Goal: Task Accomplishment & Management: Use online tool/utility

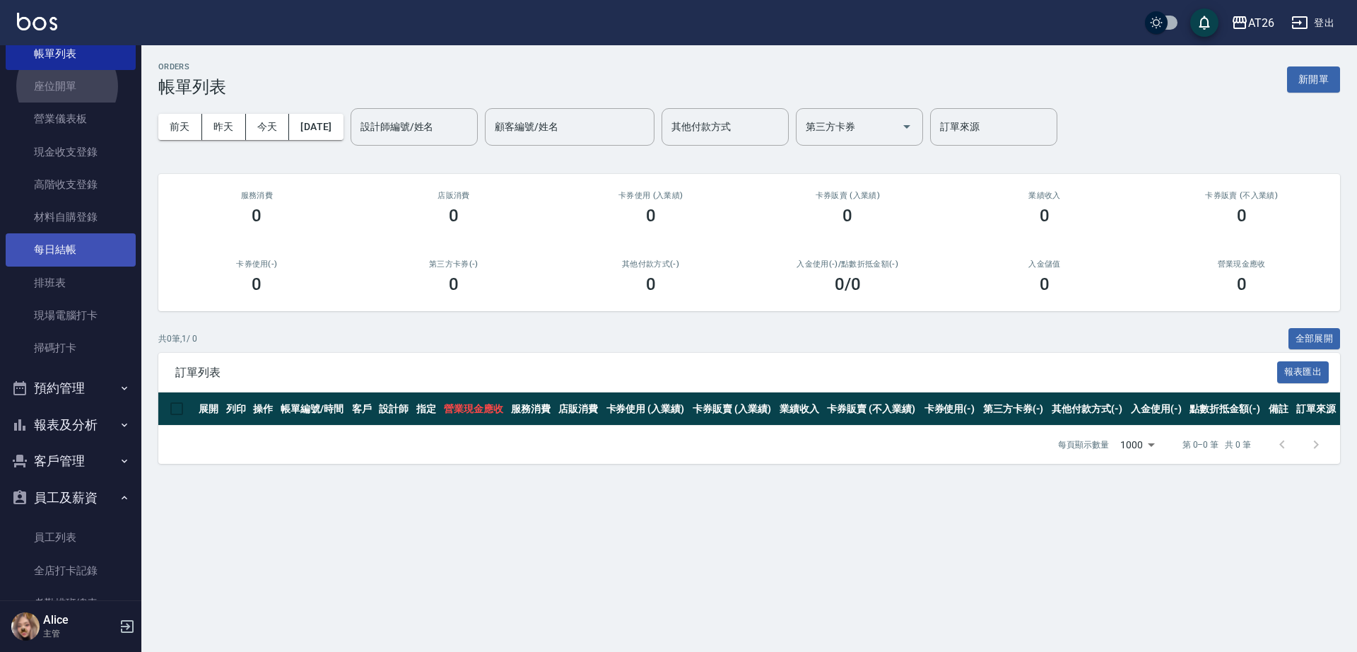
scroll to position [177, 0]
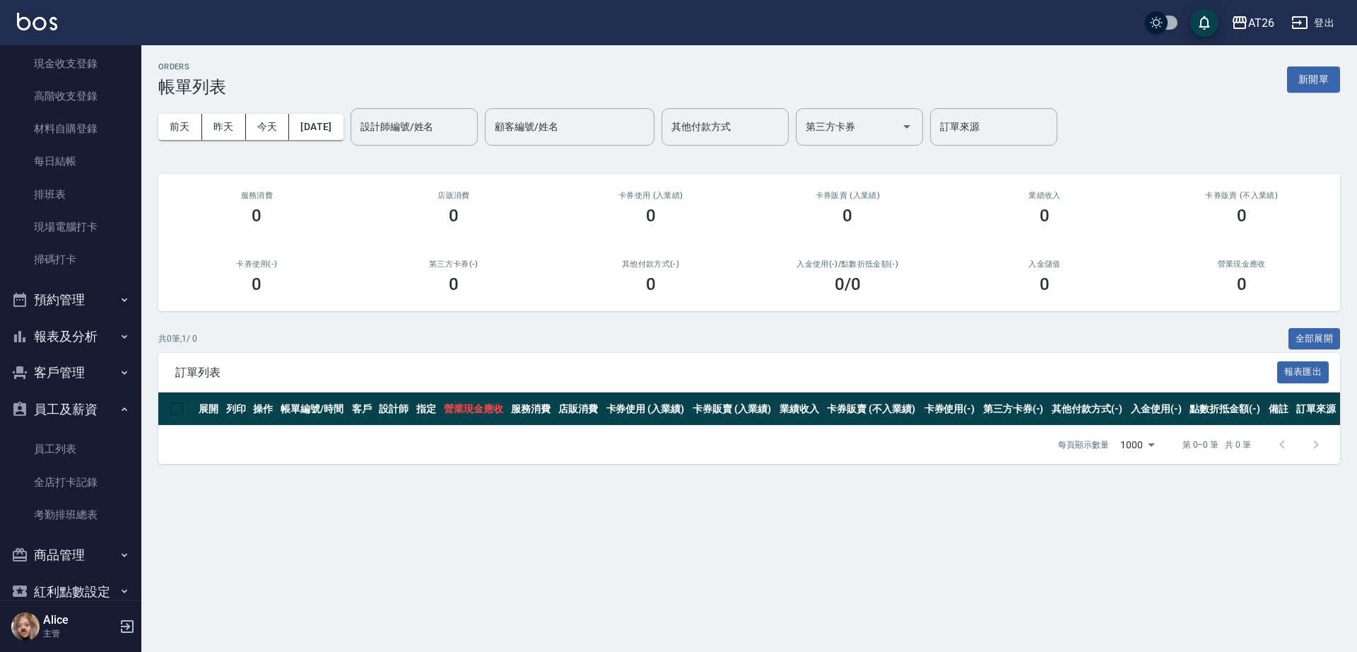
click at [42, 309] on button "預約管理" at bounding box center [71, 299] width 130 height 37
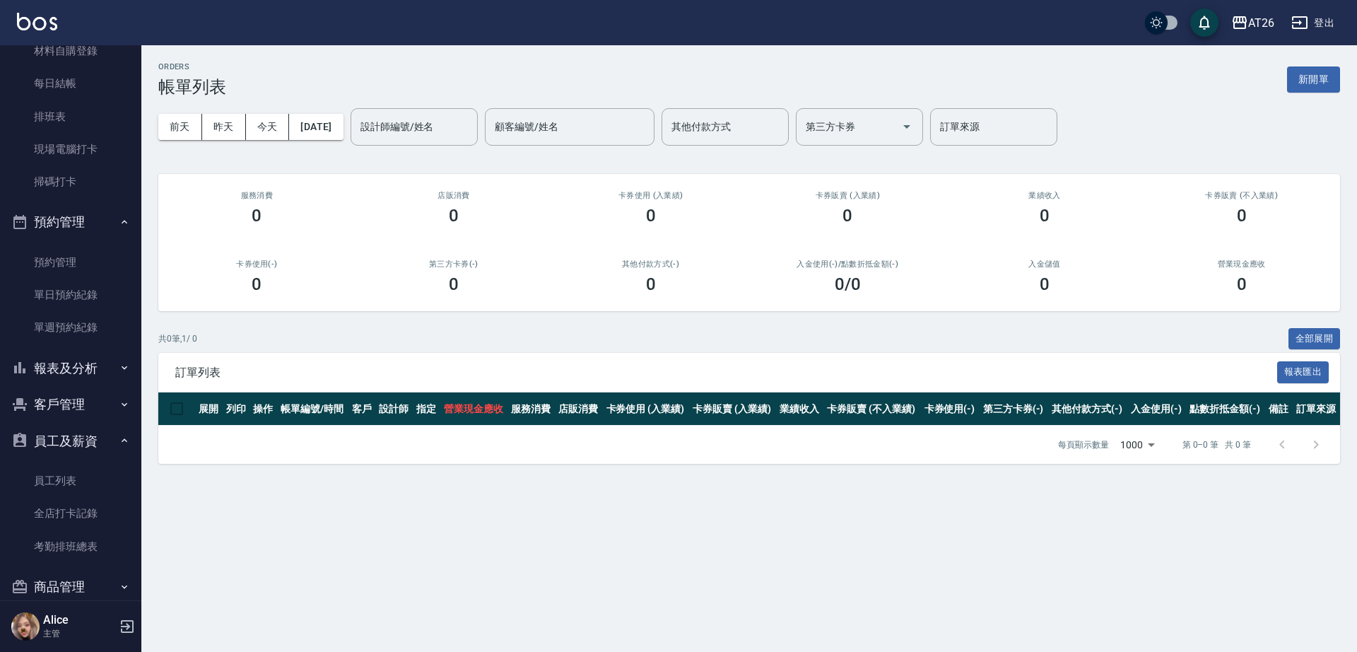
scroll to position [348, 0]
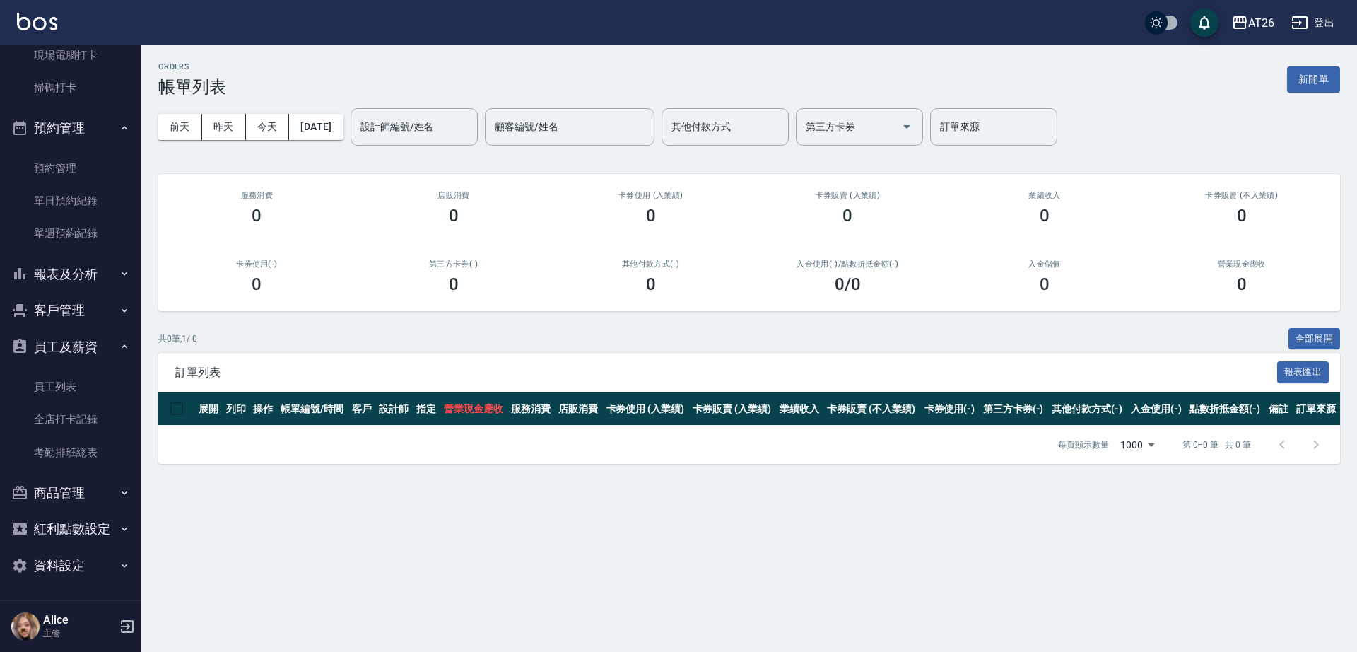
click at [59, 279] on button "報表及分析" at bounding box center [71, 274] width 130 height 37
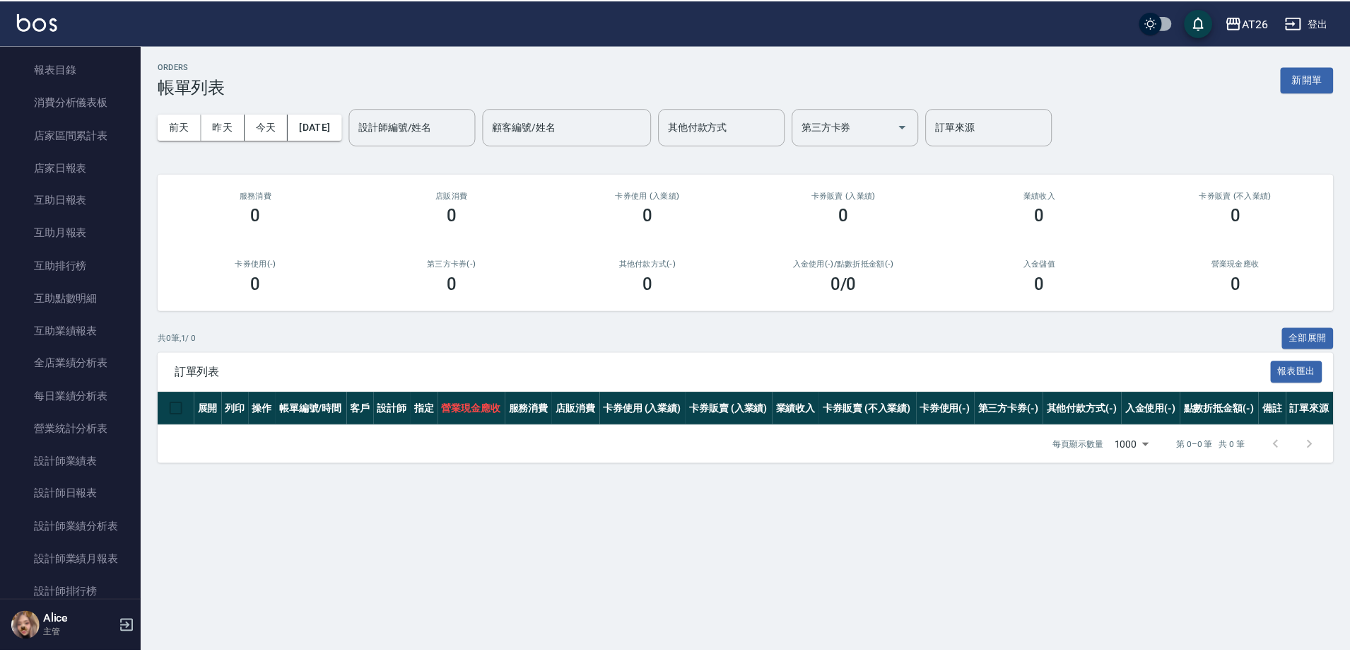
scroll to position [614, 0]
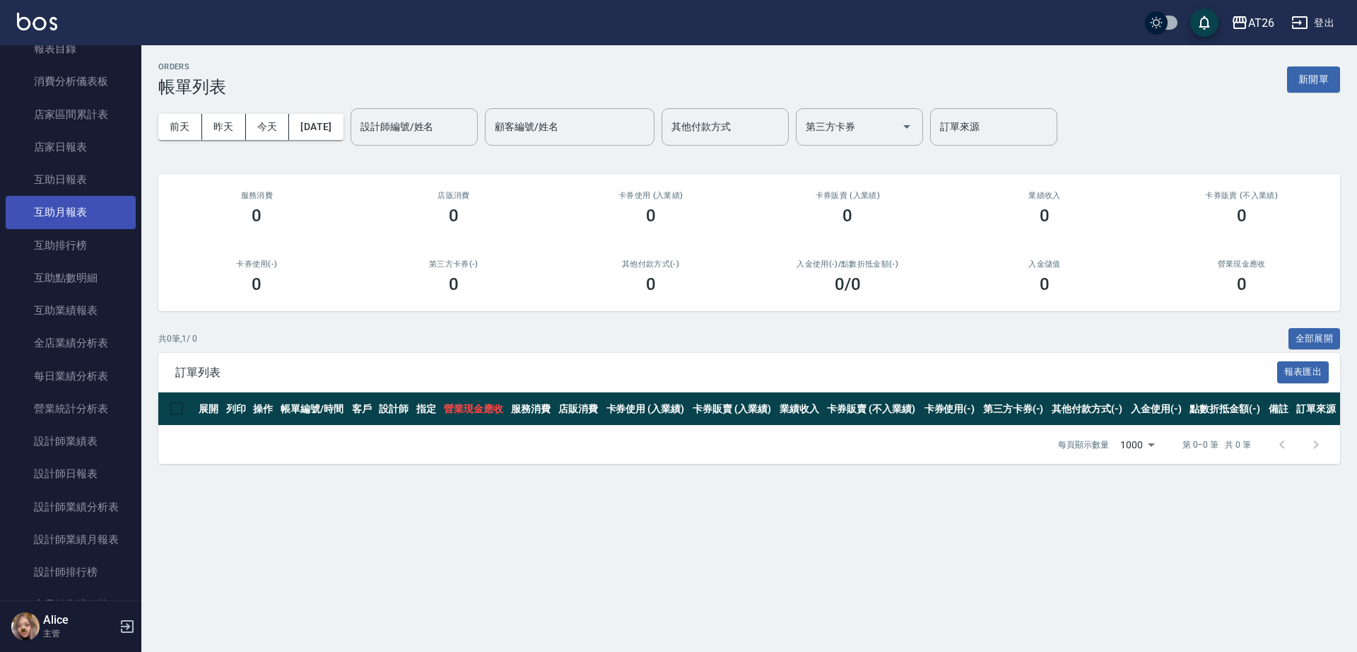
click at [95, 208] on link "互助月報表" at bounding box center [71, 212] width 130 height 33
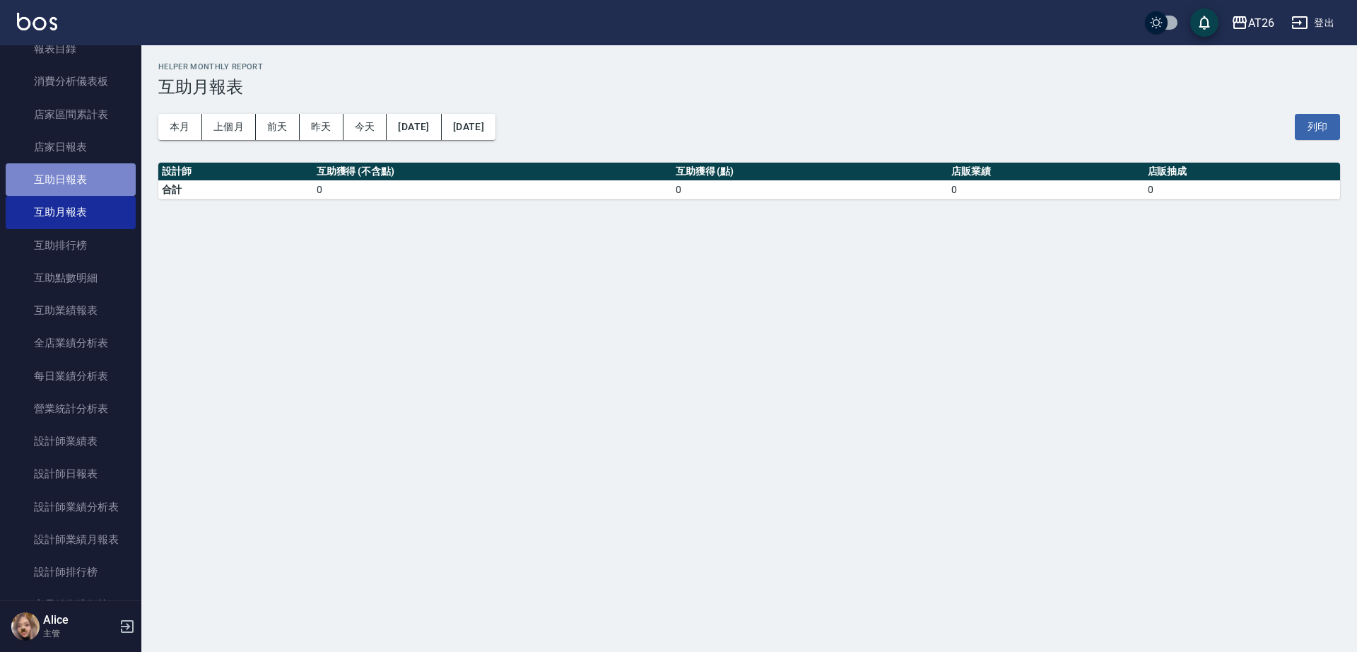
click at [97, 187] on link "互助日報表" at bounding box center [71, 179] width 130 height 33
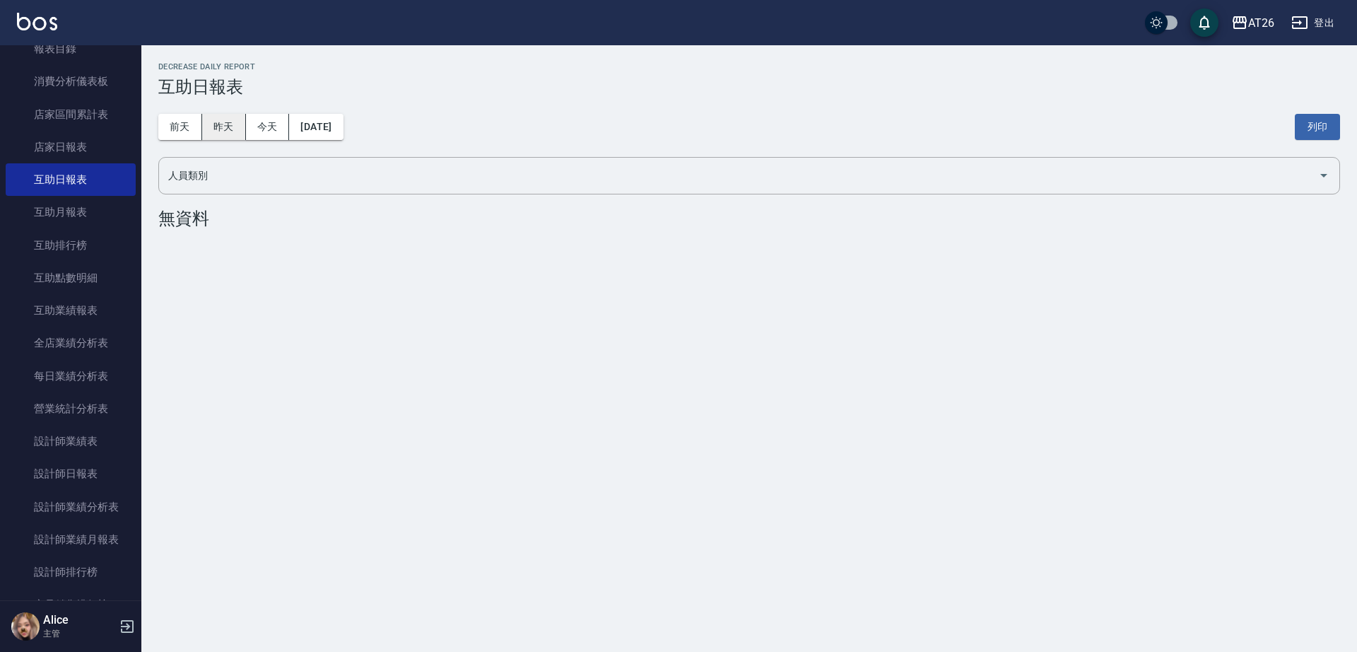
click at [208, 130] on button "昨天" at bounding box center [224, 127] width 44 height 26
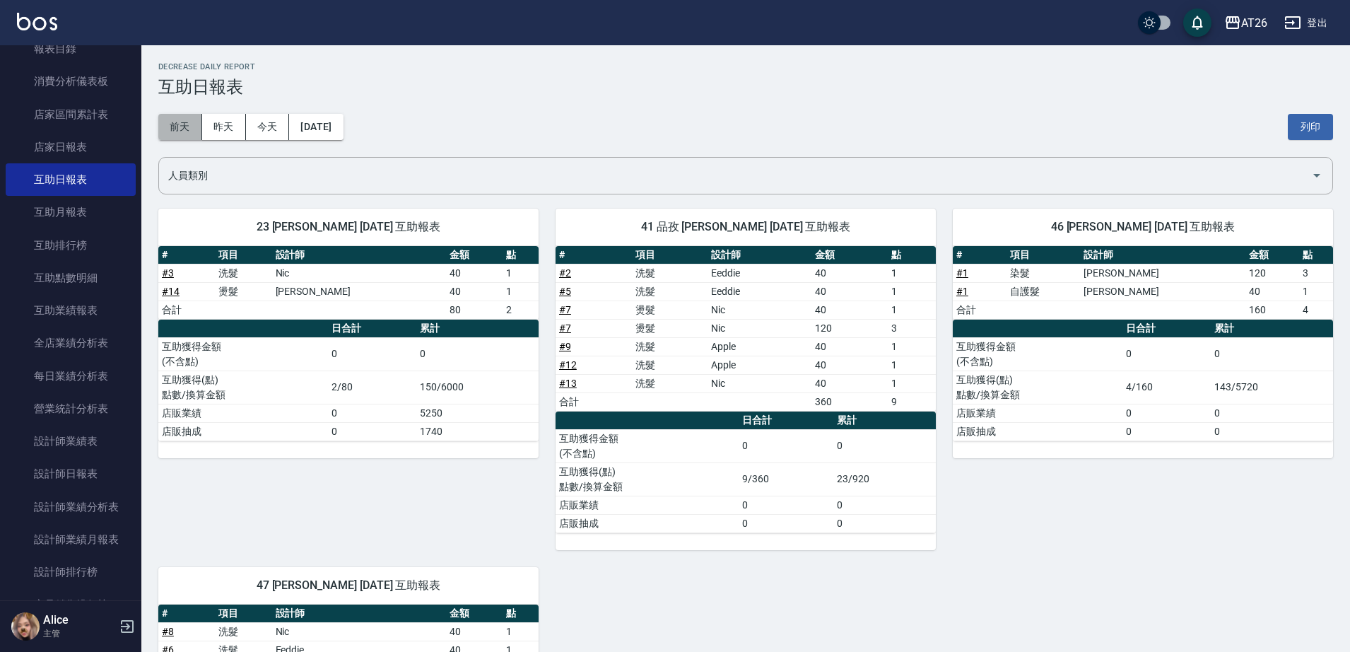
click at [194, 131] on button "前天" at bounding box center [180, 127] width 44 height 26
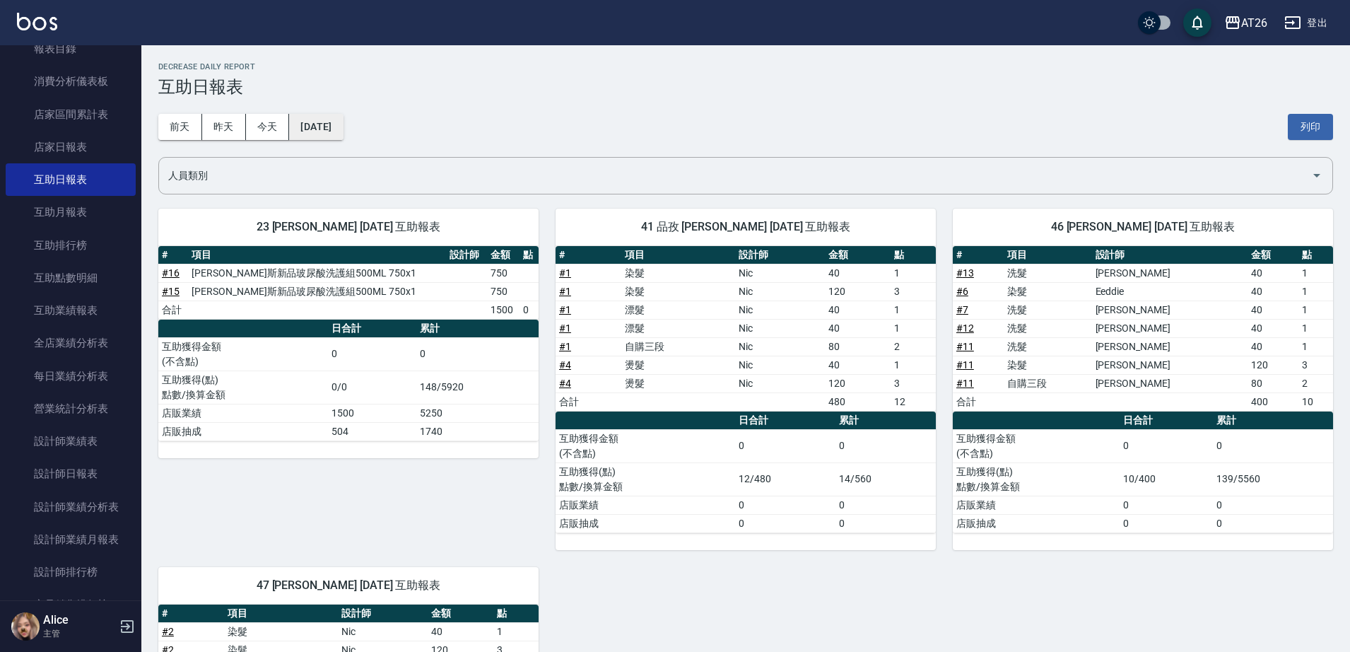
click at [334, 131] on button "2025/09/18" at bounding box center [316, 127] width 54 height 26
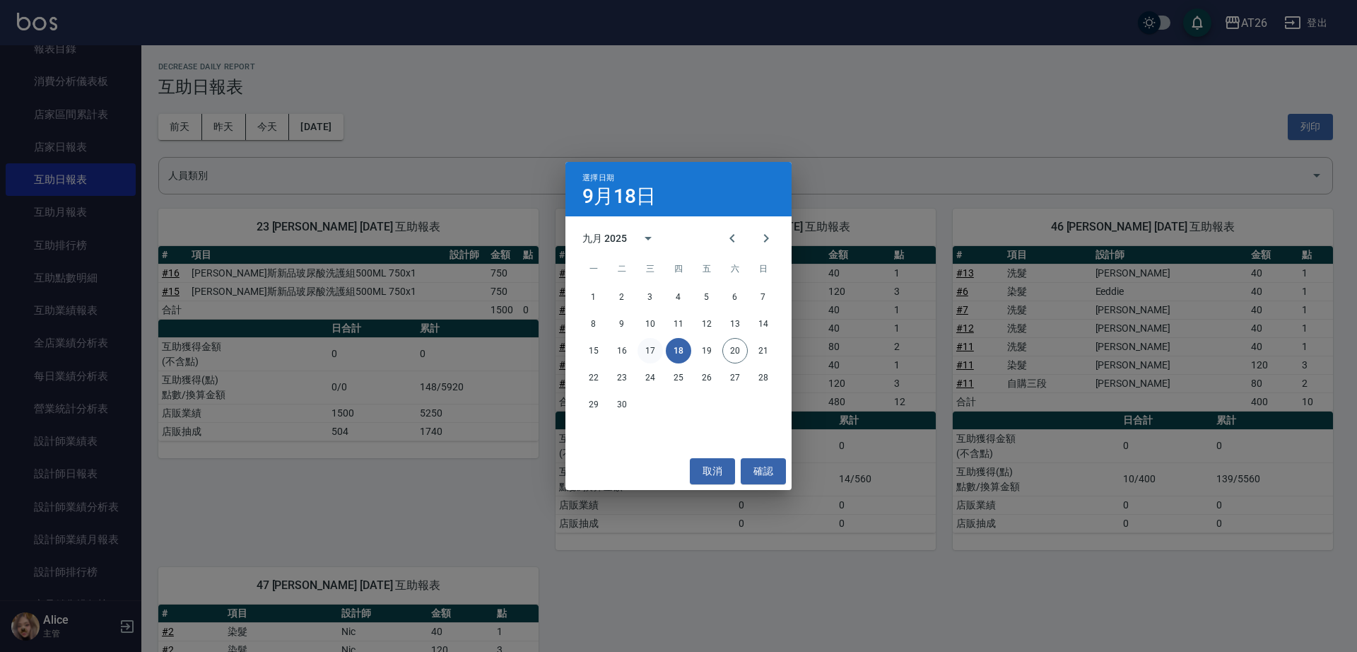
click at [648, 350] on button "17" at bounding box center [650, 350] width 25 height 25
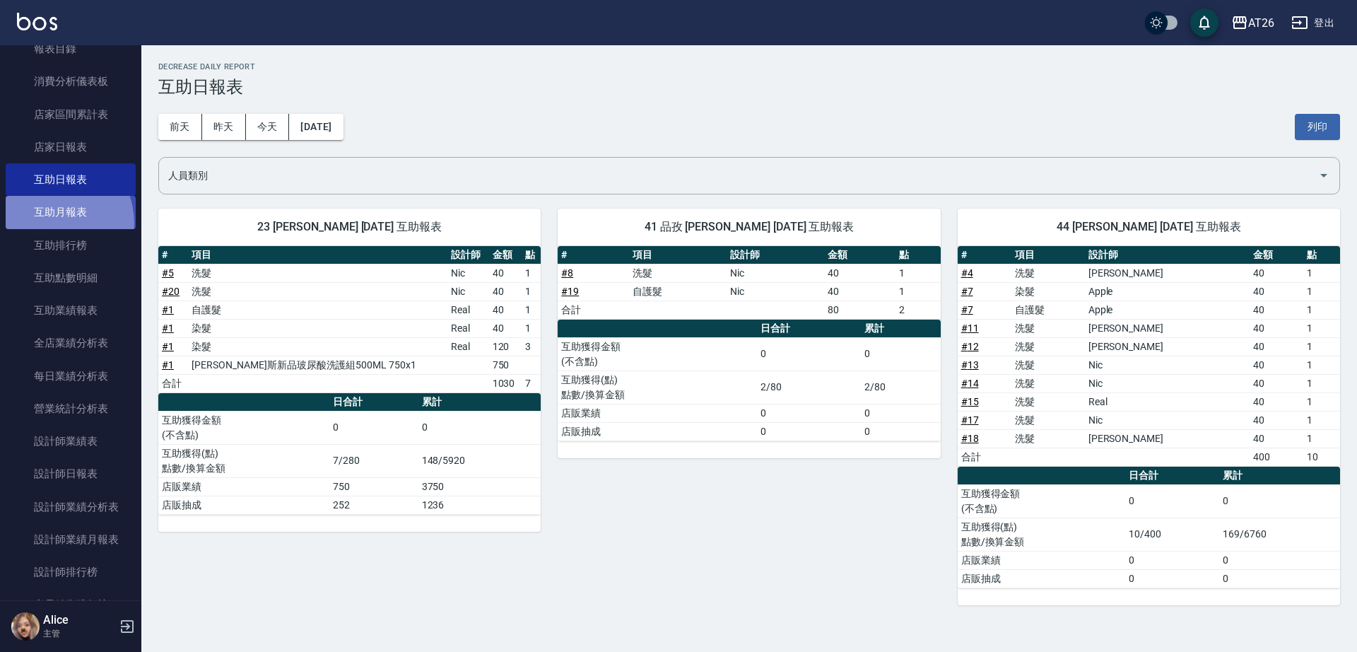
click at [49, 223] on link "互助月報表" at bounding box center [71, 212] width 130 height 33
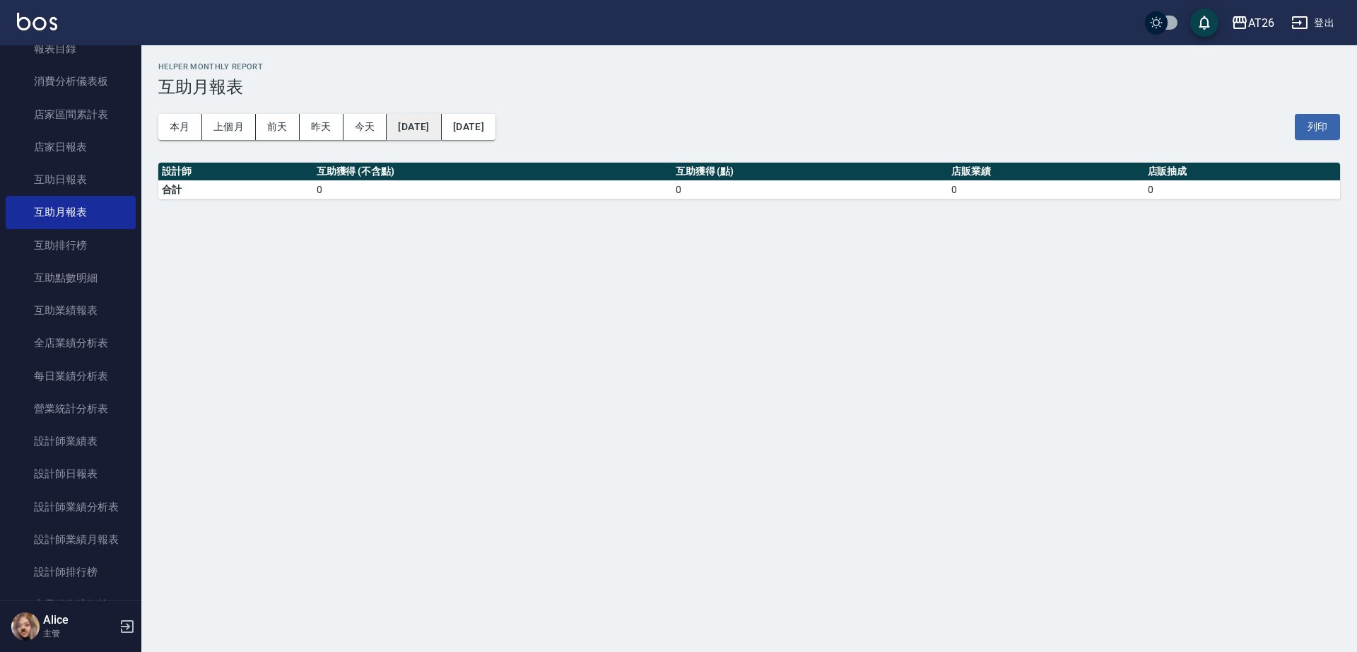
click at [441, 135] on button "2025/09/20" at bounding box center [414, 127] width 54 height 26
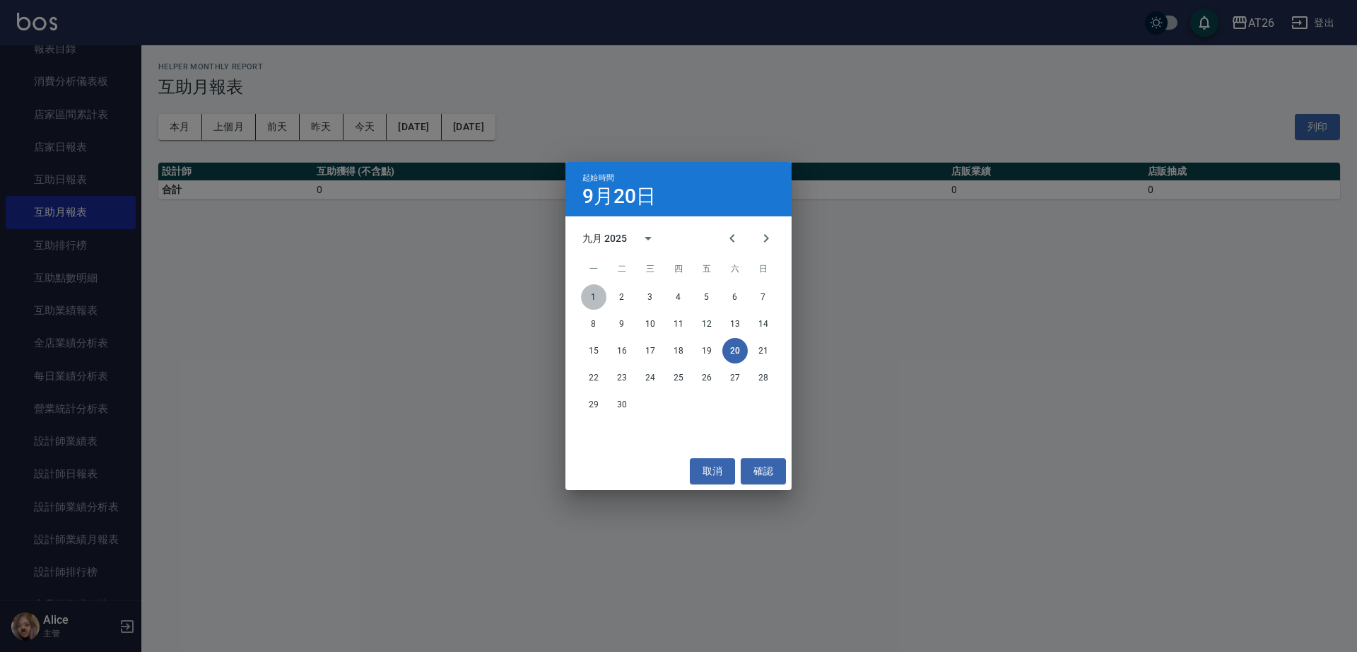
click at [602, 298] on button "1" at bounding box center [593, 296] width 25 height 25
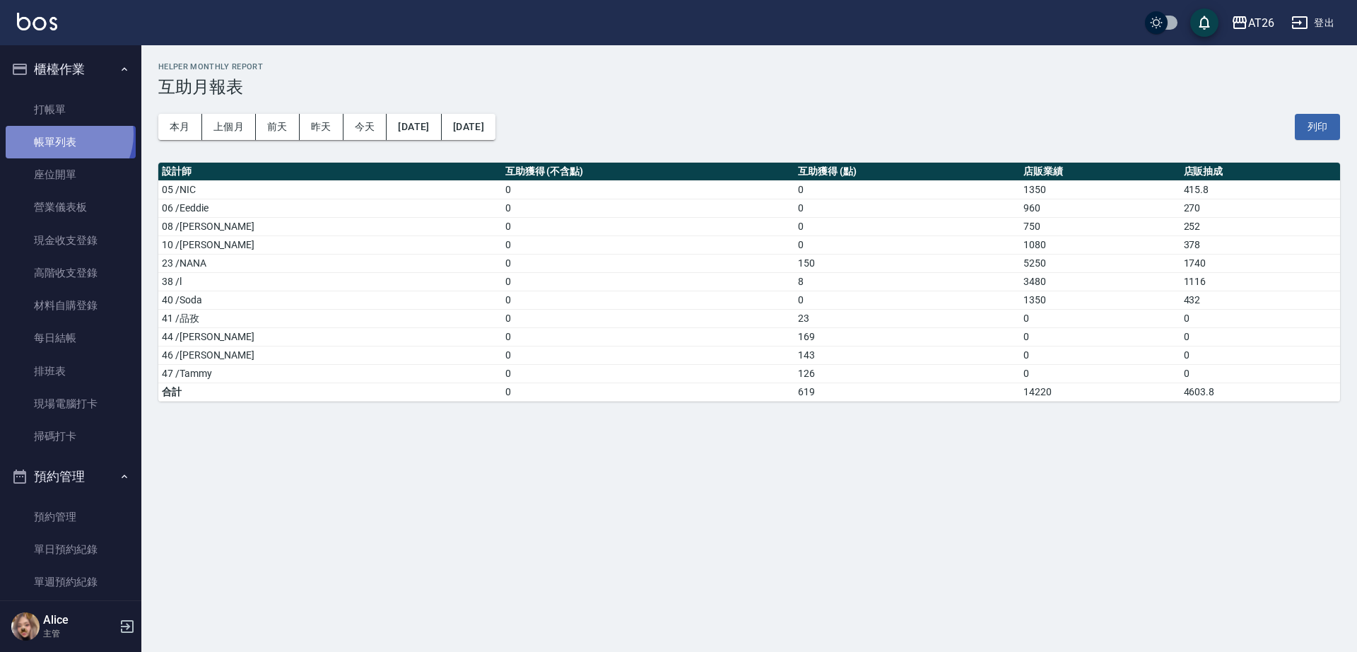
click at [64, 134] on link "帳單列表" at bounding box center [71, 142] width 130 height 33
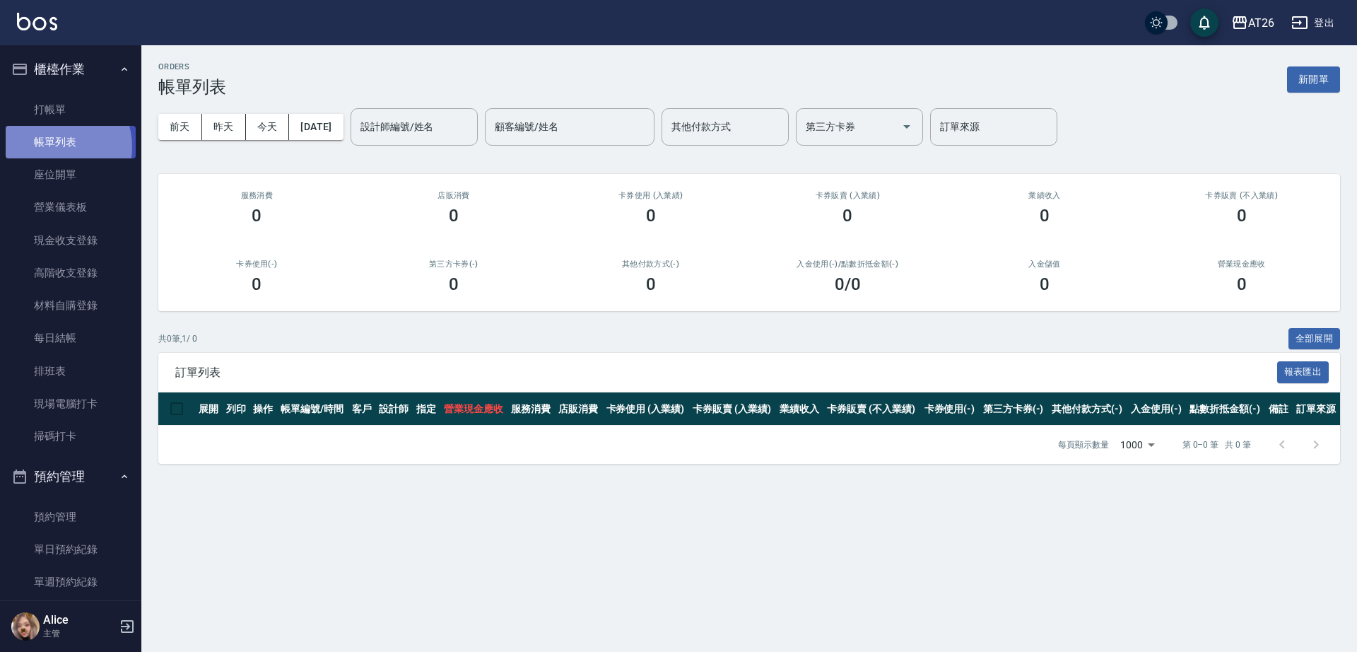
click at [51, 147] on link "帳單列表" at bounding box center [71, 142] width 130 height 33
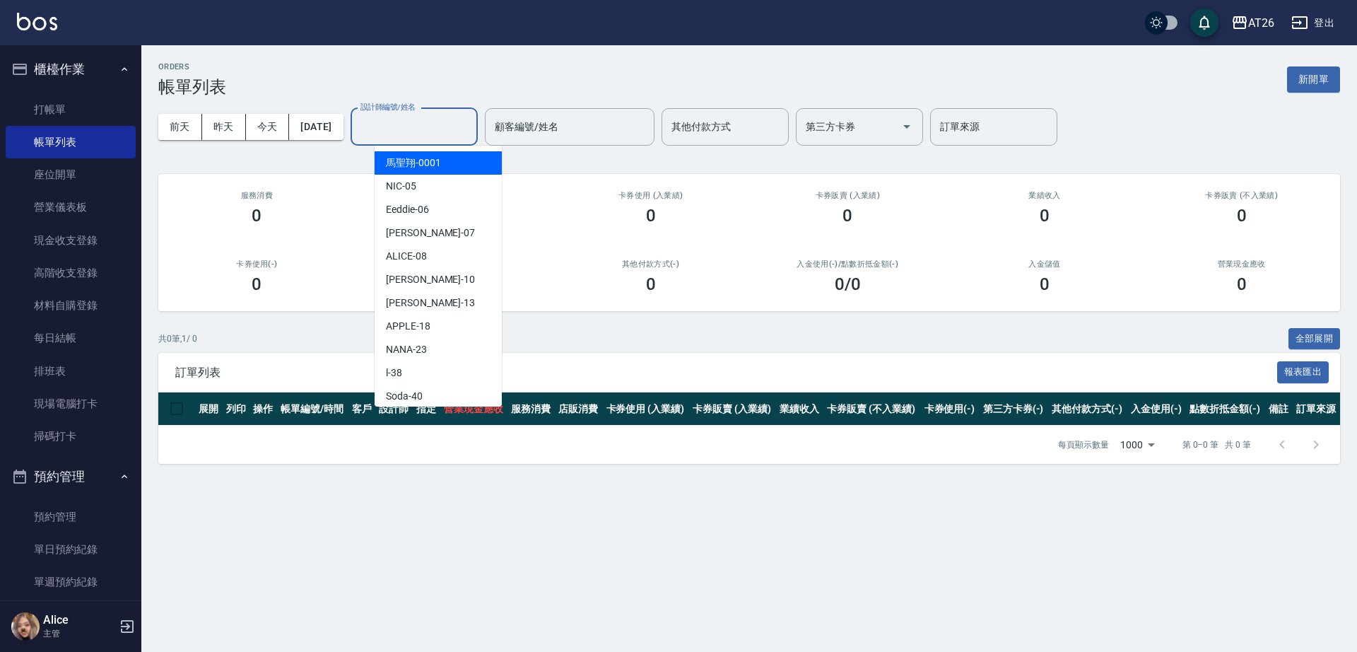
click at [414, 116] on div "設計師編號/姓名 設計師編號/姓名" at bounding box center [414, 126] width 127 height 37
click at [442, 175] on div "NIC -05" at bounding box center [438, 186] width 127 height 23
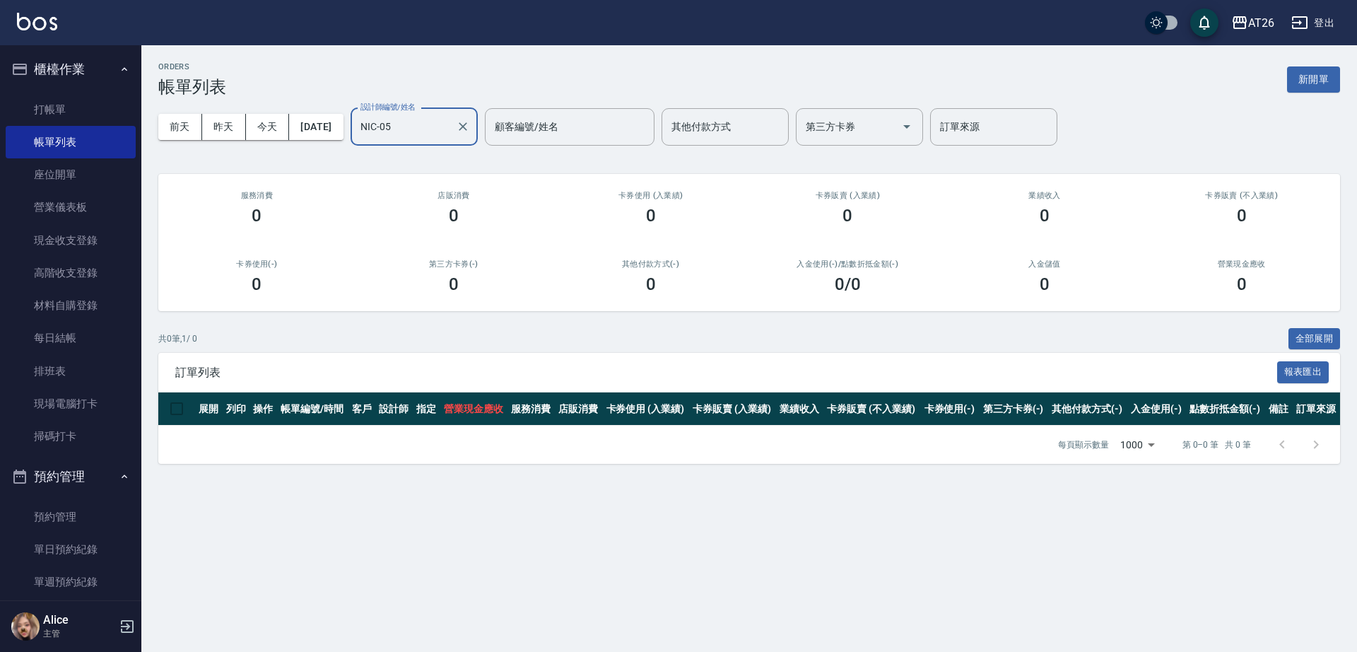
click at [442, 120] on input "NIC-05" at bounding box center [403, 127] width 93 height 25
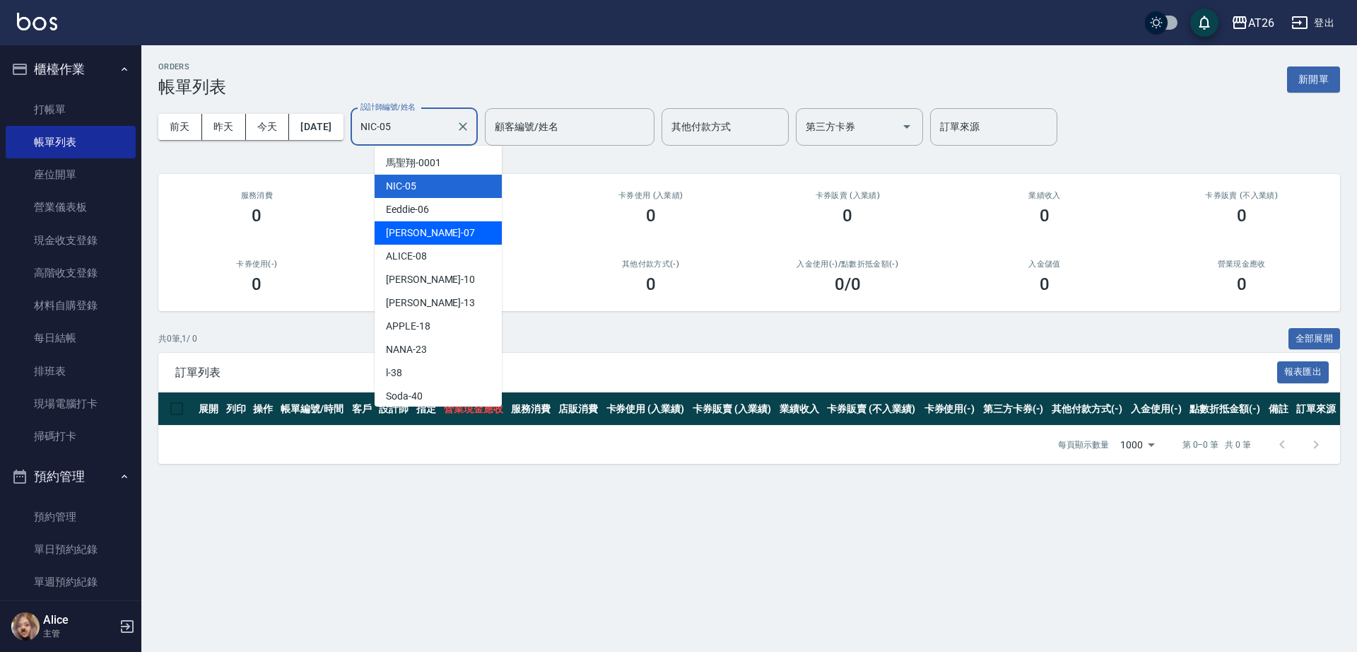
click at [454, 229] on div "ADAM -07" at bounding box center [438, 232] width 127 height 23
type input "ADAM-07"
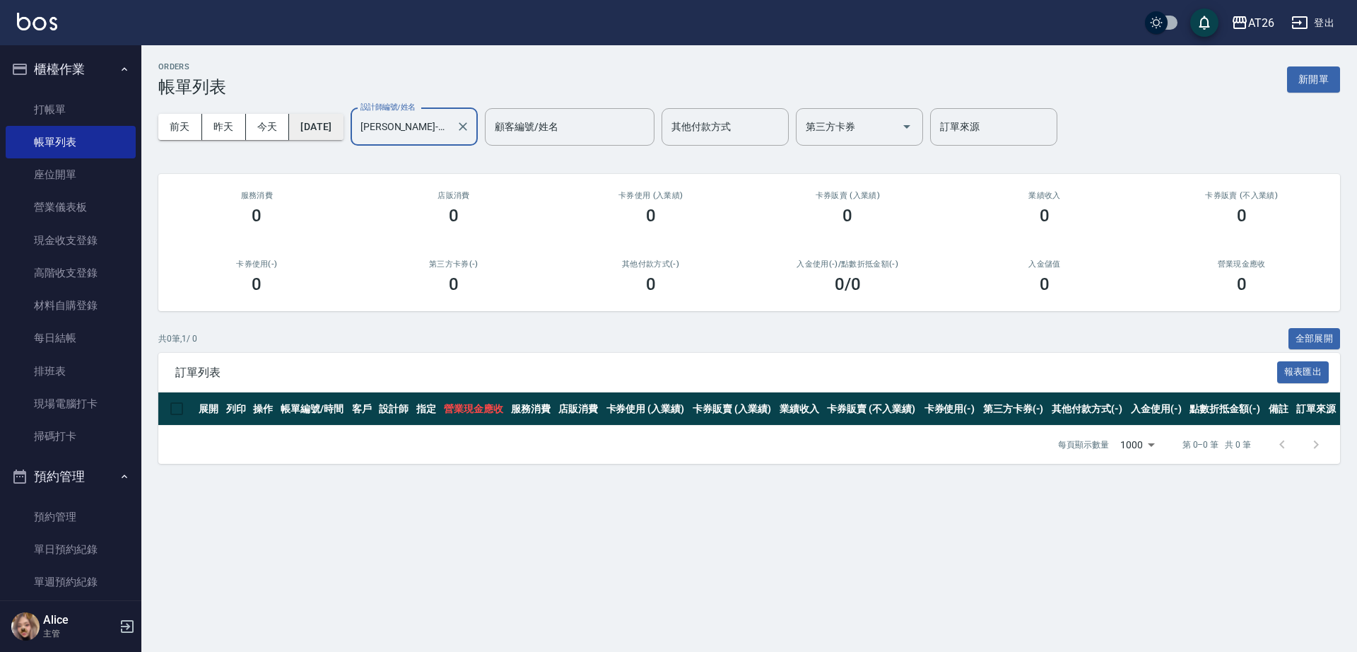
click at [313, 129] on button "2025/09/20" at bounding box center [316, 127] width 54 height 26
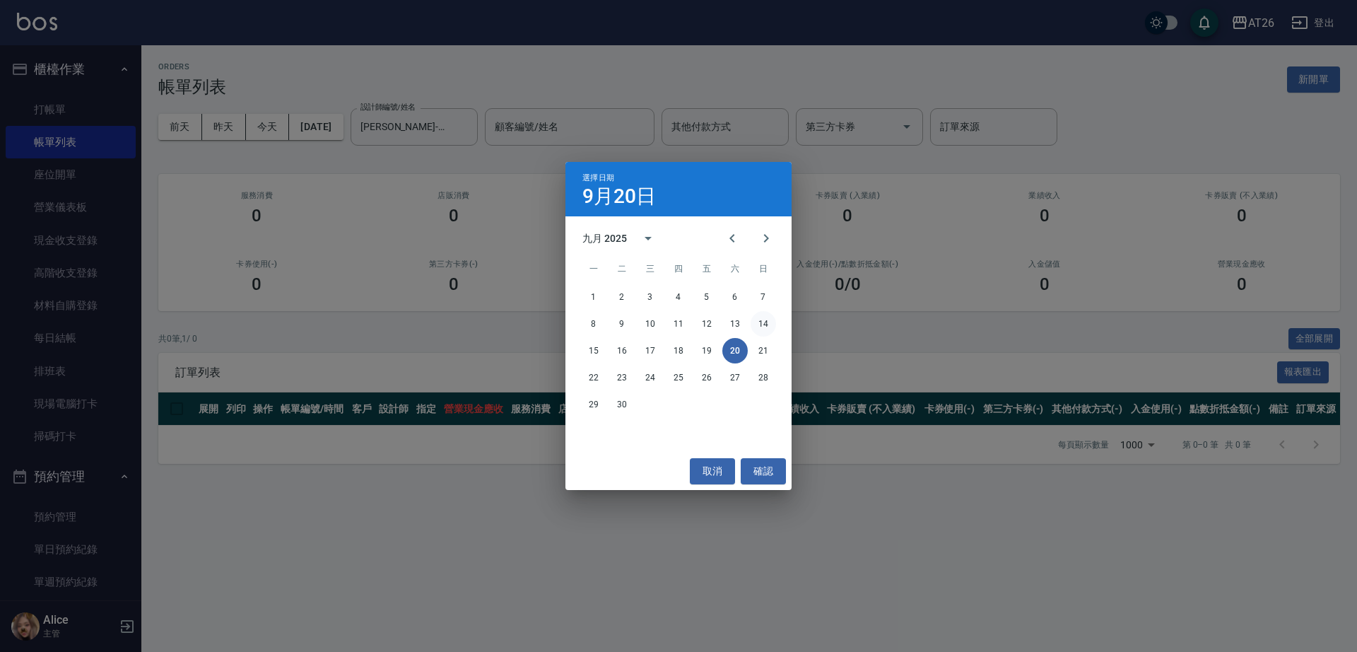
click at [775, 324] on button "14" at bounding box center [763, 323] width 25 height 25
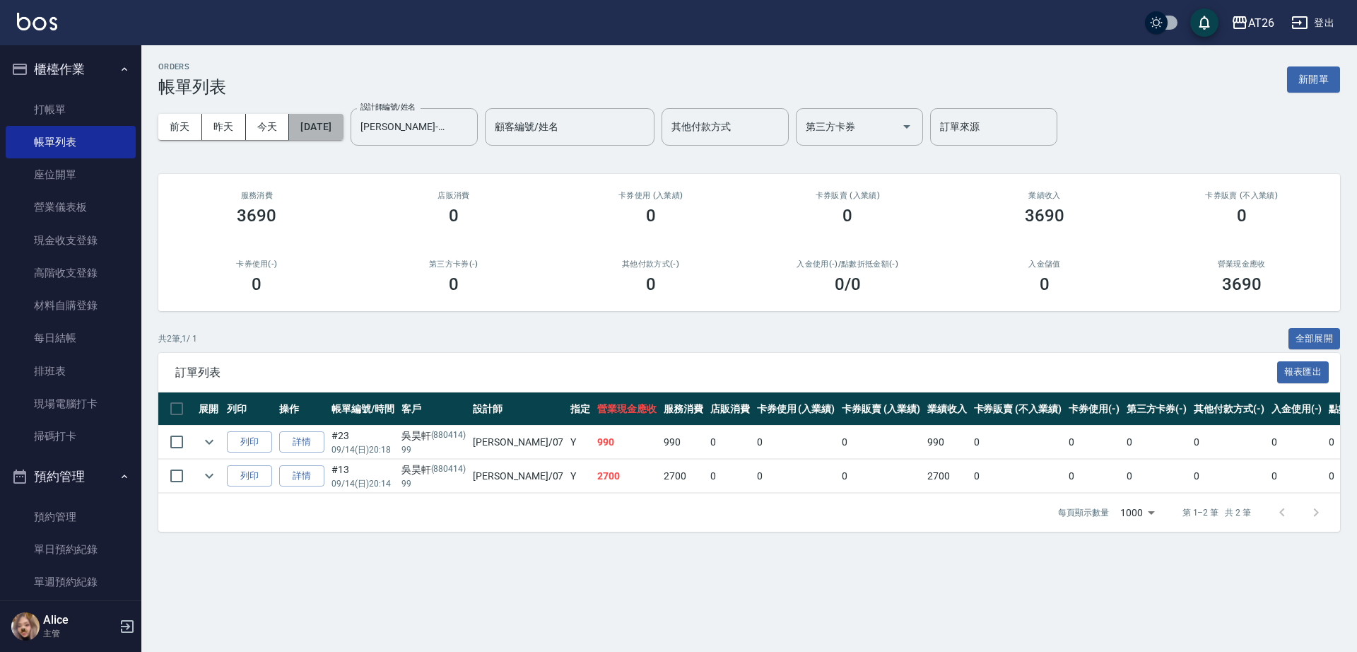
click at [343, 136] on button "2025/09/14" at bounding box center [316, 127] width 54 height 26
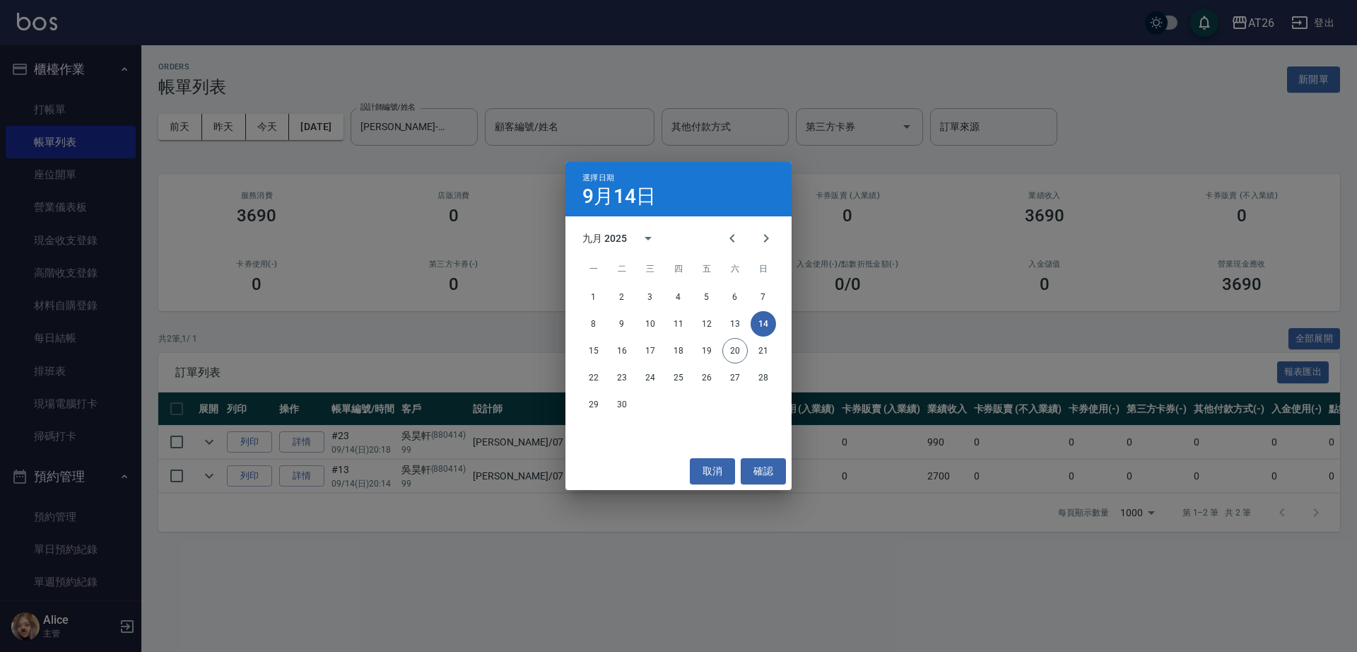
click at [769, 329] on button "14" at bounding box center [763, 323] width 25 height 25
click at [769, 321] on button "14" at bounding box center [763, 323] width 25 height 25
click at [840, 323] on div "選擇日期 9月14日 九月 2025 一 二 三 四 五 六 日 1 2 3 4 5 6 7 8 9 10 11 12 13 14 15 16 17 18 1…" at bounding box center [678, 326] width 1357 height 652
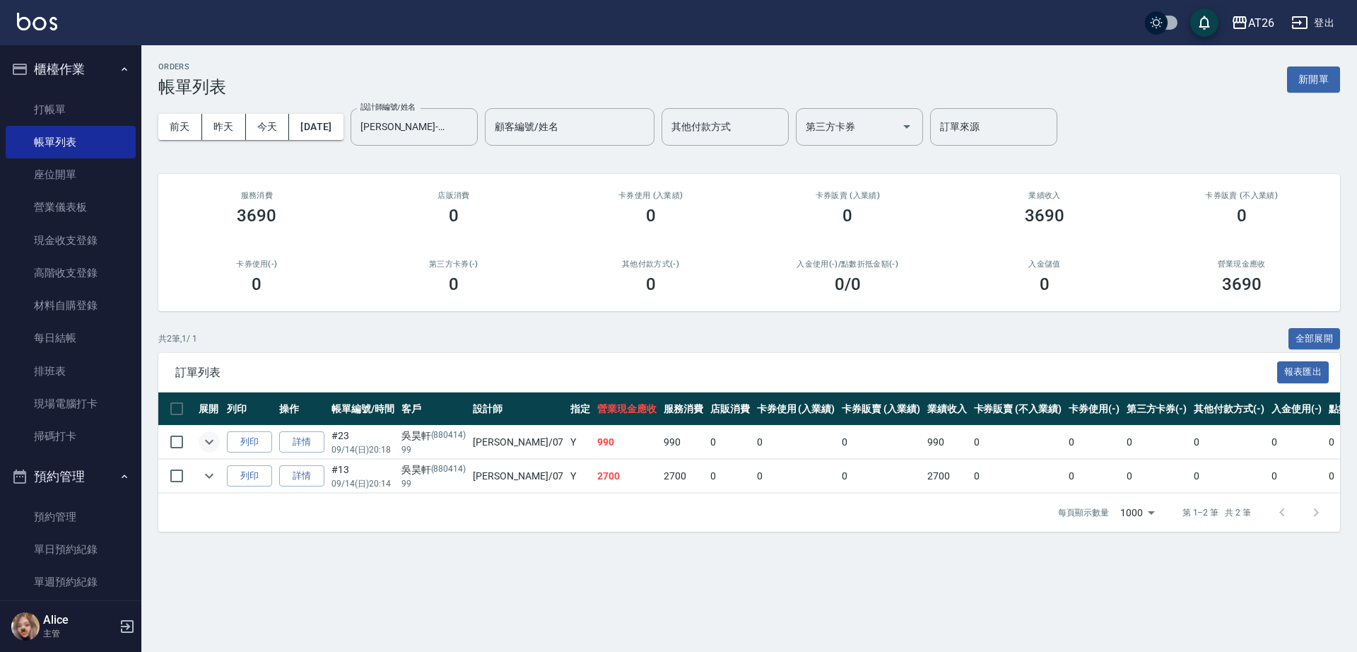
click at [206, 445] on icon "expand row" at bounding box center [209, 441] width 17 height 17
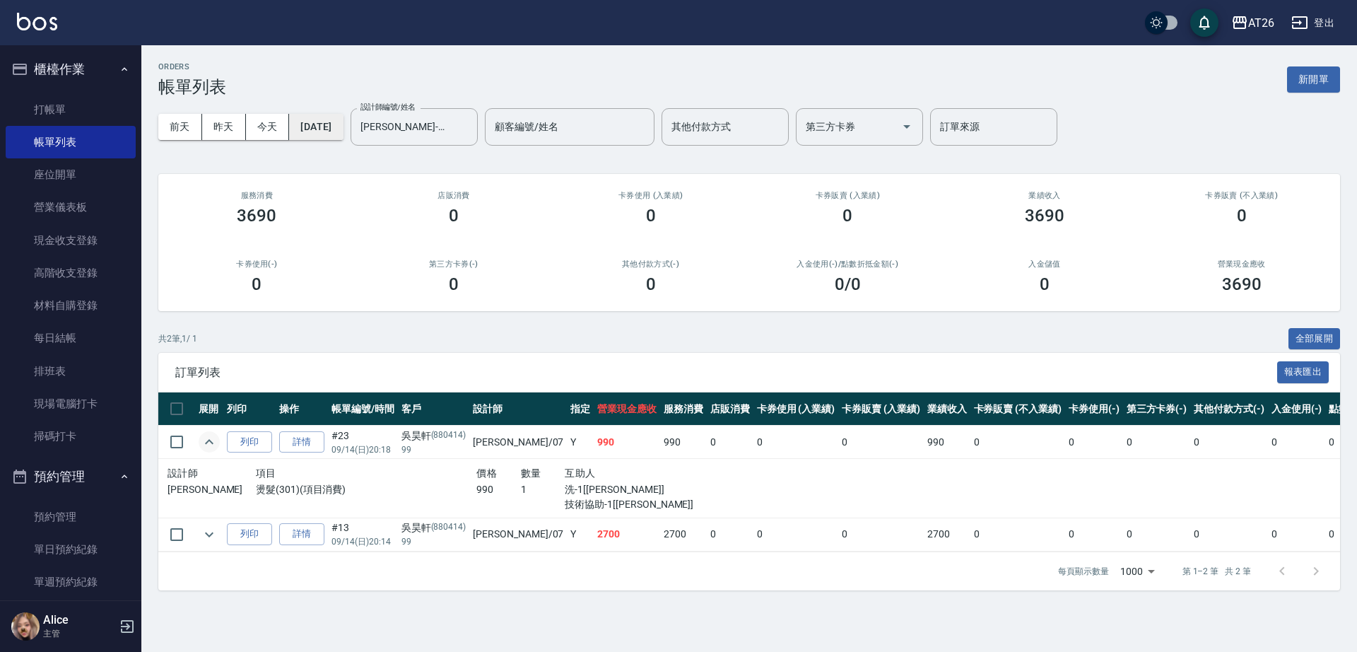
click at [343, 122] on button "2025/09/14" at bounding box center [316, 127] width 54 height 26
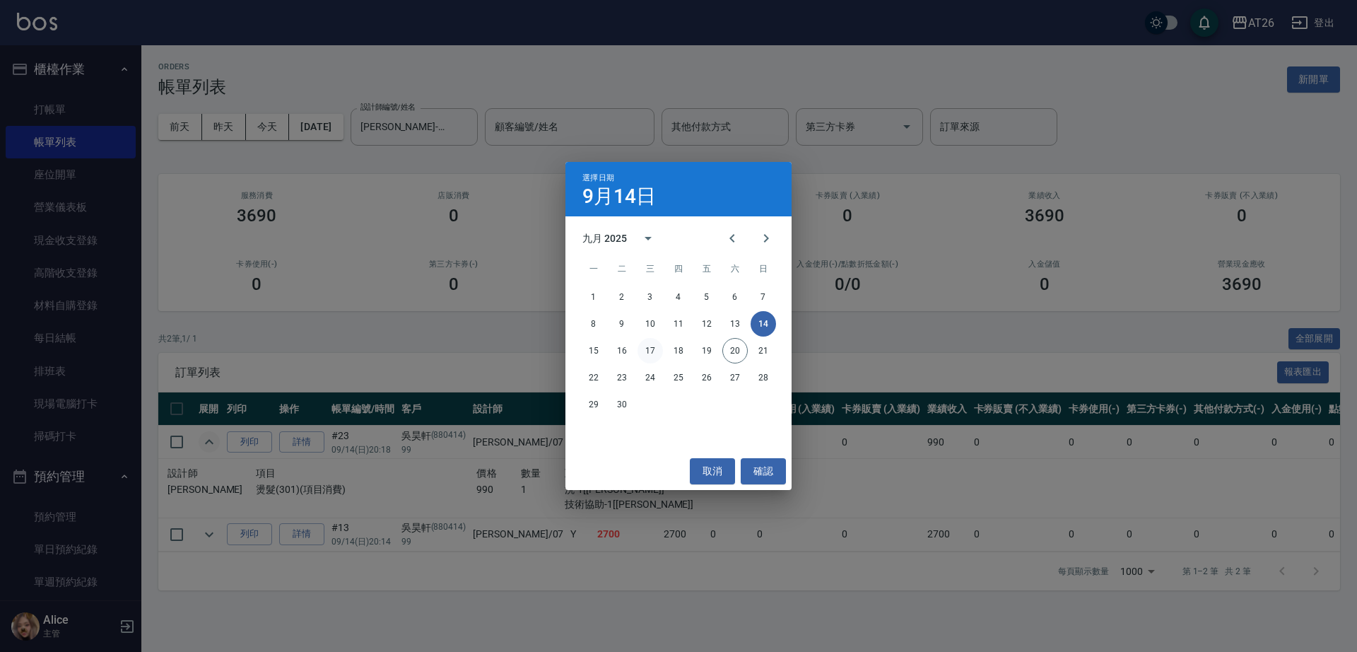
click at [641, 346] on button "17" at bounding box center [650, 350] width 25 height 25
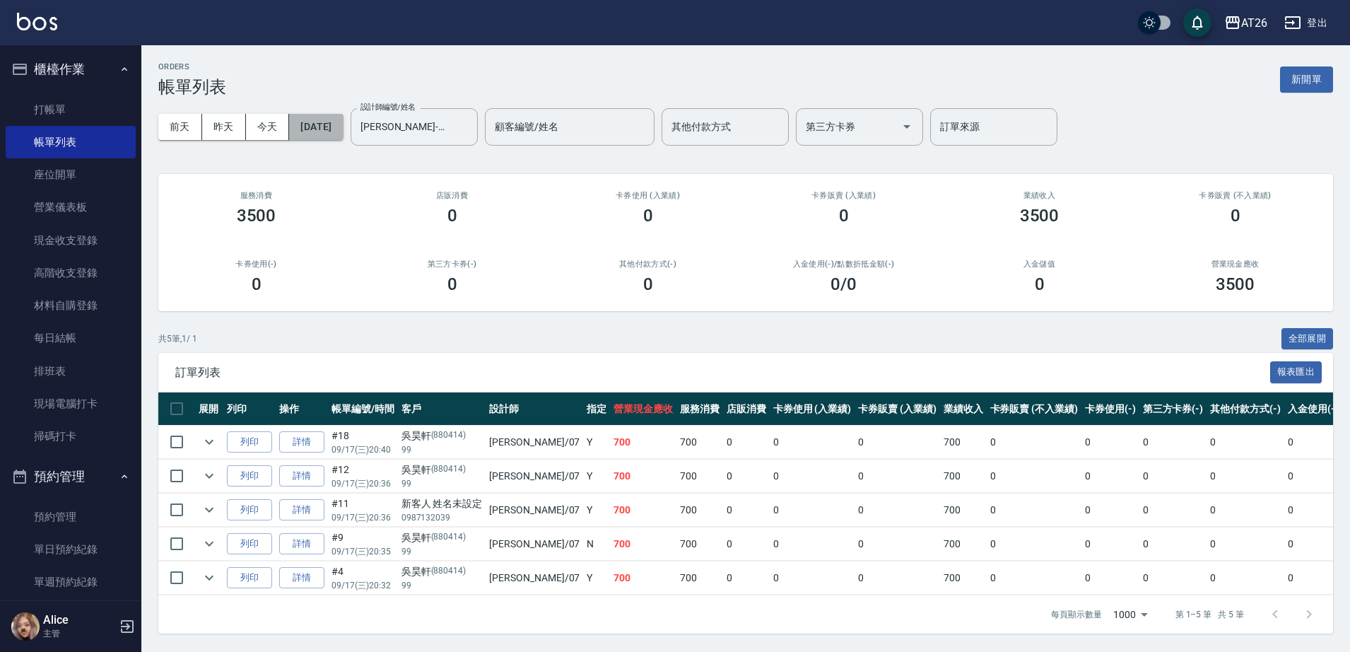
click at [321, 118] on button "2025/09/17" at bounding box center [316, 127] width 54 height 26
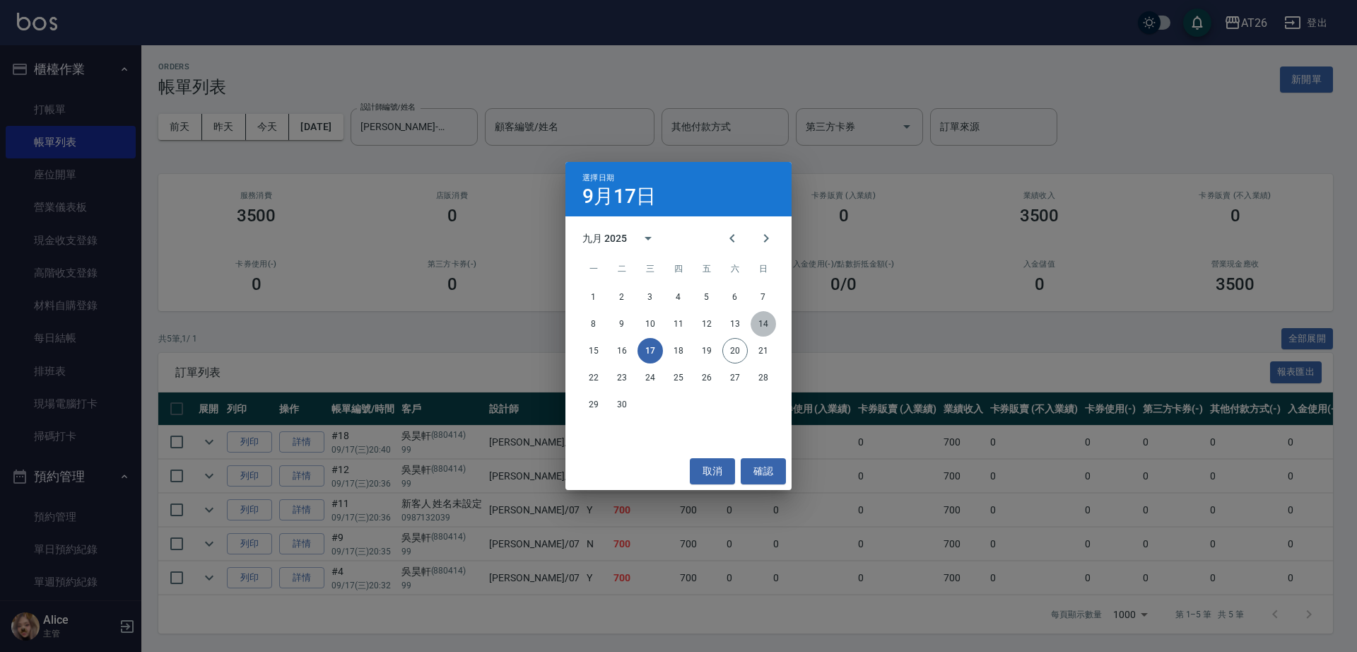
click at [761, 321] on button "14" at bounding box center [763, 323] width 25 height 25
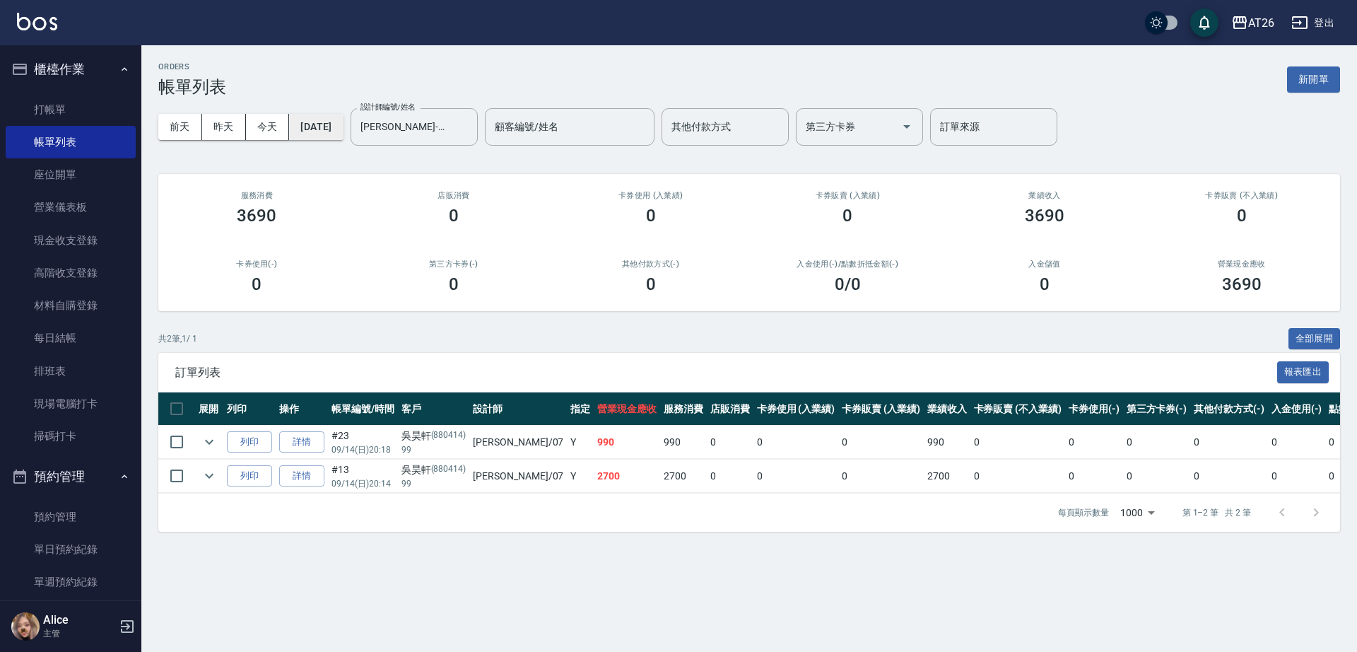
click at [343, 119] on button "2025/09/14" at bounding box center [316, 127] width 54 height 26
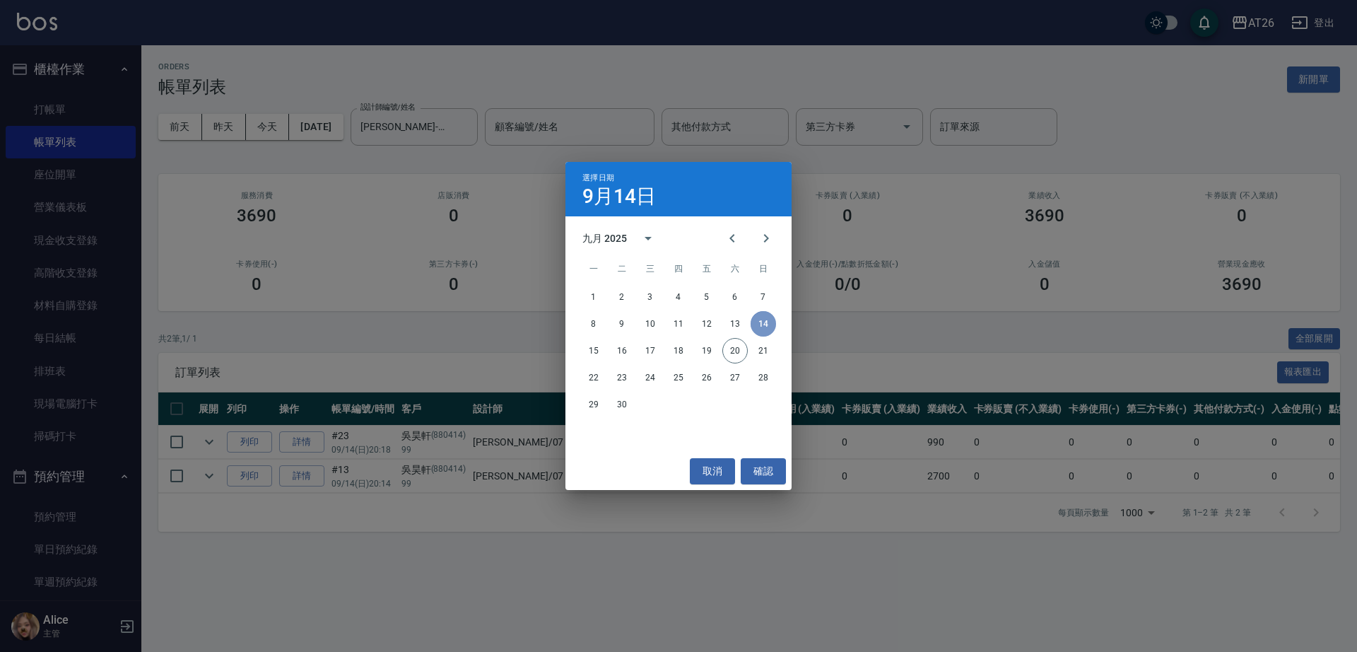
click at [766, 322] on button "14" at bounding box center [763, 323] width 25 height 25
click at [761, 466] on button "確認" at bounding box center [763, 471] width 45 height 26
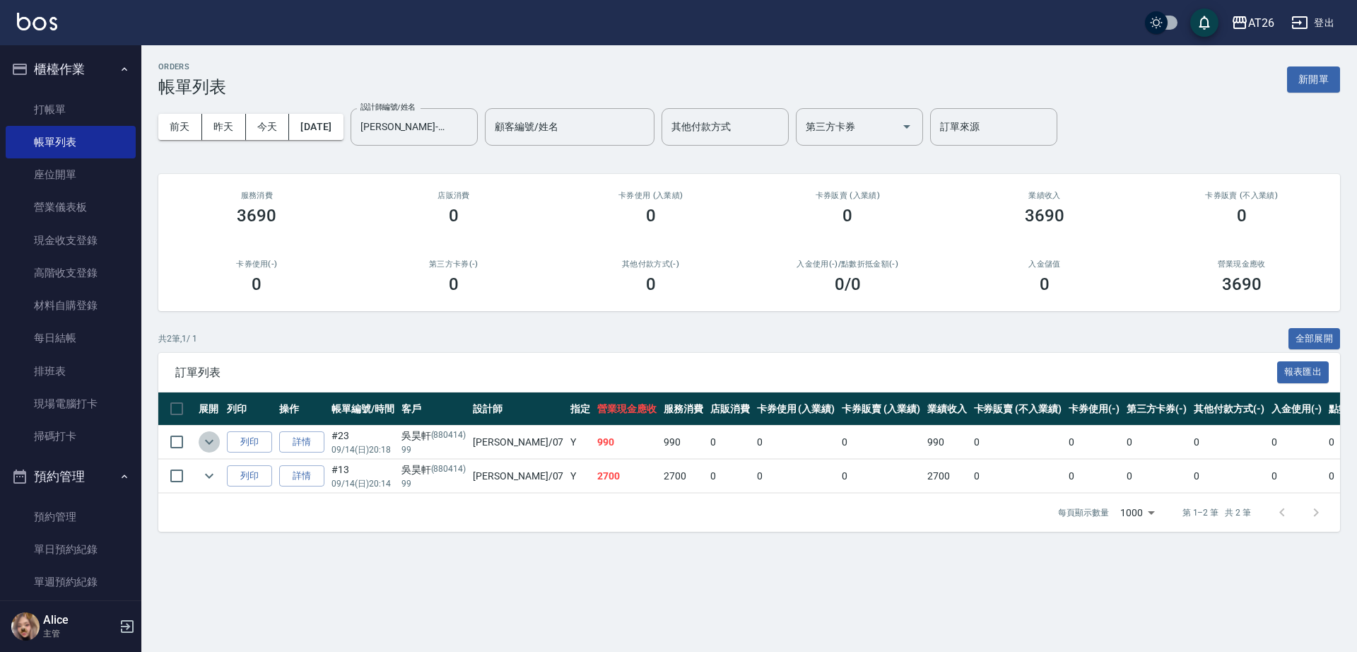
click at [208, 439] on icon "expand row" at bounding box center [209, 441] width 17 height 17
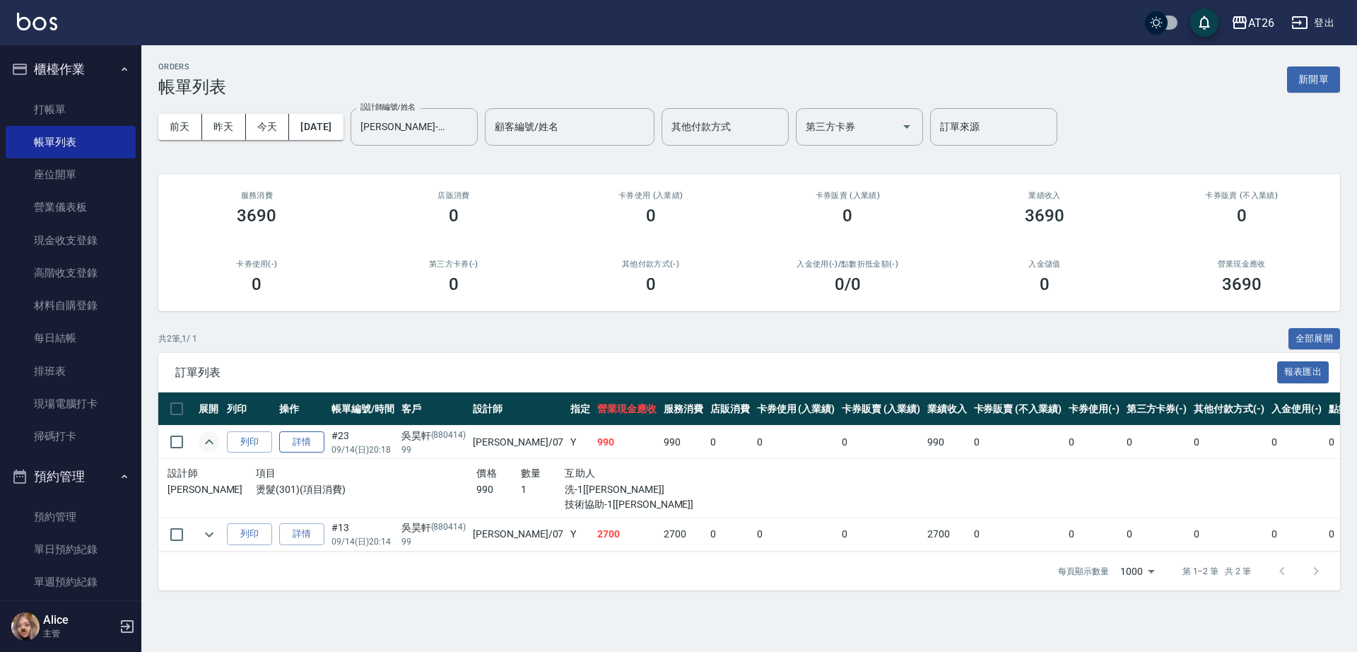
click at [294, 443] on link "詳情" at bounding box center [301, 442] width 45 height 22
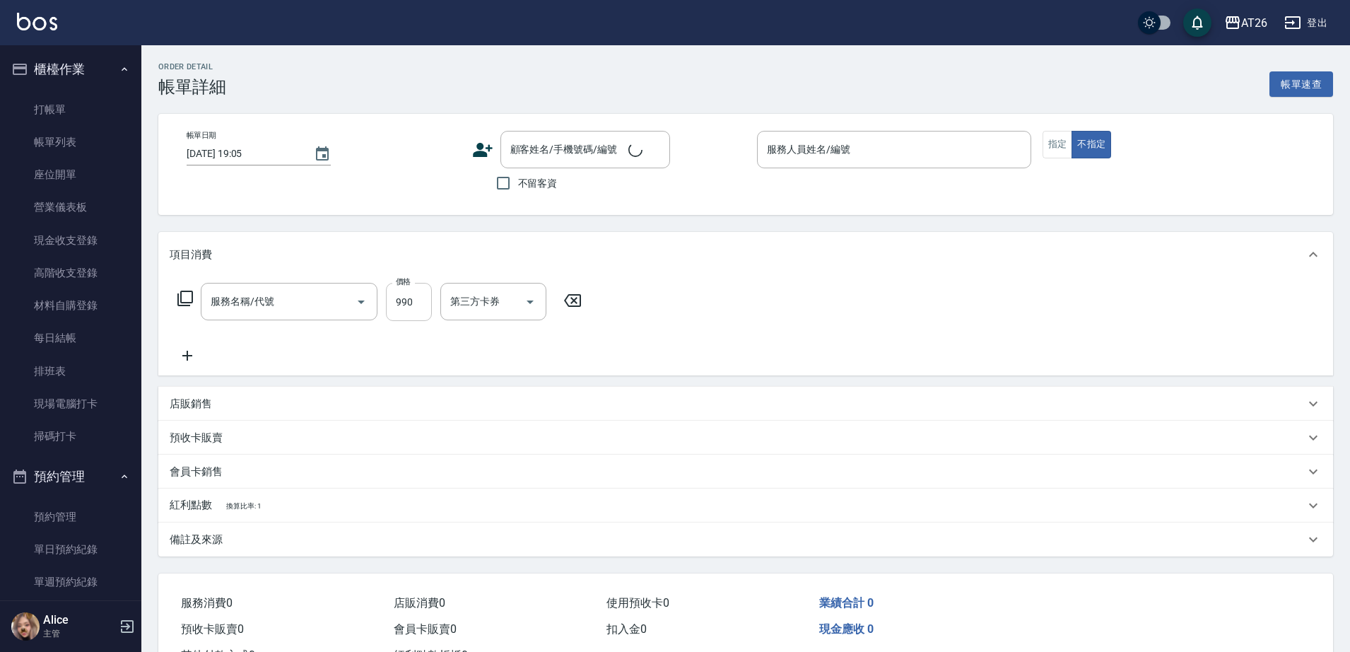
type input "2025/09/14 20:18"
type input "ADAM-07"
type input "90"
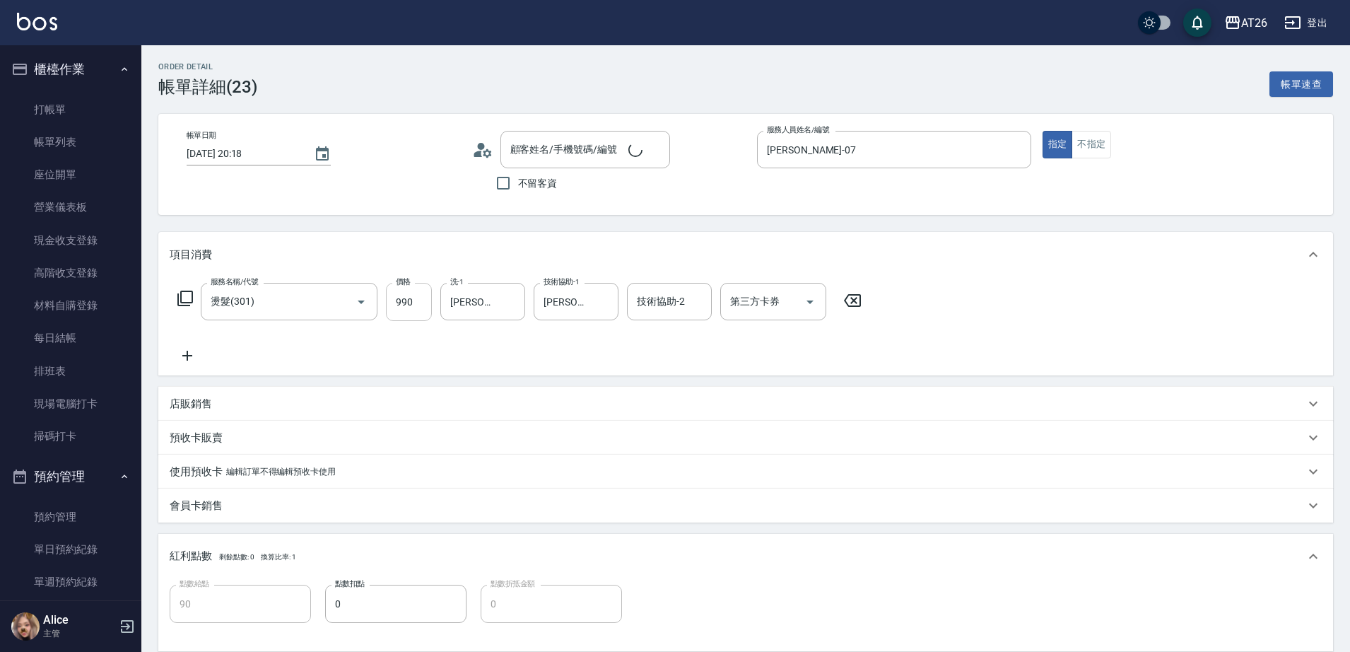
type input "燙髮(301)"
type input "吳昊軒/99/880414"
click at [72, 147] on link "帳單列表" at bounding box center [71, 142] width 130 height 33
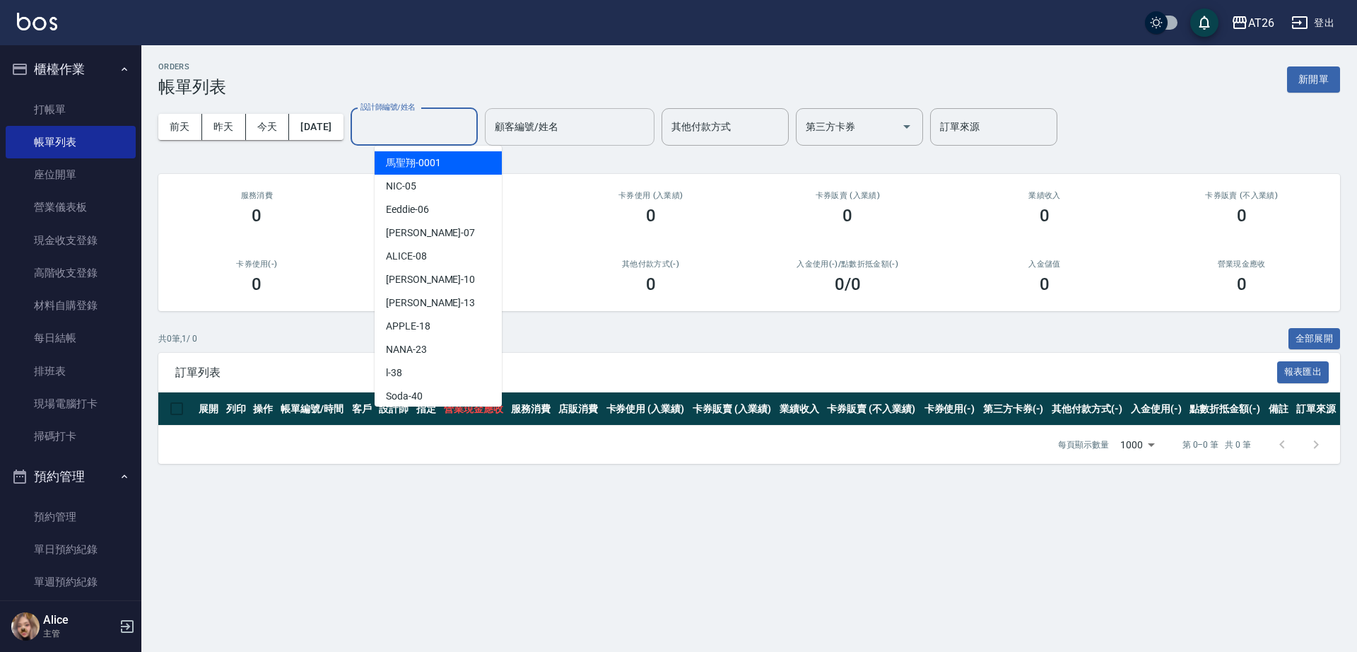
click at [387, 115] on div "設計師編號/姓名 設計師編號/姓名" at bounding box center [414, 126] width 127 height 37
click at [334, 127] on button "2025/09/20" at bounding box center [316, 127] width 54 height 26
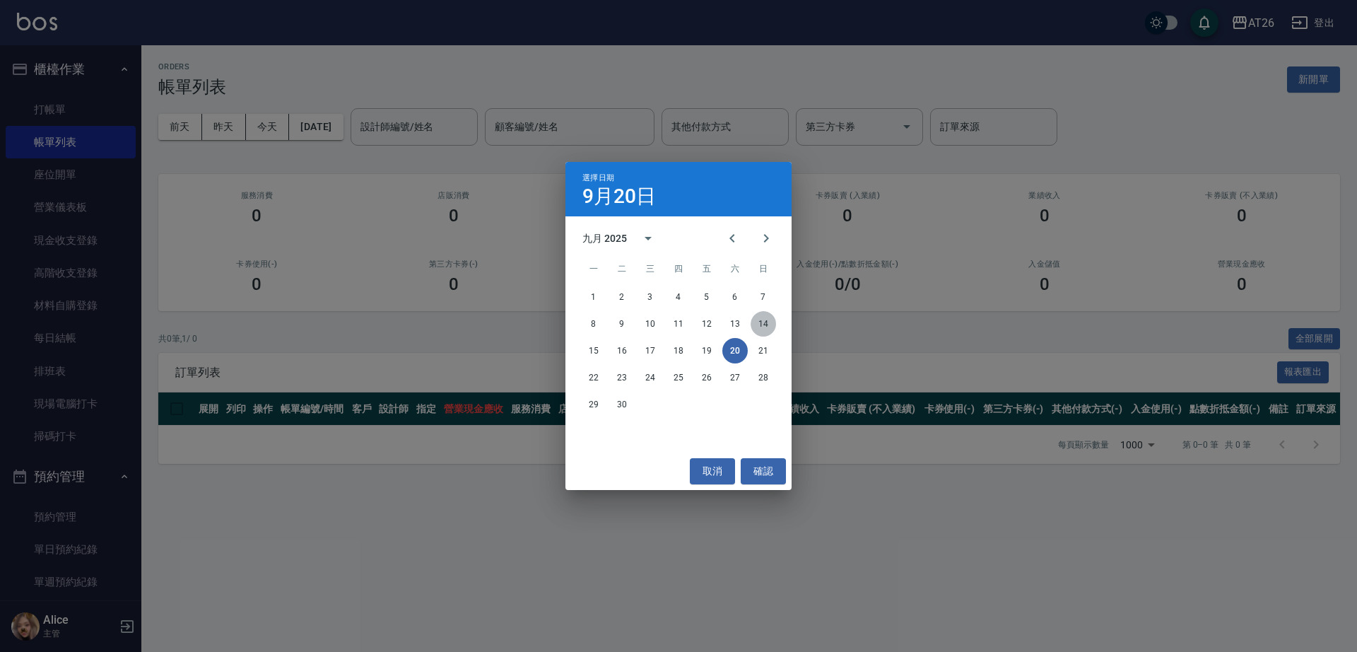
click at [761, 329] on button "14" at bounding box center [763, 323] width 25 height 25
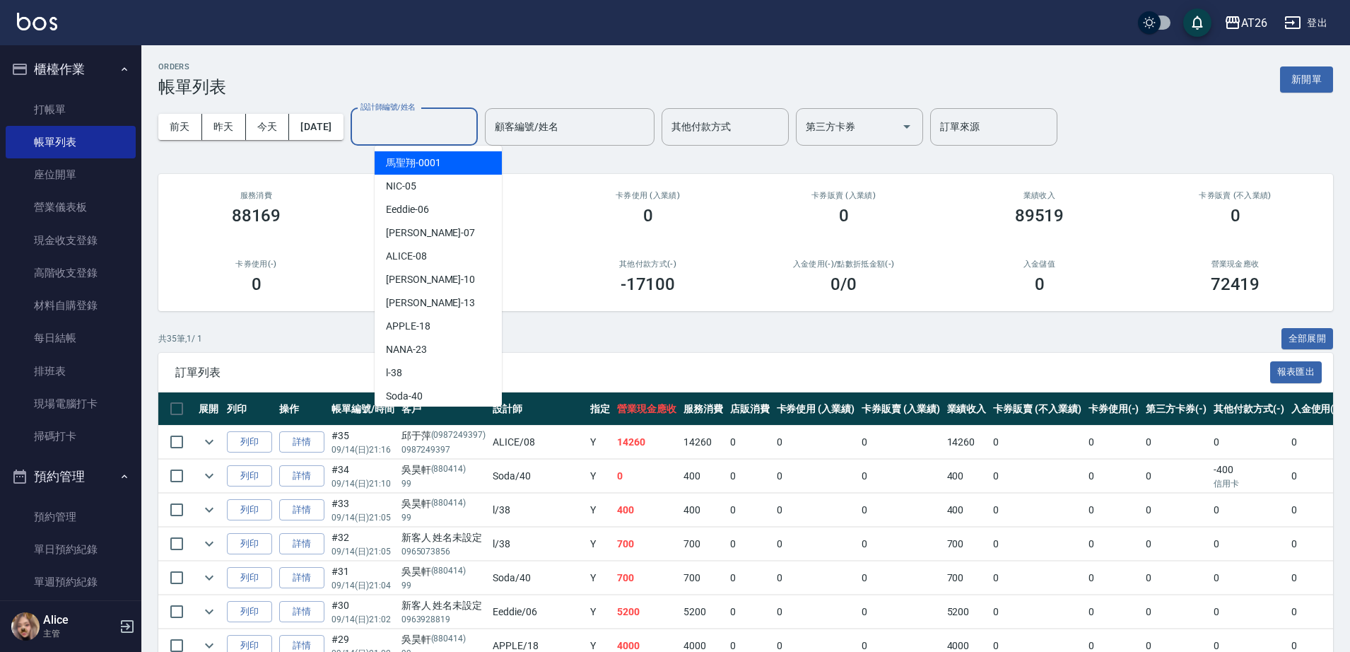
click at [421, 115] on div "設計師編號/姓名 設計師編號/姓名" at bounding box center [414, 126] width 127 height 37
click at [467, 238] on div "ADAM -07" at bounding box center [438, 232] width 127 height 23
type input "ADAM-07"
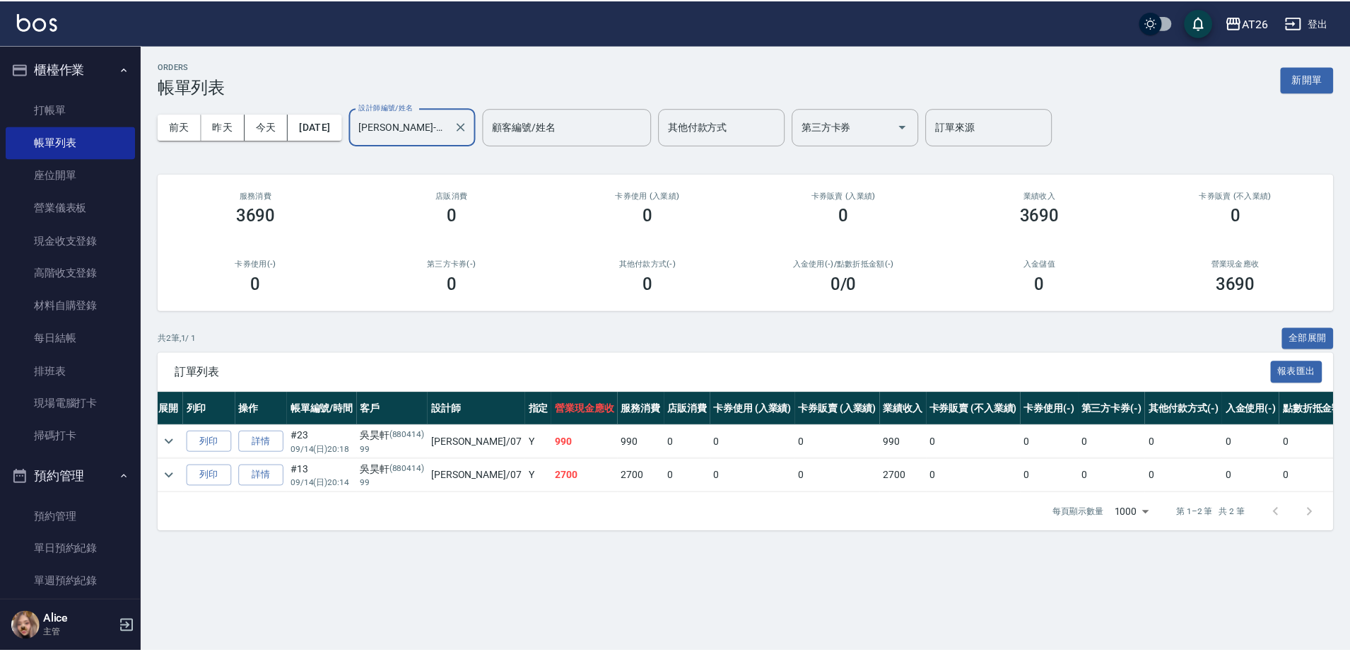
scroll to position [0, 2]
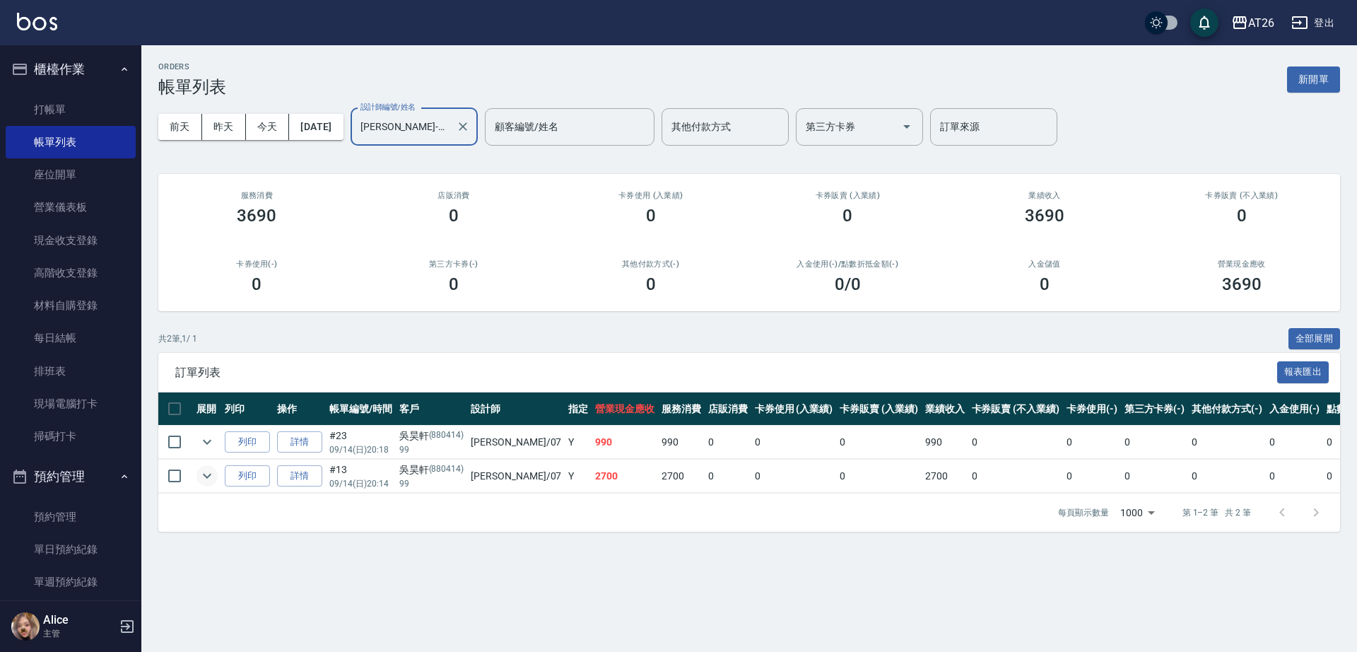
click at [216, 479] on button "expand row" at bounding box center [207, 475] width 21 height 21
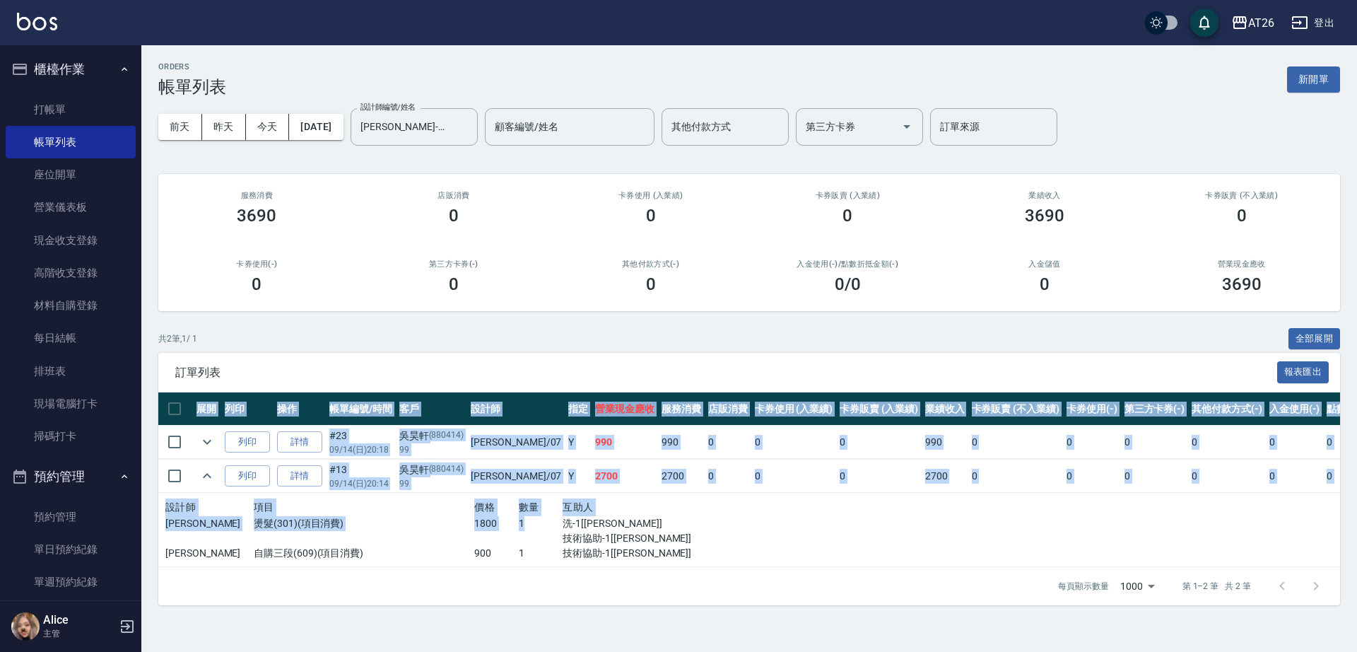
drag, startPoint x: 524, startPoint y: 522, endPoint x: 551, endPoint y: 567, distance: 52.4
click at [551, 567] on div "展開 列印 操作 帳單編號/時間 客戶 設計師 指定 營業現金應收 服務消費 店販消費 卡券使用 (入業績) 卡券販賣 (入業績) 業績收入 卡券販賣 (不入…" at bounding box center [749, 479] width 1182 height 175
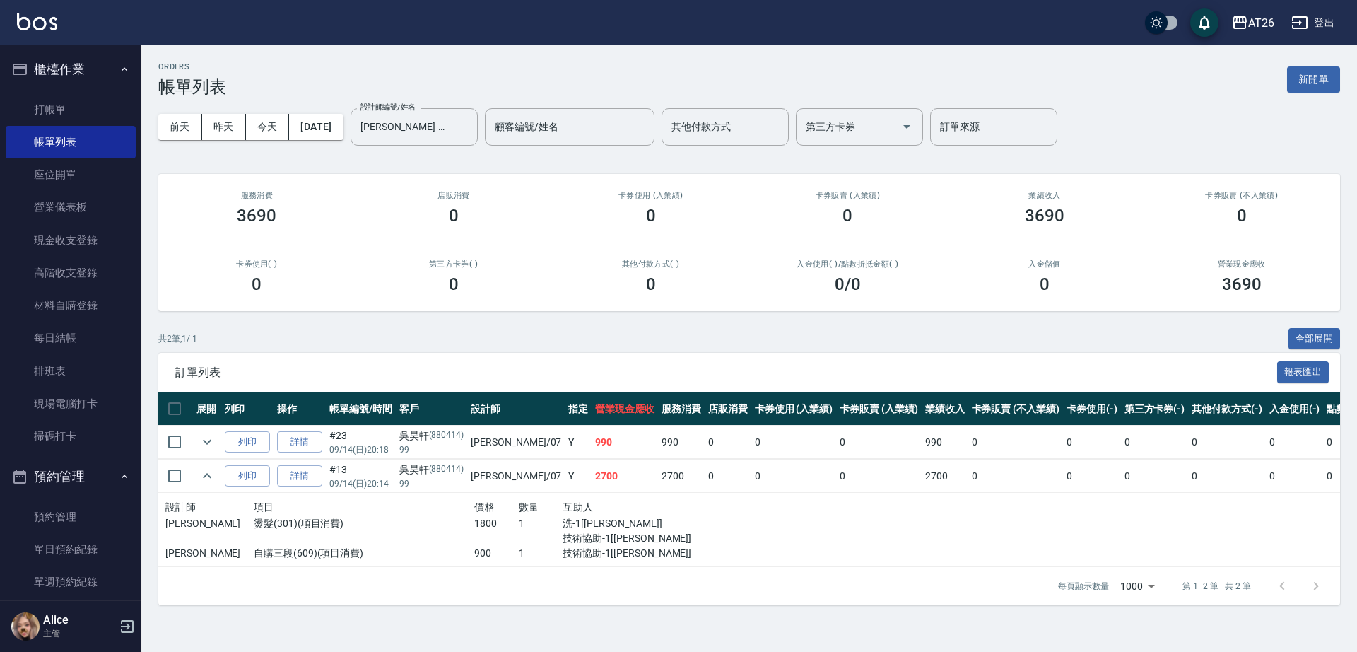
click at [570, 547] on p "技術協助-1[祐希]" at bounding box center [629, 553] width 132 height 15
click at [205, 448] on icon "expand row" at bounding box center [207, 441] width 17 height 17
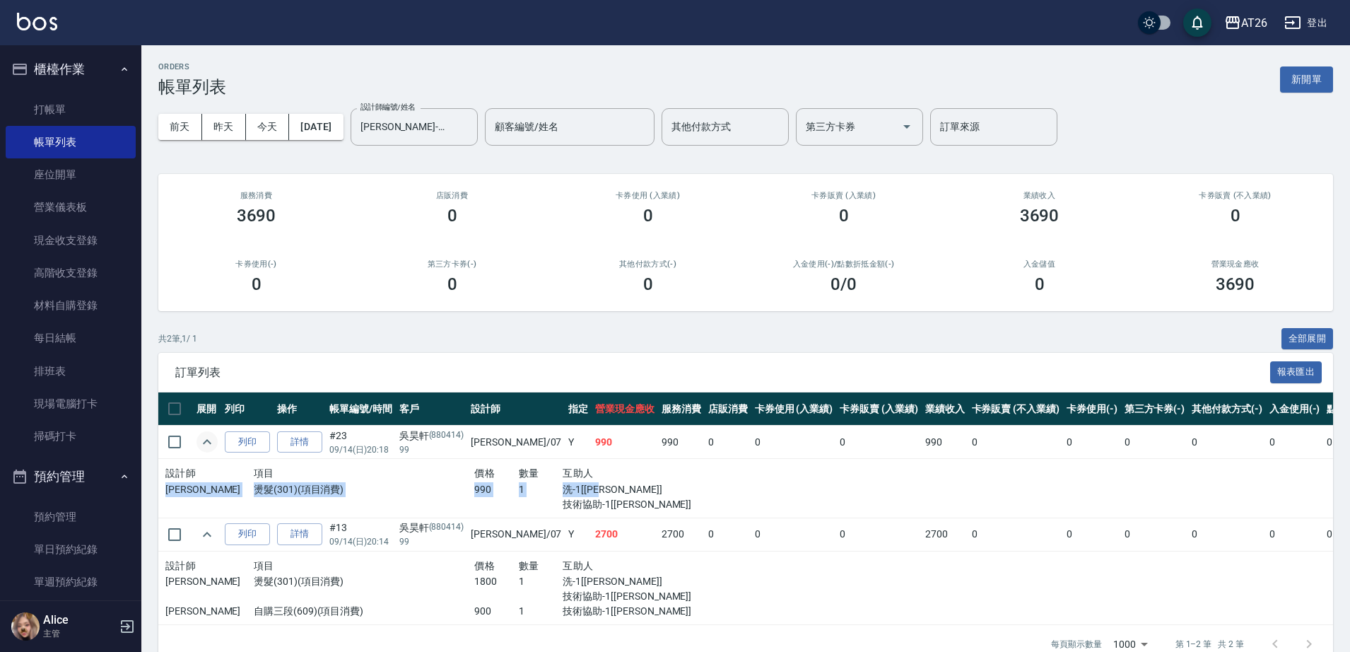
drag, startPoint x: 596, startPoint y: 481, endPoint x: 590, endPoint y: 491, distance: 12.0
click at [590, 491] on div "設計師 項目 價格 數量 互助人 ADAM 燙髮(301)(項目消費) 990 1 洗-1[祐希] 技術協助-1[祐希]" at bounding box center [430, 487] width 530 height 47
click at [630, 504] on p "技術協助-1[祐希]" at bounding box center [629, 504] width 132 height 15
click at [470, 124] on icon "Clear" at bounding box center [463, 126] width 14 height 14
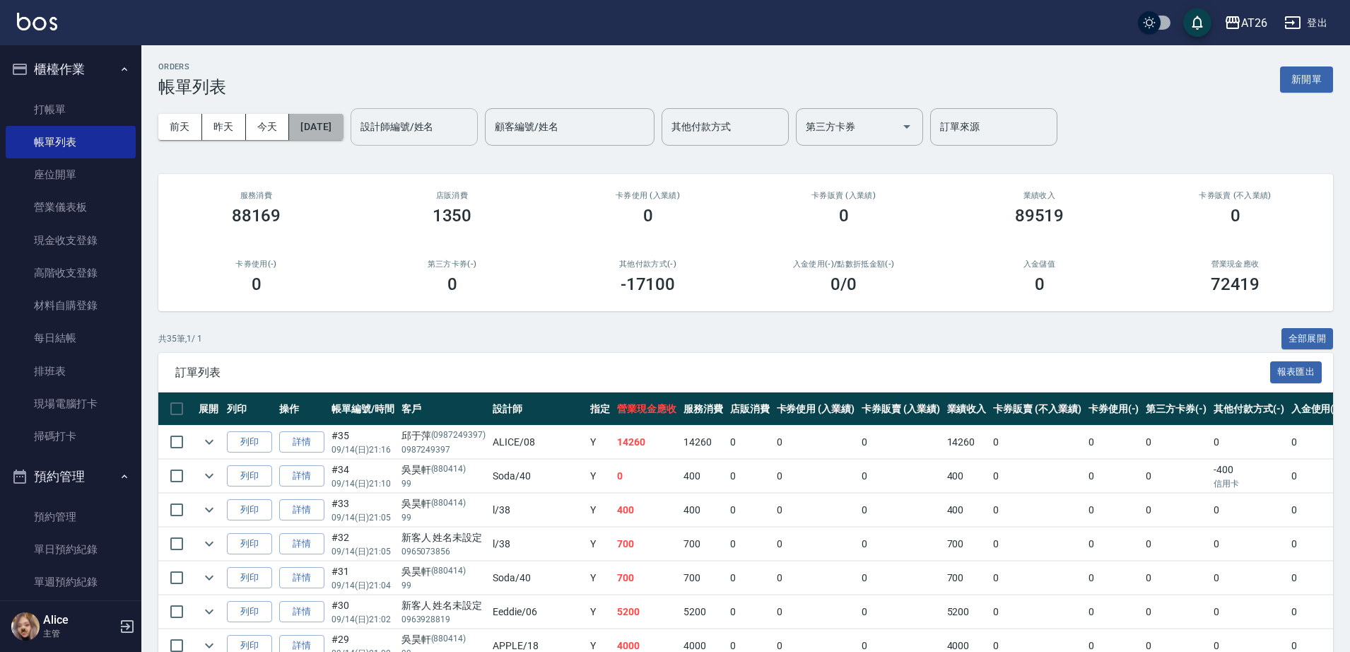
click at [315, 127] on button "2025/09/14" at bounding box center [316, 127] width 54 height 26
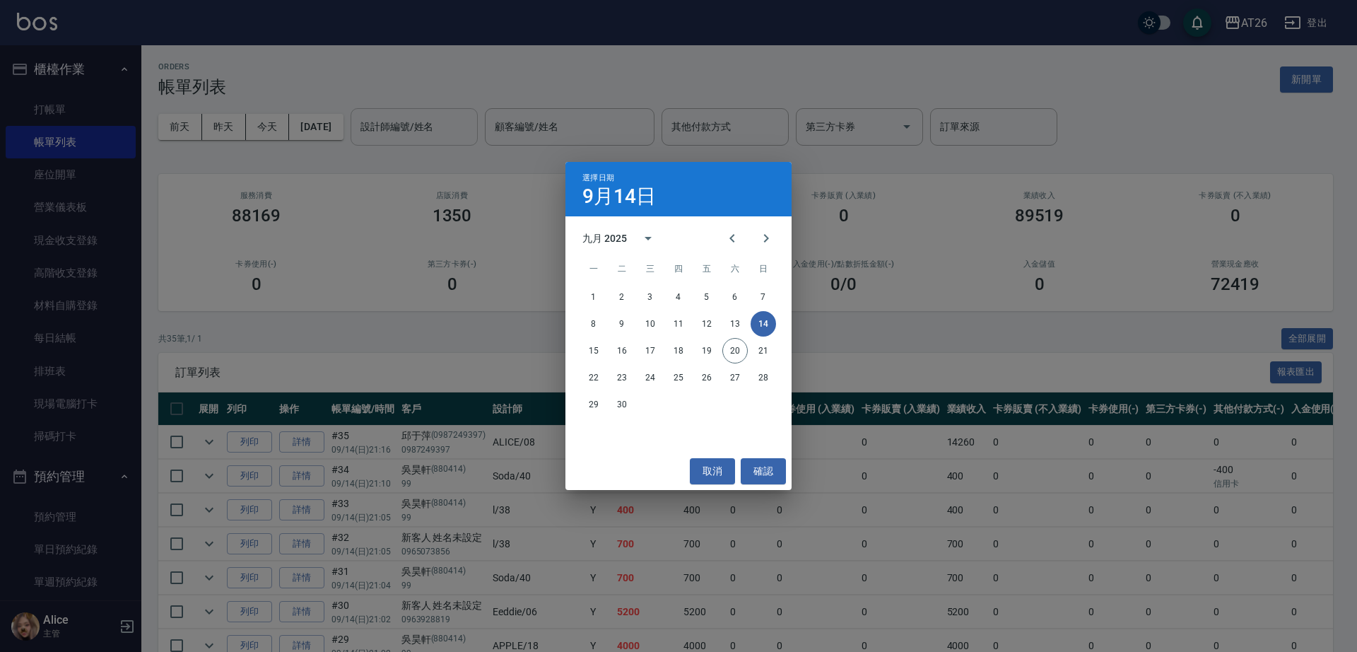
click at [258, 344] on div "選擇日期 9月14日 九月 2025 一 二 三 四 五 六 日 1 2 3 4 5 6 7 8 9 10 11 12 13 14 15 16 17 18 1…" at bounding box center [678, 326] width 1357 height 652
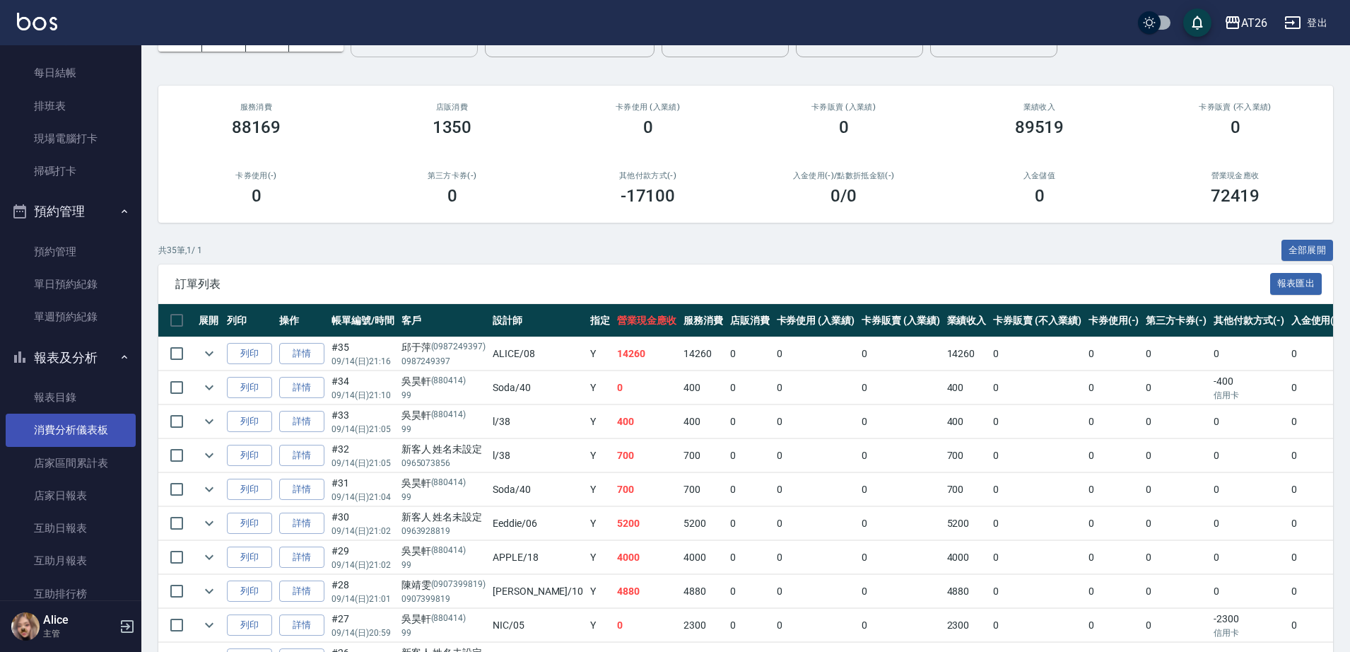
scroll to position [353, 0]
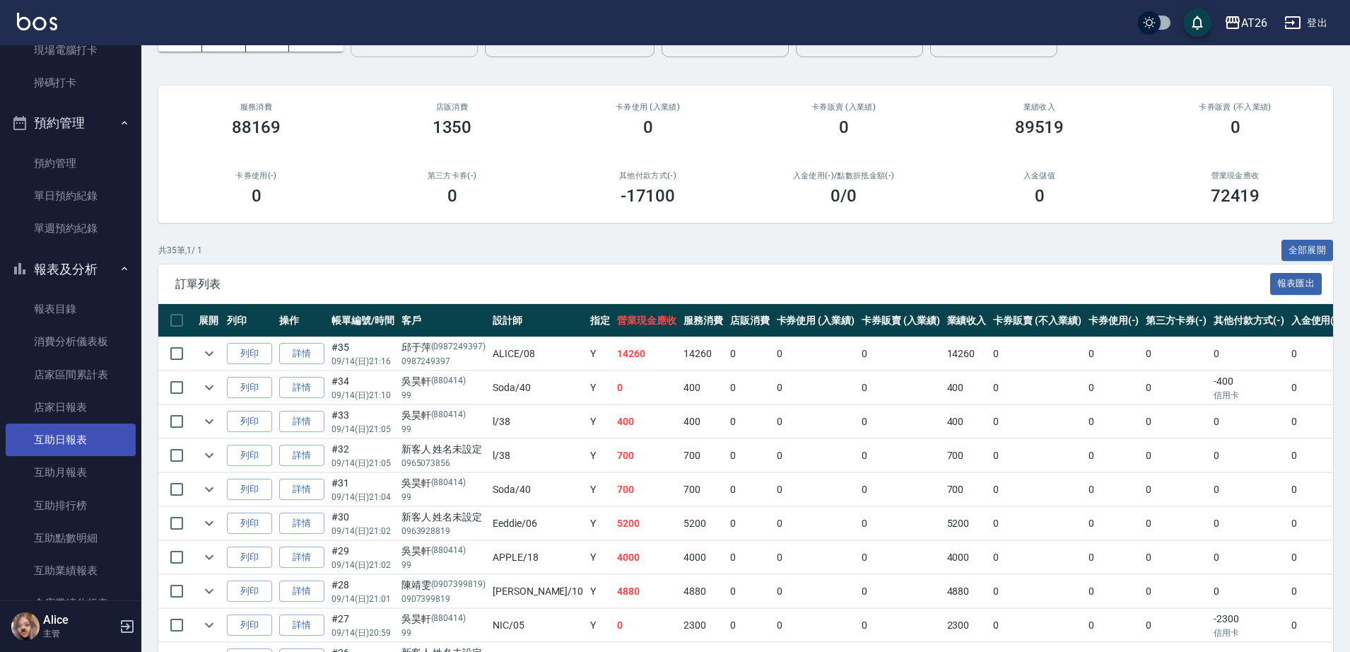
click at [90, 438] on link "互助日報表" at bounding box center [71, 439] width 130 height 33
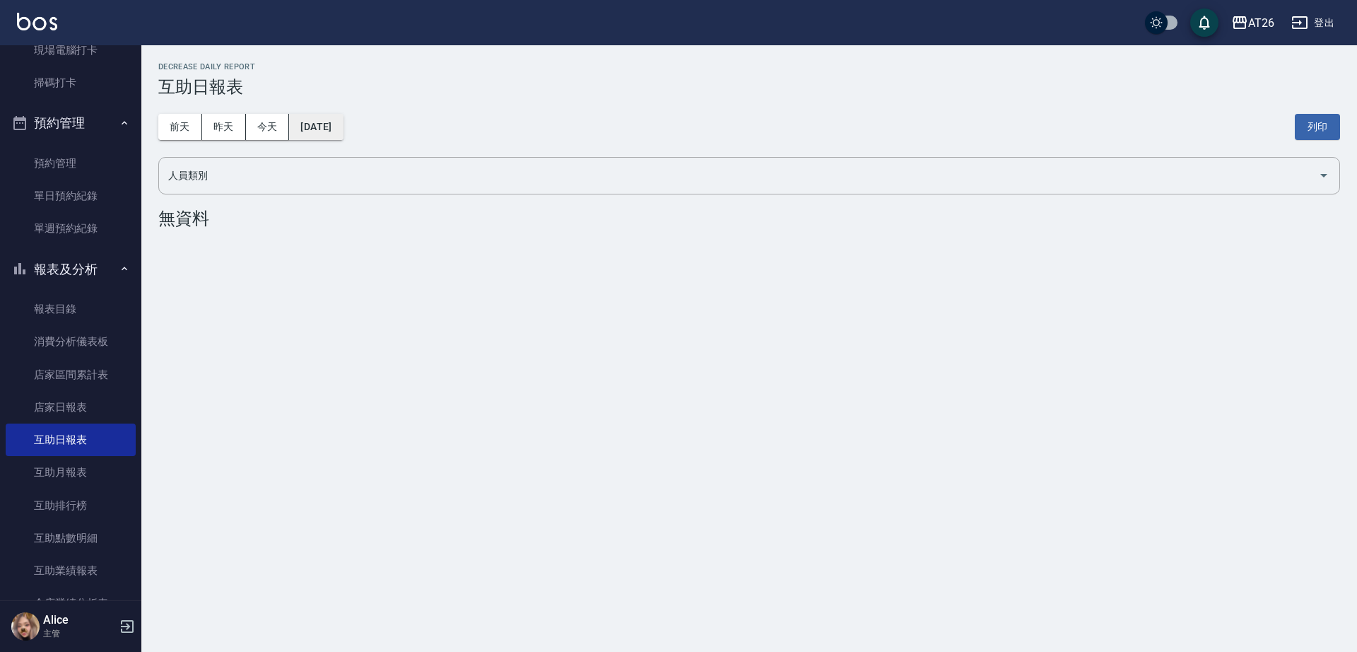
click at [343, 126] on button "2025/09/20" at bounding box center [316, 127] width 54 height 26
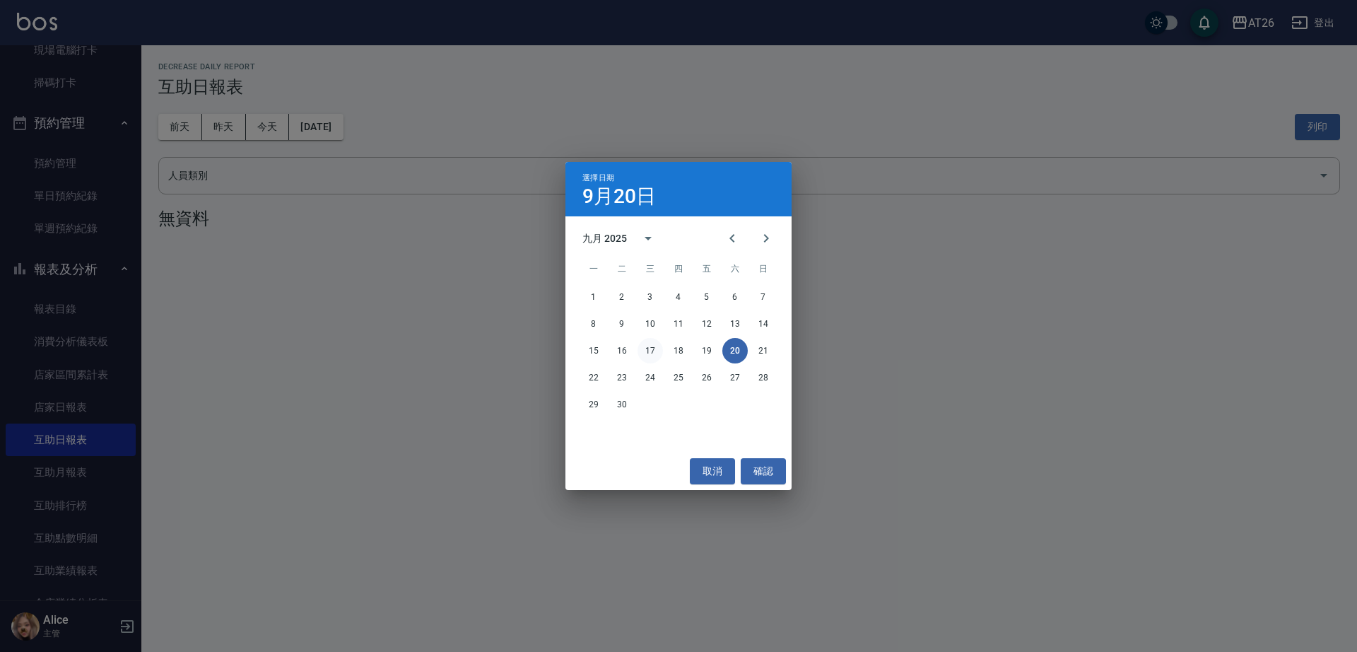
click at [661, 346] on button "17" at bounding box center [650, 350] width 25 height 25
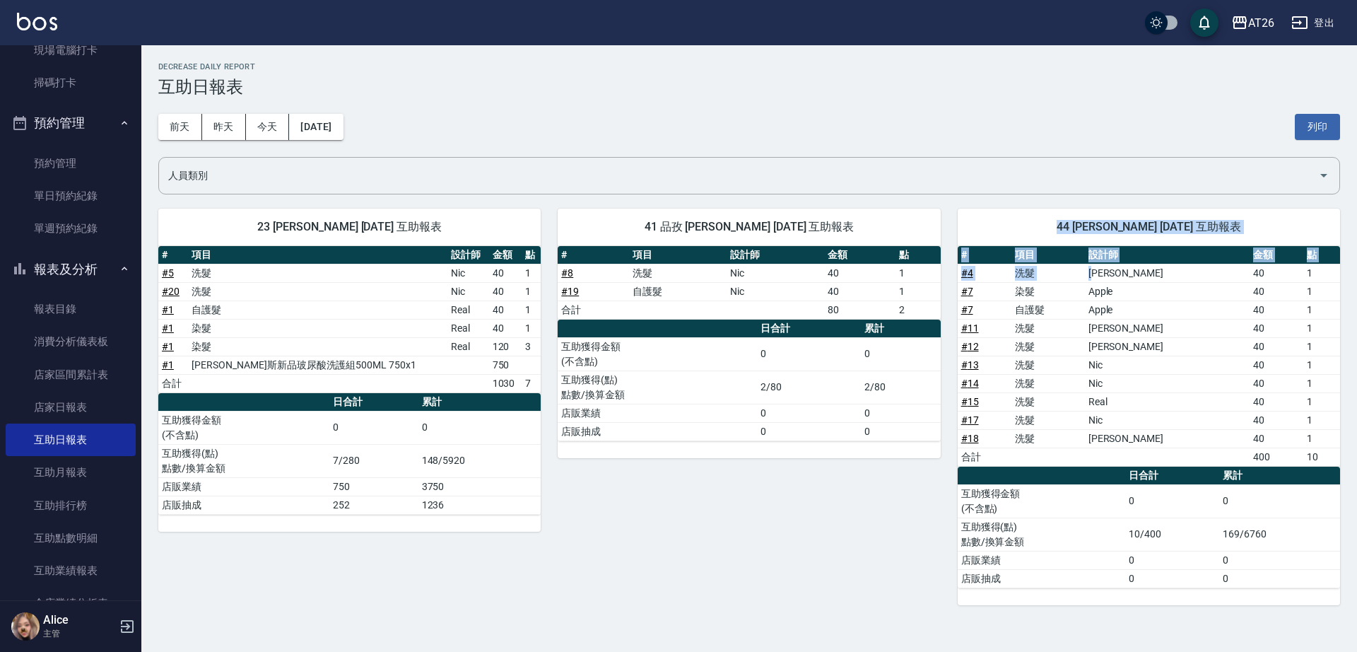
drag, startPoint x: 1074, startPoint y: 226, endPoint x: 1135, endPoint y: 280, distance: 81.1
click at [1135, 279] on div "44 祐希 09/17/2025 互助報表 # 項目 設計師 金額 點 # 4 洗髮 Adam 40 1 # 7 染髮 Apple 40 1 # 7 自護髮 …" at bounding box center [1149, 407] width 382 height 397
click at [1136, 289] on td "Apple" at bounding box center [1167, 291] width 165 height 18
drag, startPoint x: 1145, startPoint y: 283, endPoint x: 1131, endPoint y: 426, distance: 143.5
click at [1131, 426] on tbody "# 4 洗髮 Adam 40 1 # 7 染髮 Apple 40 1 # 7 自護髮 Apple 40 1 # 11 洗髮 Adam 40 1 # 12 洗髮…" at bounding box center [1149, 365] width 382 height 202
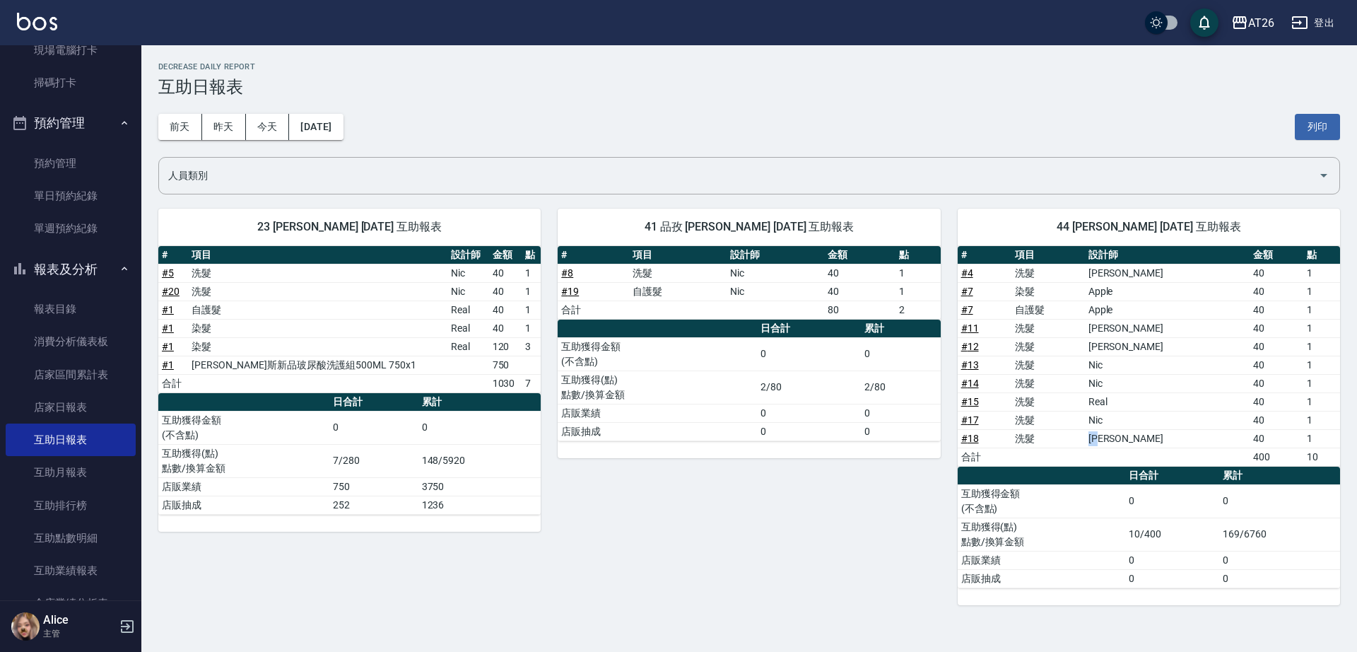
drag, startPoint x: 1130, startPoint y: 442, endPoint x: 1141, endPoint y: 435, distance: 13.3
click at [1141, 435] on td "Adam" at bounding box center [1167, 438] width 165 height 18
click at [1142, 426] on td "Nic" at bounding box center [1167, 420] width 165 height 18
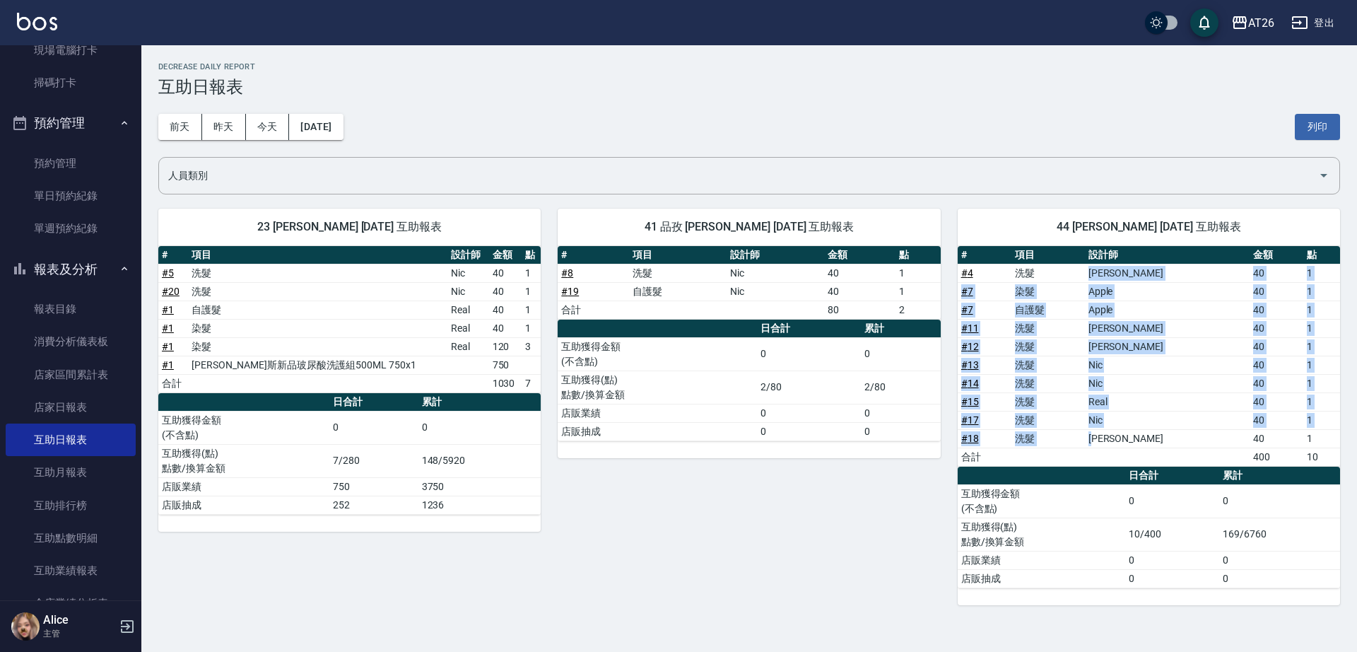
drag, startPoint x: 1126, startPoint y: 276, endPoint x: 1137, endPoint y: 438, distance: 161.5
click at [1137, 438] on tbody "# 4 洗髮 Adam 40 1 # 7 染髮 Apple 40 1 # 7 自護髮 Apple 40 1 # 11 洗髮 Adam 40 1 # 12 洗髮…" at bounding box center [1149, 365] width 382 height 202
click at [1130, 437] on td "Adam" at bounding box center [1167, 438] width 165 height 18
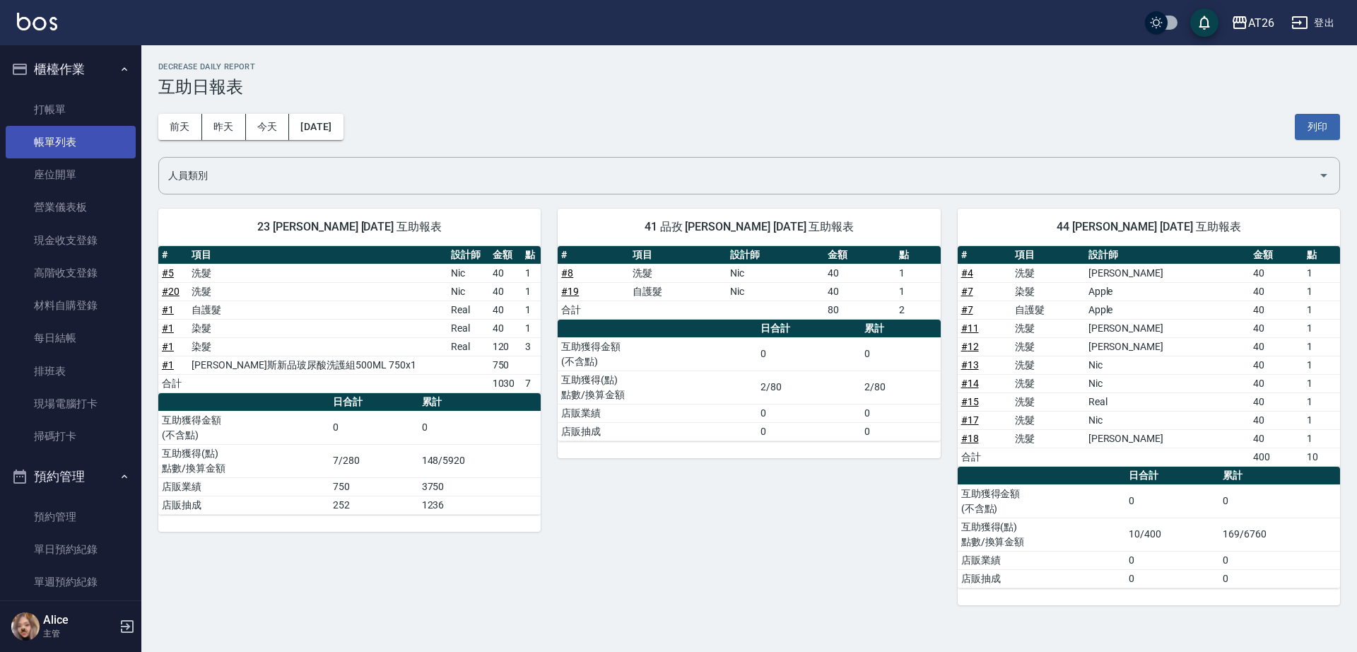
click at [72, 148] on link "帳單列表" at bounding box center [71, 142] width 130 height 33
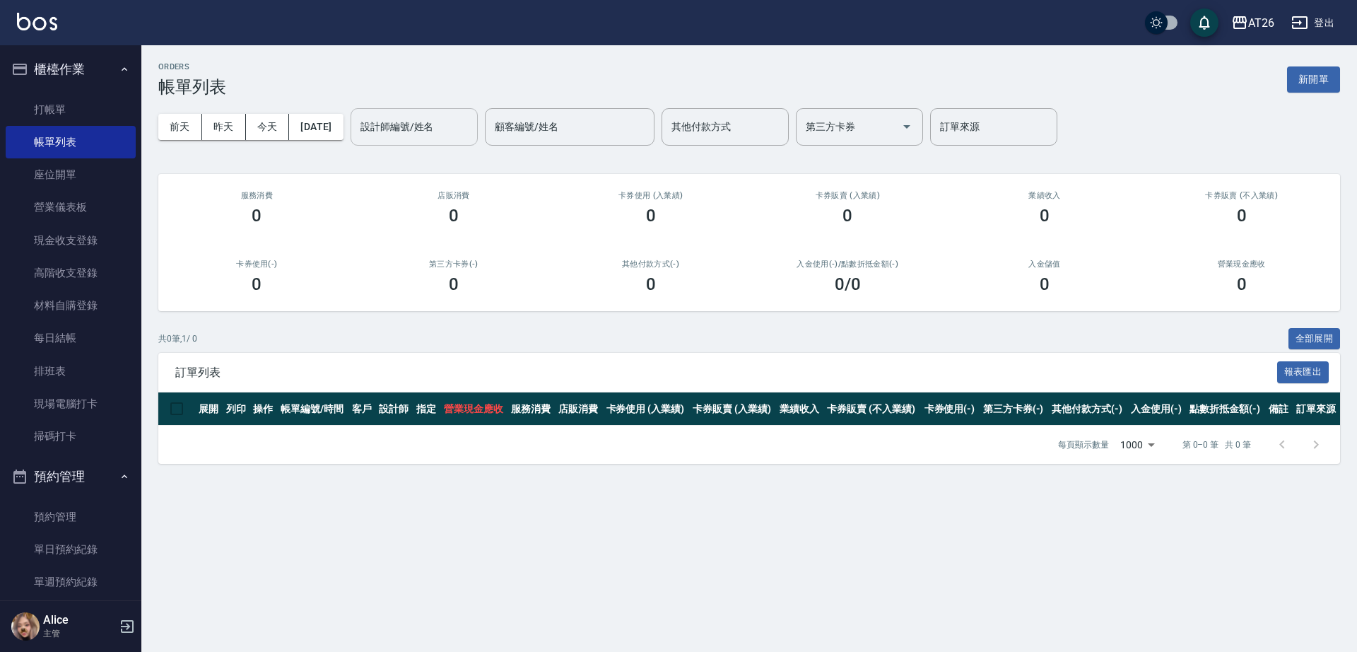
click at [436, 124] on input "設計師編號/姓名" at bounding box center [414, 127] width 115 height 25
click at [335, 119] on button "2025/09/20" at bounding box center [316, 127] width 54 height 26
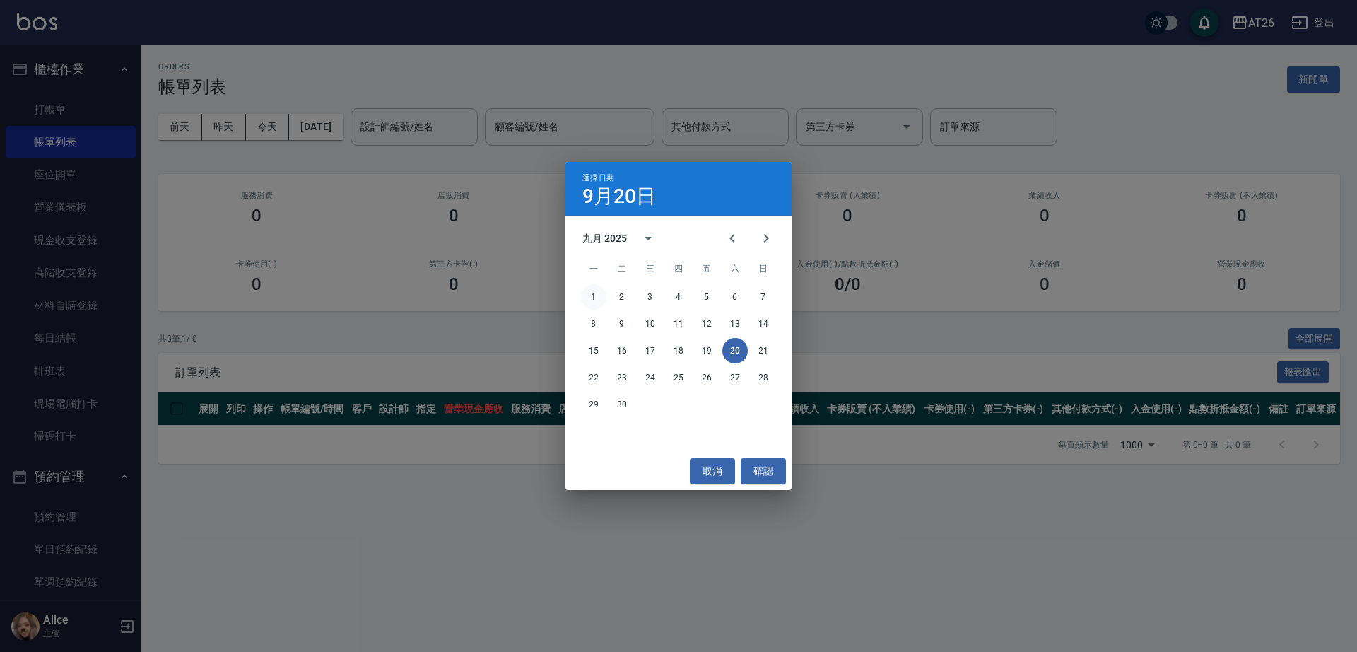
click at [599, 298] on button "1" at bounding box center [593, 296] width 25 height 25
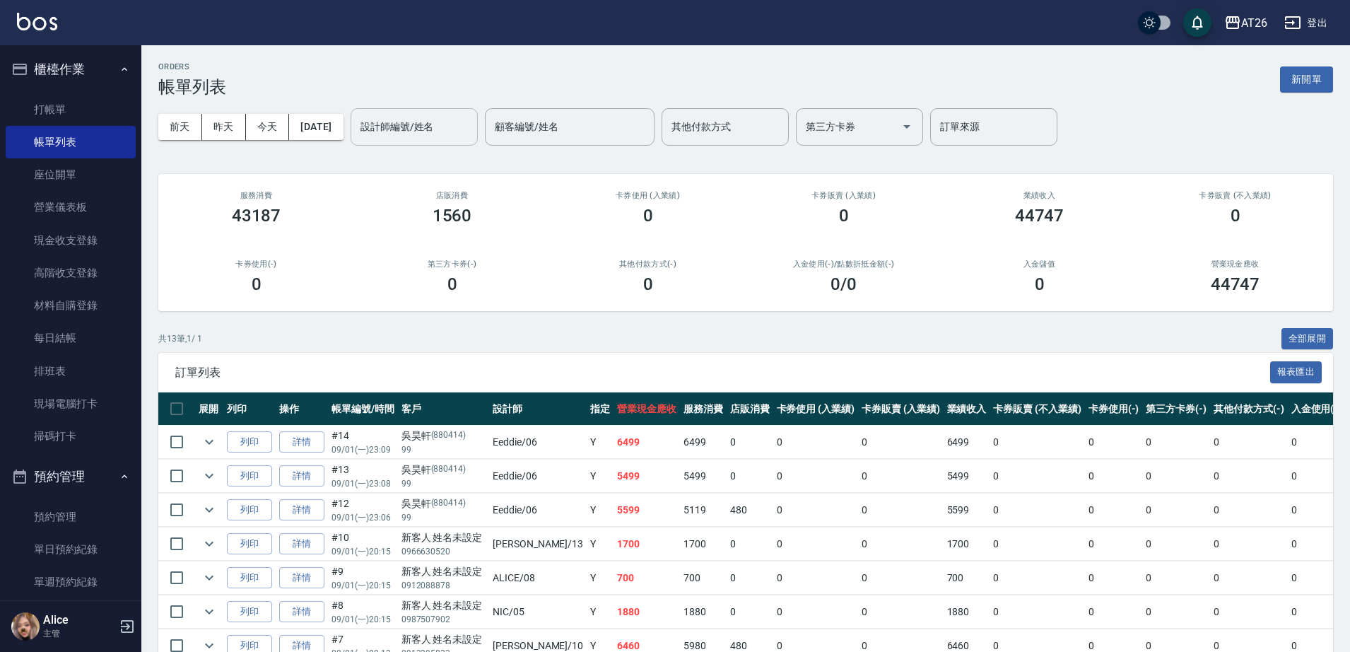
click at [462, 126] on input "設計師編號/姓名" at bounding box center [414, 127] width 115 height 25
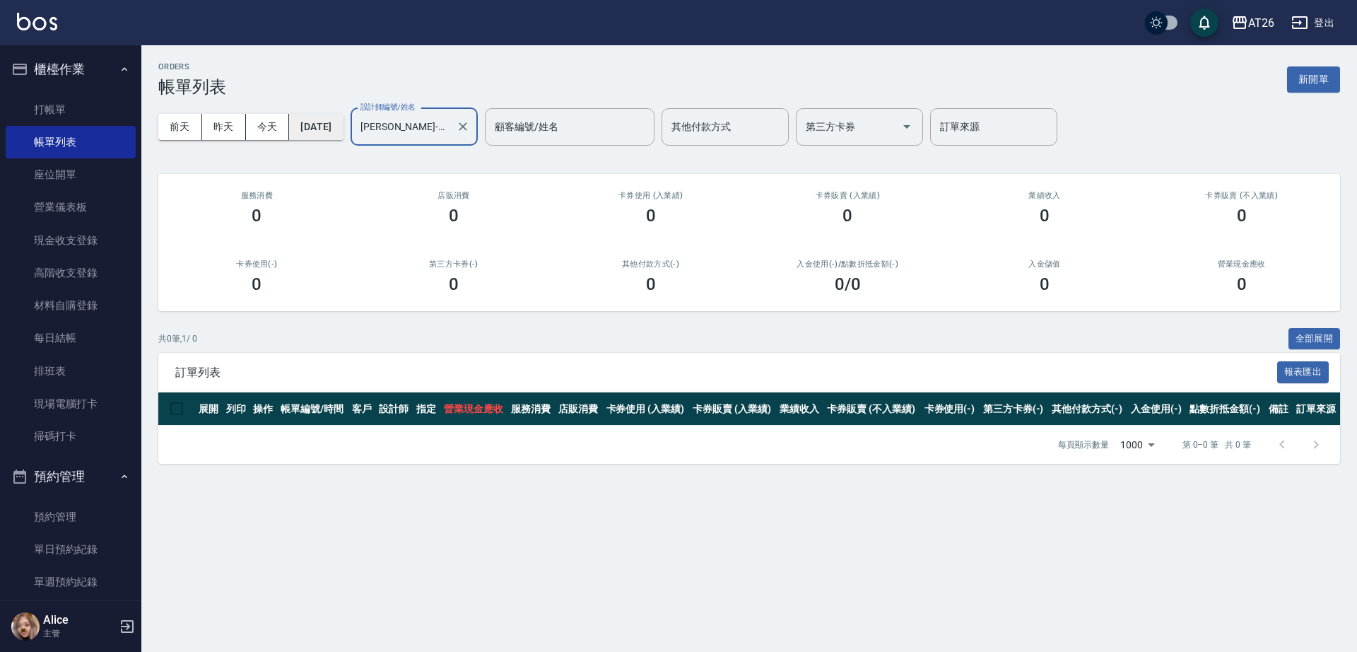
type input "ADAM-07"
click at [343, 119] on button "2025/09/01" at bounding box center [316, 127] width 54 height 26
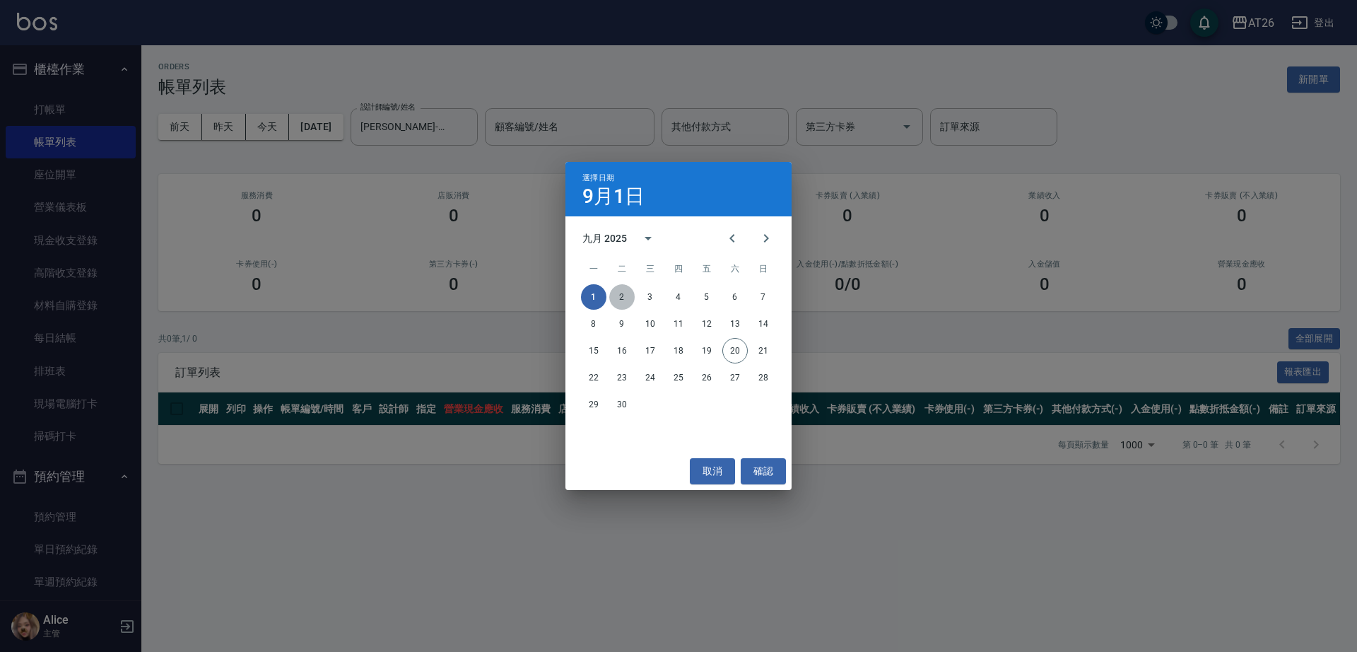
click at [622, 300] on button "2" at bounding box center [621, 296] width 25 height 25
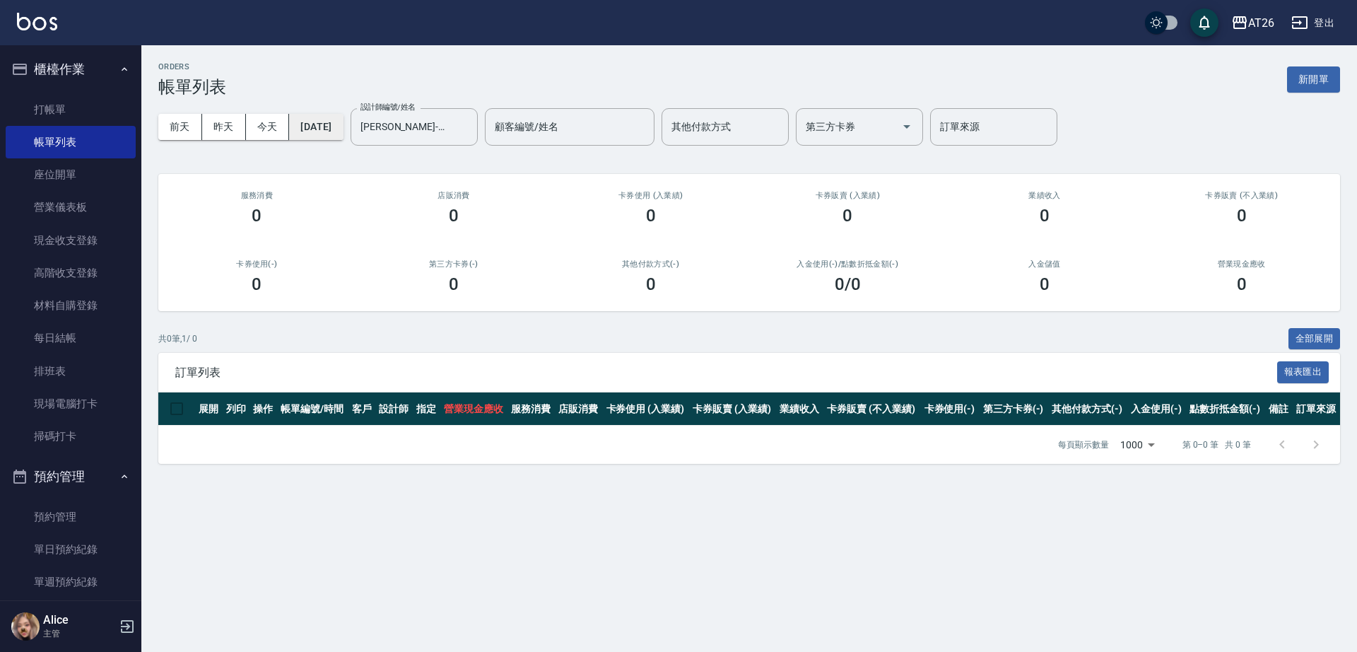
click at [327, 129] on button "2025/09/02" at bounding box center [316, 127] width 54 height 26
click at [343, 130] on button "2025/09/02" at bounding box center [316, 127] width 54 height 26
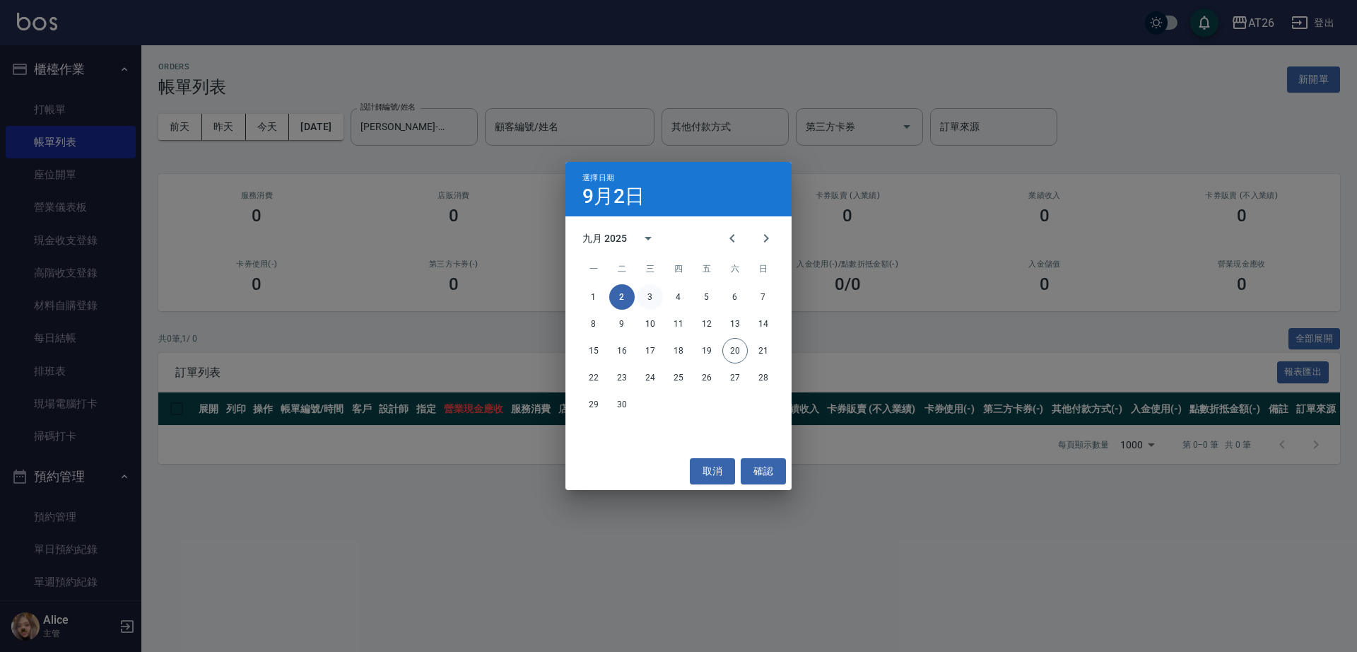
click at [639, 300] on button "3" at bounding box center [650, 296] width 25 height 25
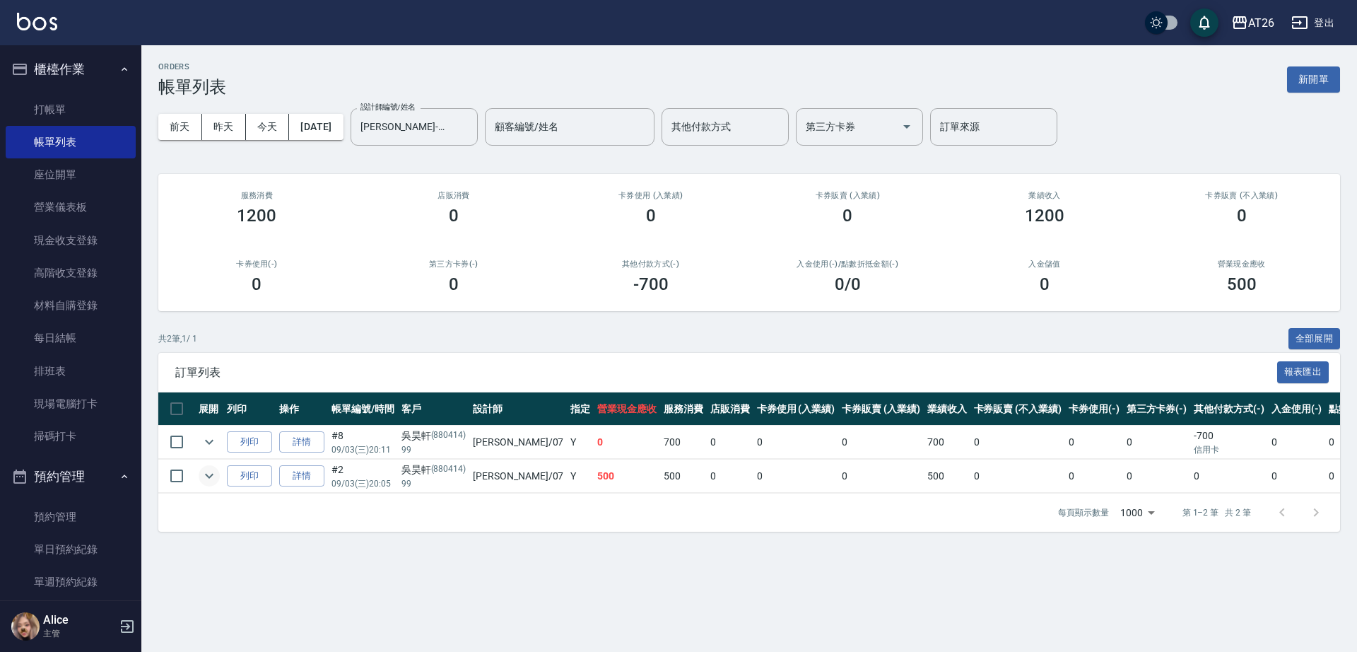
click at [206, 472] on icon "expand row" at bounding box center [209, 475] width 17 height 17
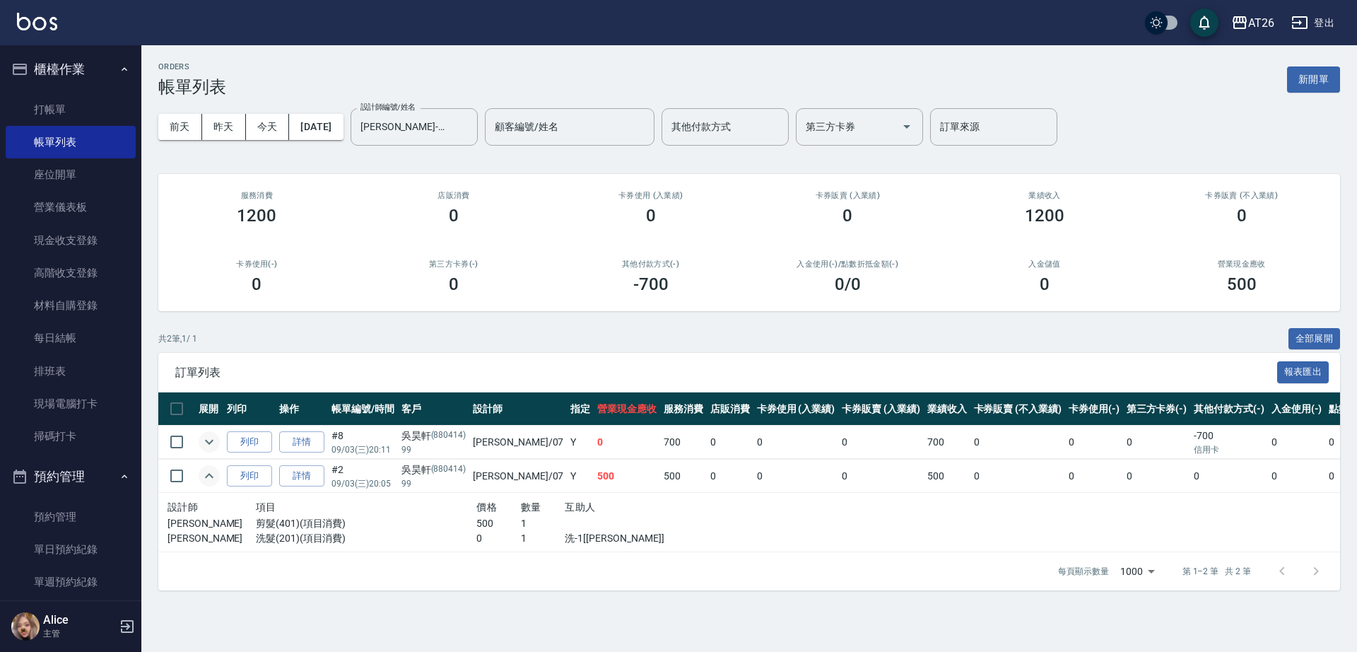
click at [210, 438] on icon "expand row" at bounding box center [209, 441] width 17 height 17
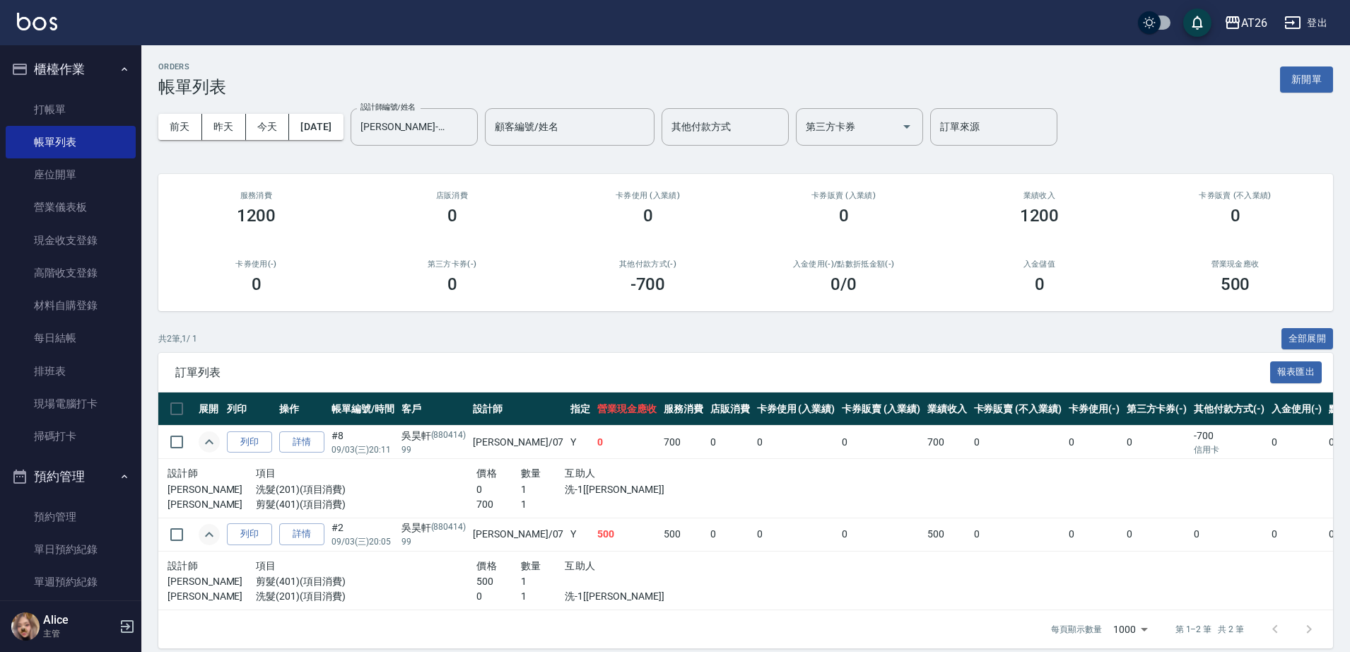
click at [210, 438] on icon "expand row" at bounding box center [209, 441] width 17 height 17
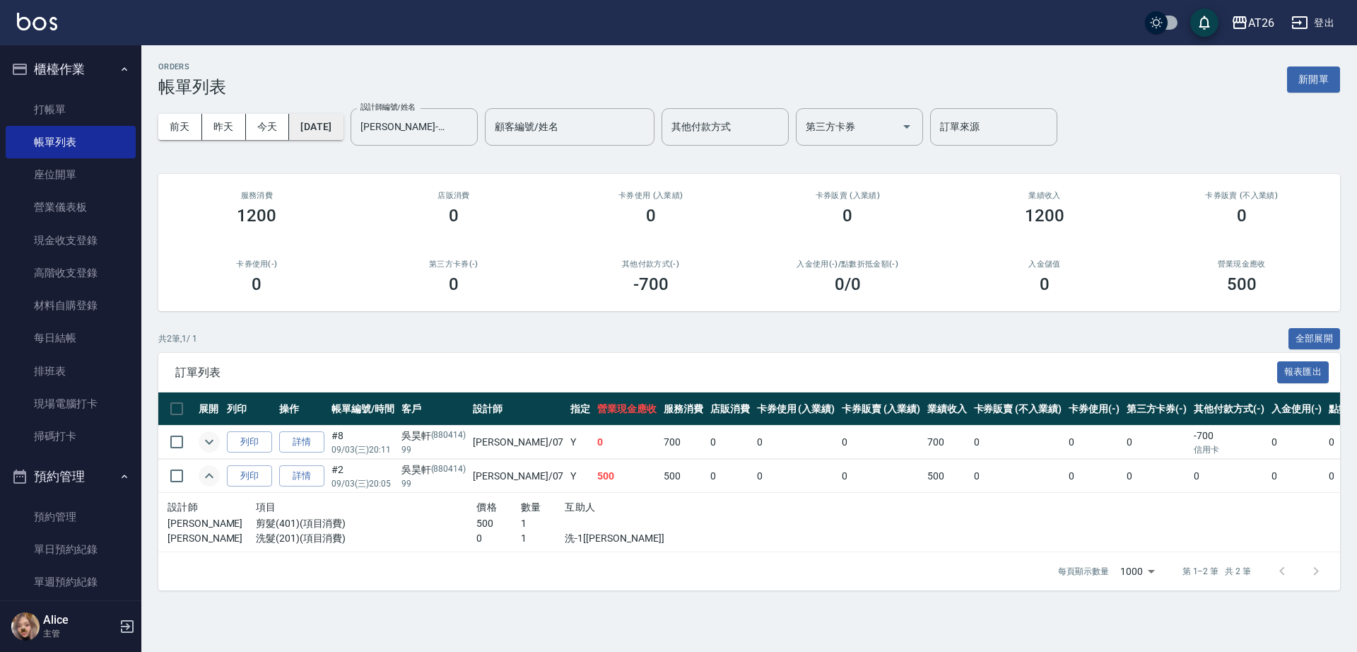
click at [336, 129] on button "2025/09/03" at bounding box center [316, 127] width 54 height 26
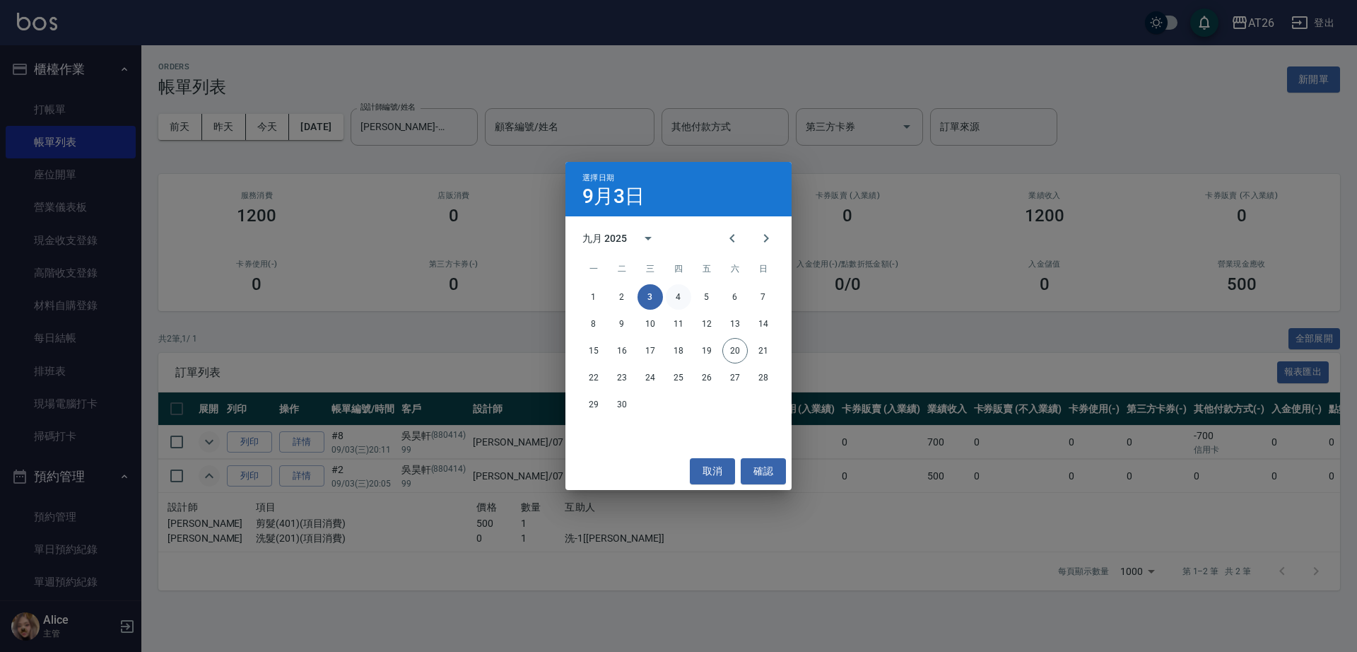
click at [679, 292] on button "4" at bounding box center [678, 296] width 25 height 25
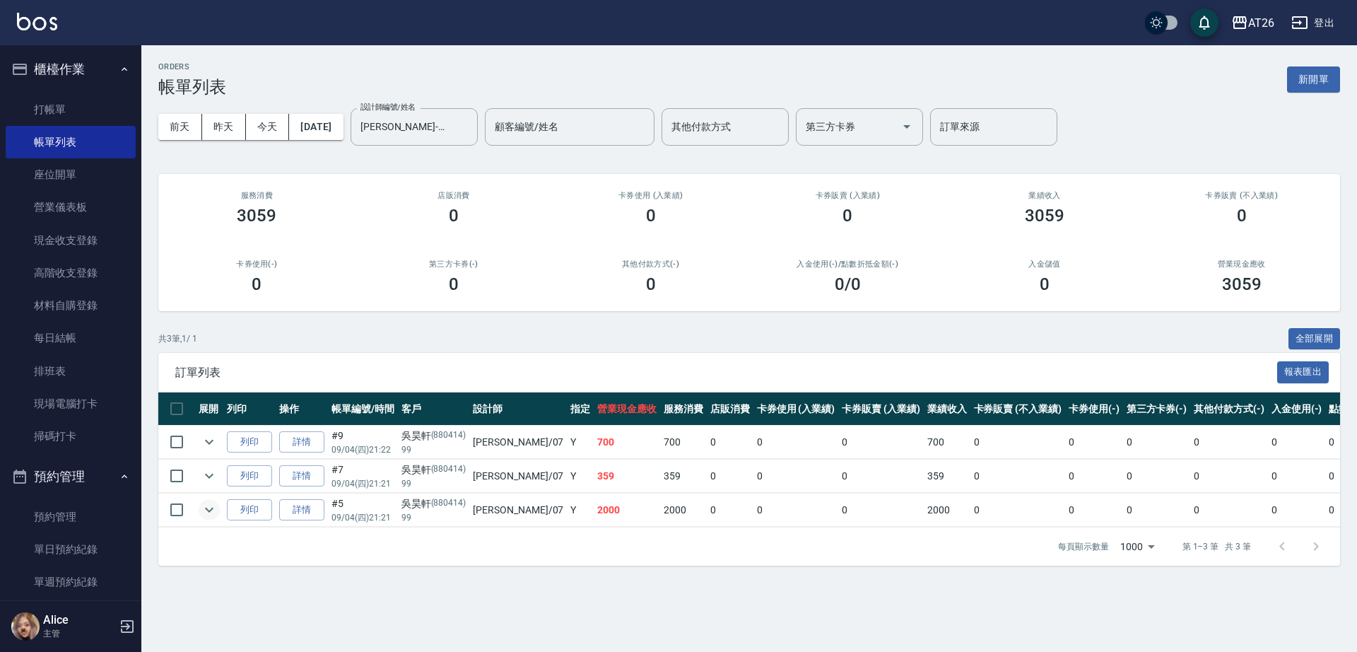
click at [216, 501] on icon "expand row" at bounding box center [209, 509] width 17 height 17
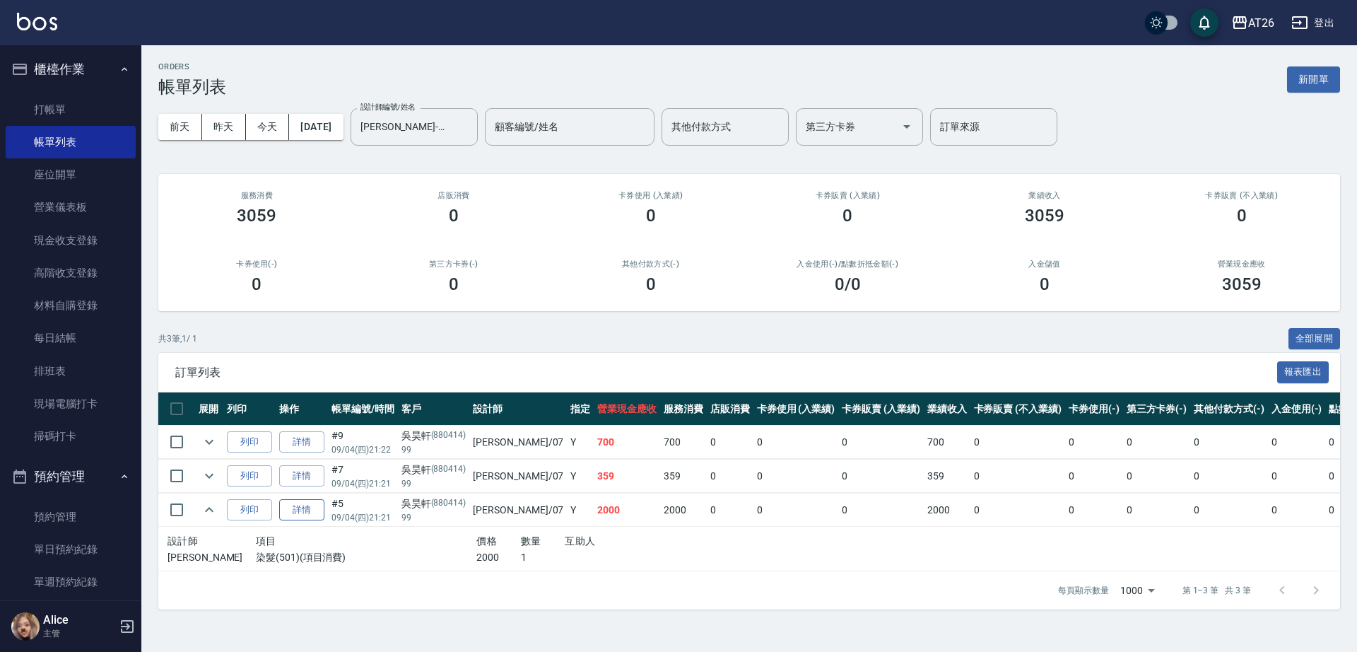
click at [311, 508] on link "詳情" at bounding box center [301, 510] width 45 height 22
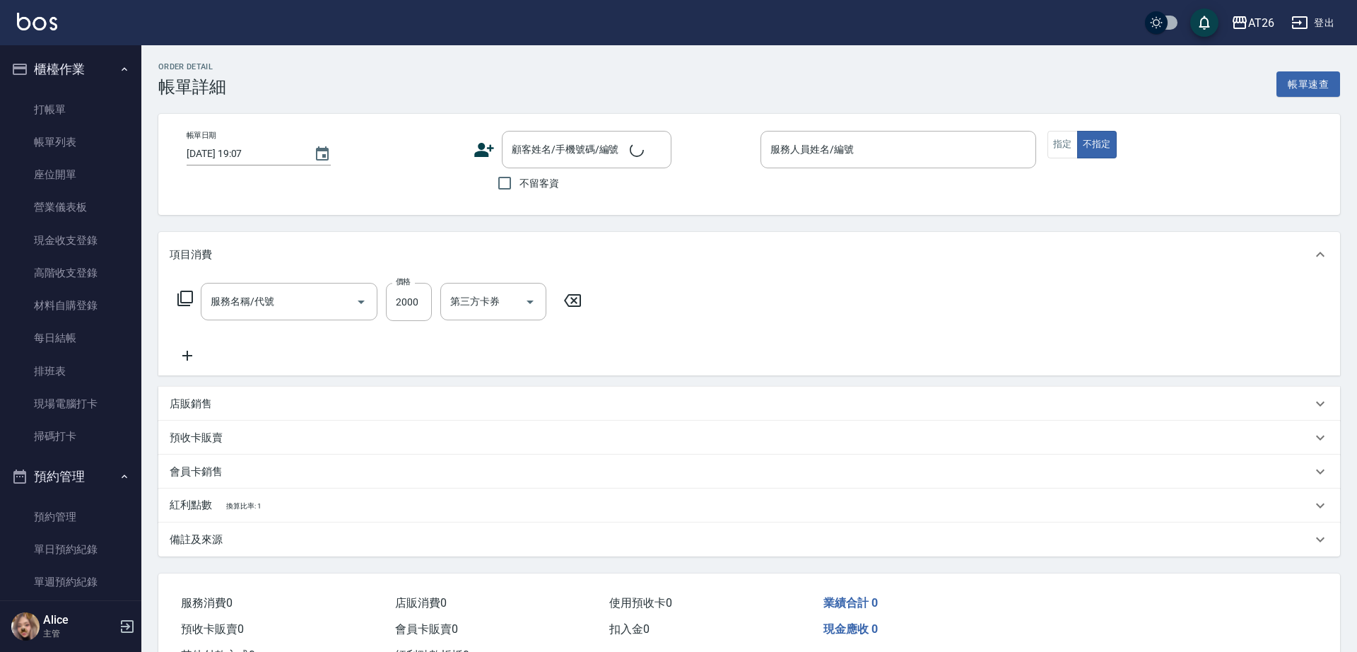
type input "2025/09/04 21:21"
type input "ADAM-07"
type input "200"
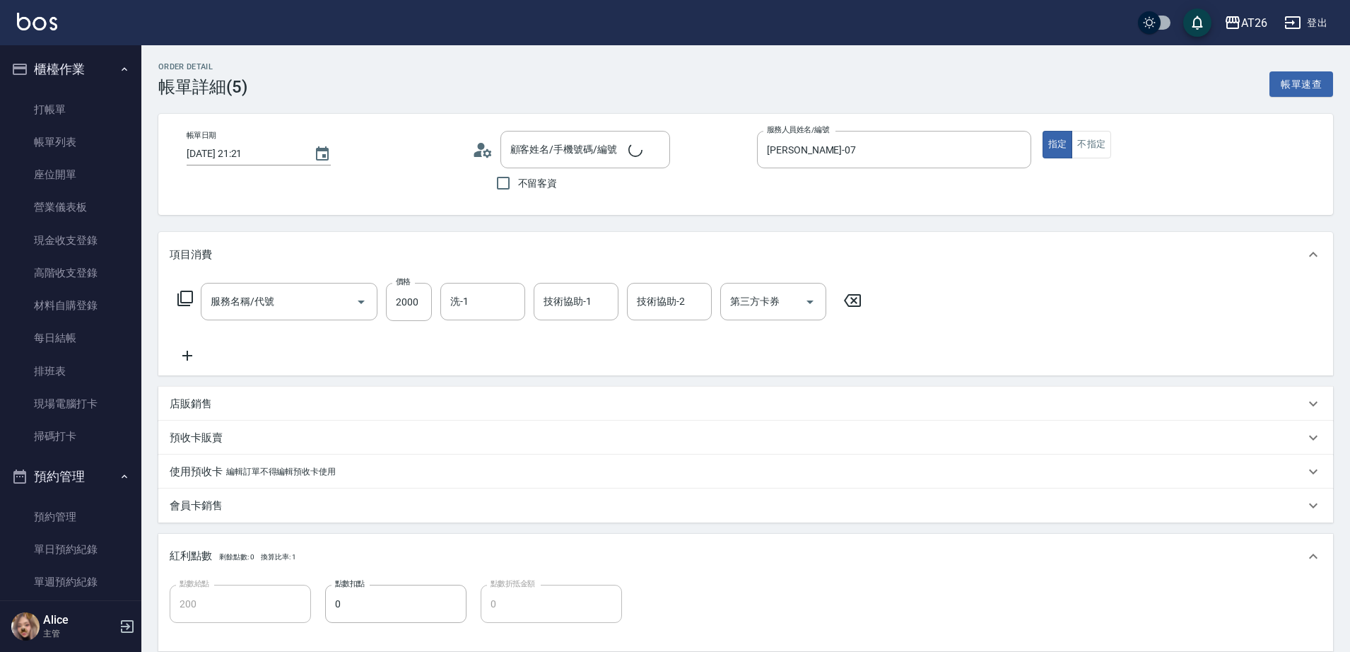
type input "吳昊軒/99/880414"
type input "染髮(501)"
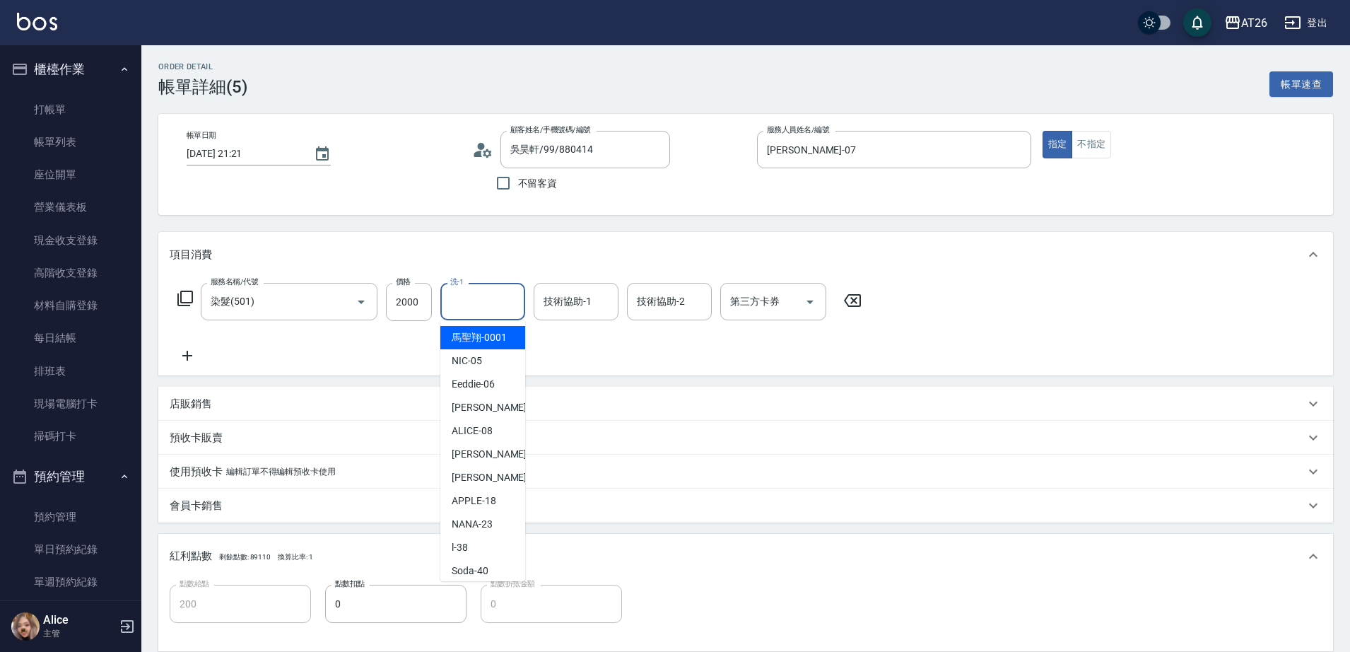
click at [474, 305] on input "洗-1" at bounding box center [483, 301] width 72 height 25
type input "4"
click at [500, 337] on div "祐希 -44" at bounding box center [482, 337] width 85 height 23
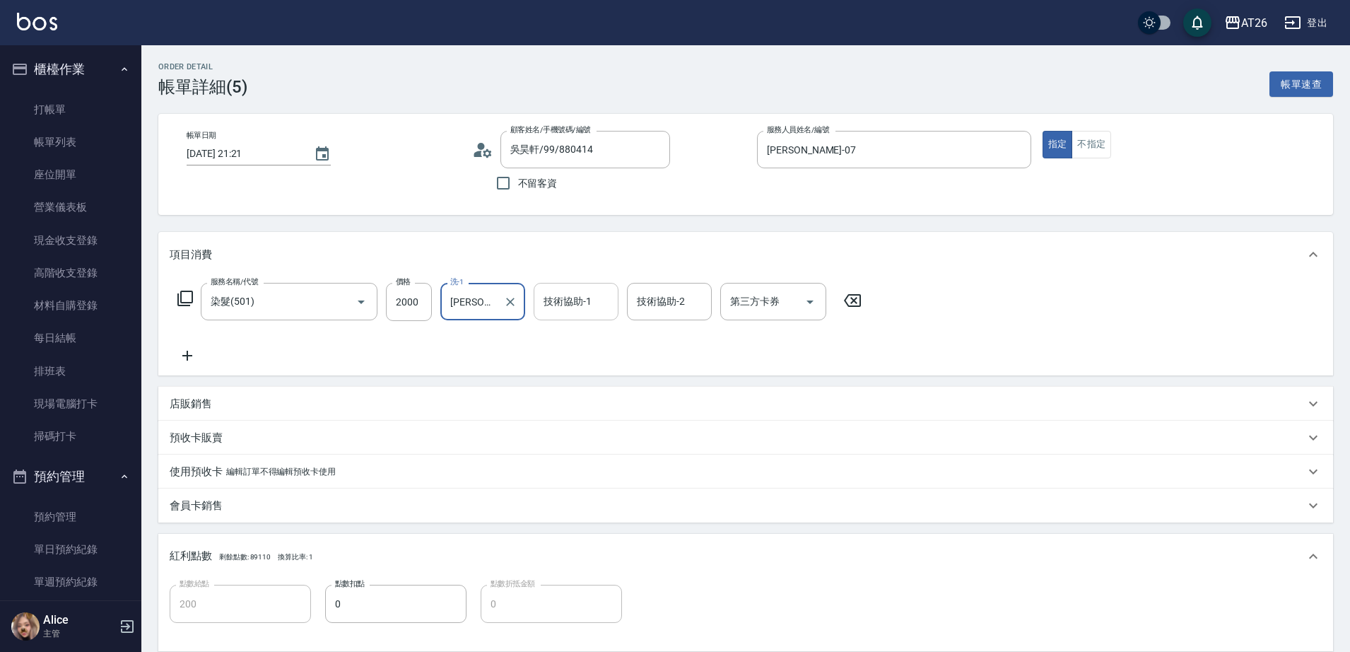
type input "[PERSON_NAME]-44"
click at [585, 303] on input "技術協助-1" at bounding box center [576, 301] width 72 height 25
click at [570, 344] on span "祐希 -44" at bounding box center [562, 337] width 34 height 15
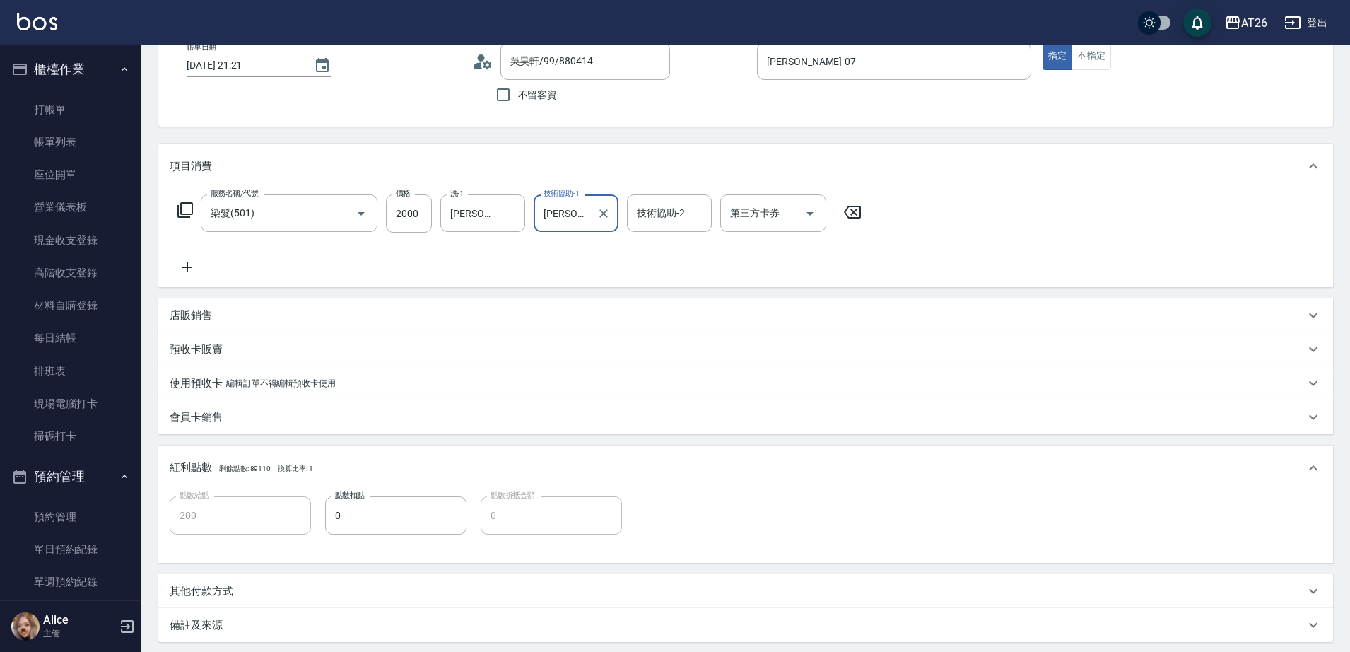
type input "[PERSON_NAME]-44"
click at [471, 282] on div "服務名稱/代號 染髮(501) 服務名稱/代號 價格 2000 價格 洗-1 祐希-44 洗-1 技術協助-1 祐希-44 技術協助-1 技術協助-2 技術協…" at bounding box center [745, 238] width 1175 height 98
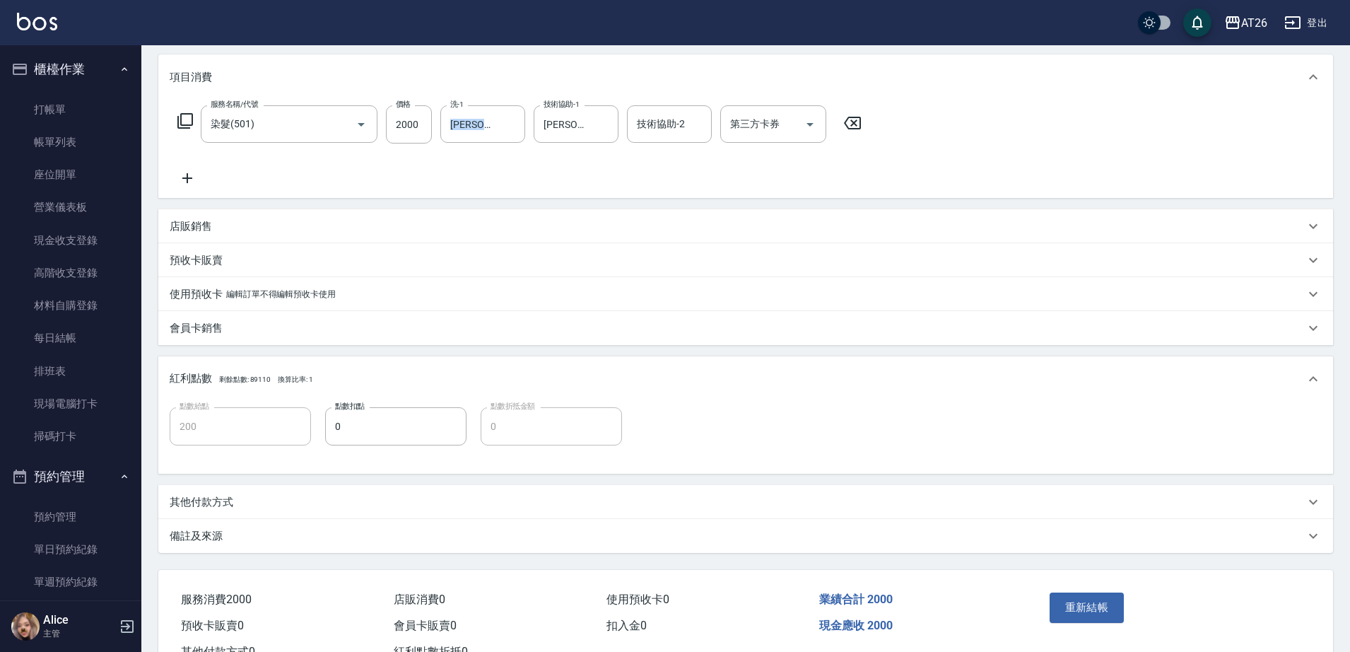
scroll to position [231, 0]
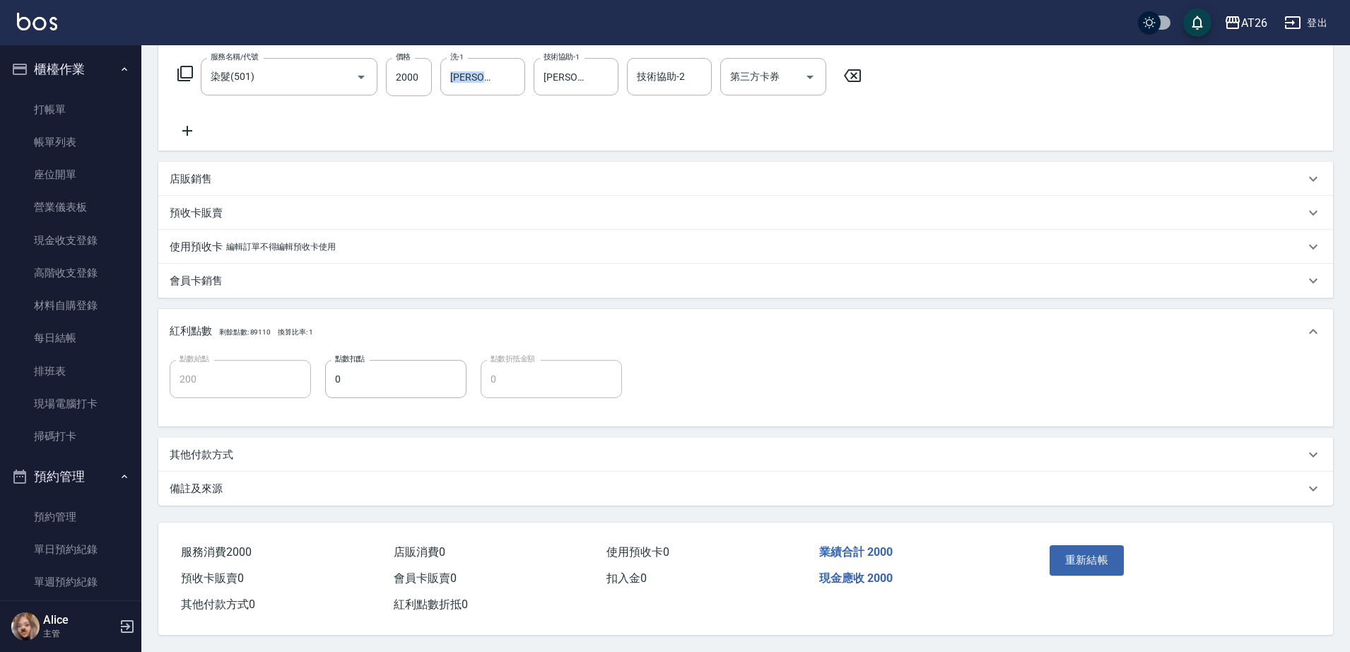
click at [835, 256] on div "使用預收卡 編輯訂單不得編輯預收卡使用" at bounding box center [745, 247] width 1175 height 34
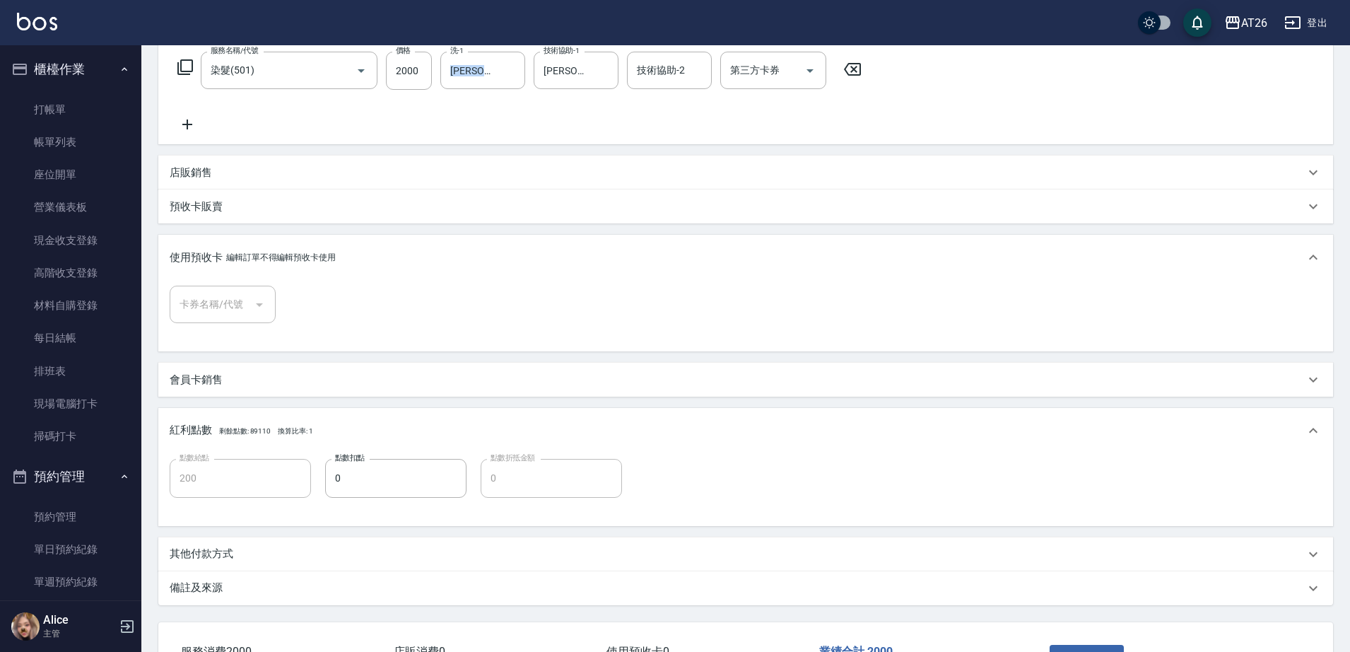
click at [835, 256] on div "使用預收卡 編輯訂單不得編輯預收卡使用" at bounding box center [737, 257] width 1135 height 15
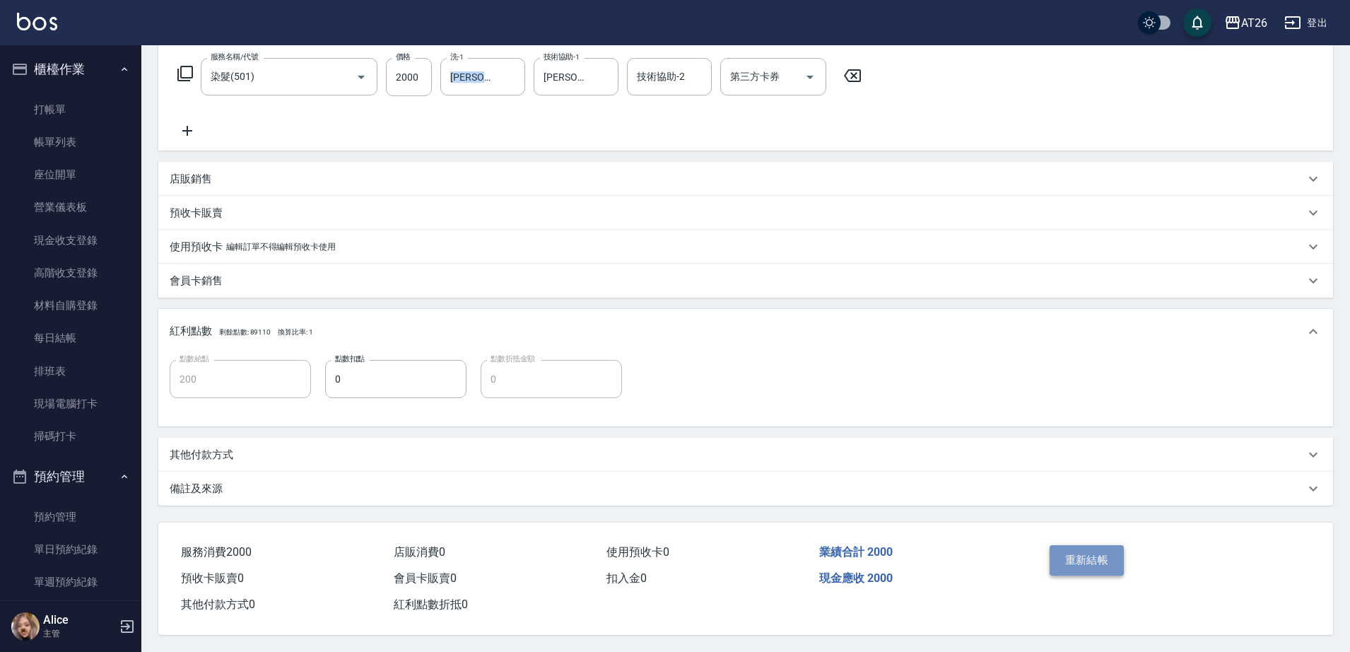
click at [1101, 553] on button "重新結帳" at bounding box center [1087, 560] width 75 height 30
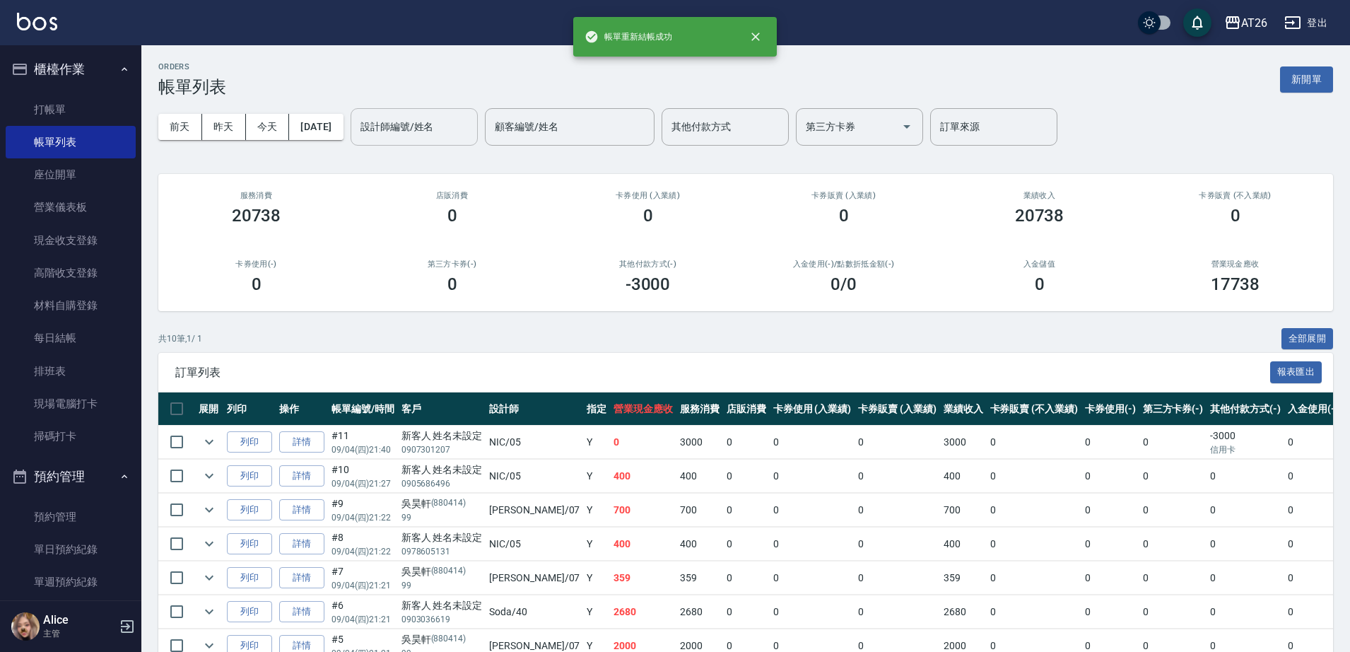
click at [418, 138] on input "設計師編號/姓名" at bounding box center [414, 127] width 115 height 25
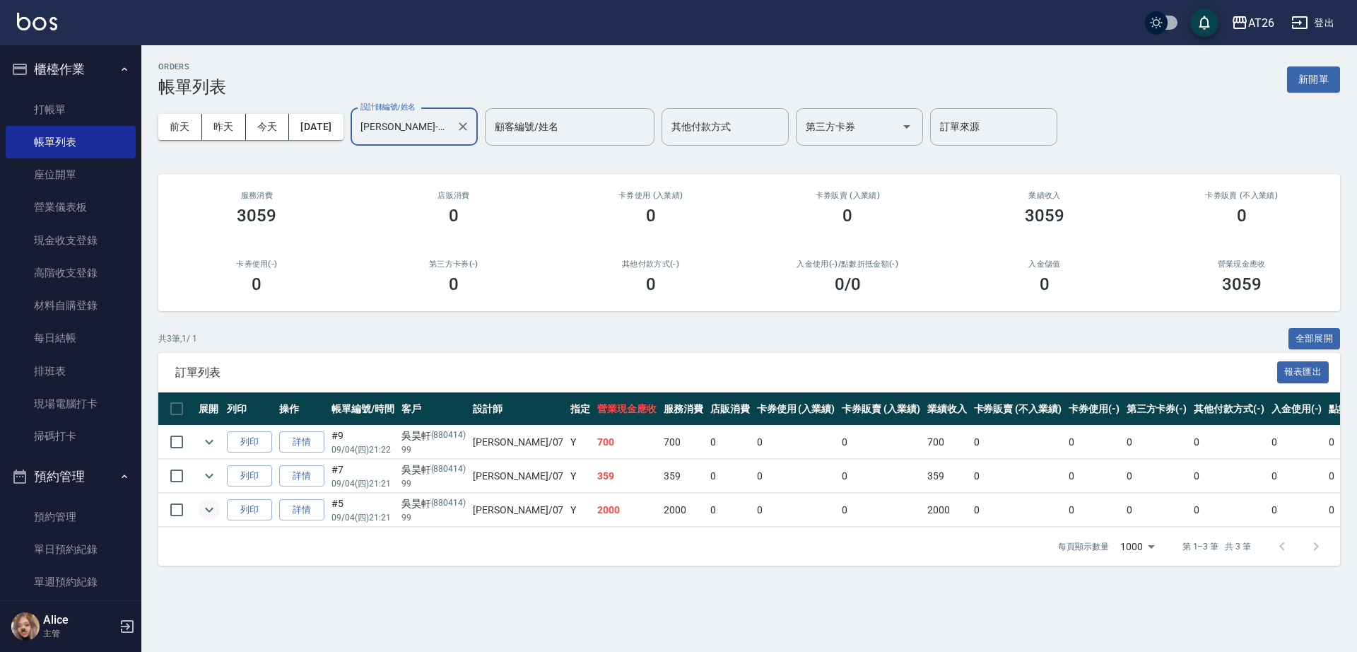
type input "ADAM-07"
click at [209, 519] on button "expand row" at bounding box center [209, 509] width 21 height 21
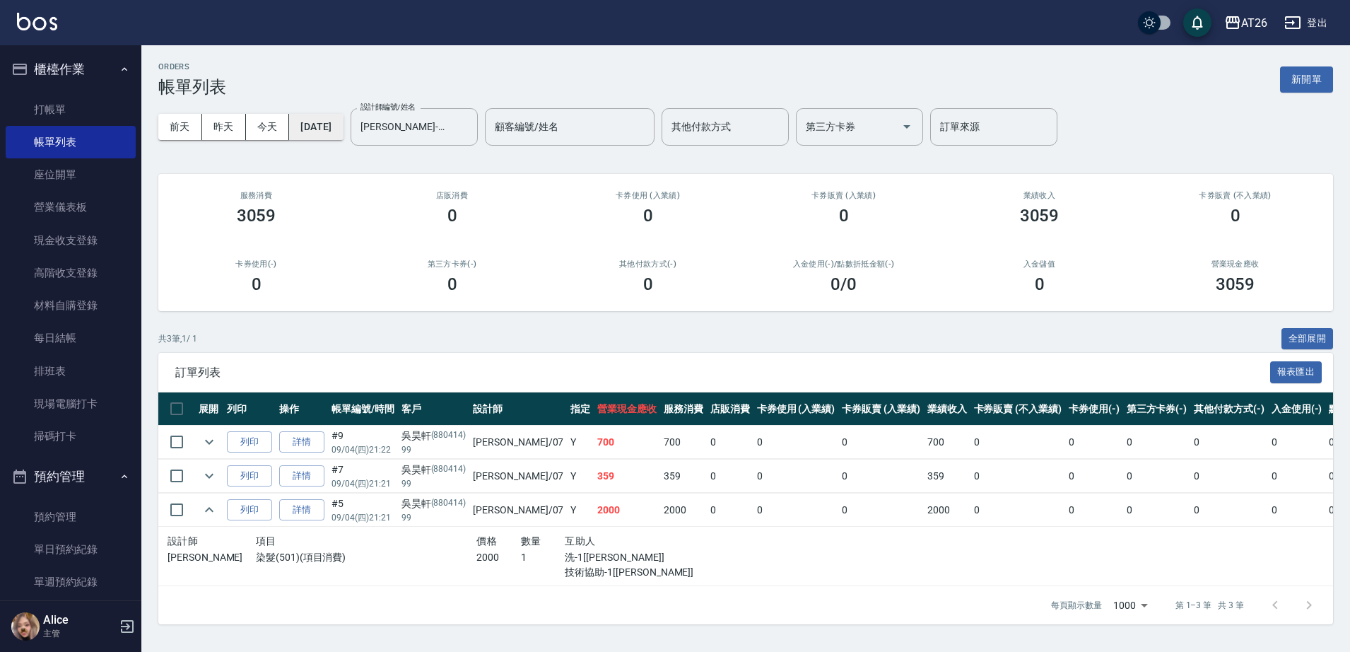
click at [322, 116] on button "2025/09/04" at bounding box center [316, 127] width 54 height 26
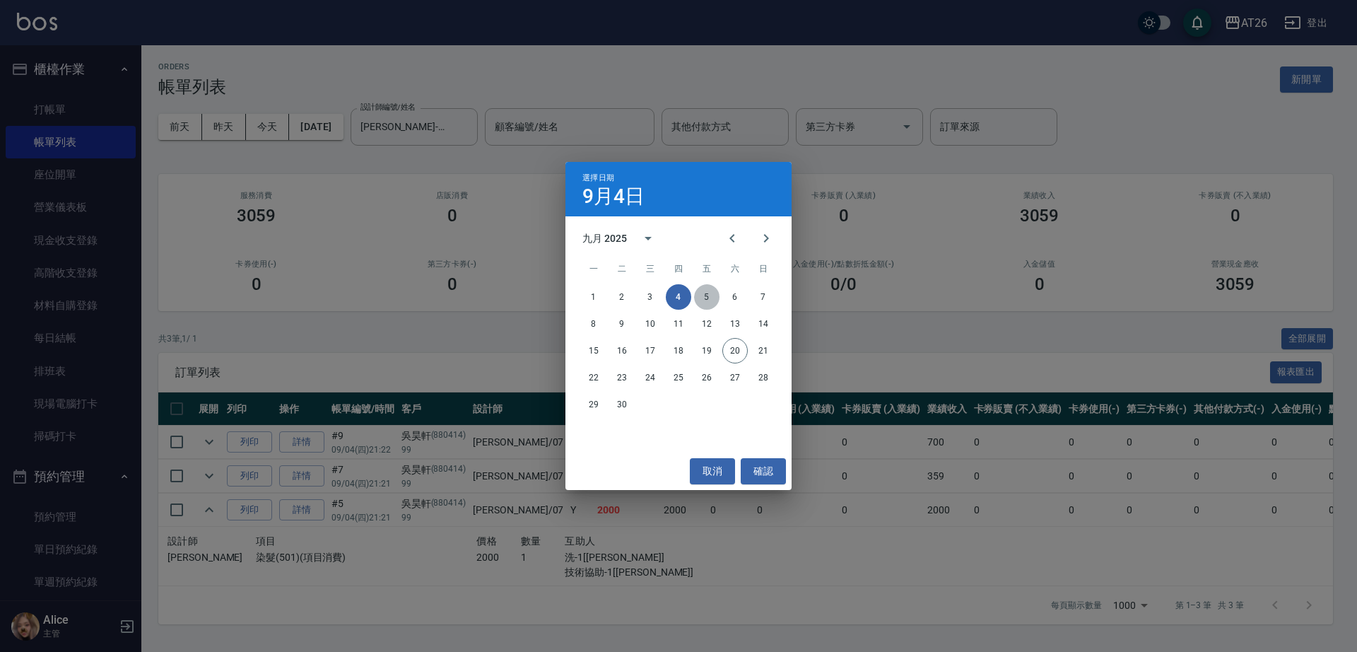
click at [703, 294] on button "5" at bounding box center [706, 296] width 25 height 25
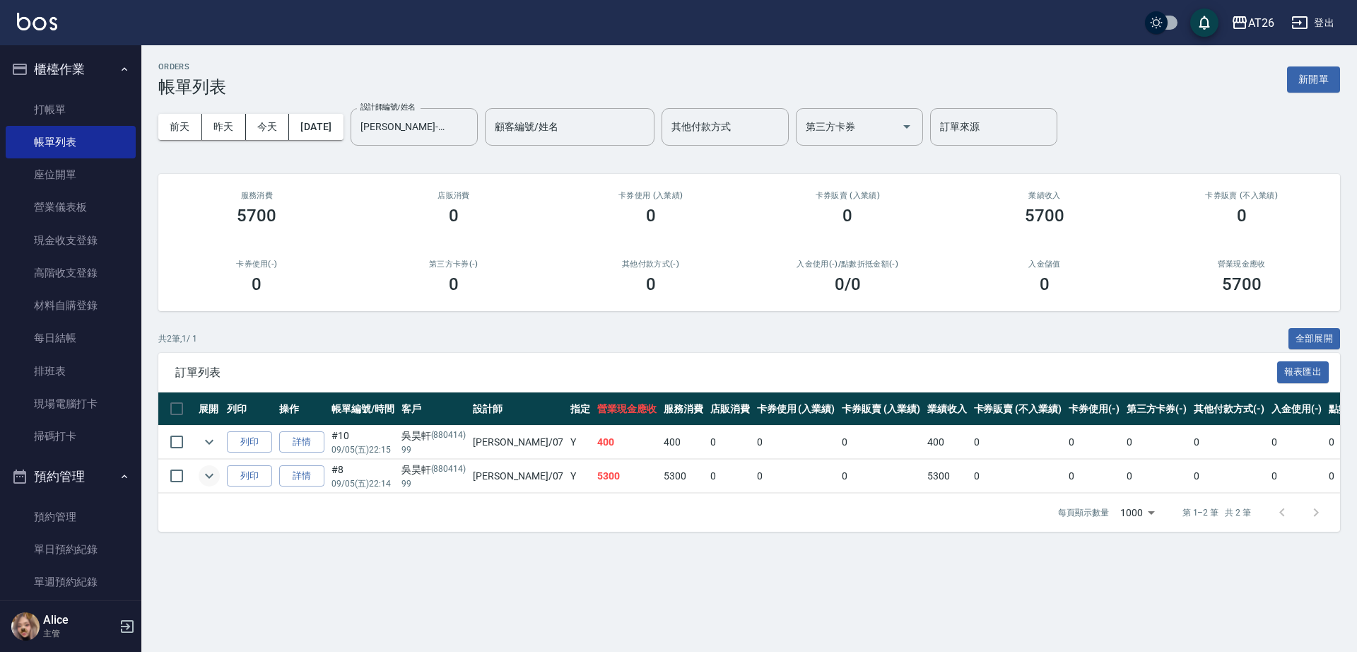
click at [209, 480] on icon "expand row" at bounding box center [209, 475] width 17 height 17
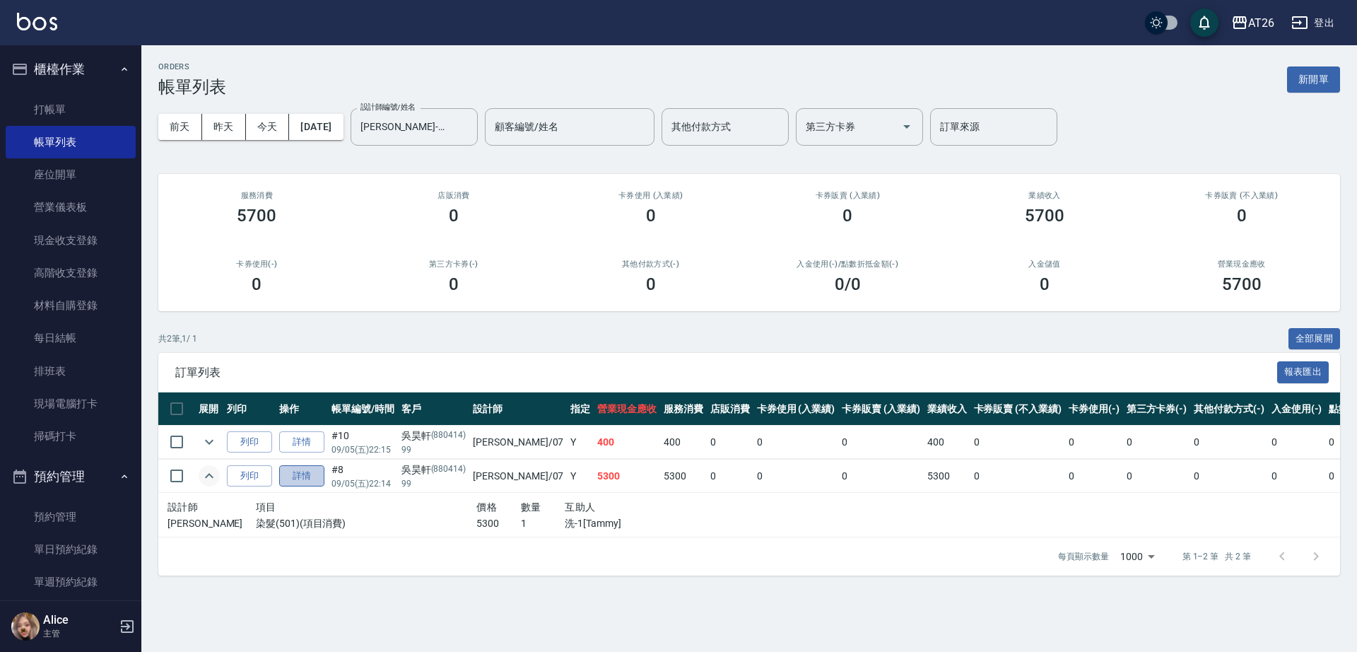
click at [302, 471] on link "詳情" at bounding box center [301, 476] width 45 height 22
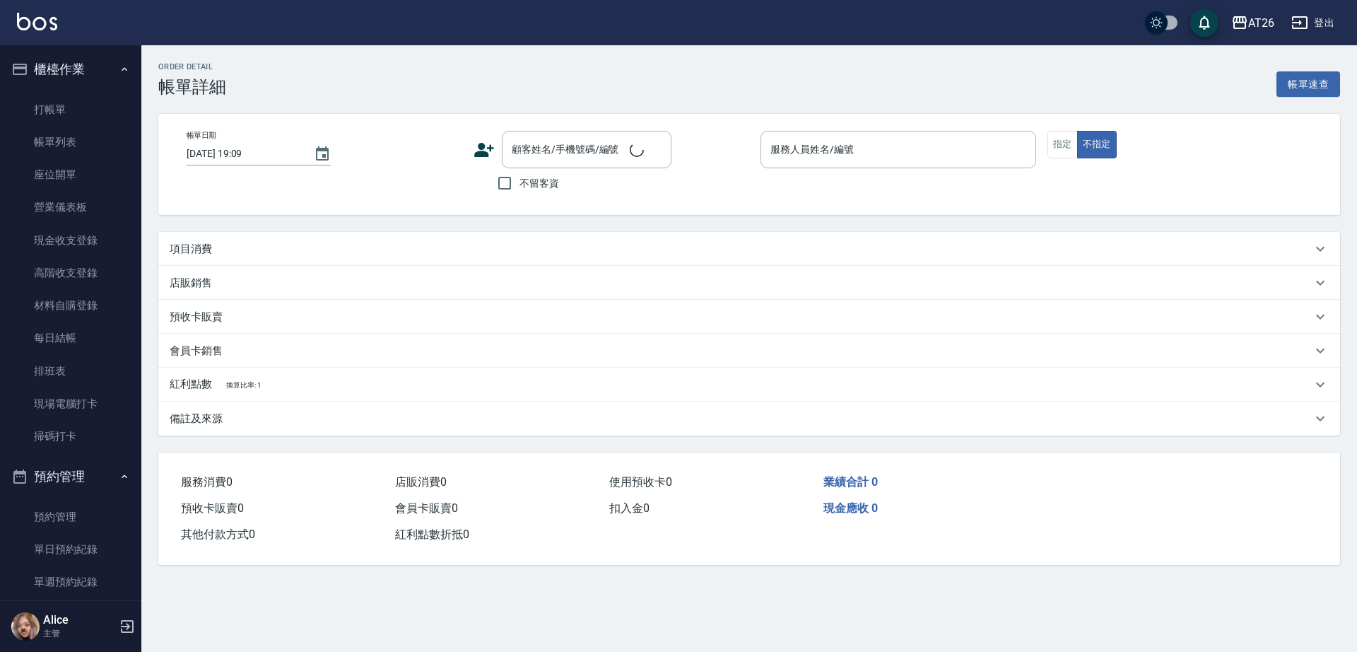
type input "2025/09/05 22:14"
type input "ADAM-07"
type input "530"
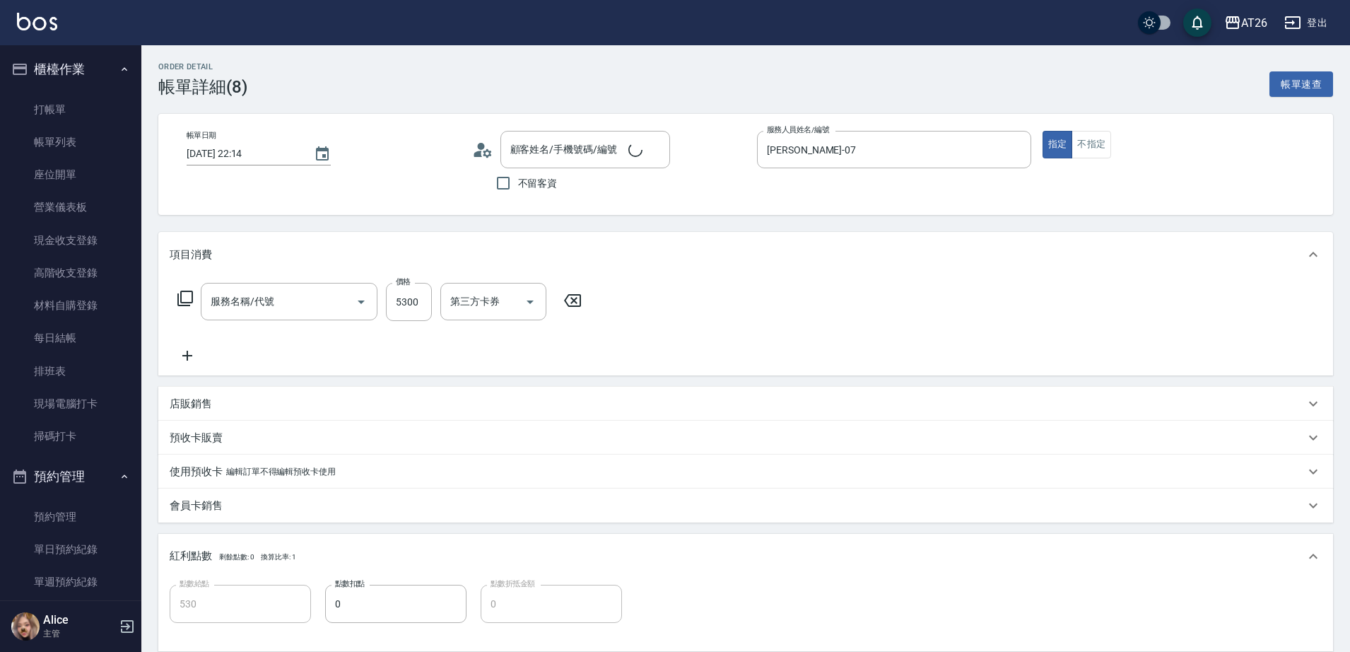
type input "吳昊軒/99/880414"
type input "染髮(501)"
click at [558, 306] on div "技術協助-1 技術協助-1" at bounding box center [576, 301] width 85 height 37
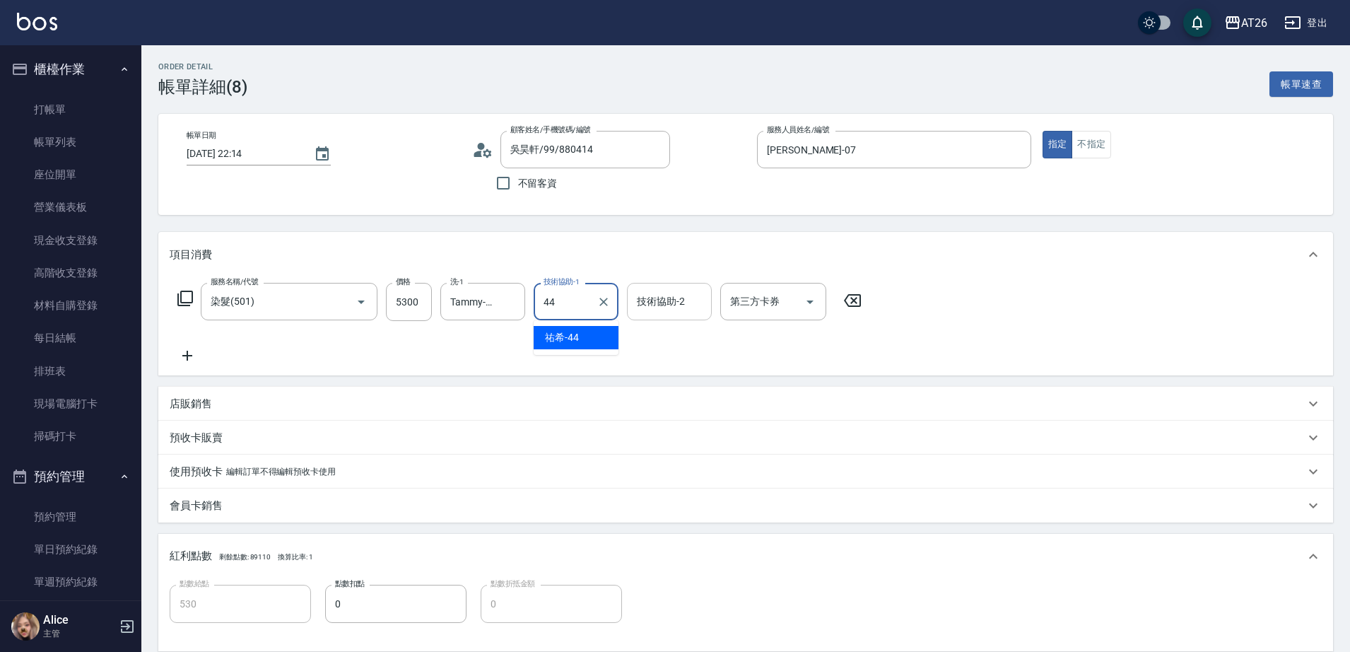
type input "[PERSON_NAME]-44"
click at [667, 345] on div "服務名稱/代號 染髮(501) 服務名稱/代號 價格 5300 價格 洗-1 Tammy-47 洗-1 技術協助-1 祐希-44 技術協助-1 技術協助-2 …" at bounding box center [520, 323] width 701 height 81
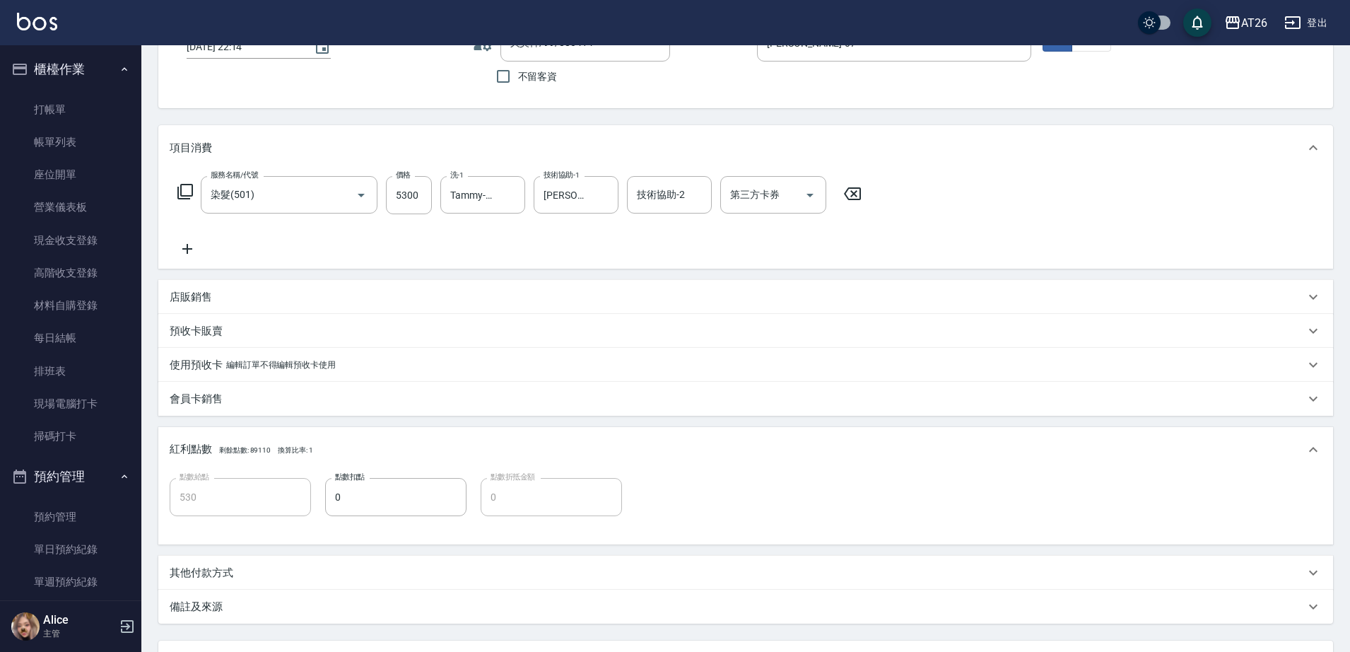
scroll to position [231, 0]
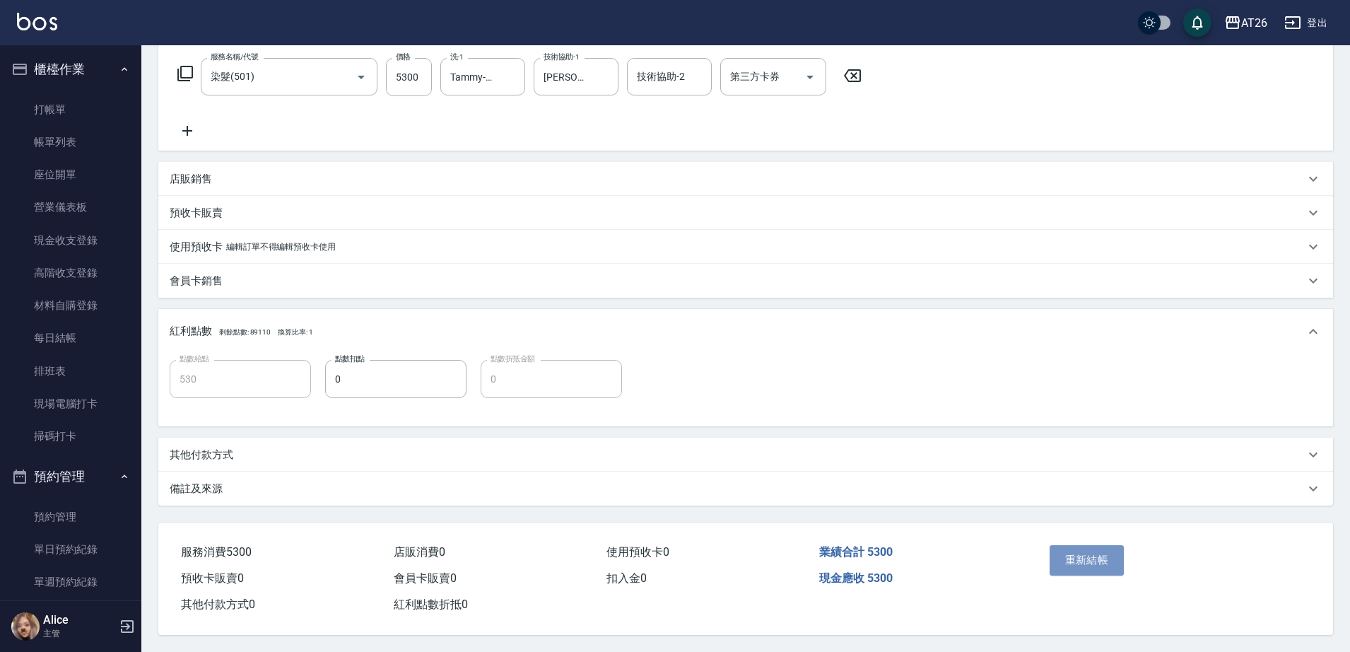
drag, startPoint x: 1099, startPoint y: 551, endPoint x: 1088, endPoint y: 553, distance: 11.7
click at [1098, 551] on button "重新結帳" at bounding box center [1087, 560] width 75 height 30
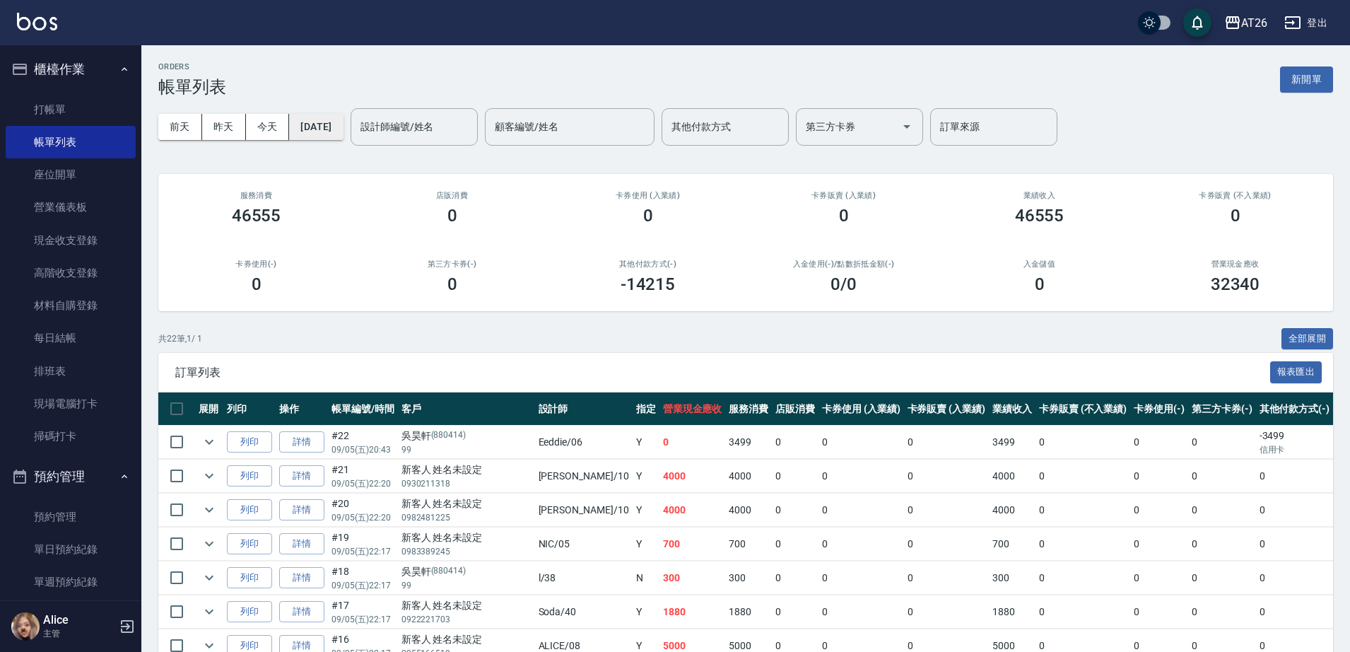
click at [311, 127] on button "2025/09/05" at bounding box center [316, 127] width 54 height 26
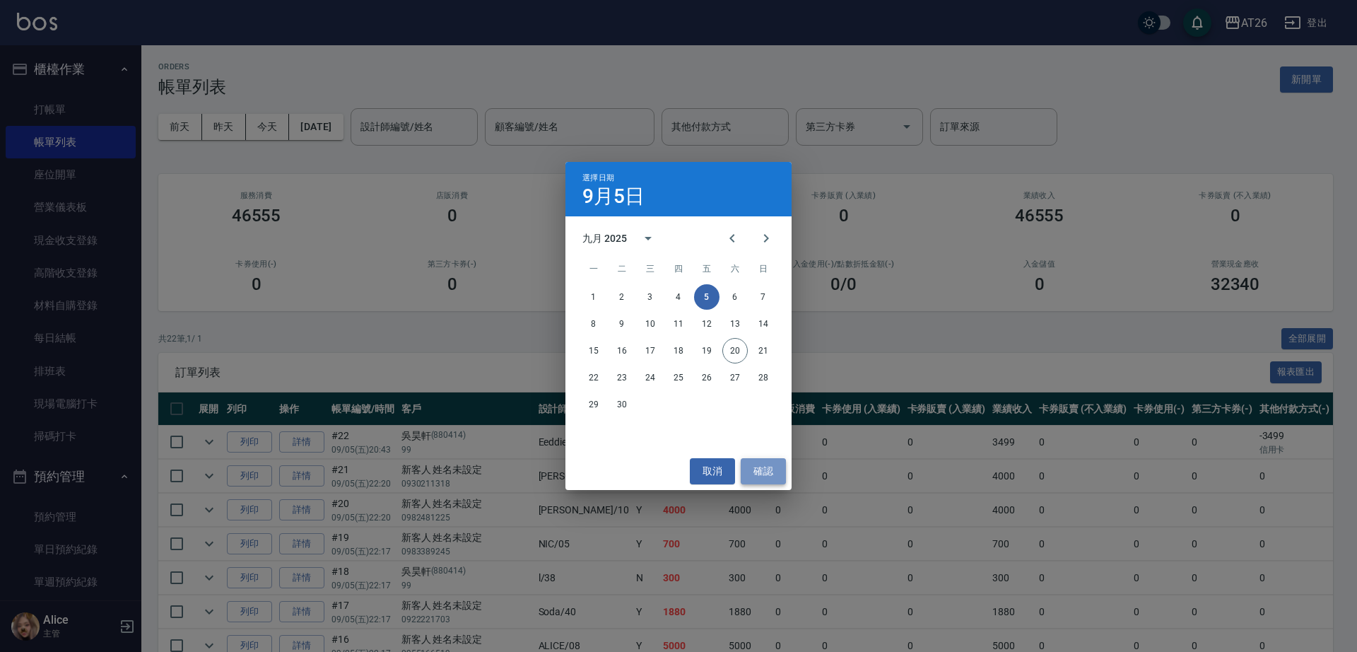
click at [769, 471] on button "確認" at bounding box center [763, 471] width 45 height 26
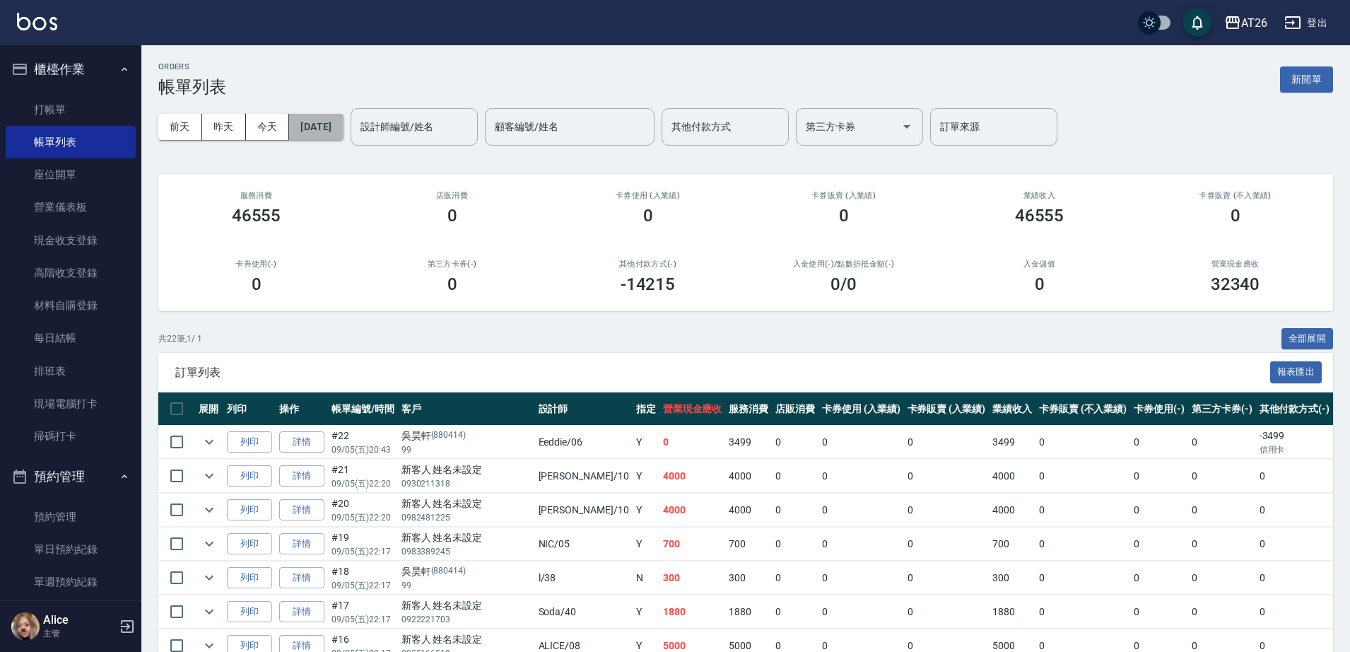
click at [297, 127] on button "2025/09/05" at bounding box center [316, 127] width 54 height 26
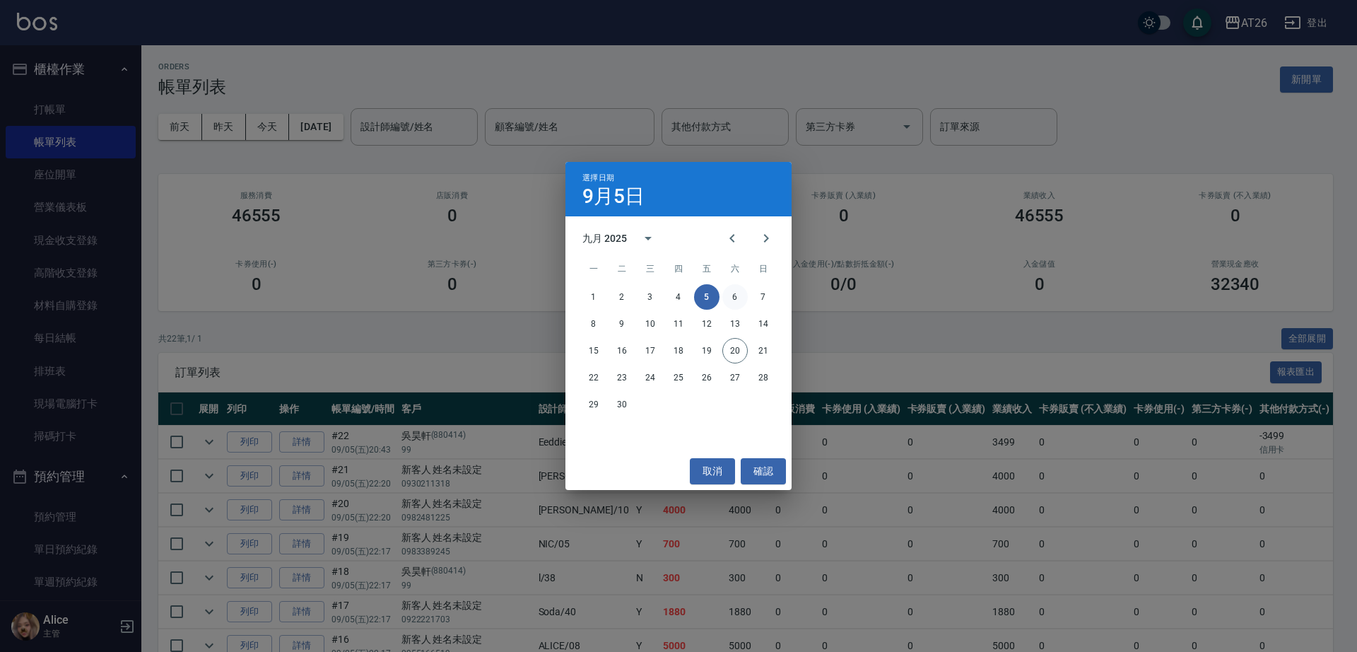
click at [733, 295] on button "6" at bounding box center [734, 296] width 25 height 25
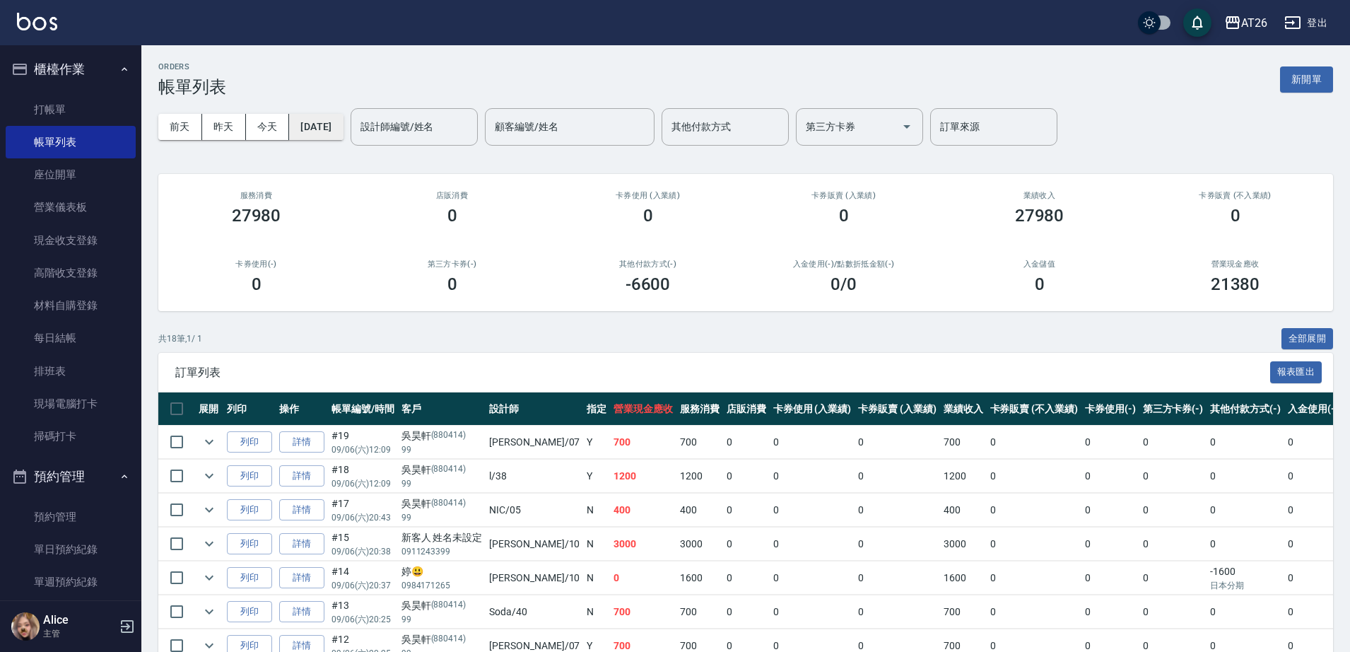
click at [343, 123] on button "2025/09/06" at bounding box center [316, 127] width 54 height 26
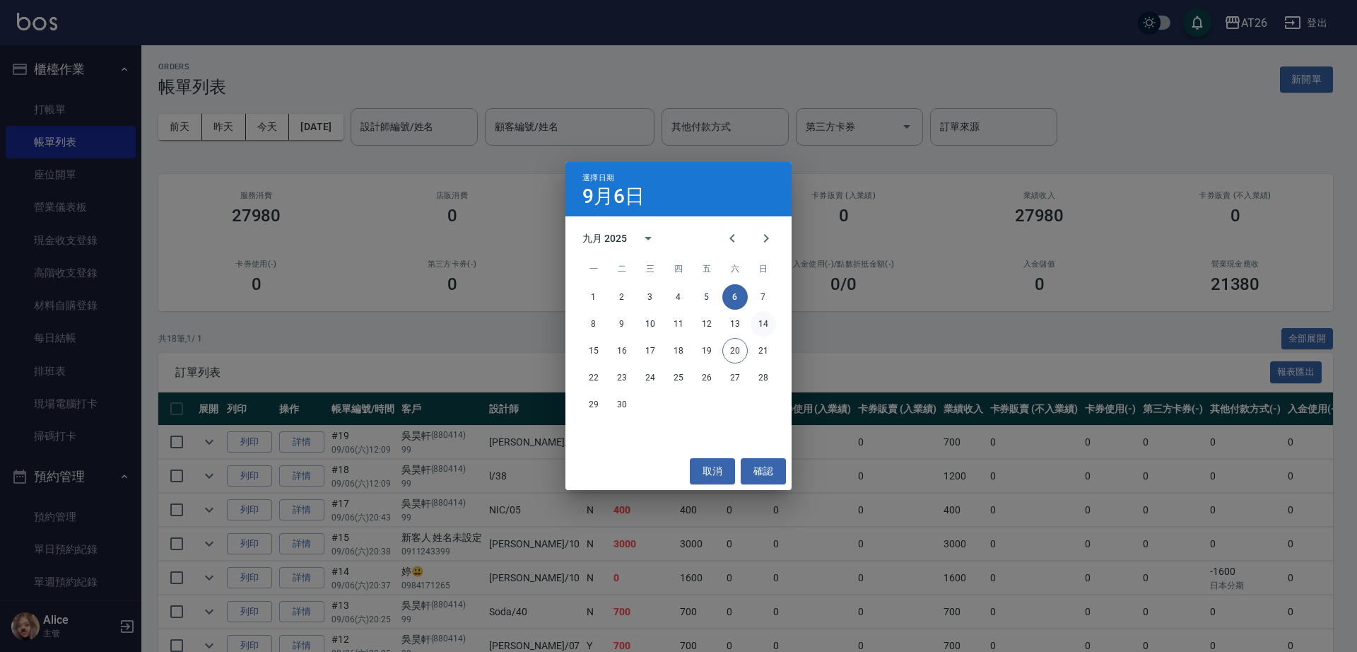
click at [760, 326] on button "14" at bounding box center [763, 323] width 25 height 25
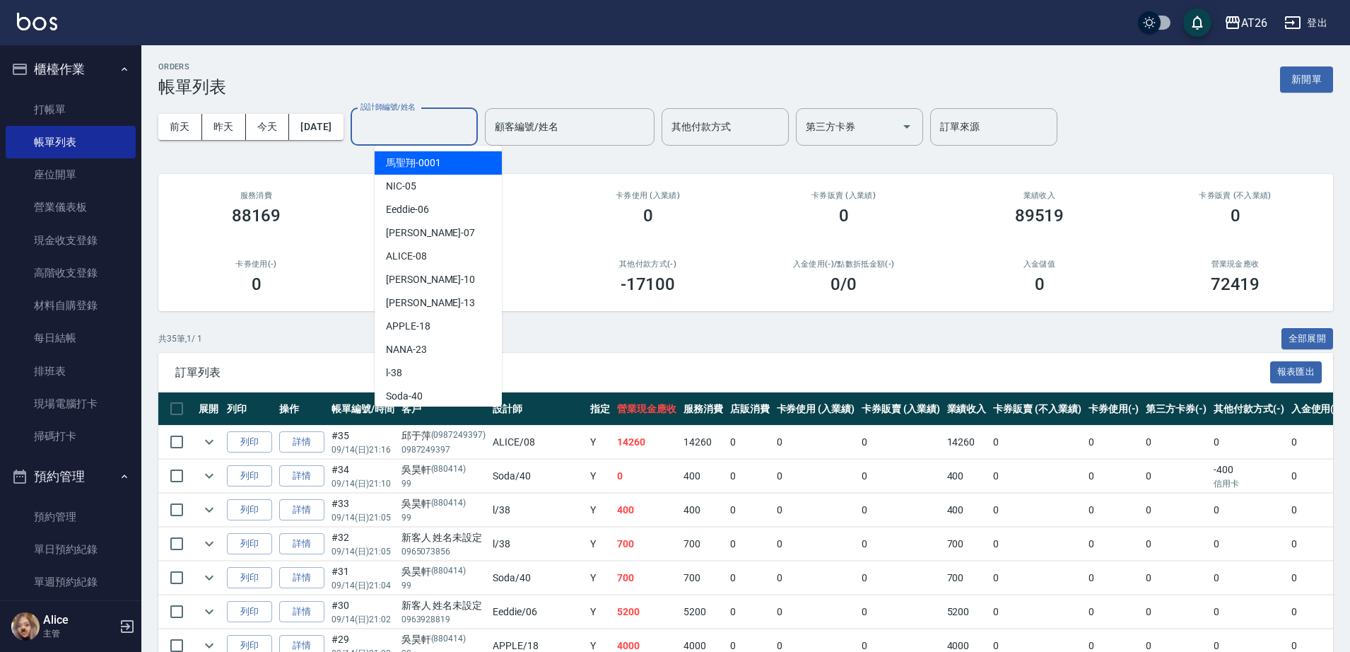
click at [441, 127] on input "設計師編號/姓名" at bounding box center [414, 127] width 115 height 25
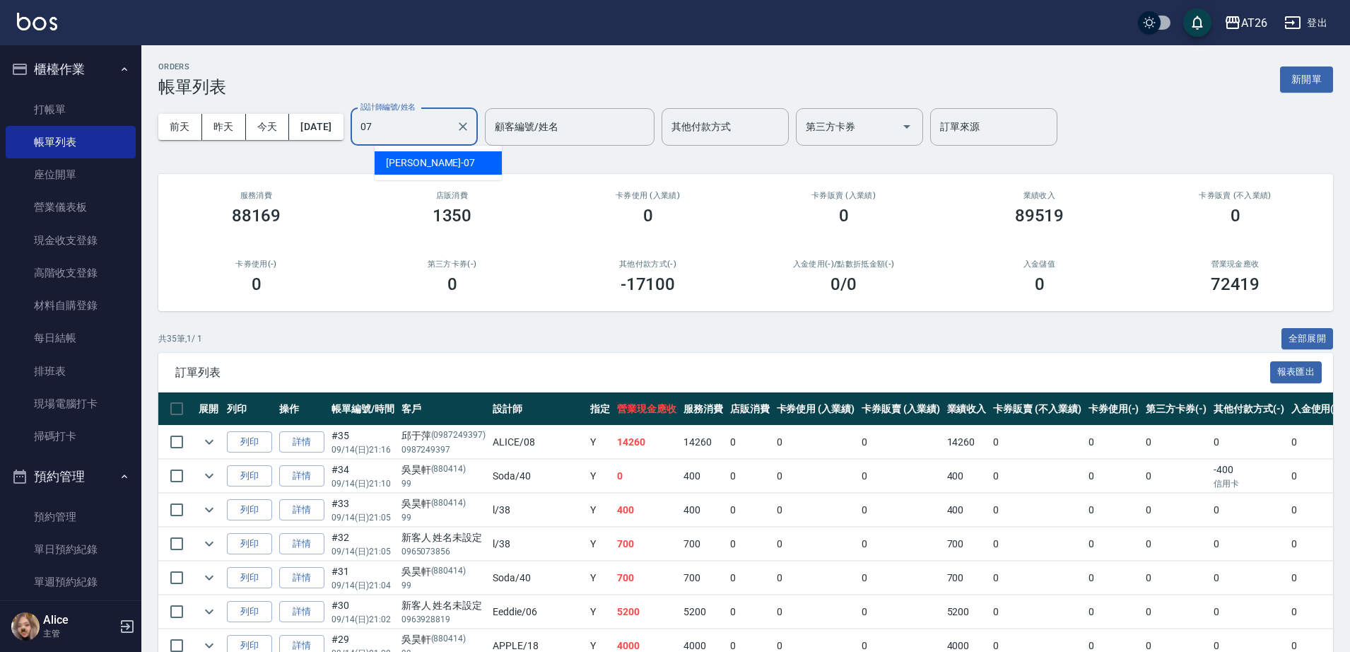
type input "ADAM-07"
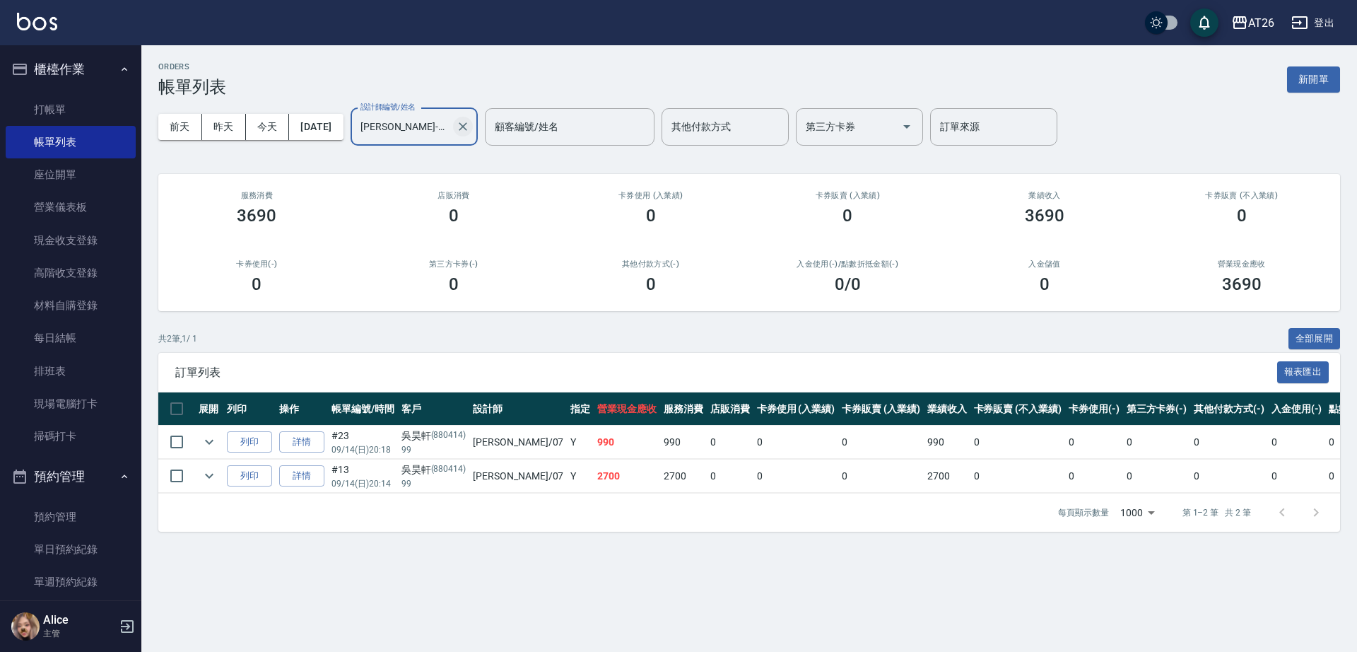
click at [470, 127] on icon "Clear" at bounding box center [463, 126] width 14 height 14
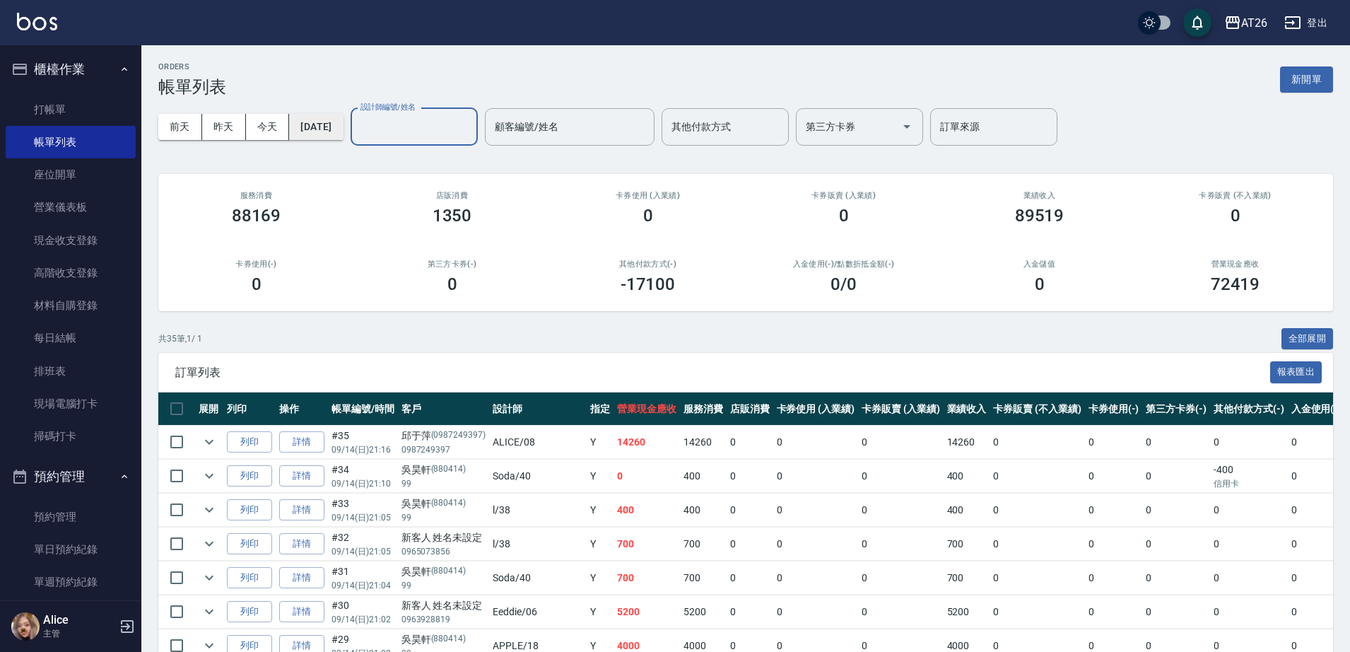
click at [320, 126] on button "2025/09/14" at bounding box center [316, 127] width 54 height 26
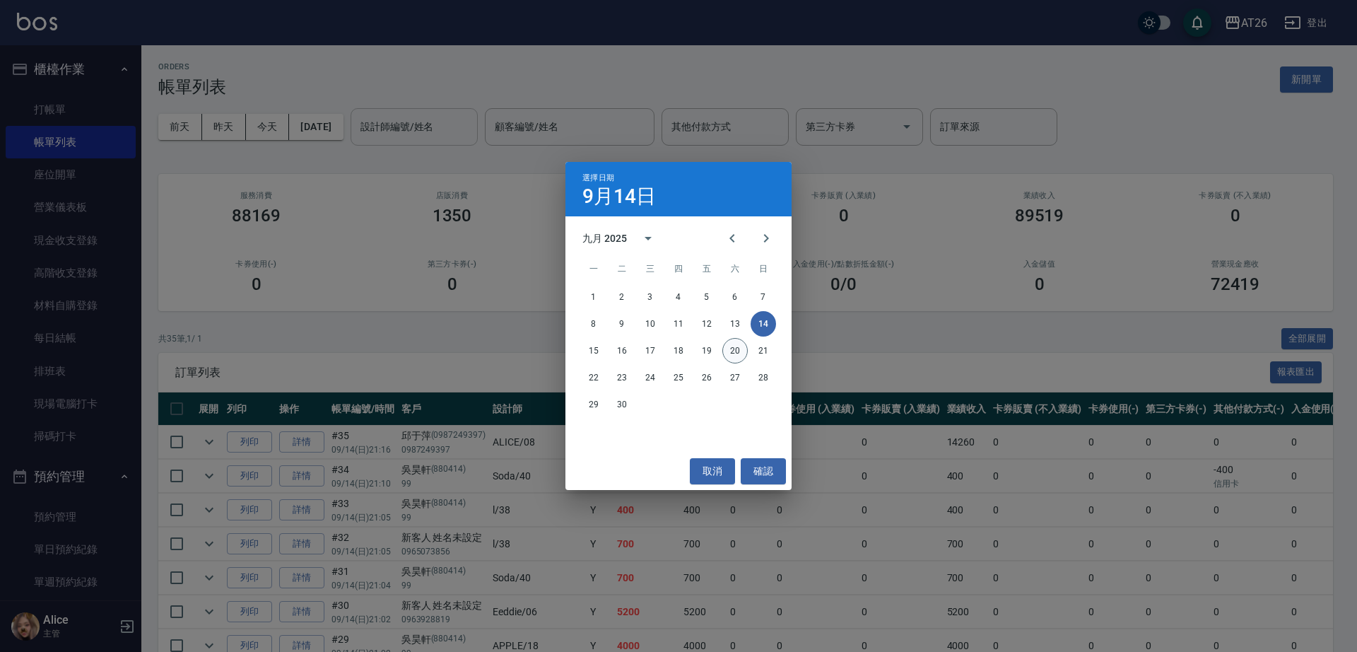
click at [737, 351] on button "20" at bounding box center [734, 350] width 25 height 25
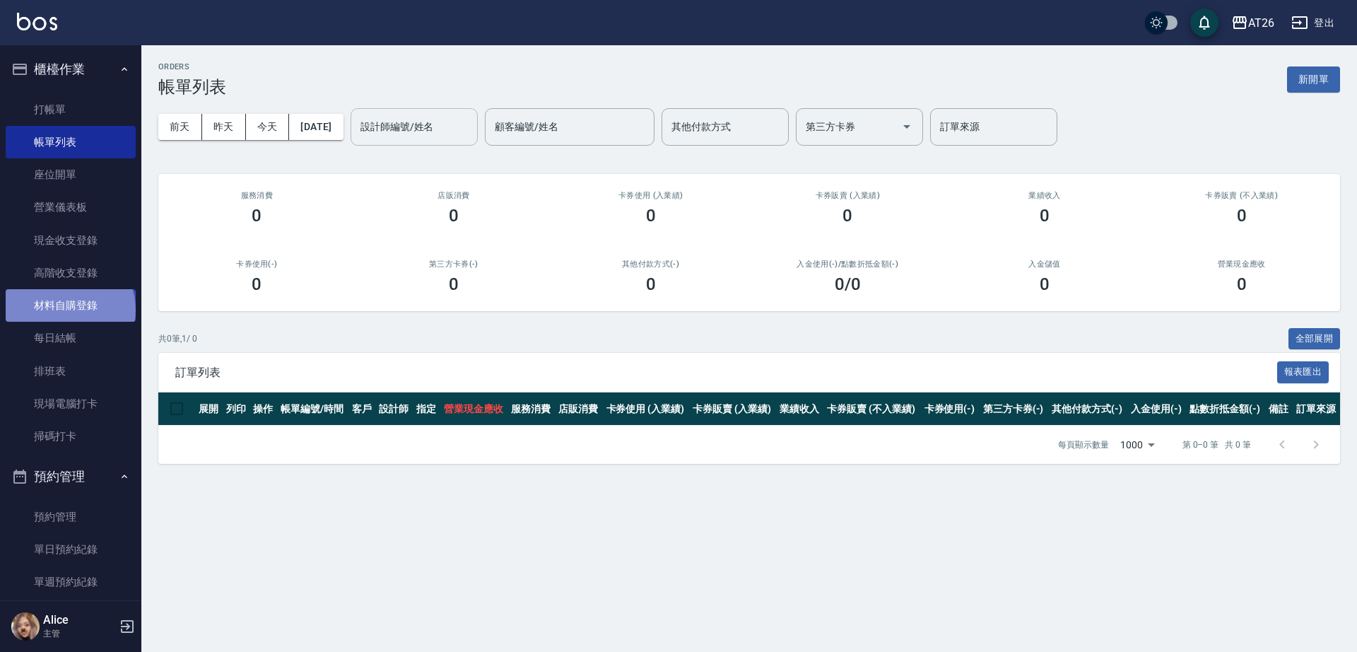
click at [69, 310] on link "材料自購登錄" at bounding box center [71, 305] width 130 height 33
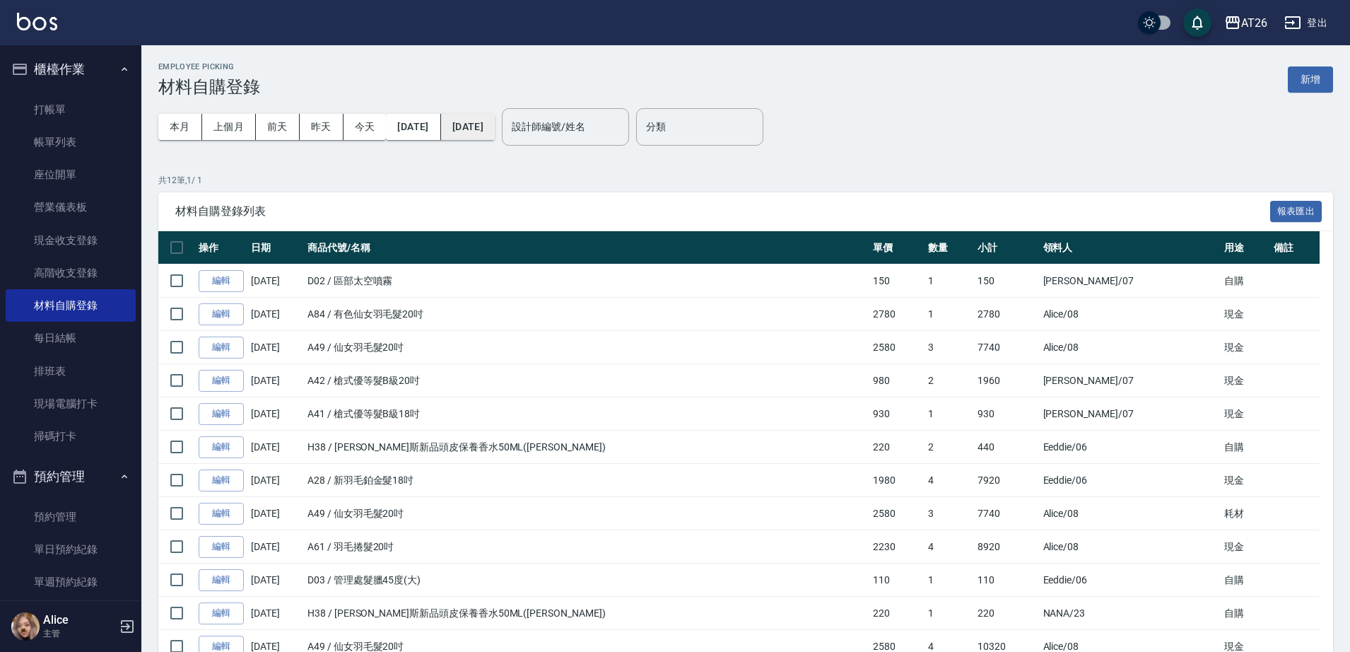
click at [486, 124] on button "2025/09/20" at bounding box center [468, 127] width 54 height 26
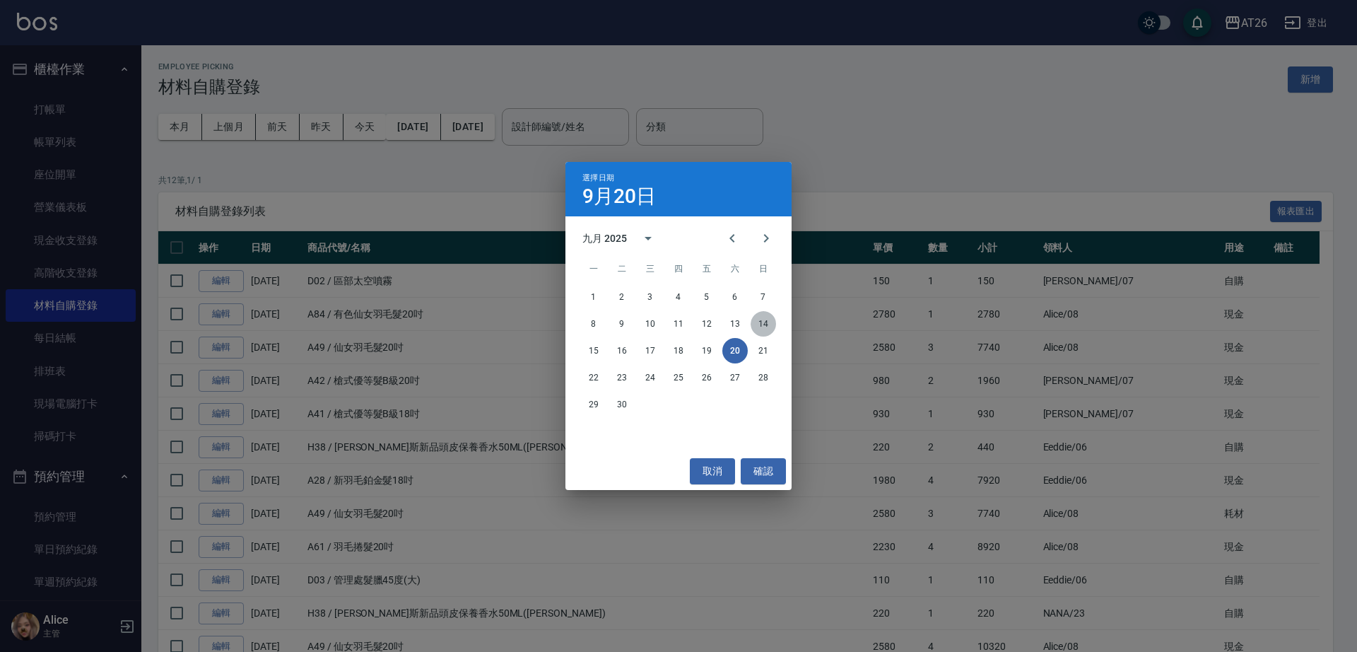
click at [758, 320] on button "14" at bounding box center [763, 323] width 25 height 25
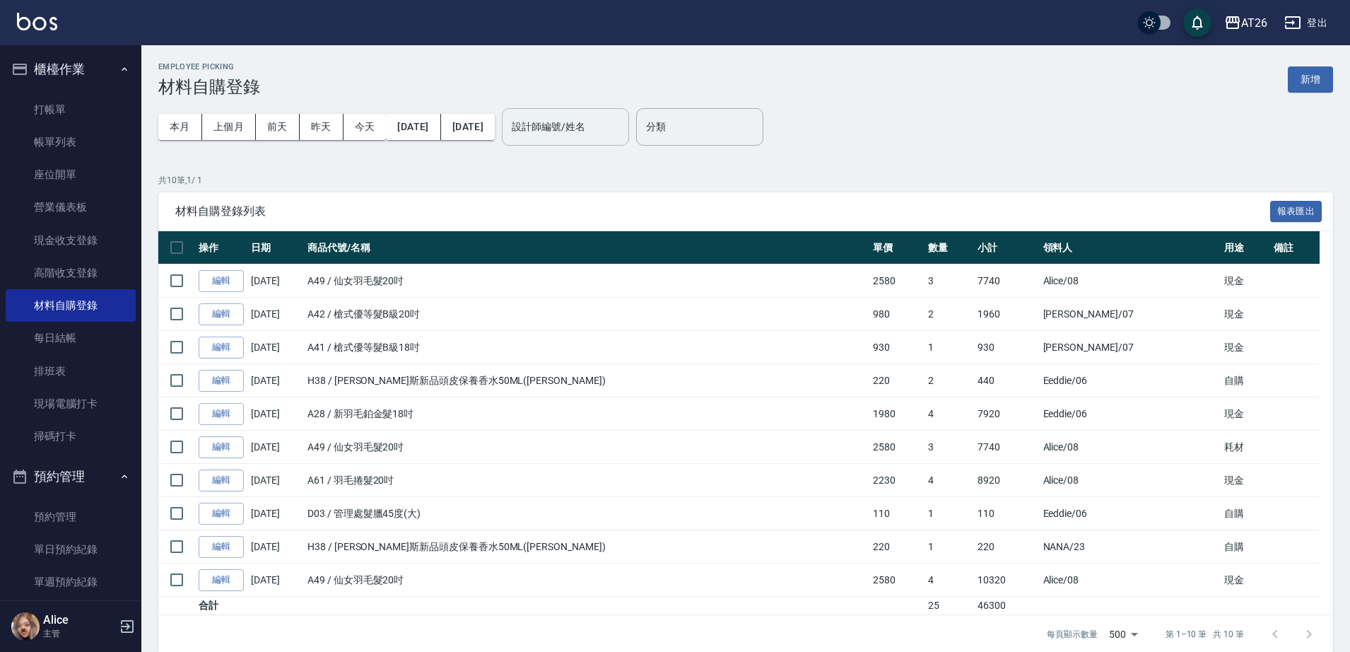
click at [610, 119] on input "設計師編號/姓名" at bounding box center [565, 127] width 115 height 25
click at [420, 136] on button "2025/09/01" at bounding box center [413, 127] width 54 height 26
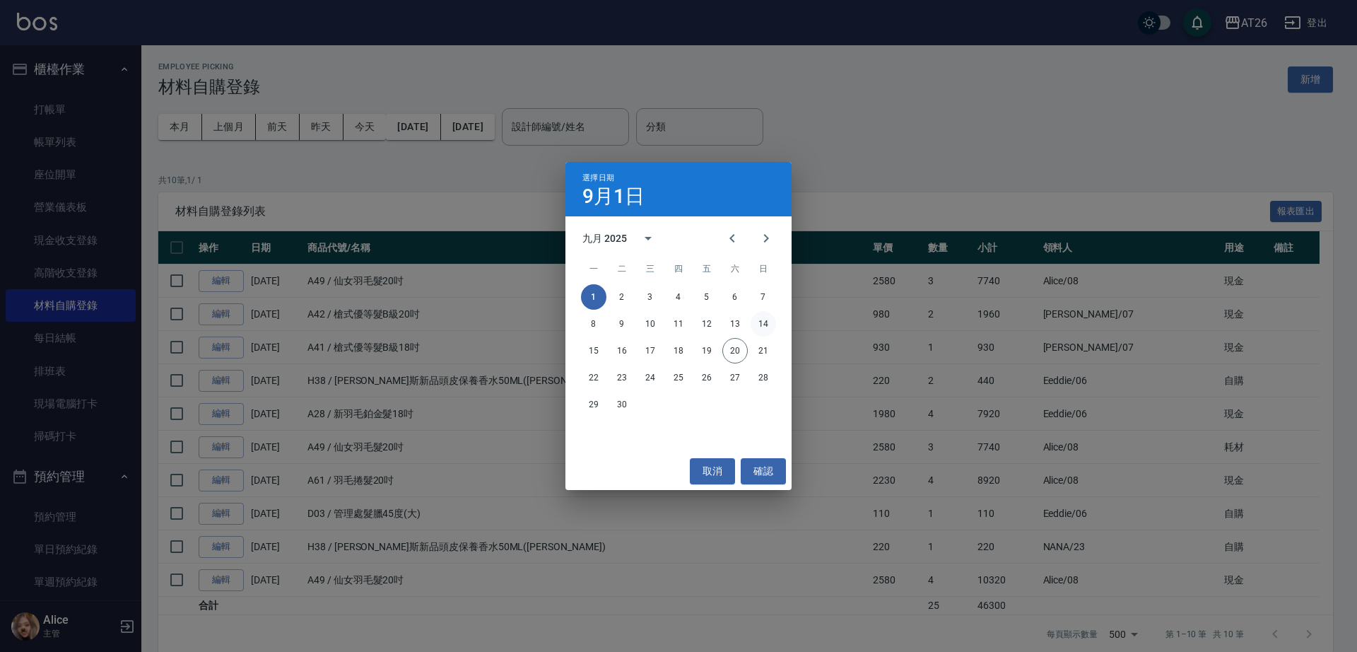
click at [768, 322] on button "14" at bounding box center [763, 323] width 25 height 25
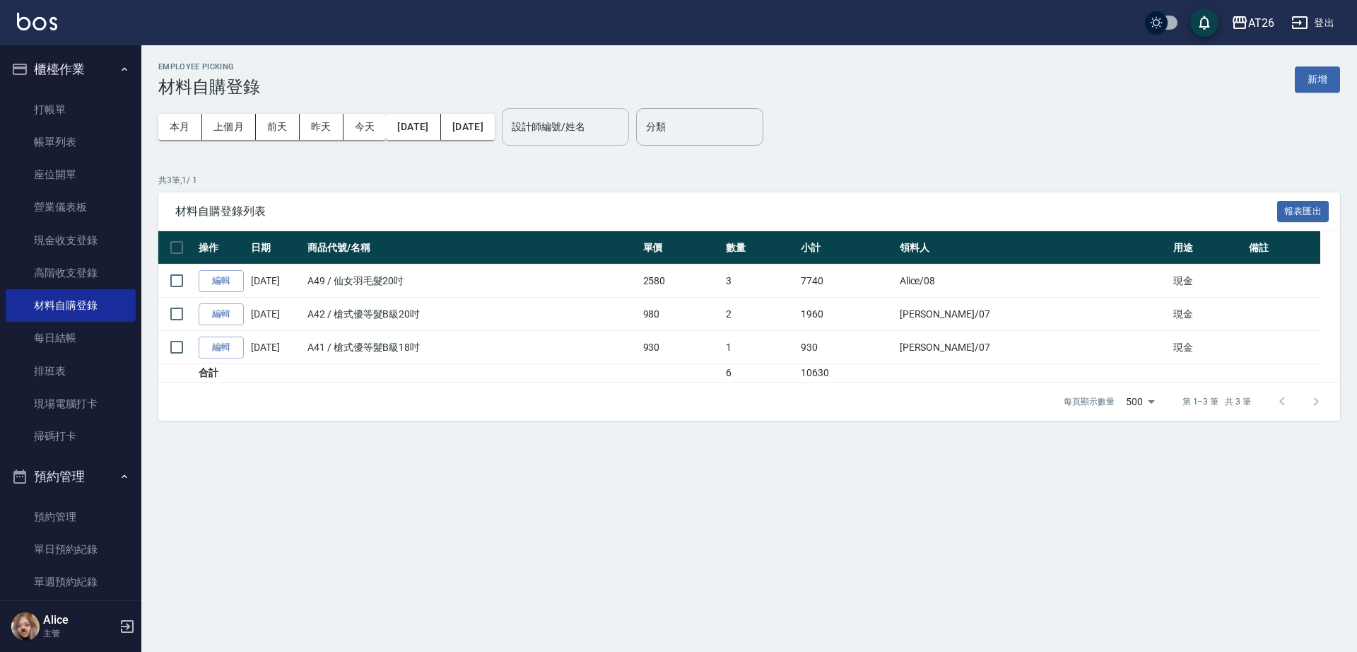
click at [623, 128] on input "設計師編號/姓名" at bounding box center [565, 127] width 115 height 25
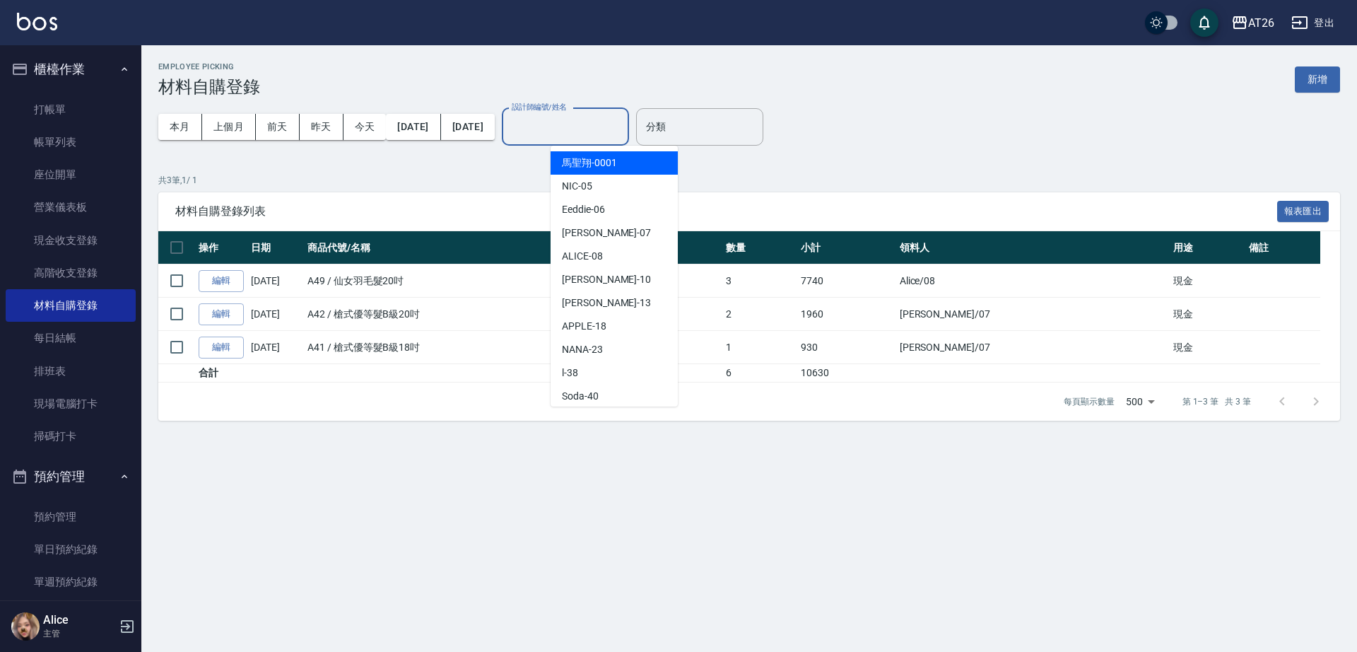
click at [768, 197] on div "材料自購登錄列表 報表匯出" at bounding box center [749, 211] width 1182 height 39
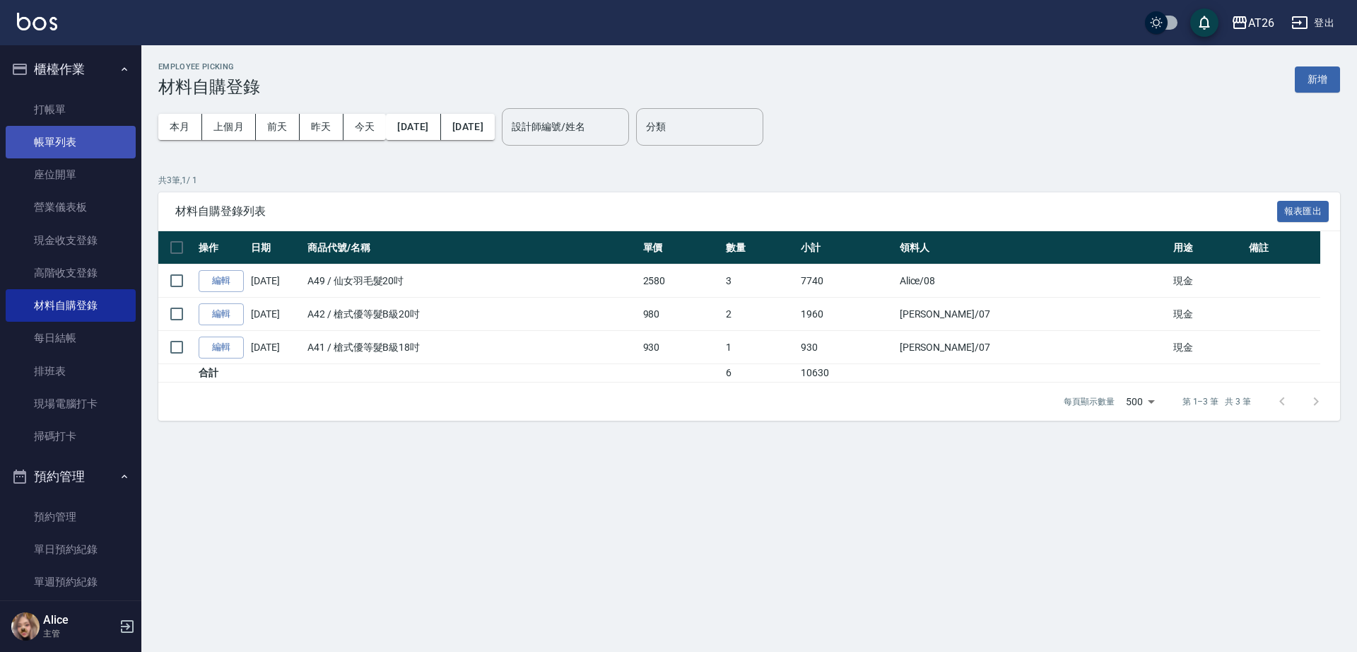
click at [110, 147] on link "帳單列表" at bounding box center [71, 142] width 130 height 33
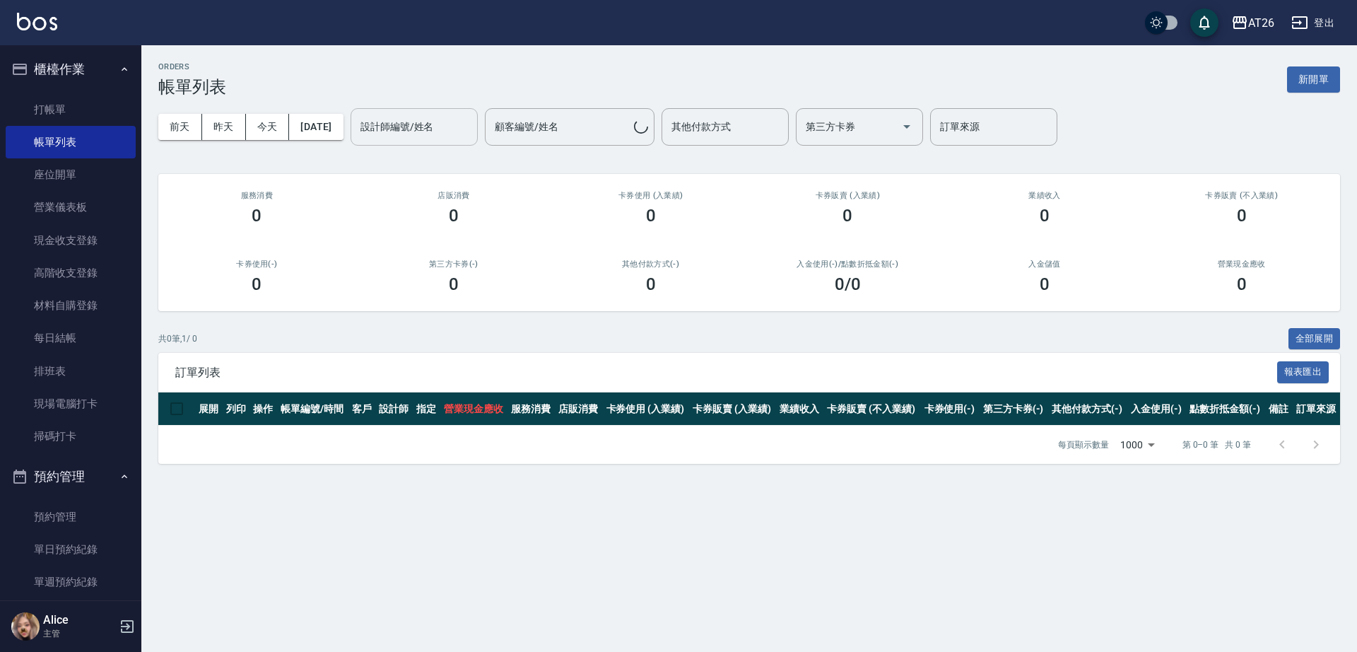
click at [452, 135] on input "設計師編號/姓名" at bounding box center [414, 127] width 115 height 25
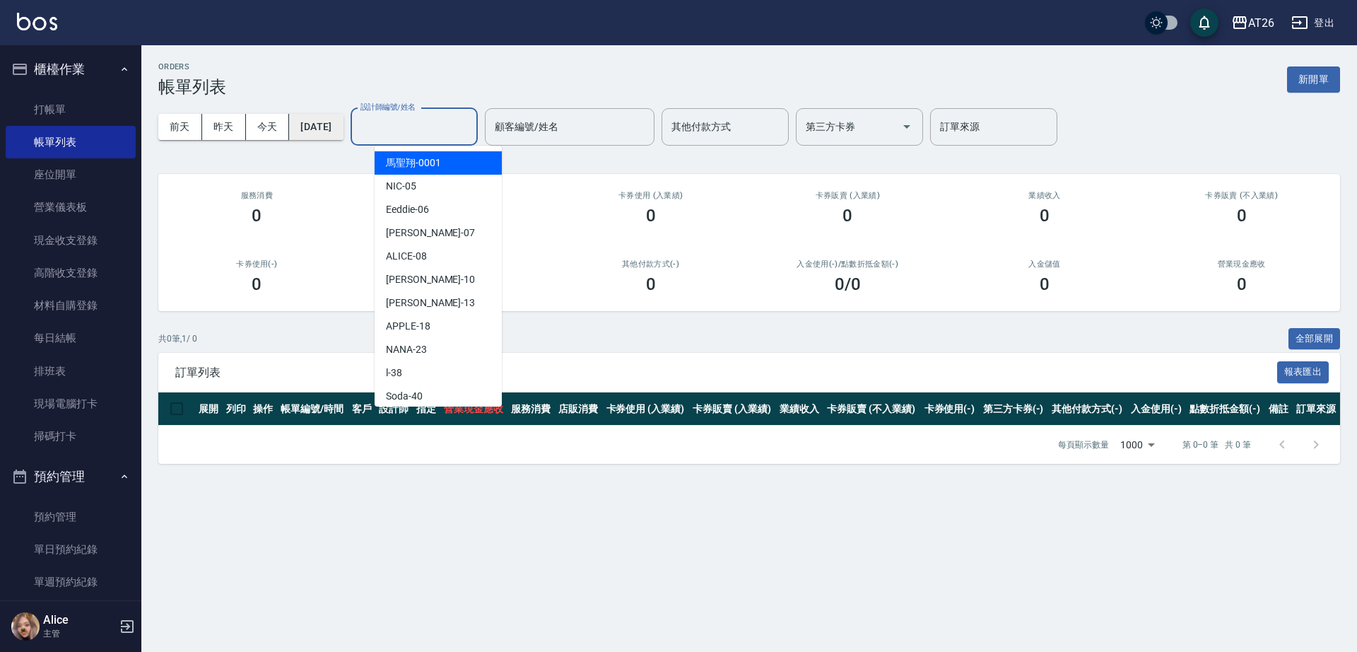
drag, startPoint x: 347, startPoint y: 125, endPoint x: 357, endPoint y: 129, distance: 10.8
click at [343, 129] on button "2025/09/20" at bounding box center [316, 127] width 54 height 26
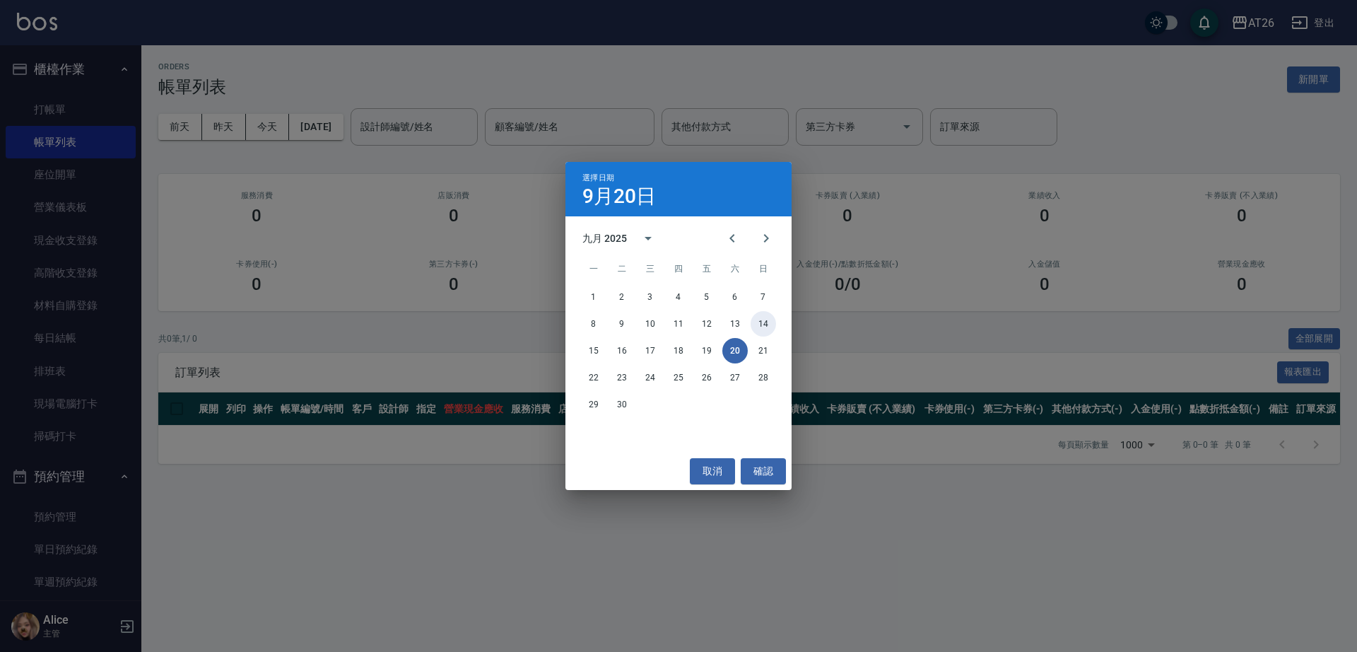
click at [770, 330] on button "14" at bounding box center [763, 323] width 25 height 25
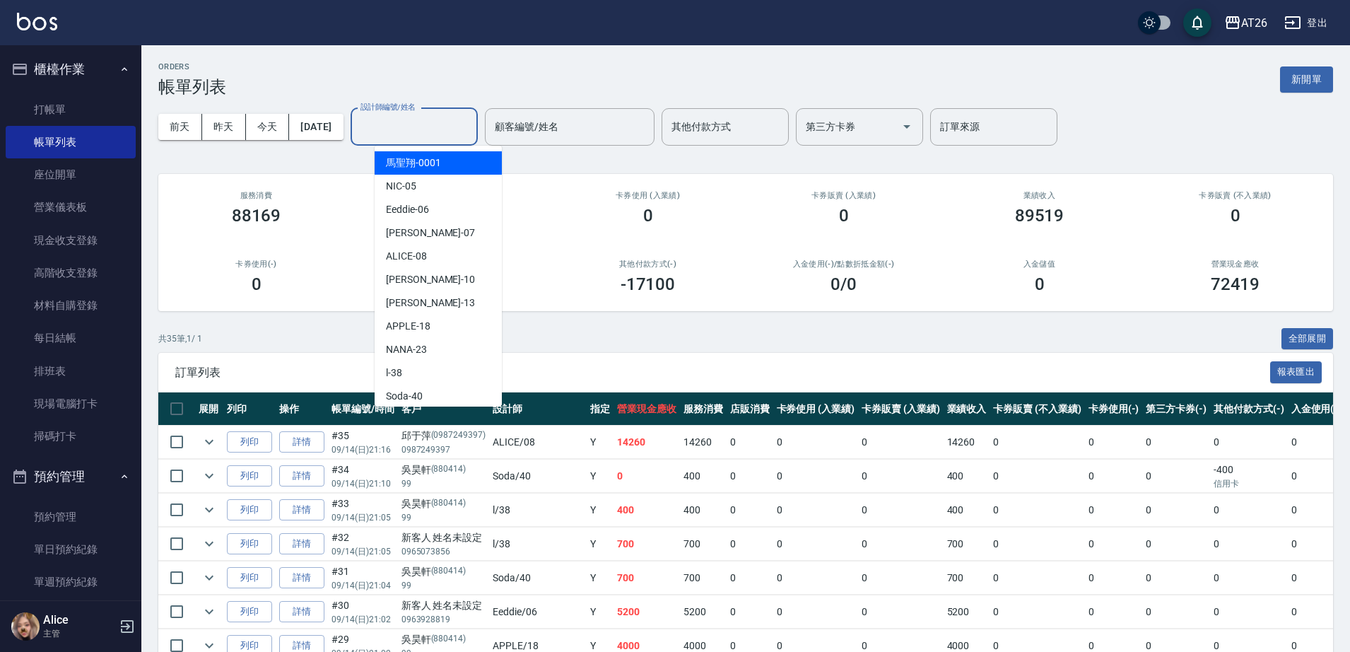
click at [466, 122] on input "設計師編號/姓名" at bounding box center [414, 127] width 115 height 25
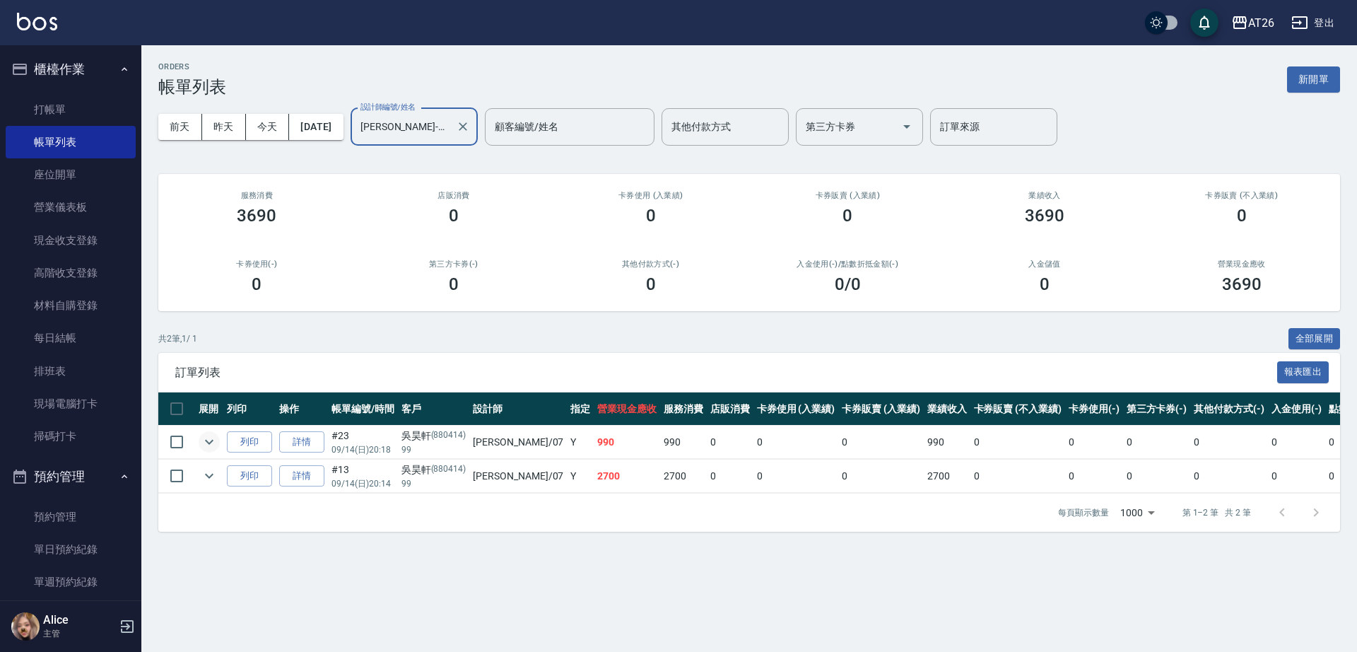
type input "ADAM-07"
click at [207, 438] on icon "expand row" at bounding box center [209, 441] width 17 height 17
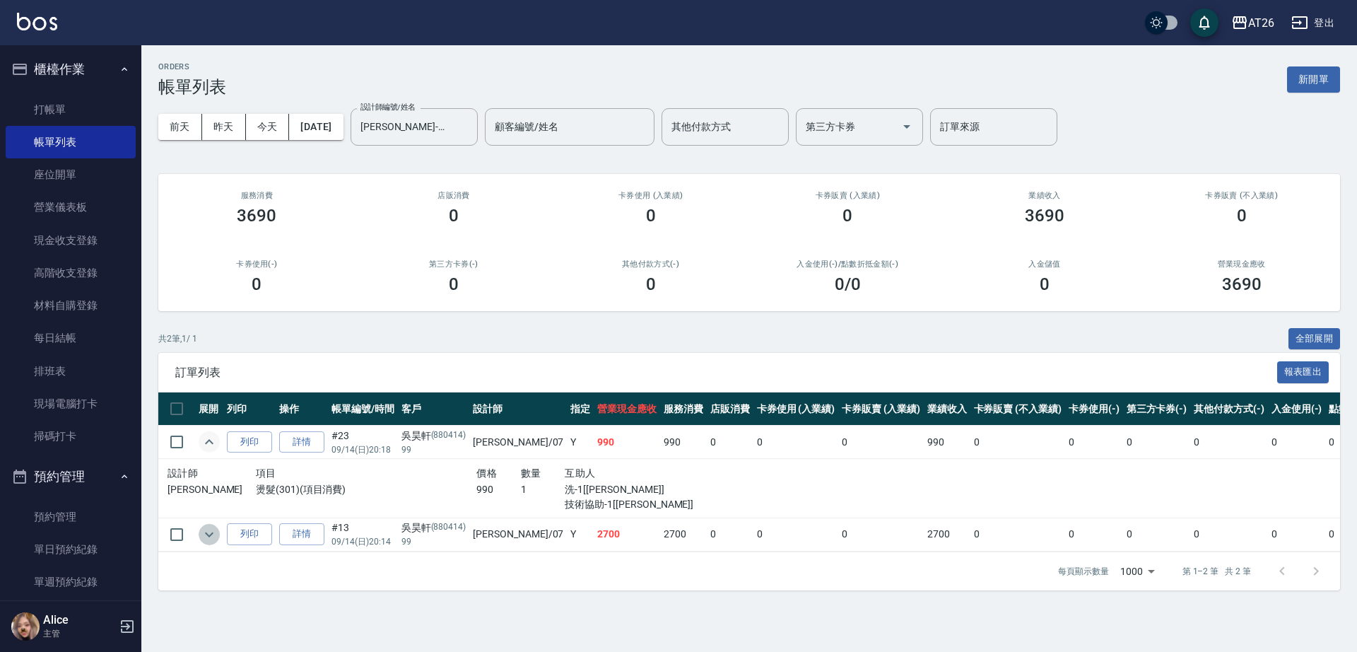
click at [207, 542] on icon "expand row" at bounding box center [209, 534] width 17 height 17
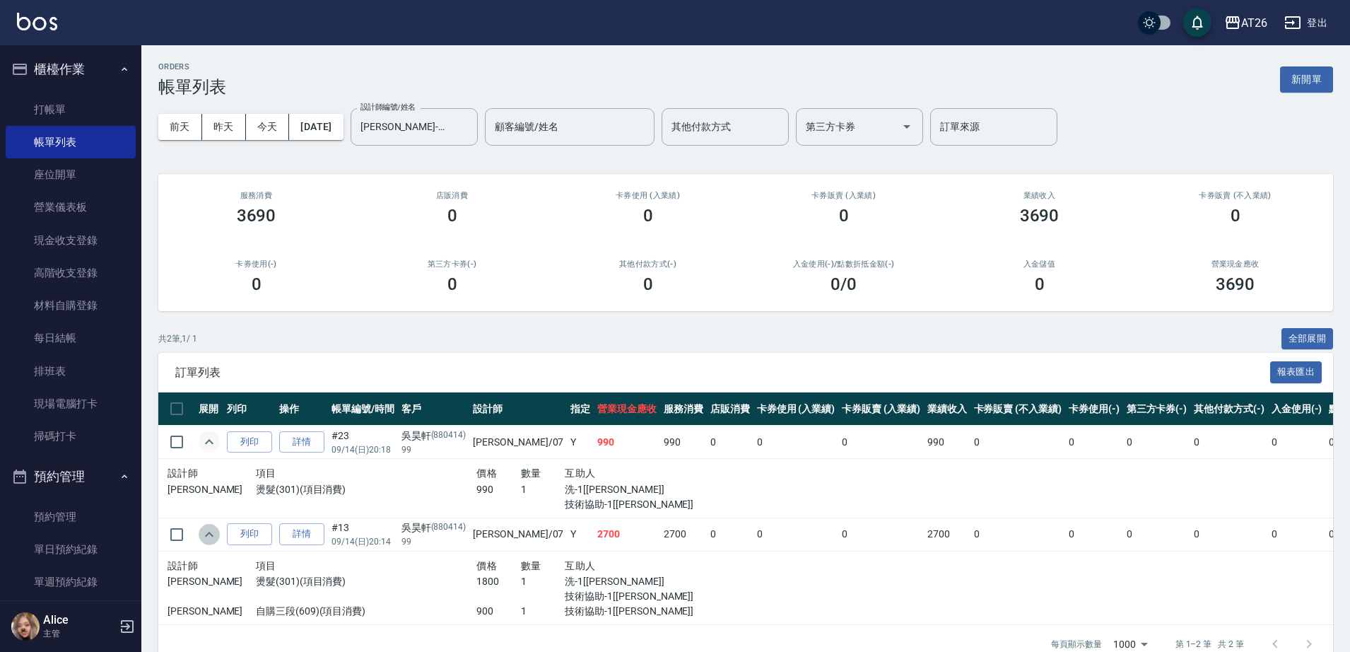
click at [210, 537] on icon "expand row" at bounding box center [209, 534] width 17 height 17
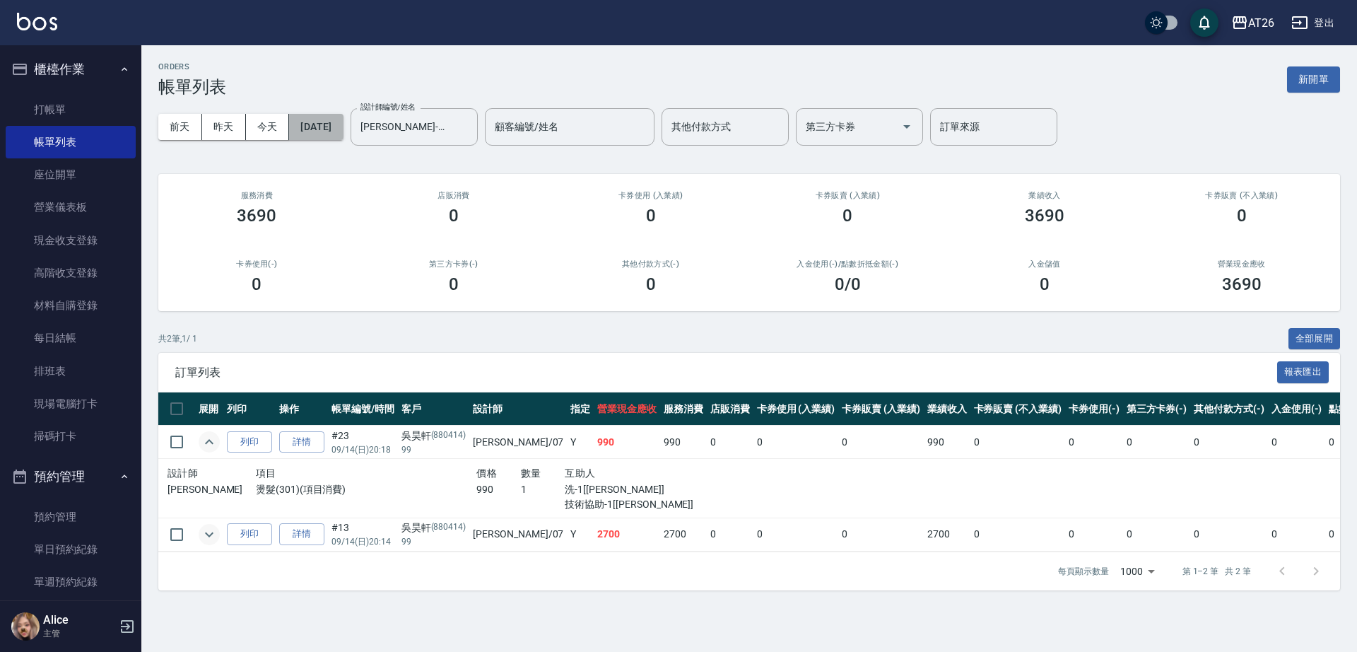
click at [334, 132] on button "2025/09/14" at bounding box center [316, 127] width 54 height 26
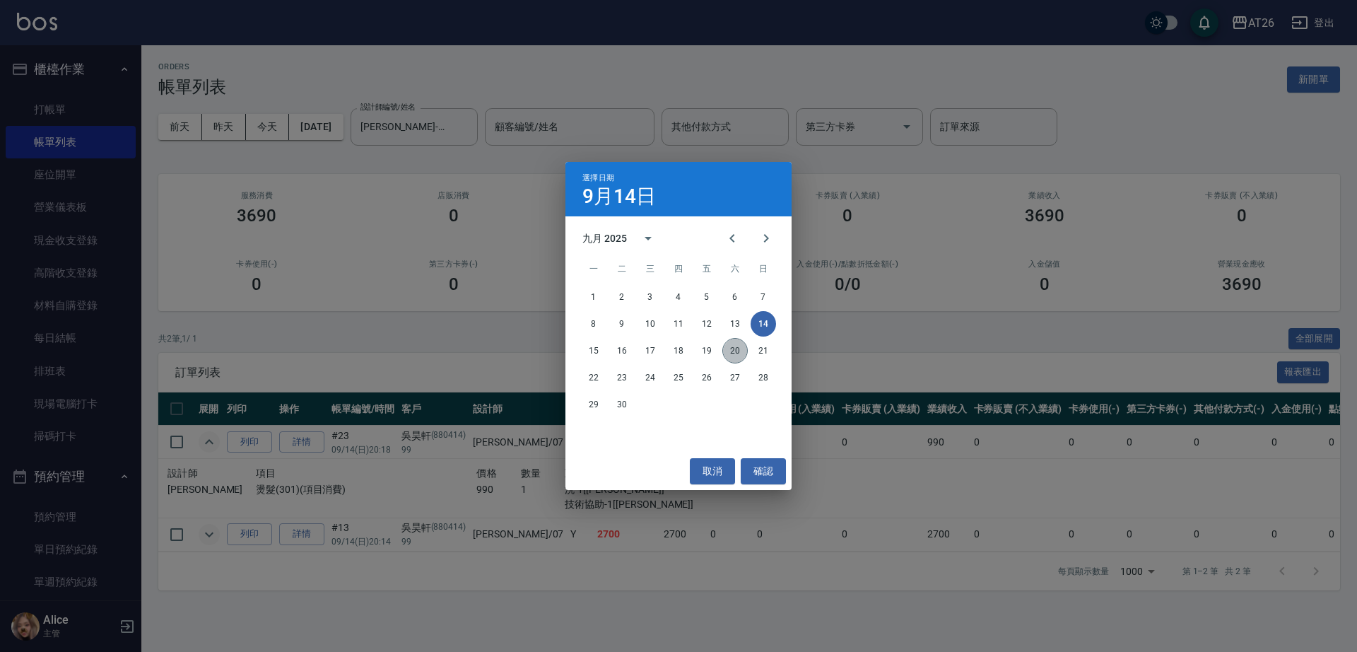
click at [737, 356] on button "20" at bounding box center [734, 350] width 25 height 25
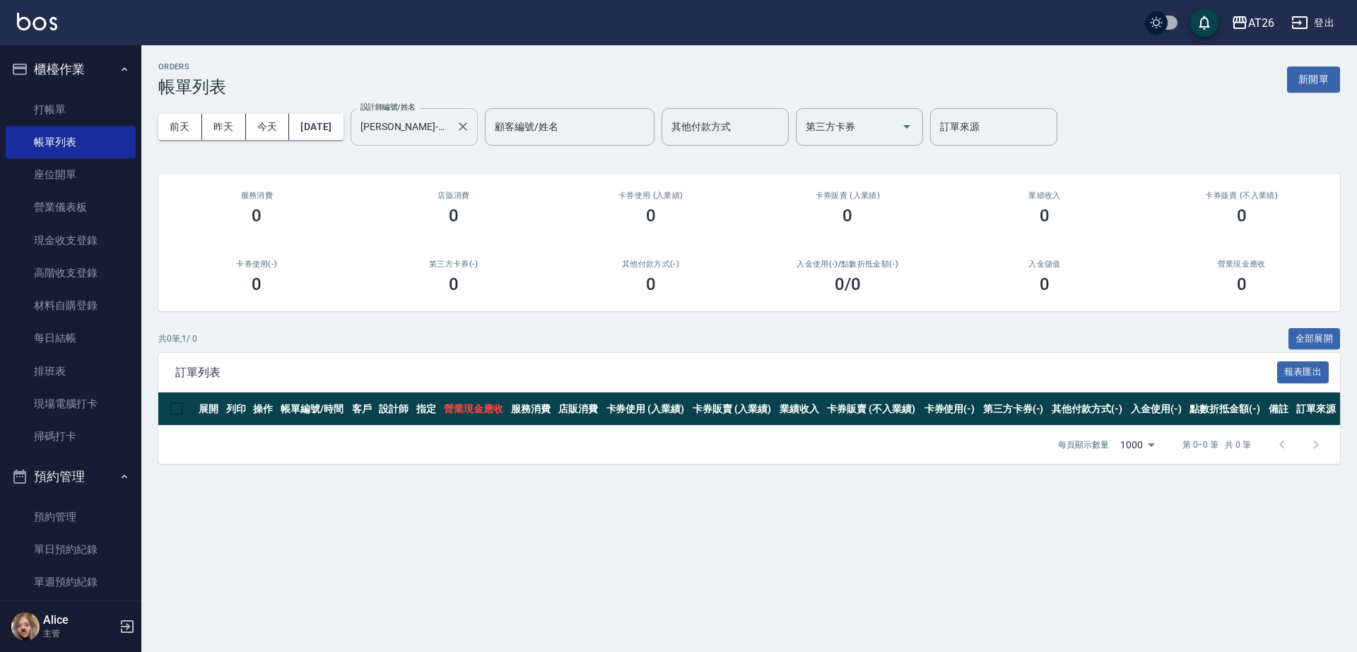
drag, startPoint x: 434, startPoint y: 130, endPoint x: 442, endPoint y: 129, distance: 7.9
click at [435, 130] on input "ADAM-07" at bounding box center [403, 127] width 93 height 25
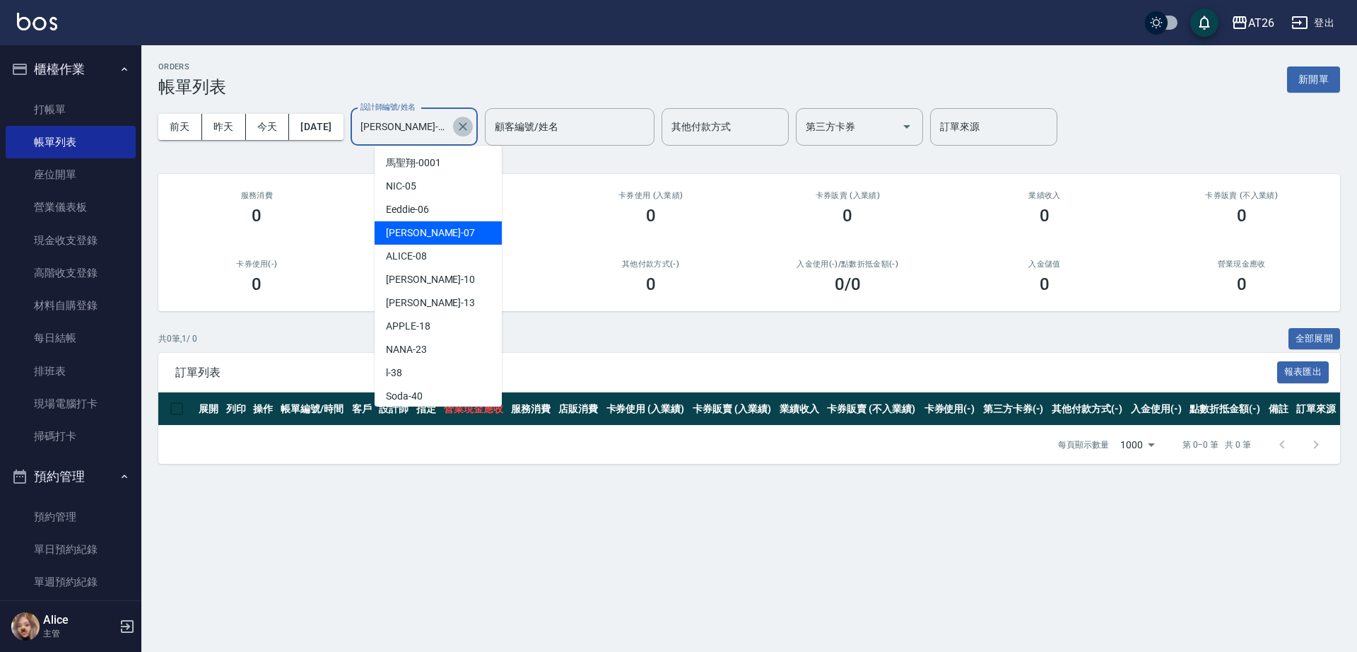
click at [470, 124] on icon "Clear" at bounding box center [463, 126] width 14 height 14
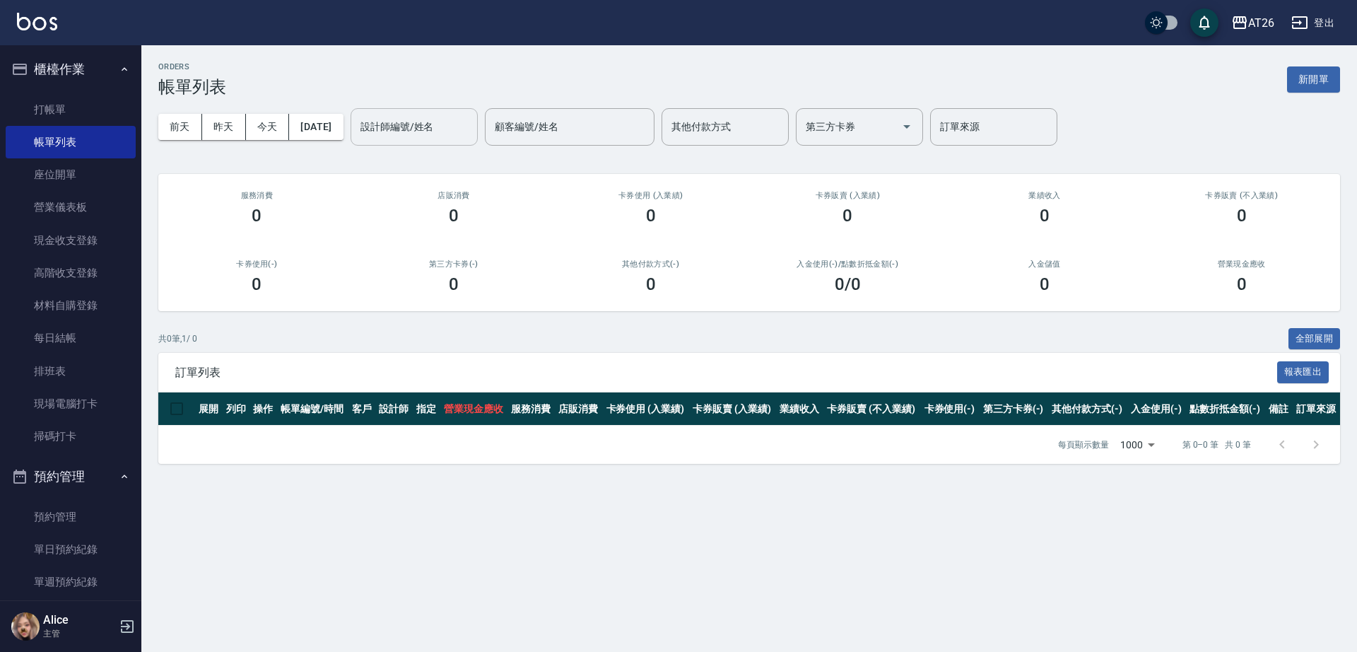
drag, startPoint x: 416, startPoint y: 62, endPoint x: 432, endPoint y: 55, distance: 17.7
click at [432, 55] on div "ORDERS 帳單列表 新開單 前天 昨天 今天 2025/09/20 設計師編號/姓名 設計師編號/姓名 顧客編號/姓名 顧客編號/姓名 其他付款方式 其他…" at bounding box center [749, 262] width 1216 height 435
click at [73, 100] on link "打帳單" at bounding box center [71, 109] width 130 height 33
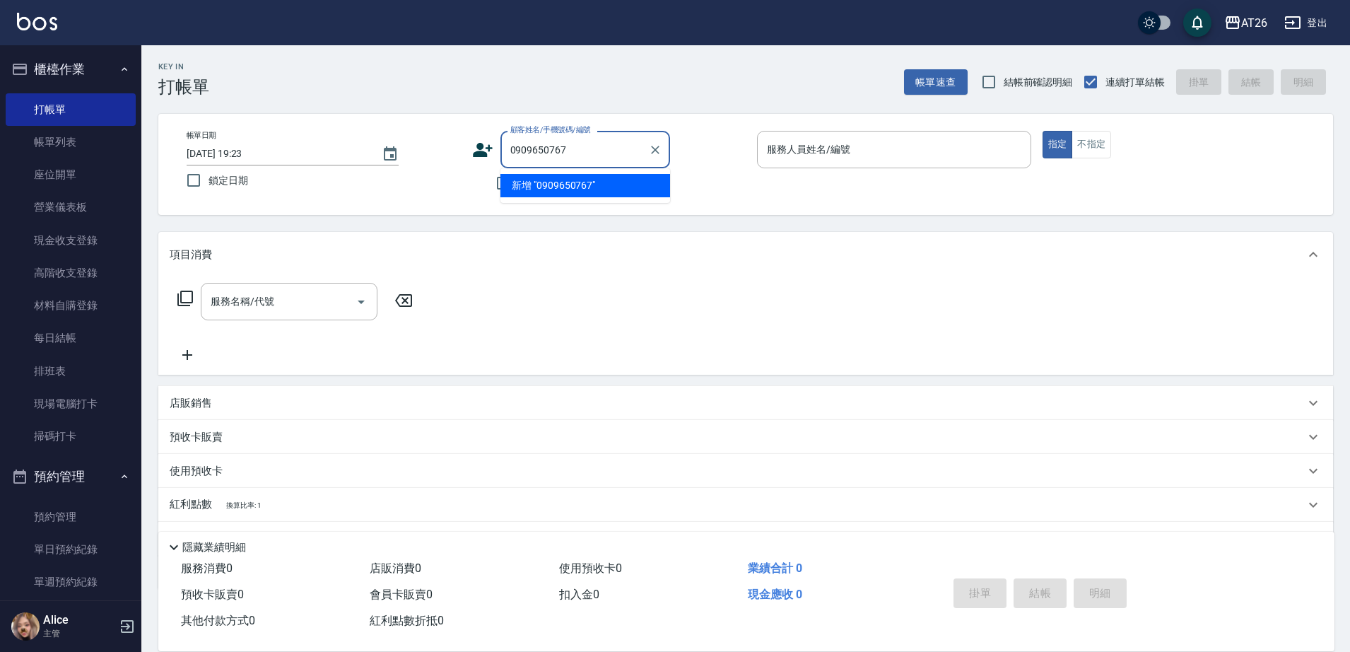
type input "0909650767"
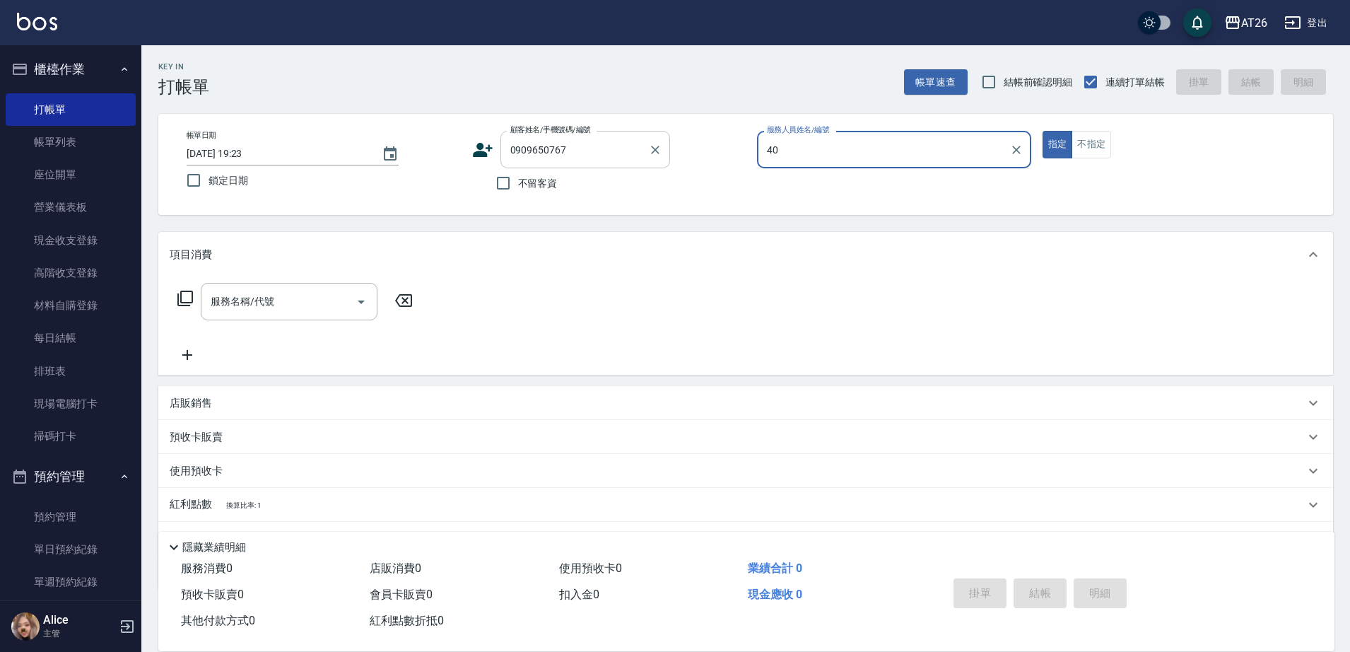
type input "Soda-40"
type button "true"
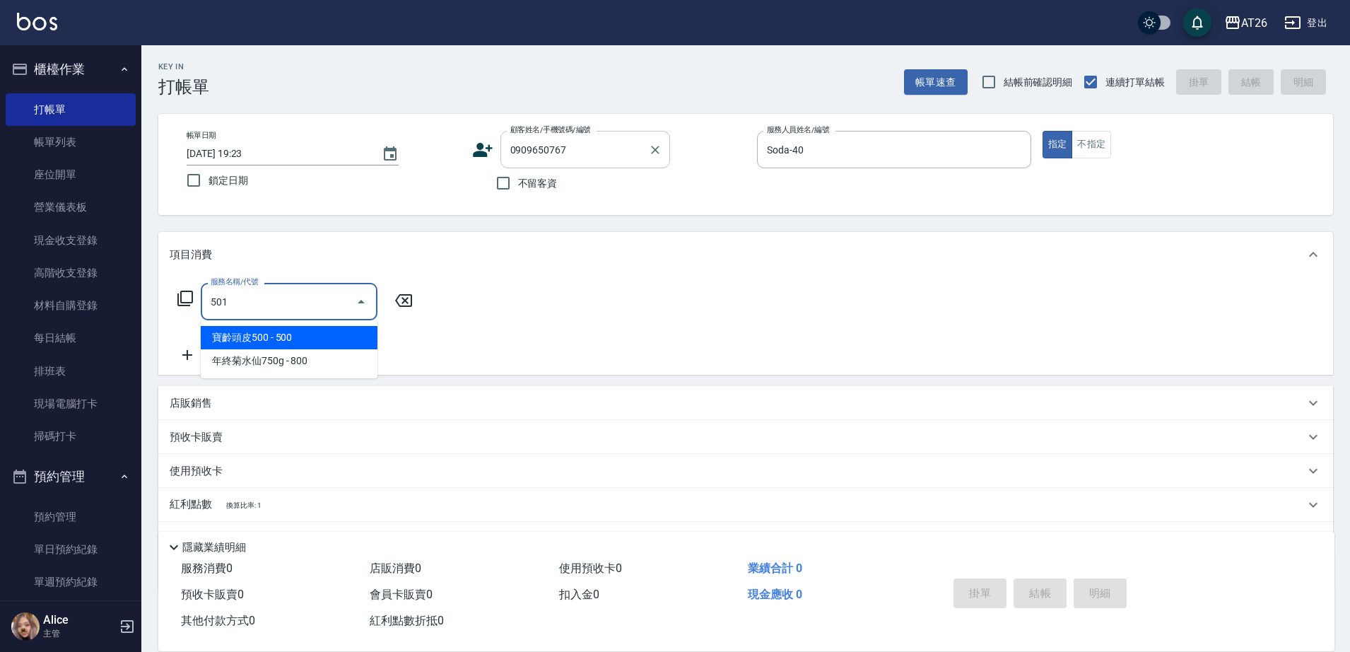
type input "染髮(501)"
type input "120"
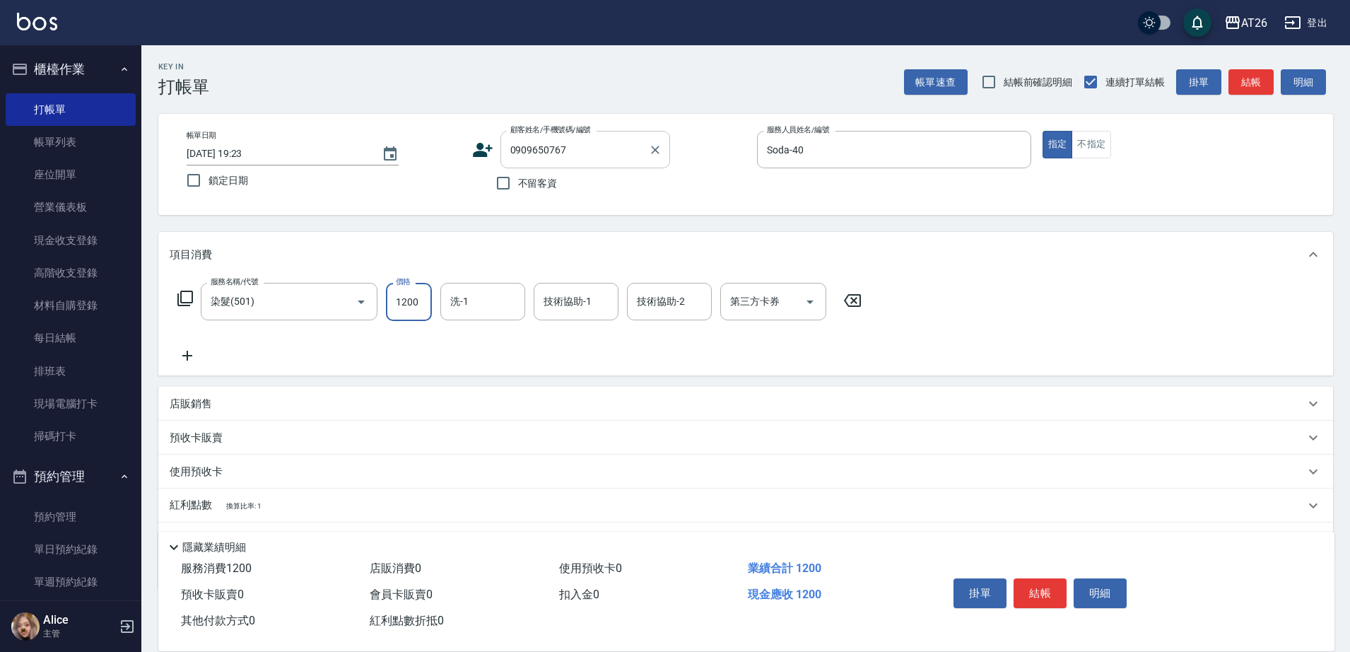
type input "2"
type input "0"
type input "258"
type input "20"
type input "2580"
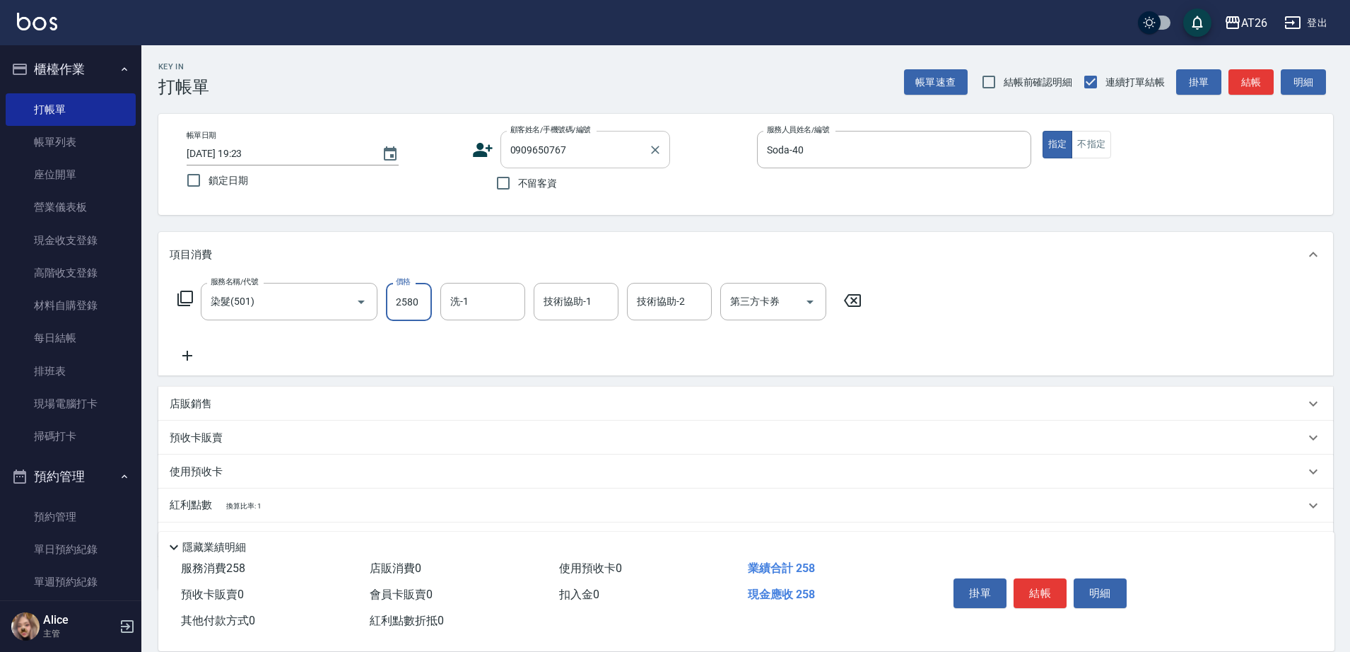
type input "250"
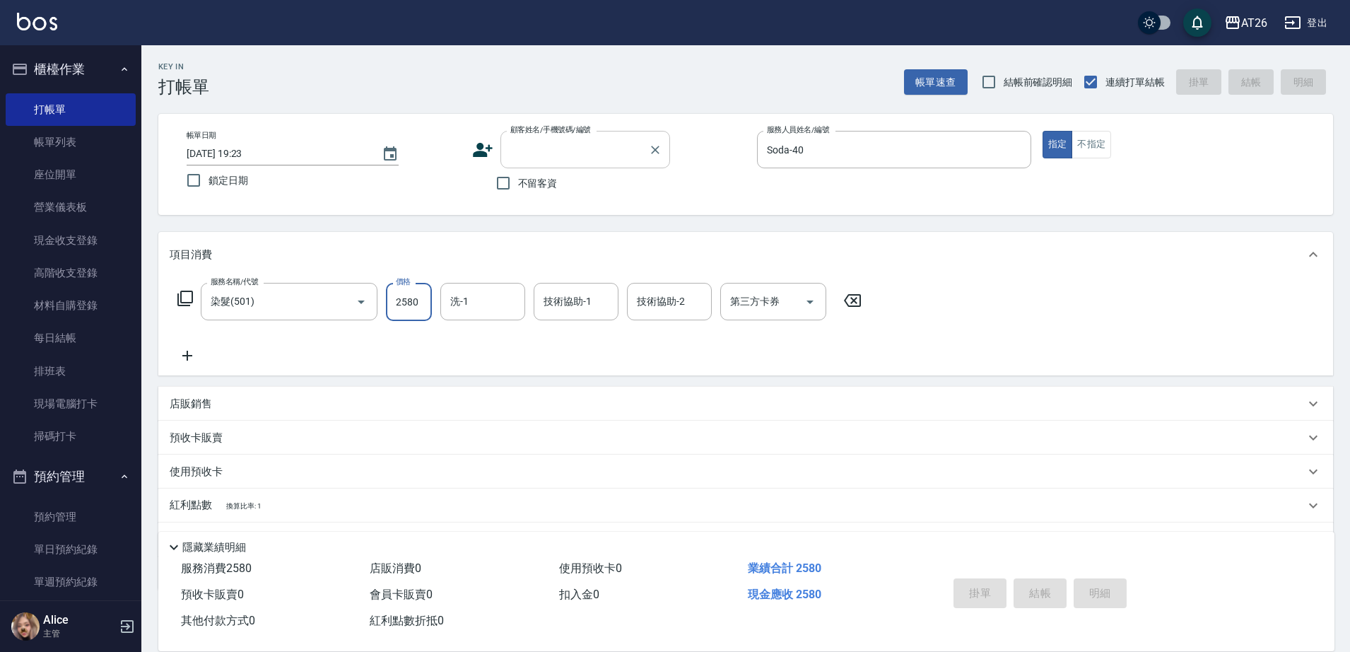
type input "0"
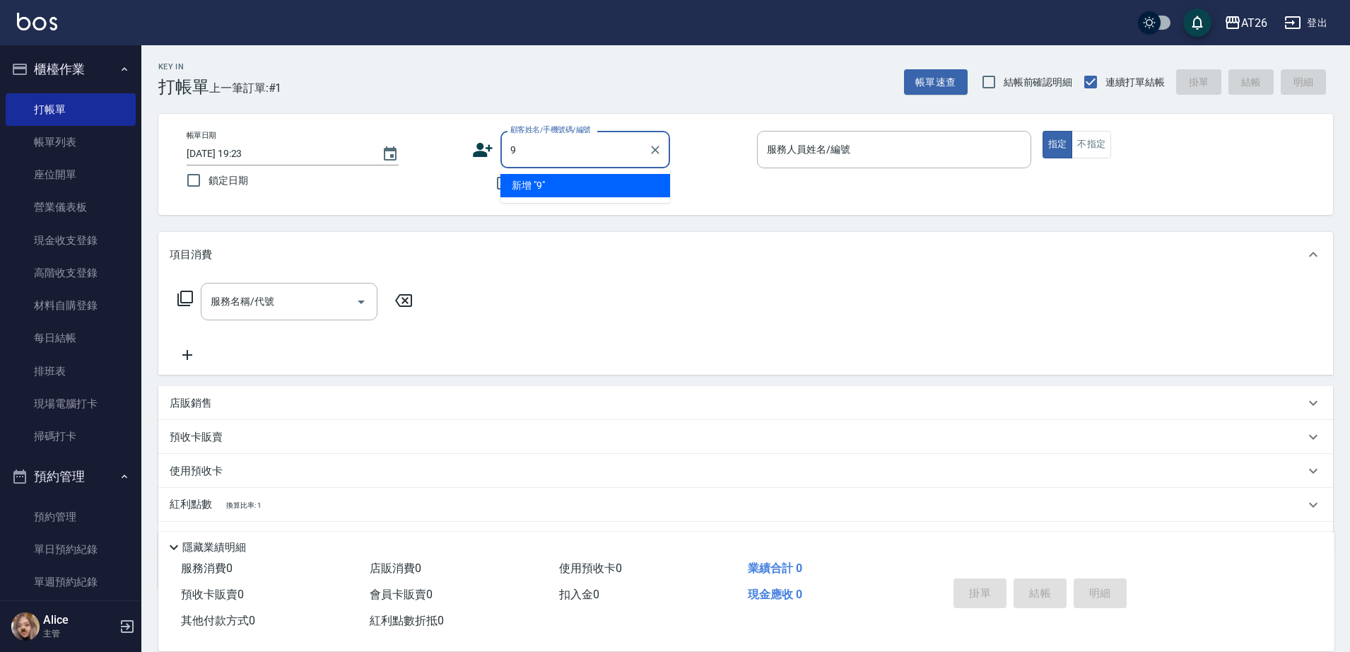
type input "99"
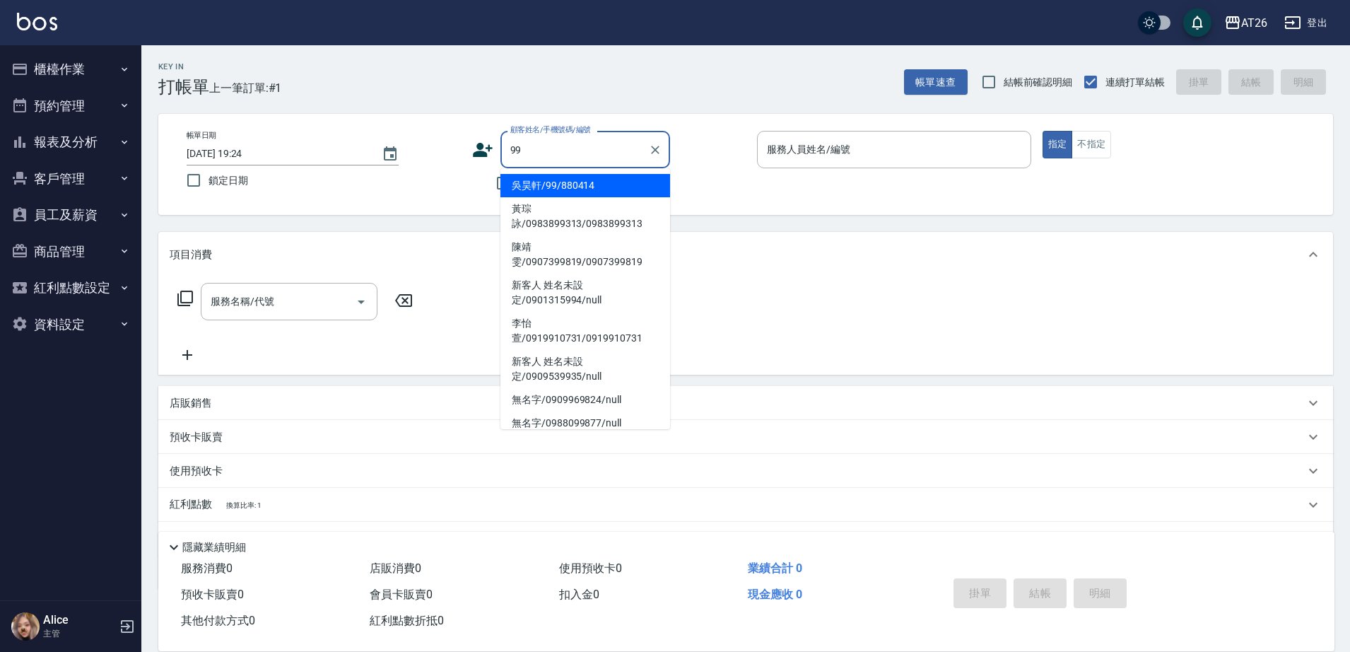
type input "吳昊軒/99/880414"
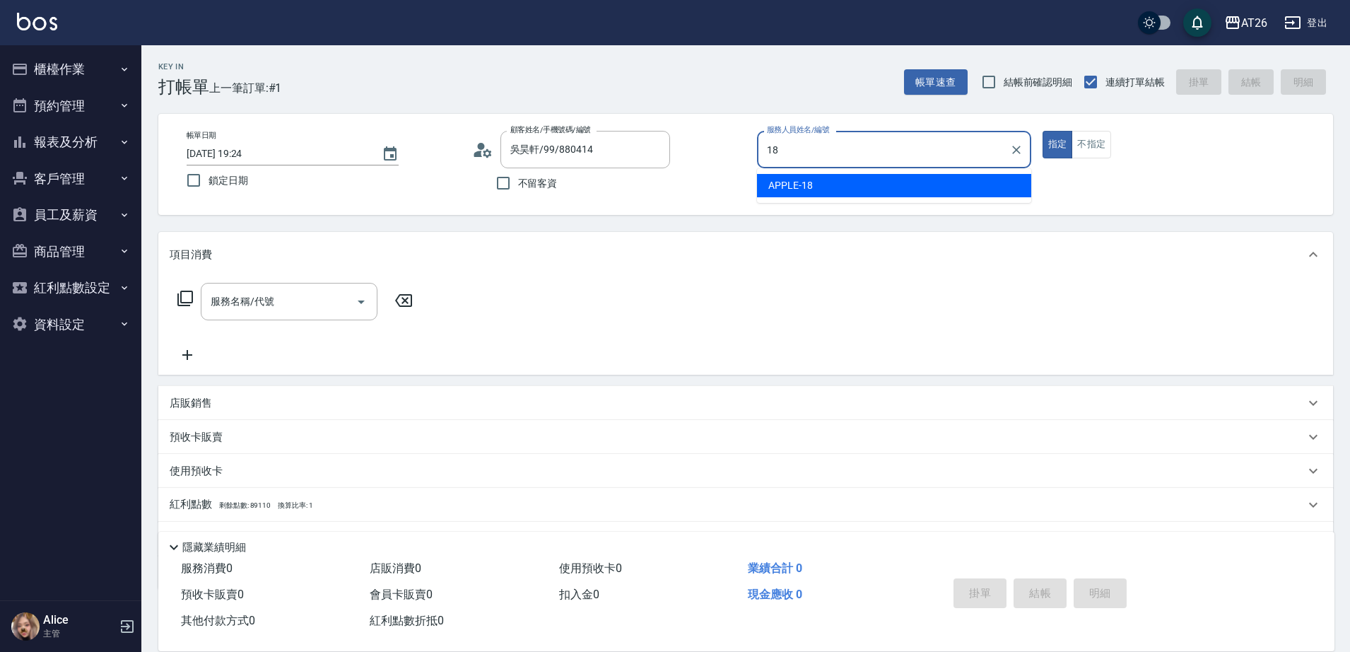
type input "APPLE-18"
type button "true"
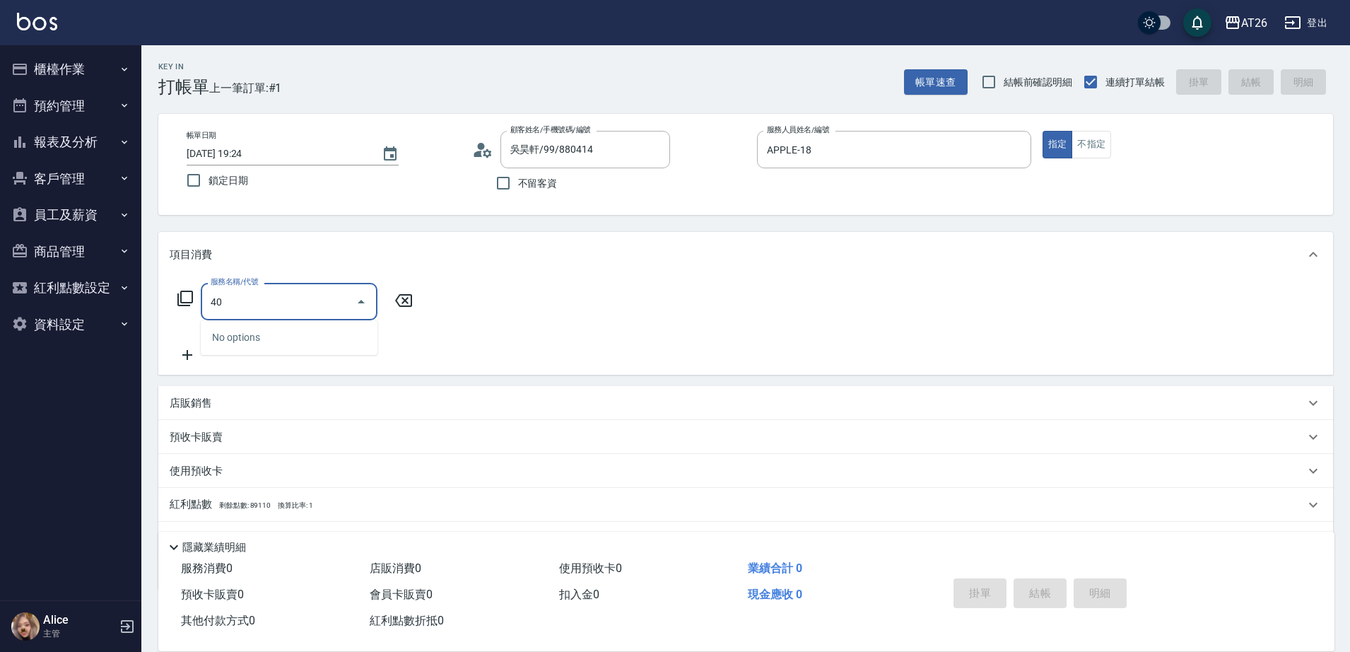
type input "401"
type input "20"
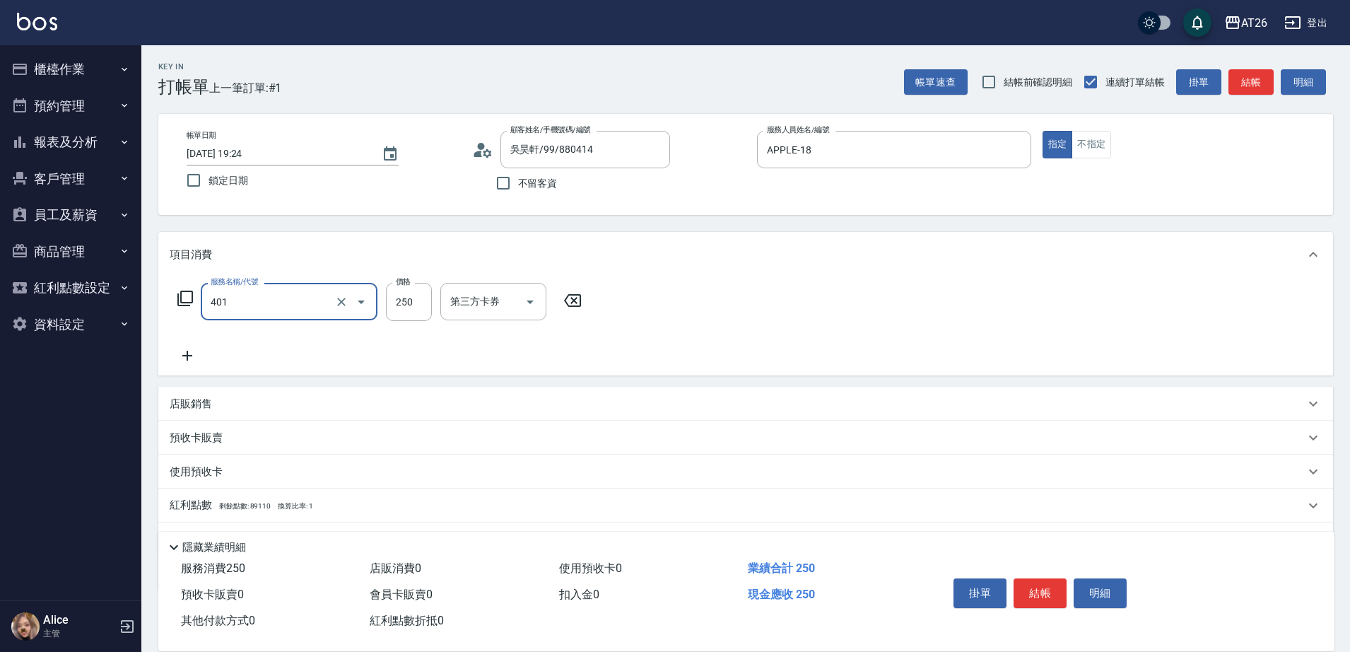
type input "剪髮(401)"
type input "6"
type input "0"
type input "600"
type input "60"
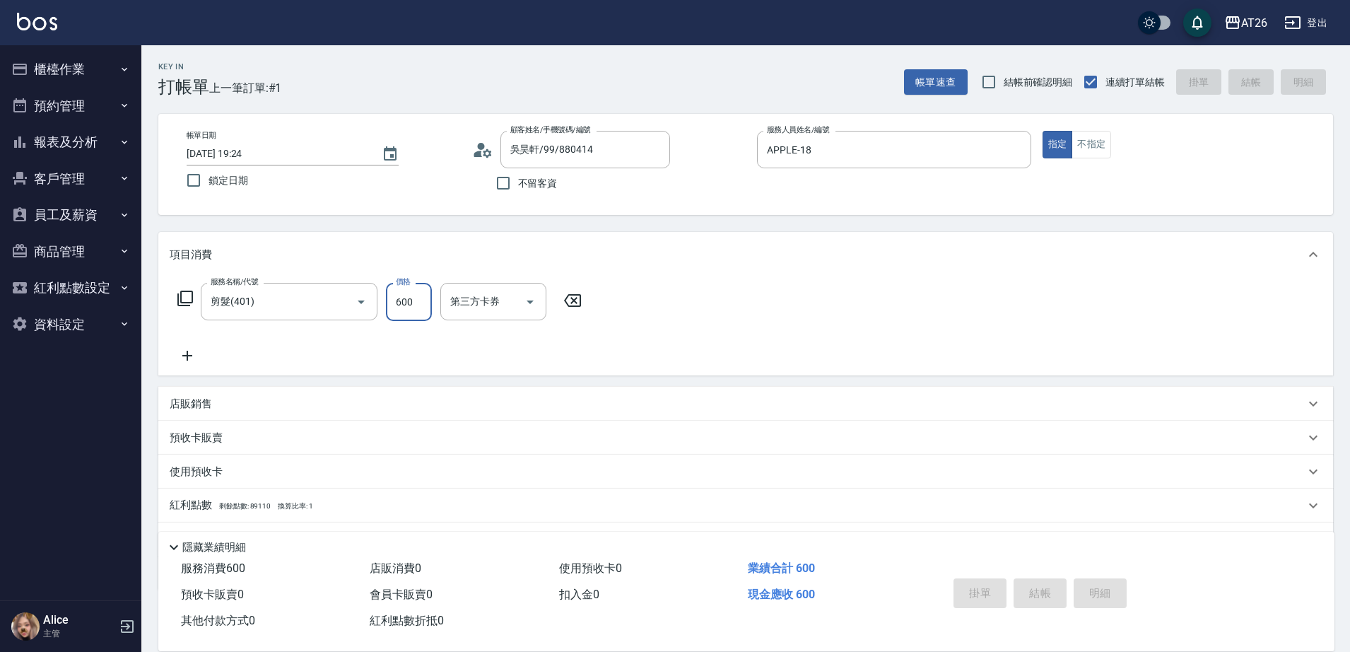
type input "0"
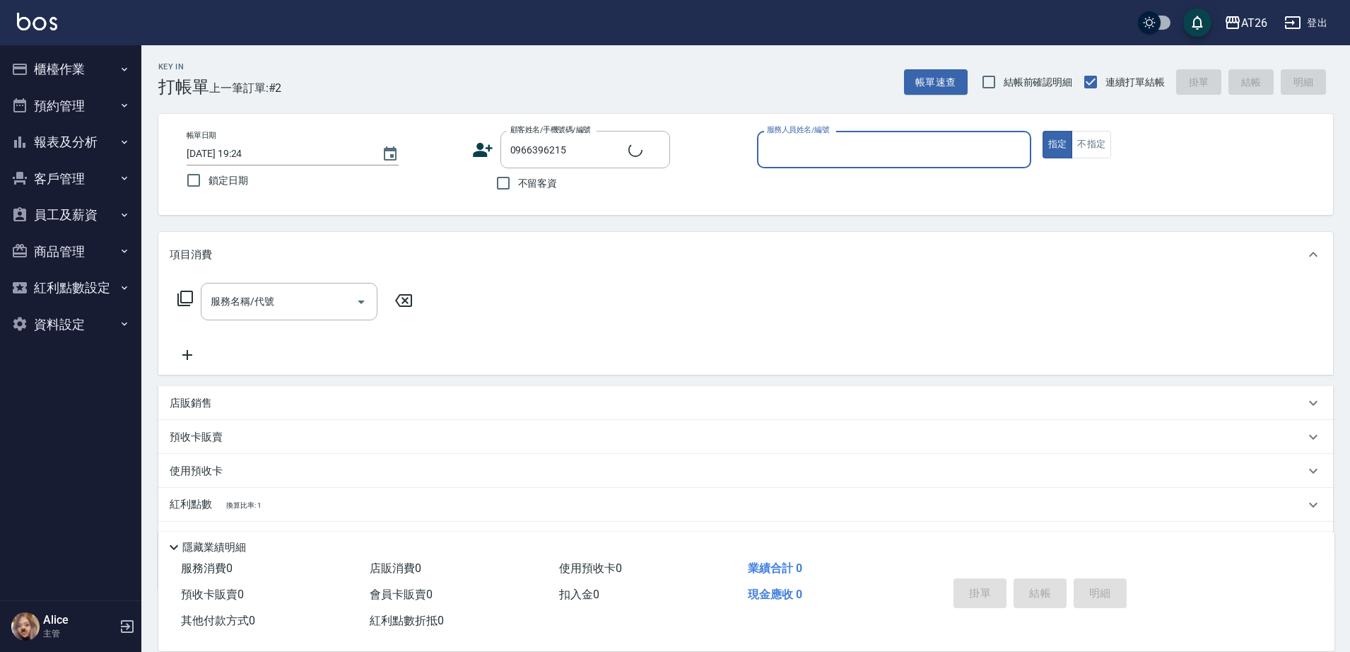
type input "新客人 姓名未設定/0966396215/null"
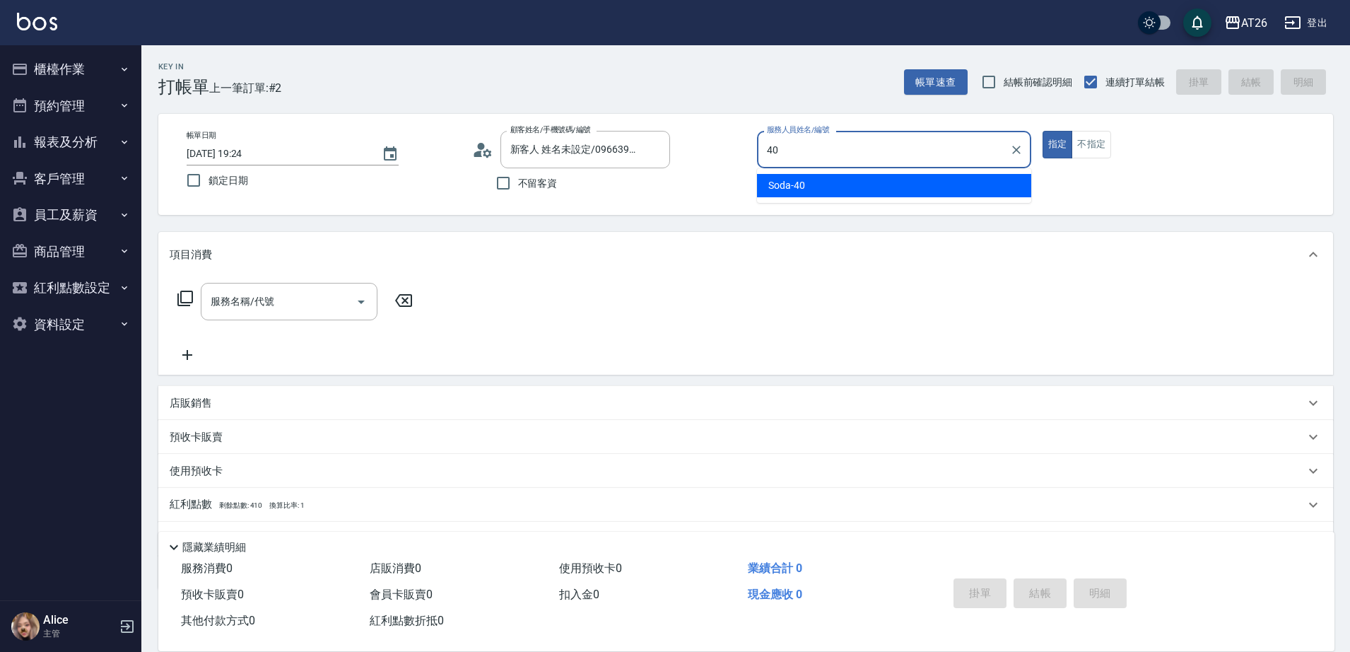
type input "Soda-40"
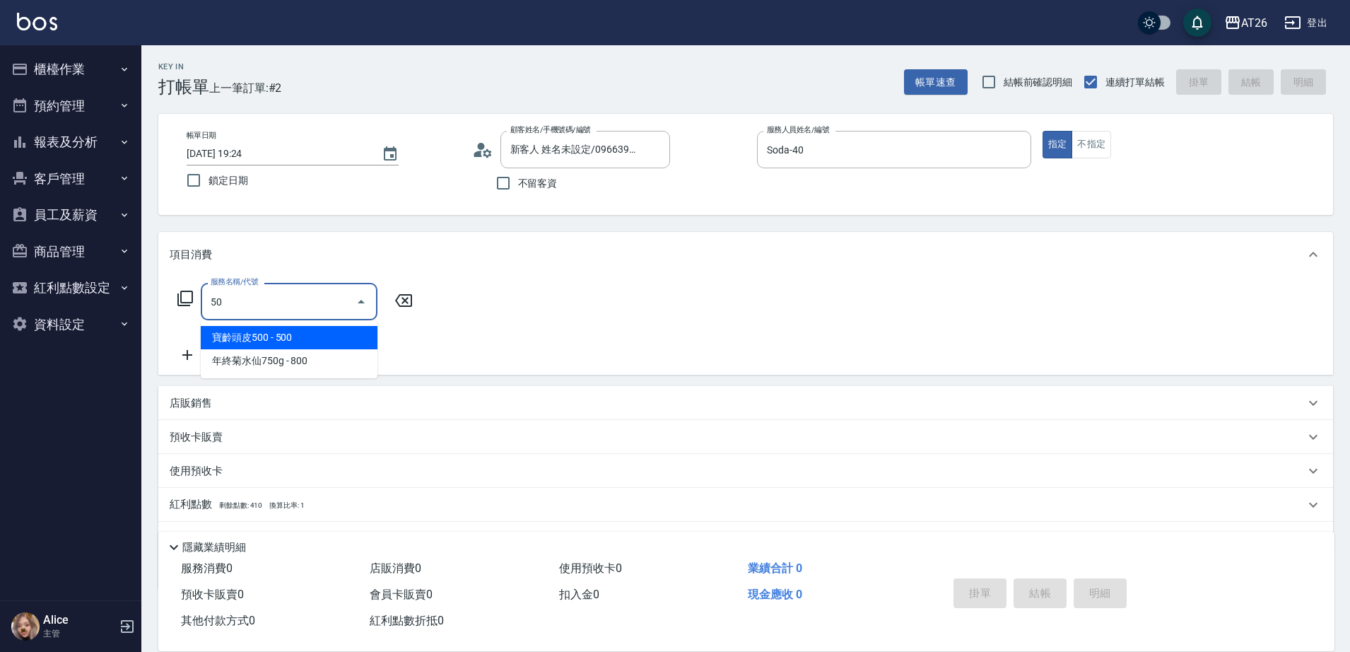
type input "501"
type input "120"
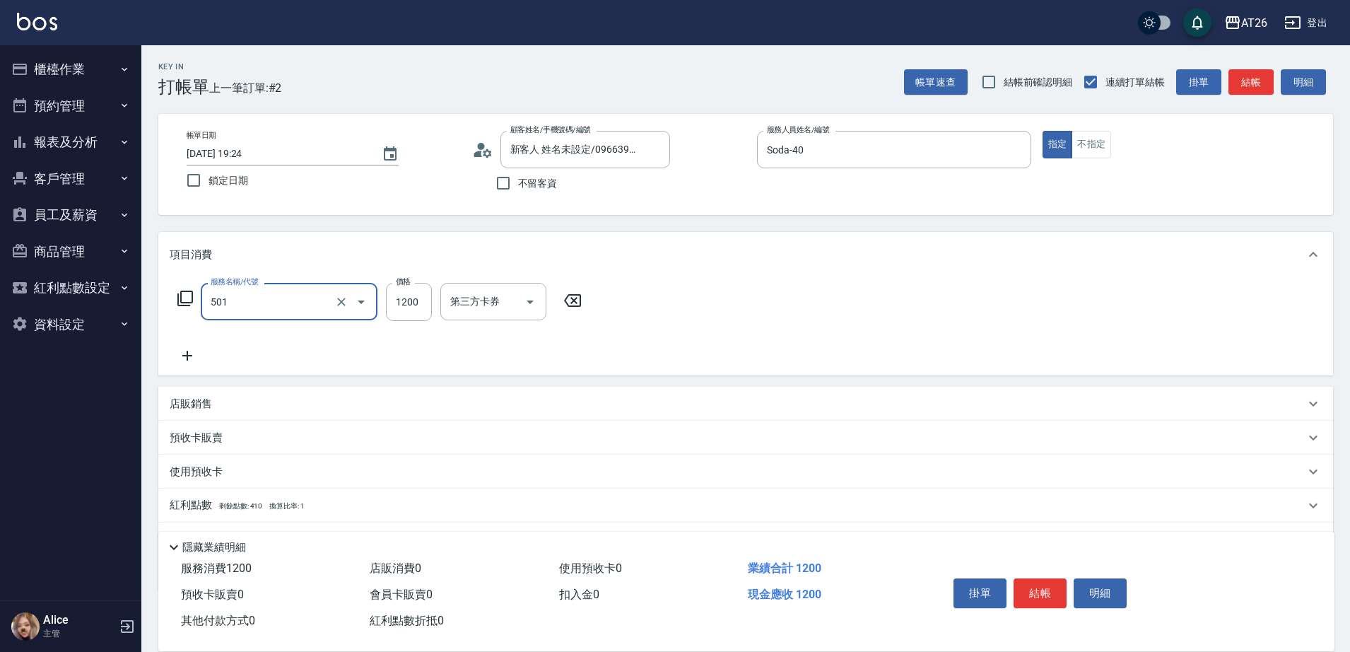
type input "染髮(501)"
type input "1"
type input "0"
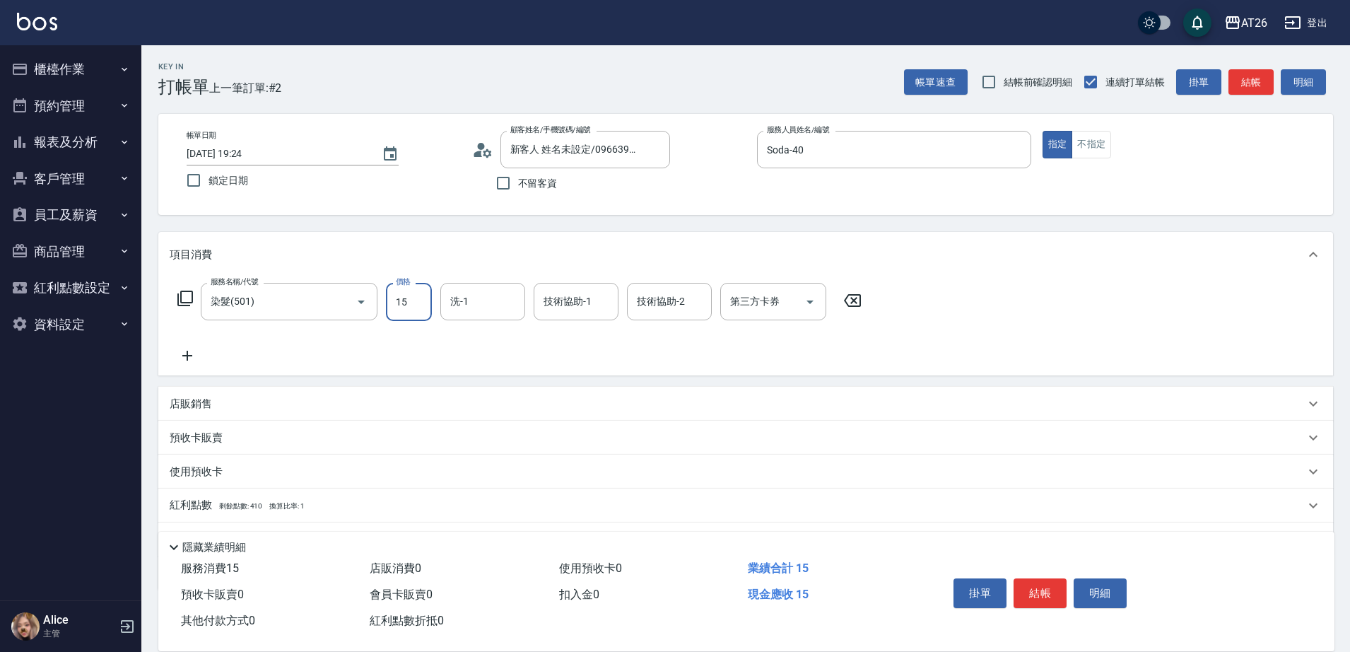
type input "158"
type input "10"
type input "1580"
type input "150"
type input "1580"
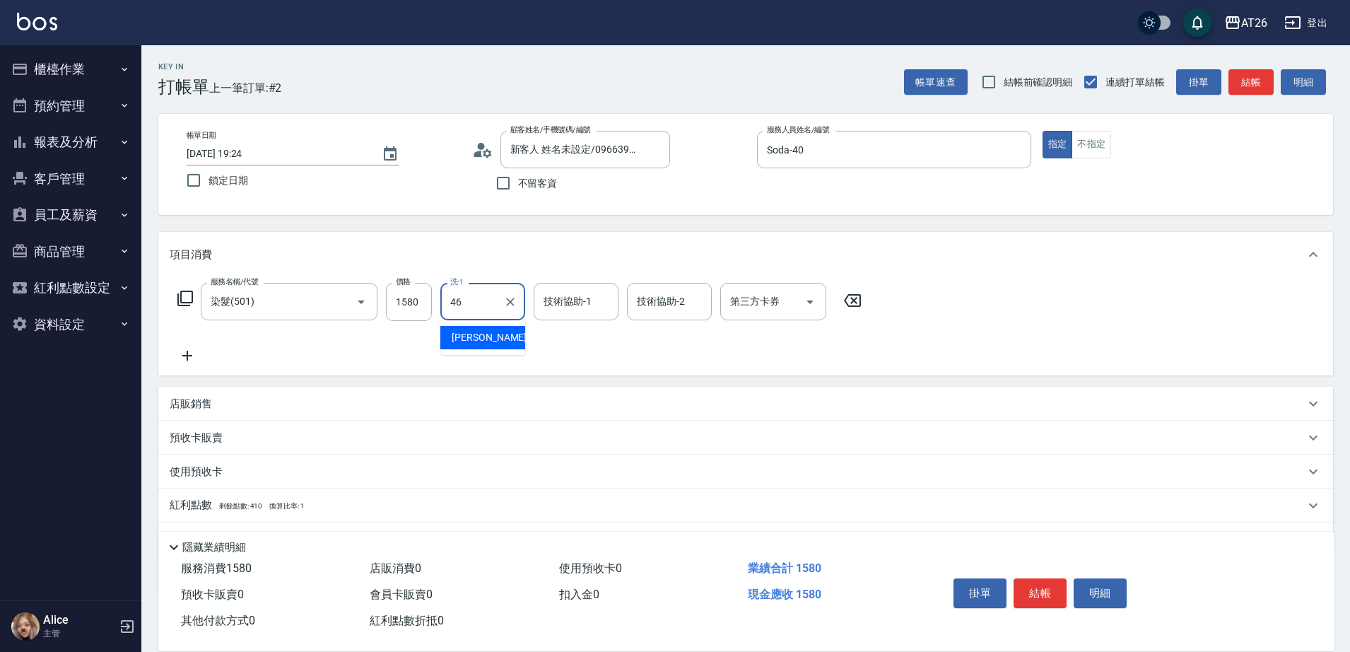
type input "4"
type input "0"
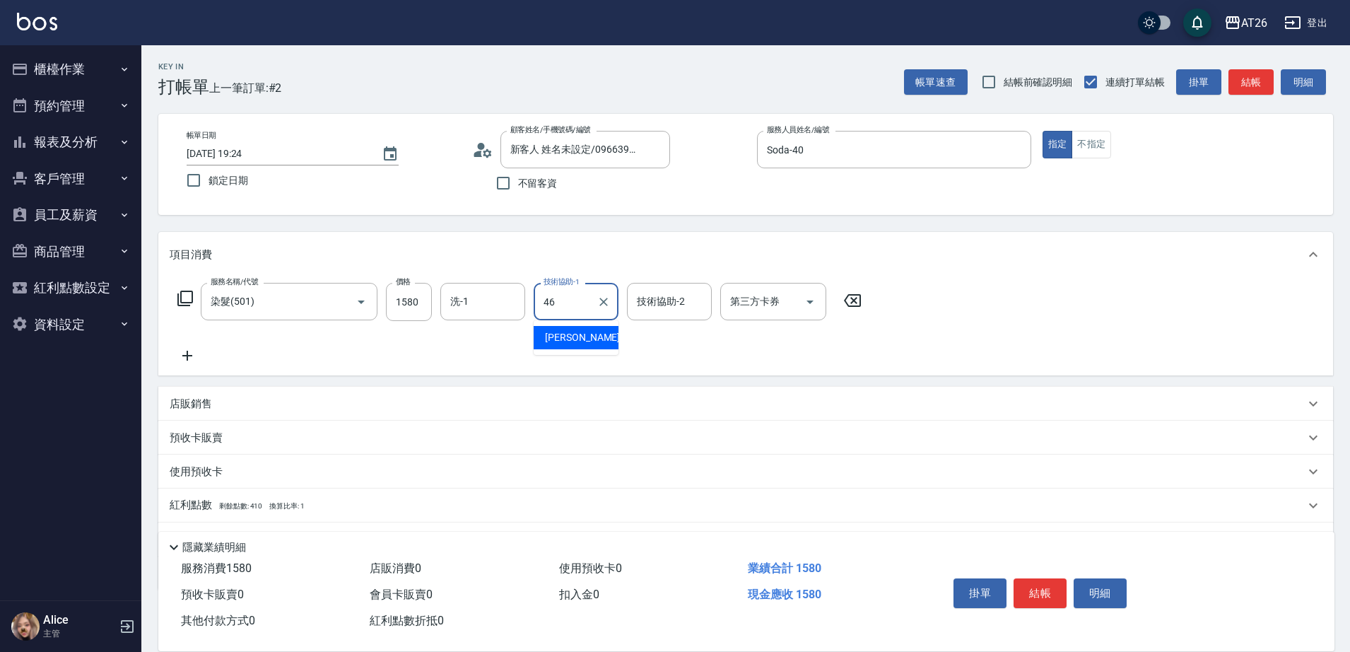
type input "[PERSON_NAME]-46"
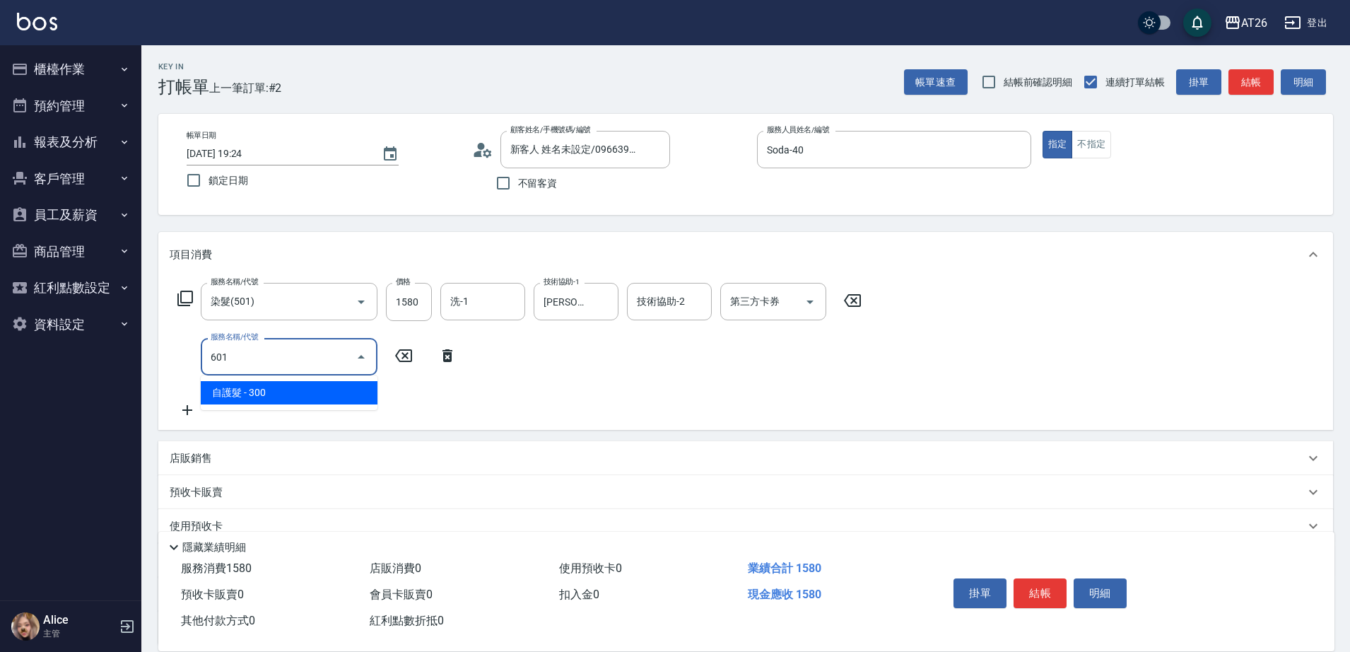
type input "601"
type input "180"
type input "自護髮(601)"
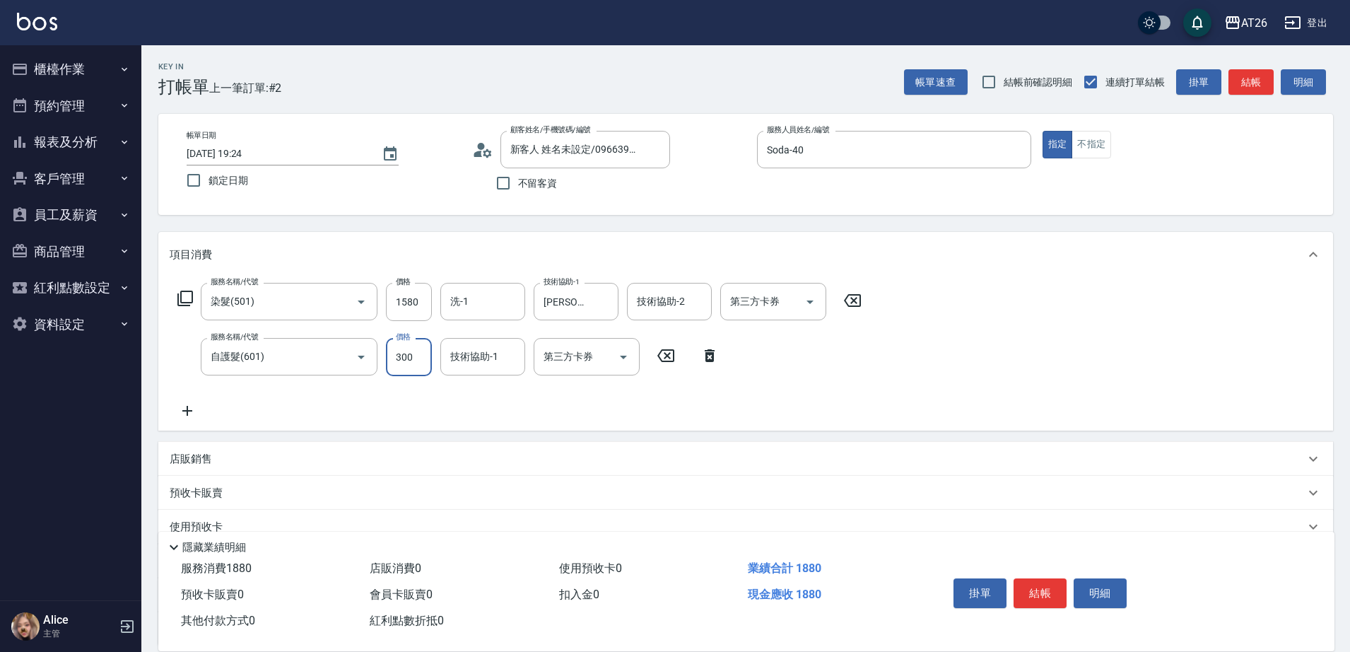
type input "2"
type input "150"
type input "20"
type input "160"
type input "200"
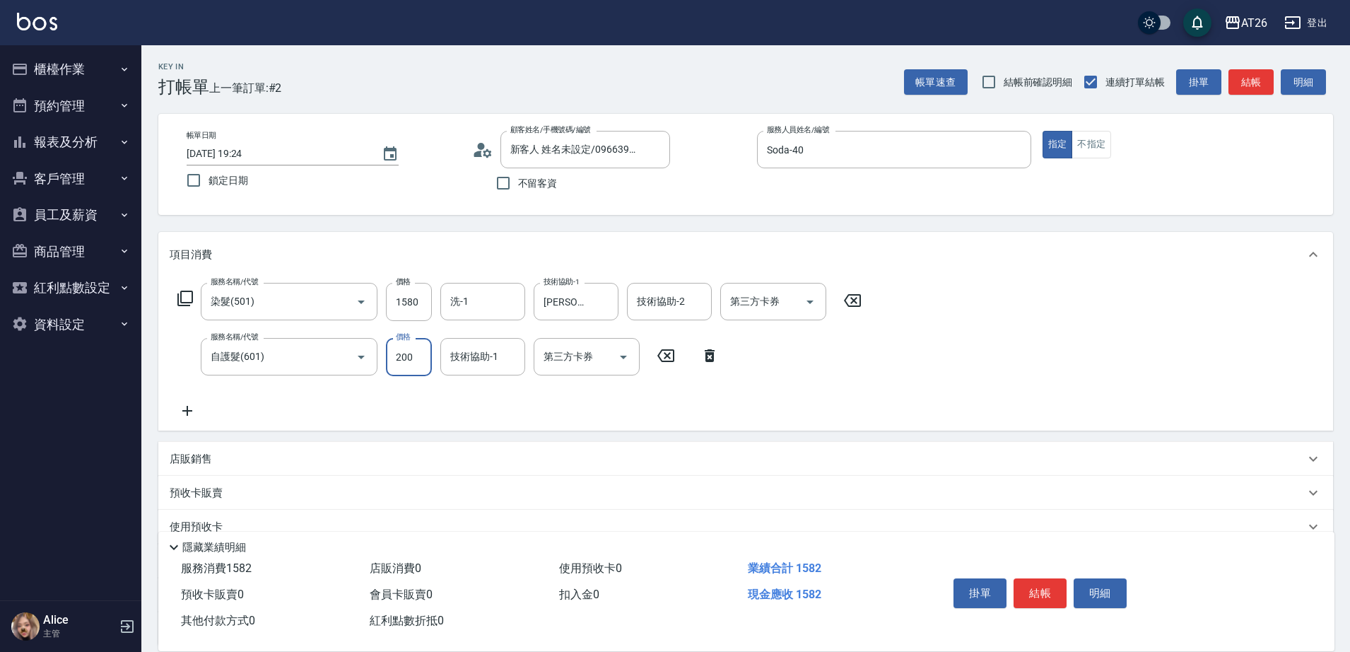
type input "170"
type input "2000"
type input "350"
type input "2000"
type input "Tammy-47"
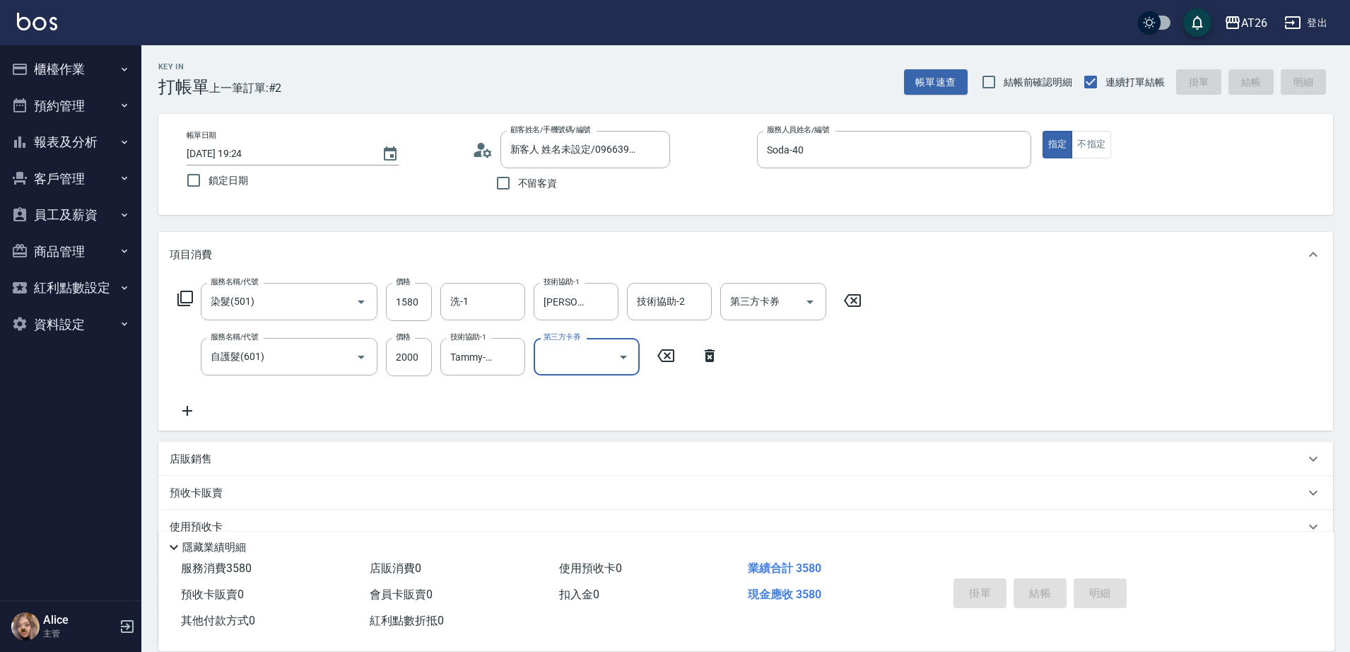
type input "0"
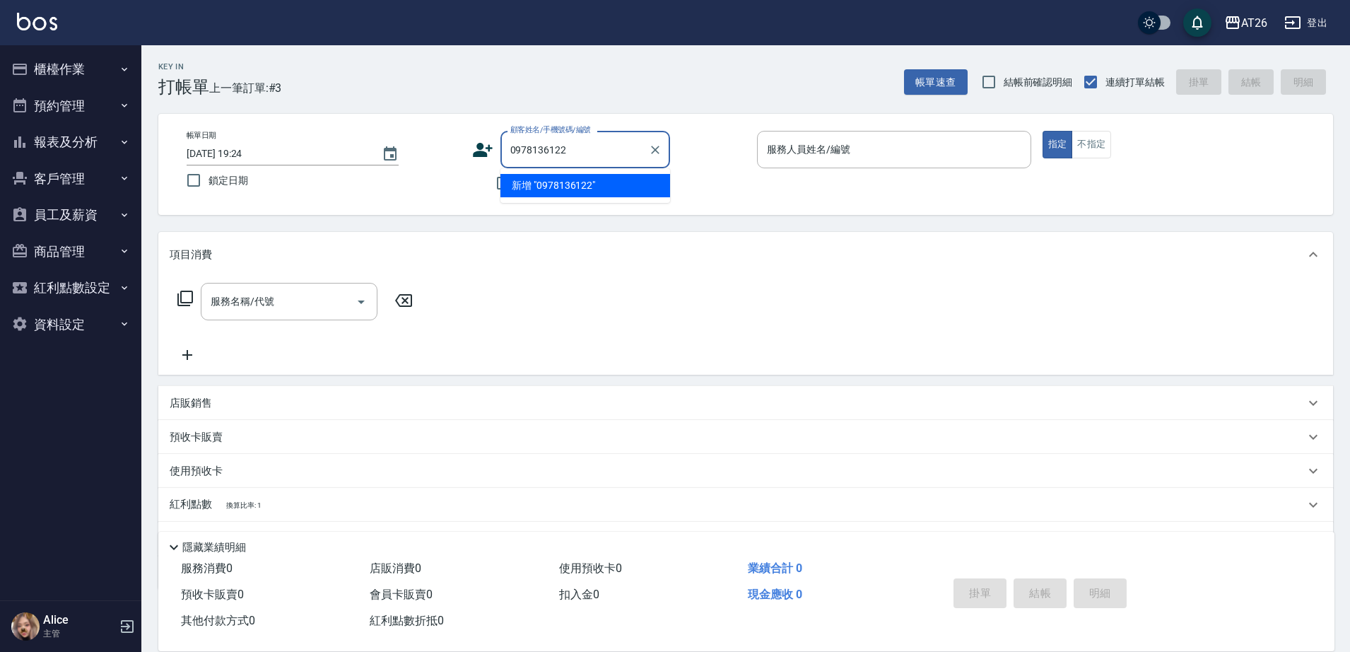
type input "0978136122"
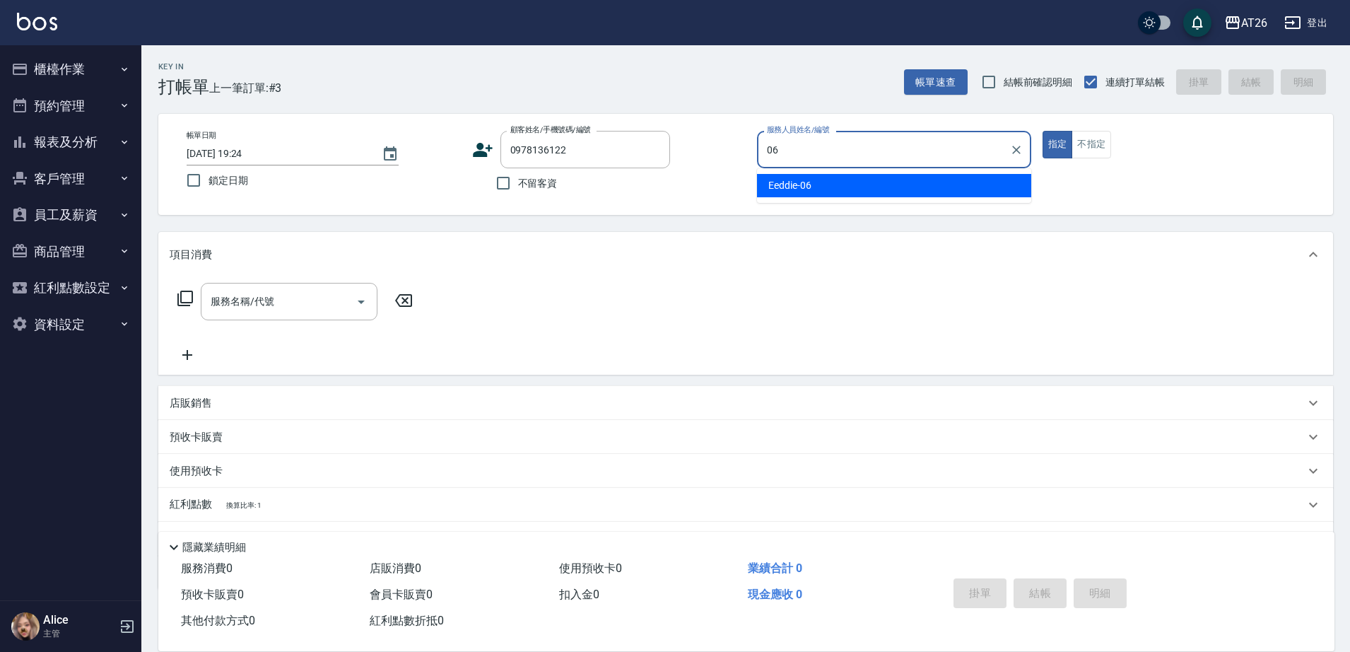
type input "Eeddie-06"
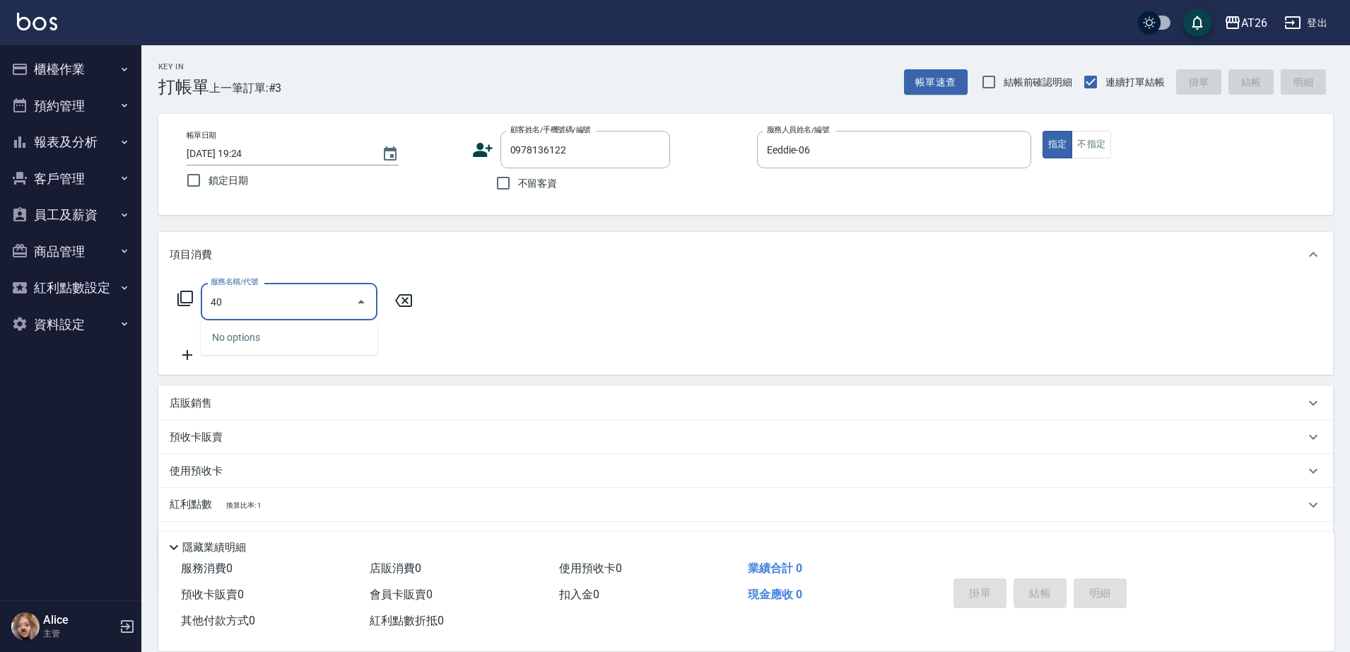
type input "401"
type input "20"
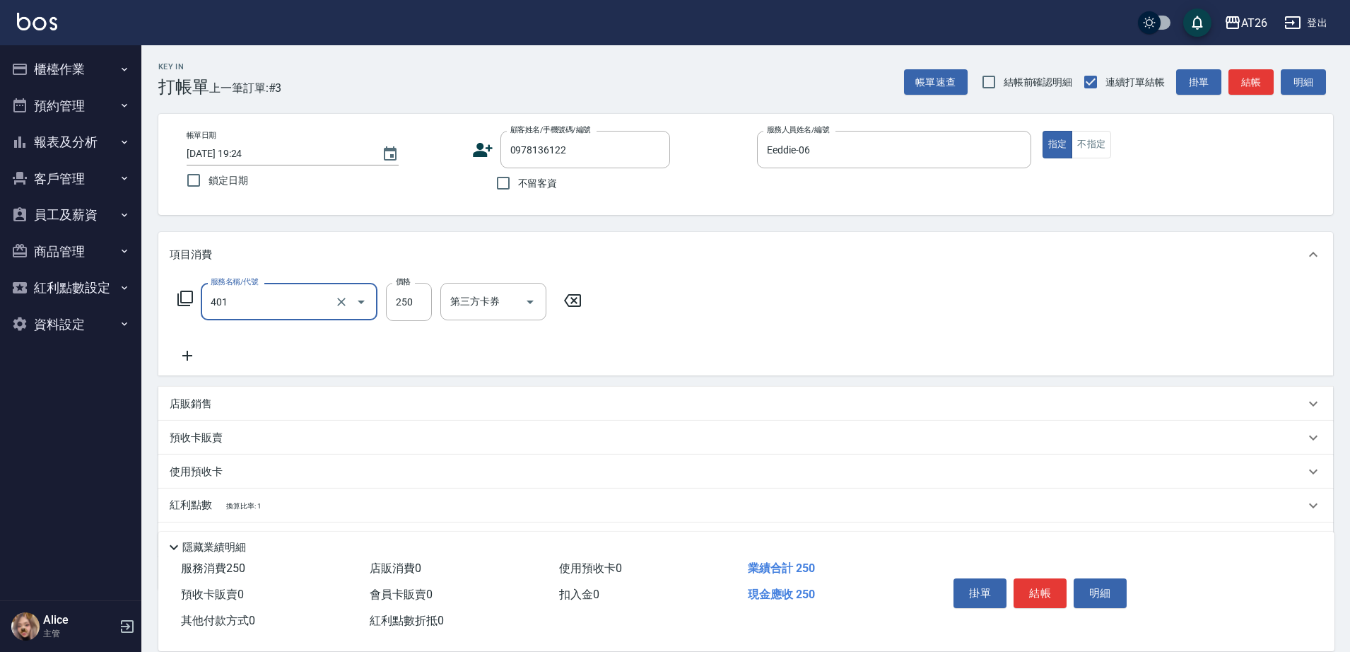
type input "剪髮(401)"
type input "7"
type input "0"
type input "700"
type input "70"
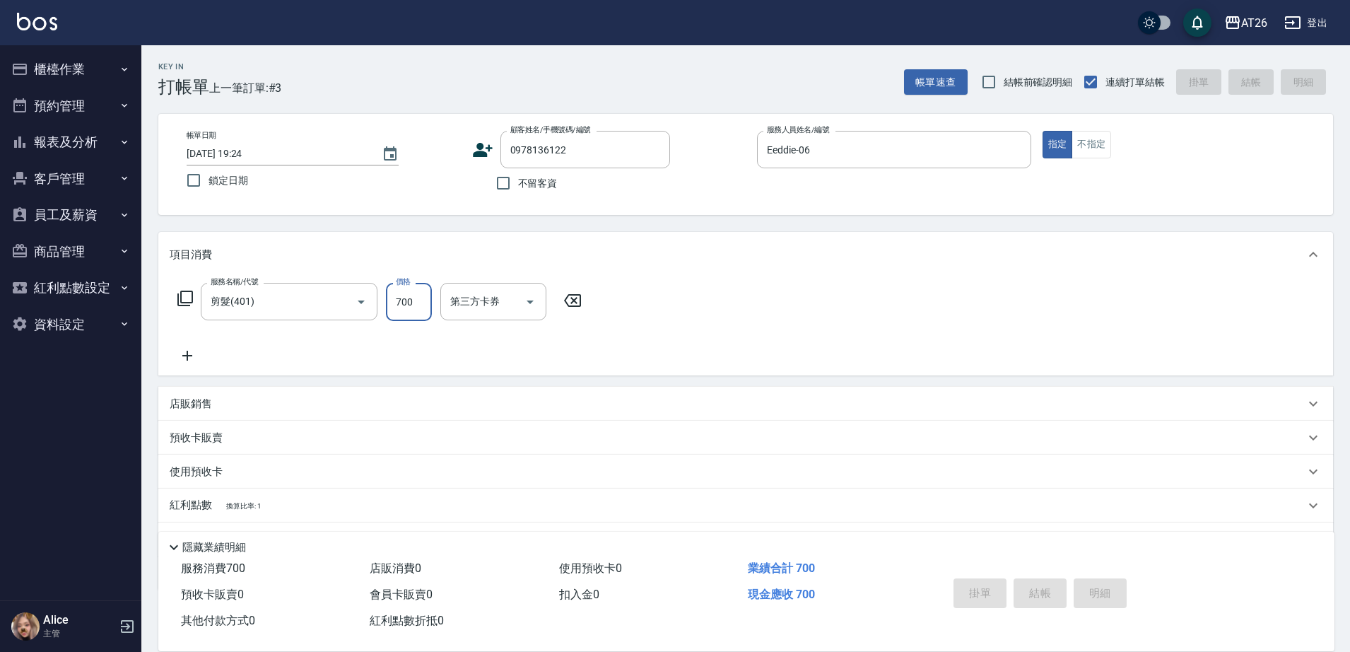
type input "2025/09/20 19:25"
type input "0"
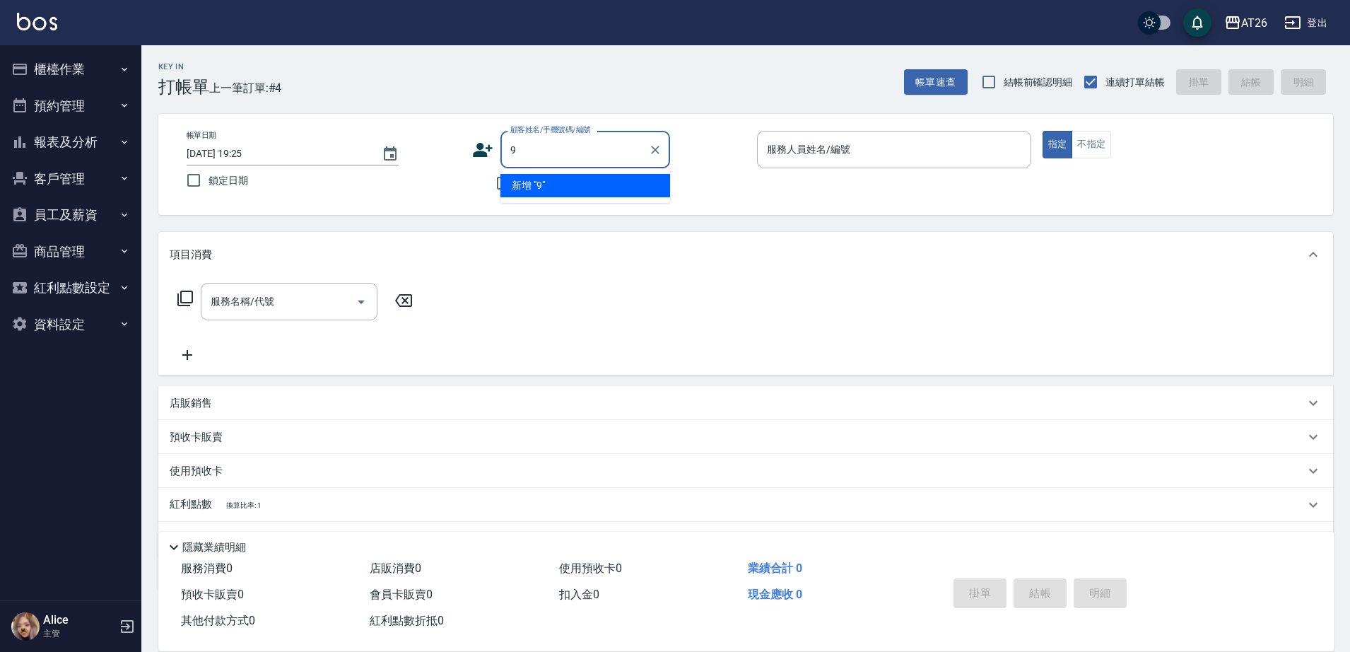
type input "99"
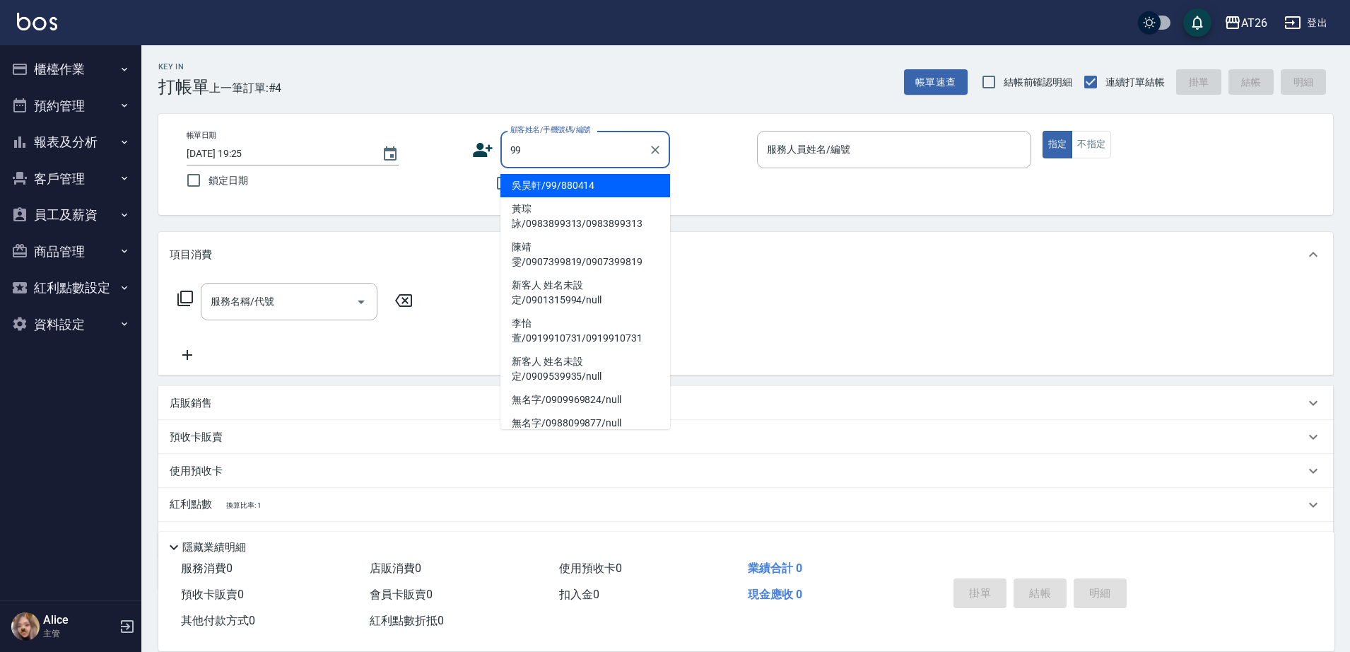
type input "吳昊軒/99/880414"
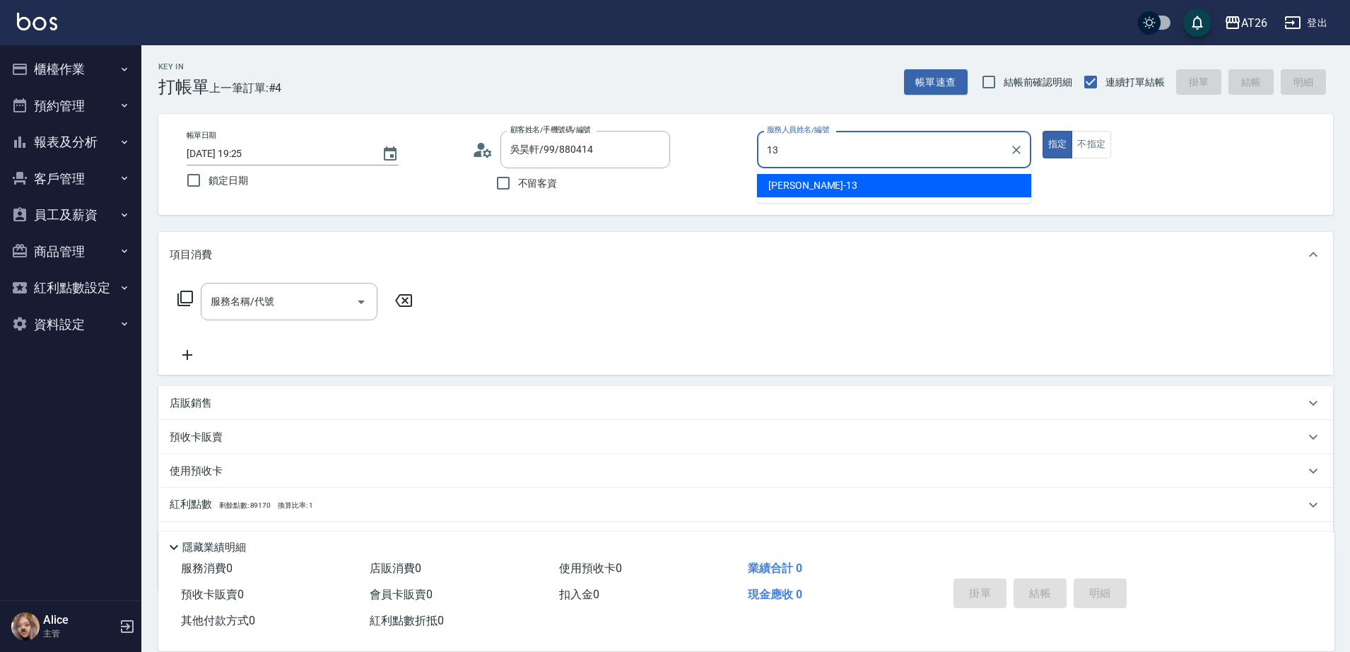
type input "[PERSON_NAME]-13"
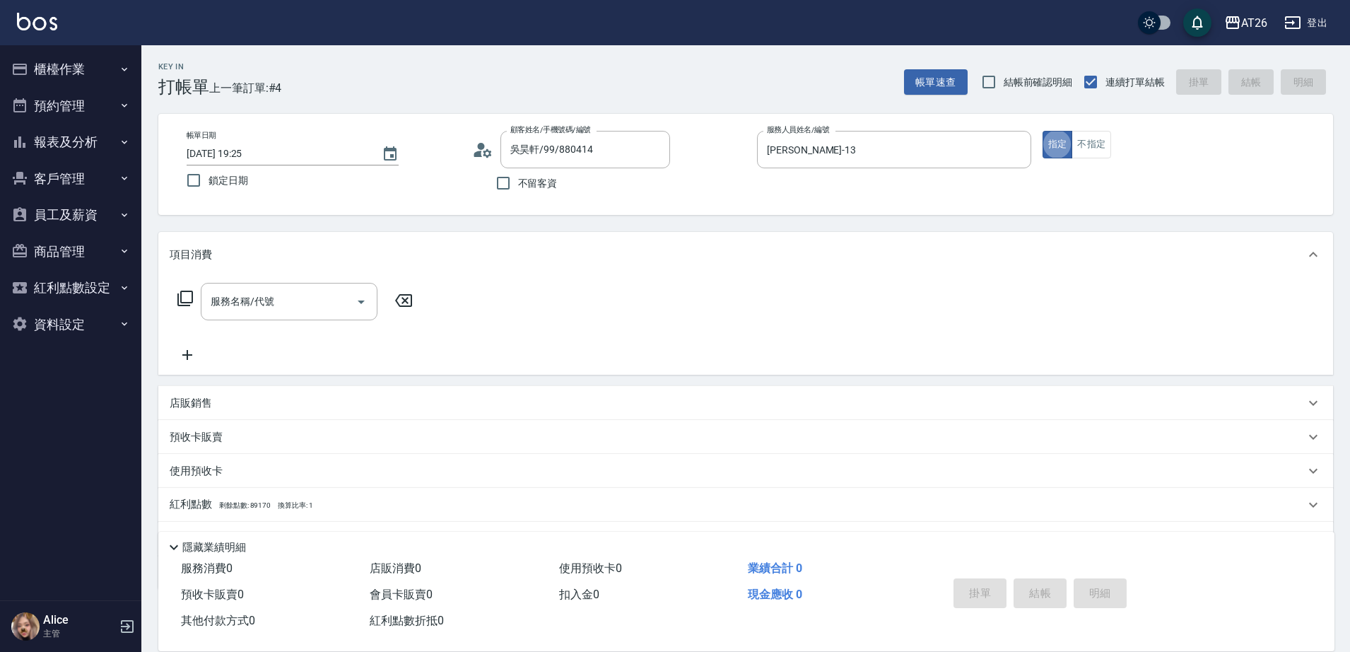
type button "true"
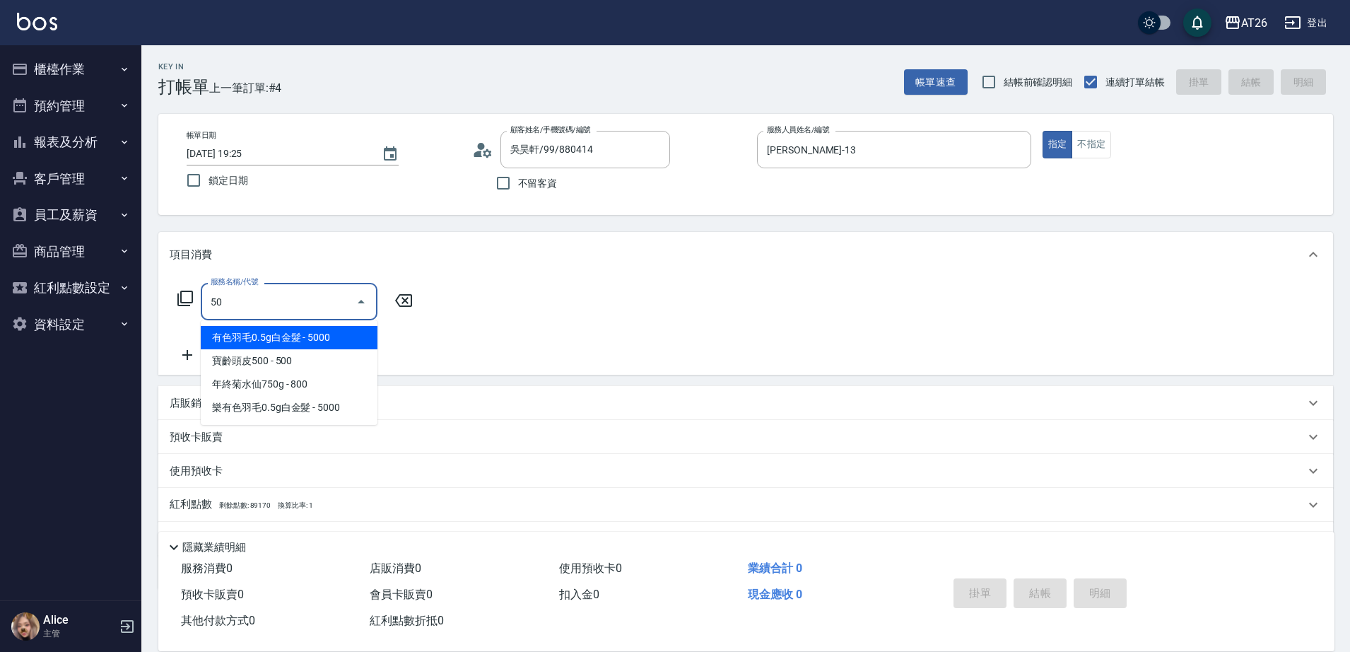
type input "501"
type input "120"
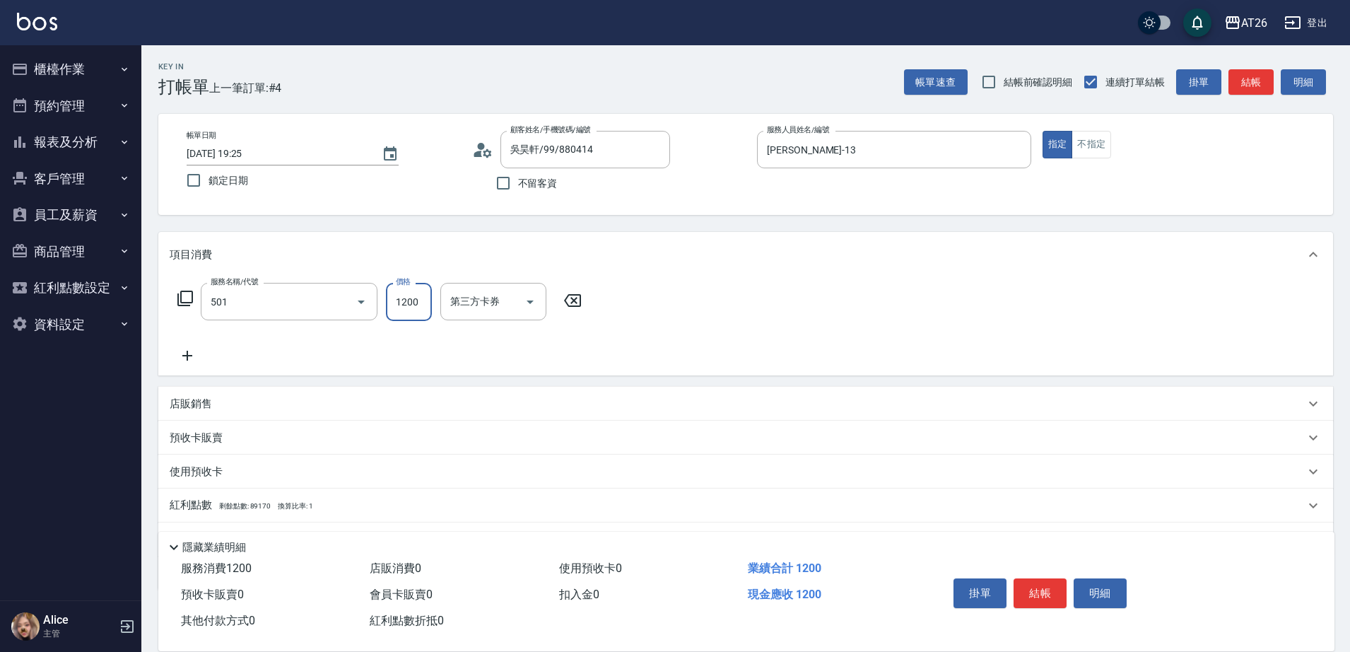
type input "染髮(501)"
type input "2"
type input "0"
type input "250"
type input "20"
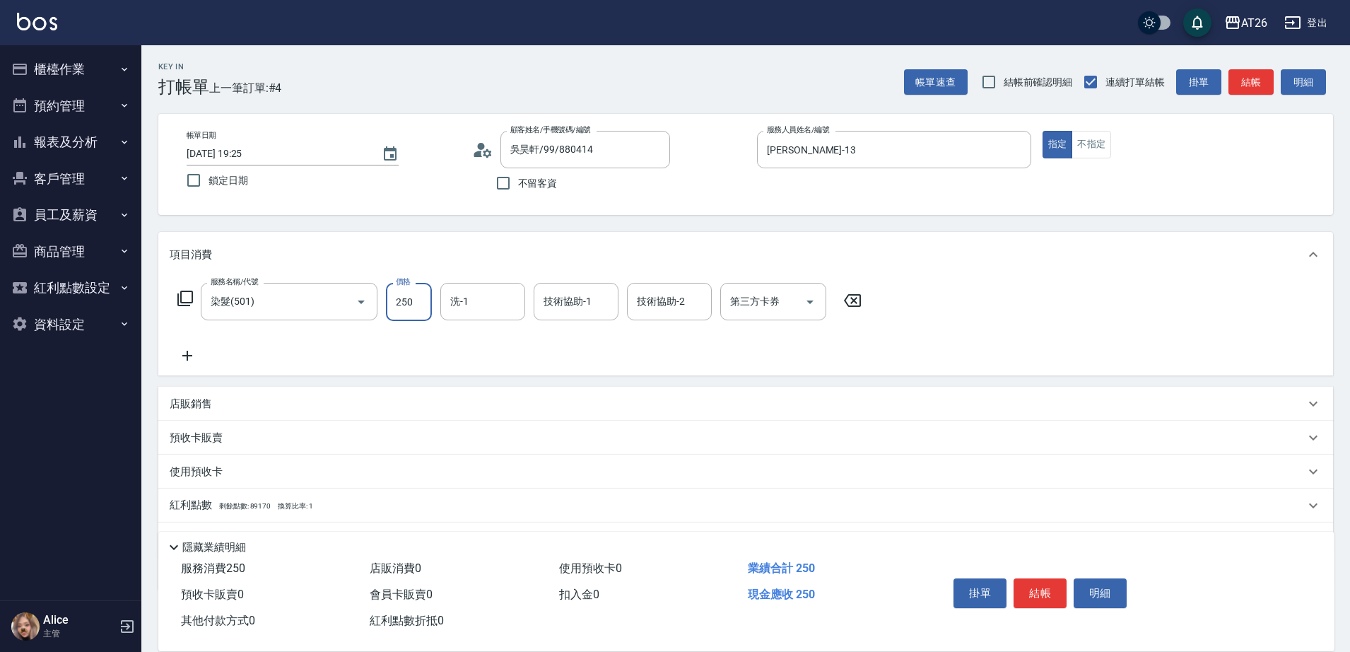
type input "2500"
type input "250"
type input "2500"
type input "[PERSON_NAME]-46"
type input "NANA-23"
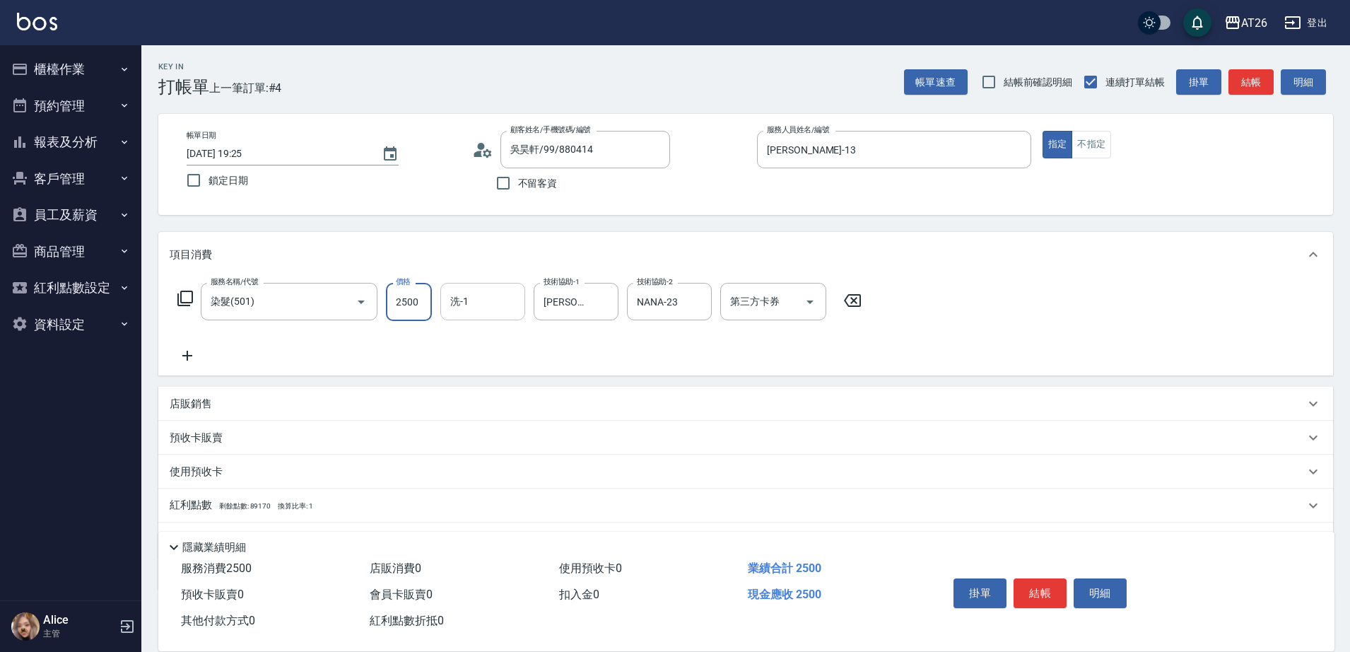
click at [479, 298] on input "洗-1" at bounding box center [483, 301] width 72 height 25
type input "[PERSON_NAME]-46"
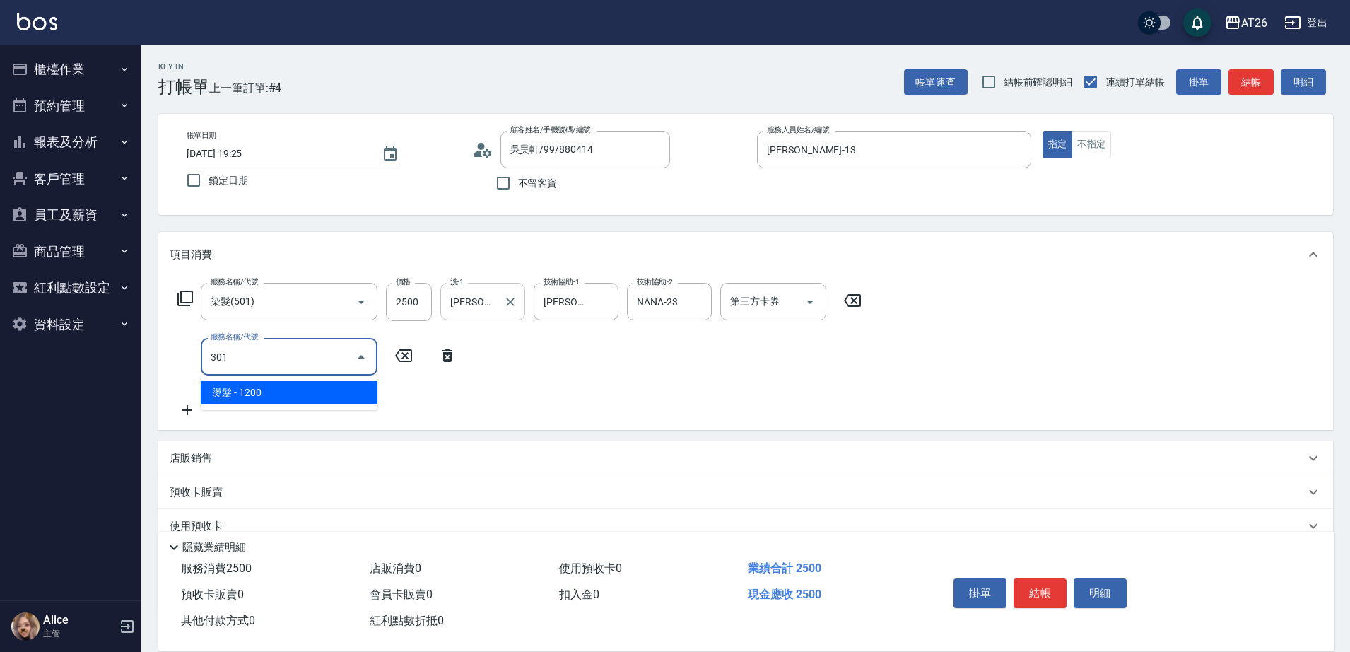
type input "301"
type input "370"
type input "燙髮(301)"
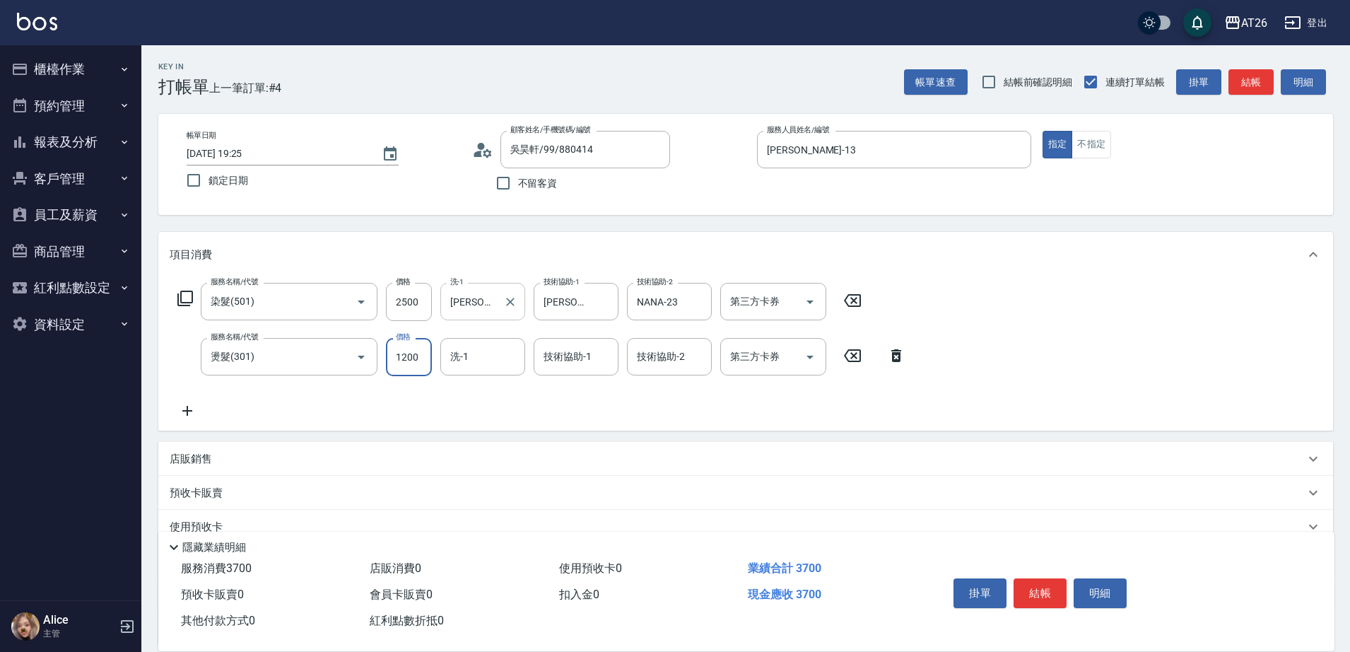
type input "3"
type input "250"
type input "220"
type input "270"
type input "22000"
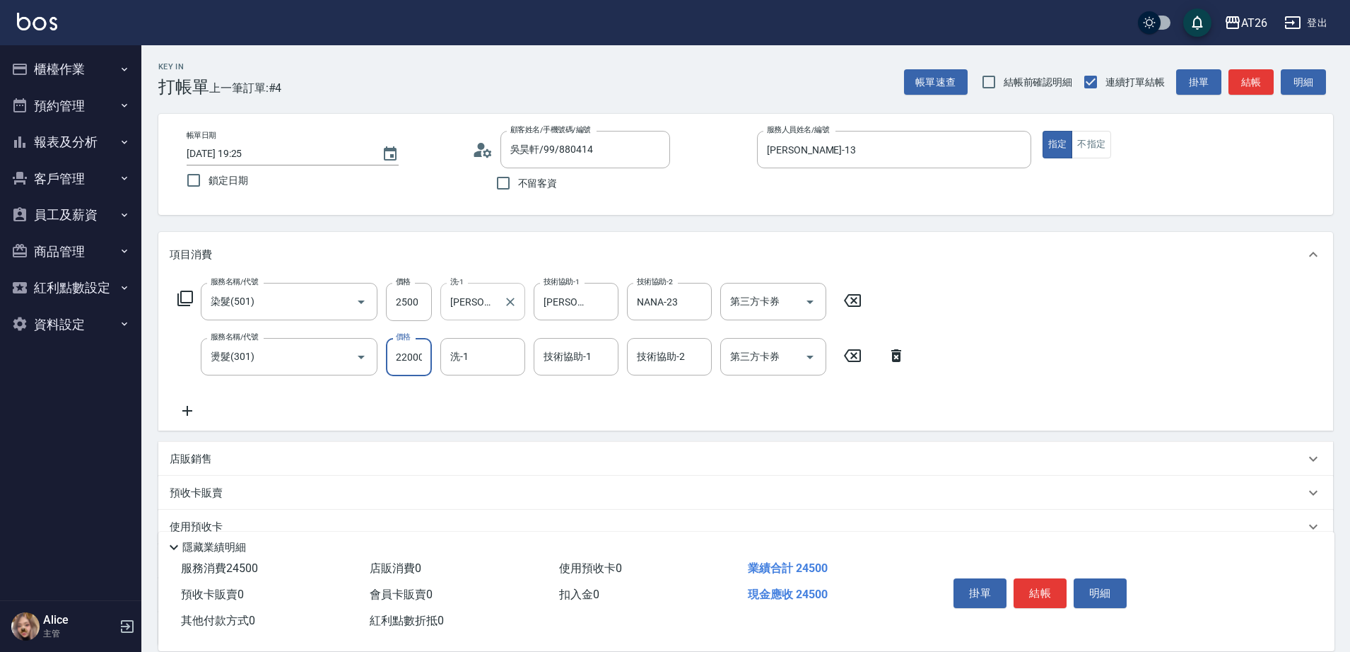
type input "2450"
type input "0"
type input "250"
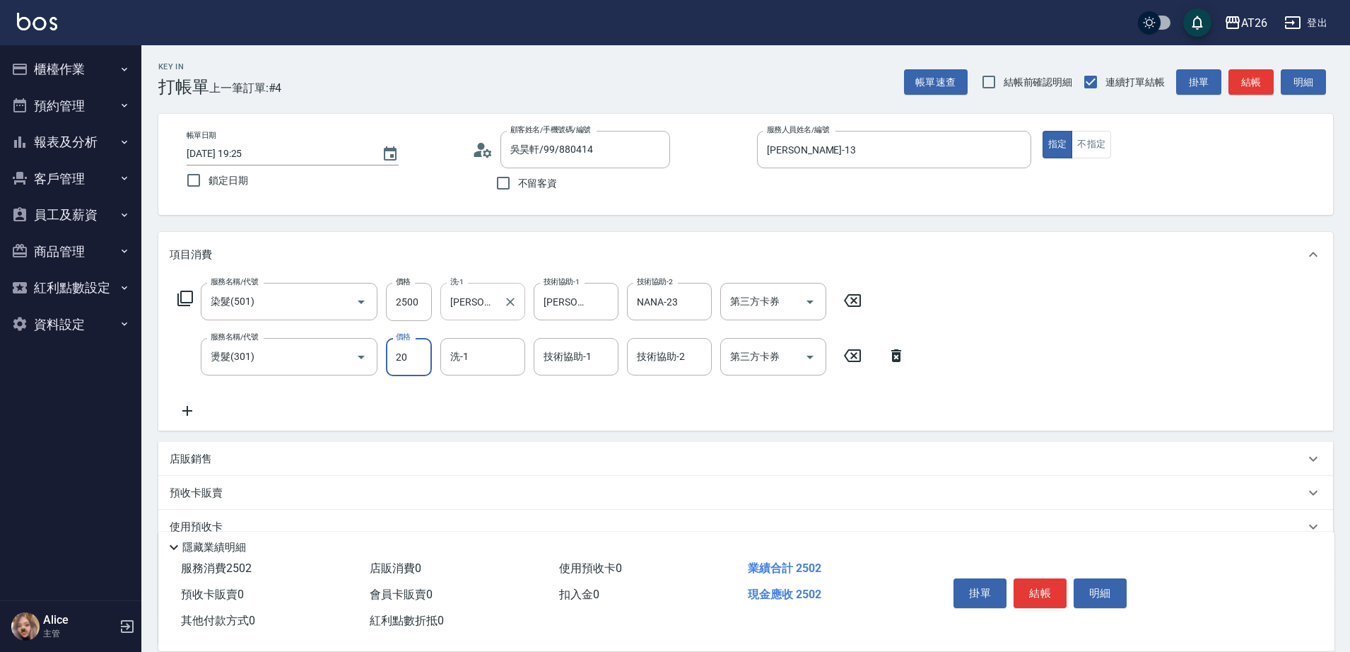
type input "200"
type input "270"
type input "2000"
type input "450"
type input "2000"
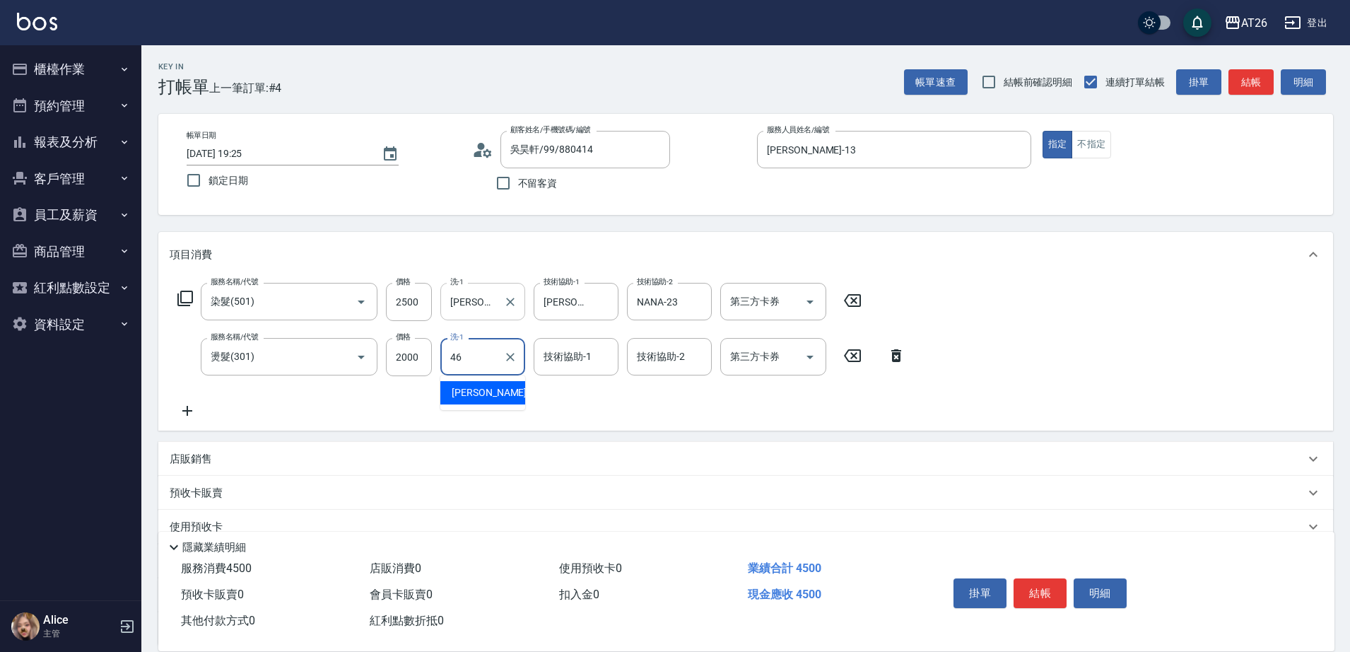
type input "[PERSON_NAME]-46"
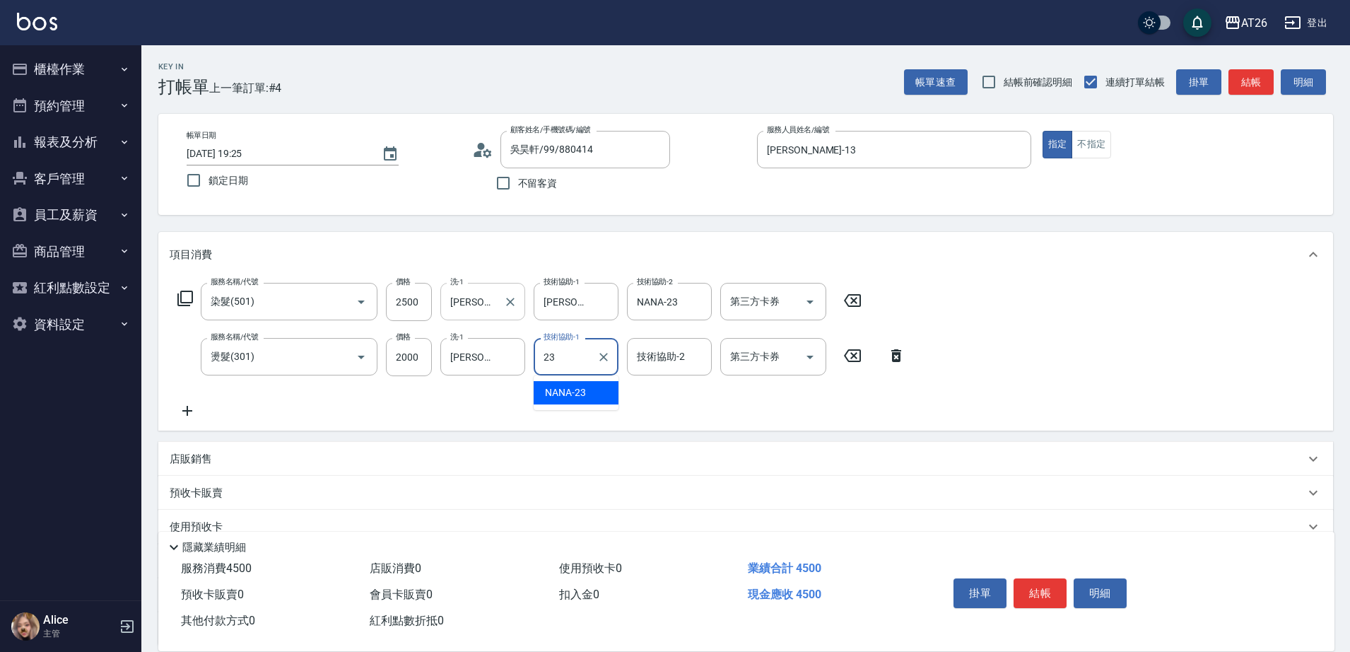
type input "NANA-23"
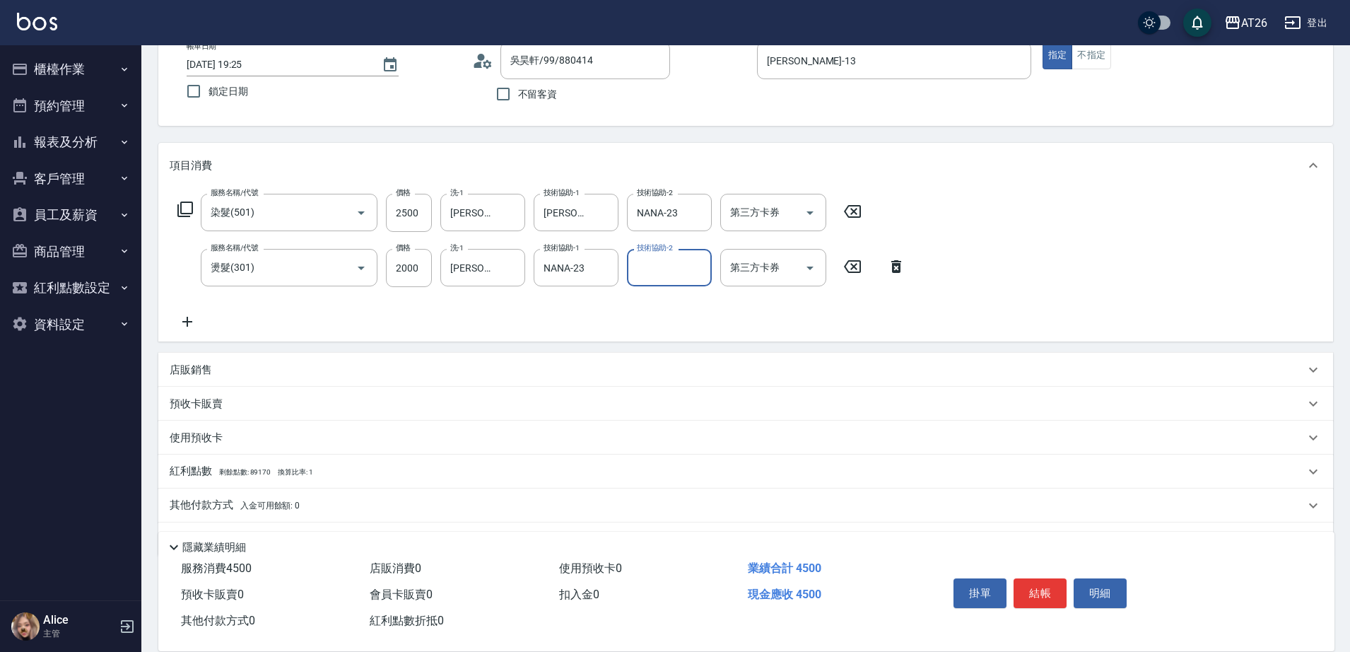
scroll to position [129, 0]
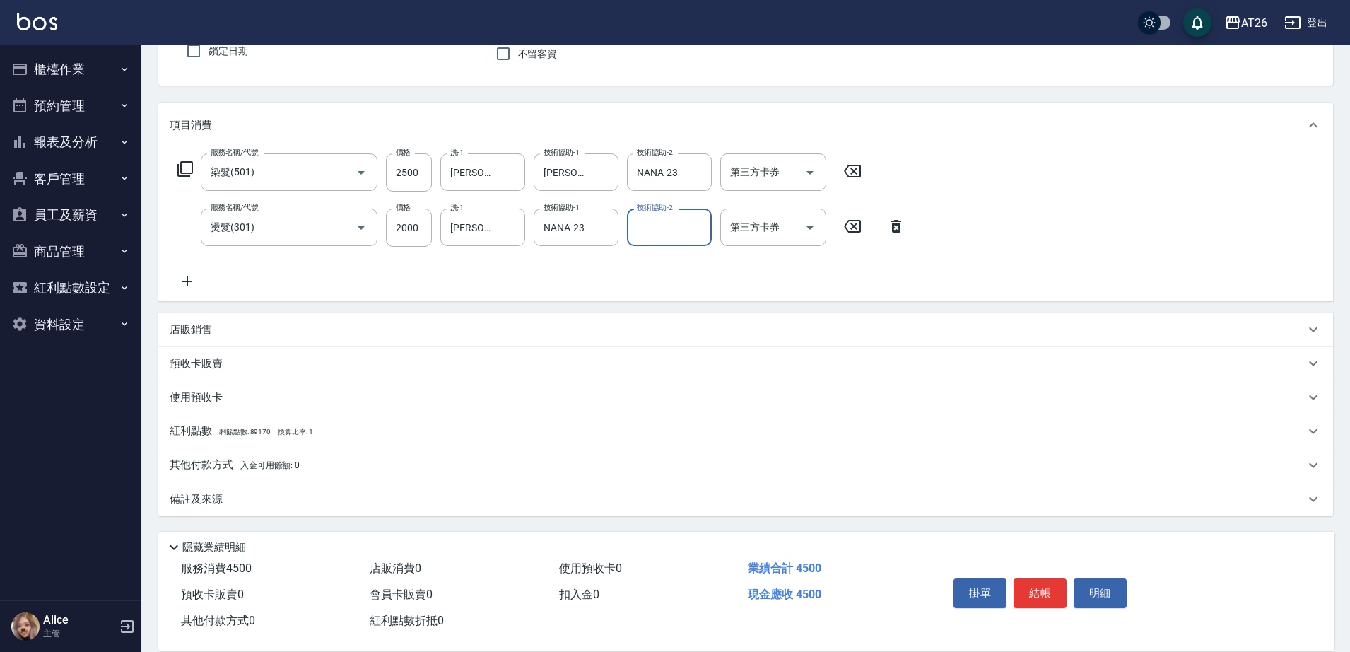
click at [236, 453] on div "其他付款方式 入金可用餘額: 0" at bounding box center [745, 465] width 1175 height 34
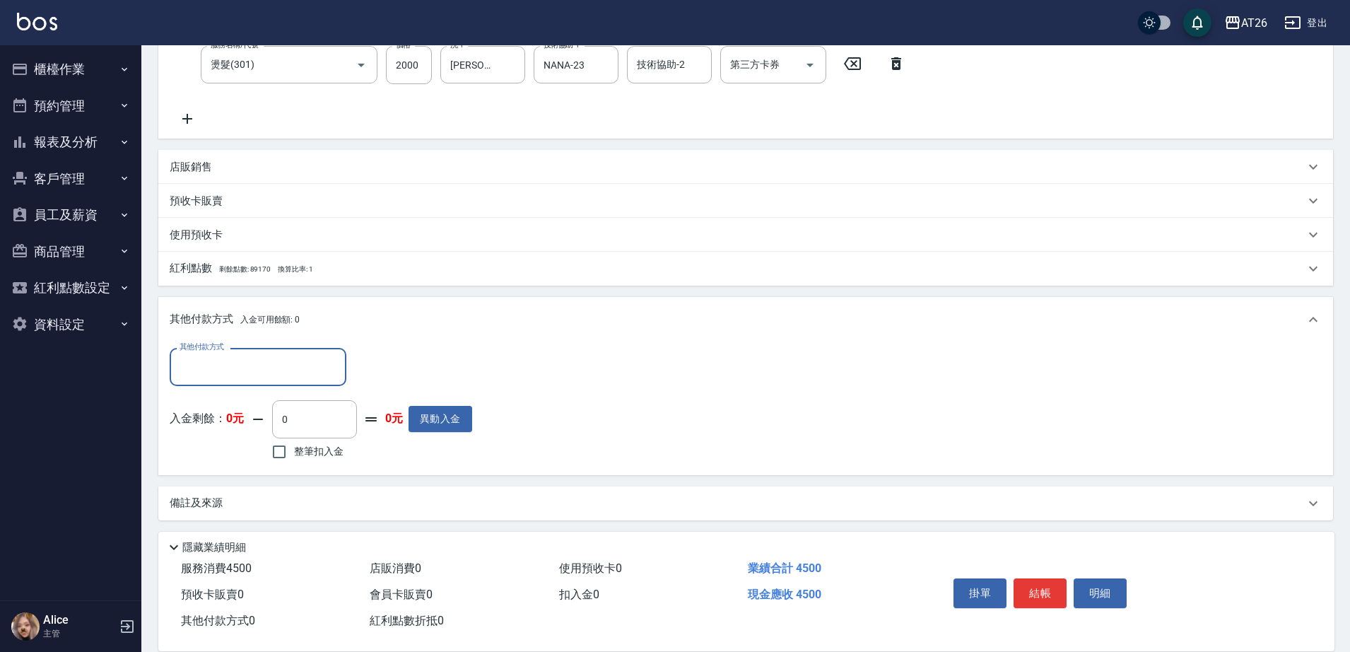
scroll to position [296, 0]
click at [228, 353] on input "其他付款方式" at bounding box center [258, 362] width 164 height 25
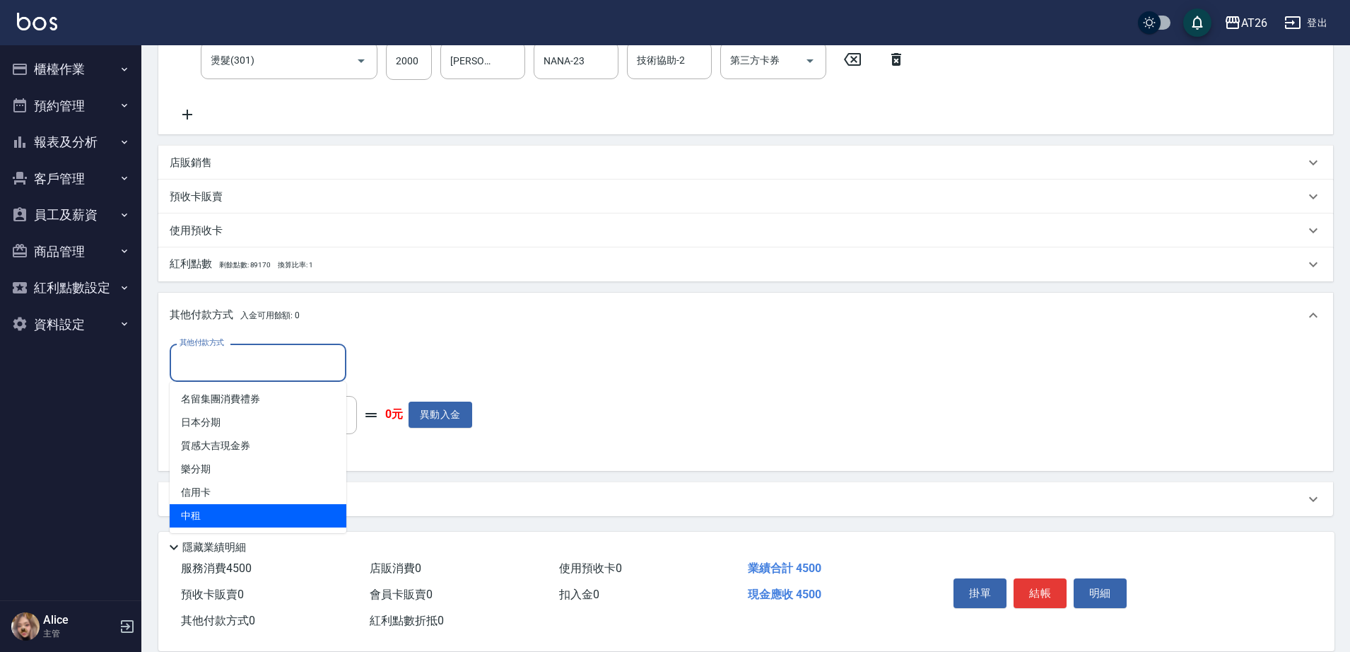
click at [237, 499] on span "信用卡" at bounding box center [258, 492] width 177 height 23
type input "信用卡"
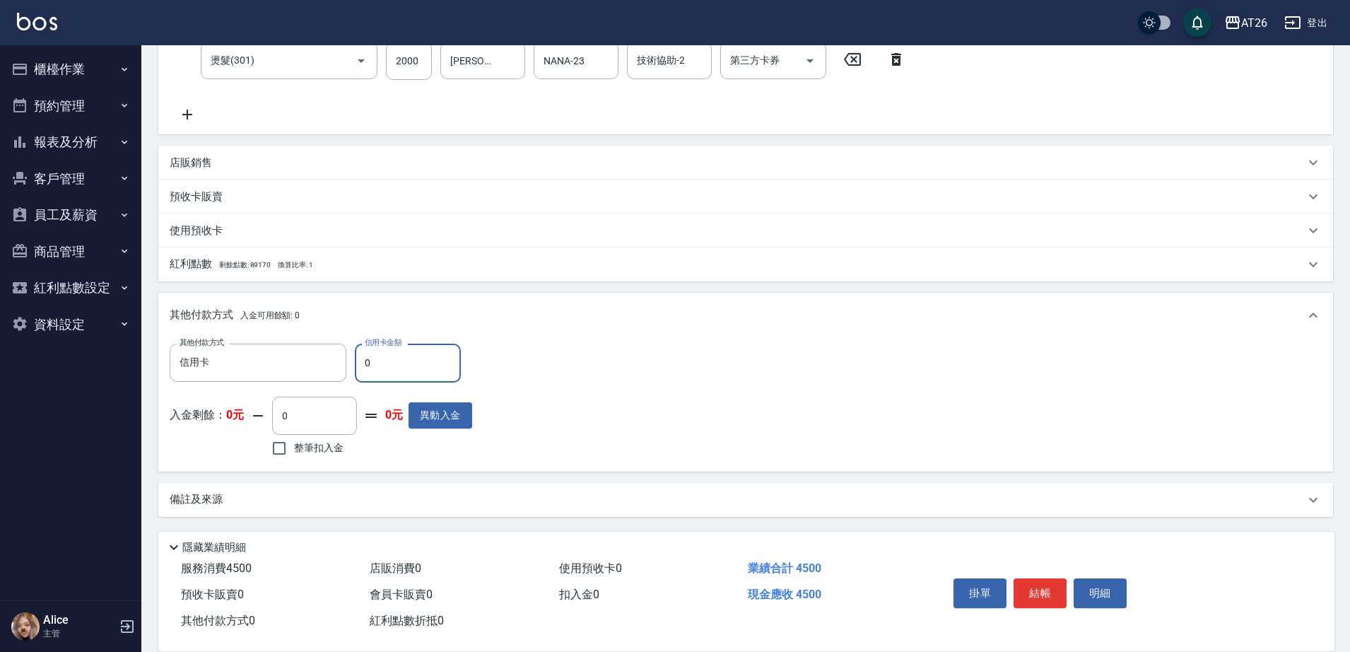
click at [370, 374] on input "0" at bounding box center [408, 363] width 106 height 38
type input "45"
type input "440"
type input "450"
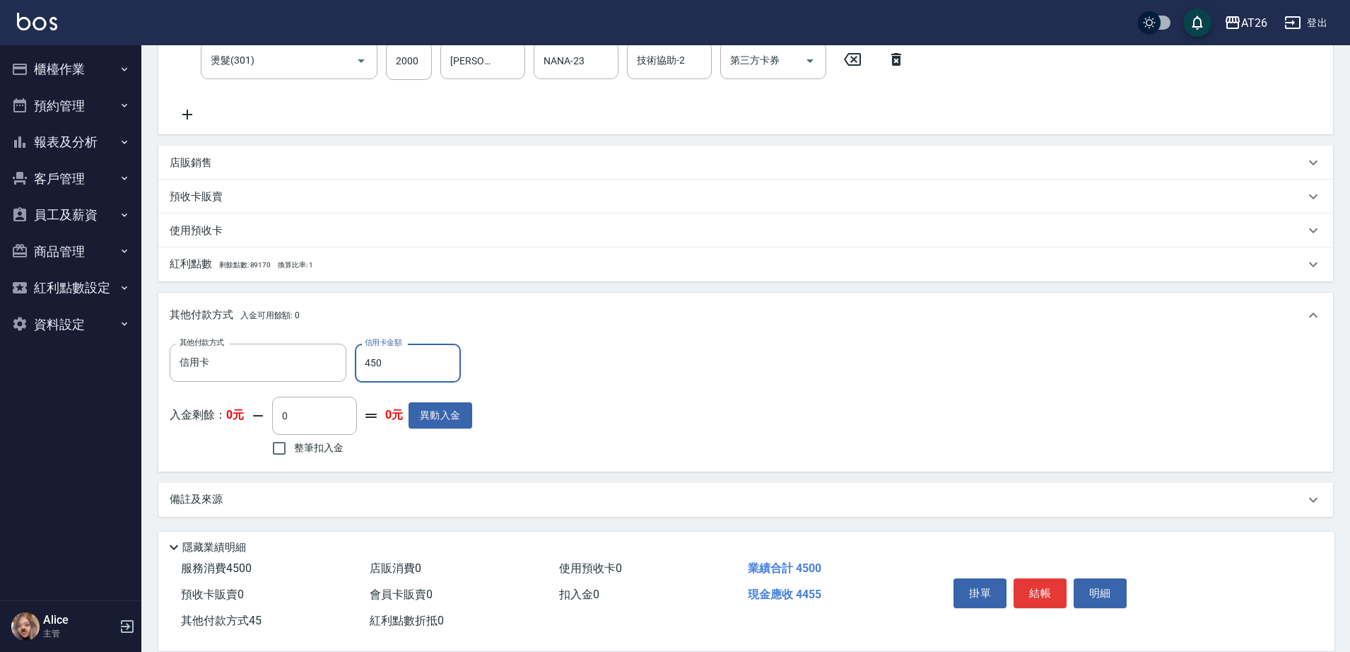
type input "400"
type input "4500"
type input "0"
type input "4500"
click at [166, 57] on div "服務名稱/代號 染髮(501) 服務名稱/代號 價格 2500 價格 洗-1 tony-46 洗-1 技術協助-1 tony-46 技術協助-1 技術協助-2…" at bounding box center [745, 57] width 1175 height 153
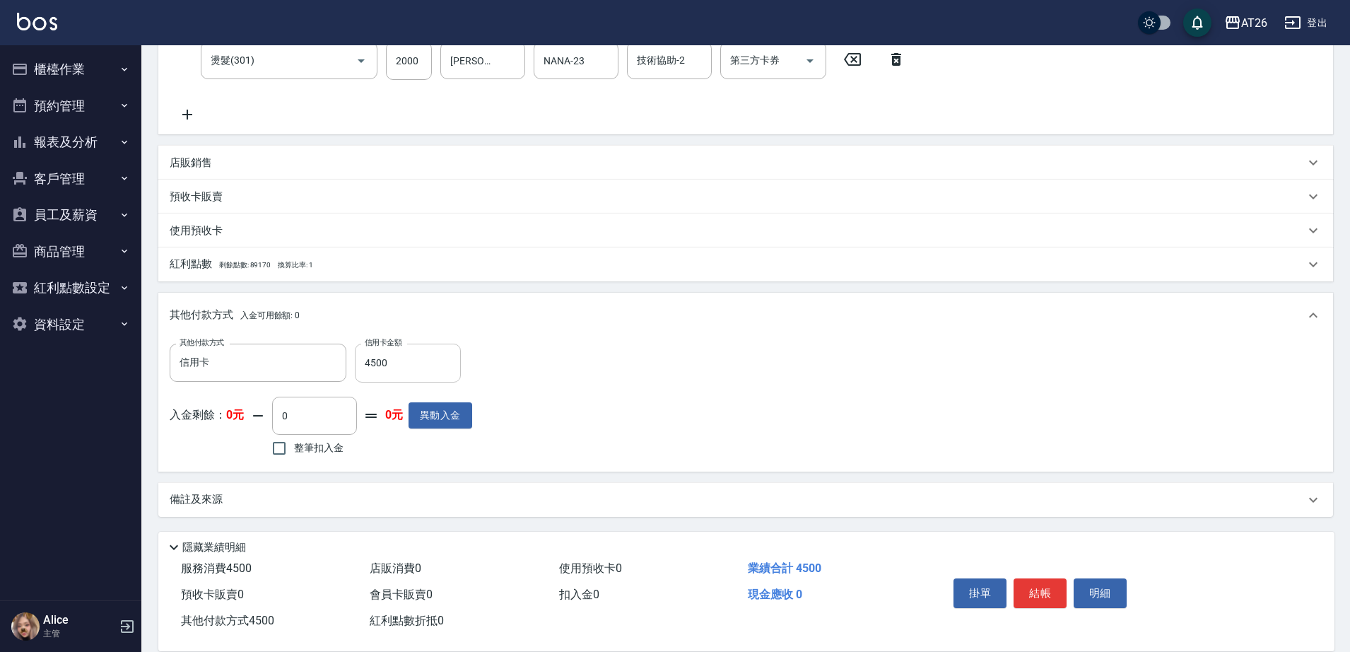
click at [379, 370] on input "4500" at bounding box center [408, 363] width 106 height 38
click at [148, 307] on div "Key In 打帳單 上一筆訂單:#4 帳單速查 結帳前確認明細 連續打單結帳 掛單 結帳 明細 帳單日期 2025/09/20 19:25 鎖定日期 顧客姓…" at bounding box center [745, 200] width 1209 height 903
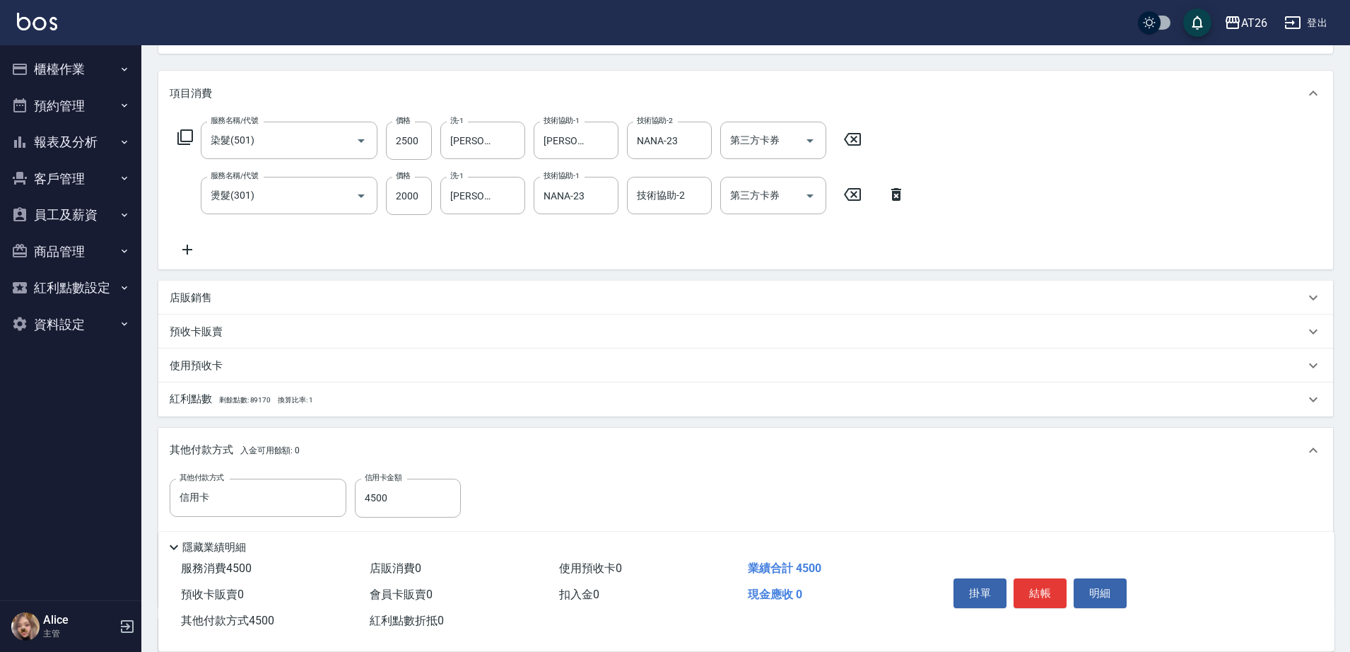
scroll to position [0, 0]
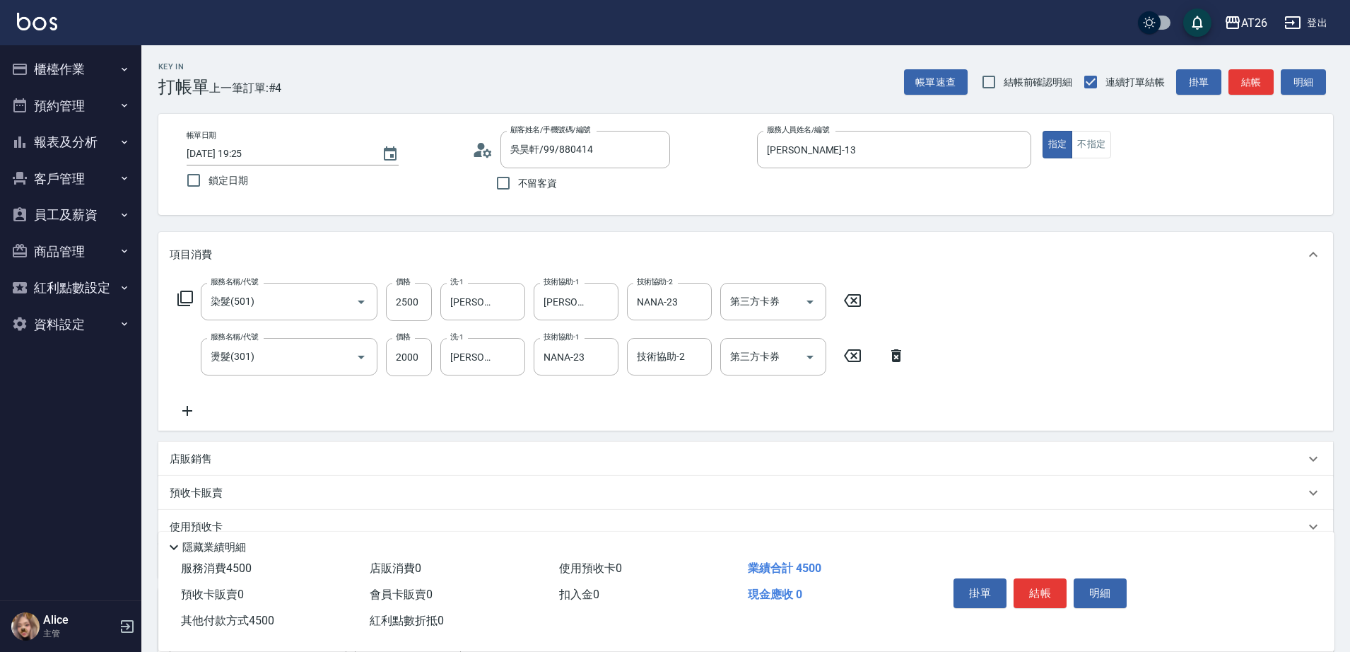
click at [900, 352] on icon at bounding box center [896, 355] width 35 height 17
type input "250"
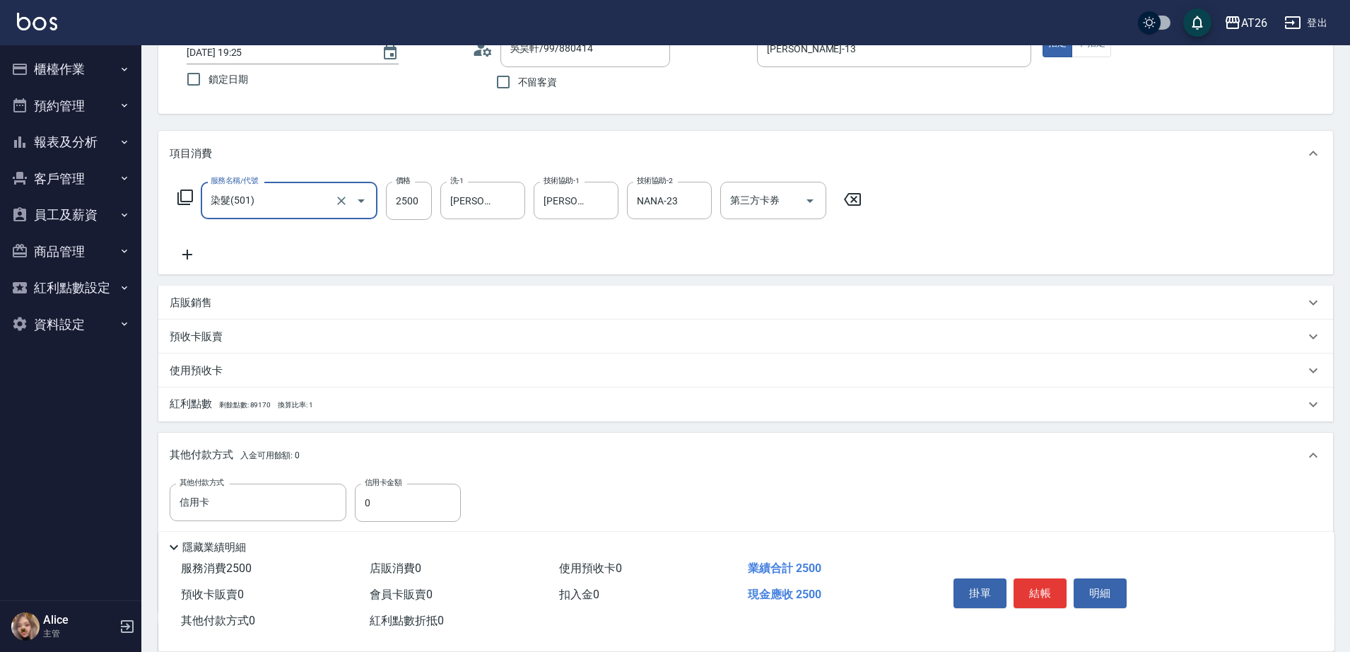
scroll to position [177, 0]
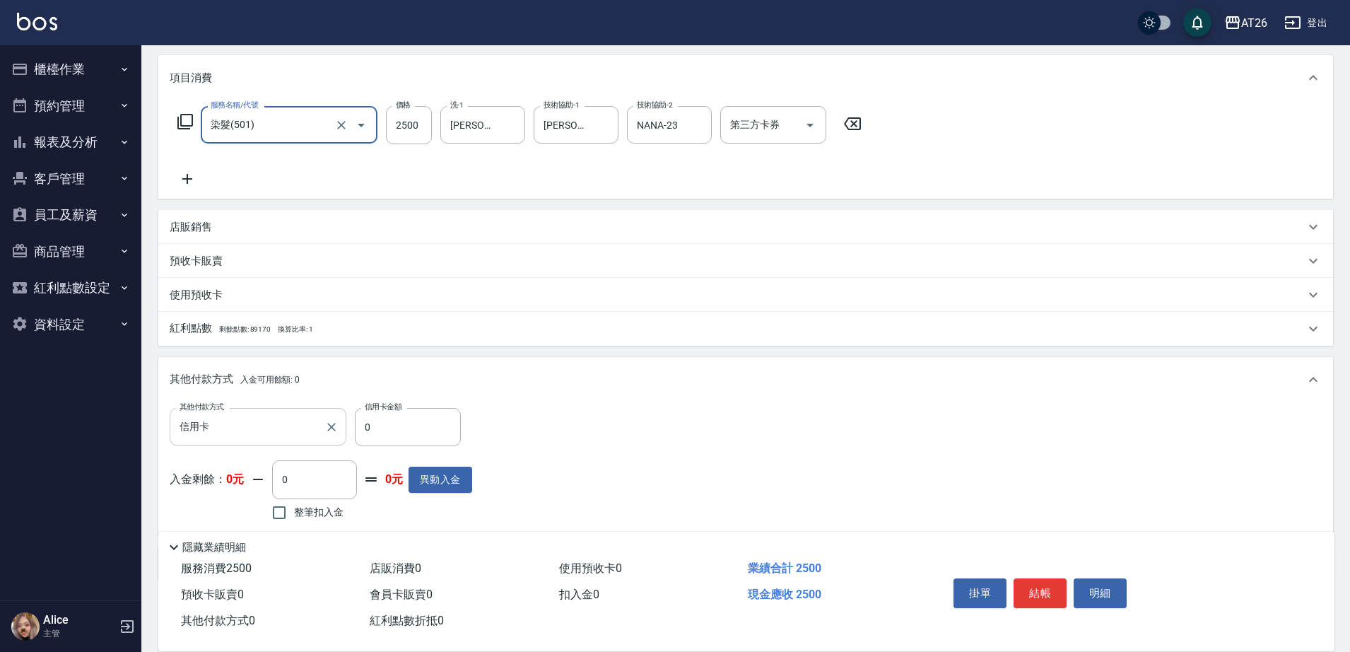
click at [253, 434] on input "信用卡" at bounding box center [247, 426] width 143 height 25
click at [417, 432] on input "0" at bounding box center [408, 427] width 106 height 38
type input "55"
type input "240"
type input "0"
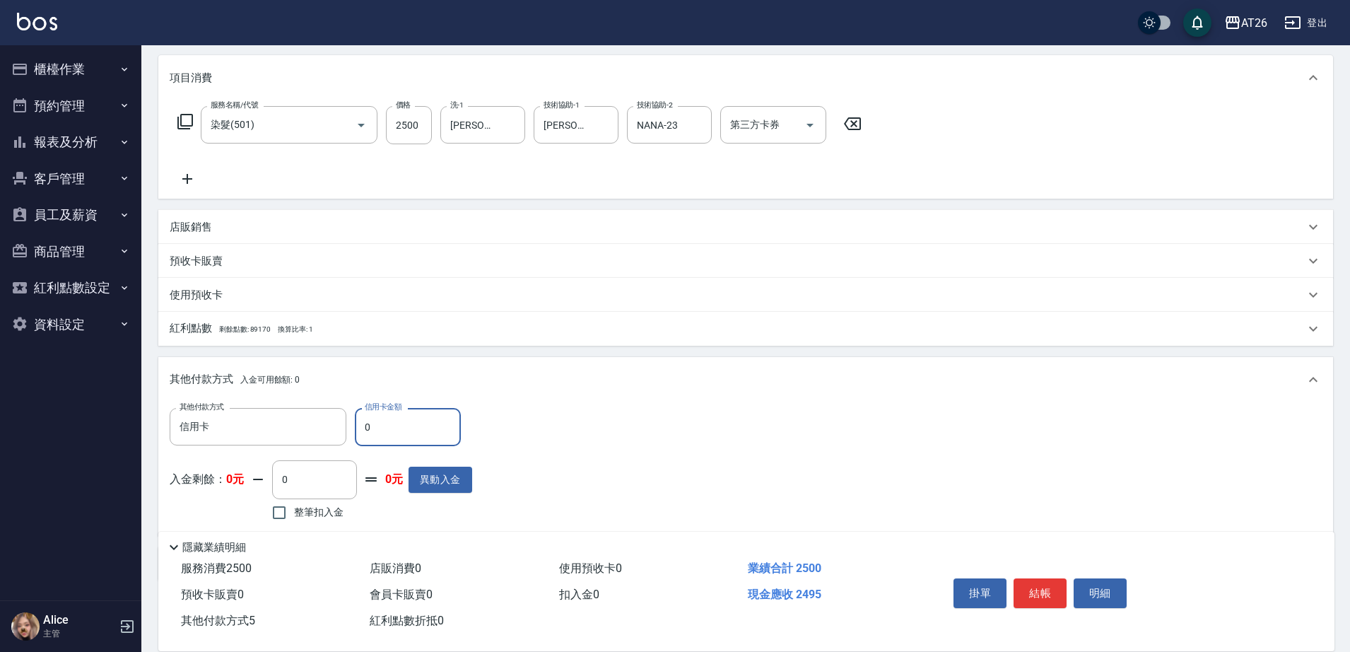
type input "250"
type input "22"
type input "240"
type input "250"
type input "220"
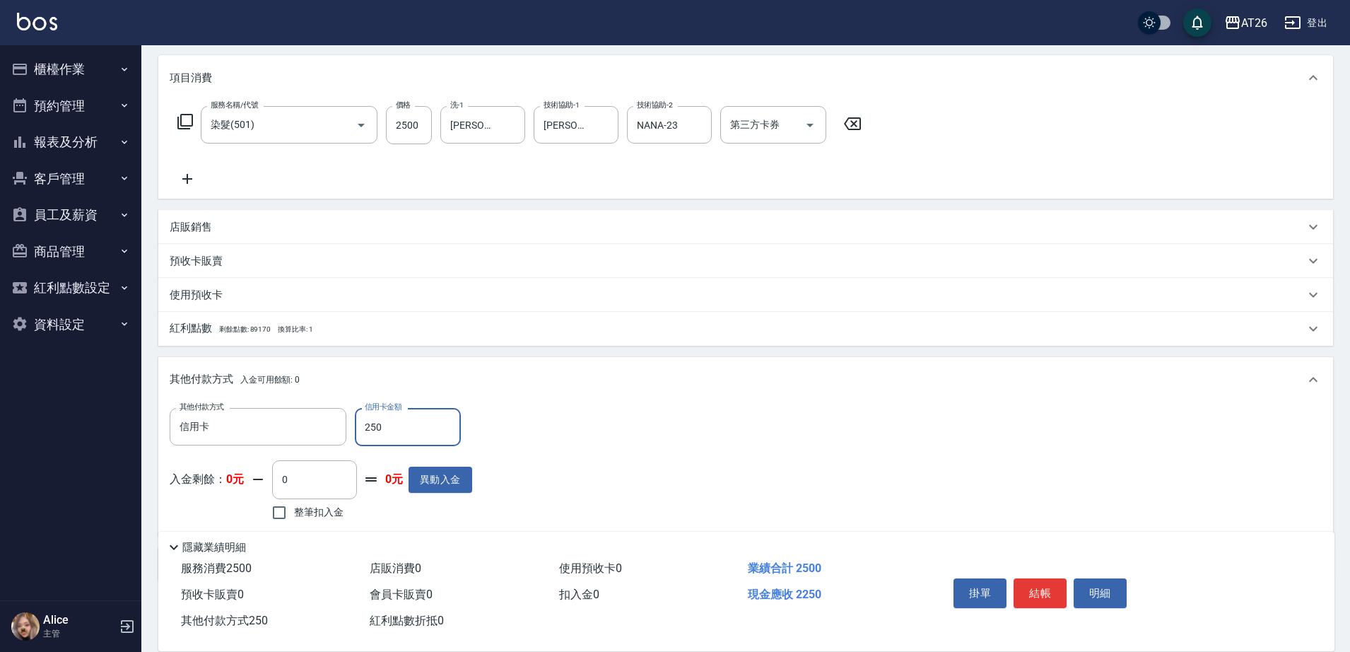
type input "2500"
type input "0"
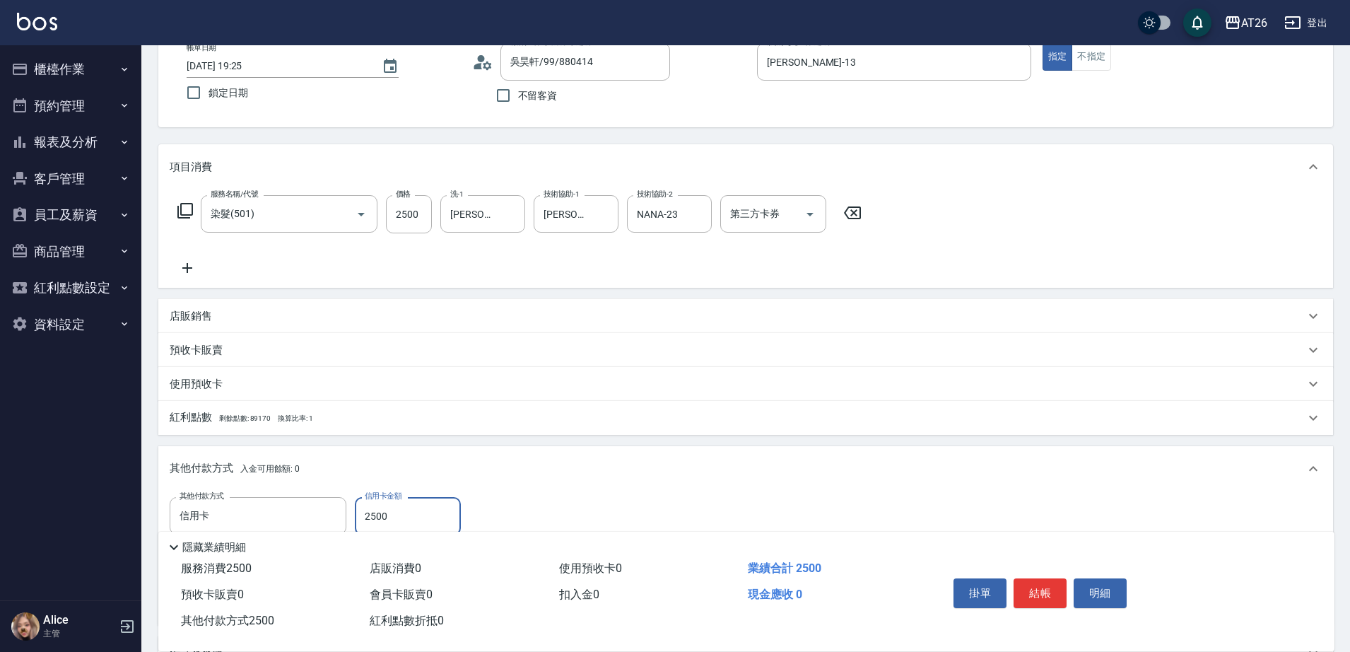
scroll to position [0, 0]
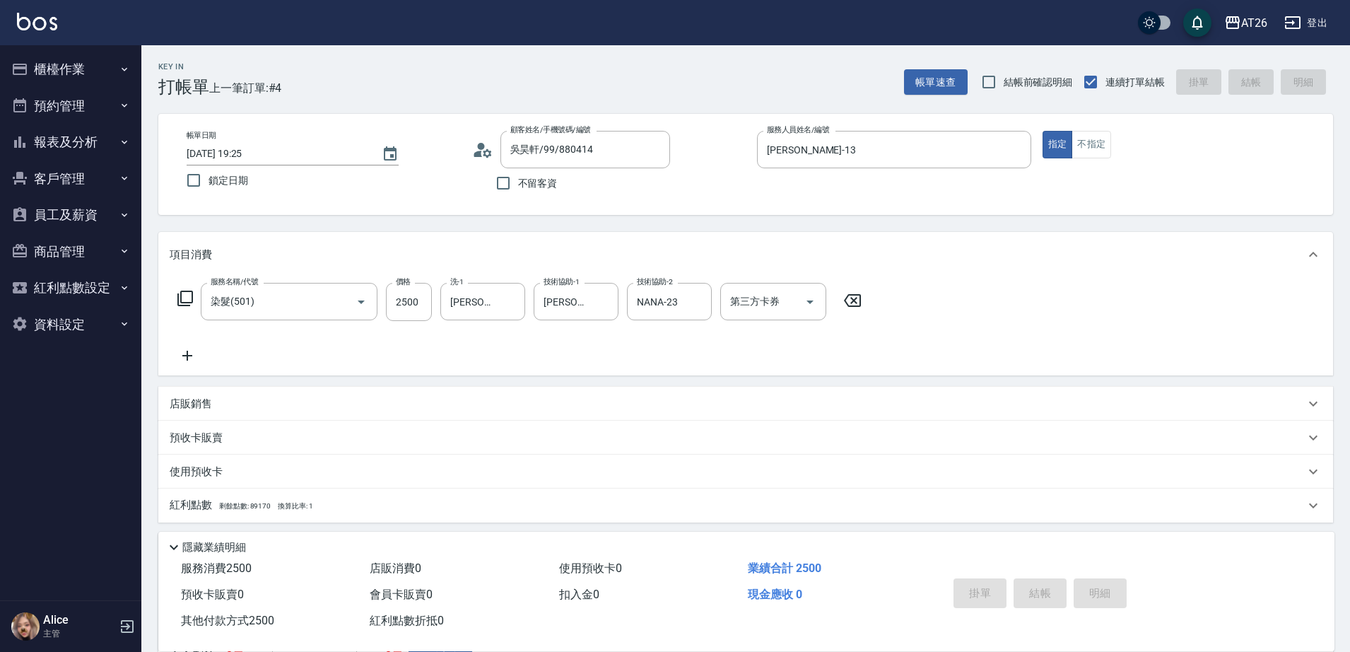
type input "2025/09/20 19:27"
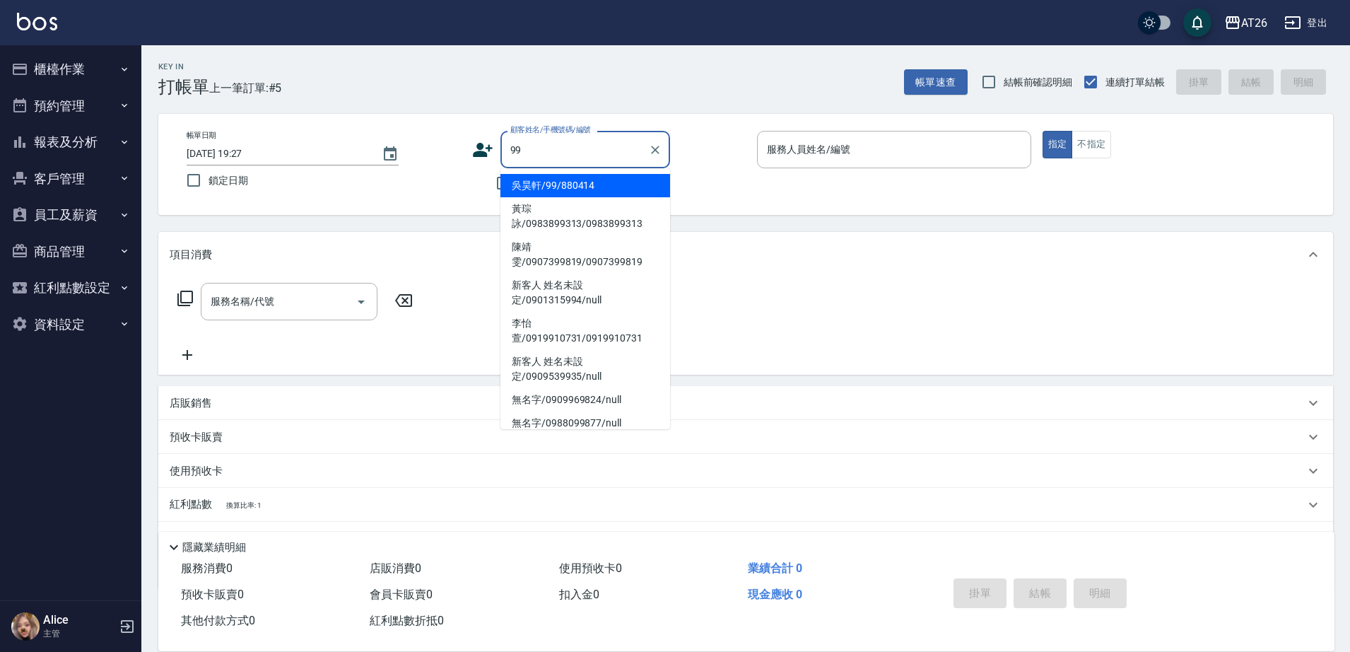
type input "吳昊軒/99/880414"
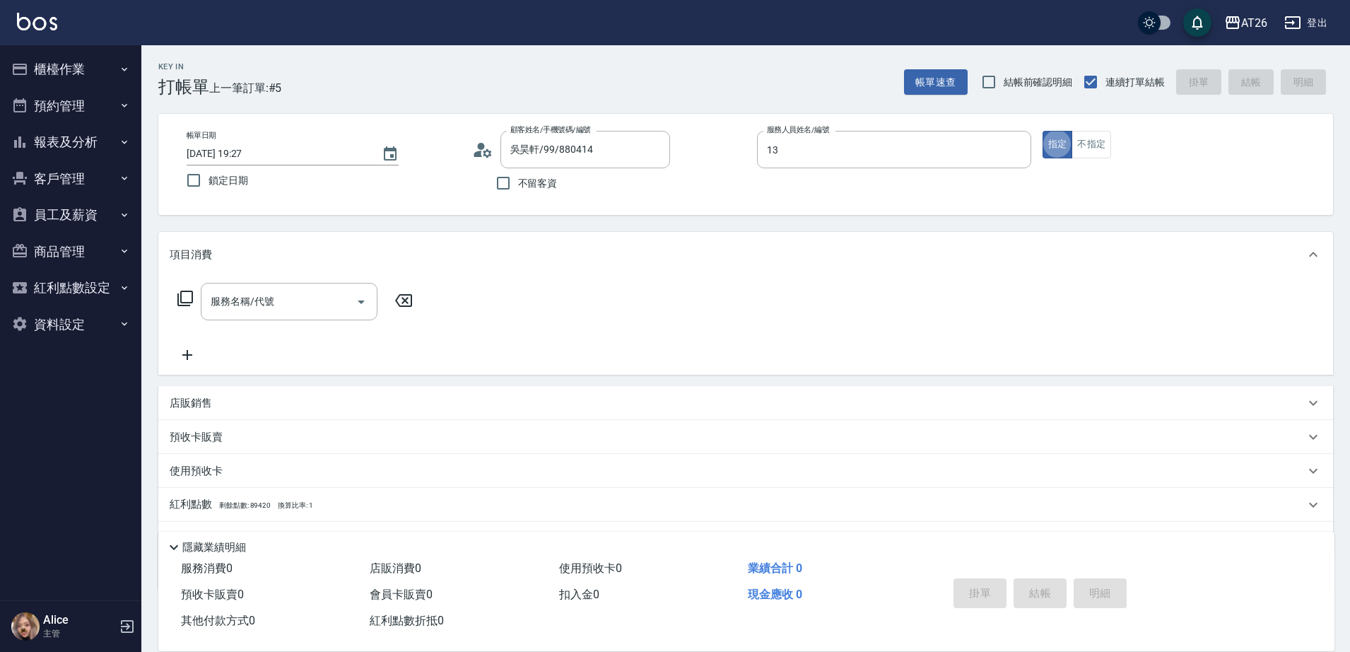
type input "Arthur-13"
type input "301"
type input "120"
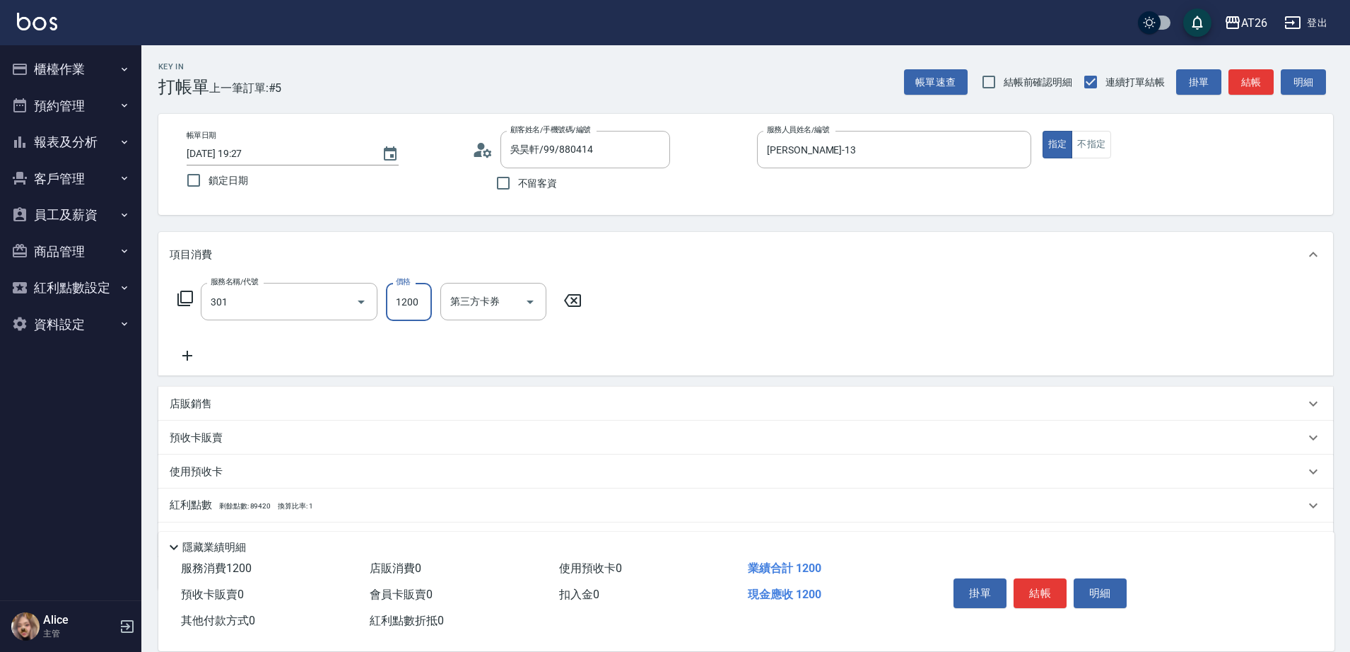
type input "燙髮(301)"
type input "2"
type input "0"
type input "200"
type input "20"
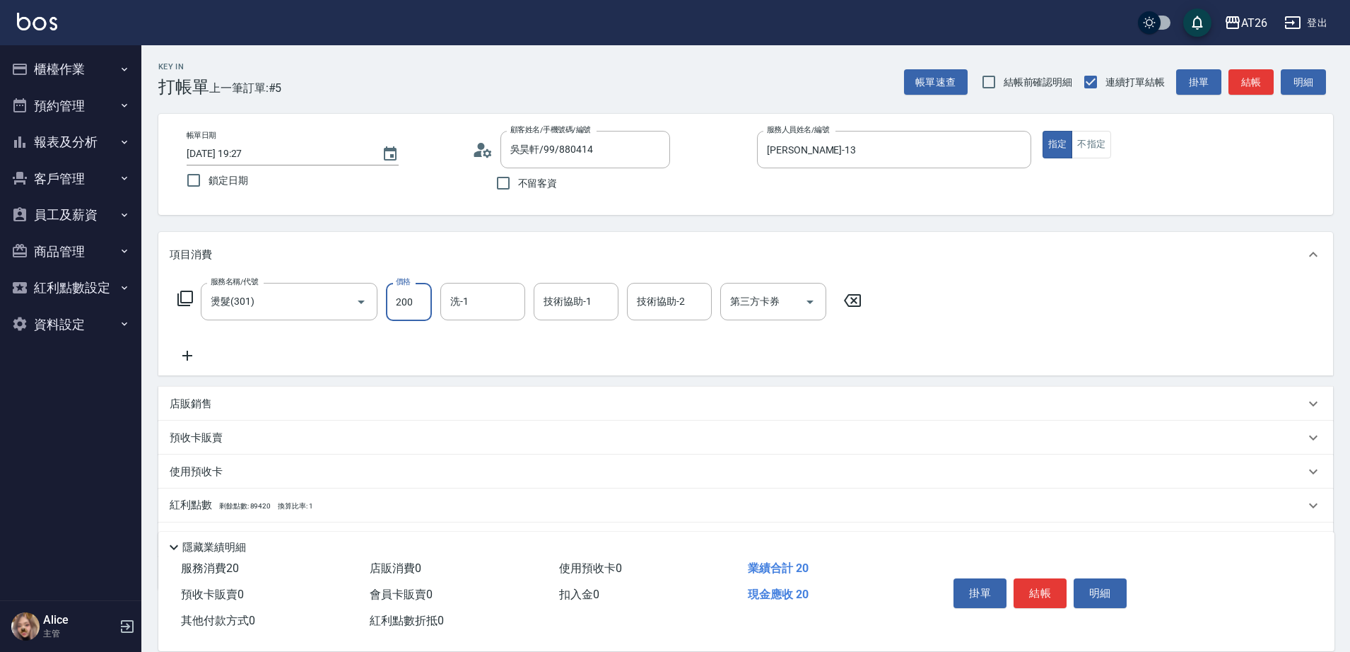
type input "2000"
type input "200"
type input "2000"
type input "3"
type input "tony-46"
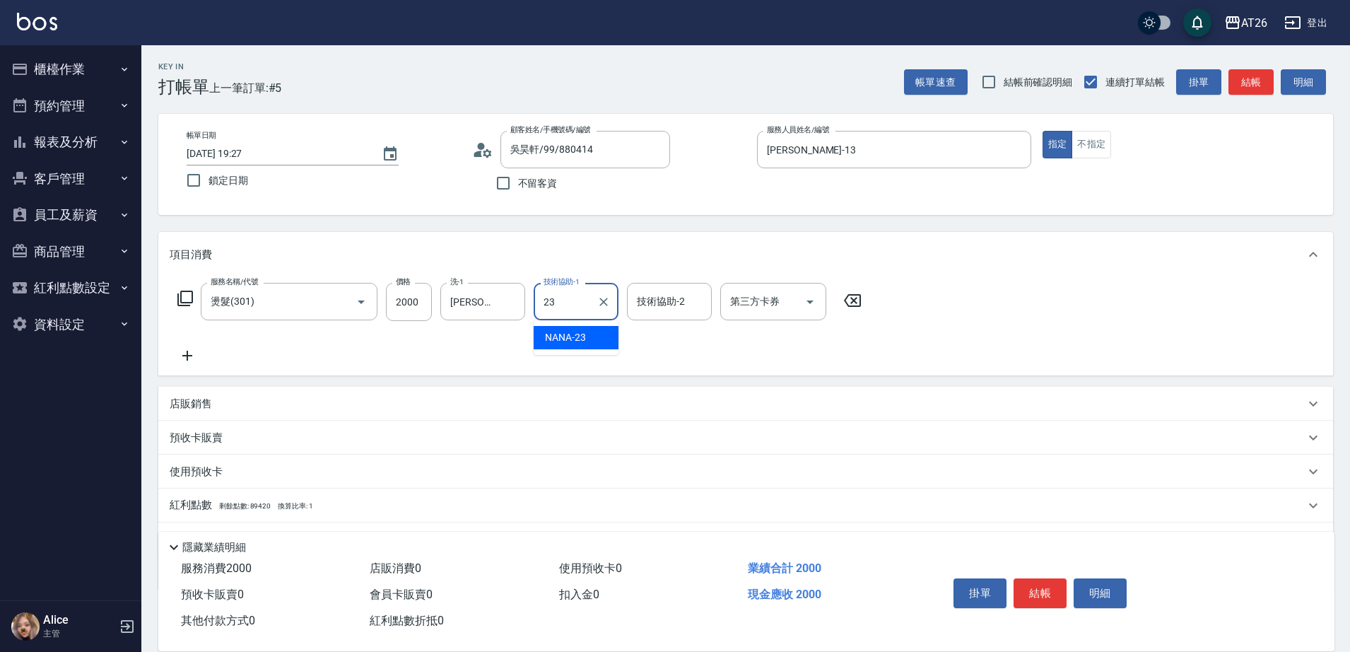
type input "NANA-23"
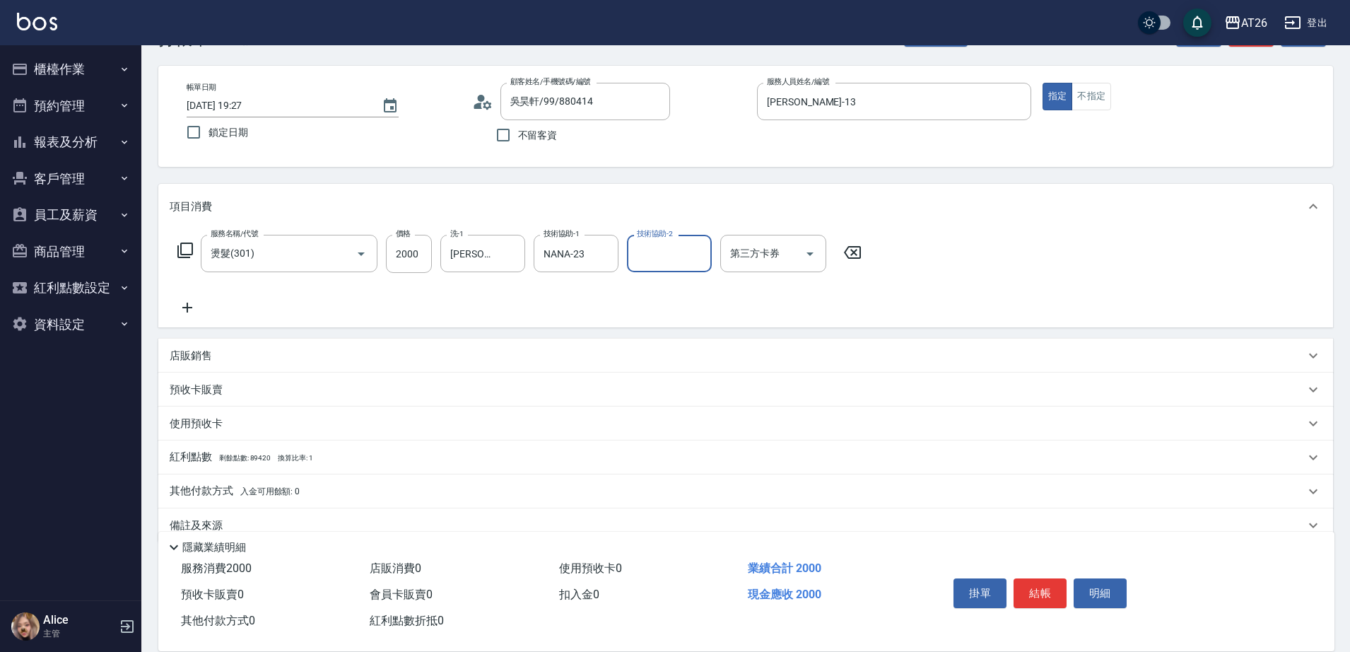
scroll to position [74, 0]
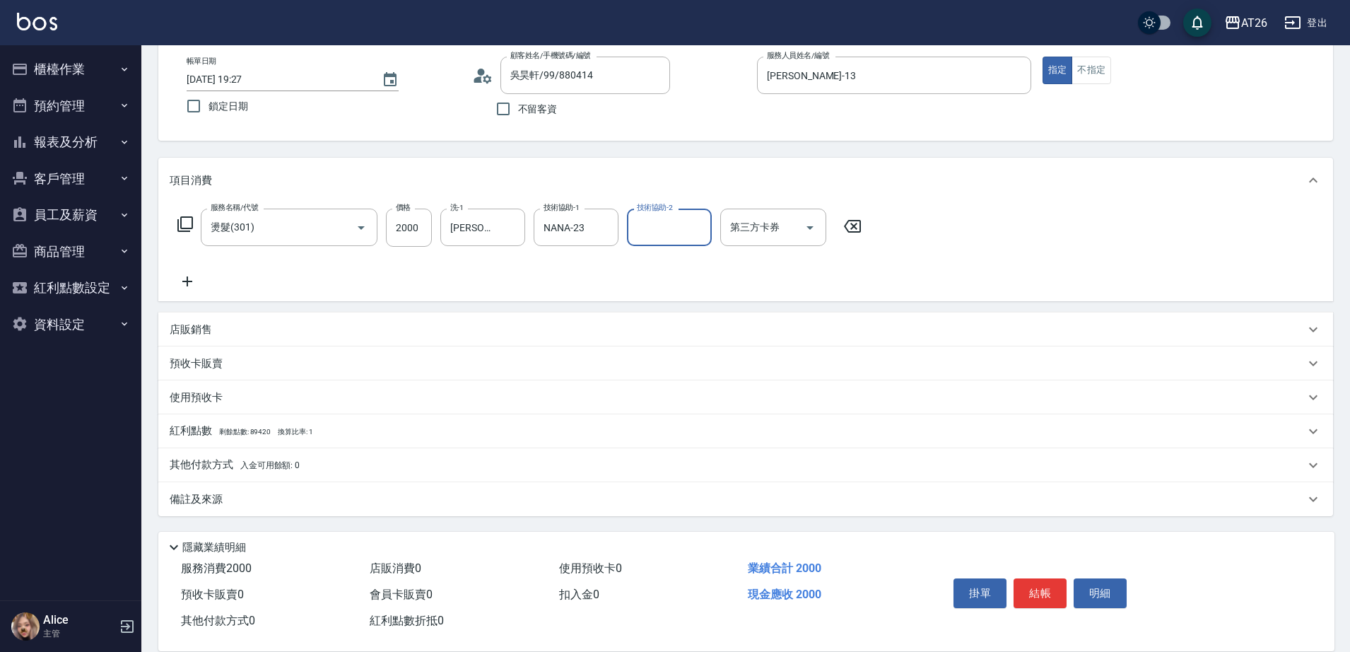
click at [192, 466] on p "其他付款方式 入金可用餘額: 0" at bounding box center [235, 465] width 130 height 16
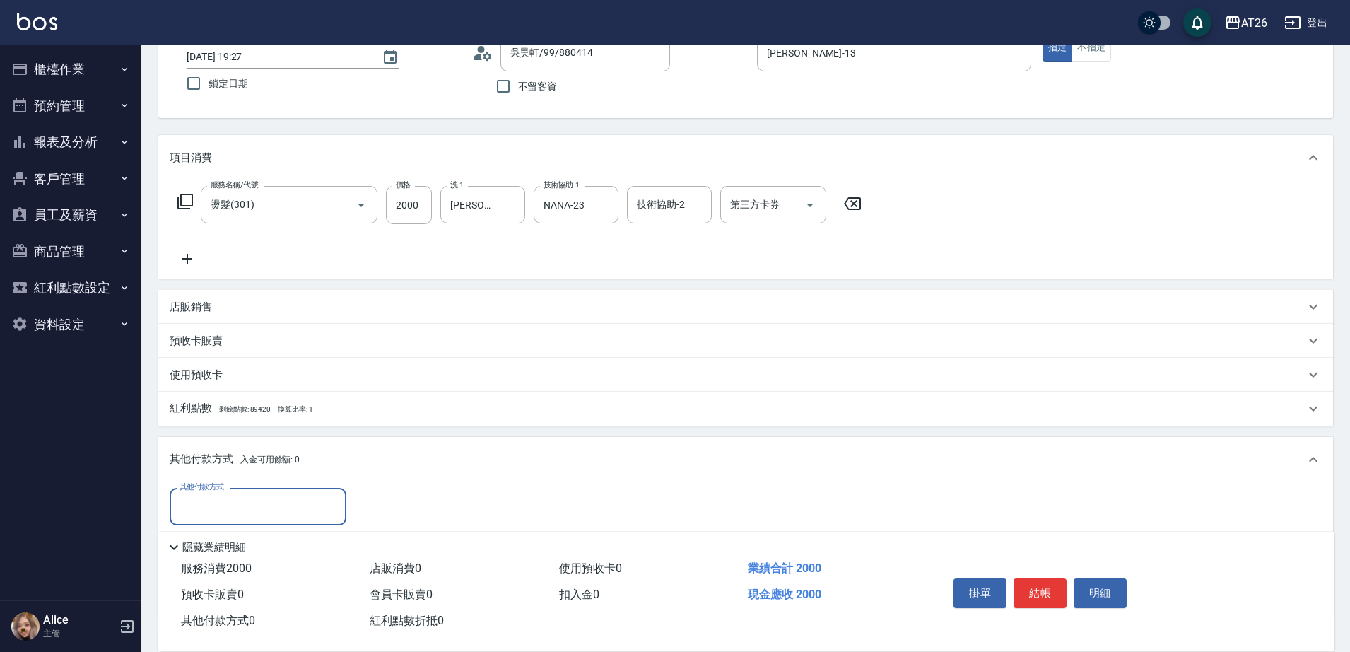
scroll to position [241, 0]
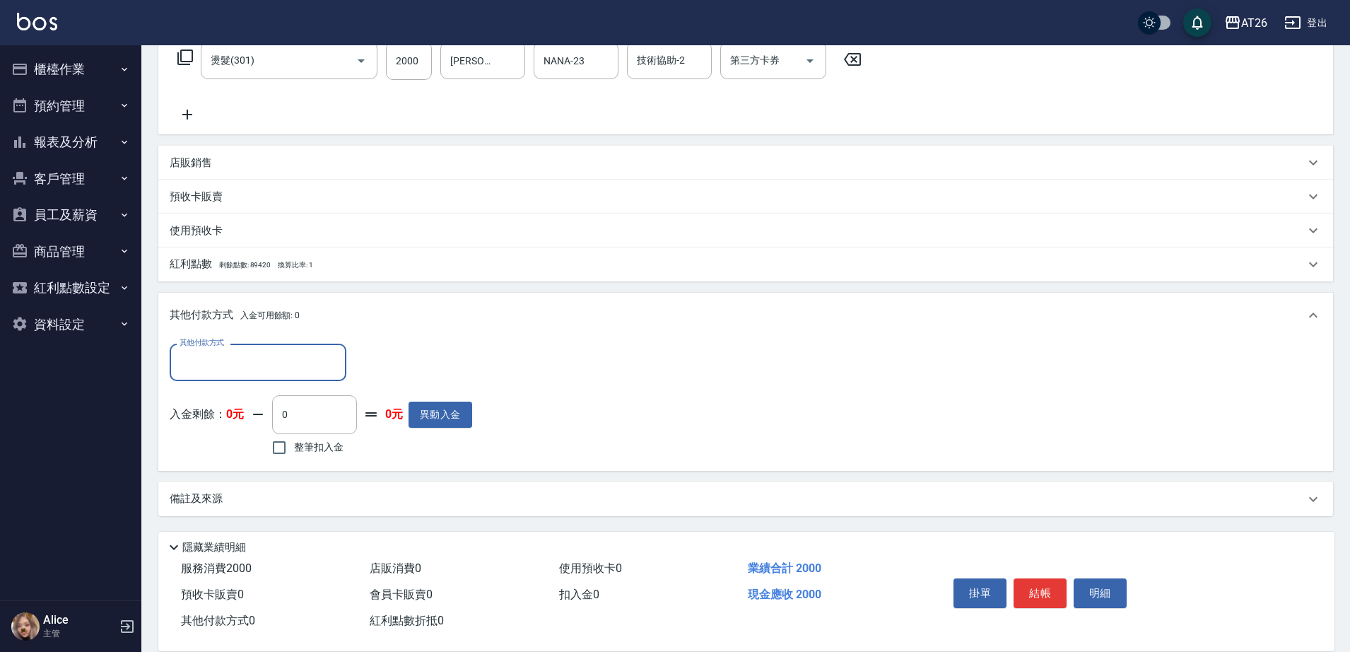
click at [238, 358] on input "其他付款方式" at bounding box center [258, 362] width 164 height 25
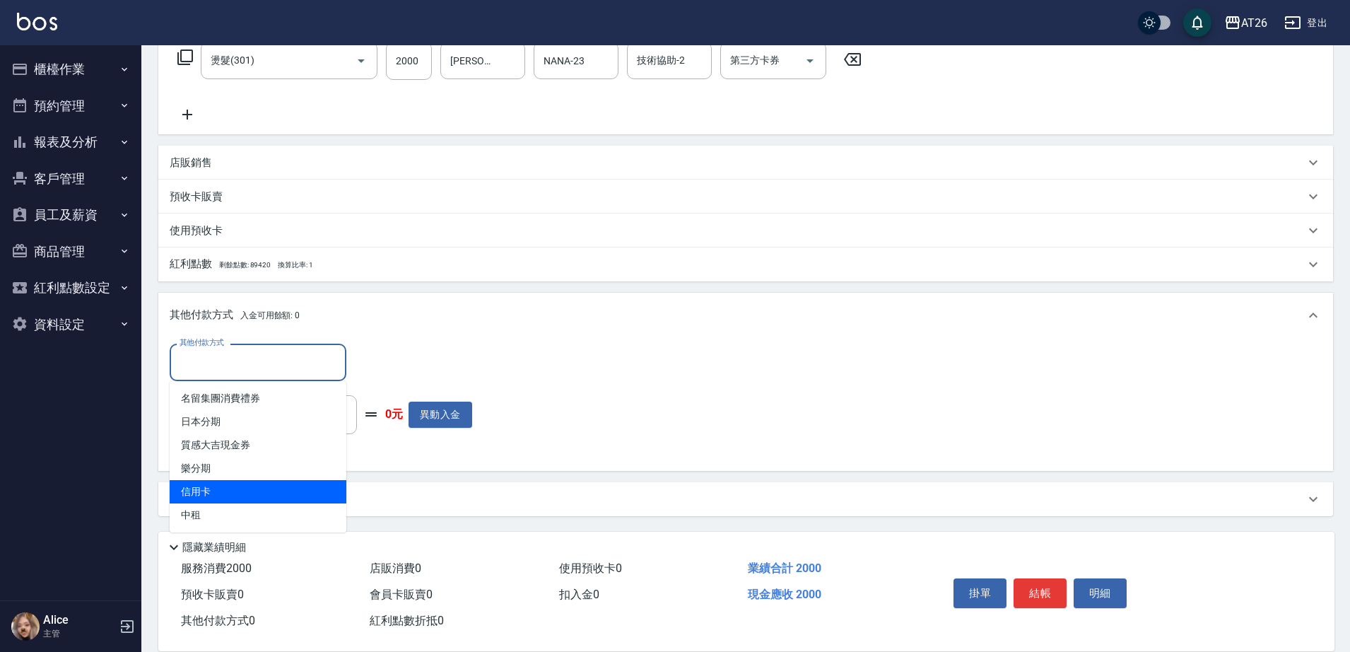
click at [217, 486] on span "信用卡" at bounding box center [258, 491] width 177 height 23
type input "信用卡"
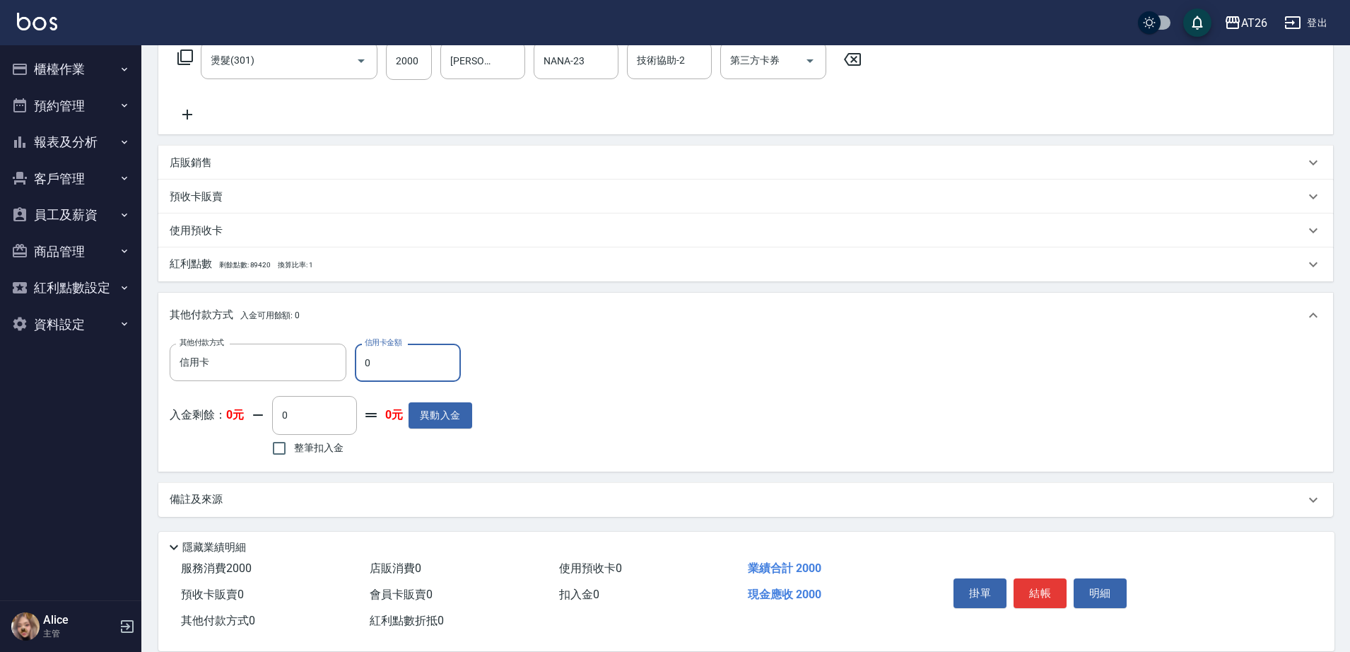
click at [407, 375] on input "0" at bounding box center [408, 363] width 106 height 38
click at [406, 375] on input "0" at bounding box center [408, 363] width 106 height 38
type input "2"
type input "190"
type input "200"
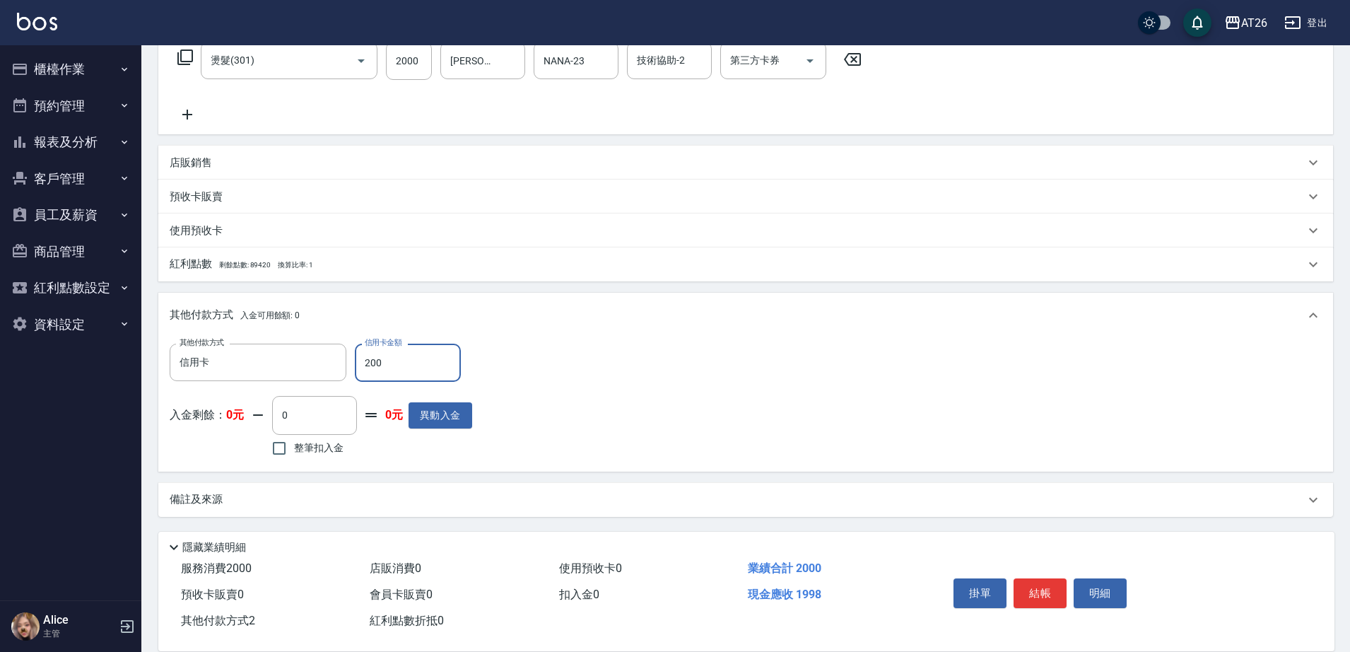
type input "180"
type input "2000"
type input "0"
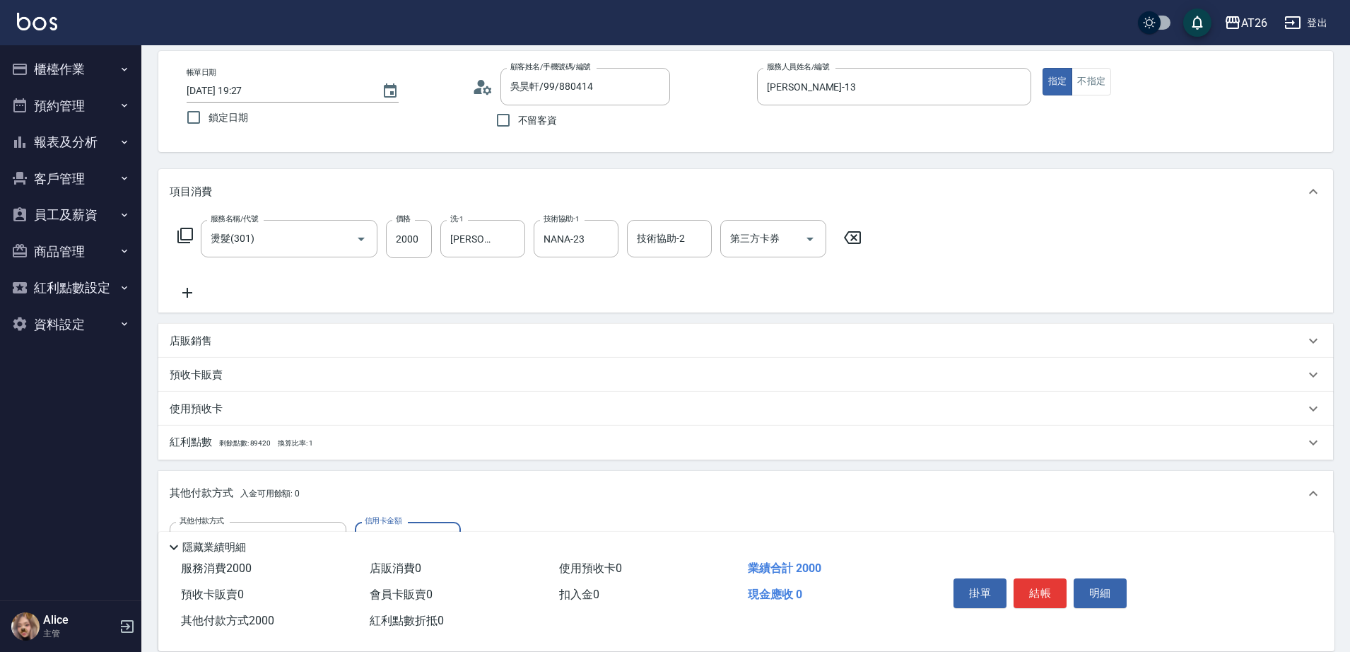
scroll to position [0, 0]
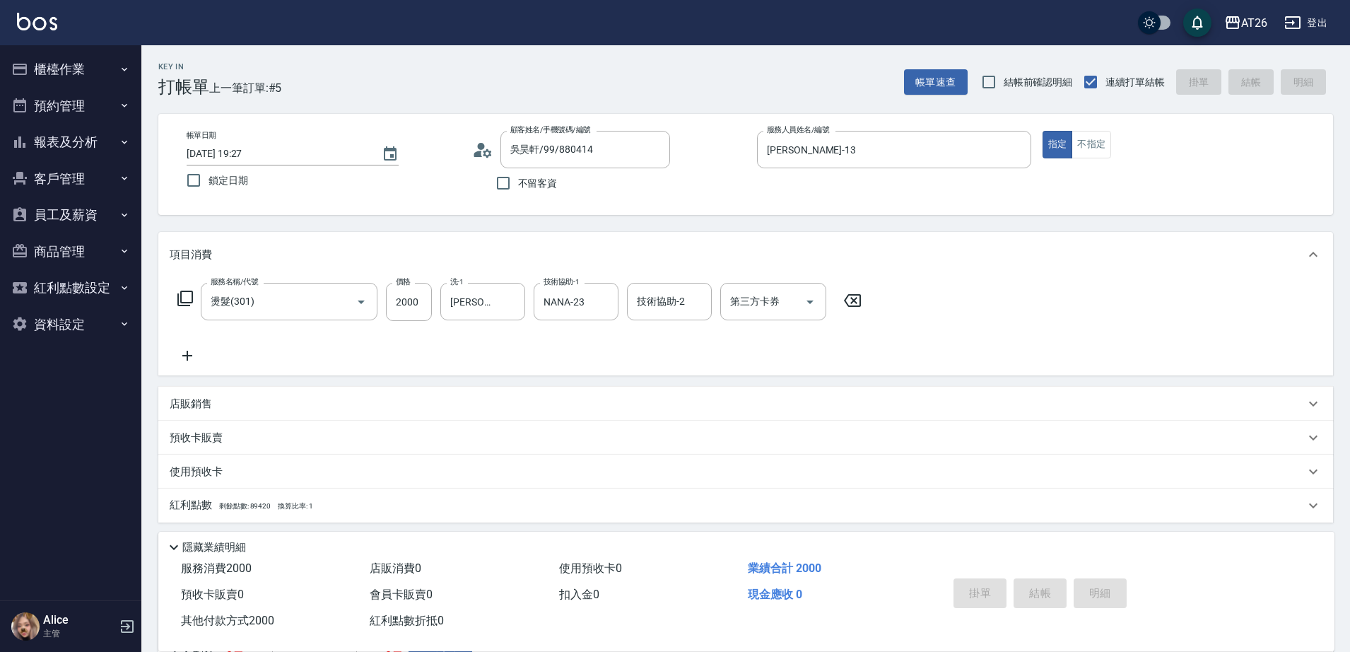
type input "2025/09/20 19:28"
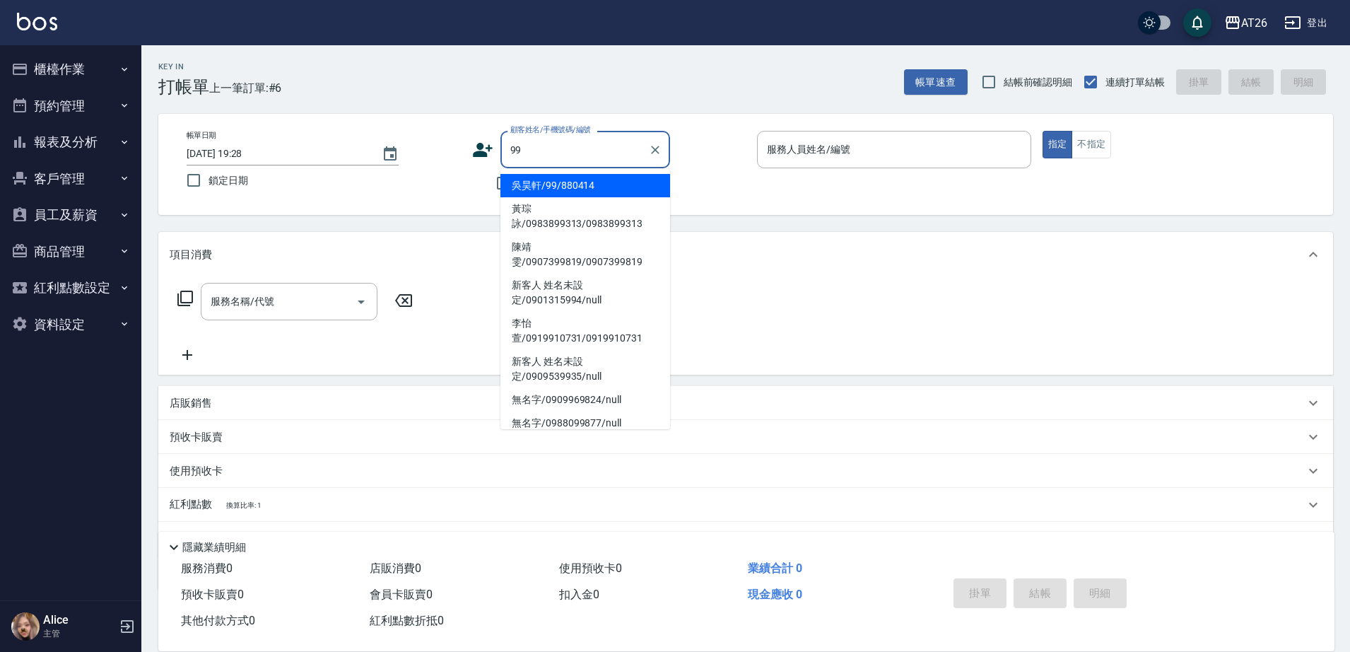
type input "吳昊軒/99/880414"
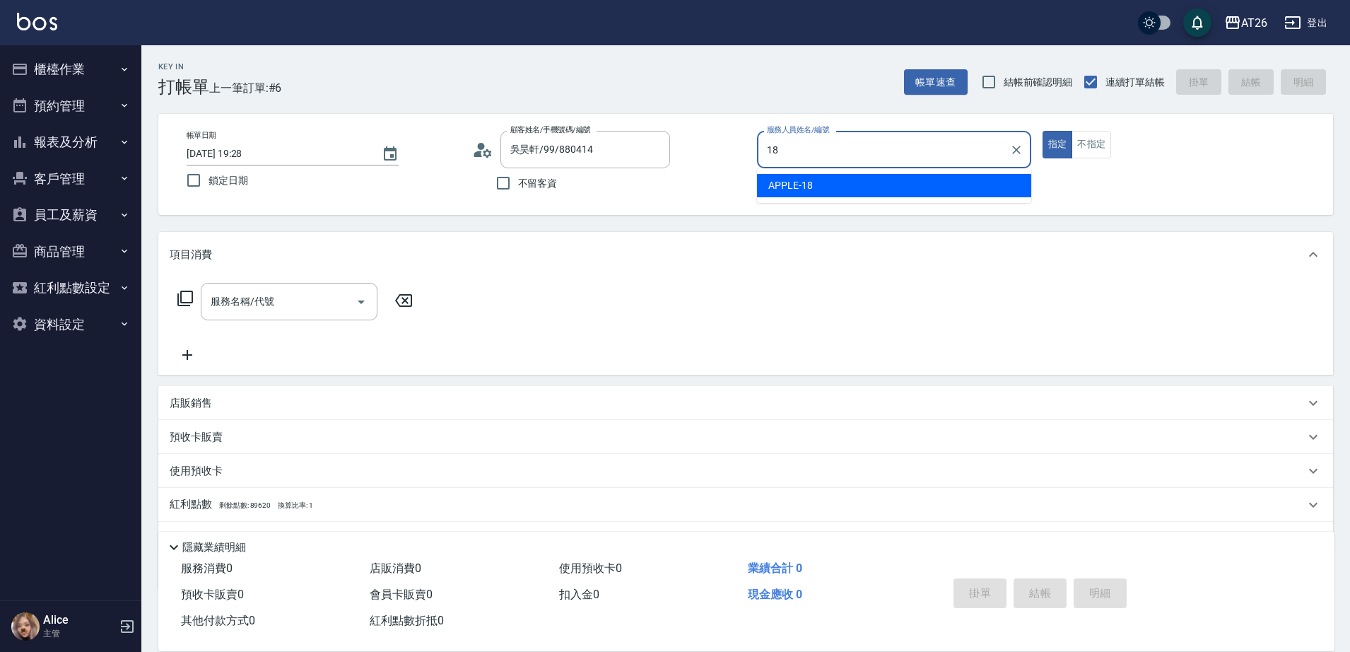
type input "APPLE-18"
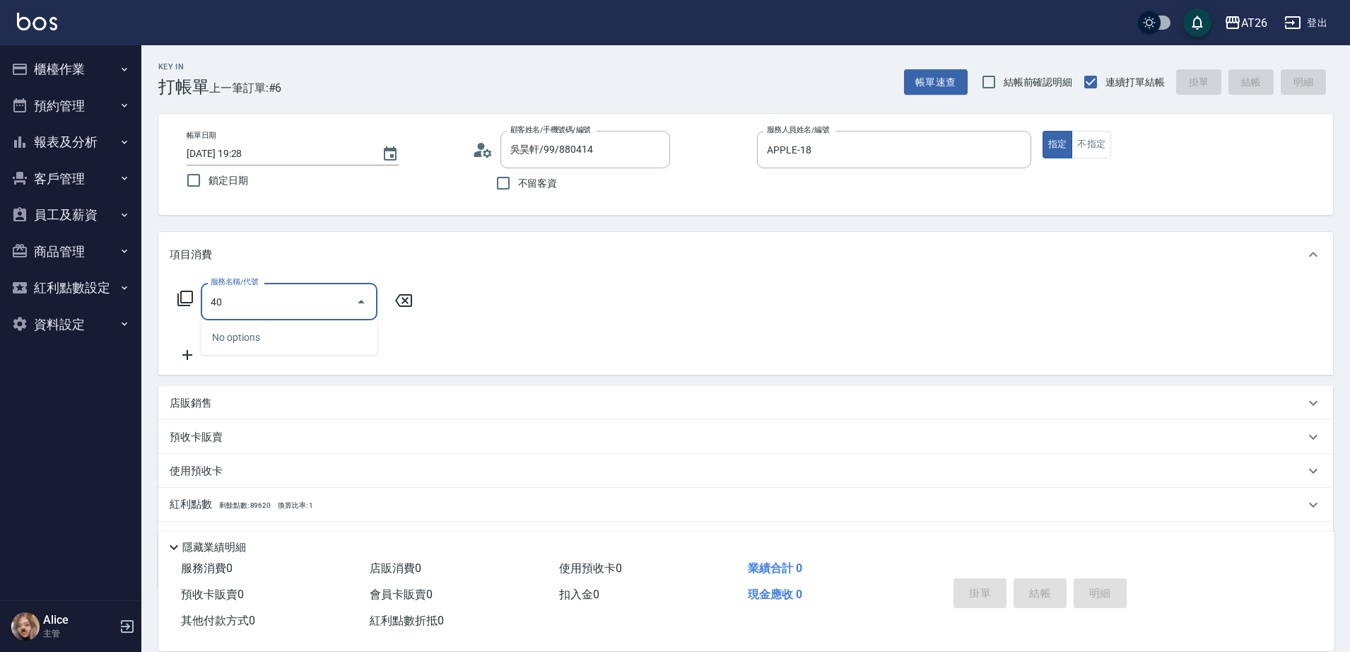
type input "401"
type input "20"
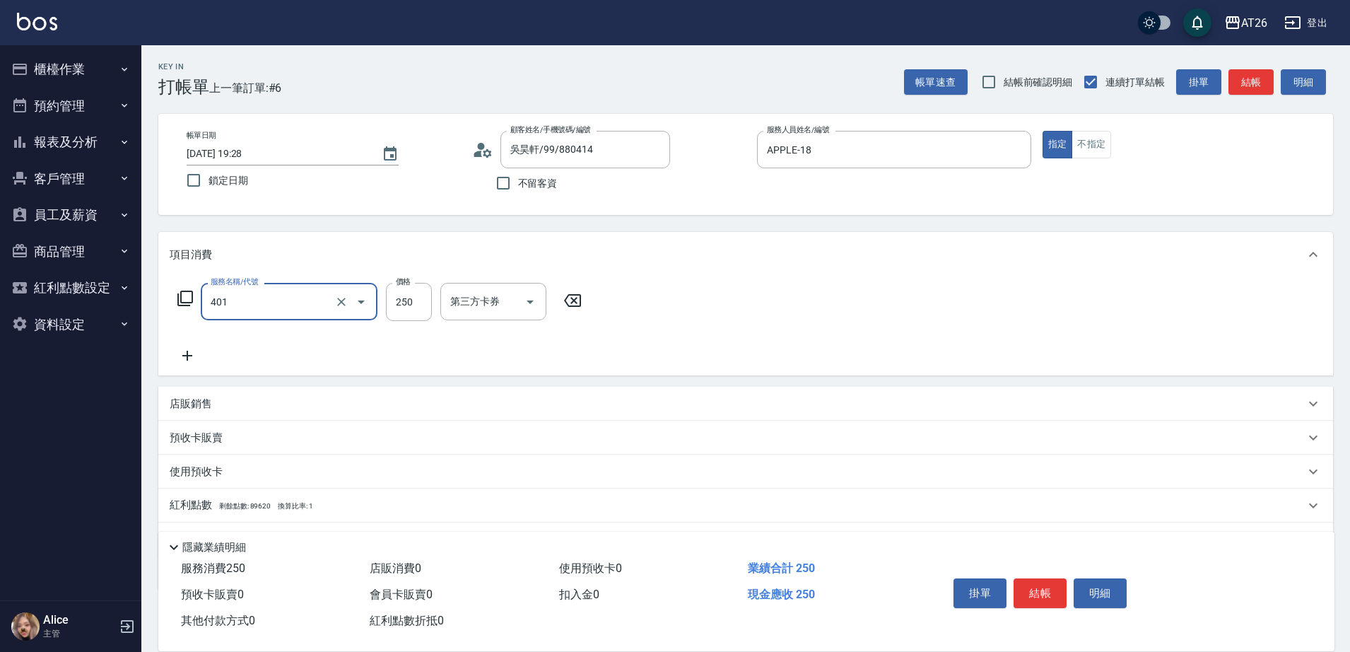
type input "剪髮(401)"
type input "5"
type input "0"
type input "500"
type input "50"
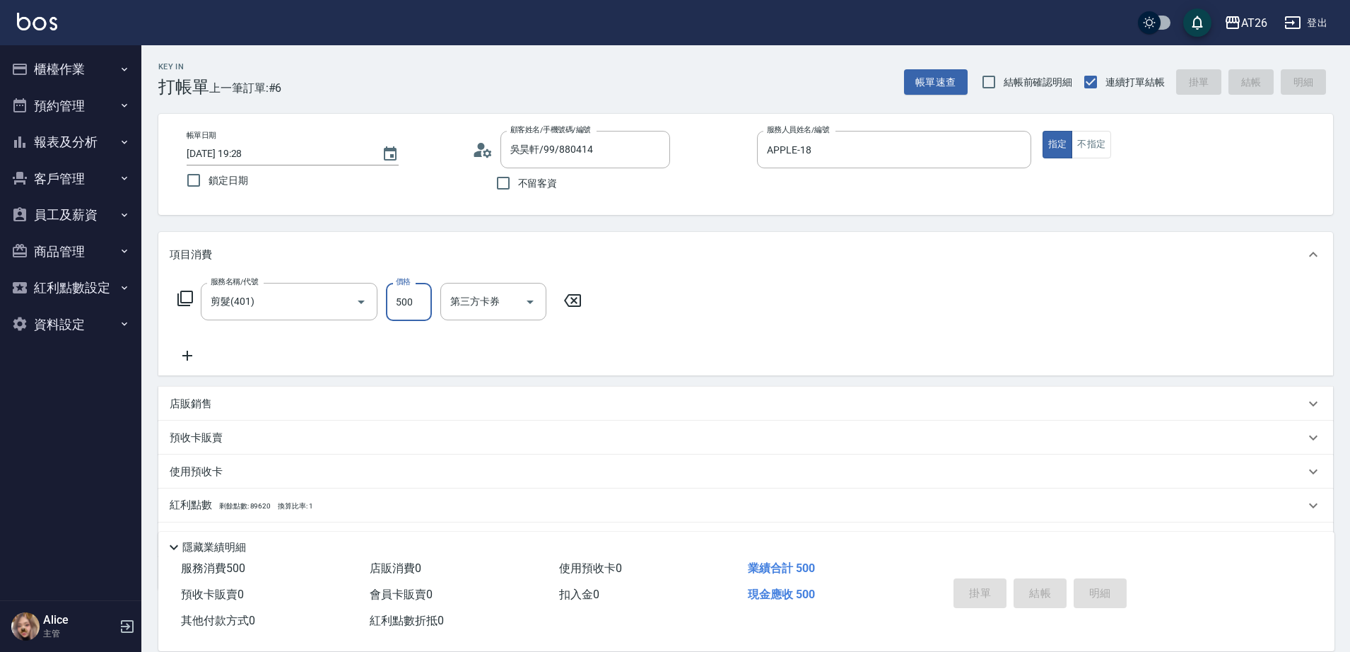
type input "0"
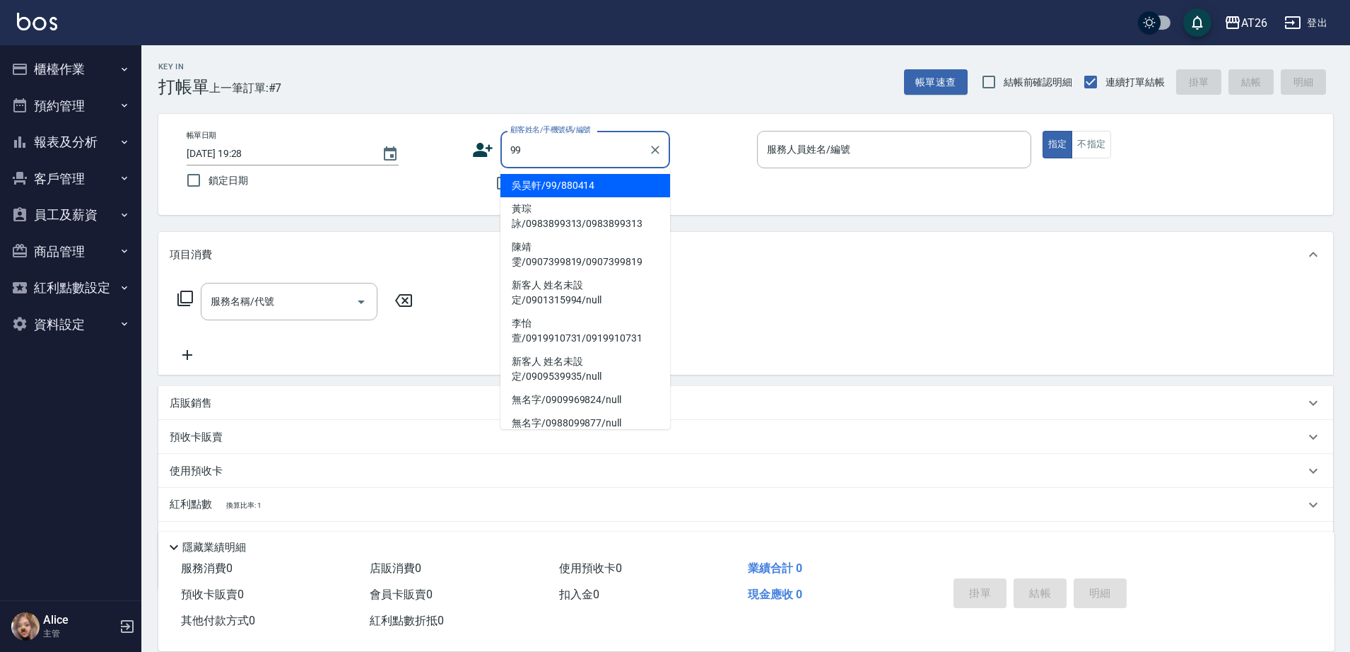
type input "吳昊軒/99/880414"
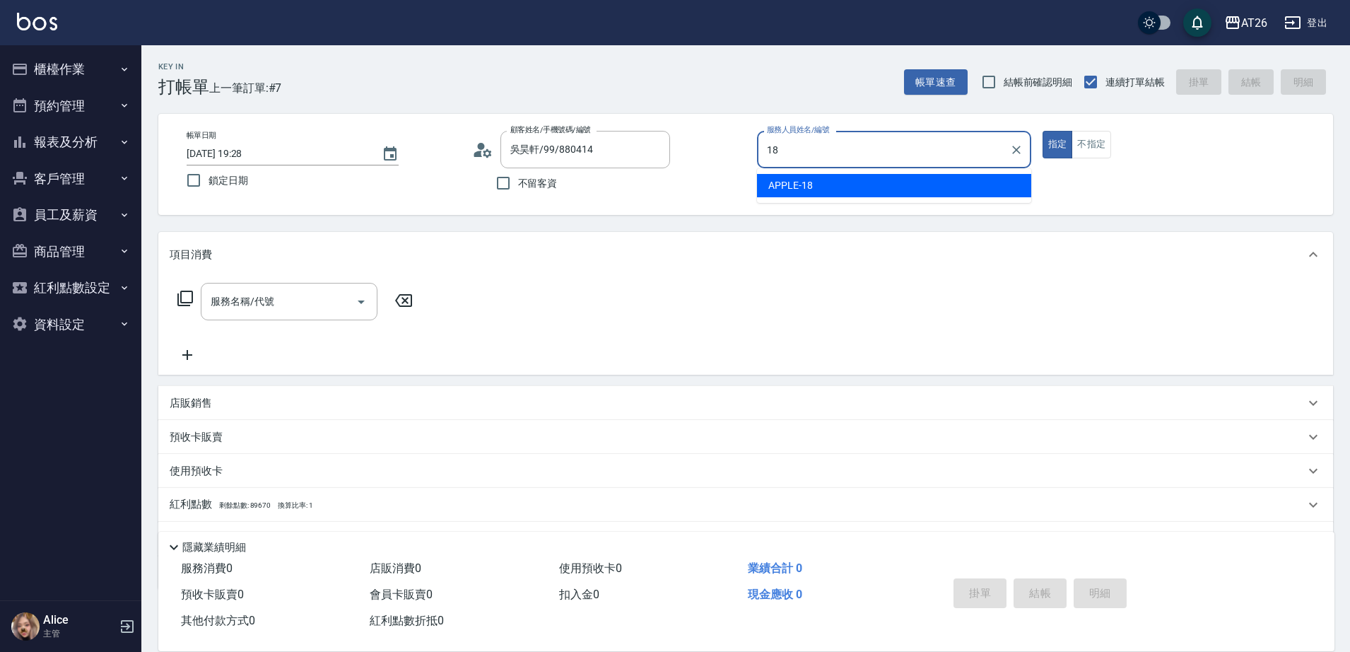
type input "APPLE-18"
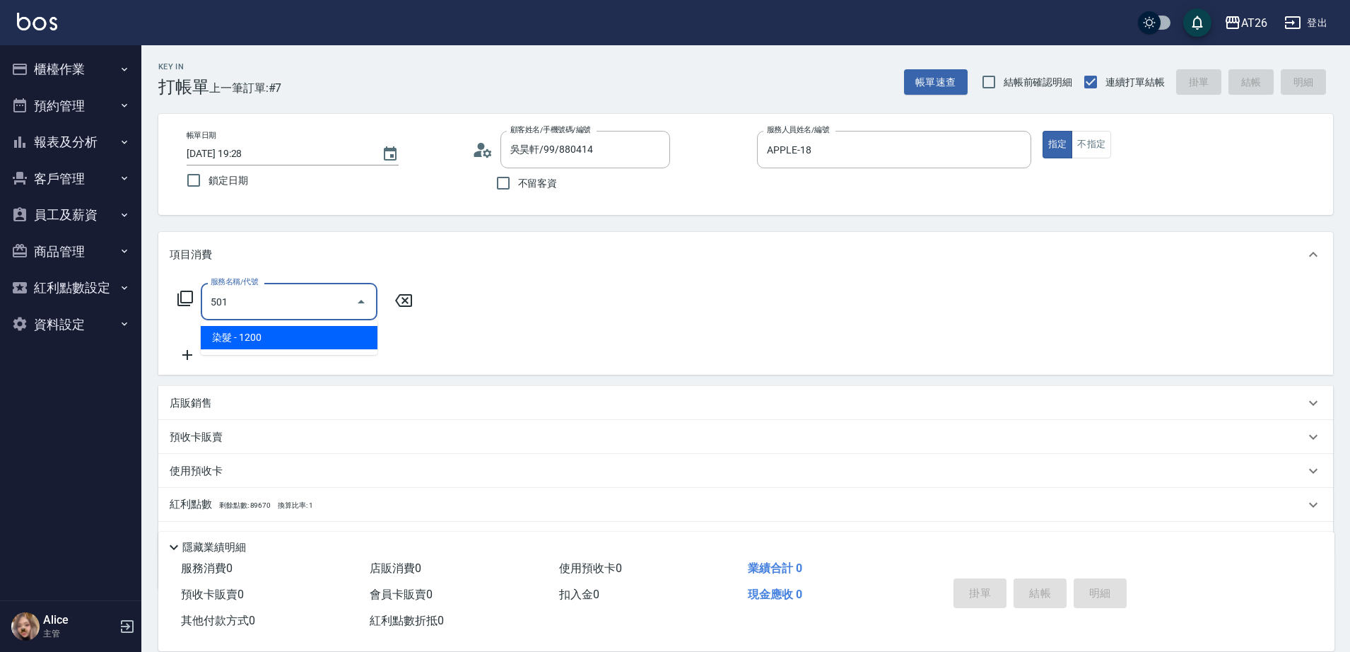
type input "染髮(501)"
type input "120"
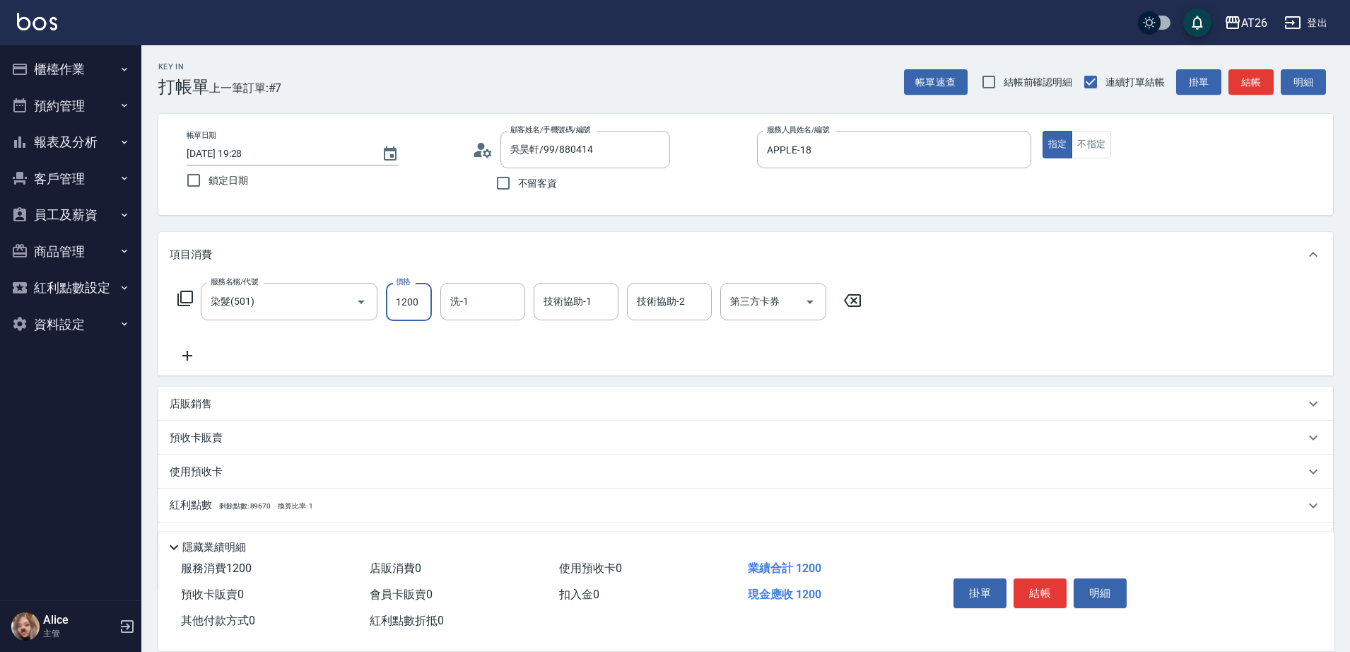
type input "3"
type input "0"
type input "333"
type input "30"
type input "33"
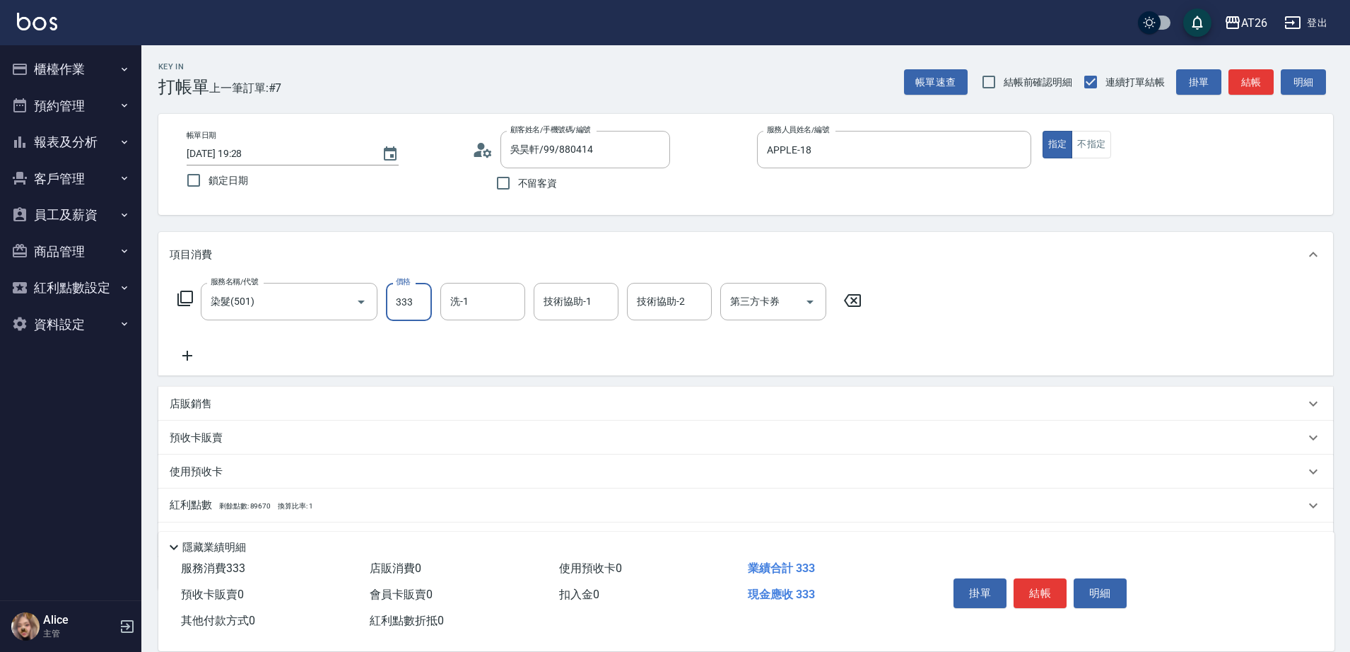
type input "0"
type input "330"
type input "30"
type input "3300"
type input "330"
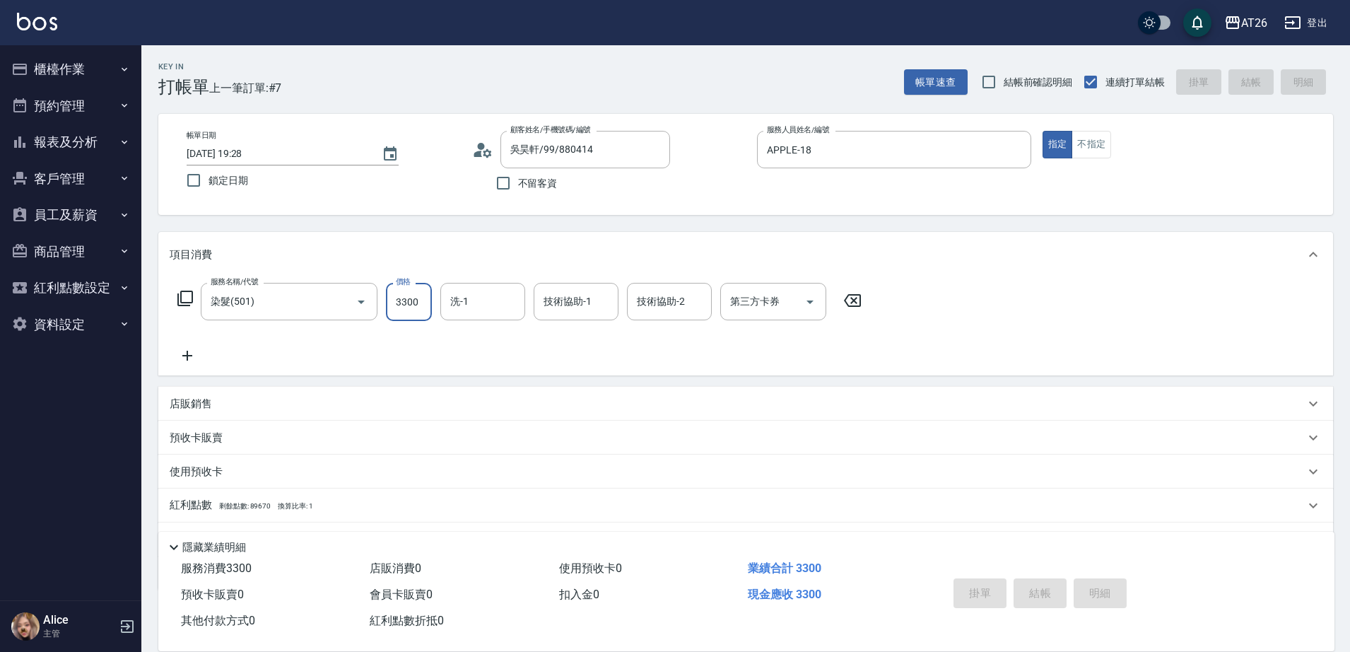
type input "0"
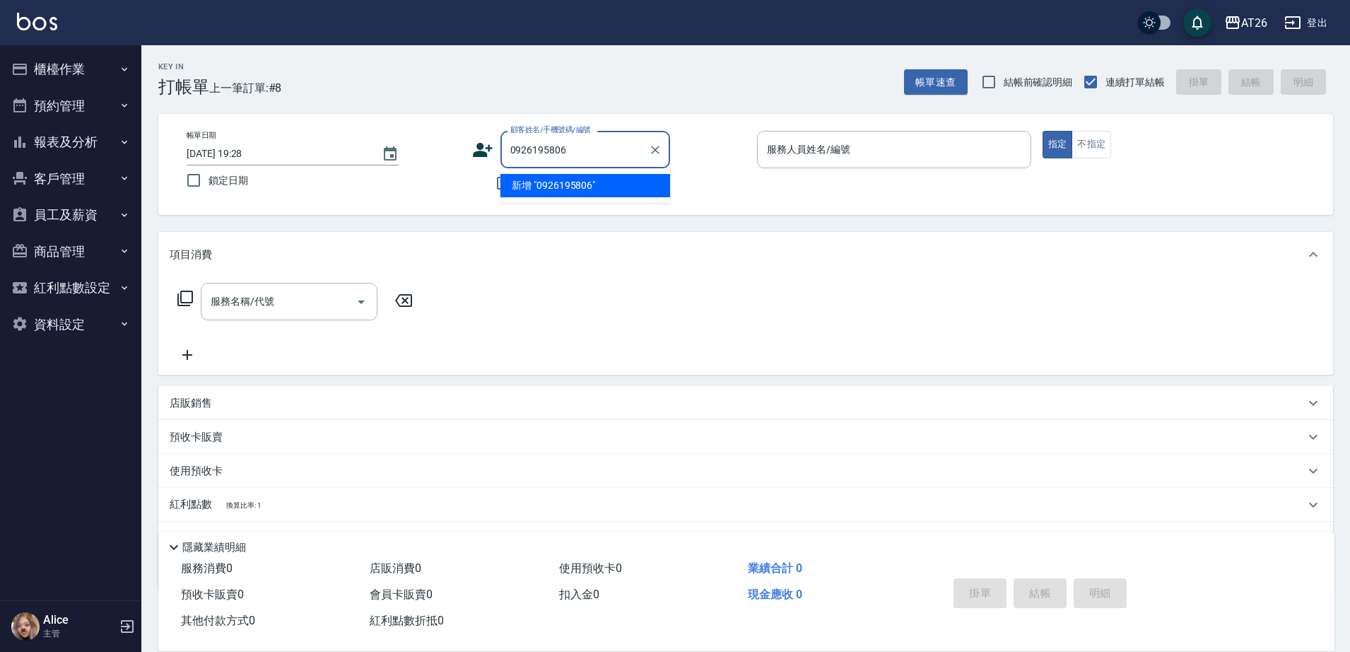
type input "0926195806"
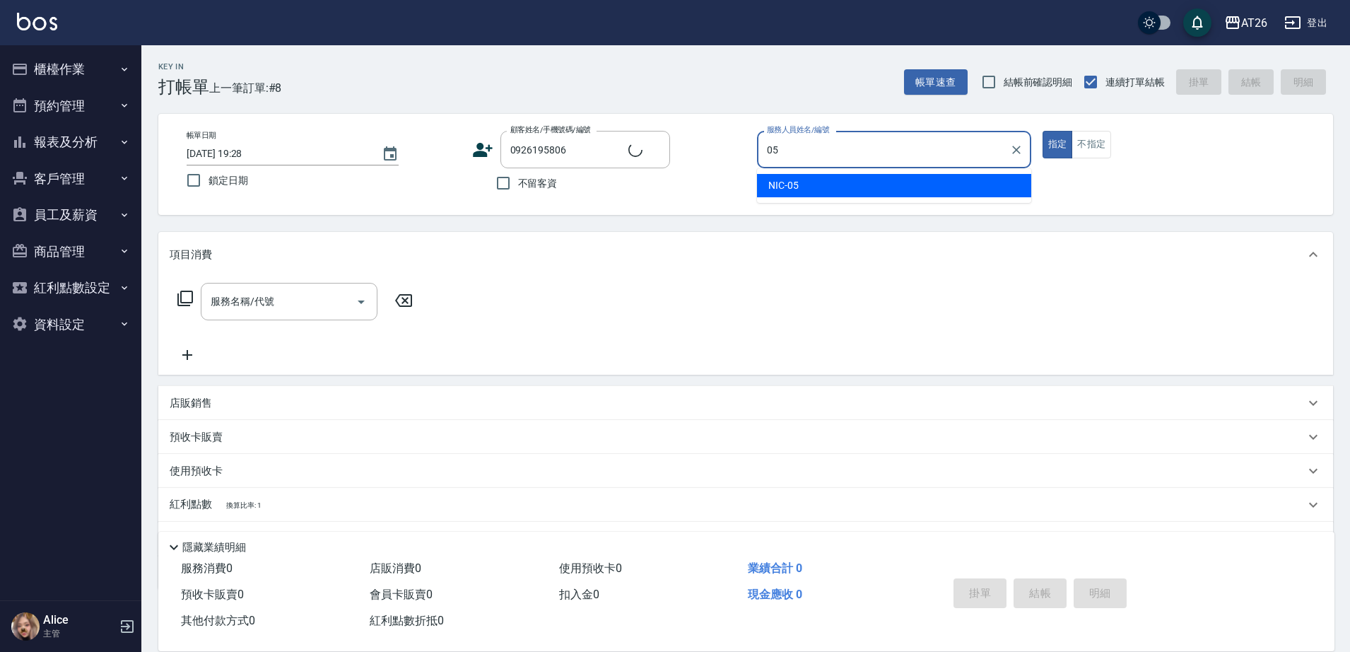
type input "NIC-05"
type input "新客人 姓名未設定/0926195806/null"
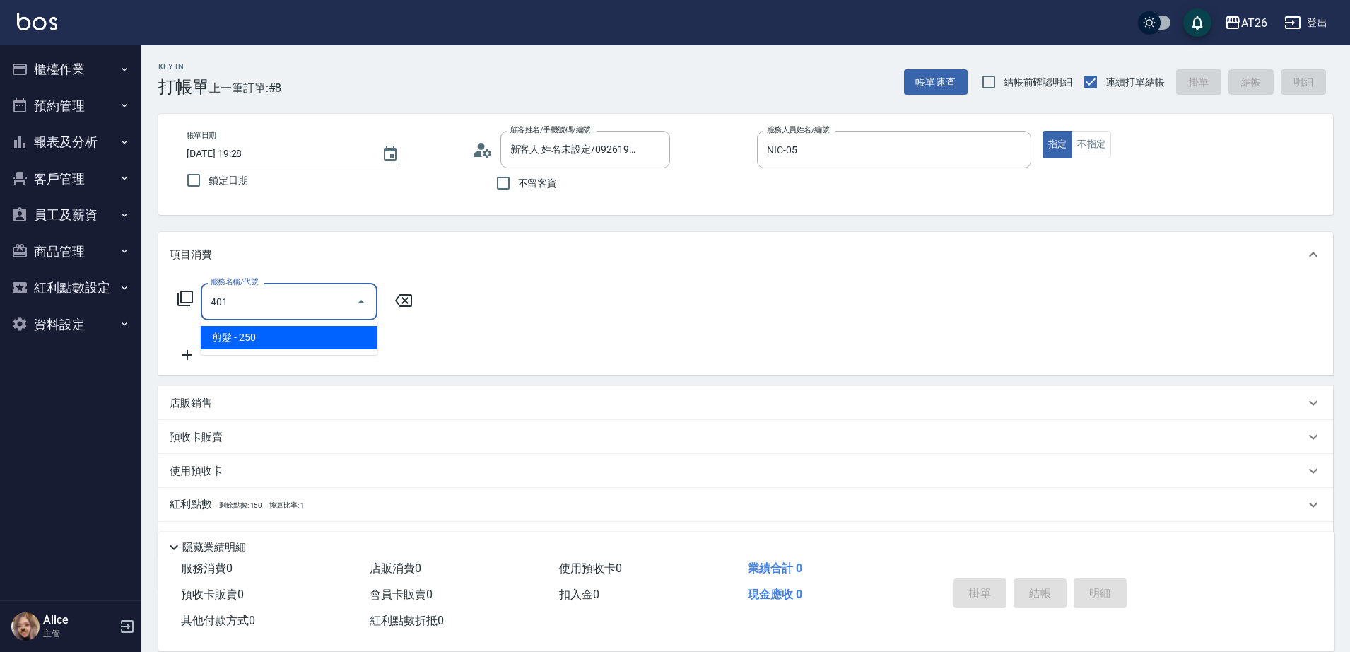
type input "剪髮(401)"
type input "20"
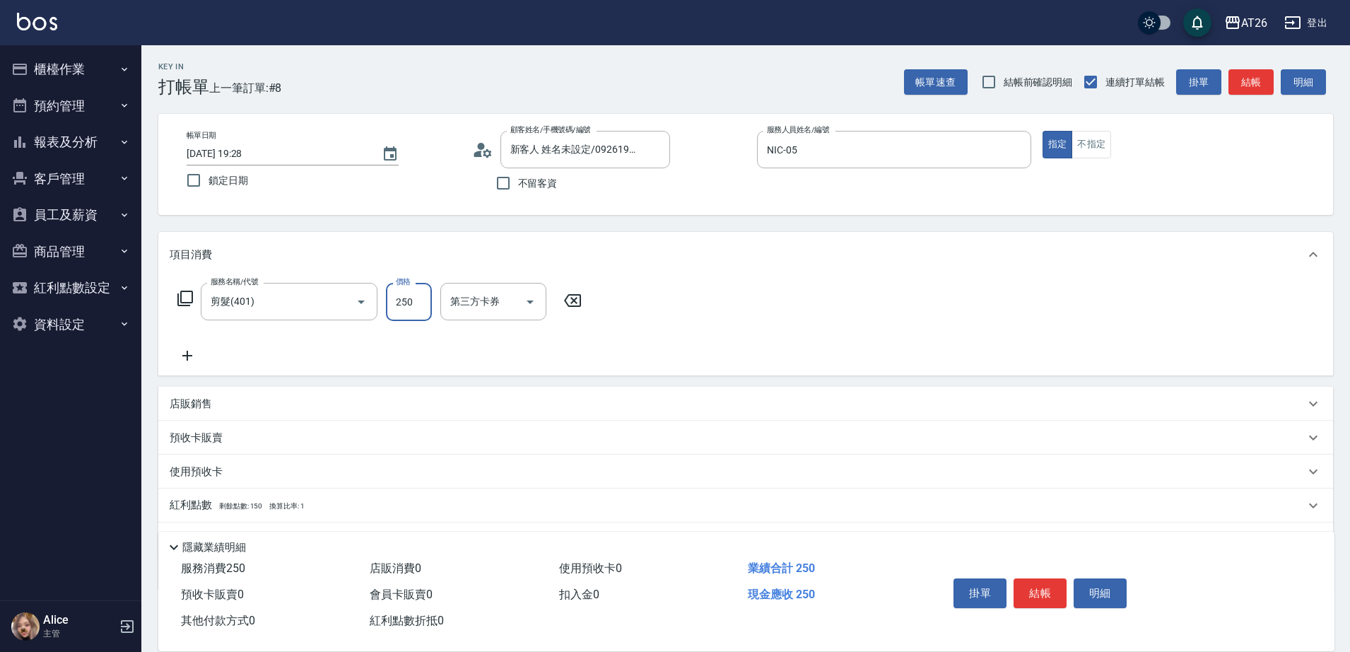
type input "7"
type input "0"
type input "700"
type input "70"
type input "700"
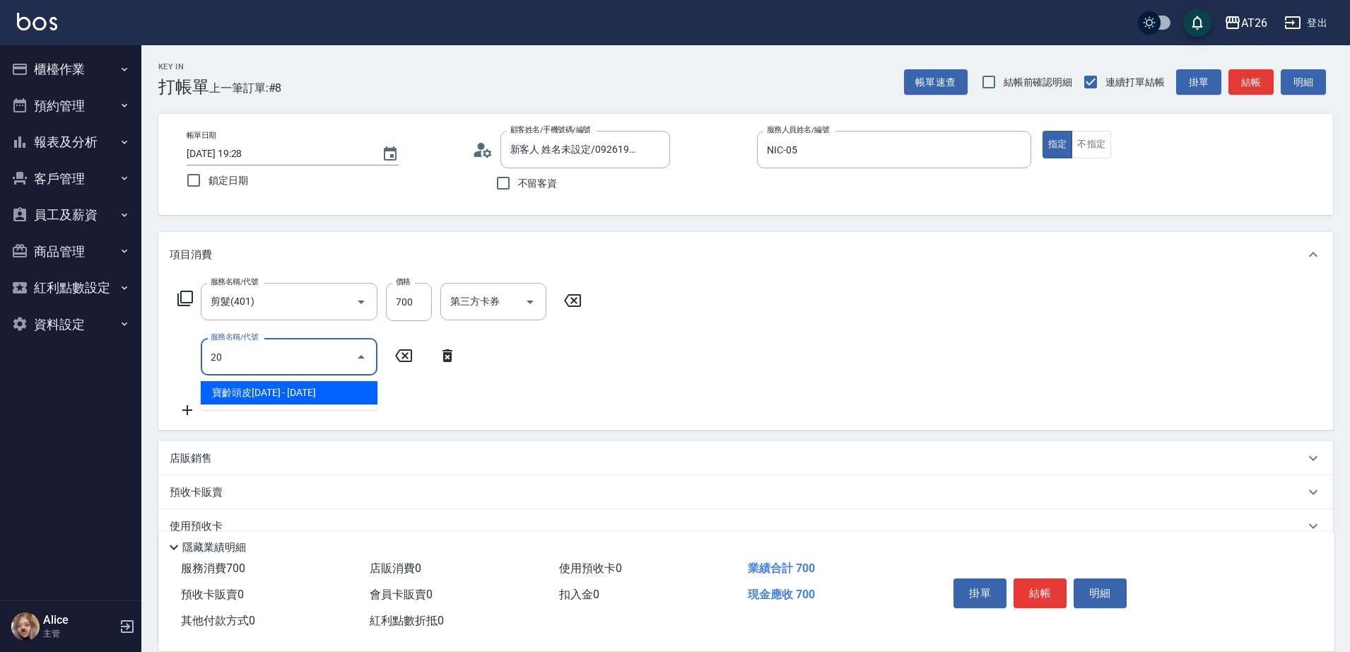
type input "201"
type input "90"
type input "洗髮(201)"
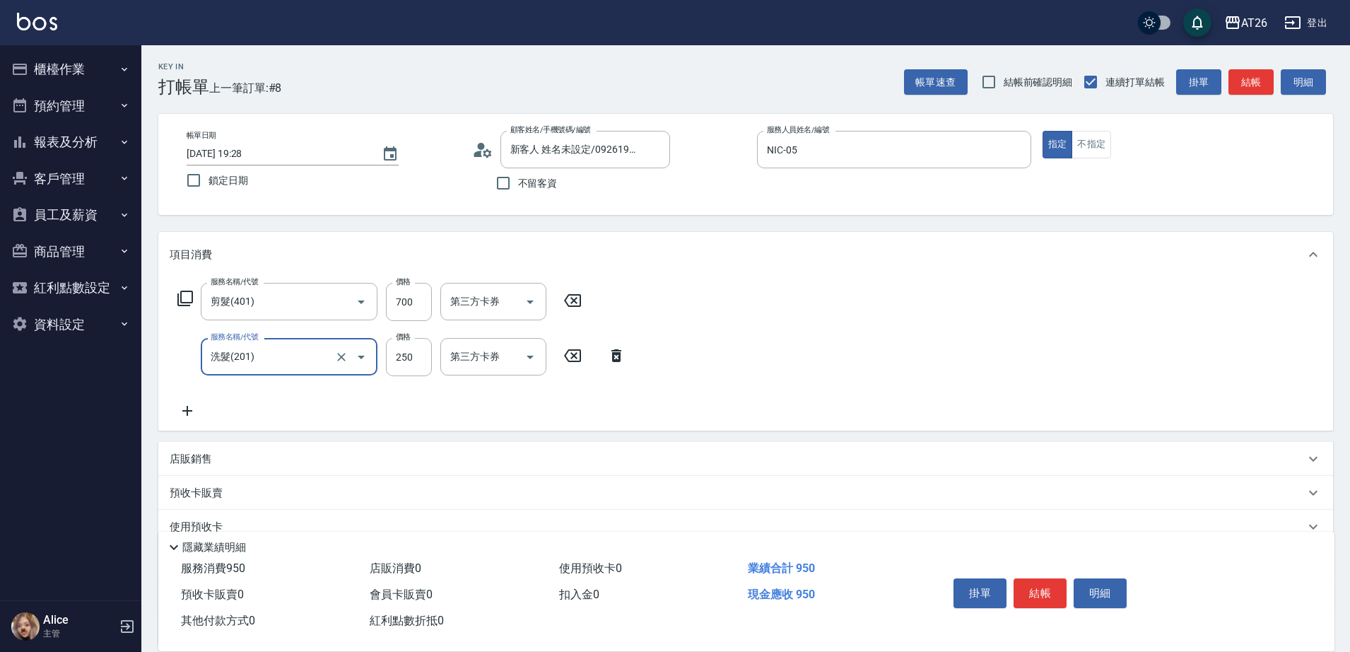
type input "0"
type input "70"
type input "0"
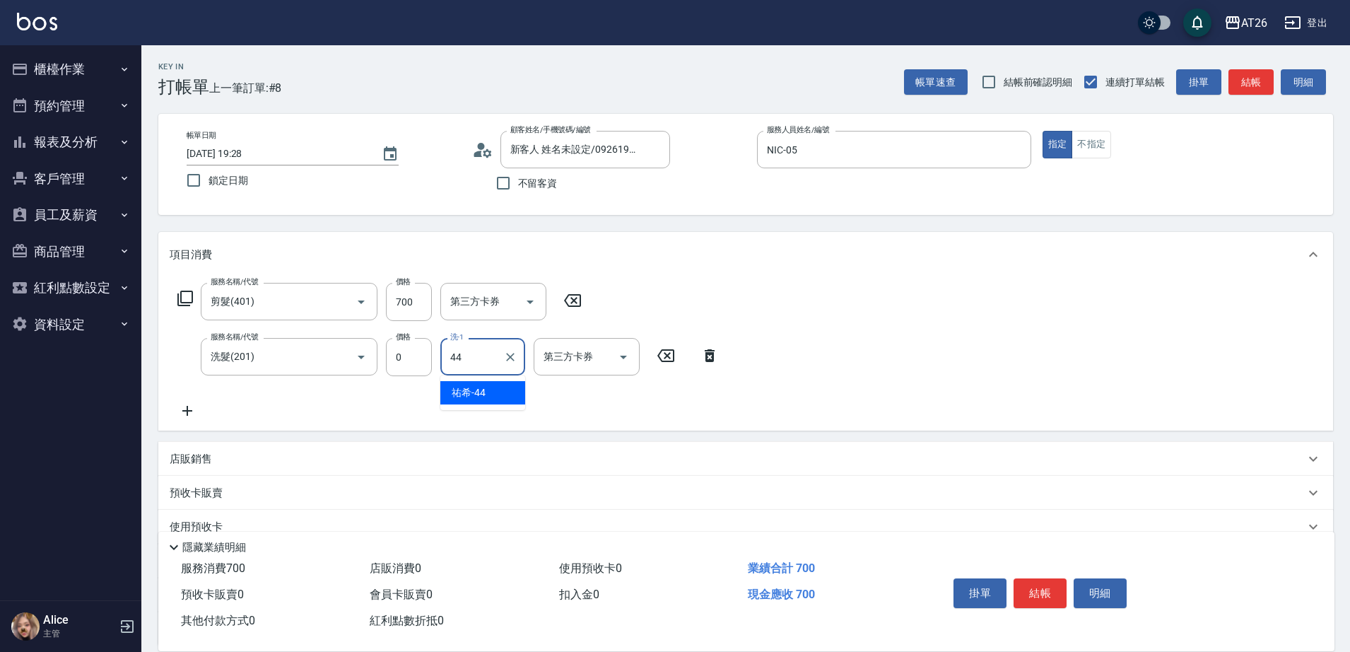
type input "祐希-44"
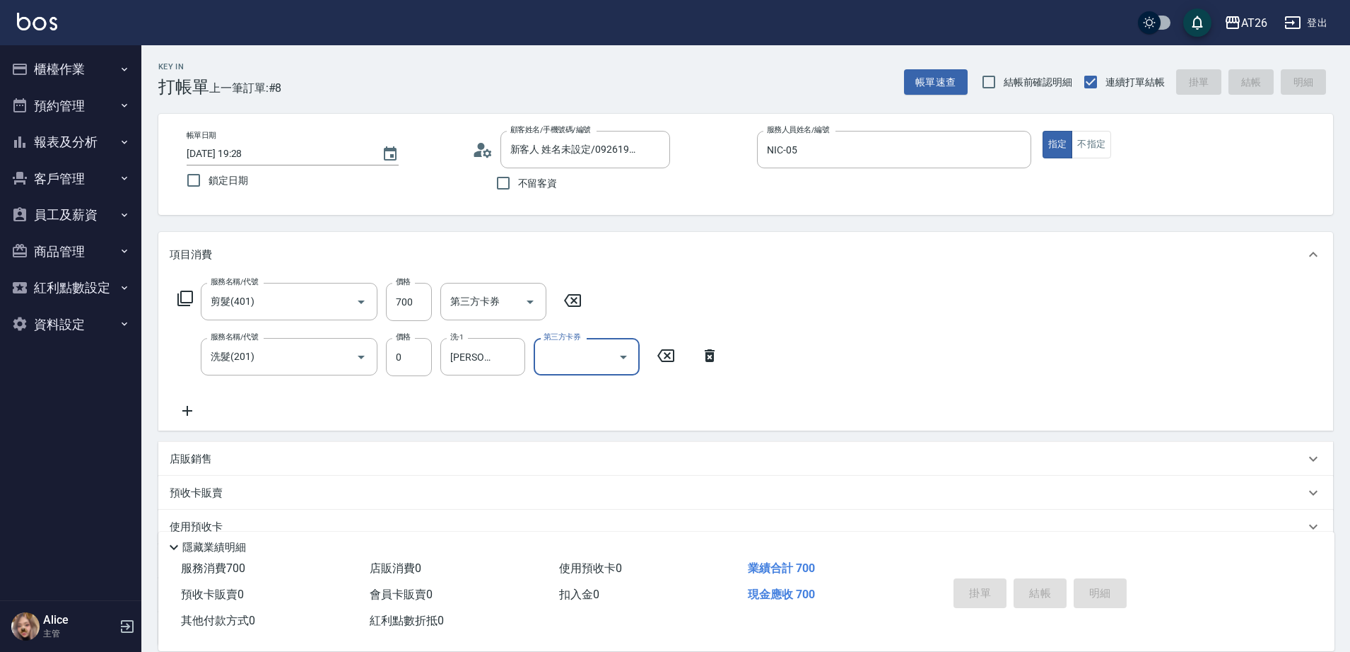
type input "0"
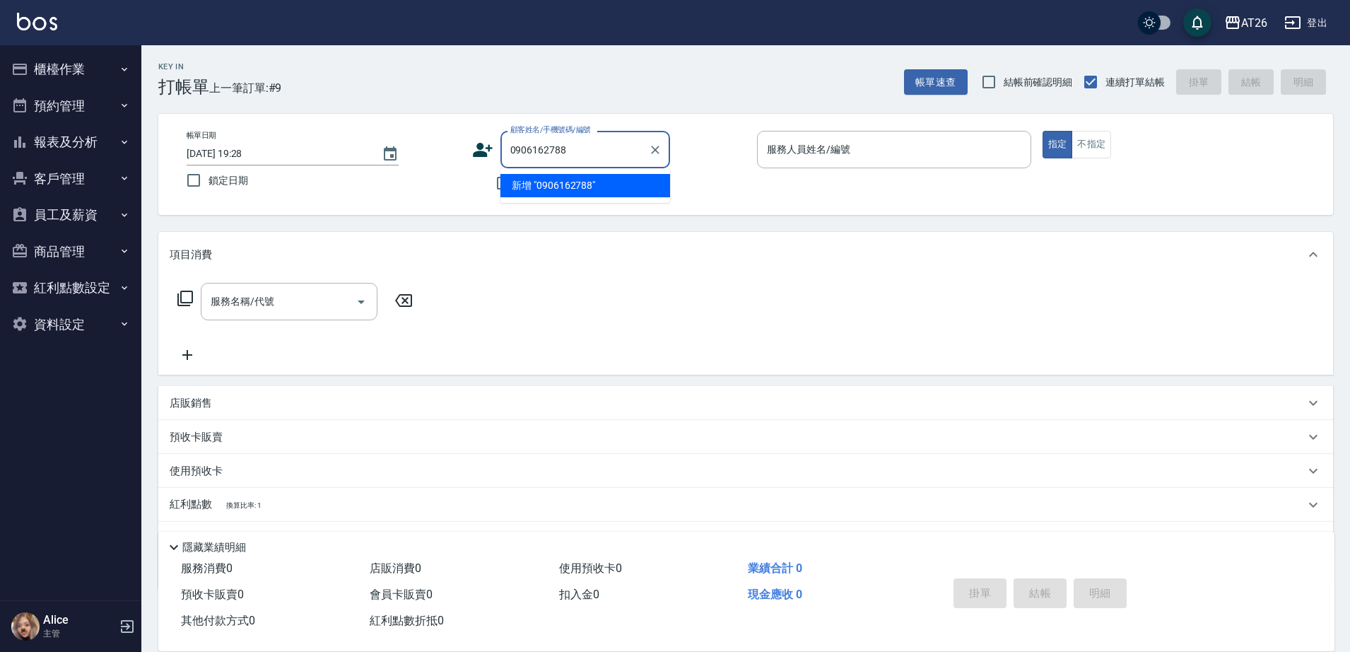
type input "0906162788"
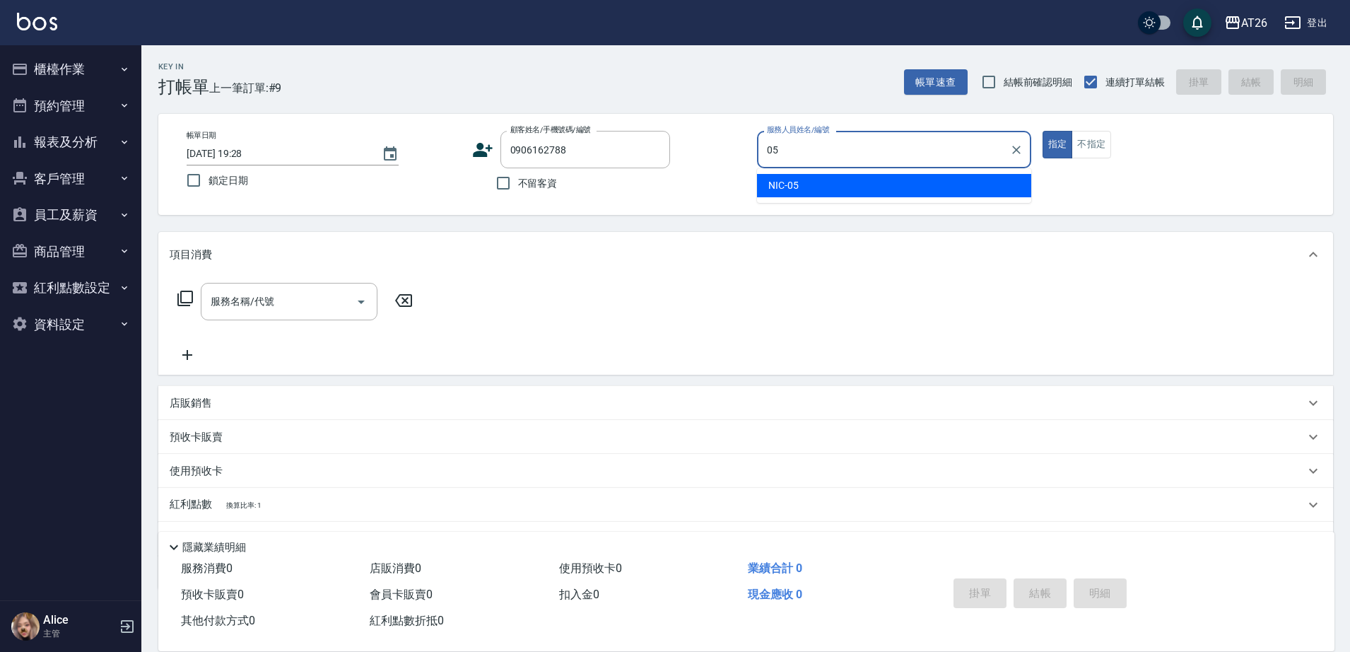
type input "NIC-05"
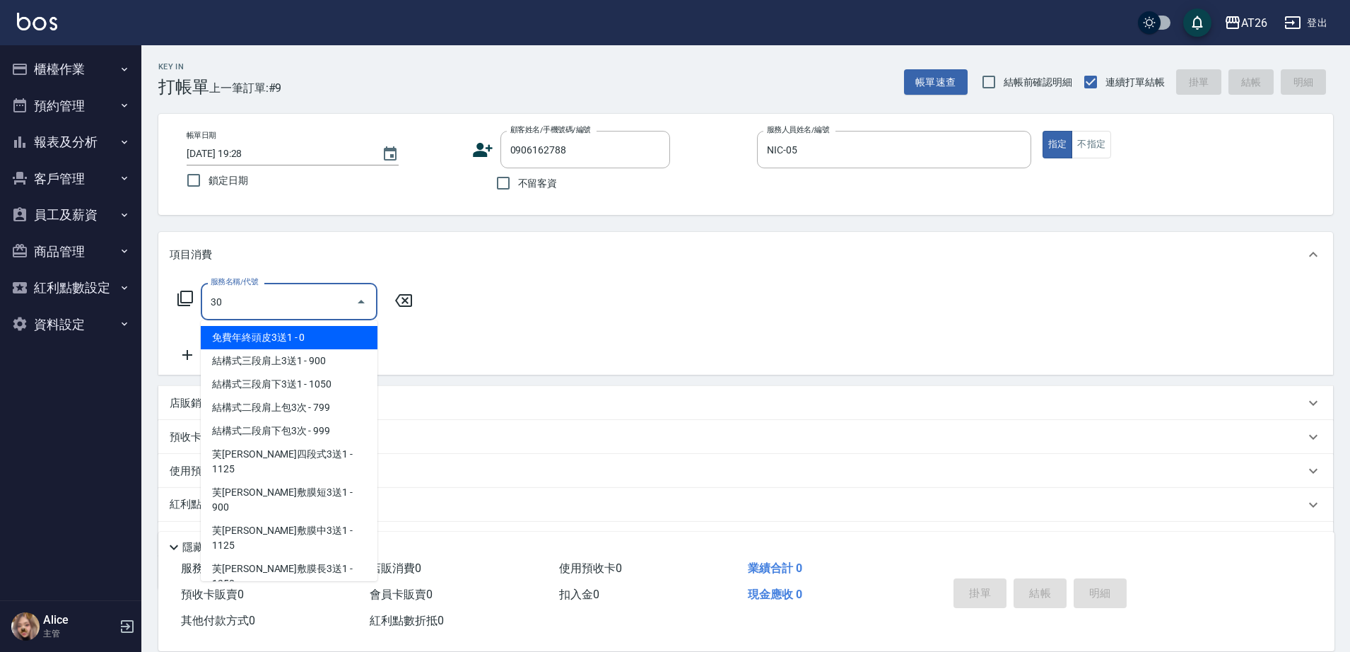
type input "301"
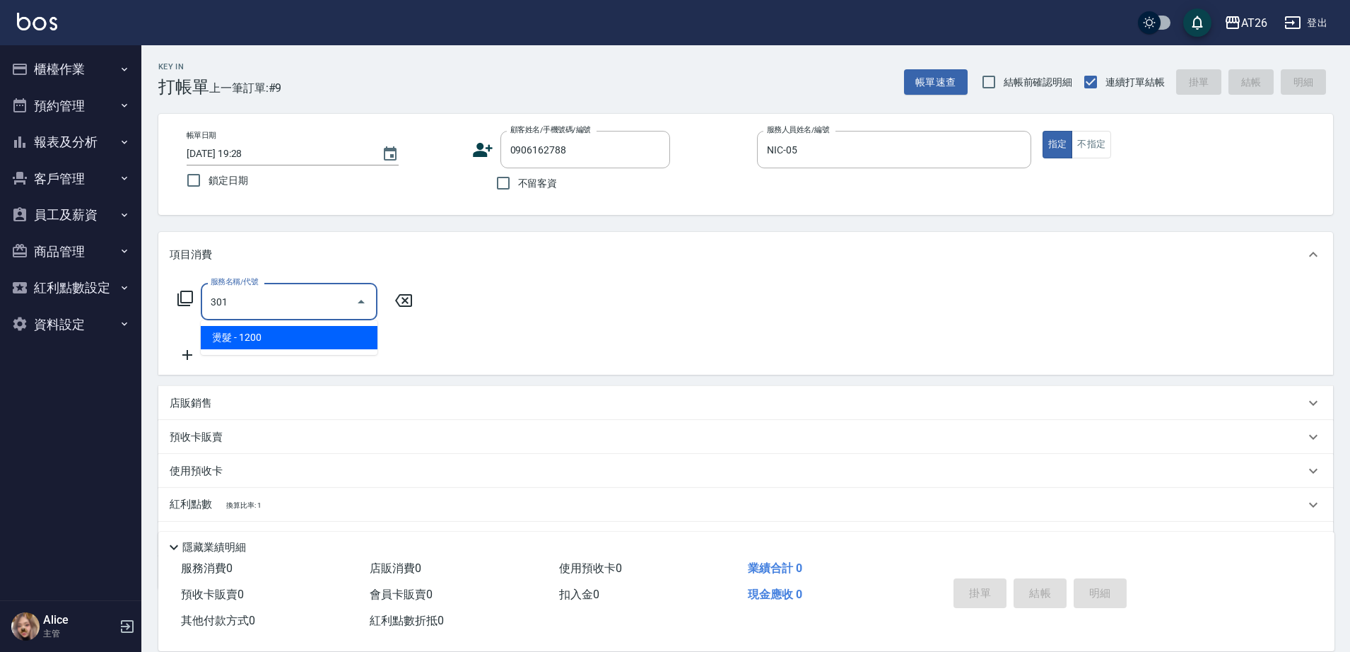
type input "120"
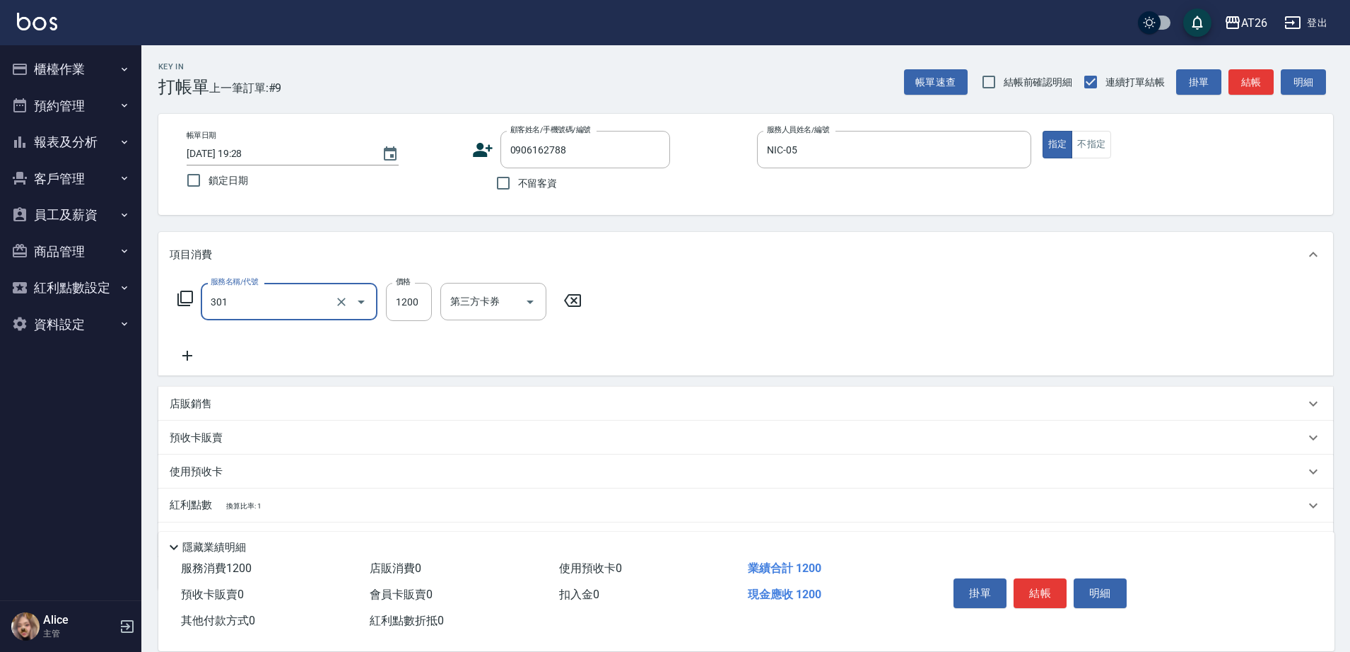
type input "燙髮(301)"
type input "1"
type input "0"
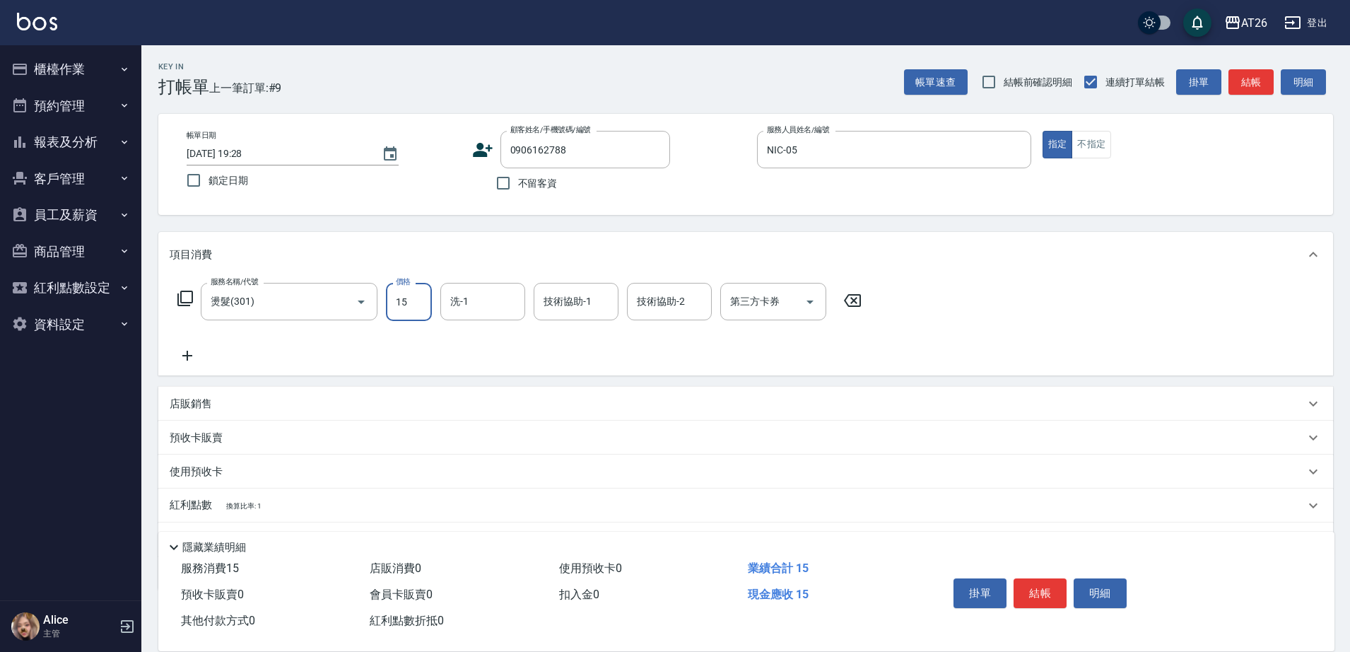
type input "158"
type input "10"
type input "1580"
type input "150"
type input "1580"
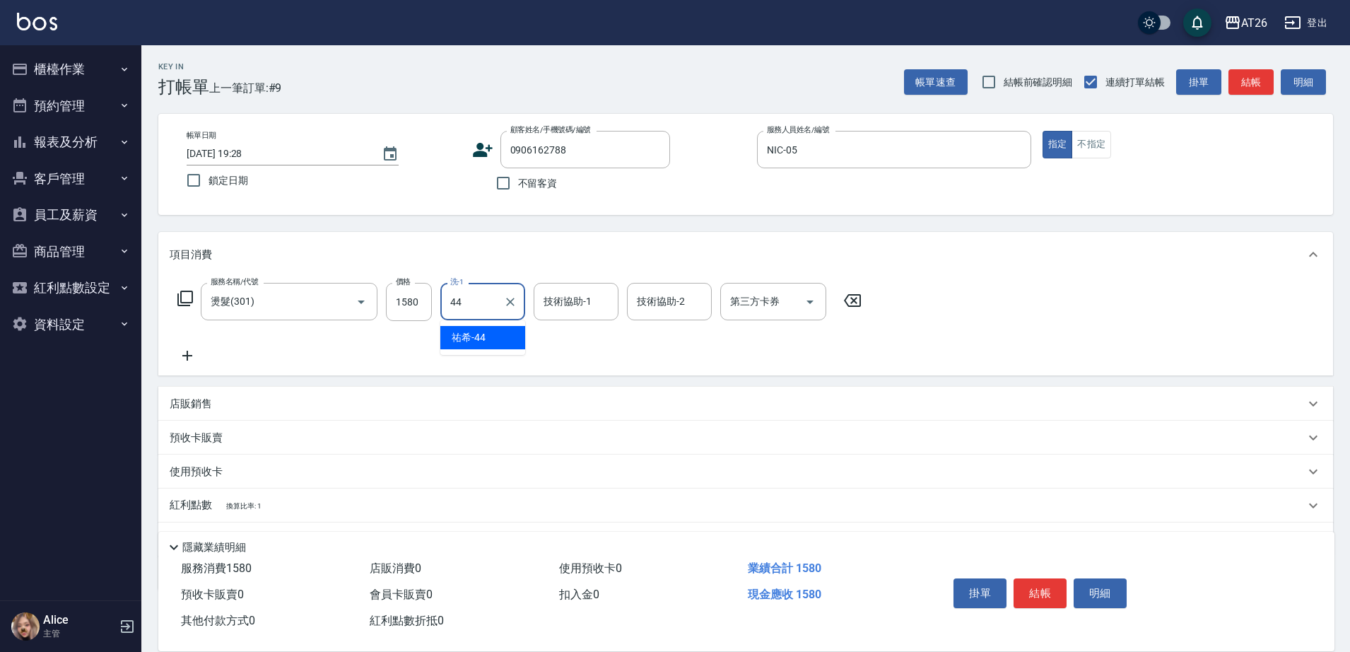
type input "祐希-44"
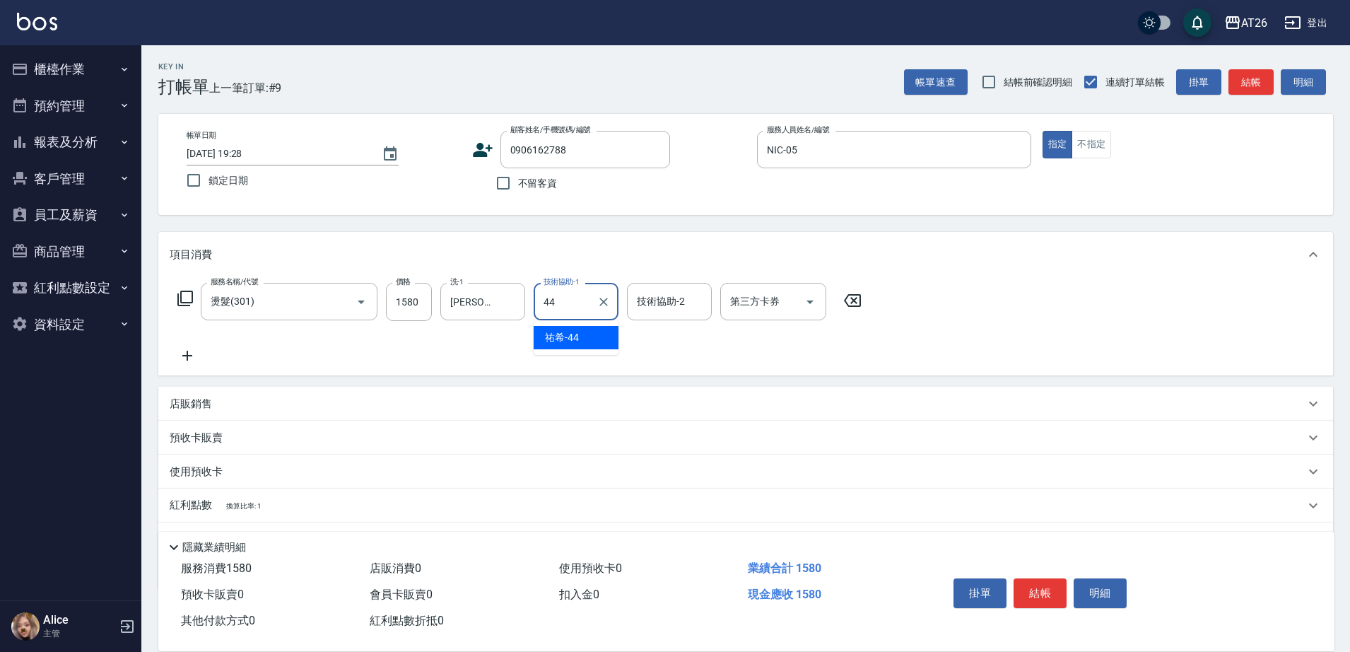
type input "祐希-44"
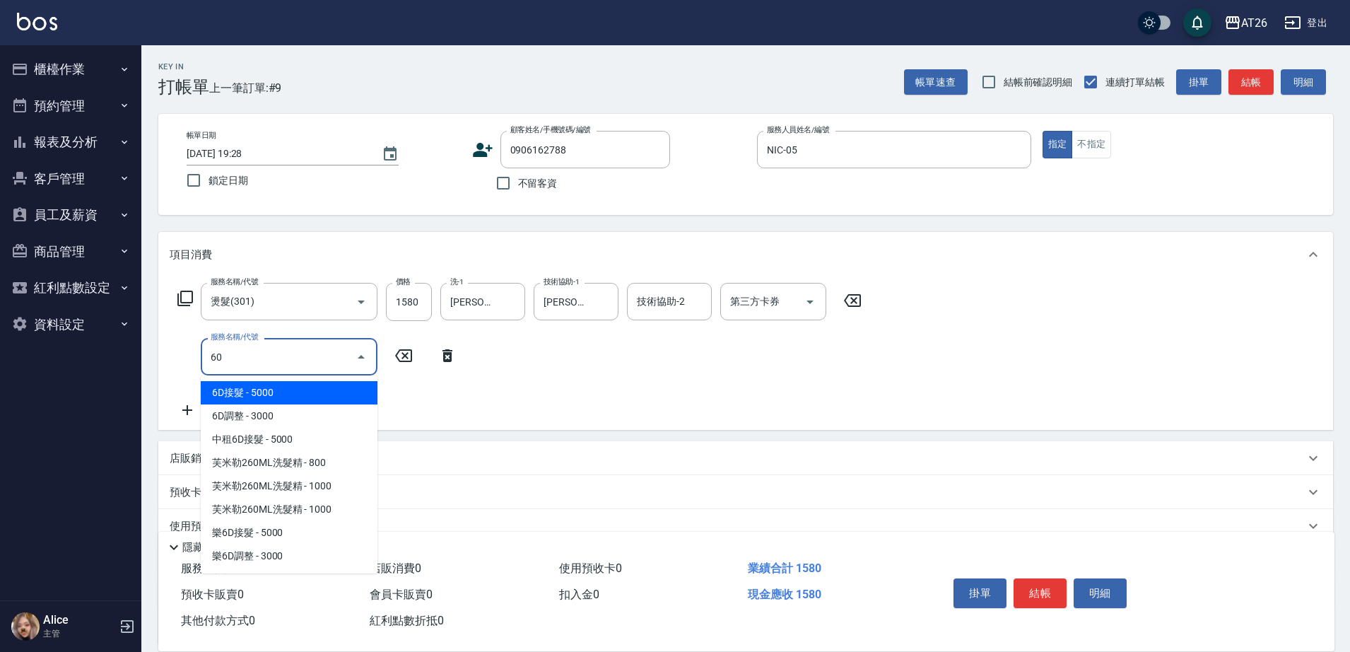
type input "601"
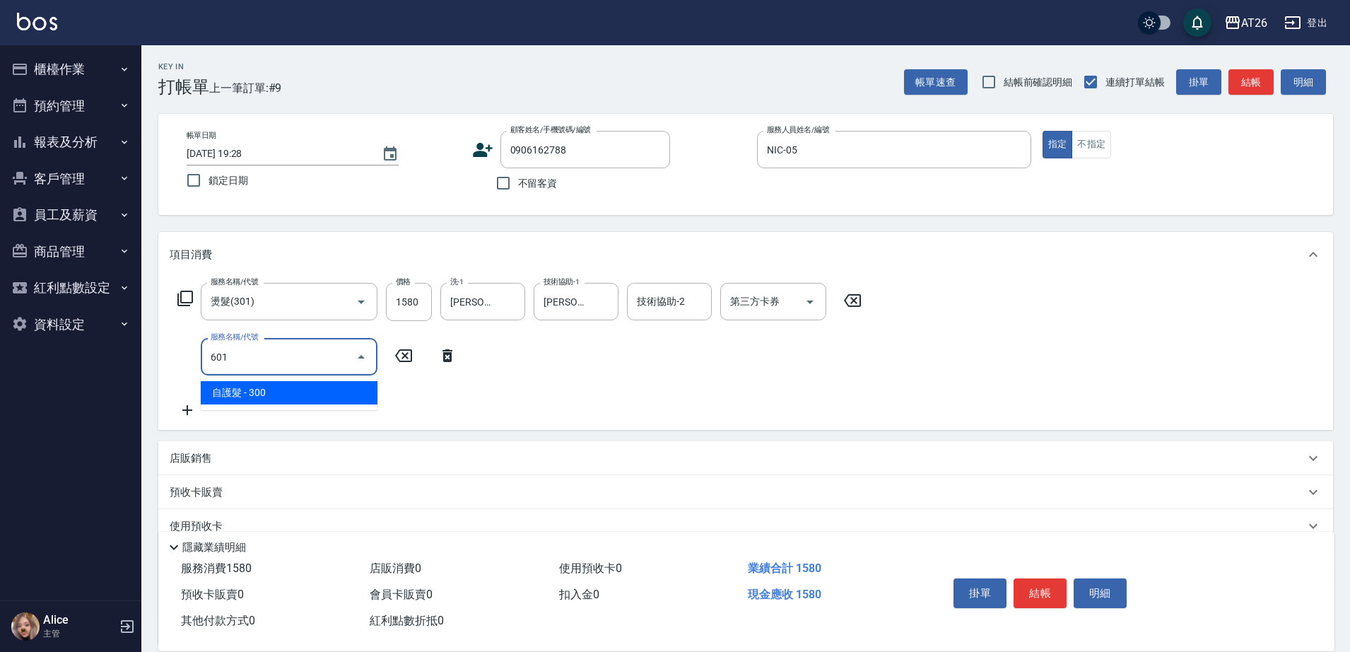
type input "180"
type input "自護髮(601)"
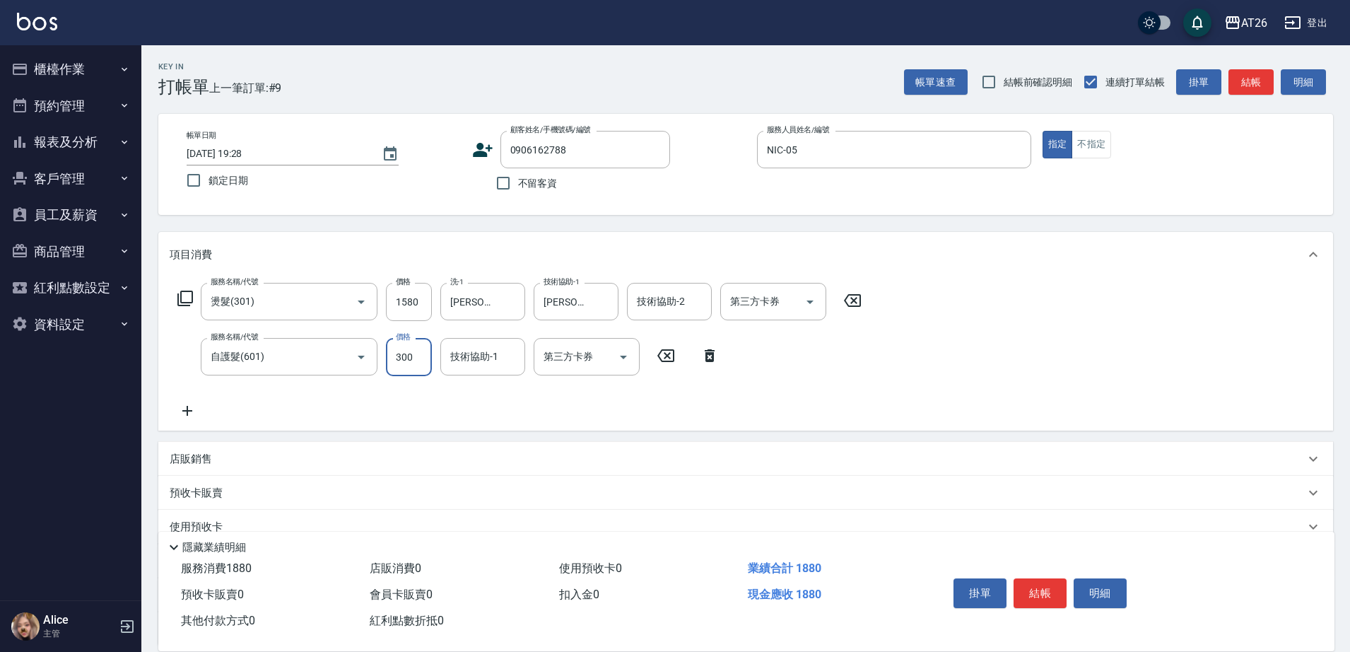
type input "1"
type input "150"
type input "100"
type input "160"
type input "1000"
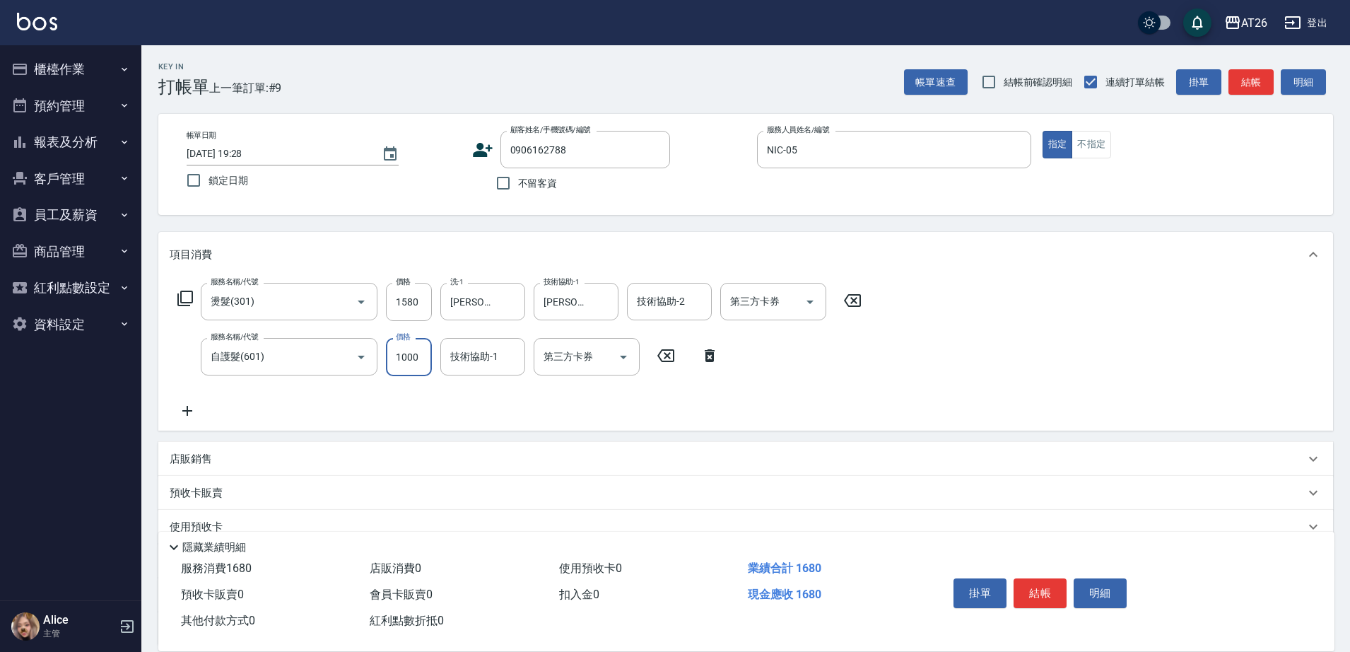
type input "250"
type input "1000"
type input "祐希-44"
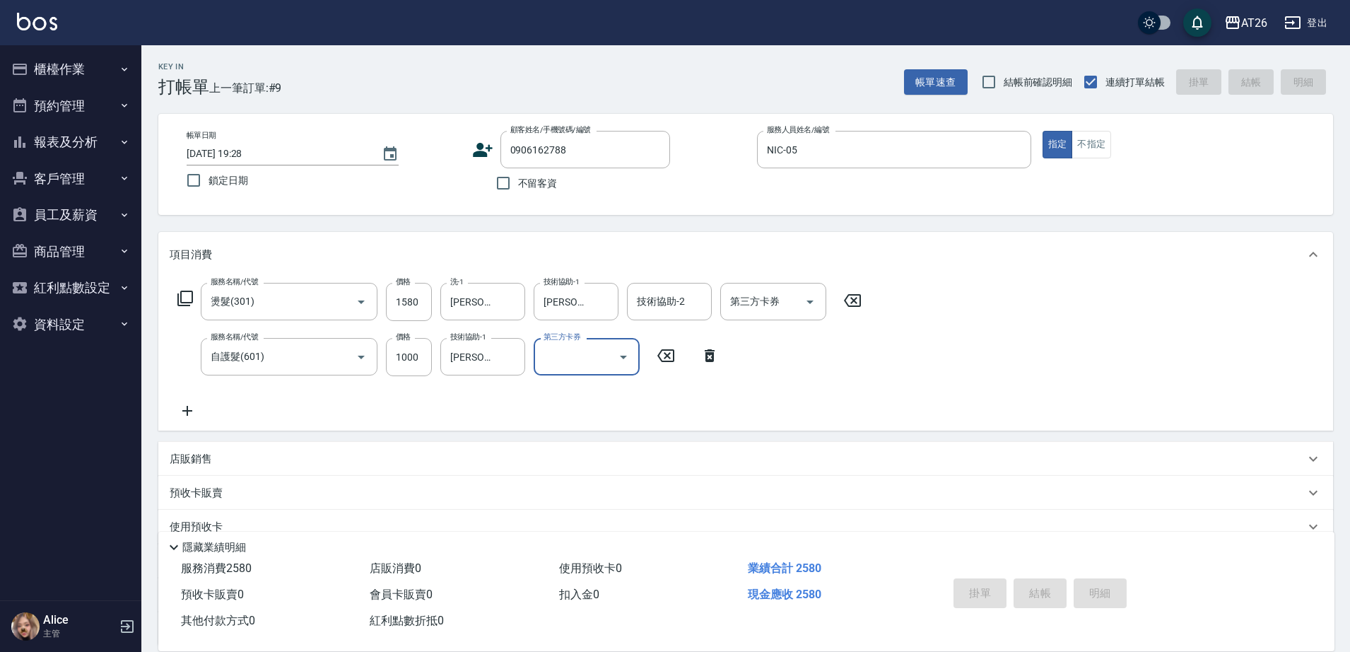
type input "2025/09/20 19:29"
type input "0"
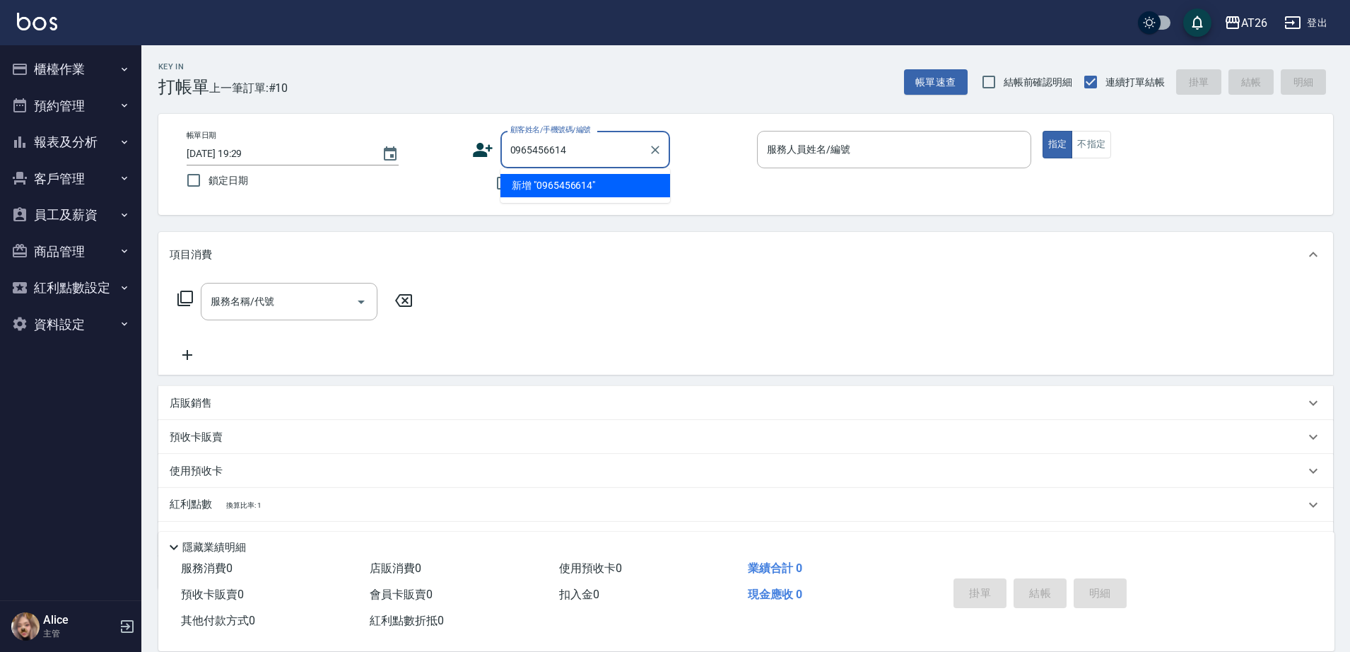
type input "0965456614"
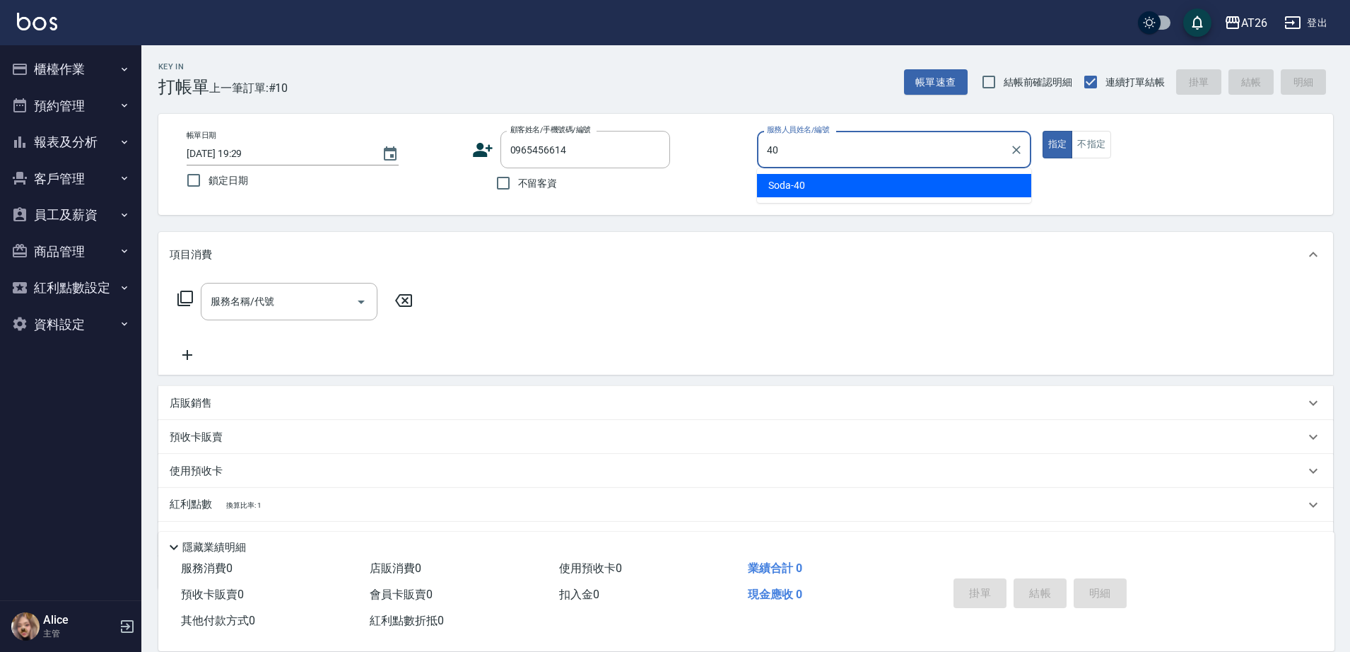
type input "Soda-40"
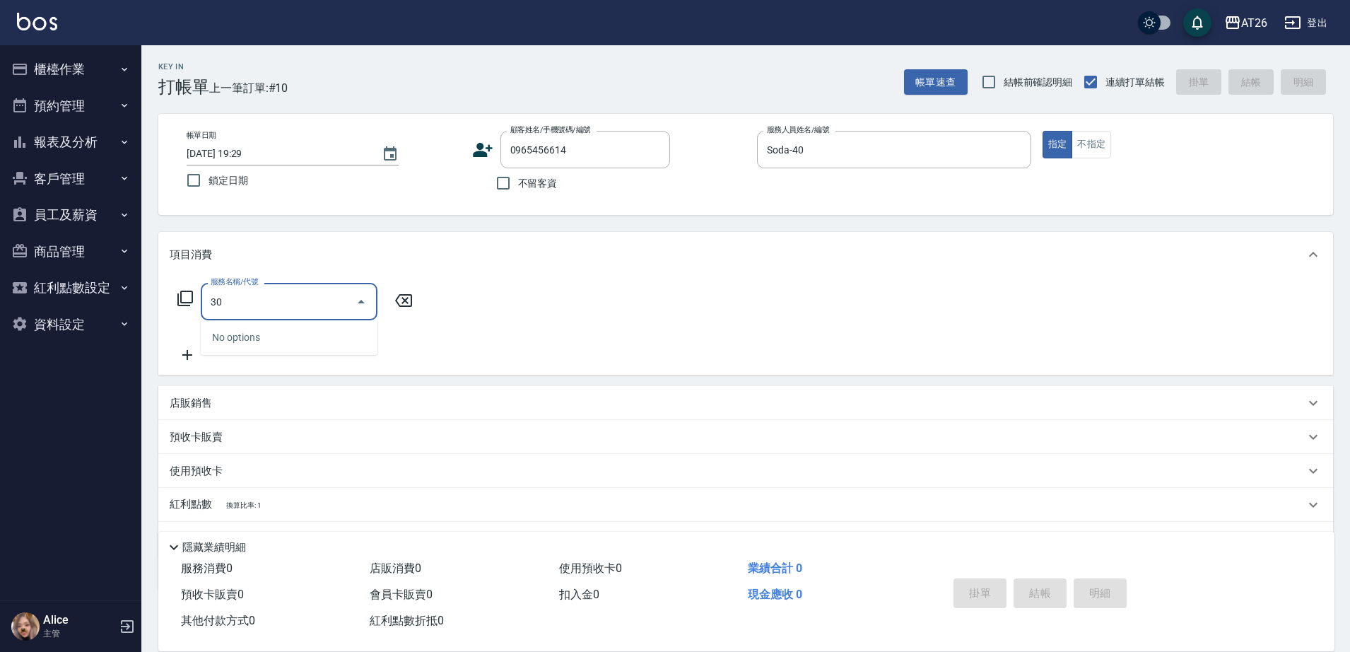
type input "301"
type input "120"
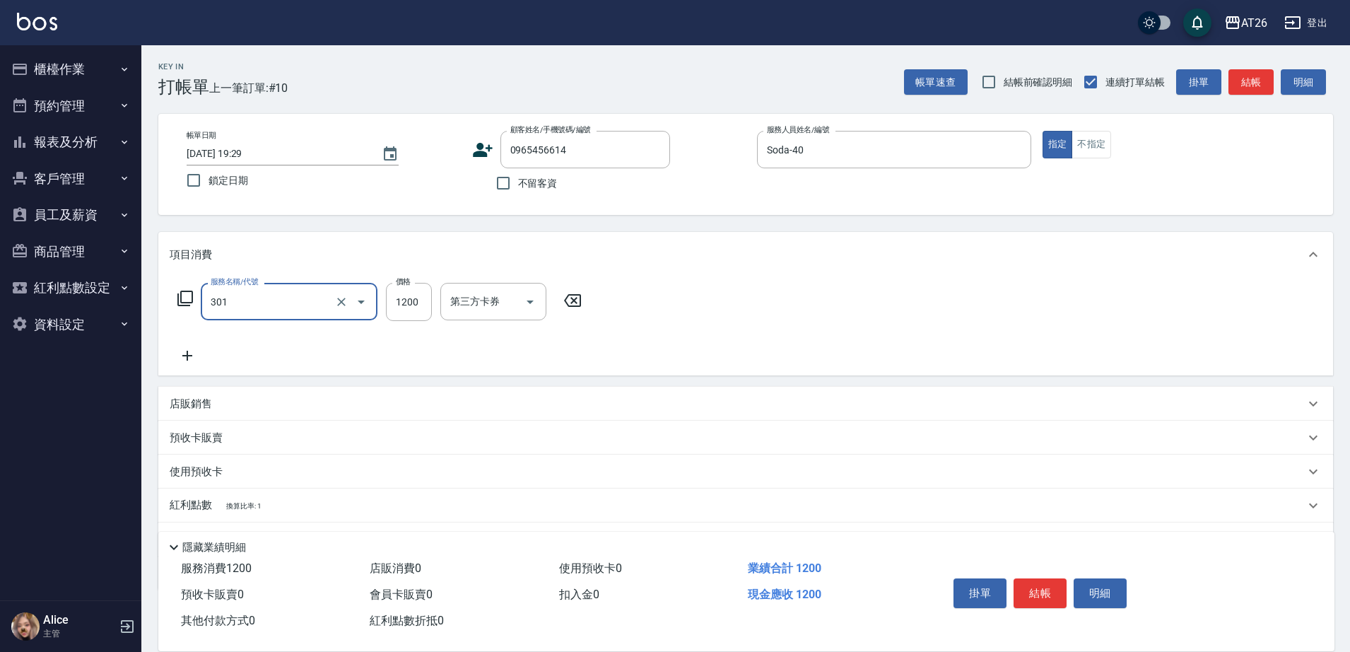
type input "燙髮(301)"
type input "1"
type input "0"
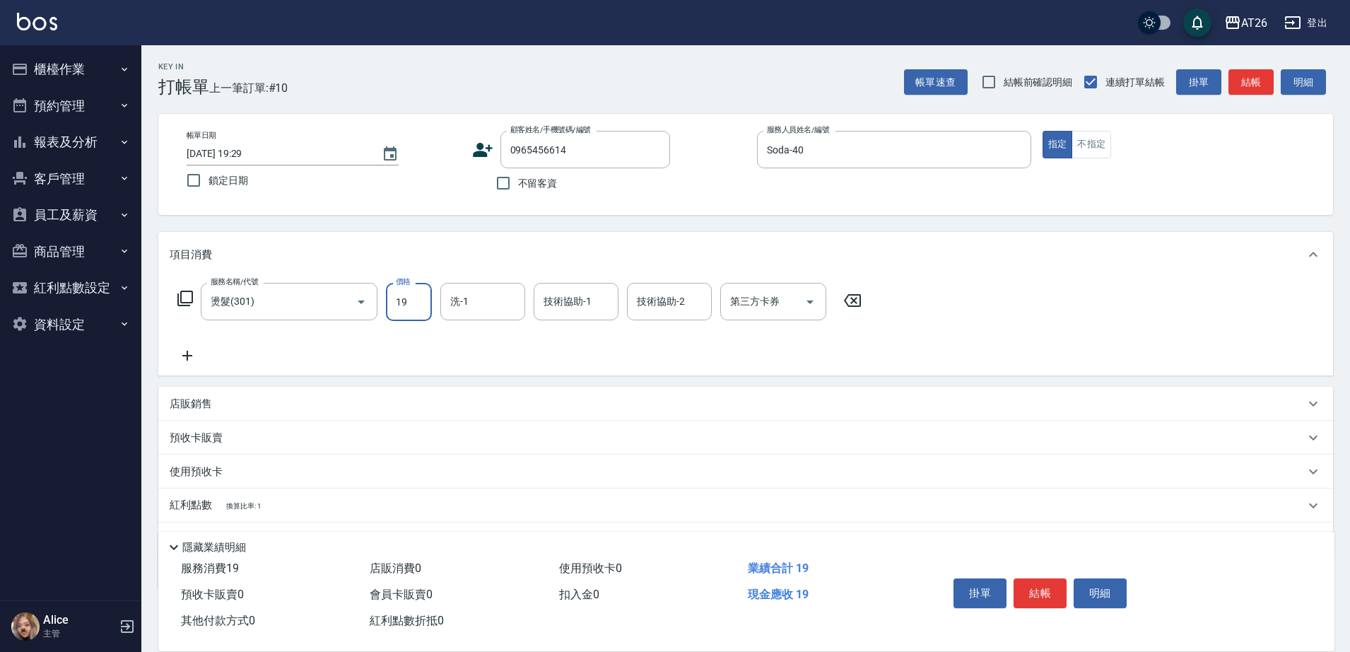
type input "199"
type input "10"
type input "1999"
type input "190"
type input "1999"
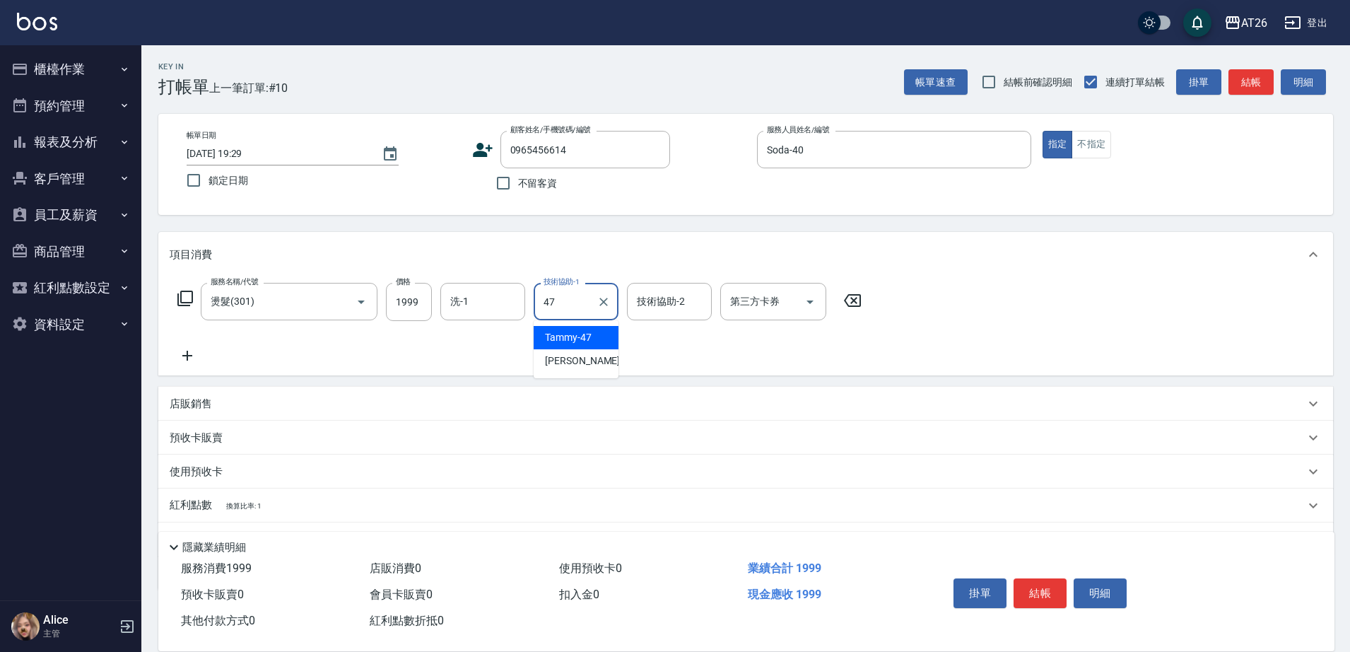
type input "Tammy-47"
click at [486, 303] on input "洗-1" at bounding box center [483, 301] width 72 height 25
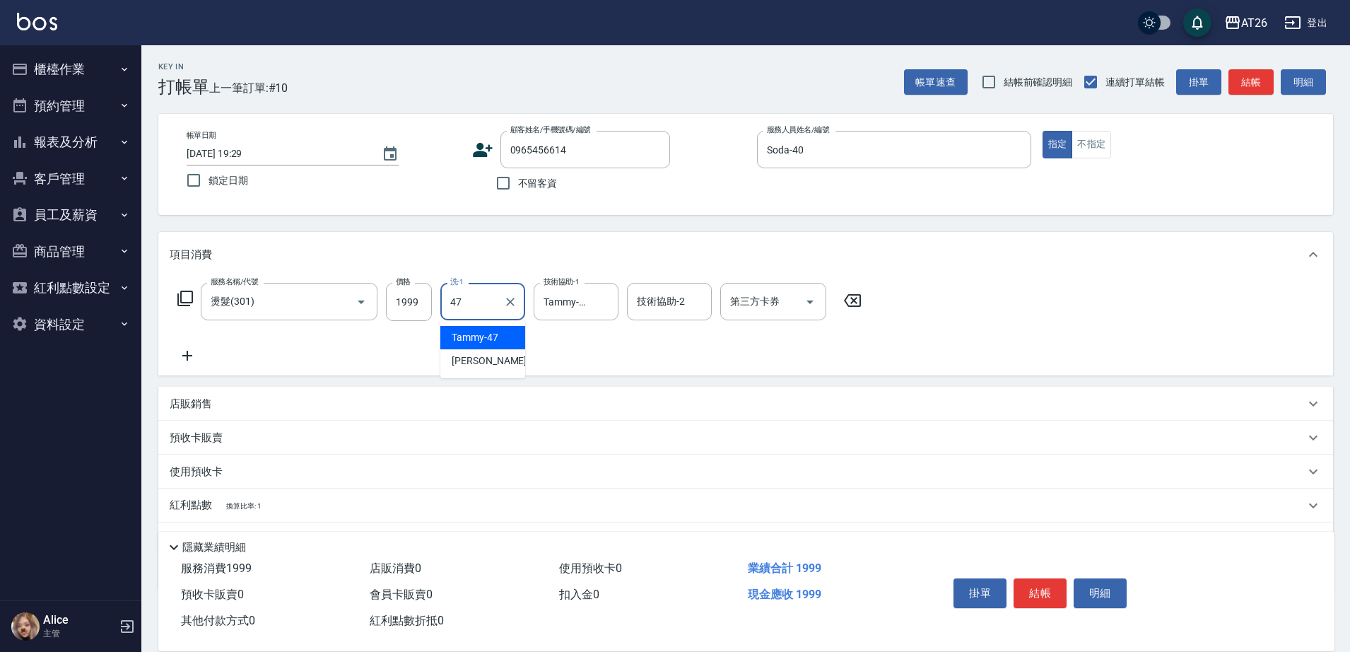
type input "Tammy-47"
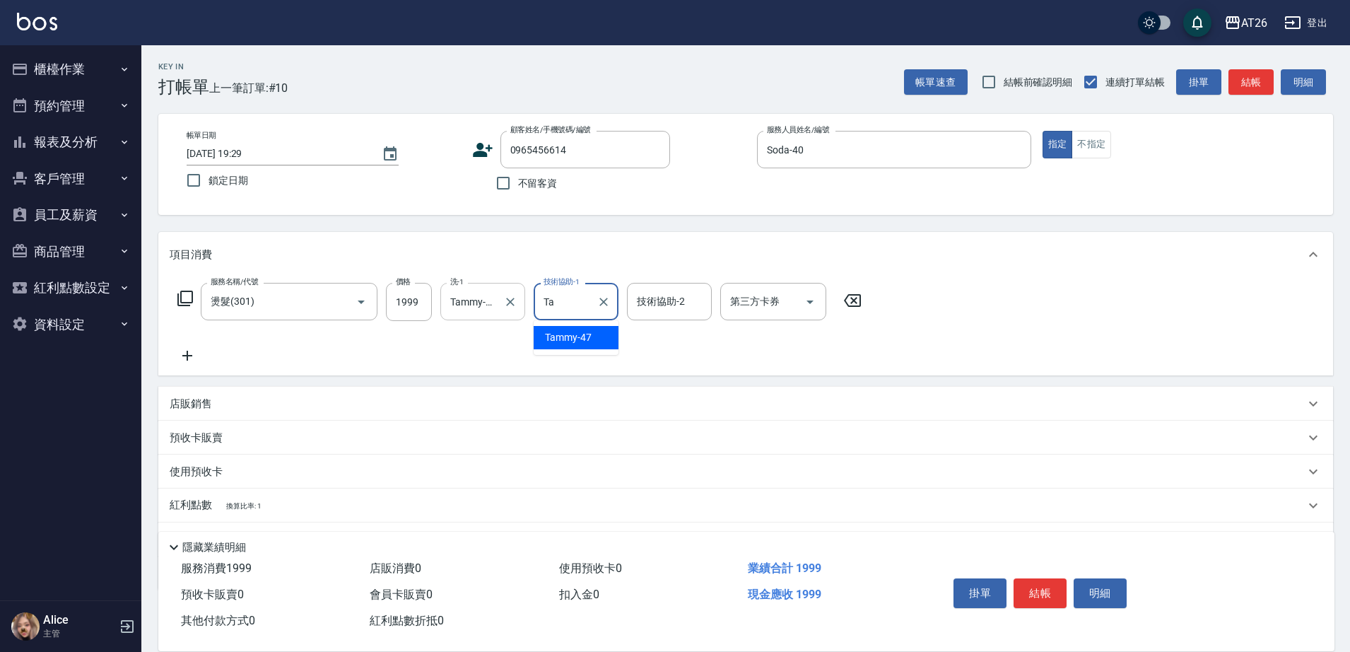
type input "T"
click at [609, 309] on button "Clear" at bounding box center [604, 302] width 20 height 20
click at [588, 218] on div "Key In 打帳單 上一筆訂單:#10 帳單速查 結帳前確認明細 連續打單結帳 掛單 結帳 明細 帳單日期 2025/09/20 19:29 鎖定日期 顧客…" at bounding box center [745, 385] width 1209 height 681
click at [563, 307] on input "技術協助-1" at bounding box center [576, 301] width 72 height 25
type input "Tammy-47"
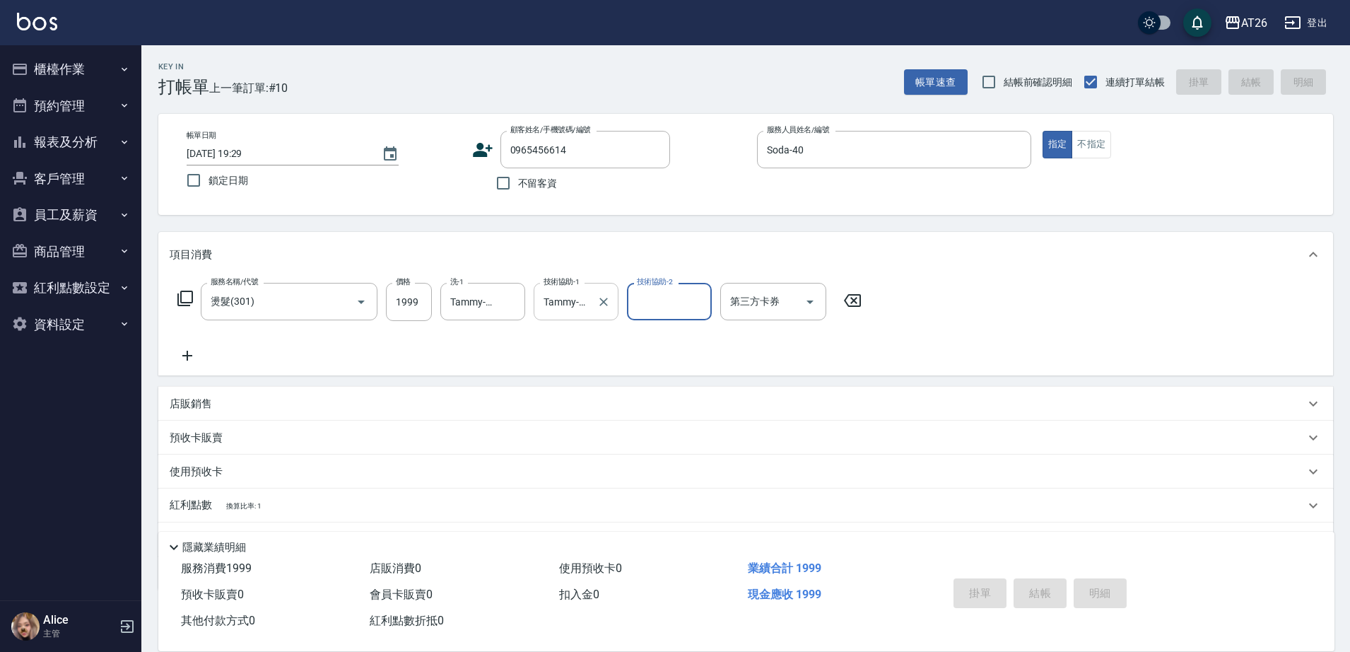
type input "0"
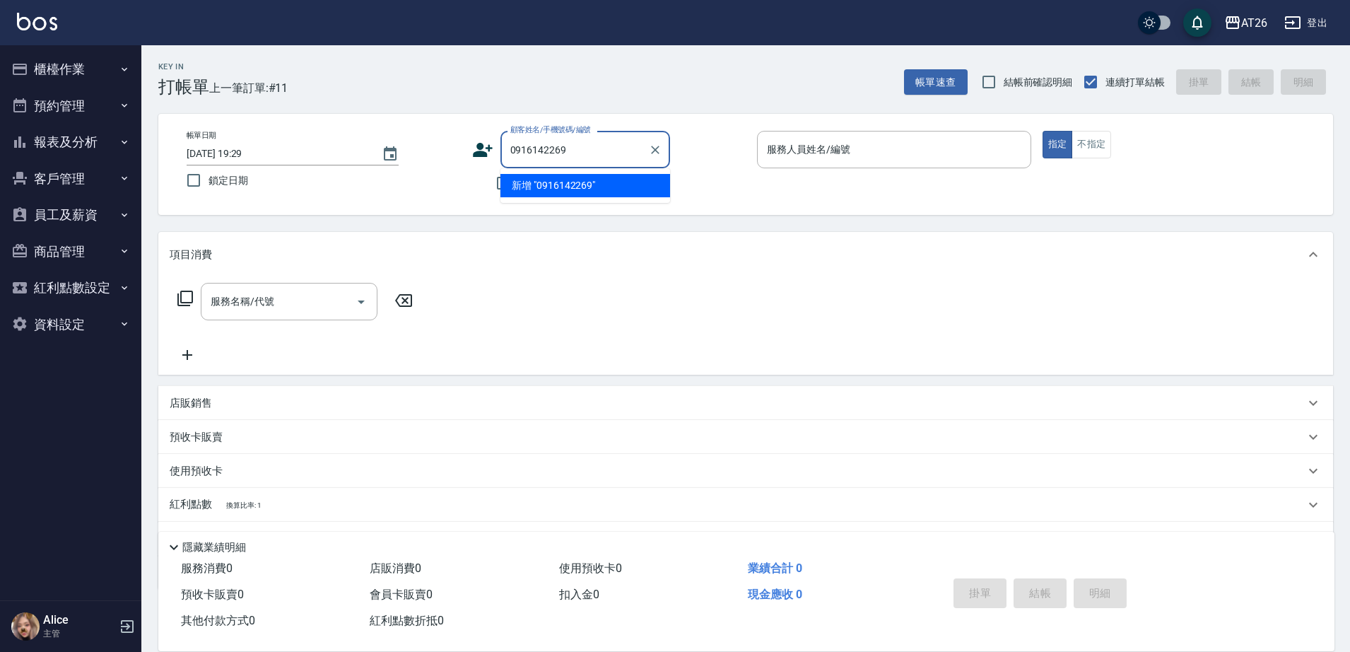
type input "0916142269"
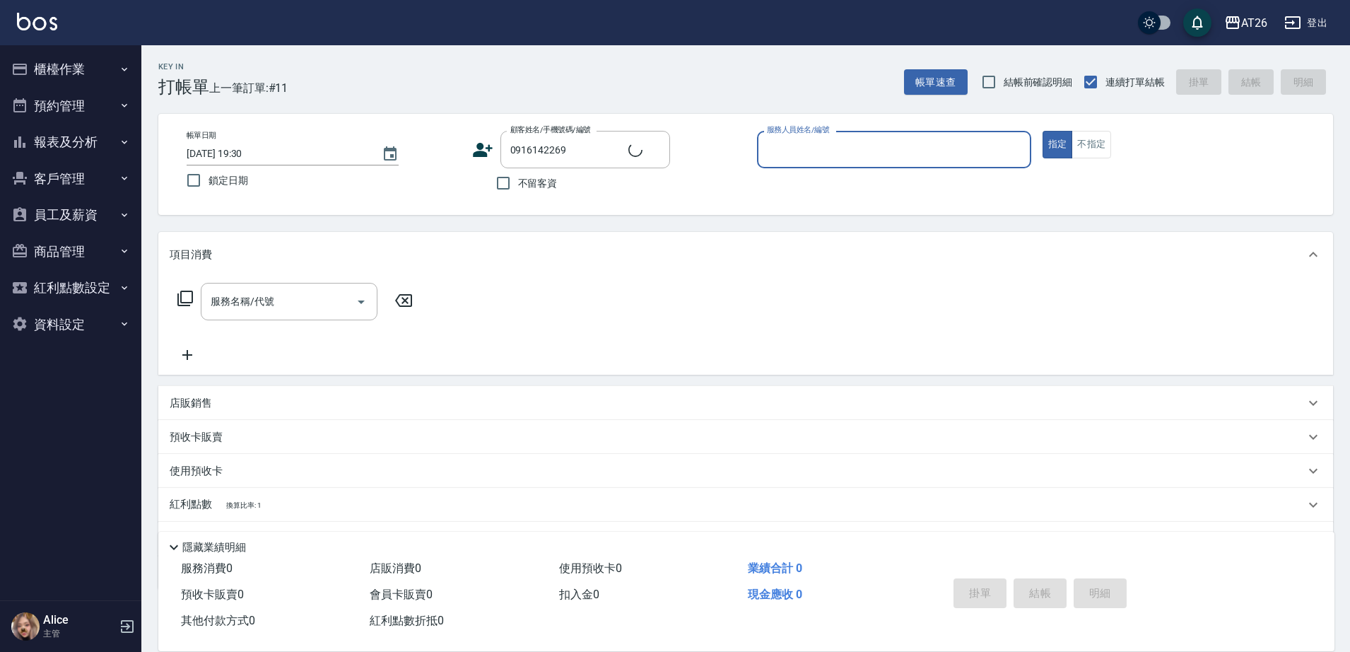
type input "無名字/0916142269/null"
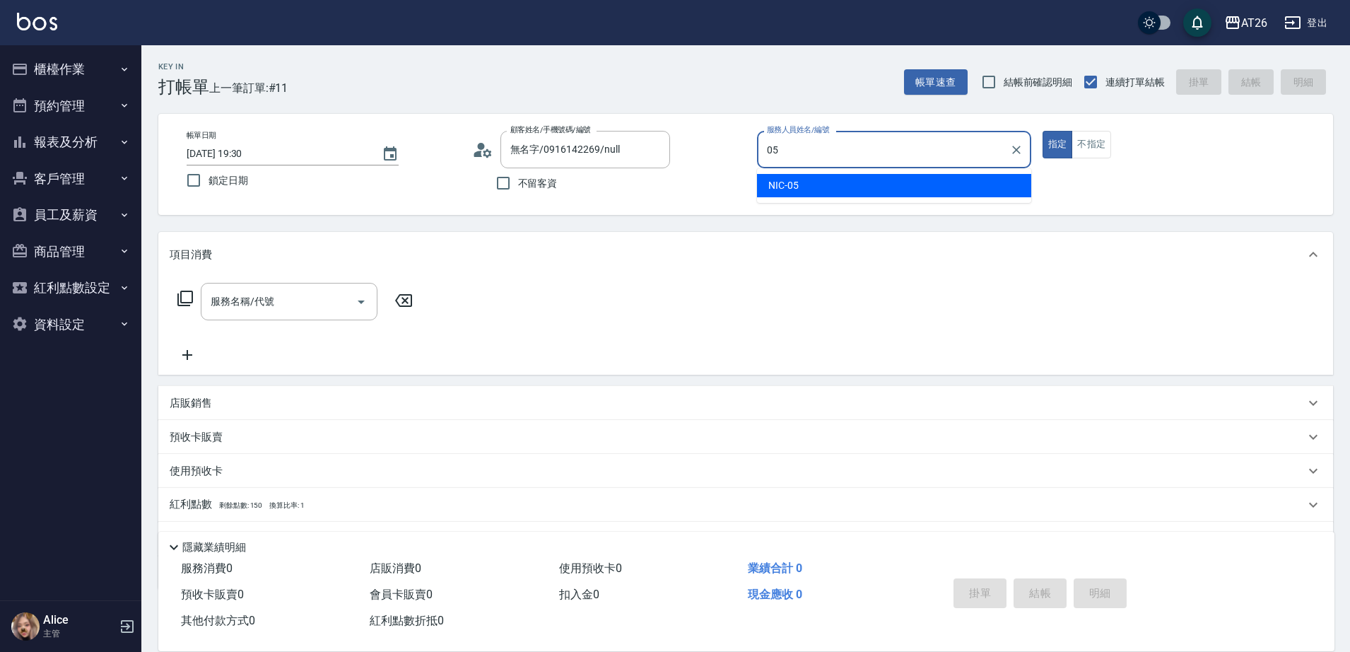
type input "05"
type button "true"
type input "NIC-05"
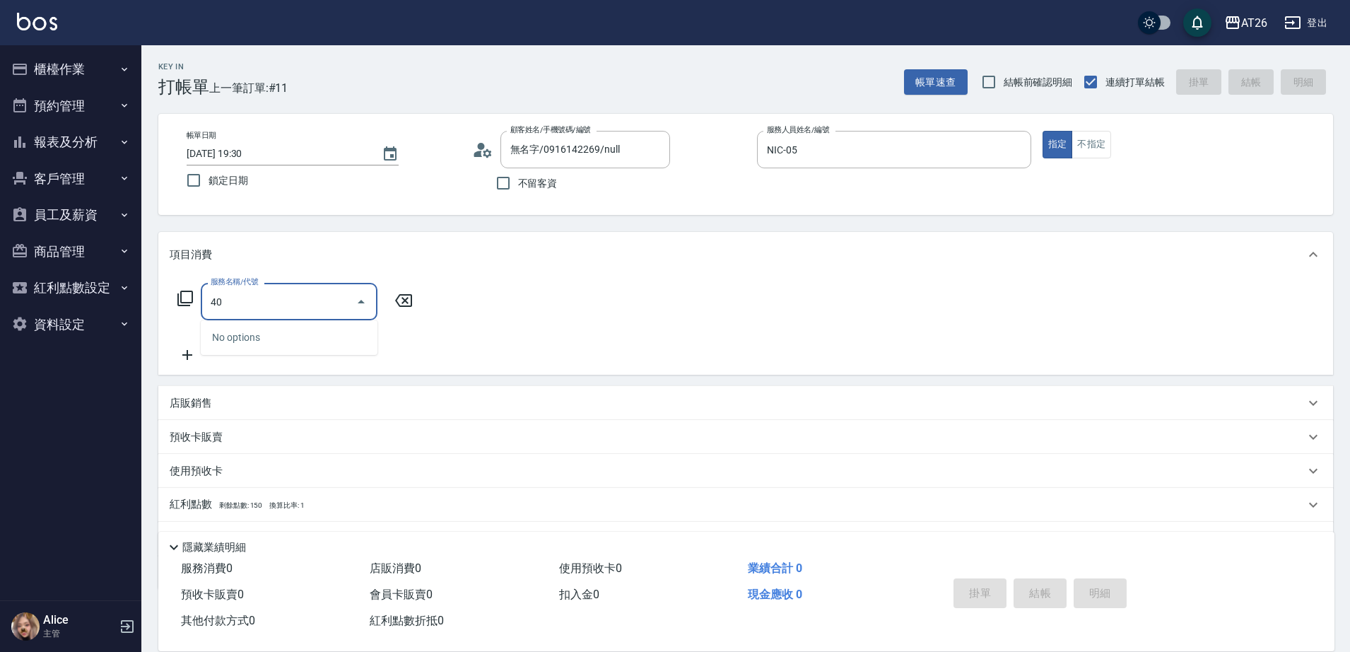
type input "401"
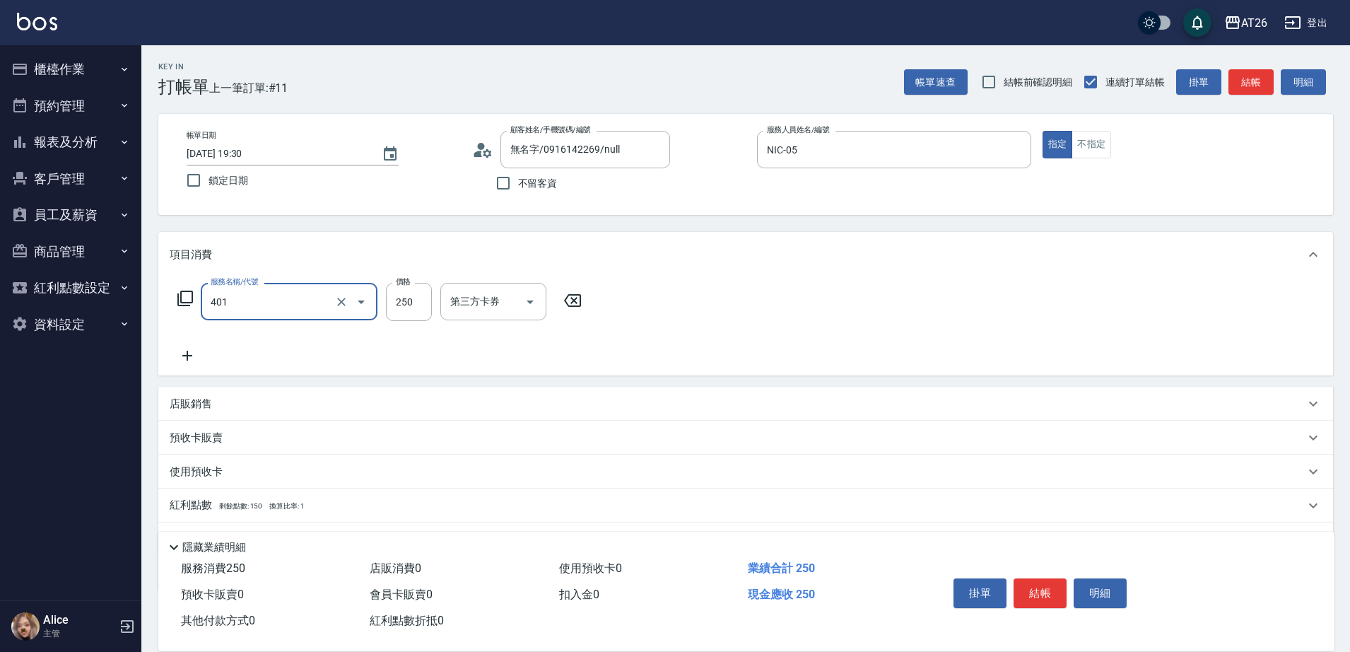
type input "20"
type input "剪髮(401)"
type input "7"
type input "0"
type input "700"
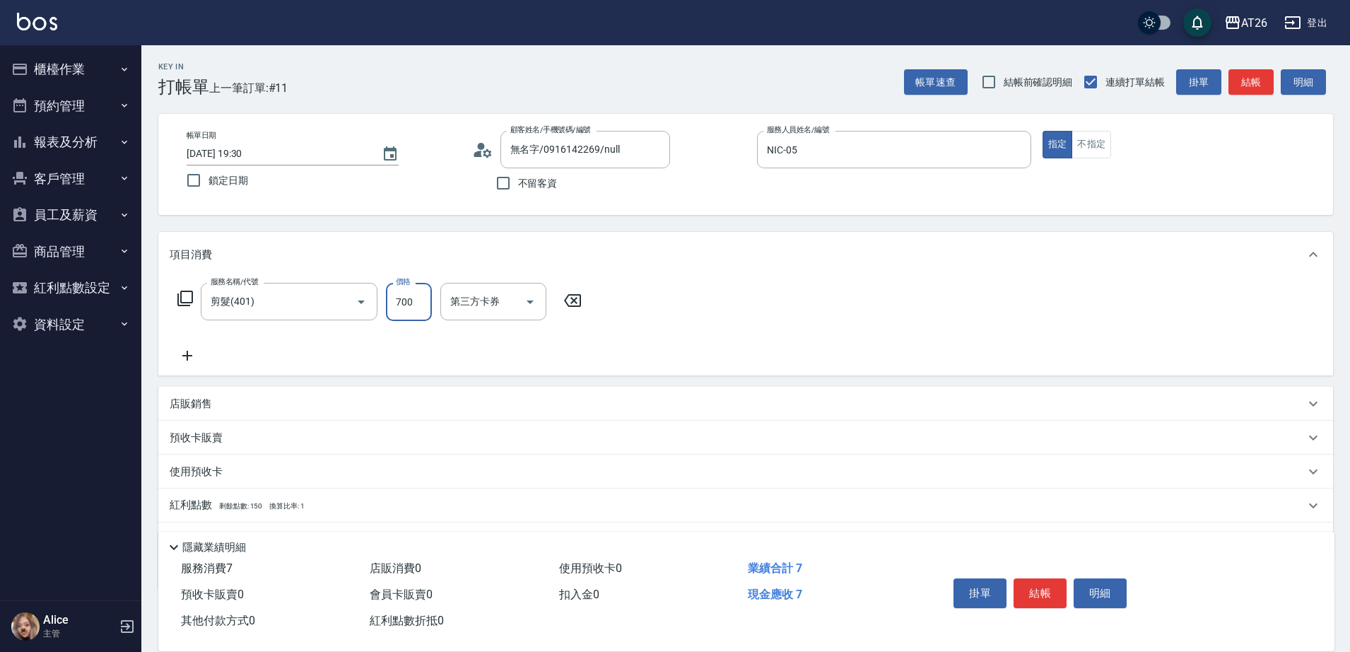
type input "70"
type input "700"
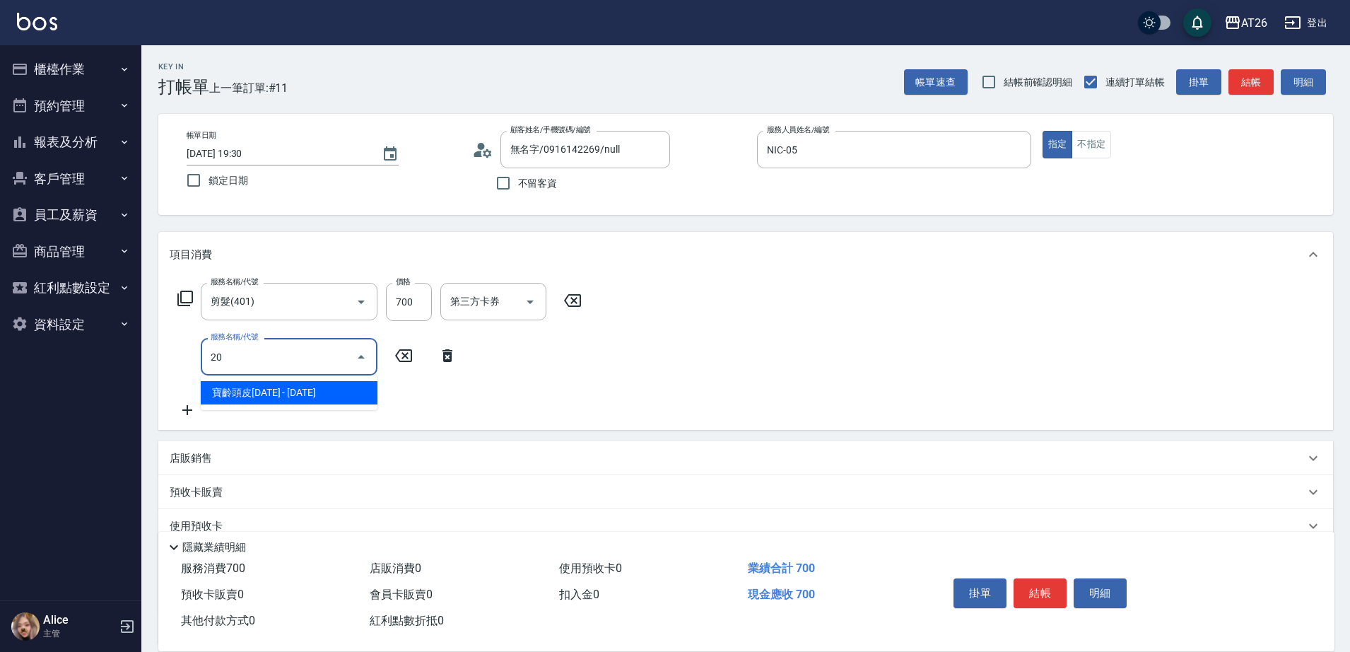
type input "201"
type input "90"
type input "洗髮(201)"
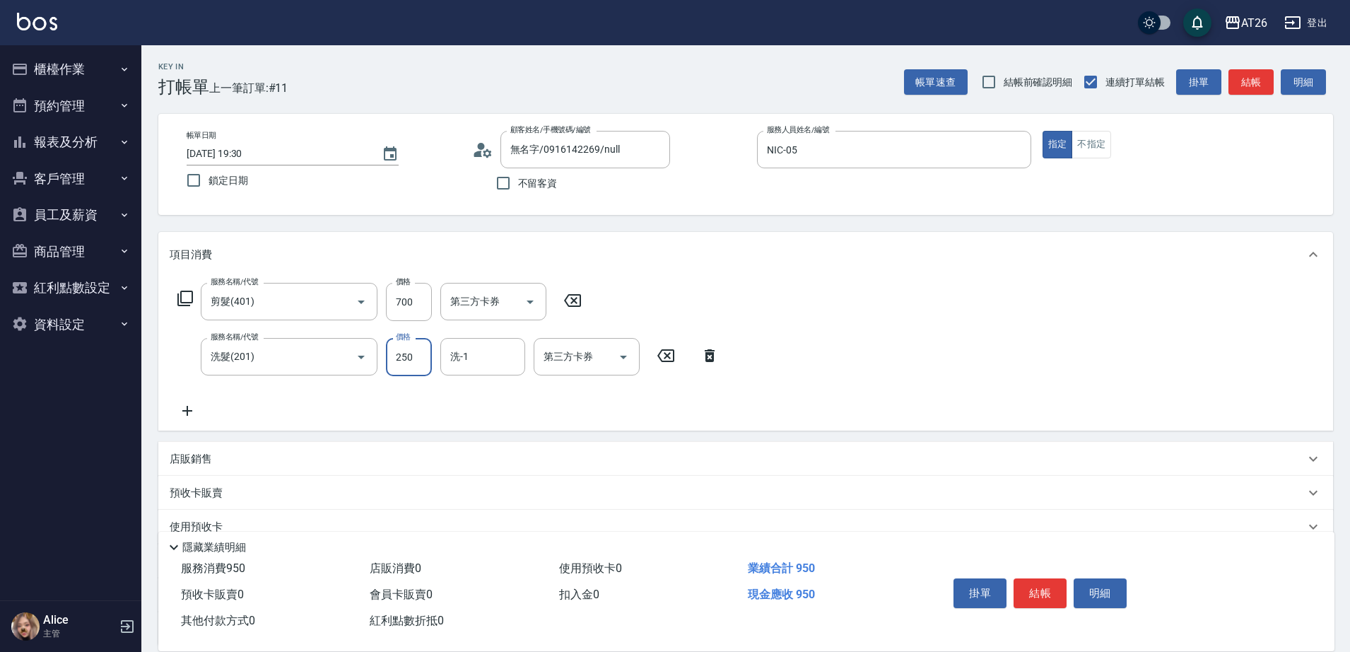
type input "0"
type input "70"
type input "0"
type input "[PERSON_NAME]-44"
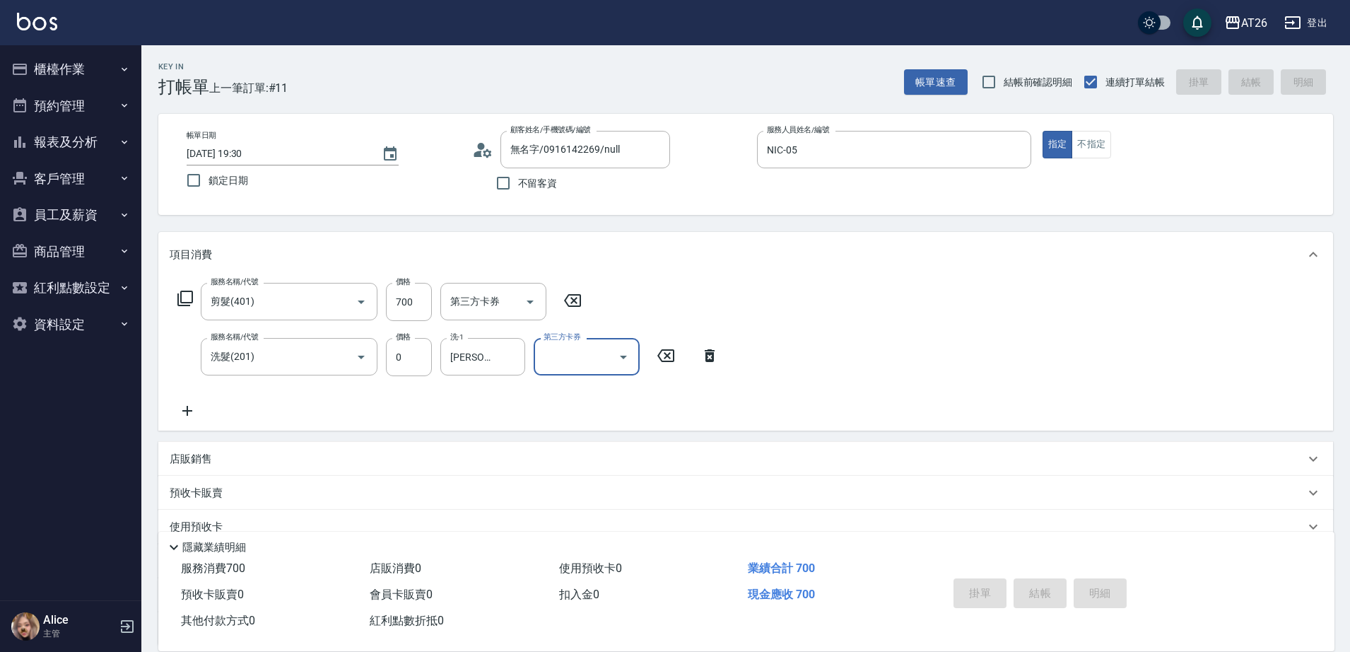
type input "0"
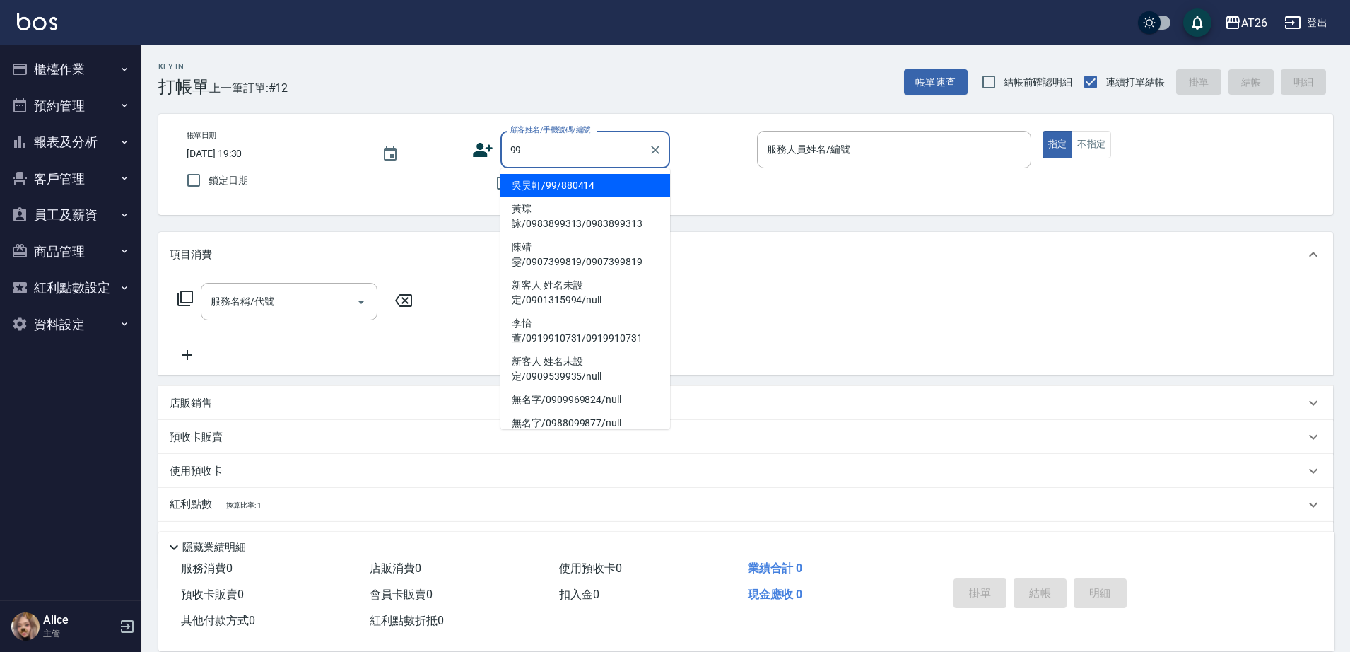
type input "吳昊軒/99/880414"
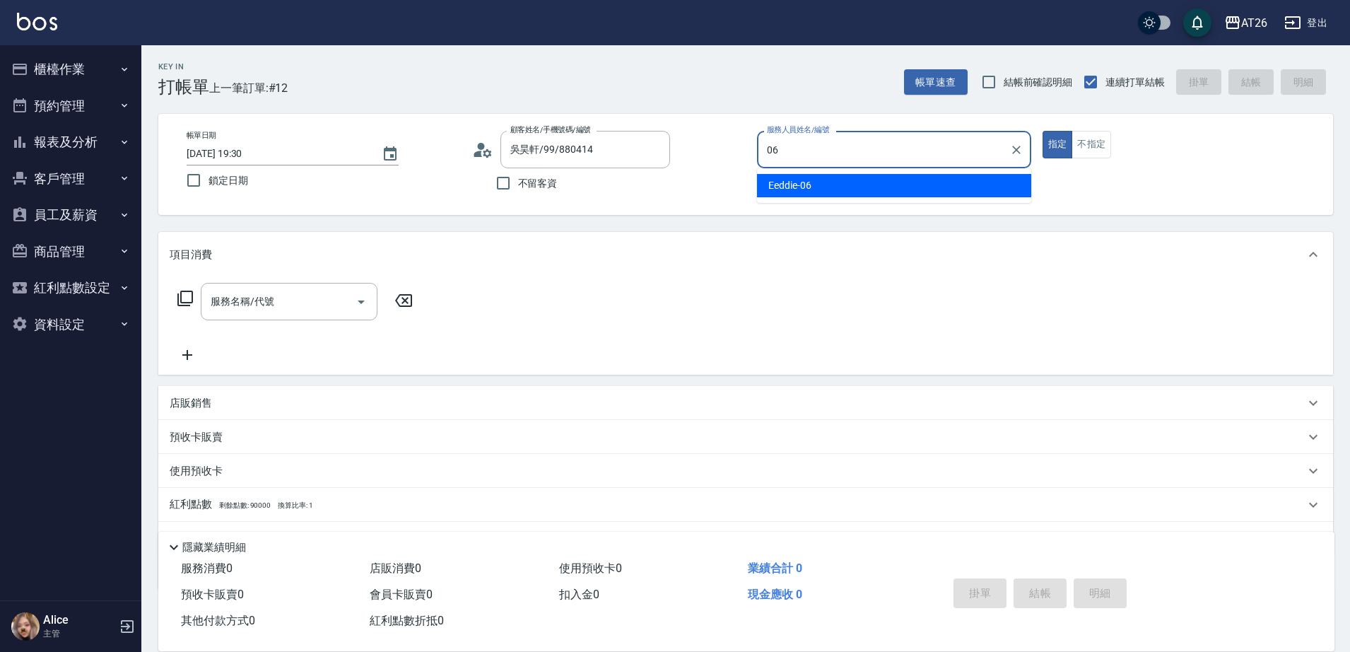
type input "Eeddie-06"
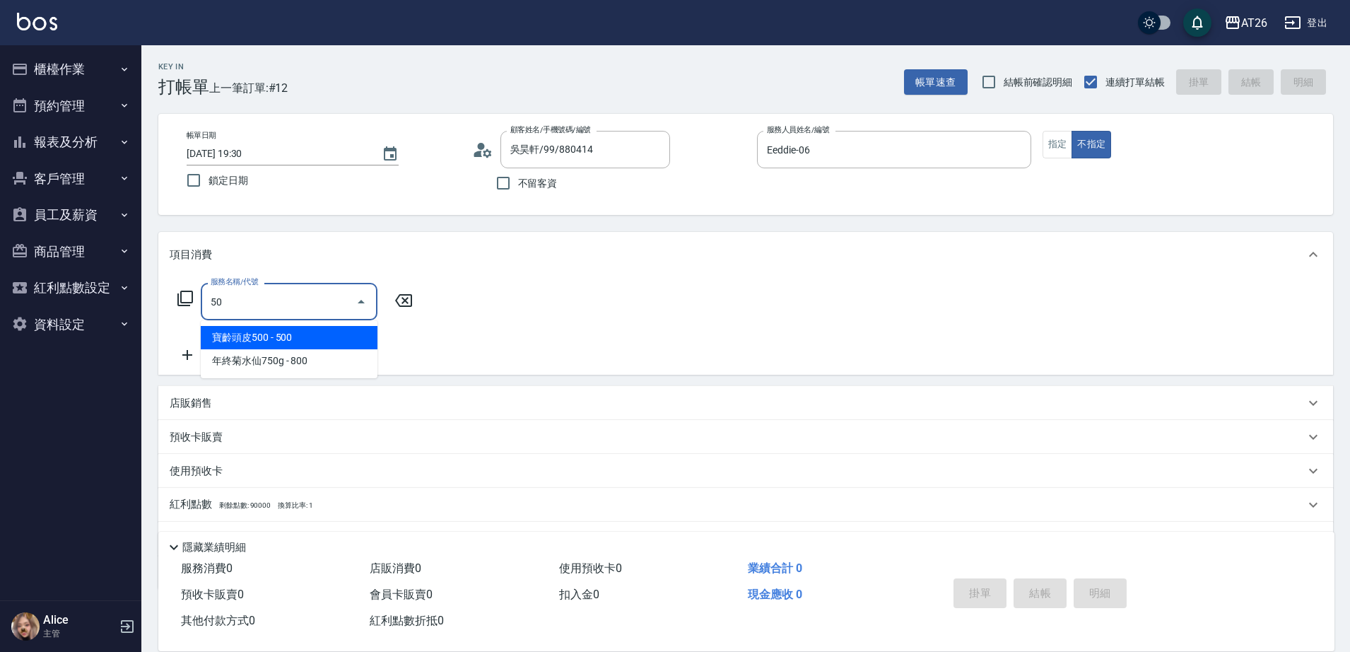
type input "501"
type input "120"
type input "染髮(501)"
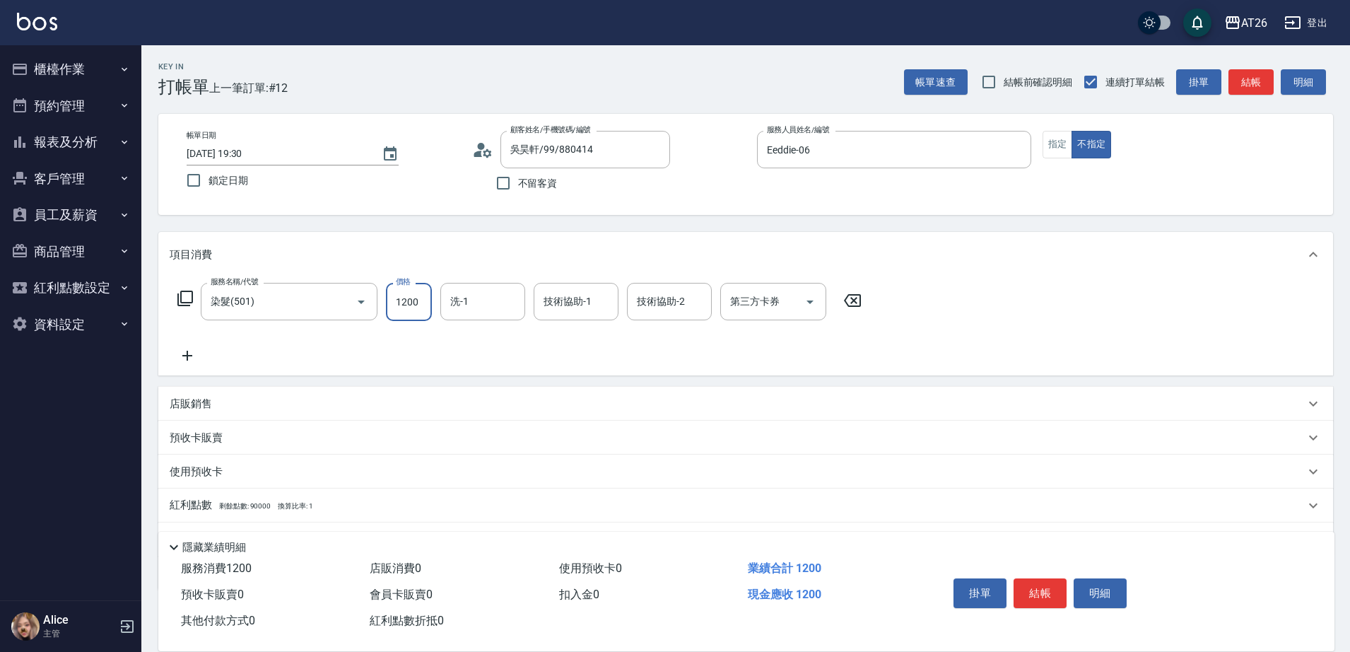
type input "2"
type input "0"
type input "210"
type input "20"
type input "2100"
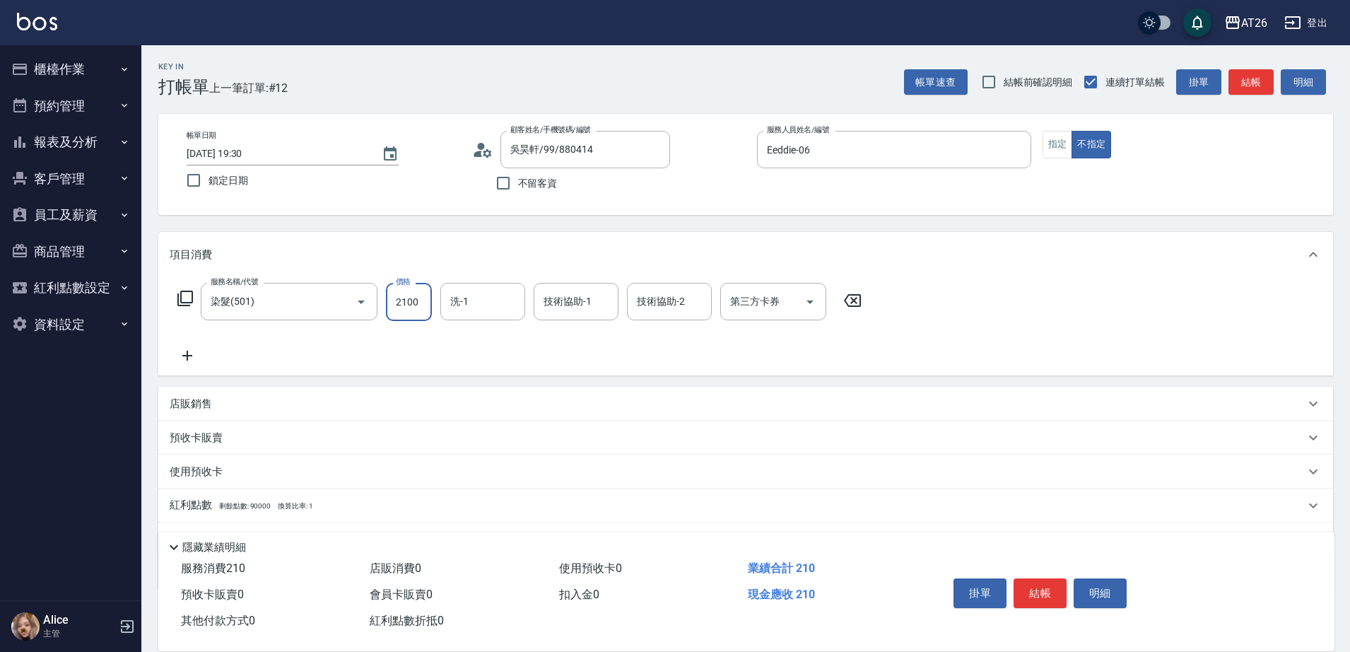
type input "210"
type input "2100"
type input "NANA-23"
type input "Tammy-47"
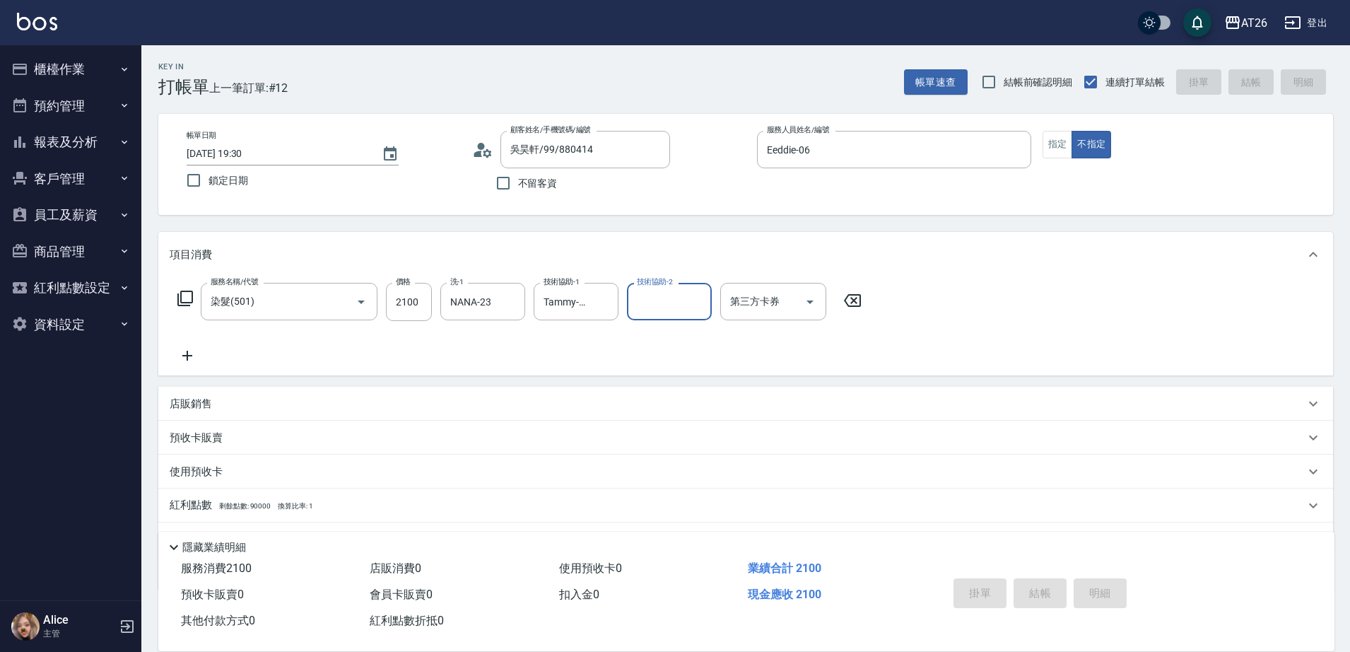
type input "0"
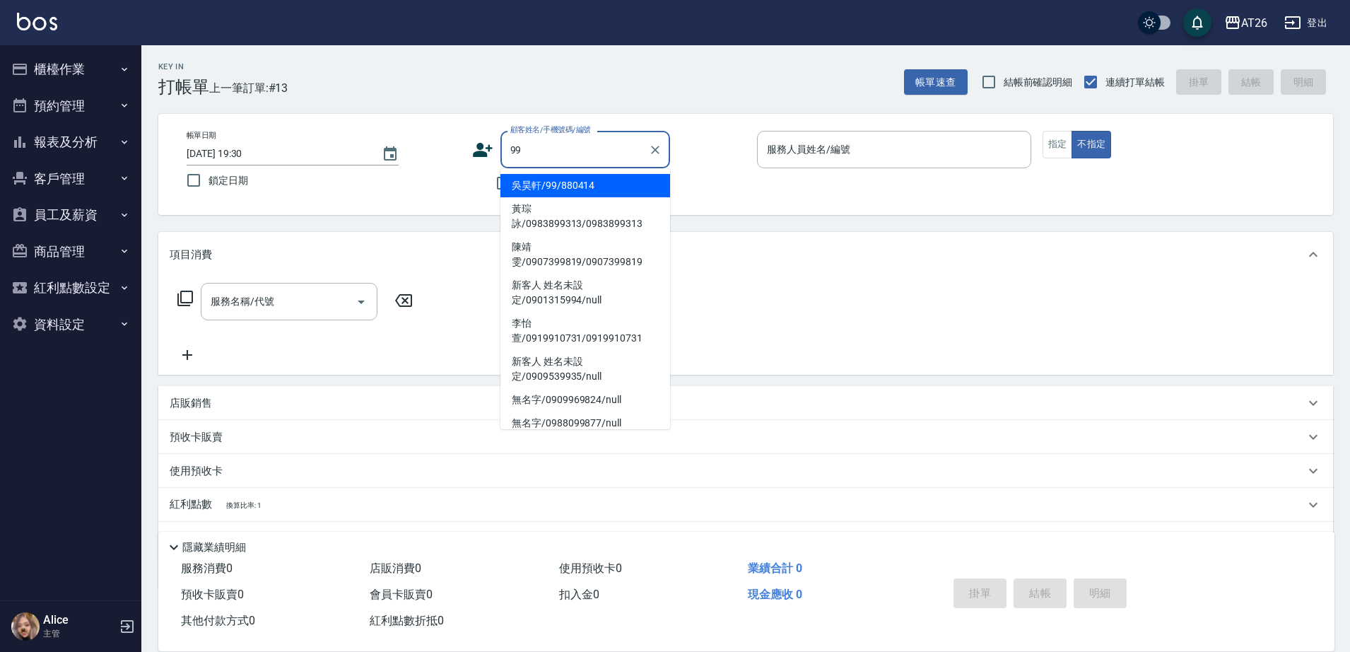
type input "吳昊軒/99/880414"
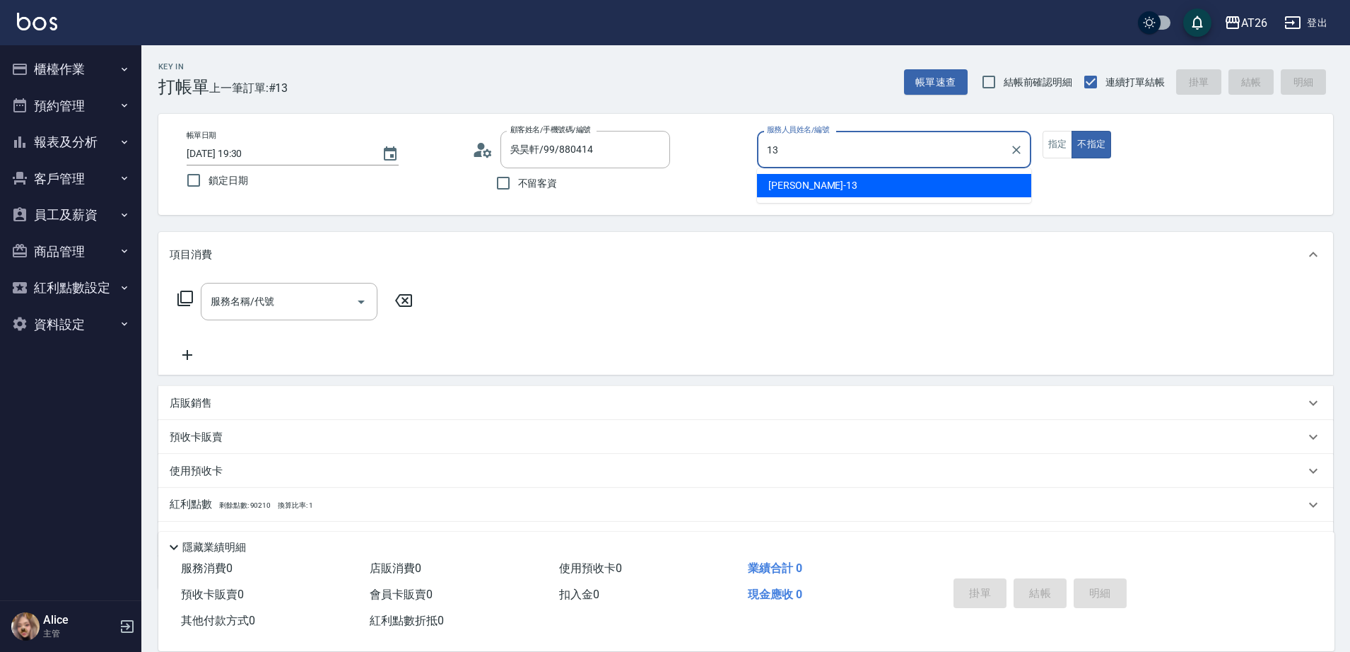
type input "[PERSON_NAME]-13"
type button "false"
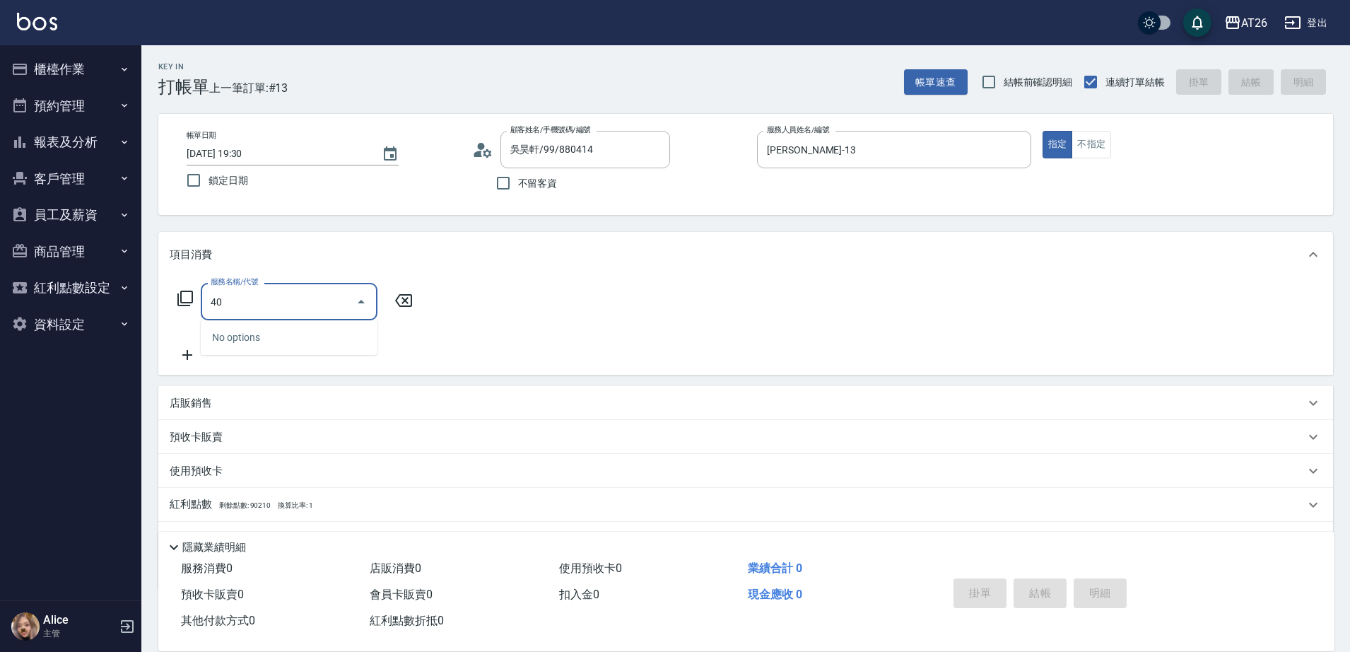
type input "401"
type input "20"
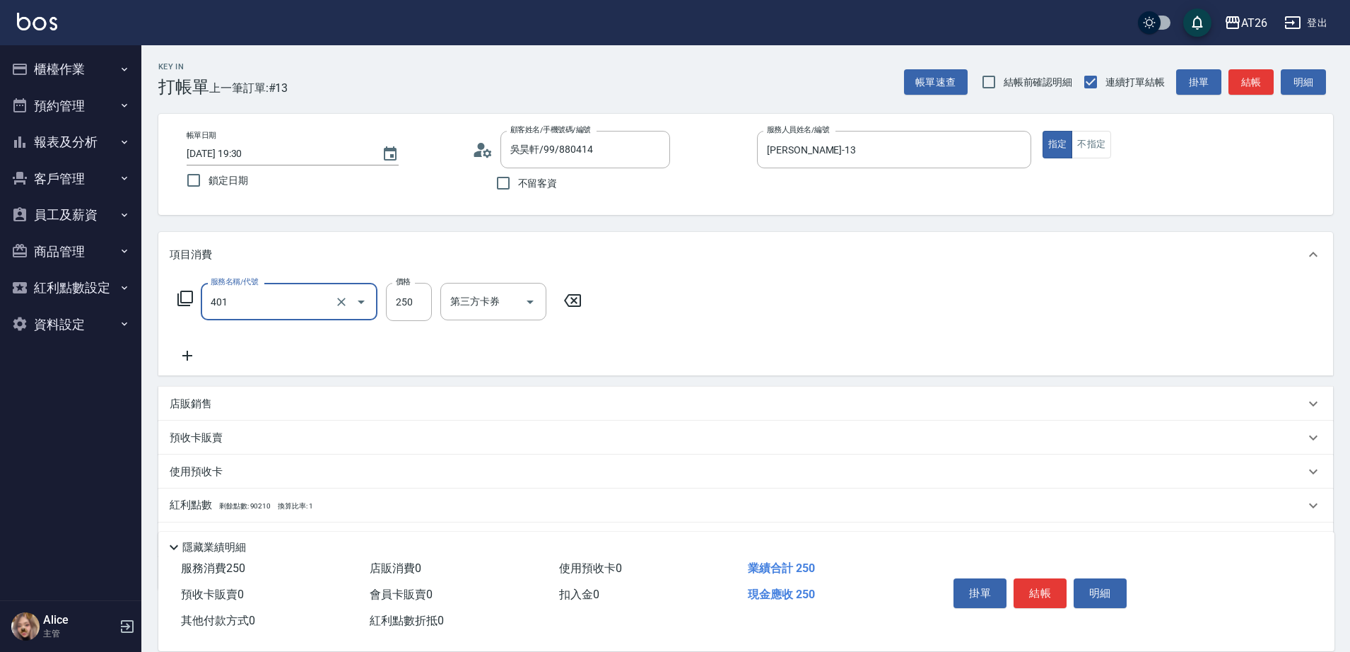
type input "剪髮(401)"
type input "7"
type input "0"
type input "700"
type input "70"
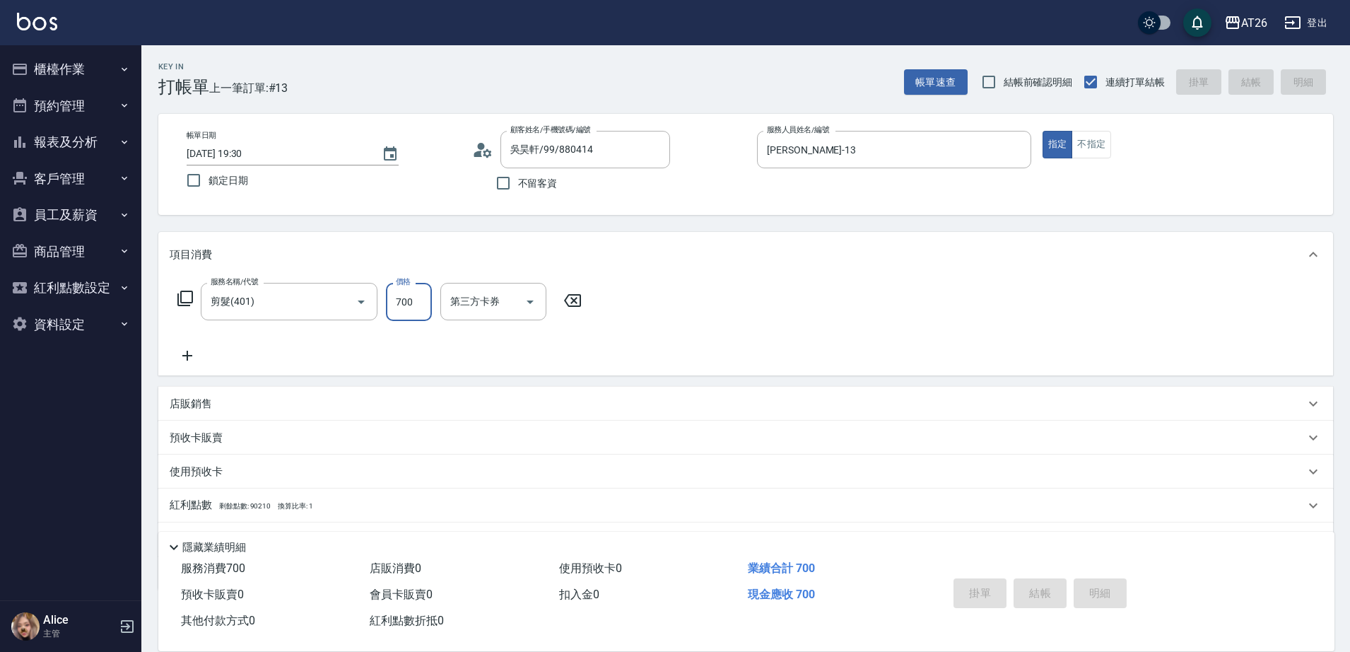
type input "2025/09/20 19:31"
type input "0"
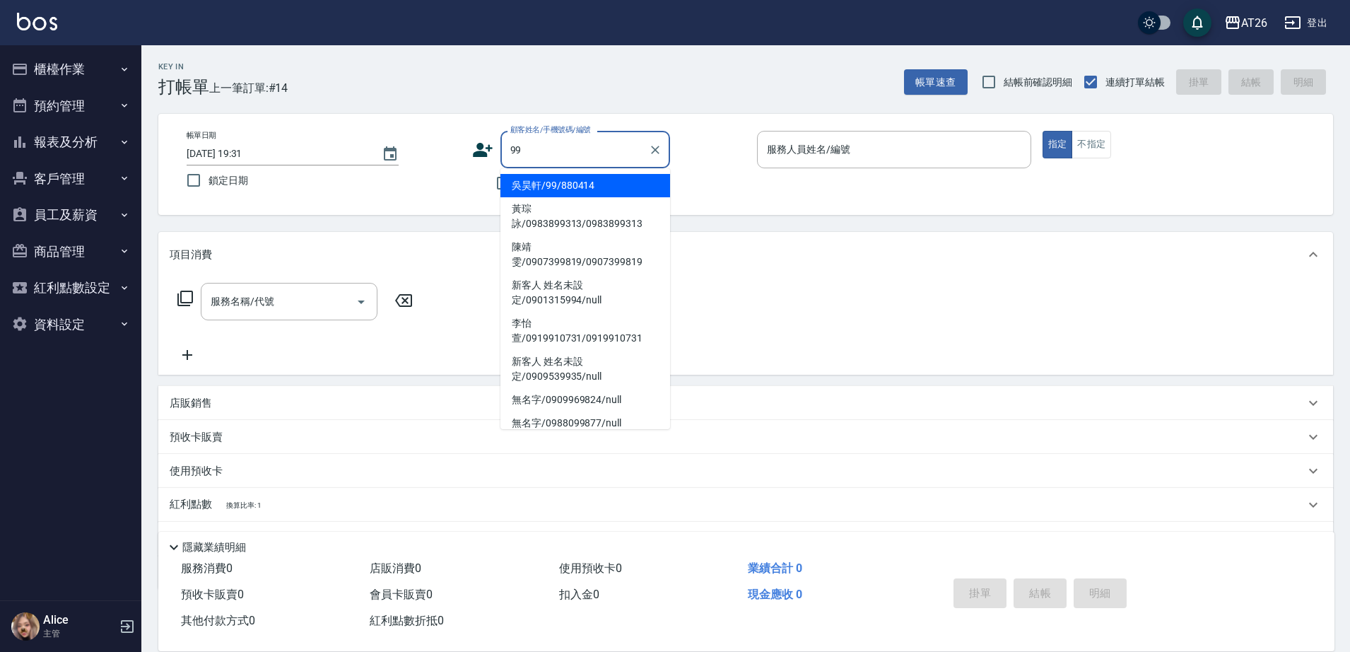
type input "吳昊軒/99/880414"
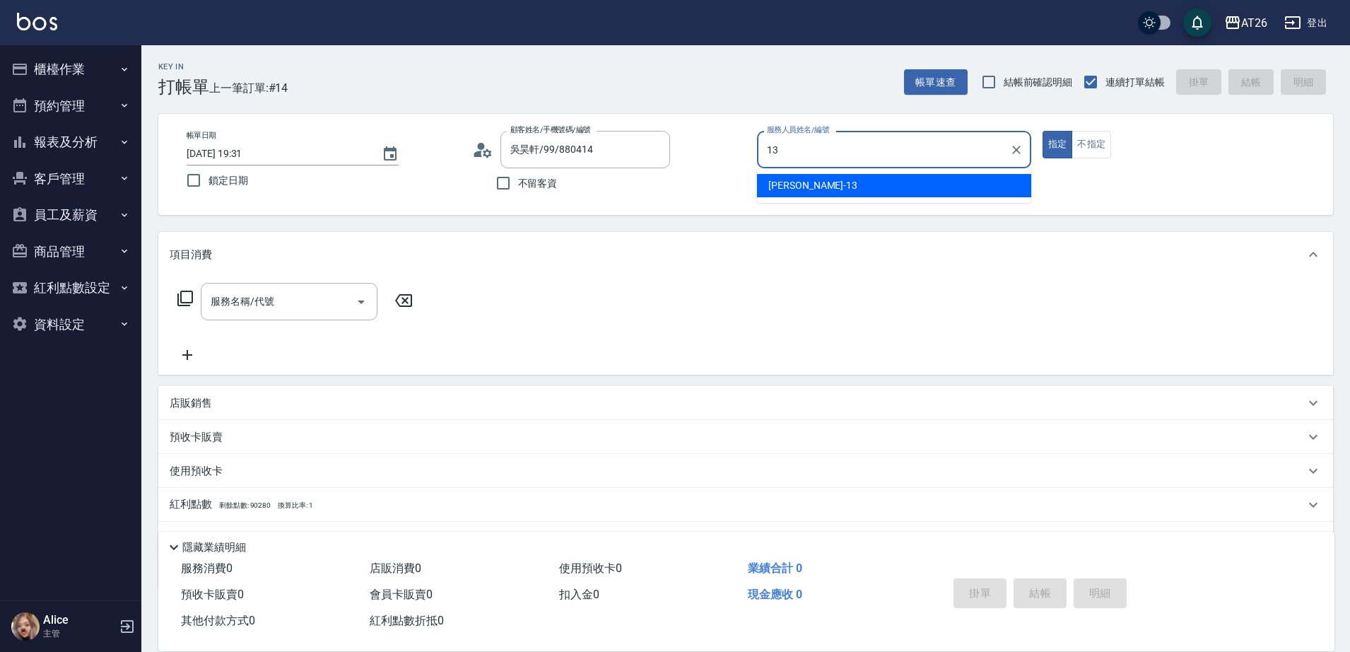
type input "[PERSON_NAME]-13"
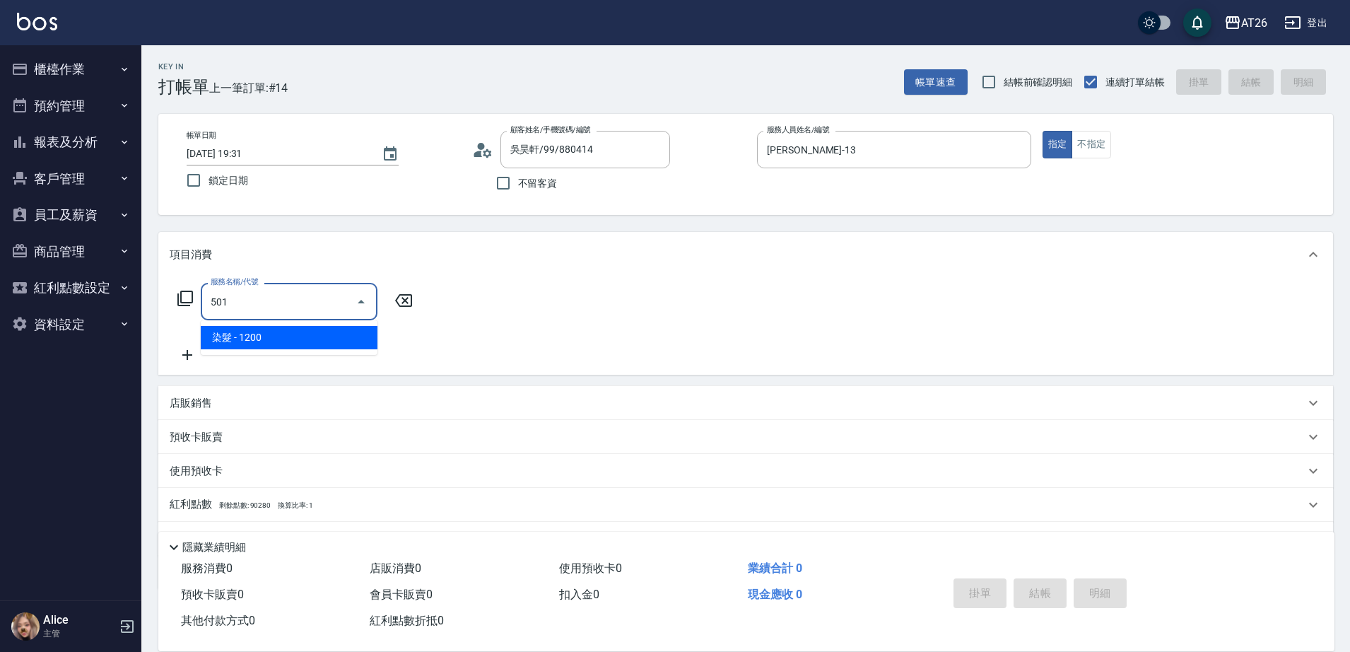
type input "染髮(501)"
type input "120"
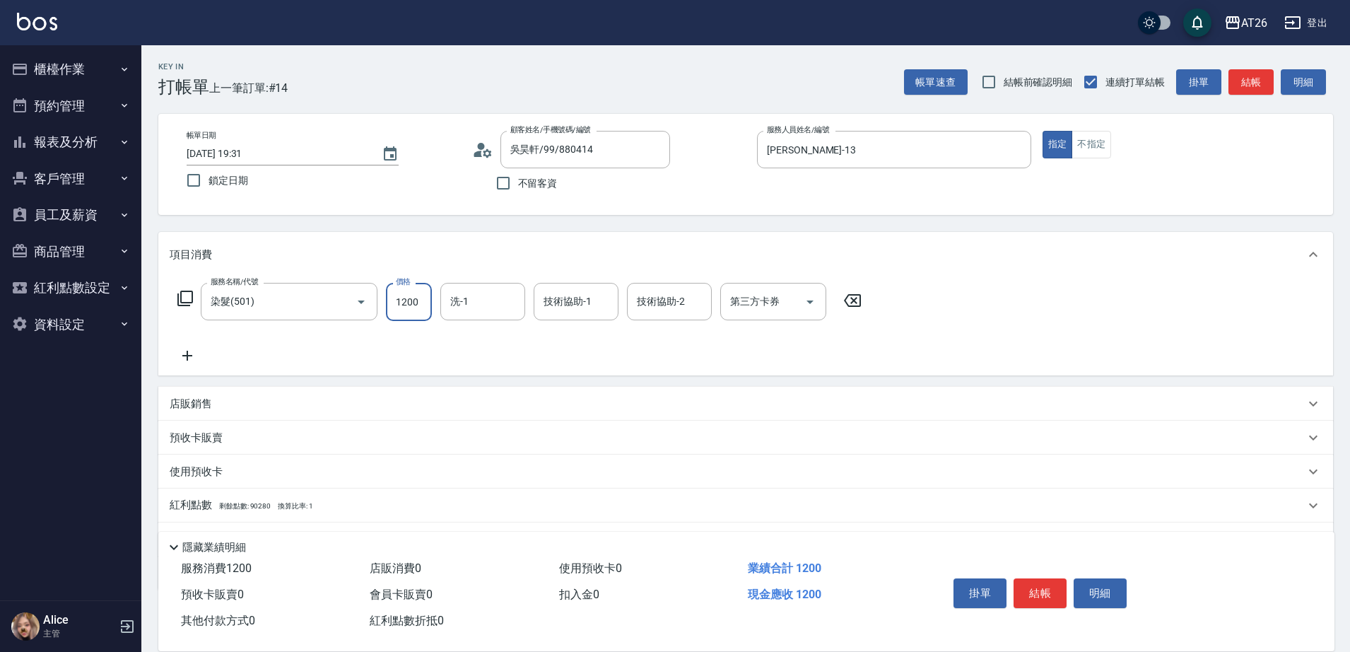
type input "2"
type input "0"
type input "200"
type input "20"
type input "2000"
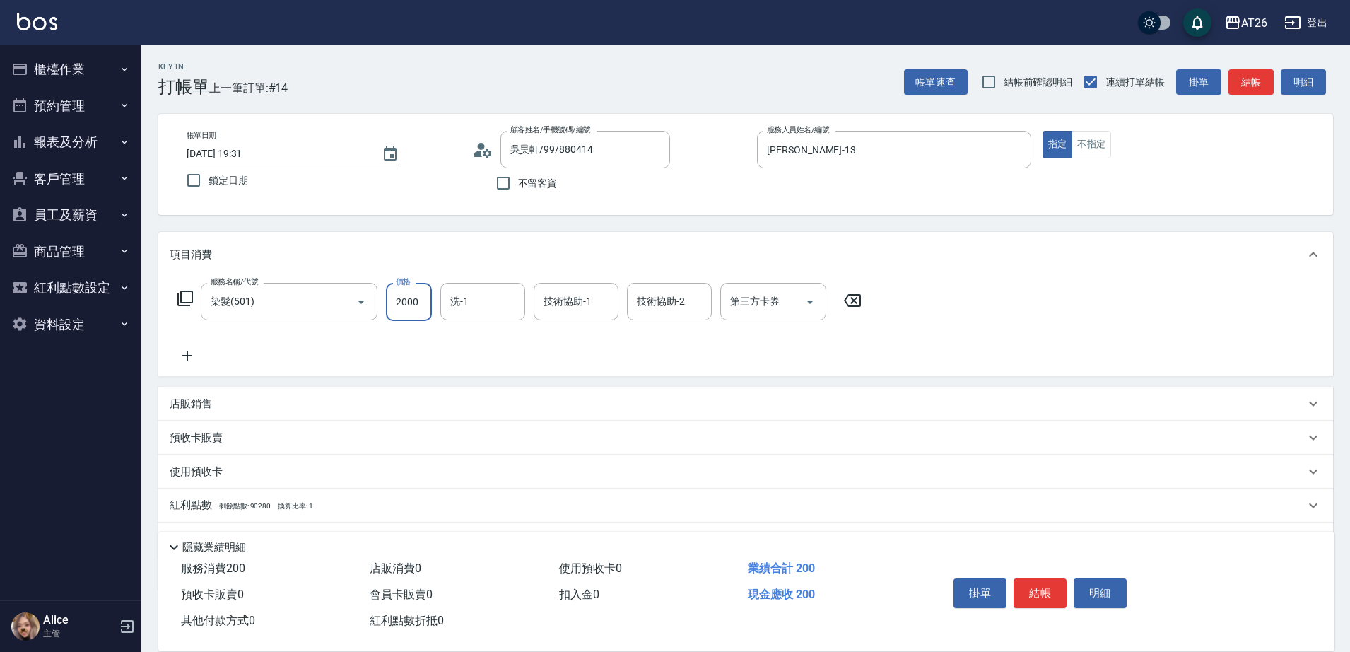
type input "200"
type input "2000"
type input "[PERSON_NAME]-46"
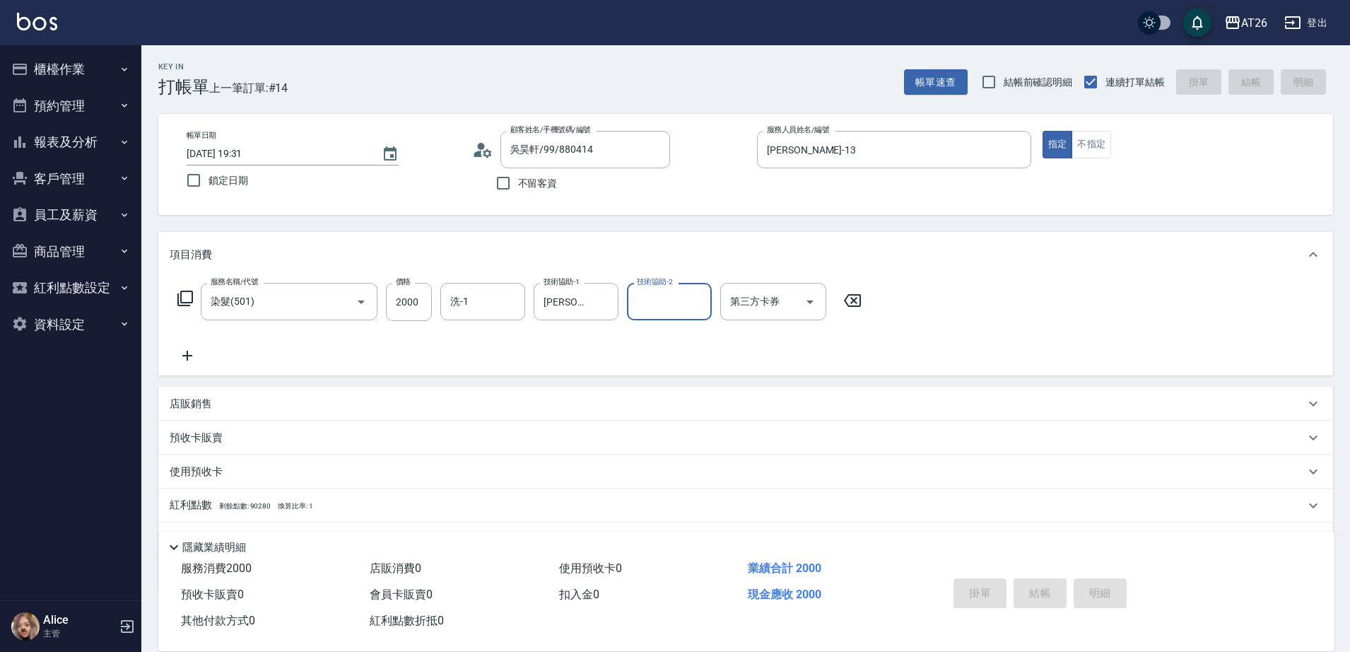
type input "0"
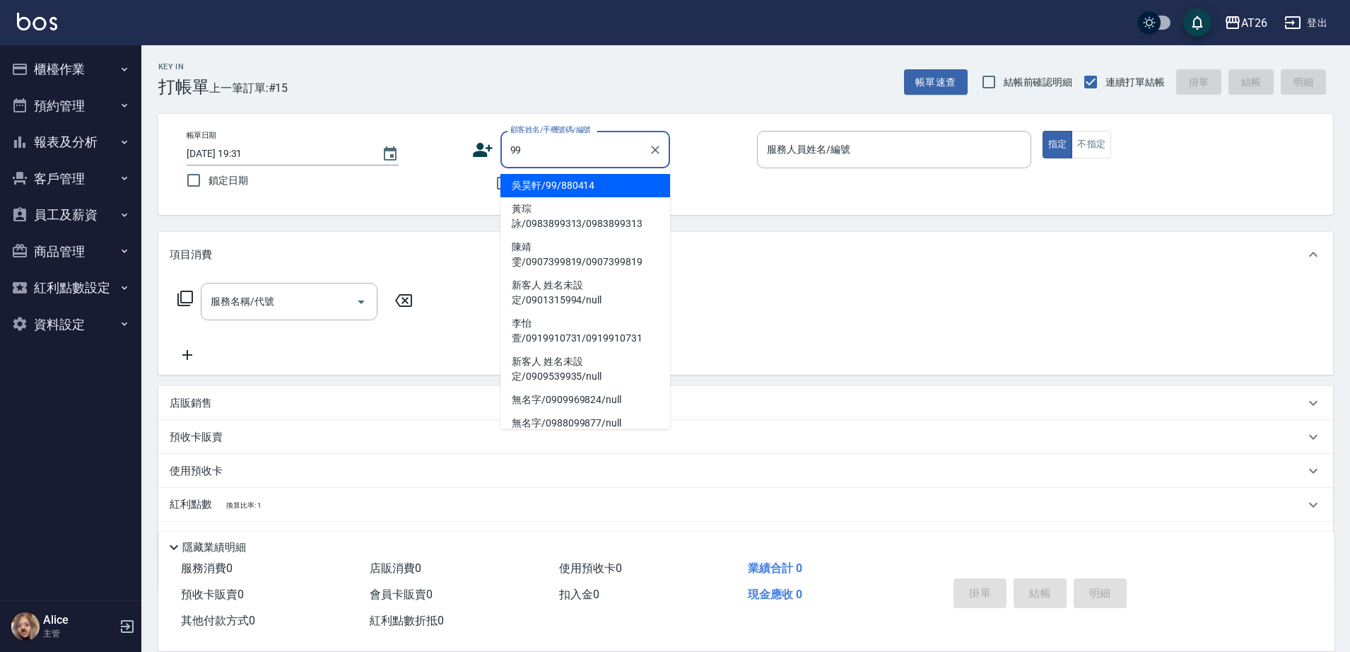
type input "吳昊軒/99/880414"
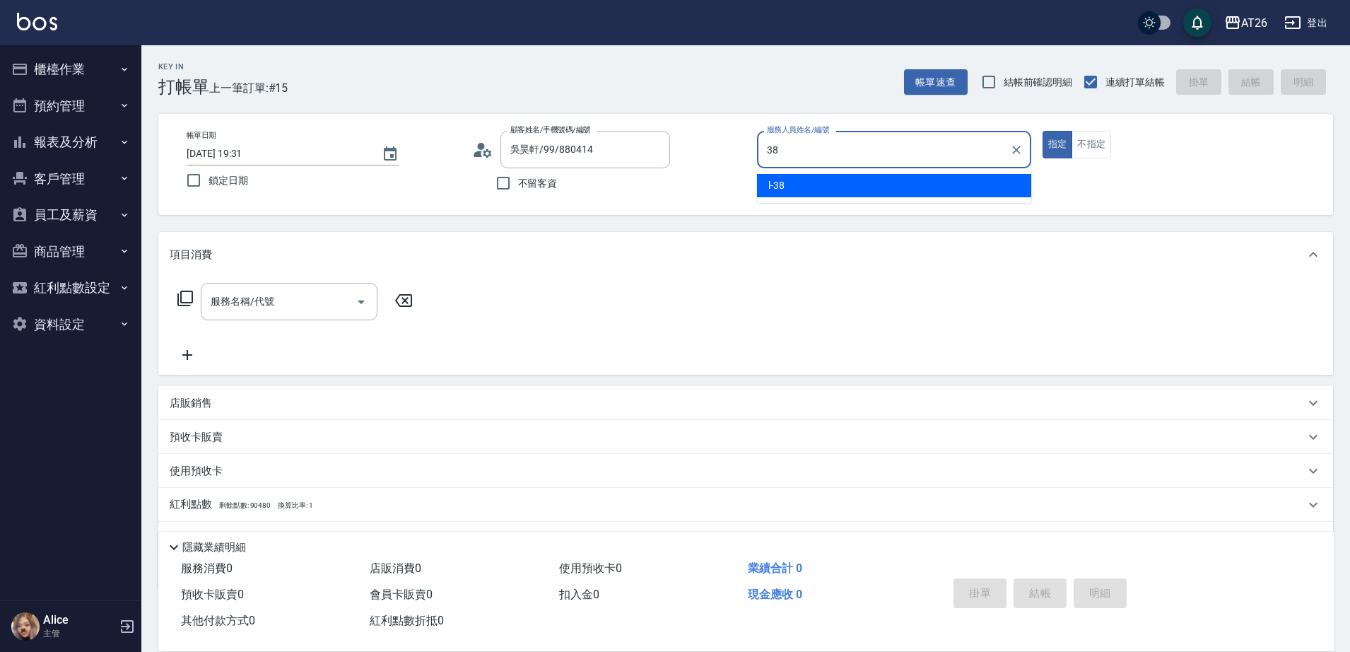
type input "l-38"
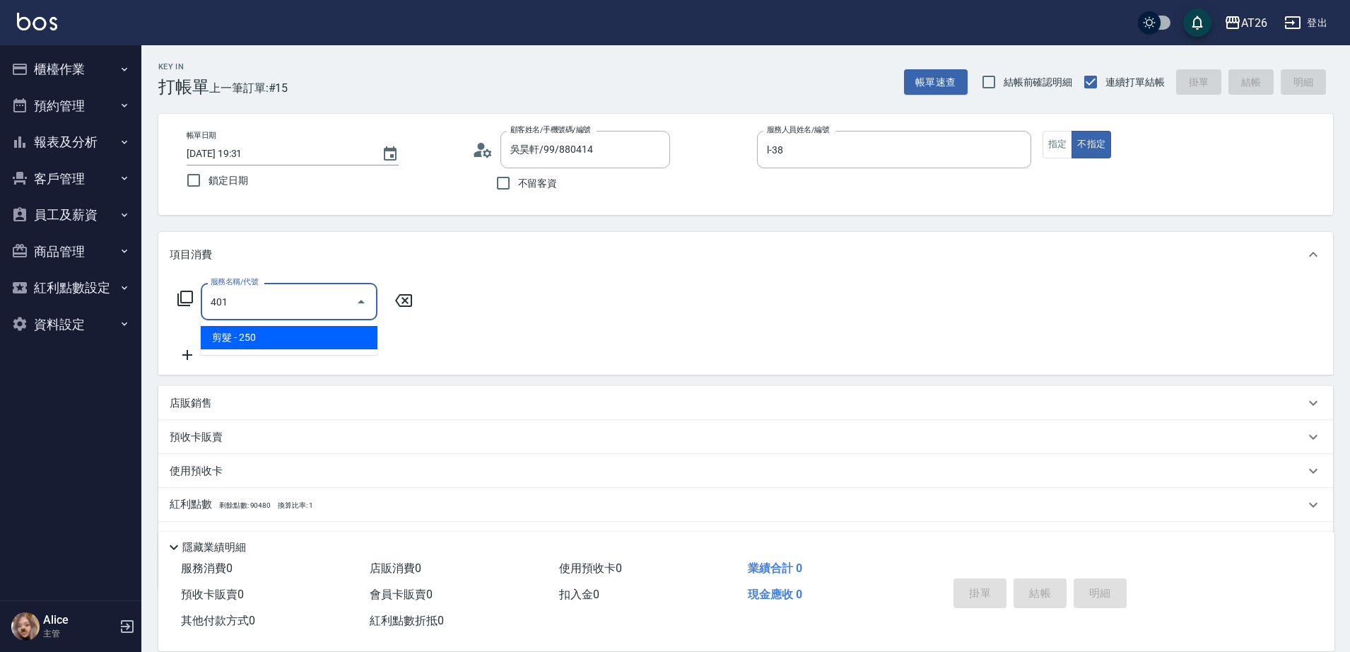
type input "剪髮(401)"
type input "20"
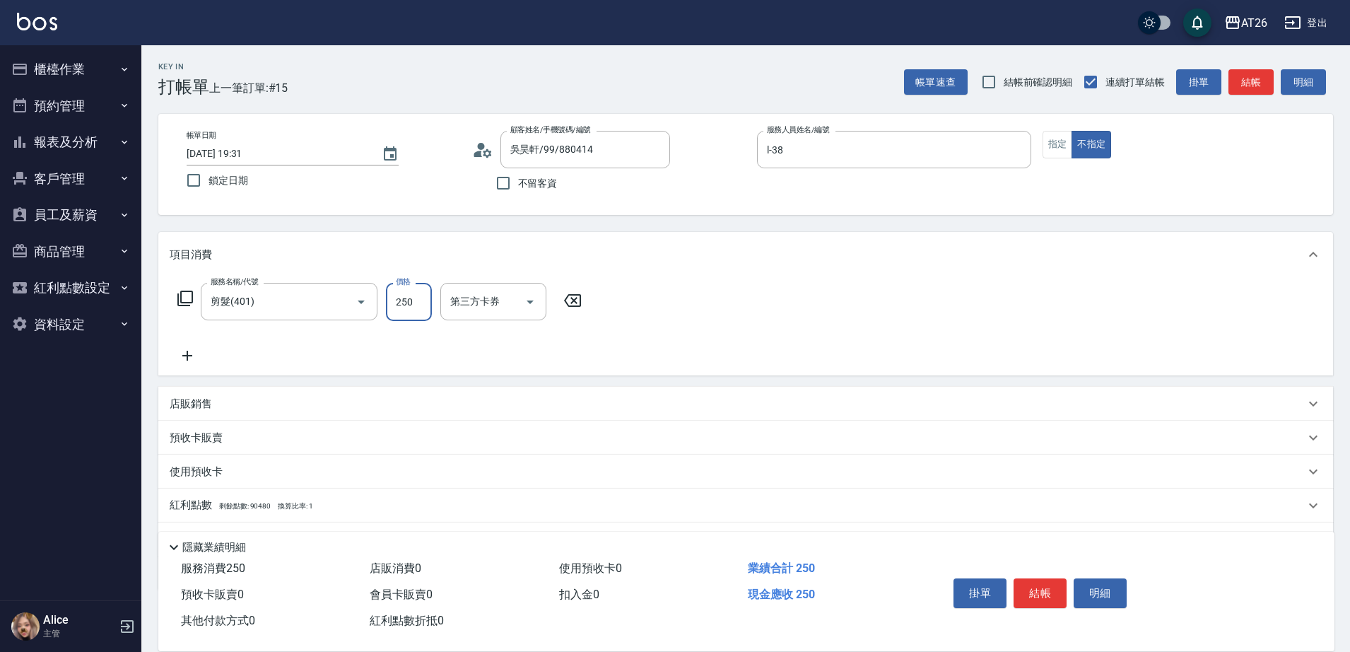
type input "7"
type input "0"
type input "700"
type input "70"
type input "700"
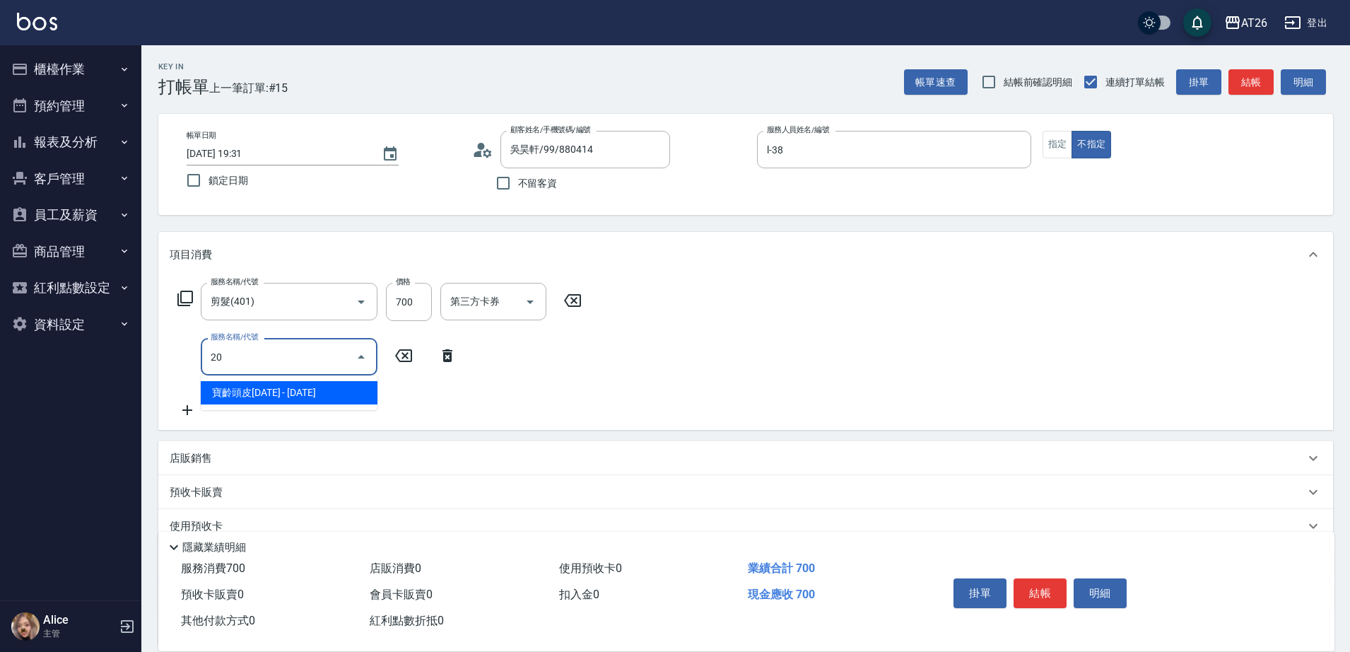
type input "201"
type input "90"
type input "洗髮(201)"
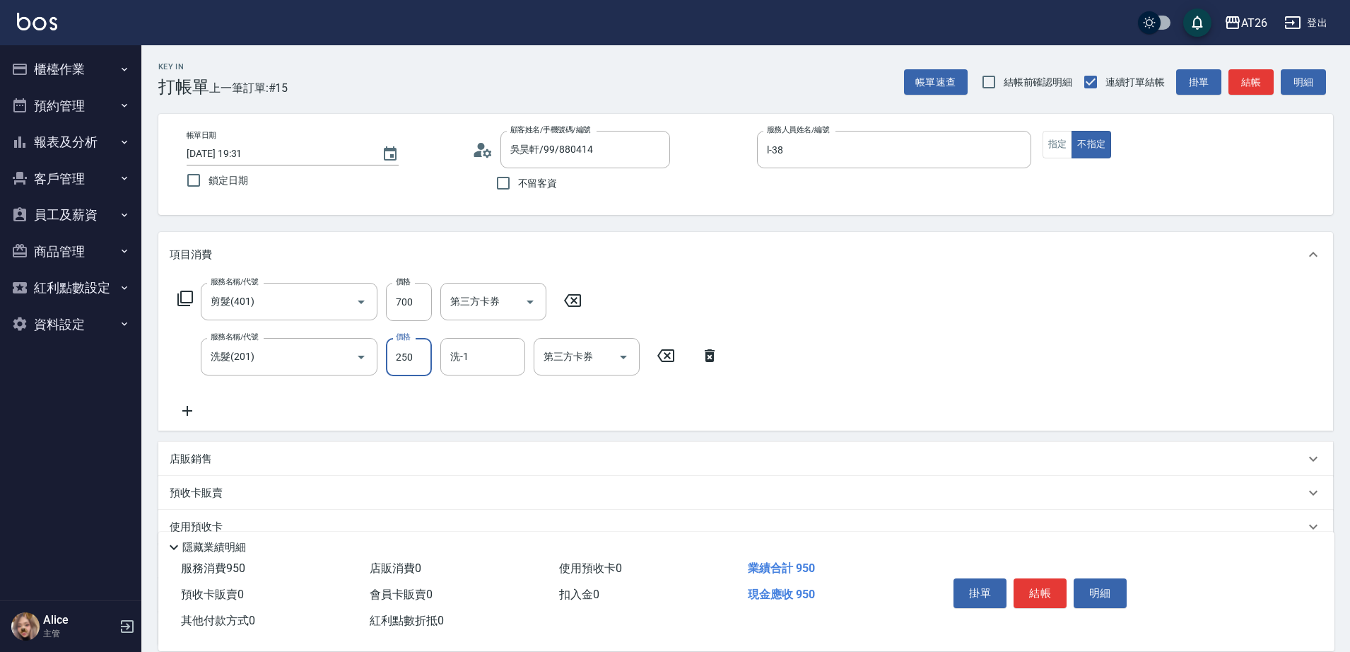
type input "0"
type input "70"
type input "0"
type input "NANA-23"
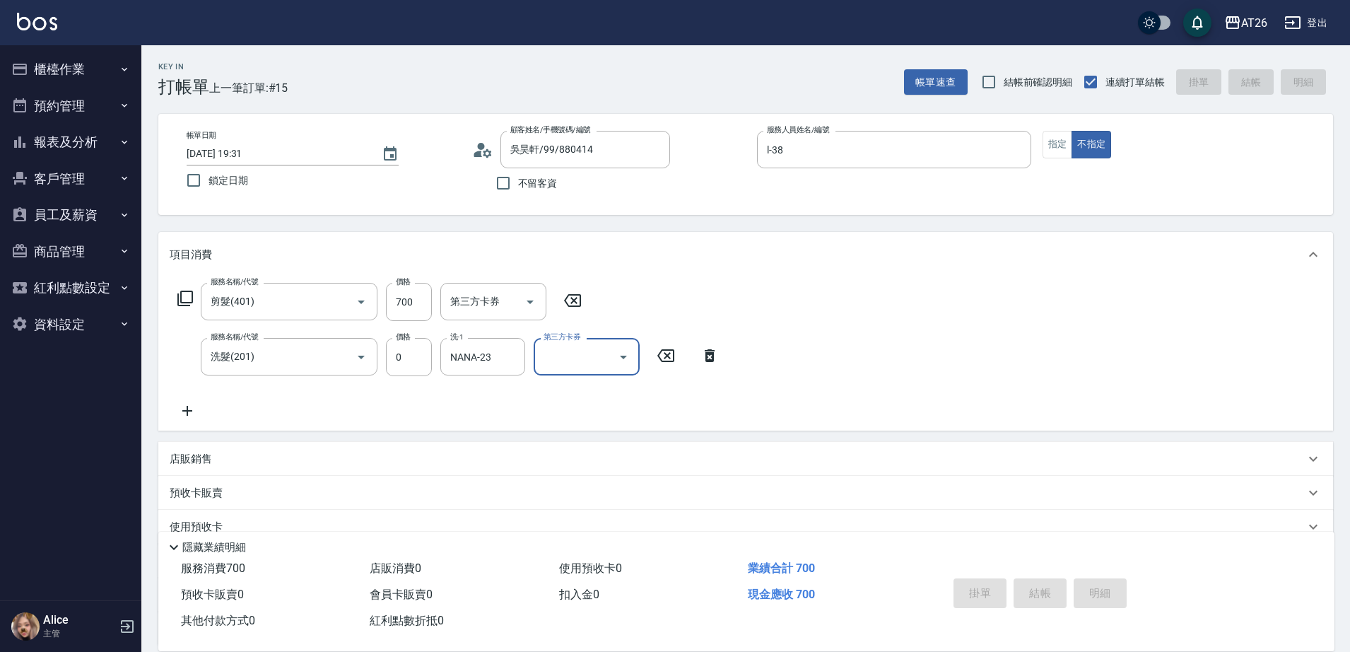
type input "0"
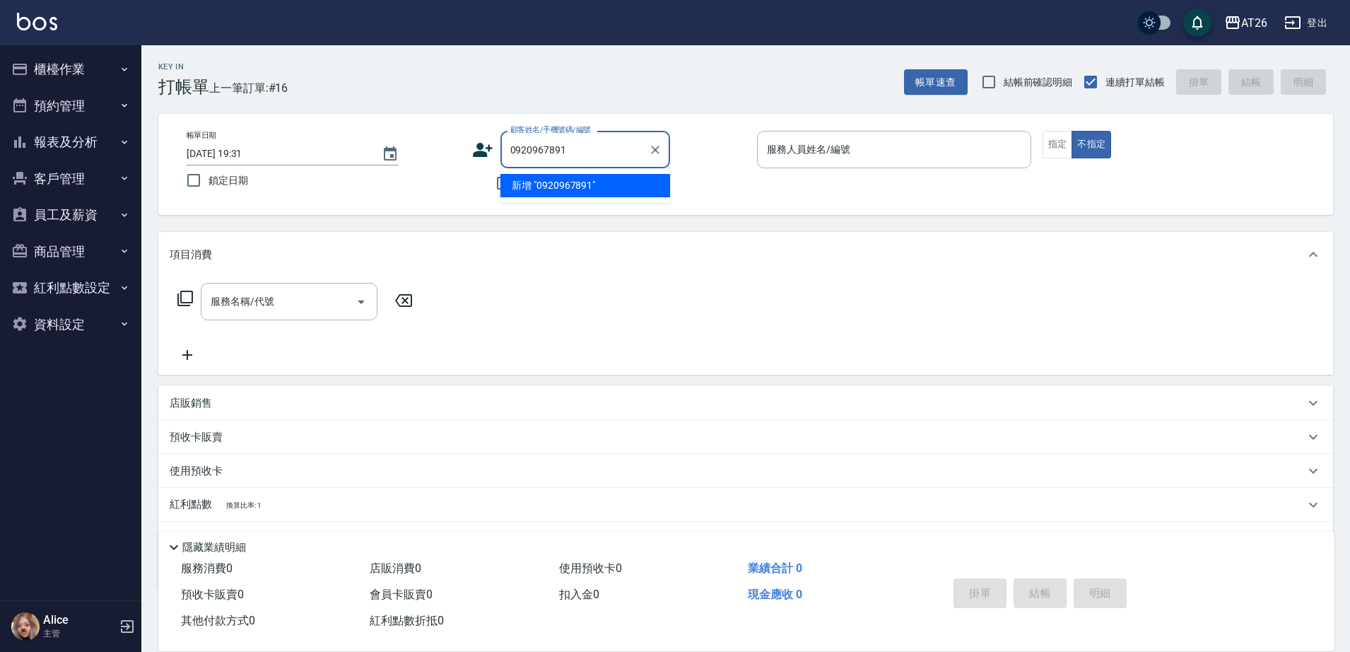
type input "0920967891"
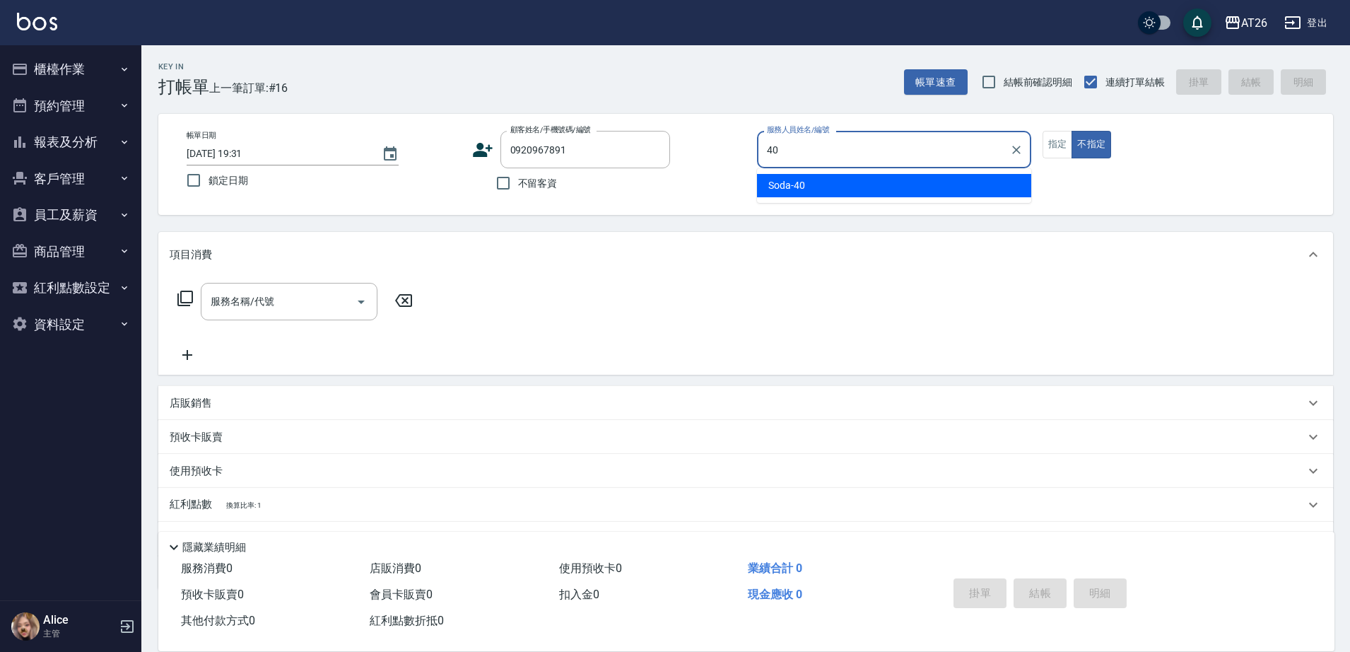
type input "Soda-40"
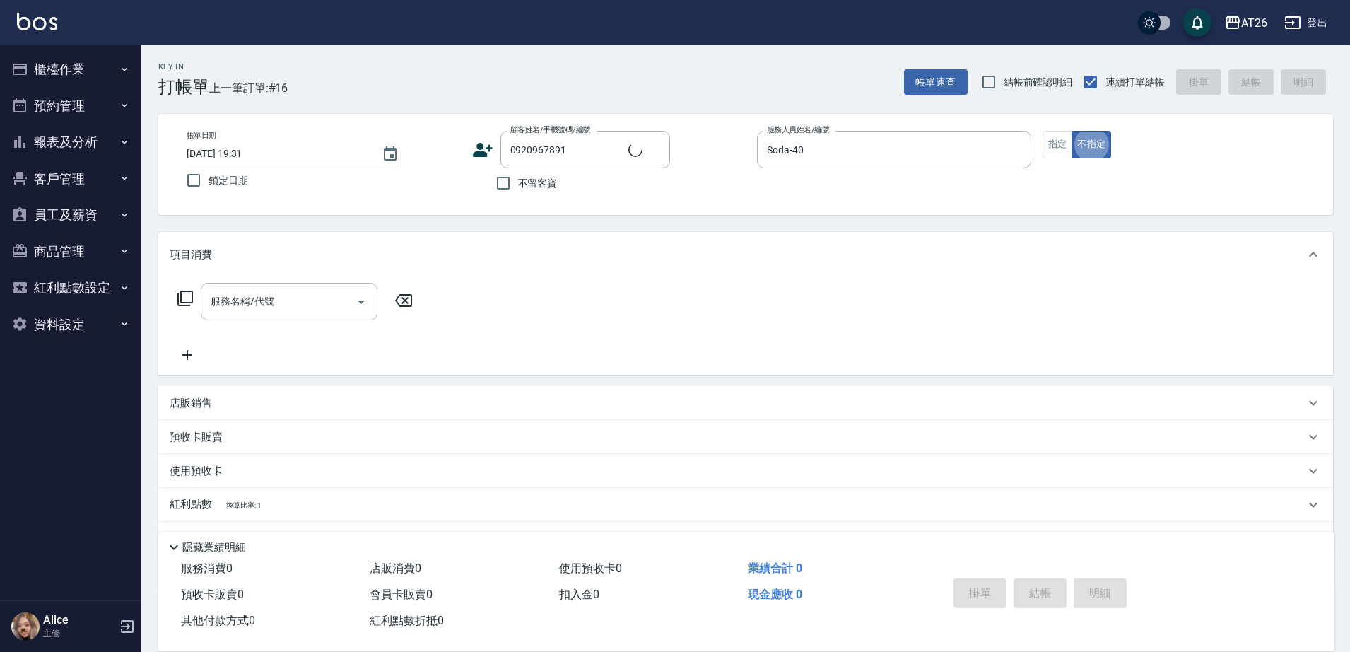
type input "新客人 姓名未設定/0920967891/null"
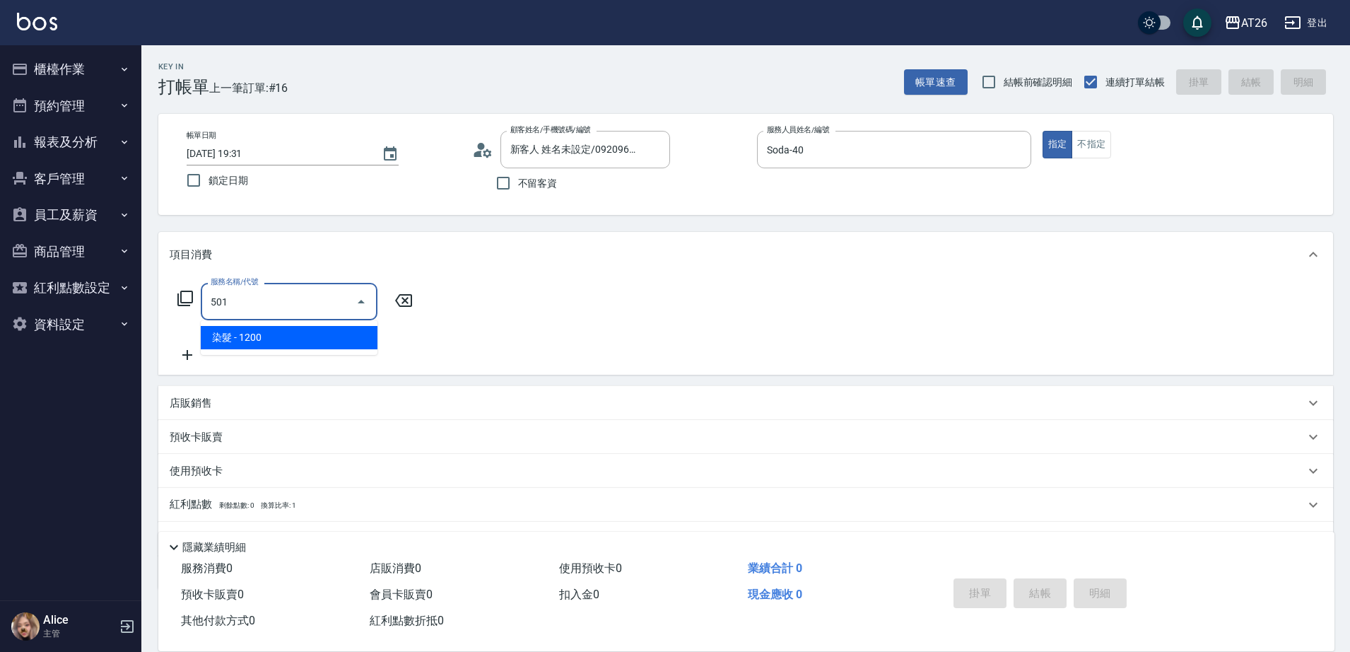
type input "染髮(501)"
type input "120"
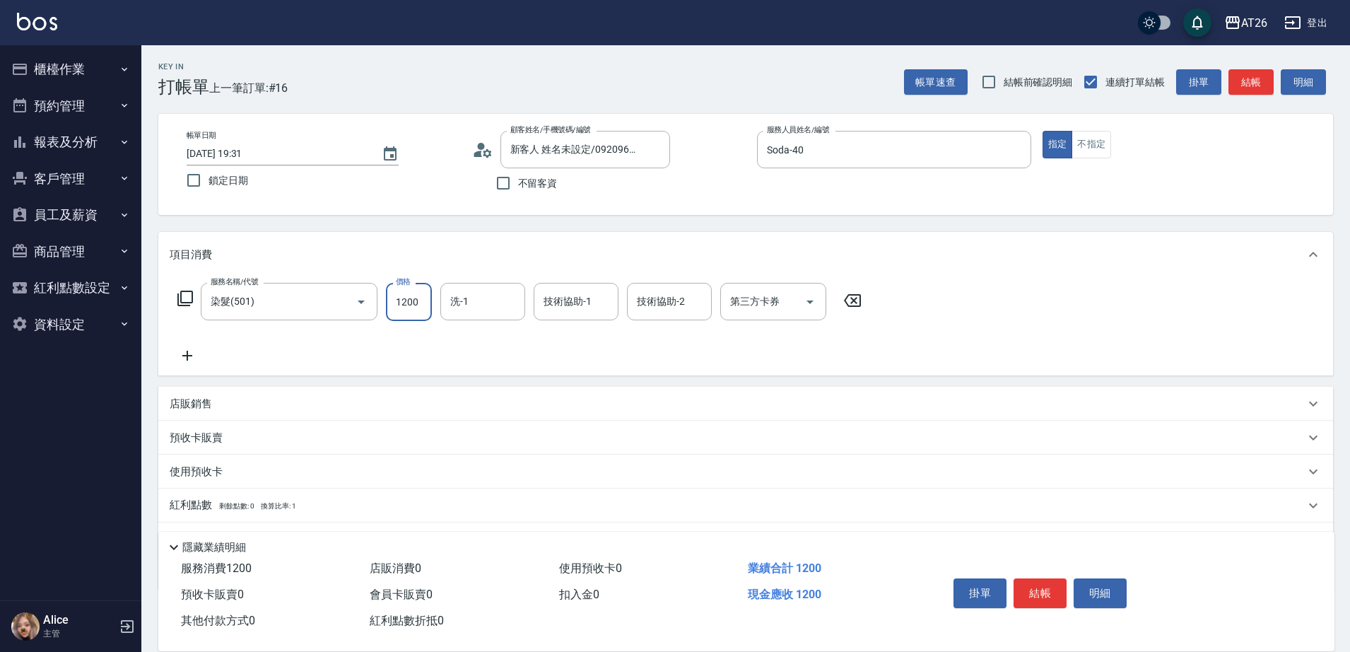
type input "1"
type input "0"
type input "188"
type input "10"
type input "1880"
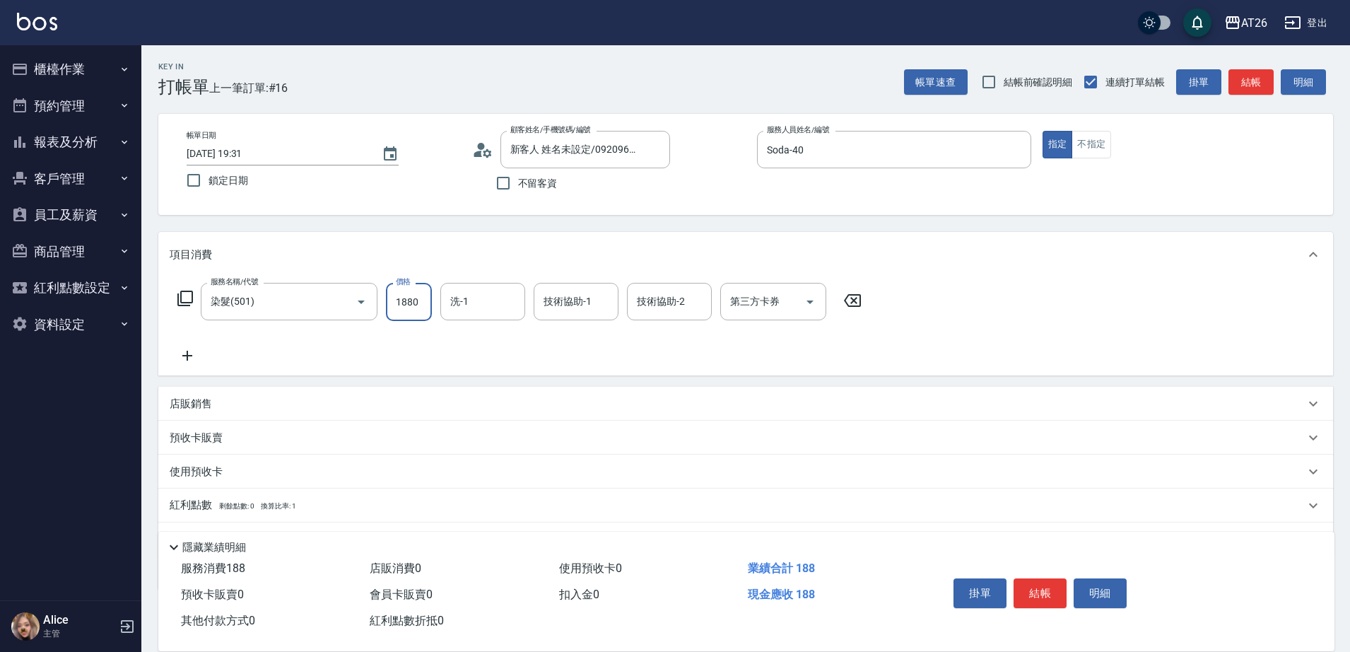
type input "180"
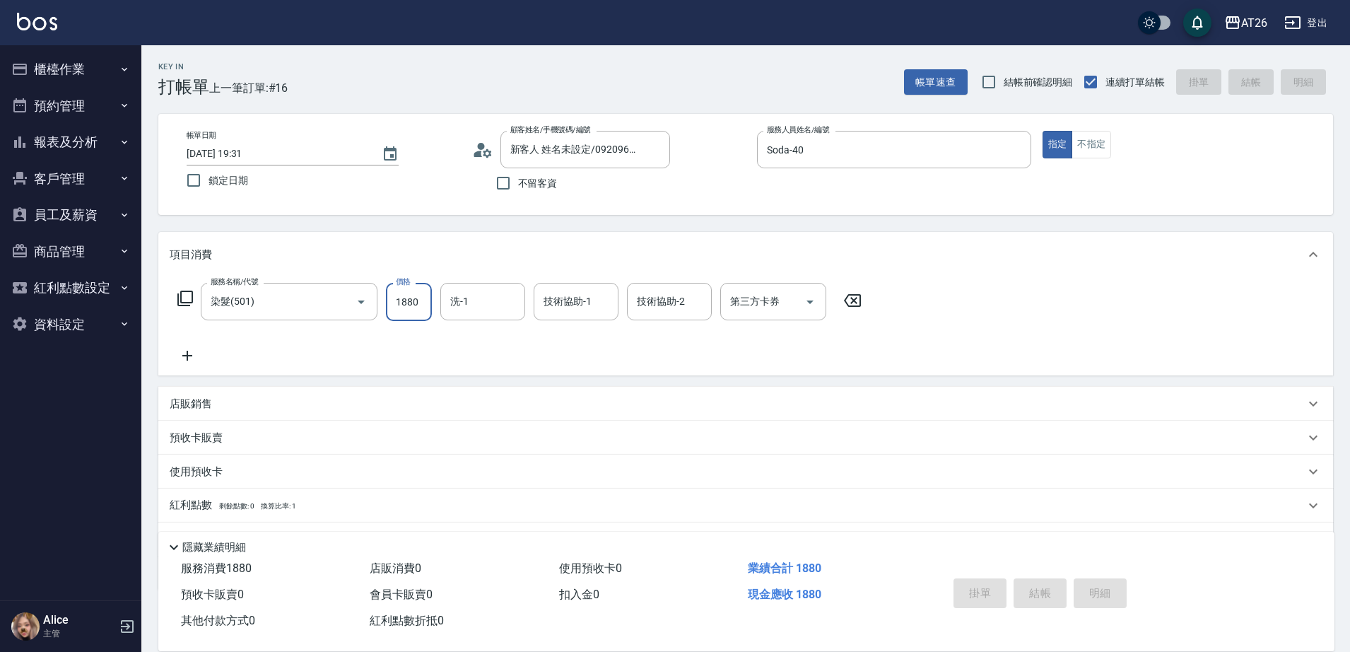
type input "0"
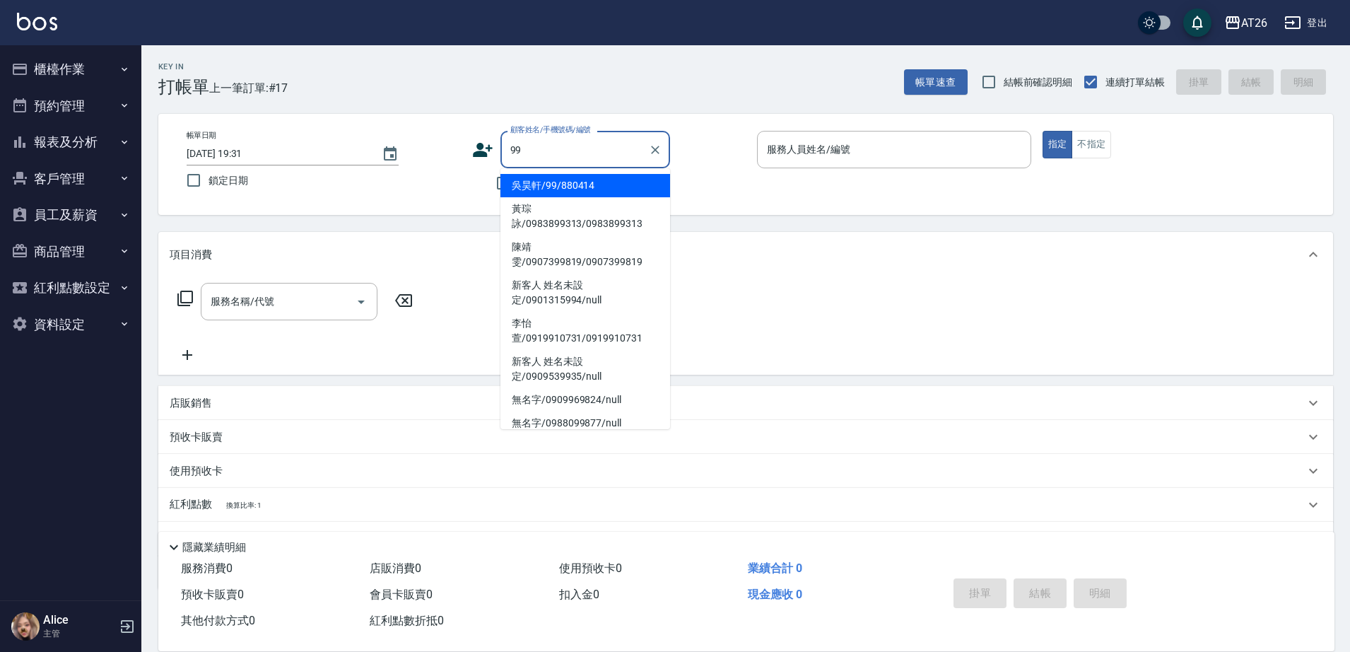
type input "吳昊軒/99/880414"
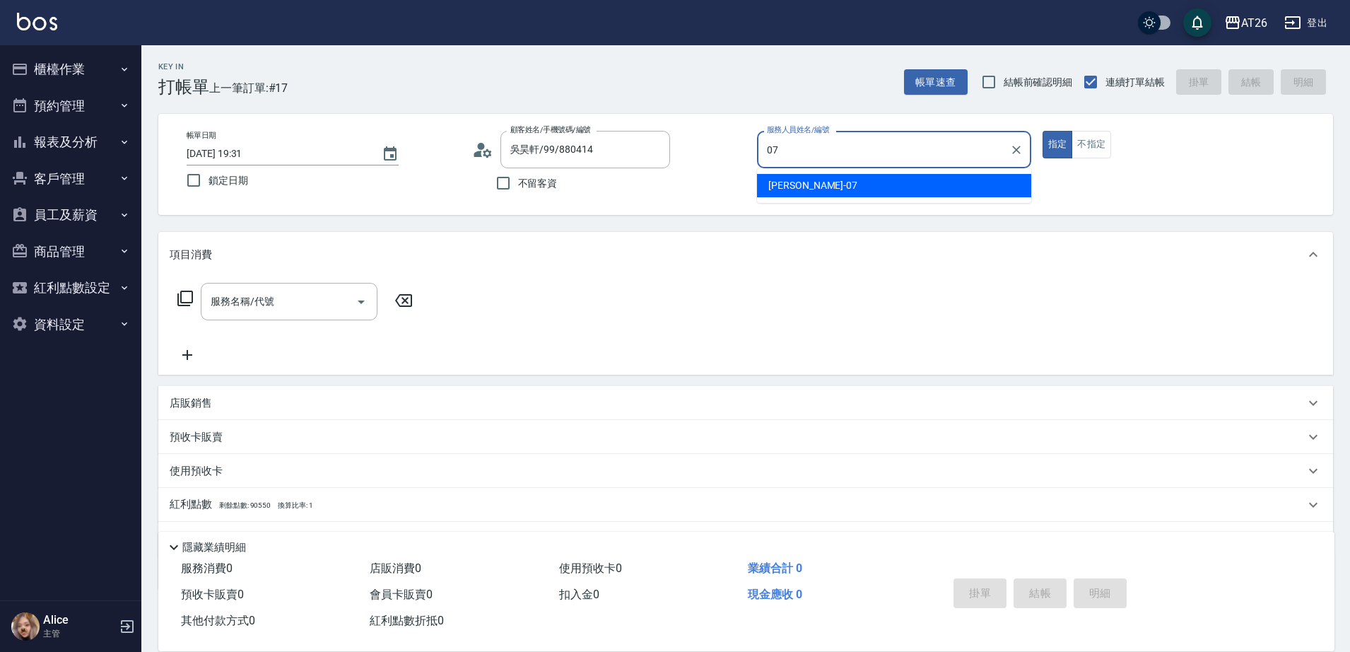
type input "ADAM-07"
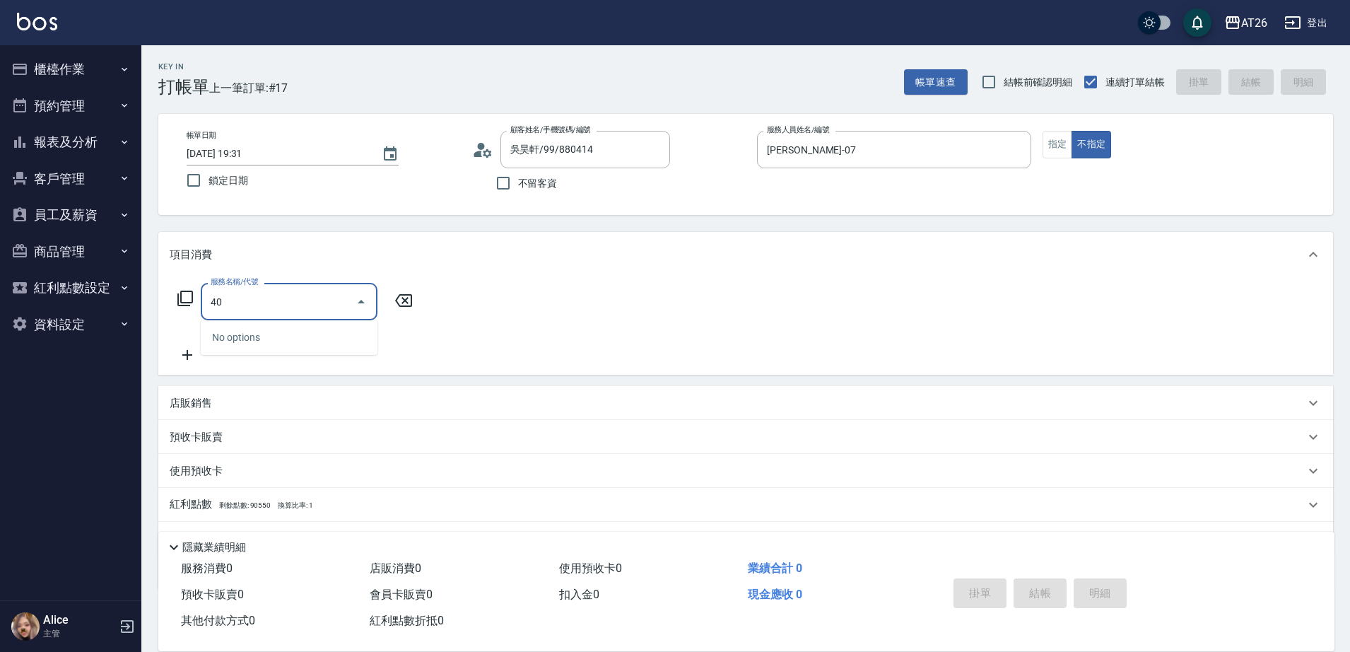
type input "401"
type input "20"
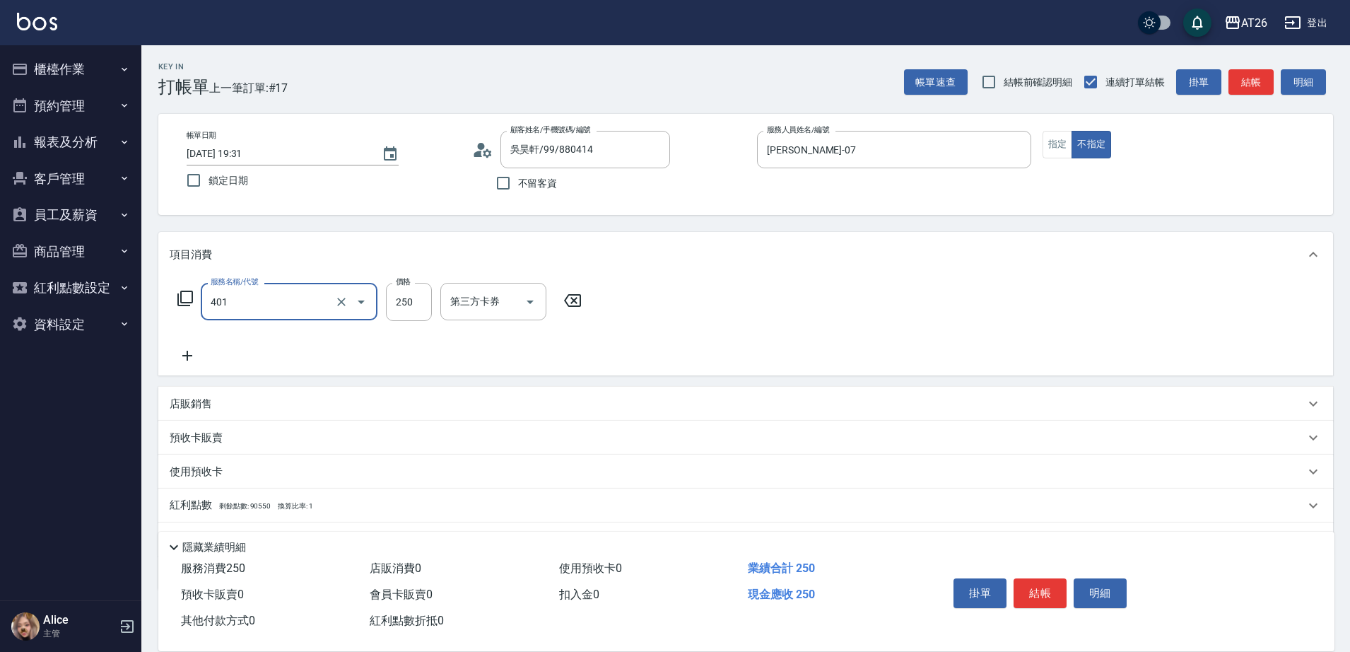
type input "剪髮(401)"
type input "5"
type input "0"
type input "500"
type input "50"
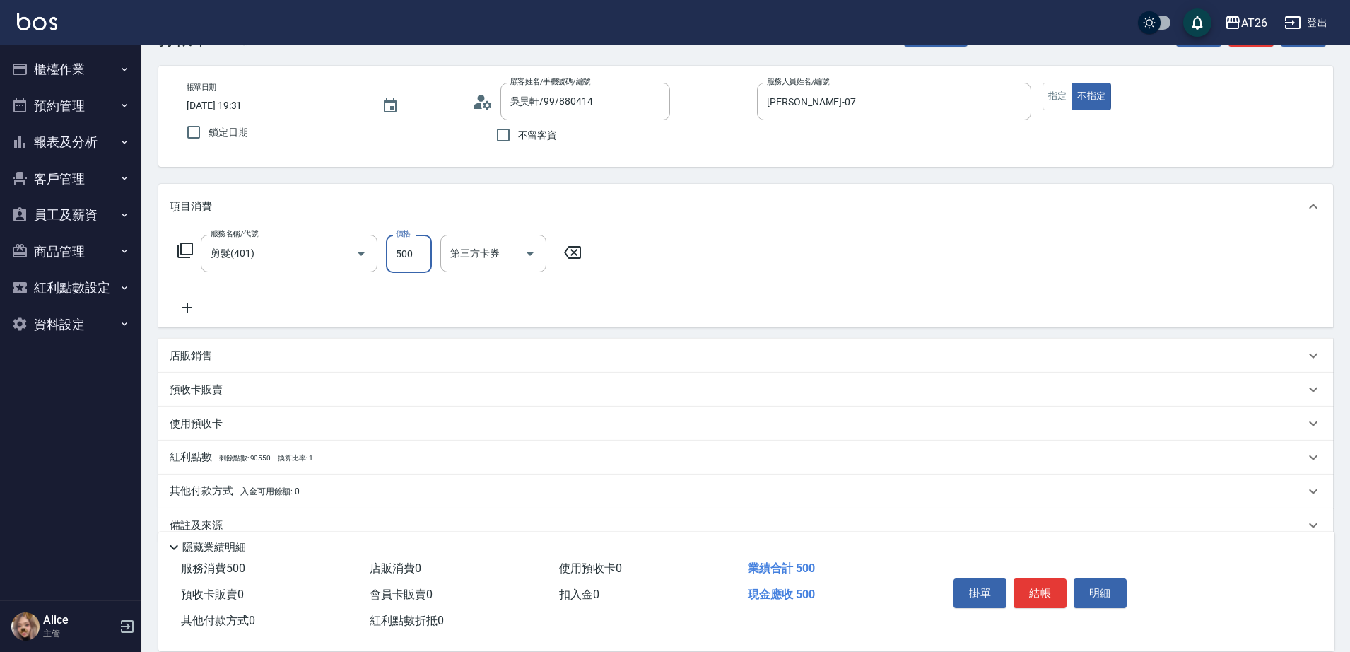
scroll to position [74, 0]
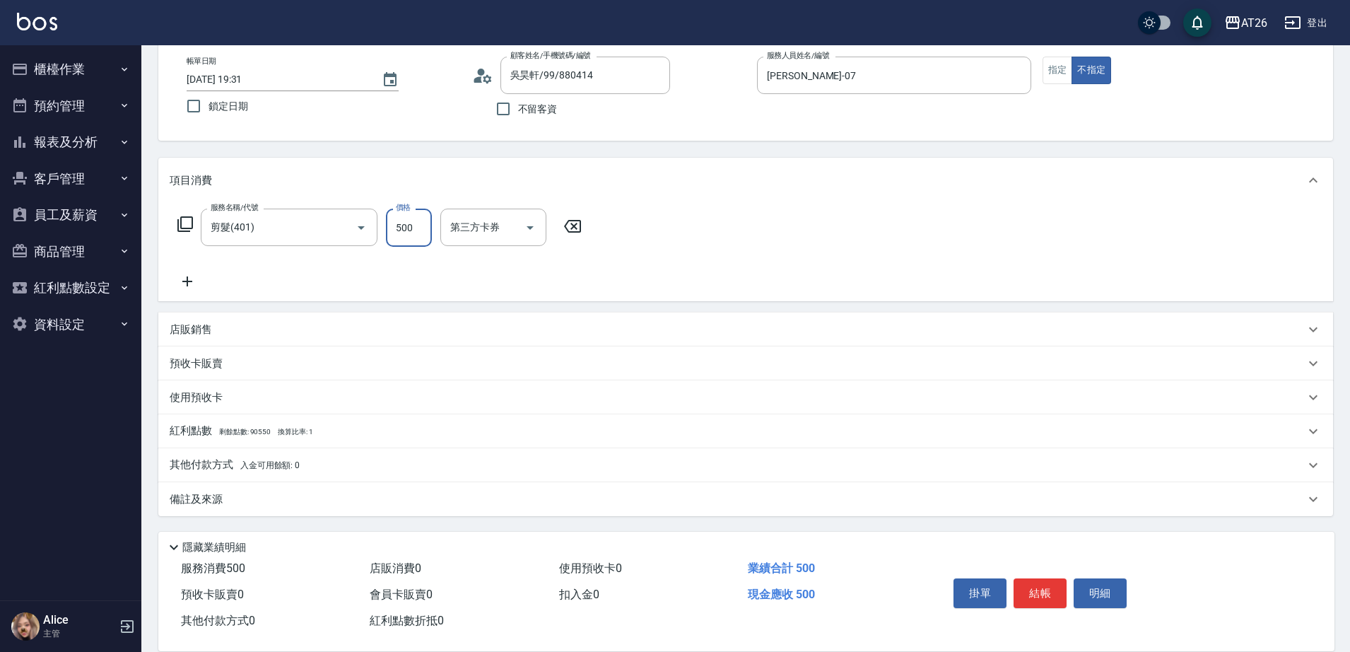
type input "500"
click at [263, 454] on div "其他付款方式 入金可用餘額: 0" at bounding box center [745, 465] width 1175 height 34
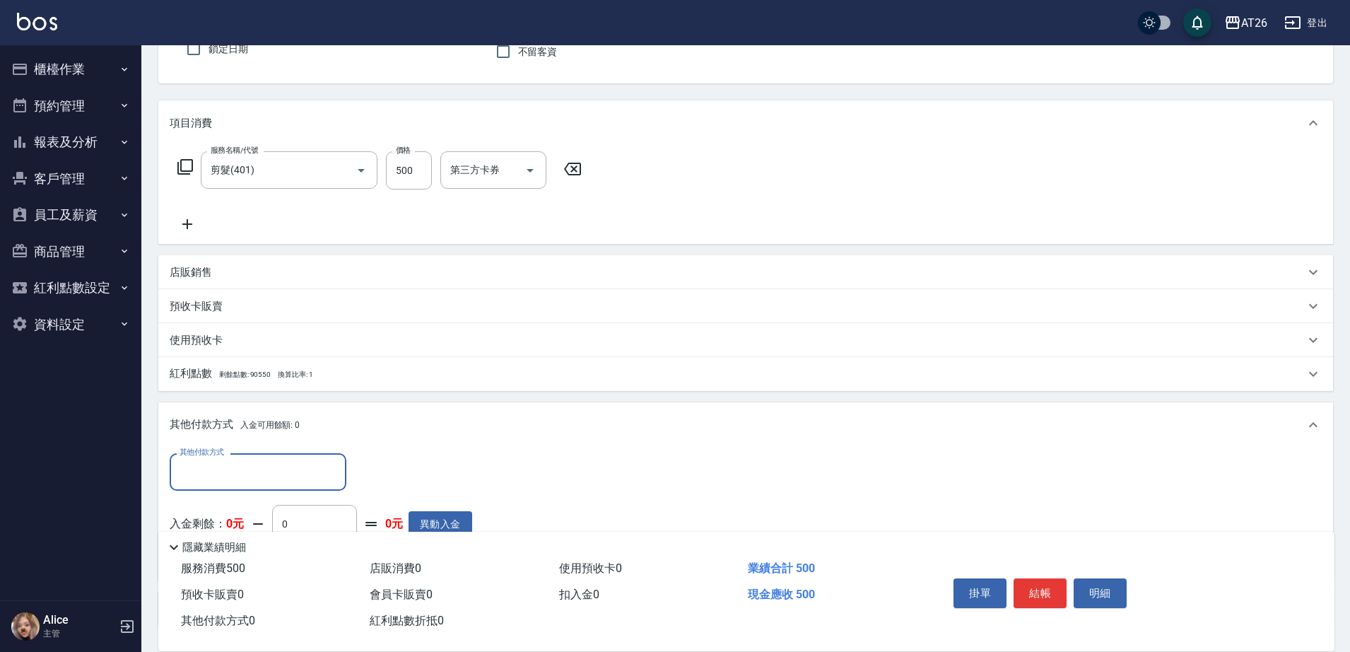
scroll to position [163, 0]
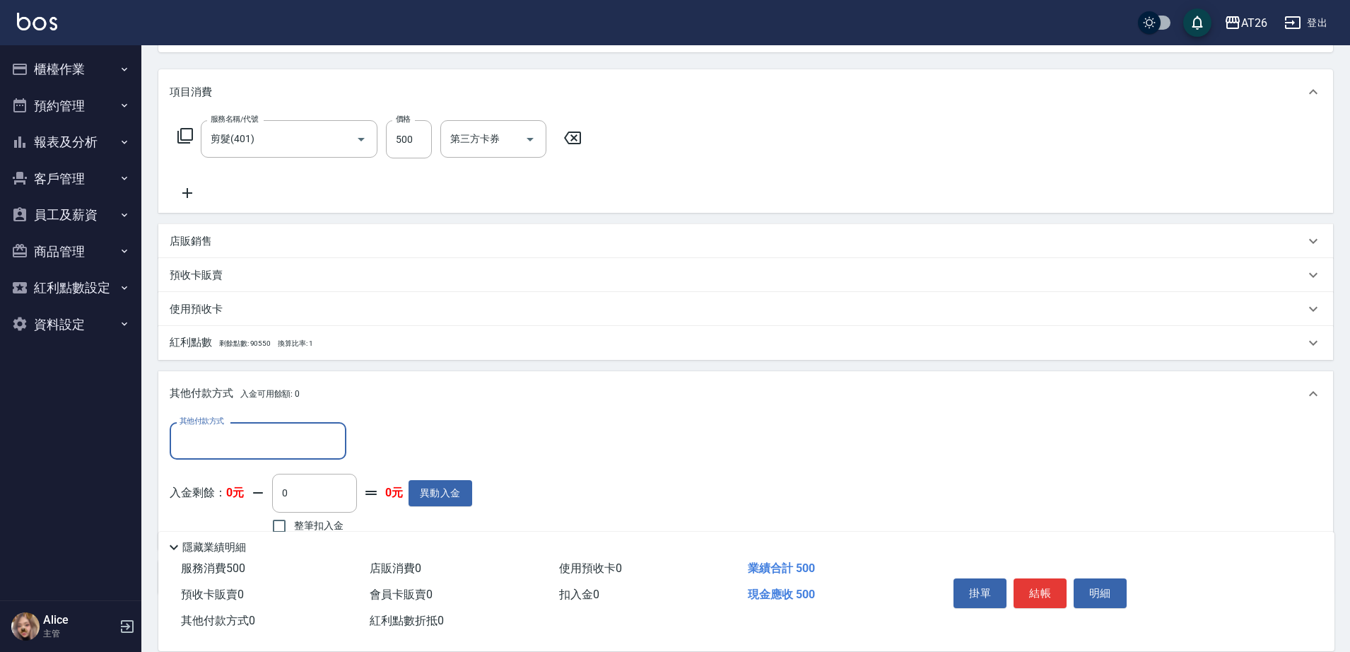
click at [233, 436] on input "其他付款方式" at bounding box center [258, 440] width 164 height 25
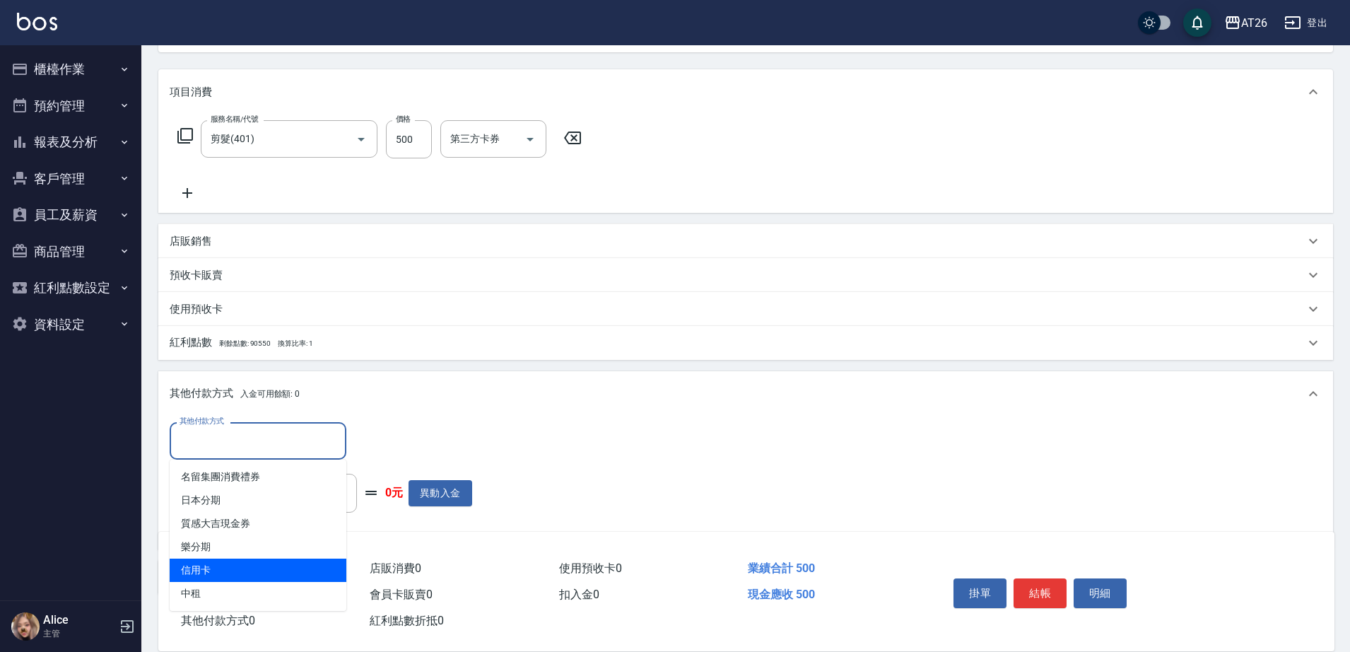
click at [228, 569] on span "信用卡" at bounding box center [258, 569] width 177 height 23
type input "信用卡"
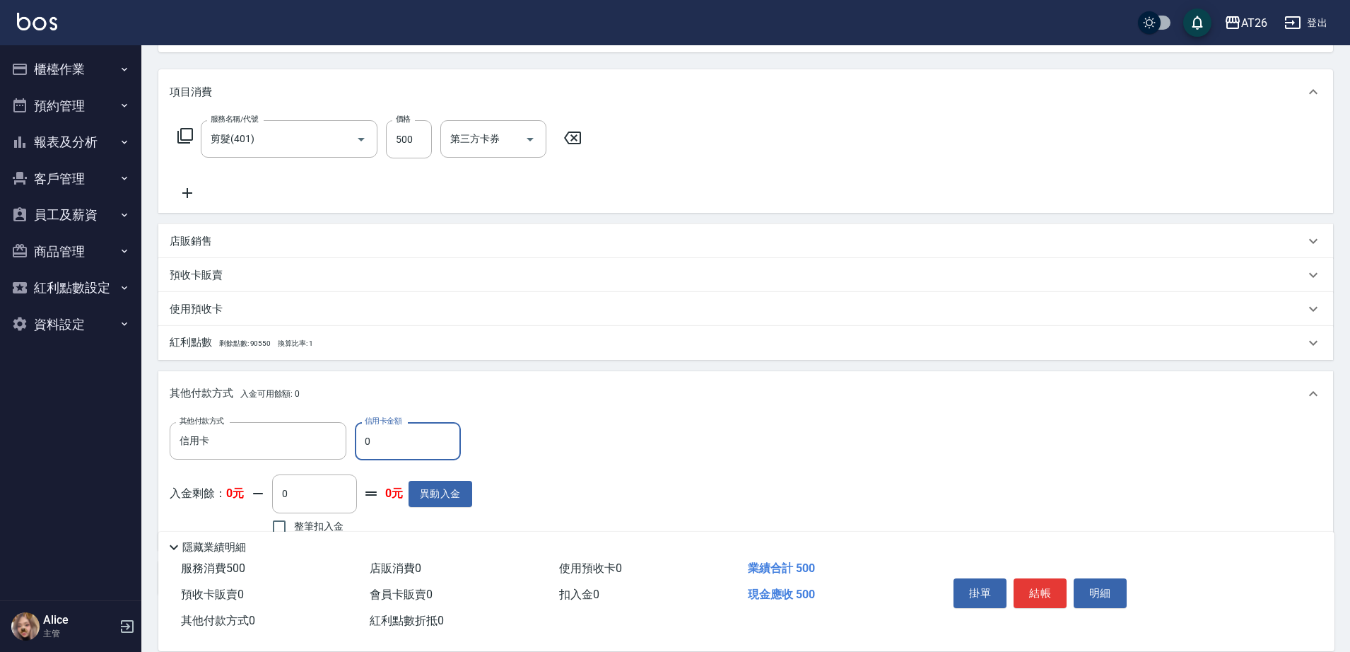
click at [389, 446] on input "0" at bounding box center [408, 441] width 106 height 38
type input "5"
type input "40"
type input "500"
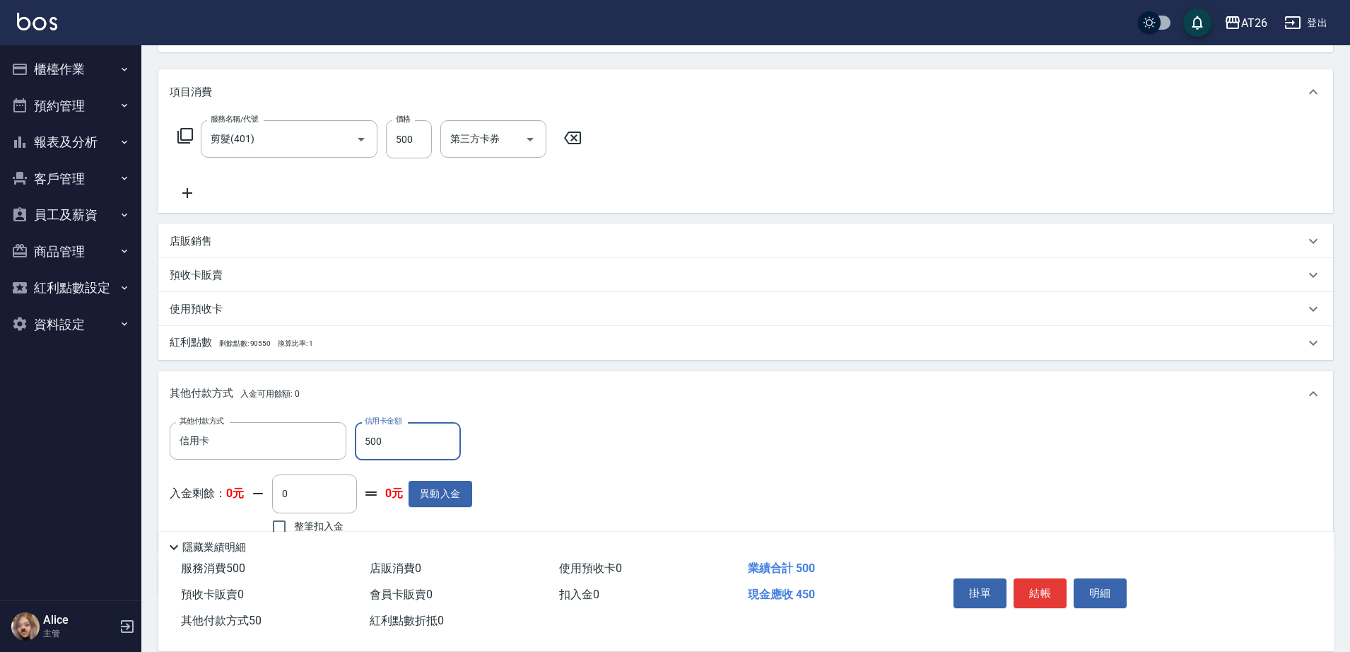
type input "0"
type input "2025/09/20 19:32"
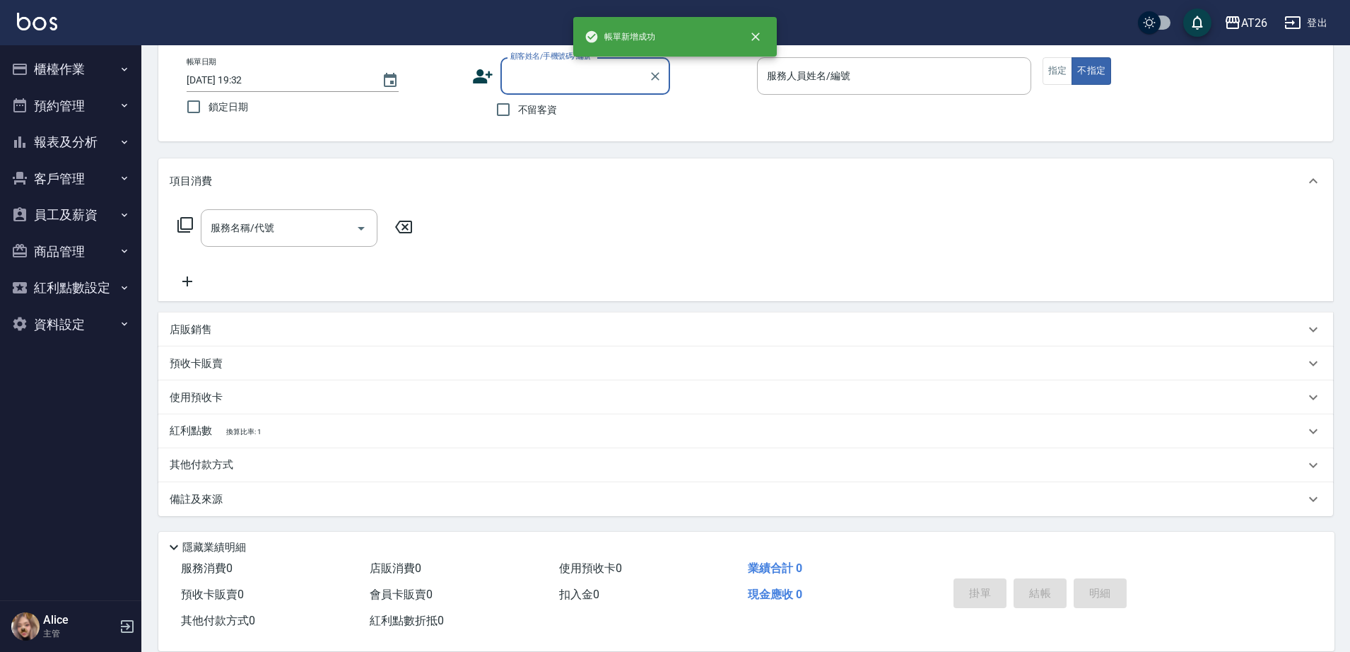
scroll to position [0, 0]
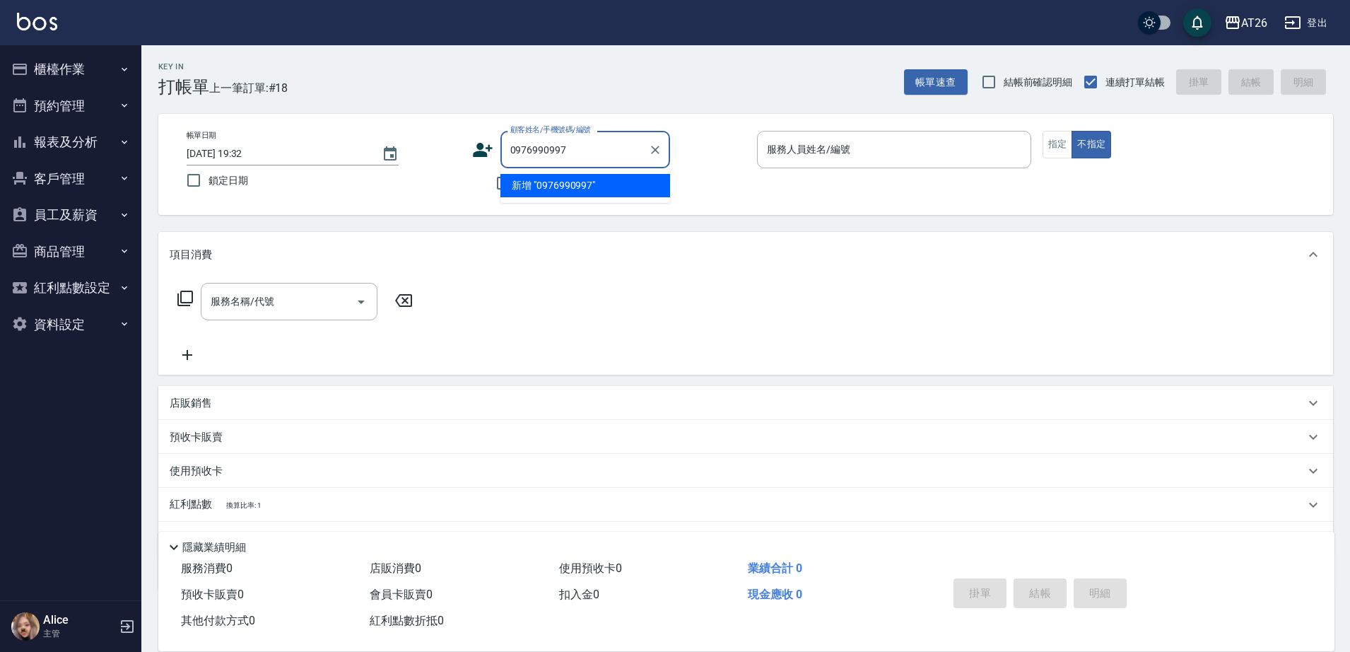
type input "0976990997"
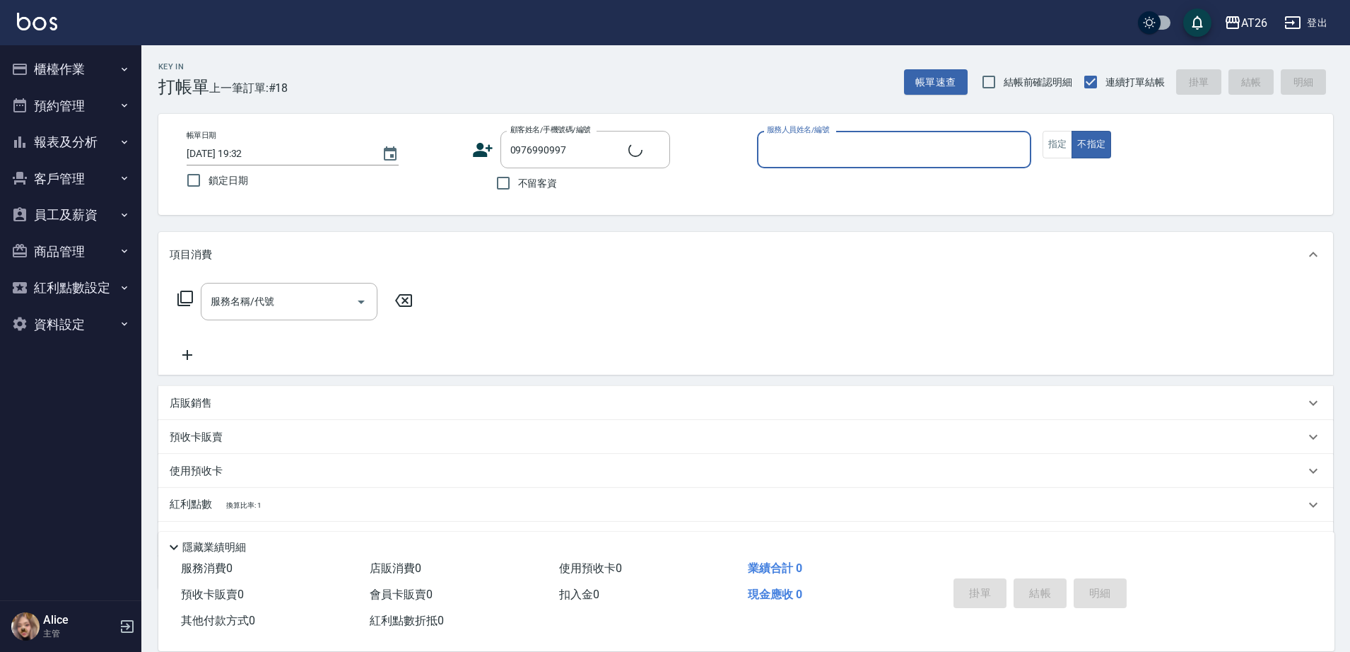
type input "1"
type input "新客人 姓名未設定/0976990997/null"
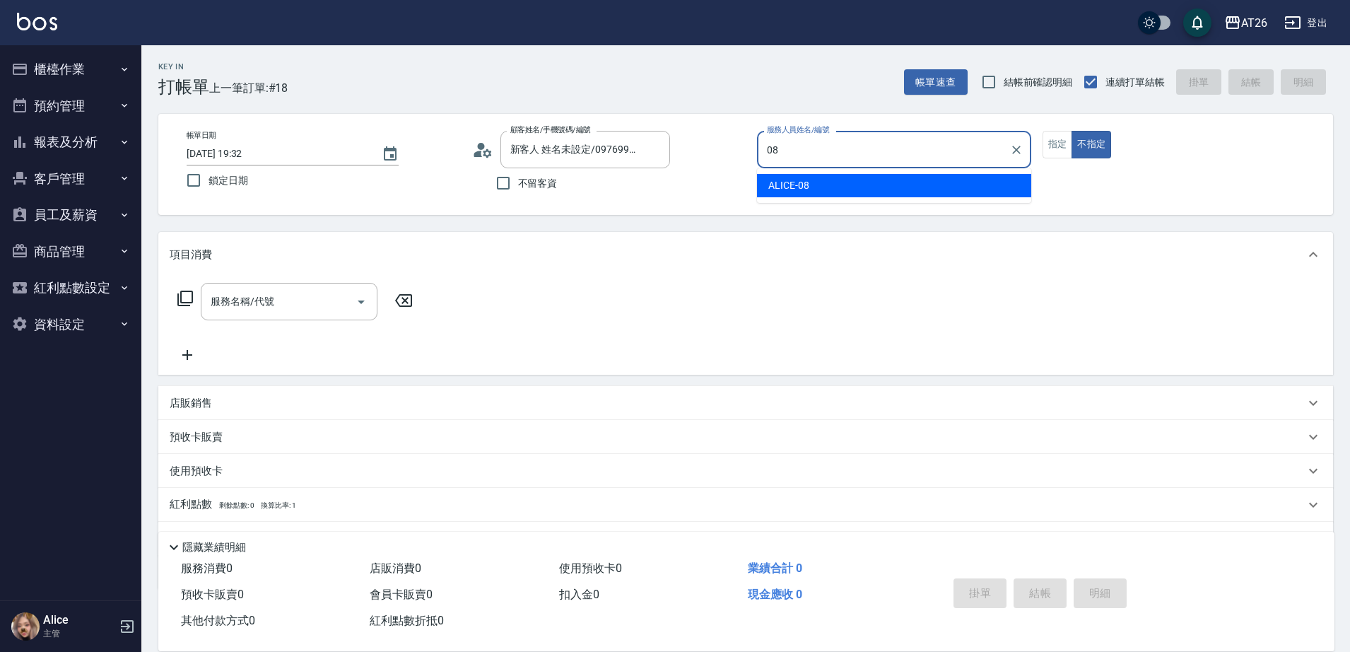
type input "ALICE-08"
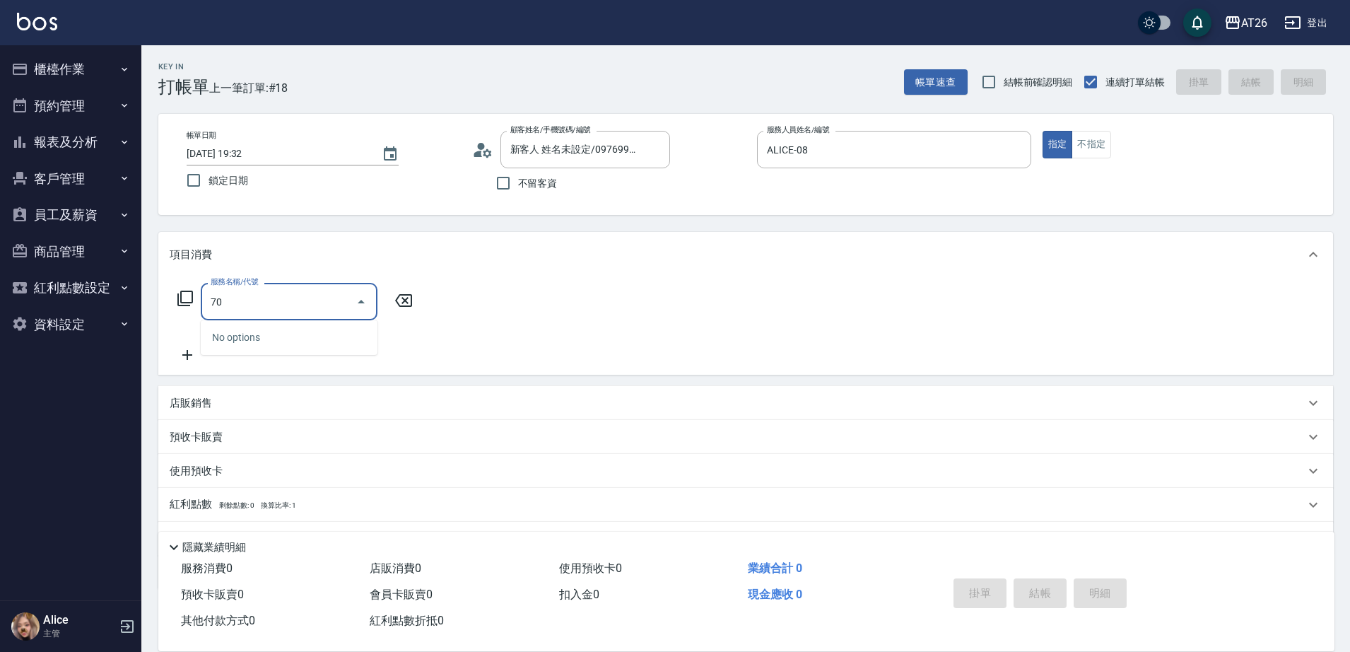
type input "704"
type input "500"
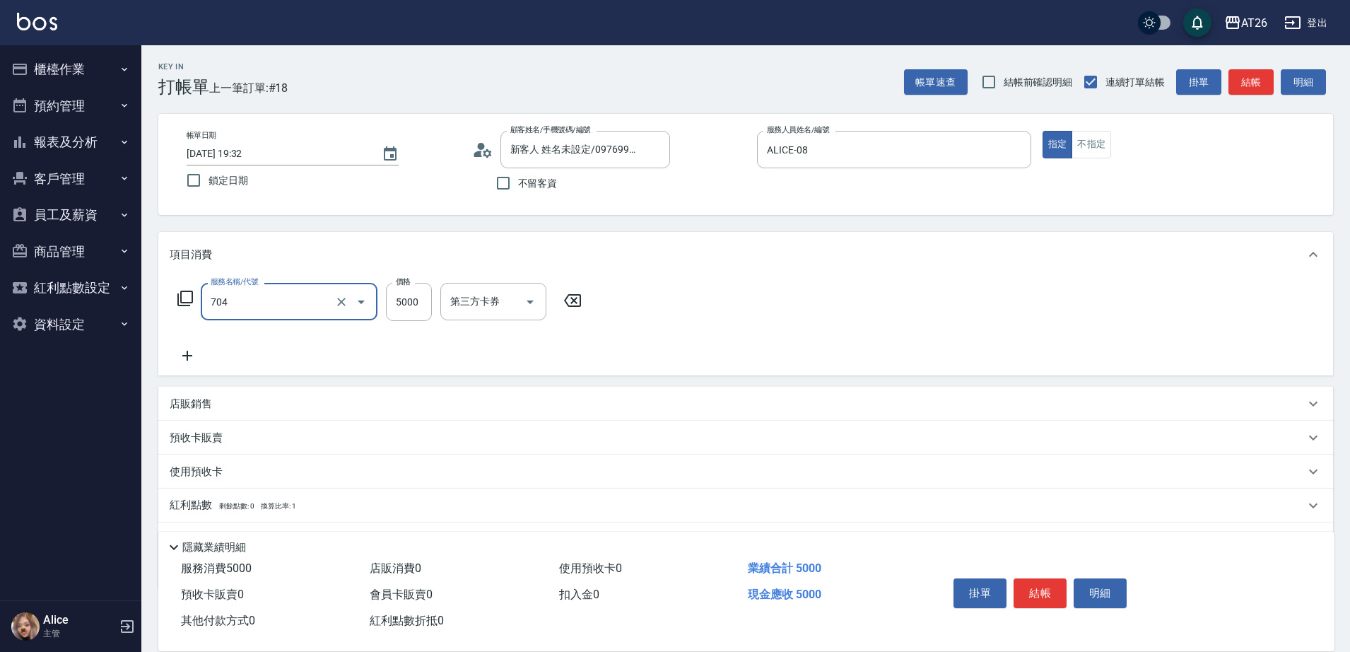
type input "新羽毛鉑金接髮調整(704)"
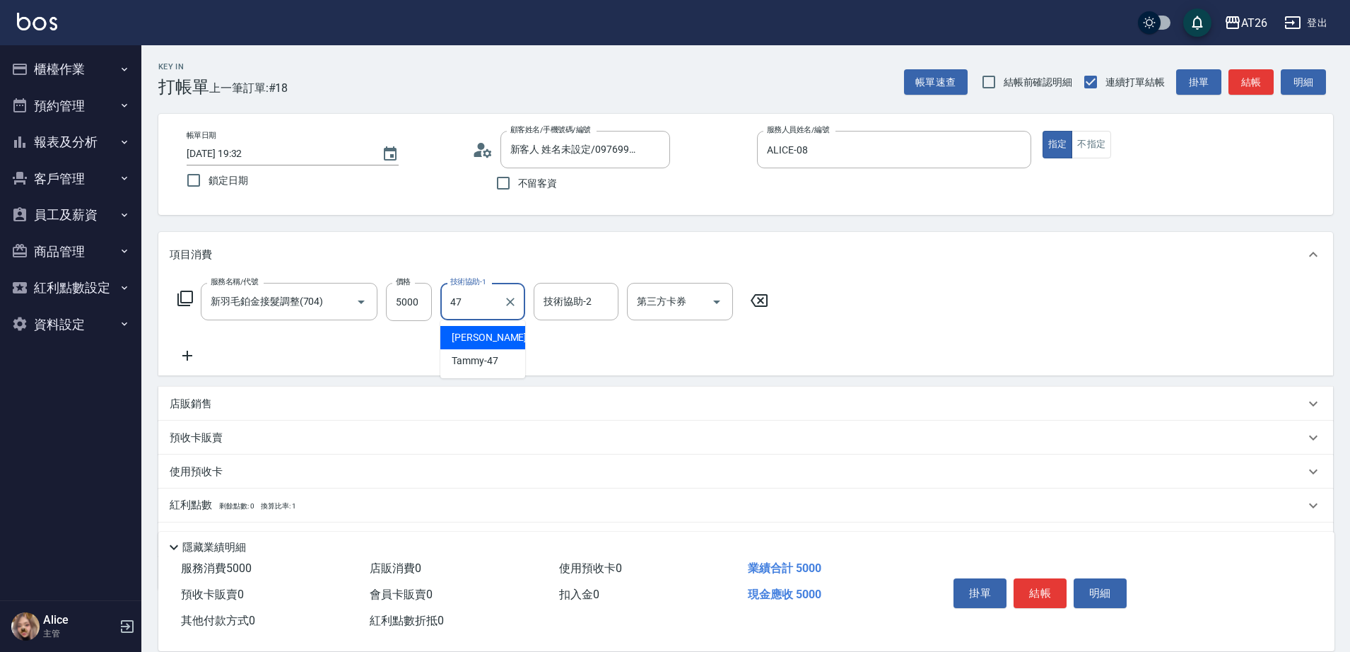
type input "Jessica-47"
type input "NANA-23"
click at [511, 307] on icon "Clear" at bounding box center [510, 302] width 14 height 14
click at [452, 300] on input "技術協助-1" at bounding box center [483, 301] width 72 height 25
type input "Tammy-47"
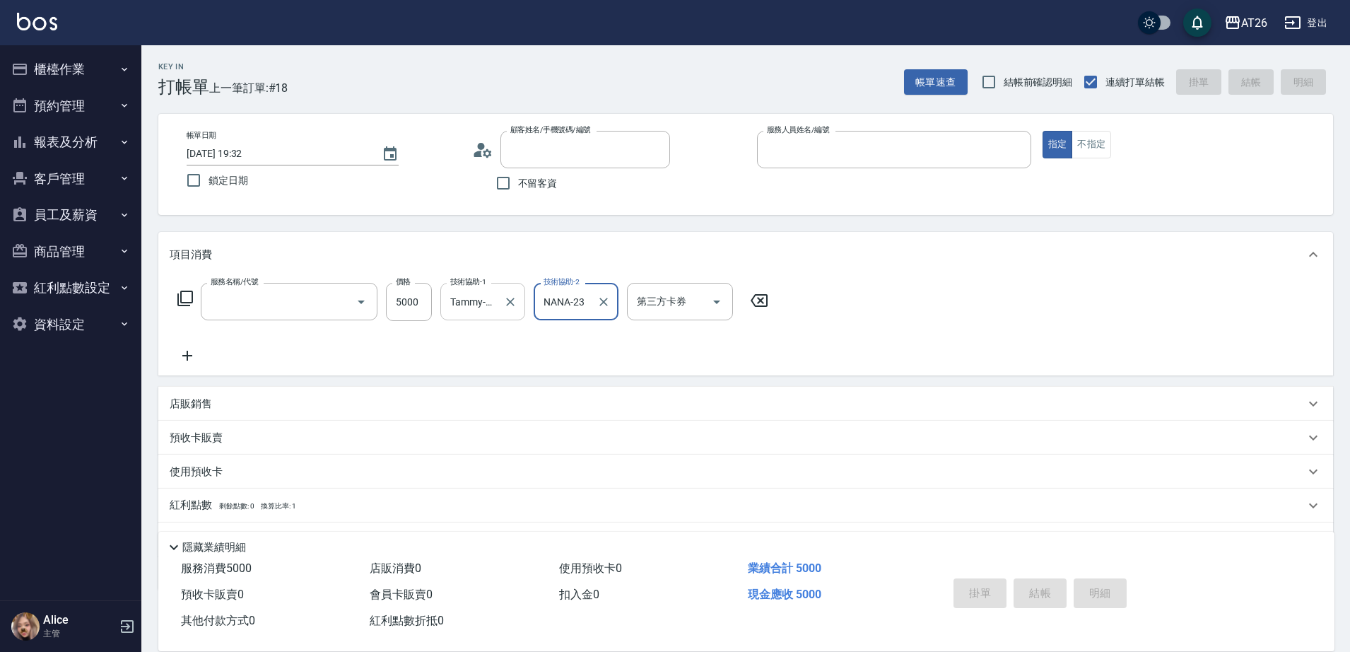
type input "0"
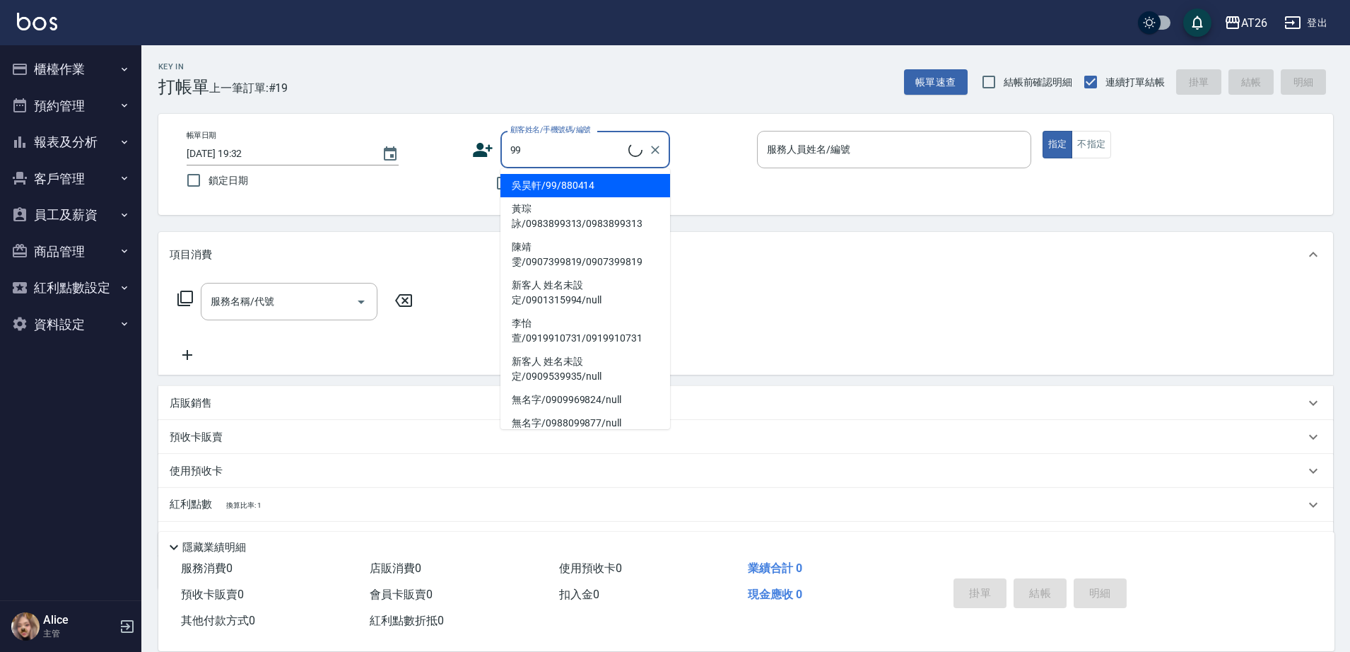
type input "吳昊軒/99/880414"
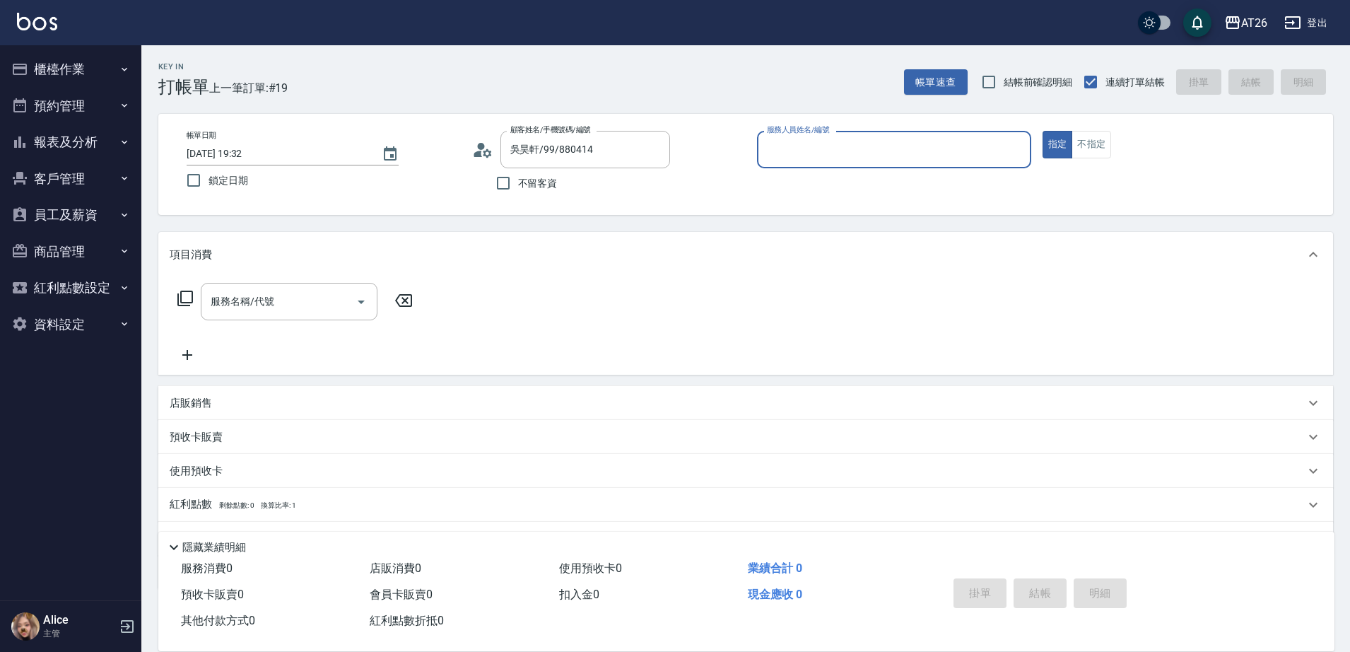
type input "1"
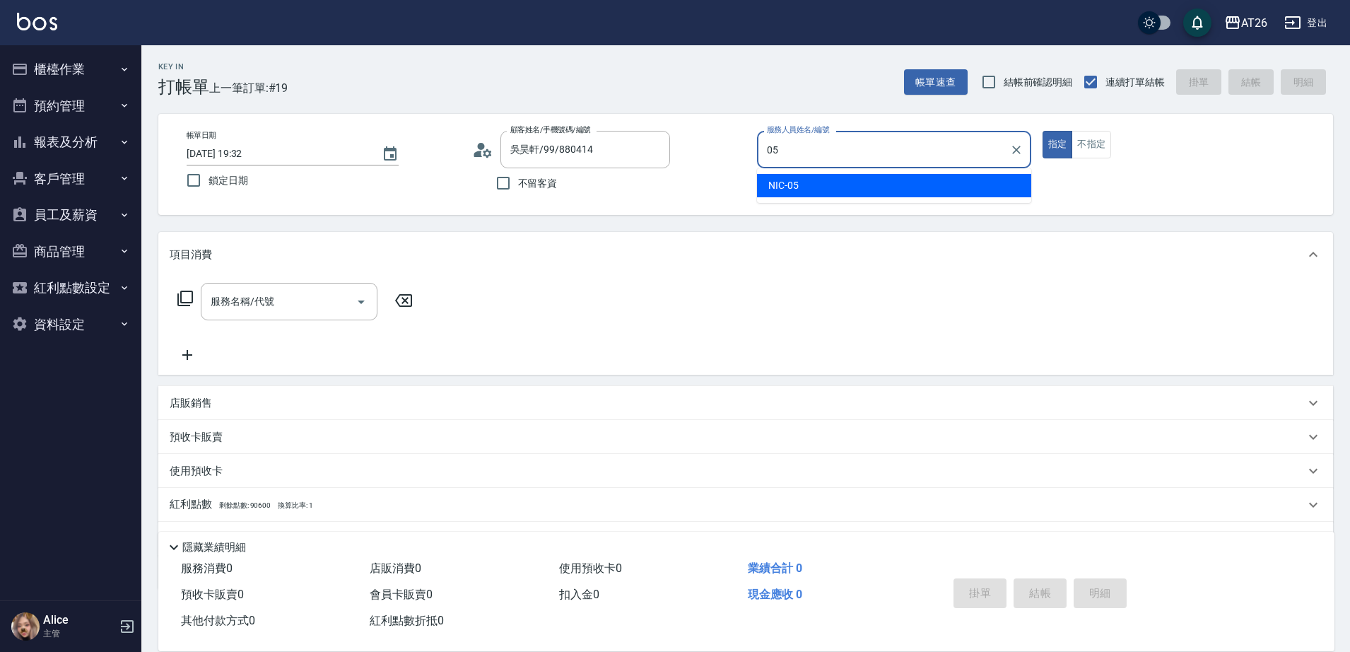
type input "NIC-05"
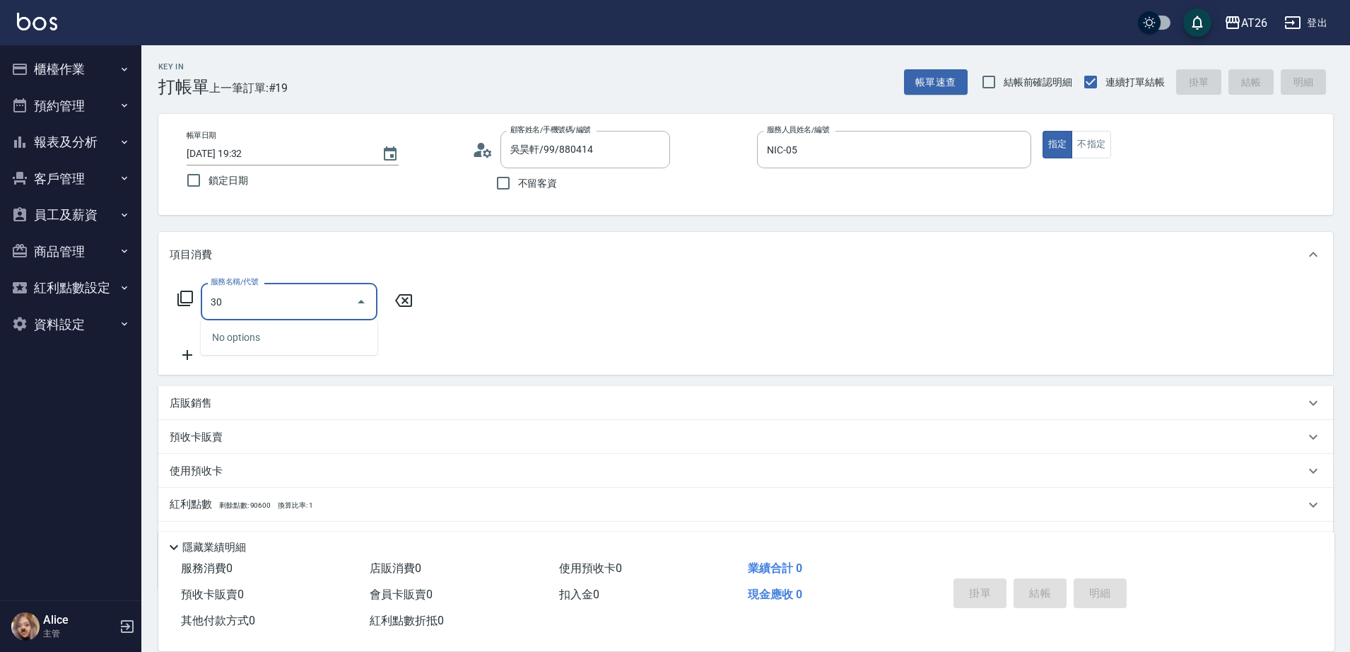
type input "301"
type input "120"
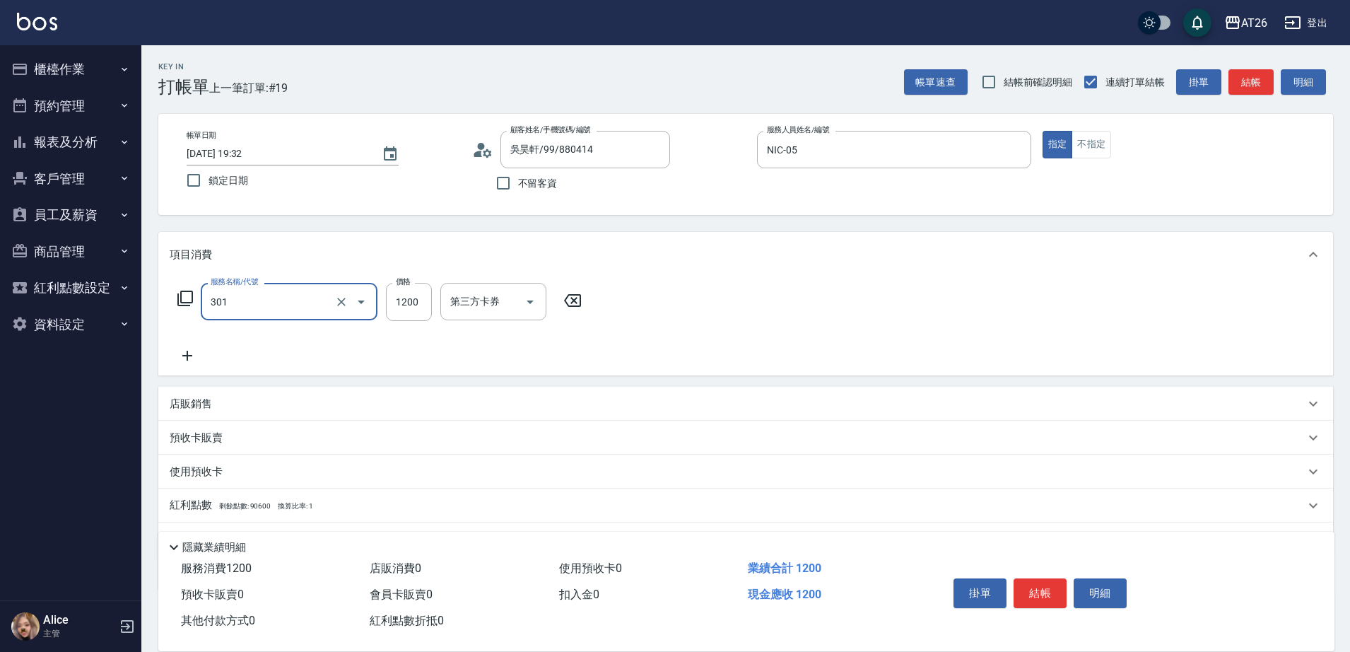
type input "燙髮(301)"
type input "15"
type input "0"
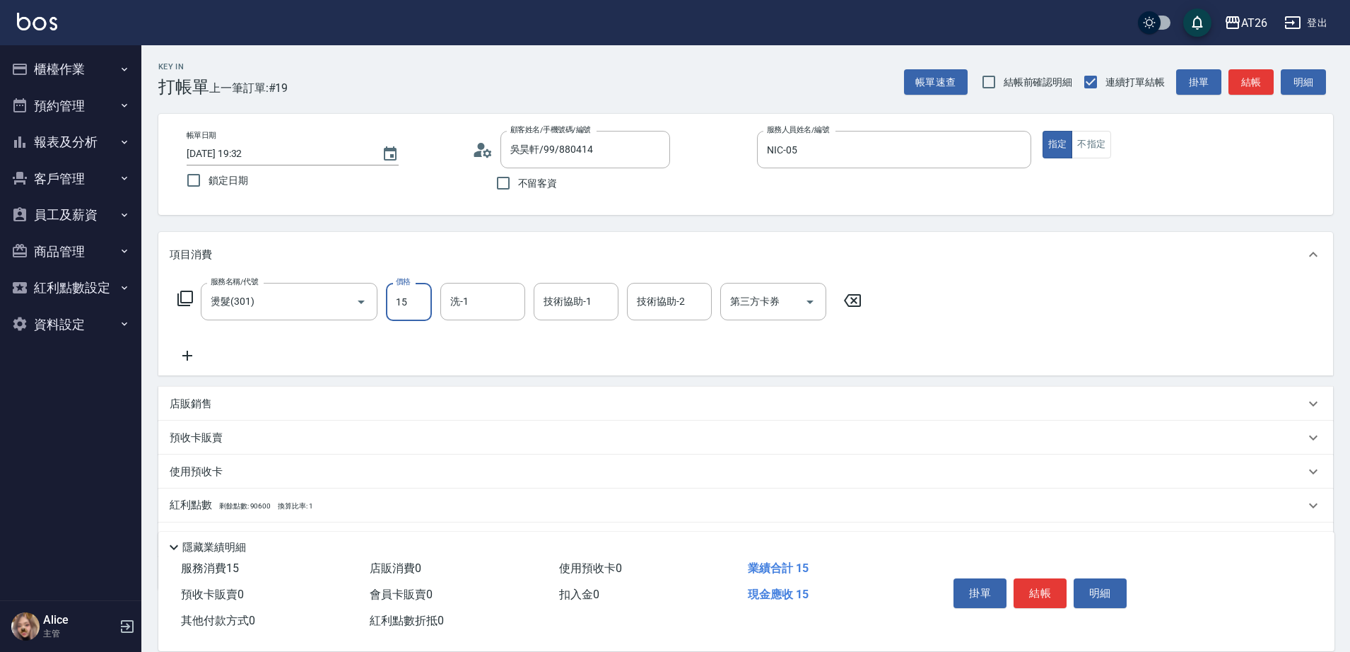
type input "150"
type input "10"
type input "1500"
type input "150"
type input "1500"
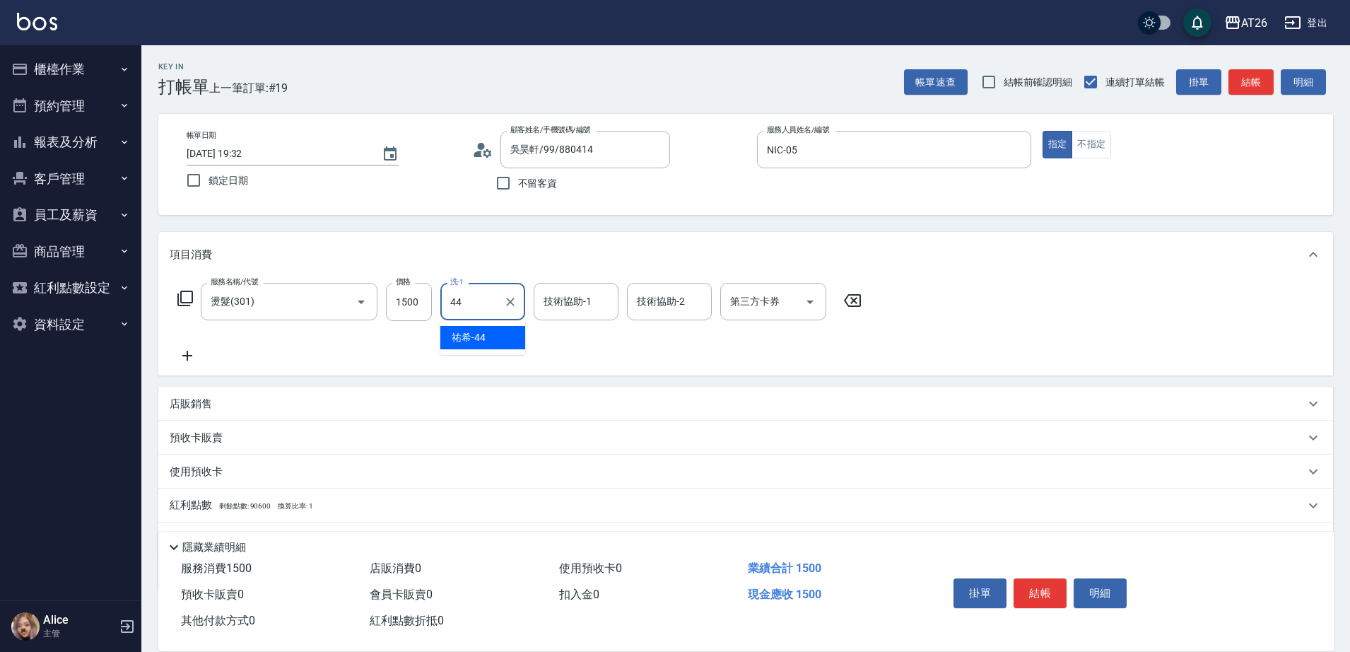
type input "祐希-44"
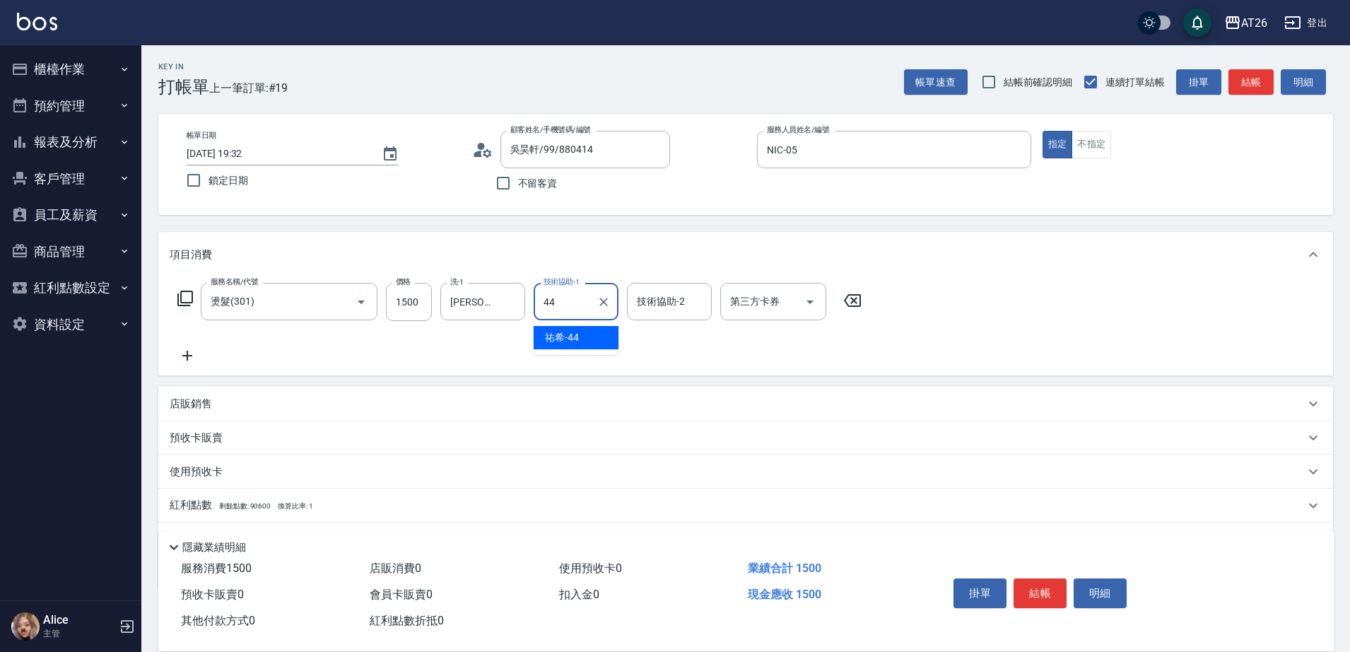
type input "祐希-44"
click at [250, 304] on input "燙髮(301)" at bounding box center [269, 301] width 124 height 25
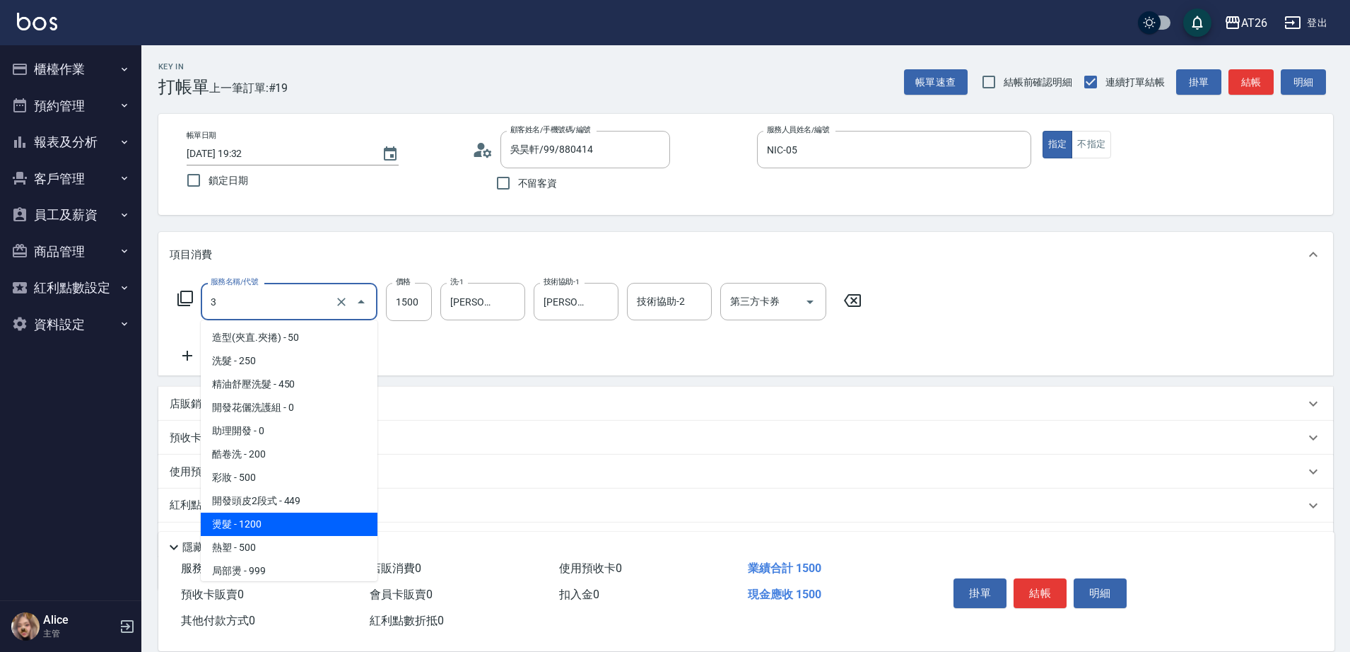
type input "30"
type input "0"
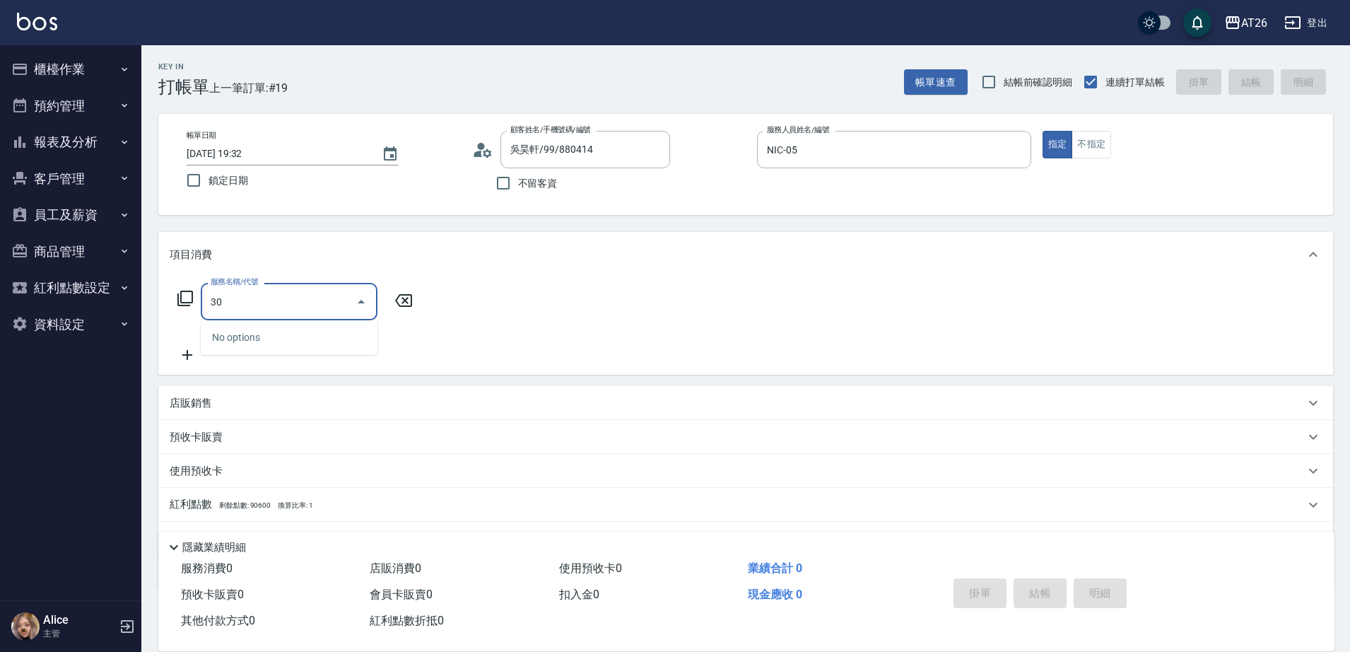
type input "303"
type input "90"
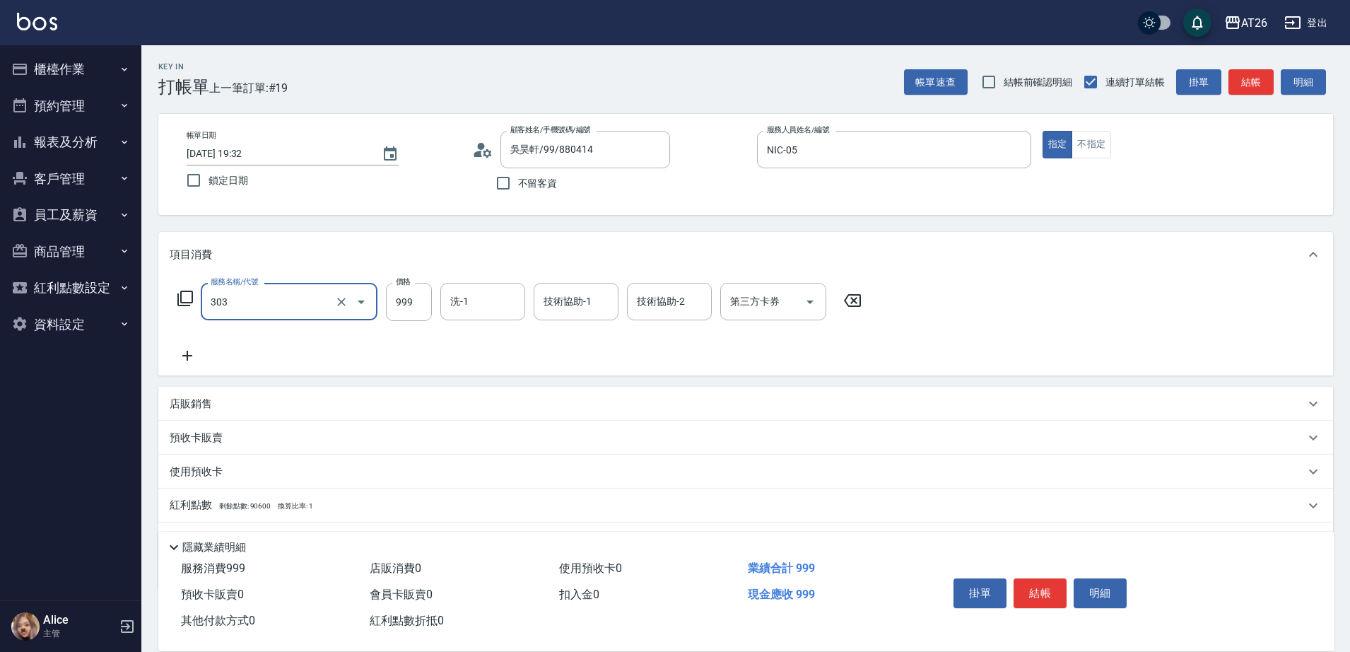
type input "局部燙(303)"
type input "0"
type input "150"
type input "10"
type input "1500"
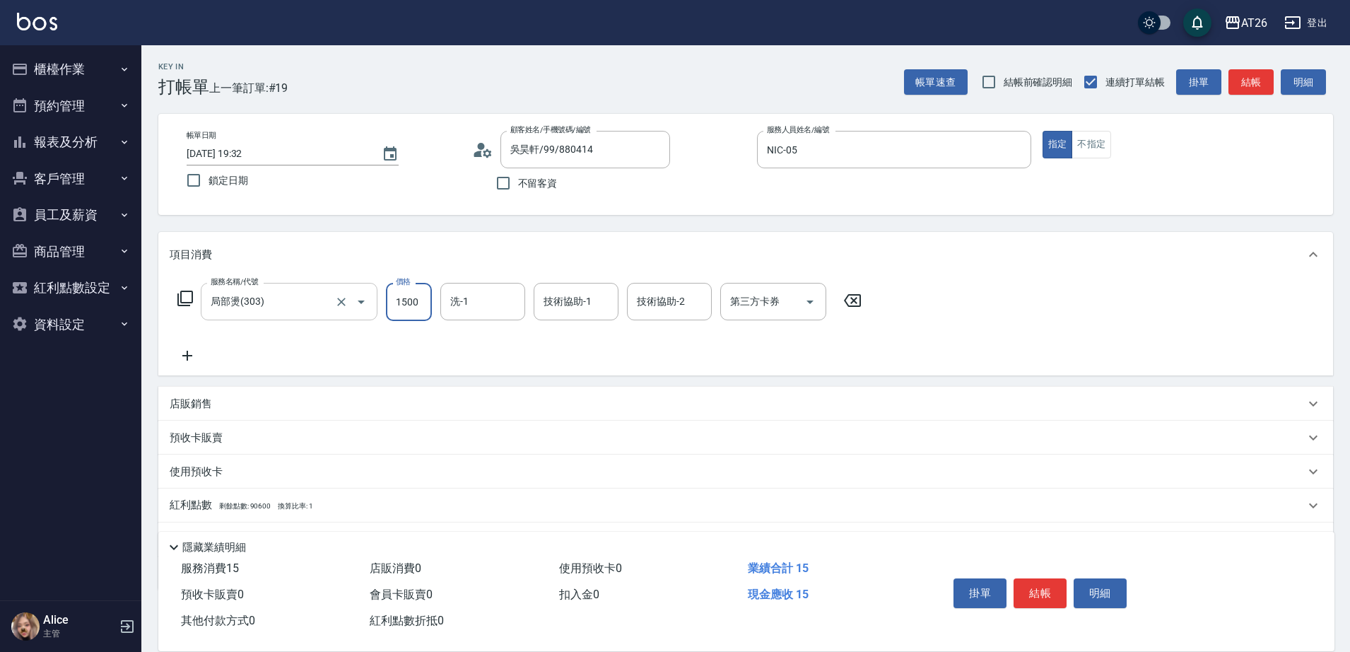
type input "150"
type input "1500"
type input "祐希-44"
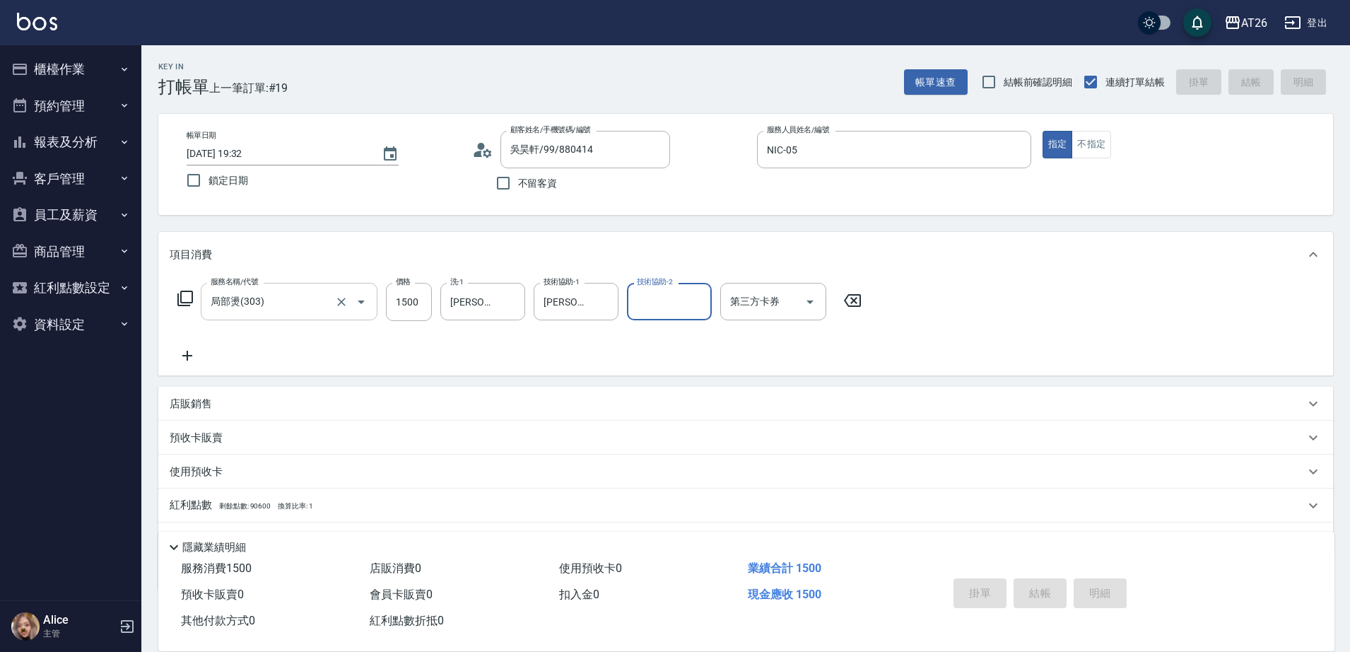
type input "2025/09/20 19:33"
type input "0"
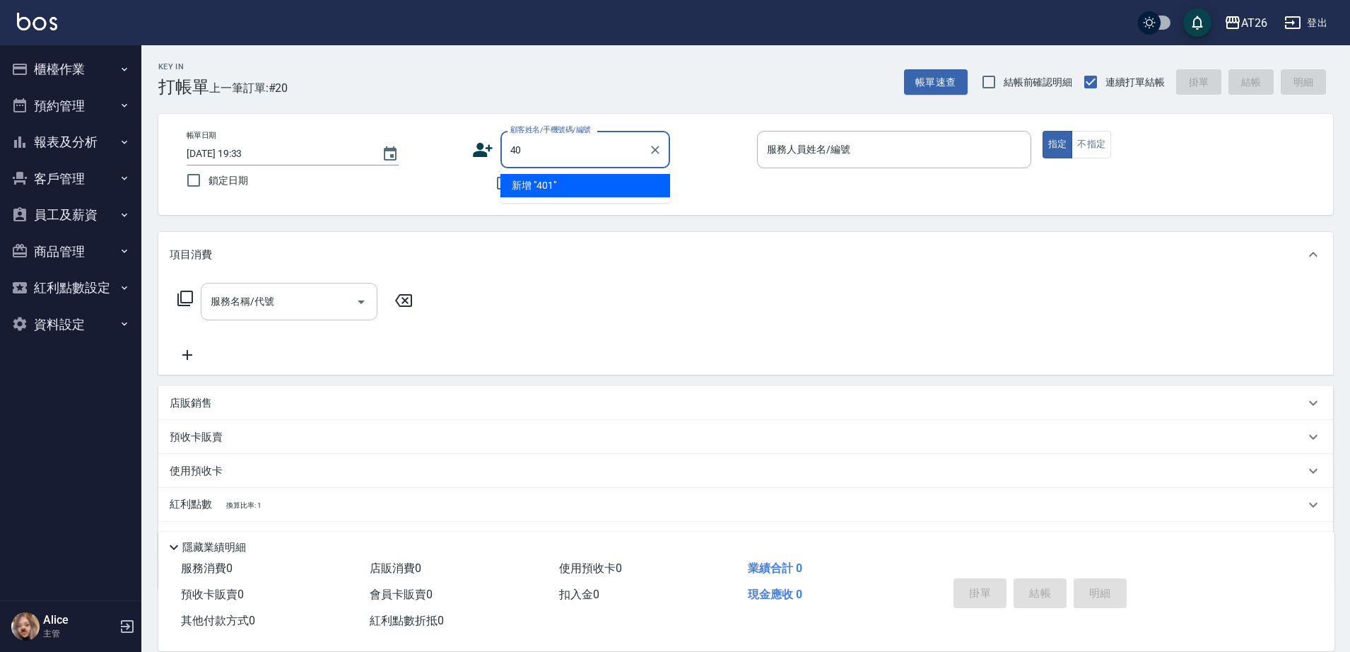
type input "4"
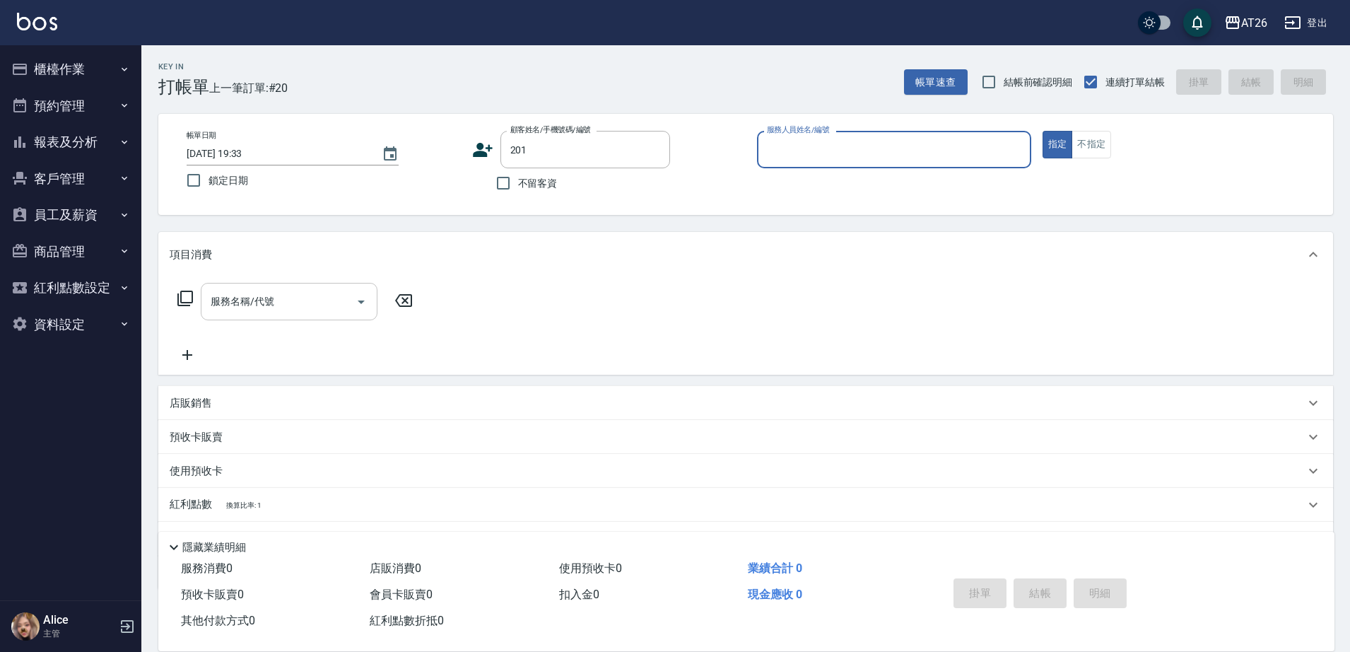
click at [1043, 131] on button "指定" at bounding box center [1058, 145] width 30 height 28
click at [578, 156] on input "201" at bounding box center [575, 149] width 136 height 25
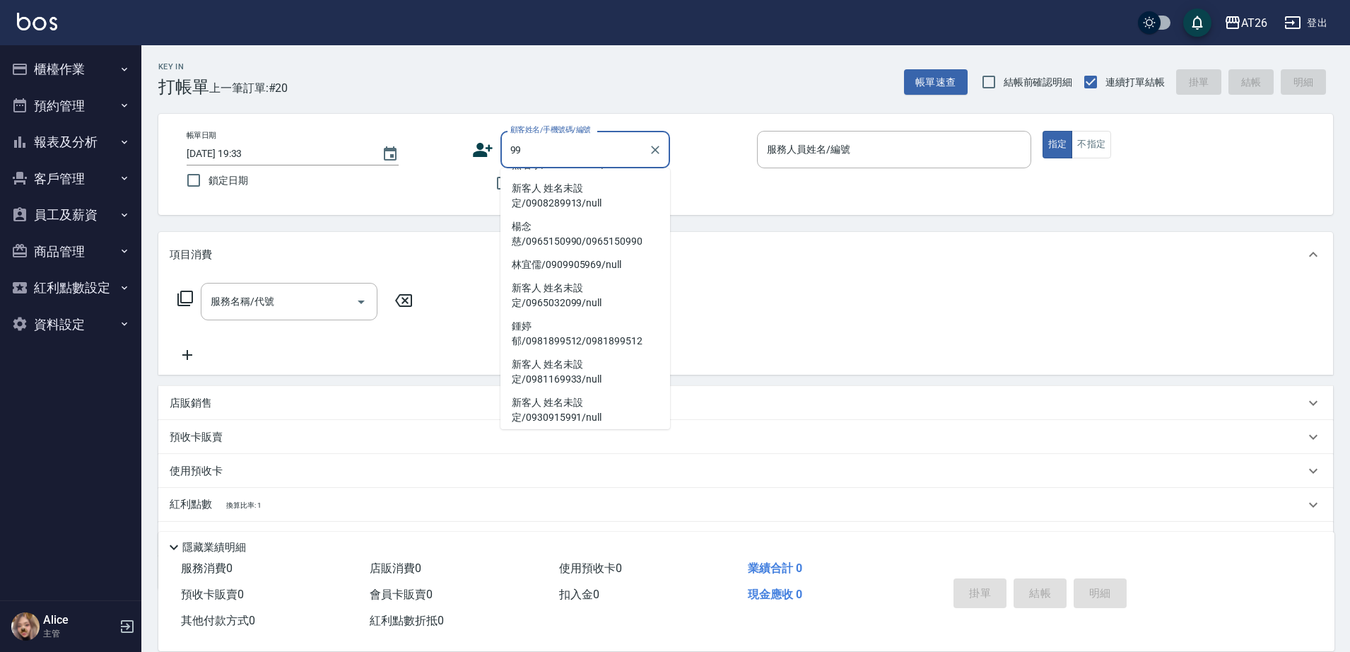
scroll to position [6, 0]
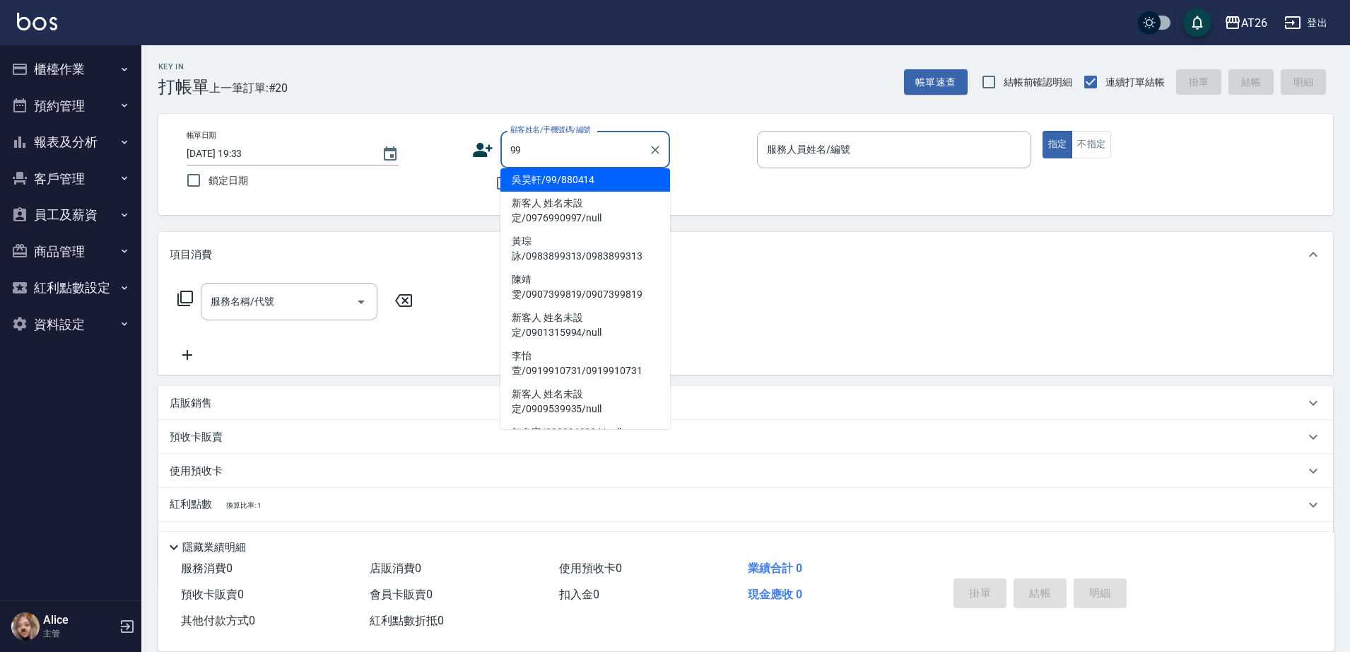
type input "吳昊軒/99/880414"
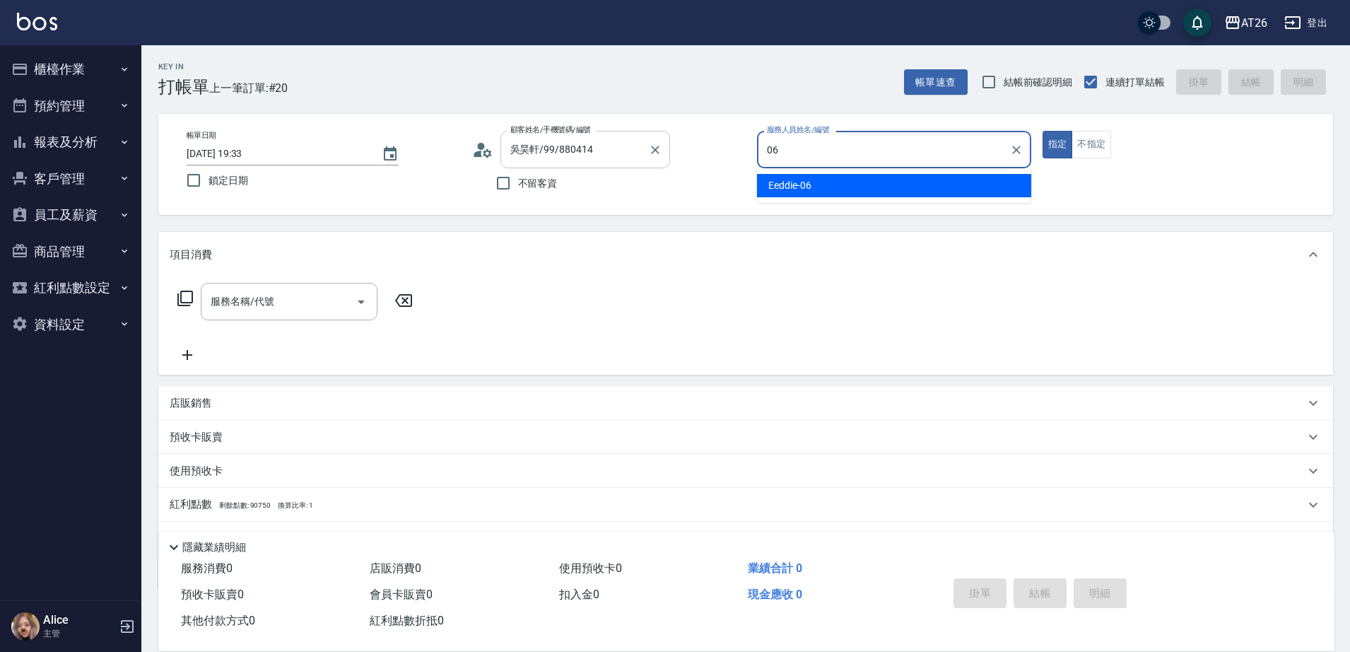
type input "Eeddie-06"
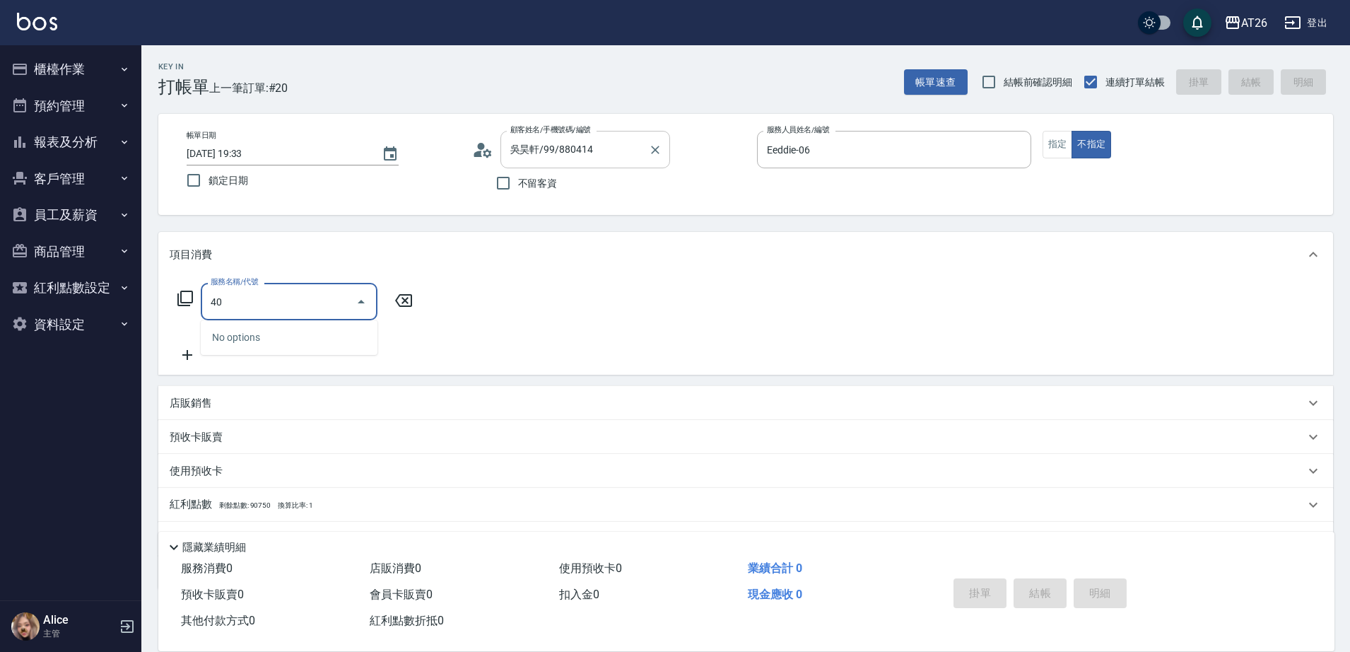
type input "401"
type input "20"
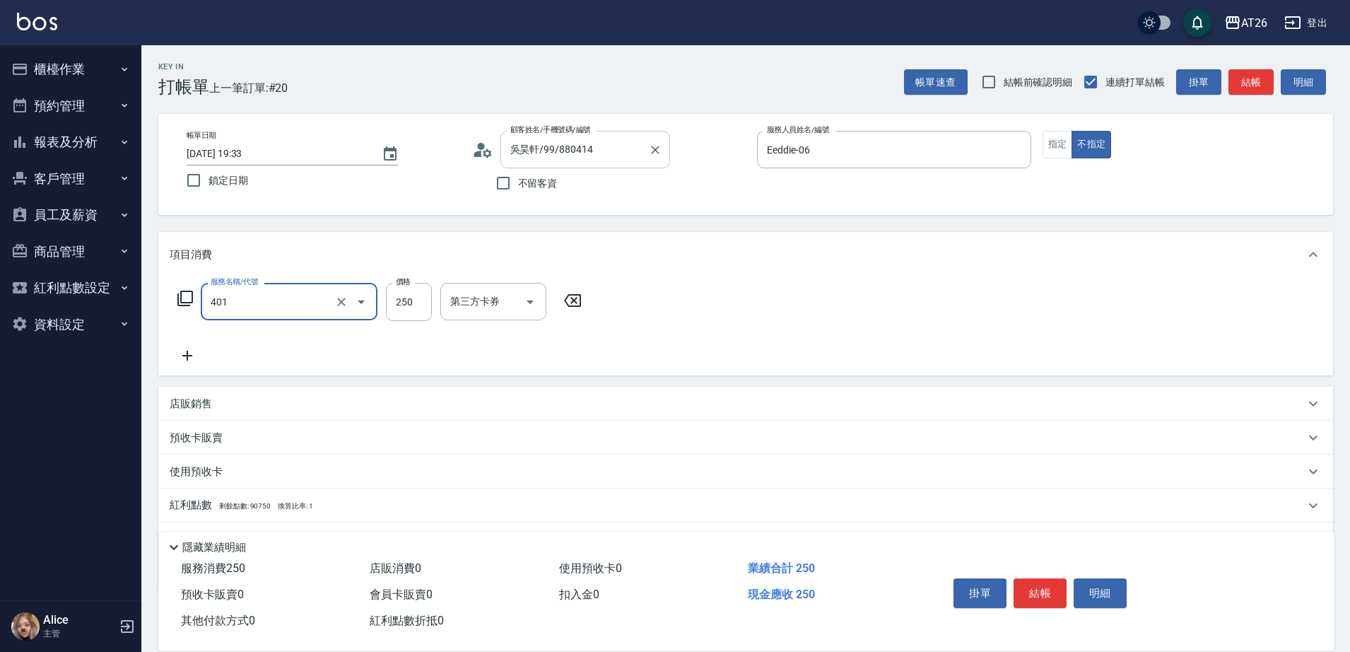
type input "剪髮(401)"
type input "4"
type input "0"
type input "400"
type input "40"
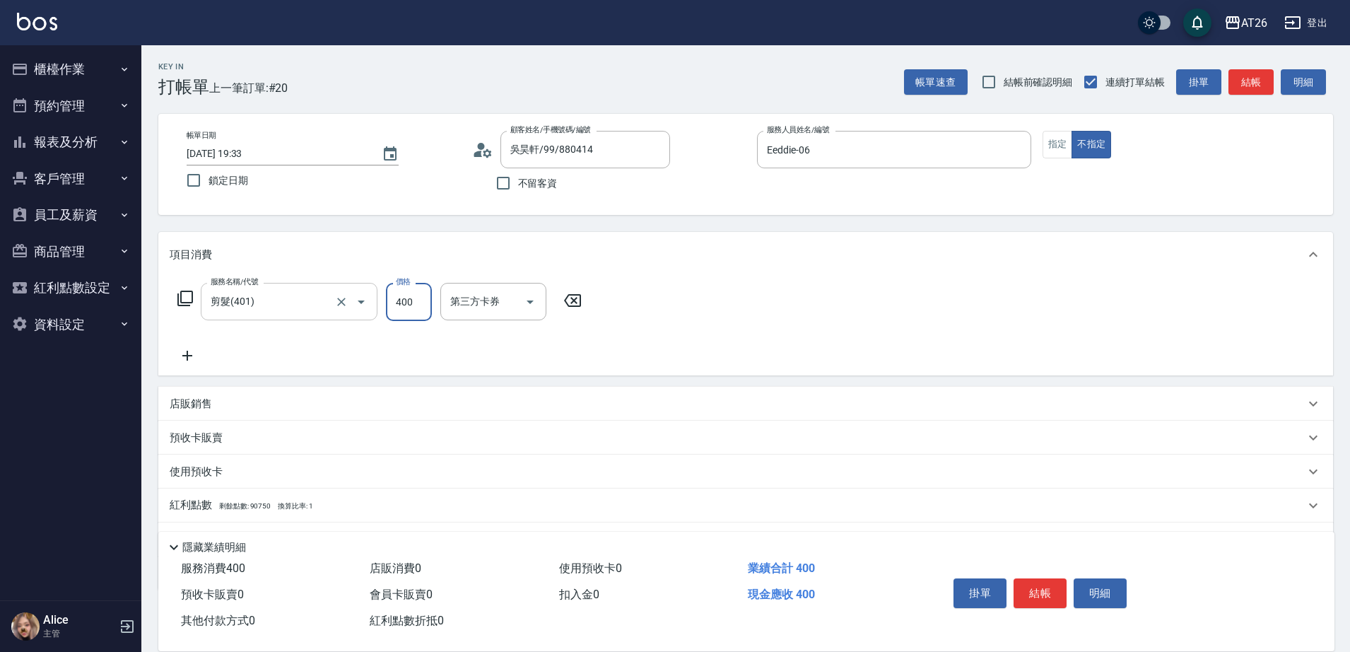
type input "400"
click at [257, 289] on input "剪髮(401)" at bounding box center [269, 301] width 124 height 25
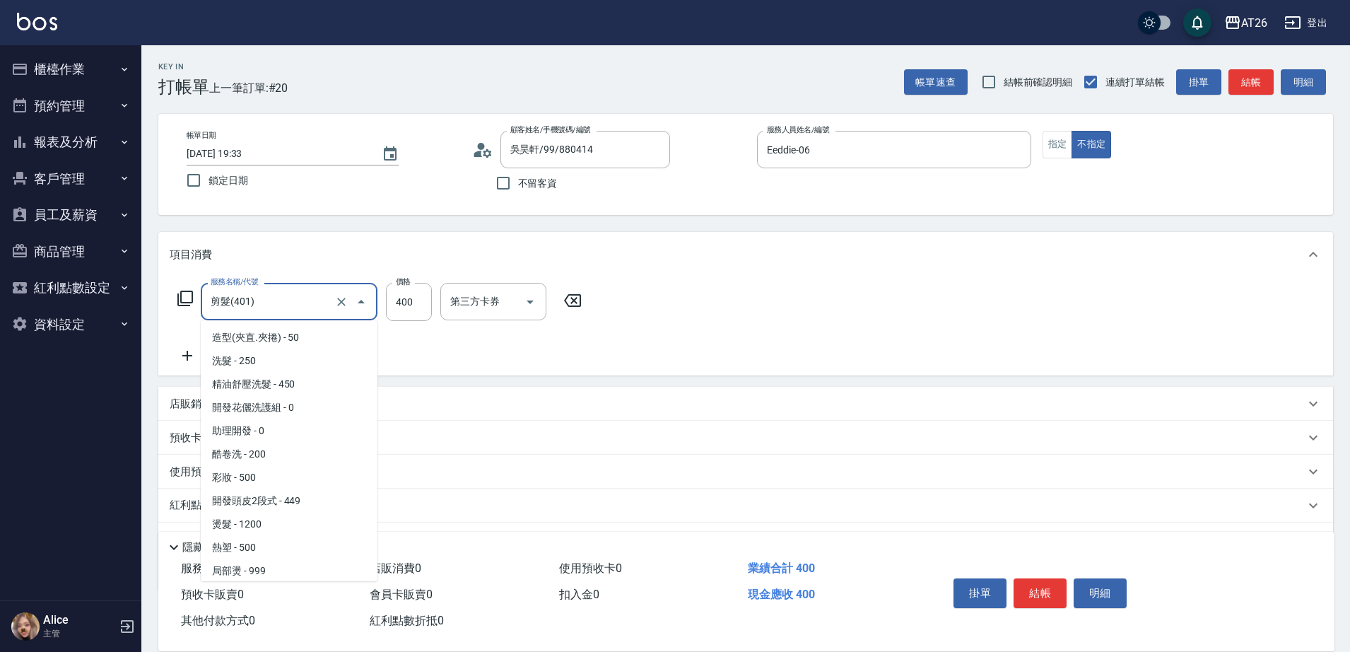
scroll to position [71, 0]
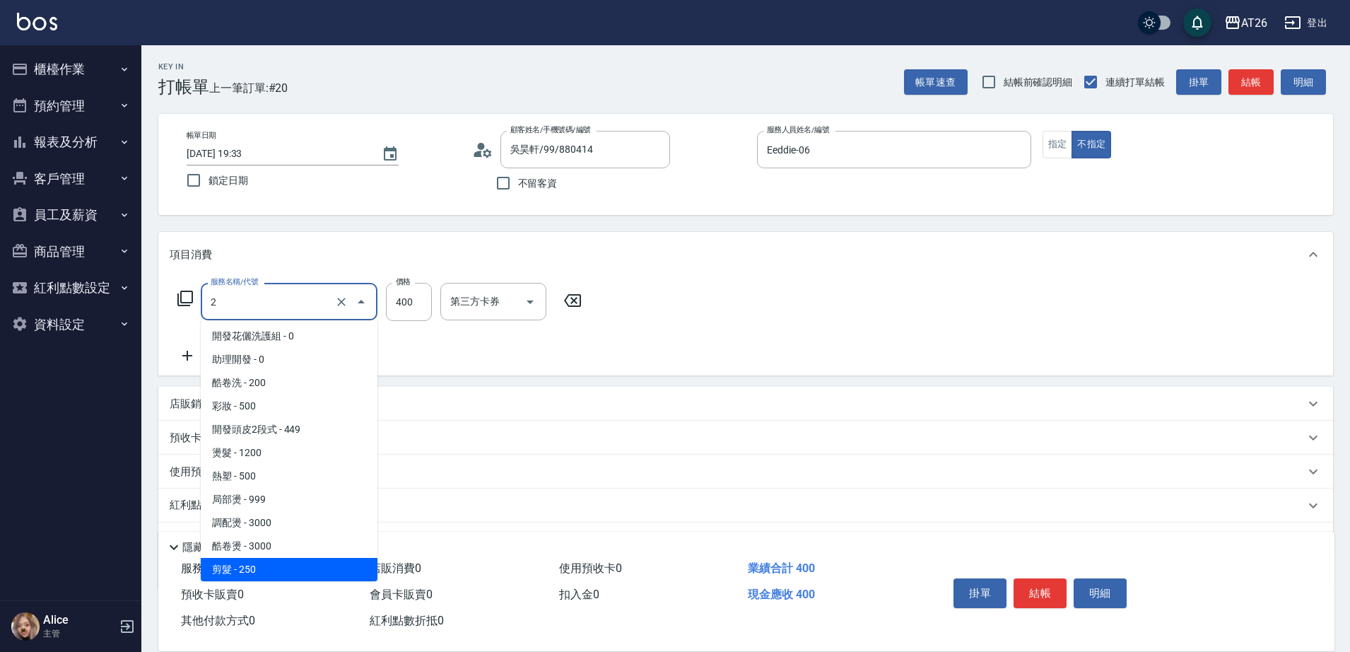
type input "20"
type input "0"
type input "201"
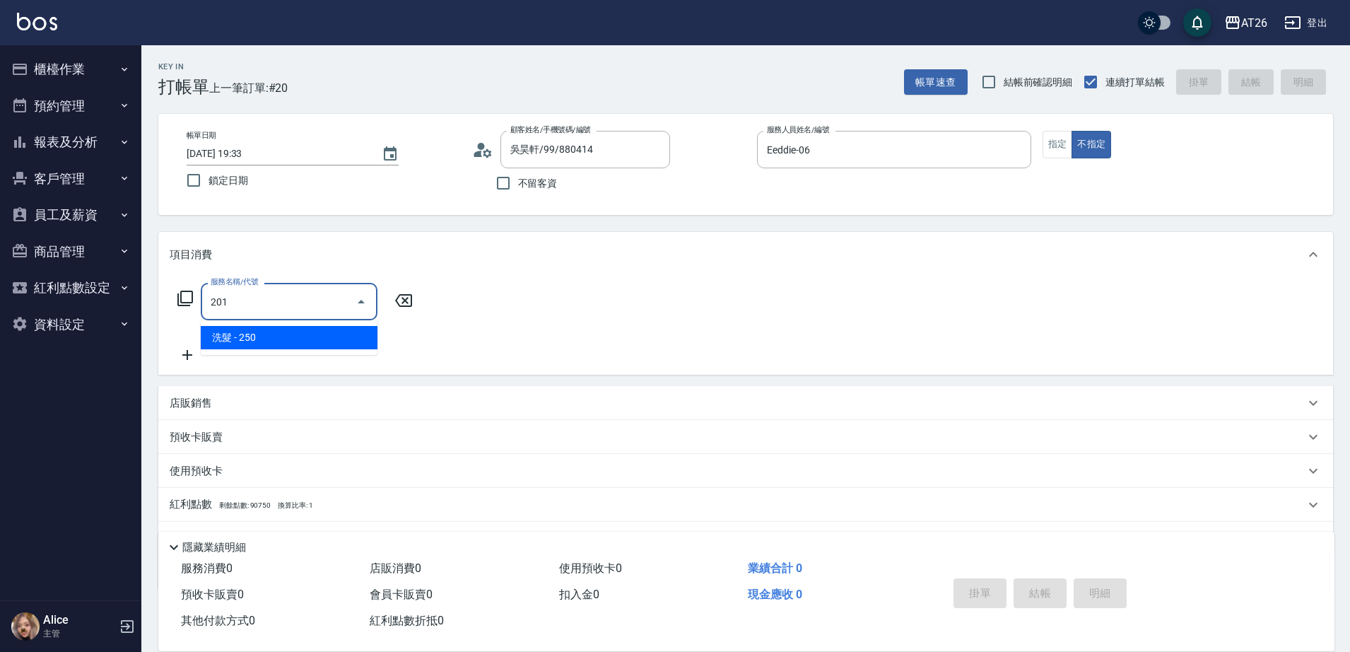
scroll to position [0, 0]
type input "20"
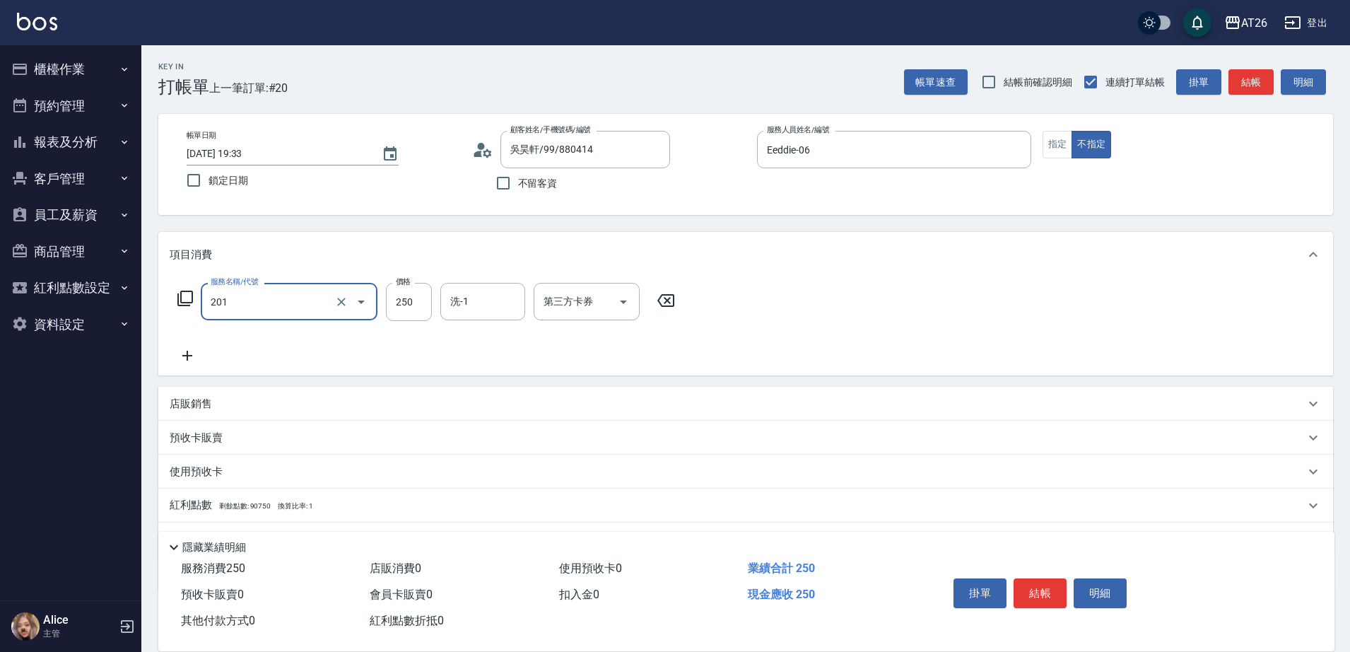
type input "洗髮(201)"
type input "4"
type input "0"
type input "400"
type input "40"
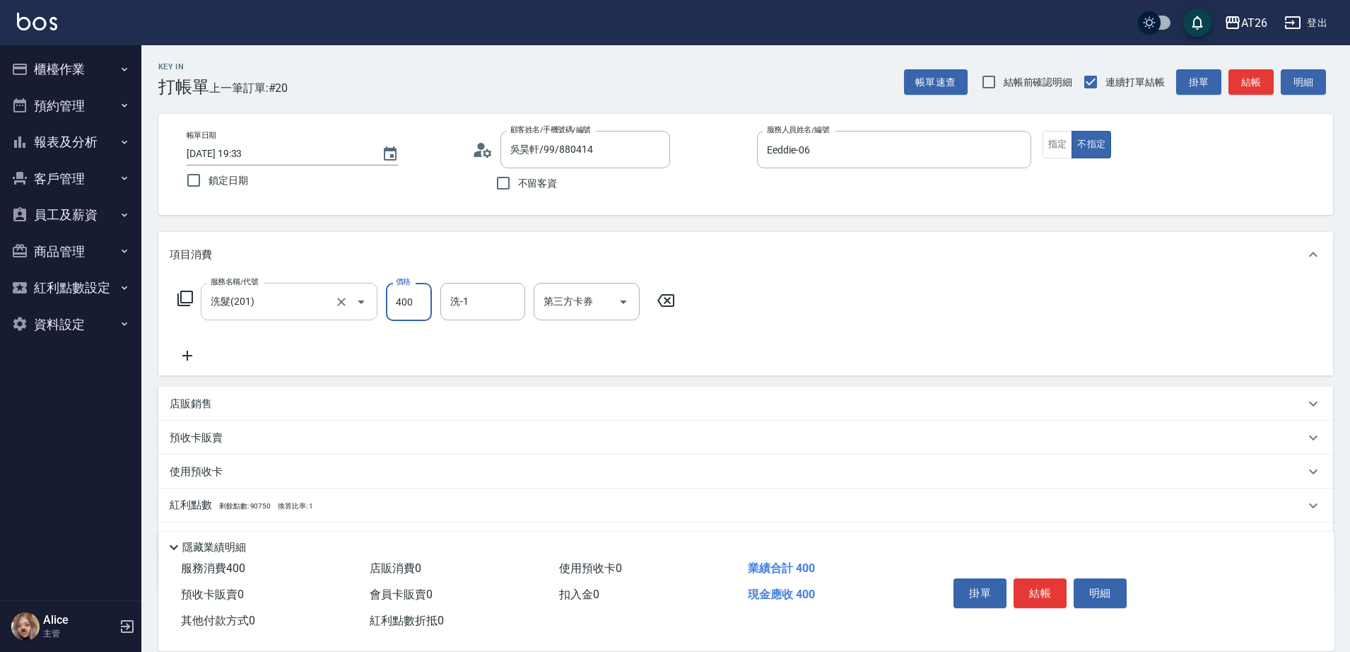
type input "400"
type input "Tammy-47"
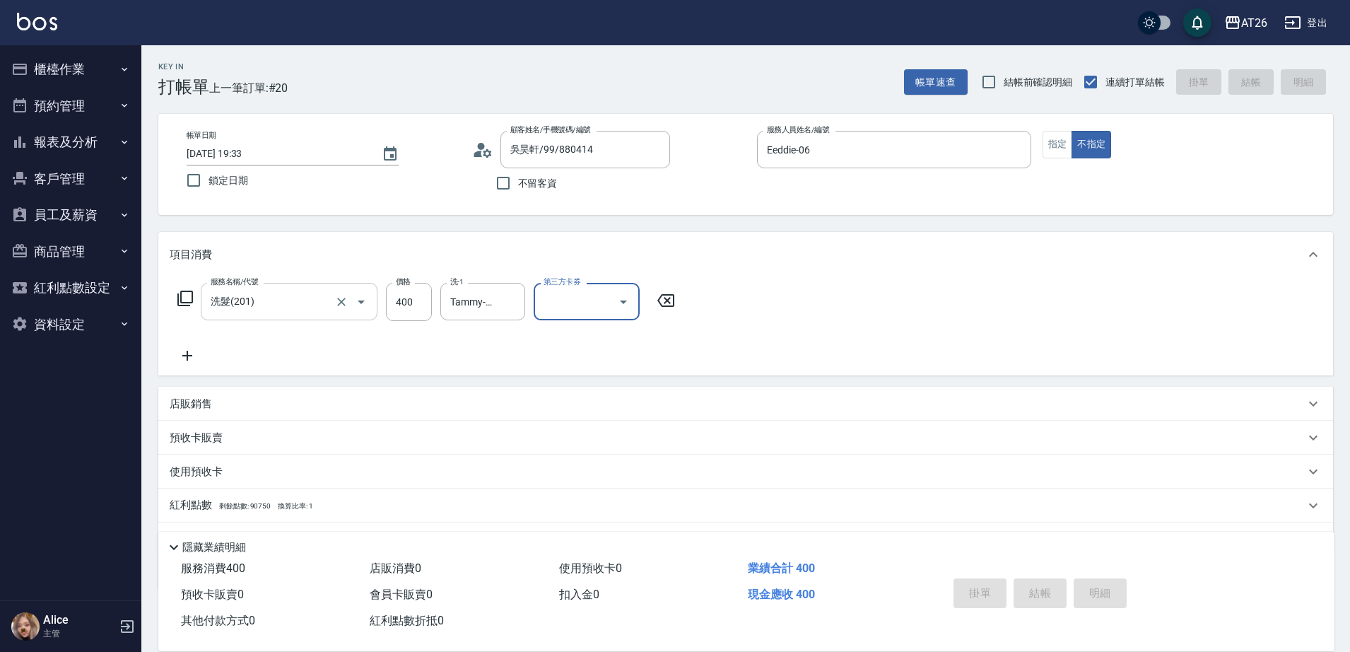
type input "0"
click at [412, 54] on div "Key In 打帳單 上一筆訂單:#21 帳單速查 結帳前確認明細 連續打單結帳 掛單 結帳 明細" at bounding box center [737, 71] width 1192 height 52
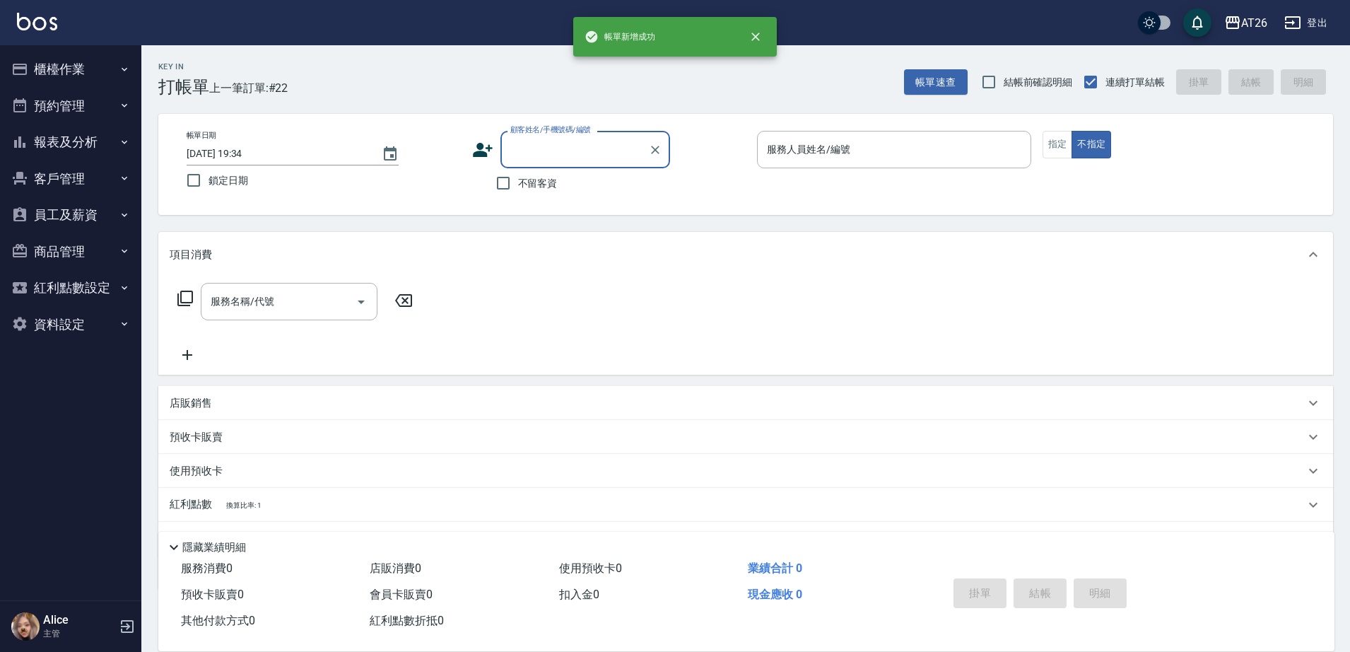
click at [107, 68] on button "櫃檯作業" at bounding box center [71, 69] width 130 height 37
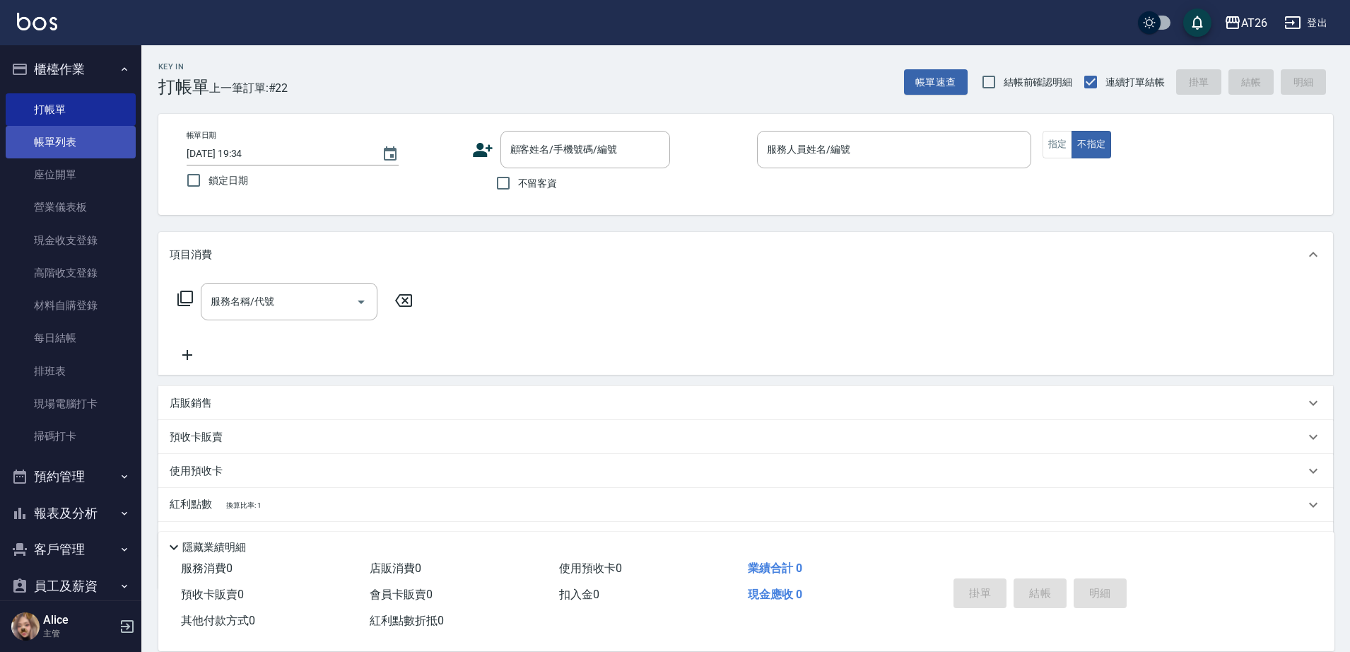
click at [81, 134] on link "帳單列表" at bounding box center [71, 142] width 130 height 33
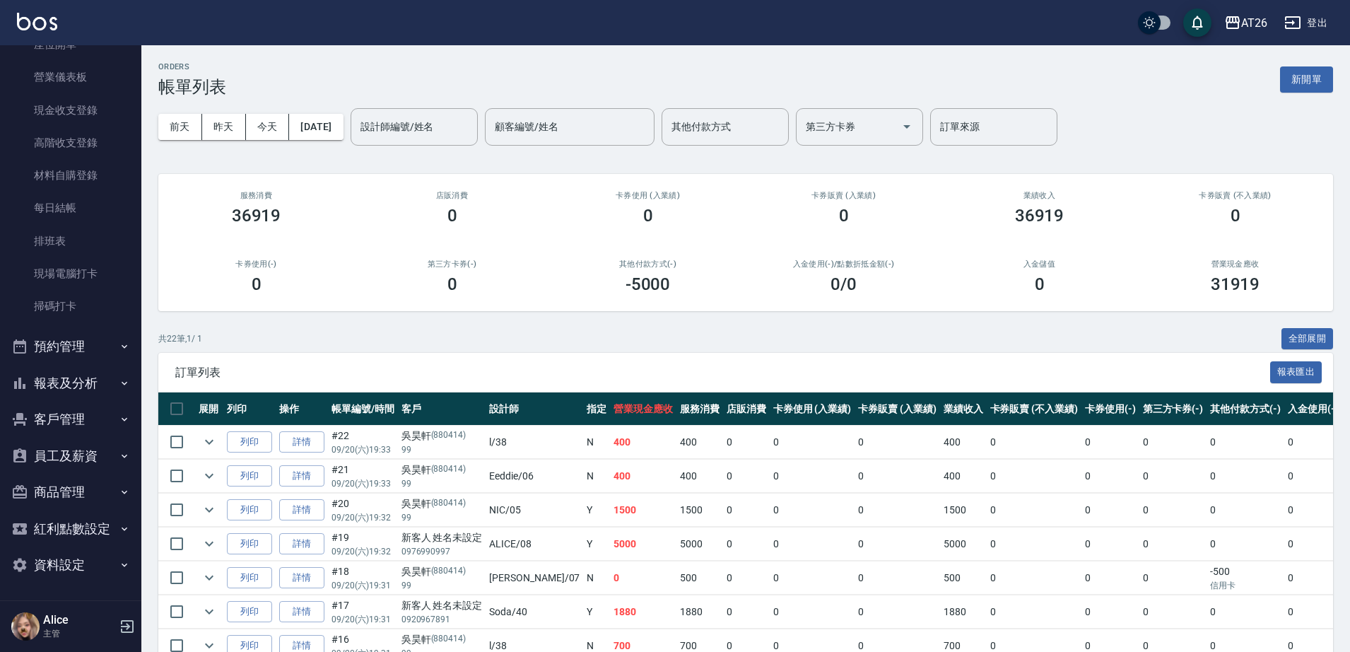
click at [69, 372] on button "報表及分析" at bounding box center [71, 383] width 130 height 37
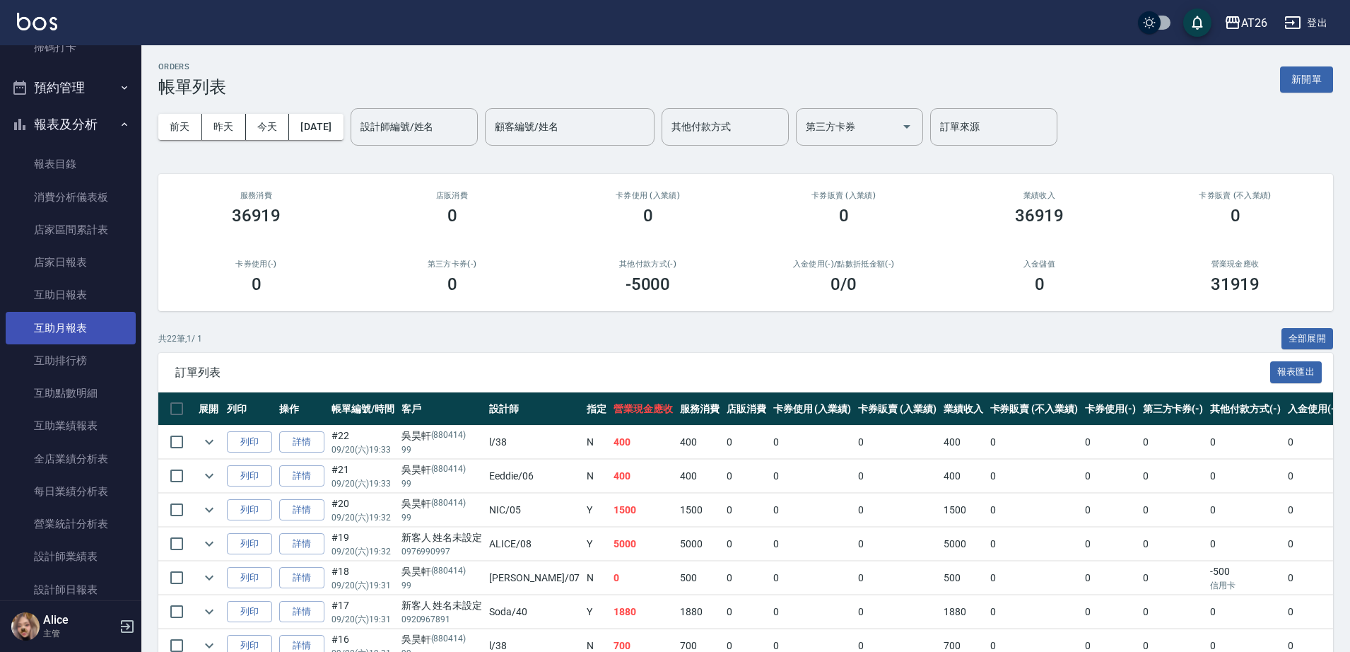
scroll to position [572, 0]
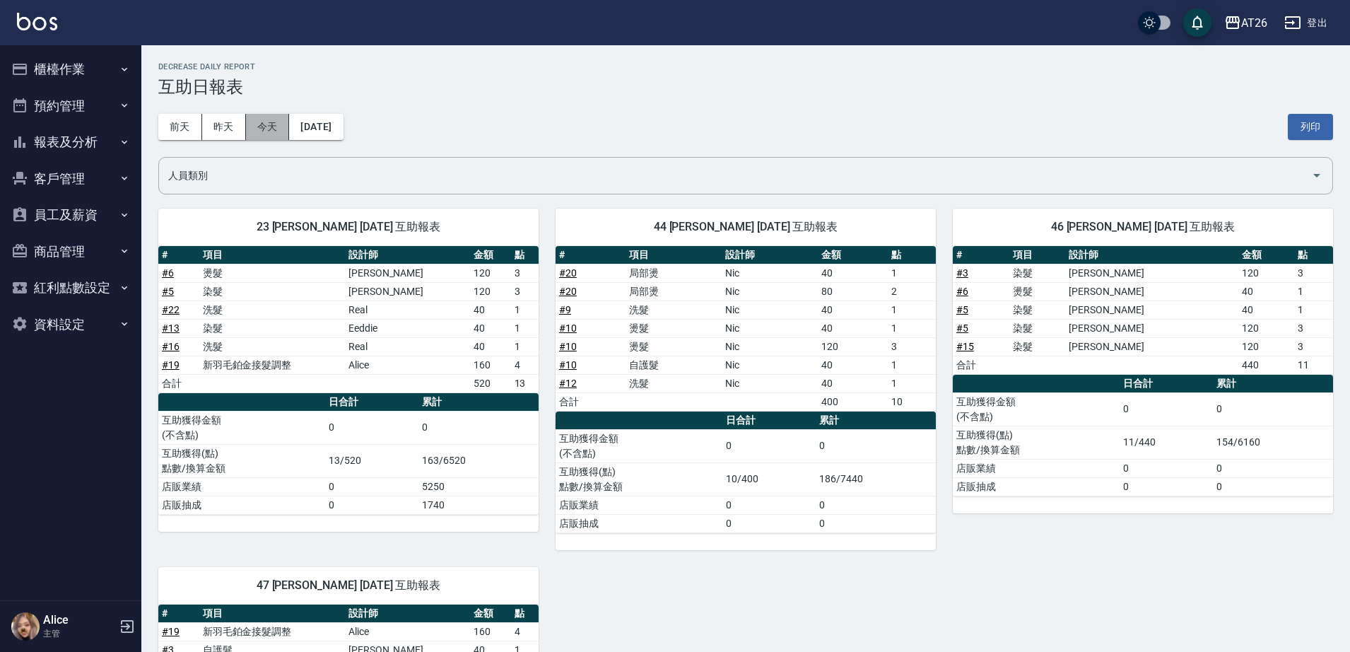
click at [273, 118] on button "今天" at bounding box center [268, 127] width 44 height 26
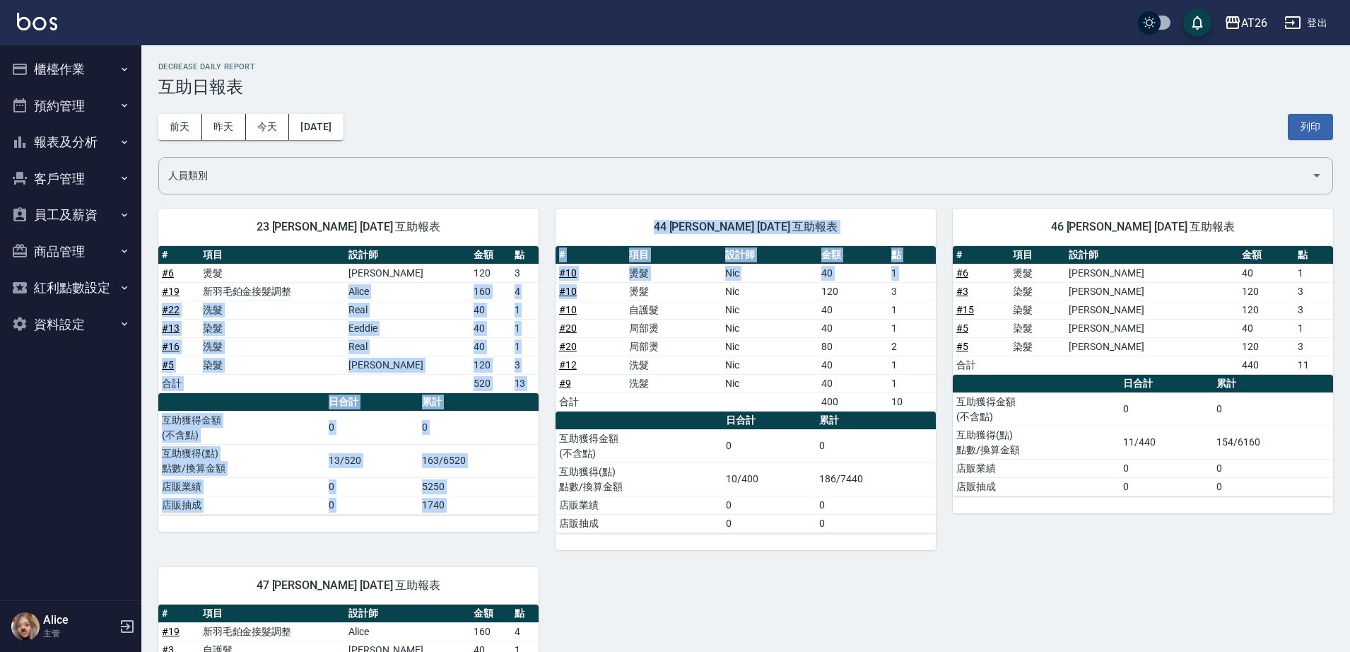
drag, startPoint x: 390, startPoint y: 291, endPoint x: 602, endPoint y: 284, distance: 211.5
click at [602, 284] on div "23 NANA NANA [DATE] 互助報表 # 項目 設計師 金額 點 # 6 燙髮 [PERSON_NAME] 120 3 # 19 新羽毛鉑金接髮調…" at bounding box center [737, 541] width 1192 height 698
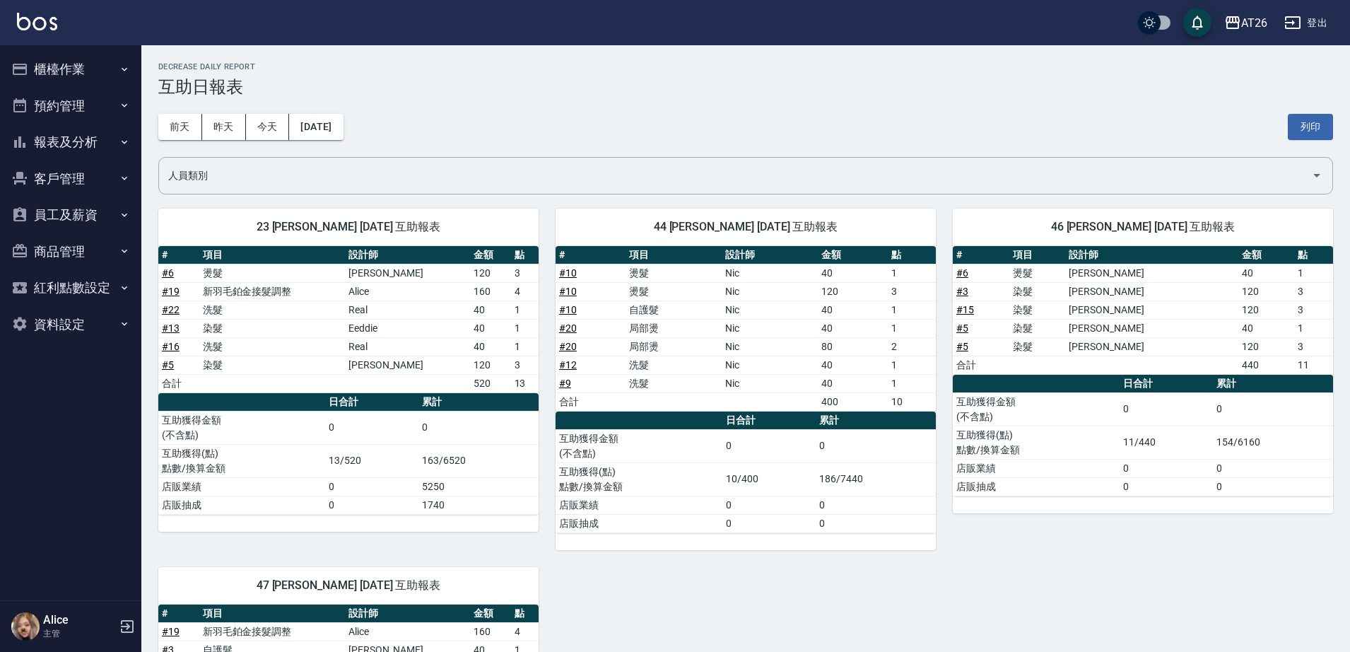
click at [957, 129] on div "[DATE] [DATE] [DATE] [DATE] 列印" at bounding box center [745, 127] width 1175 height 60
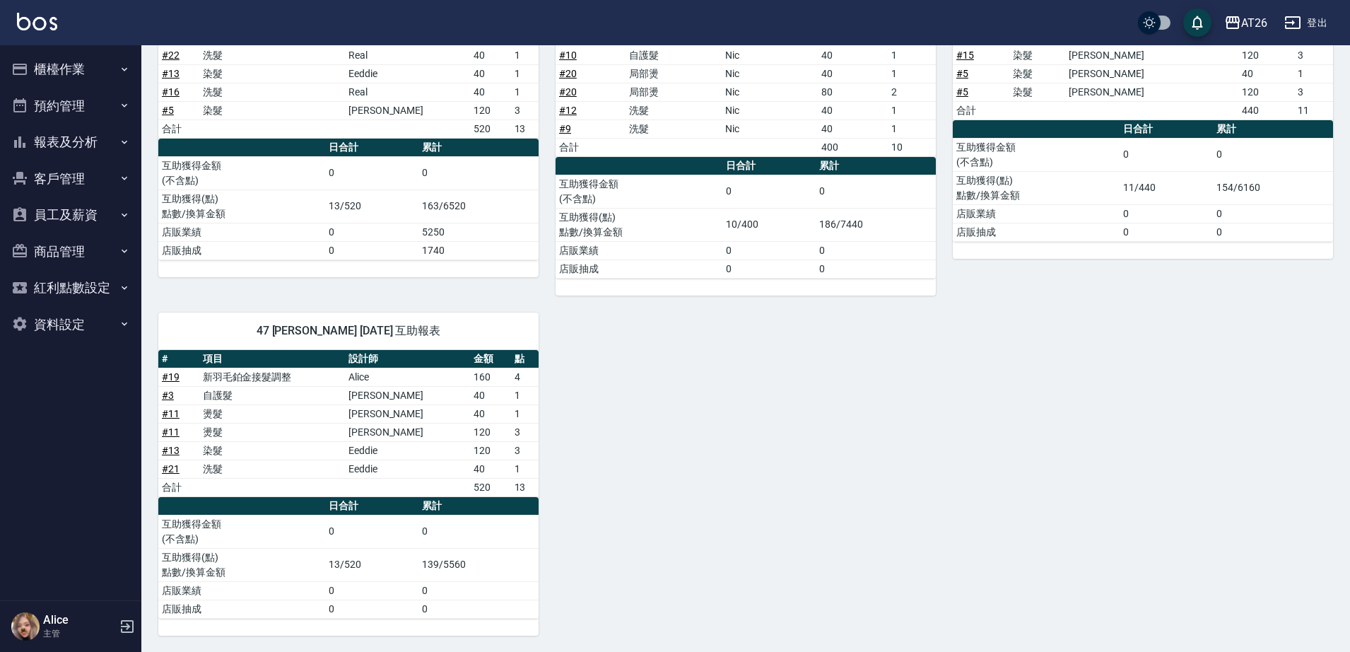
scroll to position [255, 0]
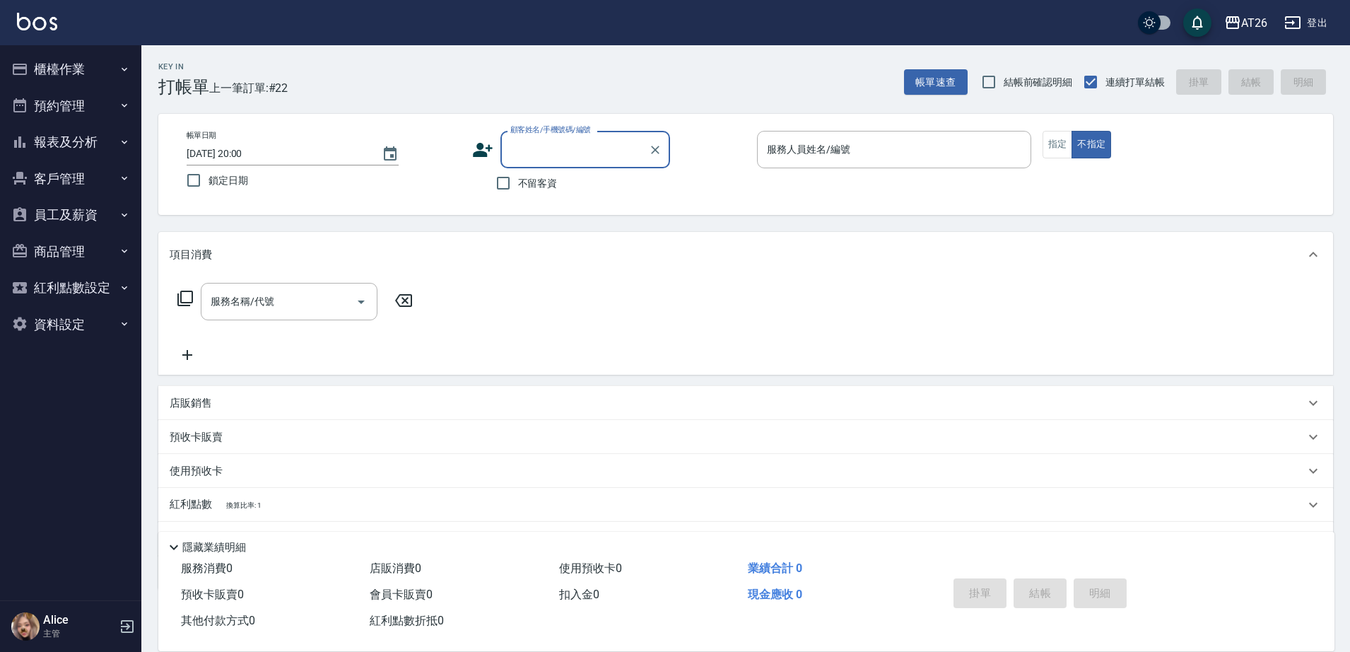
click at [590, 153] on input "顧客姓名/手機號碼/編號" at bounding box center [575, 149] width 136 height 25
type input "吳昊軒/99/880414"
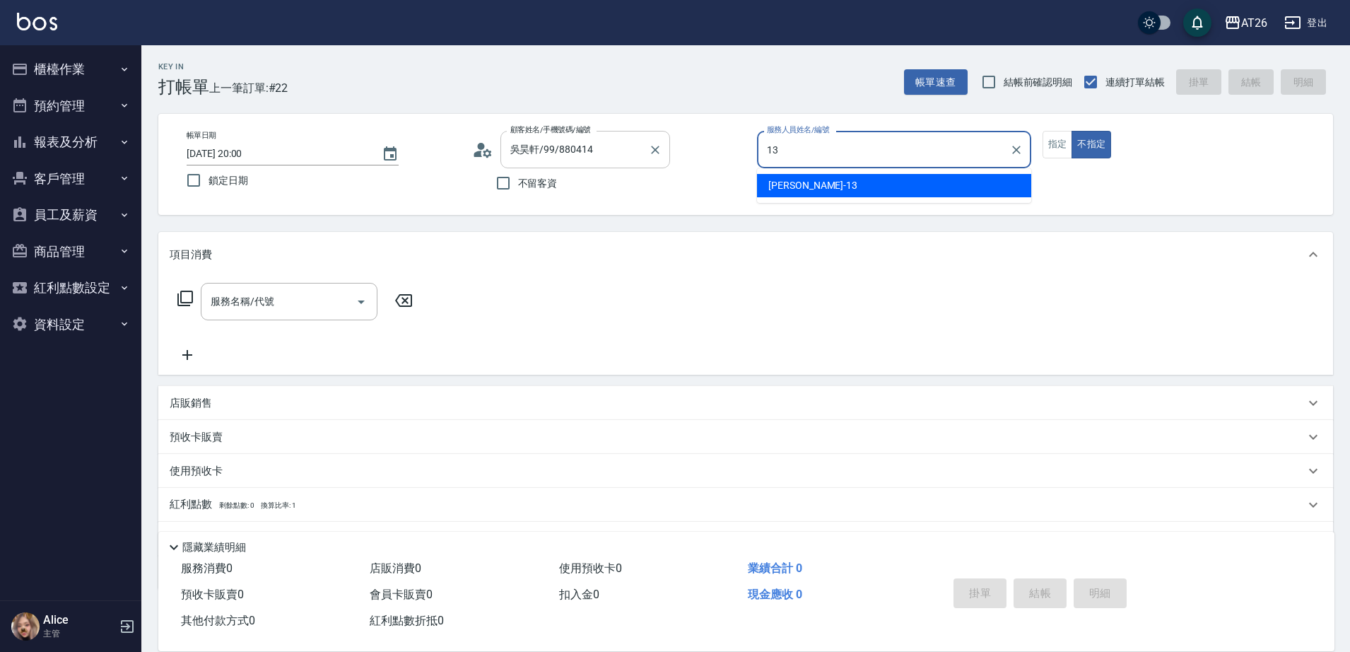
type input "13"
type button "false"
type input "[PERSON_NAME]-13"
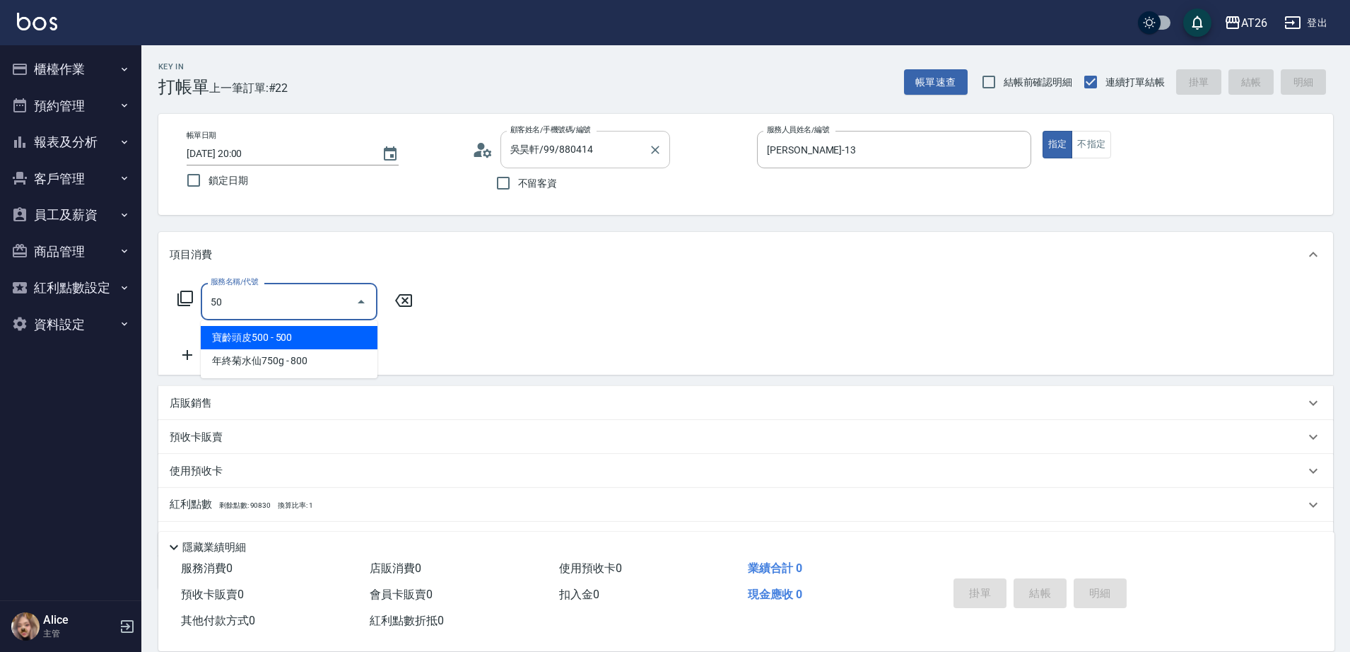
type input "501"
type input "120"
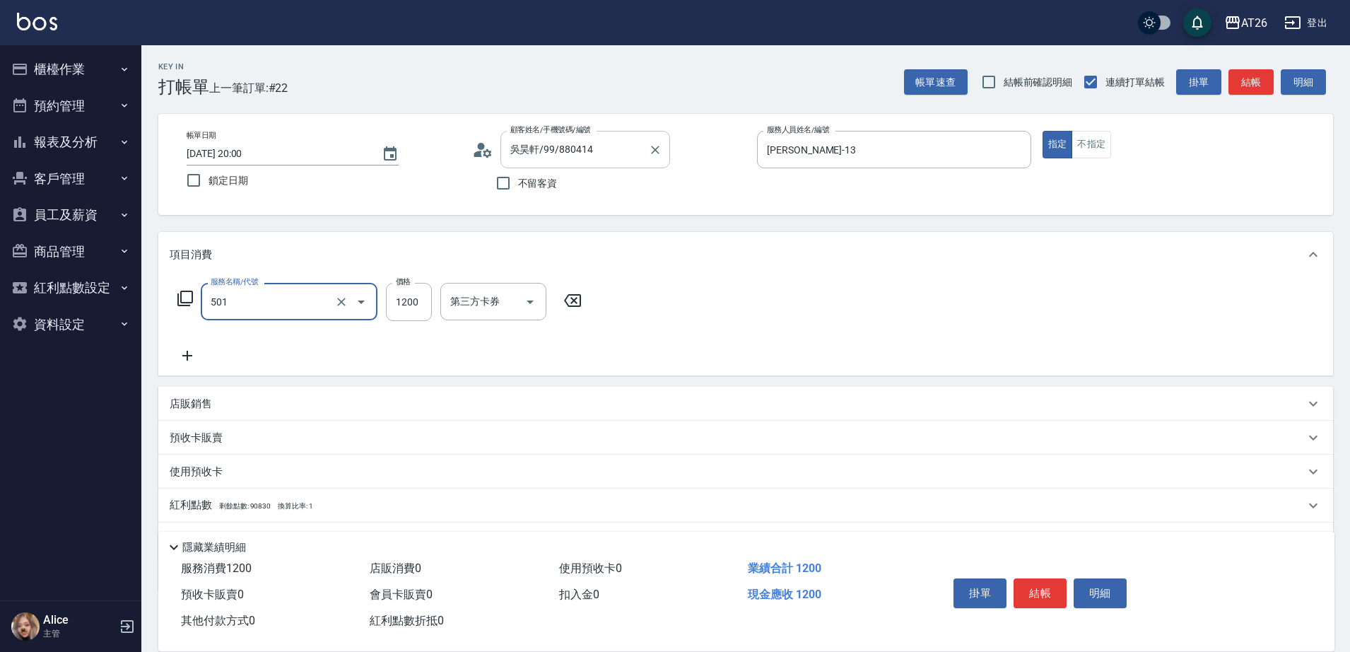
type input "染髮(501)"
type input "2"
type input "0"
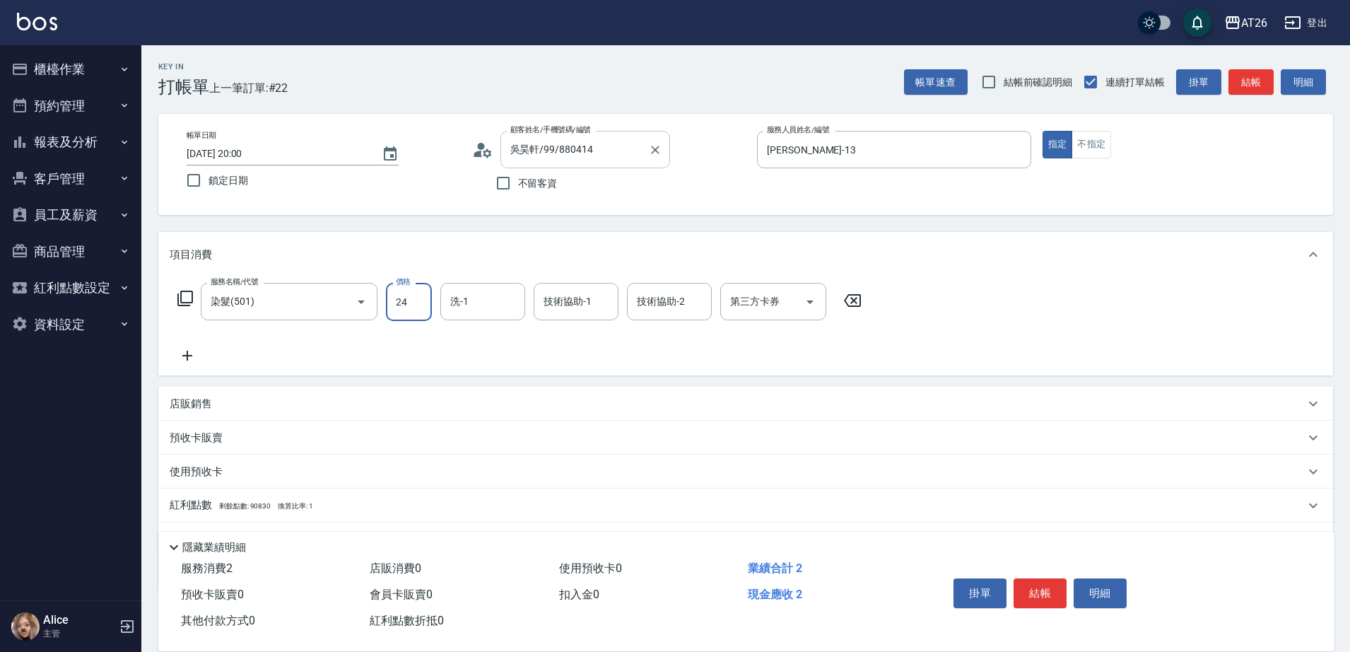
type input "240"
type input "20"
type input "2400"
type input "240"
type input "2400"
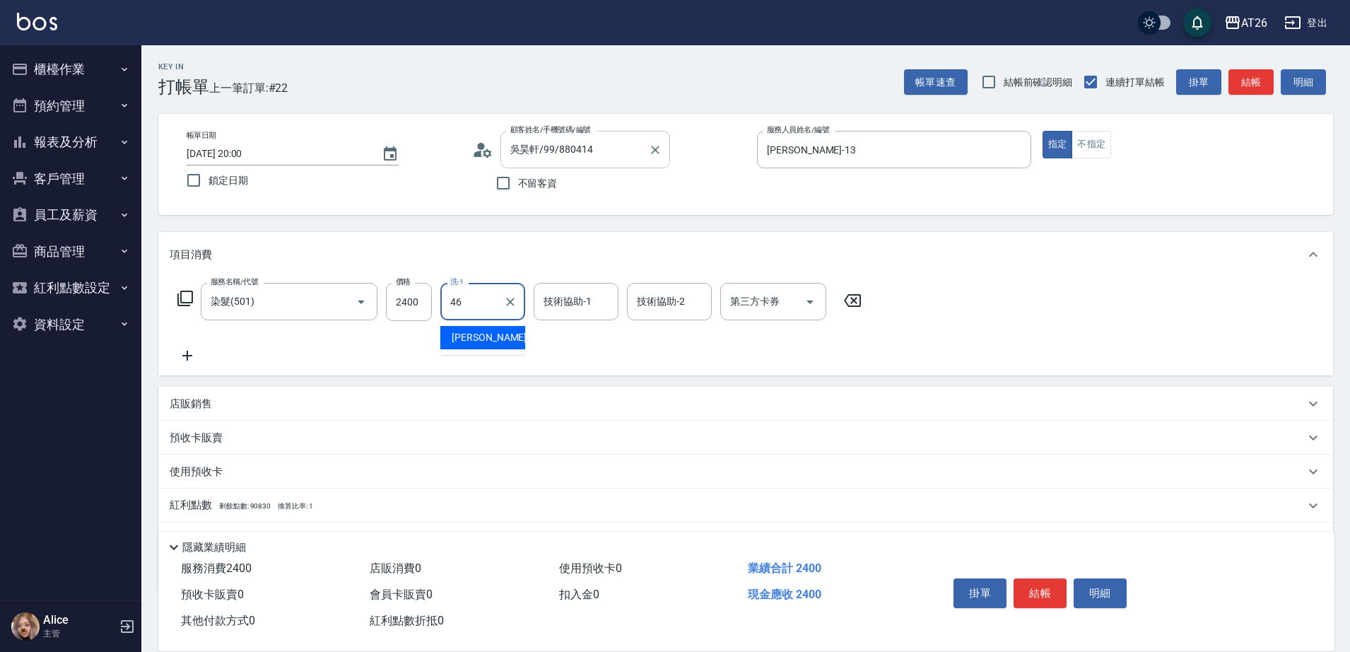
type input "4"
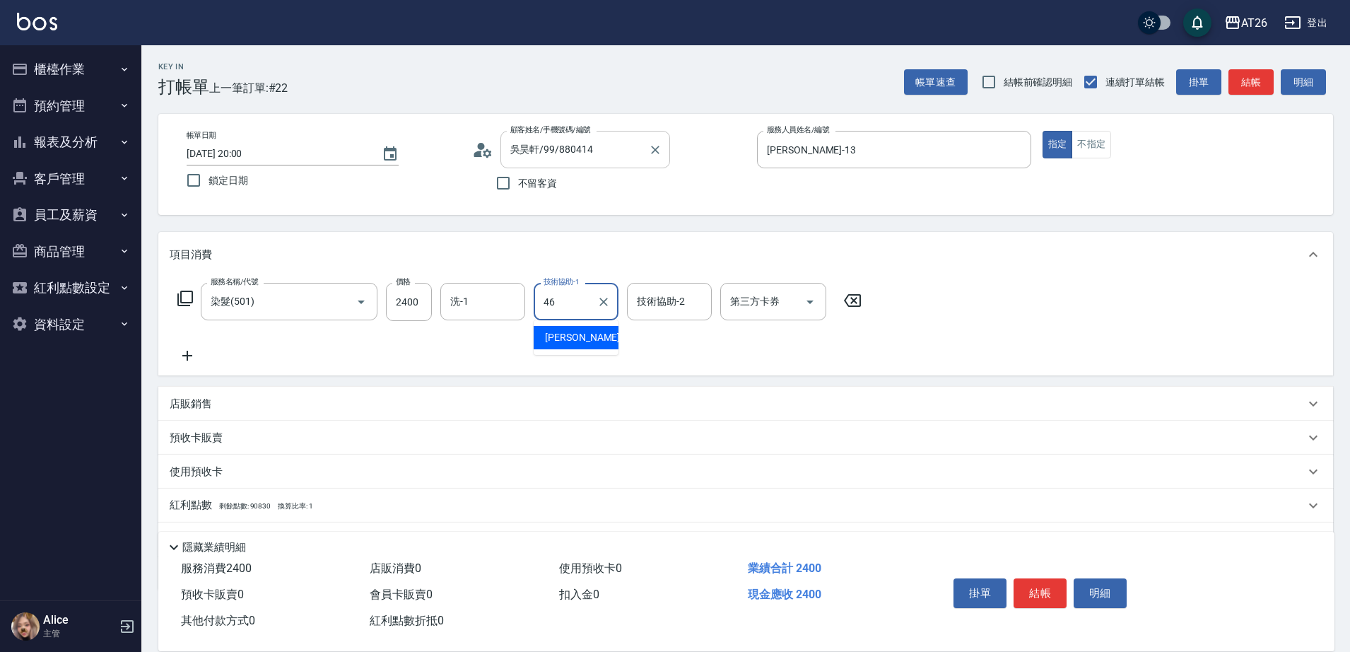
type input "[PERSON_NAME]-46"
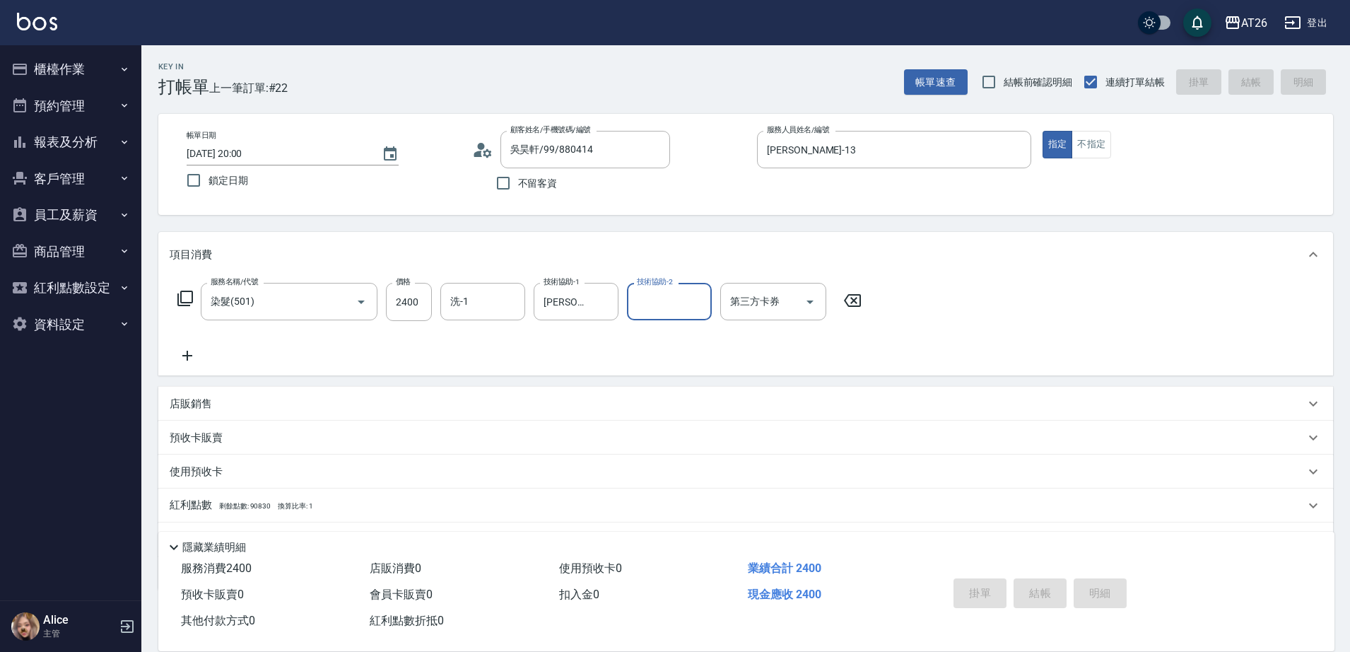
type input "[DATE] 20:10"
type input "0"
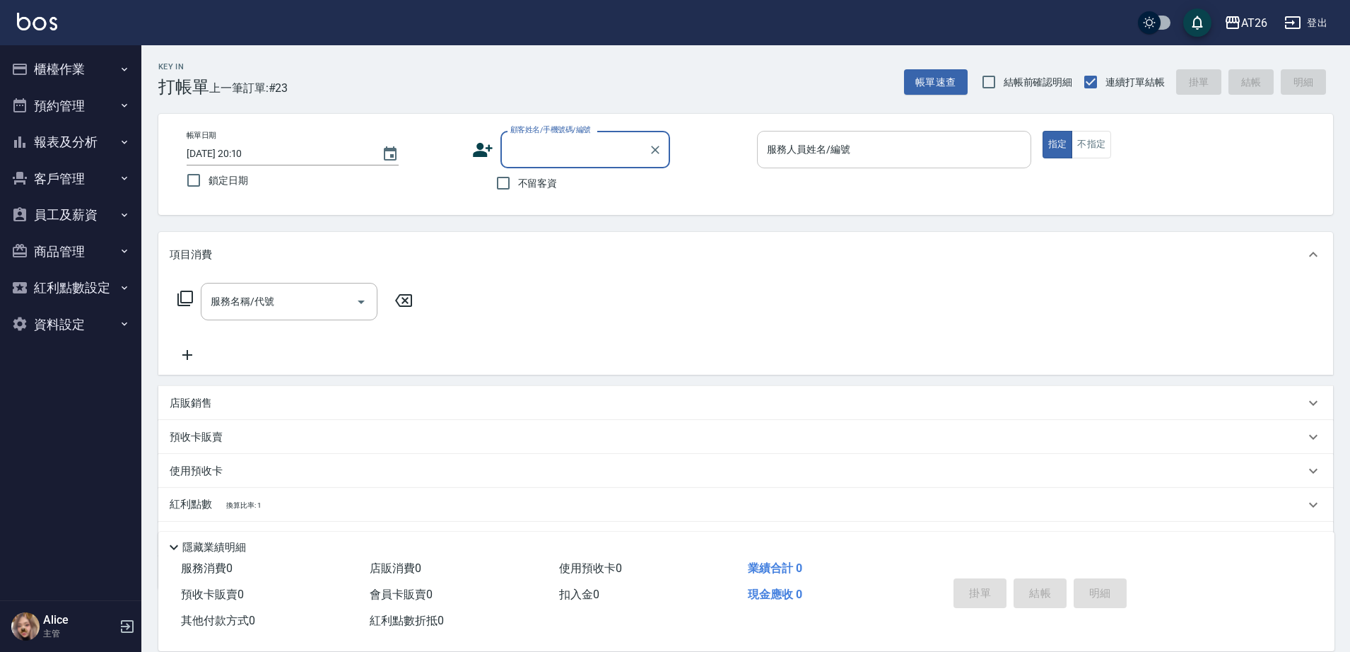
click at [931, 165] on div "服務人員姓名/編號" at bounding box center [894, 149] width 274 height 37
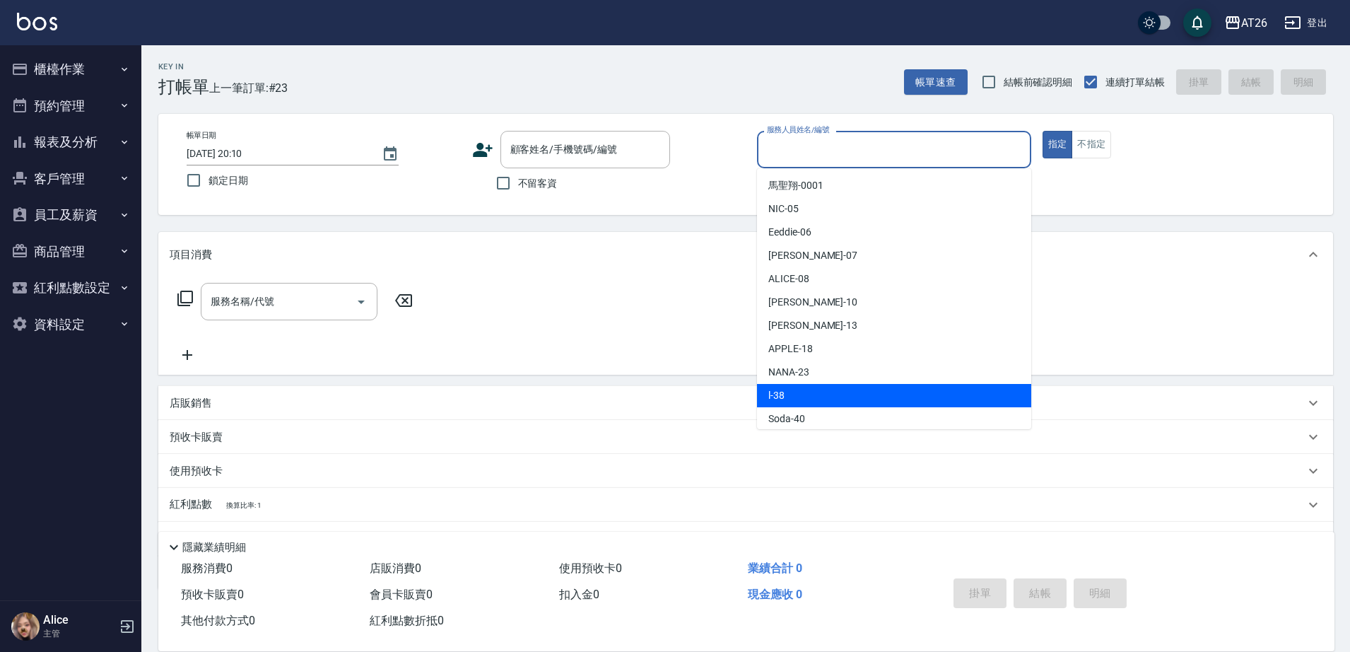
drag, startPoint x: 847, startPoint y: 393, endPoint x: 807, endPoint y: 386, distance: 40.2
click at [842, 395] on div "l -38" at bounding box center [894, 395] width 274 height 23
type input "l-38"
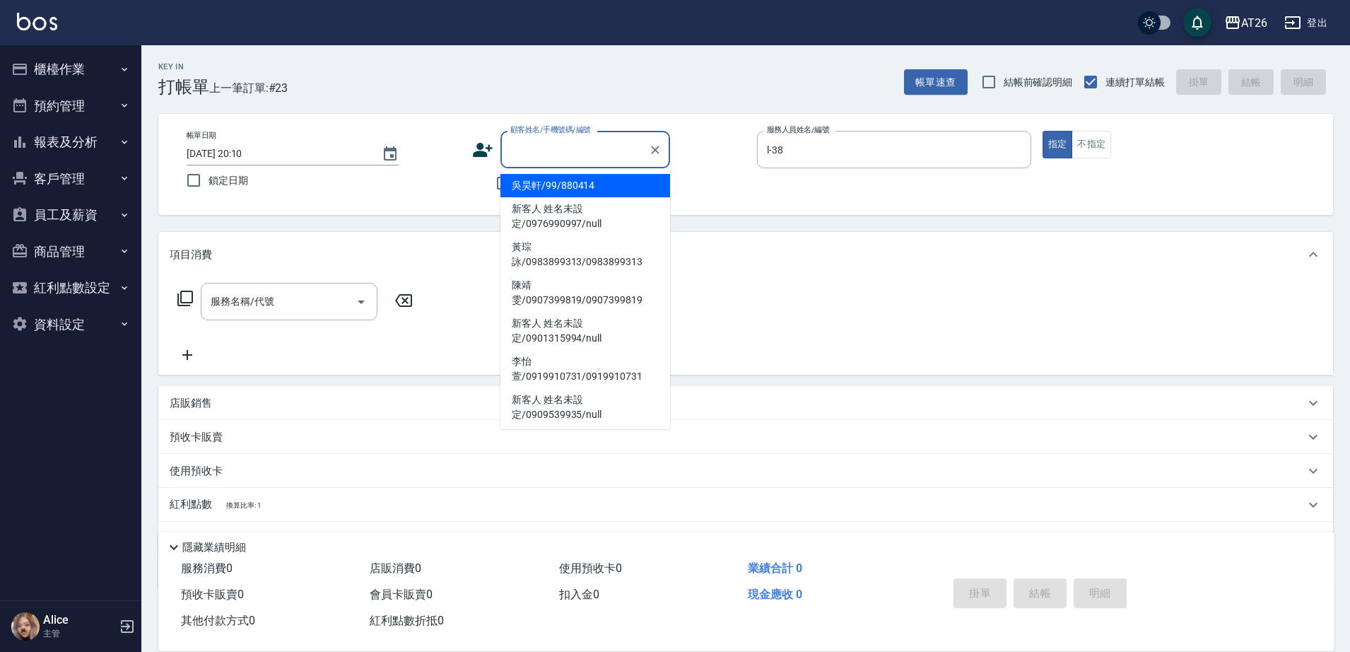
drag, startPoint x: 568, startPoint y: 148, endPoint x: 423, endPoint y: 136, distance: 144.7
click at [566, 149] on div "顧客姓名/手機號碼/編號 顧客姓名/手機號碼/編號" at bounding box center [585, 149] width 170 height 37
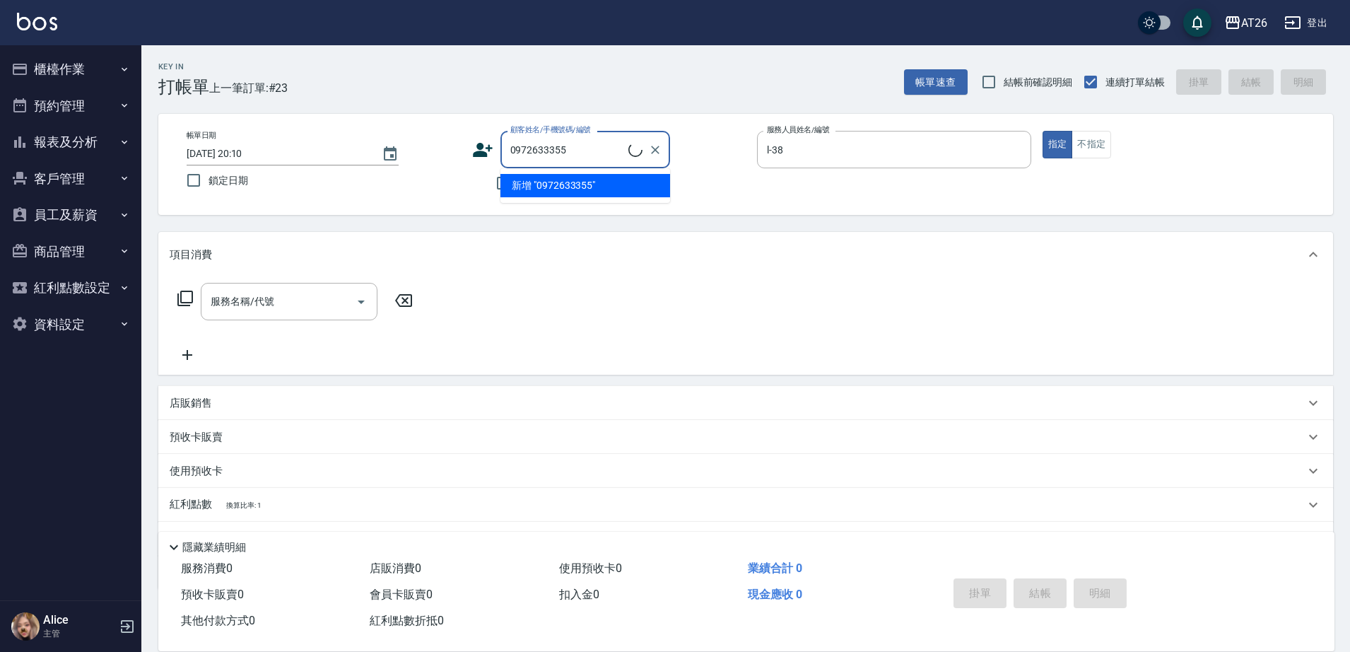
type input "0972633355"
click at [580, 148] on input "0972633355" at bounding box center [575, 149] width 136 height 25
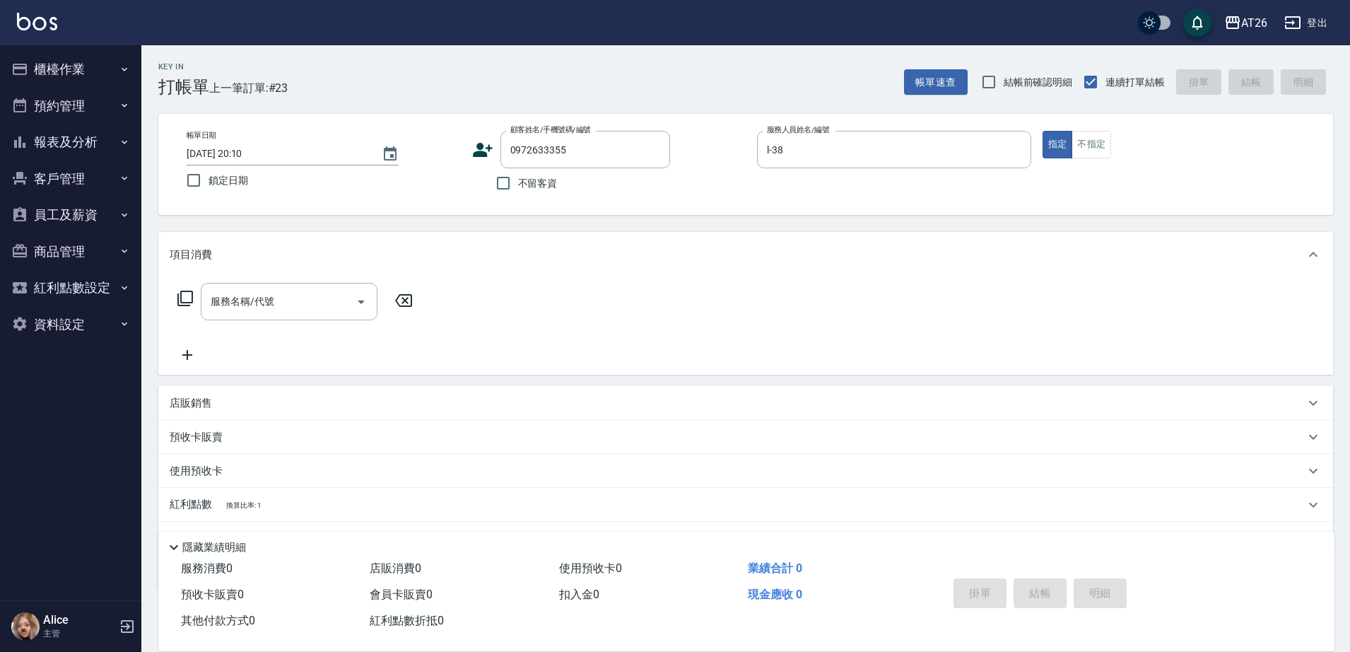
drag, startPoint x: 287, startPoint y: 245, endPoint x: 281, endPoint y: 269, distance: 24.9
click at [283, 254] on div "項目消費" at bounding box center [745, 254] width 1175 height 45
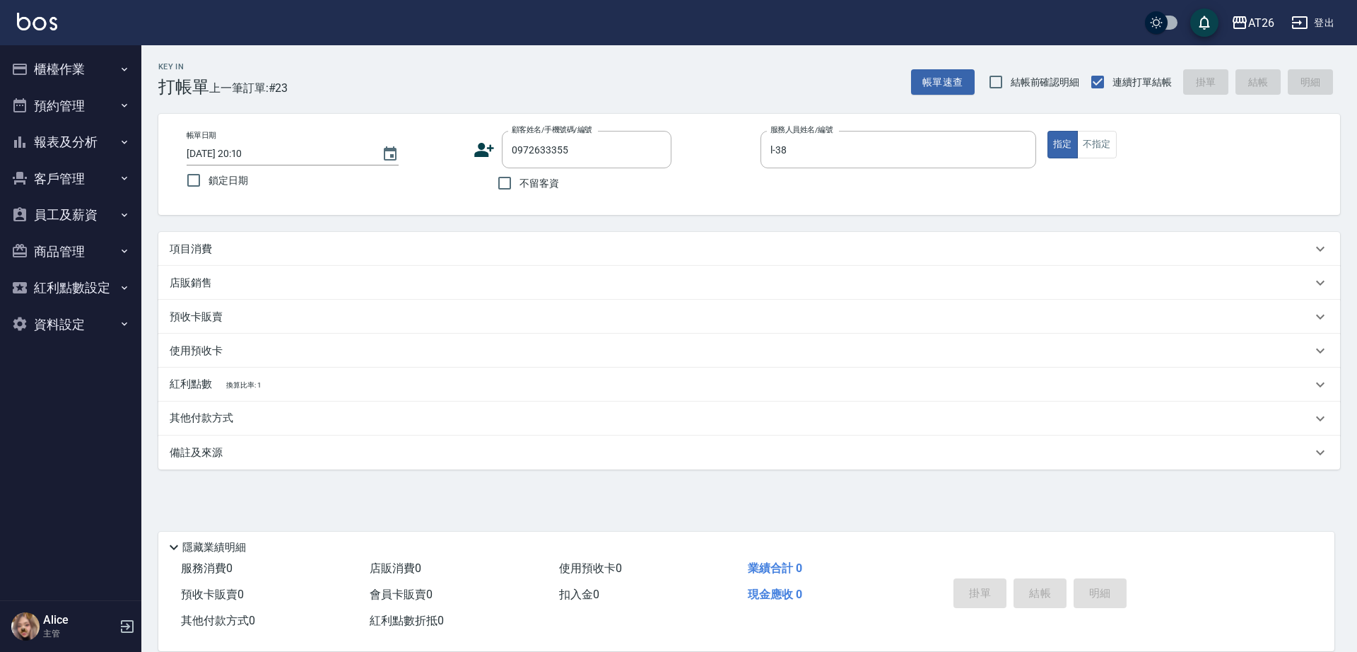
click at [281, 280] on div "店販銷售" at bounding box center [741, 283] width 1142 height 15
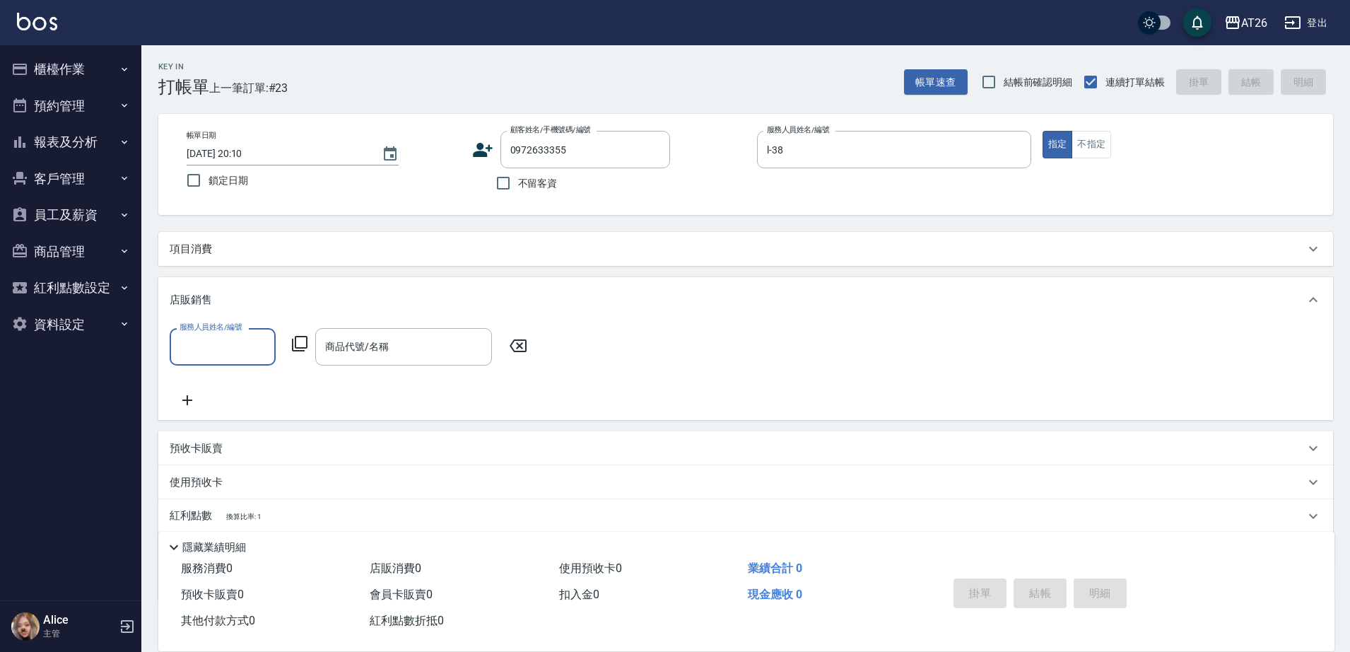
click at [286, 249] on div "項目消費" at bounding box center [737, 249] width 1135 height 15
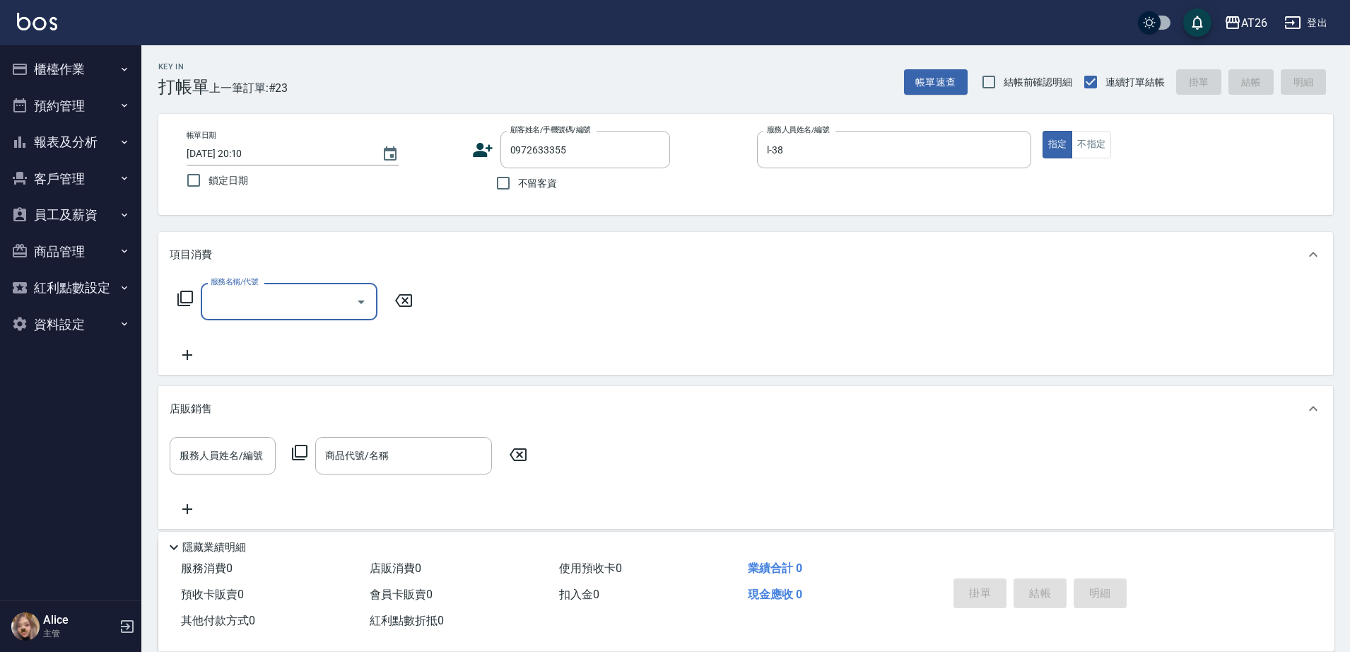
click at [295, 300] on input "服務名稱/代號" at bounding box center [278, 301] width 143 height 25
click at [194, 296] on div "服務名稱/代號 服務名稱/代號" at bounding box center [296, 301] width 252 height 37
click at [182, 295] on icon at bounding box center [185, 298] width 17 height 17
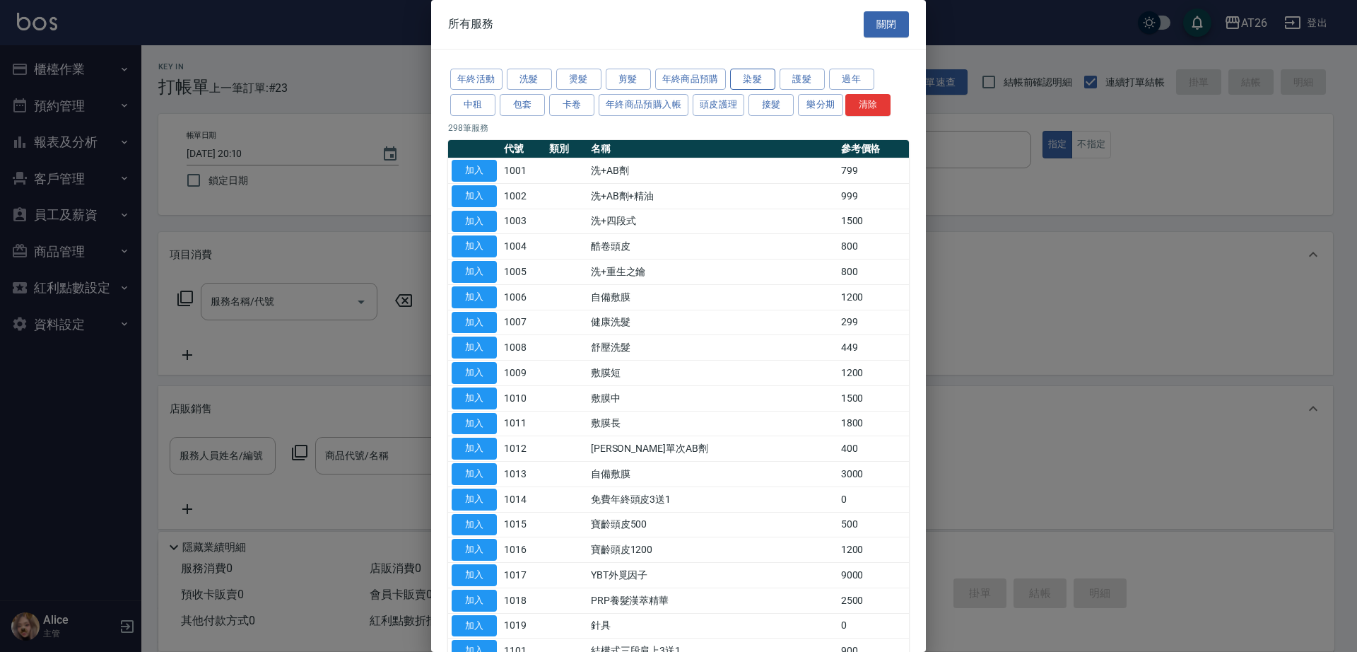
click at [761, 78] on button "染髮" at bounding box center [752, 80] width 45 height 22
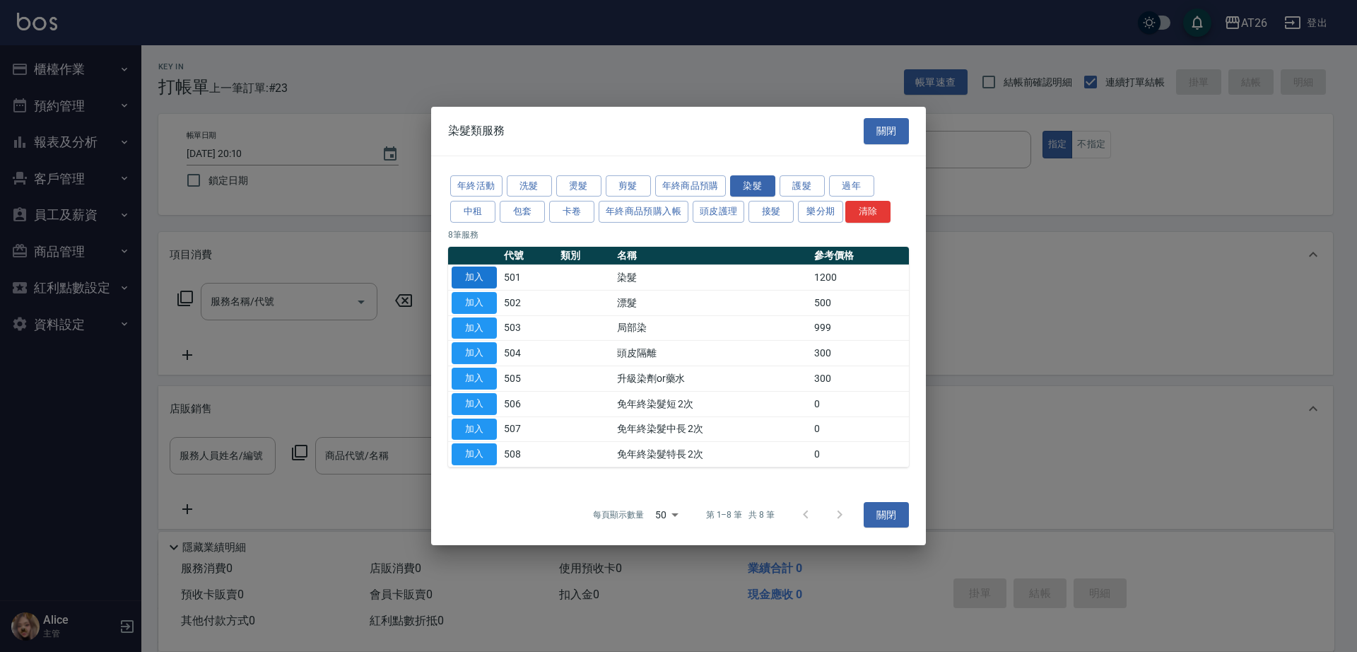
click at [479, 268] on button "加入" at bounding box center [474, 277] width 45 height 22
type input "染髮(501)"
type input "120"
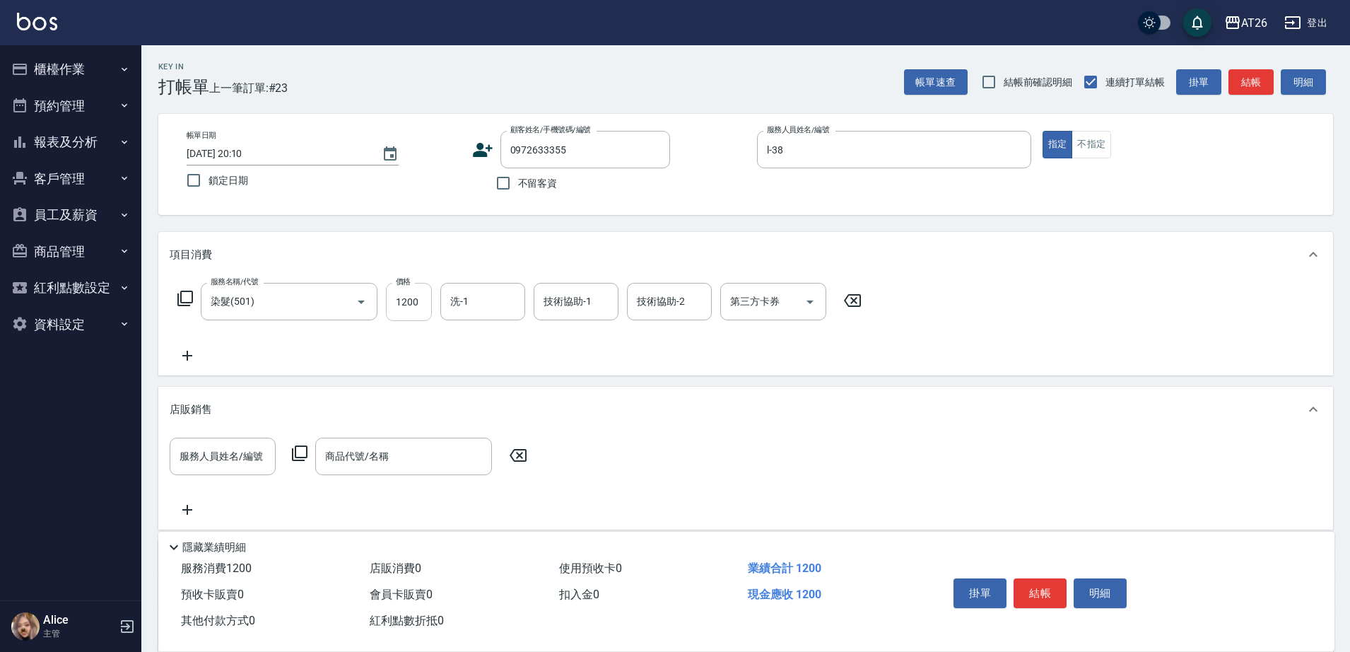
click at [419, 312] on input "1200" at bounding box center [409, 302] width 46 height 38
type input "1"
type input "0"
type input "199"
type input "10"
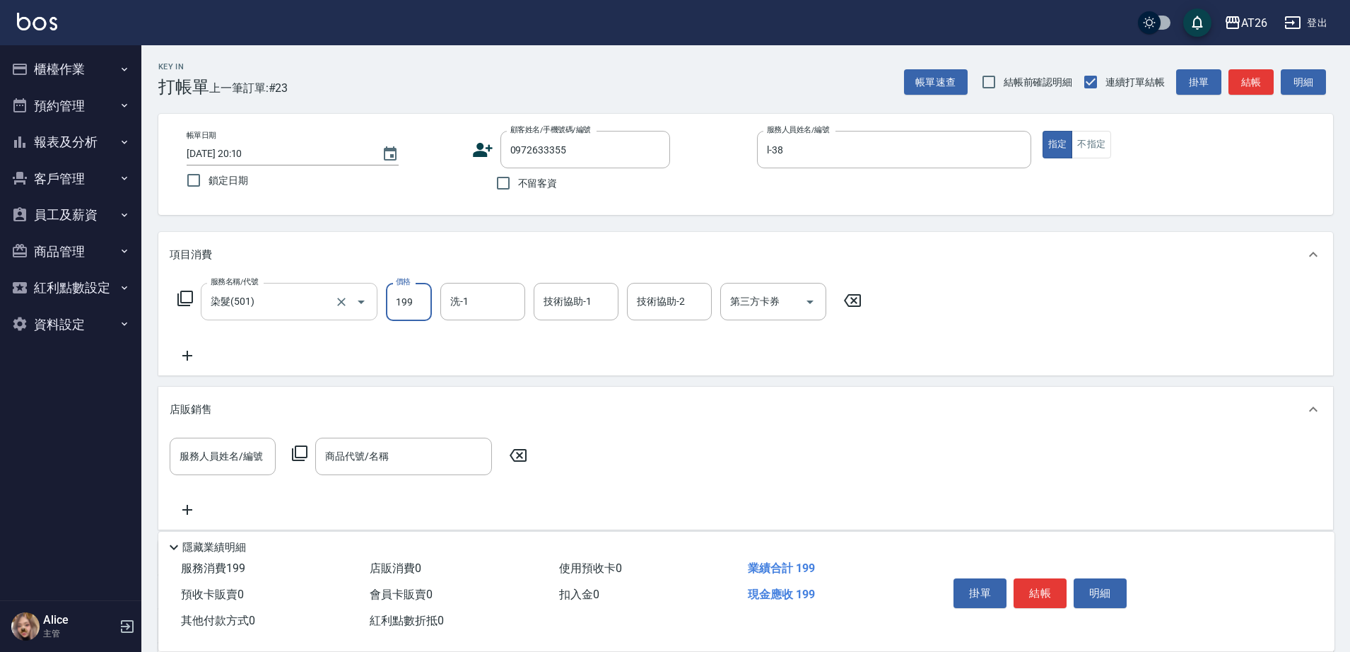
type input "1999"
type input "190"
type input "1999"
type input "NANA-23"
type input "233"
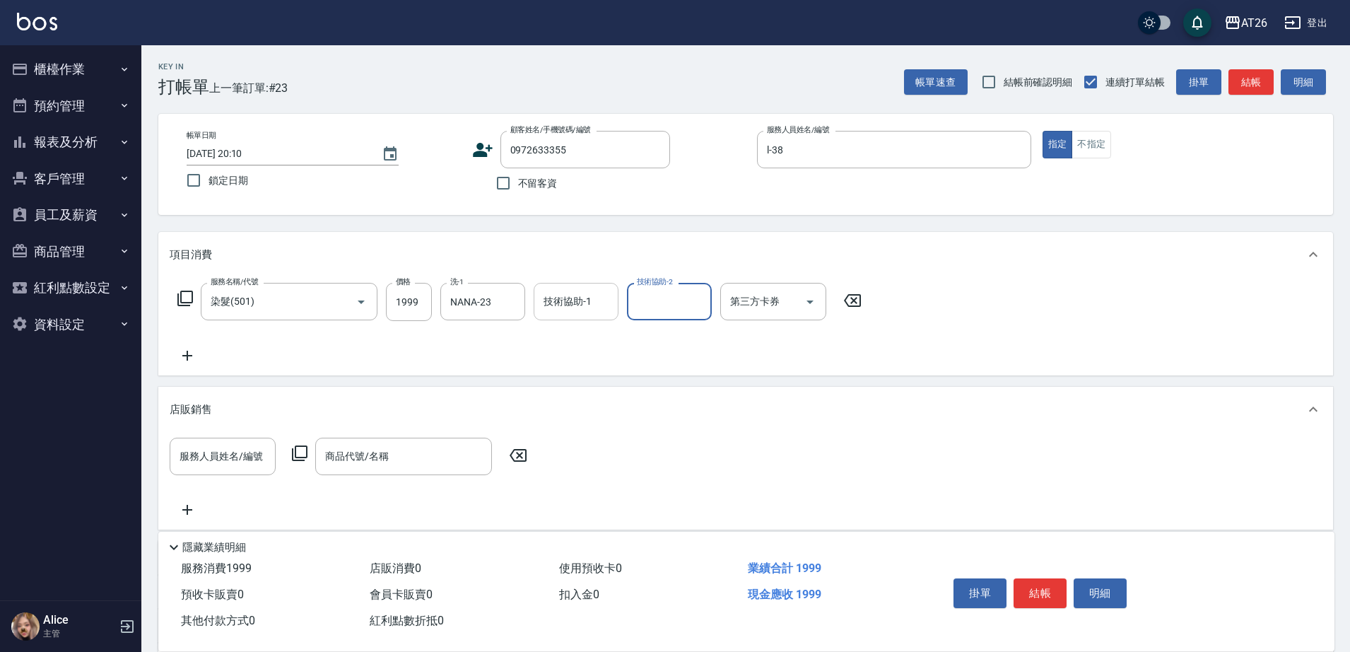
click at [562, 312] on input "技術協助-1" at bounding box center [576, 301] width 72 height 25
type input "NANA-23"
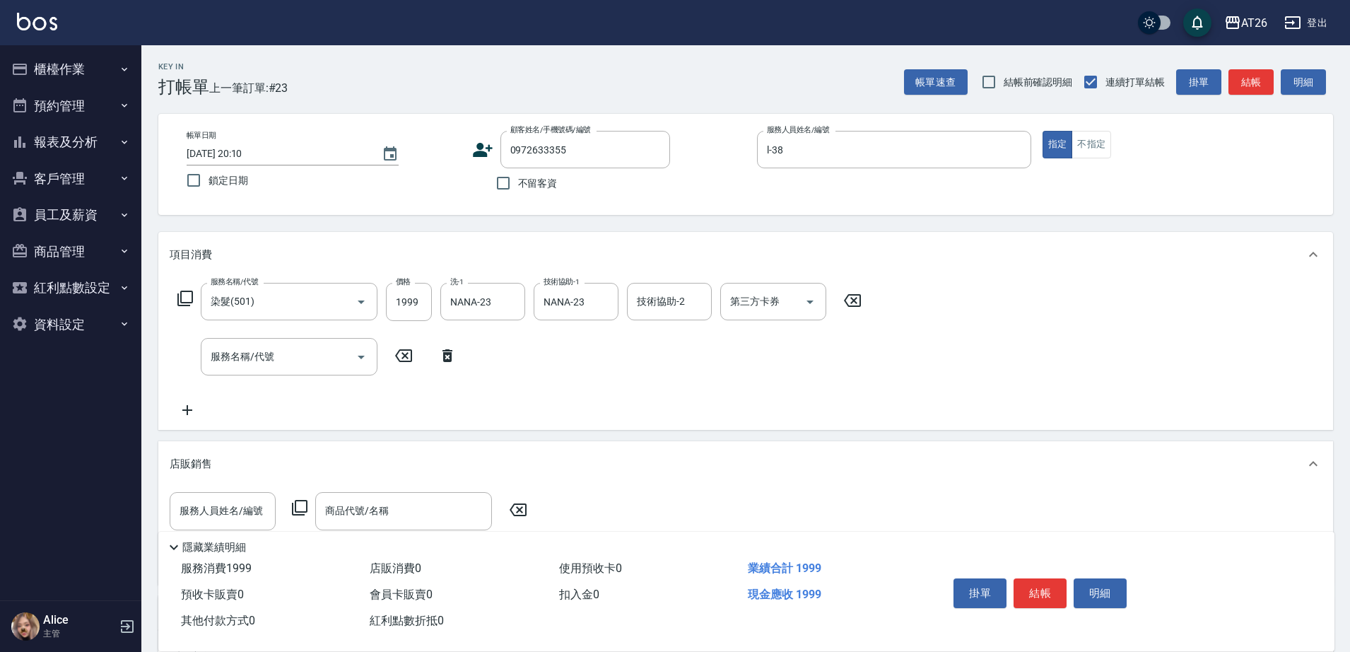
click at [185, 285] on div "服務名稱/代號 染髮(501) 服務名稱/代號 價格 1999 價格 洗-1 NANA-23 洗-1 技術協助-1 NANA-23 技術協助-1 技術協助-2…" at bounding box center [520, 302] width 701 height 38
click at [187, 299] on icon at bounding box center [185, 298] width 17 height 17
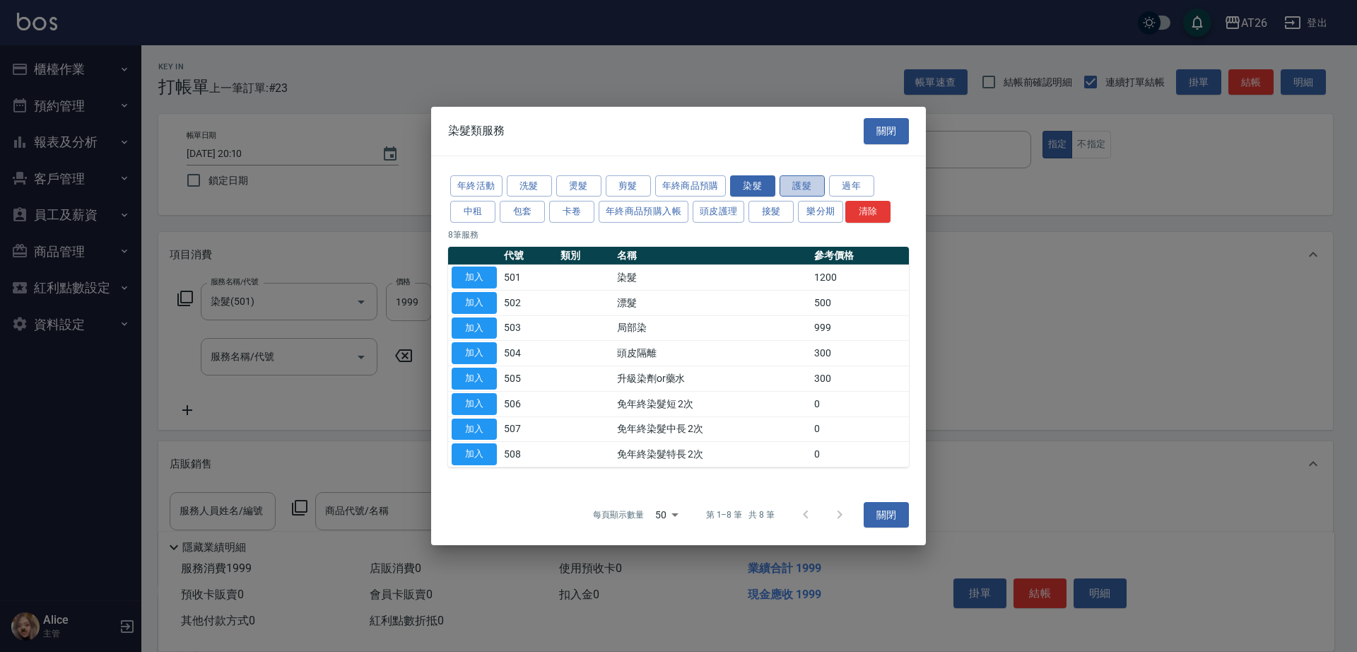
click at [812, 181] on button "護髮" at bounding box center [802, 186] width 45 height 22
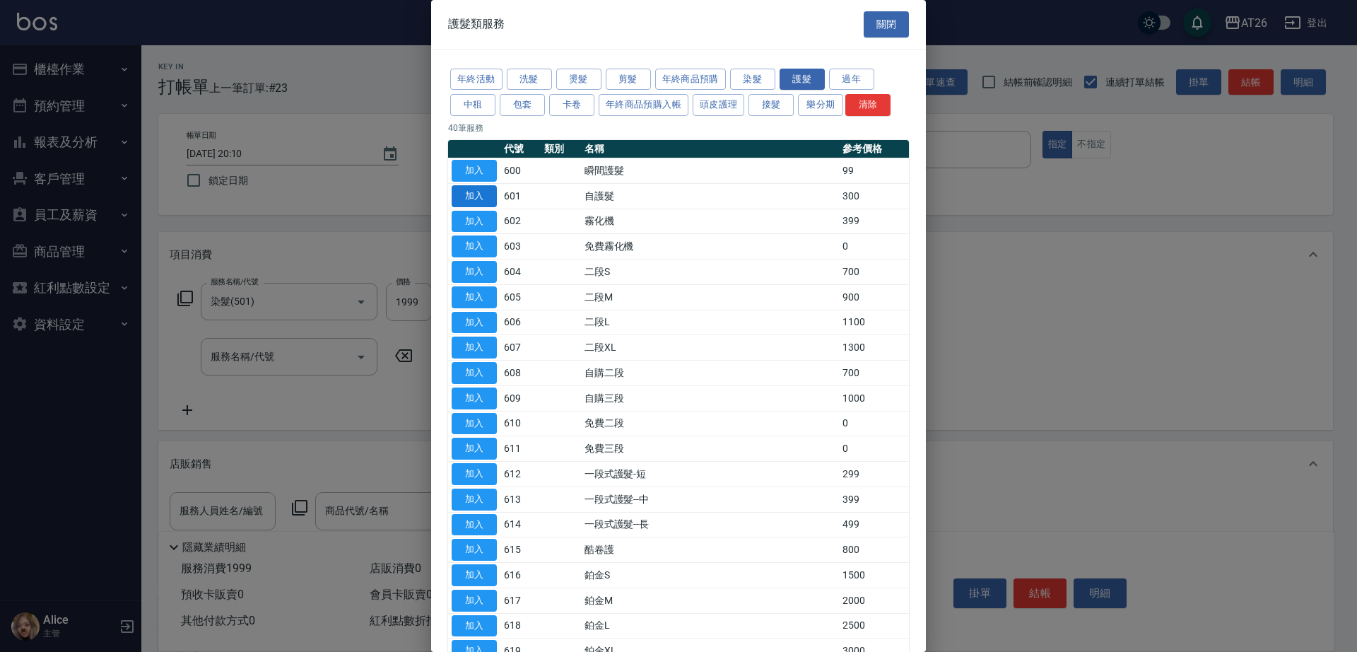
click at [477, 200] on button "加入" at bounding box center [474, 196] width 45 height 22
type input "220"
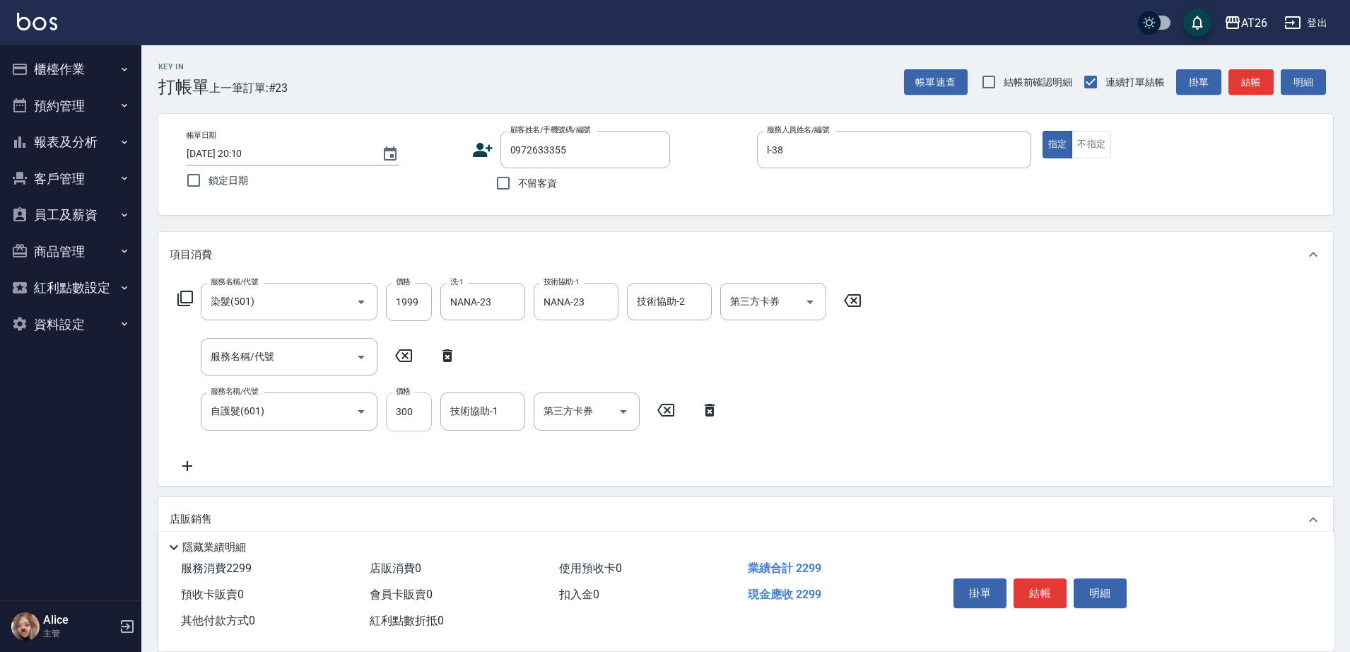
click at [409, 418] on input "300" at bounding box center [409, 411] width 46 height 38
type input "8"
type input "200"
type input "800"
type input "270"
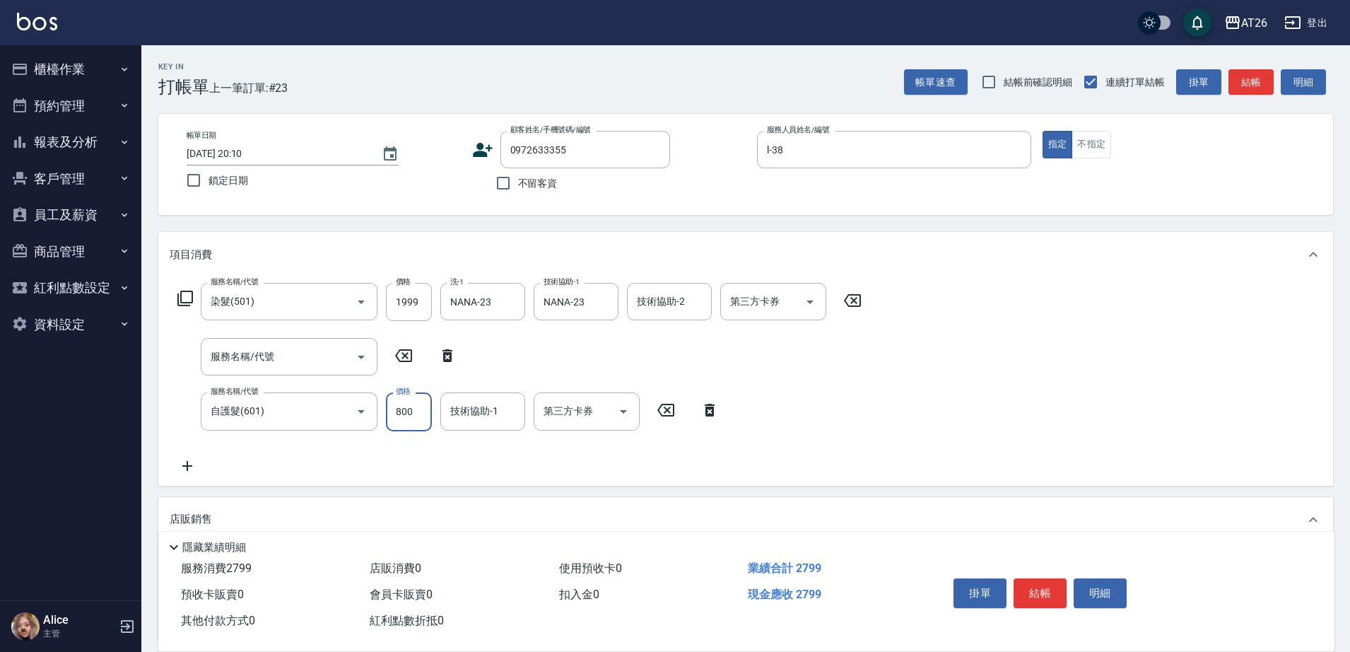
type input "800"
type input "NANA-23"
click at [1053, 579] on button "結帳" at bounding box center [1040, 593] width 53 height 30
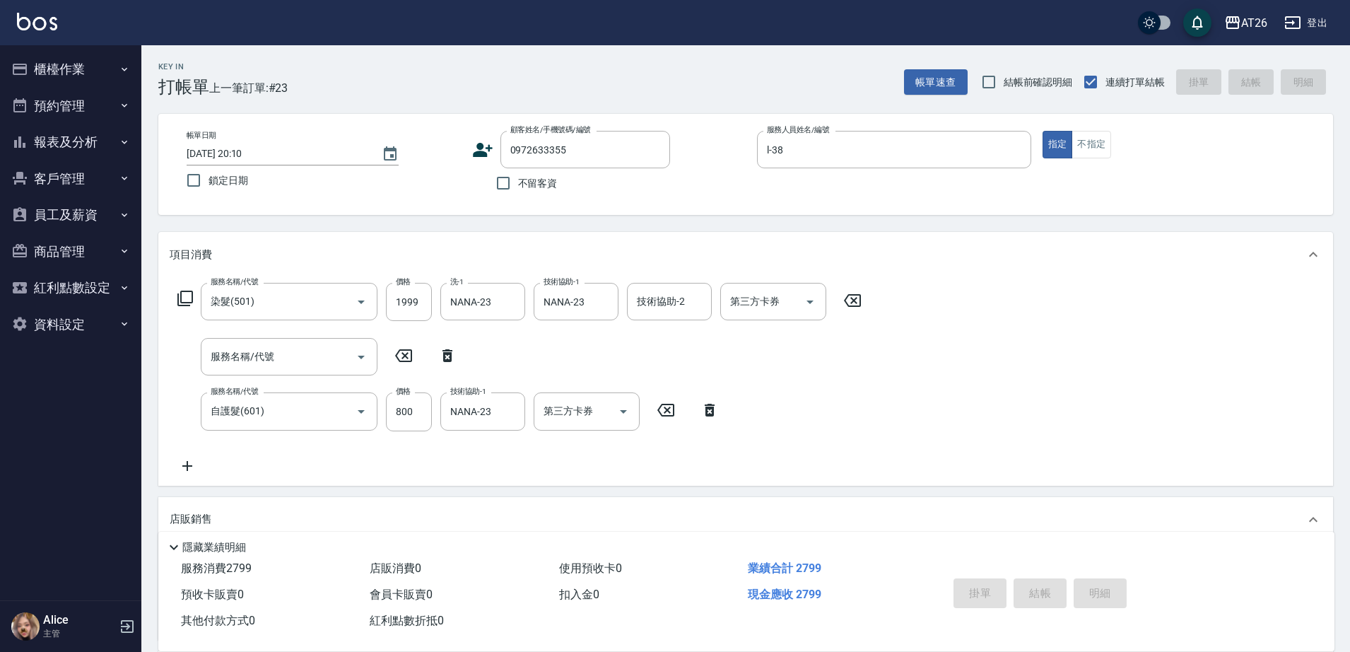
type input "[DATE] 20:12"
type input "0"
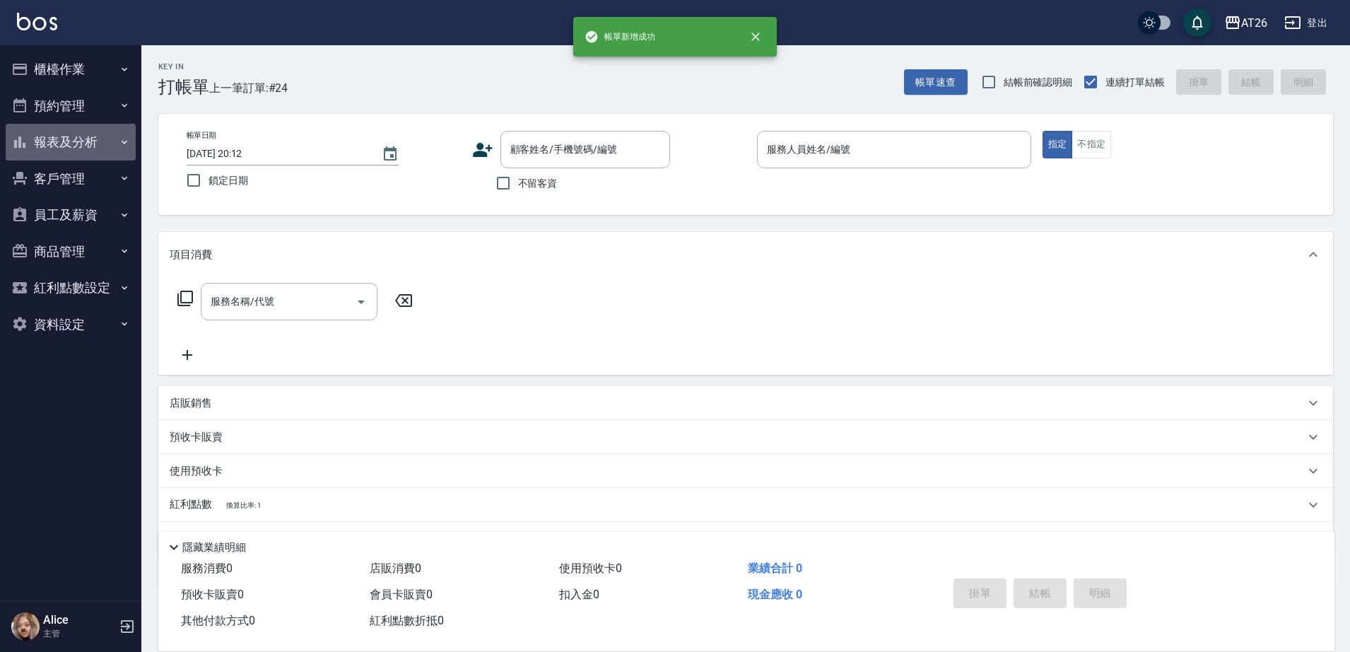
click at [101, 132] on button "報表及分析" at bounding box center [71, 142] width 130 height 37
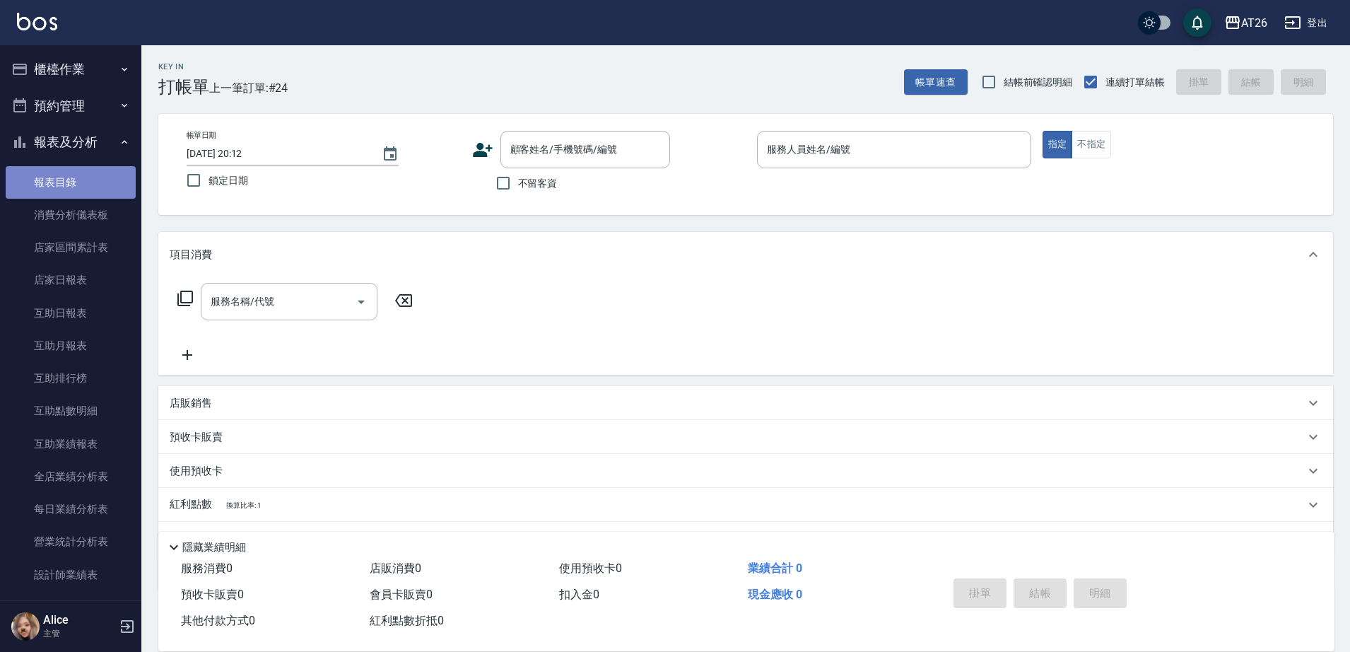
click at [109, 182] on link "報表目錄" at bounding box center [71, 182] width 130 height 33
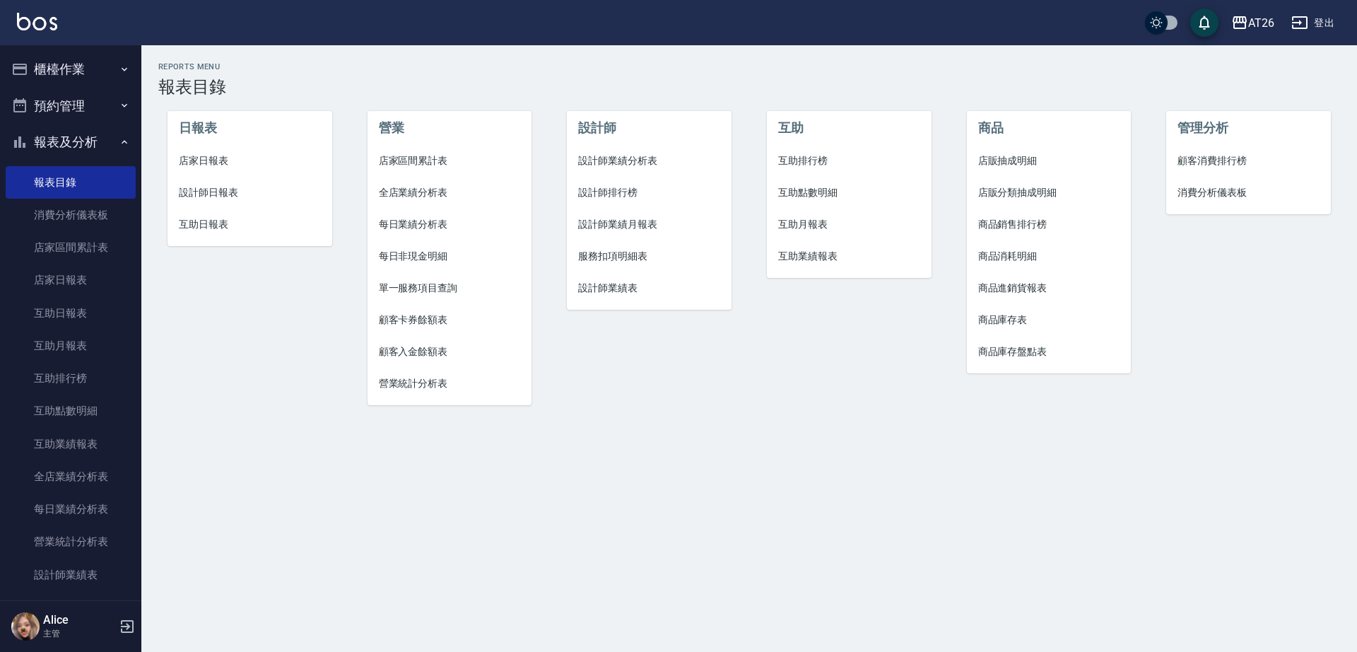
click at [238, 158] on span "店家日報表" at bounding box center [250, 160] width 142 height 15
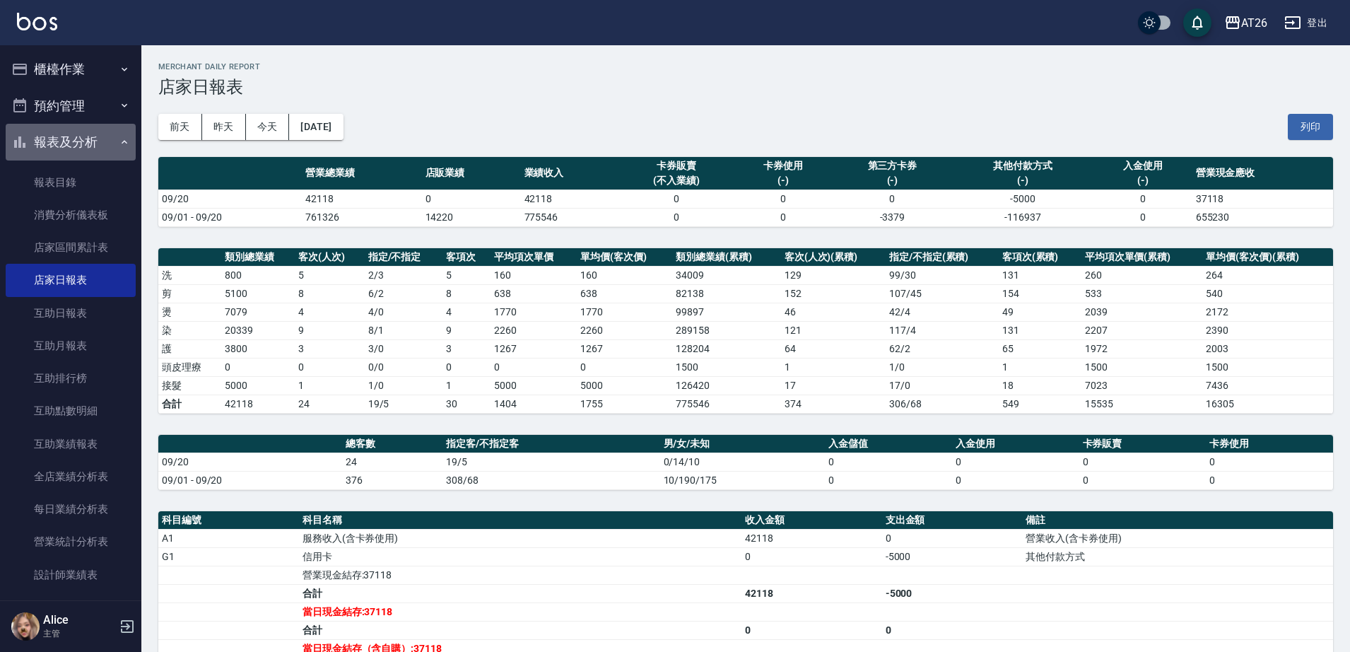
click at [95, 131] on button "報表及分析" at bounding box center [71, 142] width 130 height 37
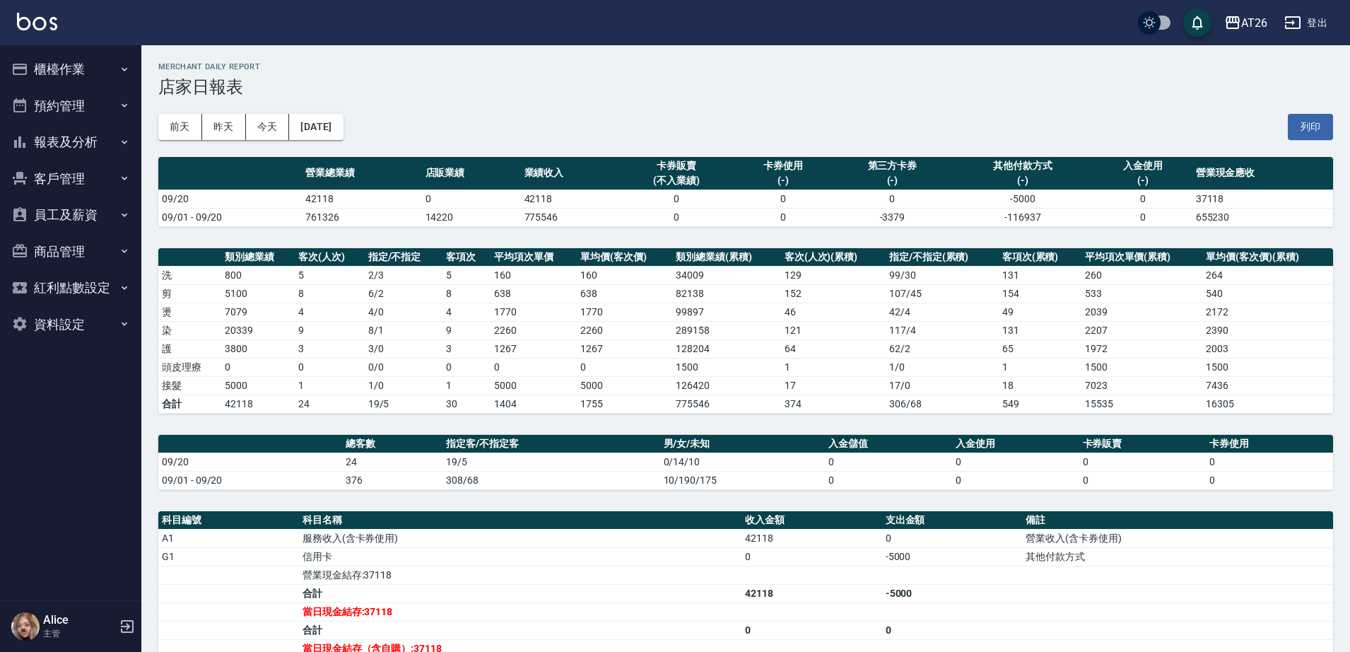
click at [93, 134] on button "報表及分析" at bounding box center [71, 142] width 130 height 37
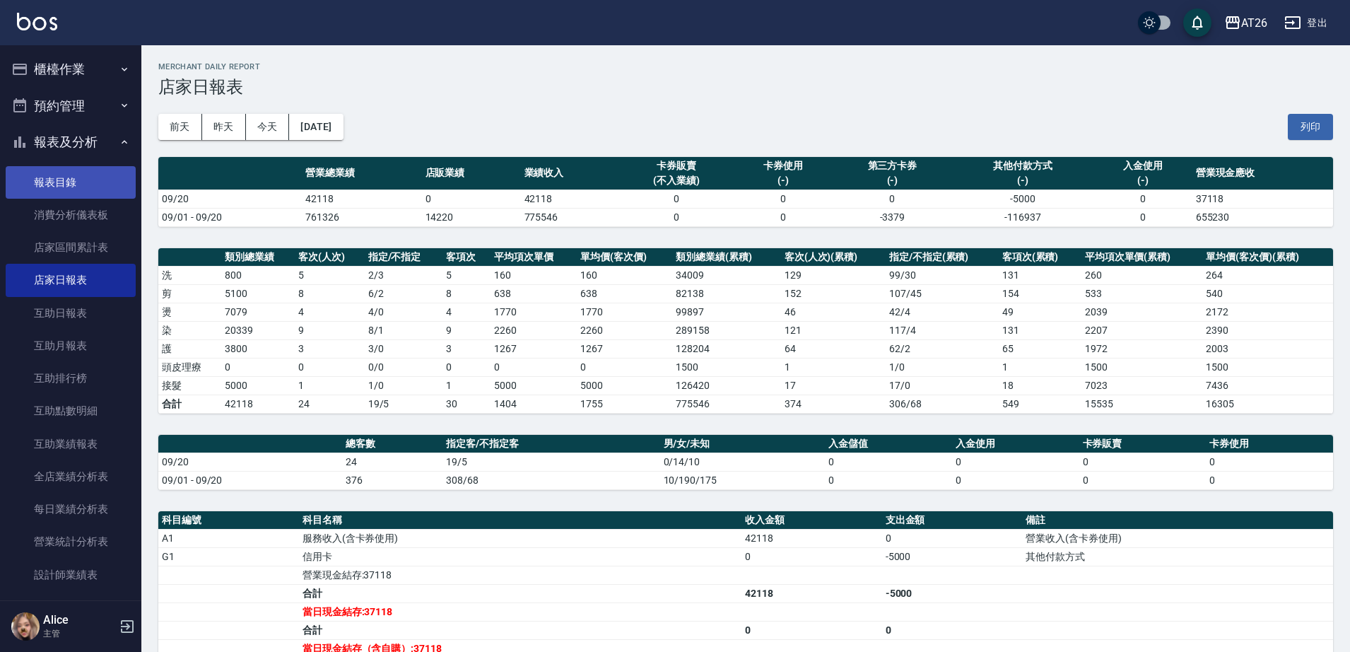
click at [103, 186] on link "報表目錄" at bounding box center [71, 182] width 130 height 33
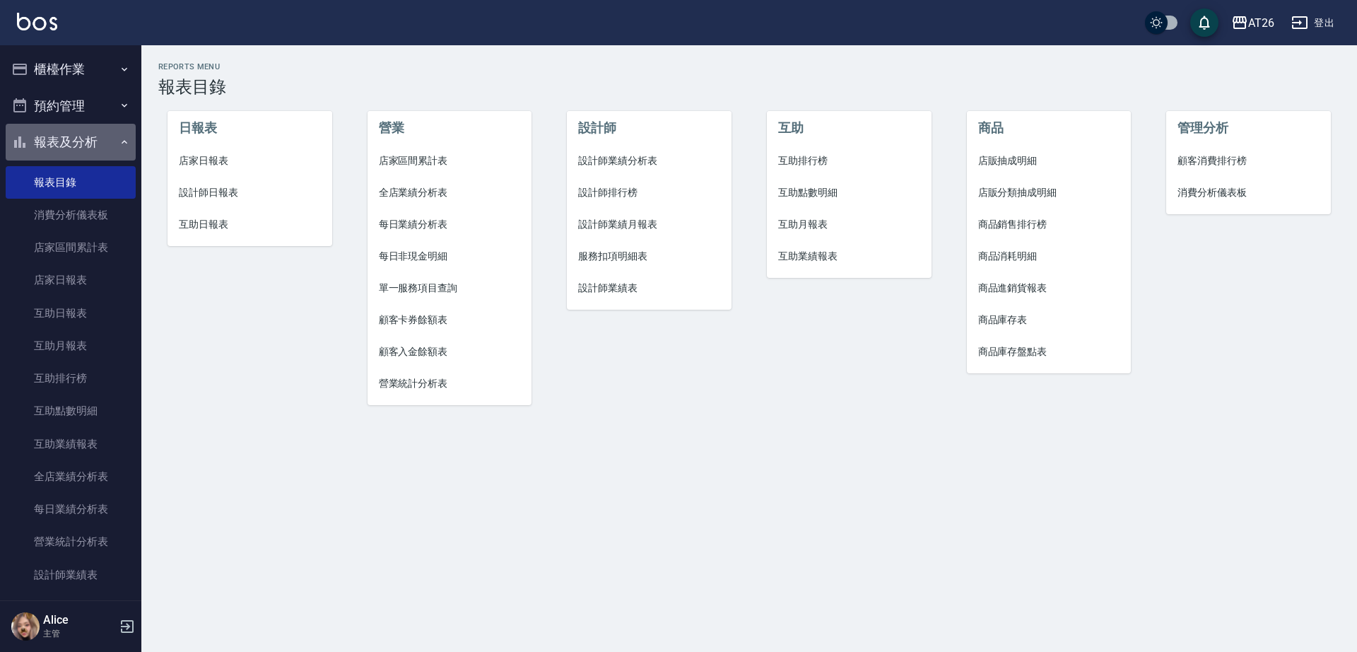
click at [107, 148] on button "報表及分析" at bounding box center [71, 142] width 130 height 37
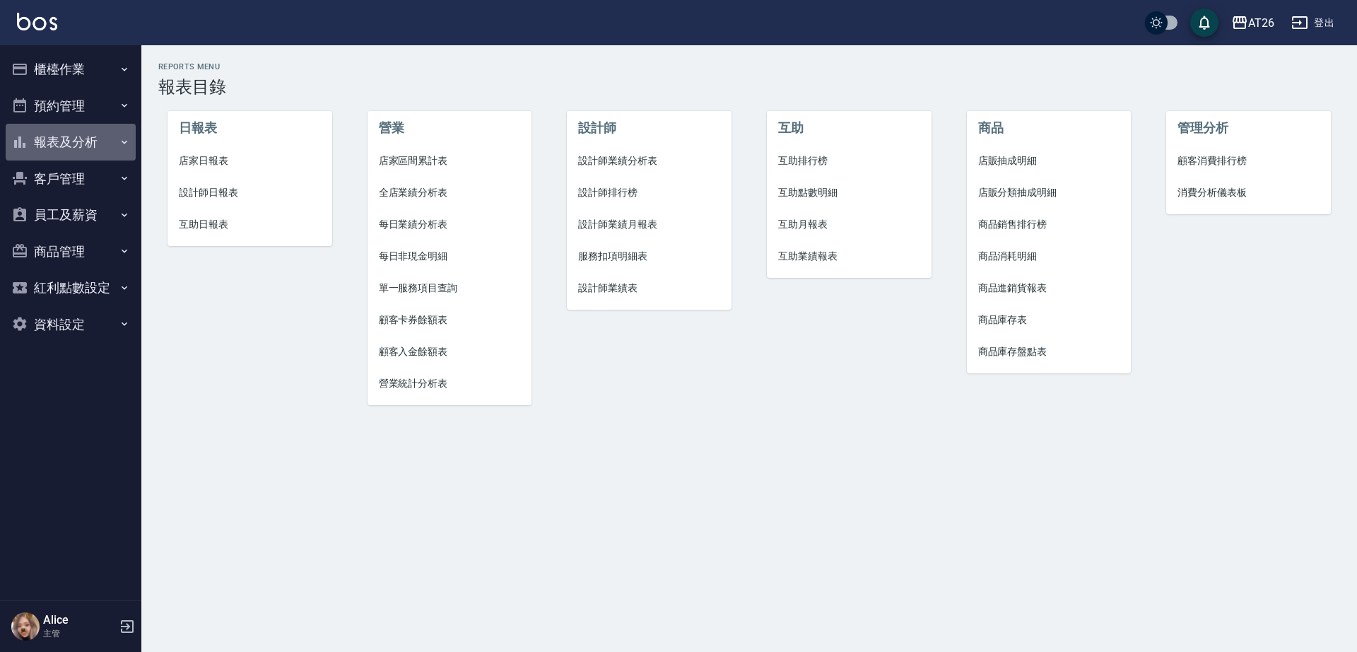
click at [107, 148] on button "報表及分析" at bounding box center [71, 142] width 130 height 37
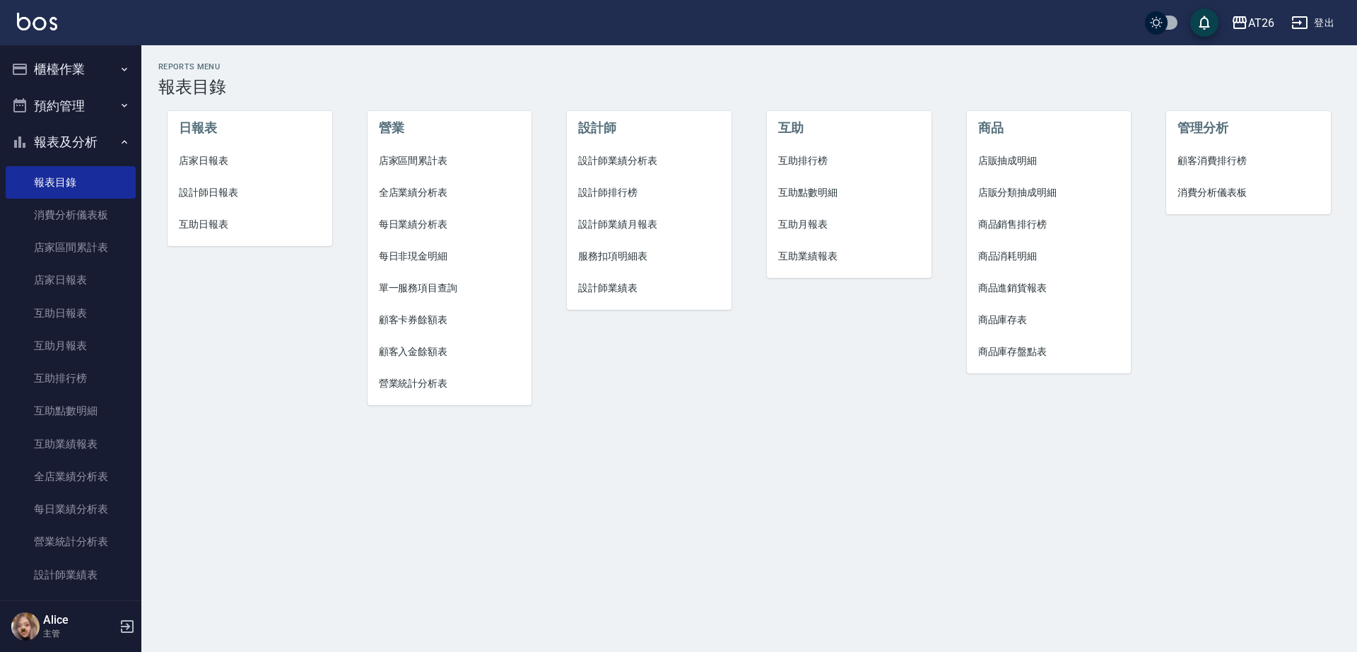
click at [109, 153] on button "報表及分析" at bounding box center [71, 142] width 130 height 37
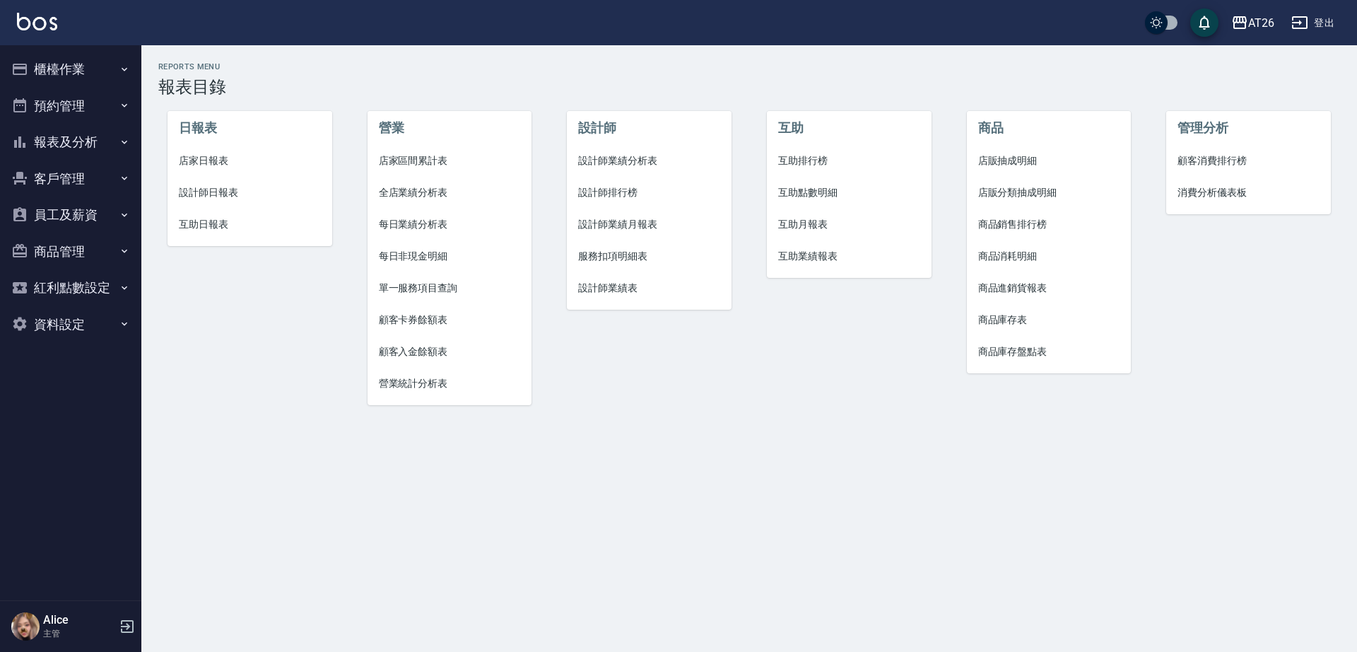
click at [86, 43] on div "AT26 登出" at bounding box center [678, 22] width 1357 height 45
click at [85, 48] on ul "櫃檯作業 打帳單 帳單列表 座位開單 營業儀表板 現金收支登錄 高階收支登錄 材料自購登錄 每日結帳 排班表 現場電腦打卡 掃碼打卡 預約管理 預約管理 單日…" at bounding box center [71, 196] width 130 height 303
click at [95, 69] on button "櫃檯作業" at bounding box center [71, 69] width 130 height 37
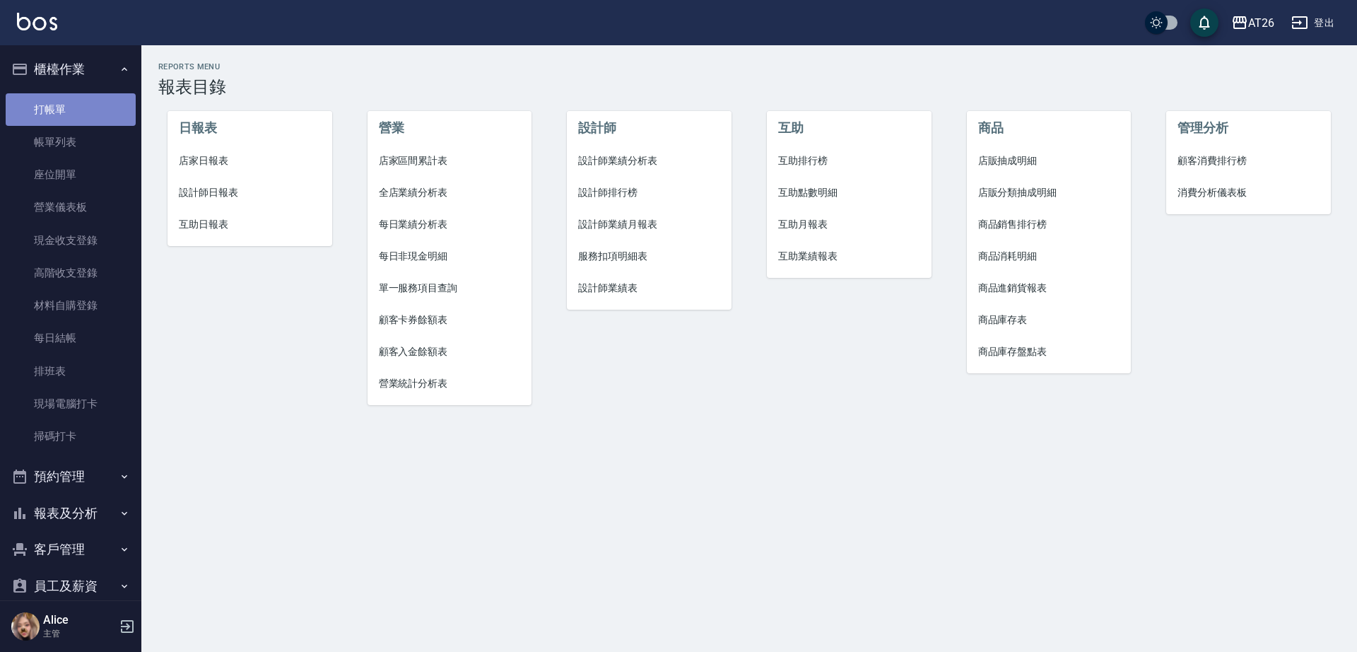
click at [95, 112] on link "打帳單" at bounding box center [71, 109] width 130 height 33
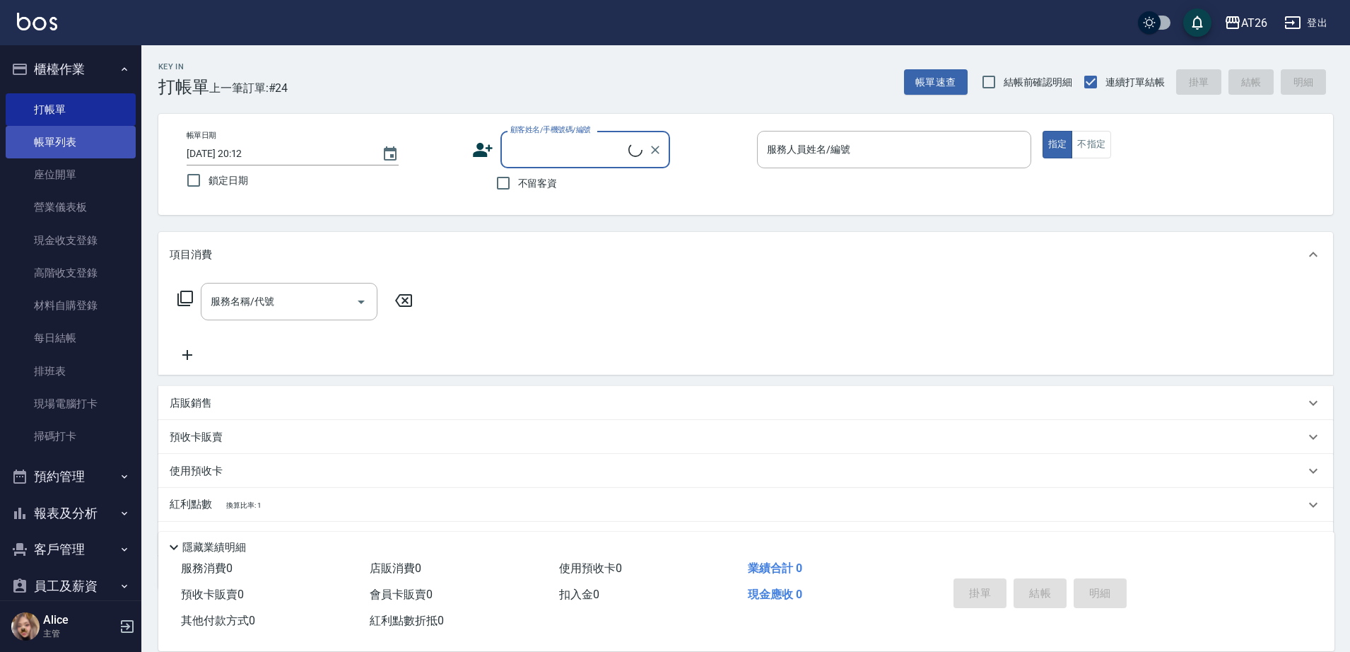
click at [84, 151] on link "帳單列表" at bounding box center [71, 142] width 130 height 33
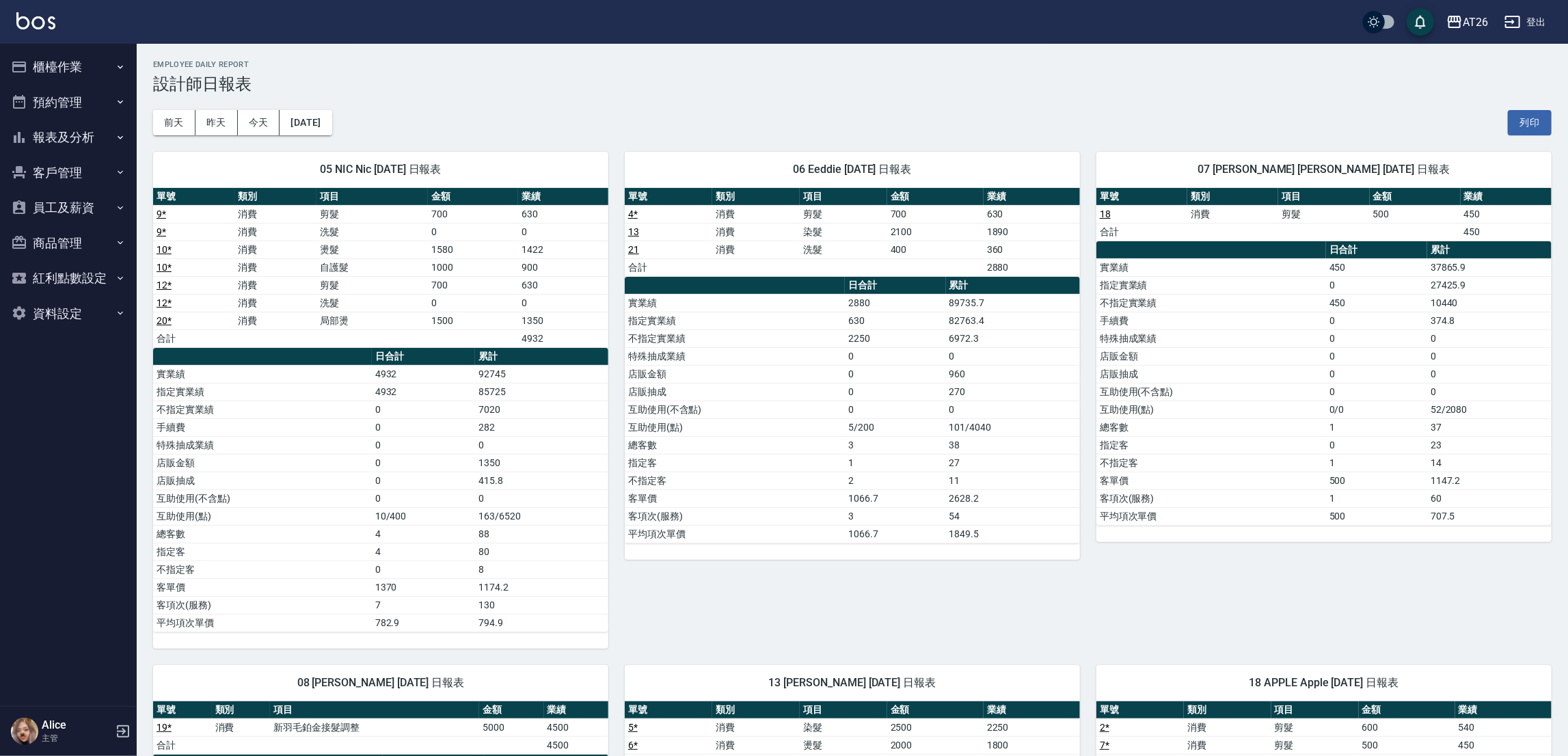
click at [1272, 589] on div "07 [PERSON_NAME] [PERSON_NAME] [DATE] 日報表 單號 類別 項目 金額 業績 18 消費 剪髮 500 450 合計 45…" at bounding box center [1316, 392] width 472 height 513
click at [1089, 594] on div "07 [PERSON_NAME] [PERSON_NAME] [DATE] 日報表 單號 類別 項目 金額 業績 18 消費 剪髮 500 450 合計 45…" at bounding box center [1316, 392] width 472 height 513
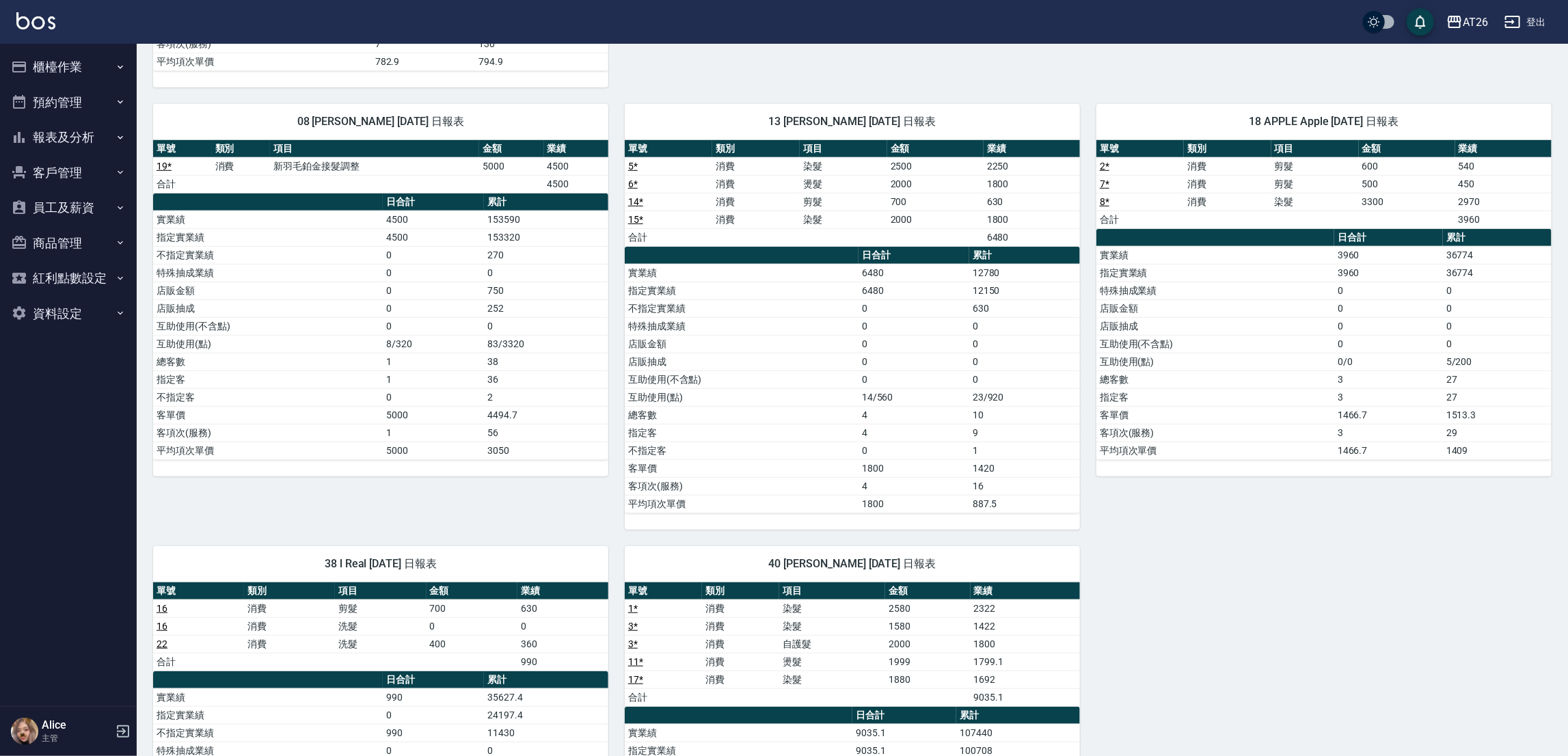
scroll to position [511, 0]
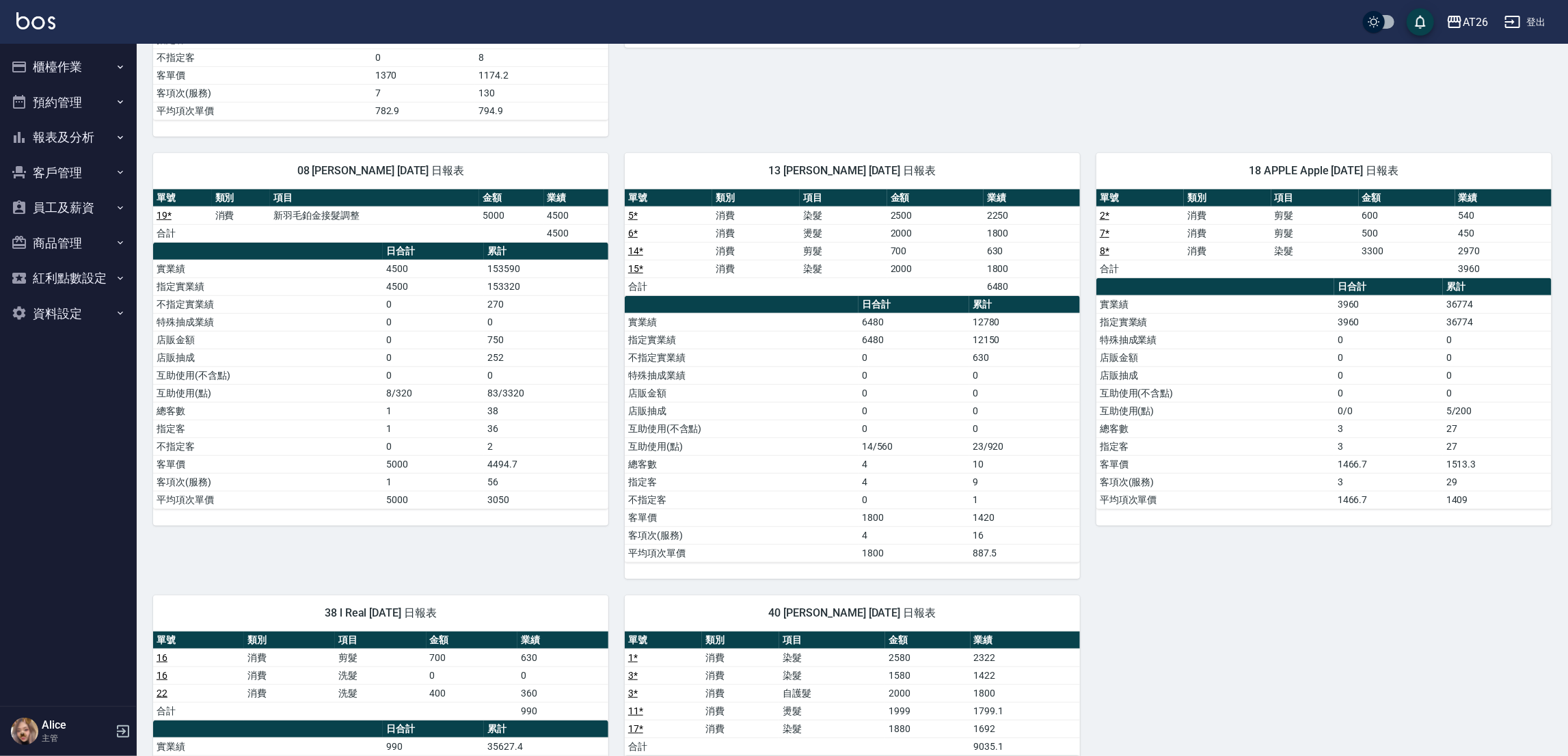
click at [1304, 629] on div "05 NIC Nic 09/20/2025 日報表 單號 類別 項目 金額 業績 9 * 消費 剪髮 700 630 9 * 消費 洗髮 0 0 10 * 消…" at bounding box center [843, 332] width 1414 height 1415
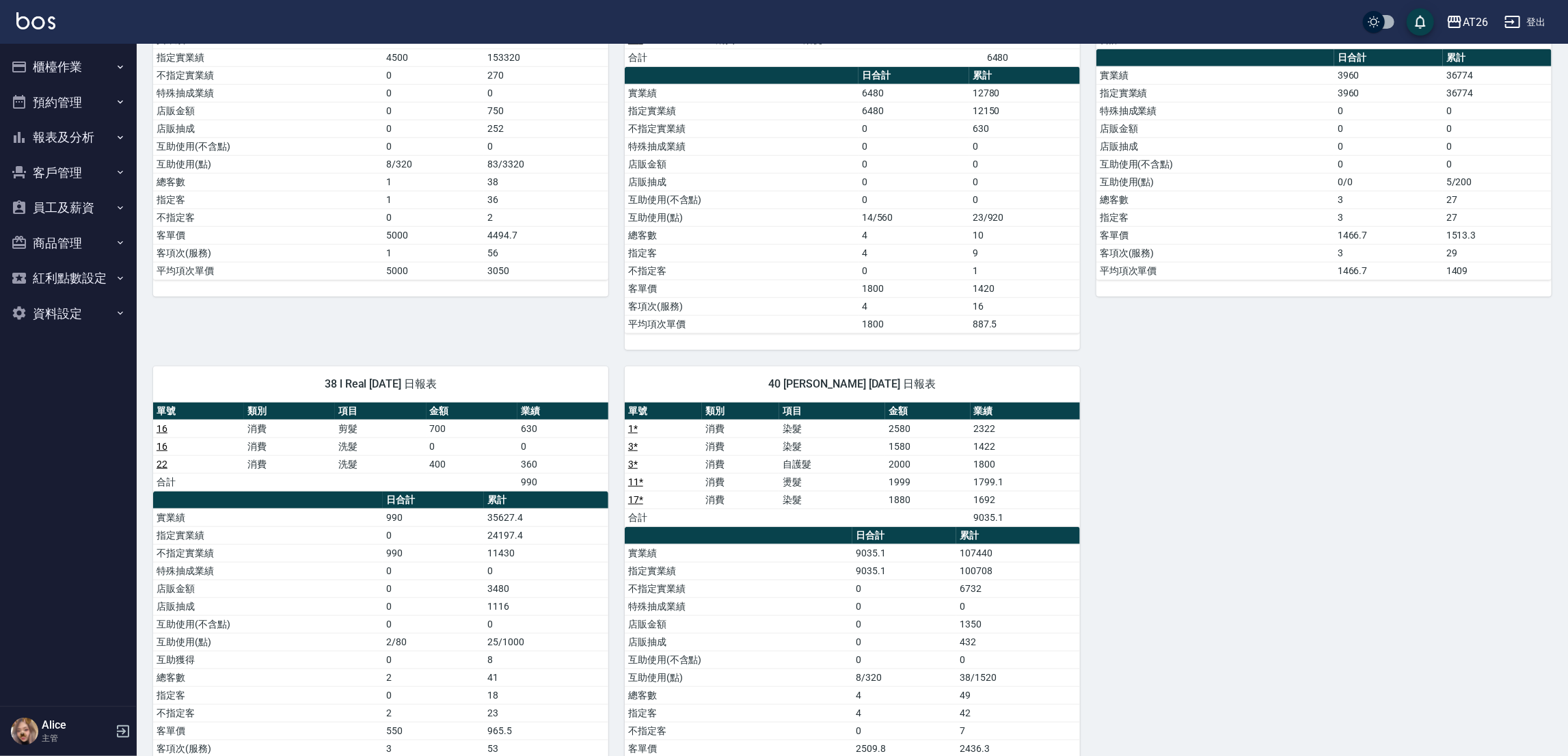
scroll to position [819, 0]
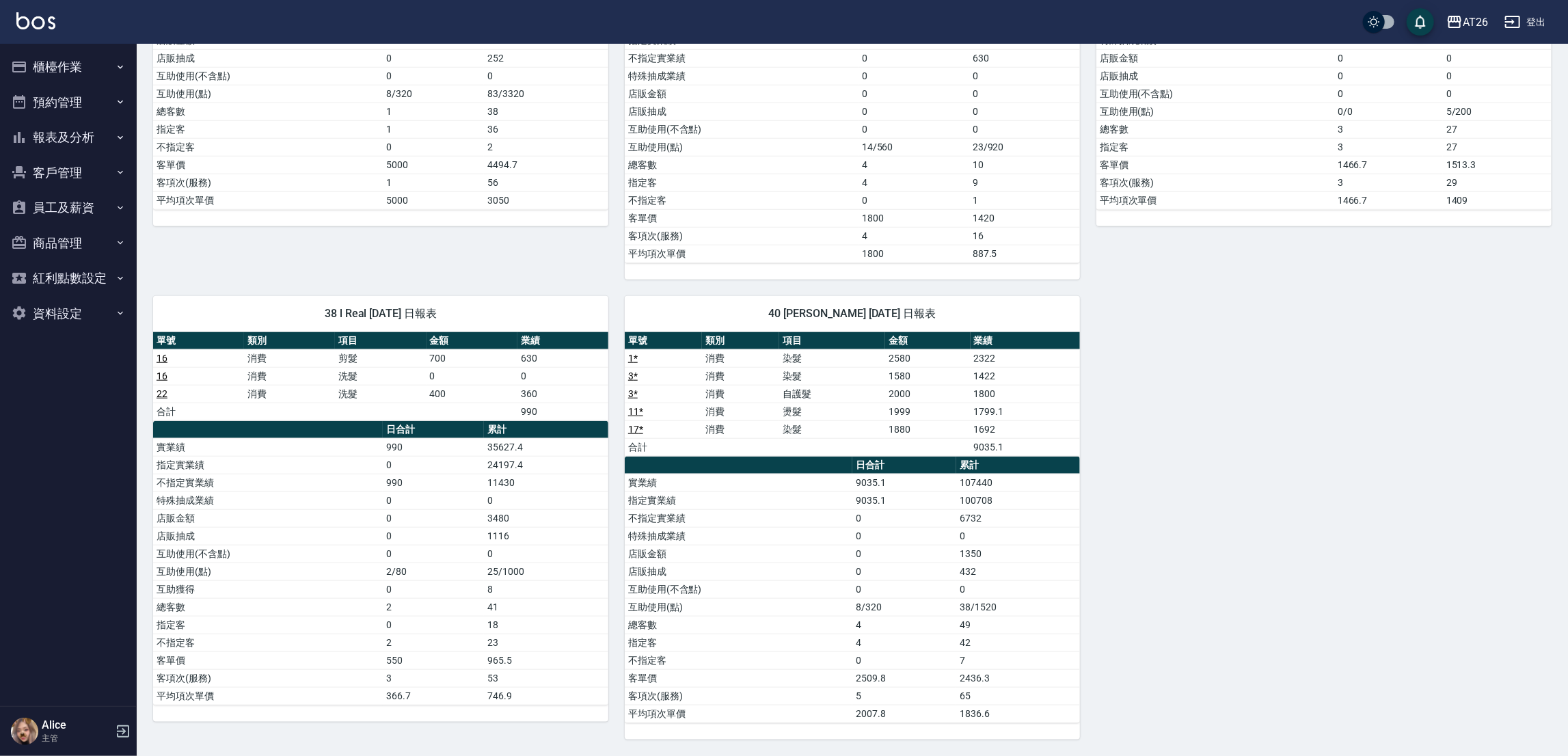
click at [1164, 416] on div "05 NIC Nic 09/20/2025 日報表 單號 類別 項目 金額 業績 9 * 消費 剪髮 700 630 9 * 消費 洗髮 0 0 10 * 消…" at bounding box center [843, 32] width 1414 height 1415
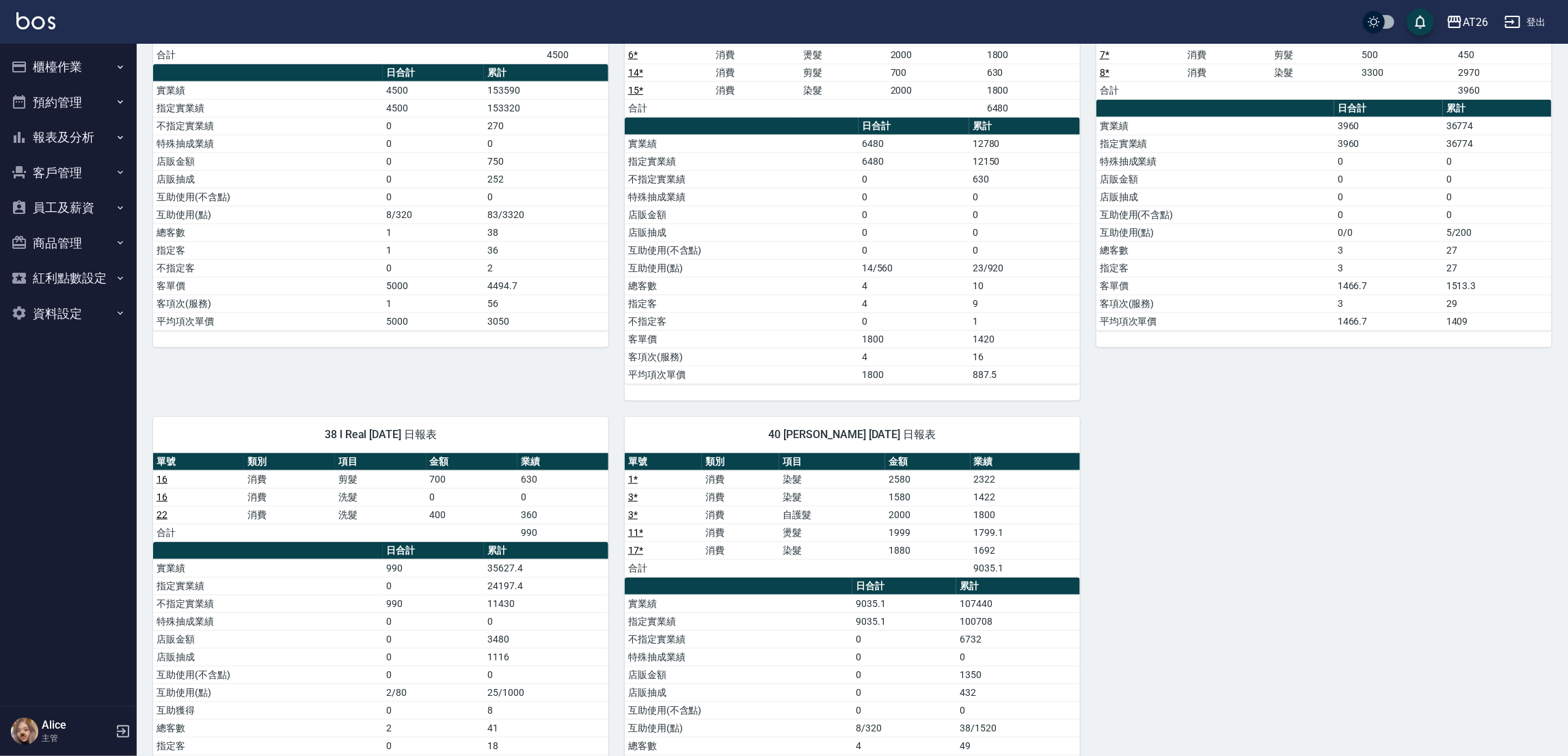
scroll to position [614, 0]
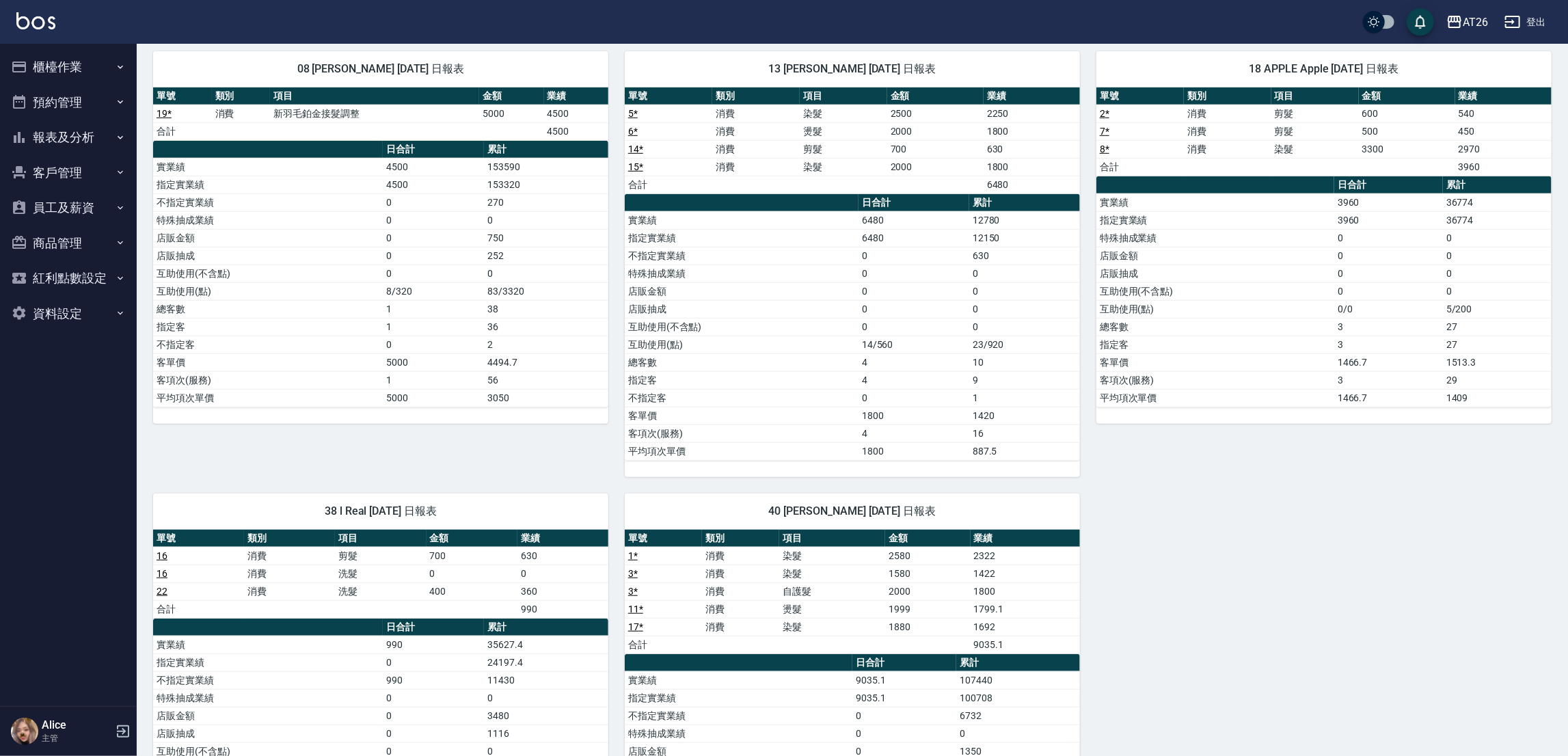
click at [384, 455] on div "08 ALICE Alice 09/20/2025 日報表 單號 類別 項目 金額 業績 19 * 消費 新羽毛鉑金接髮調整 5000 4500 合計 450…" at bounding box center [372, 255] width 472 height 442
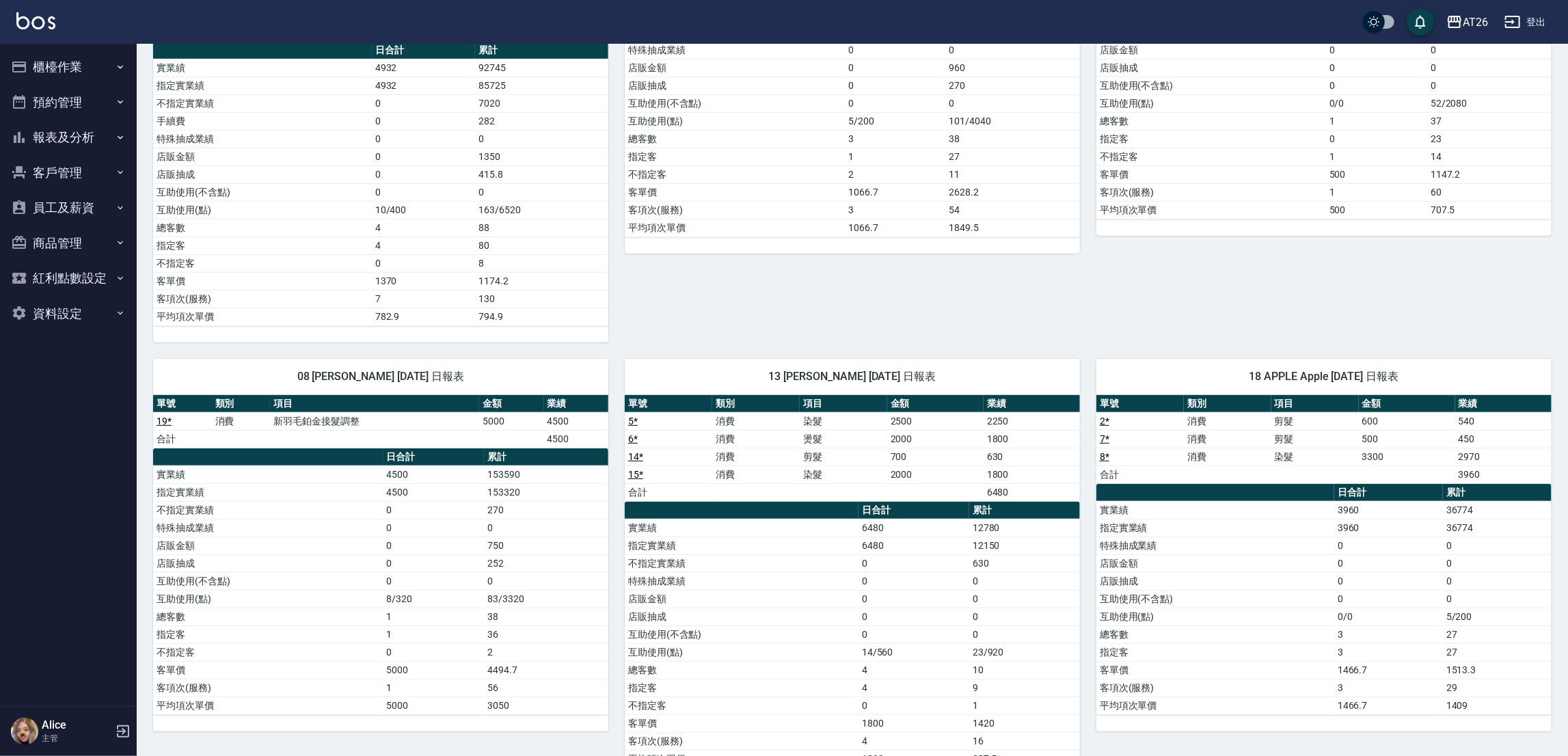
scroll to position [0, 0]
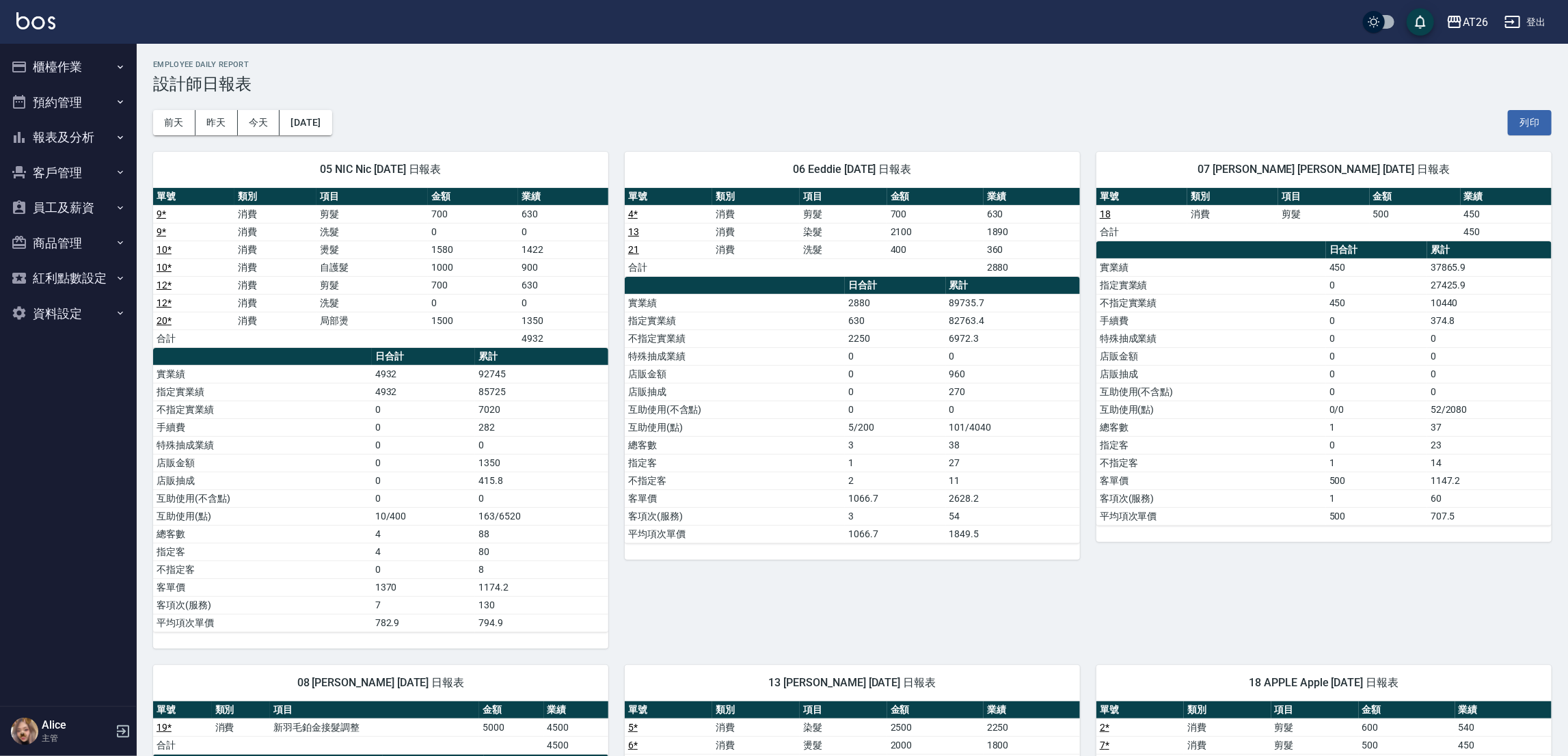
click at [101, 134] on button "報表及分析" at bounding box center [69, 137] width 126 height 36
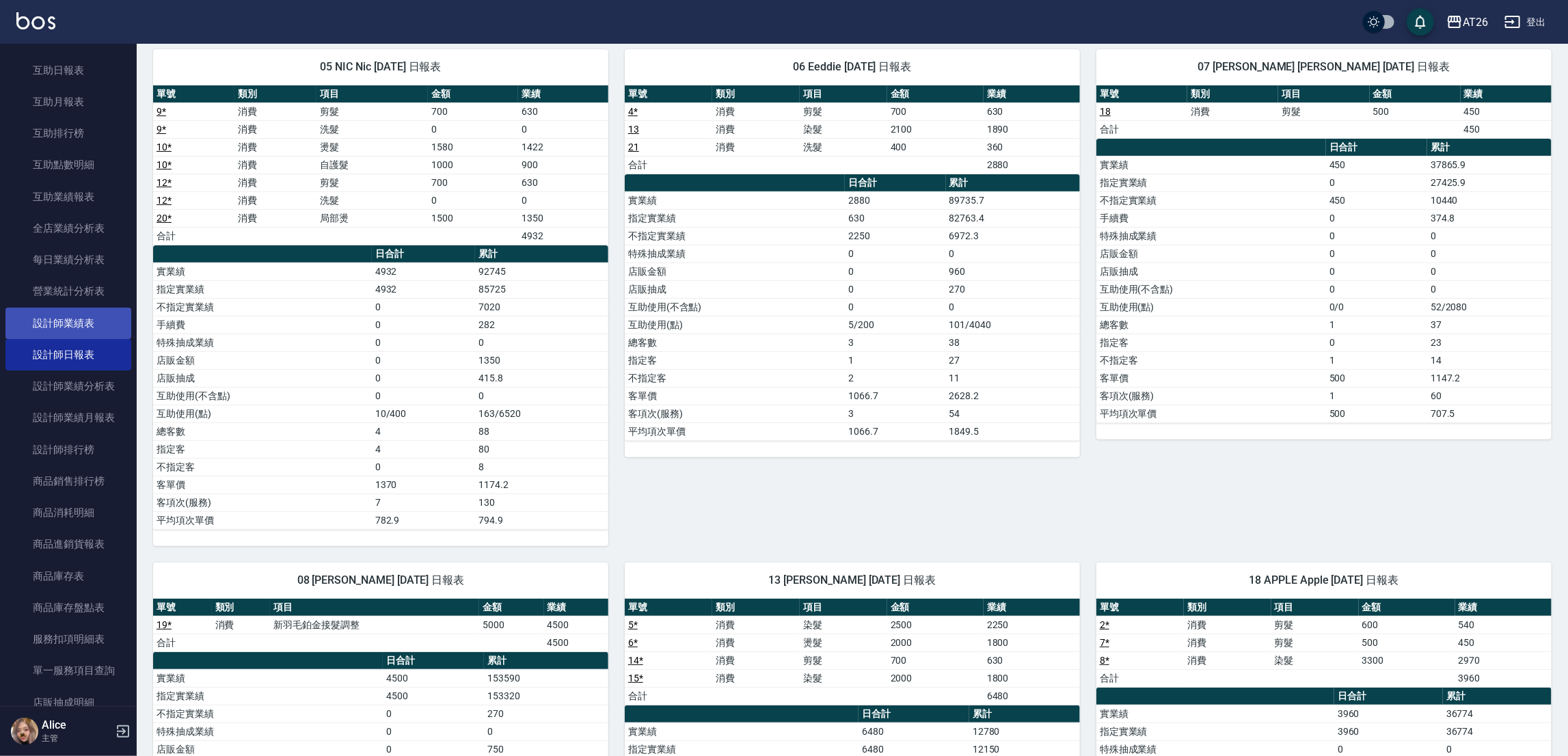
scroll to position [306, 0]
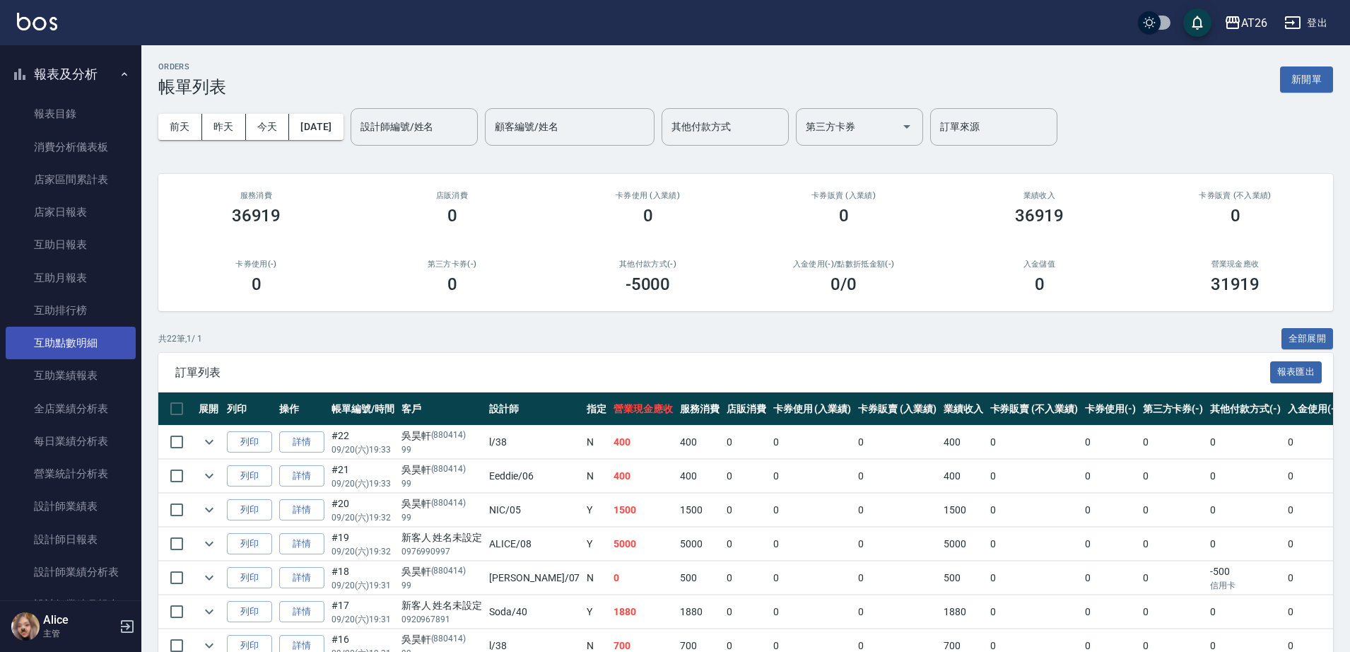
scroll to position [442, 0]
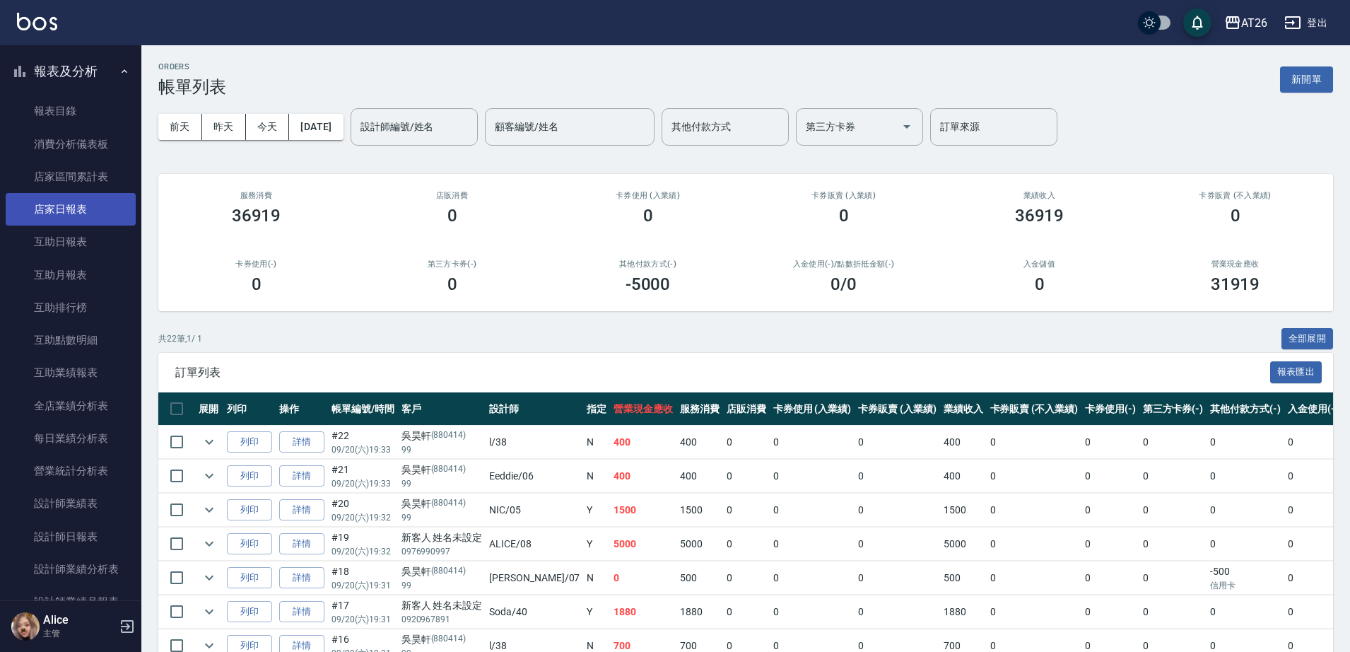
click at [71, 207] on link "店家日報表" at bounding box center [71, 209] width 130 height 33
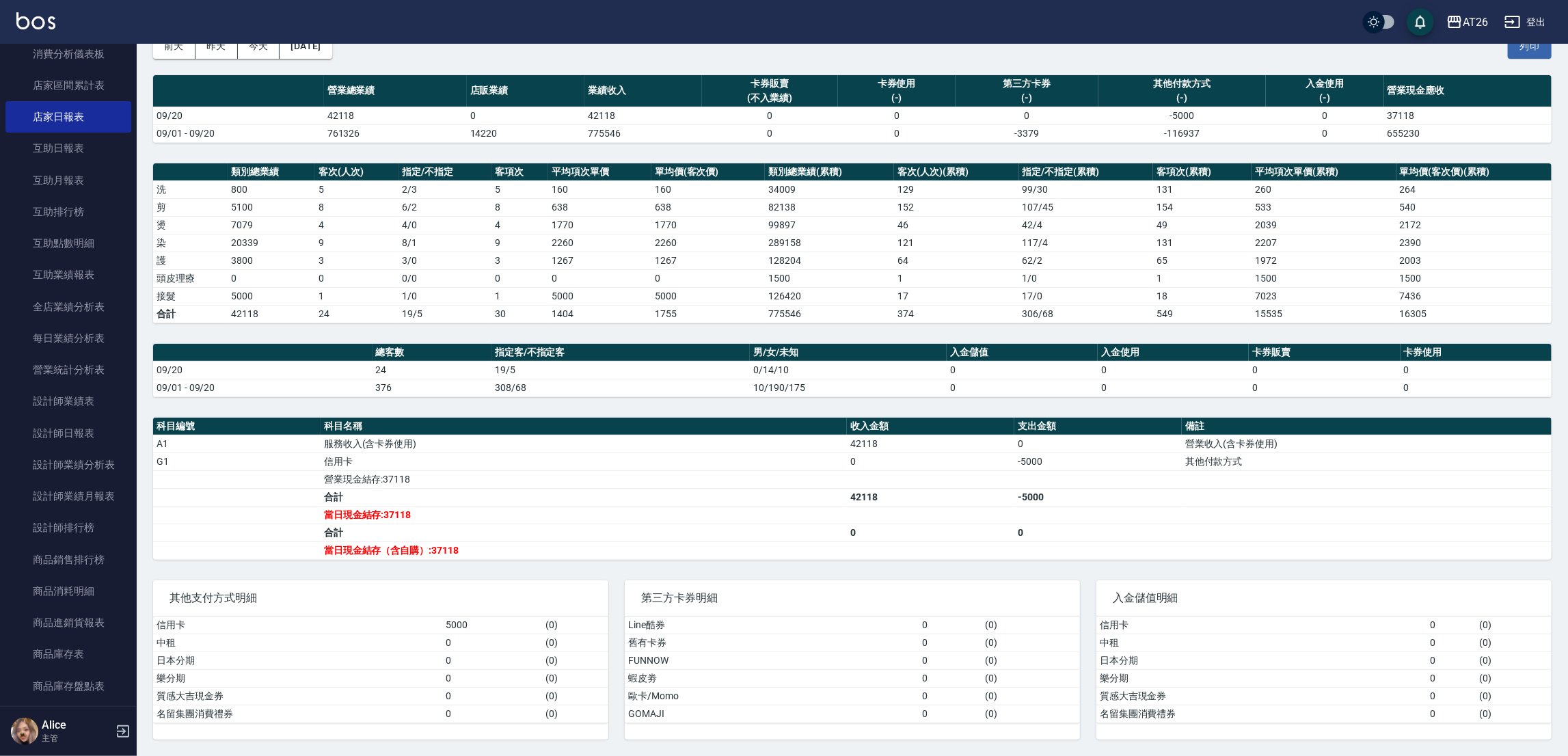
scroll to position [511, 0]
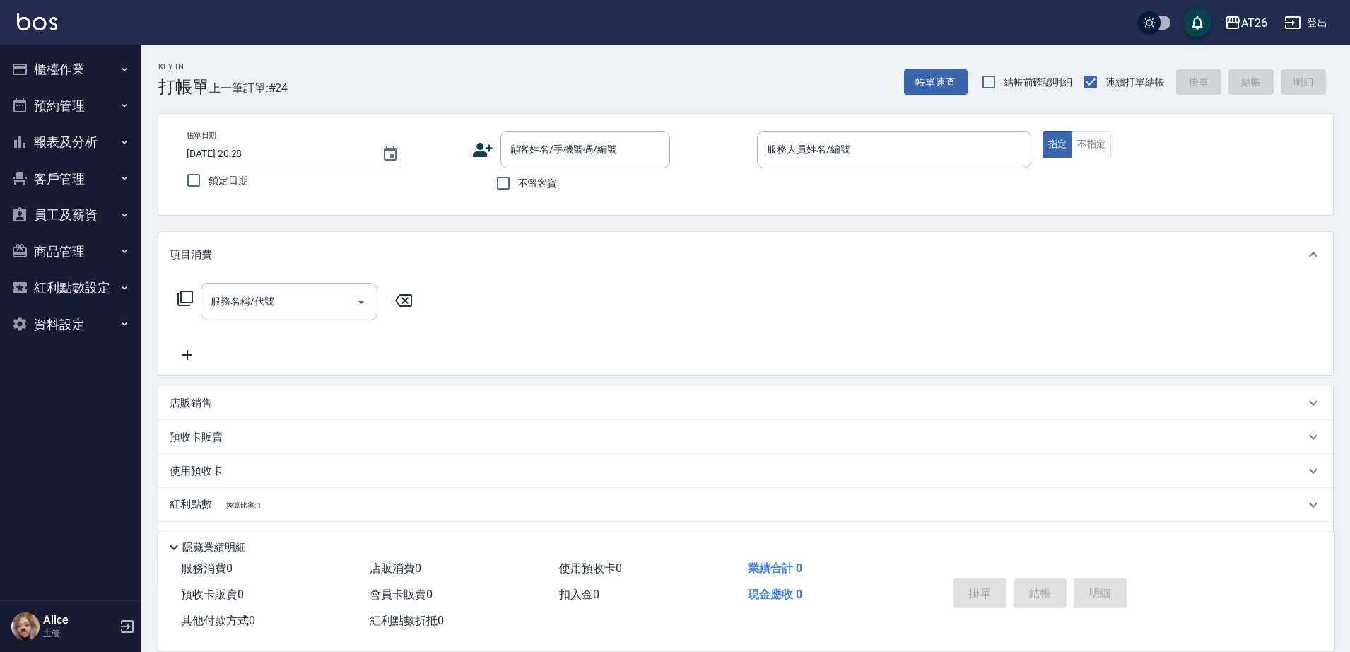
click at [491, 216] on div "Key In 打帳單 上一筆訂單:#24 帳單速查 結帳前確認明細 連續打單結帳 掛單 結帳 明細 帳單日期 [DATE] 20:28 鎖定日期 顧客姓名/手…" at bounding box center [745, 385] width 1209 height 680
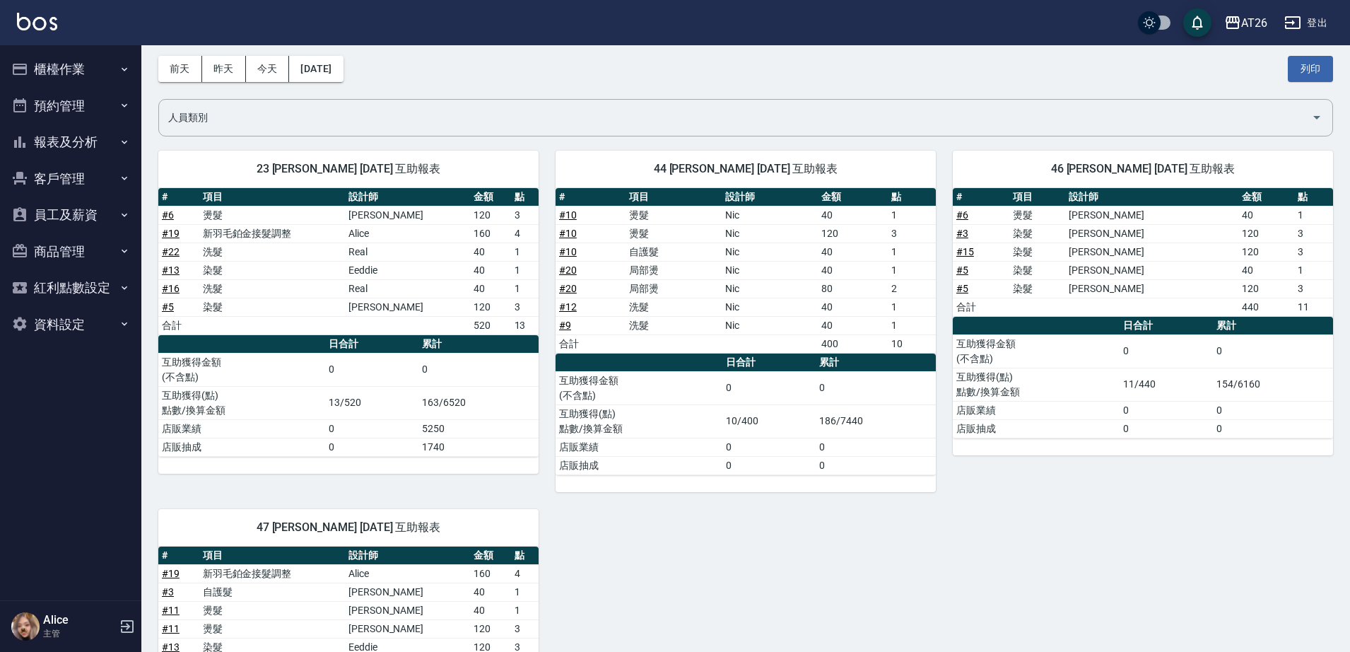
scroll to position [88, 0]
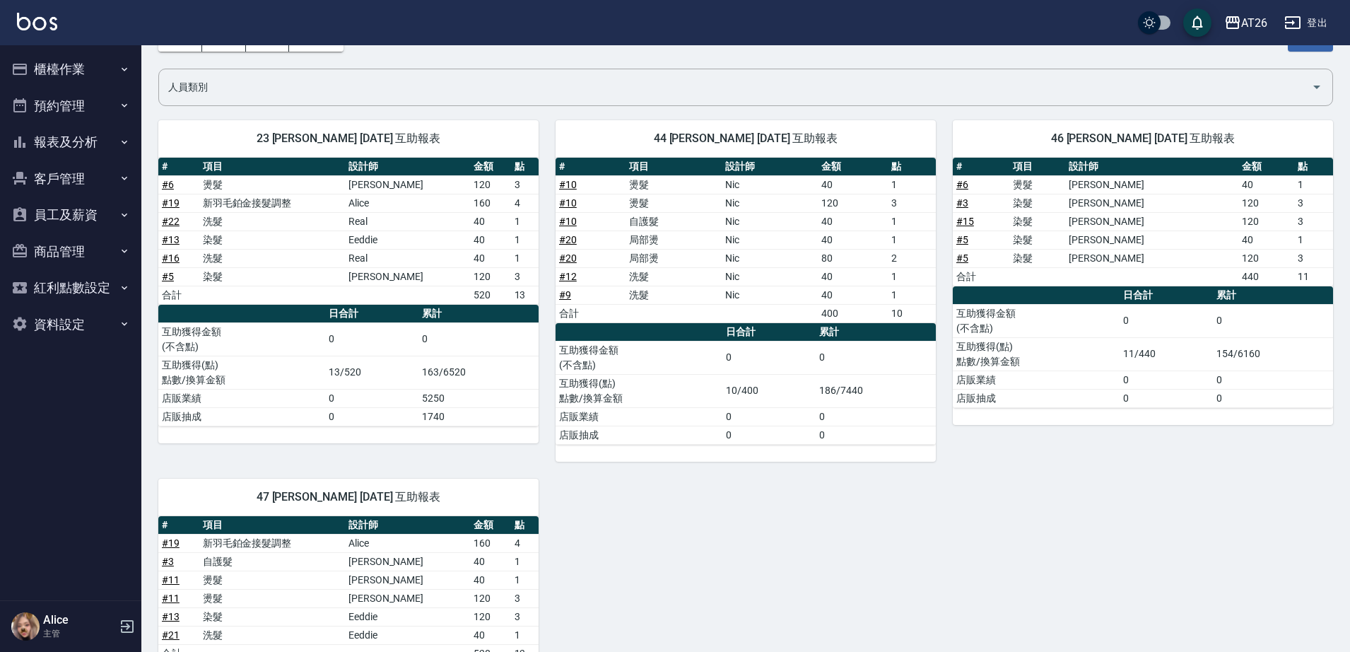
click at [750, 538] on div "23 NANA NANA [DATE] 互助報表 # 項目 設計師 金額 點 # 6 燙髮 [PERSON_NAME] 120 3 # 19 新羽毛鉑金接髮調…" at bounding box center [737, 452] width 1192 height 698
click at [727, 487] on div "23 NANA NANA [DATE] 互助報表 # 項目 設計師 金額 點 # 6 燙髮 [PERSON_NAME] 120 3 # 19 新羽毛鉑金接髮調…" at bounding box center [737, 452] width 1192 height 698
click at [1039, 511] on div "23 NANA NANA [DATE] 互助報表 # 項目 設計師 金額 點 # 6 燙髮 [PERSON_NAME] 120 3 # 19 新羽毛鉑金接髮調…" at bounding box center [737, 452] width 1192 height 698
click at [692, 528] on div "23 NANA NANA [DATE] 互助報表 # 項目 設計師 金額 點 # 6 燙髮 [PERSON_NAME] 120 3 # 19 新羽毛鉑金接髮調…" at bounding box center [737, 452] width 1192 height 698
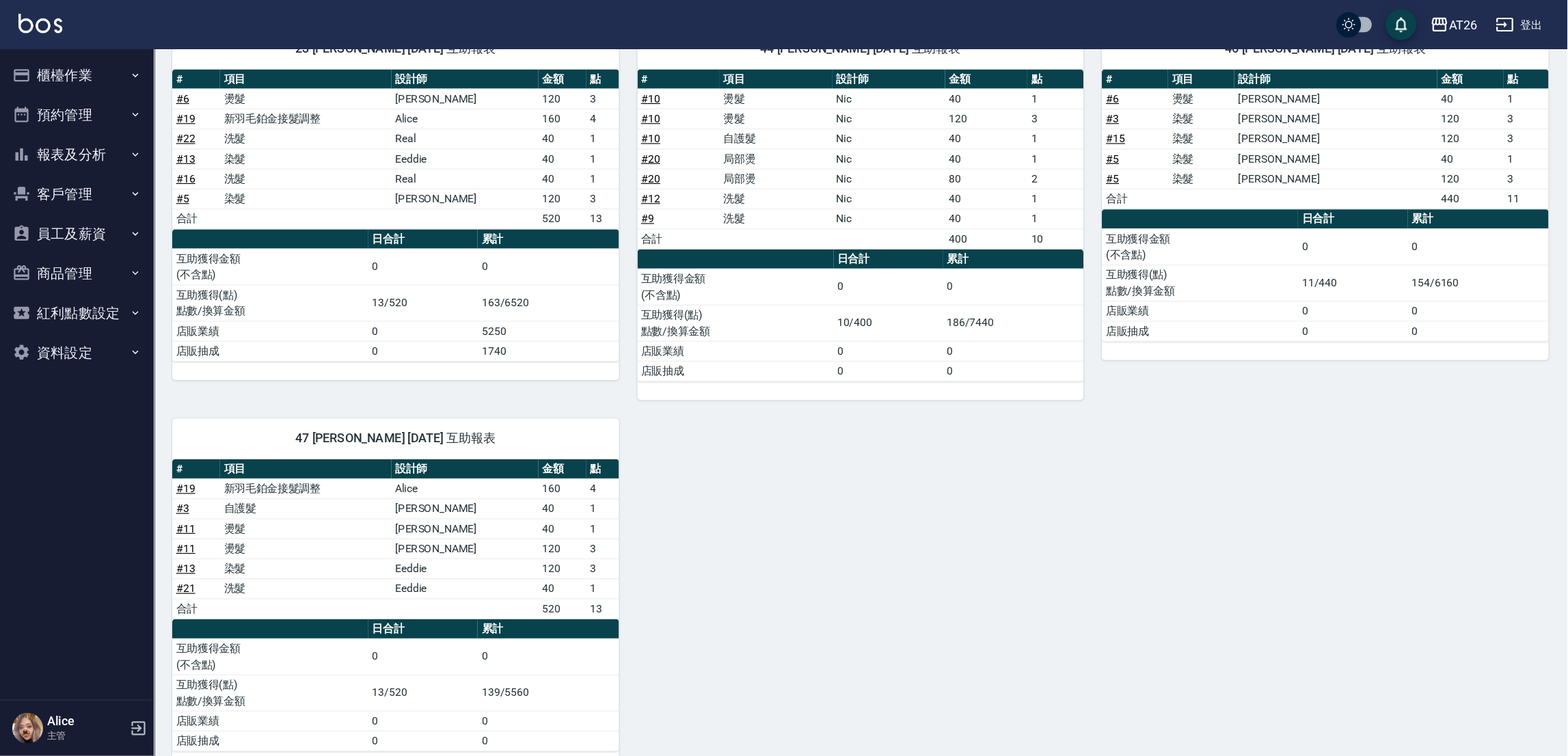
scroll to position [124, 0]
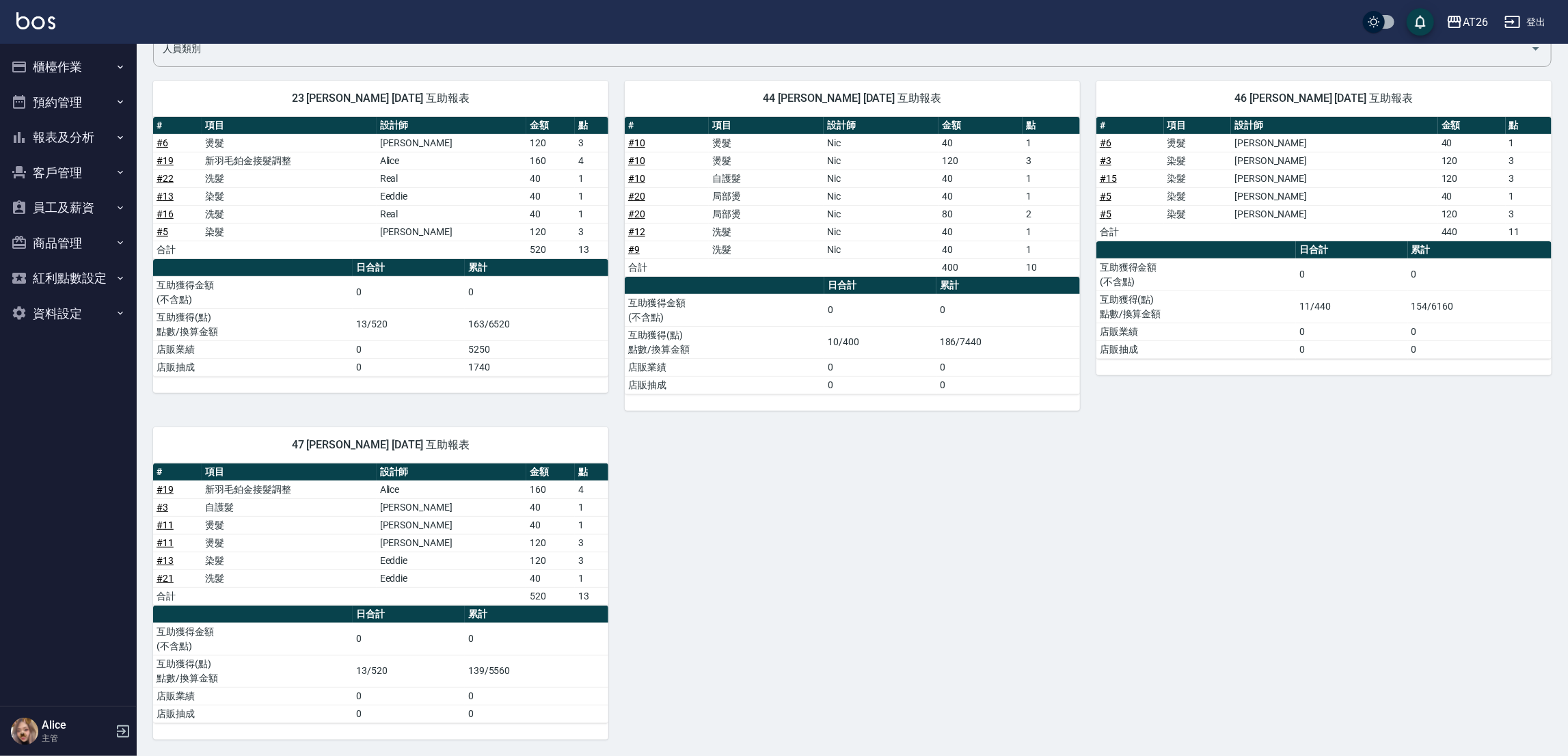
click at [1304, 514] on div "23 NANA NANA [DATE] 互助報表 # 項目 設計師 金額 點 # 6 燙髮 [PERSON_NAME] 120 3 # 19 新羽毛鉑金接髮調…" at bounding box center [843, 401] width 1414 height 675
click at [822, 533] on div "23 NANA NANA 09/20/2025 互助報表 # 項目 設計師 金額 點 # 6 燙髮 Arthur 120 3 # 19 新羽毛鉑金接髮調整 A…" at bounding box center [843, 401] width 1414 height 675
click at [983, 598] on div "23 NANA NANA 09/20/2025 互助報表 # 項目 設計師 金額 點 # 6 燙髮 Arthur 120 3 # 19 新羽毛鉑金接髮調整 A…" at bounding box center [843, 401] width 1414 height 675
click at [859, 540] on div "23 NANA NANA 09/20/2025 互助報表 # 項目 設計師 金額 點 # 6 燙髮 Arthur 120 3 # 19 新羽毛鉑金接髮調整 A…" at bounding box center [843, 401] width 1414 height 675
click at [845, 562] on div "23 NANA NANA 09/20/2025 互助報表 # 項目 設計師 金額 點 # 6 燙髮 Arthur 120 3 # 19 新羽毛鉑金接髮調整 A…" at bounding box center [843, 401] width 1414 height 675
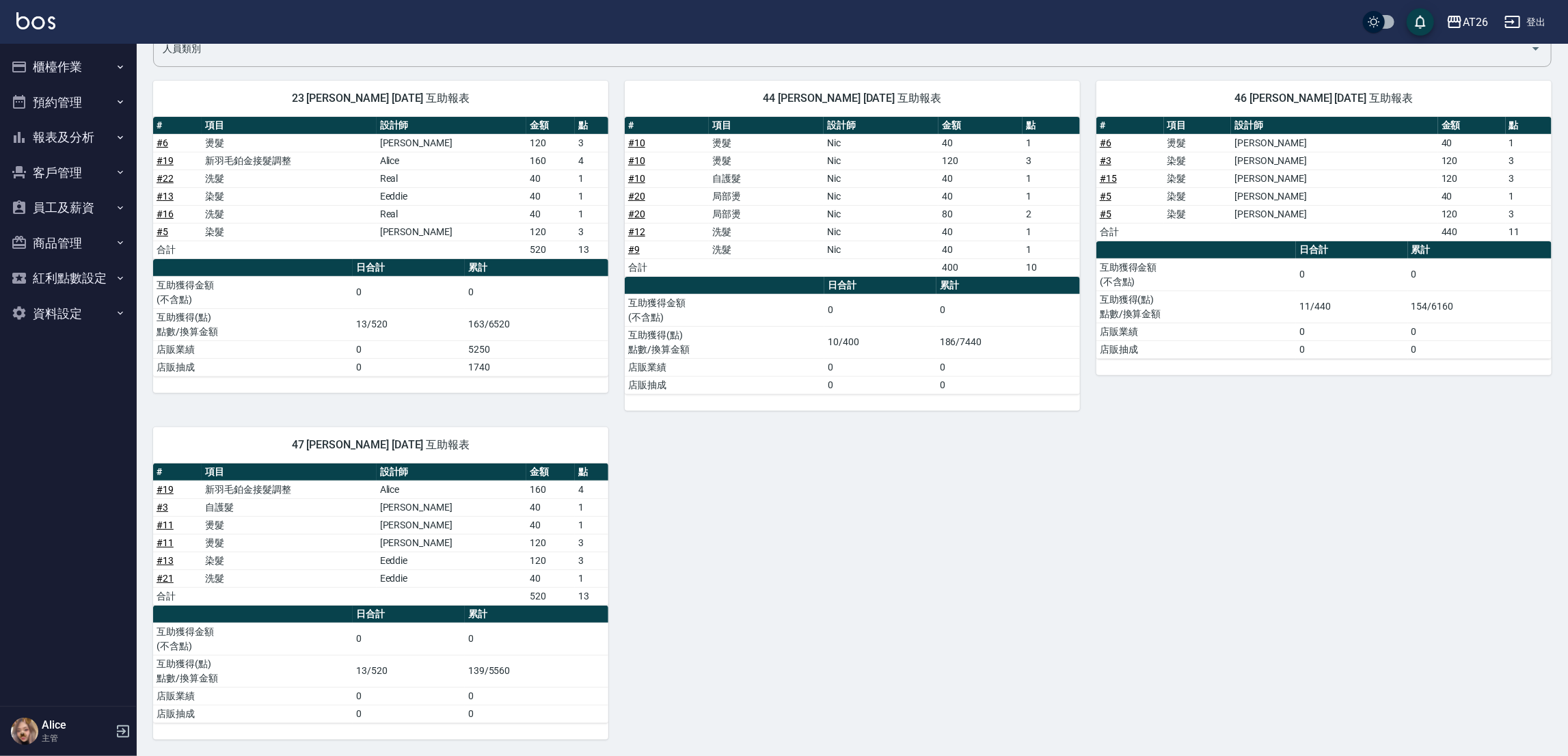
click at [845, 562] on div "23 NANA NANA 09/20/2025 互助報表 # 項目 設計師 金額 點 # 6 燙髮 Arthur 120 3 # 19 新羽毛鉑金接髮調整 A…" at bounding box center [843, 401] width 1414 height 675
click at [1223, 603] on div "23 NANA NANA 09/20/2025 互助報表 # 項目 設計師 金額 點 # 6 燙髮 Arthur 120 3 # 19 新羽毛鉑金接髮調整 A…" at bounding box center [843, 401] width 1414 height 675
drag, startPoint x: 980, startPoint y: 572, endPoint x: 883, endPoint y: 147, distance: 435.9
click at [979, 572] on div "23 NANA NANA 09/20/2025 互助報表 # 項目 設計師 金額 點 # 6 燙髮 Arthur 120 3 # 19 新羽毛鉑金接髮調整 A…" at bounding box center [843, 401] width 1414 height 675
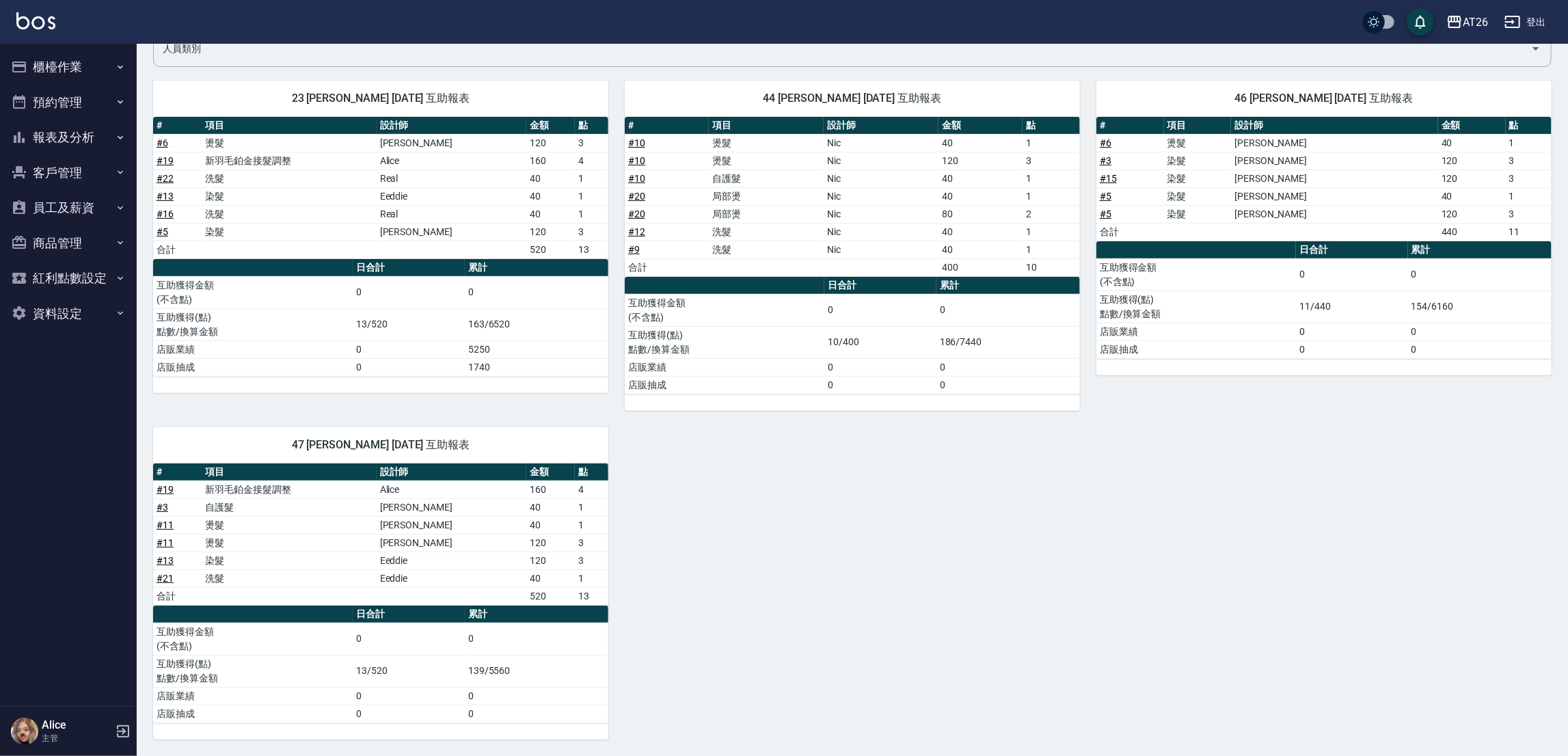
click at [1162, 564] on div "23 NANA NANA 09/20/2025 互助報表 # 項目 設計師 金額 點 # 6 燙髮 Arthur 120 3 # 19 新羽毛鉑金接髮調整 A…" at bounding box center [843, 401] width 1414 height 675
click at [838, 546] on div "23 NANA NANA 09/20/2025 互助報表 # 項目 設計師 金額 點 # 6 燙髮 Arthur 120 3 # 19 新羽毛鉑金接髮調整 A…" at bounding box center [843, 401] width 1414 height 675
click at [744, 546] on div "23 NANA NANA 09/20/2025 互助報表 # 項目 設計師 金額 點 # 6 燙髮 Arthur 120 3 # 19 新羽毛鉑金接髮調整 A…" at bounding box center [843, 401] width 1414 height 675
click at [766, 547] on div "23 NANA NANA 09/20/2025 互助報表 # 項目 設計師 金額 點 # 6 燙髮 Arthur 120 3 # 19 新羽毛鉑金接髮調整 A…" at bounding box center [843, 401] width 1414 height 675
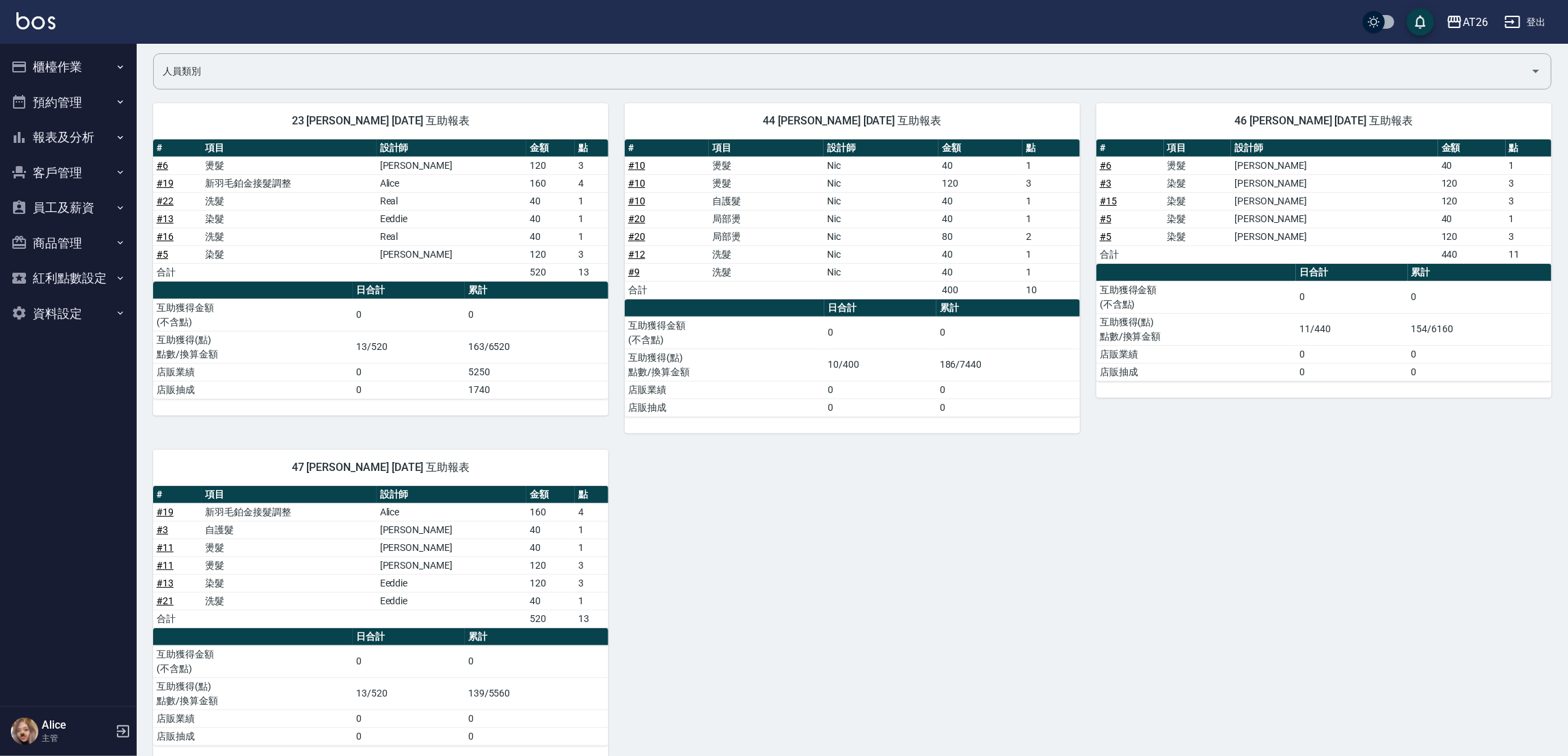
scroll to position [102, 0]
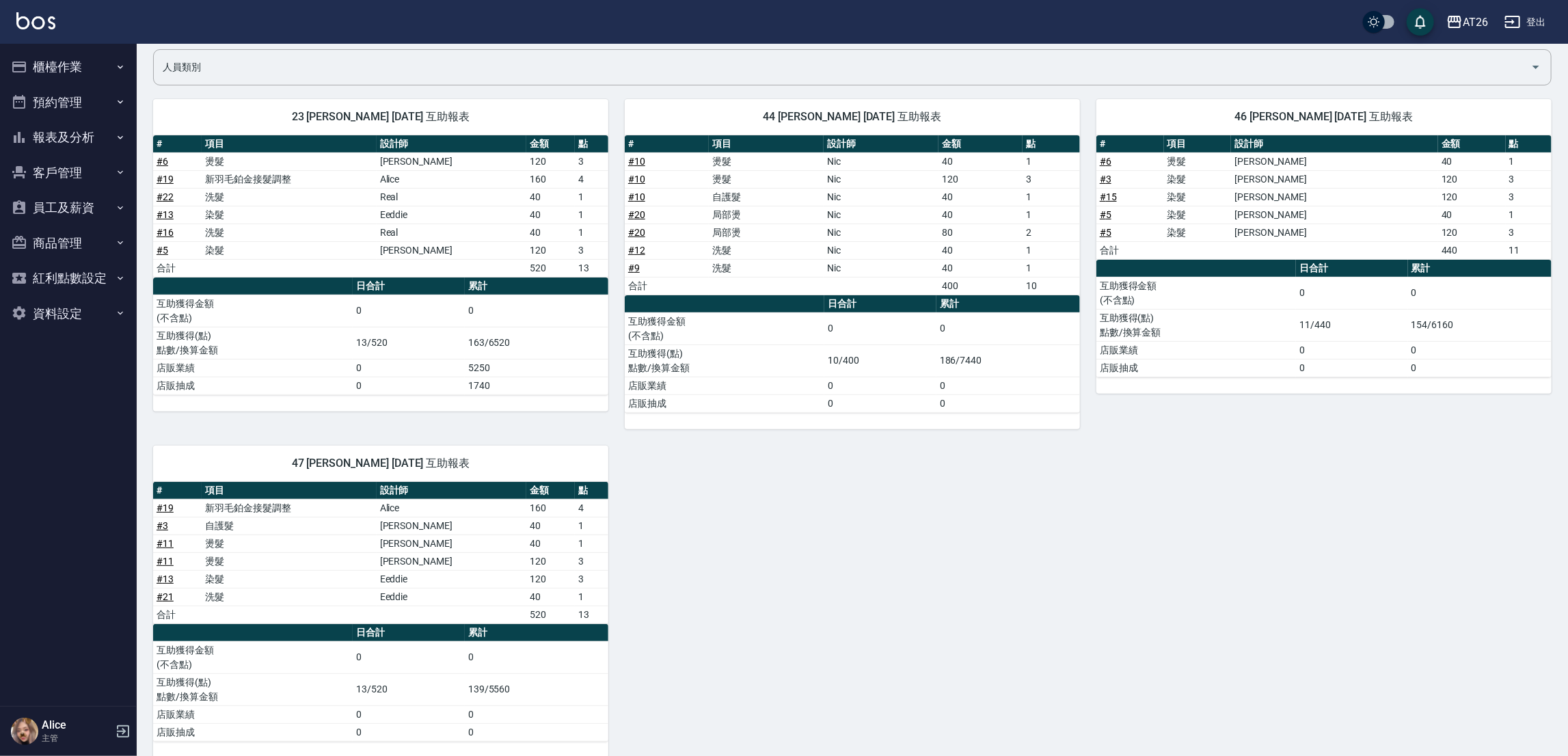
click at [937, 627] on div "23 NANA NANA 09/20/2025 互助報表 # 項目 設計師 金額 點 # 6 燙髮 Arthur 120 3 # 19 新羽毛鉑金接髮調整 A…" at bounding box center [843, 421] width 1414 height 675
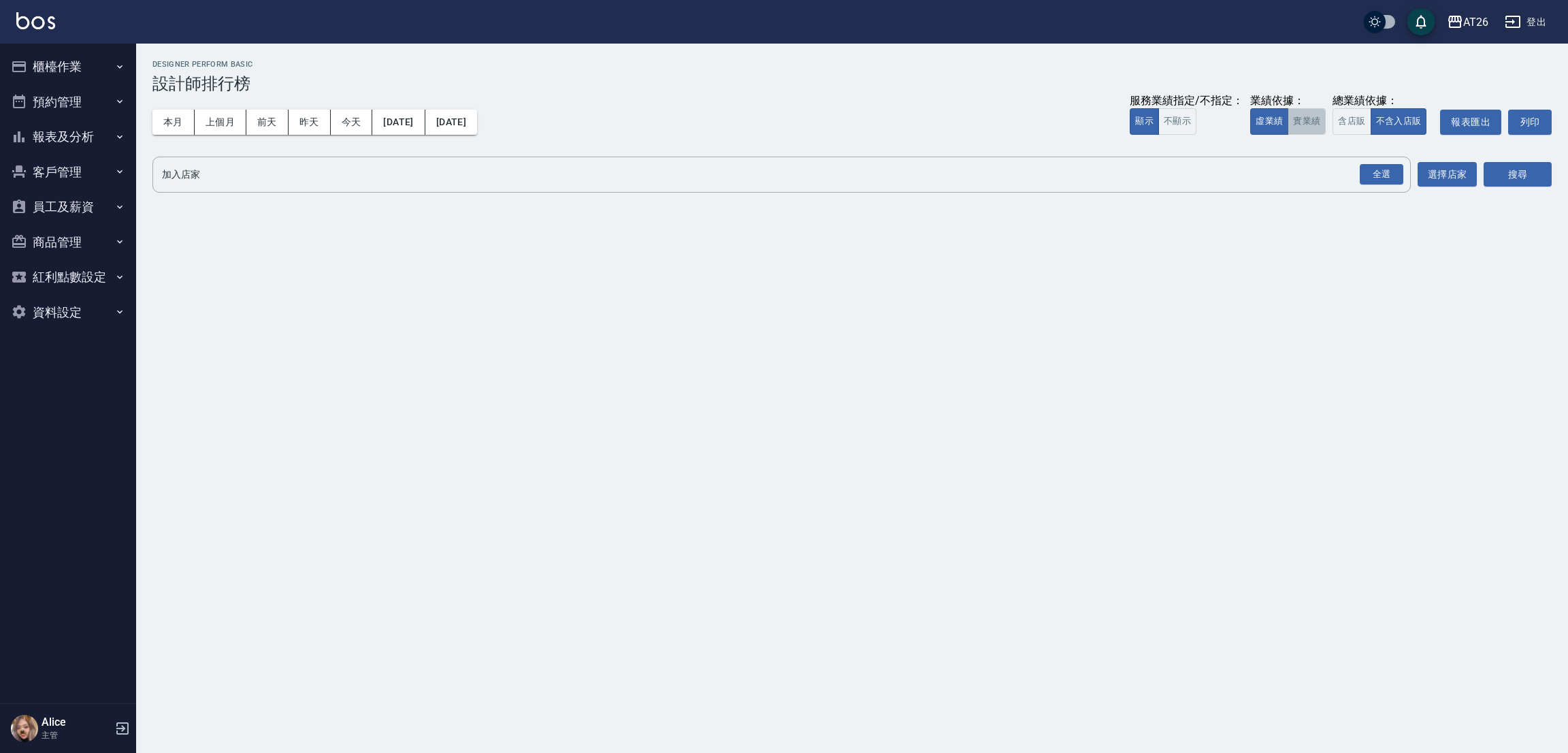
click at [1301, 120] on button "實業績" at bounding box center [1306, 121] width 39 height 27
click at [1367, 173] on div "全選" at bounding box center [1380, 174] width 43 height 21
click at [318, 176] on icon at bounding box center [318, 176] width 15 height 15
click at [201, 172] on icon at bounding box center [199, 174] width 13 height 13
click at [1505, 175] on button "搜尋" at bounding box center [1517, 175] width 68 height 25
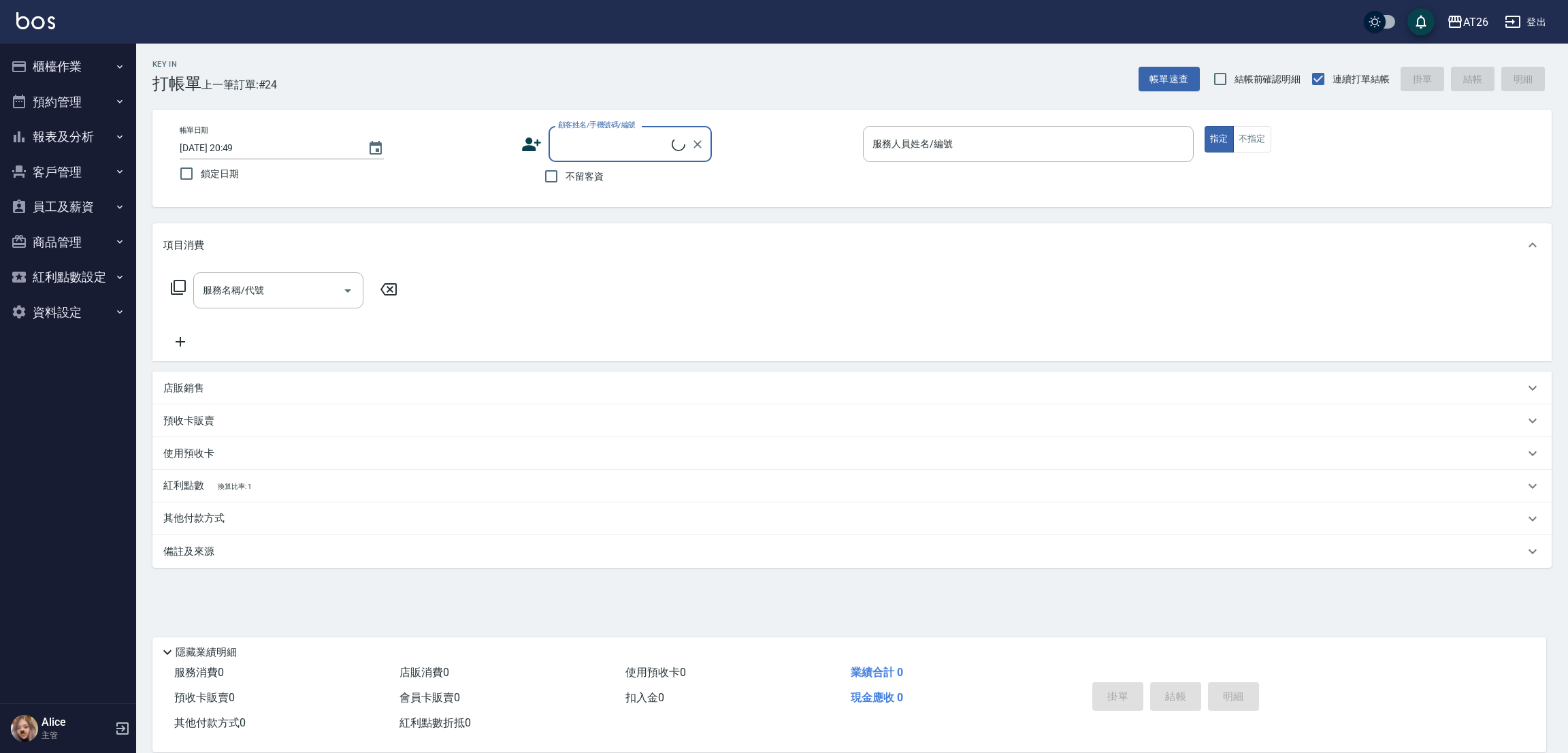
click at [651, 154] on input "顧客姓名/手機號碼/編號" at bounding box center [613, 143] width 117 height 24
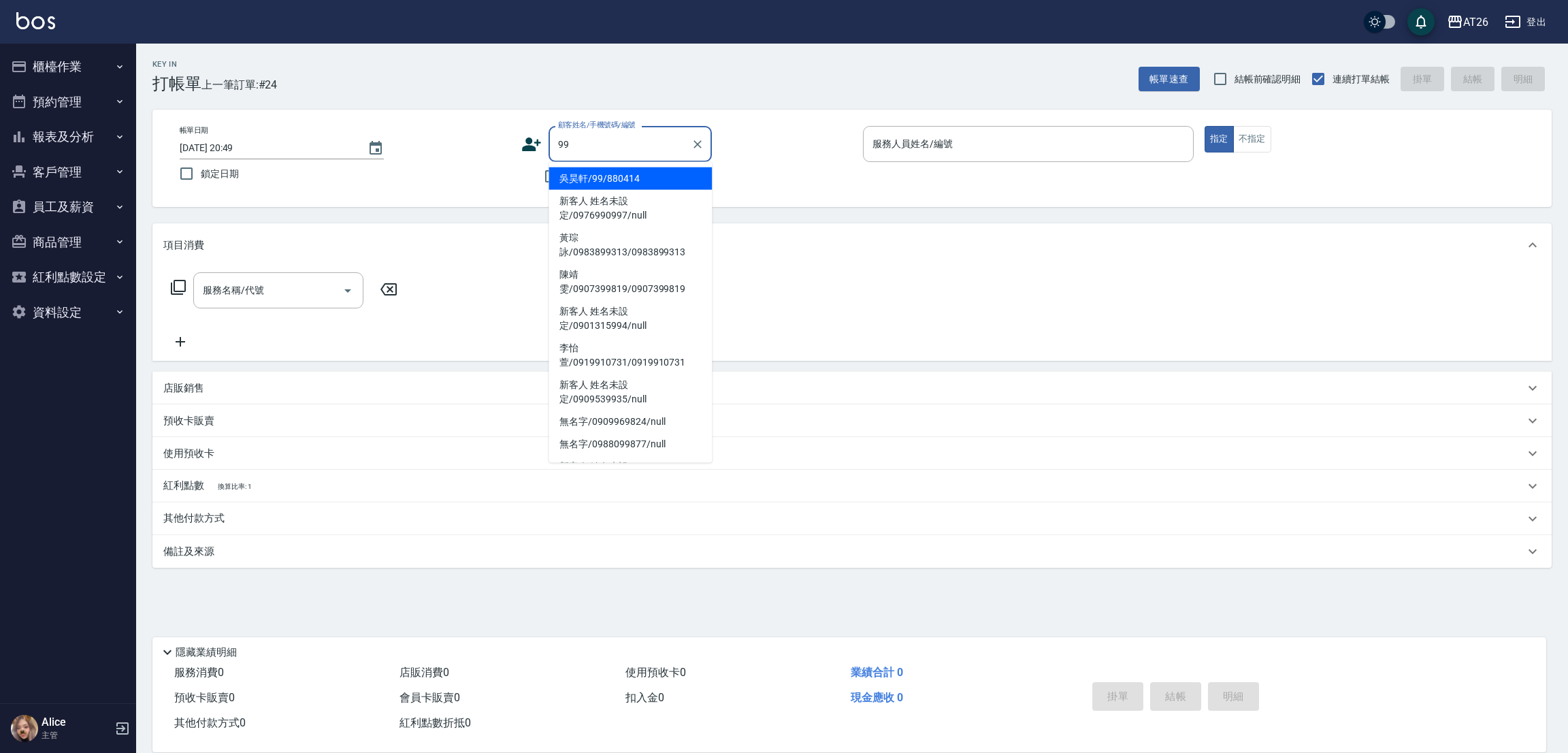
type input "吳昊軒/99/880414"
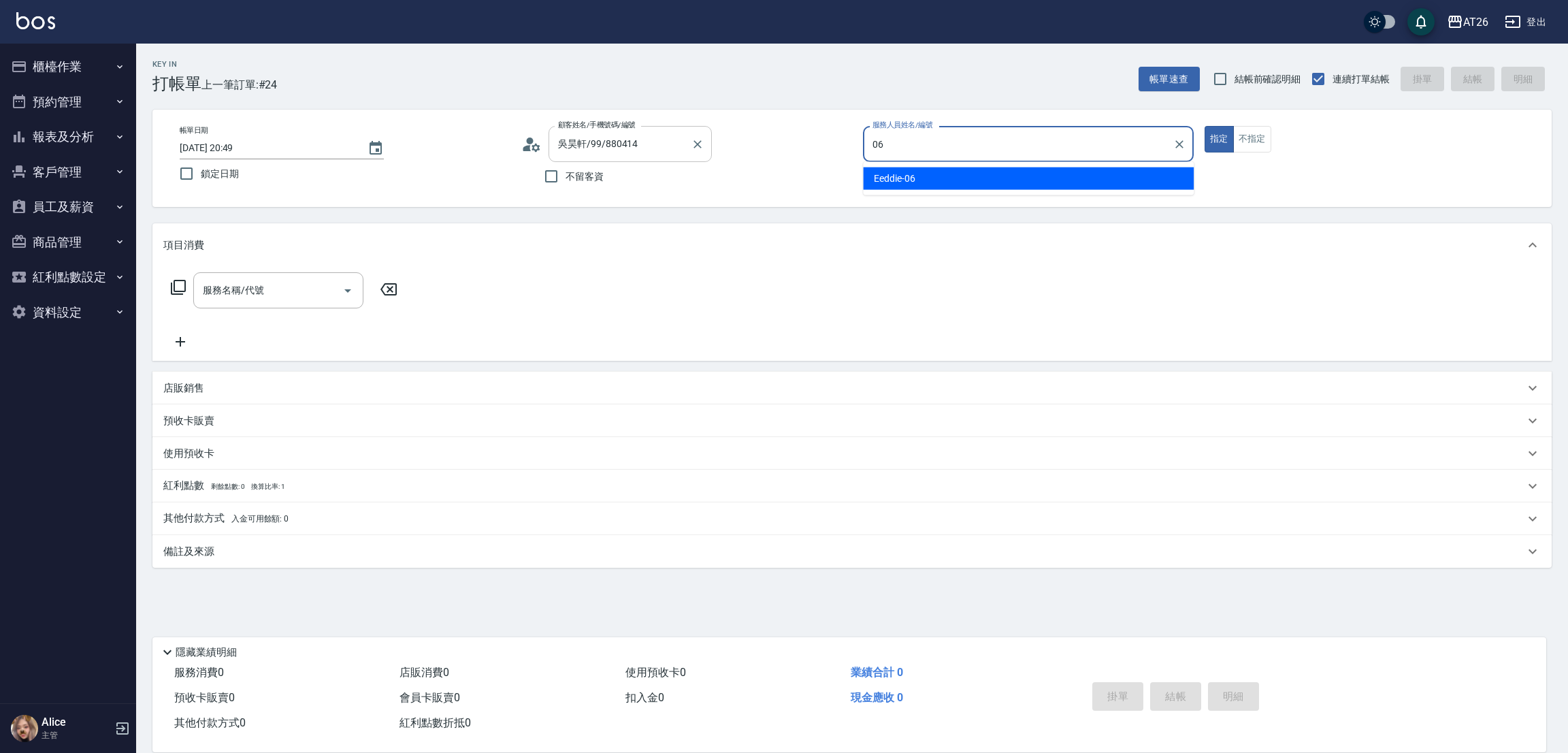
type input "06"
type button "true"
type input "Eeddie-06"
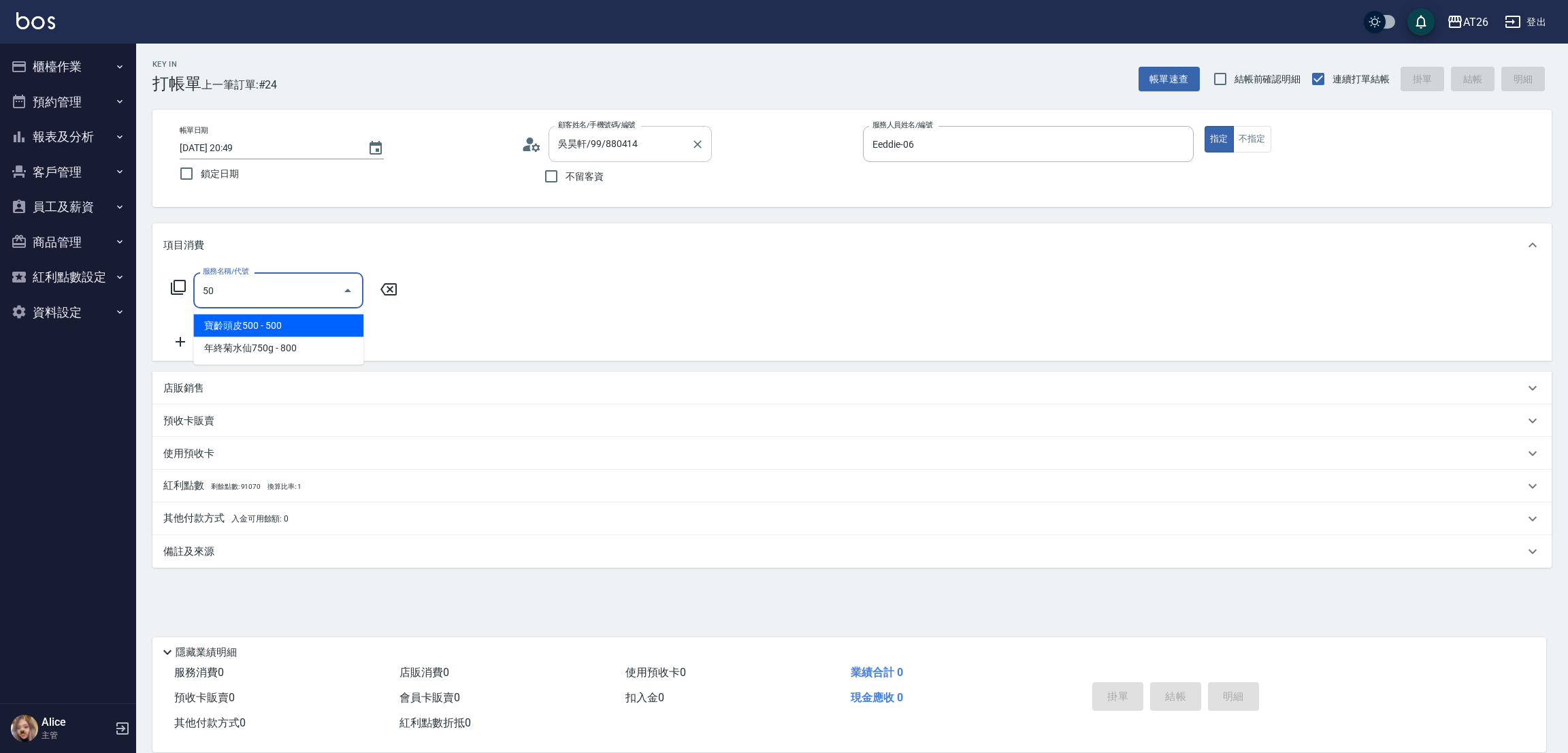
type input "501"
type input "120"
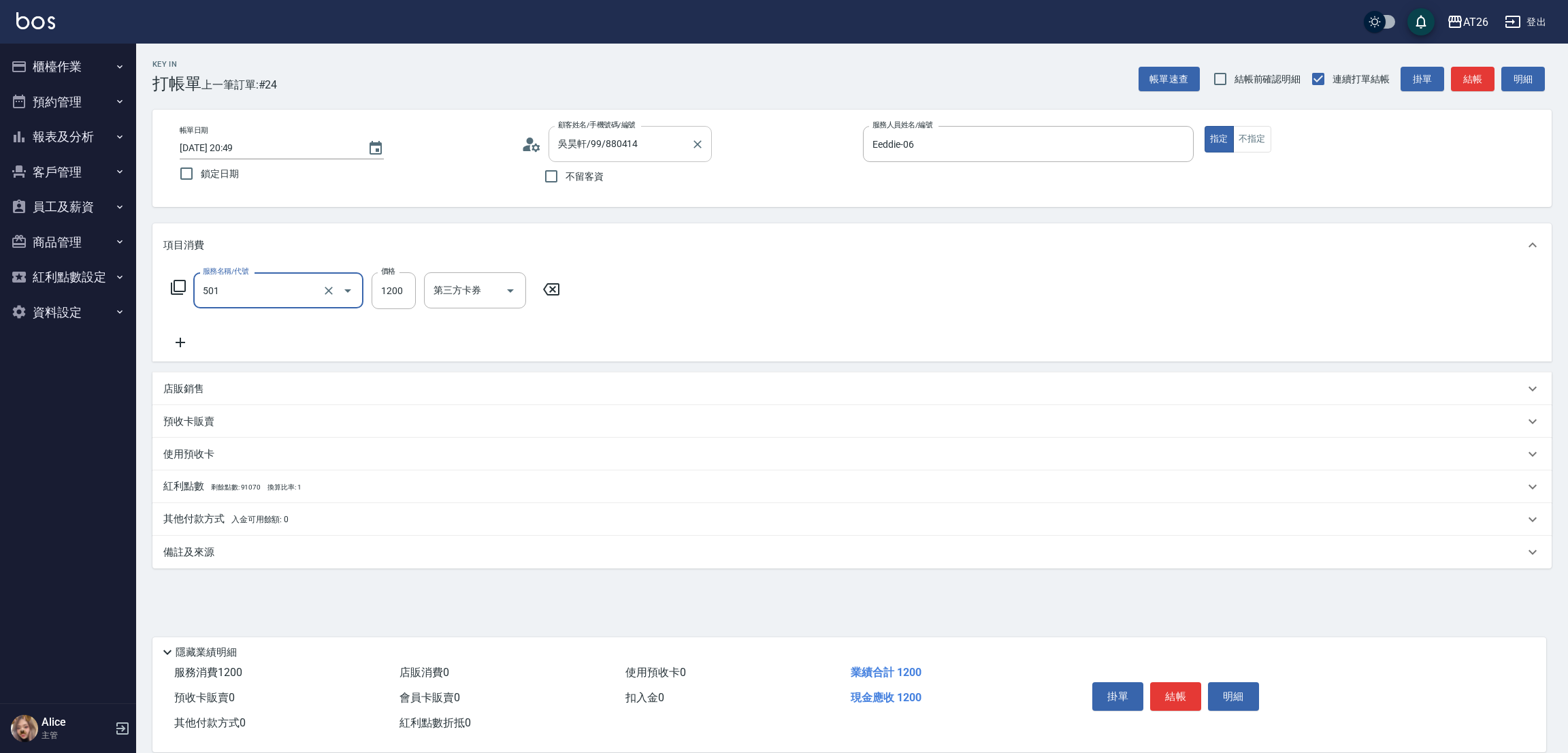
type input "染髮(501)"
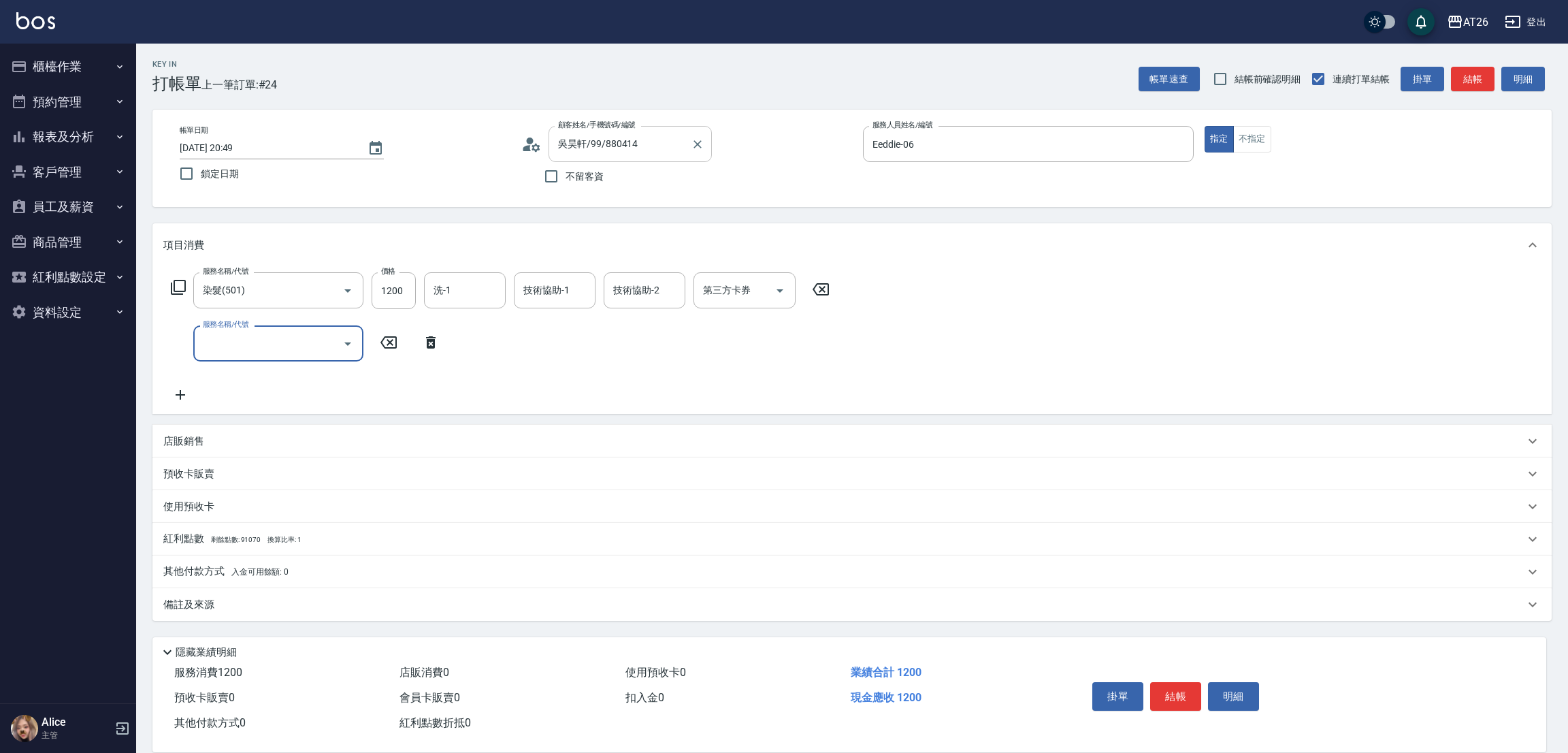
type input "5"
type input "704"
type input "620"
type input "新羽毛鉑金接髮調整(704)"
type input "4"
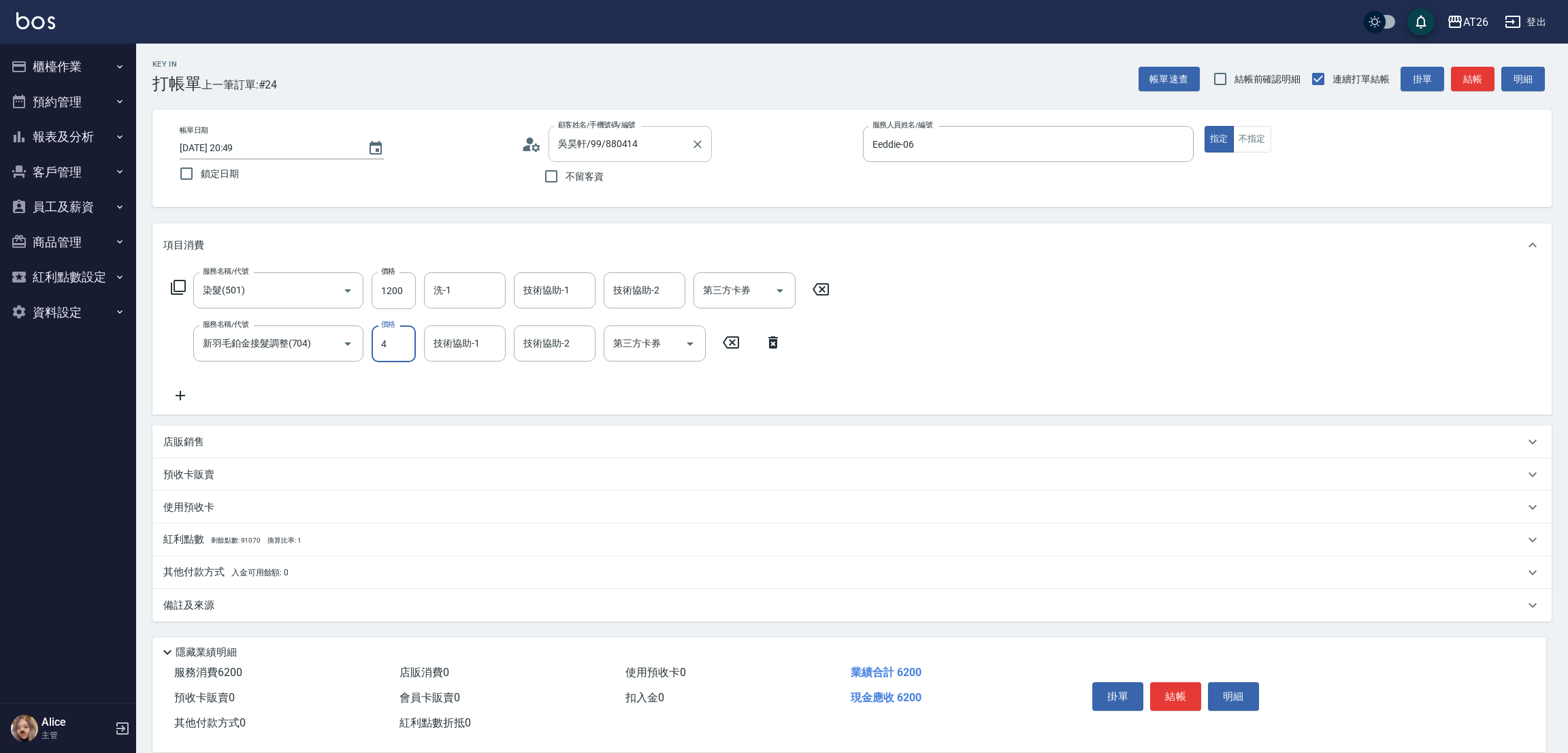
type input "120"
type input "400"
type input "160"
type input "4000"
type input "520"
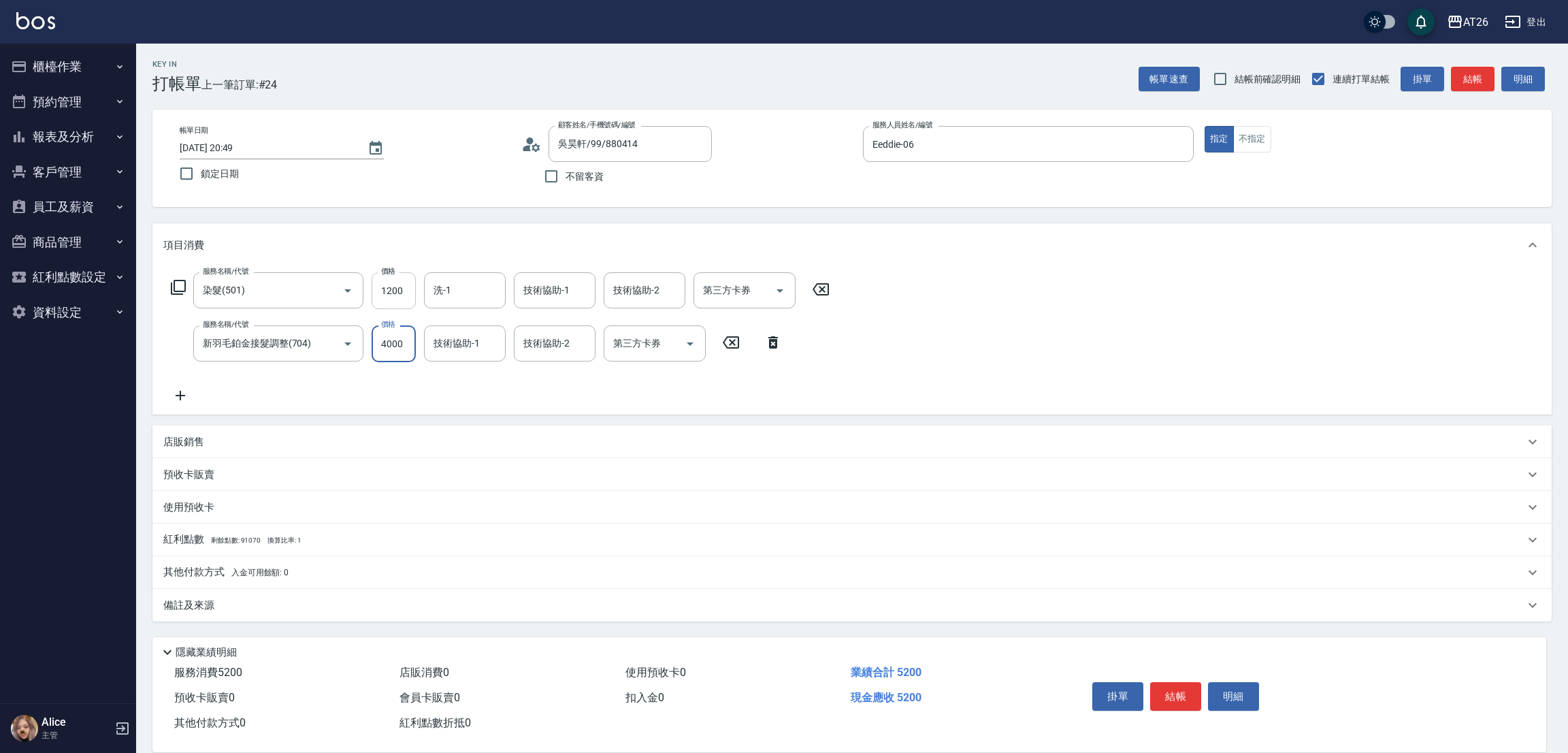
type input "4000"
click at [382, 296] on input "1200" at bounding box center [394, 291] width 44 height 37
type input "19"
type input "400"
type input "199"
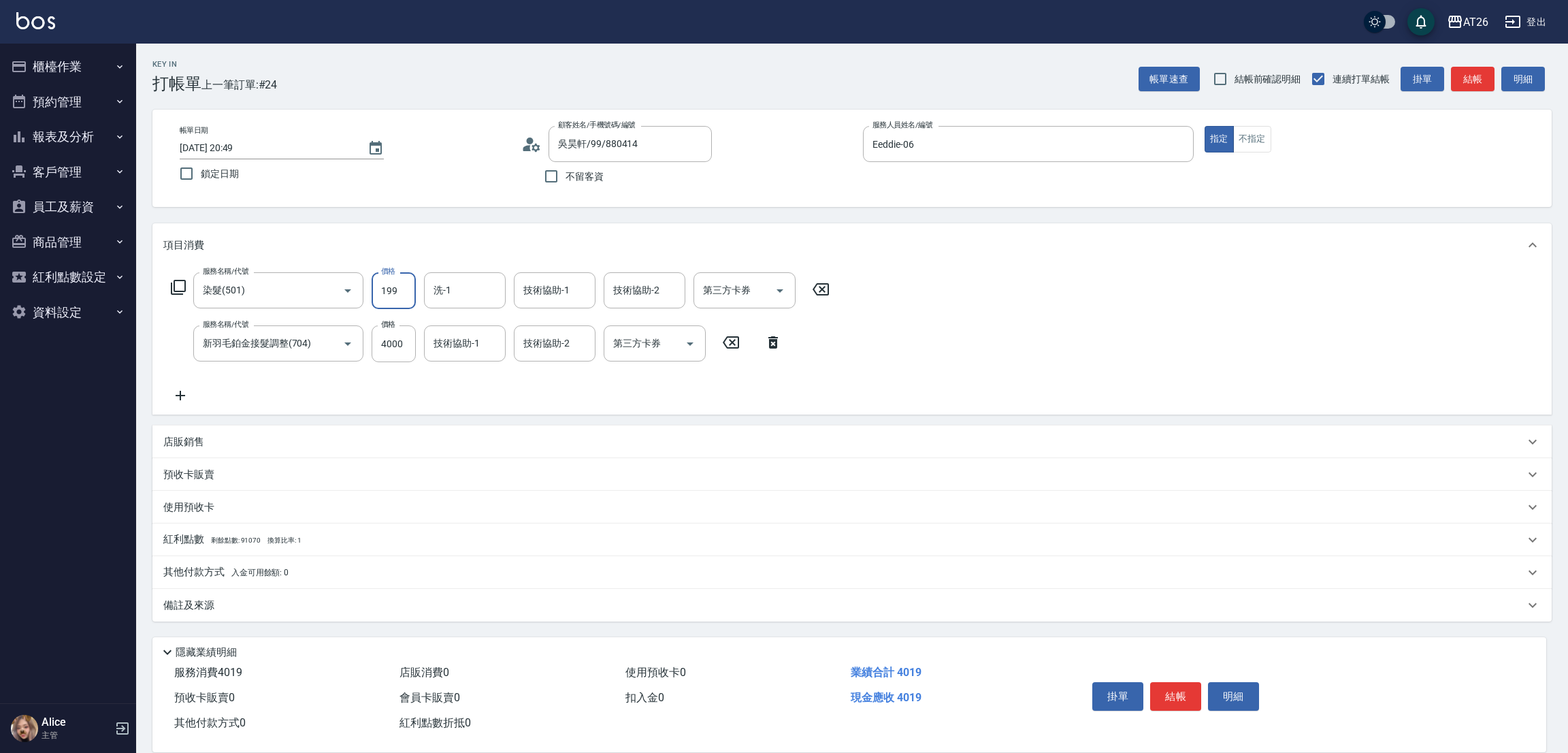
type input "410"
type input "1999"
type input "590"
type input "1999"
click at [477, 284] on input "洗-1" at bounding box center [465, 290] width 69 height 24
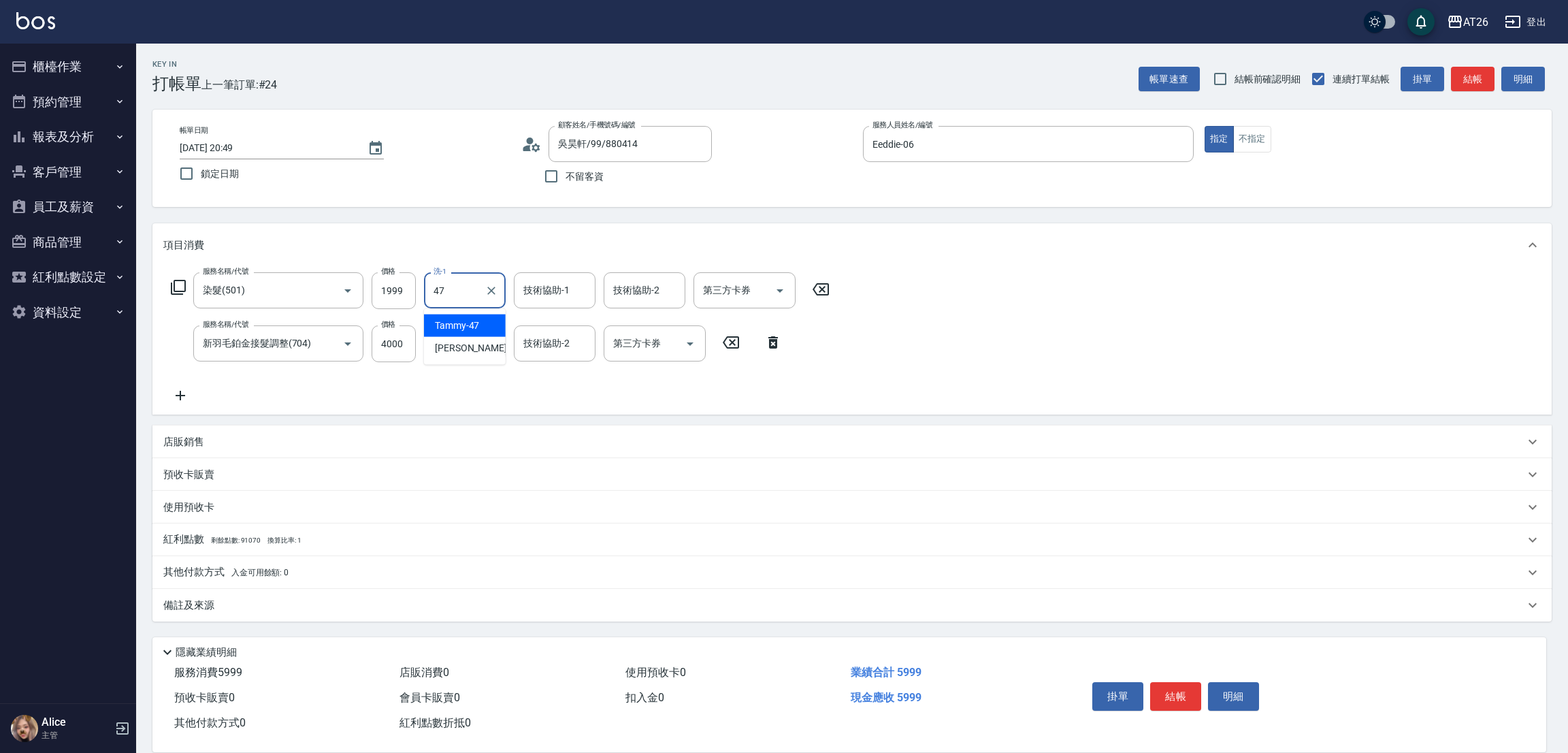
type input "Tammy-47"
click at [1471, 81] on button "結帳" at bounding box center [1472, 79] width 43 height 25
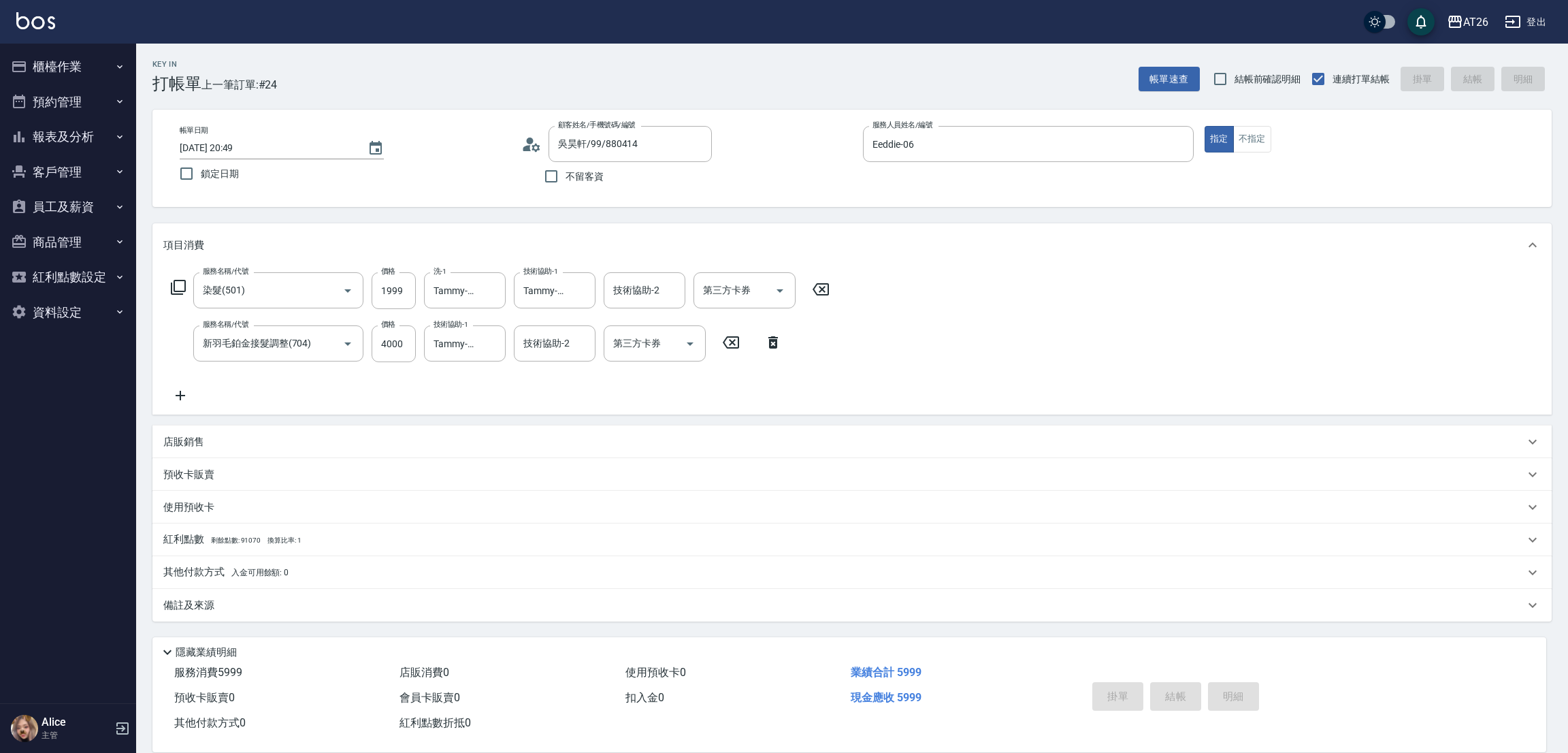
type input "2025/09/20 20:50"
type input "0"
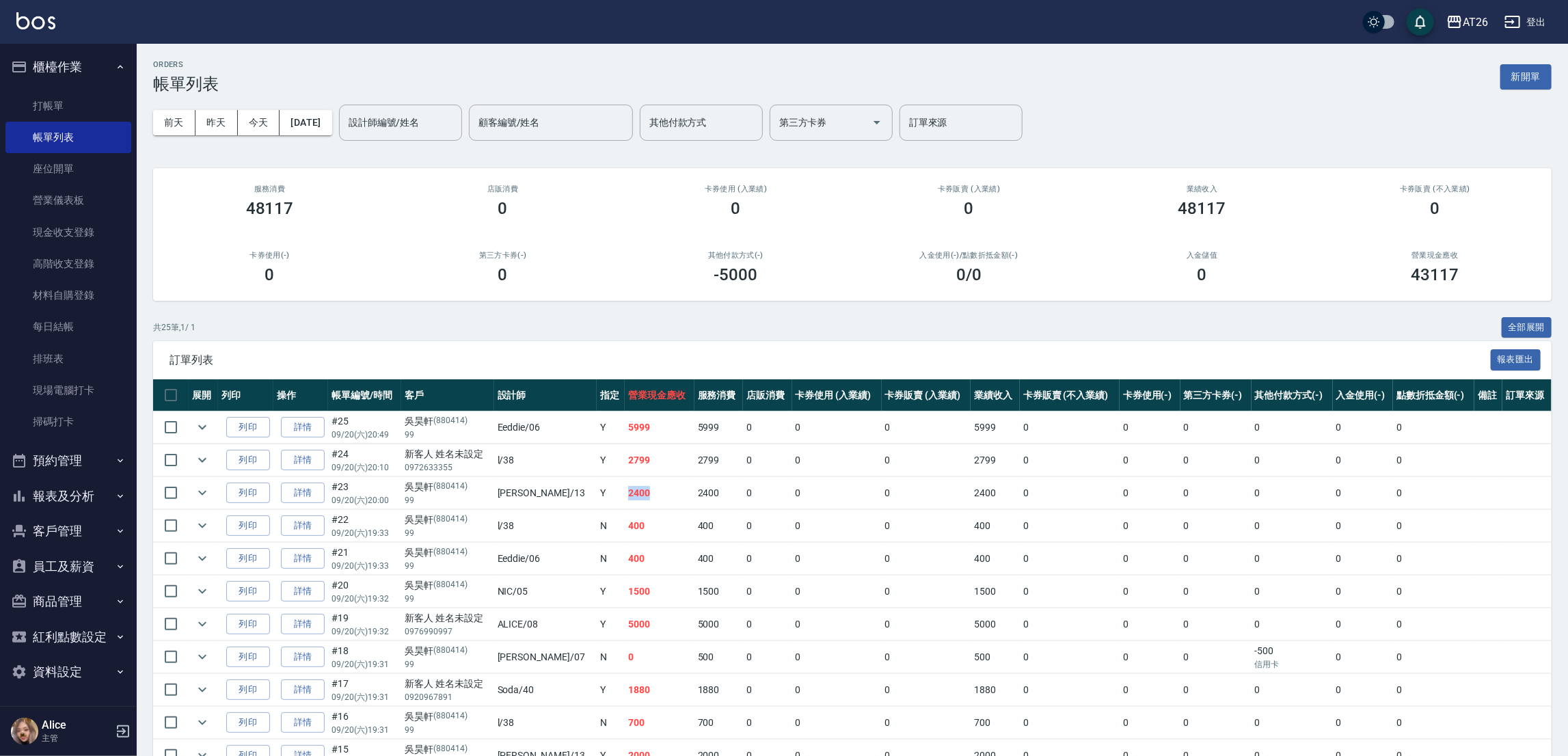
drag, startPoint x: 591, startPoint y: 489, endPoint x: 645, endPoint y: 486, distance: 54.1
click at [645, 486] on td "2400" at bounding box center [659, 492] width 70 height 32
drag, startPoint x: 367, startPoint y: 494, endPoint x: 392, endPoint y: 500, distance: 25.7
click at [392, 500] on p "09/20 (六) 20:00" at bounding box center [364, 500] width 67 height 13
click at [405, 114] on div "設計師編號/姓名 設計師編號/姓名" at bounding box center [400, 122] width 123 height 36
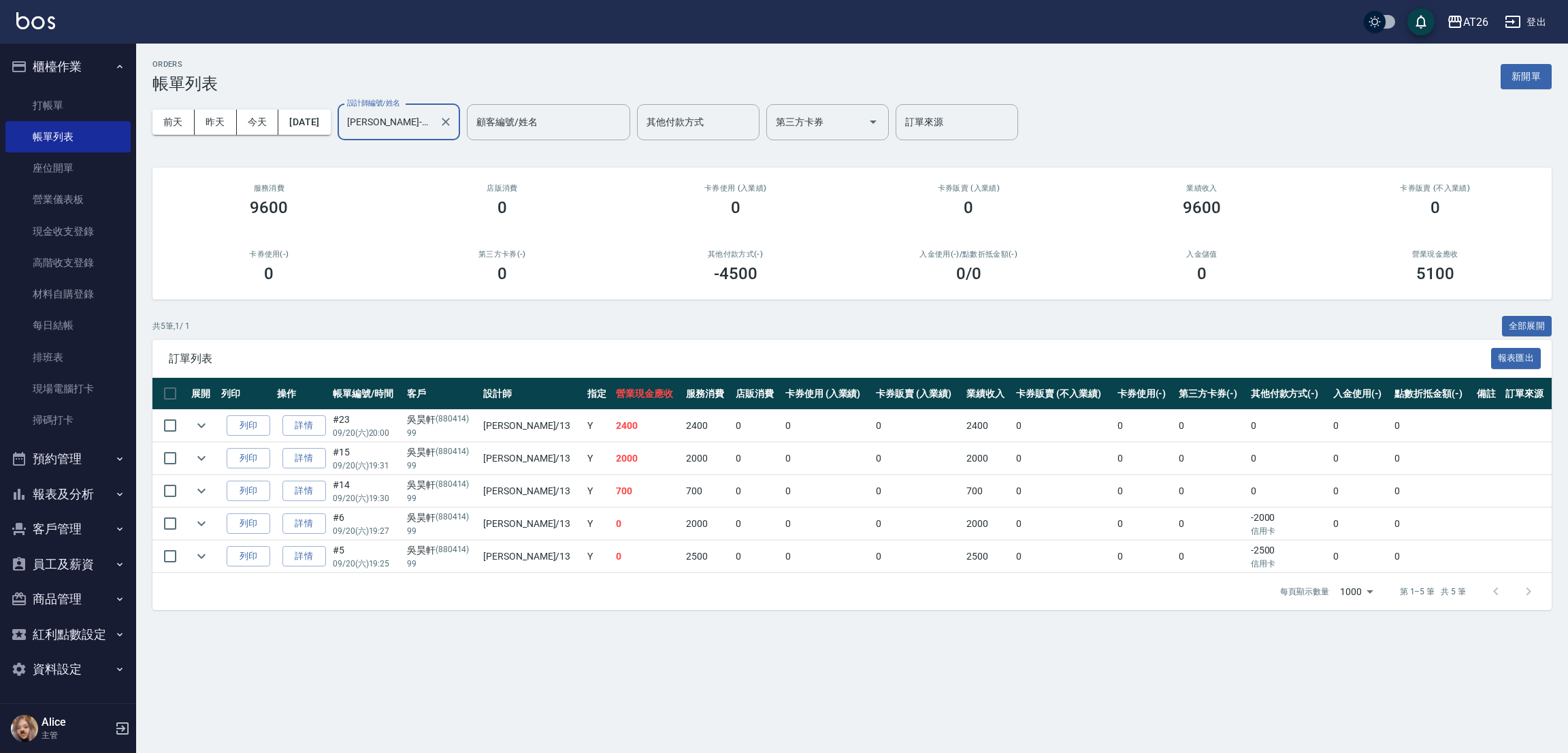
type input "[PERSON_NAME]-13"
drag, startPoint x: 607, startPoint y: 416, endPoint x: 560, endPoint y: 422, distance: 47.4
click at [560, 422] on tr "列印 詳情 #23 09/20 (六) 20:00 [PERSON_NAME](880414) 99 [PERSON_NAME] /13 Y 2400 240…" at bounding box center [851, 426] width 1399 height 32
click at [74, 90] on link "打帳單" at bounding box center [68, 105] width 125 height 32
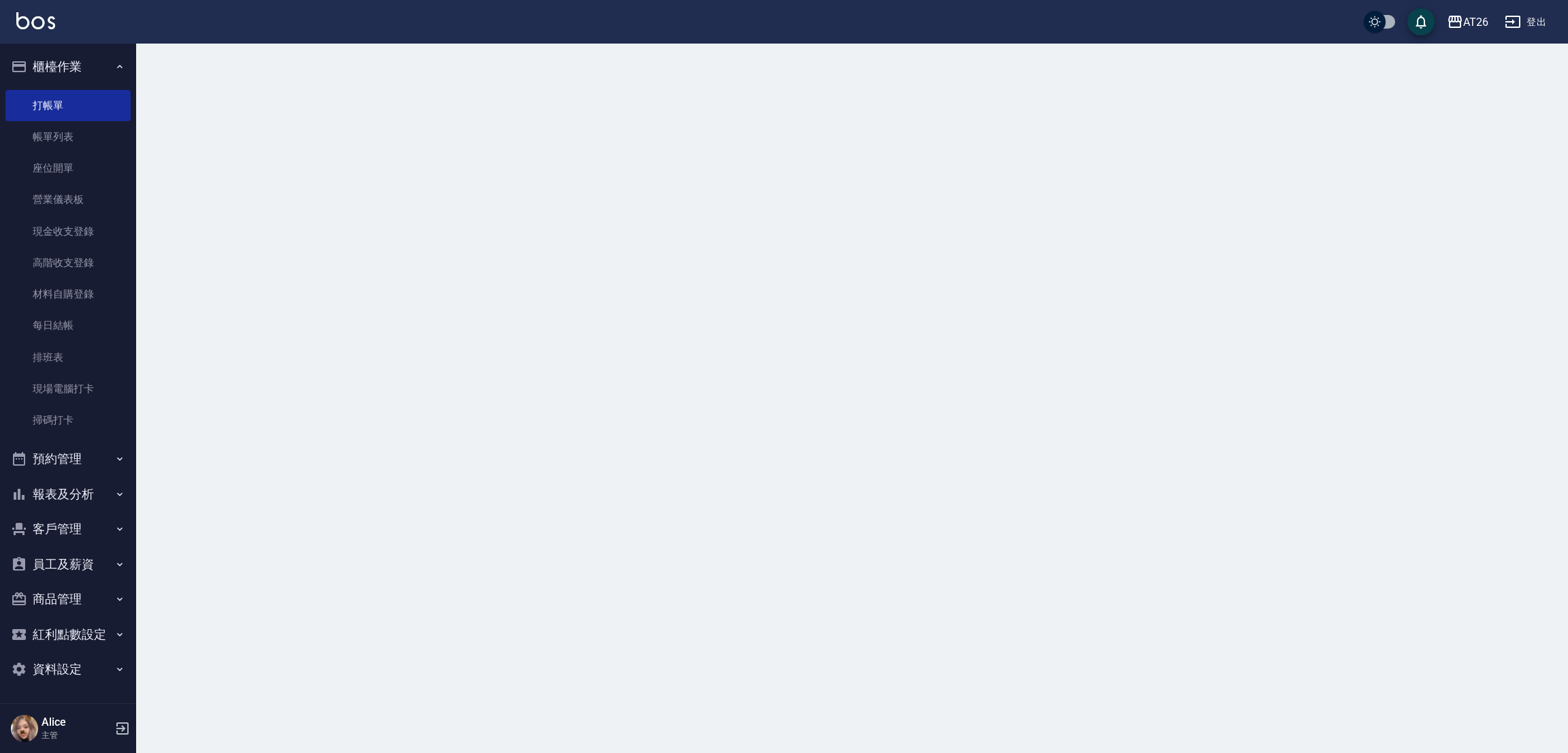
click at [83, 49] on button "櫃檯作業" at bounding box center [68, 66] width 125 height 36
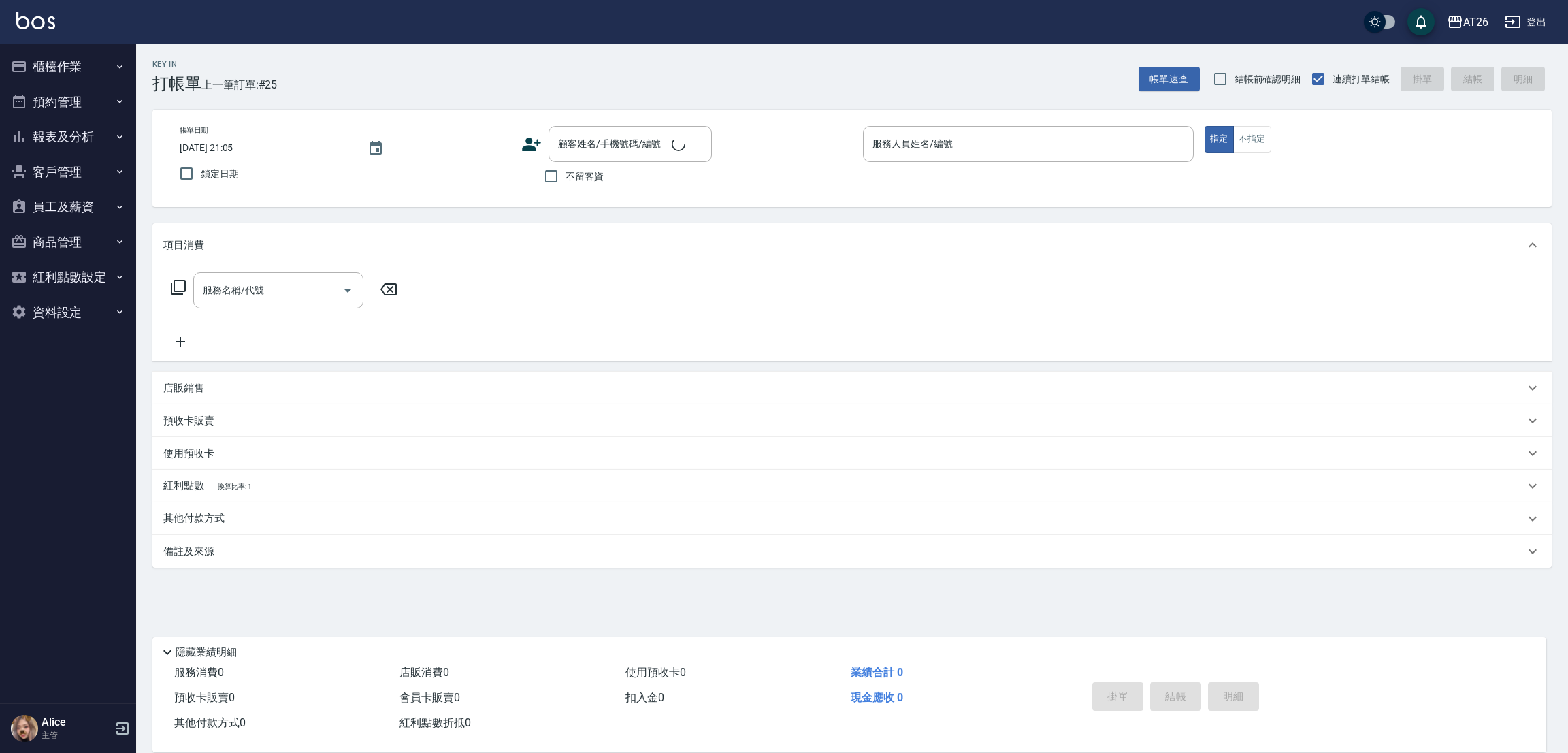
click at [83, 49] on button "櫃檯作業" at bounding box center [68, 66] width 125 height 36
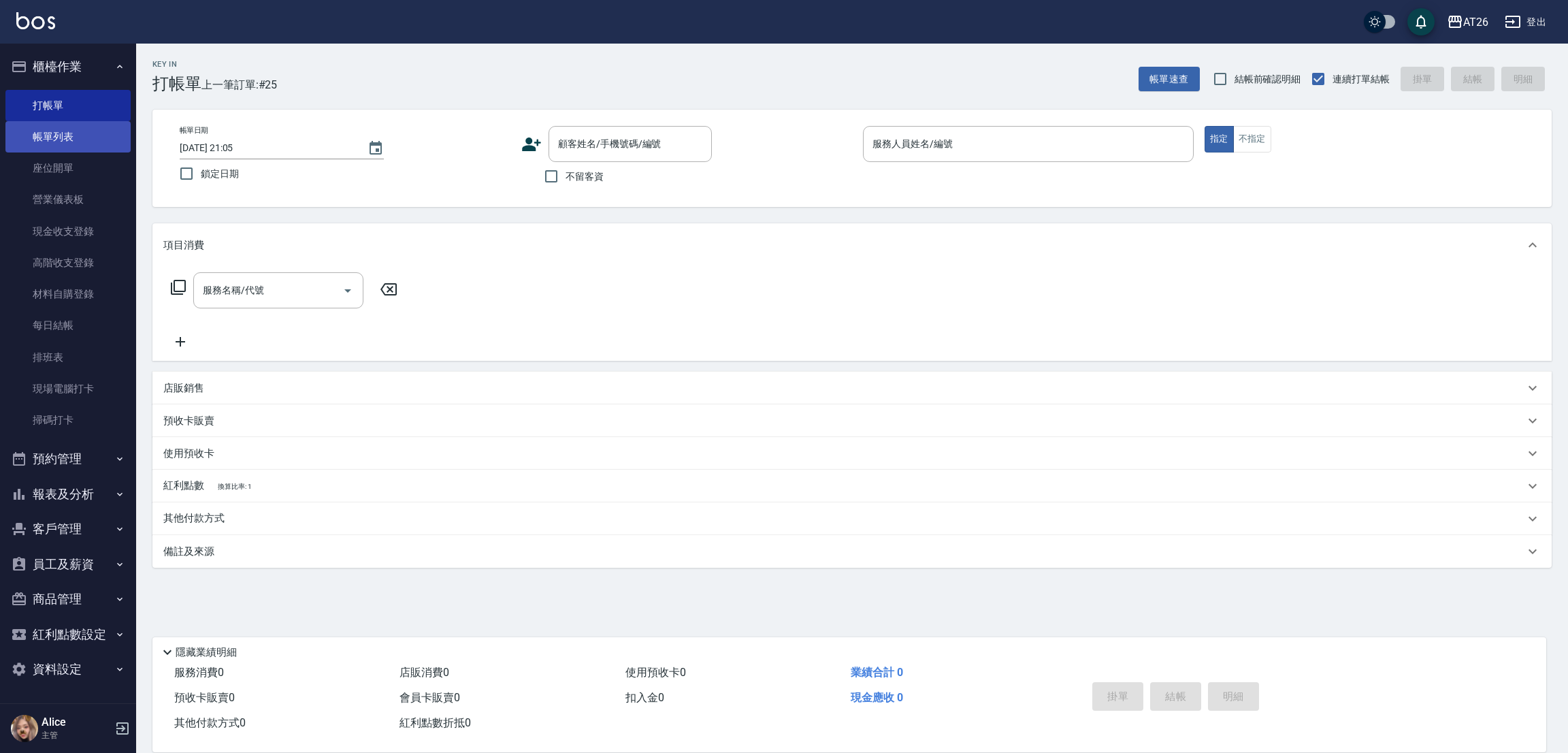
click at [124, 144] on link "帳單列表" at bounding box center [68, 137] width 125 height 32
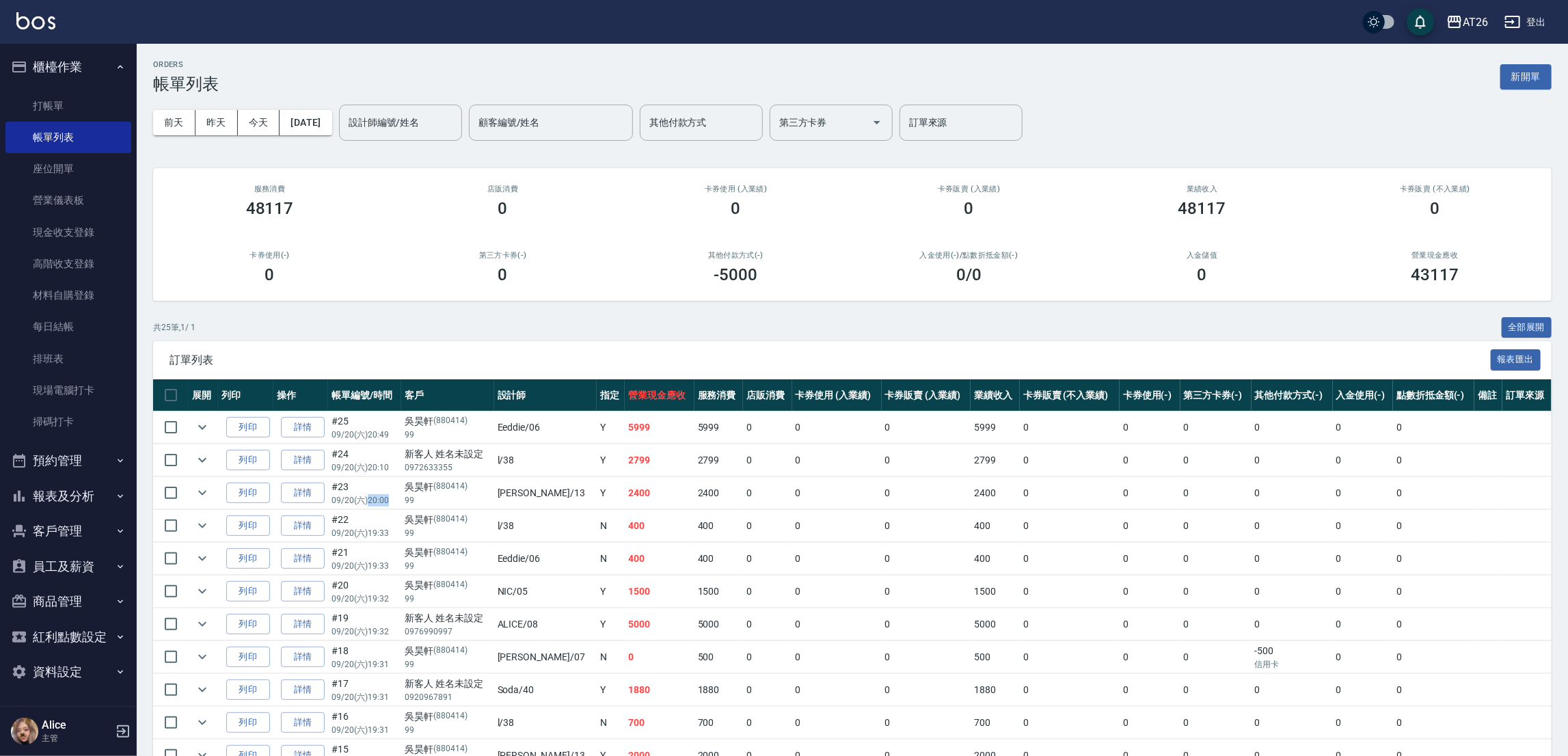
drag, startPoint x: 372, startPoint y: 502, endPoint x: 404, endPoint y: 508, distance: 32.6
click at [401, 508] on td "#23 09/20 (六) 20:00" at bounding box center [364, 492] width 73 height 32
click at [69, 502] on button "報表及分析" at bounding box center [69, 496] width 126 height 36
click at [60, 531] on link "報表目錄" at bounding box center [69, 535] width 126 height 32
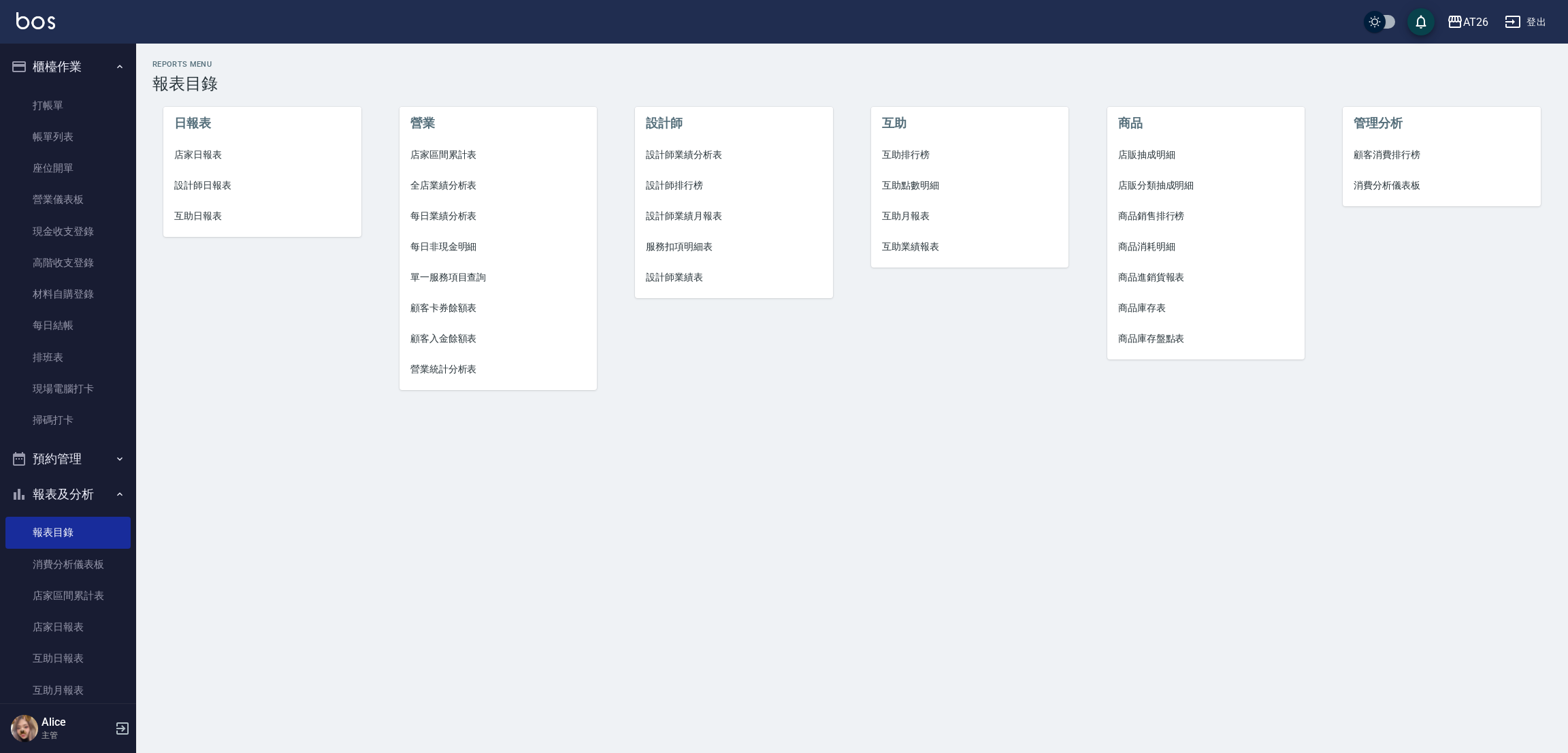
click at [229, 194] on li "設計師日報表" at bounding box center [262, 186] width 197 height 31
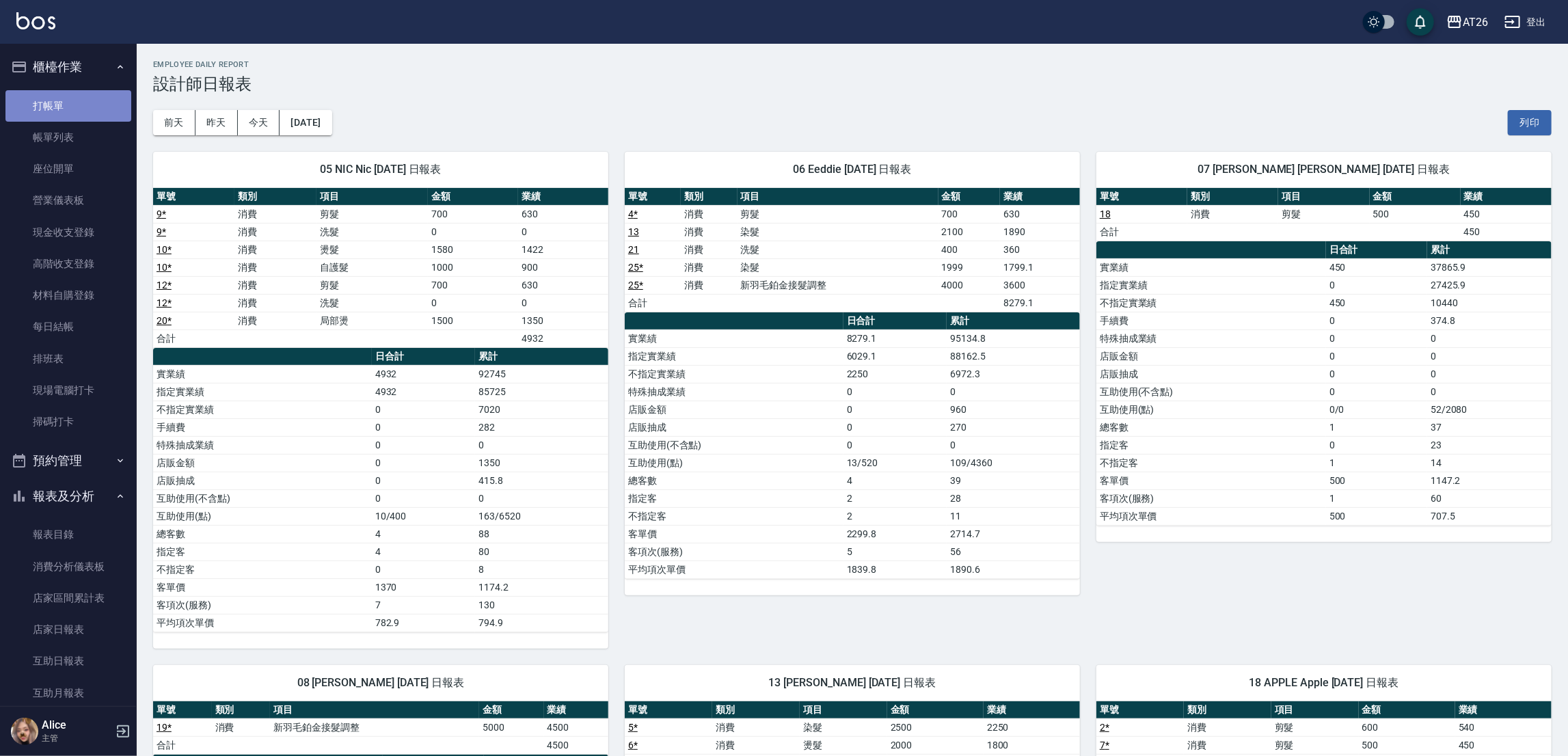
click at [72, 113] on link "打帳單" at bounding box center [69, 105] width 126 height 32
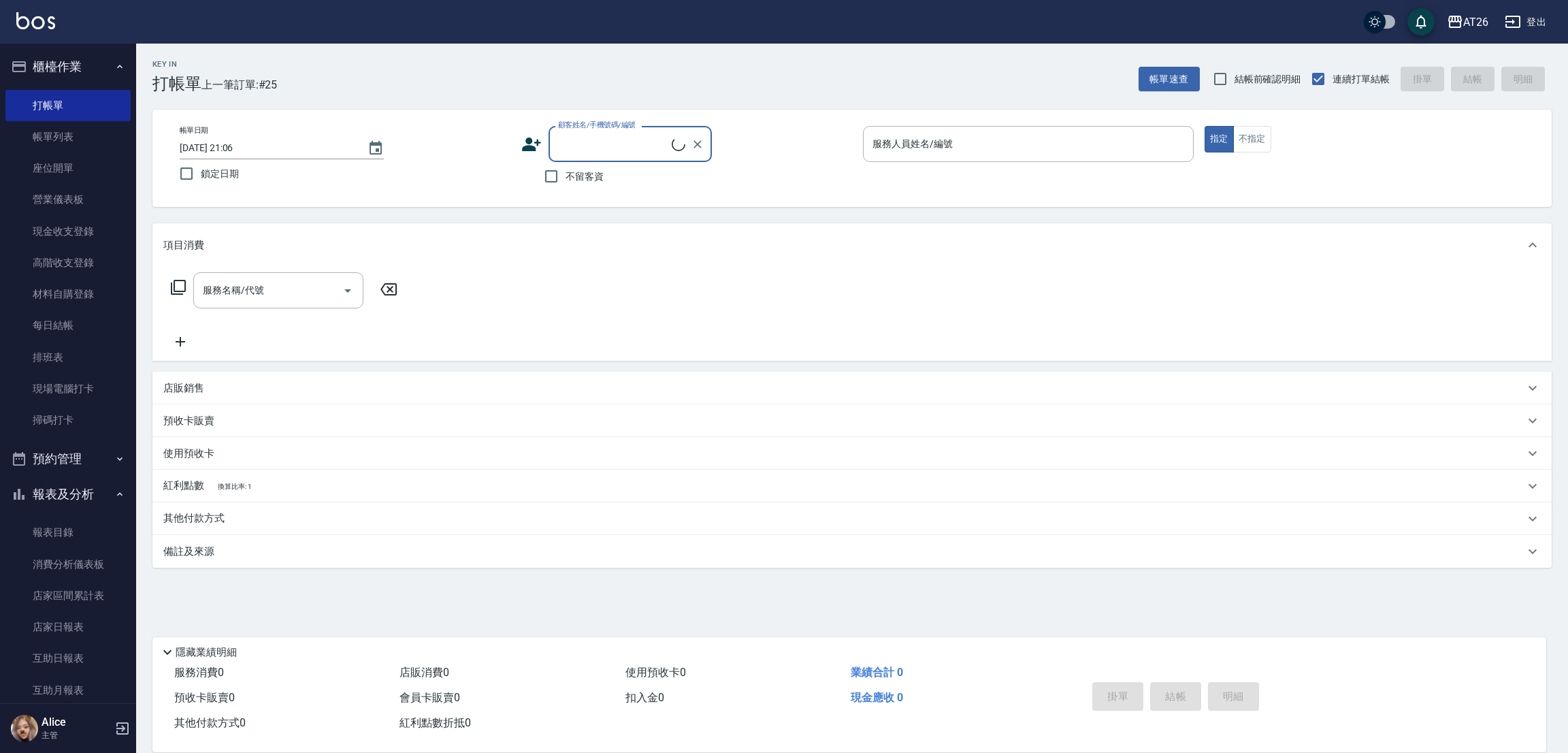
click at [45, 59] on button "櫃檯作業" at bounding box center [68, 66] width 125 height 36
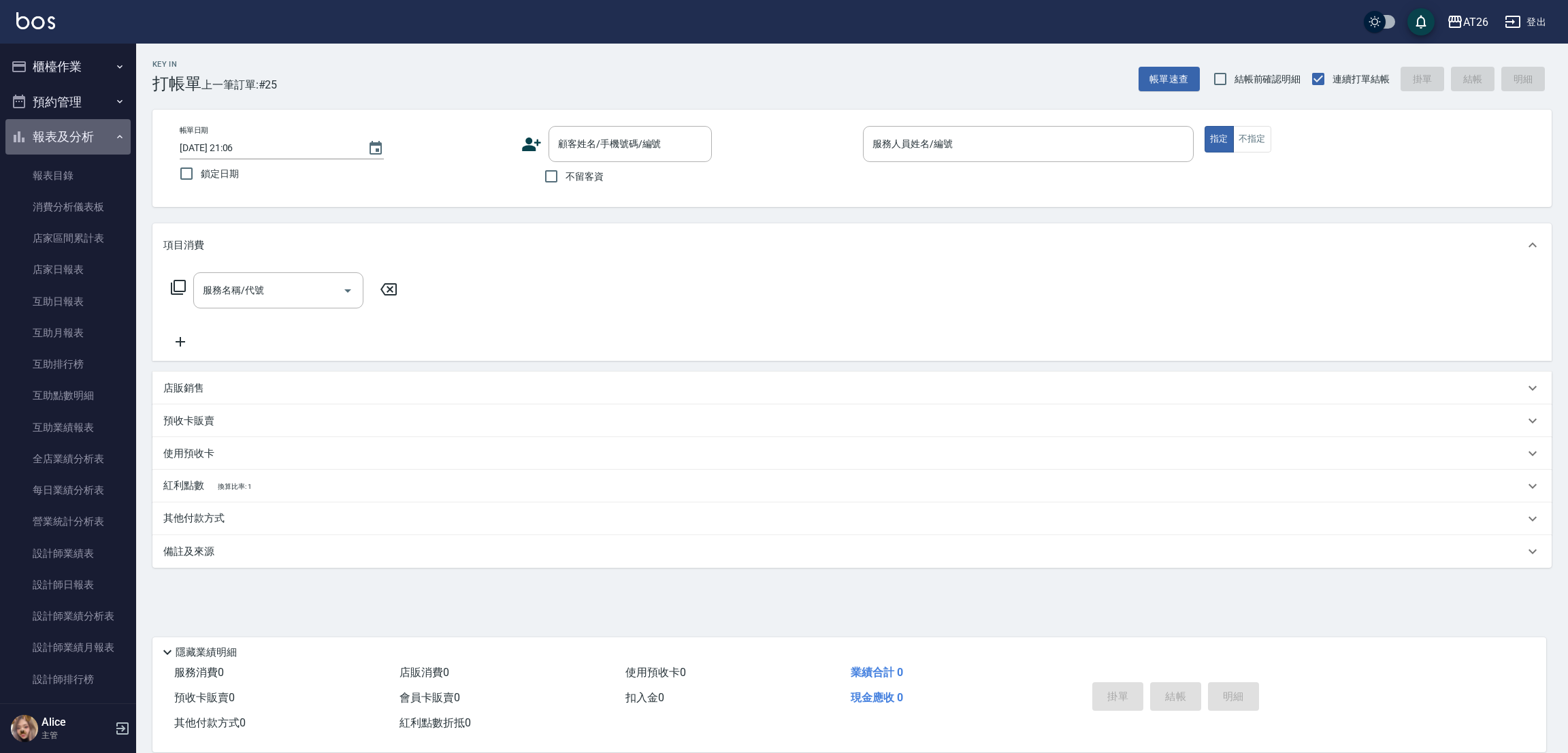
click at [115, 141] on icon "button" at bounding box center [119, 136] width 11 height 11
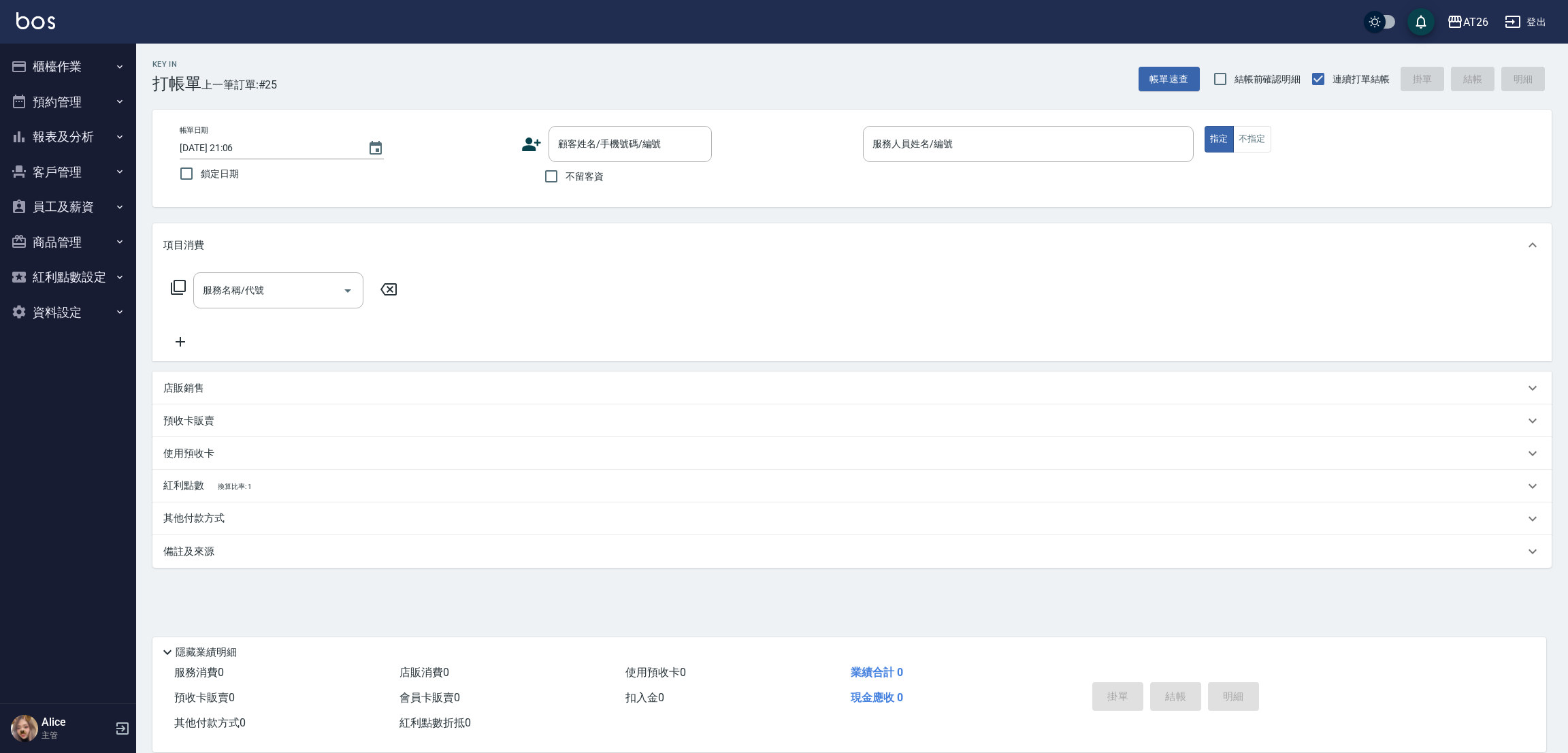
click at [81, 108] on button "預約管理" at bounding box center [68, 102] width 125 height 36
click at [78, 104] on button "預約管理" at bounding box center [68, 102] width 125 height 36
click at [96, 206] on button "員工及薪資" at bounding box center [68, 207] width 125 height 36
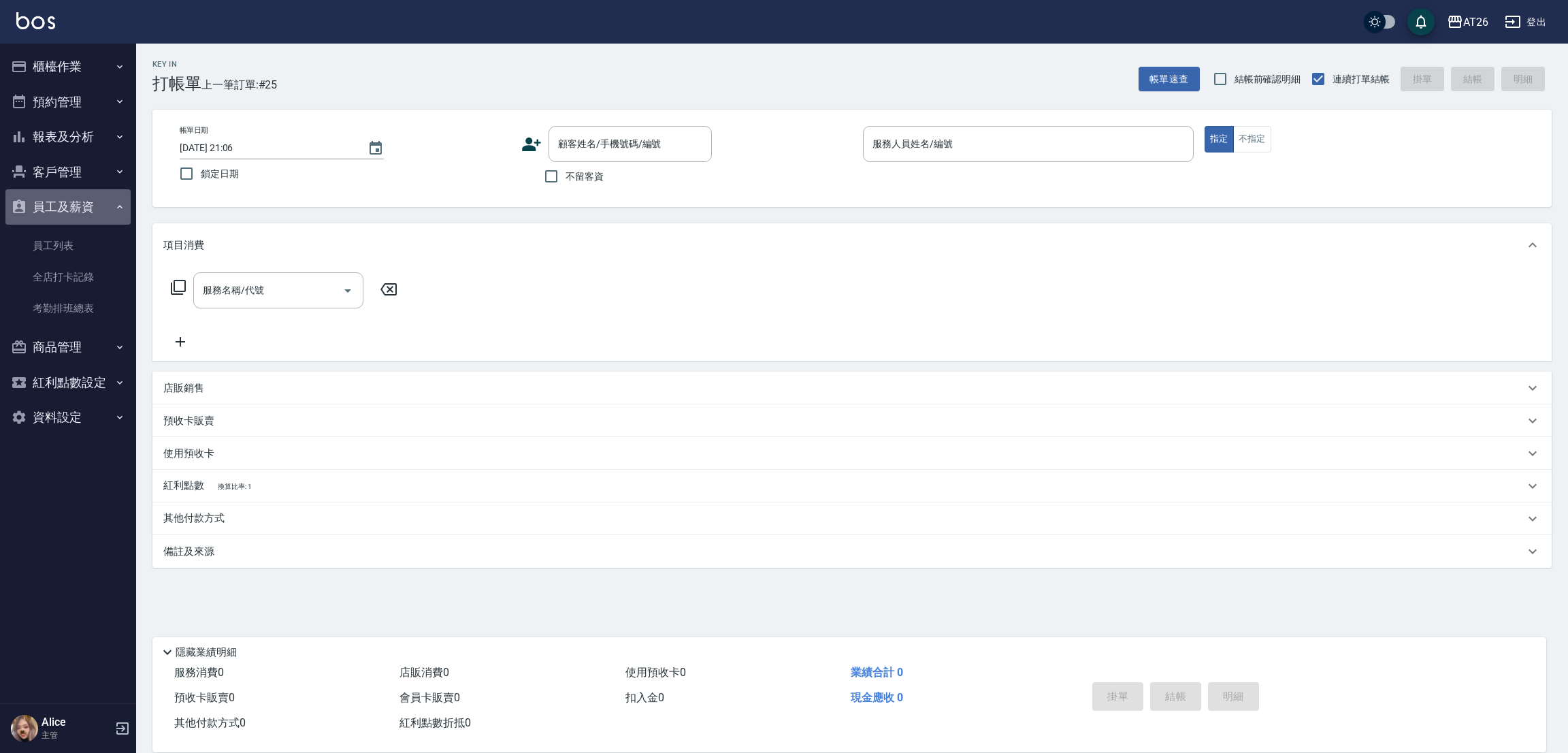
click at [71, 213] on button "員工及薪資" at bounding box center [68, 207] width 125 height 36
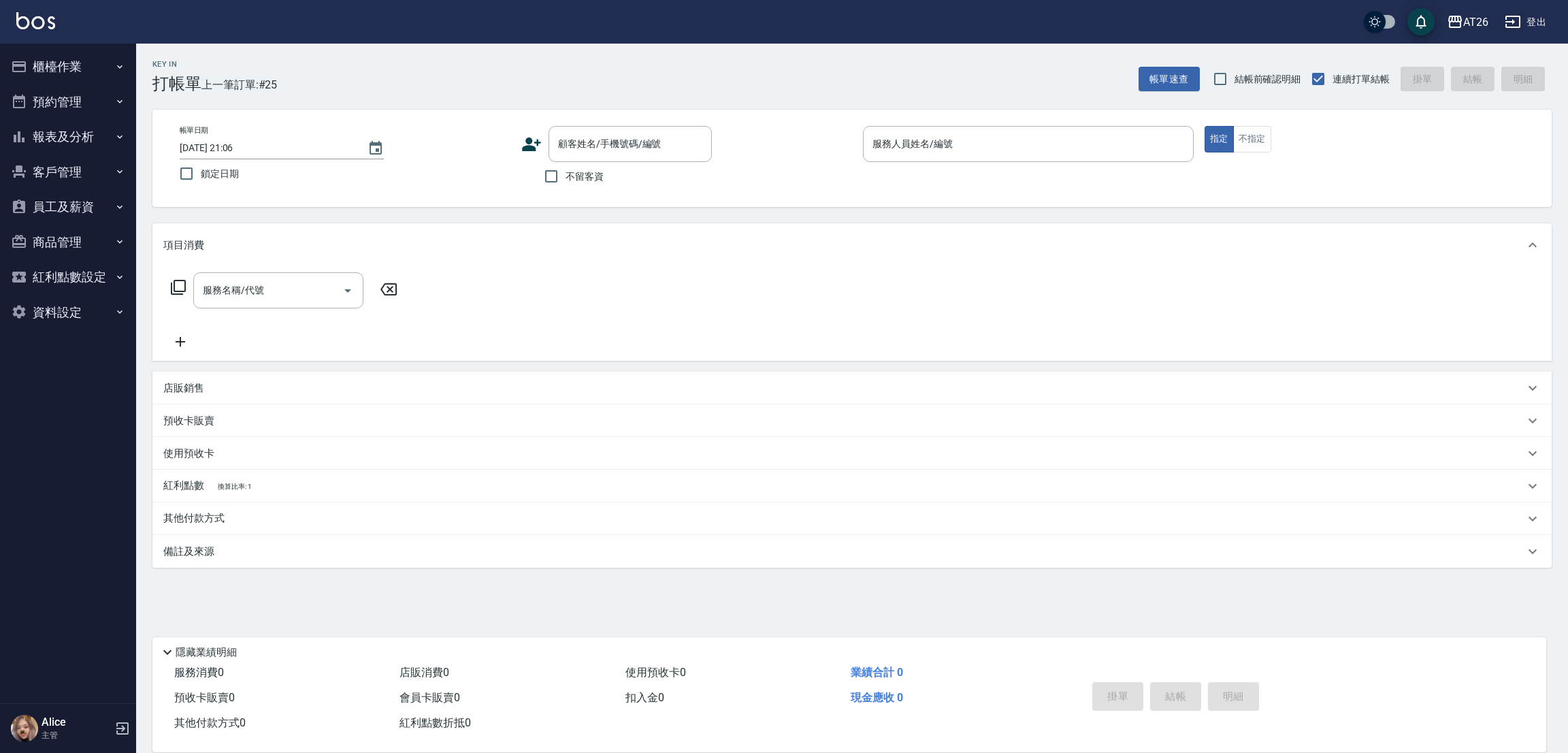
click at [91, 232] on button "商品管理" at bounding box center [68, 242] width 125 height 36
click at [80, 251] on button "商品管理" at bounding box center [68, 242] width 125 height 36
drag, startPoint x: 68, startPoint y: 131, endPoint x: 76, endPoint y: 127, distance: 8.9
click at [76, 127] on button "報表及分析" at bounding box center [68, 137] width 125 height 36
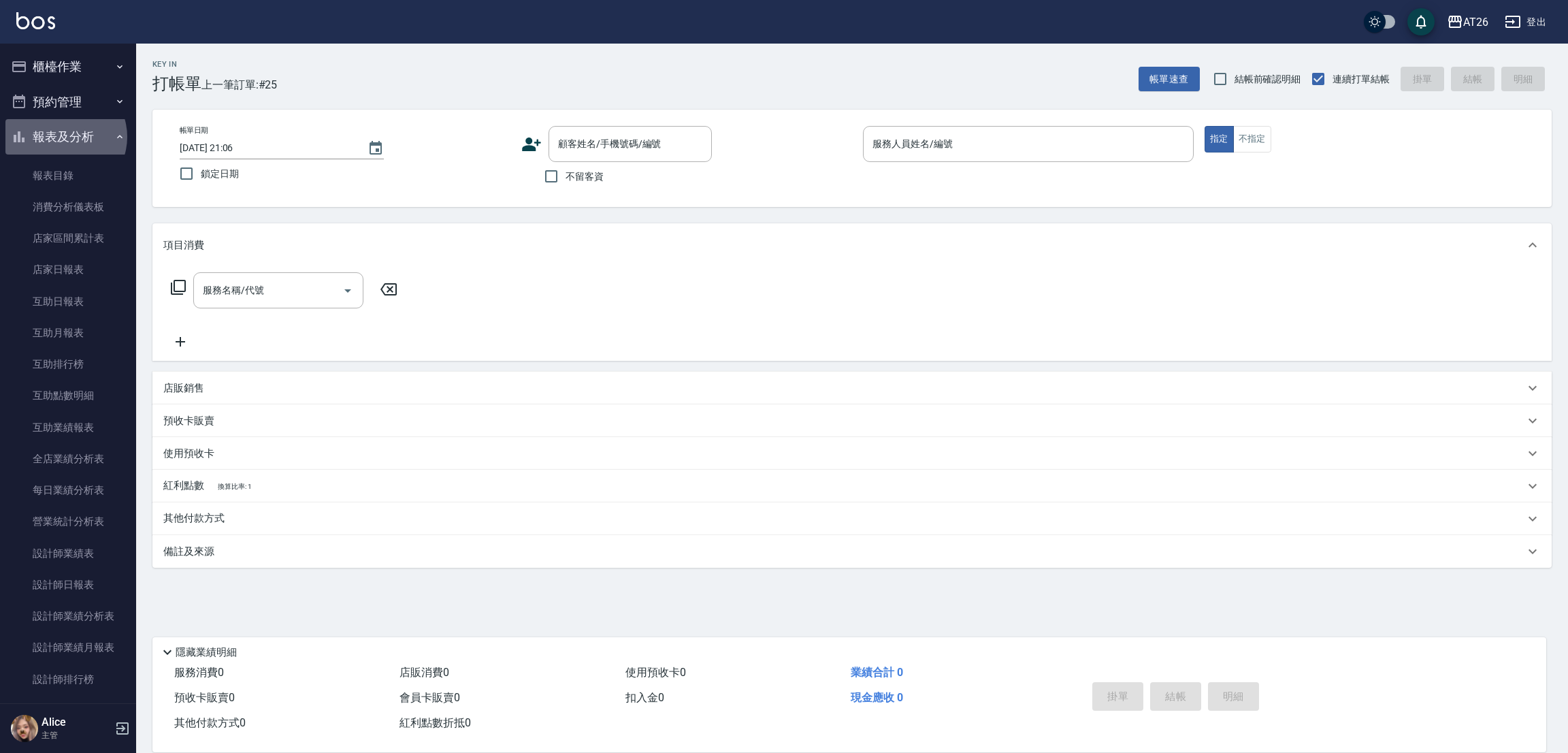
drag, startPoint x: 64, startPoint y: 137, endPoint x: 80, endPoint y: 111, distance: 30.5
click at [64, 137] on button "報表及分析" at bounding box center [68, 137] width 125 height 36
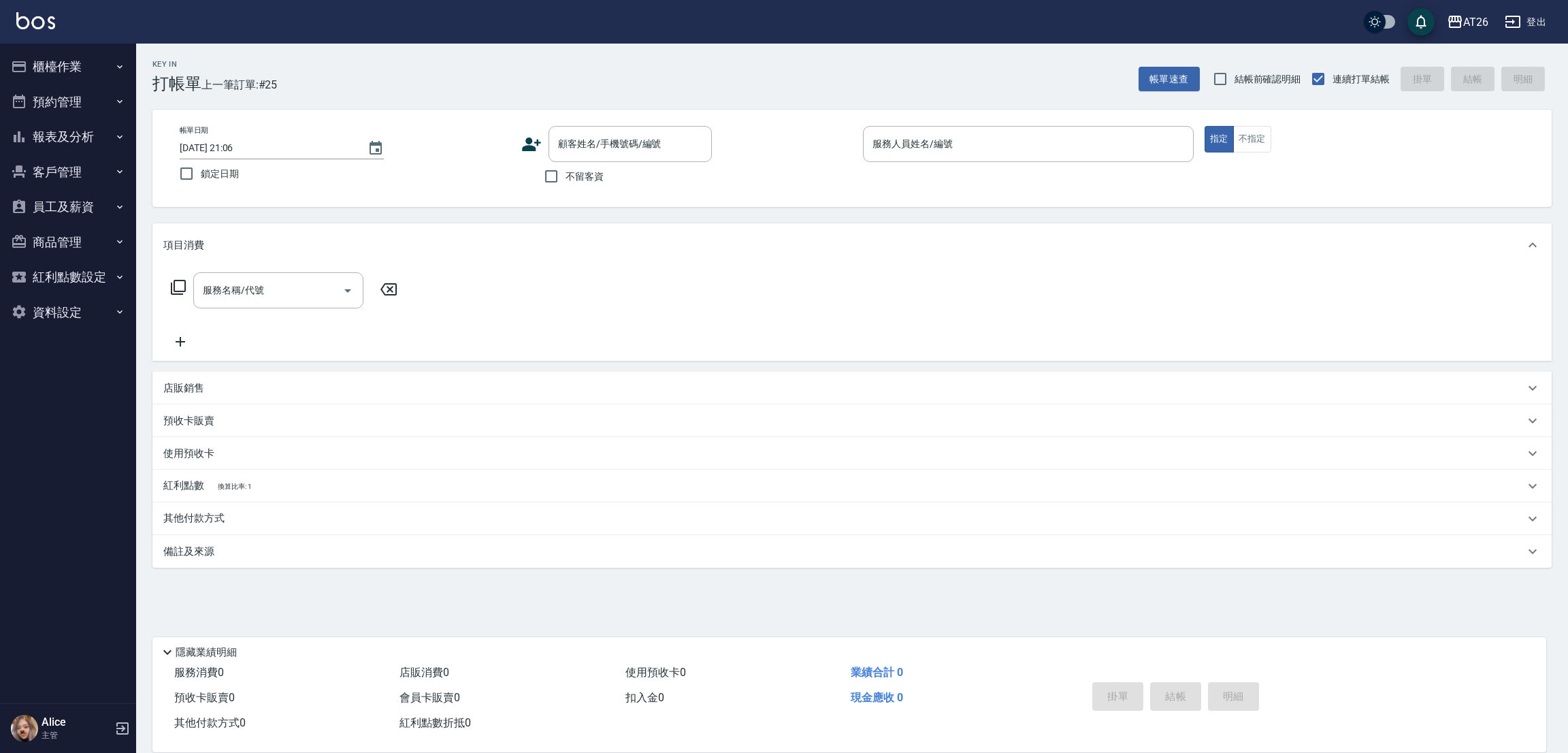
click at [104, 36] on div "AT26 登出" at bounding box center [784, 21] width 1568 height 43
click at [104, 54] on button "櫃檯作業" at bounding box center [68, 66] width 125 height 36
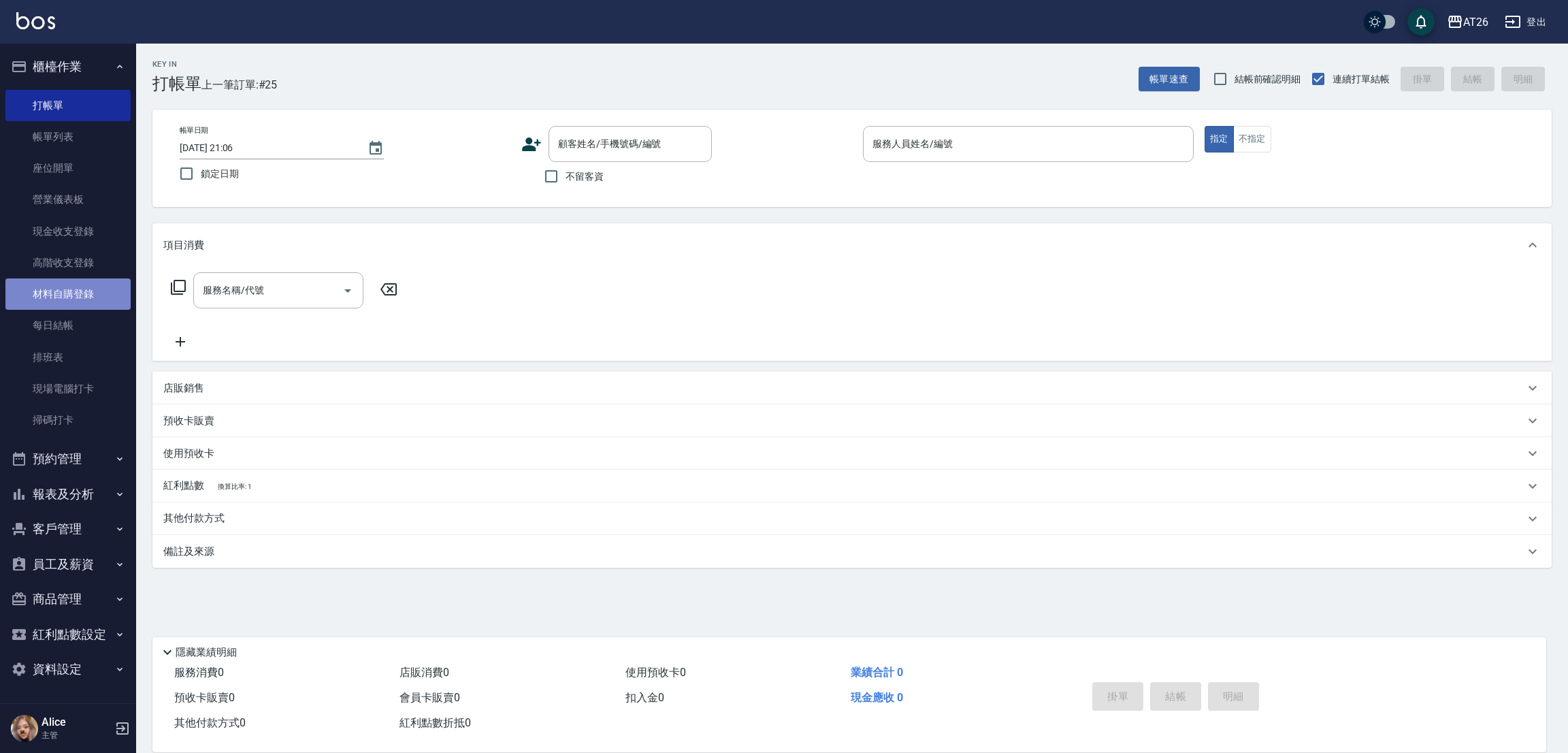
click at [92, 285] on link "材料自購登錄" at bounding box center [68, 294] width 125 height 32
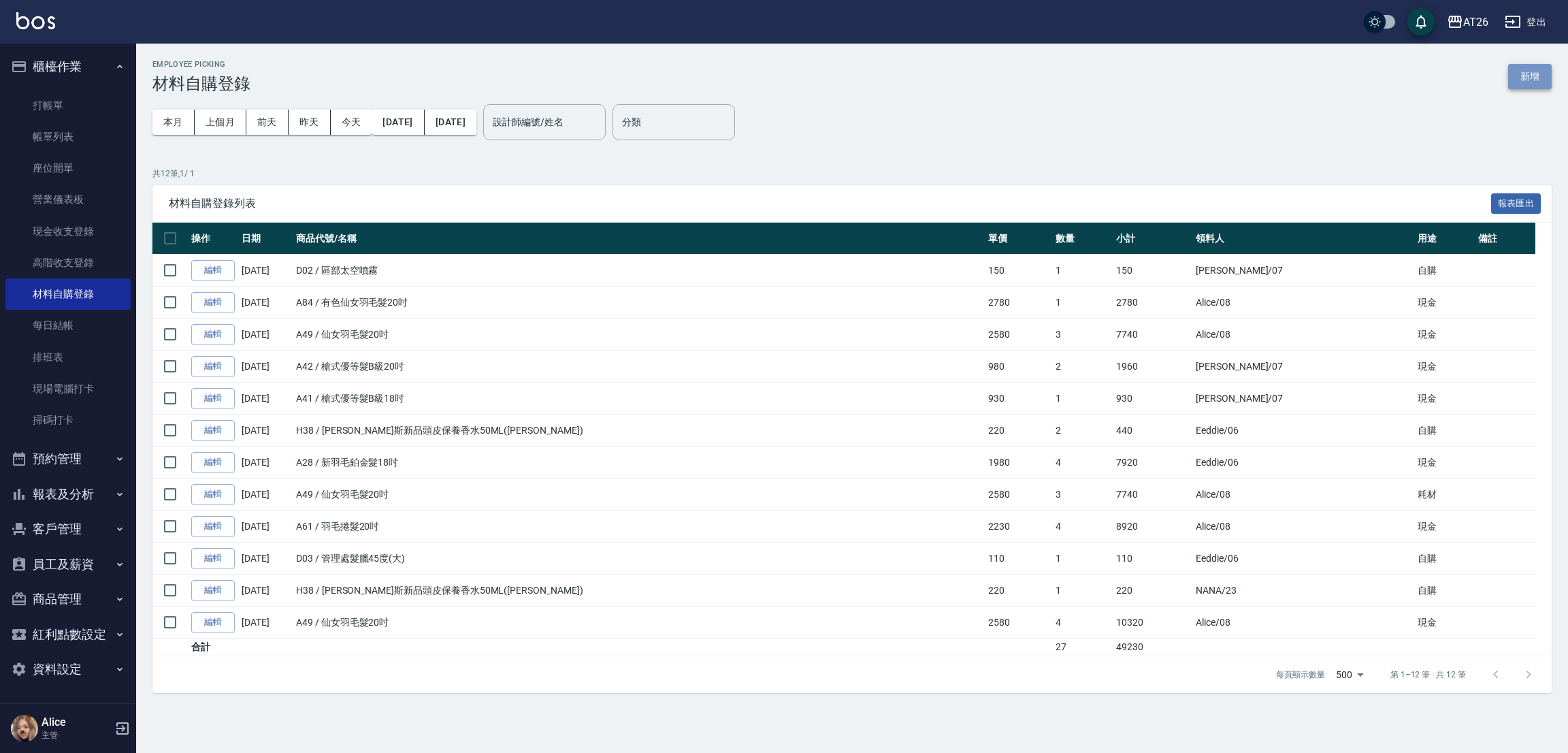
click at [1515, 74] on button "新增" at bounding box center [1529, 76] width 43 height 25
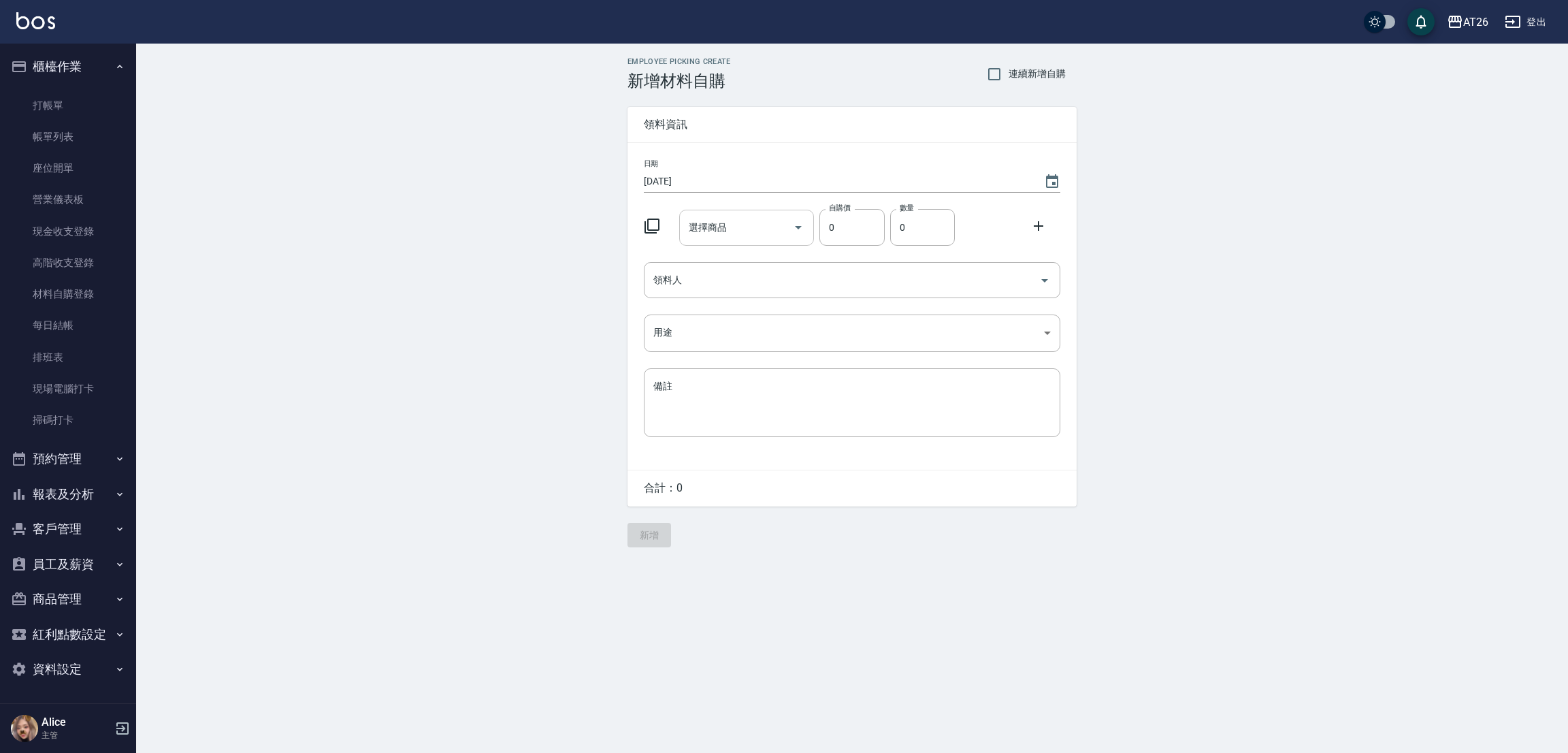
click at [714, 237] on input "選擇商品" at bounding box center [736, 227] width 103 height 24
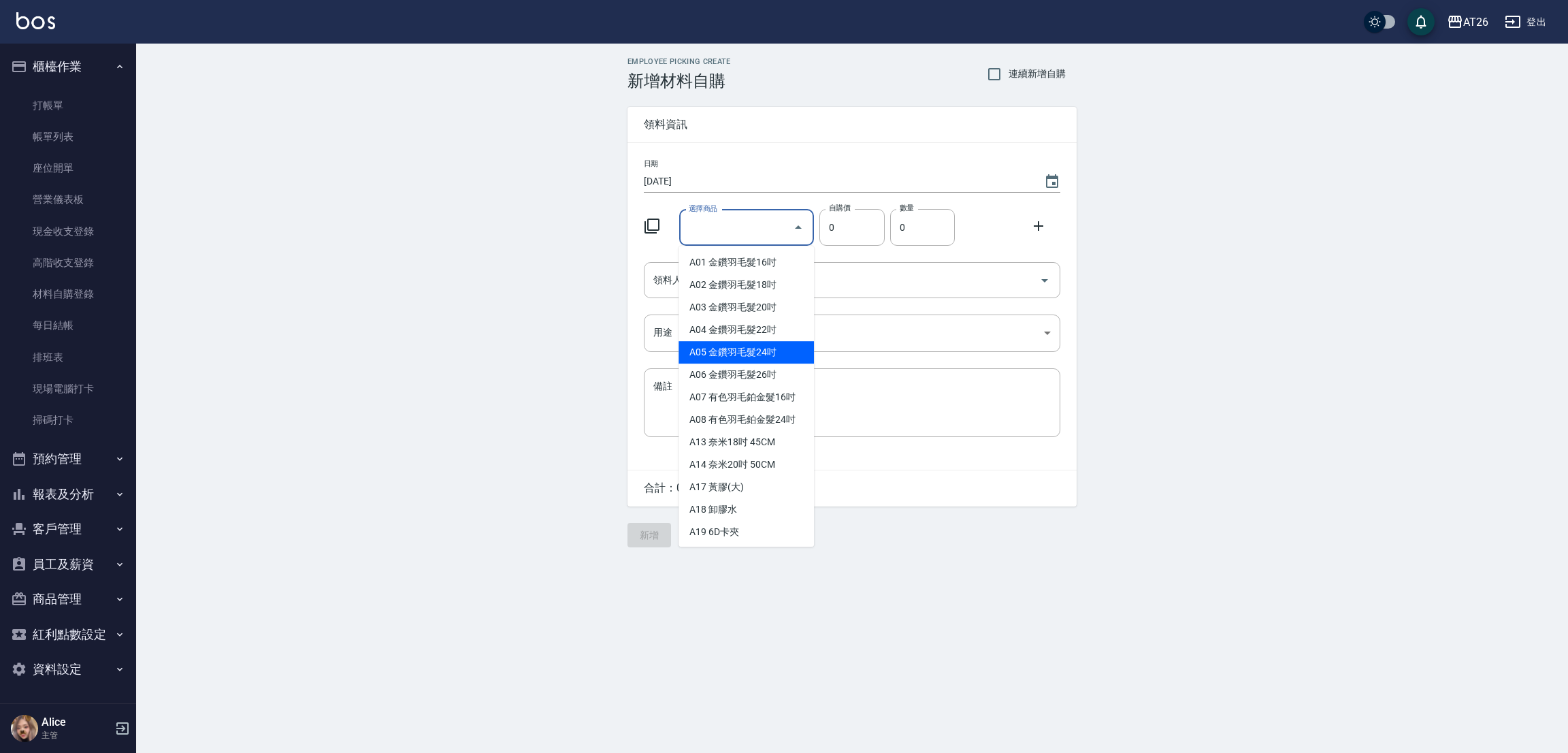
type input "[PERSON_NAME]漂粉"
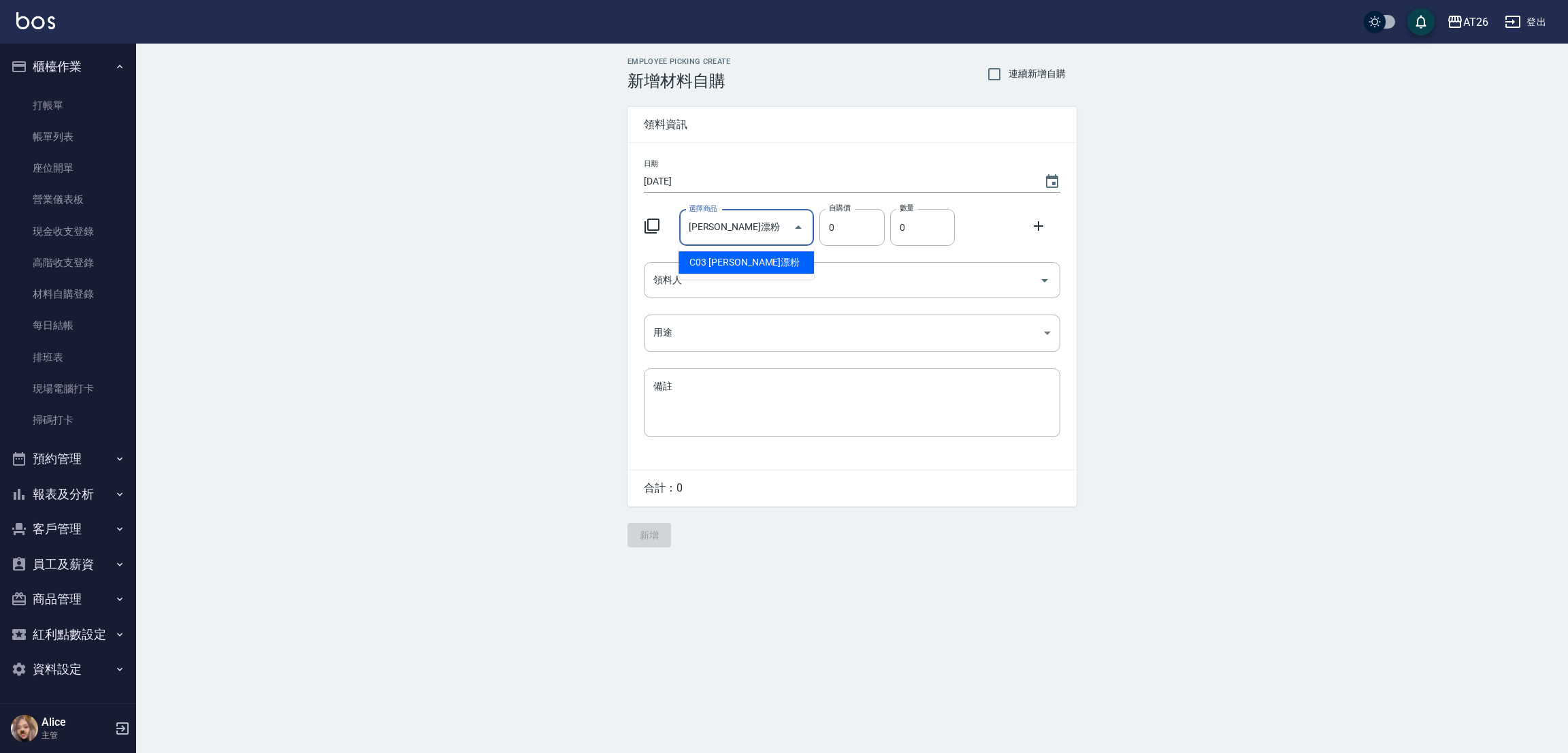
click at [726, 264] on li "C03 [PERSON_NAME]漂粉" at bounding box center [746, 262] width 136 height 22
type input "400"
type input "1"
click at [749, 221] on input "[PERSON_NAME]漂粉" at bounding box center [728, 227] width 85 height 24
click at [757, 221] on keeper-lock "Open Keeper Popup" at bounding box center [758, 227] width 16 height 16
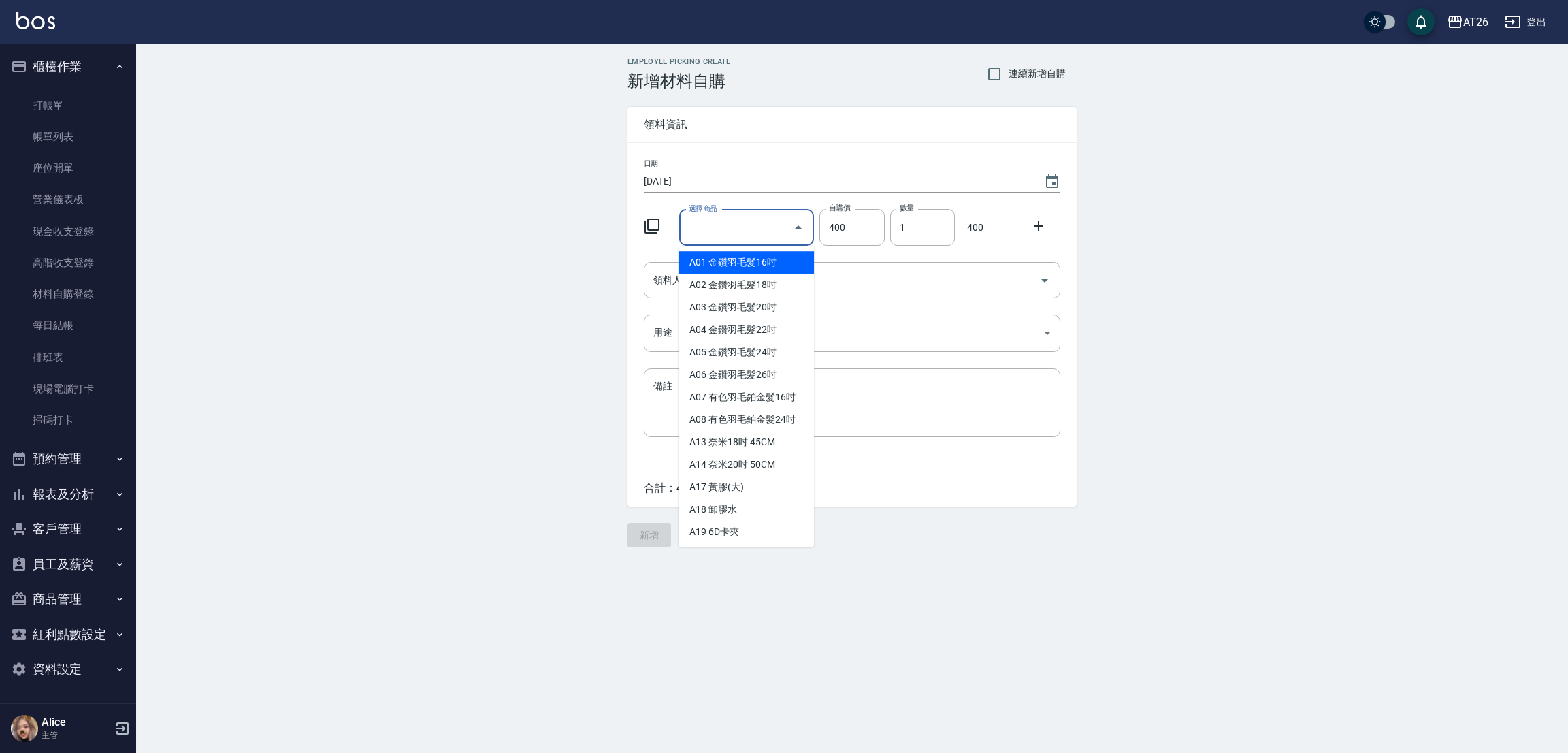
click at [741, 221] on input "選擇商品" at bounding box center [736, 227] width 103 height 24
click at [1268, 112] on div "Employee Picking Create 新增材料自購 連續新增自購 領料資訊 日期 2025/09/20 選擇商品 選擇商品 自購價 400 自購價 …" at bounding box center [851, 301] width 1431 height 517
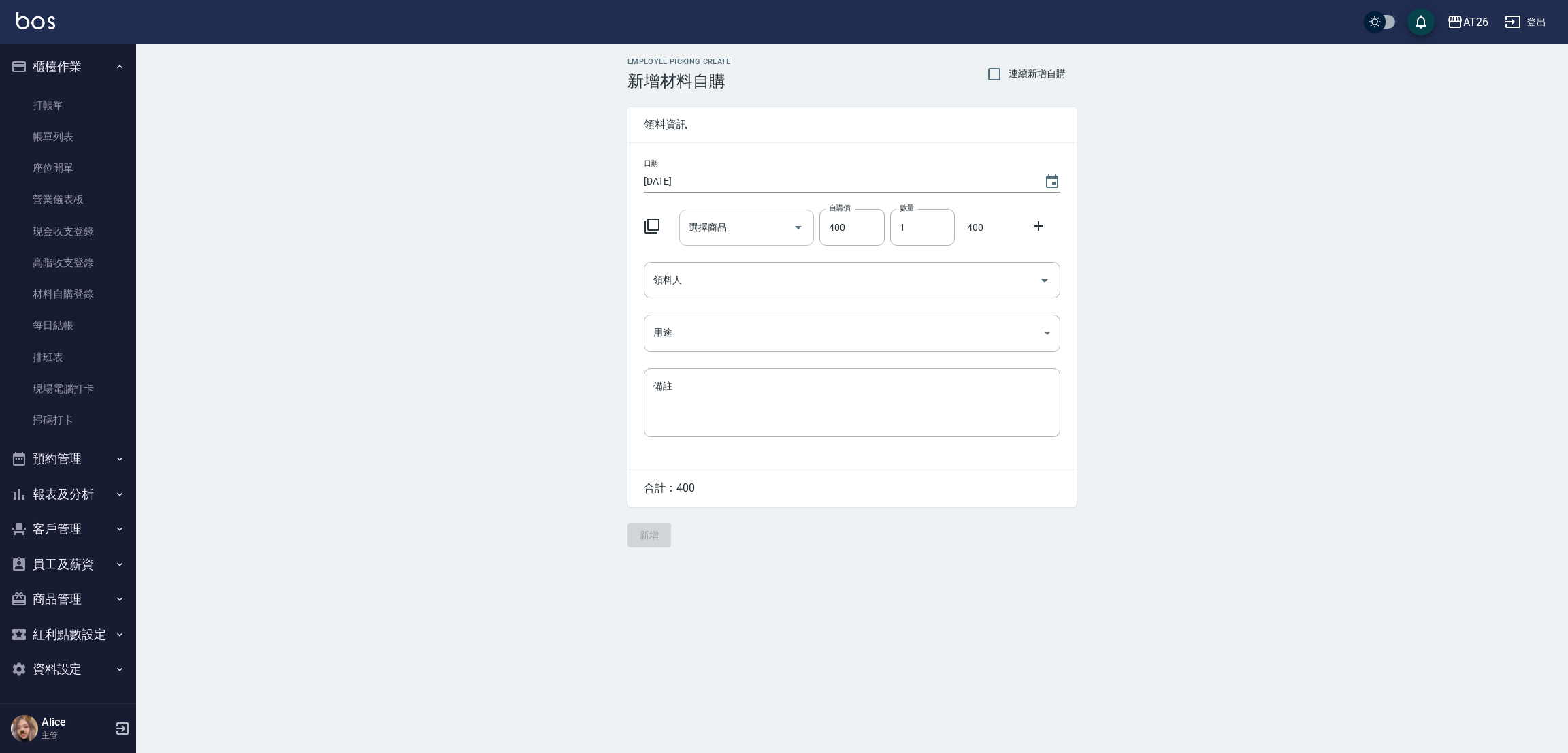
click at [752, 242] on div "選擇商品" at bounding box center [746, 227] width 136 height 36
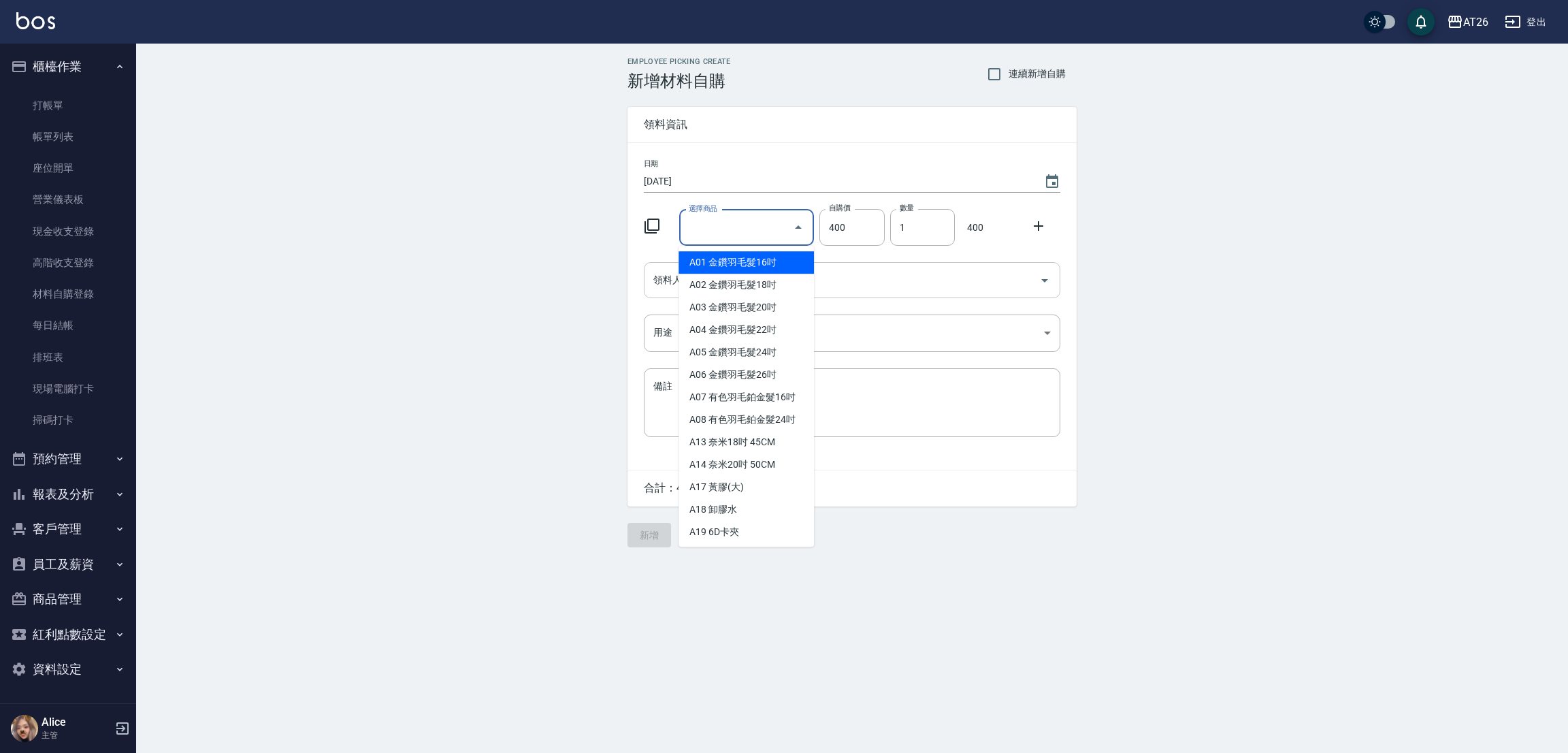
type input "b"
click at [714, 256] on li "C01 [PERSON_NAME]染膏" at bounding box center [746, 262] width 136 height 22
type input "里歐染膏"
type input "90"
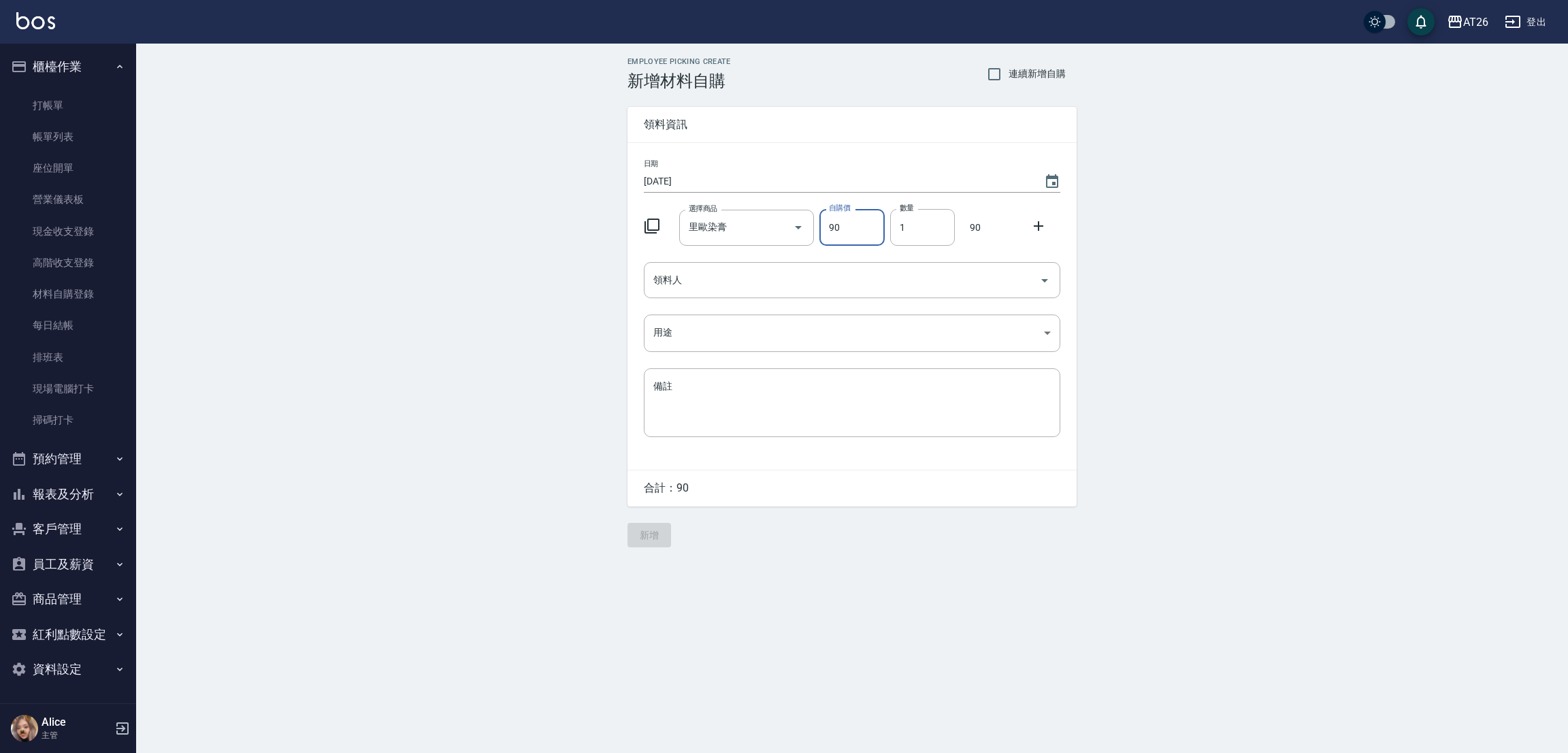
drag, startPoint x: 874, startPoint y: 224, endPoint x: 917, endPoint y: 249, distance: 49.7
click at [827, 221] on input "90" at bounding box center [851, 227] width 64 height 37
click at [920, 228] on input "1" at bounding box center [922, 227] width 64 height 37
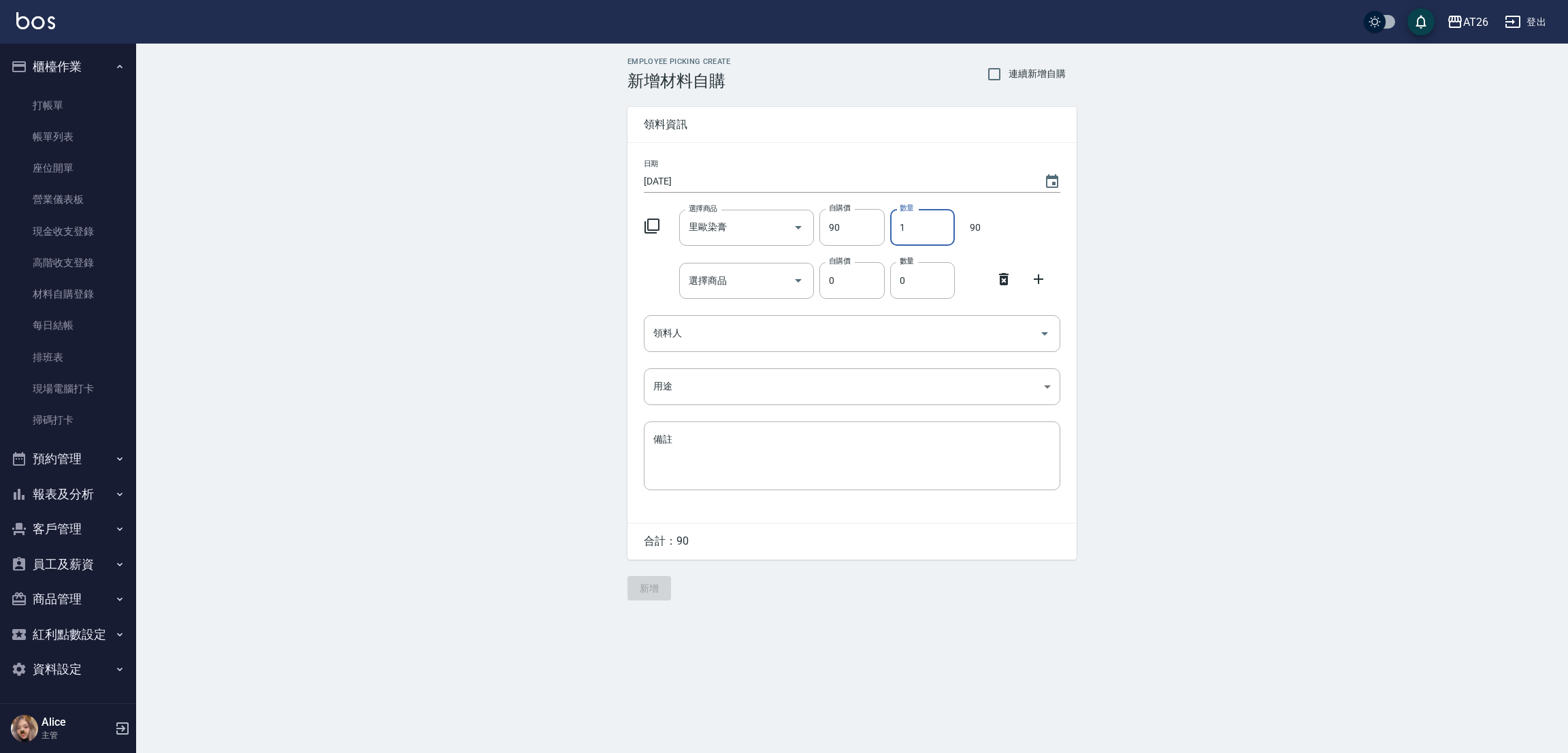
drag, startPoint x: 918, startPoint y: 237, endPoint x: 1018, endPoint y: 314, distance: 126.2
click at [916, 237] on input "1" at bounding box center [922, 227] width 64 height 37
type input "16"
drag, startPoint x: 746, startPoint y: 273, endPoint x: 761, endPoint y: 273, distance: 15.0
click at [756, 273] on input "選擇商品" at bounding box center [736, 280] width 103 height 24
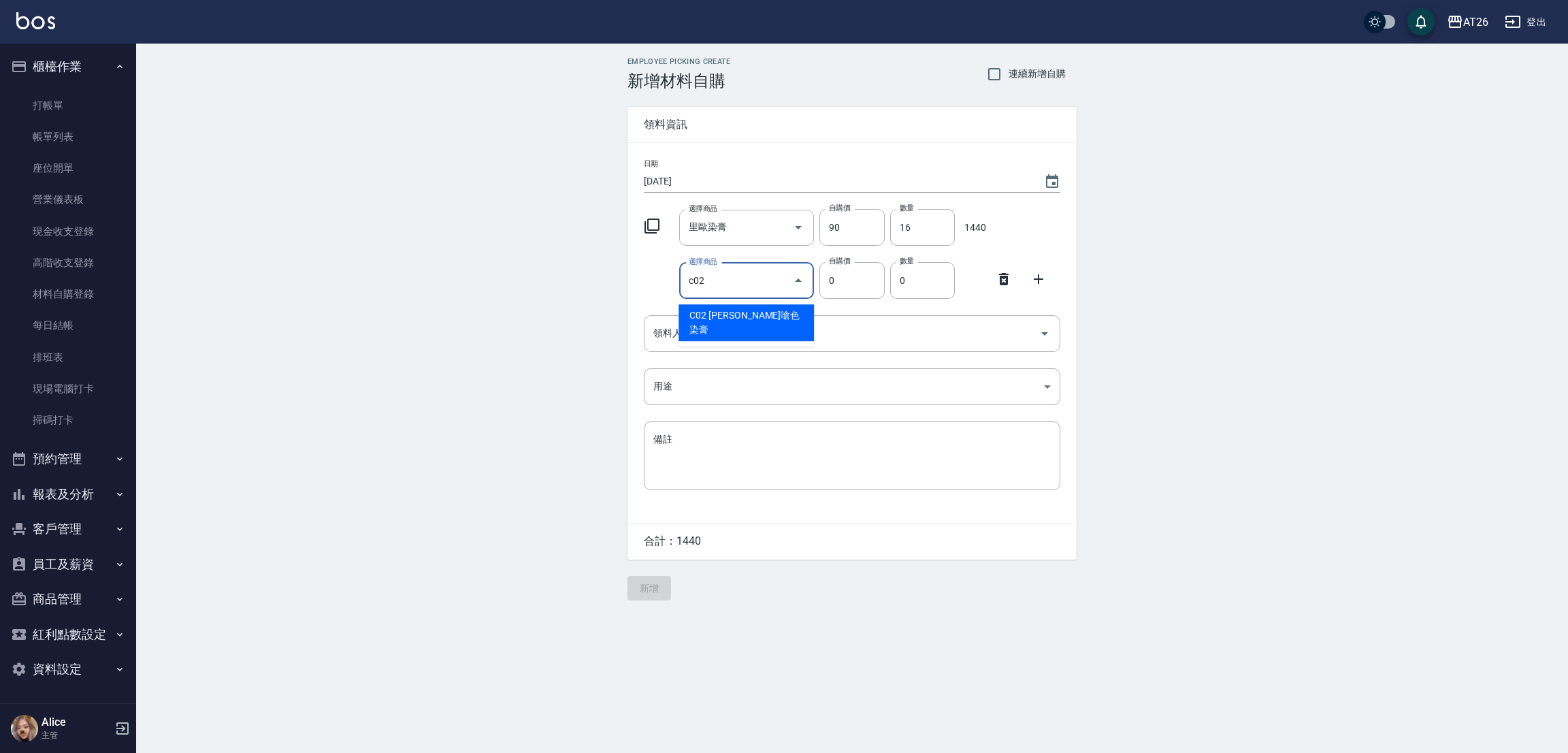
type input "c02"
type input "120"
type input "[PERSON_NAME]嗆色染膏"
type input "2"
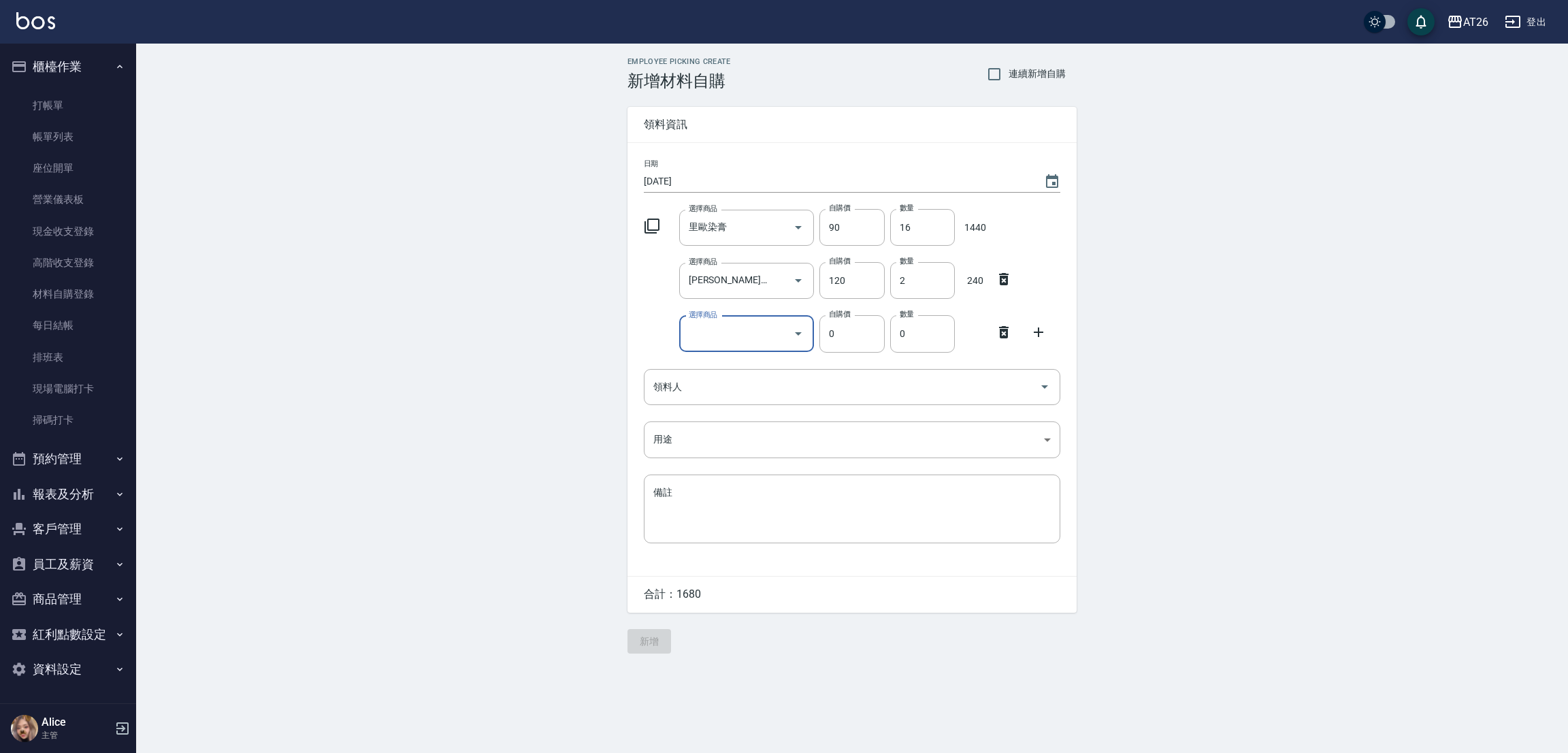
click at [730, 345] on input "選擇商品" at bounding box center [736, 333] width 103 height 24
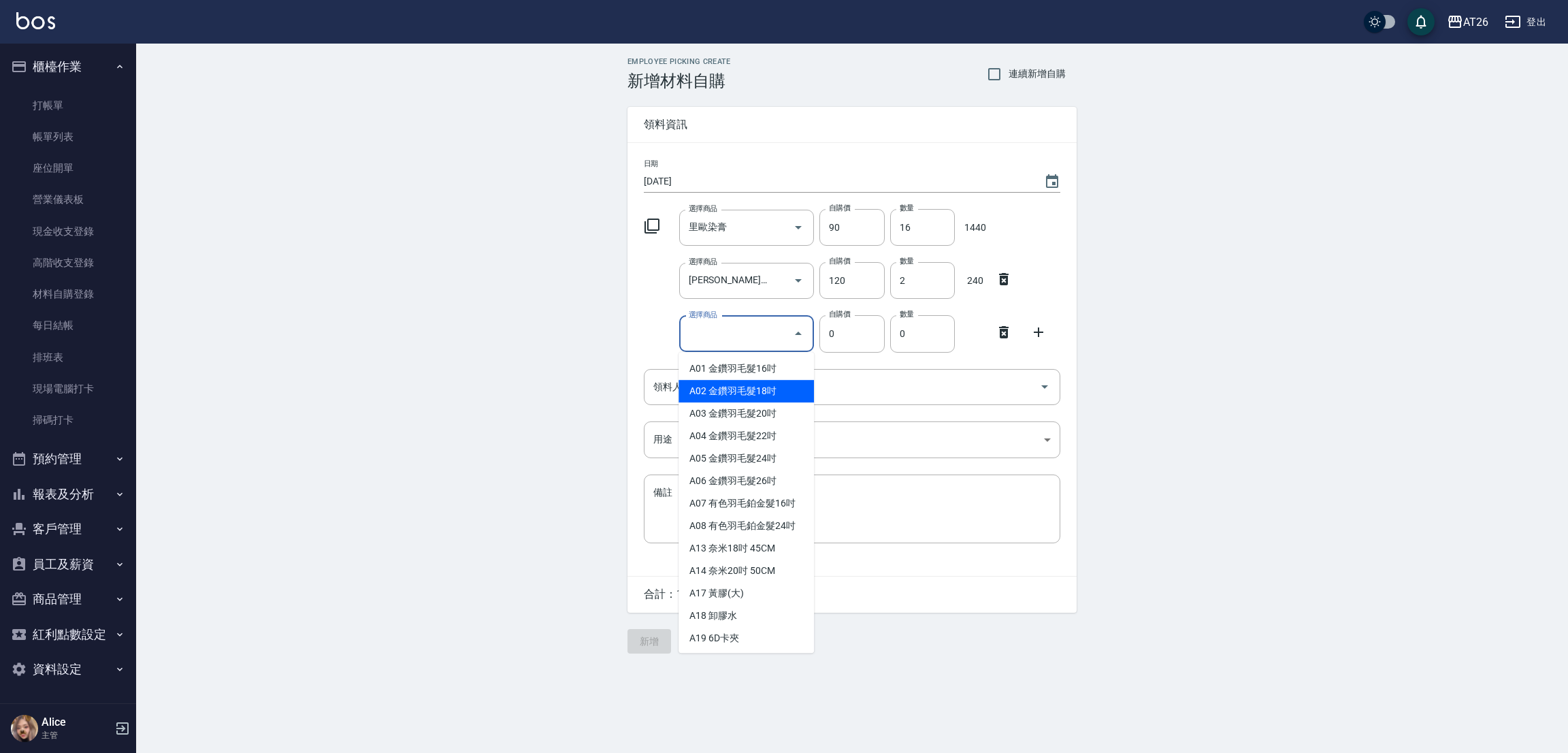
type input "[PERSON_NAME]漂粉"
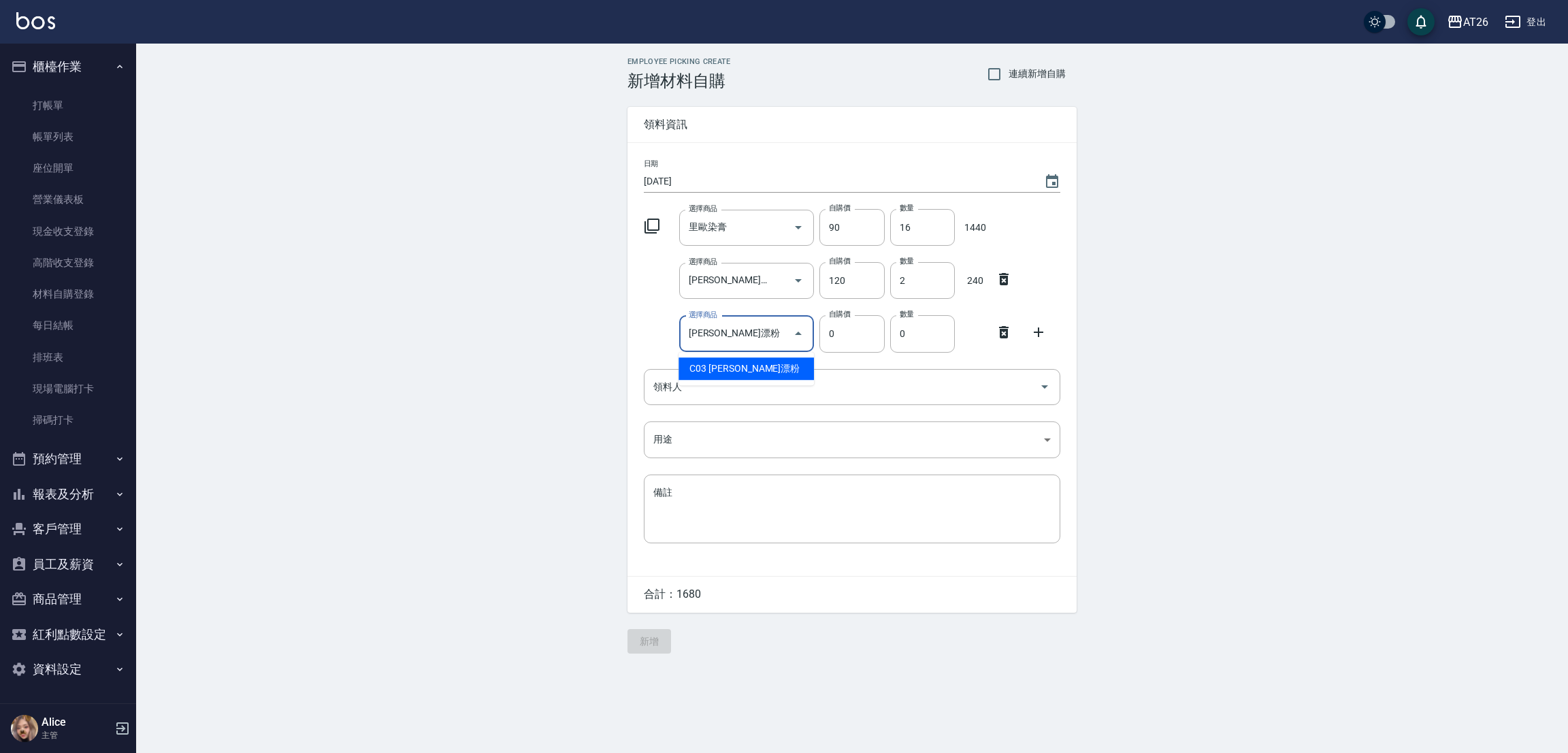
click at [756, 371] on li "C03 [PERSON_NAME]漂粉" at bounding box center [746, 368] width 136 height 22
type input "400"
click at [746, 345] on input "[PERSON_NAME]漂粉" at bounding box center [728, 333] width 85 height 24
click at [733, 373] on li "C03 [PERSON_NAME]漂粉" at bounding box center [746, 368] width 136 height 22
click at [964, 350] on div "選擇商品 里歐漂粉 選擇商品 自購價 400 自購價 數量 1 數量 400" at bounding box center [849, 331] width 422 height 42
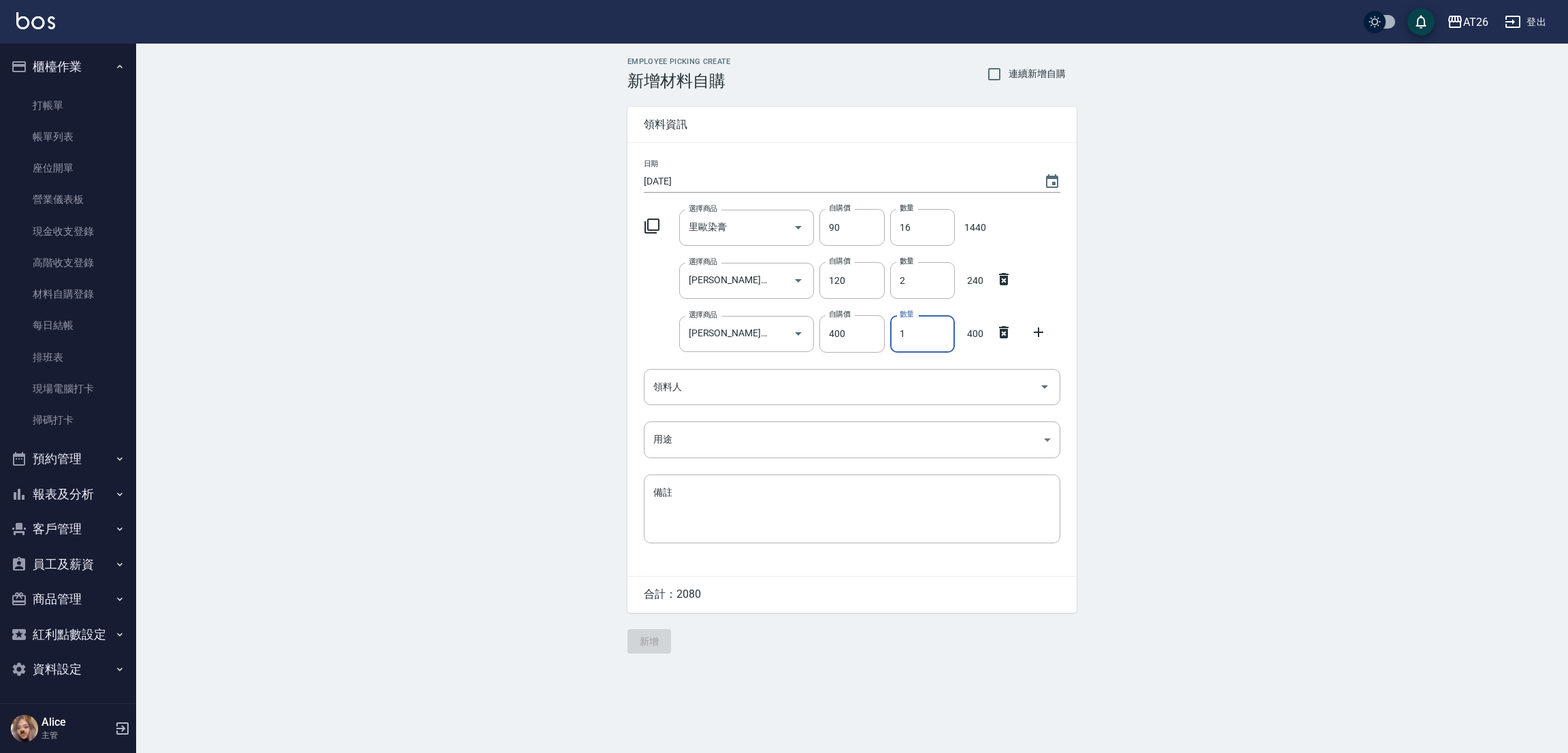
click at [907, 320] on input "1" at bounding box center [922, 333] width 64 height 37
type input "5"
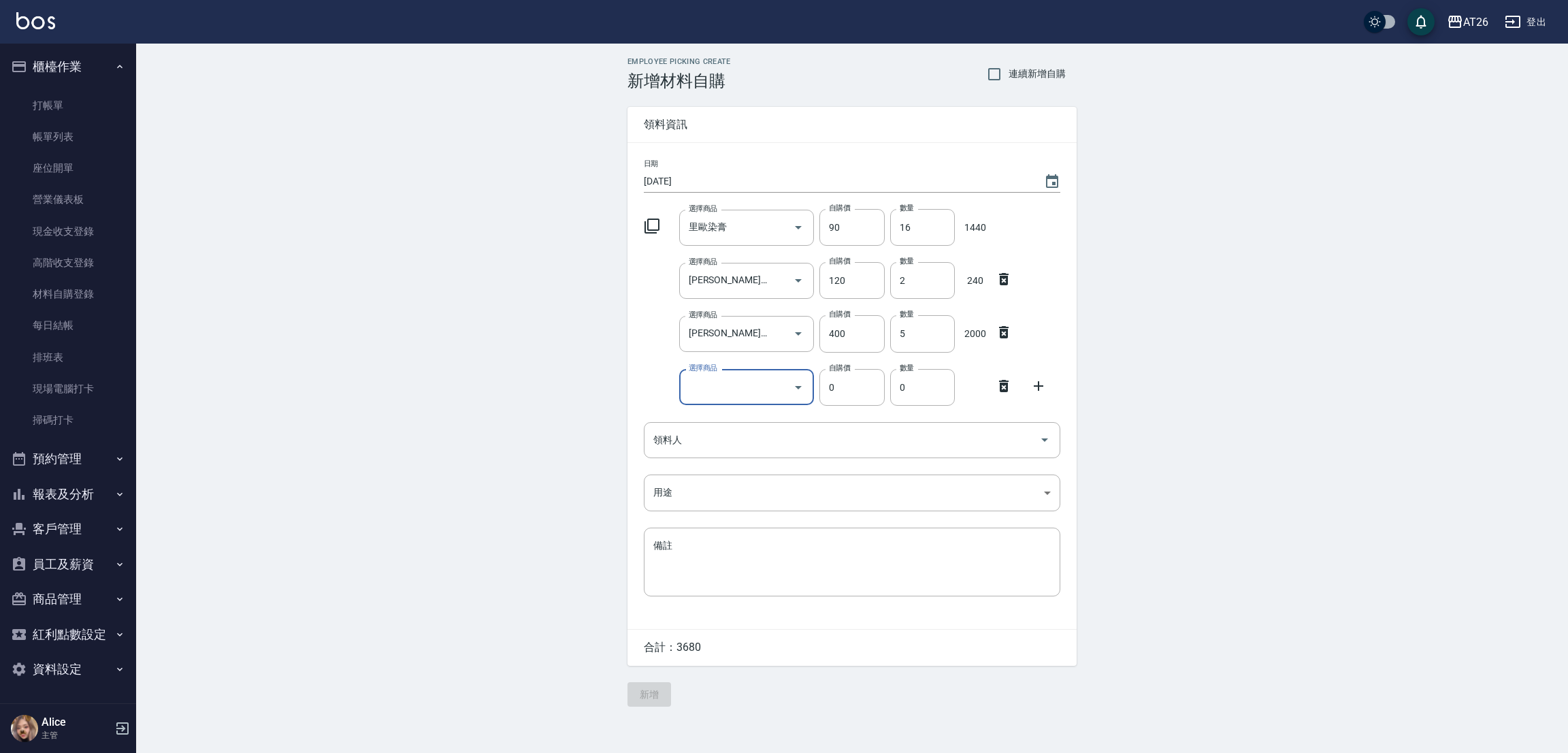
drag, startPoint x: 746, startPoint y: 386, endPoint x: 700, endPoint y: 379, distance: 46.5
click at [748, 386] on input "選擇商品" at bounding box center [736, 386] width 103 height 24
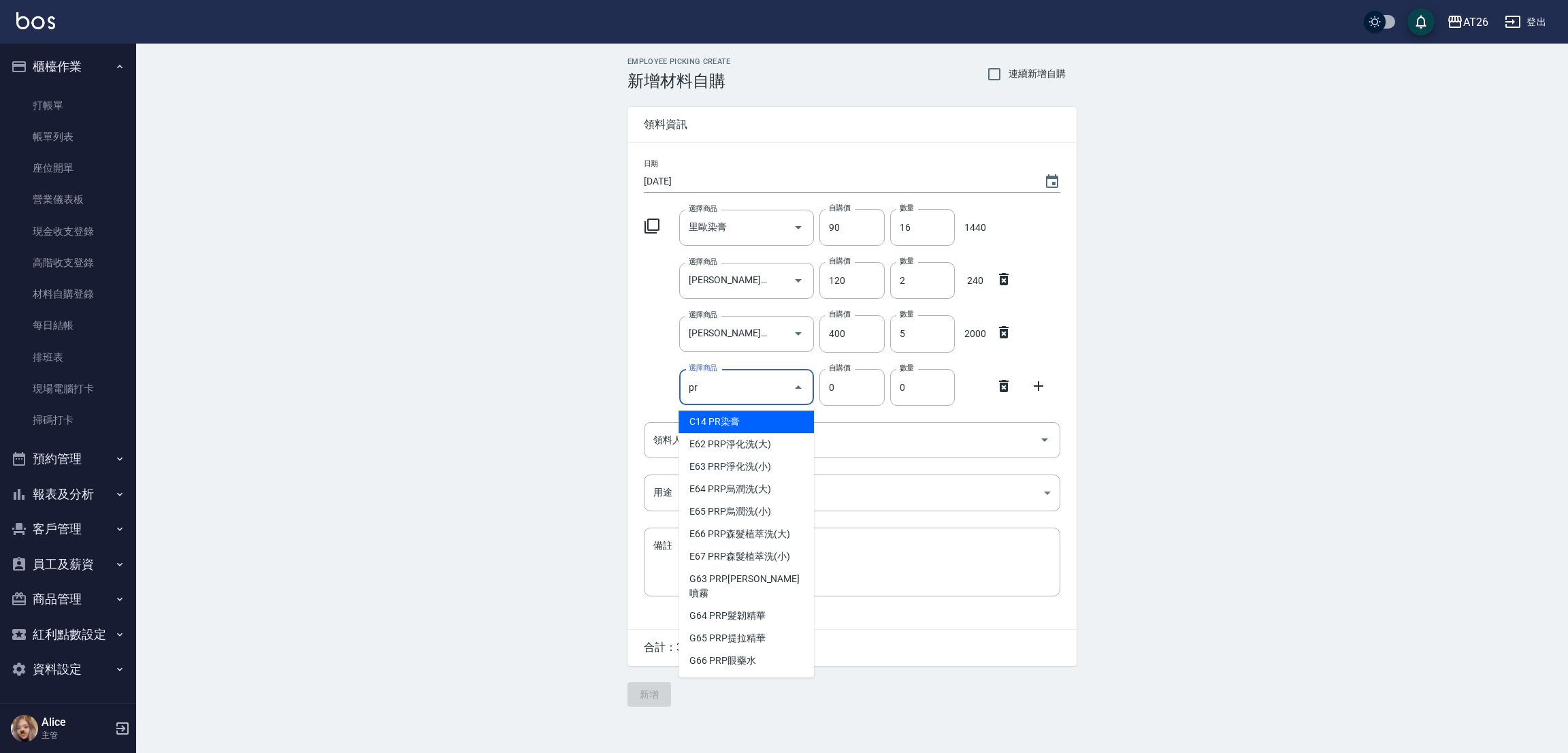
type input "pr"
type input "85"
type input "PR染膏"
type input "1"
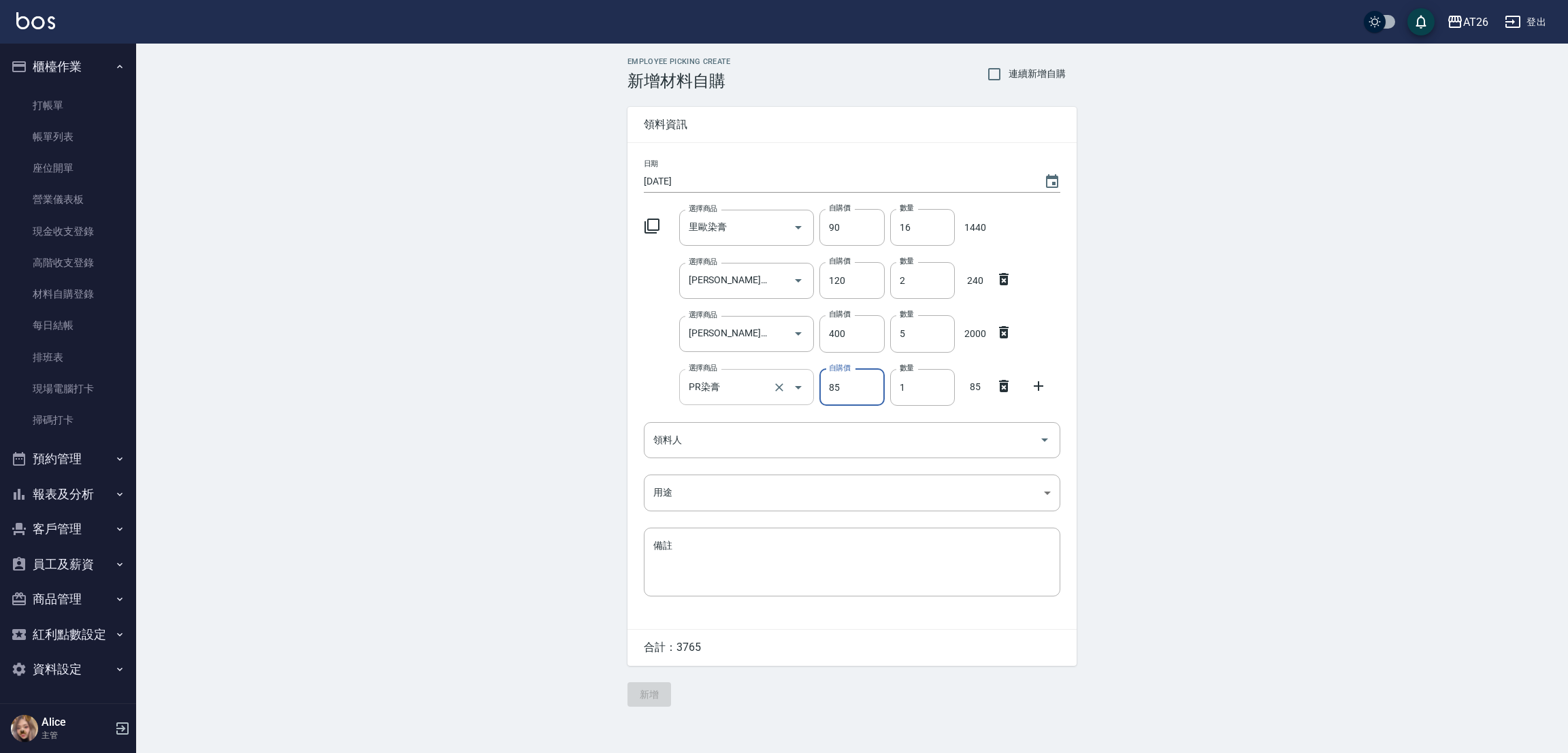
click at [739, 389] on input "PR染膏" at bounding box center [728, 386] width 85 height 24
click at [739, 413] on li "C14 PR染膏" at bounding box center [746, 421] width 136 height 22
type input "."
type input "0141"
click at [755, 377] on input "選擇商品" at bounding box center [736, 386] width 103 height 24
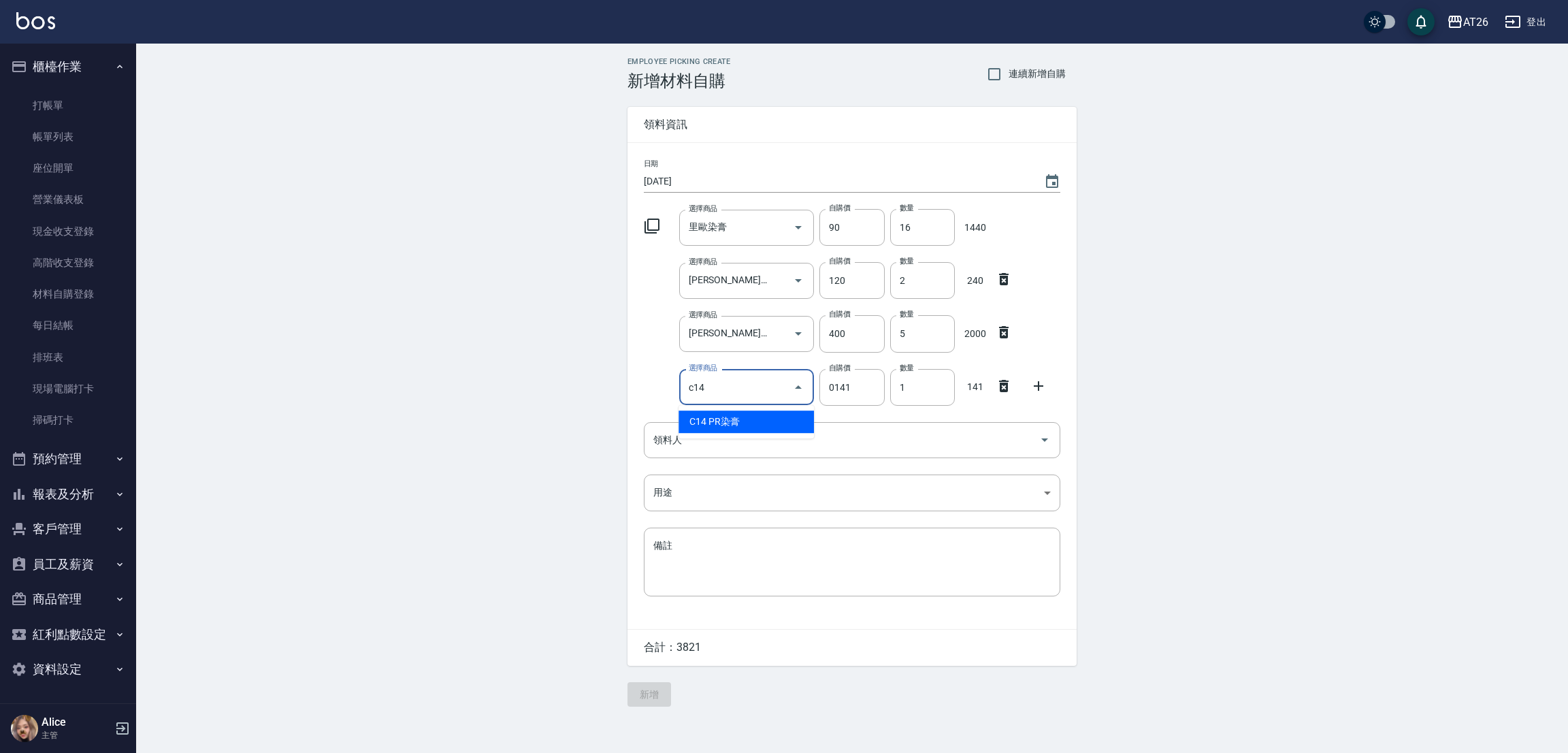
type input "PR染膏"
type input "85"
click at [937, 384] on input "1" at bounding box center [922, 387] width 64 height 37
type input "9"
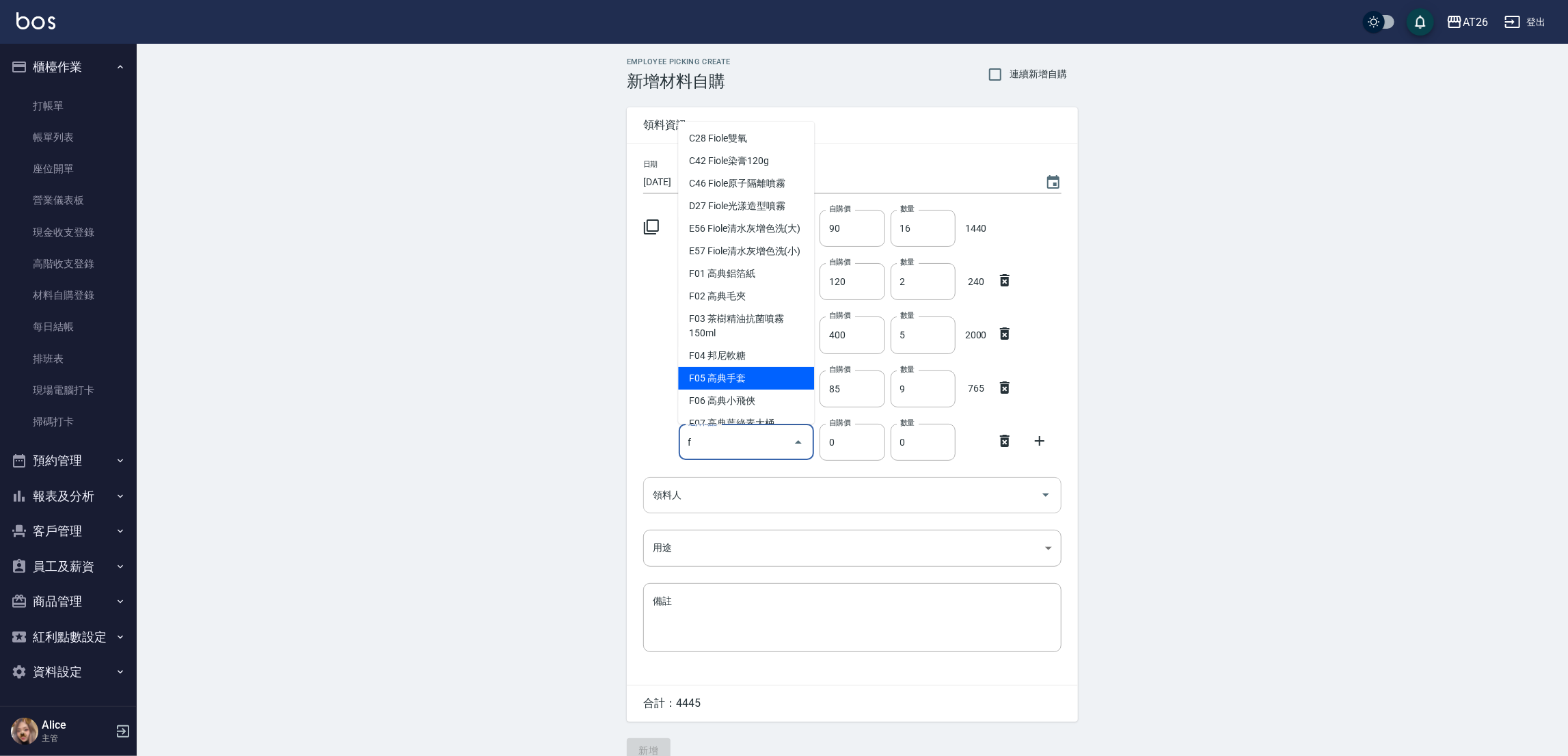
type input "Fiole染膏120g"
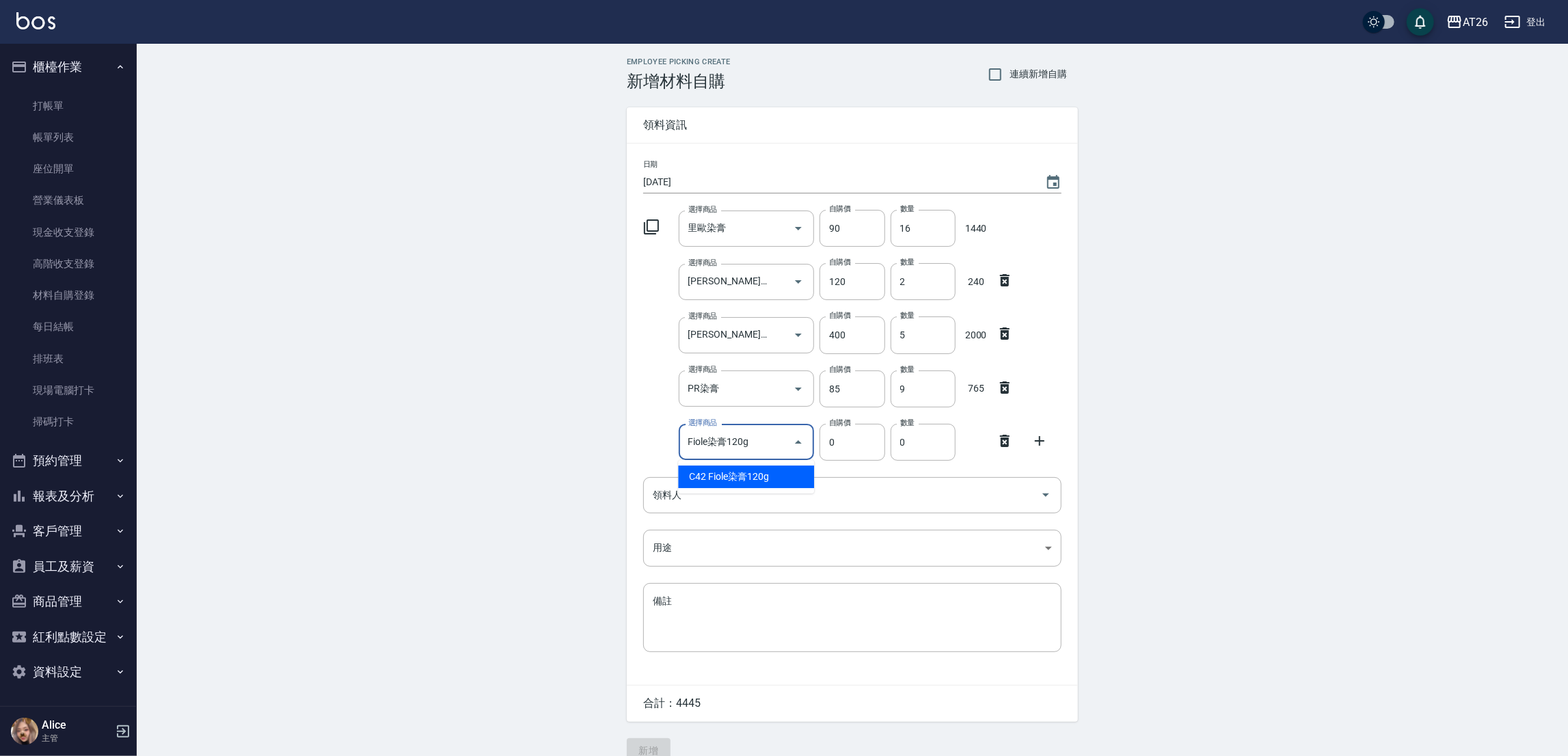
click at [785, 469] on li "C42 Fiole染膏120g" at bounding box center [745, 476] width 136 height 22
type input "188"
click at [916, 449] on input "1" at bounding box center [922, 442] width 65 height 37
click at [742, 435] on input "Fiole染膏120g" at bounding box center [727, 442] width 85 height 24
type input "2"
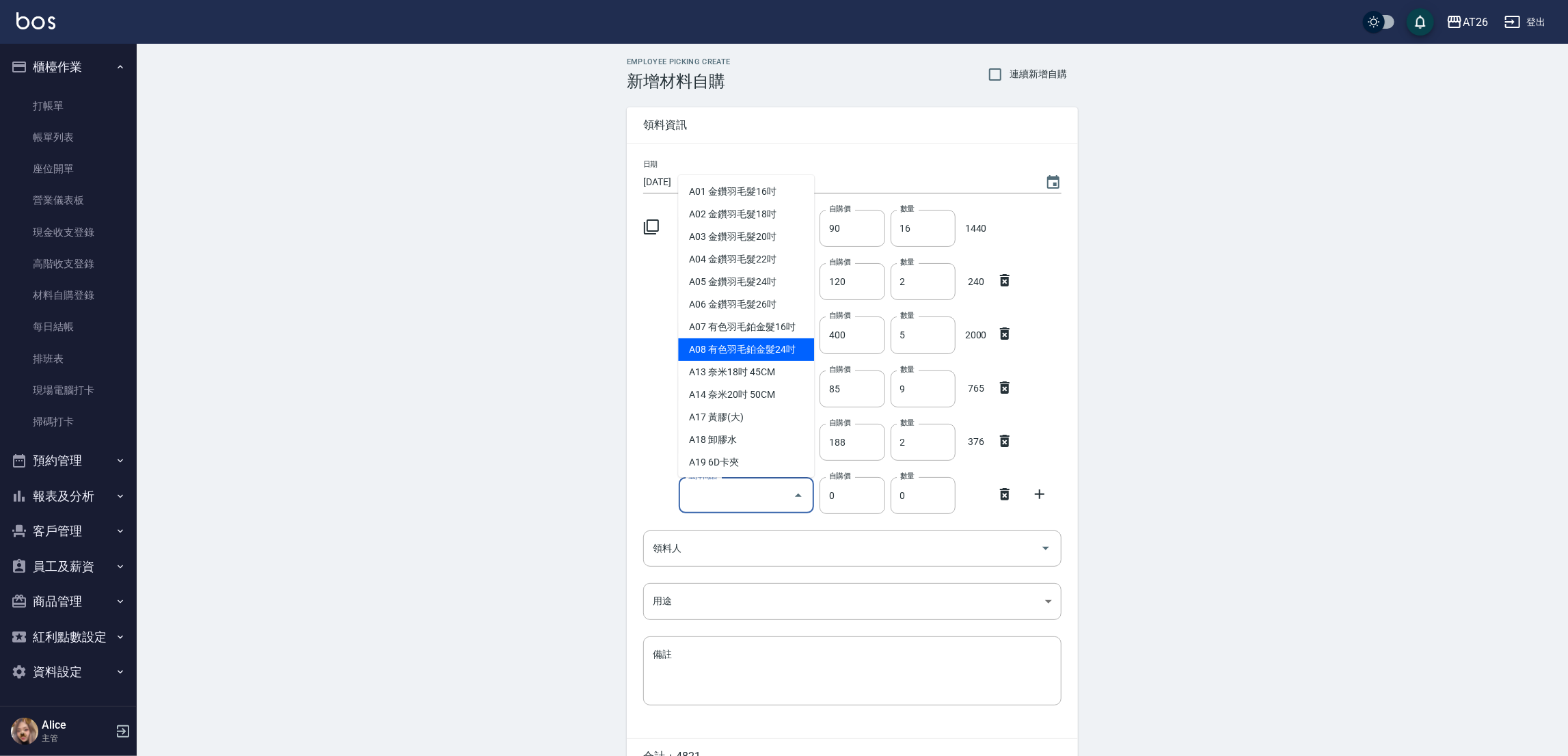
type input "r"
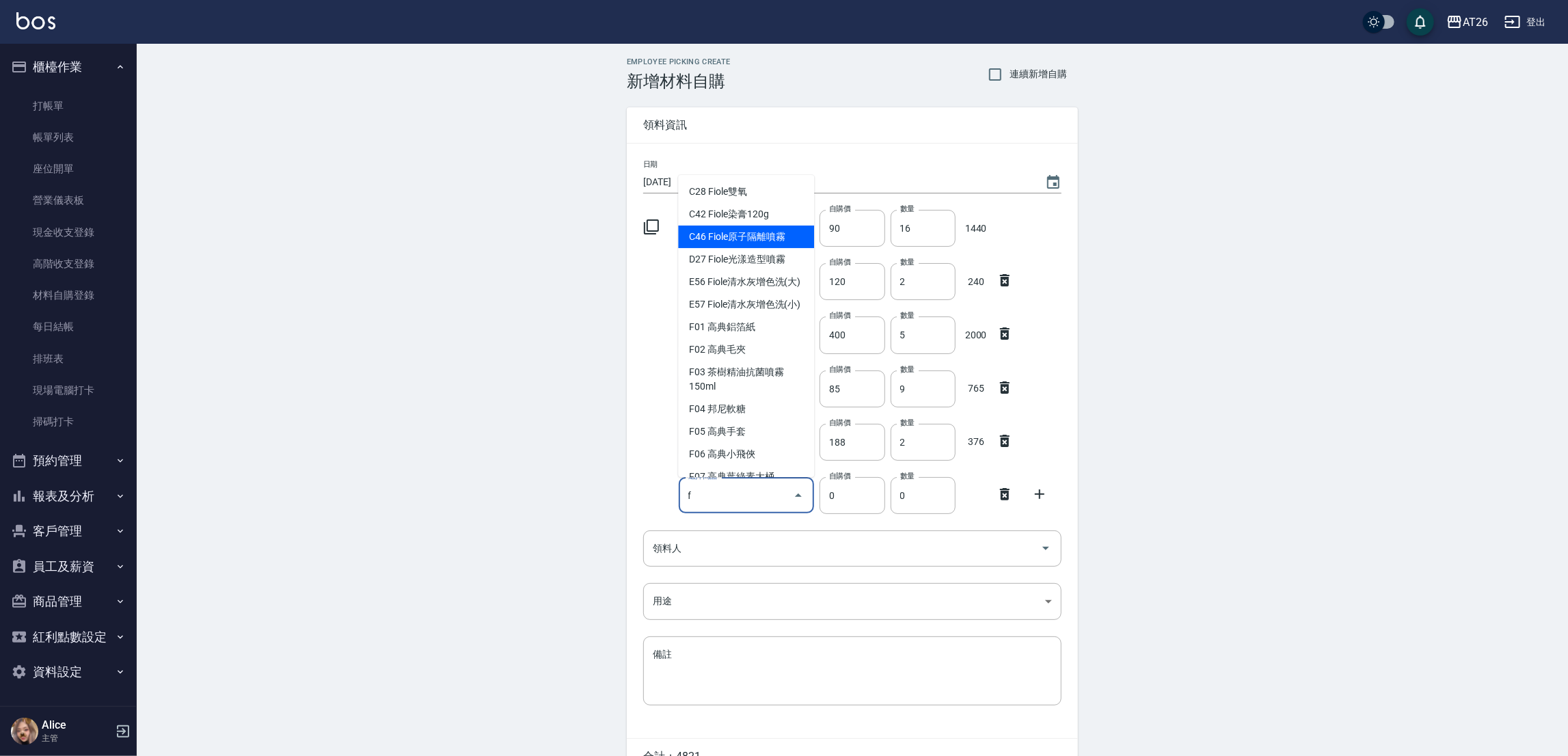
click at [745, 238] on li "C46 Fiole原子隔離噴霧" at bounding box center [745, 236] width 136 height 22
type input "Fiole原子隔離噴霧"
type input "263"
type input "1"
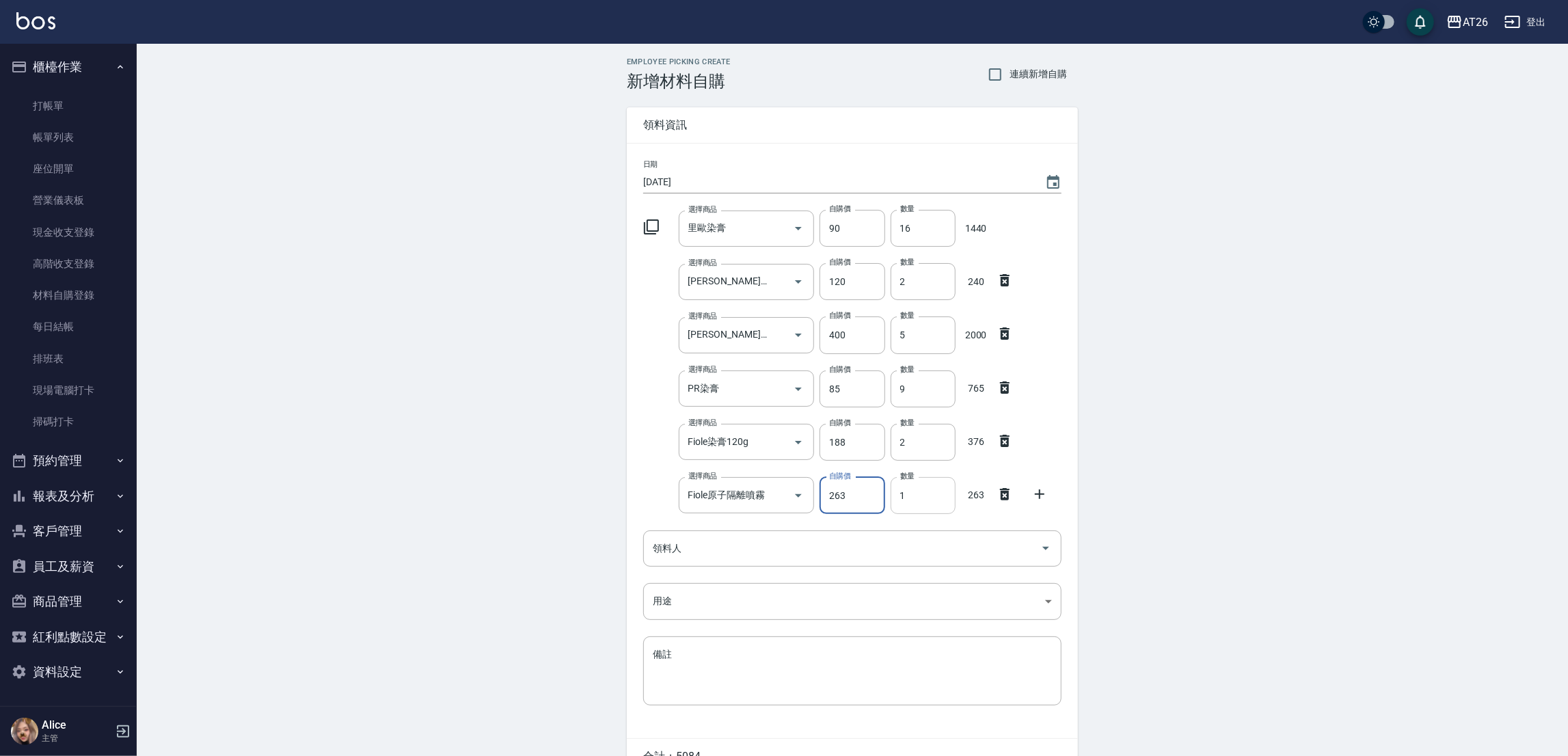
click at [917, 493] on input "1" at bounding box center [922, 495] width 65 height 37
click at [792, 563] on div "領料人" at bounding box center [852, 548] width 419 height 36
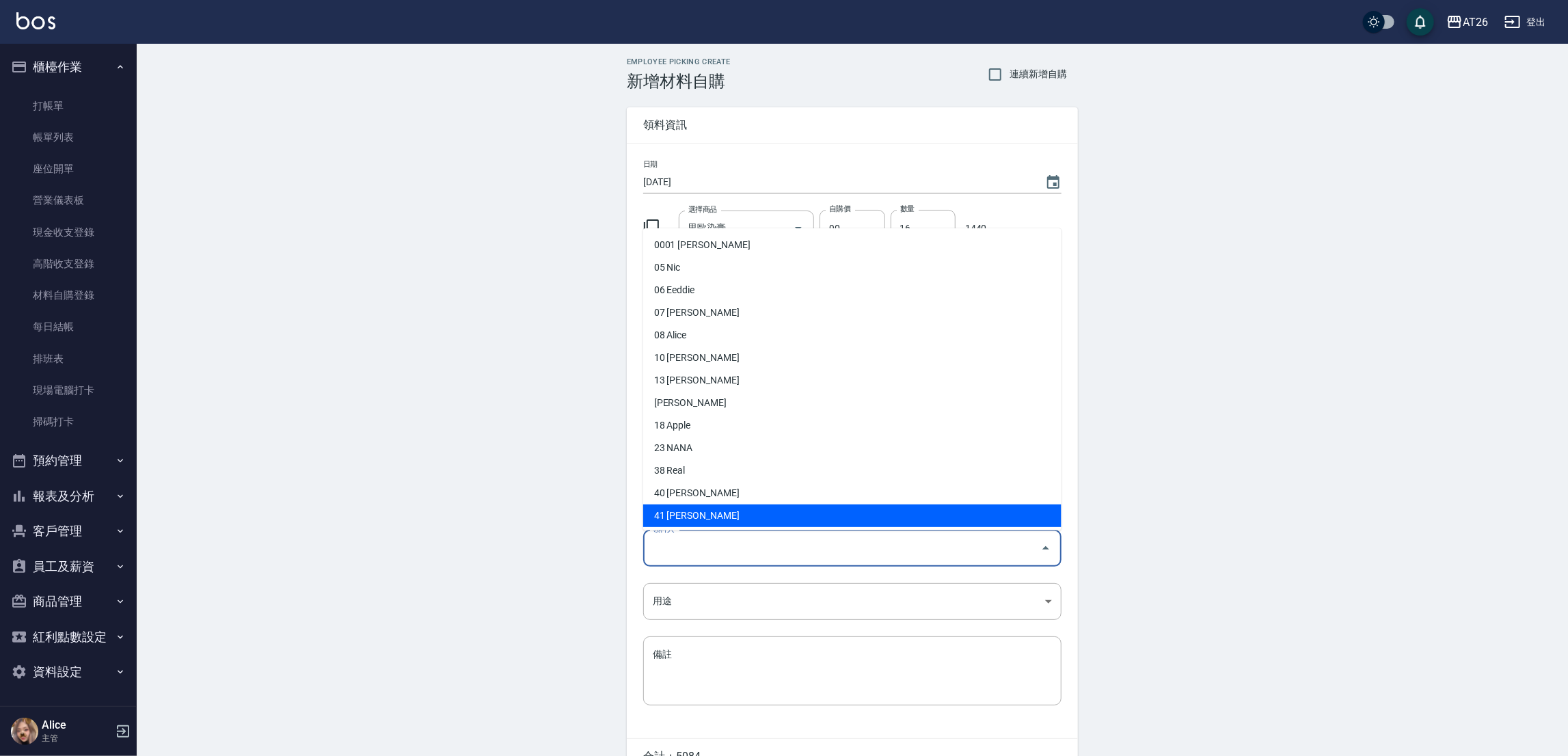
drag, startPoint x: 1436, startPoint y: 402, endPoint x: 1416, endPoint y: 412, distance: 22.4
click at [1428, 406] on div "Employee Picking Create 新增材料自購 連續新增自購 領料資訊 日期 2025/09/20 選擇商品 里歐染膏 選擇商品 自購價 90 …" at bounding box center [852, 437] width 1431 height 787
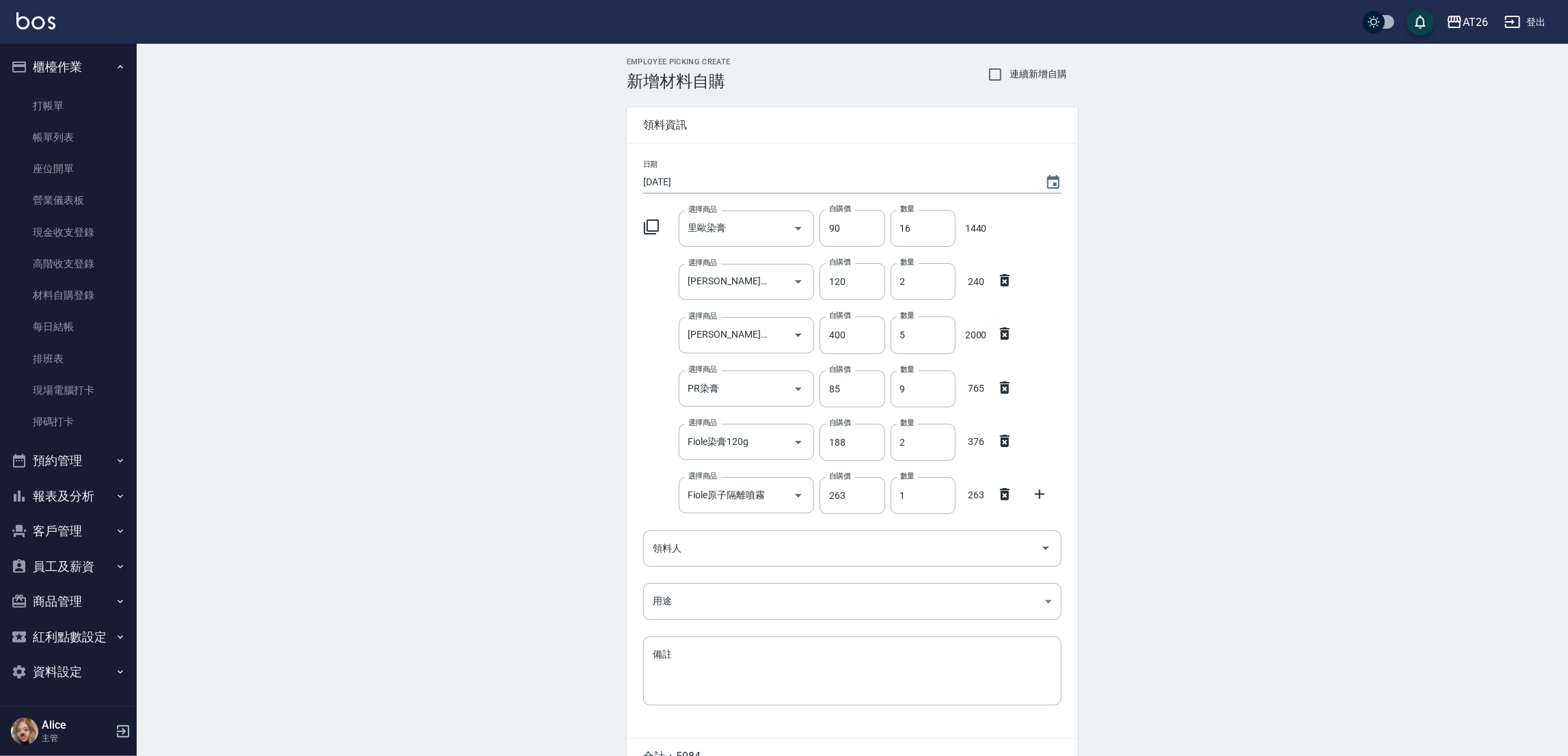
click at [1031, 498] on icon at bounding box center [1039, 494] width 16 height 16
click at [775, 554] on input "選擇商品" at bounding box center [736, 548] width 103 height 24
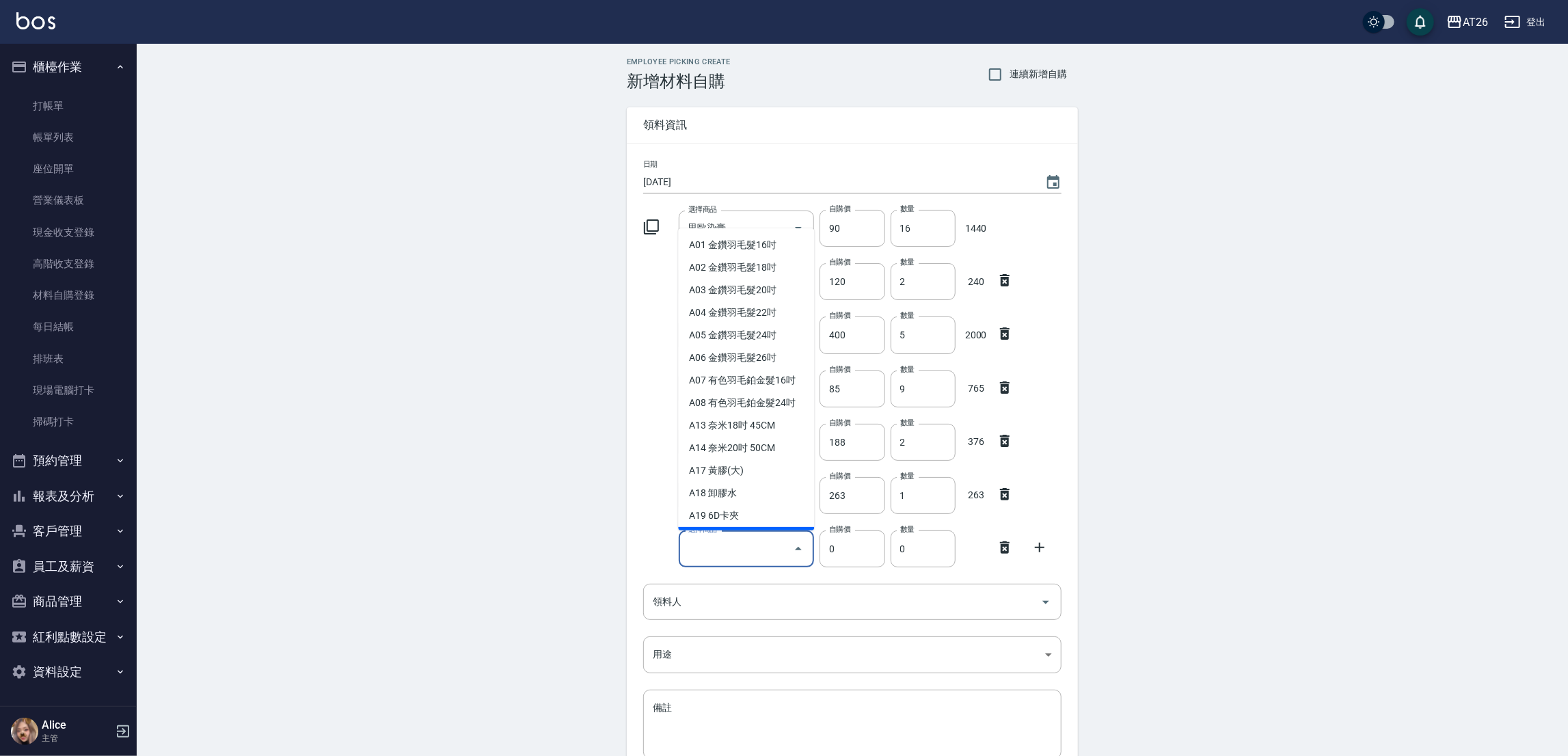
click at [1133, 325] on div "Employee Picking Create 新增材料自購 連續新增自購 領料資訊 日期 2025/09/20 選擇商品 里歐染膏 選擇商品 自購價 90 …" at bounding box center [852, 463] width 1431 height 840
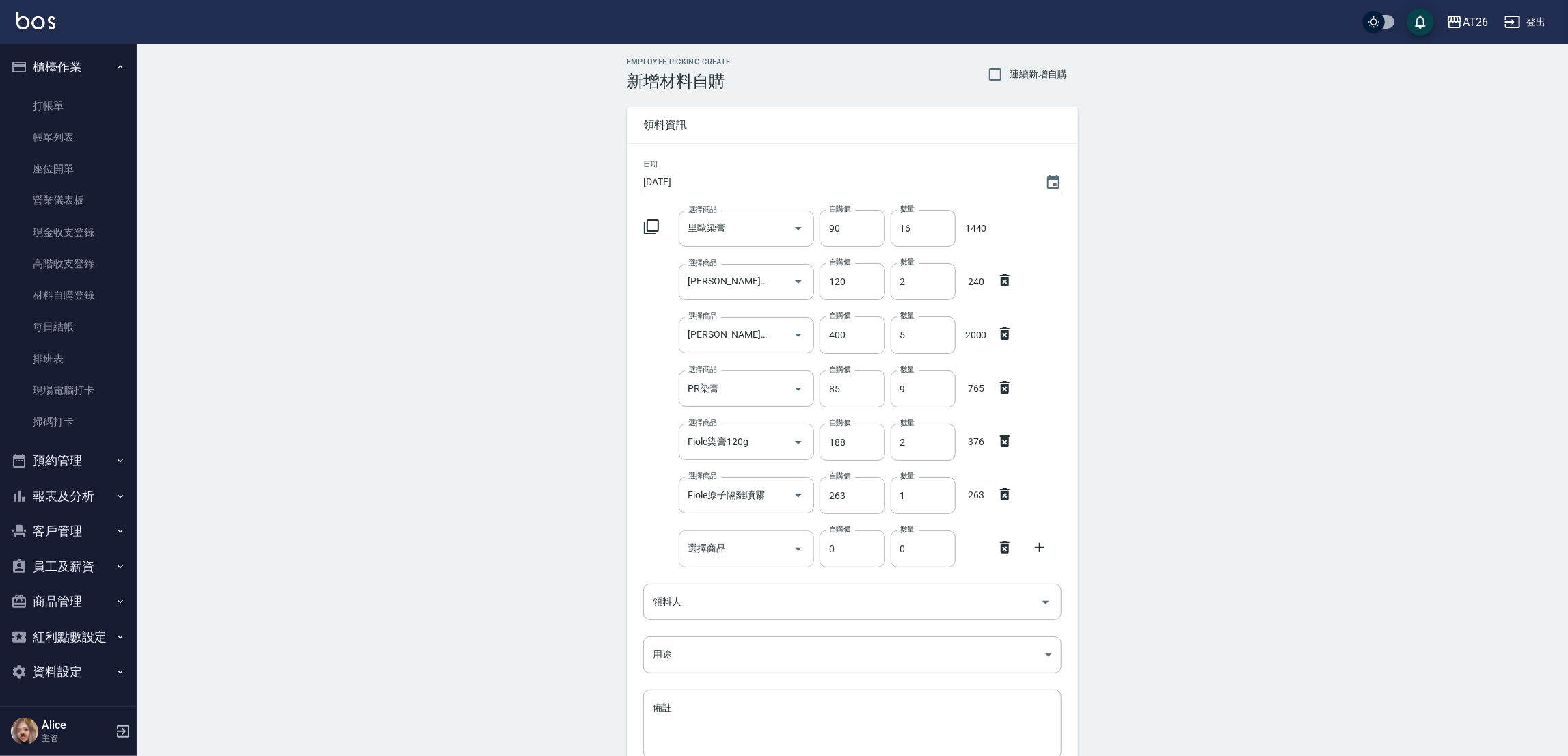
click at [741, 549] on input "選擇商品" at bounding box center [736, 548] width 103 height 24
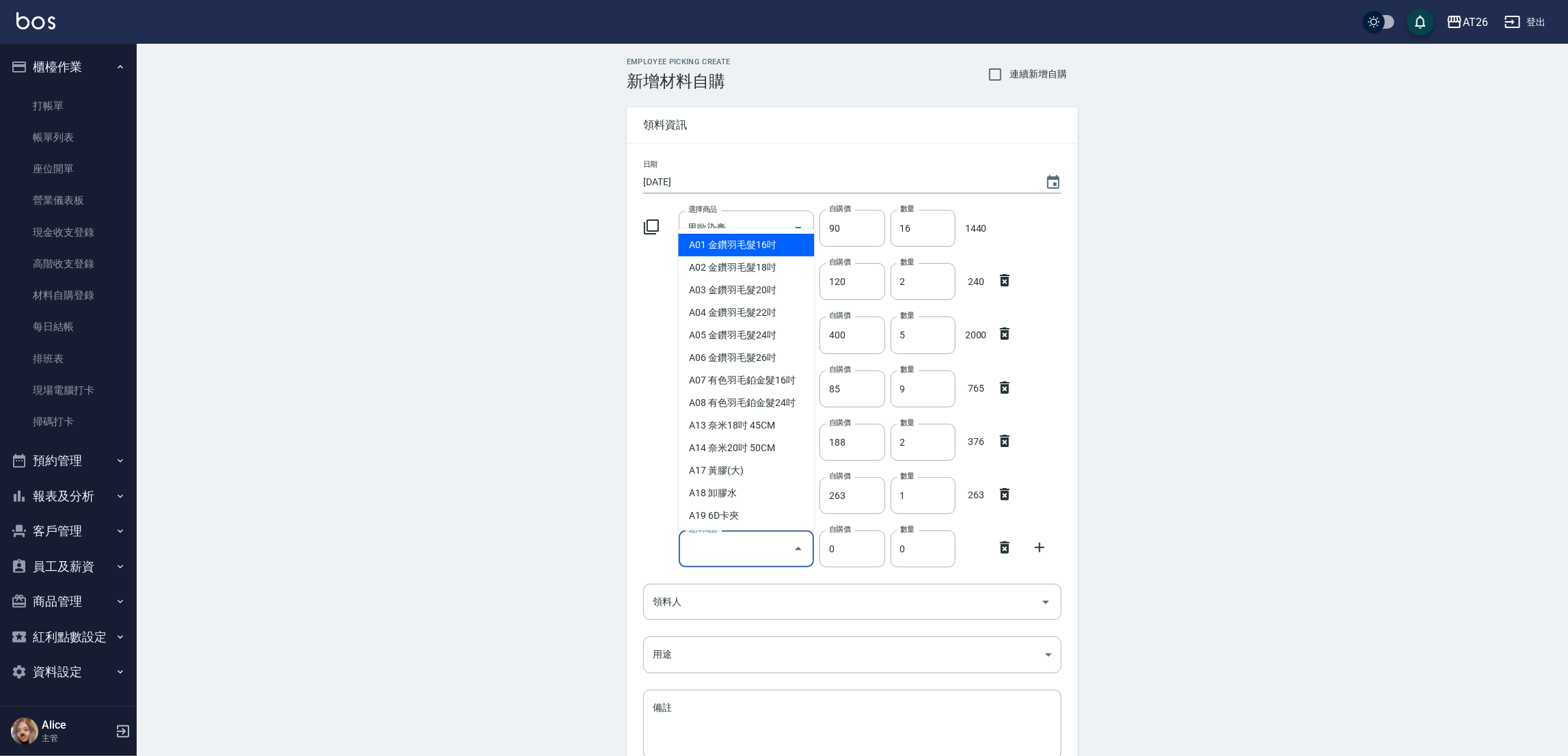
click at [708, 555] on input "選擇商品" at bounding box center [736, 548] width 103 height 24
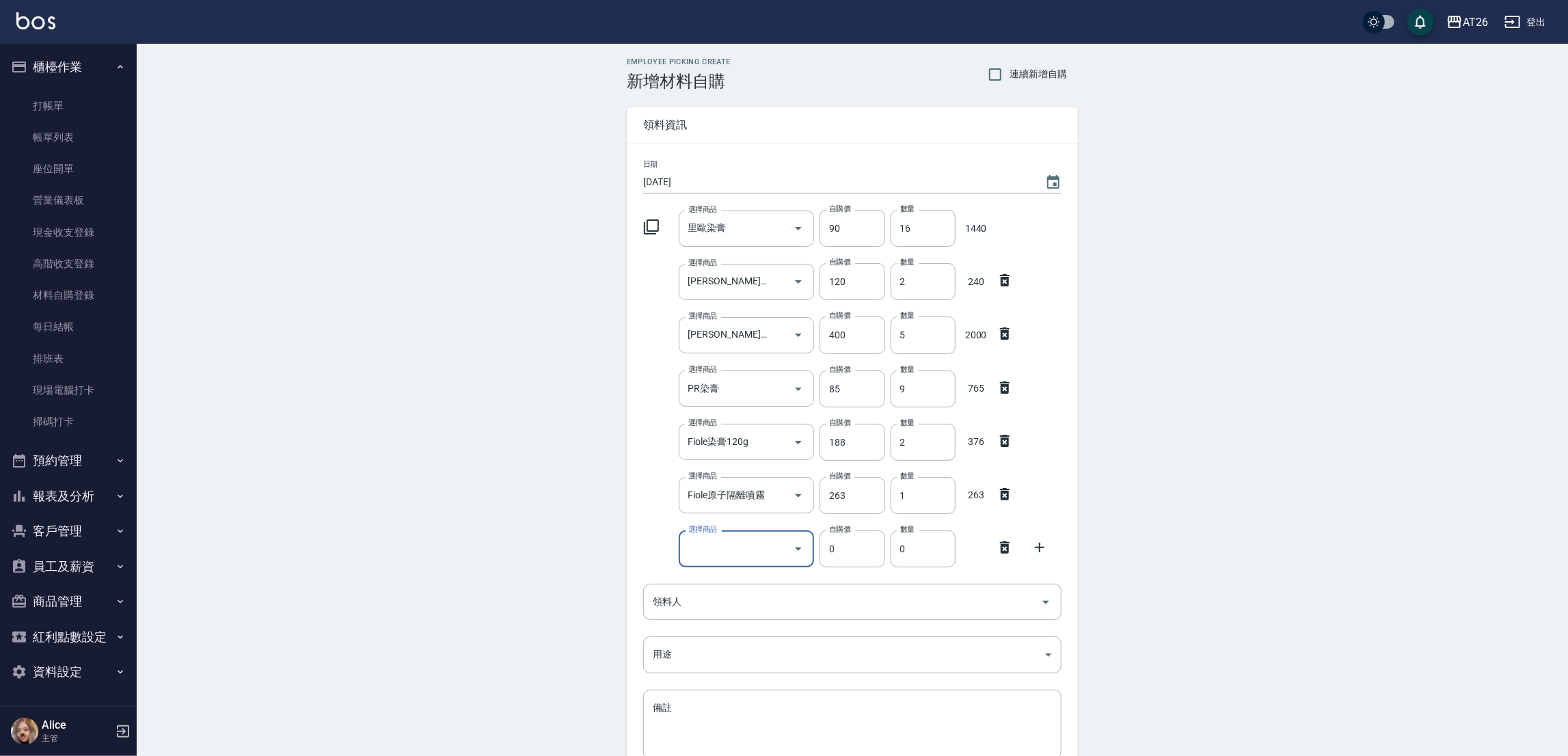
type input "w"
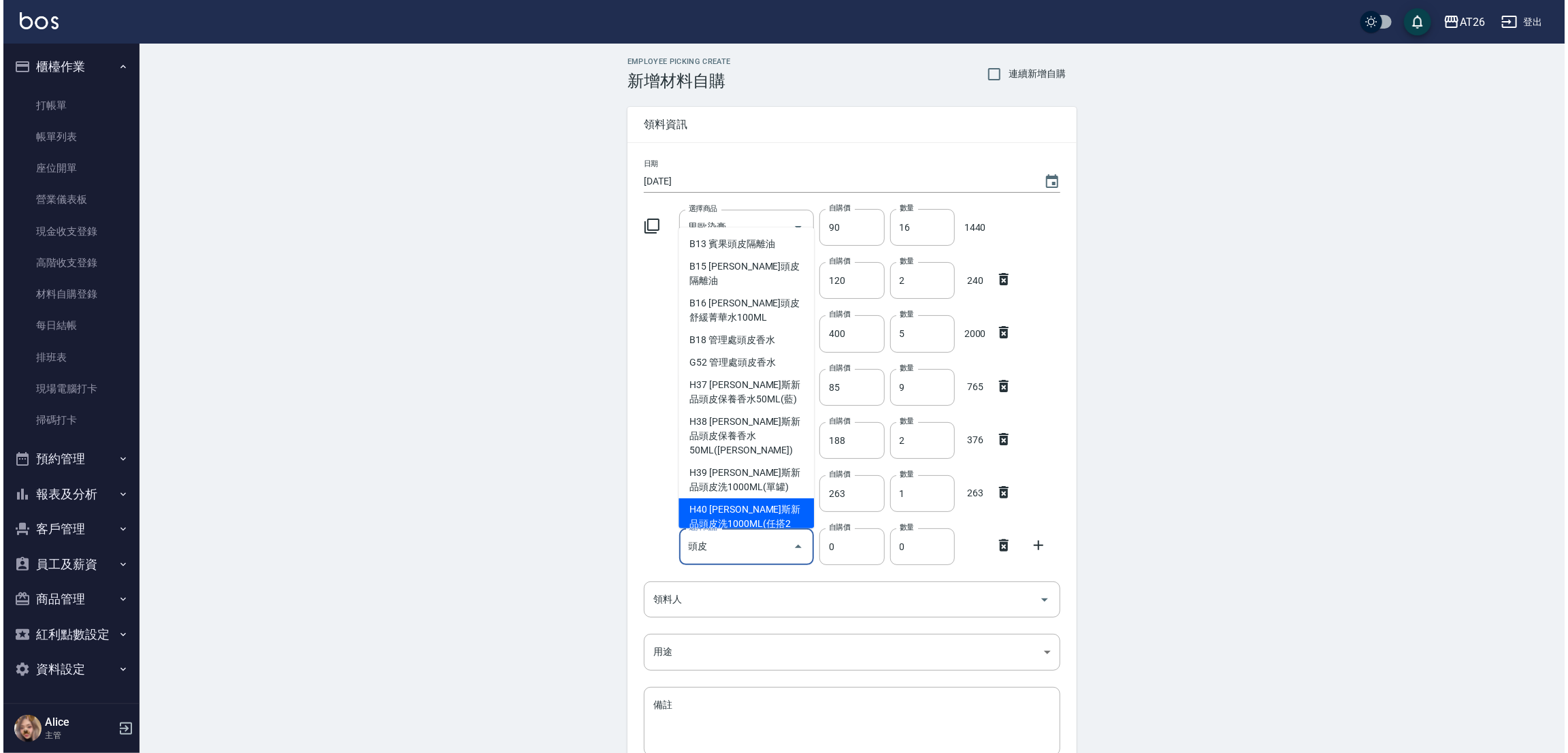
scroll to position [19, 0]
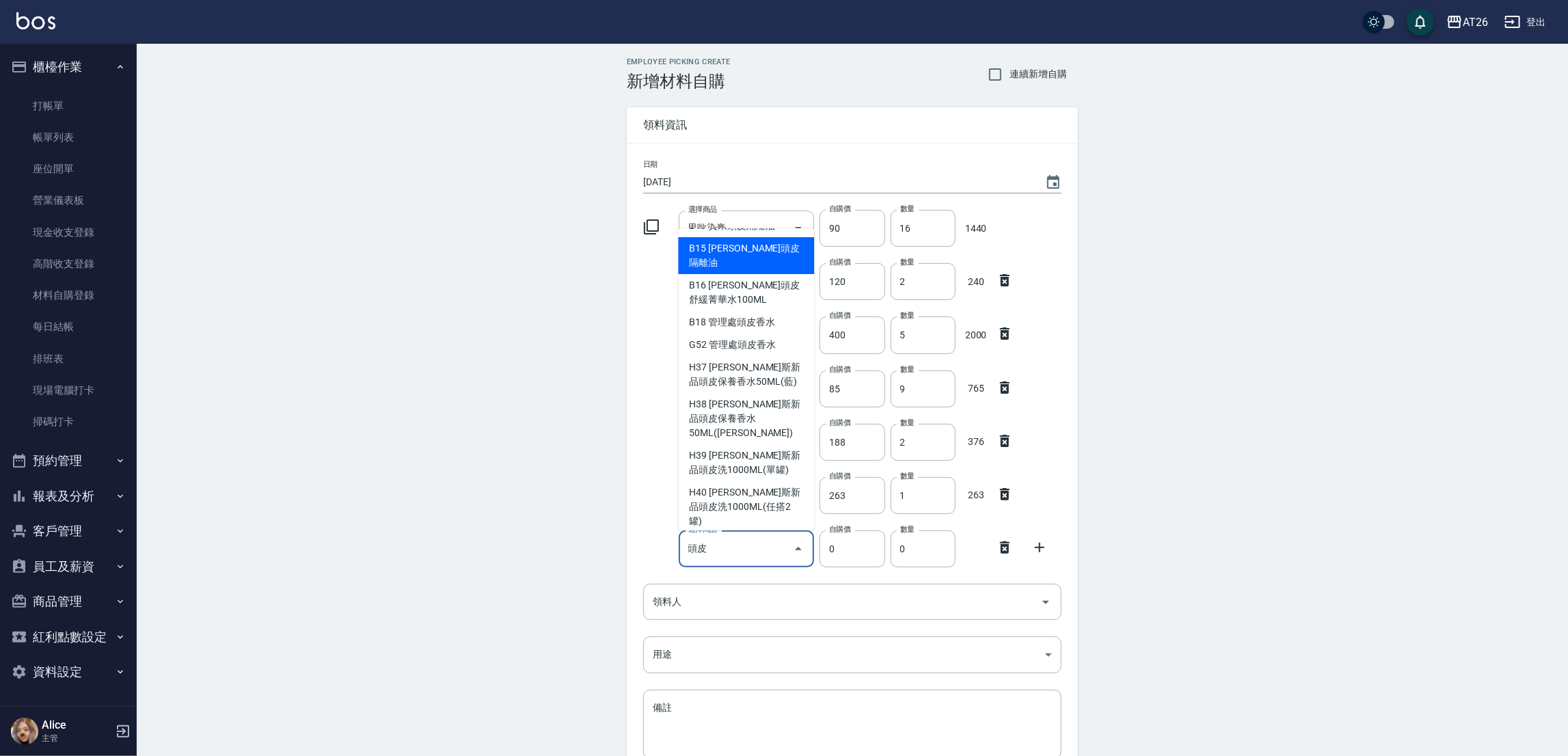
click at [758, 237] on li "B13 賓果頭皮隔離油" at bounding box center [745, 225] width 136 height 22
type input "賓果頭皮隔離油"
type input "250"
type input "1"
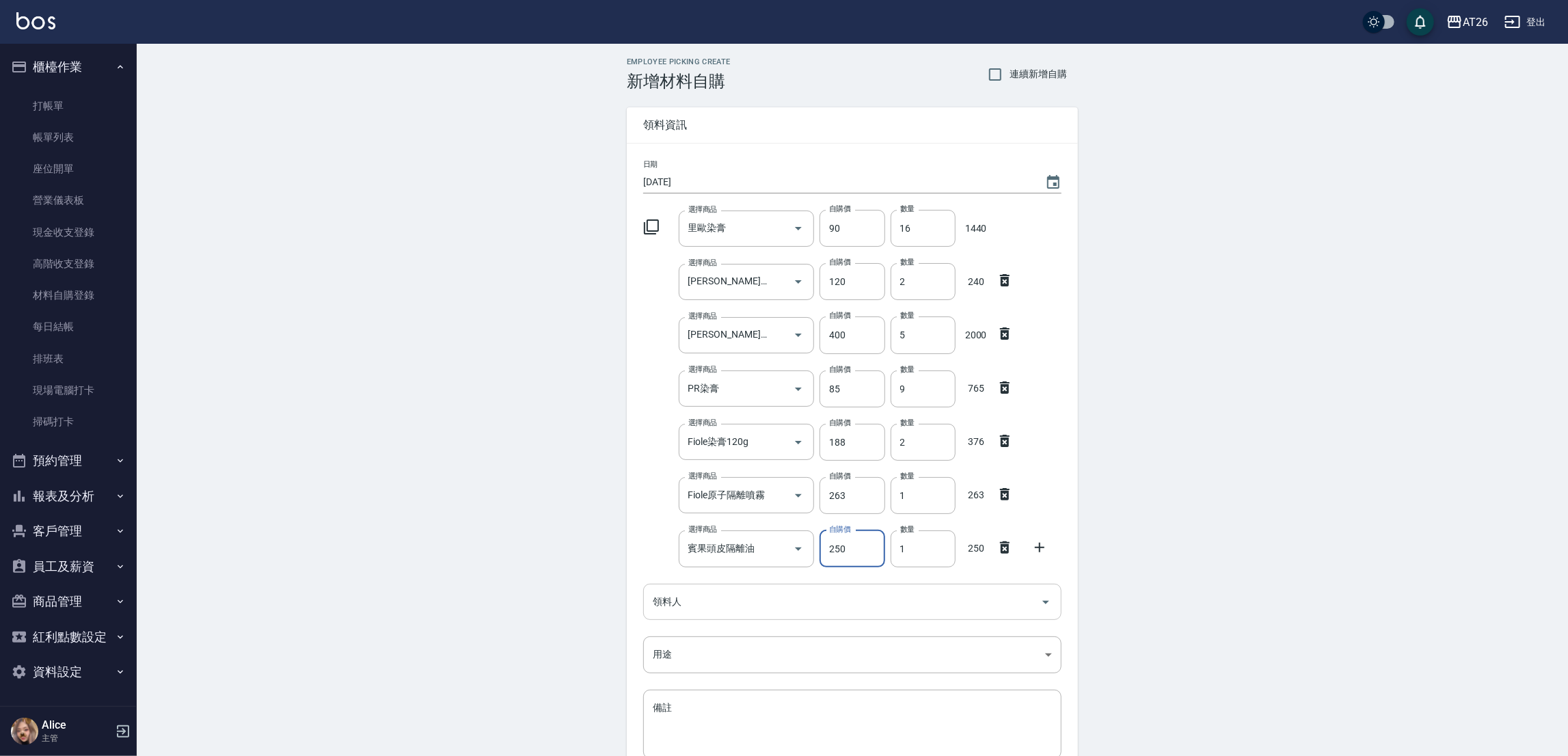
click at [1002, 553] on icon at bounding box center [1004, 547] width 16 height 16
click at [1043, 496] on icon at bounding box center [1039, 494] width 16 height 16
click at [650, 222] on icon at bounding box center [651, 226] width 16 height 16
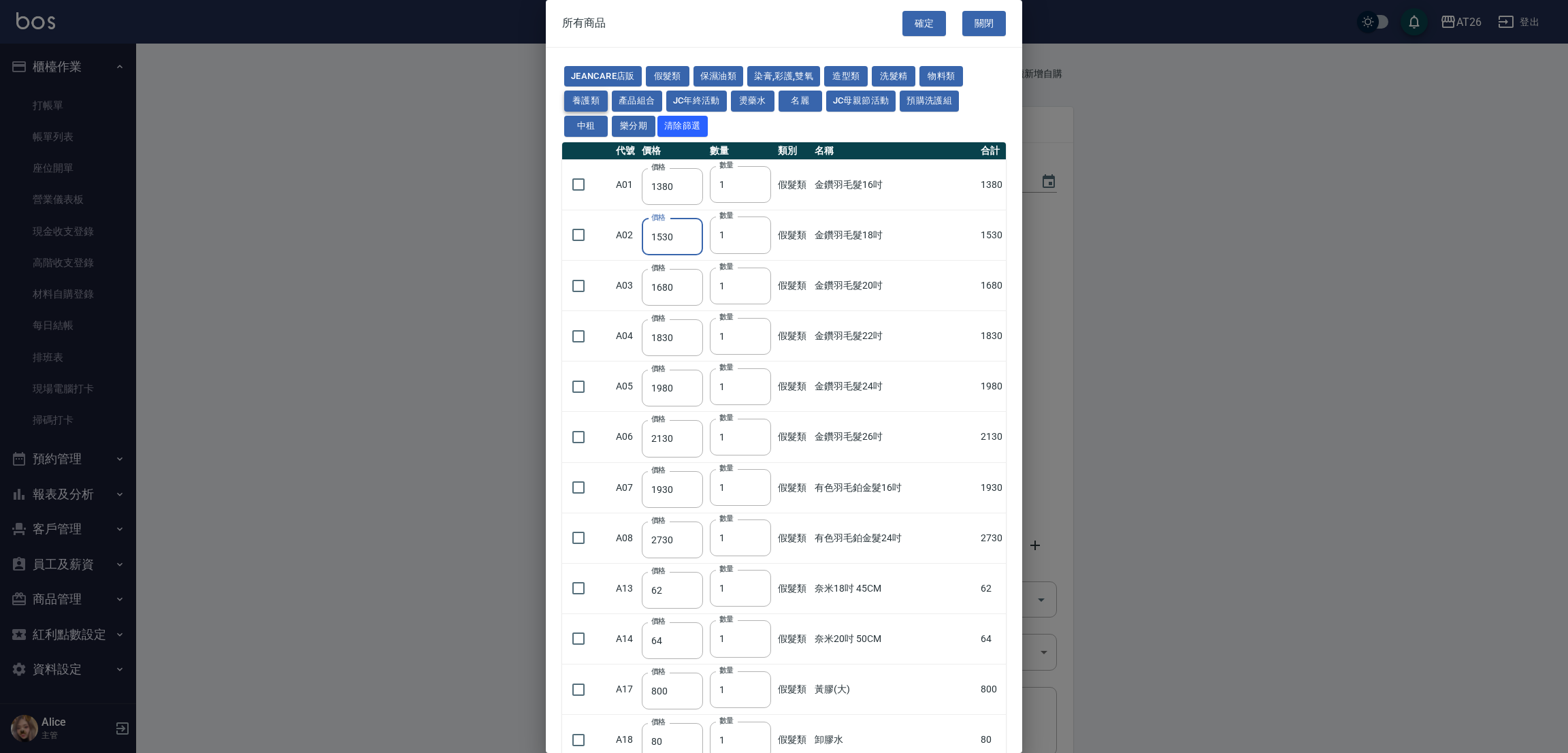
click at [595, 102] on button "養護類" at bounding box center [585, 101] width 43 height 21
type input "91"
type input "163"
type input "600"
type input "800"
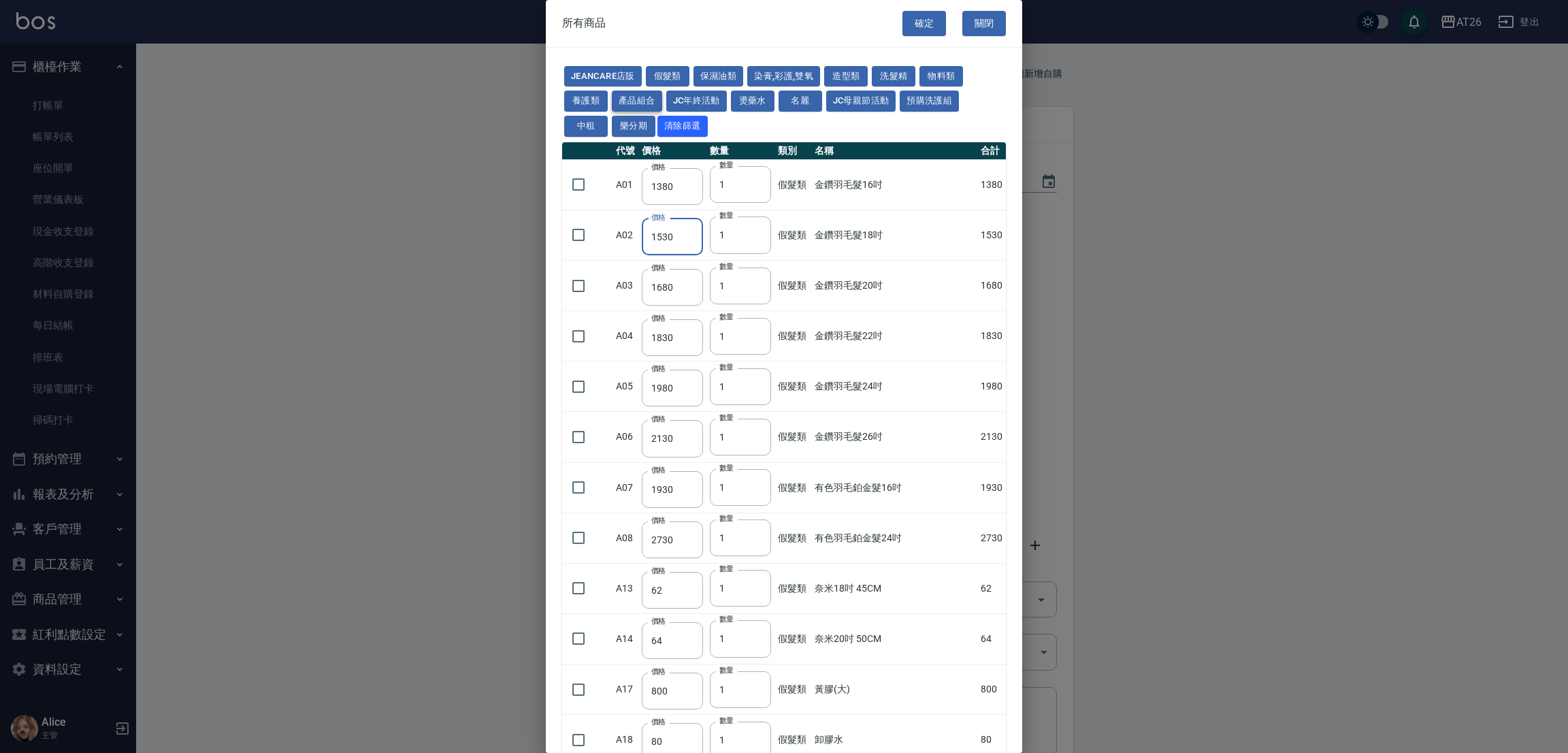
type input "630"
type input "896"
type input "351"
type input "630"
type input "1375"
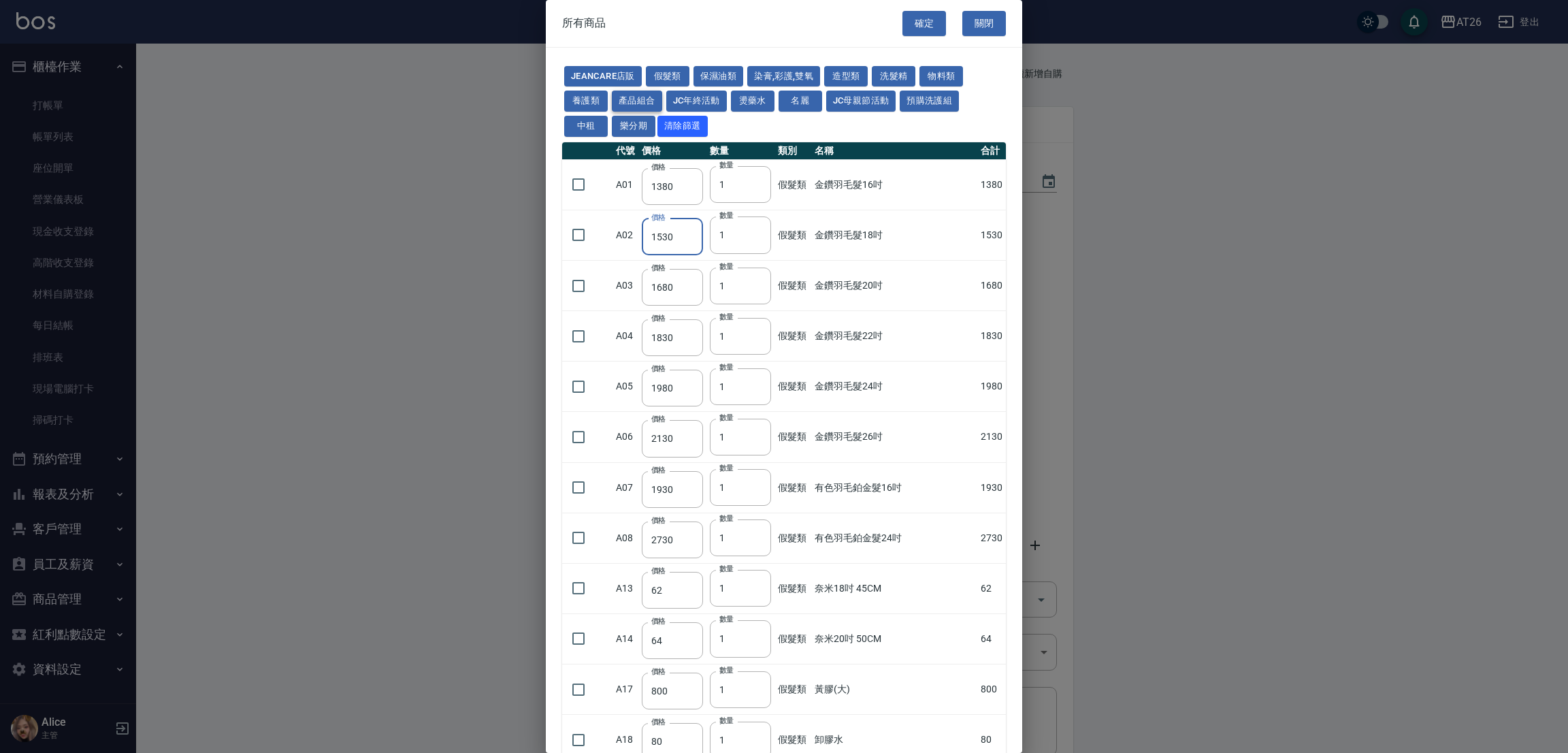
type input "1300"
type input "318"
type input "1300"
type input "1100"
type input "210"
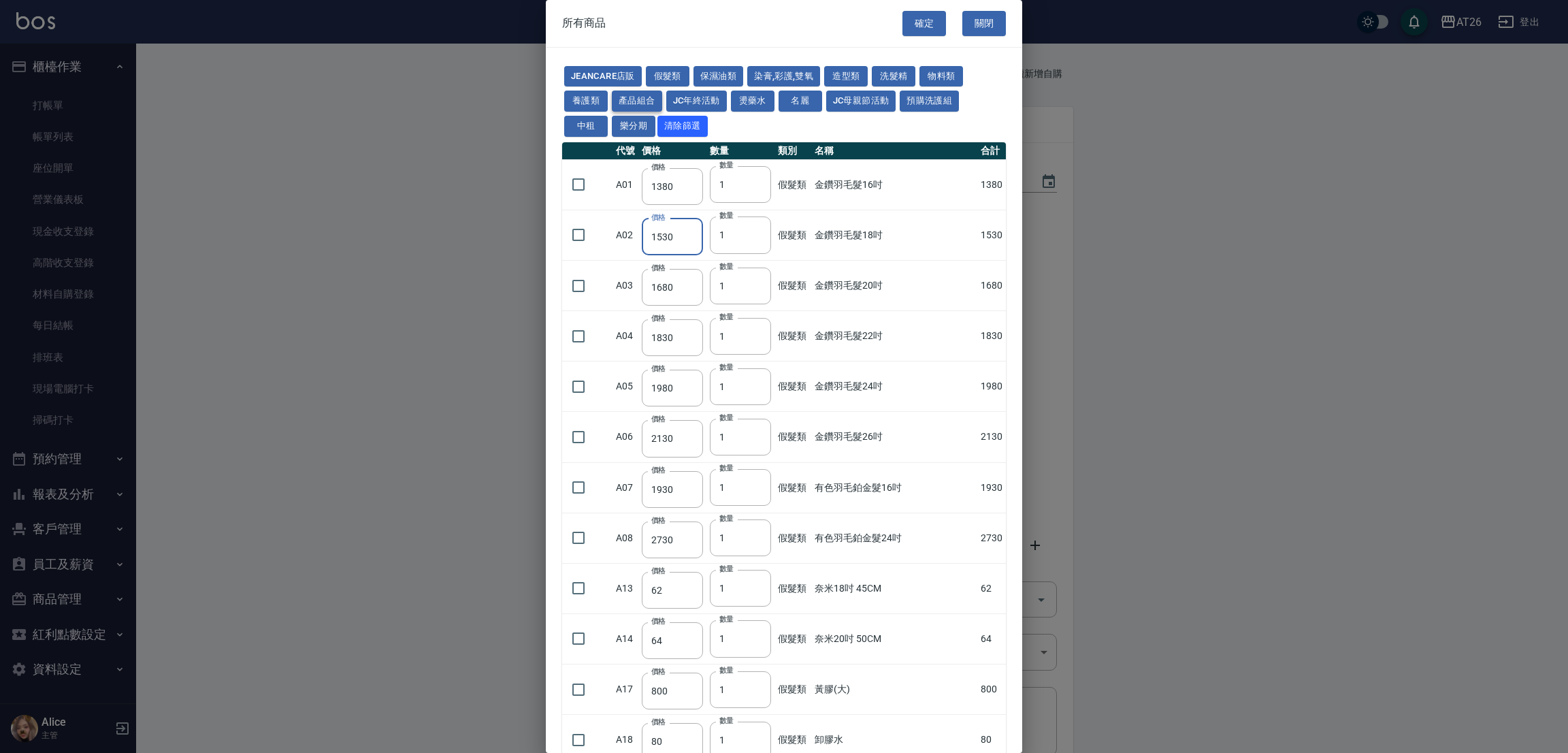
type input "630"
type input "320"
type input "208"
type input "800"
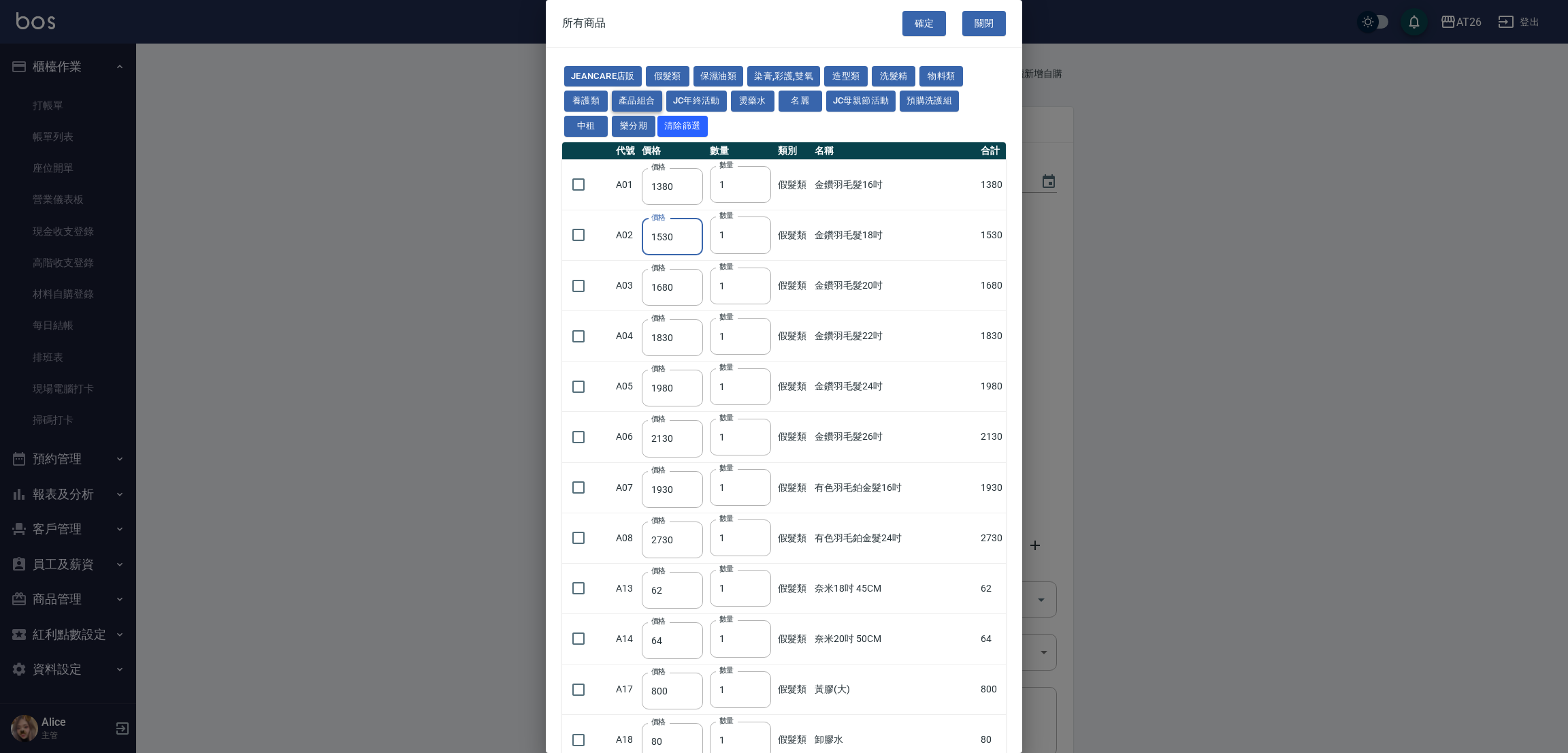
type input "960"
type input "480"
type input "64"
type input "160"
type input "1170"
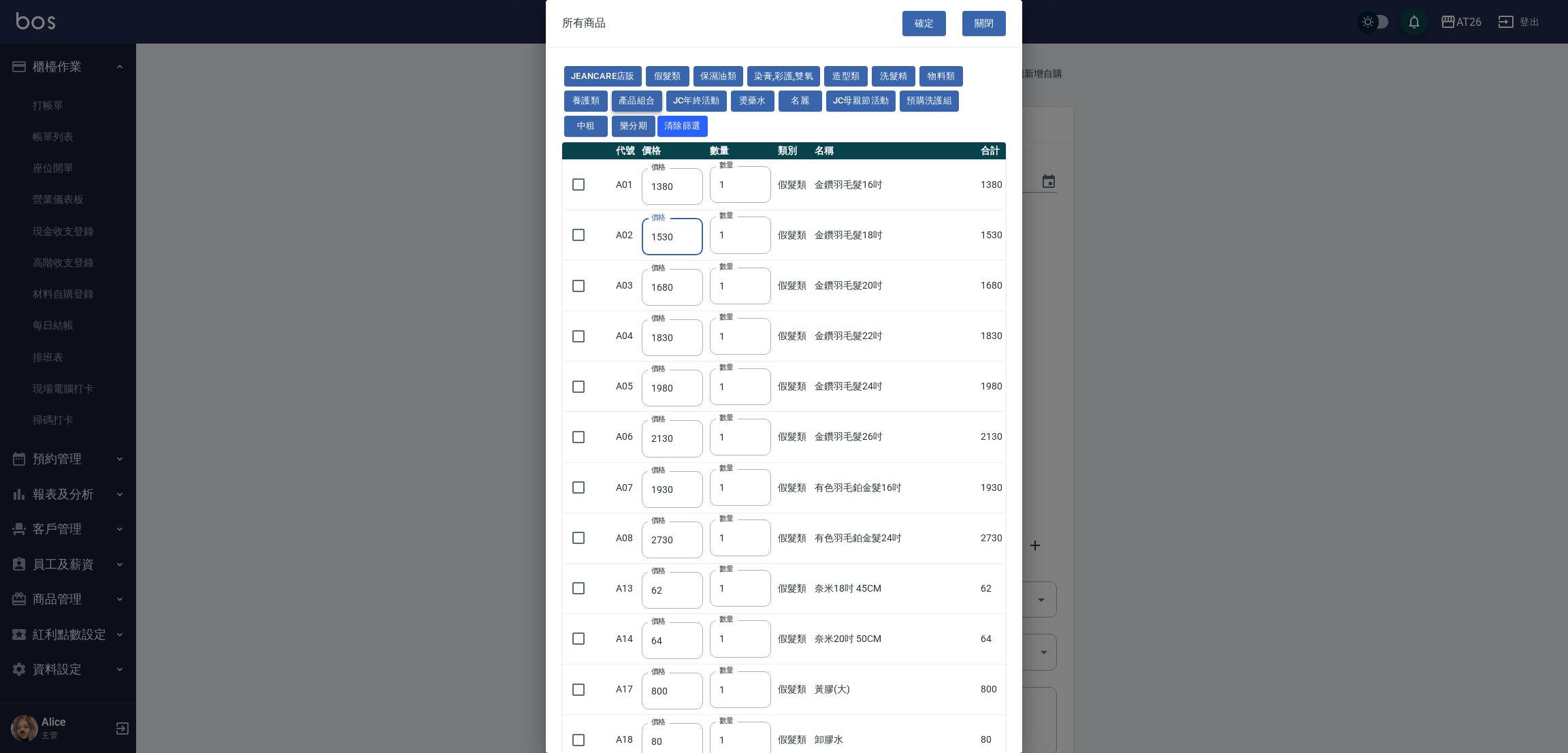
type input "520"
type input "1170"
type input "270"
type input "319"
type input "546"
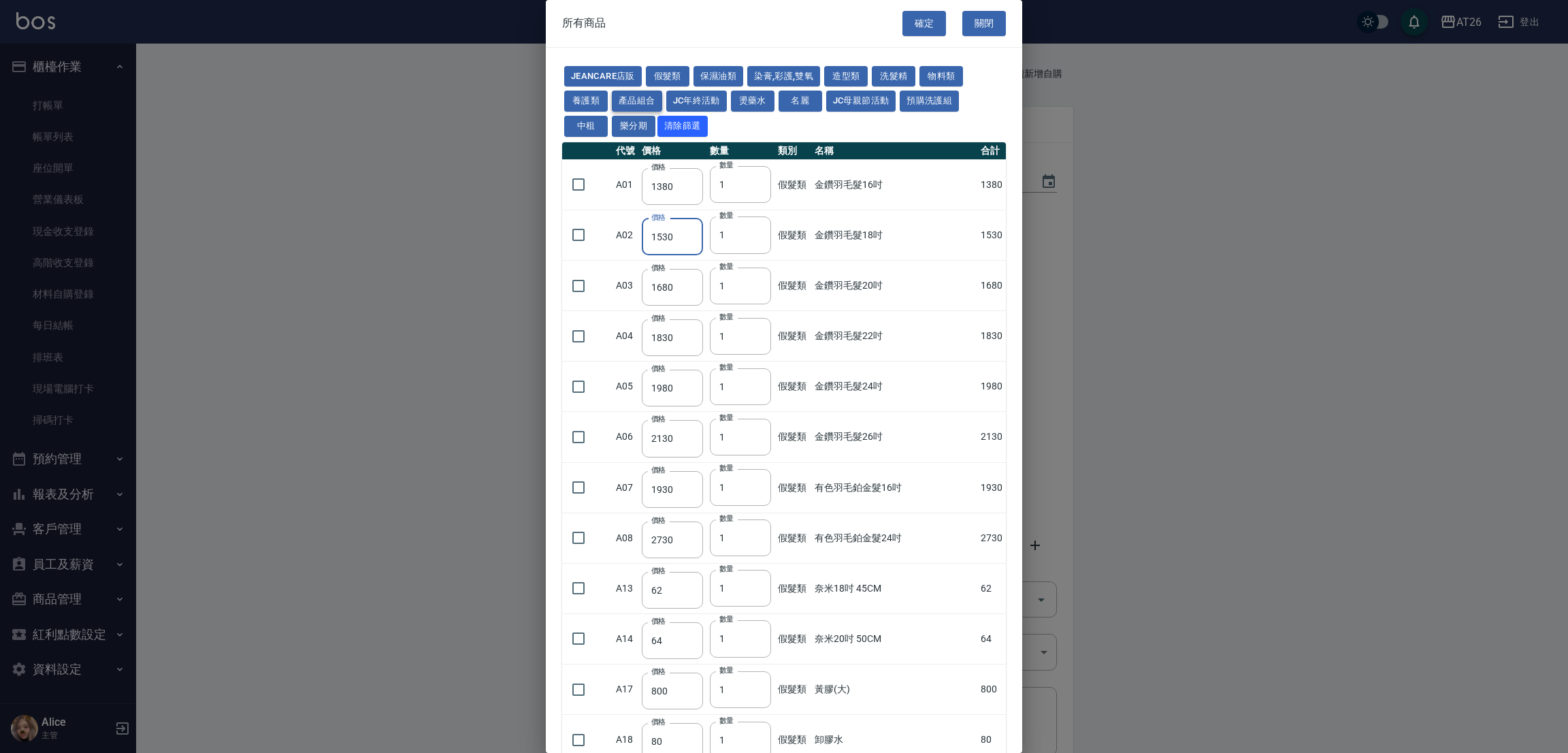
type input "272"
type input "413"
type input "585"
type input "1100"
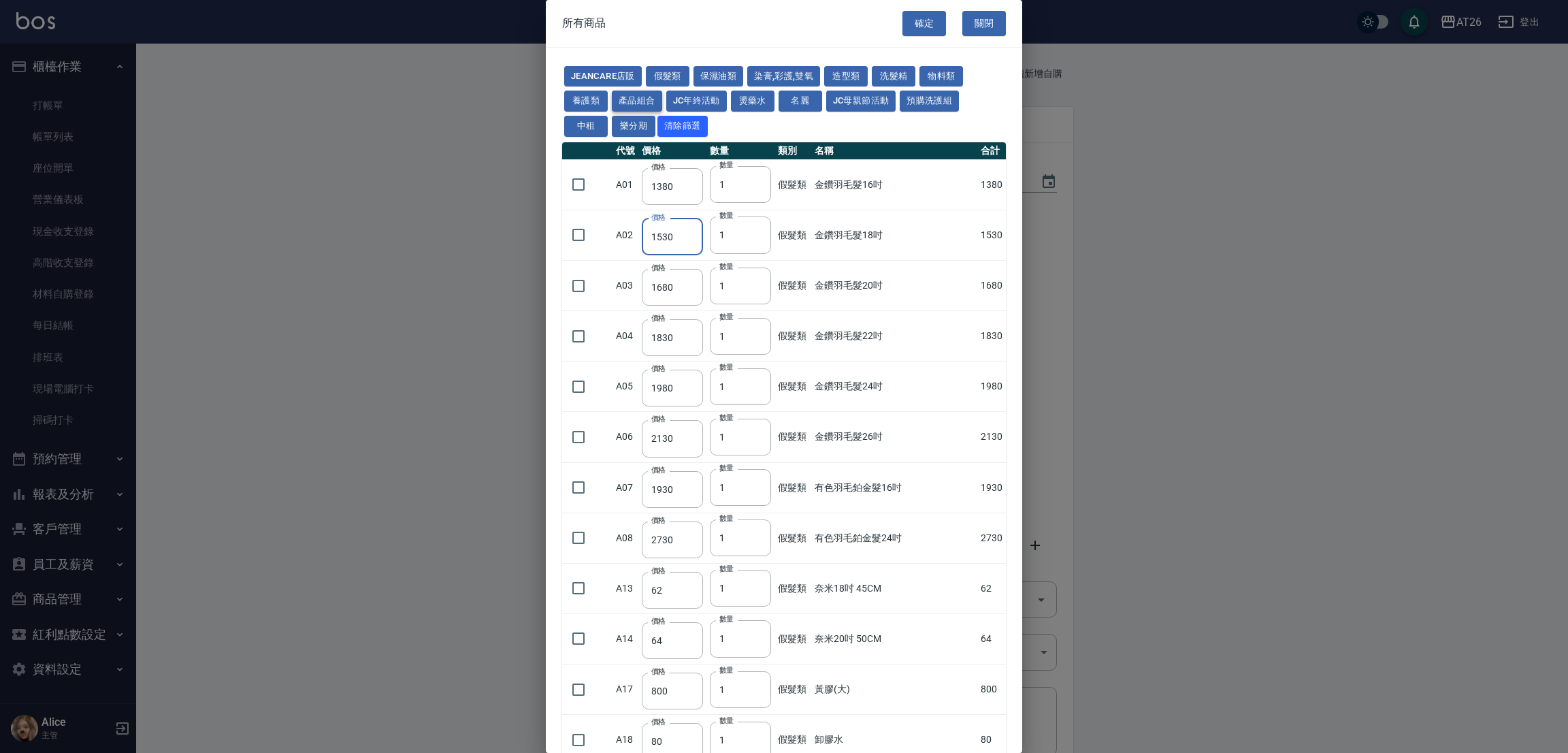
type input "1100"
type input "990"
type input "310"
type input "299"
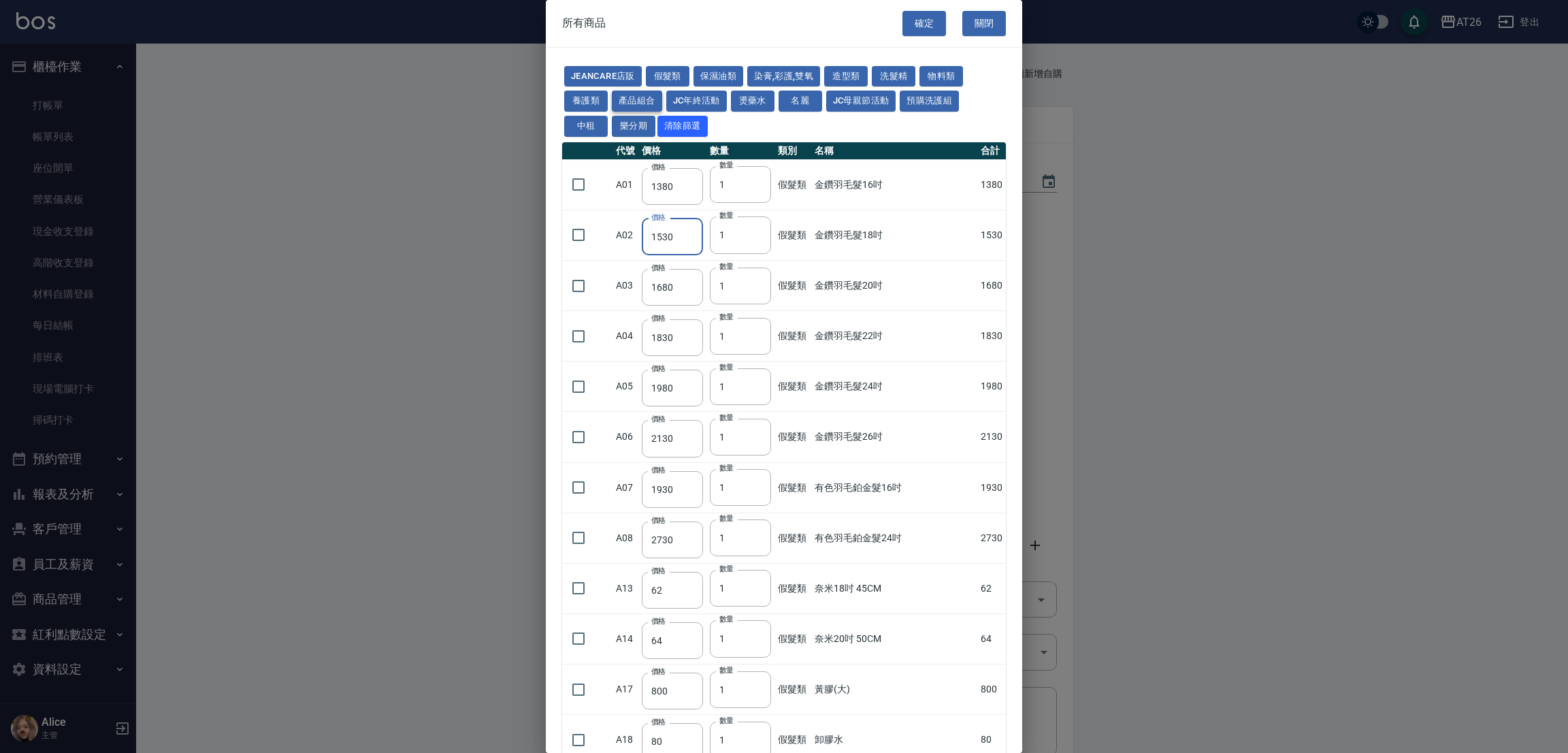
type input "600"
type input "950"
type input "250"
type input "4800"
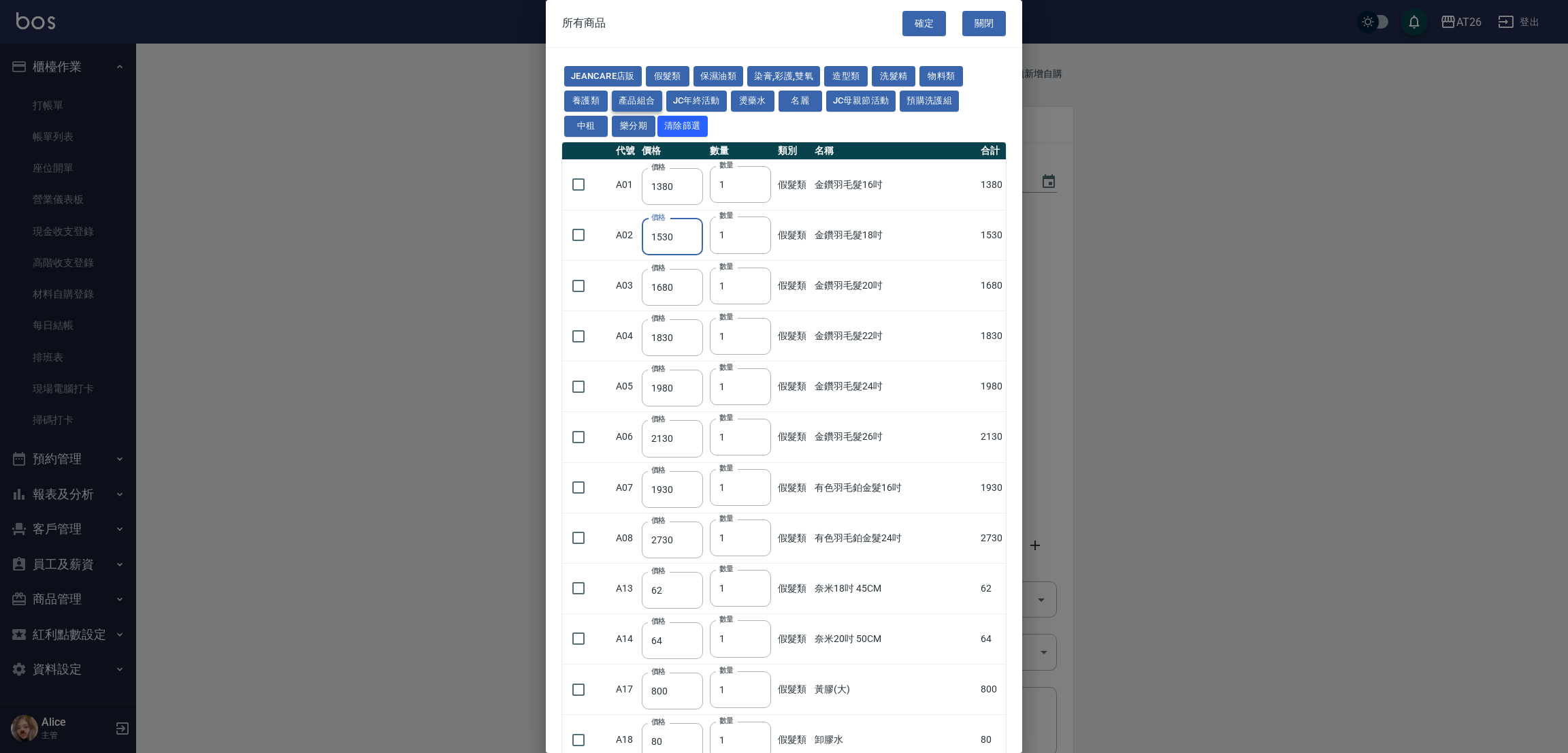
type input "180"
type input "1080"
type input "480"
type input "1120"
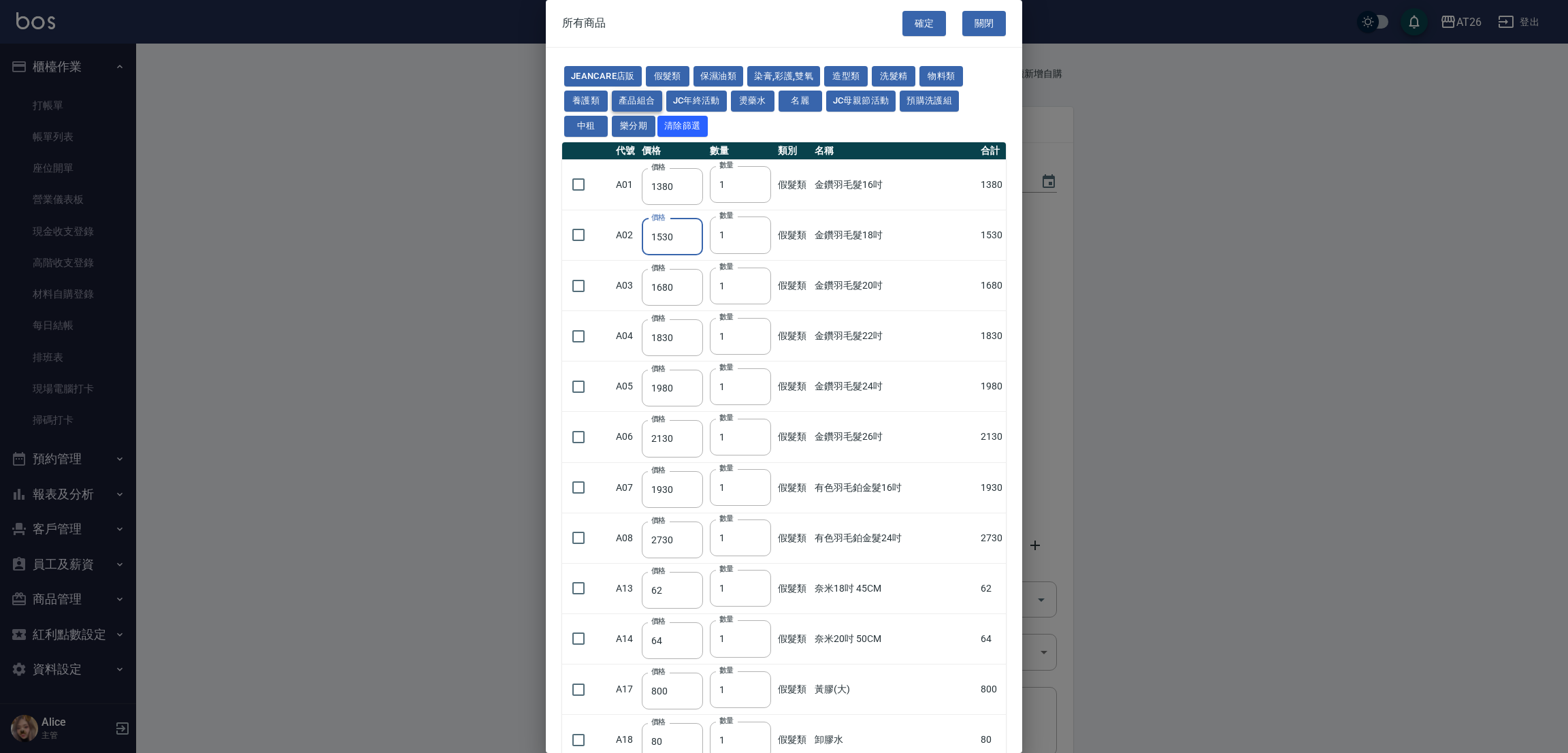
type input "1000"
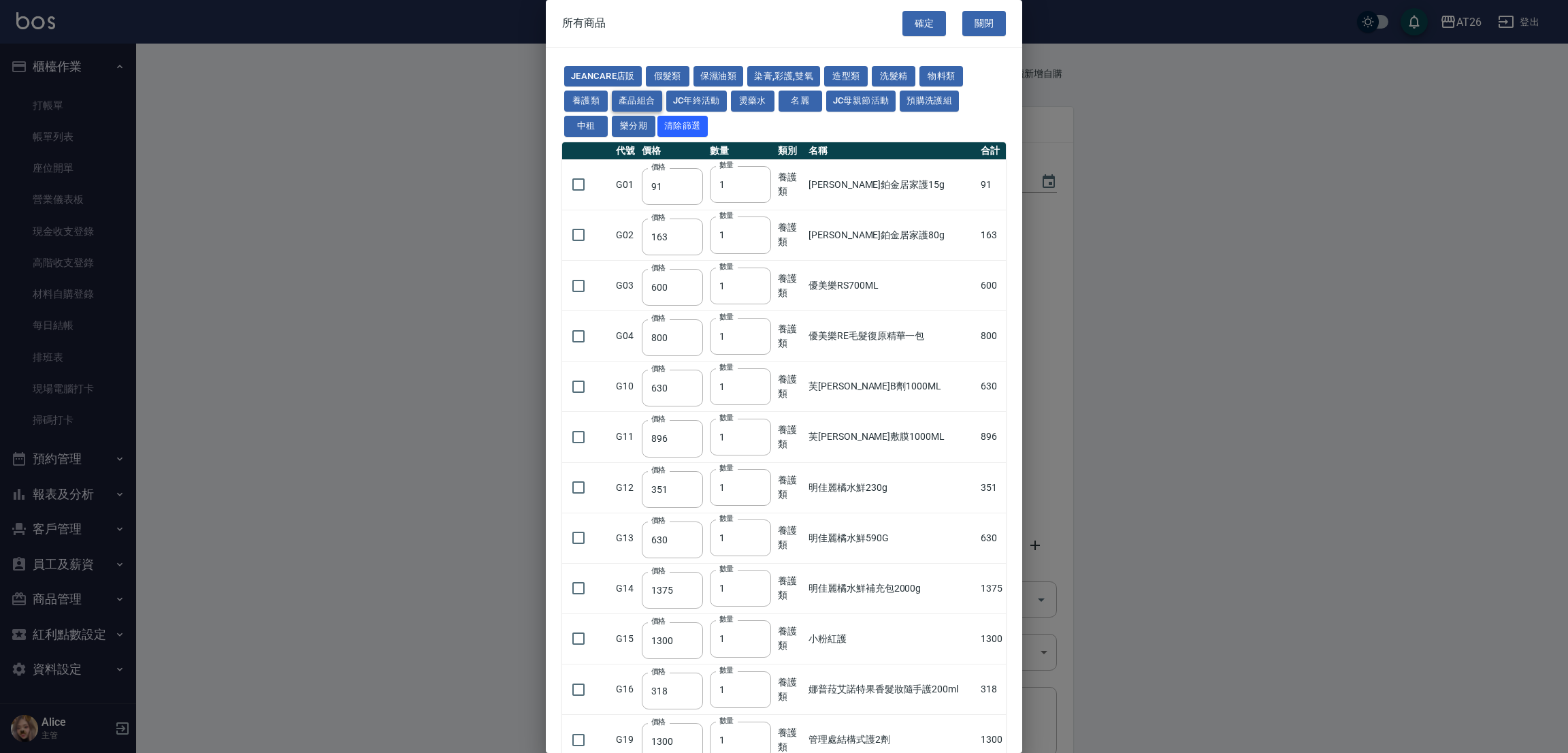
click at [639, 99] on button "產品組合" at bounding box center [636, 101] width 50 height 21
type input "400"
type input "1485"
type input "300"
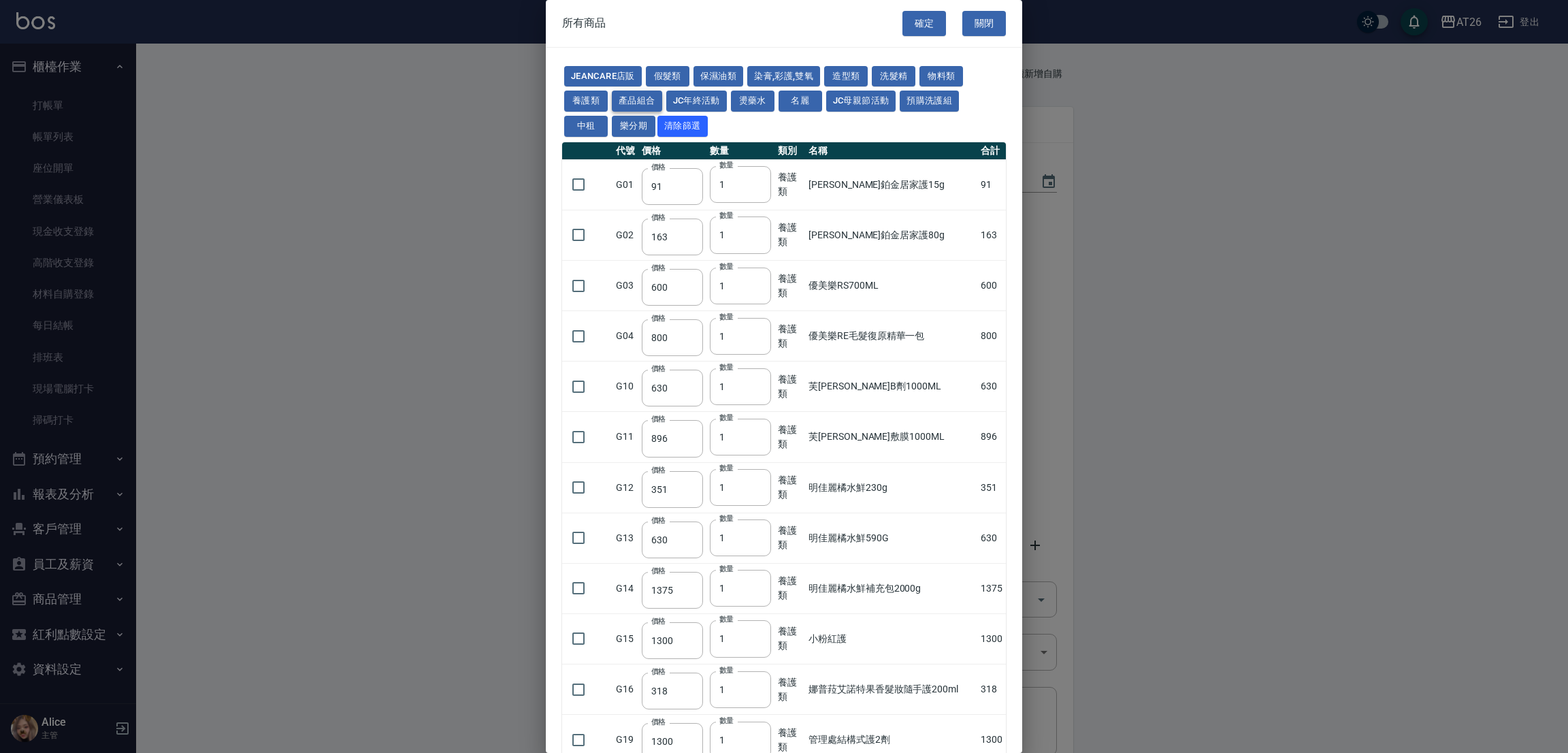
type input "450"
type input "760"
type input "1295"
type input "1505"
type input "248"
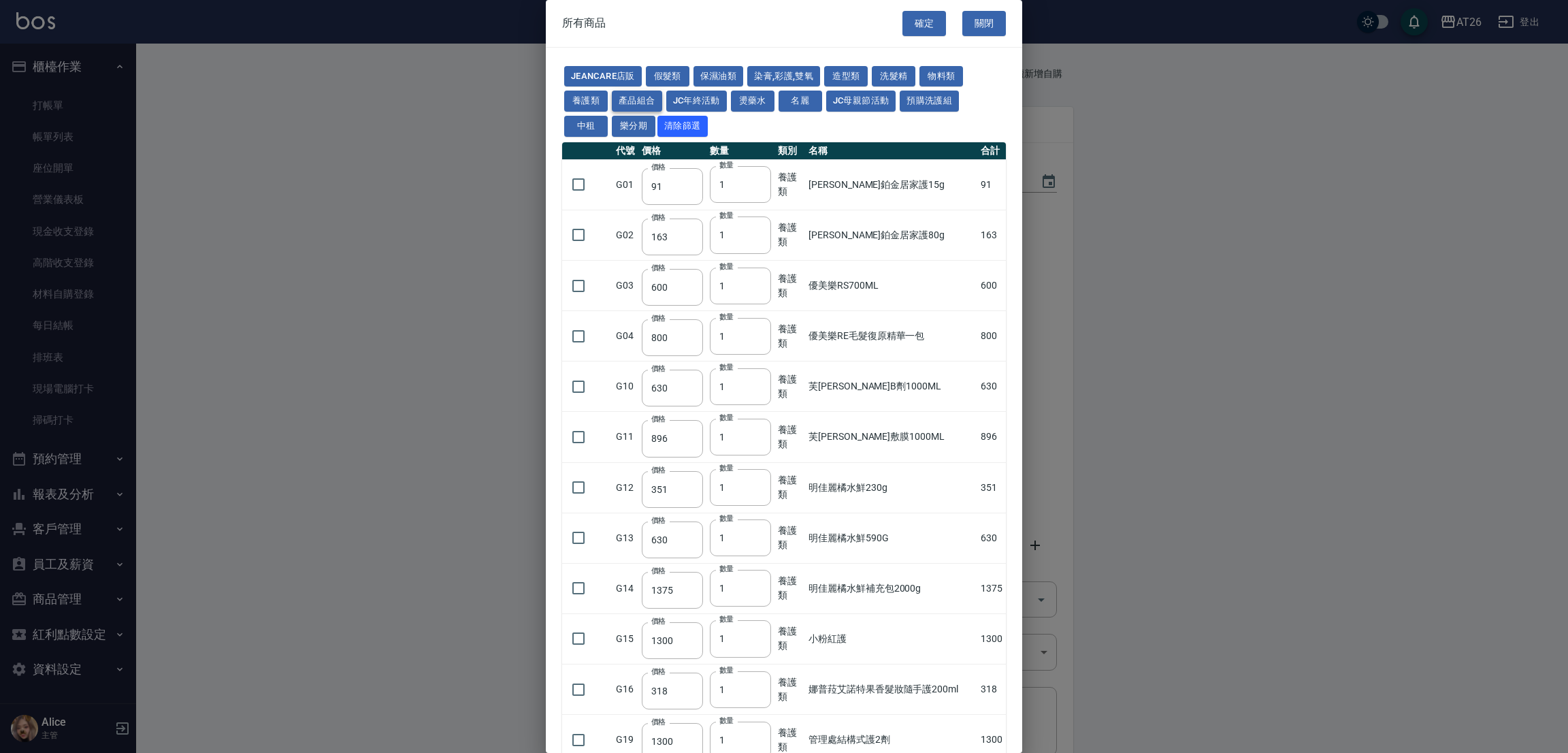
type input "550"
type input "552"
type input "682"
type input "325"
type input "442"
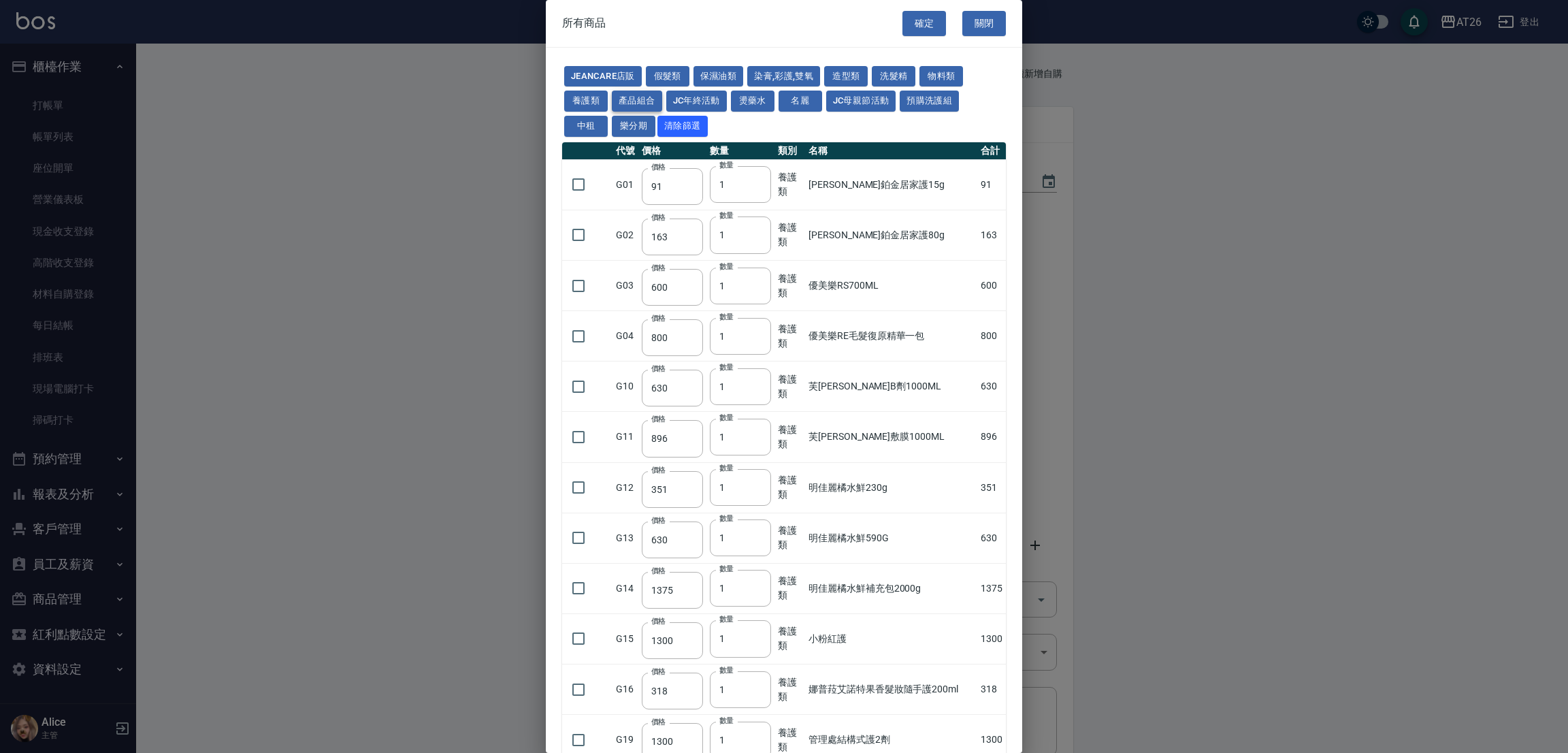
type input "340"
type input "552"
type input "680"
type input "682"
type input "840"
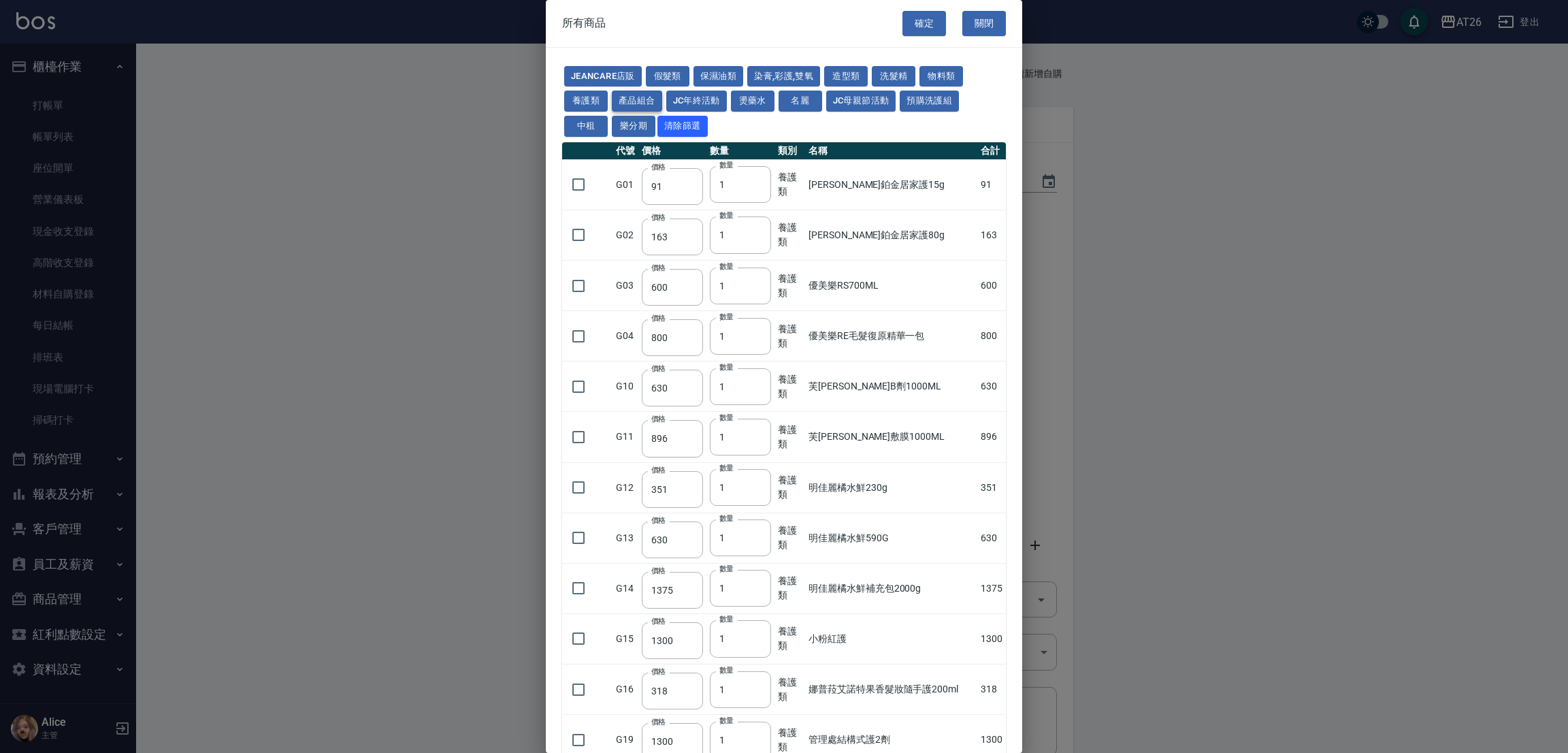
type input "250"
type input "825"
type input "330"
type input "220"
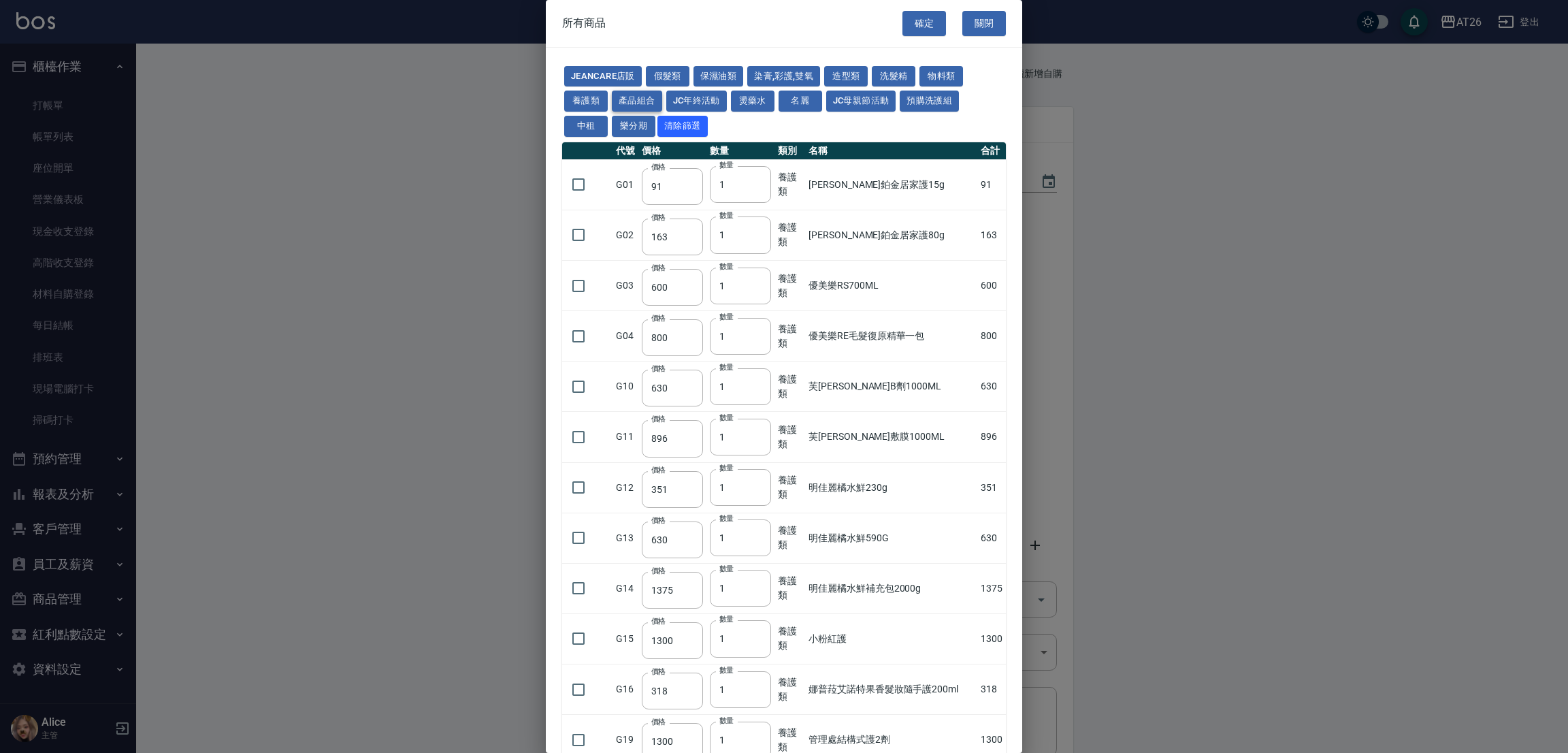
type input "350"
type input "700"
type input "1050"
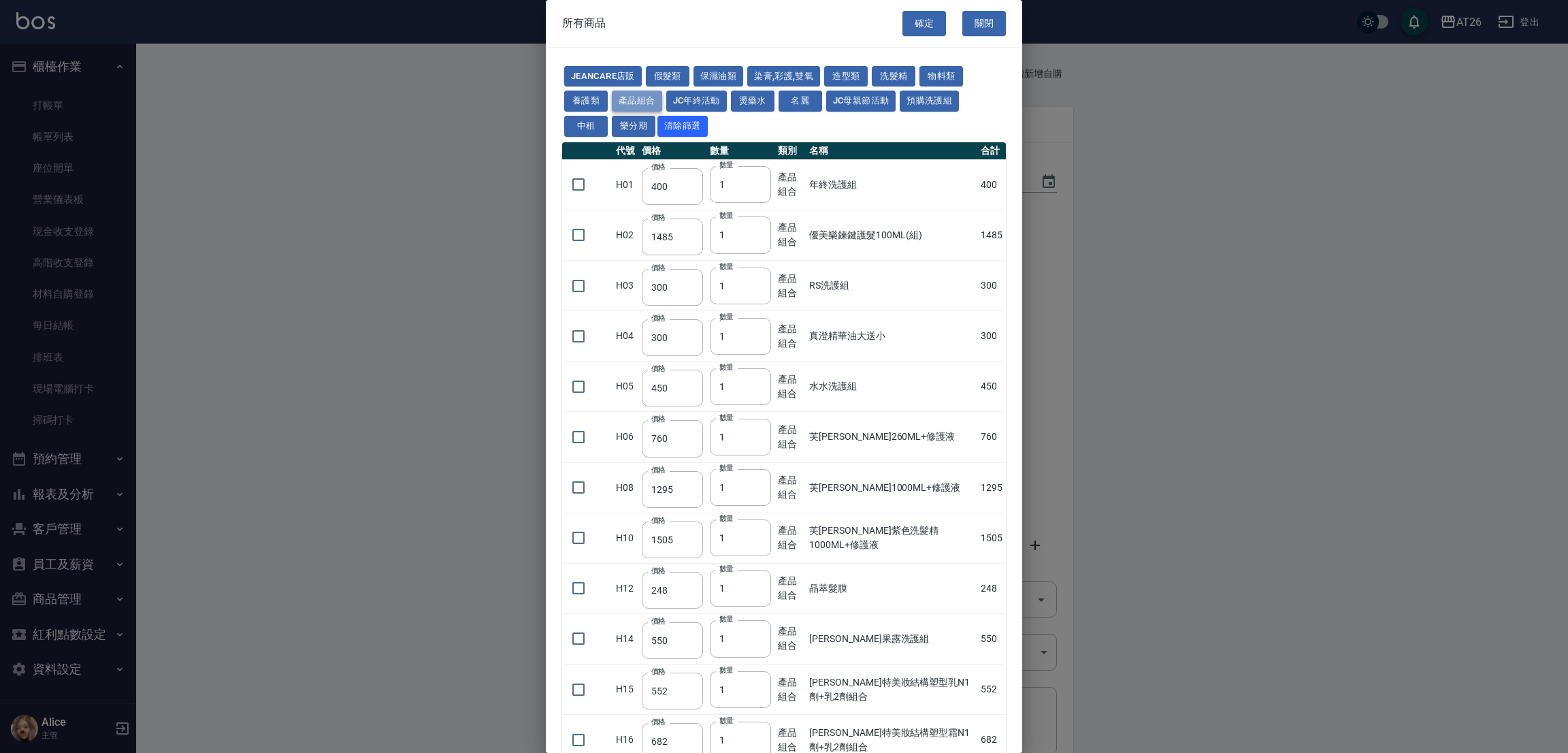
click at [644, 100] on button "產品組合" at bounding box center [636, 101] width 50 height 21
click at [602, 81] on button "JeanCare店販" at bounding box center [603, 77] width 78 height 21
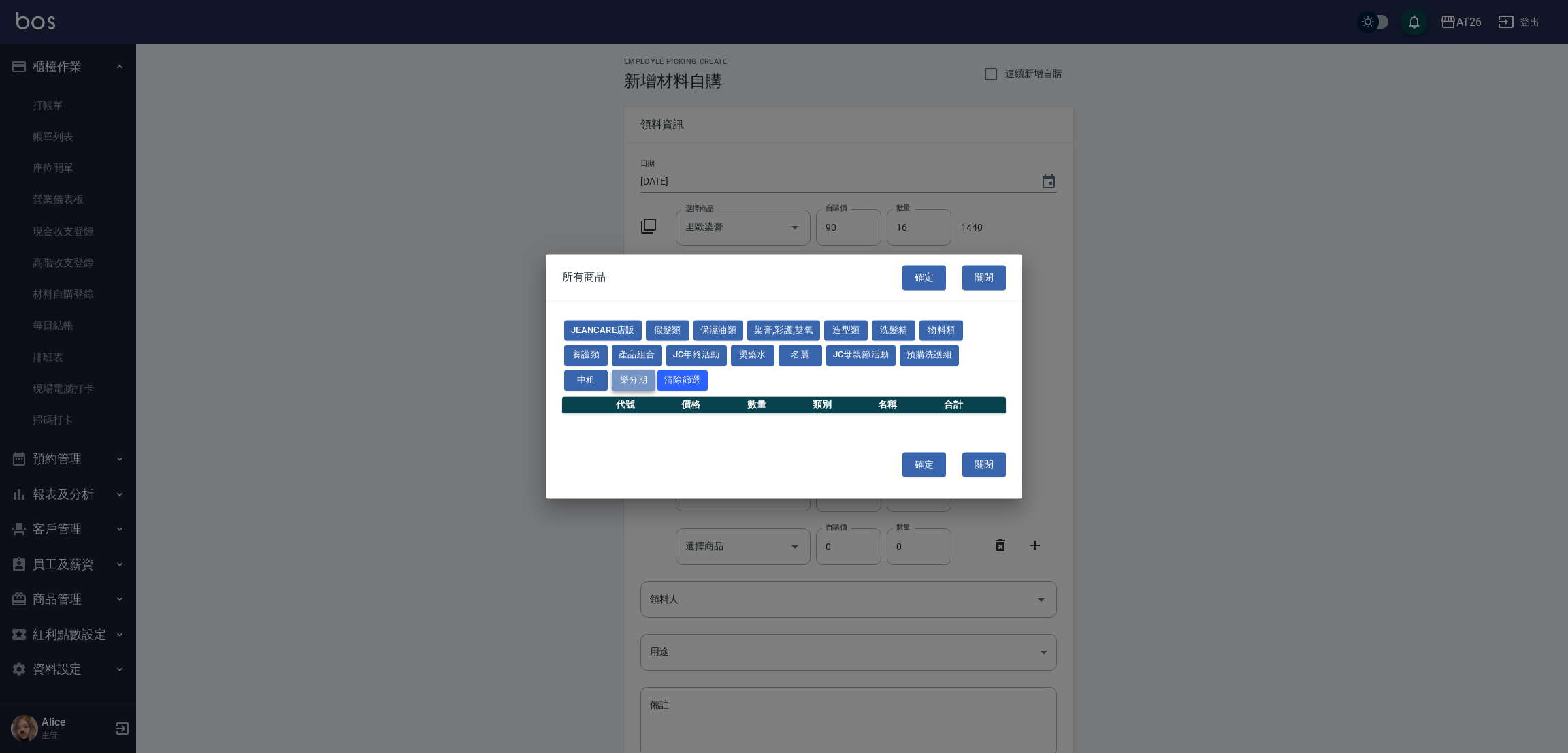
click at [635, 375] on button "樂分期" at bounding box center [632, 380] width 43 height 21
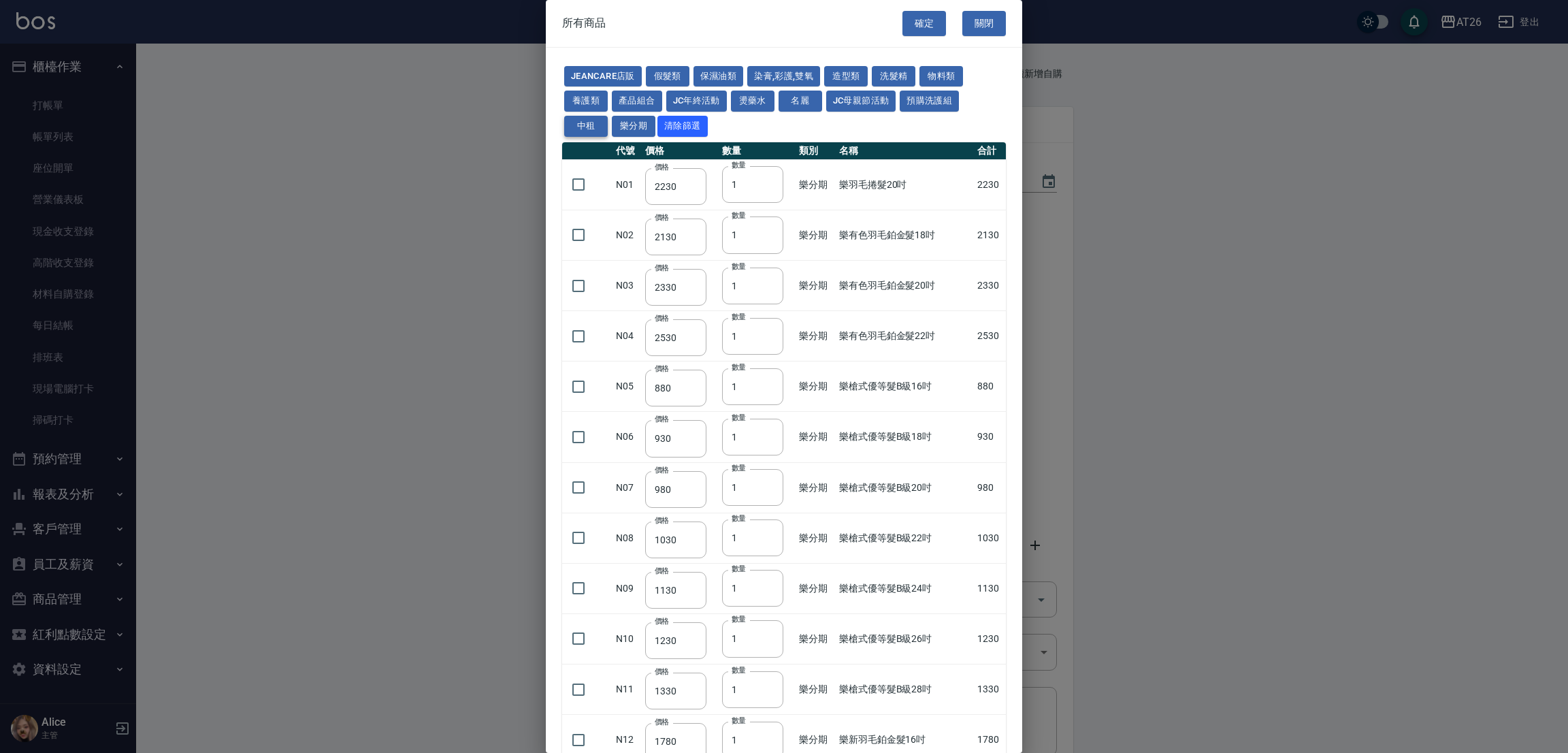
click at [588, 119] on button "中租" at bounding box center [585, 126] width 43 height 21
type input "350"
type input "90"
type input "93"
type input "730"
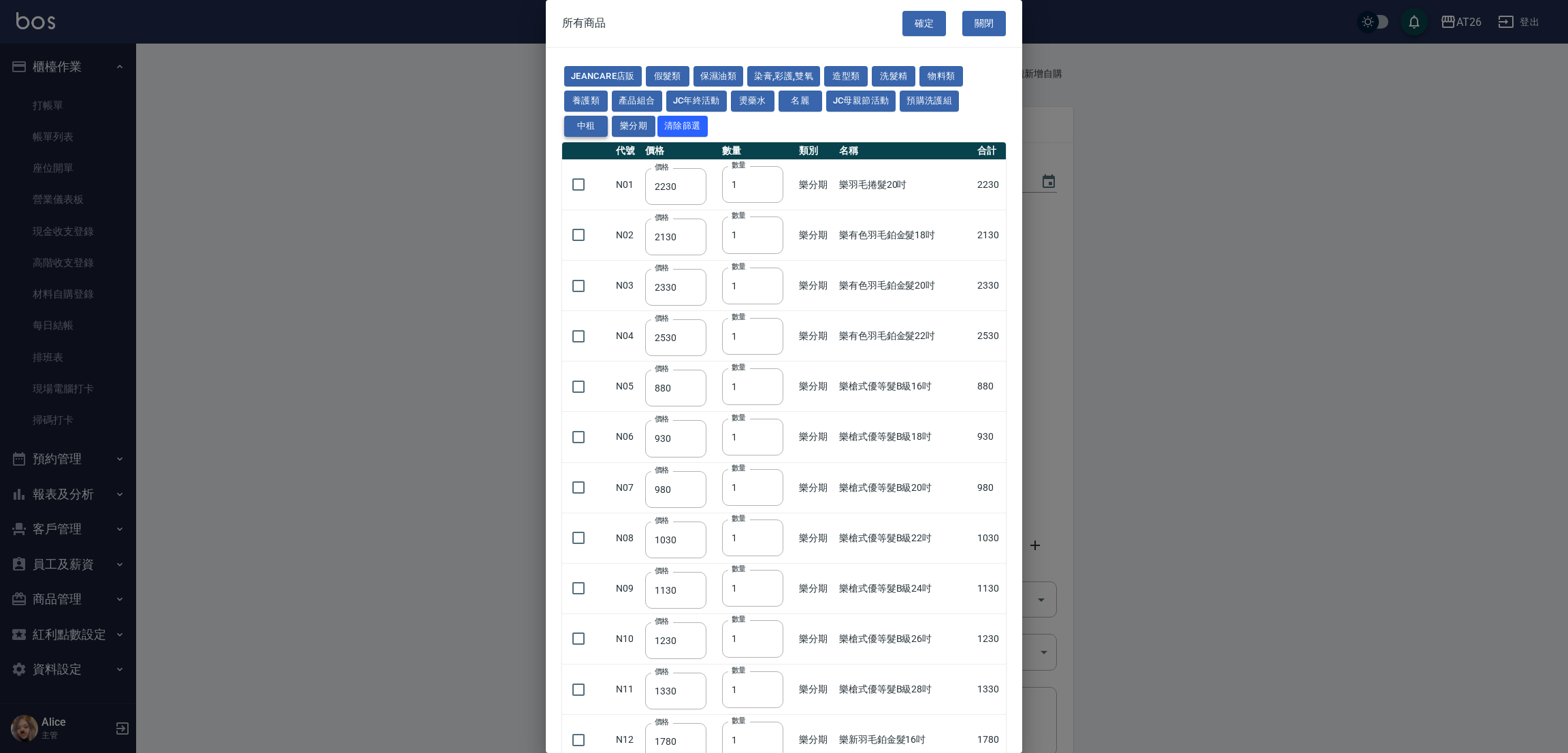
type input "780"
type input "830"
type input "930"
type input "980"
type input "1780"
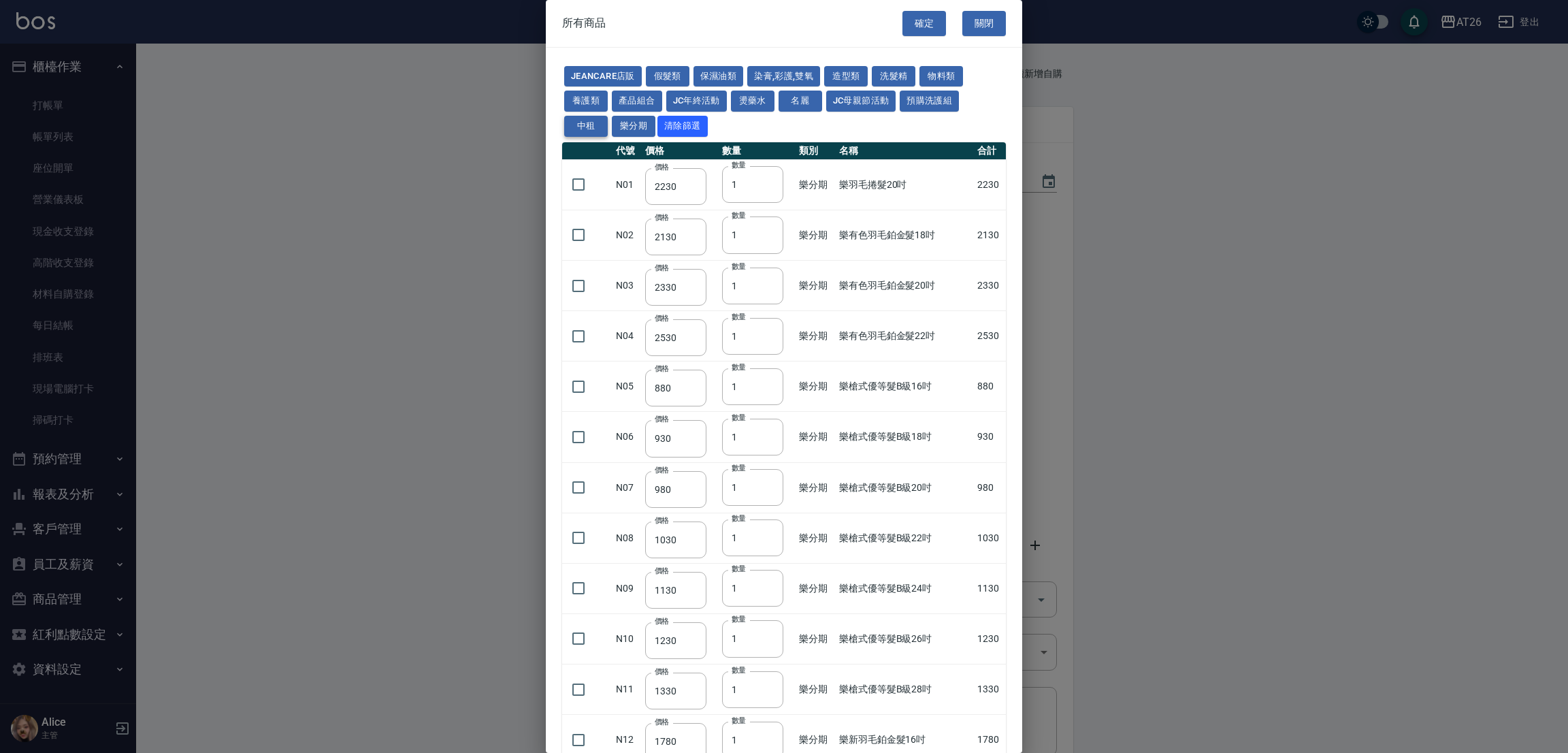
type input "1980"
type input "2180"
type input "2380"
type input "2580"
type input "2780"
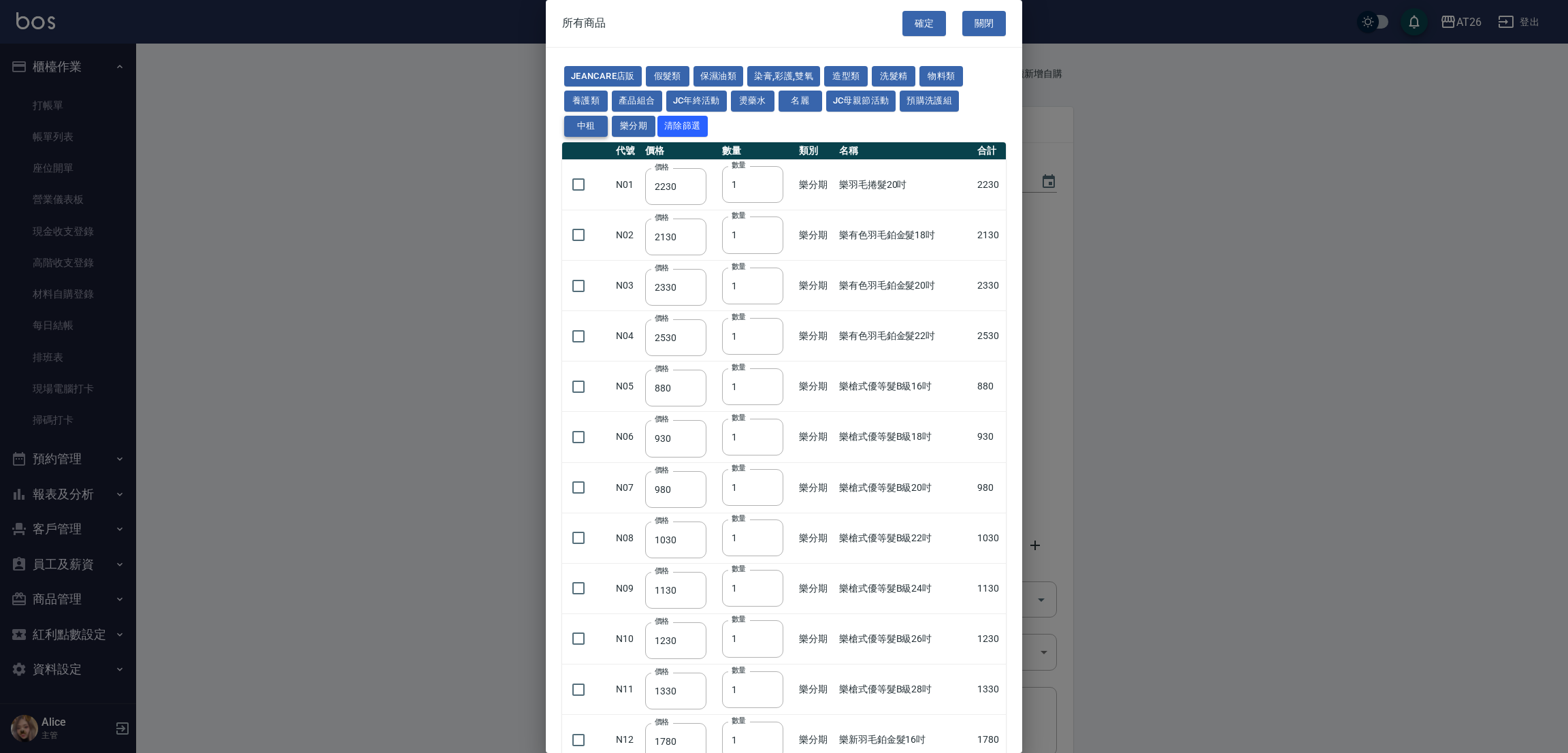
type input "2980"
type input "1030"
type input "1080"
type input "1130"
type input "1230"
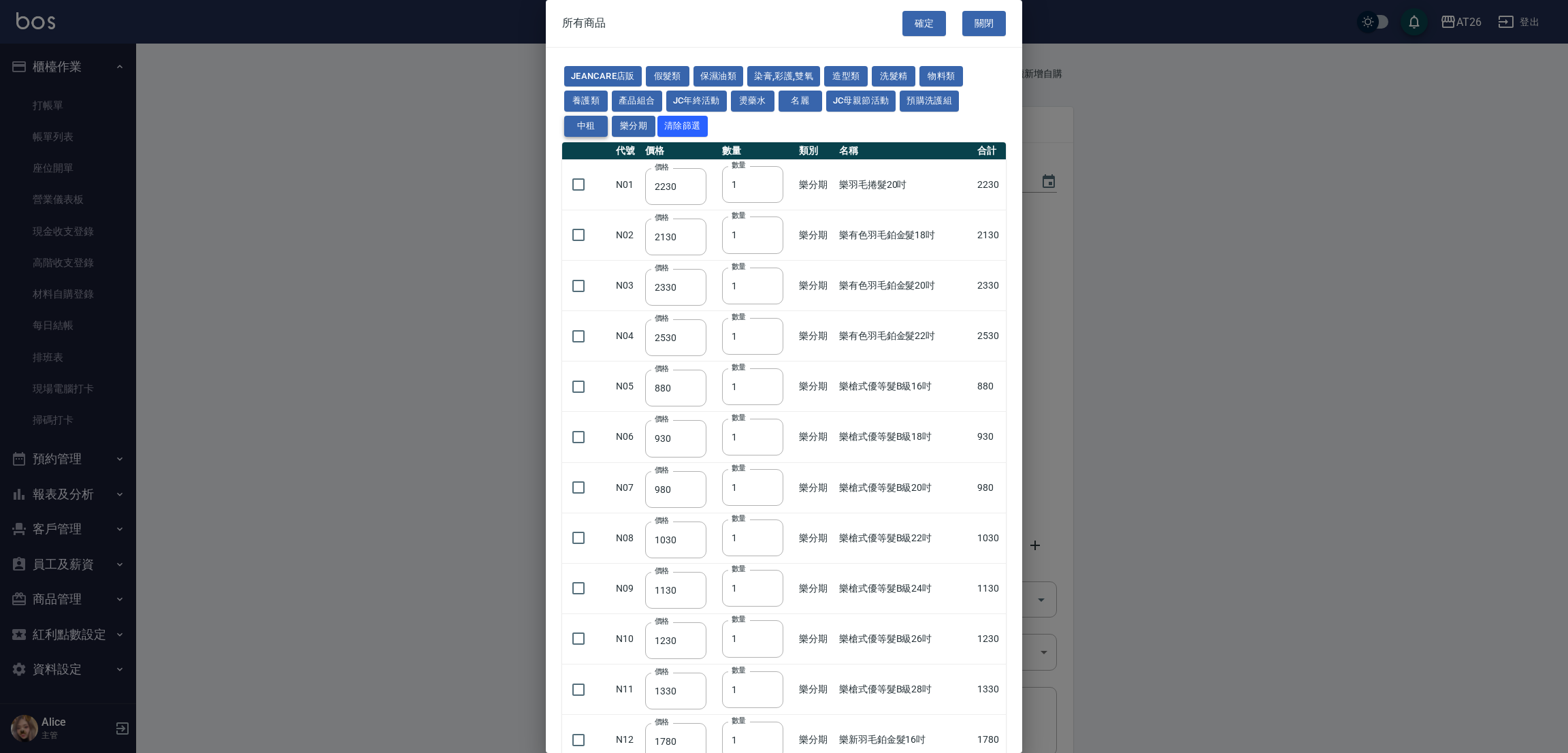
type input "1280"
type input "1380"
type input "560"
type input "880"
type input "930"
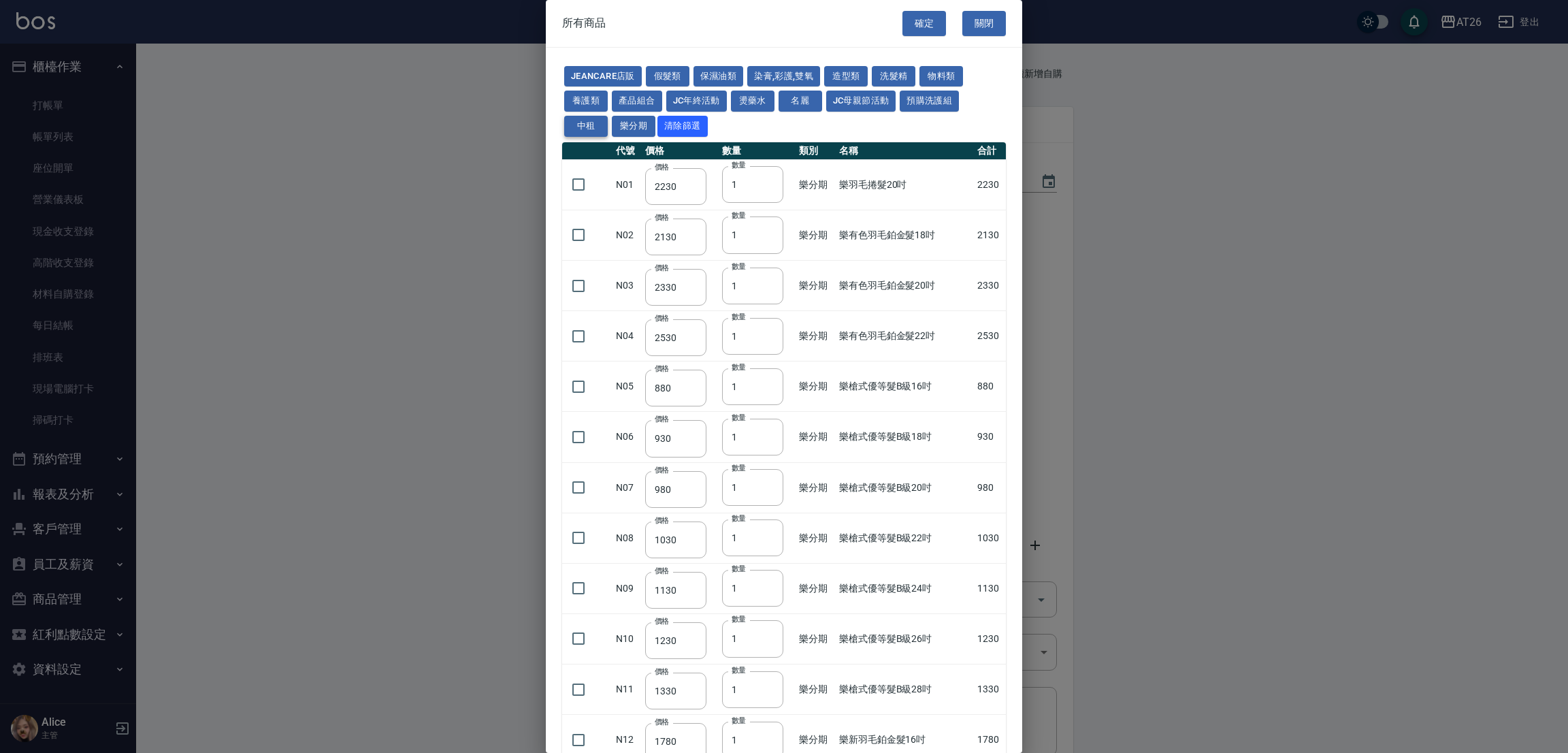
type input "980"
type input "1030"
type input "1130"
type input "1230"
type input "1330"
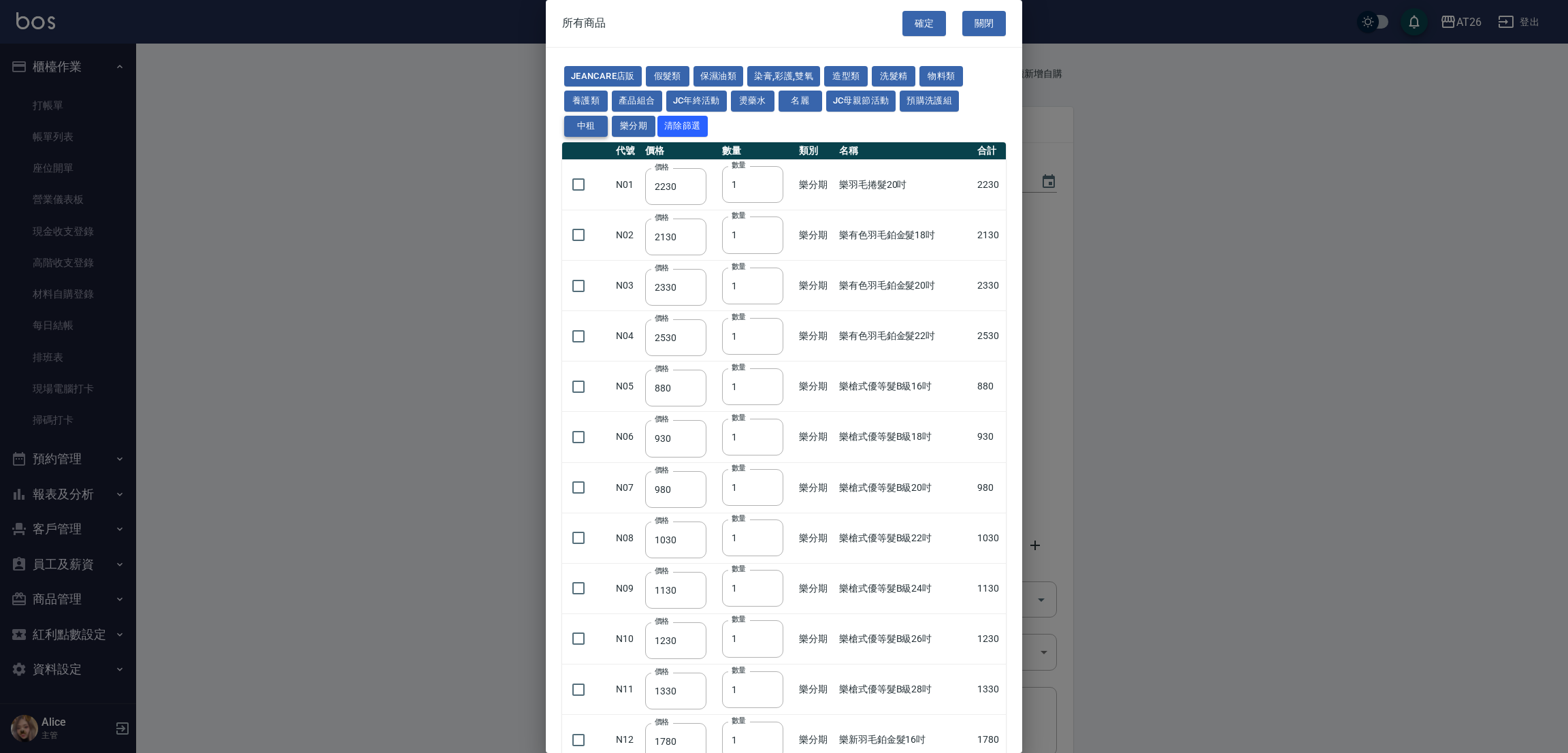
type input "1030"
type input "1080"
type input "1130"
type input "1180"
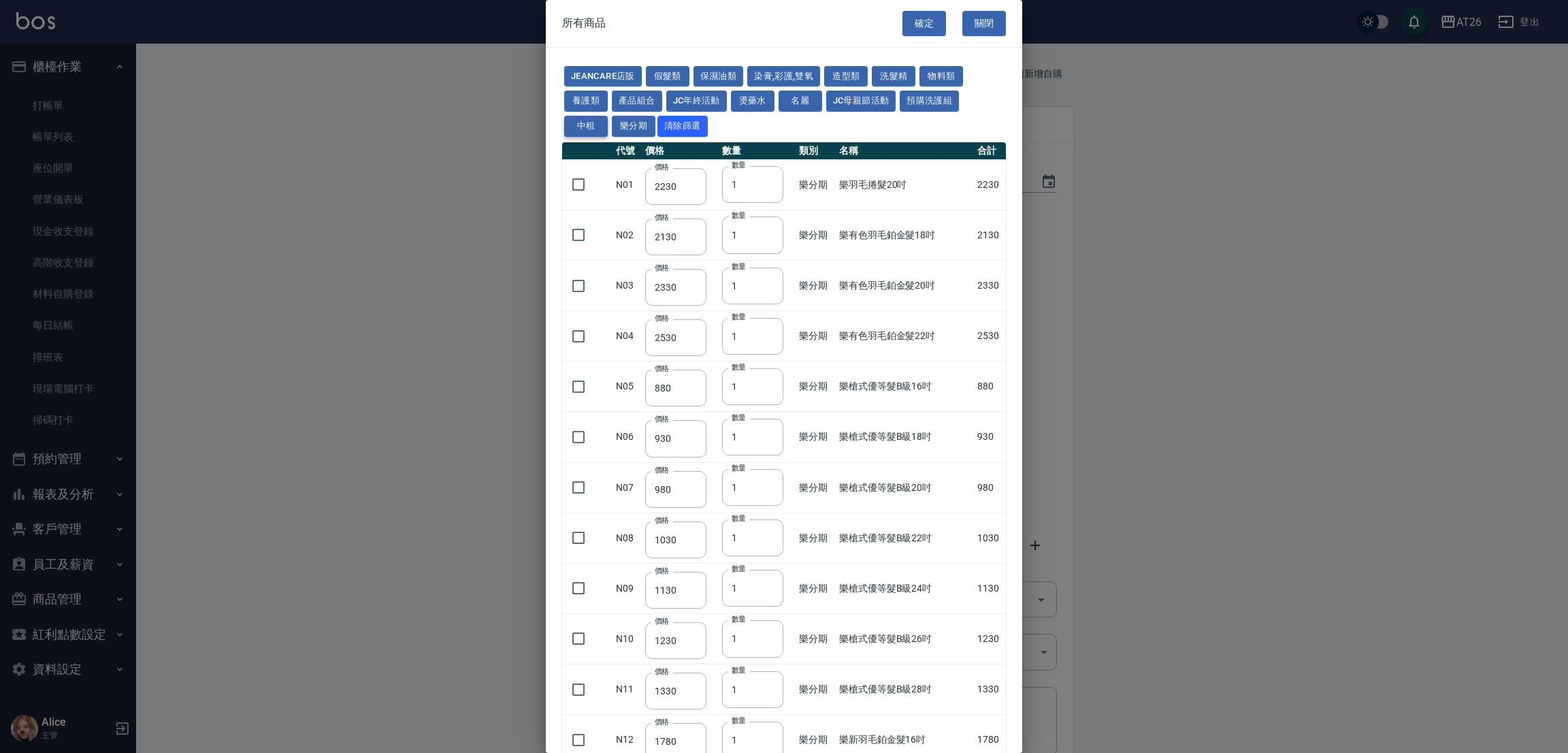
type input "1230"
type input "775"
type input "580"
type input "2230"
type input "1180"
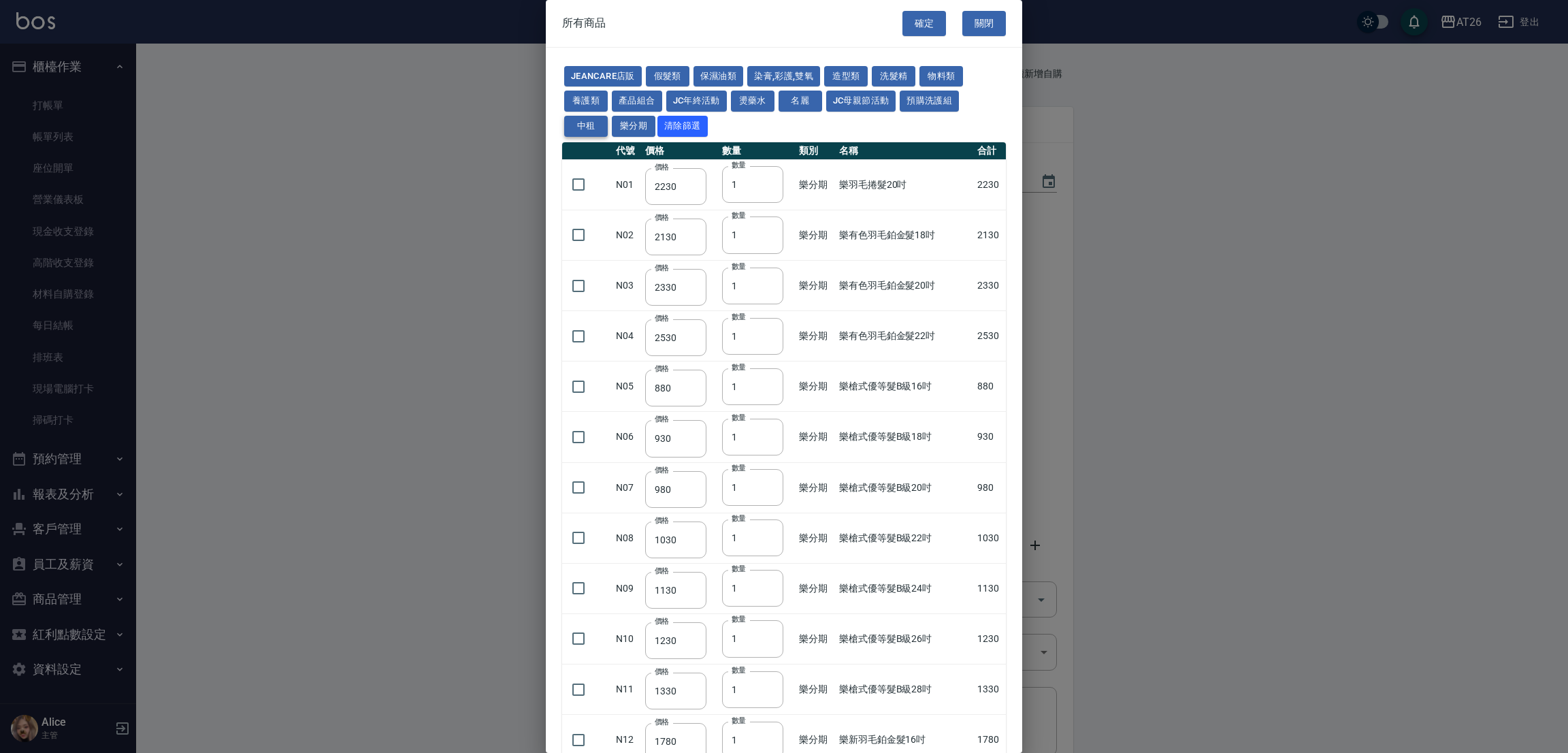
type input "1380"
type input "1530"
type input "1680"
type input "1830"
type input "1980"
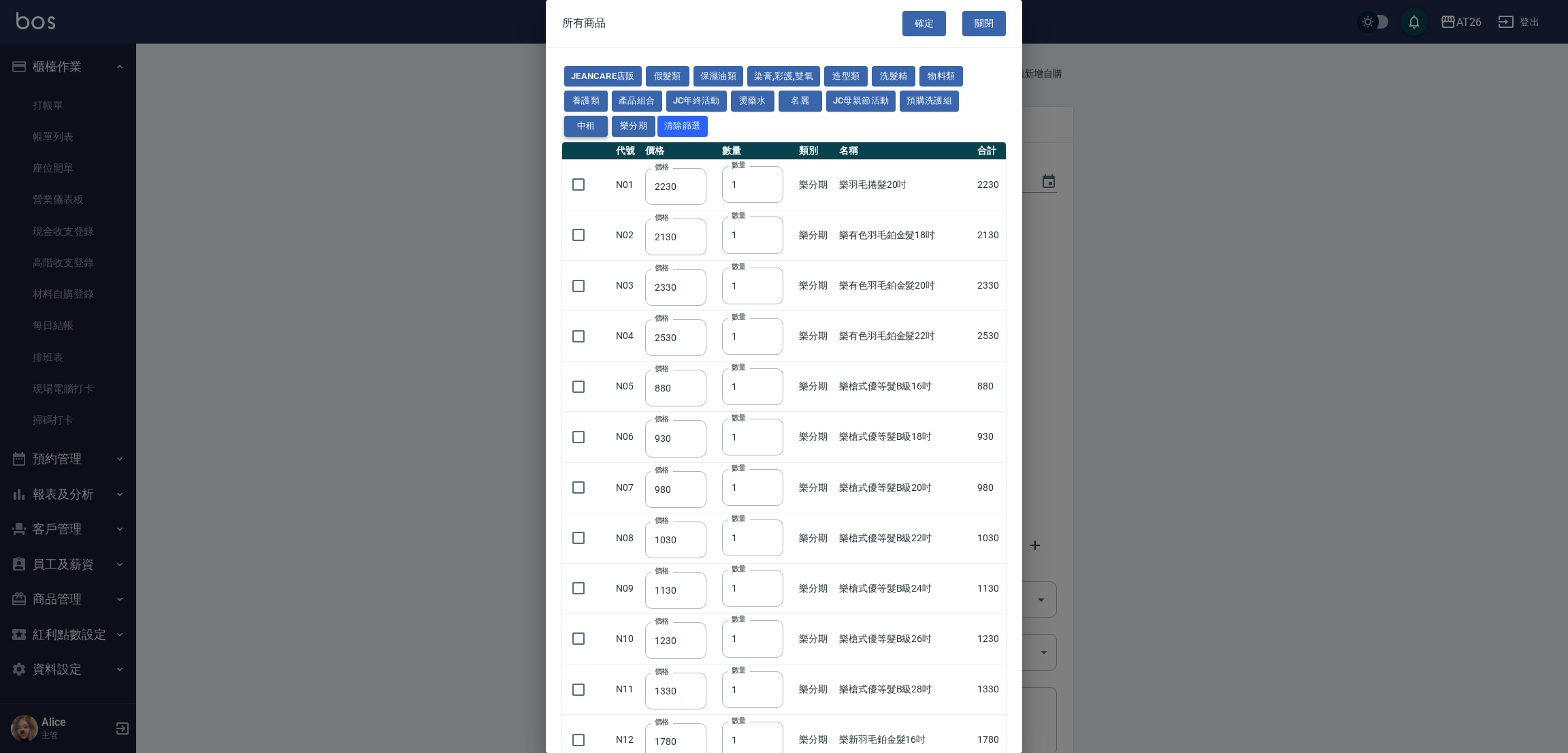
type input "2130"
type input "1930"
type input "2730"
type input "2780"
click at [920, 94] on button "預購洗護組" at bounding box center [929, 101] width 59 height 21
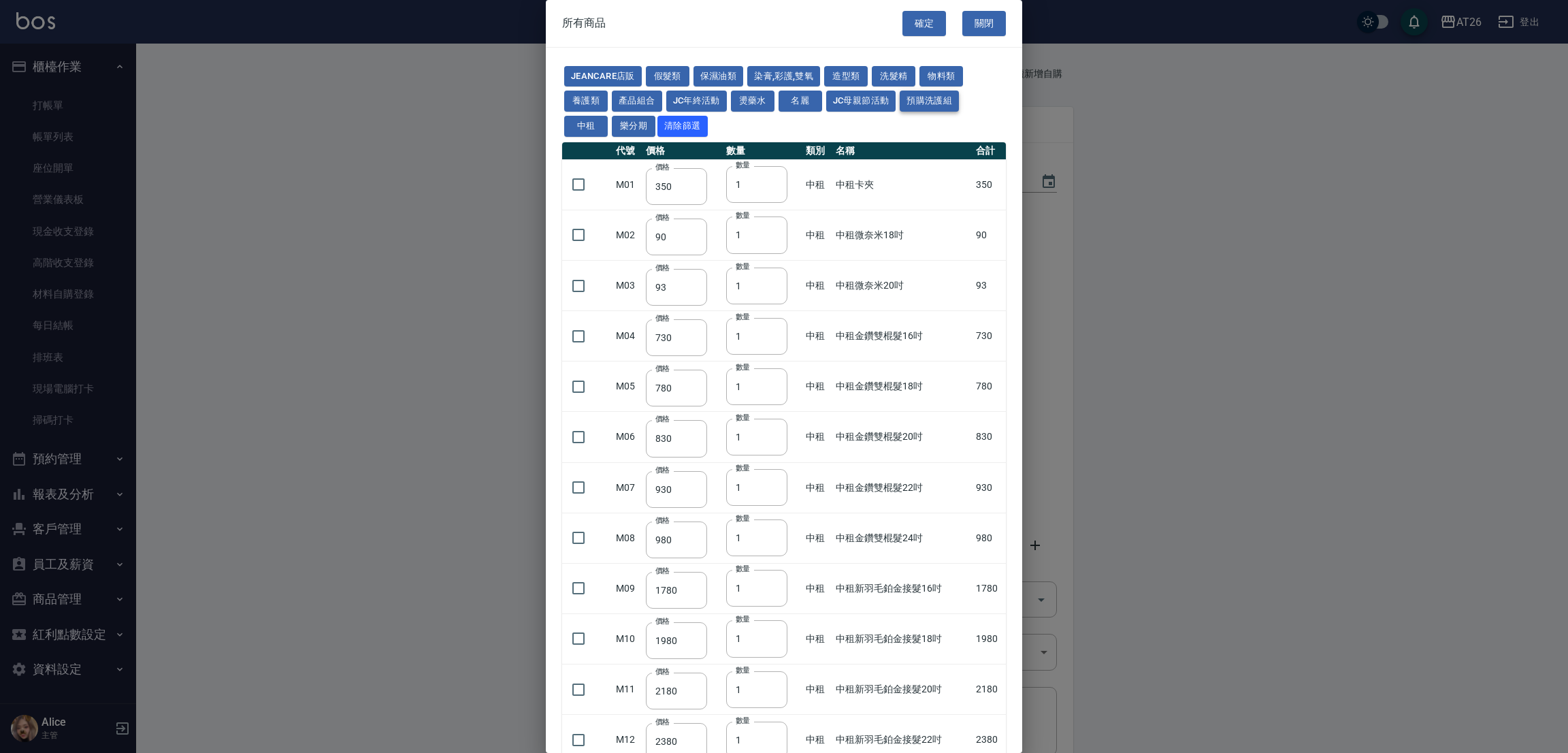
type input "400"
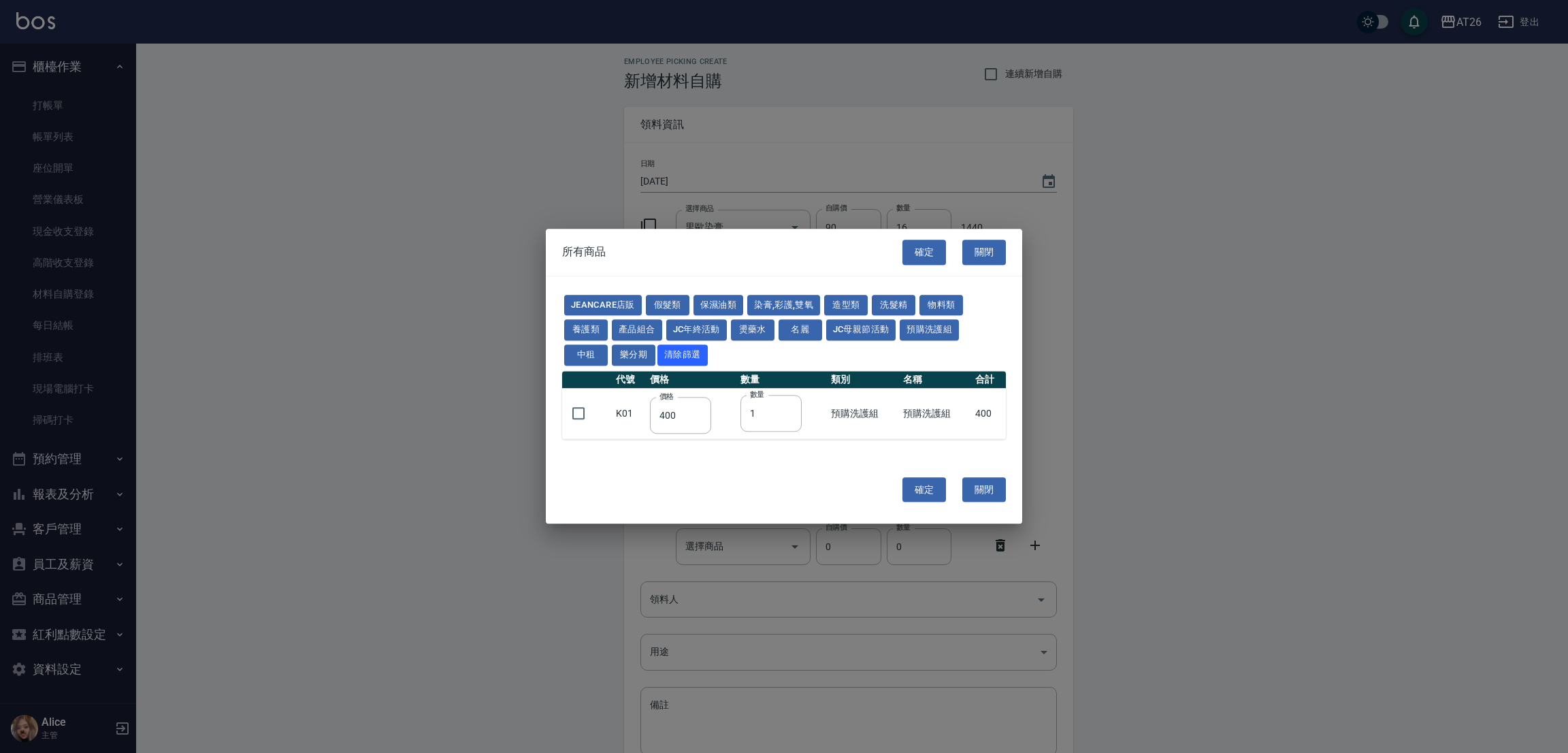
click at [758, 327] on keeper-lock "Open Keeper Popup" at bounding box center [755, 333] width 16 height 16
click at [700, 328] on button "JC年終活動" at bounding box center [696, 330] width 61 height 21
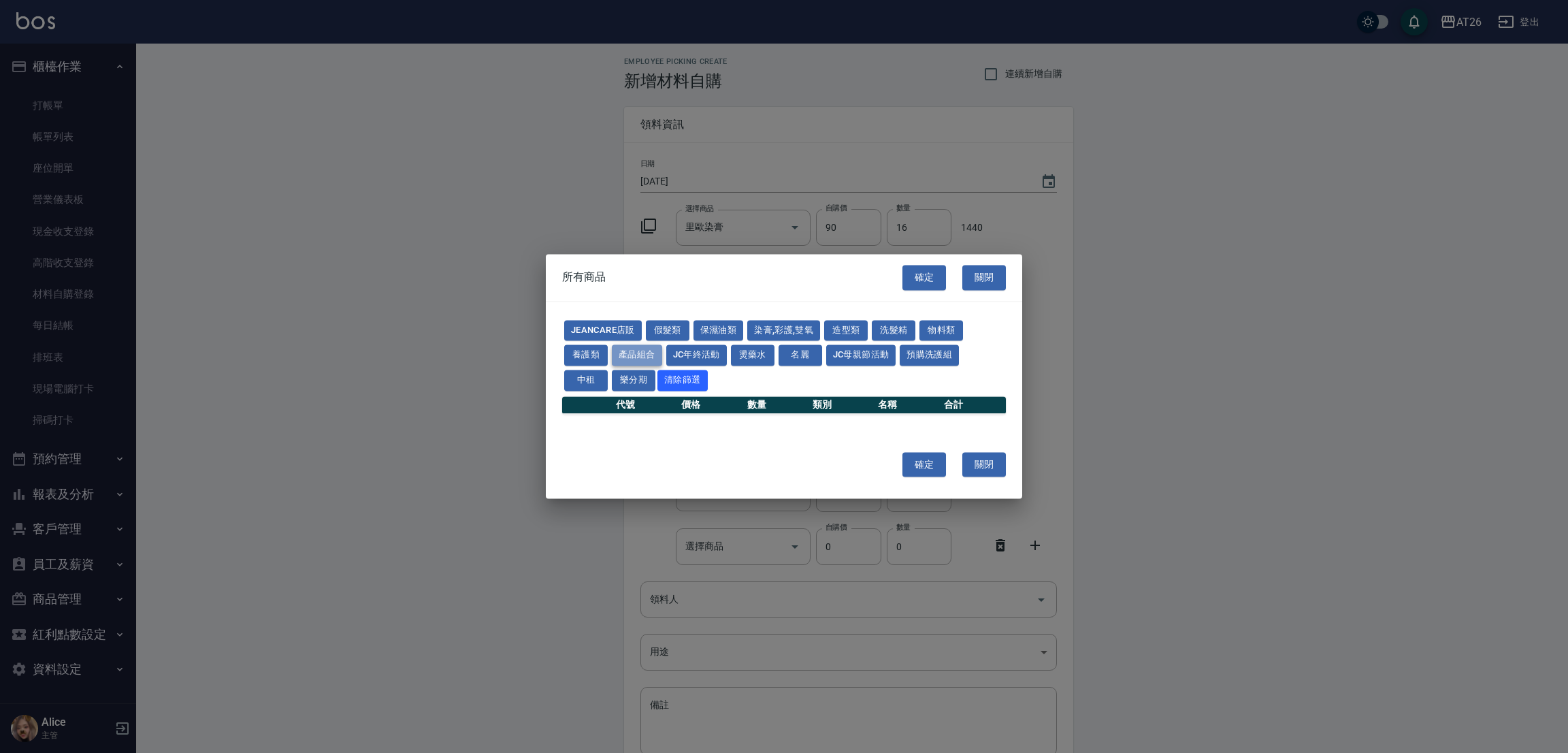
click at [647, 348] on button "產品組合" at bounding box center [636, 355] width 50 height 21
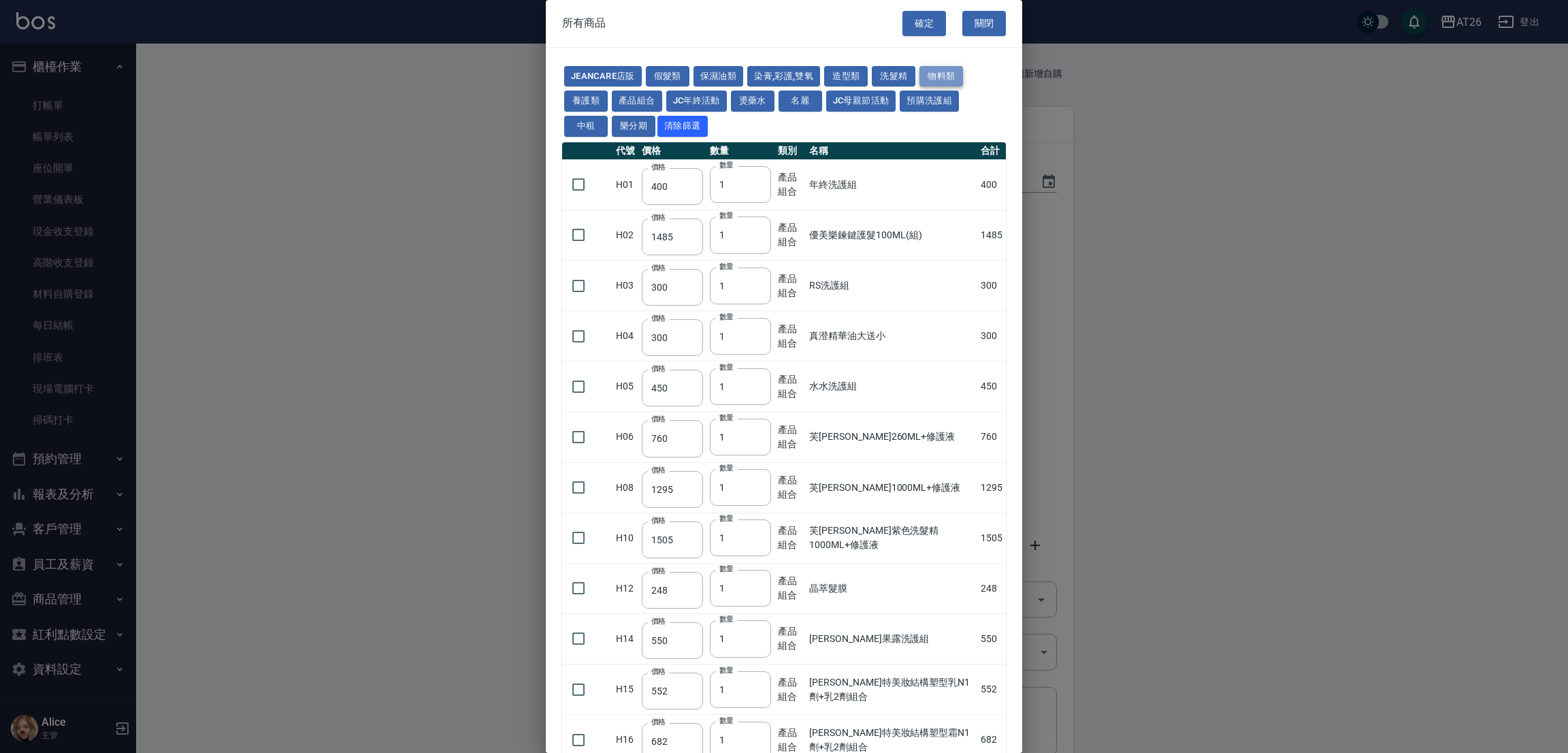
click at [933, 84] on button "物料類" at bounding box center [940, 77] width 43 height 21
type input "180"
type input "17"
type input "100"
type input "450"
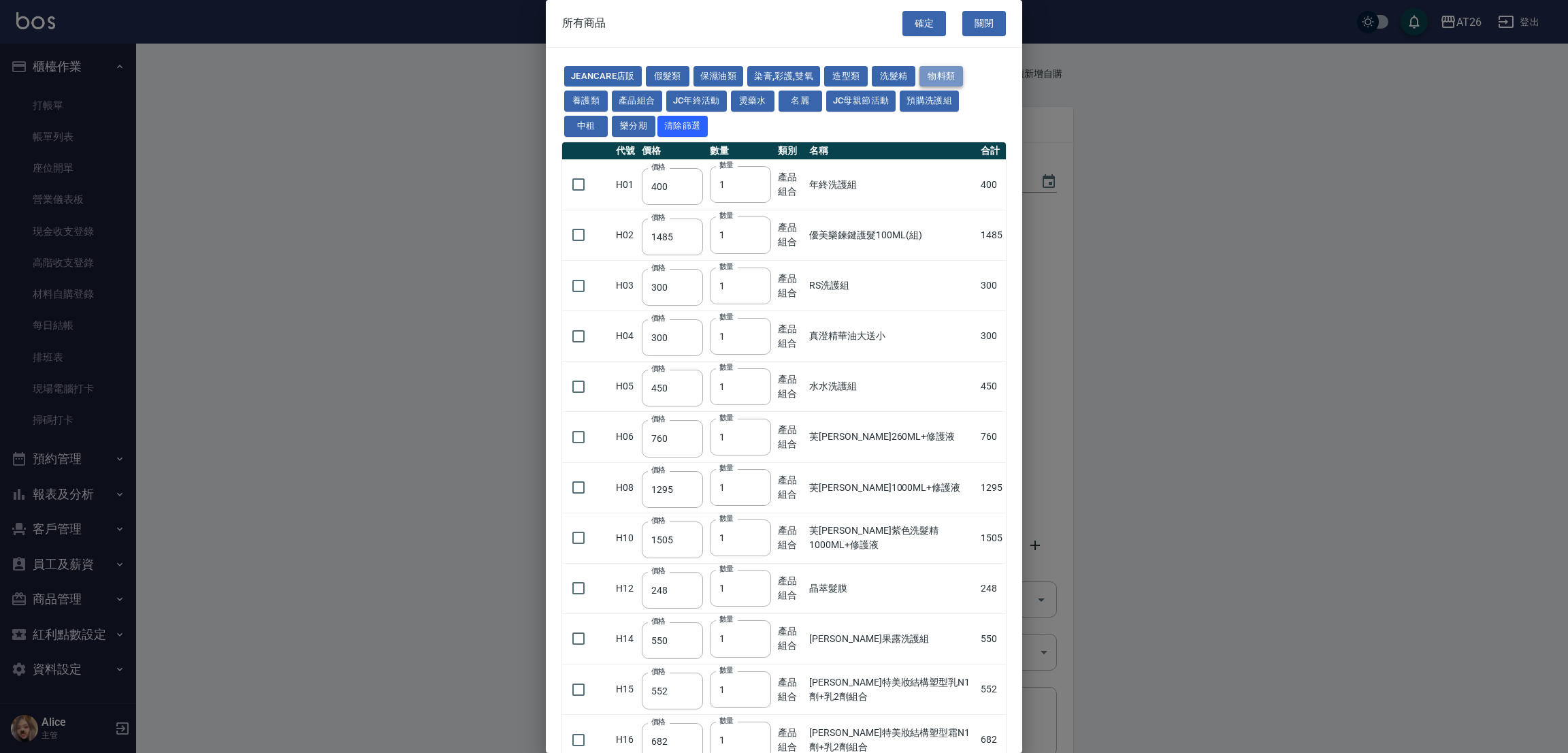
type input "20"
type input "160"
type input "270"
type input "35"
type input "550"
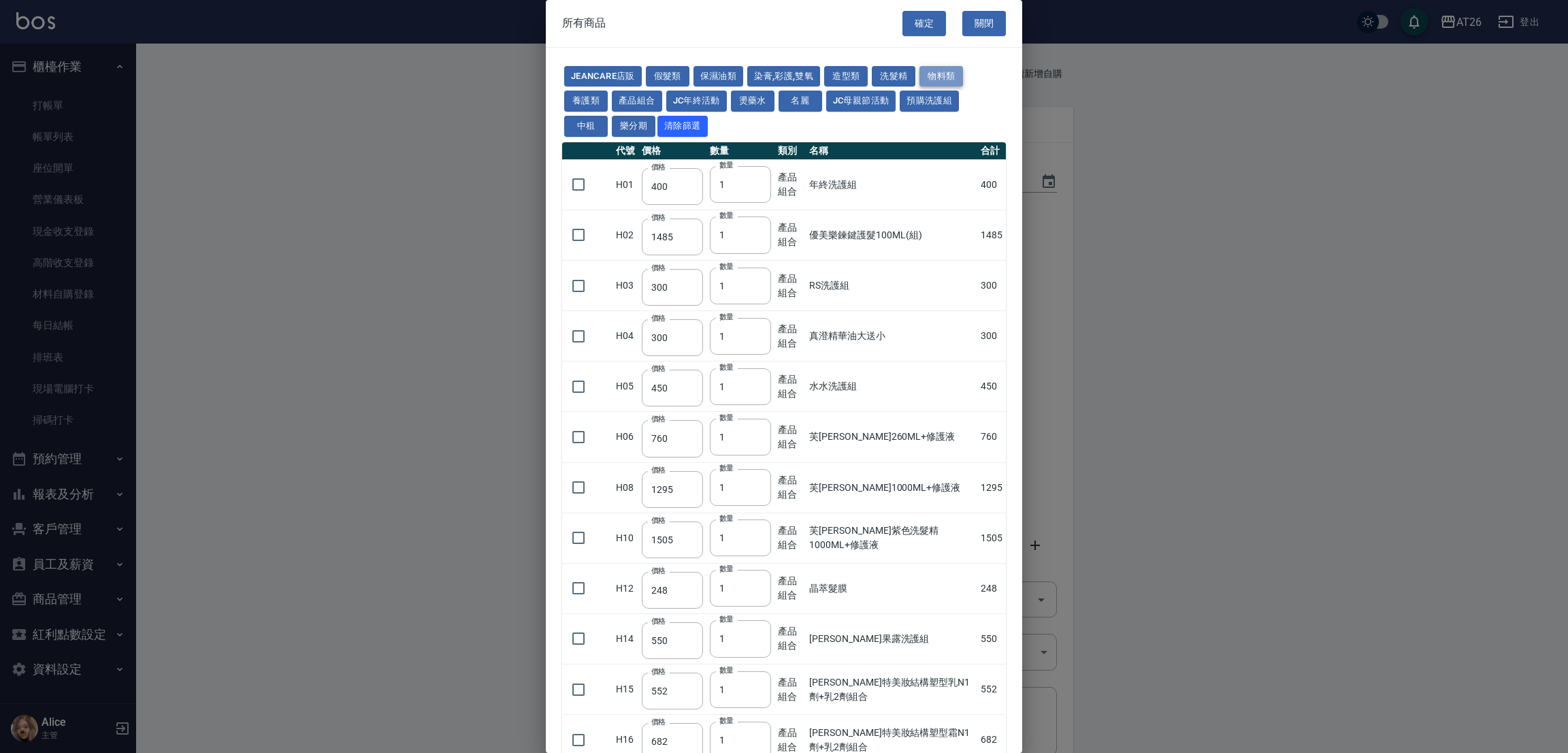
type input "20"
type input "400"
type input "250"
type input "450"
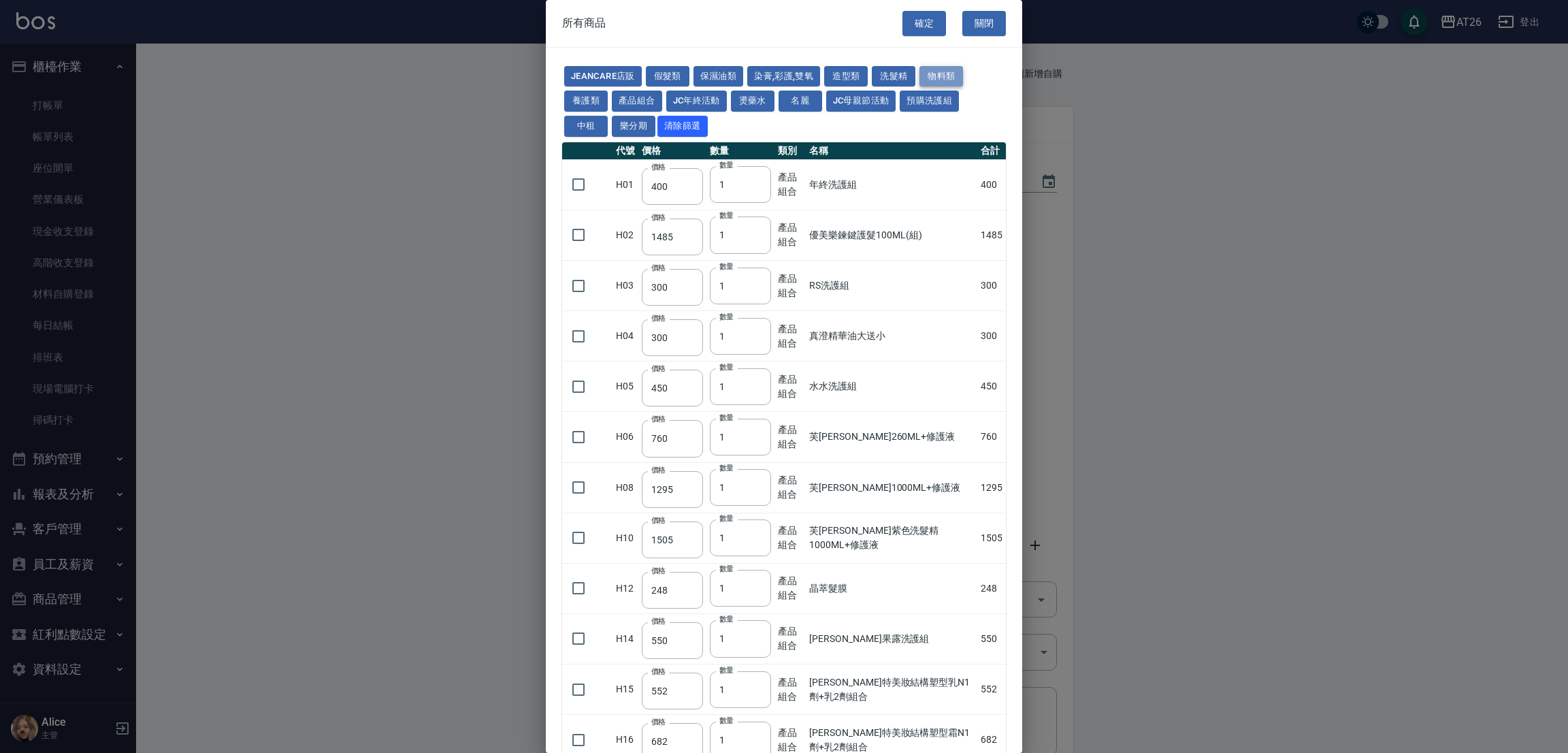
type input "160"
type input "85"
type input "130"
type input "50"
type input "150"
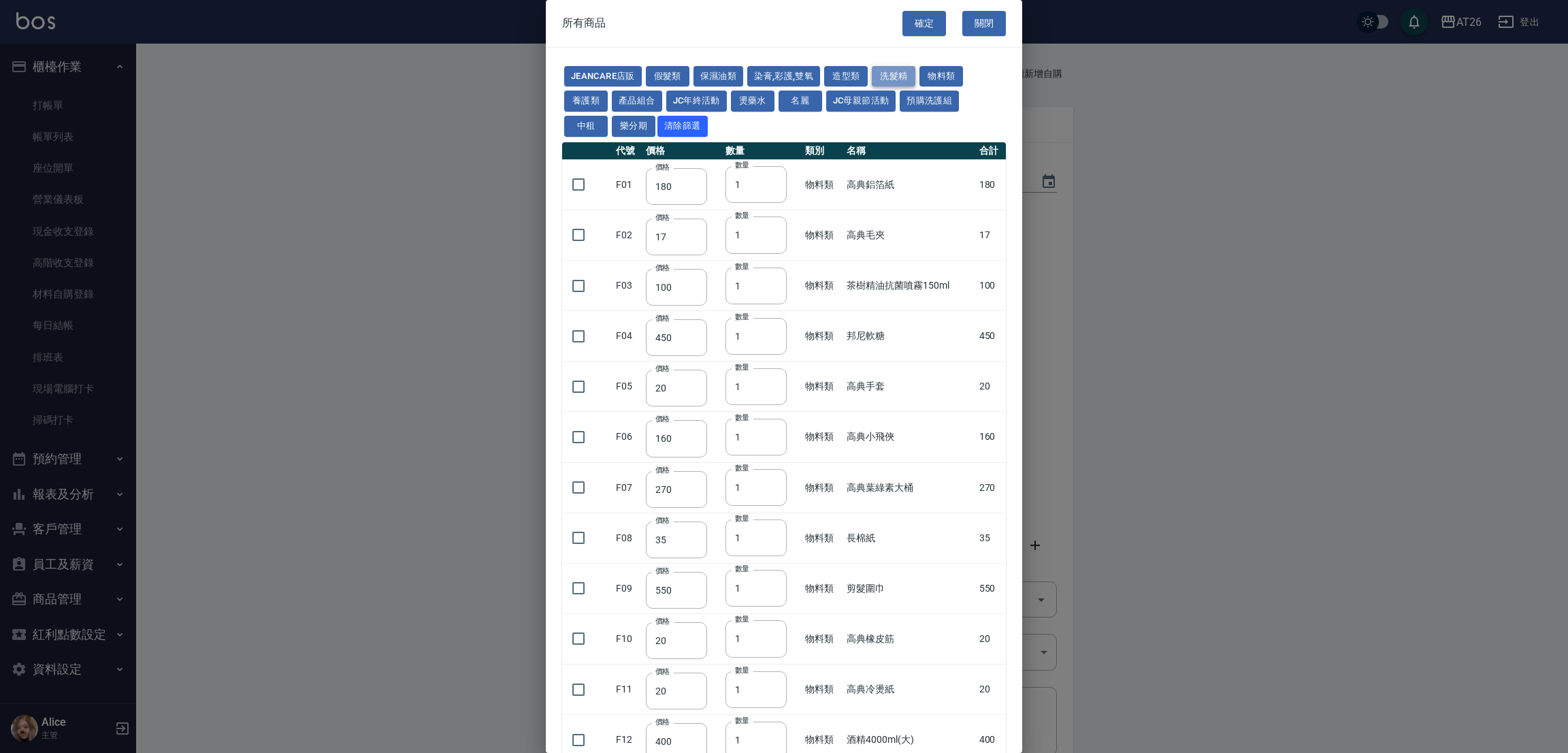
click at [881, 78] on button "洗髮精" at bounding box center [893, 77] width 43 height 21
type input "300"
type input "410"
type input "945"
type input "630"
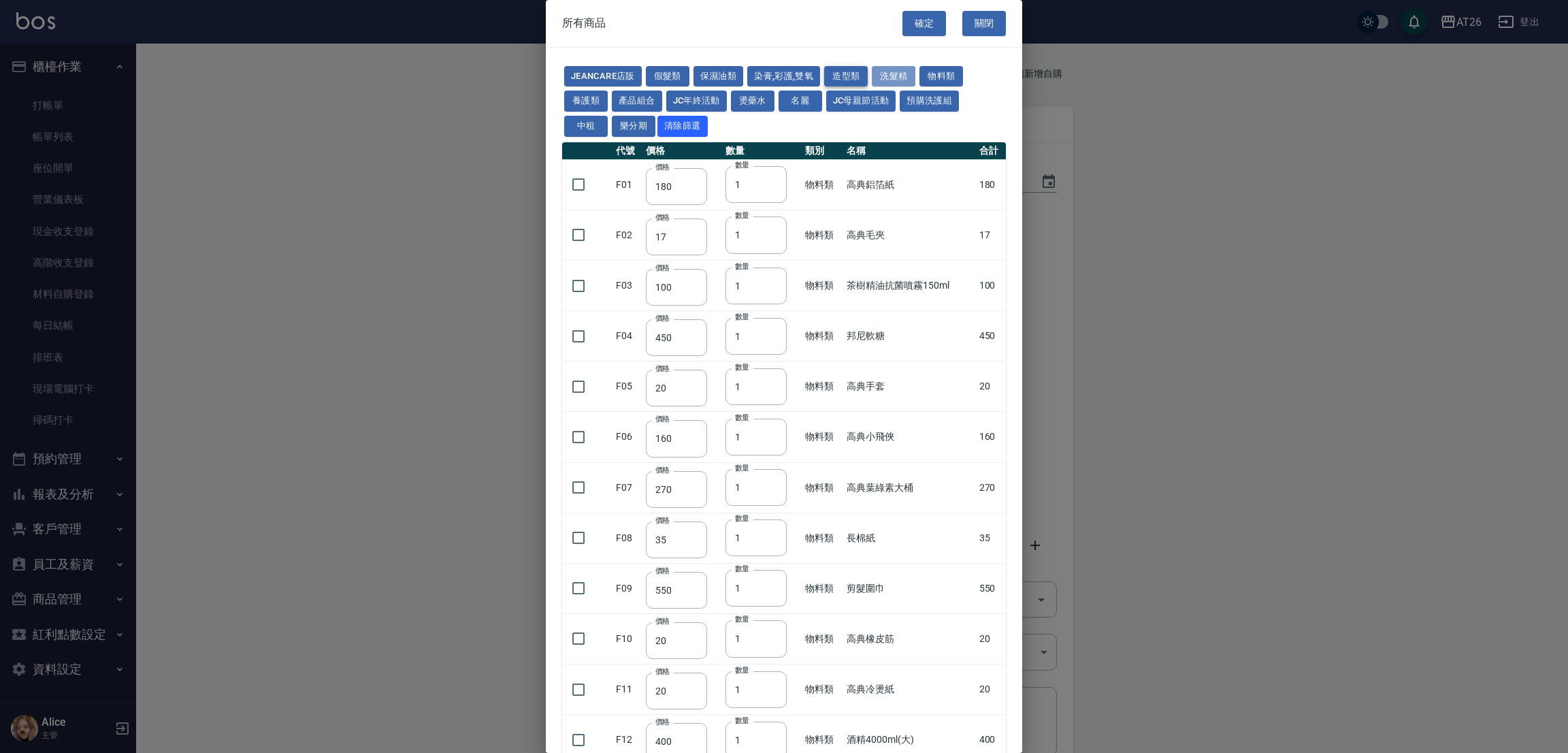
type input "240"
type input "130"
type input "300"
type input "750"
type input "390"
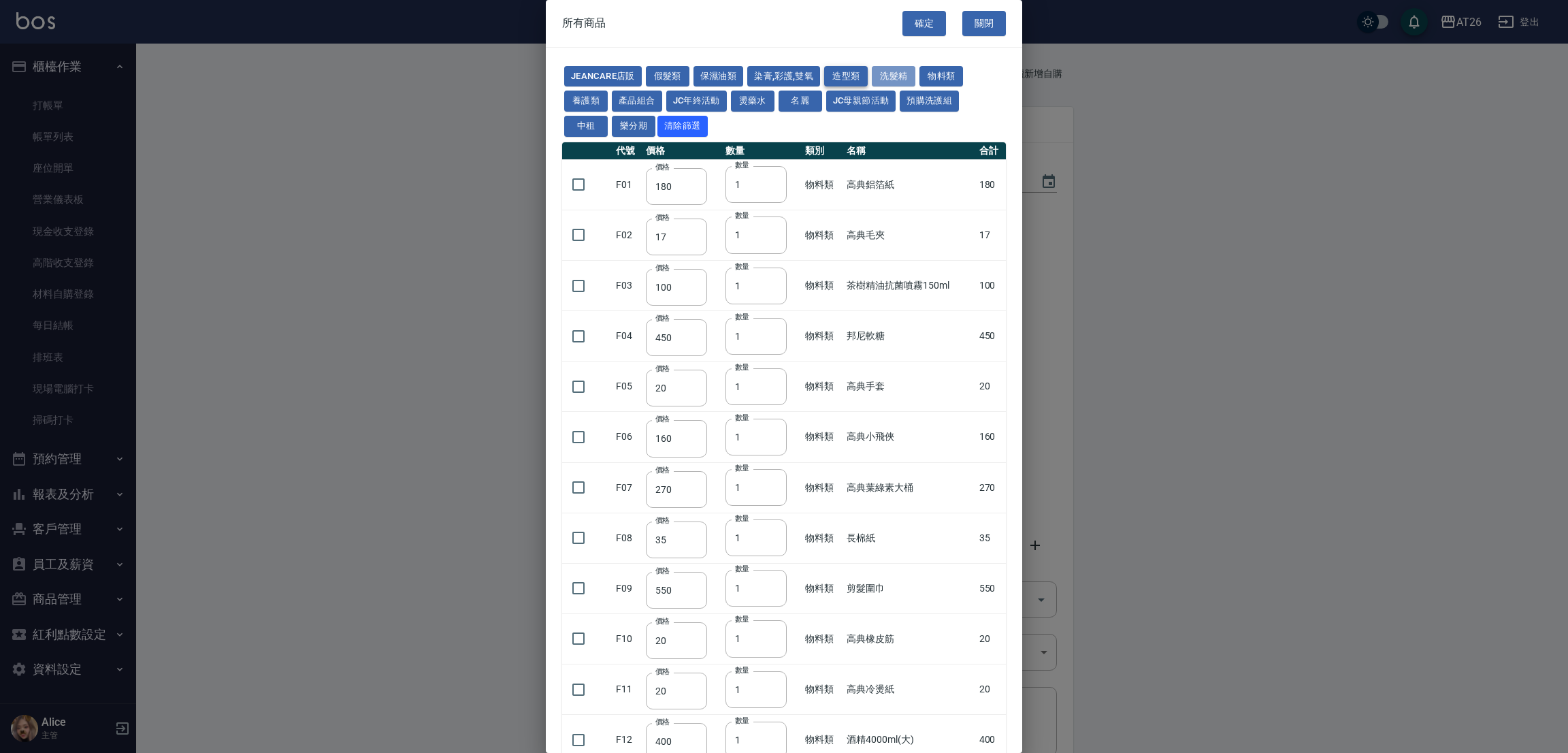
type input "286"
type input "293"
type input "280"
type input "330"
type input "286"
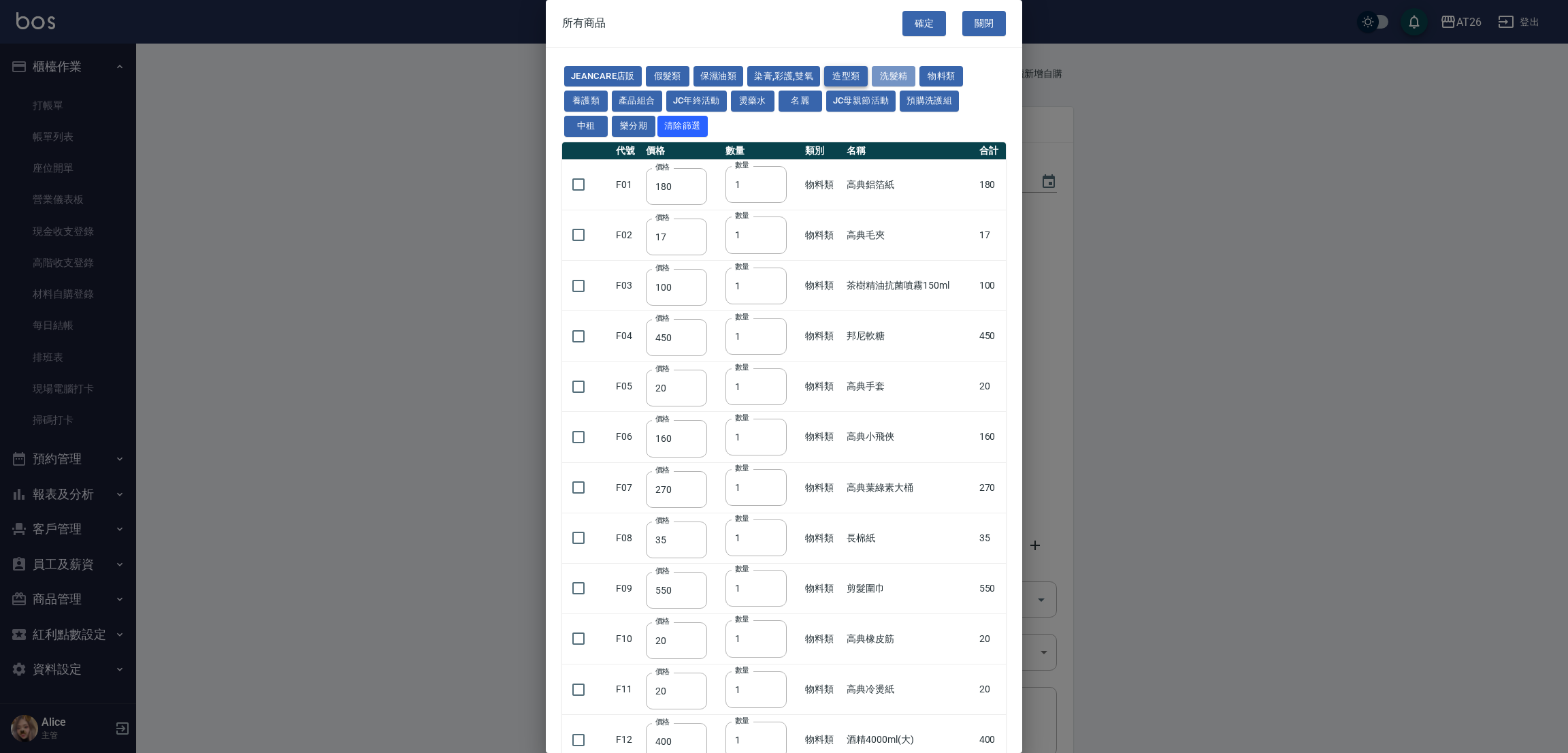
type input "572"
type input "286"
type input "572"
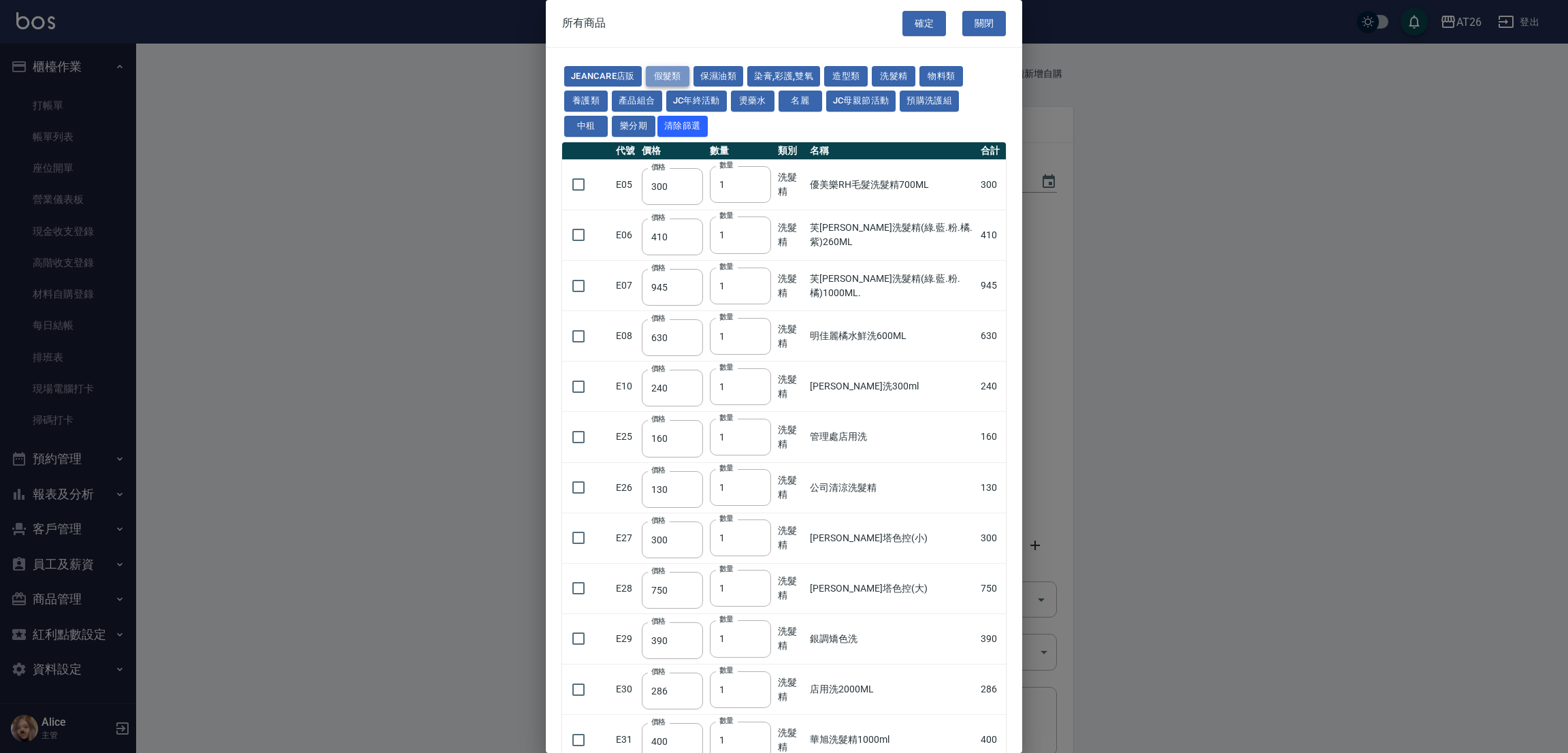
click at [660, 77] on button "假髮類" at bounding box center [667, 77] width 43 height 21
type input "1380"
type input "1530"
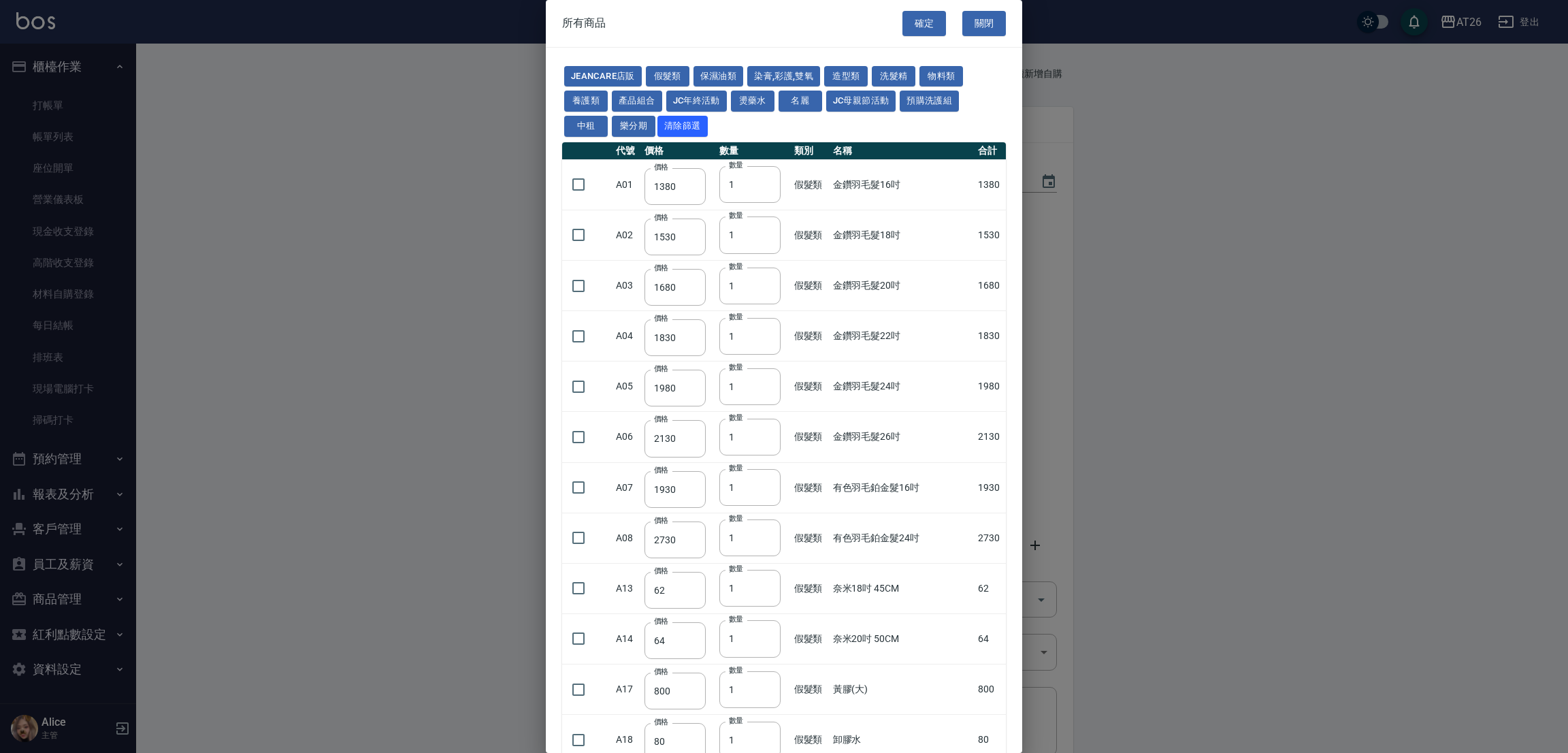
click at [644, 73] on div "JeanCare店販 假髮類 保濕油類 染膏,彩護,雙氧 造型類 洗髮精 物料類 養護類 產品組合 JC年終活動 燙藥水 名麗 JC母親節活動 預購洗護組 中…" at bounding box center [784, 101] width 444 height 75
click at [634, 79] on button "JeanCare店販" at bounding box center [603, 77] width 78 height 21
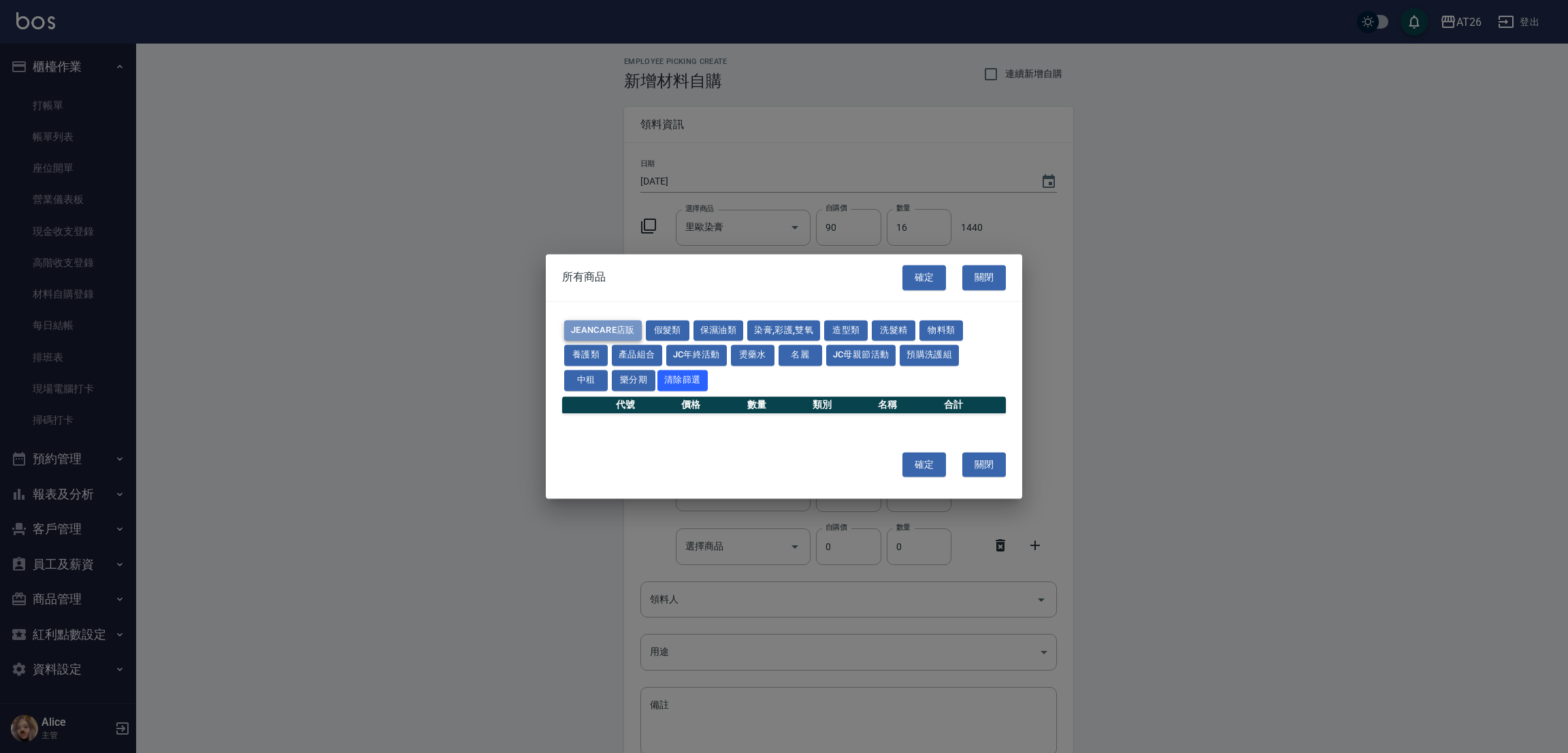
click at [600, 326] on button "JeanCare店販" at bounding box center [603, 330] width 78 height 21
click at [631, 323] on button "JeanCare店販" at bounding box center [603, 330] width 78 height 21
click at [789, 322] on button "染膏,彩護,雙氧" at bounding box center [784, 330] width 73 height 21
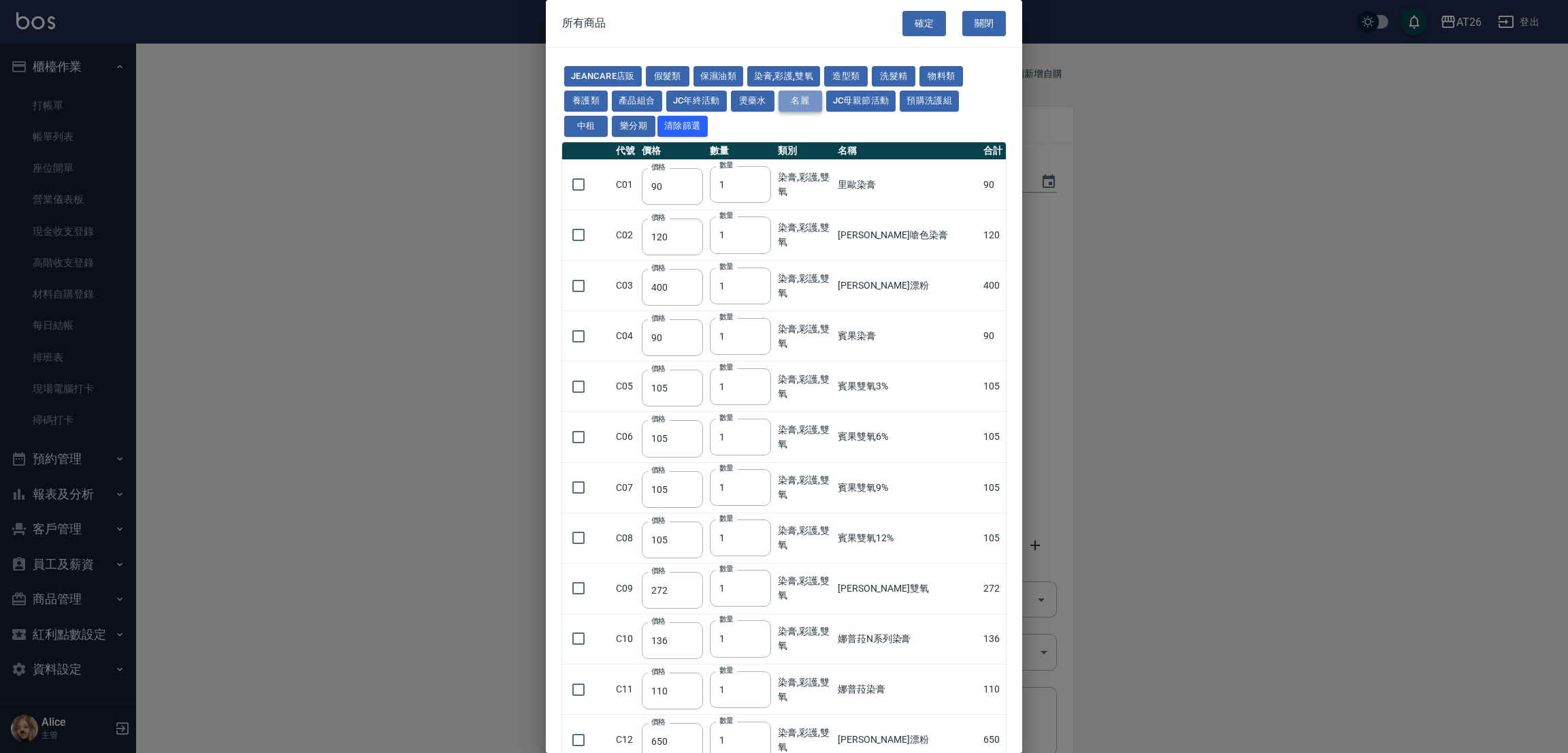
click at [806, 99] on button "名麗" at bounding box center [800, 101] width 43 height 21
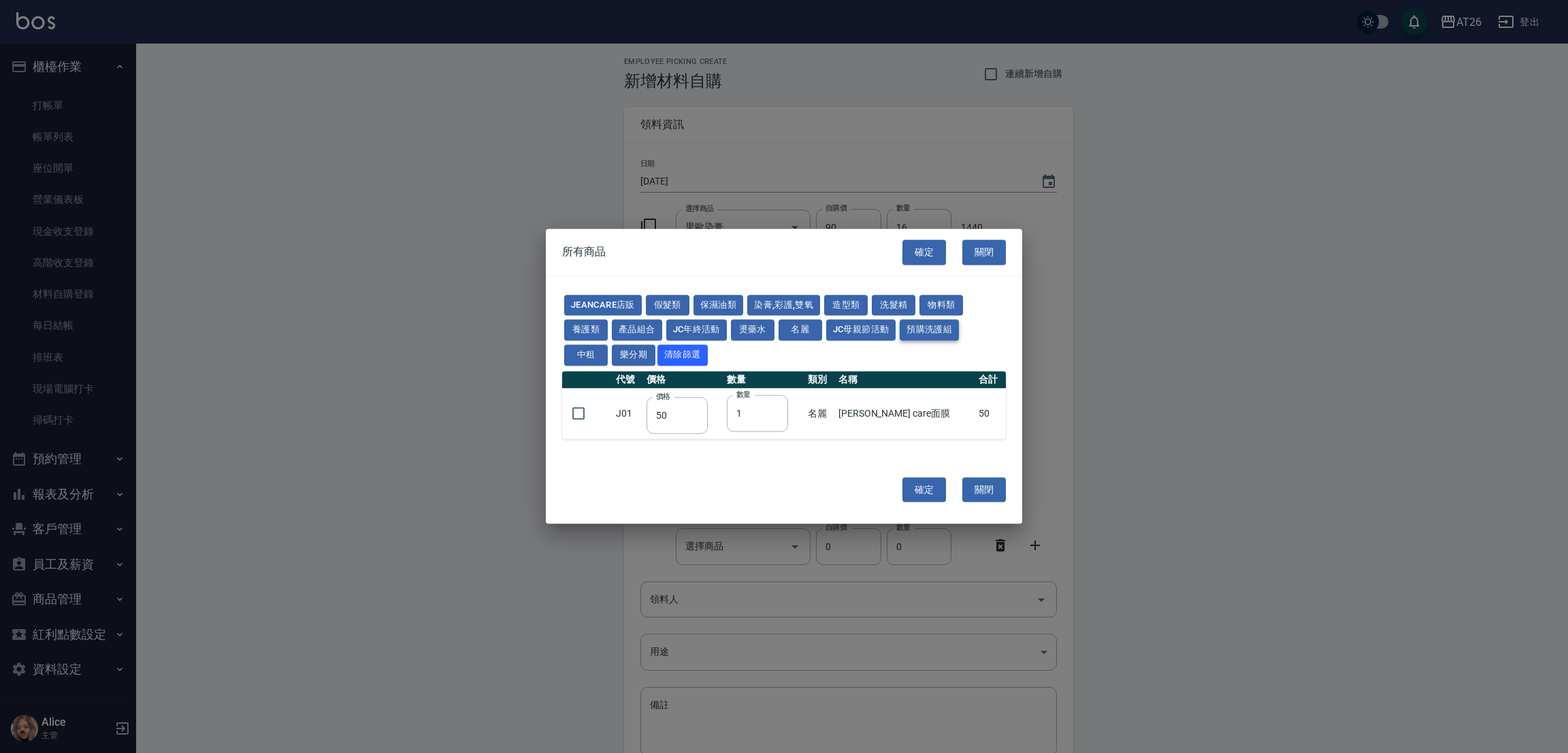
click at [929, 331] on button "預購洗護組" at bounding box center [929, 330] width 59 height 21
click at [601, 321] on button "養護類" at bounding box center [585, 330] width 43 height 21
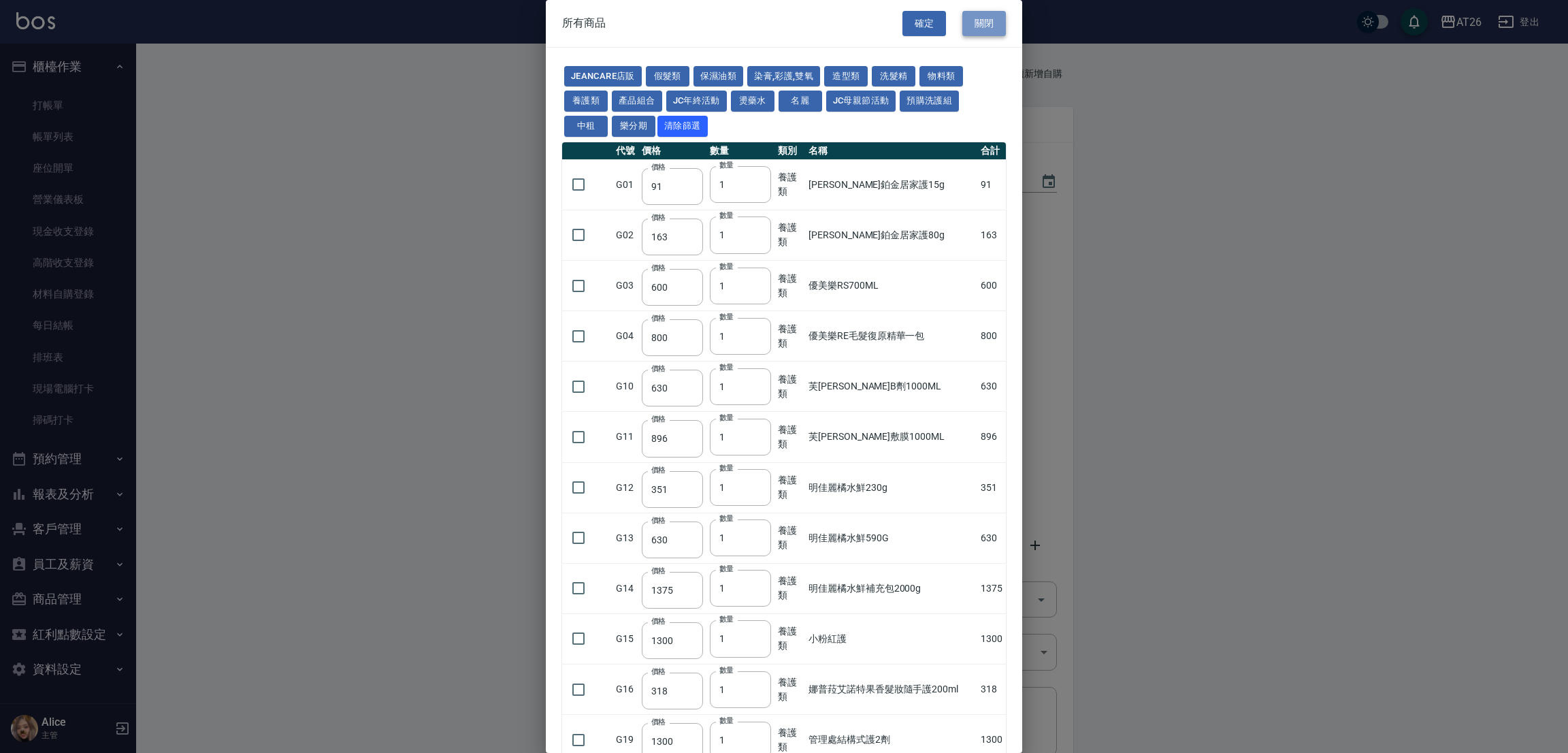
click at [971, 27] on button "關閉" at bounding box center [984, 23] width 43 height 25
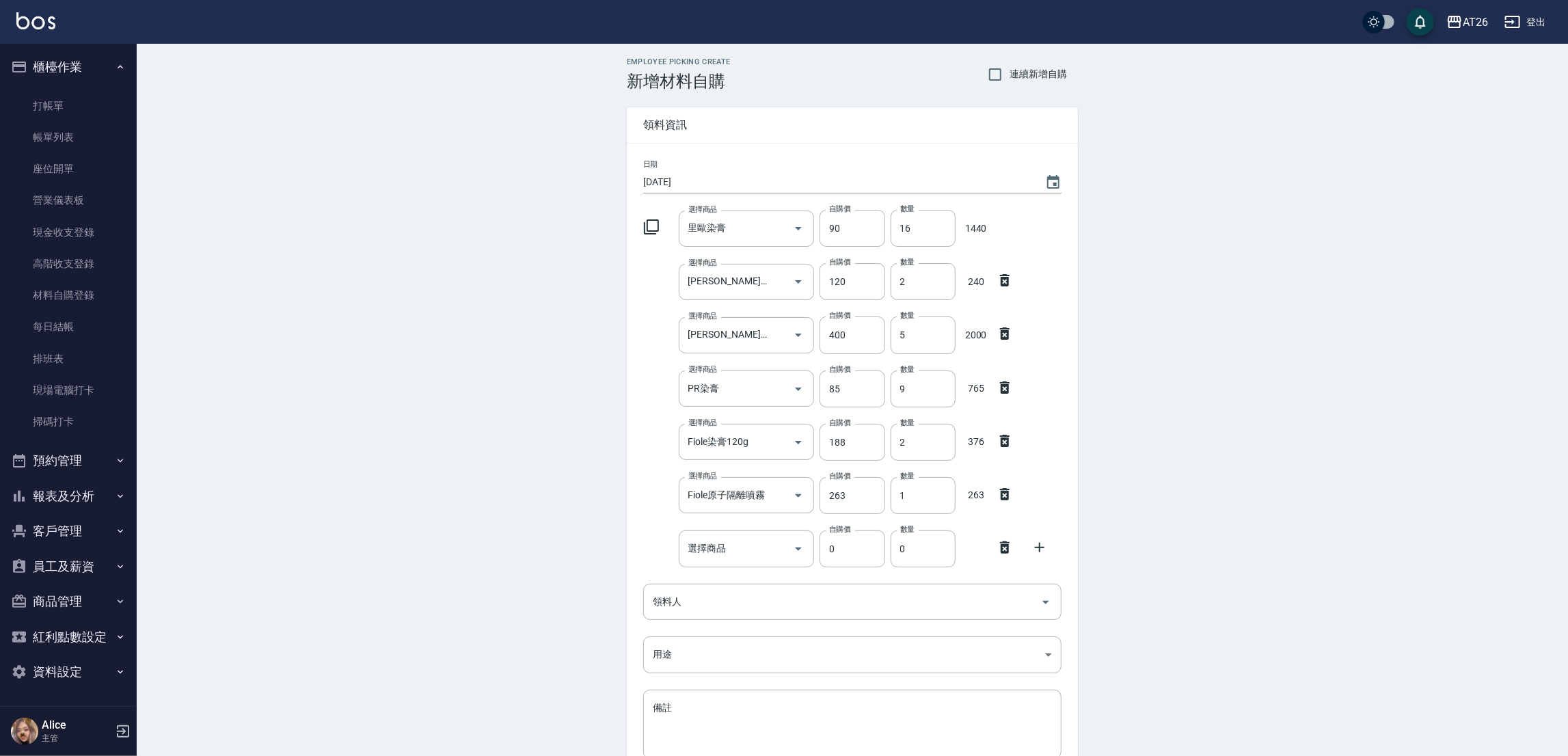
click at [766, 570] on div "日期 2025/09/20 選擇商品 里歐染膏 選擇商品 自購價 90 自購價 數量 16 數量 1440 選擇商品 里歐嗆色染膏 選擇商品 自購價 120 …" at bounding box center [852, 467] width 451 height 648
click at [739, 547] on input "選擇商品" at bounding box center [736, 548] width 103 height 24
drag, startPoint x: 762, startPoint y: 584, endPoint x: 941, endPoint y: 538, distance: 184.8
click at [761, 586] on li "D14 管理處菲靈定型液" at bounding box center [745, 583] width 136 height 22
click at [646, 230] on icon at bounding box center [651, 226] width 16 height 16
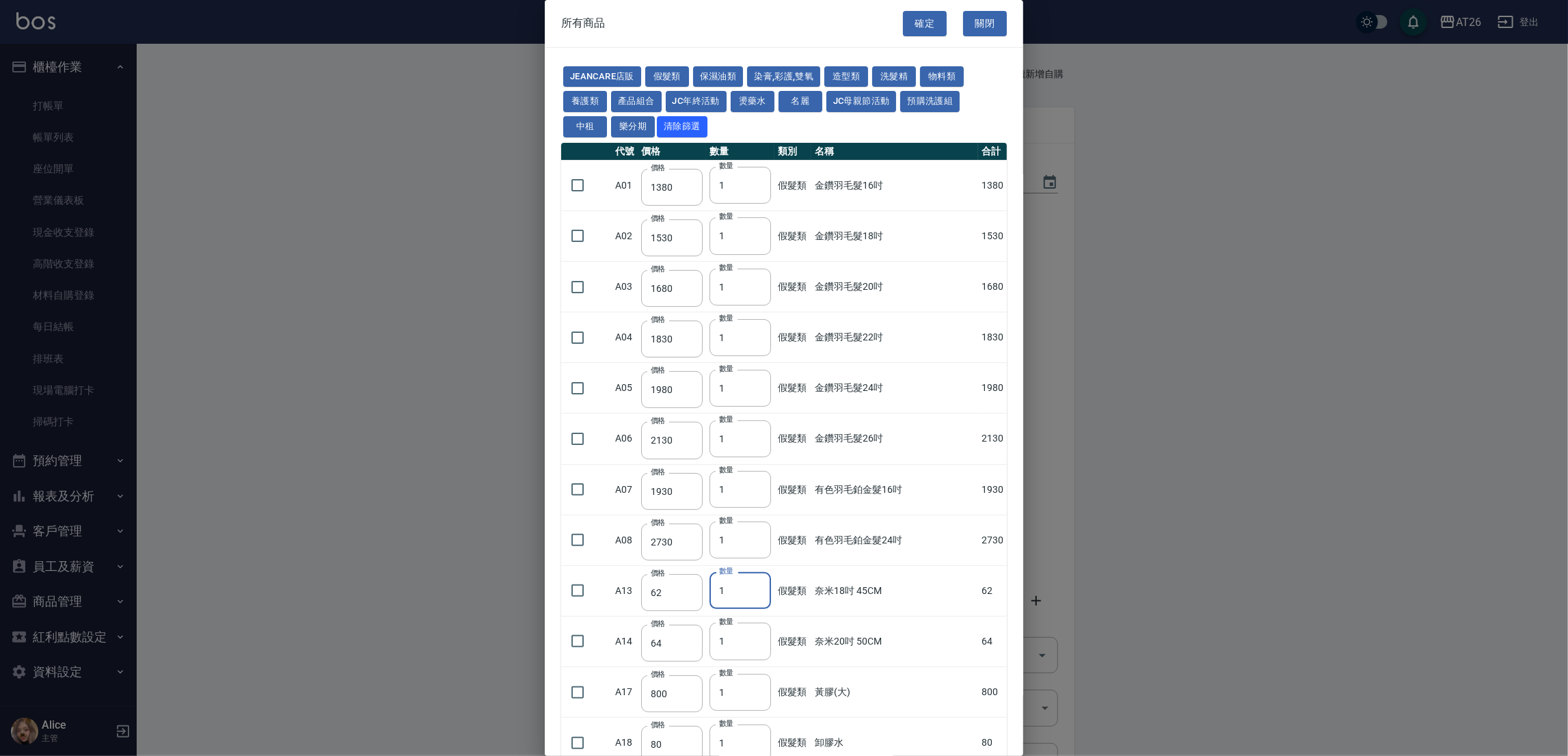
click at [745, 600] on input "1" at bounding box center [740, 591] width 62 height 37
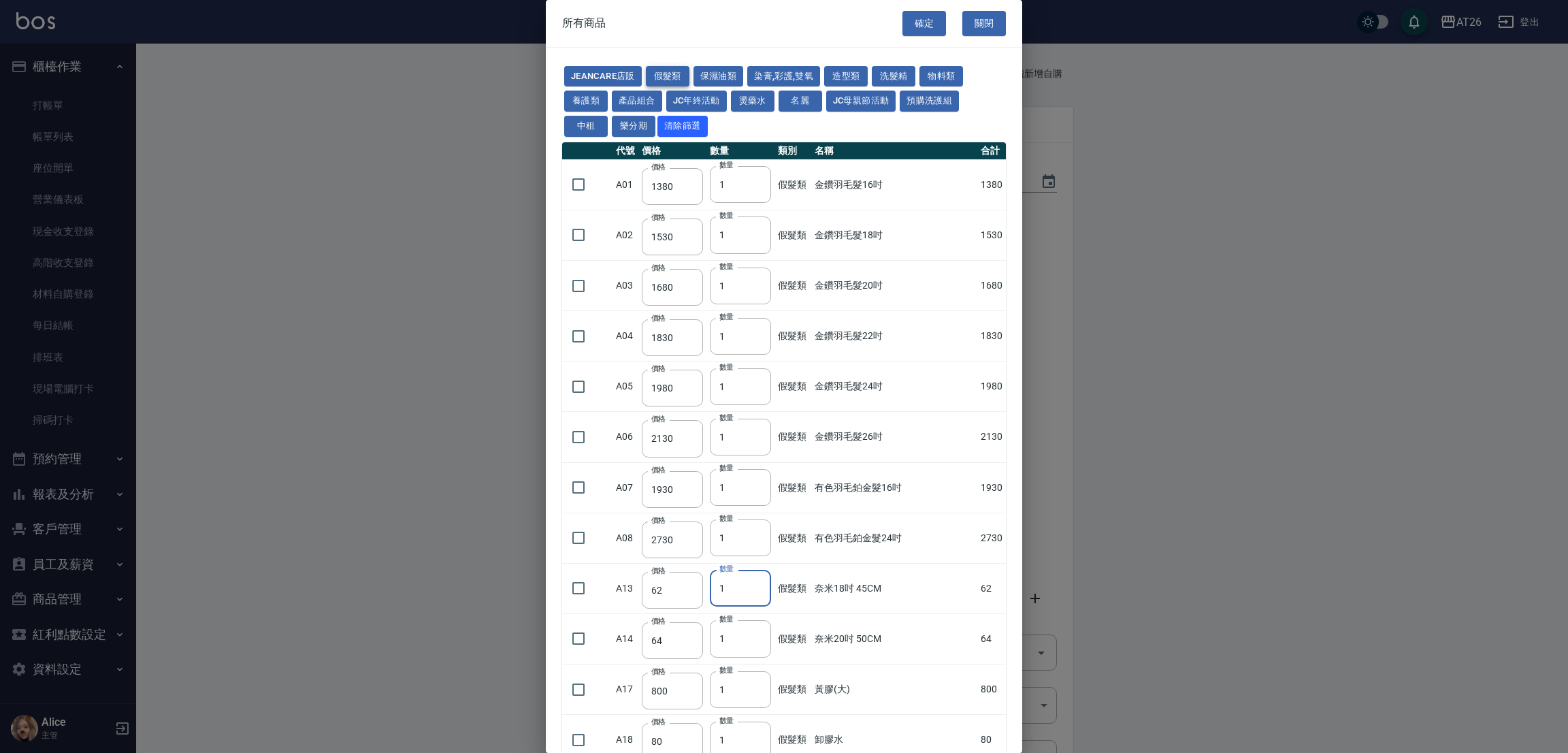
click at [684, 75] on button "假髮類" at bounding box center [667, 77] width 43 height 21
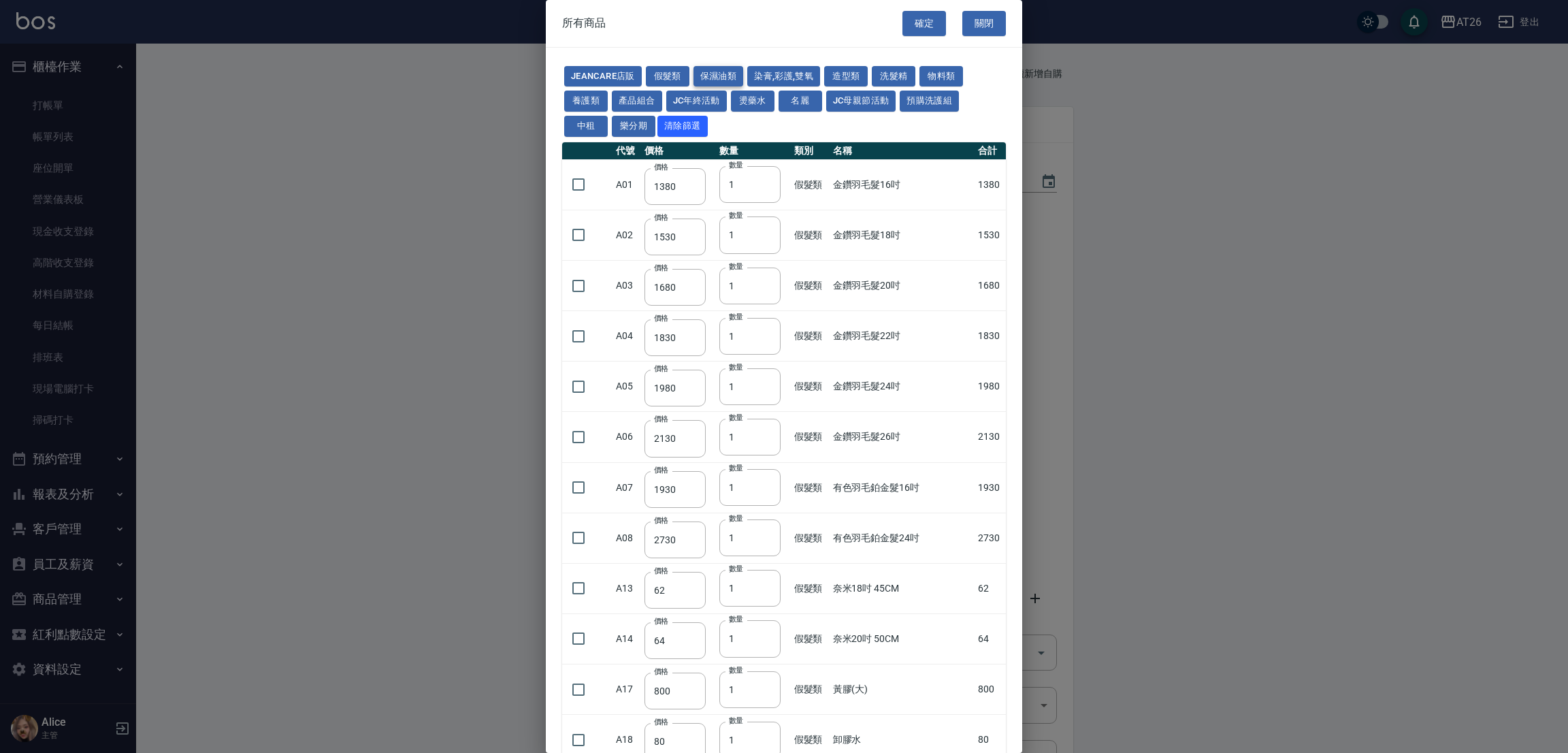
click at [712, 71] on button "保濕油類" at bounding box center [718, 77] width 50 height 21
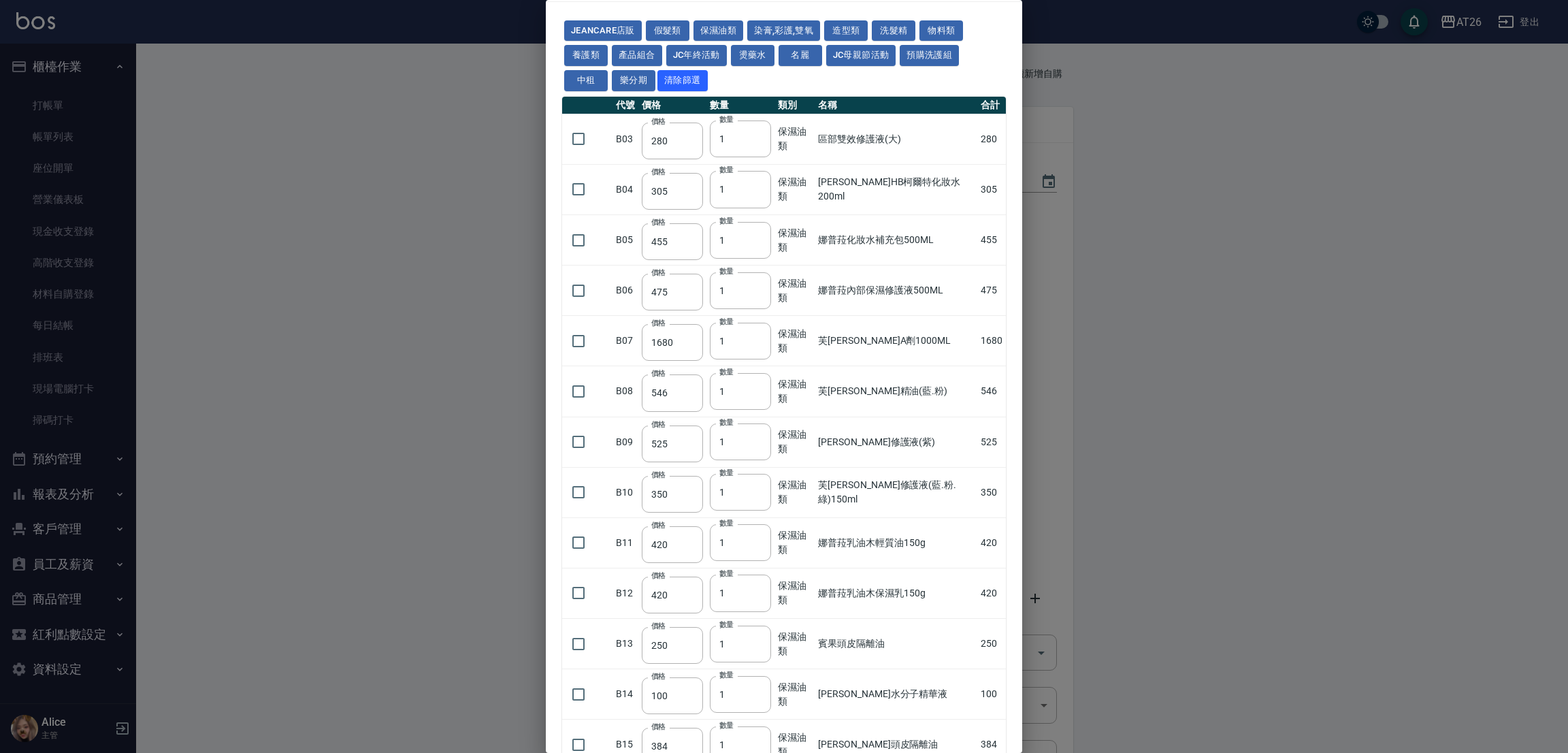
scroll to position [0, 0]
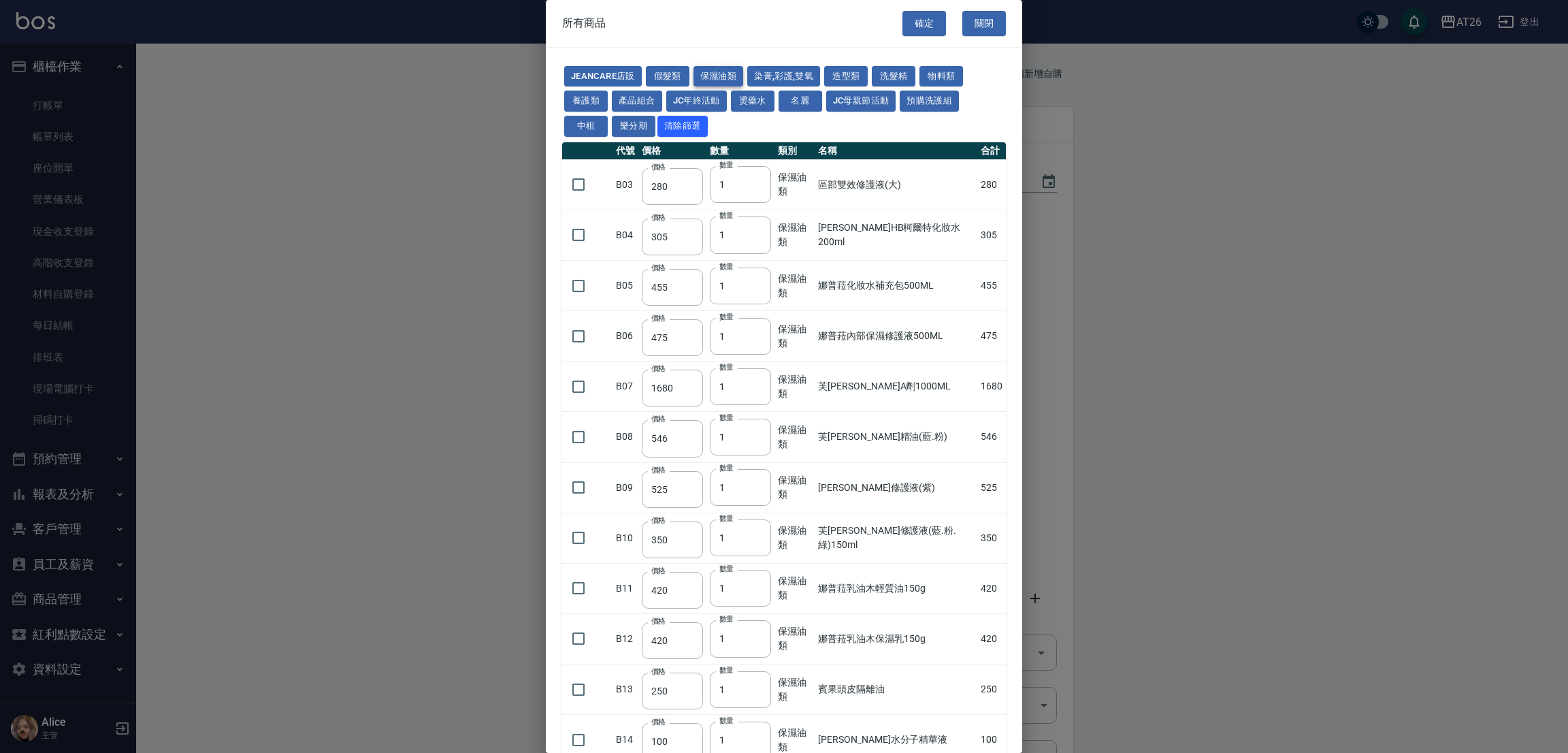
click at [728, 73] on button "保濕油類" at bounding box center [718, 77] width 50 height 21
drag, startPoint x: 799, startPoint y: 77, endPoint x: 742, endPoint y: 73, distance: 57.1
click at [795, 77] on button "染膏,彩護,雙氧" at bounding box center [784, 77] width 73 height 21
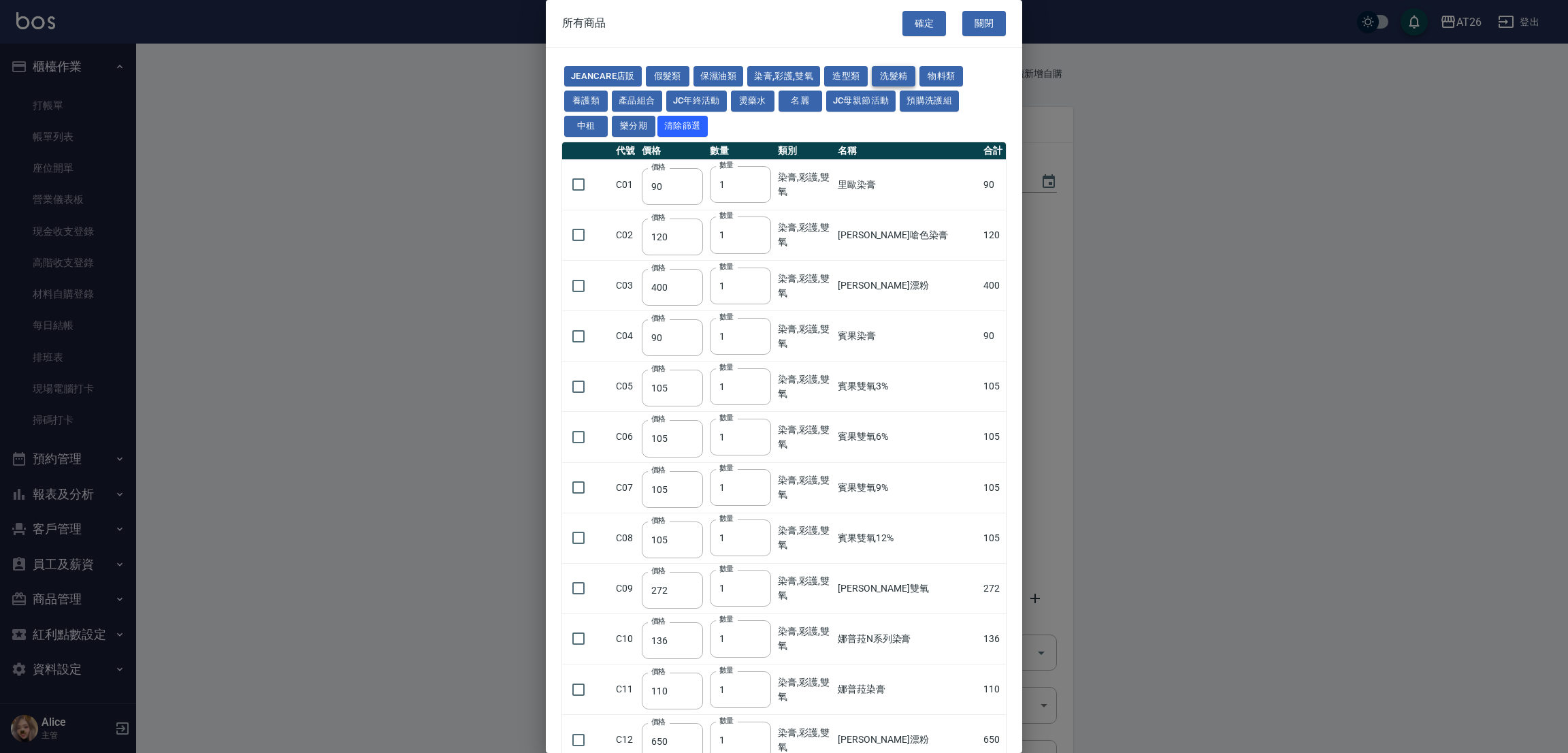
click at [881, 71] on button "洗髮精" at bounding box center [893, 77] width 43 height 21
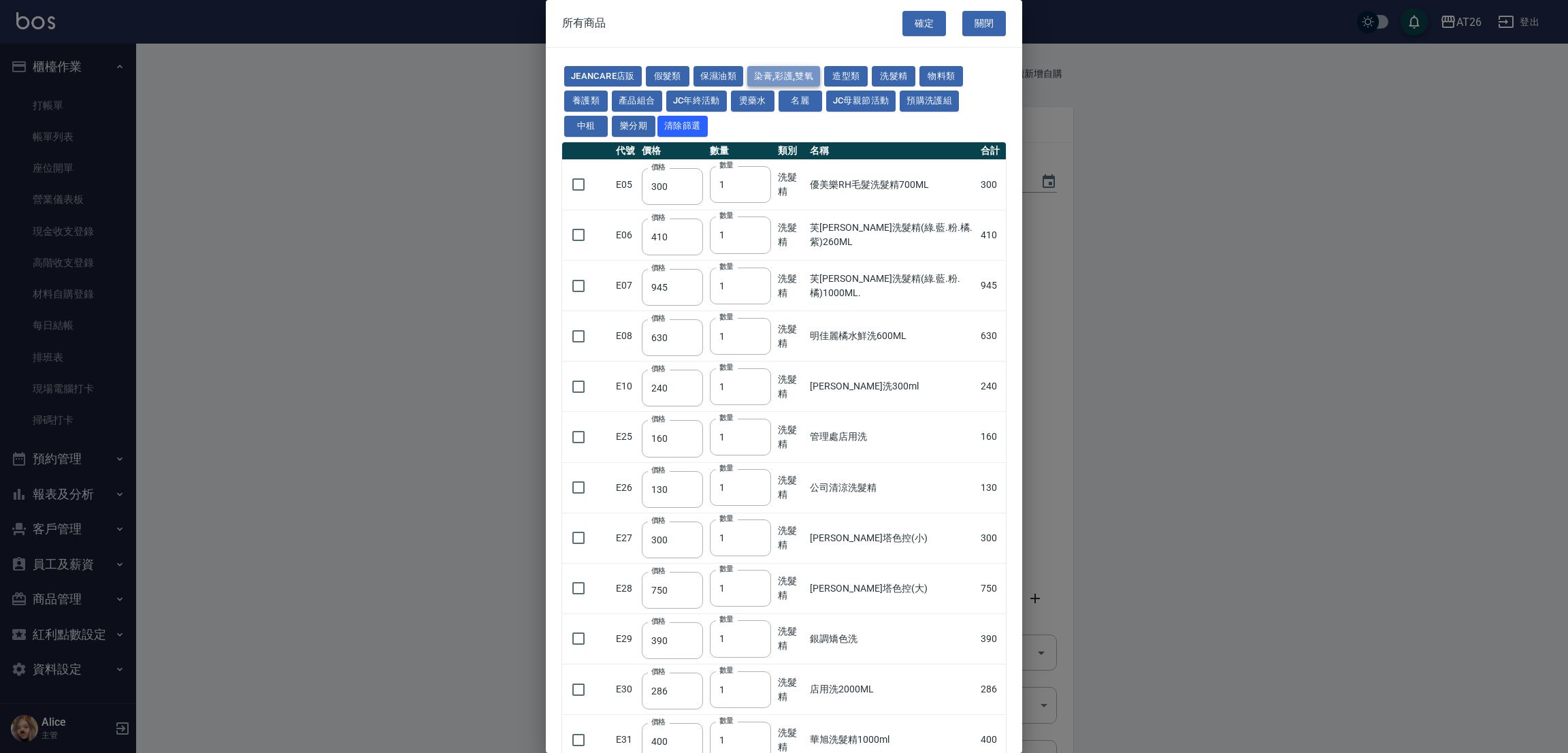
click at [807, 66] on button "染膏,彩護,雙氧" at bounding box center [784, 77] width 73 height 21
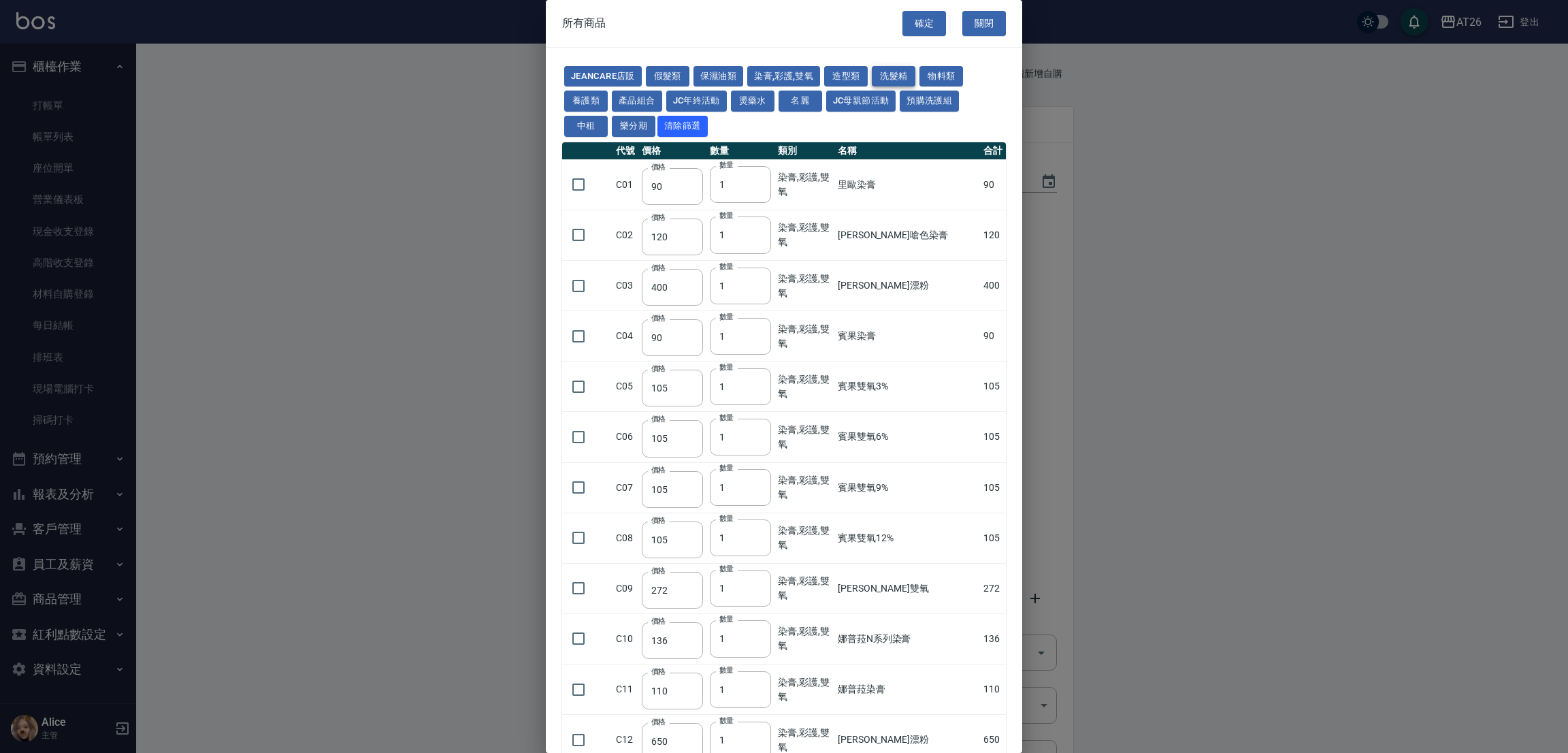
click at [895, 78] on button "洗髮精" at bounding box center [893, 77] width 43 height 21
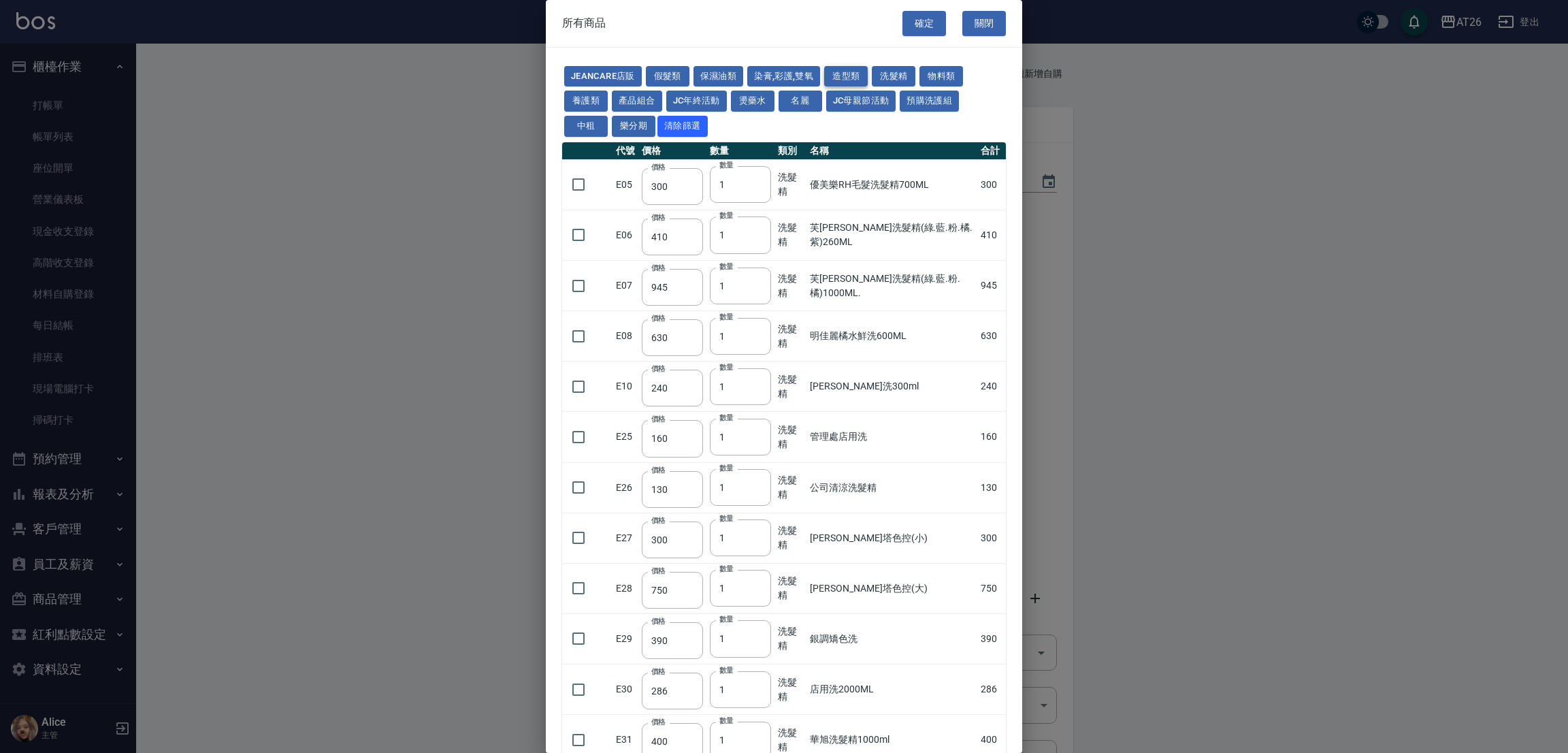
click at [860, 73] on button "造型類" at bounding box center [845, 77] width 43 height 21
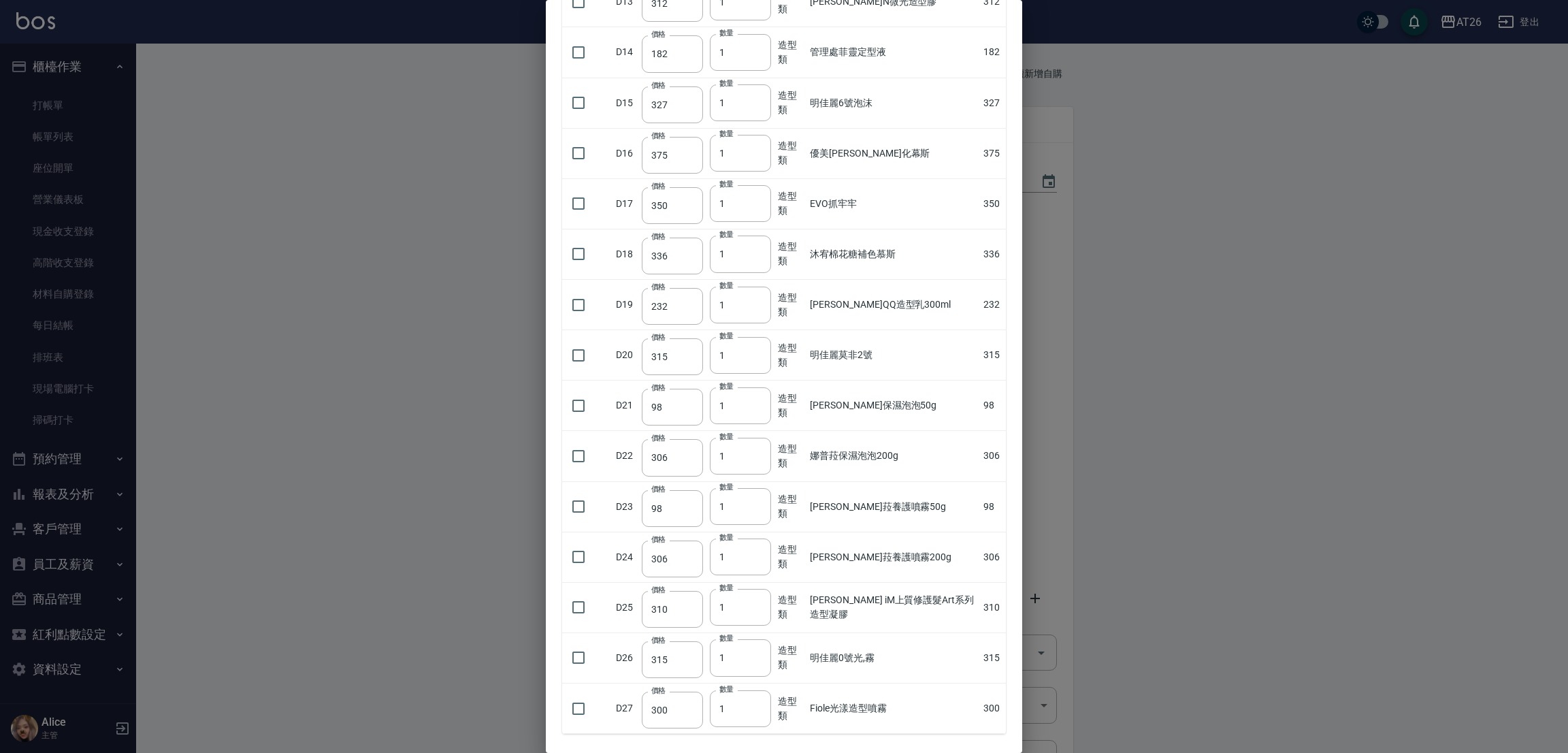
scroll to position [754, 0]
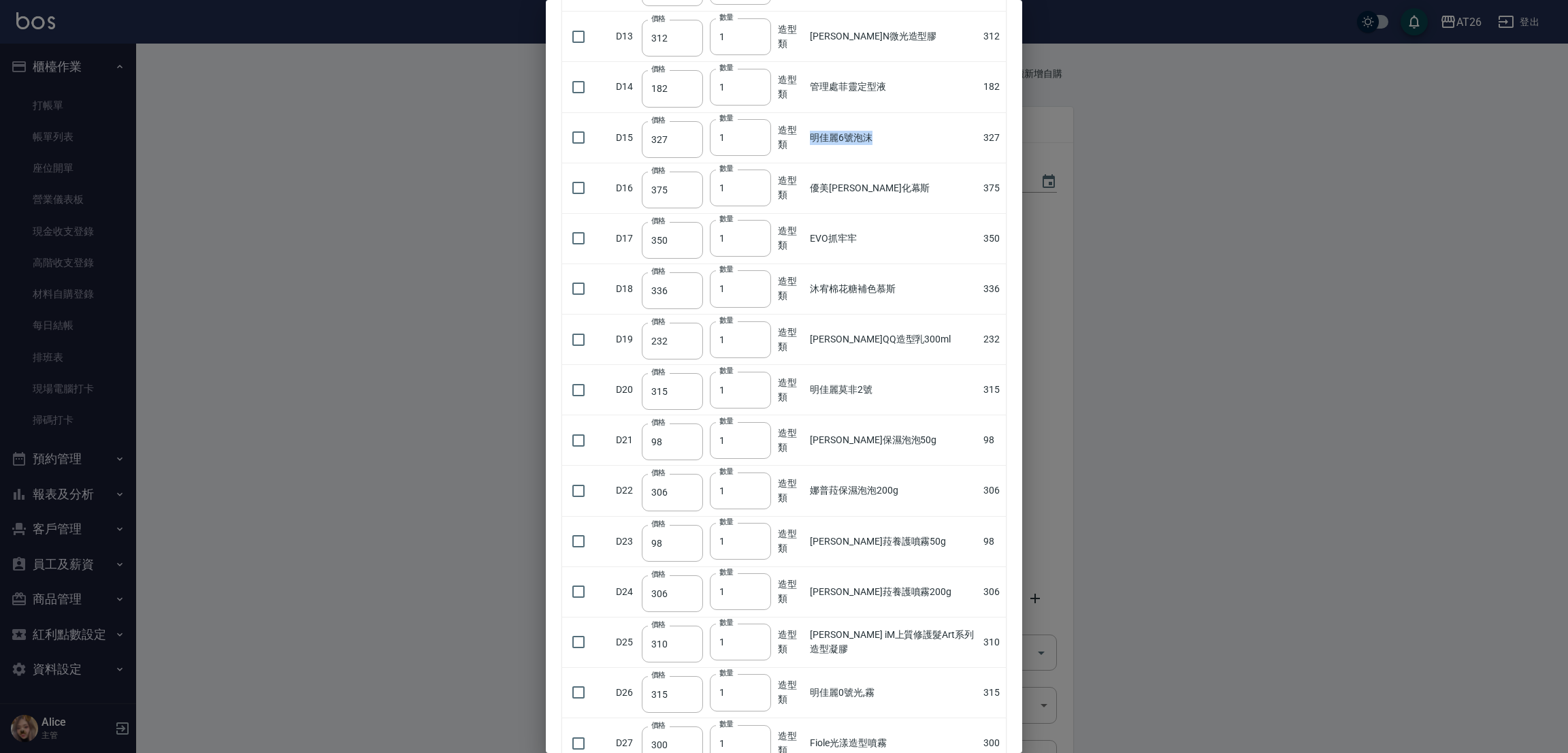
drag, startPoint x: 873, startPoint y: 134, endPoint x: 821, endPoint y: 126, distance: 52.6
click at [816, 134] on td "明佳麗6號泡沫" at bounding box center [893, 138] width 173 height 50
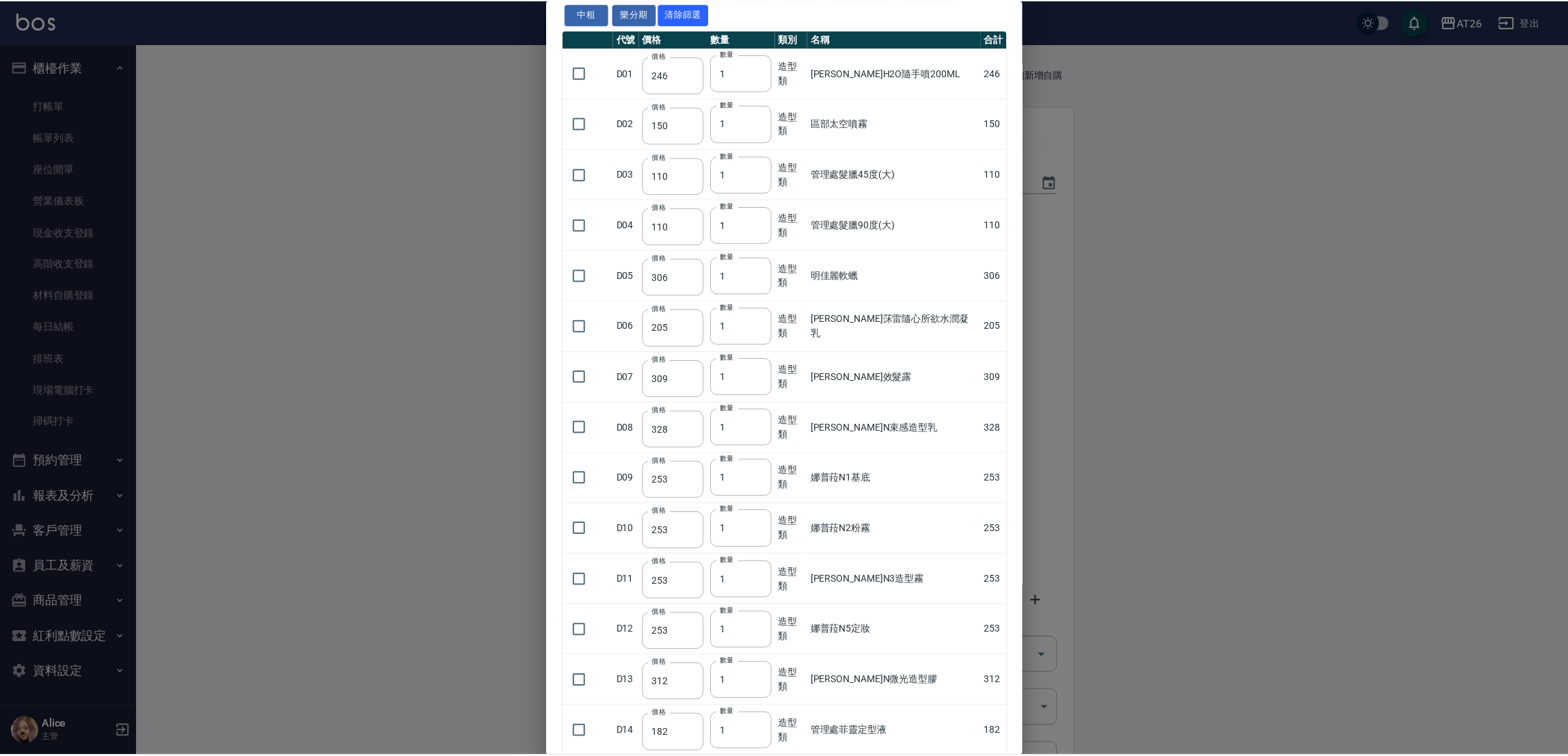
scroll to position [0, 0]
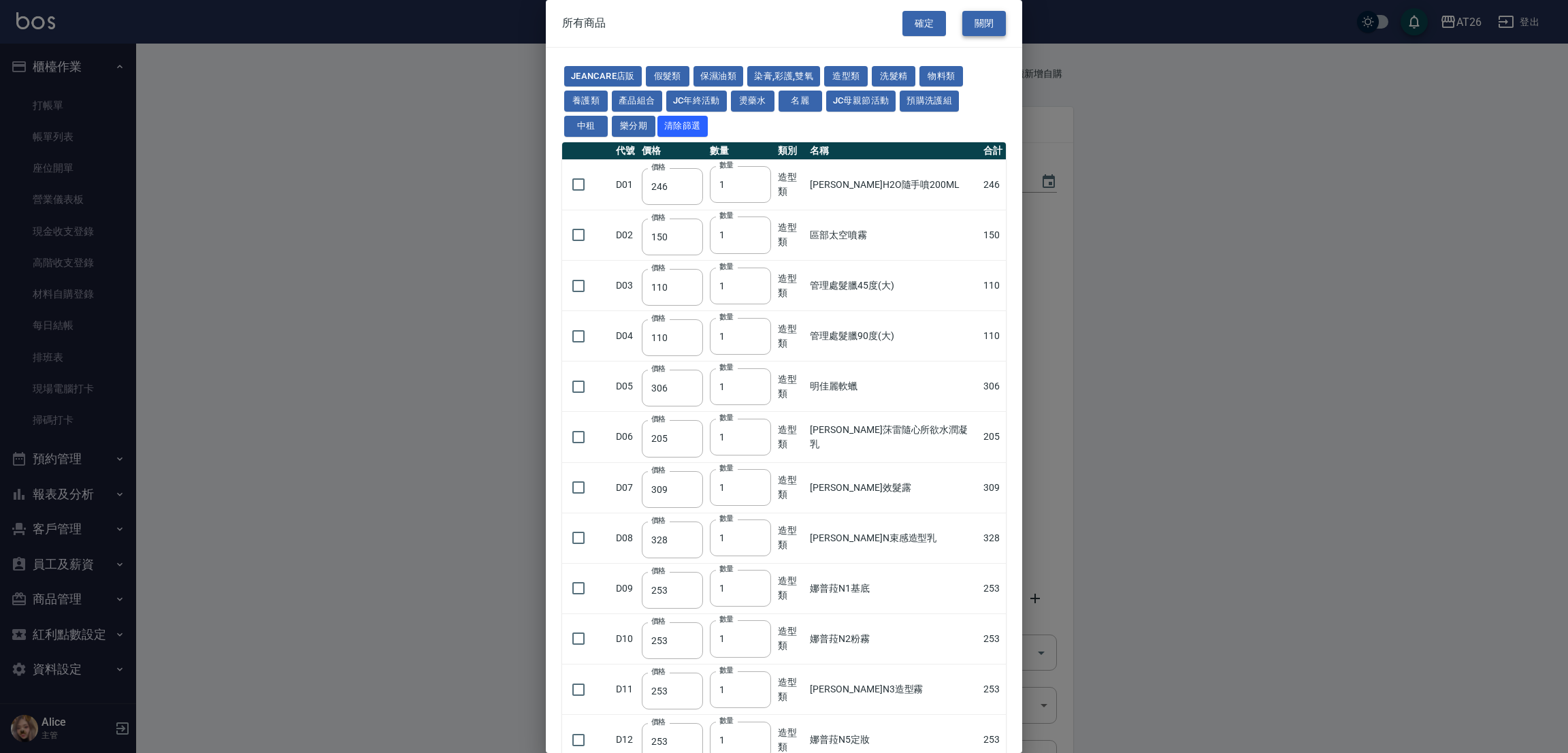
click at [969, 22] on button "關閉" at bounding box center [984, 23] width 43 height 25
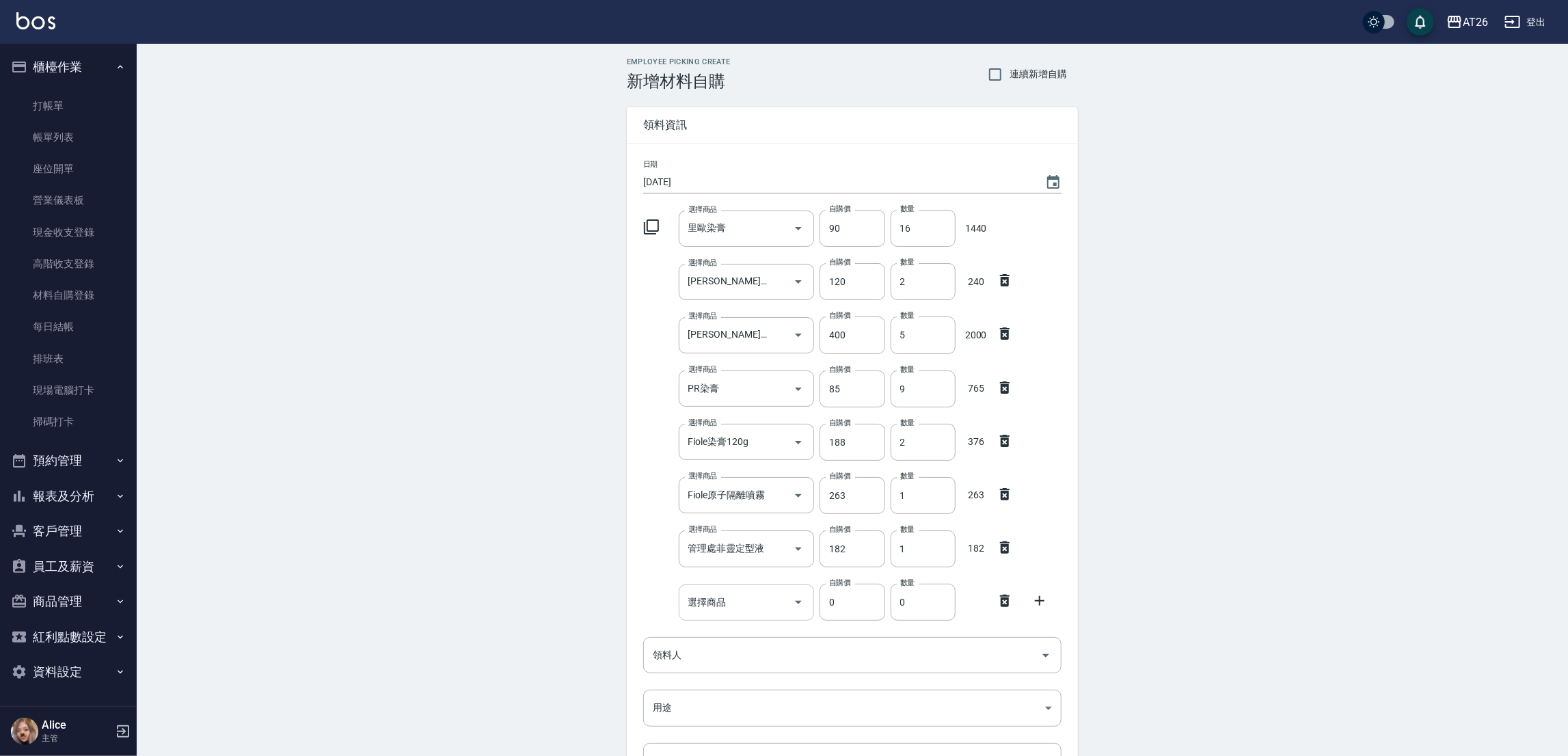
click at [741, 605] on input "選擇商品" at bounding box center [736, 602] width 103 height 24
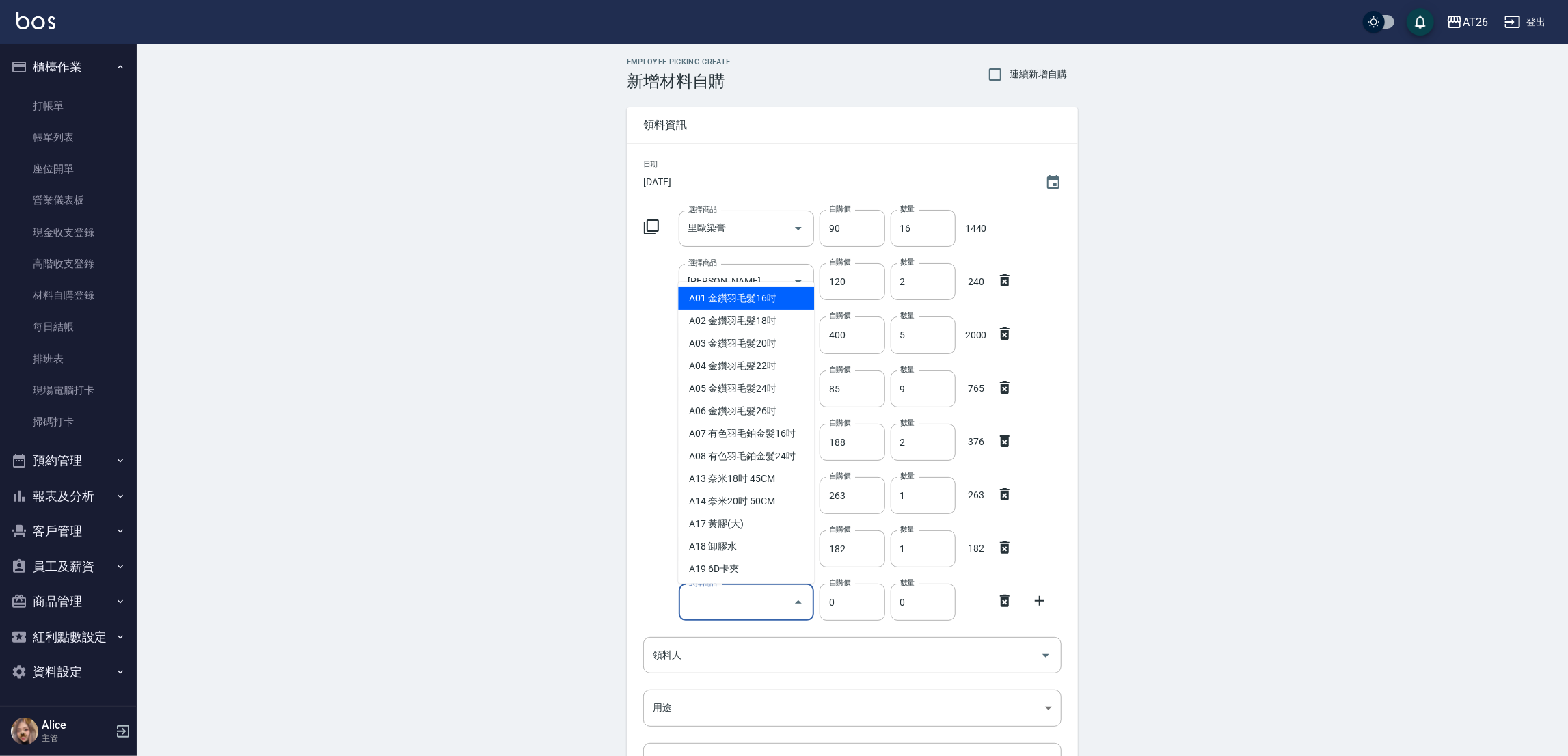
click at [1043, 608] on icon at bounding box center [1039, 600] width 16 height 16
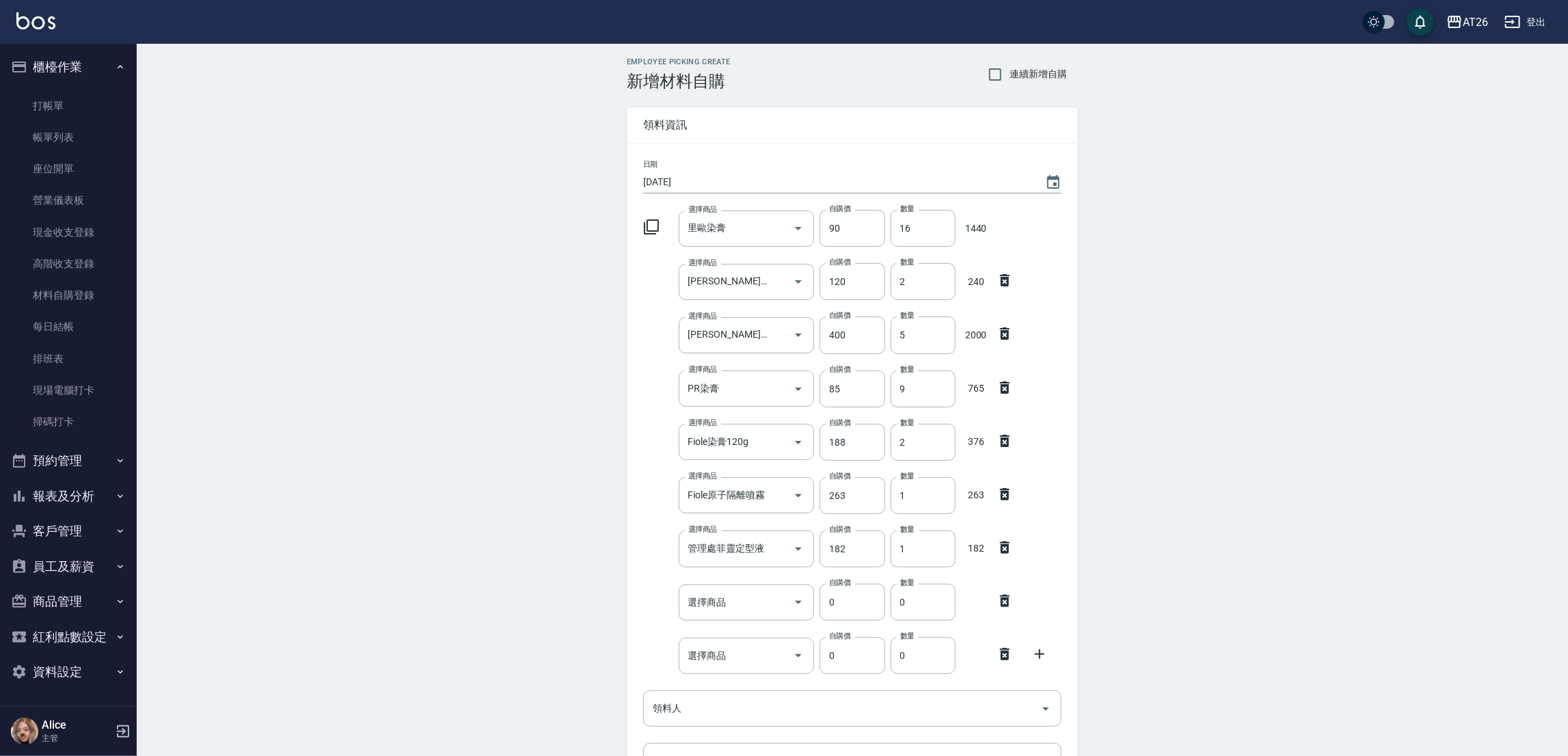
click at [650, 230] on icon at bounding box center [651, 226] width 16 height 16
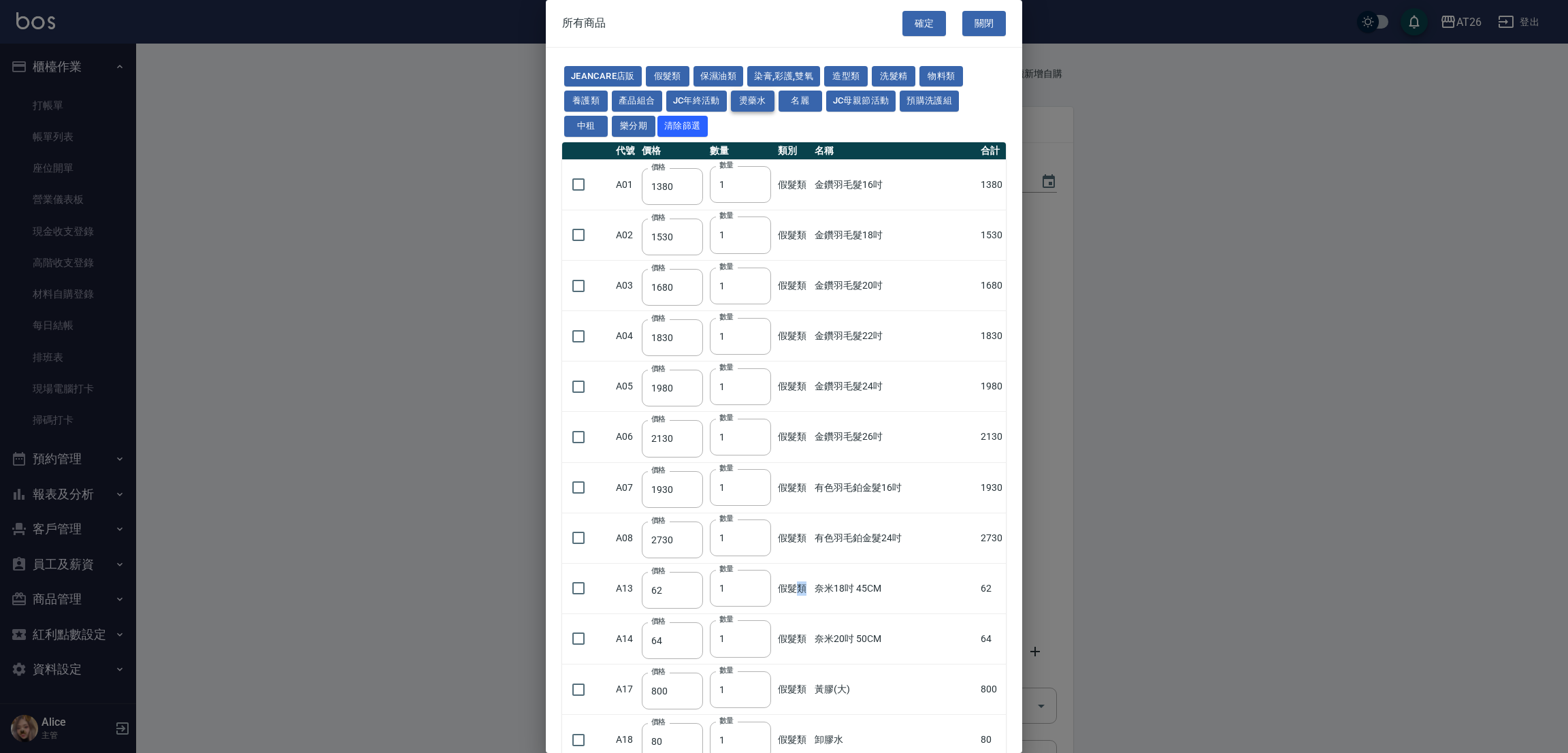
click at [757, 103] on button "燙藥水" at bounding box center [752, 101] width 43 height 21
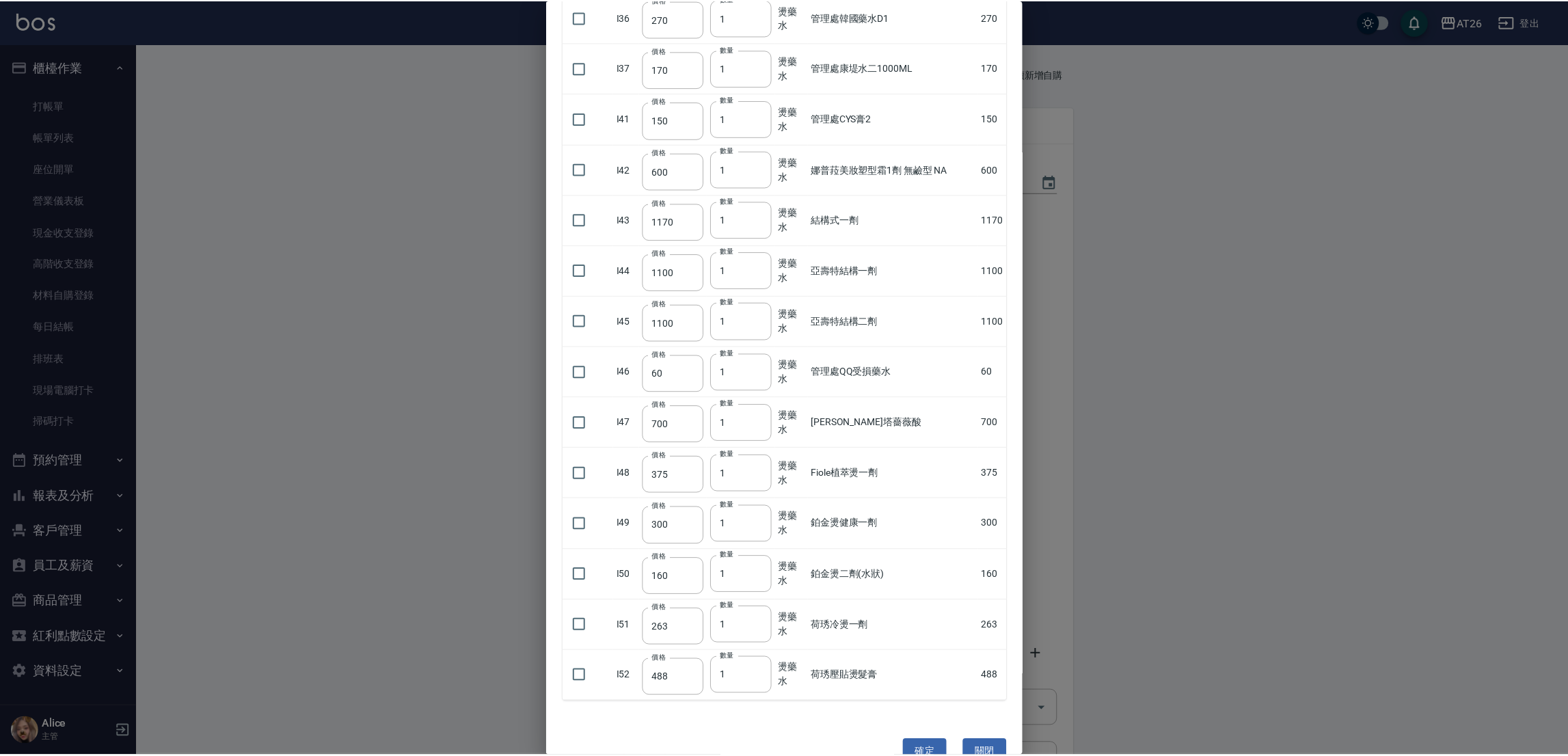
scroll to position [1975, 0]
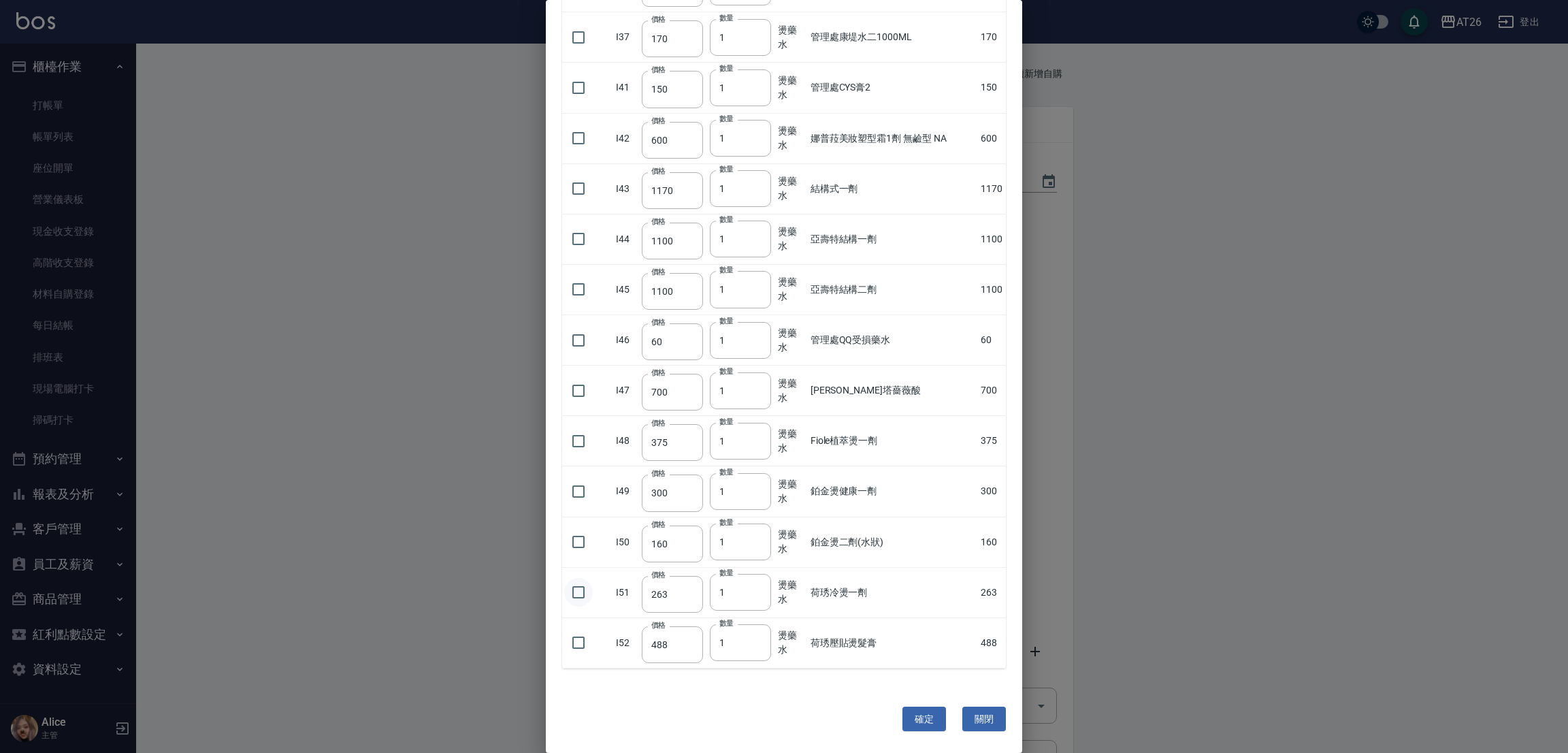
click at [570, 598] on input "checkbox" at bounding box center [578, 592] width 29 height 29
click at [913, 722] on button "確定" at bounding box center [923, 719] width 43 height 25
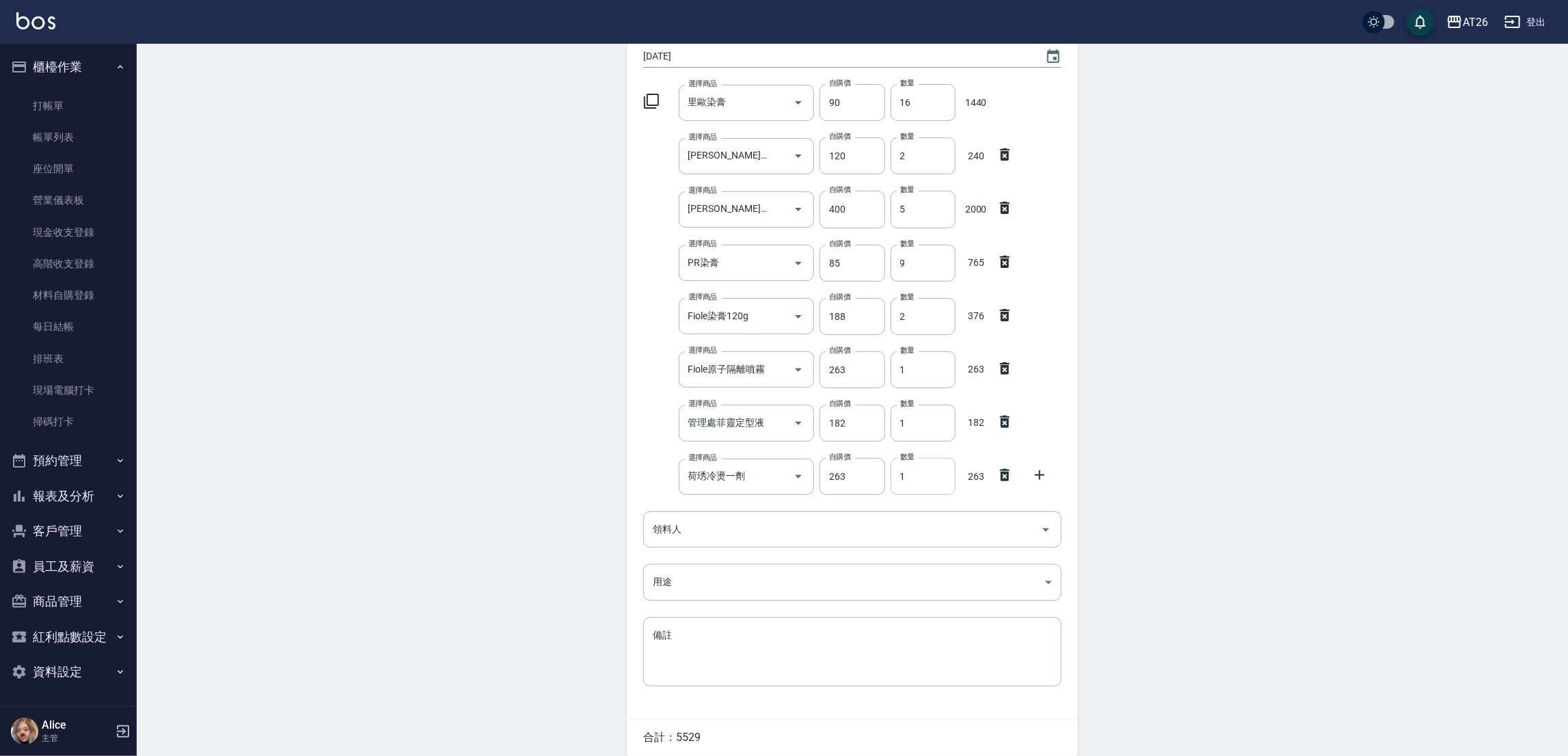
scroll to position [182, 0]
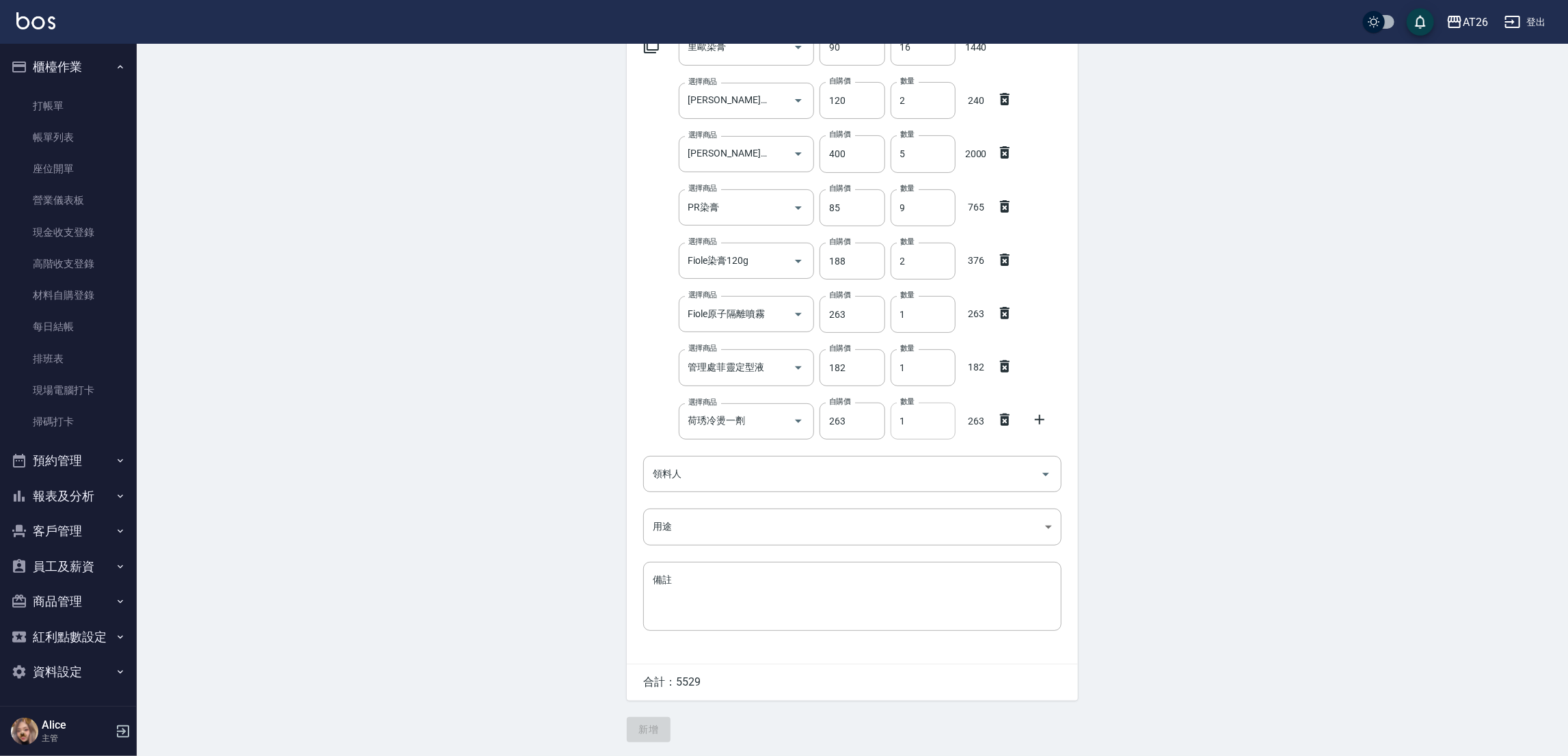
click at [952, 426] on input "1" at bounding box center [922, 421] width 65 height 37
click at [911, 315] on input "1" at bounding box center [922, 314] width 65 height 37
click at [1045, 420] on icon at bounding box center [1039, 420] width 16 height 16
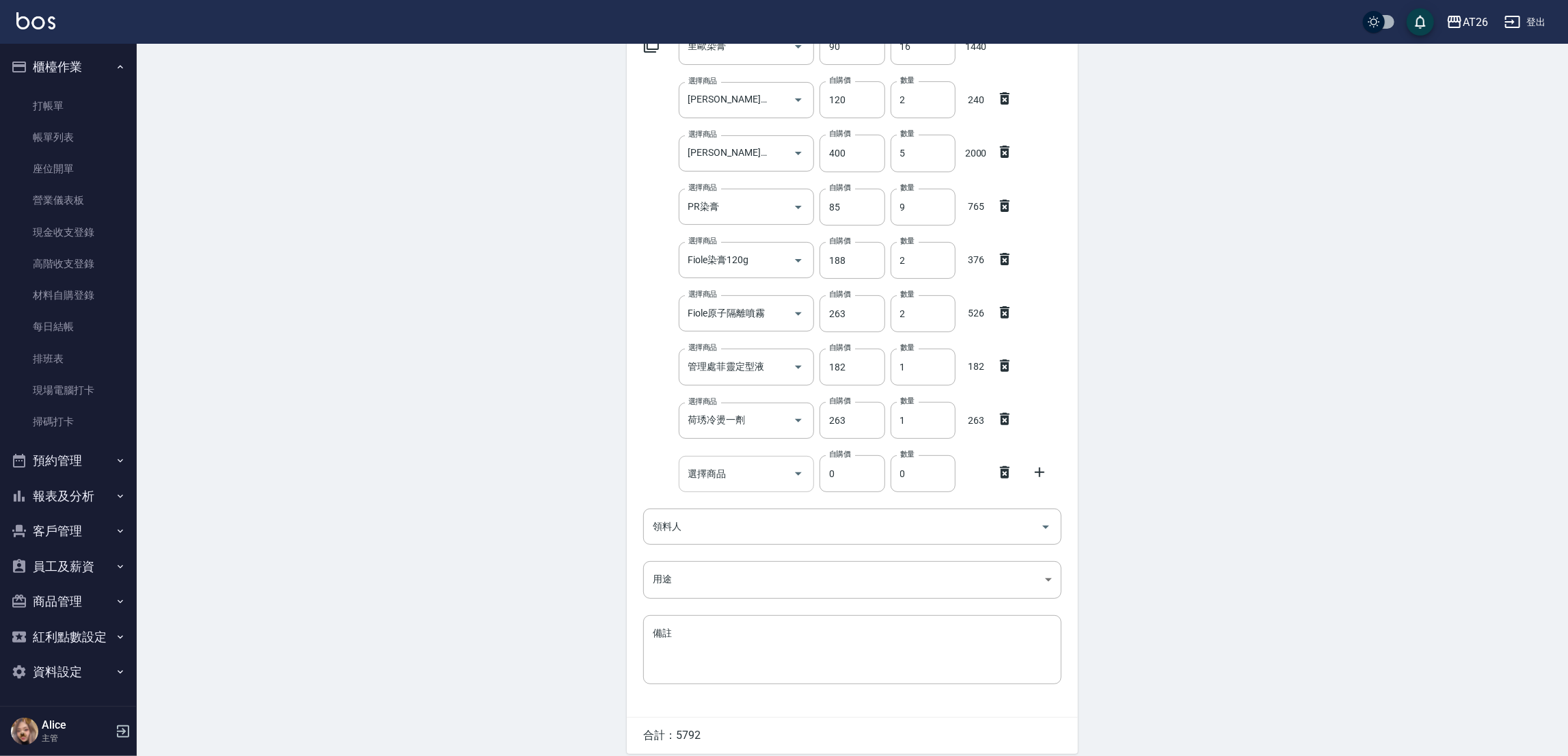
click at [693, 468] on div "選擇商品 選擇商品" at bounding box center [746, 473] width 136 height 36
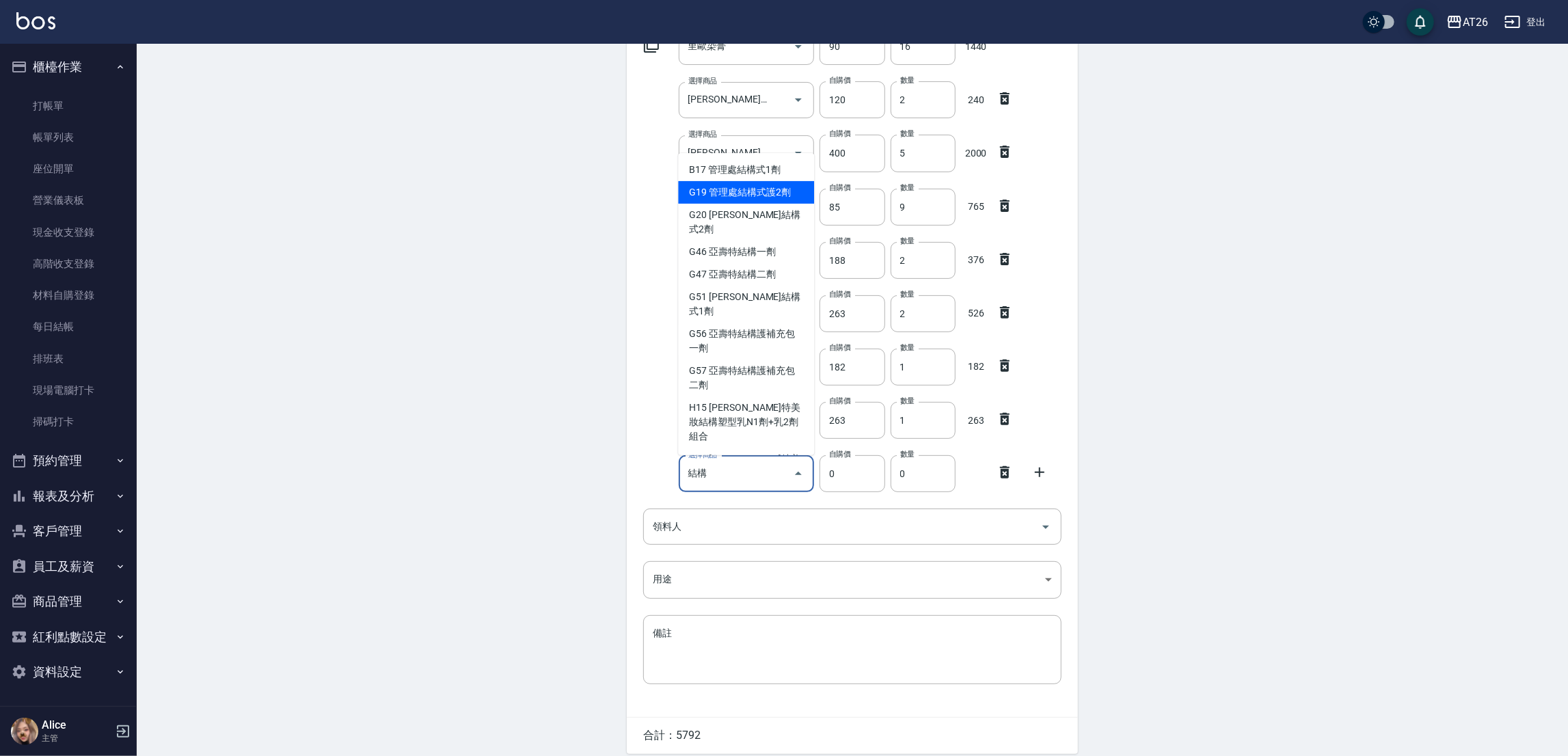
click at [732, 189] on li "G19 管理處結構式護2劑" at bounding box center [745, 191] width 136 height 22
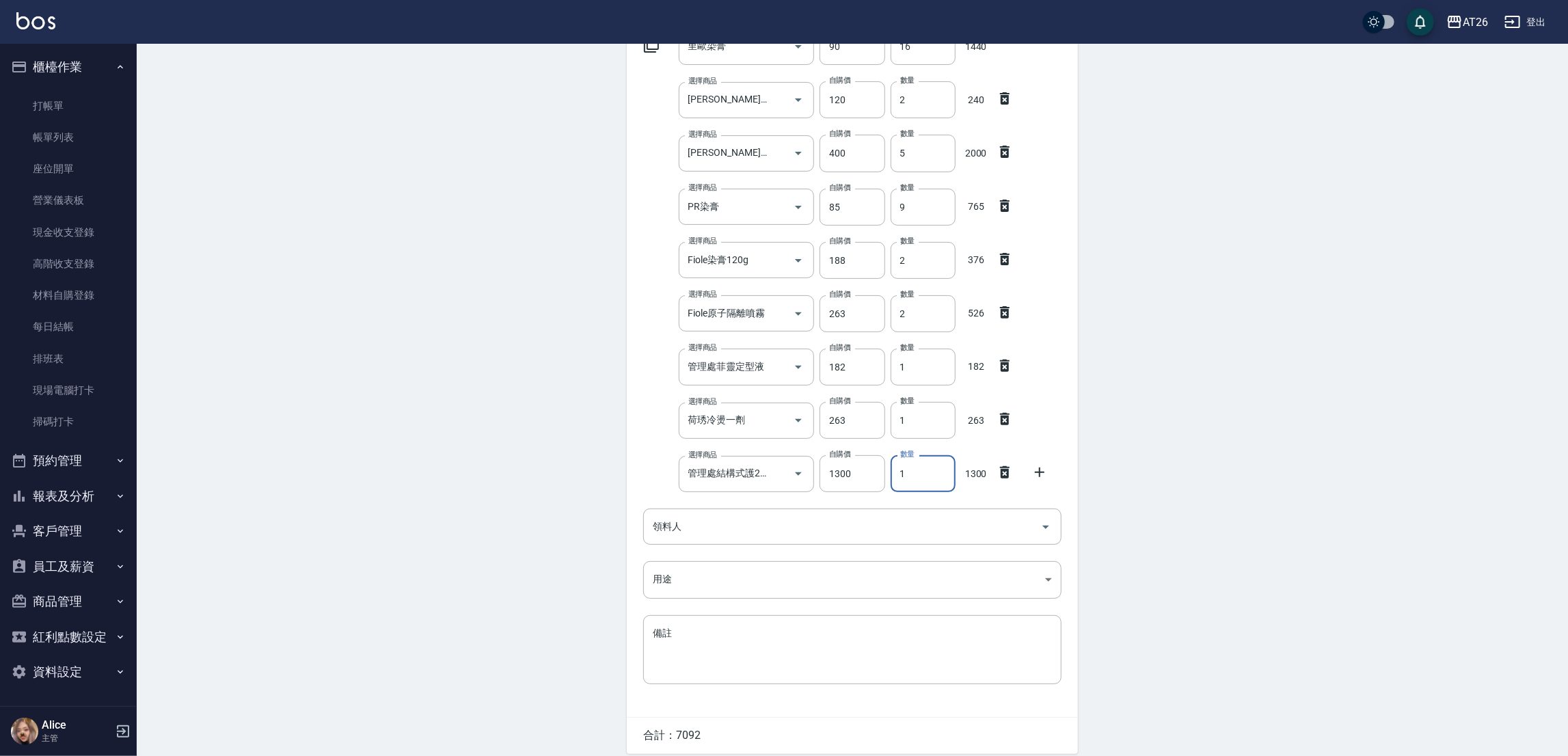
click at [906, 473] on input "1" at bounding box center [922, 474] width 65 height 37
click at [1081, 416] on div "Employee Picking Create 新增材料自購 連續新增自購 領料資訊 日期 2025/09/20 選擇商品 里歐染膏 選擇商品 自購價 90 …" at bounding box center [852, 334] width 479 height 946
drag, startPoint x: 1193, startPoint y: 378, endPoint x: 1187, endPoint y: 384, distance: 8.5
click at [1190, 381] on div "Employee Picking Create 新增材料自購 連續新增自購 領料資訊 日期 2025/09/20 選擇商品 里歐染膏 選擇商品 自購價 90 …" at bounding box center [852, 334] width 1431 height 946
click at [1030, 472] on div at bounding box center [1043, 470] width 36 height 24
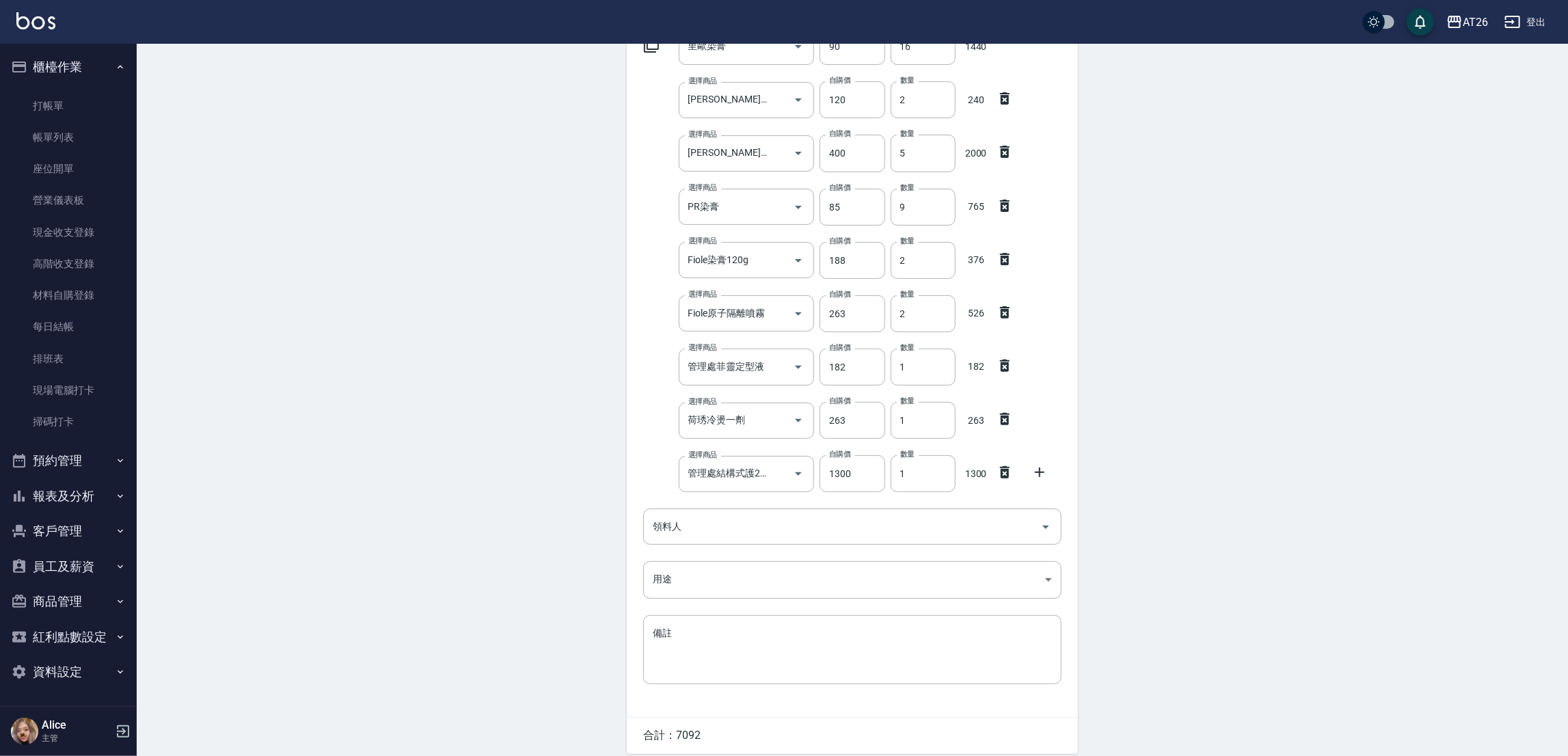
click at [1034, 474] on icon at bounding box center [1039, 472] width 16 height 16
click at [751, 522] on input "選擇商品" at bounding box center [736, 527] width 103 height 24
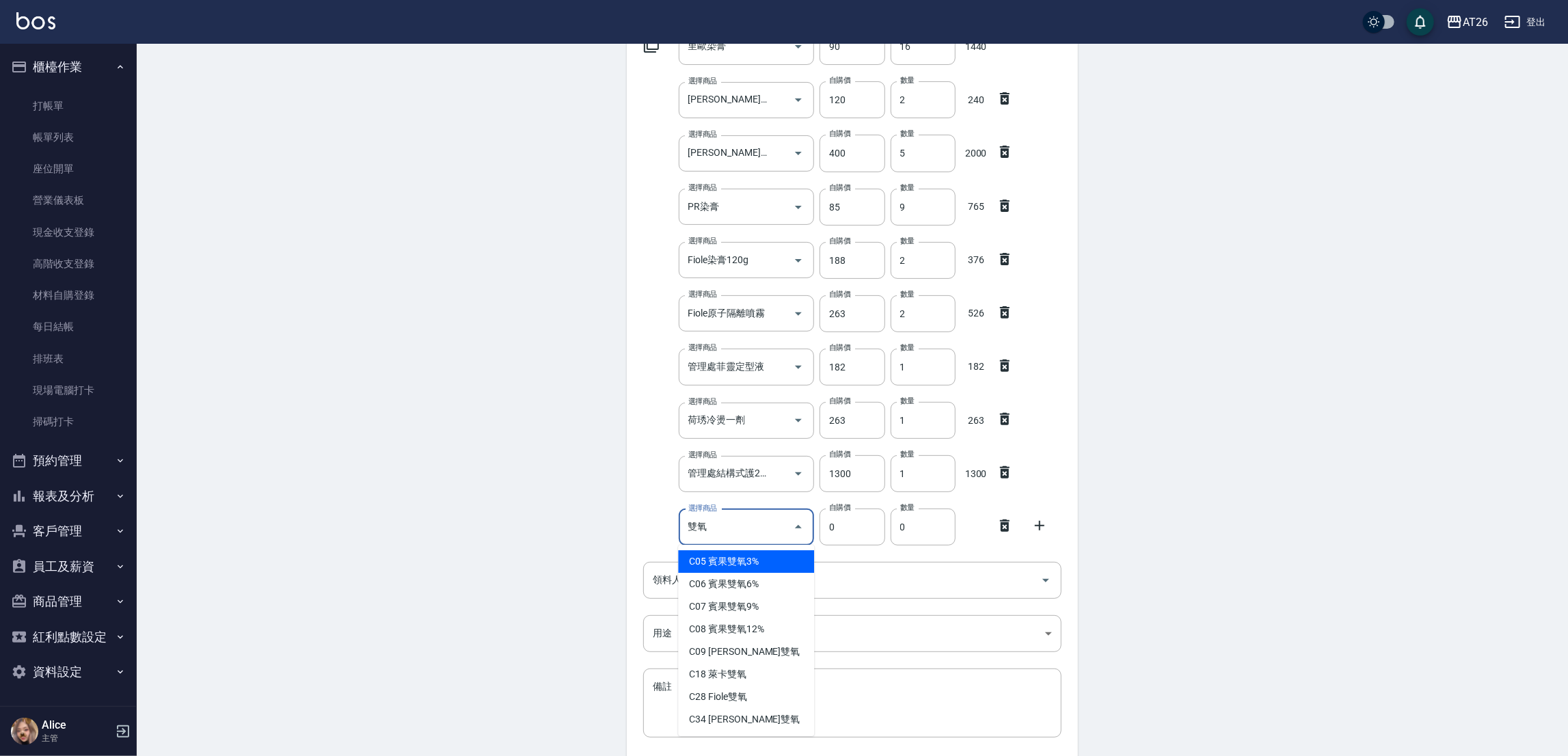
click at [747, 559] on li "C05 賓果雙氧3%" at bounding box center [745, 561] width 136 height 22
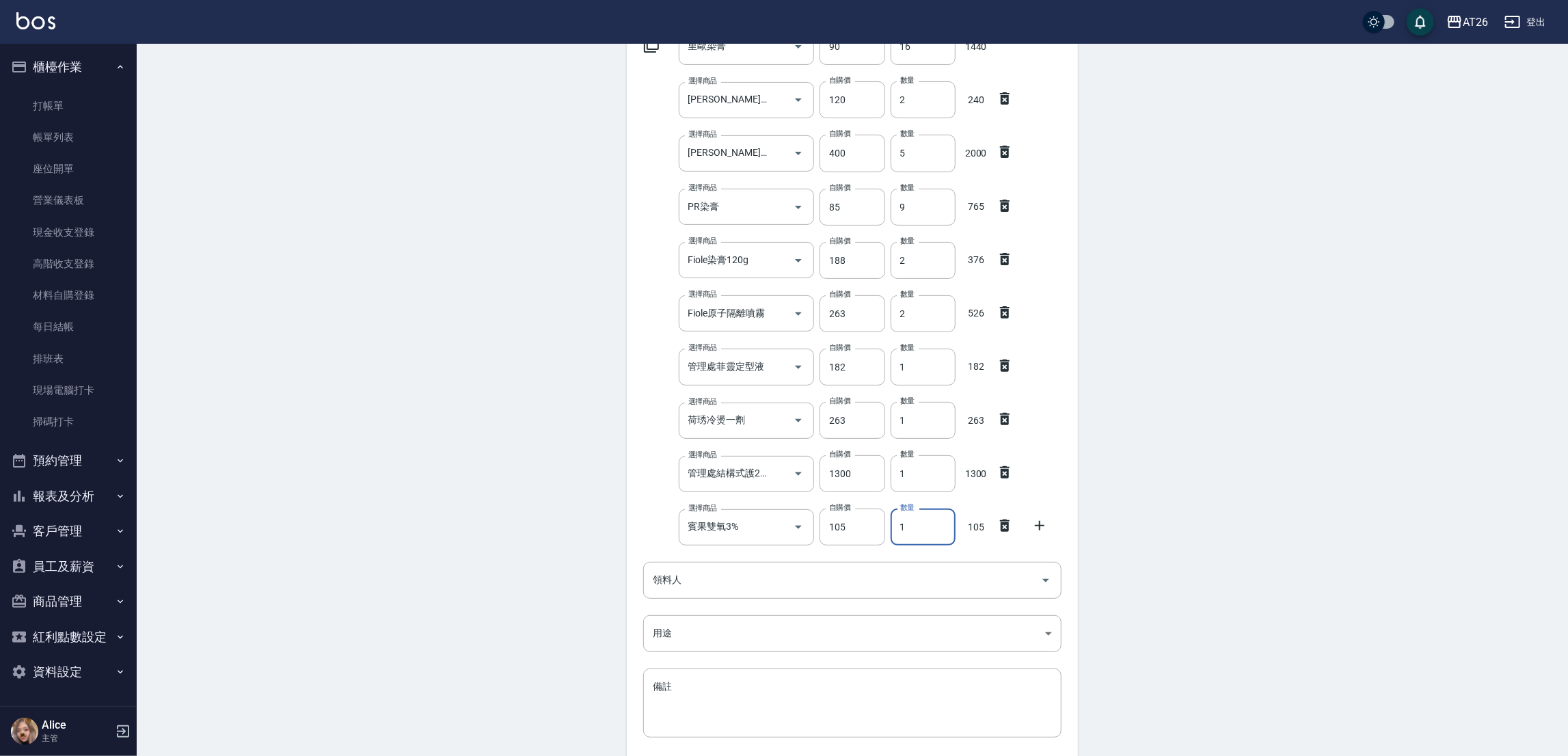
drag, startPoint x: 941, startPoint y: 530, endPoint x: 929, endPoint y: 519, distance: 16.3
click at [930, 529] on input "1" at bounding box center [922, 527] width 65 height 37
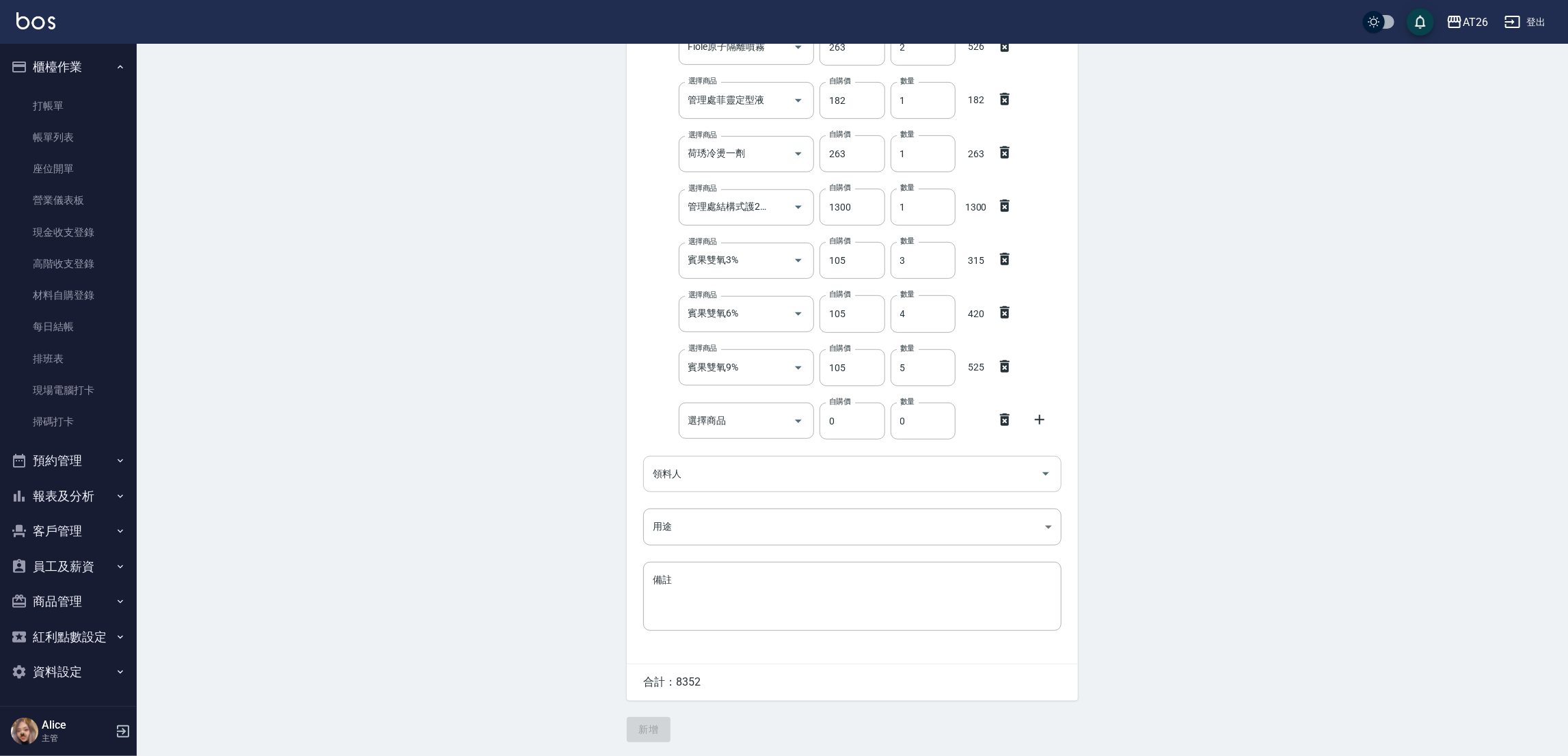
click at [728, 463] on input "領料人" at bounding box center [842, 474] width 386 height 24
click at [712, 465] on div "13 Arthur 領料人" at bounding box center [852, 473] width 419 height 36
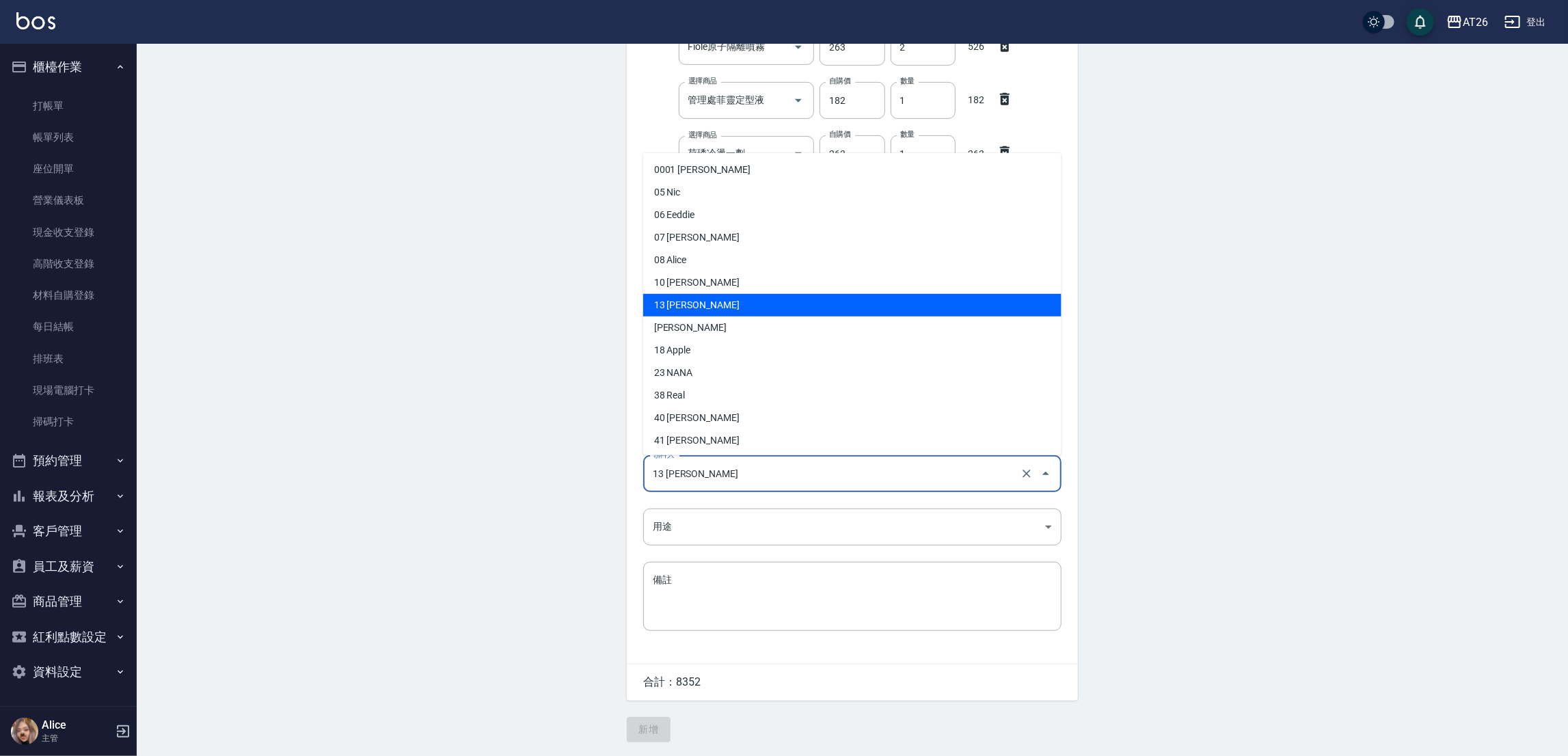
click at [712, 465] on input "13 Arthur" at bounding box center [833, 474] width 367 height 24
drag, startPoint x: 712, startPoint y: 465, endPoint x: 652, endPoint y: 464, distance: 60.0
click at [652, 464] on input "13 Arthur" at bounding box center [833, 474] width 367 height 24
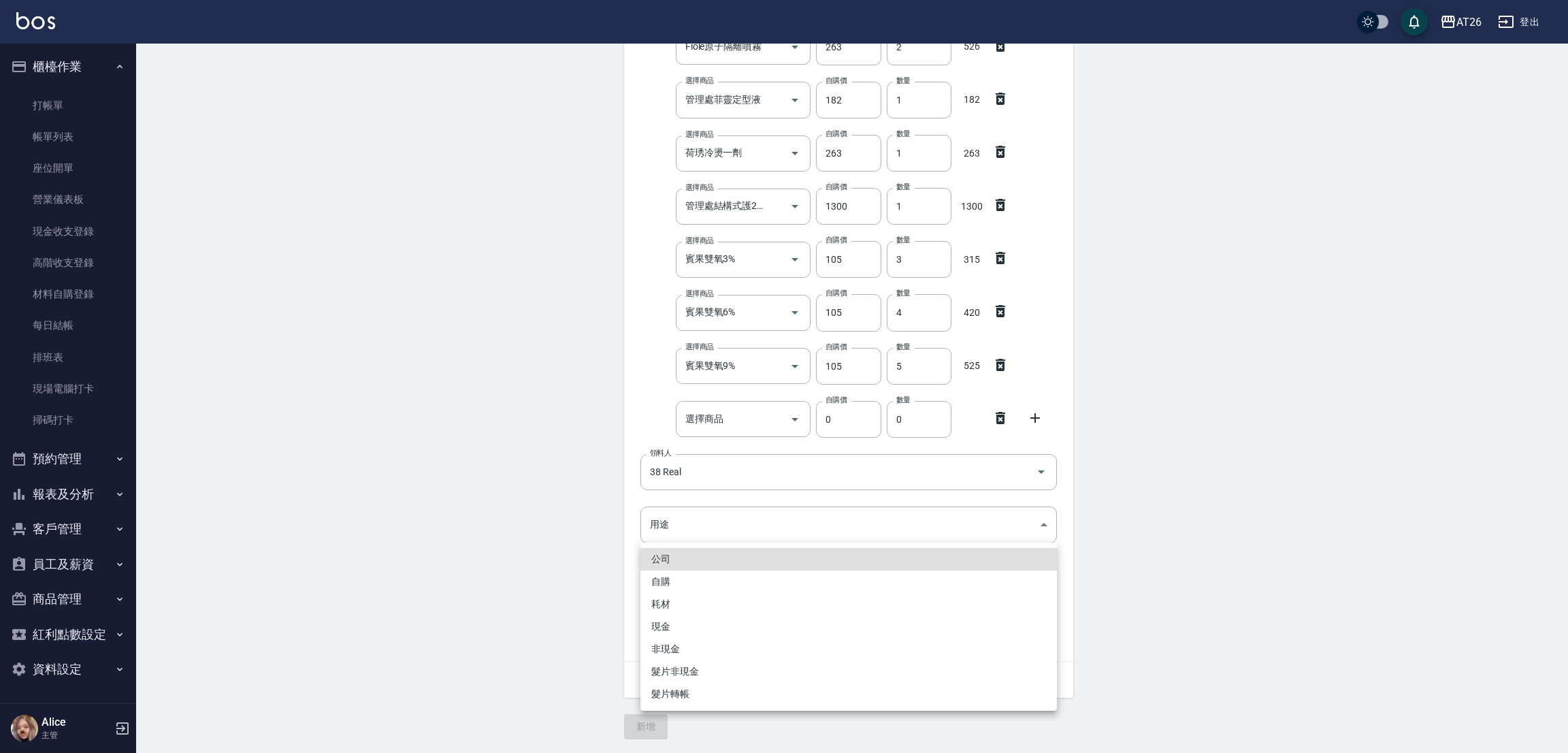
click at [664, 576] on li "自購" at bounding box center [848, 581] width 417 height 22
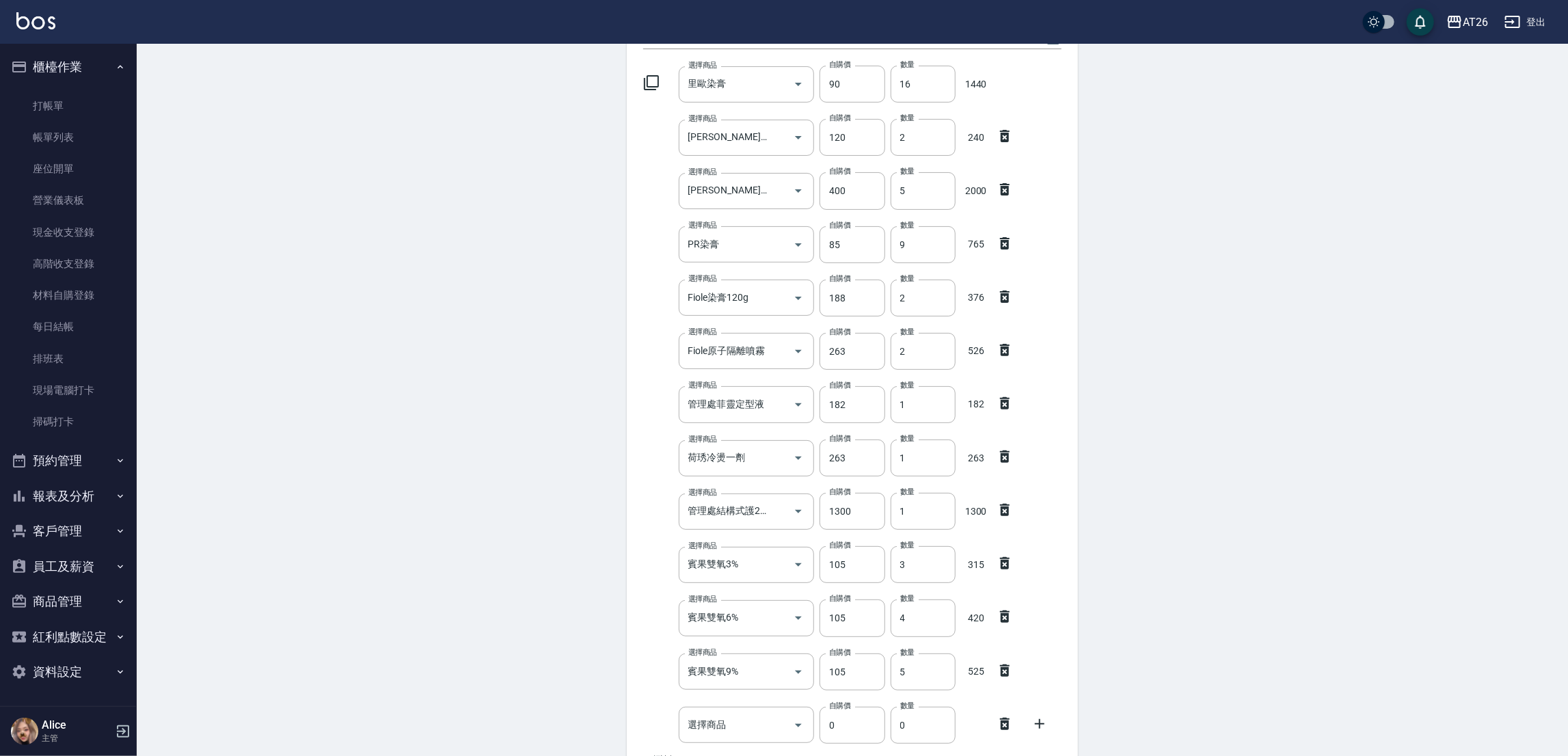
scroll to position [0, 0]
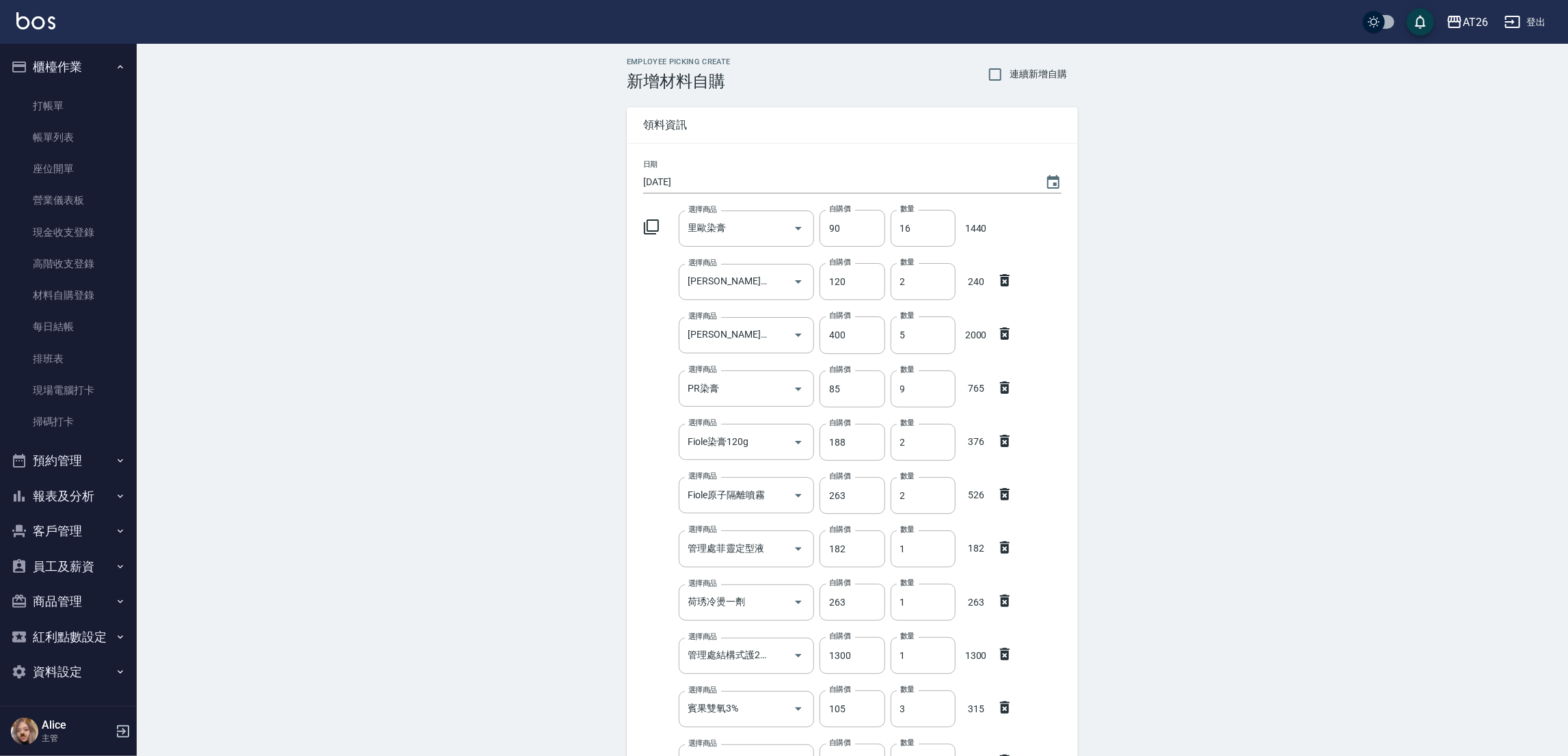
click at [1478, 254] on div "Employee Picking Create 新增材料自購 連續新增自購 領料資訊 日期 2025/09/20 選擇商品 里歐染膏 選擇商品 自購價 90 …" at bounding box center [852, 624] width 1431 height 1160
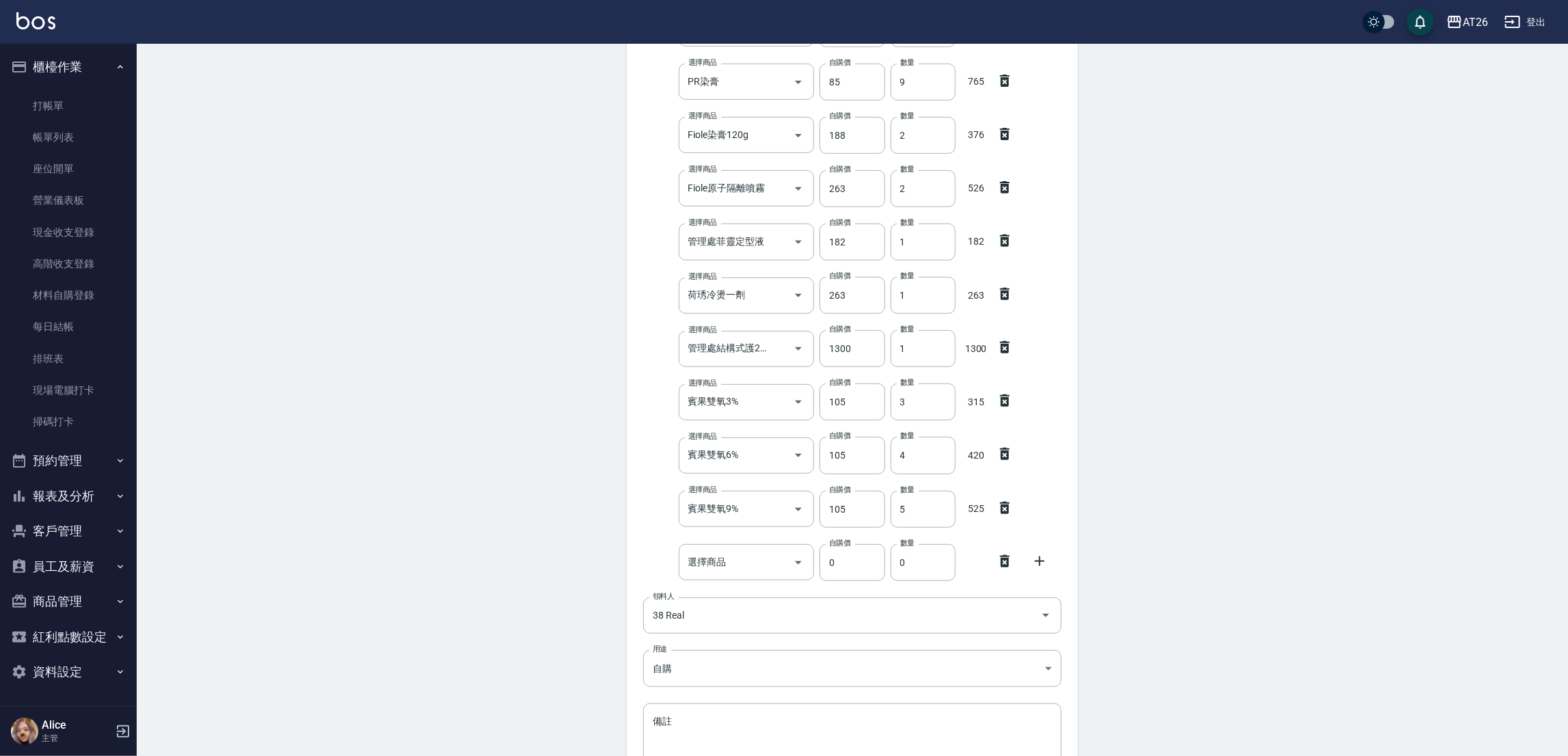
scroll to position [449, 0]
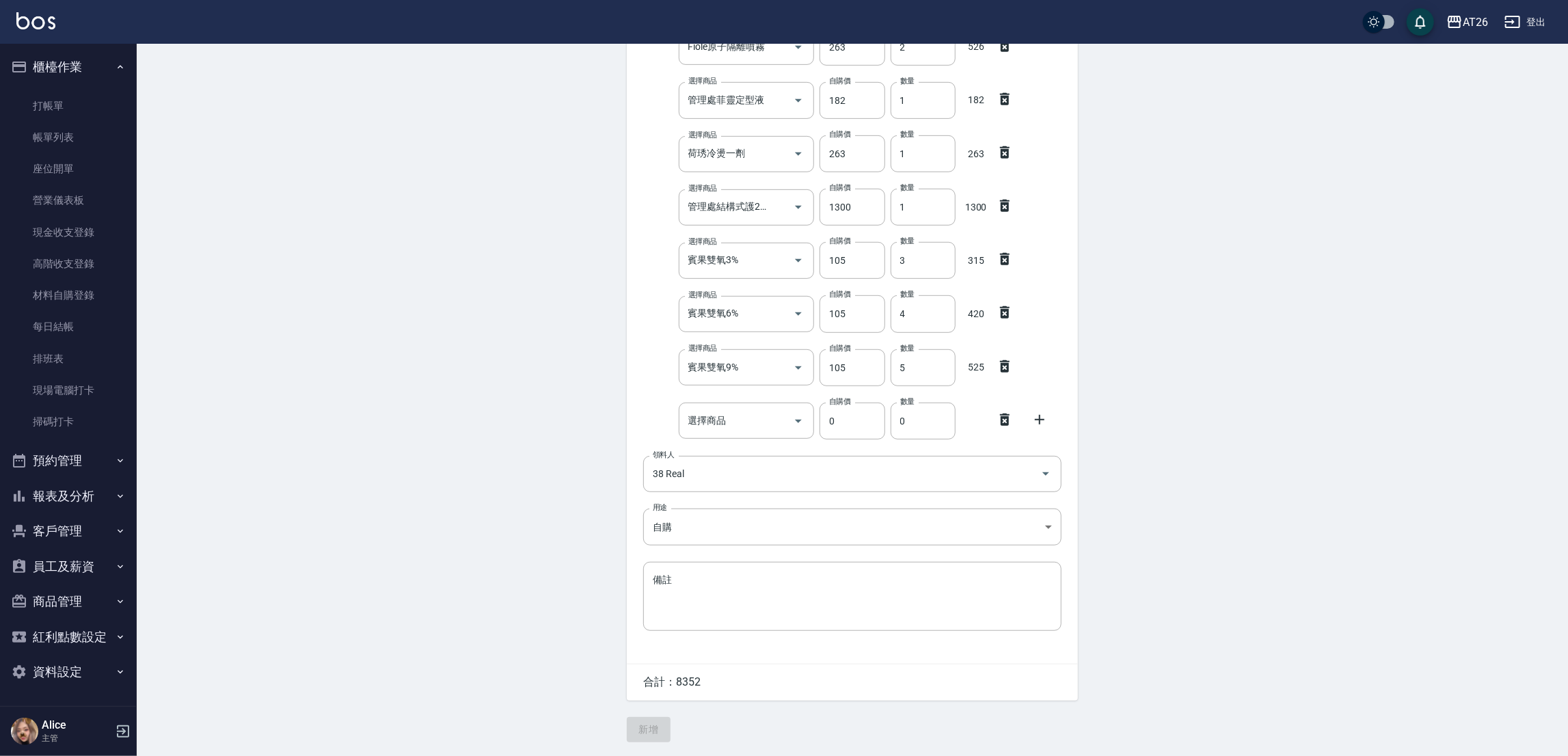
click at [1006, 416] on icon at bounding box center [1004, 420] width 10 height 13
click at [662, 733] on button "新增" at bounding box center [648, 730] width 44 height 25
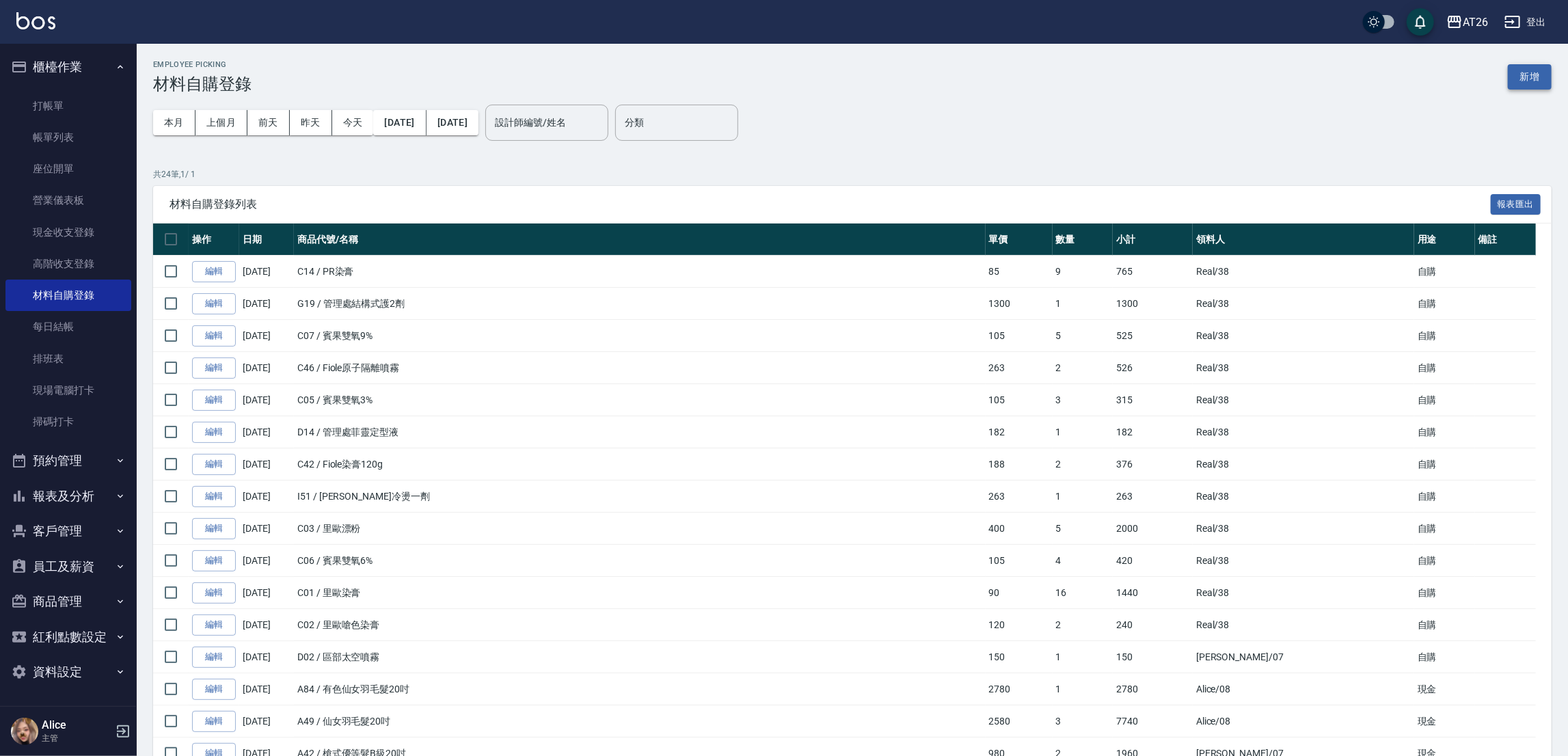
click at [1524, 73] on button "新增" at bounding box center [1528, 76] width 44 height 25
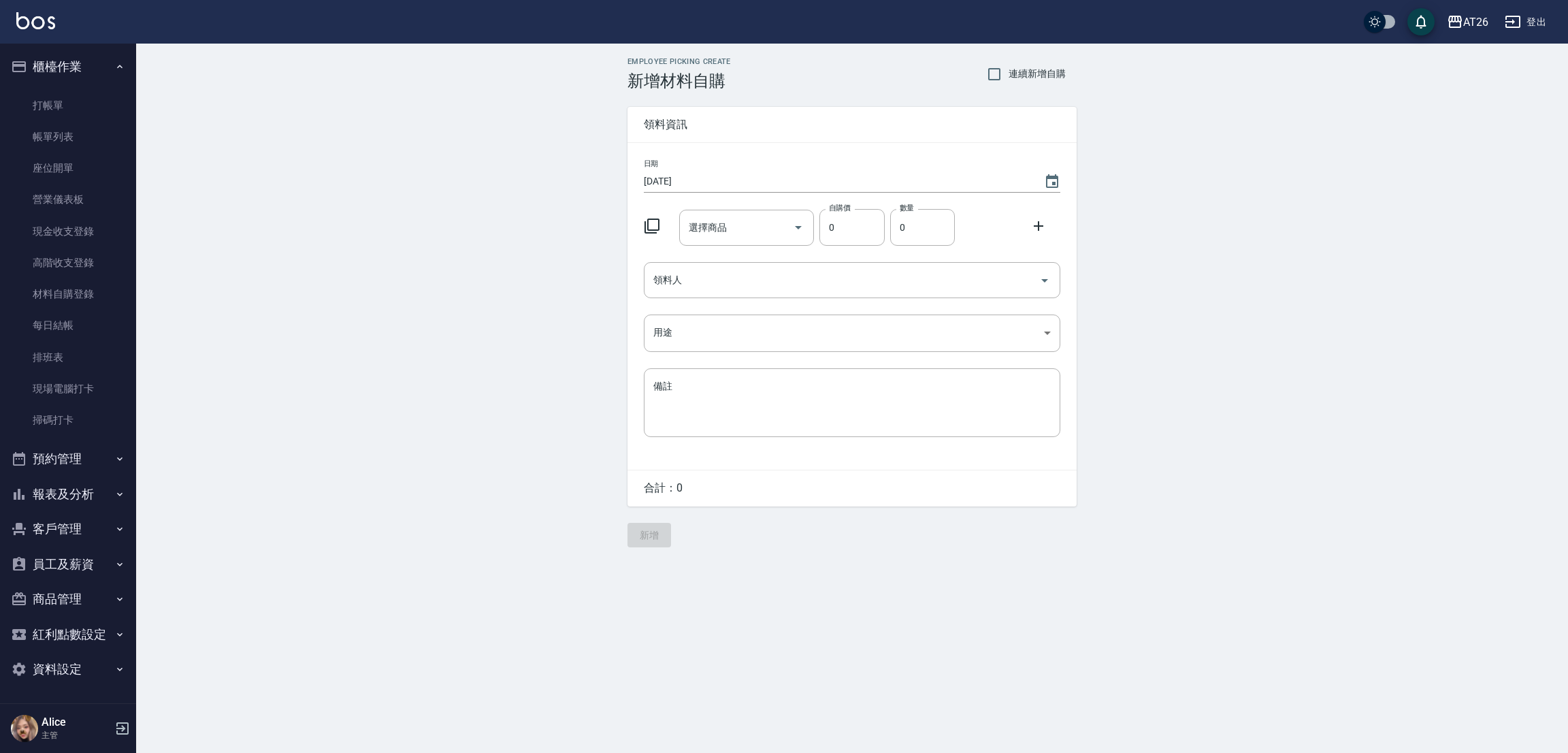
click at [725, 229] on div "選擇商品 選擇商品" at bounding box center [746, 227] width 136 height 36
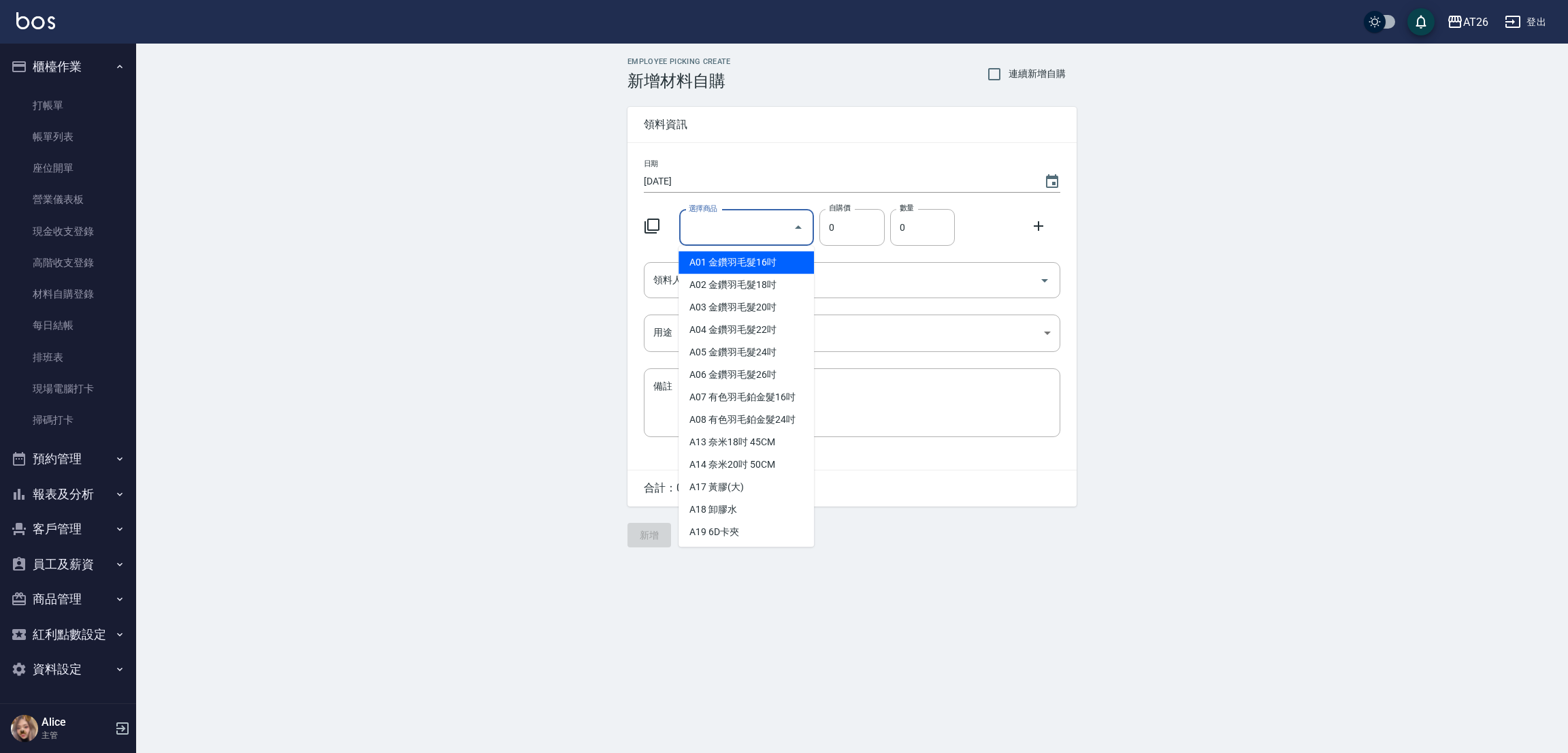
click at [491, 351] on div "Employee Picking Create 新增材料自購 連續新增自購 領料資訊 日期 2025/09/20 選擇商品 選擇商品 自購價 0 自購價 數量…" at bounding box center [851, 301] width 1431 height 517
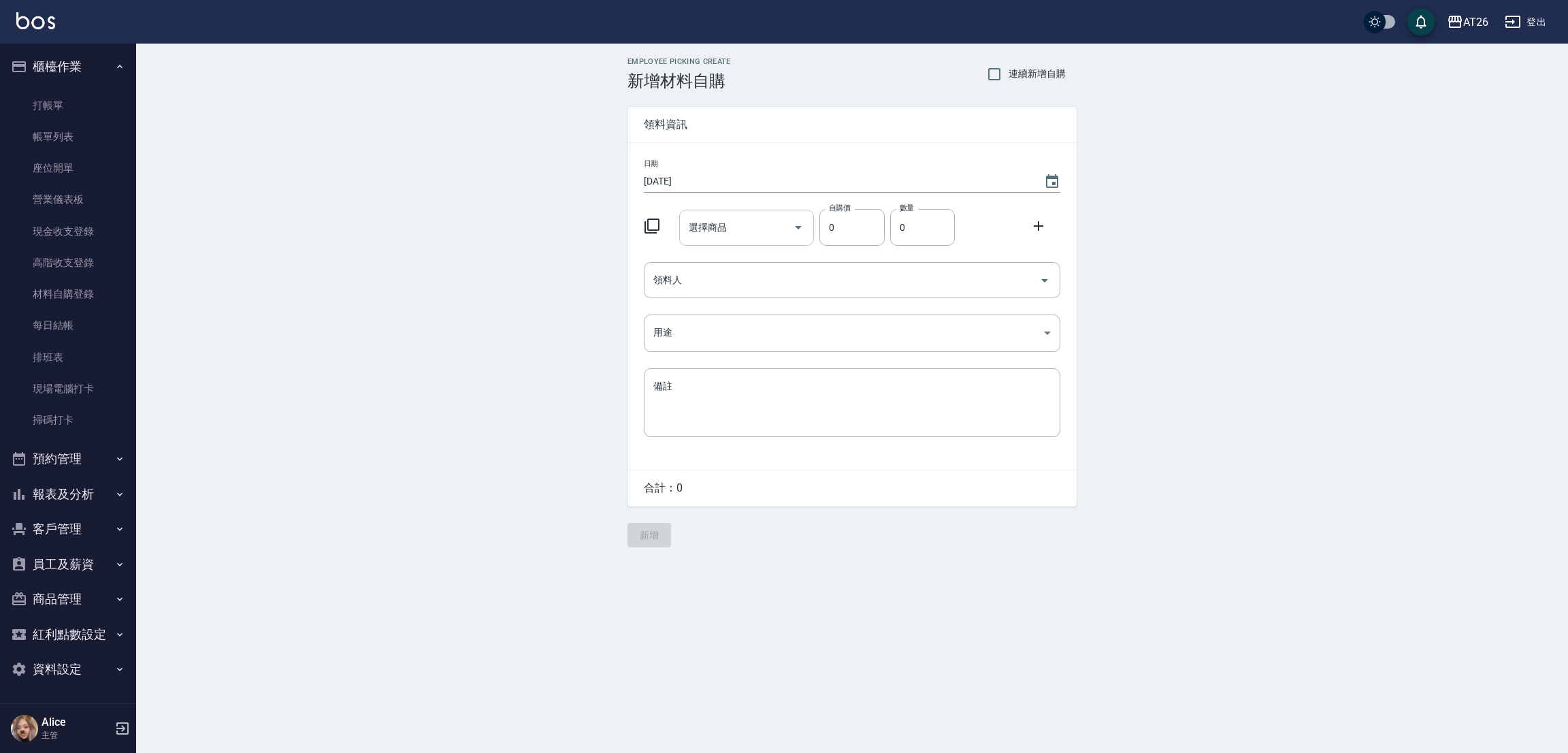
click at [733, 235] on input "選擇商品" at bounding box center [736, 227] width 103 height 24
click at [536, 374] on div "Employee Picking Create 新增材料自購 連續新增自購 領料資訊 日期 2025/09/20 選擇商品 選擇商品 自購價 0 自購價 數量…" at bounding box center [851, 301] width 1431 height 517
click at [705, 217] on input "選擇商品" at bounding box center [736, 227] width 103 height 24
click at [653, 229] on icon at bounding box center [652, 225] width 16 height 16
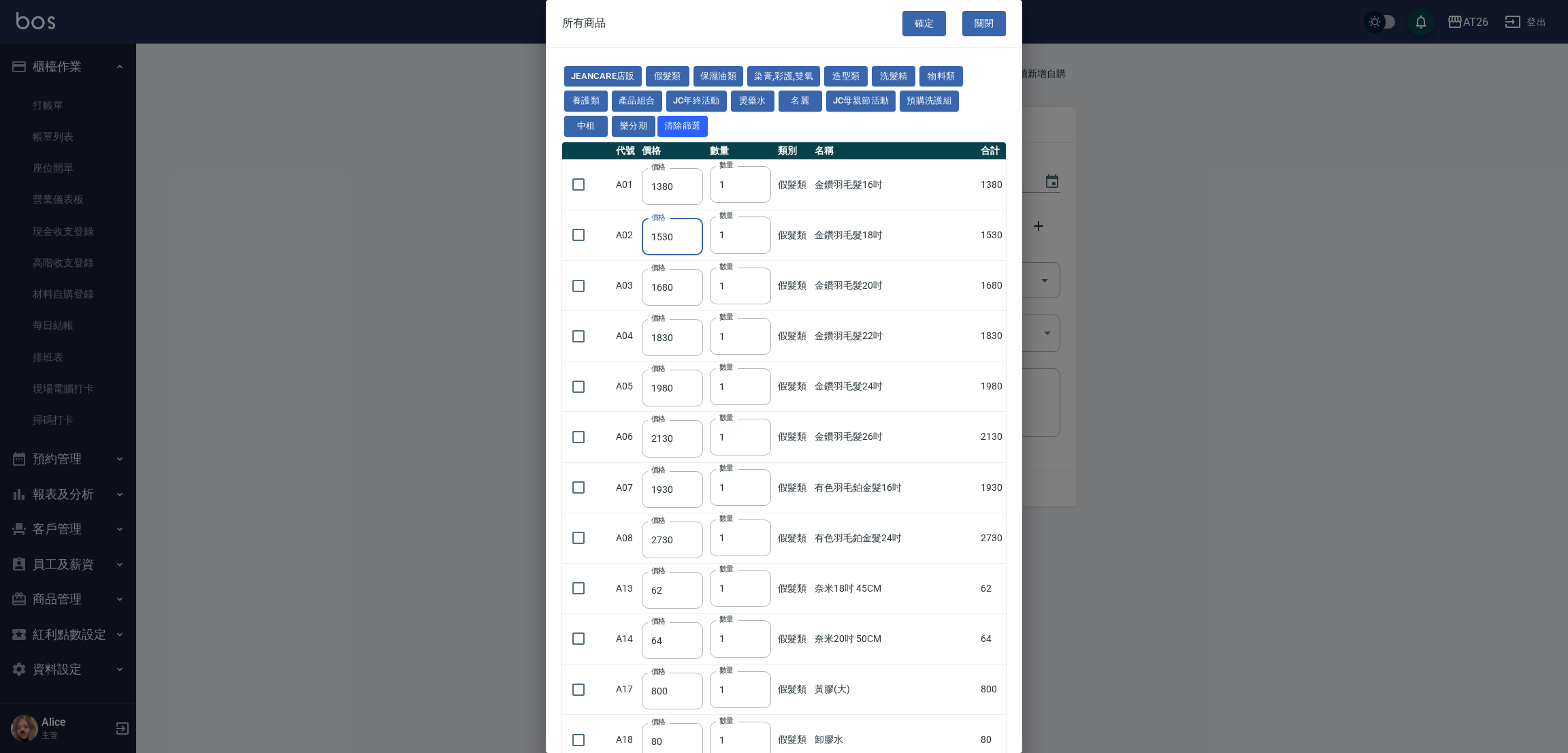
click at [981, 13] on button "關閉" at bounding box center [984, 23] width 43 height 25
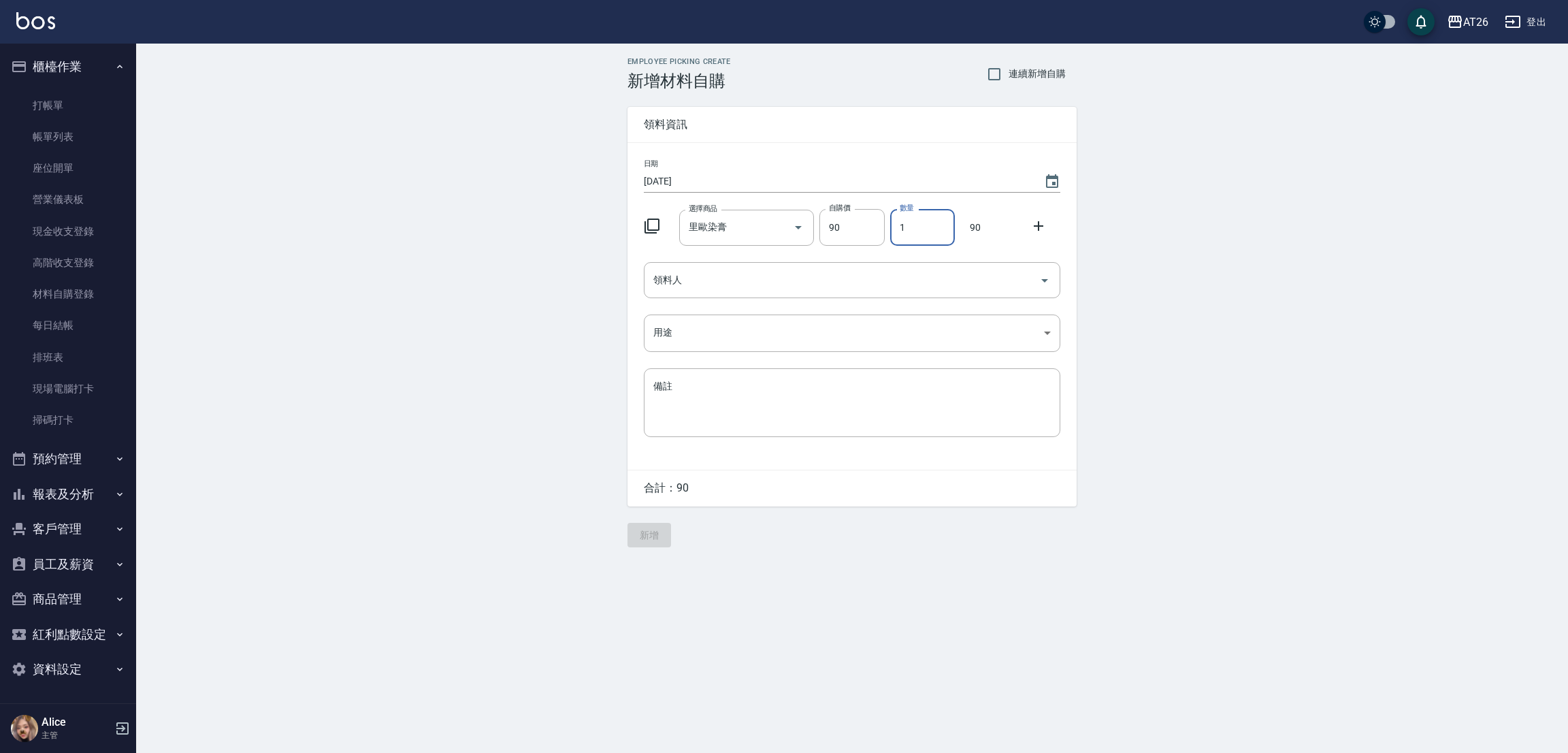
click at [892, 221] on input "1" at bounding box center [922, 227] width 64 height 37
click at [922, 215] on input "1" at bounding box center [922, 227] width 64 height 37
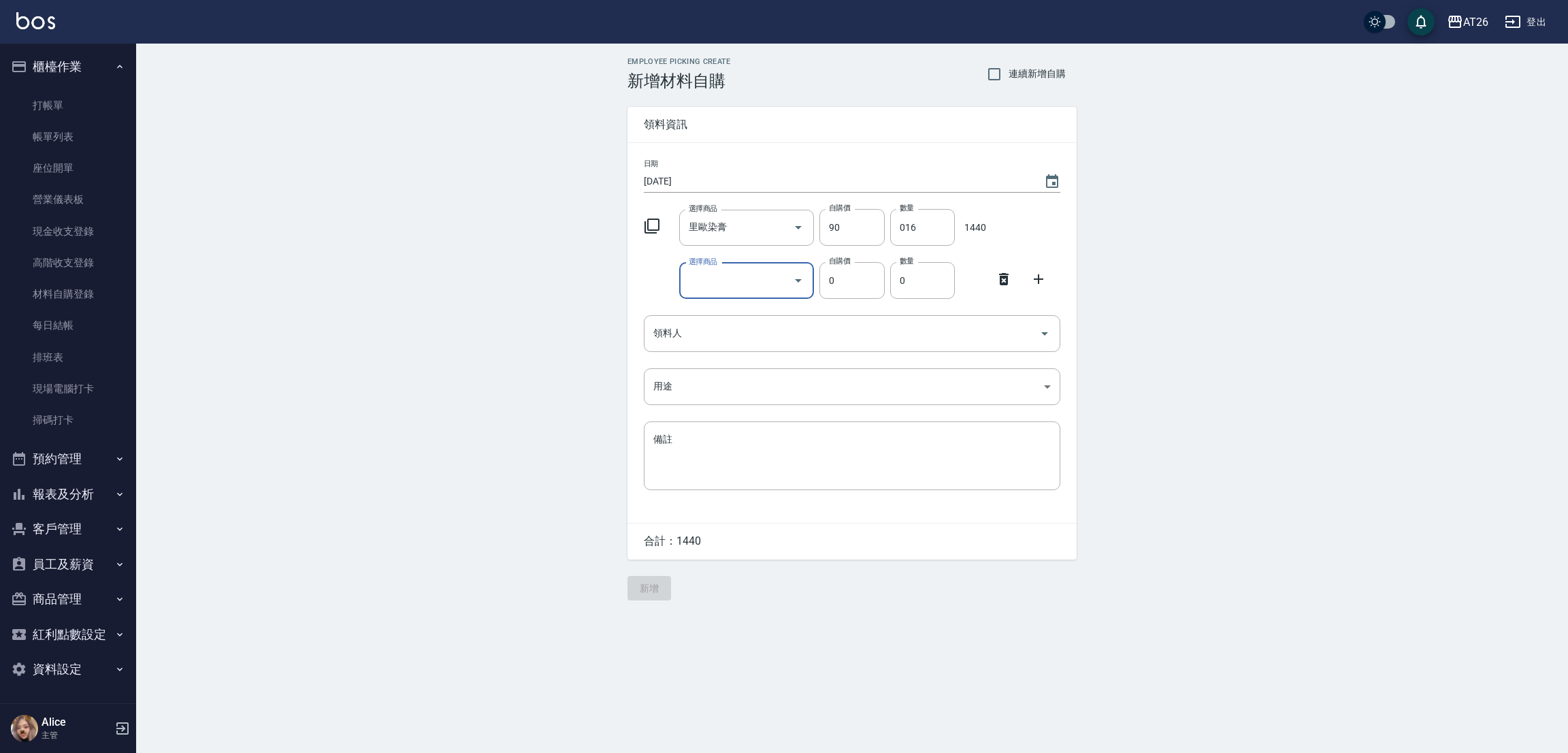
click at [651, 225] on icon at bounding box center [652, 225] width 16 height 16
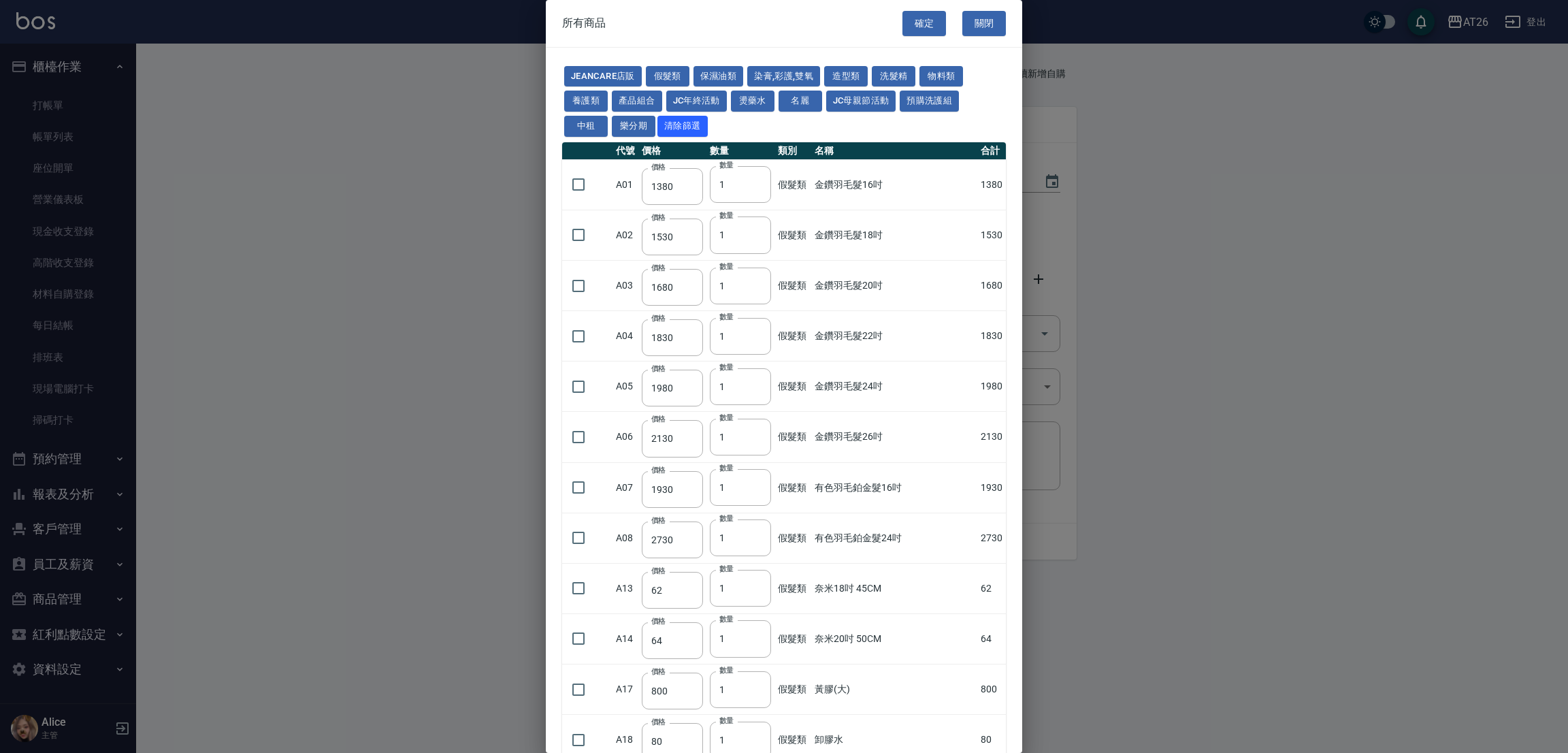
drag, startPoint x: 934, startPoint y: 102, endPoint x: 900, endPoint y: 66, distance: 49.5
click at [934, 101] on button "預購洗護組" at bounding box center [929, 101] width 59 height 21
click at [900, 66] on div at bounding box center [784, 376] width 1568 height 753
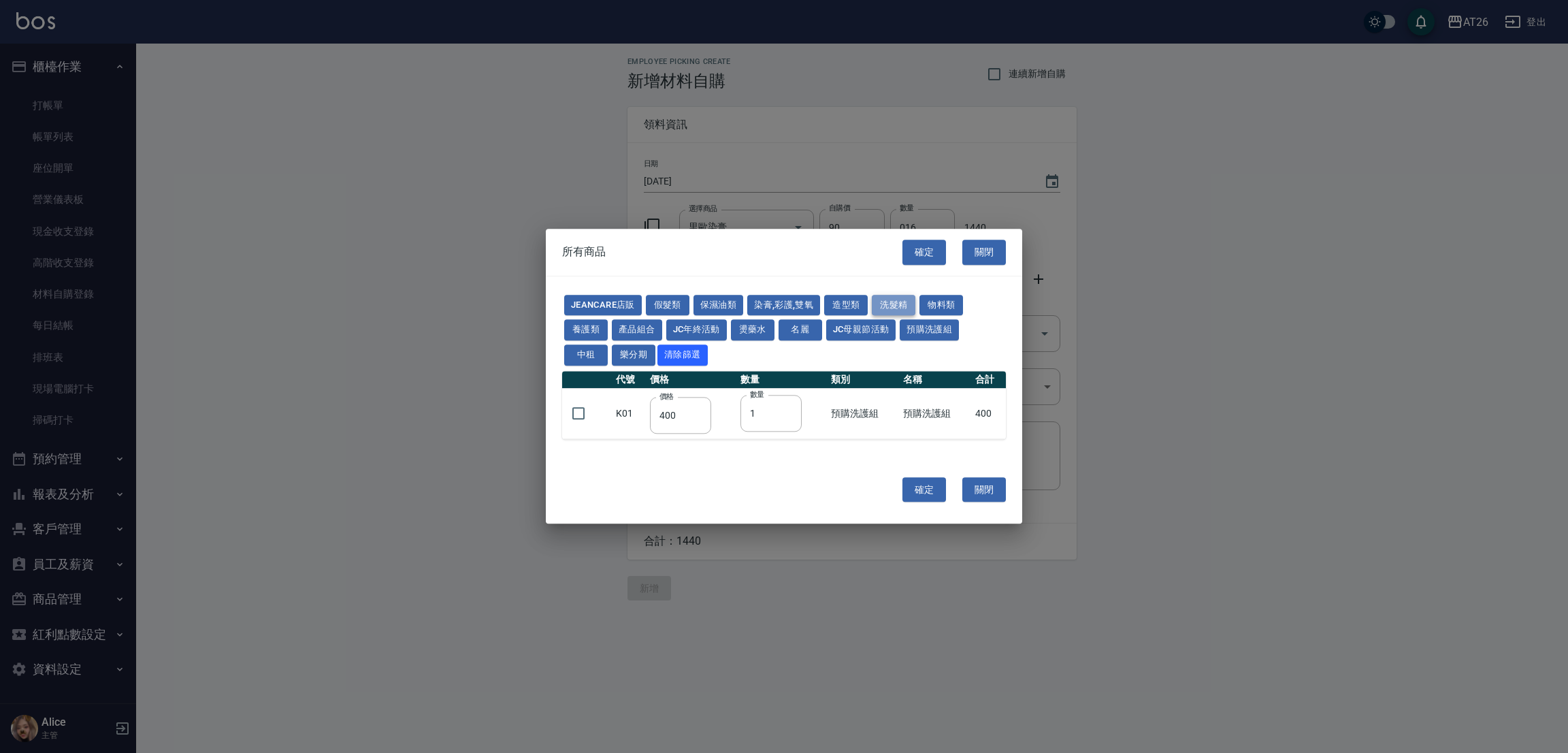
click at [886, 298] on button "洗髮精" at bounding box center [893, 305] width 43 height 21
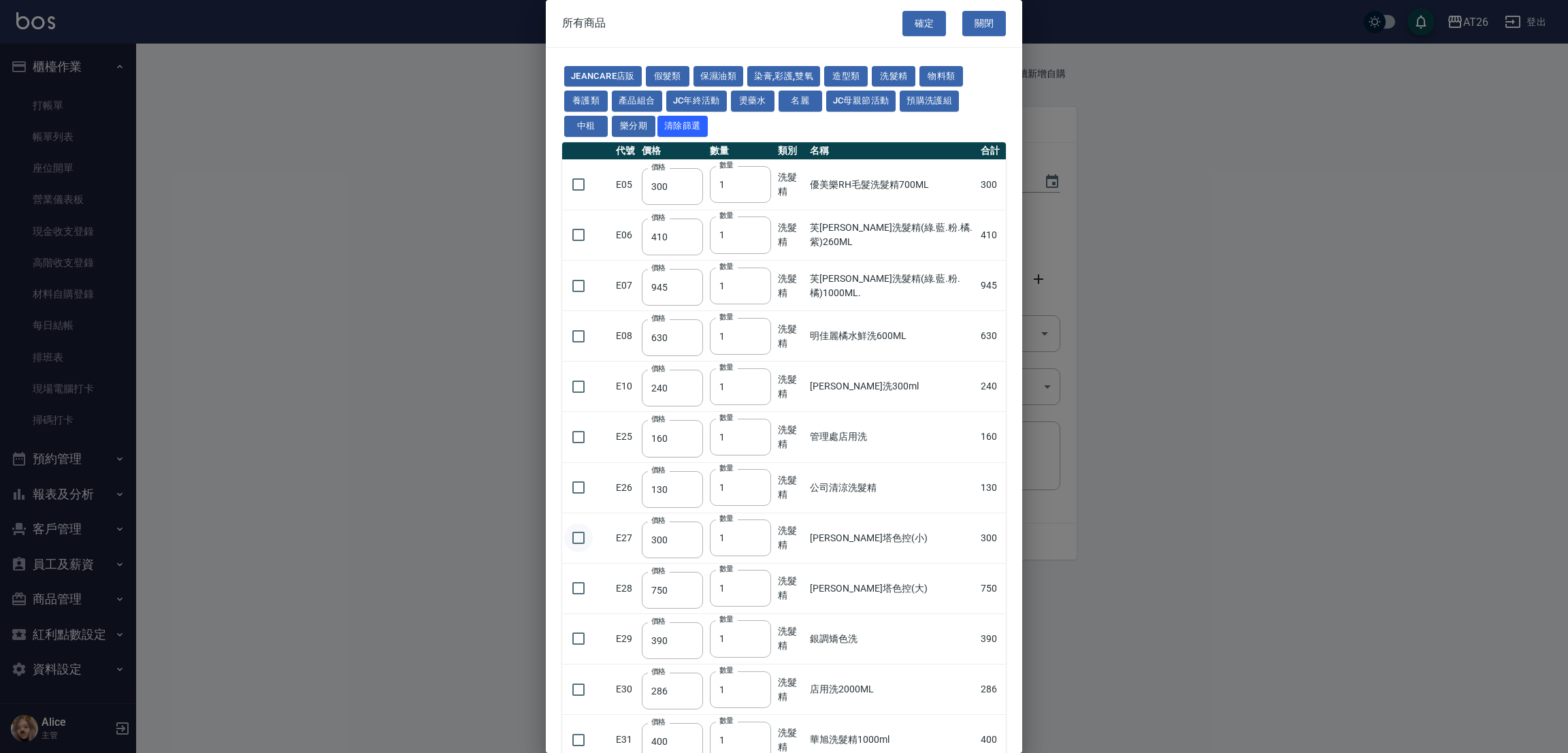
click at [582, 542] on input "checkbox" at bounding box center [578, 538] width 29 height 29
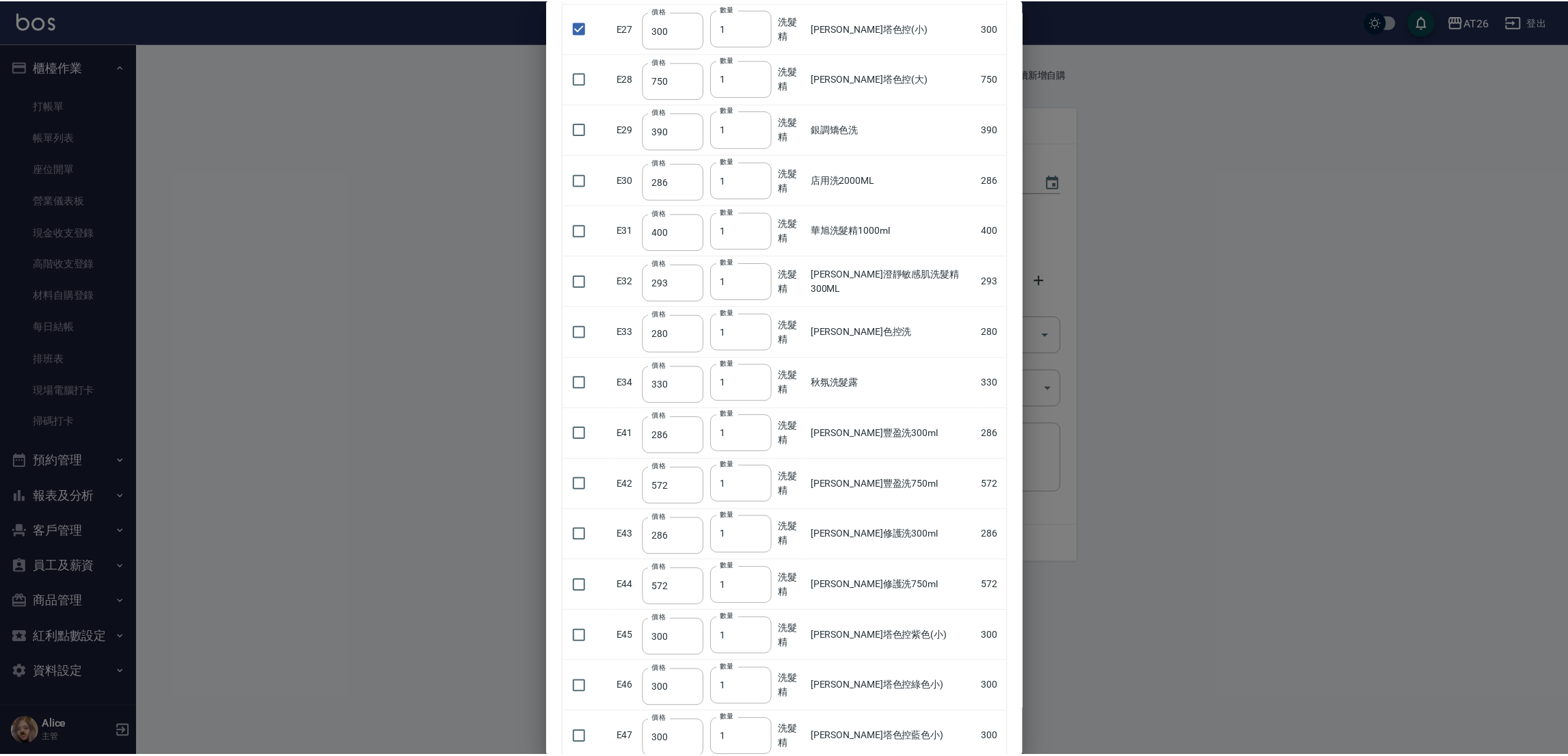
scroll to position [1569, 0]
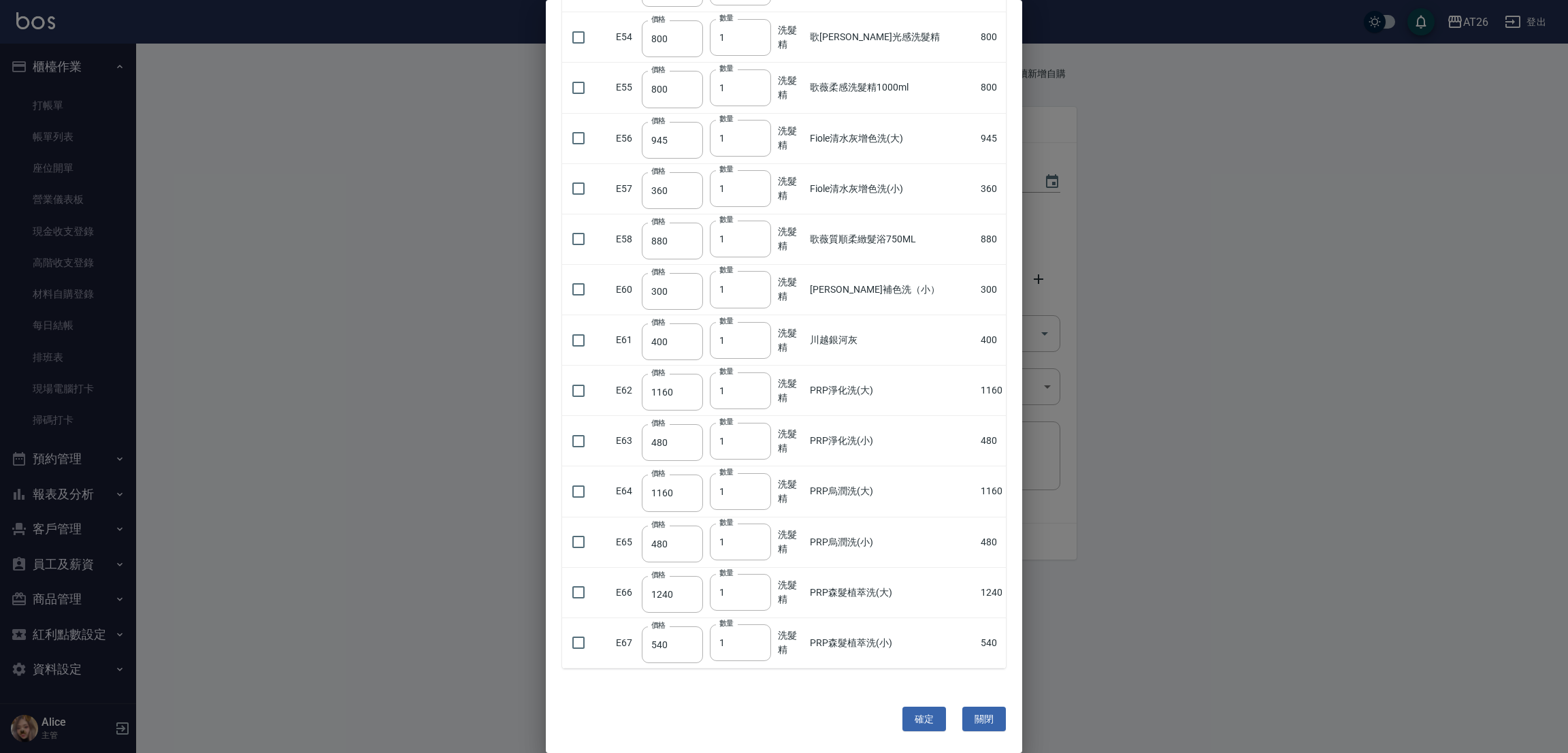
click at [918, 722] on button "確定" at bounding box center [923, 719] width 43 height 25
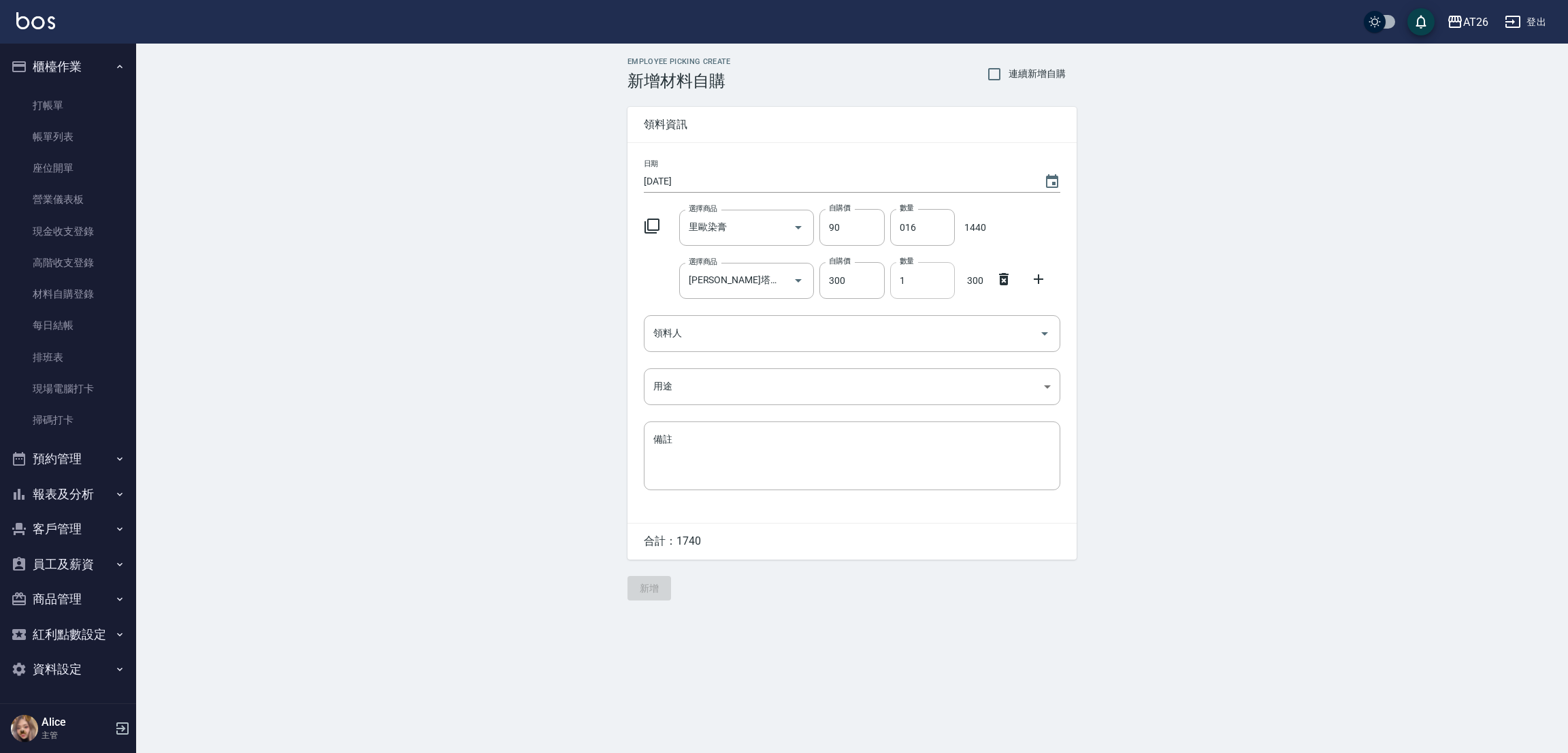
click at [928, 282] on input "1" at bounding box center [922, 280] width 64 height 37
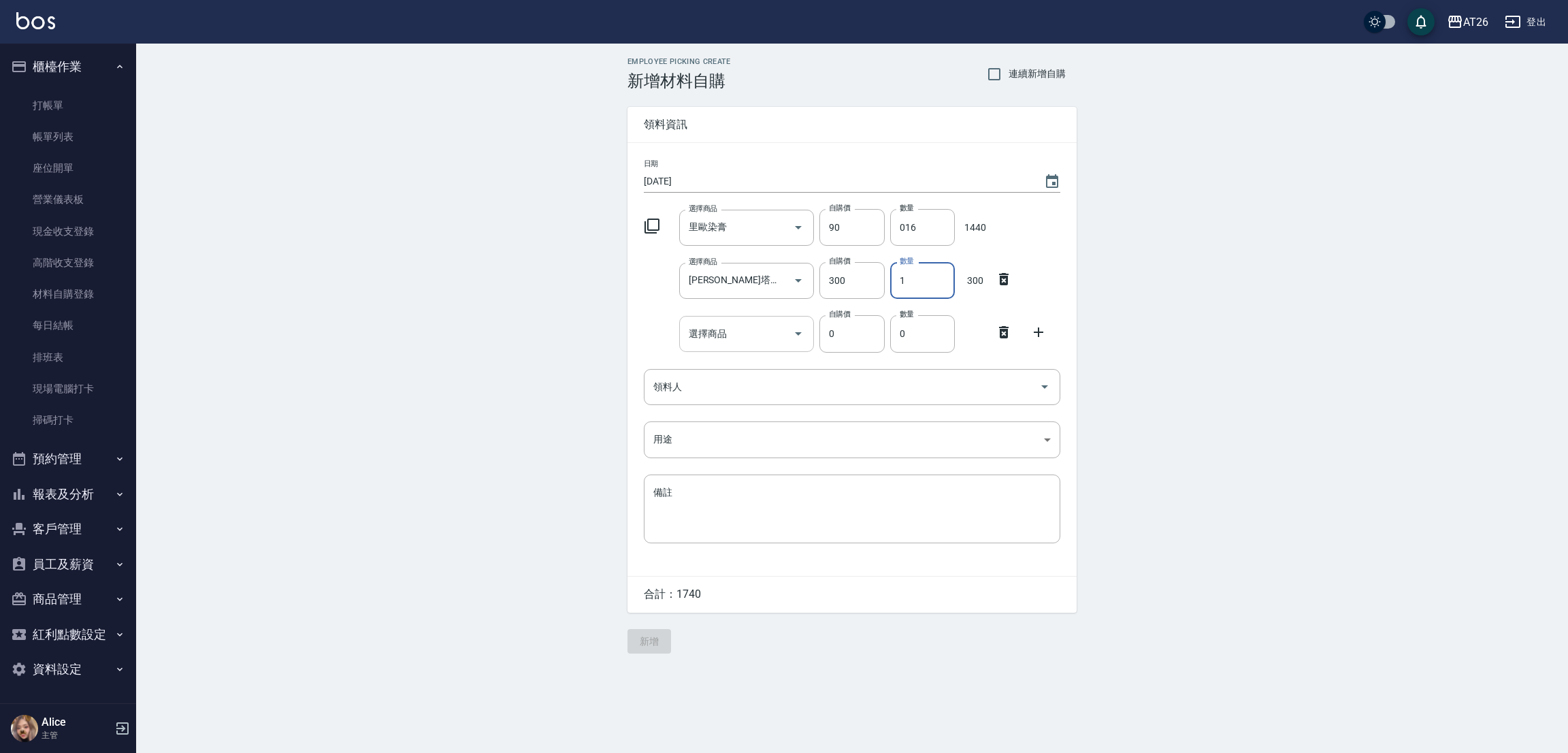
click at [738, 335] on input "選擇商品" at bounding box center [736, 333] width 103 height 24
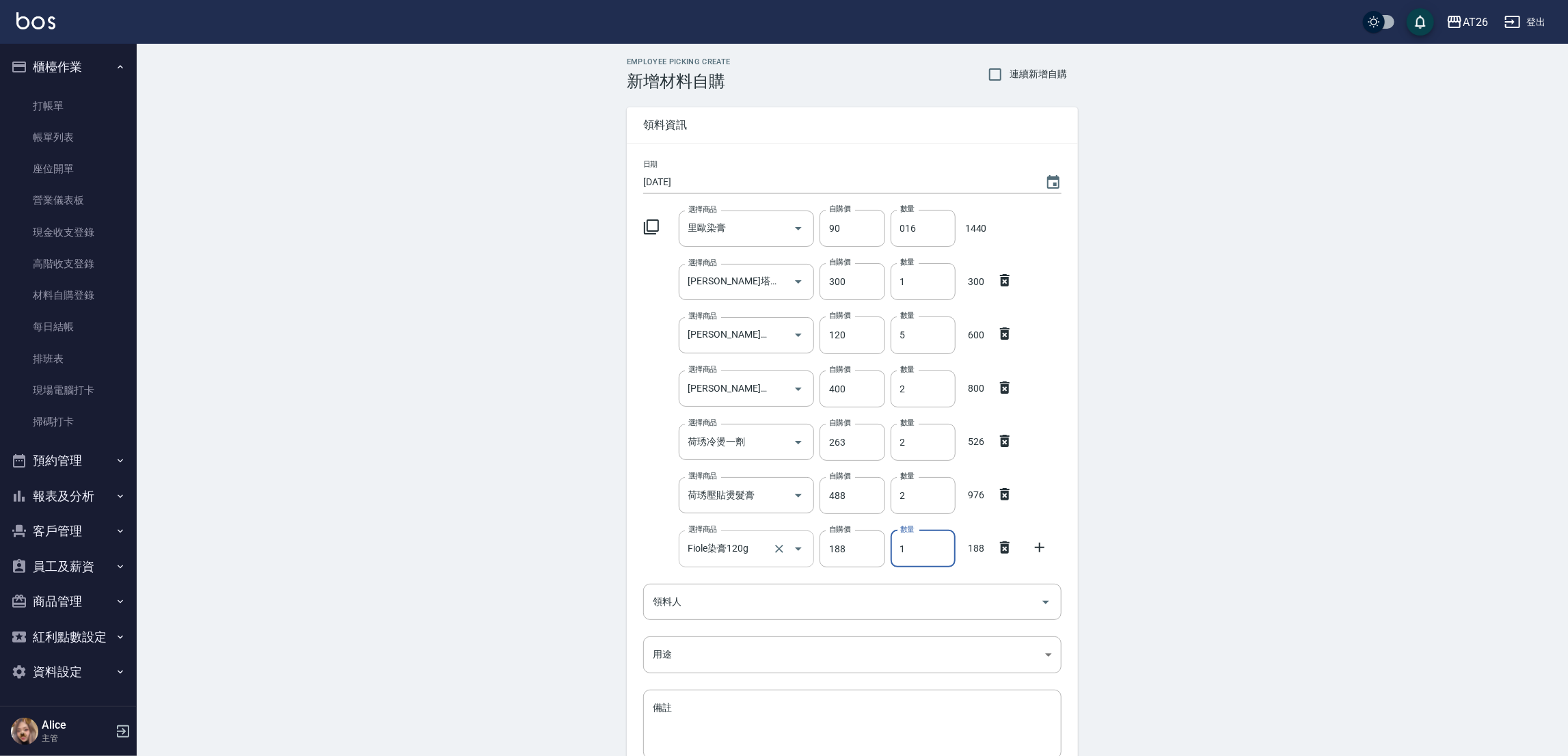
drag, startPoint x: 745, startPoint y: 535, endPoint x: 749, endPoint y: 542, distance: 8.1
click at [745, 537] on div "Fiole染膏120g 選擇商品" at bounding box center [746, 548] width 136 height 36
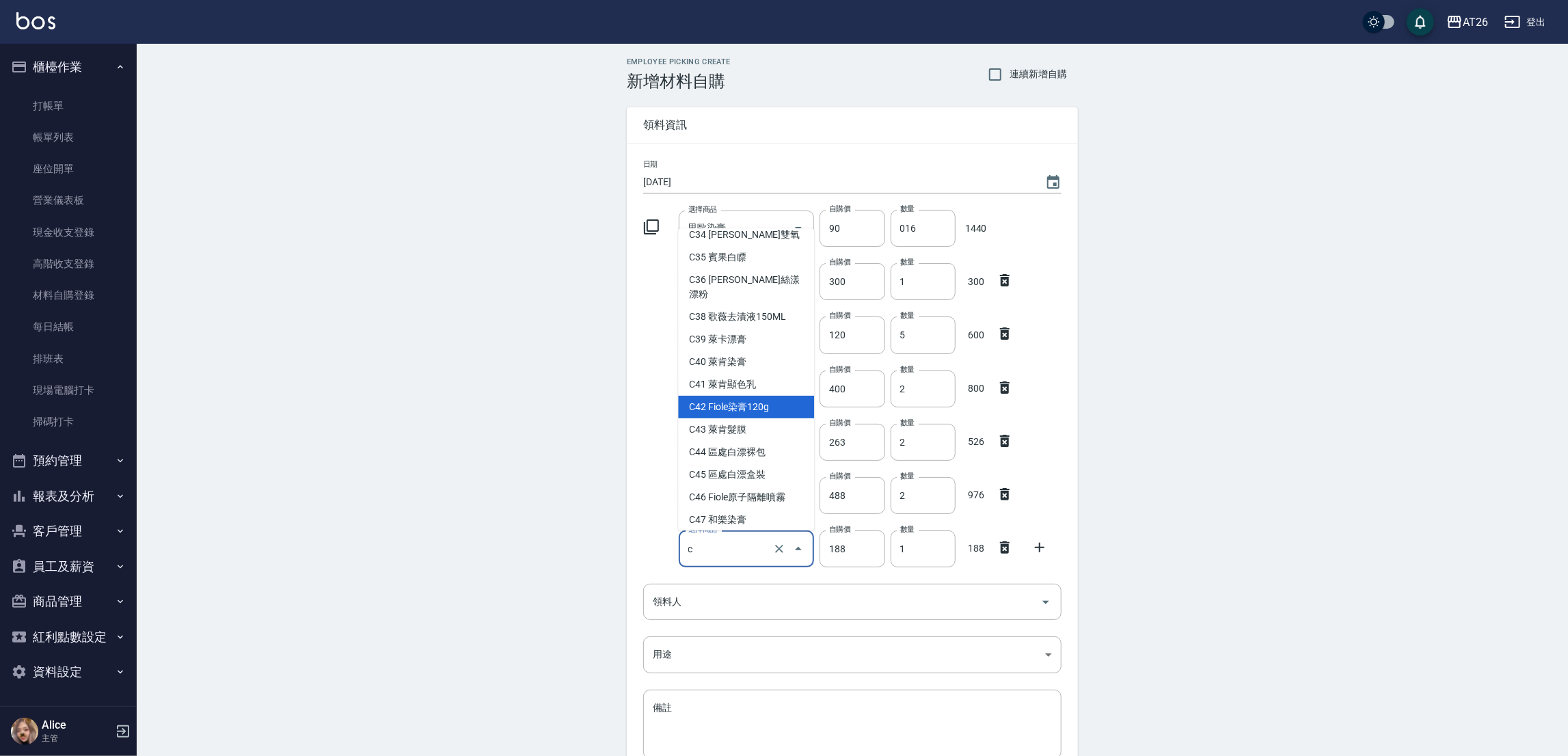
scroll to position [822, 0]
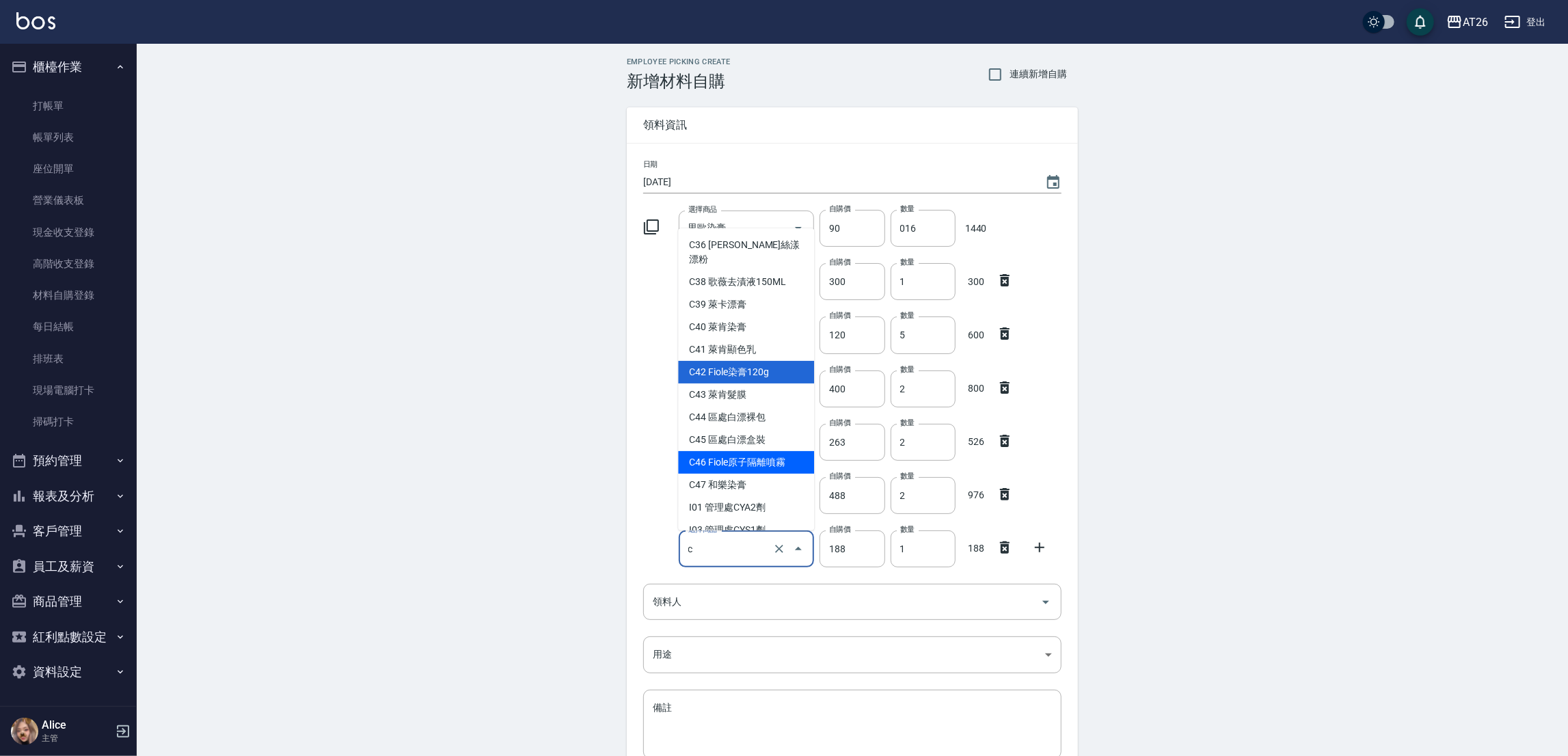
click at [772, 451] on li "C46 Fiole原子隔離噴霧" at bounding box center [745, 462] width 136 height 22
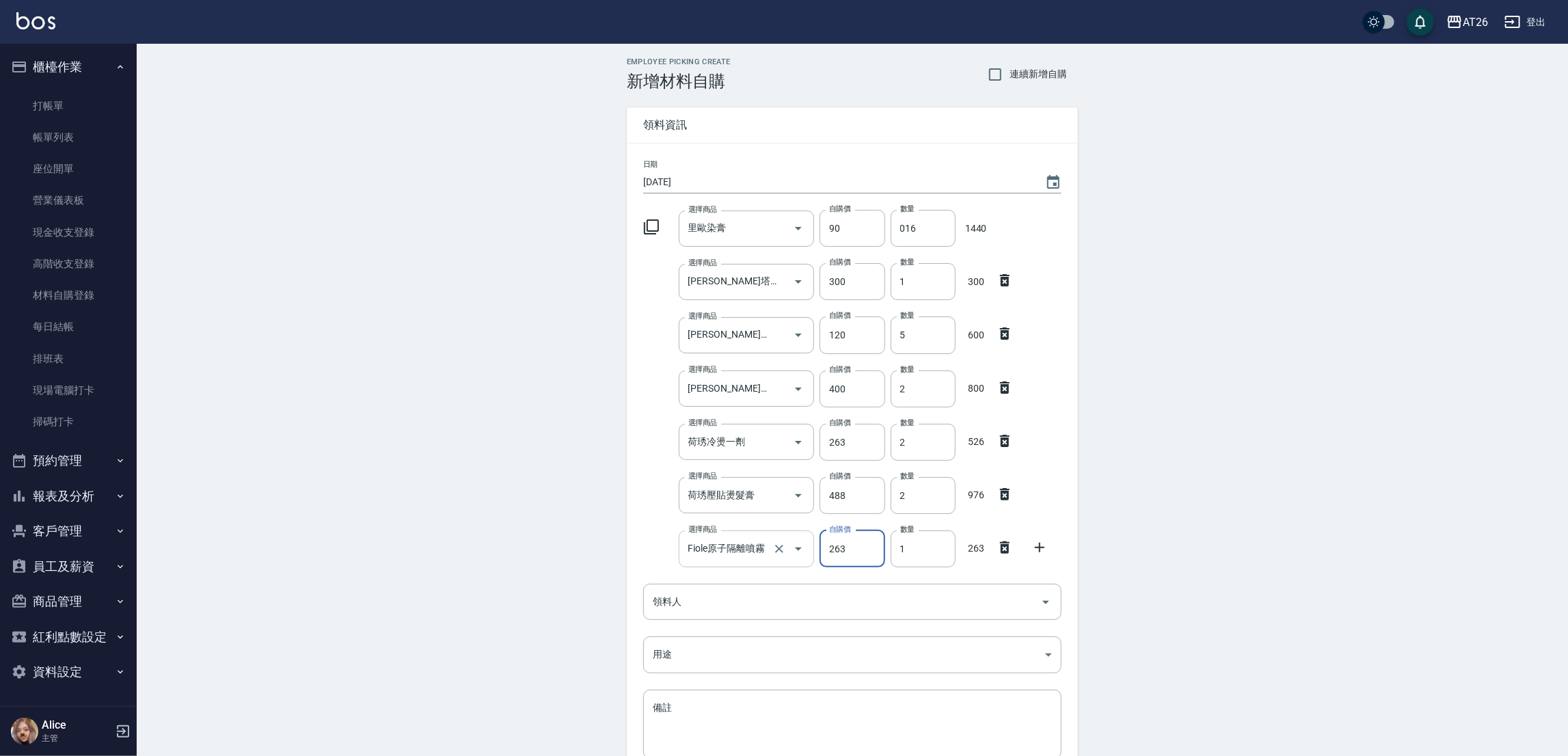
click at [757, 556] on keeper-lock "Open Keeper Popup" at bounding box center [758, 548] width 16 height 16
click at [719, 549] on input "Fiole原子隔離噴霧" at bounding box center [727, 548] width 85 height 24
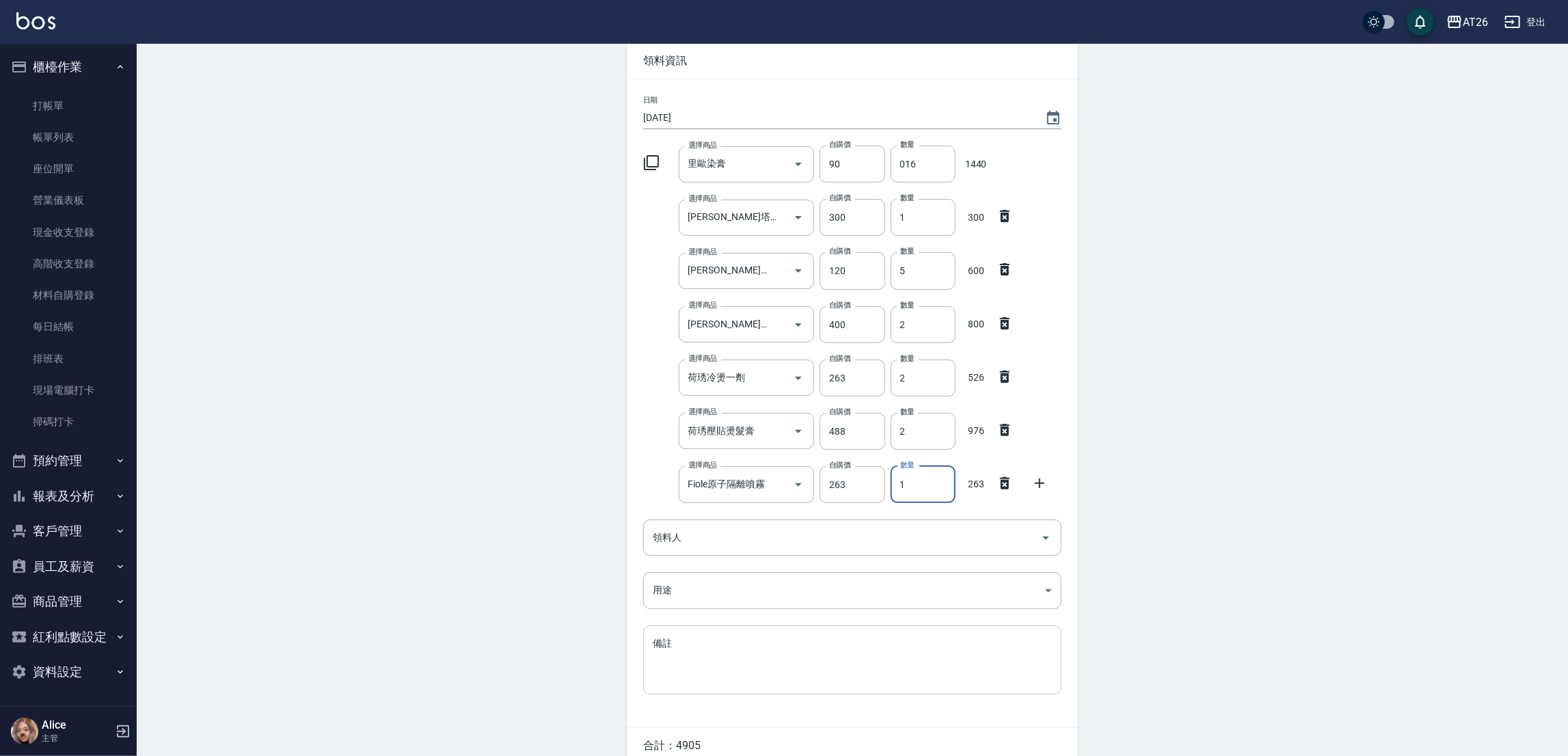
scroll to position [129, 0]
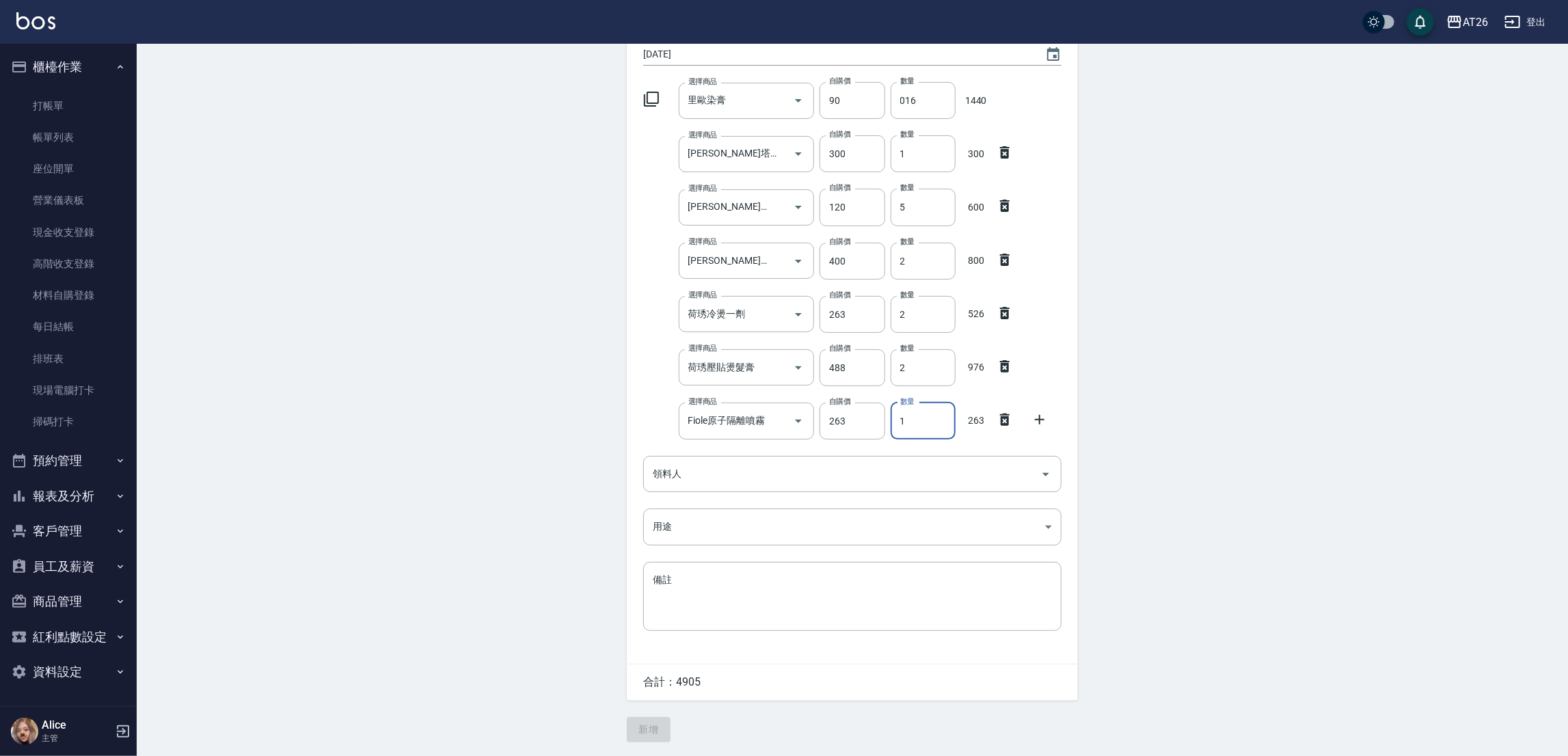
click at [751, 490] on div "領料人" at bounding box center [852, 473] width 419 height 36
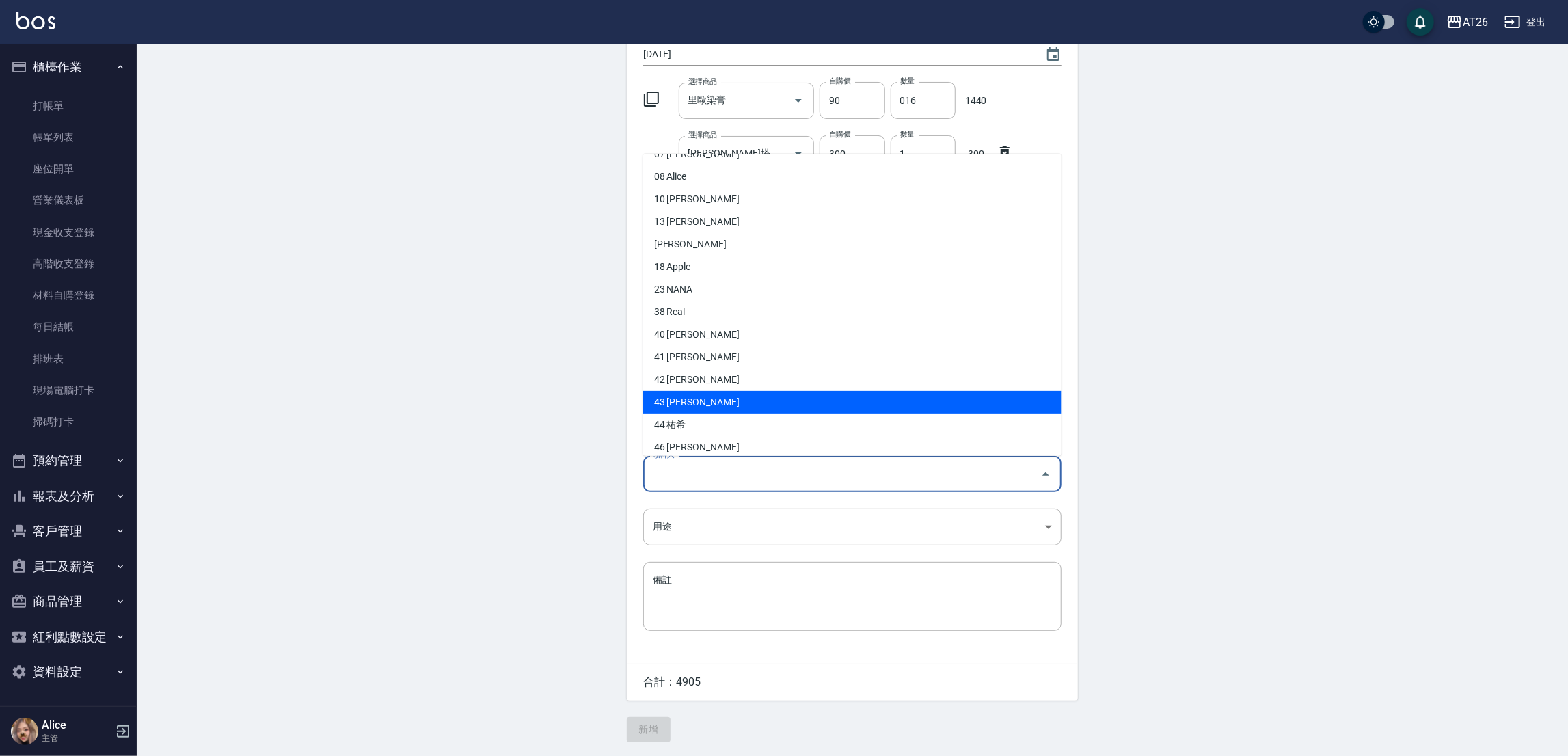
scroll to position [227, 0]
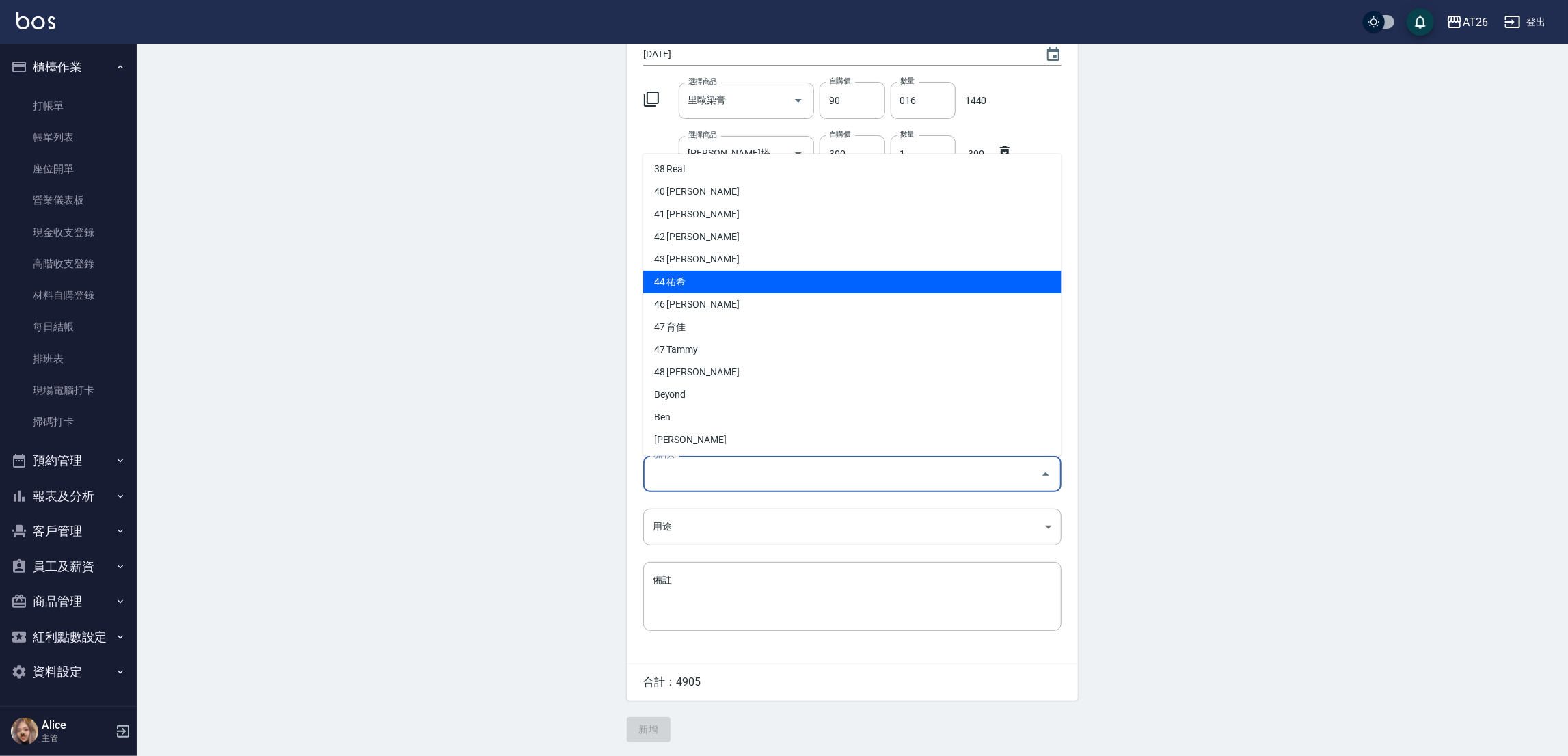
click at [726, 272] on li "44 祐希" at bounding box center [852, 281] width 419 height 22
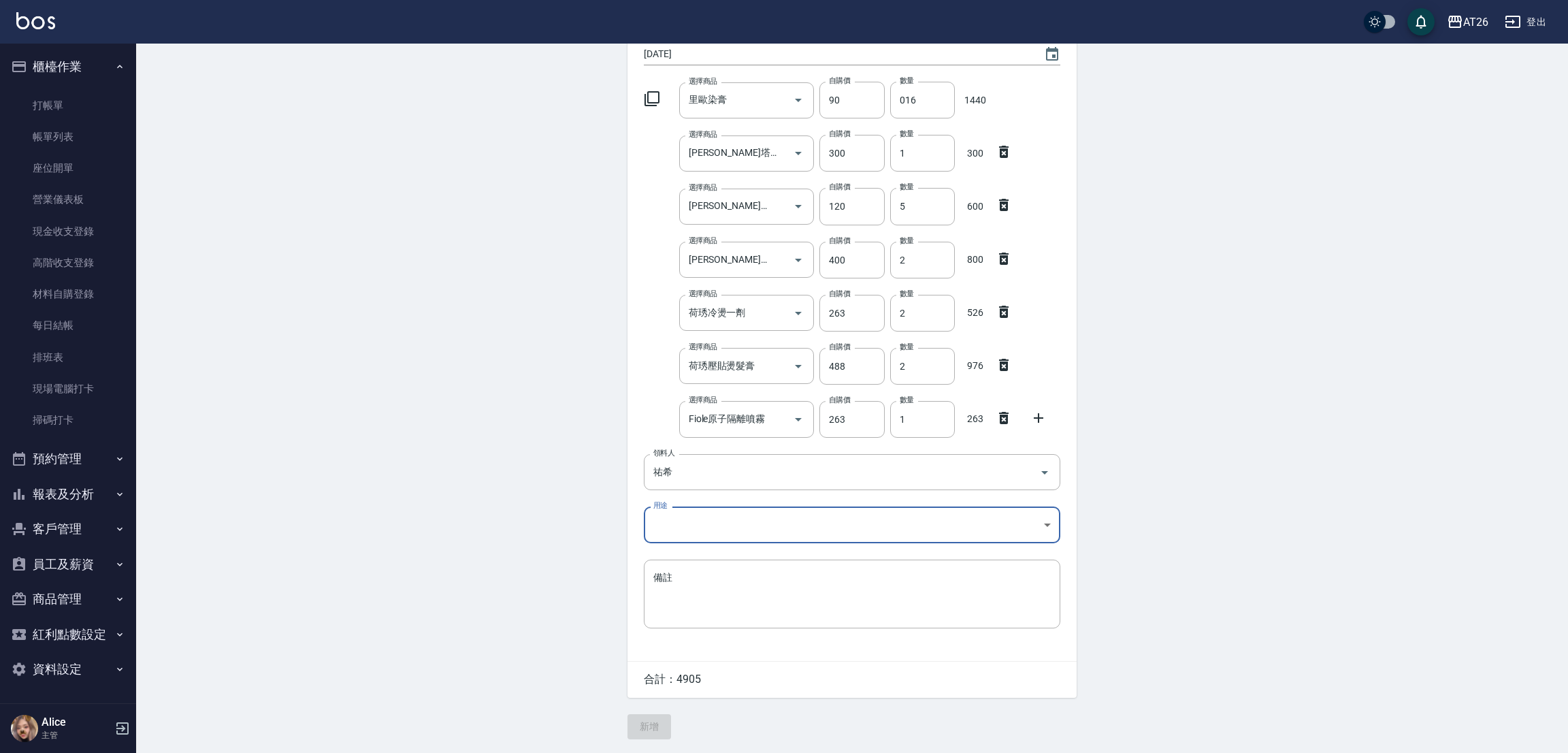
click at [696, 507] on body "AT26 登出 櫃檯作業 打帳單 帳單列表 座位開單 營業儀表板 現金收支登錄 高階收支登錄 材料自購登錄 每日結帳 排班表 現場電腦打卡 掃碼打卡 預約管理…" at bounding box center [784, 313] width 1568 height 880
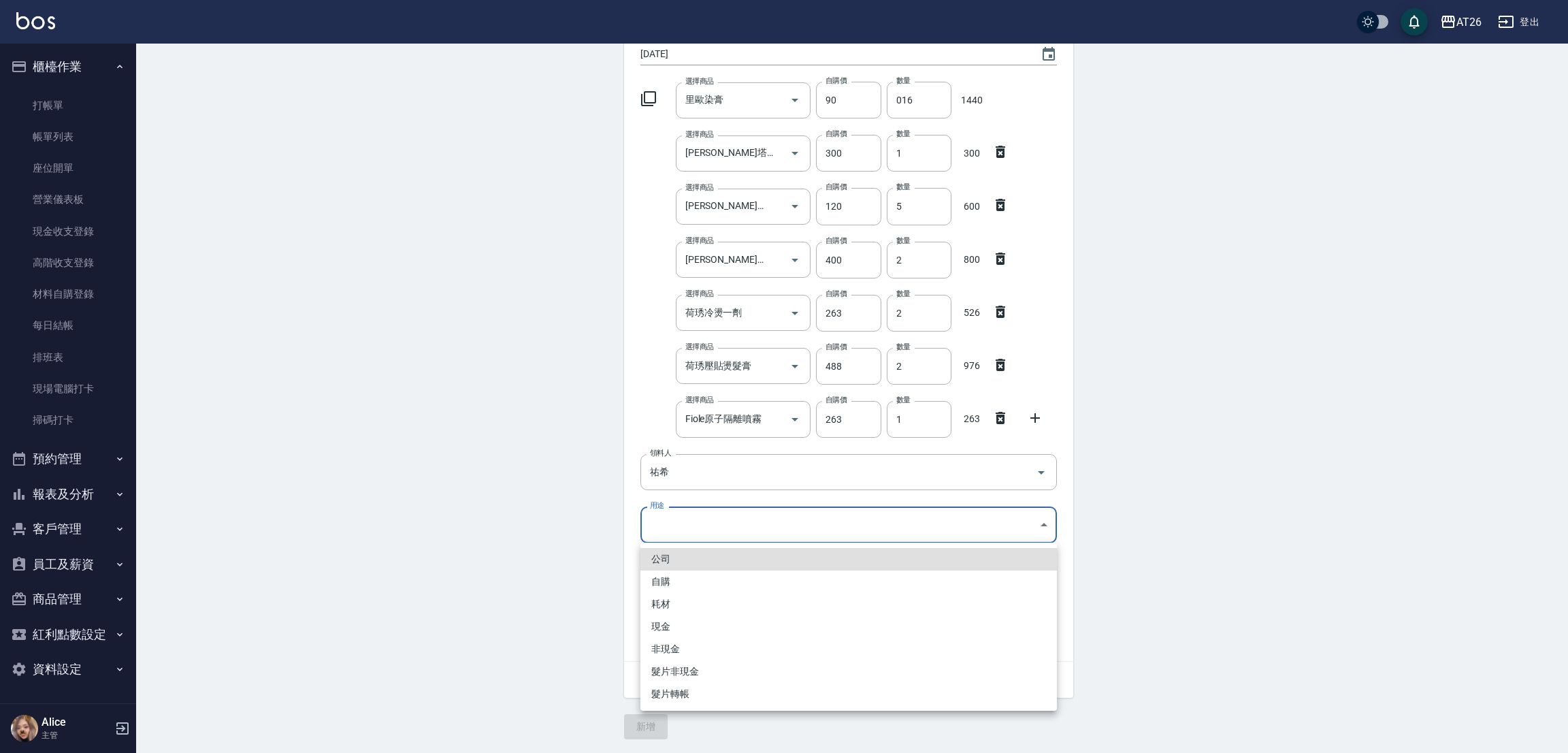
click at [698, 521] on div at bounding box center [784, 376] width 1568 height 753
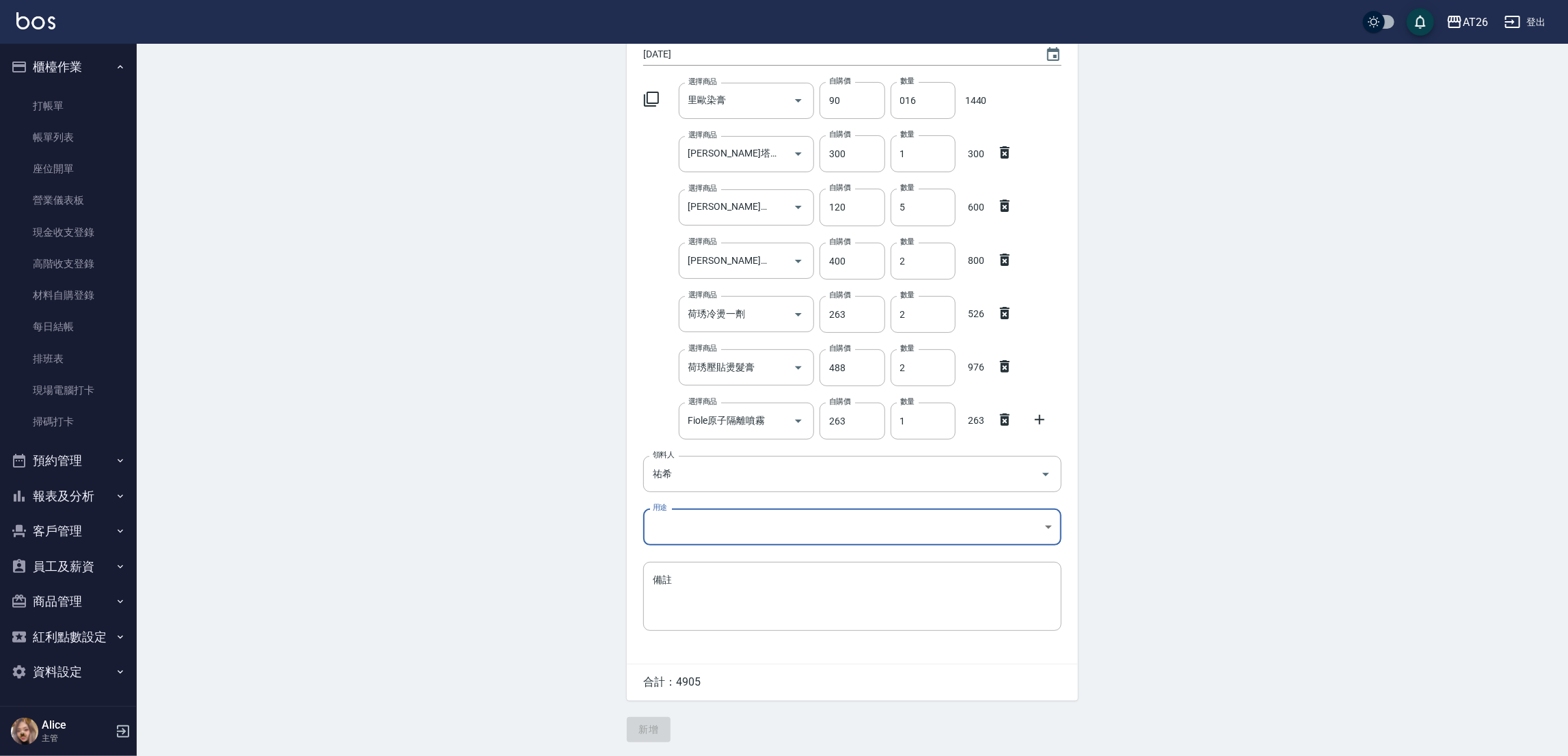
click at [705, 523] on body "AT26 登出 櫃檯作業 打帳單 帳單列表 座位開單 營業儀表板 現金收支登錄 高階收支登錄 材料自購登錄 每日結帳 排班表 現場電腦打卡 掃碼打卡 預約管理…" at bounding box center [784, 314] width 1568 height 884
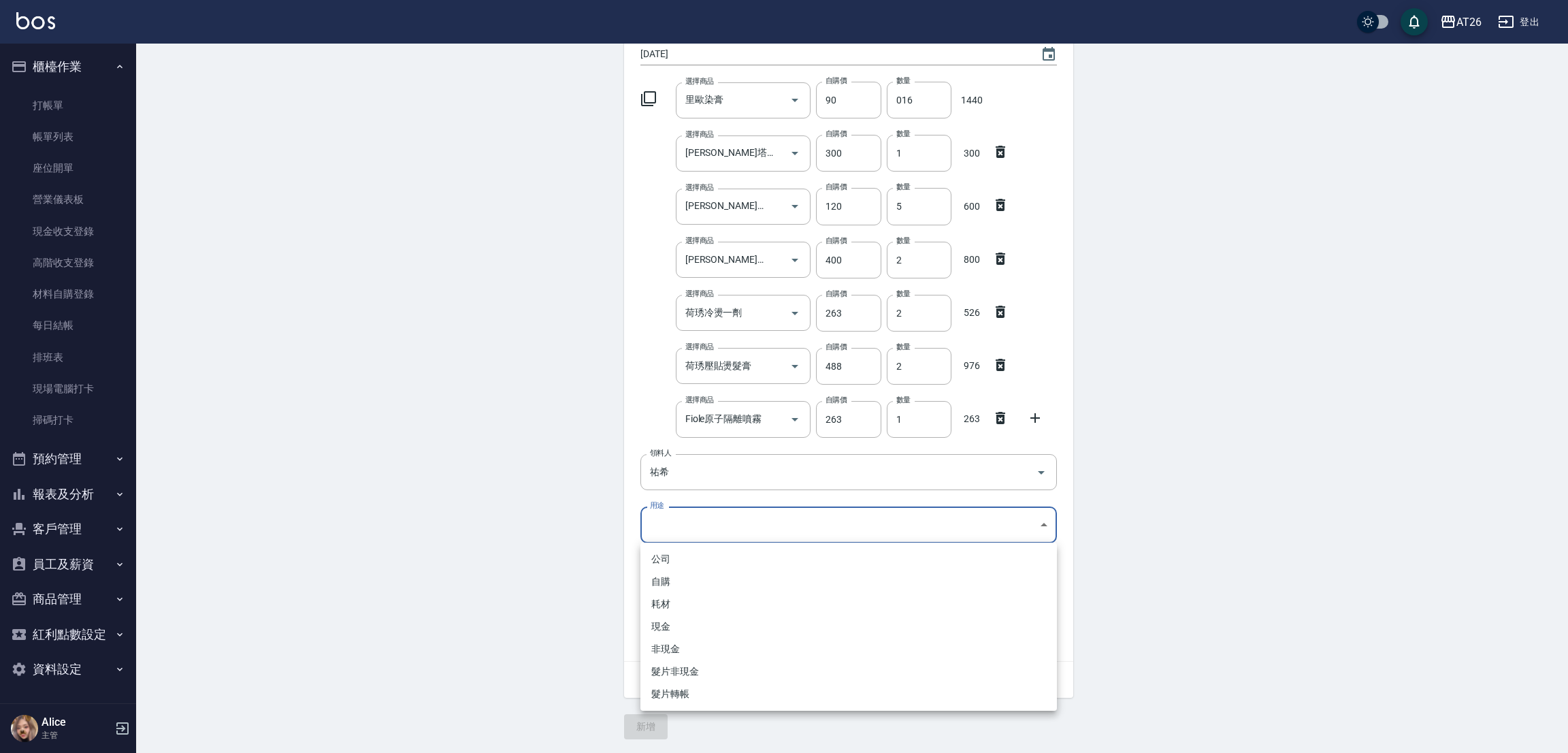
click at [702, 580] on li "自購" at bounding box center [848, 581] width 417 height 22
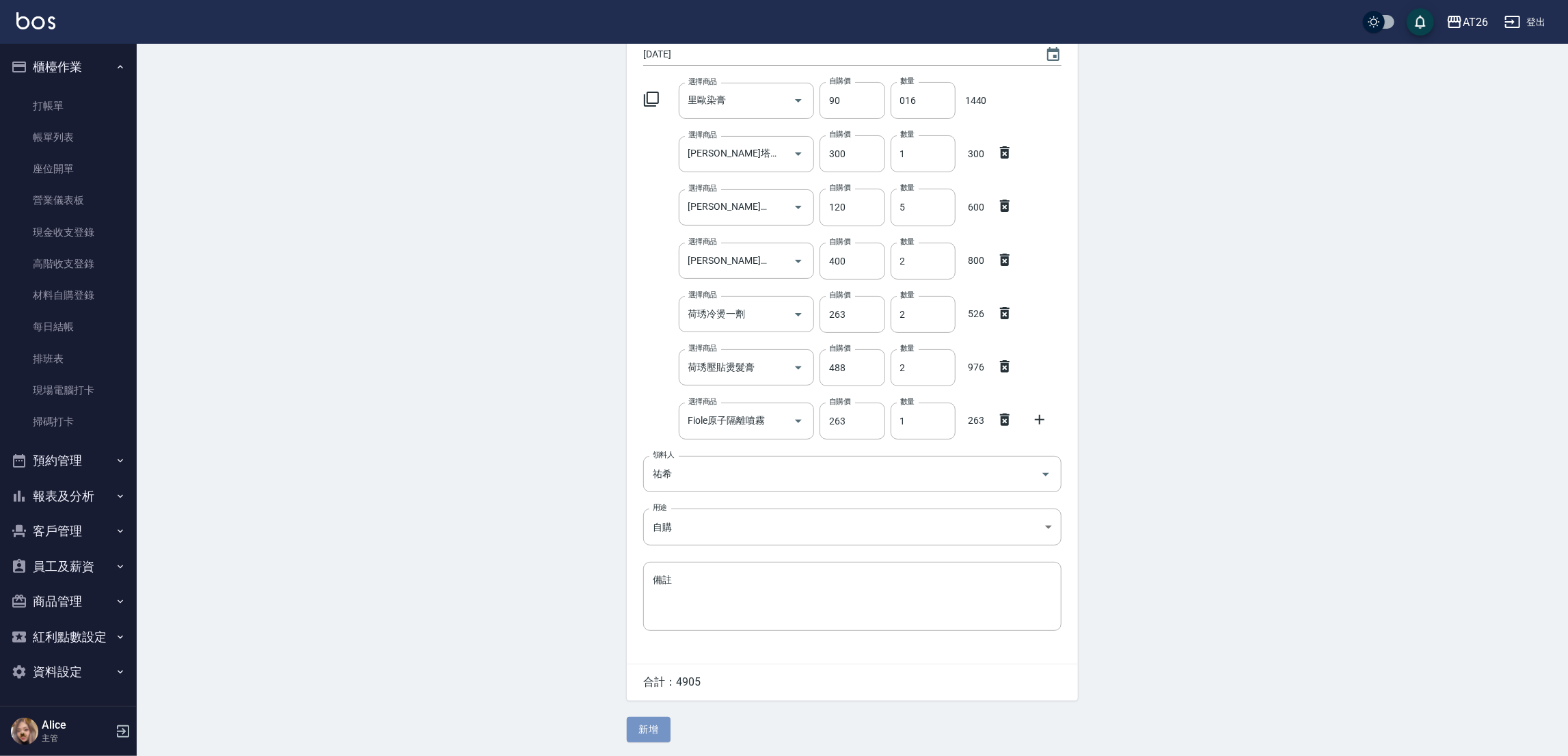
click at [647, 731] on button "新增" at bounding box center [648, 730] width 44 height 25
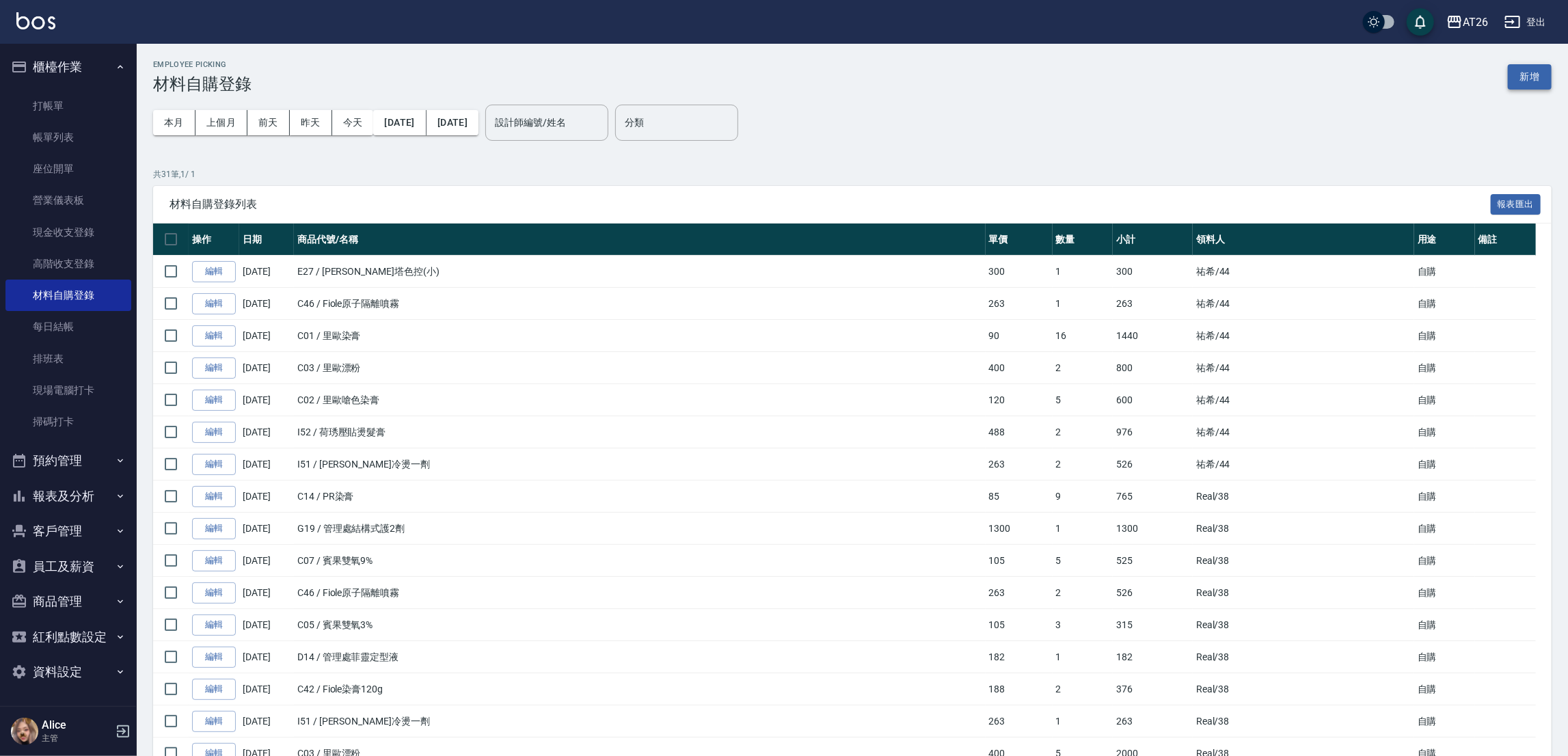
click at [1524, 73] on button "新增" at bounding box center [1528, 76] width 44 height 25
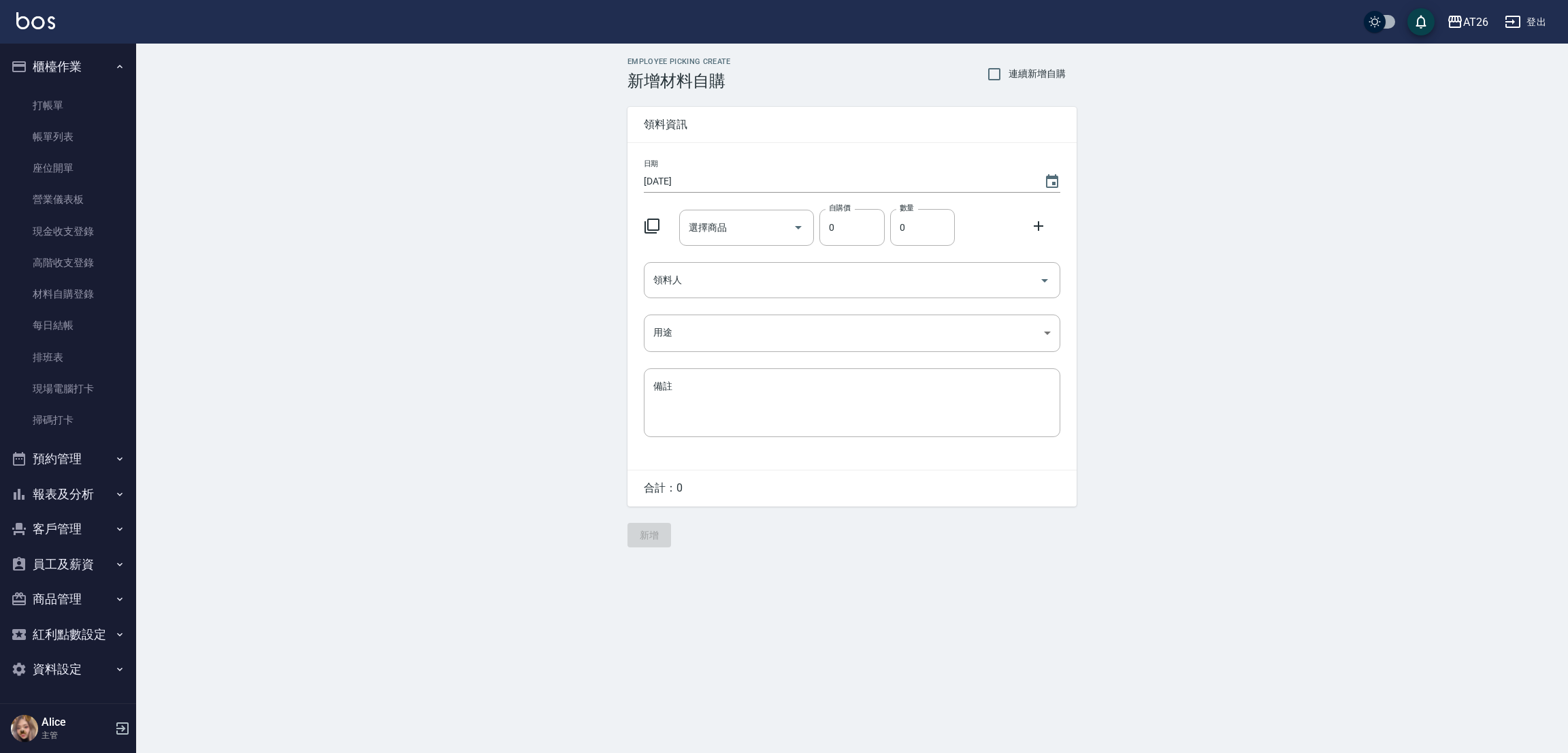
click at [697, 222] on div "選擇商品 選擇商品" at bounding box center [746, 227] width 136 height 36
click at [293, 402] on div "Employee Picking Create 新增材料自購 連續新增自購 領料資訊 日期 2025/09/20 選擇商品 選擇商品 自購價 0 自購價 數量…" at bounding box center [851, 301] width 1431 height 517
click at [742, 229] on input "選擇商品" at bounding box center [736, 227] width 103 height 24
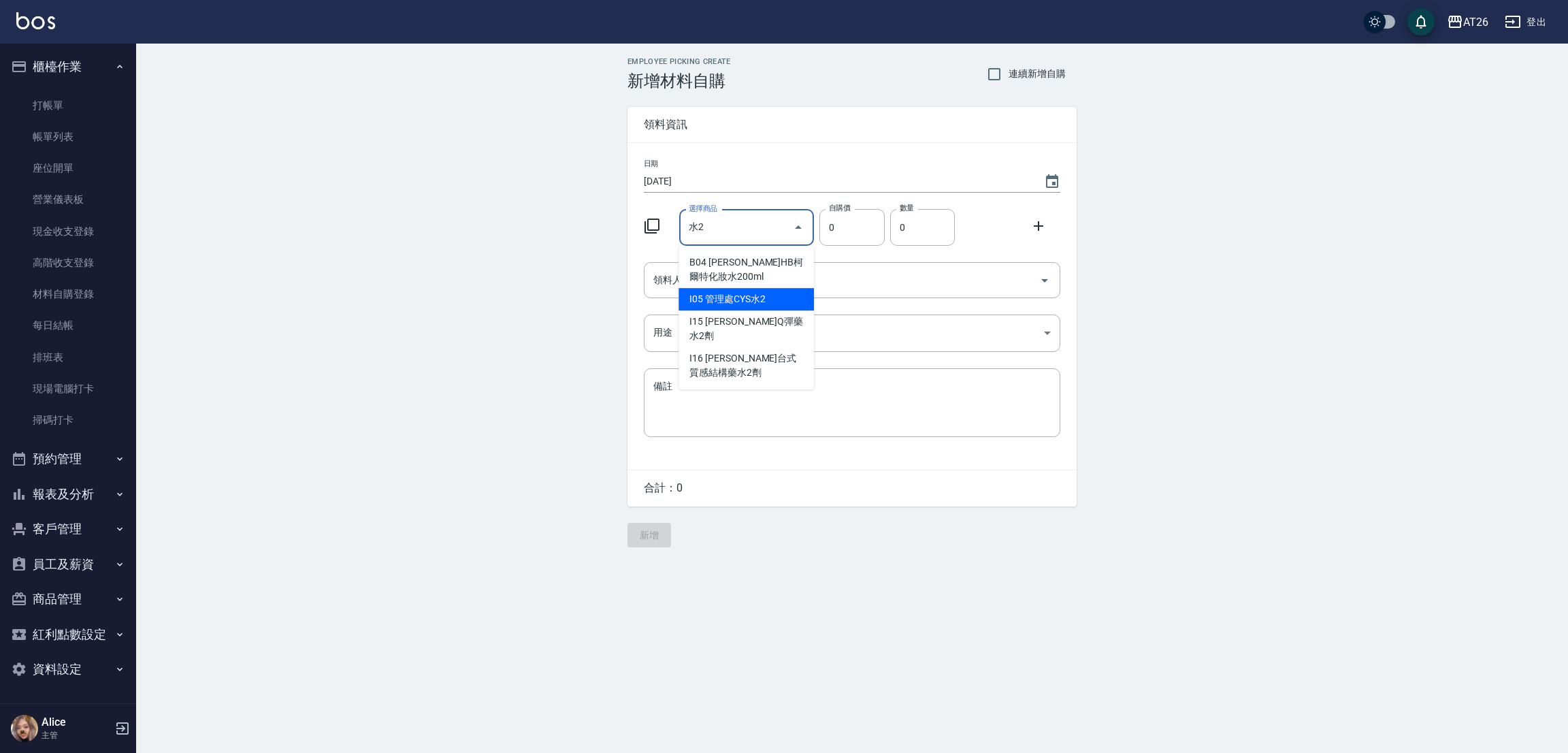
click at [784, 303] on li "I05 管理處CYS水2" at bounding box center [746, 299] width 136 height 22
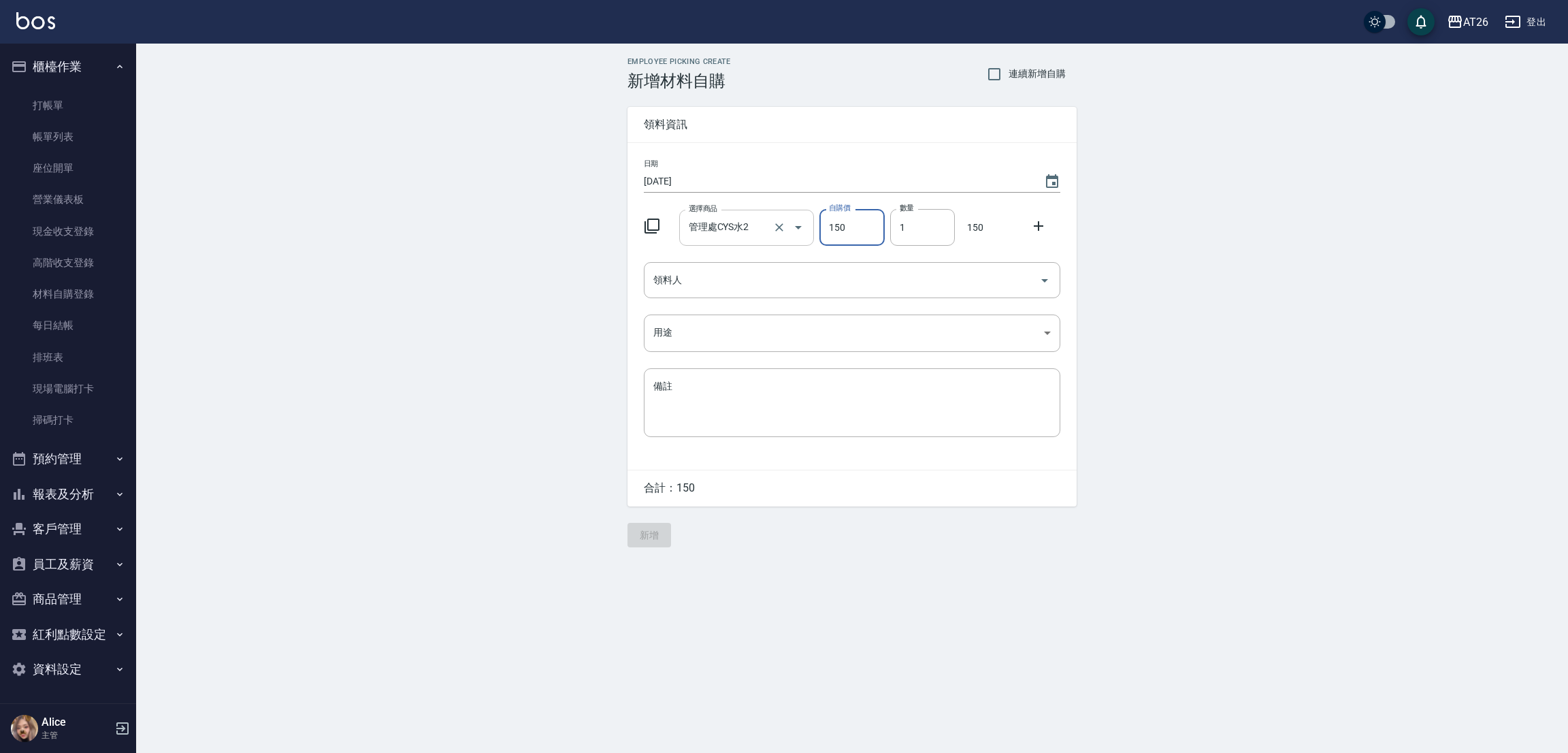
click at [758, 225] on keeper-lock "Open Keeper Popup" at bounding box center [758, 227] width 16 height 16
click at [728, 224] on input "管理處CYS水2" at bounding box center [728, 227] width 85 height 24
click at [748, 258] on li "I05 管理處CYS水2" at bounding box center [746, 262] width 136 height 22
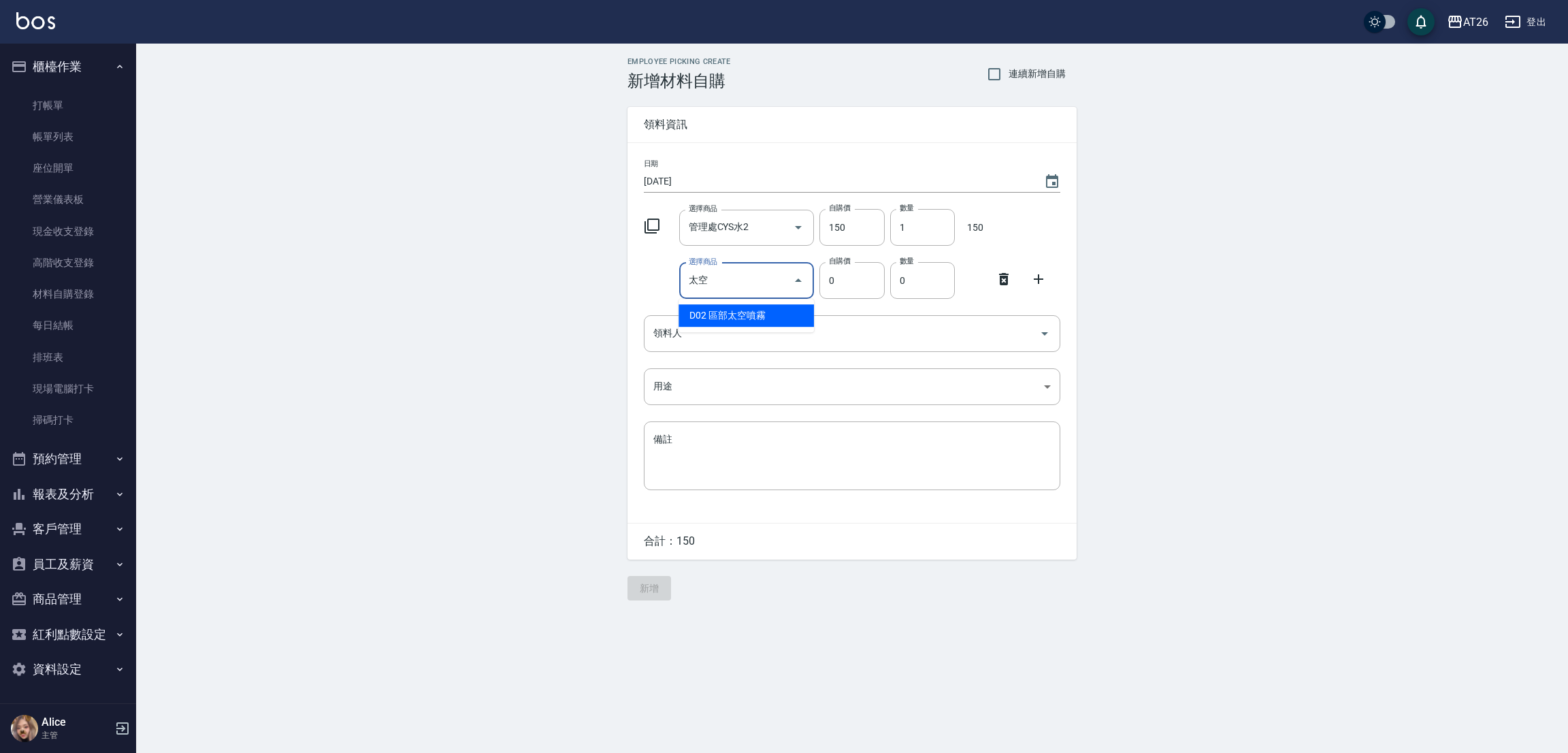
click at [764, 310] on li "D02 區部太空噴霧" at bounding box center [746, 315] width 136 height 22
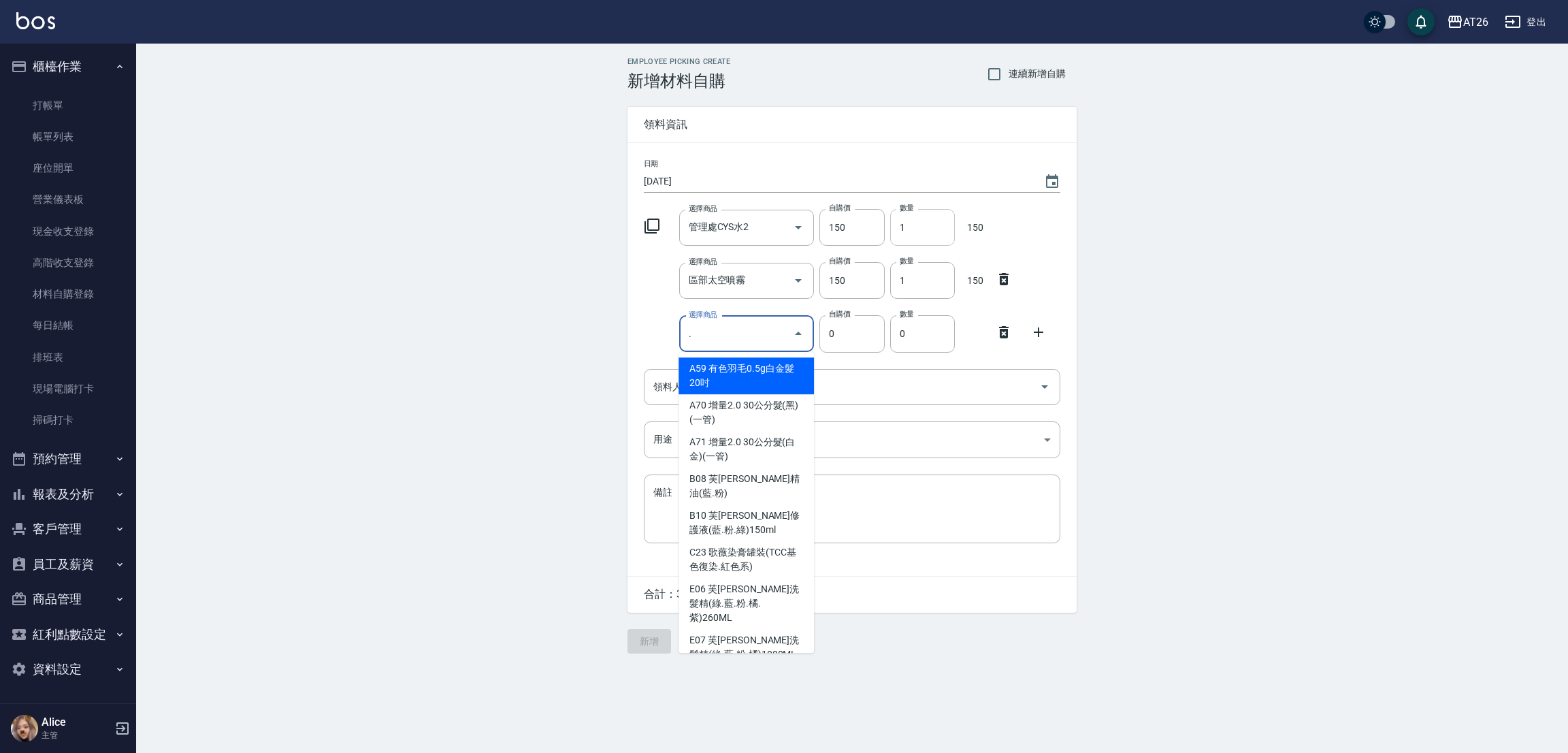
click at [912, 221] on input "1" at bounding box center [922, 227] width 64 height 37
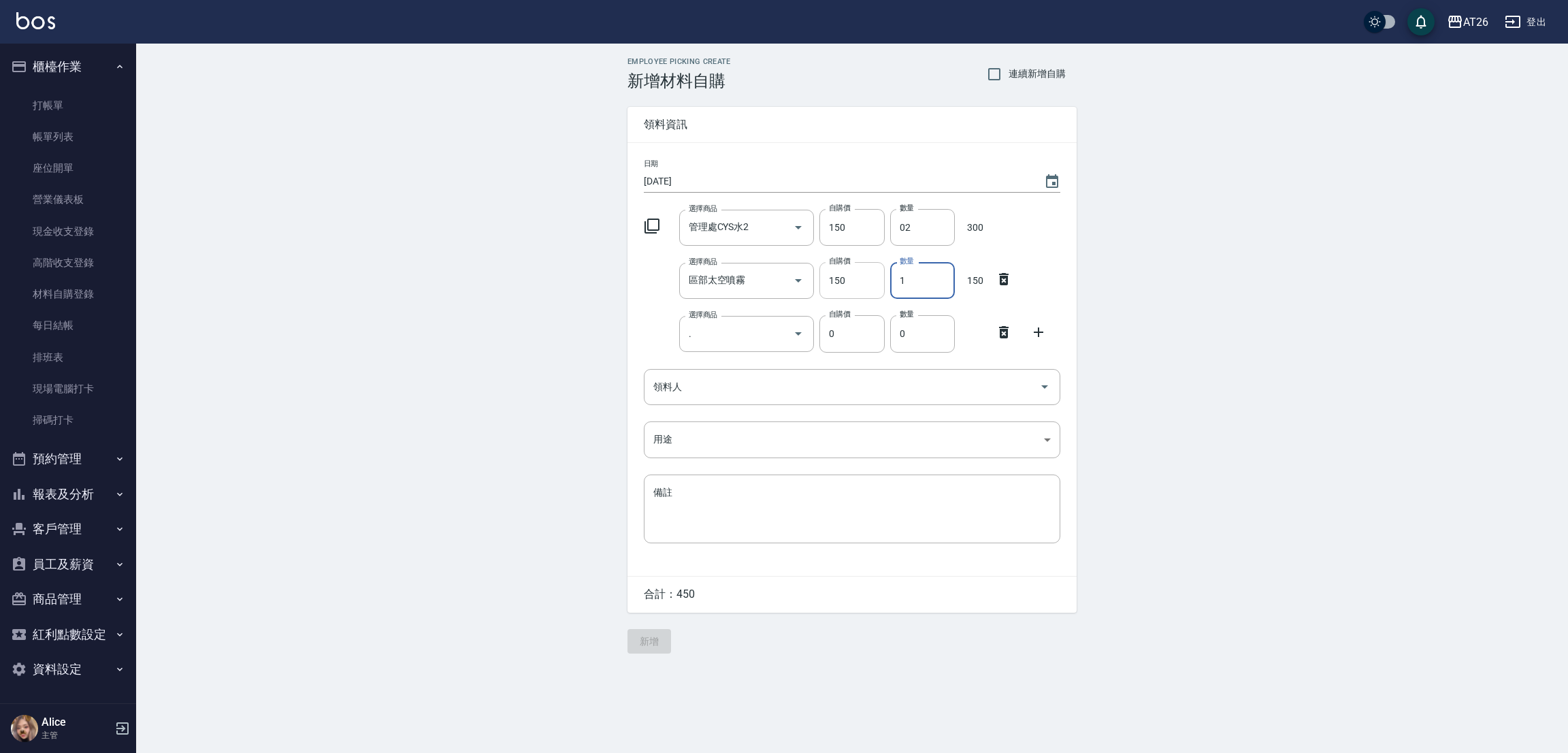
drag, startPoint x: 924, startPoint y: 272, endPoint x: 877, endPoint y: 275, distance: 47.1
click at [876, 275] on div "選擇商品 區部太空噴霧 選擇商品 自購價 150 自購價 數量 1 數量 150" at bounding box center [849, 277] width 422 height 42
click at [722, 331] on input "." at bounding box center [736, 333] width 103 height 24
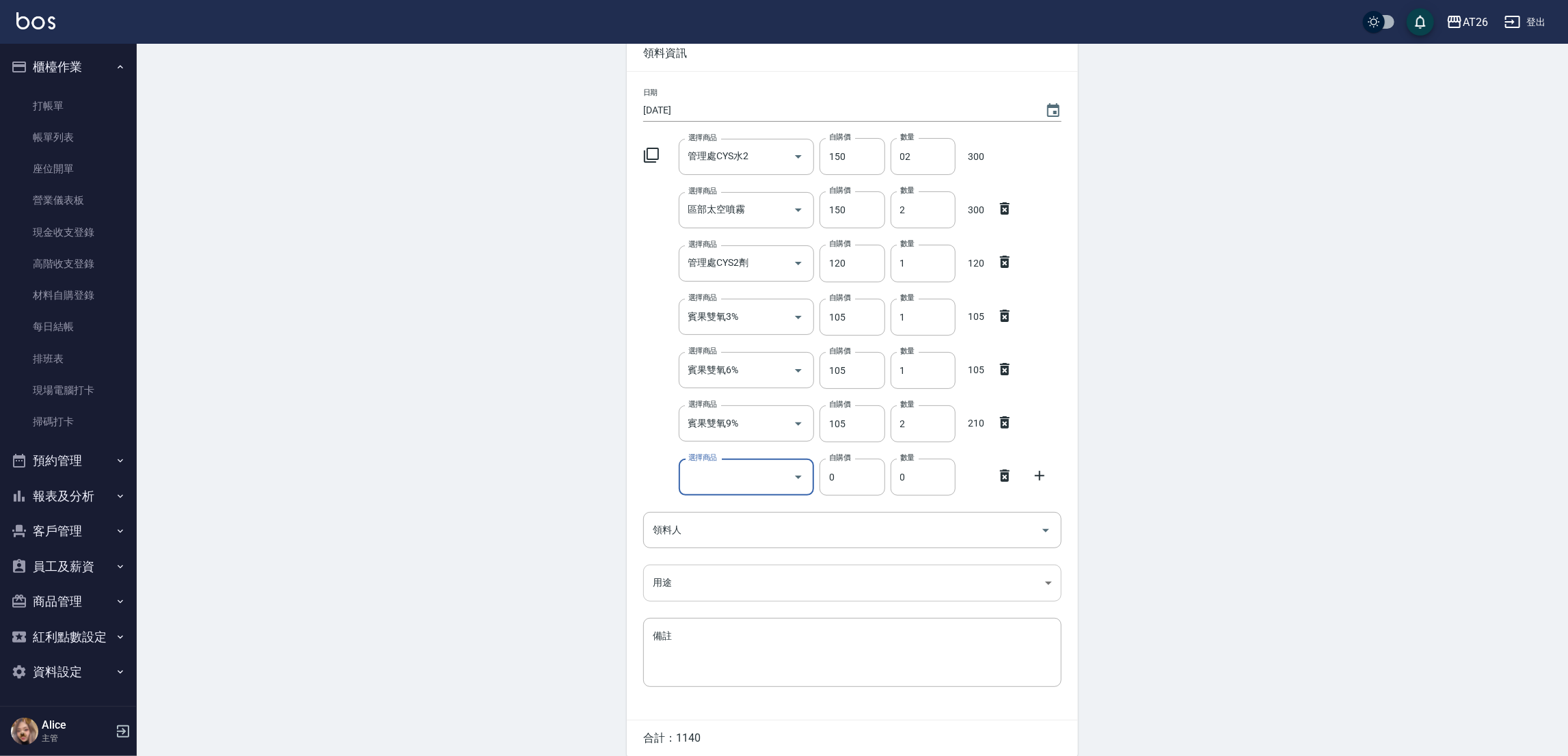
scroll to position [102, 0]
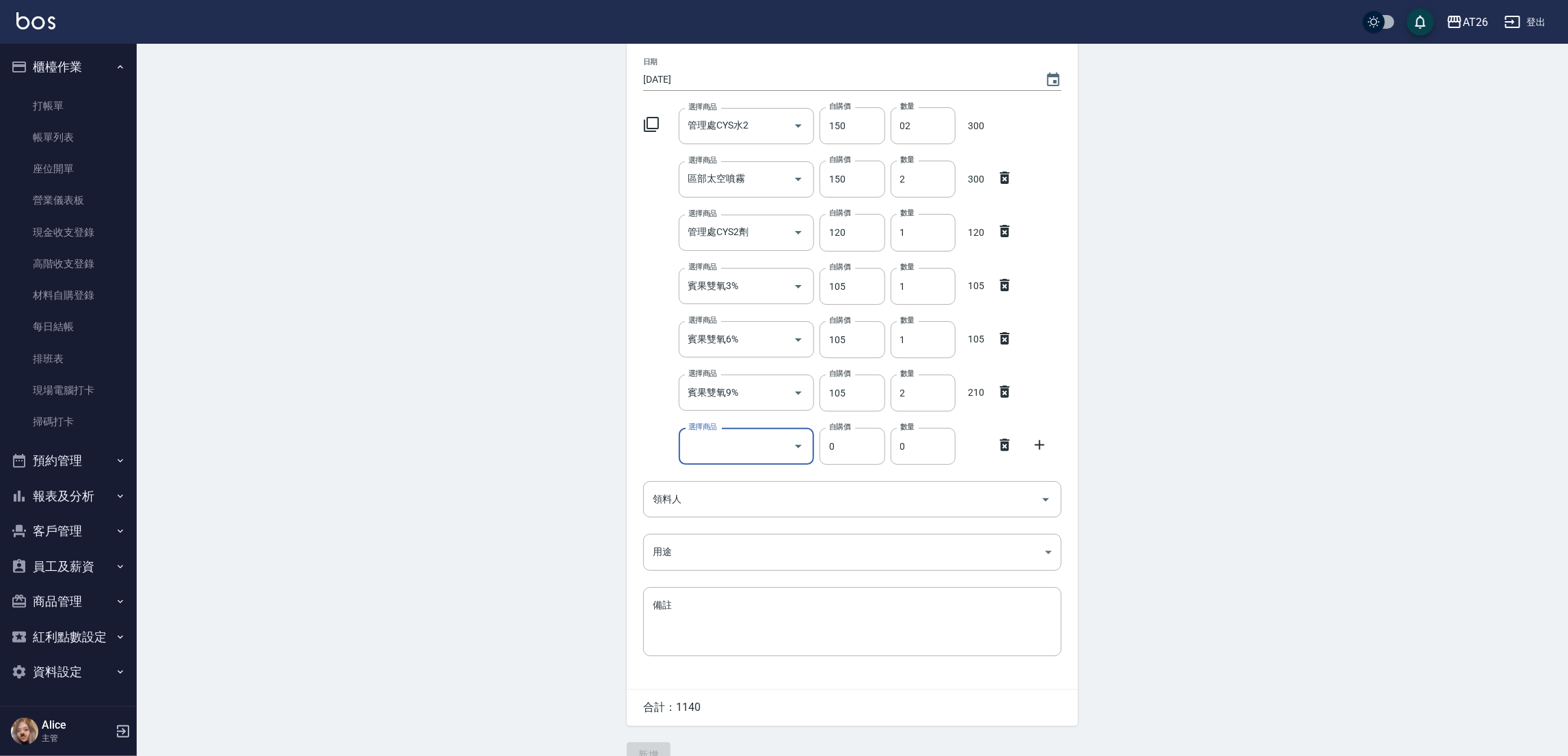
drag, startPoint x: 680, startPoint y: 511, endPoint x: 680, endPoint y: 500, distance: 11.0
click at [680, 505] on div "領料人" at bounding box center [852, 499] width 419 height 36
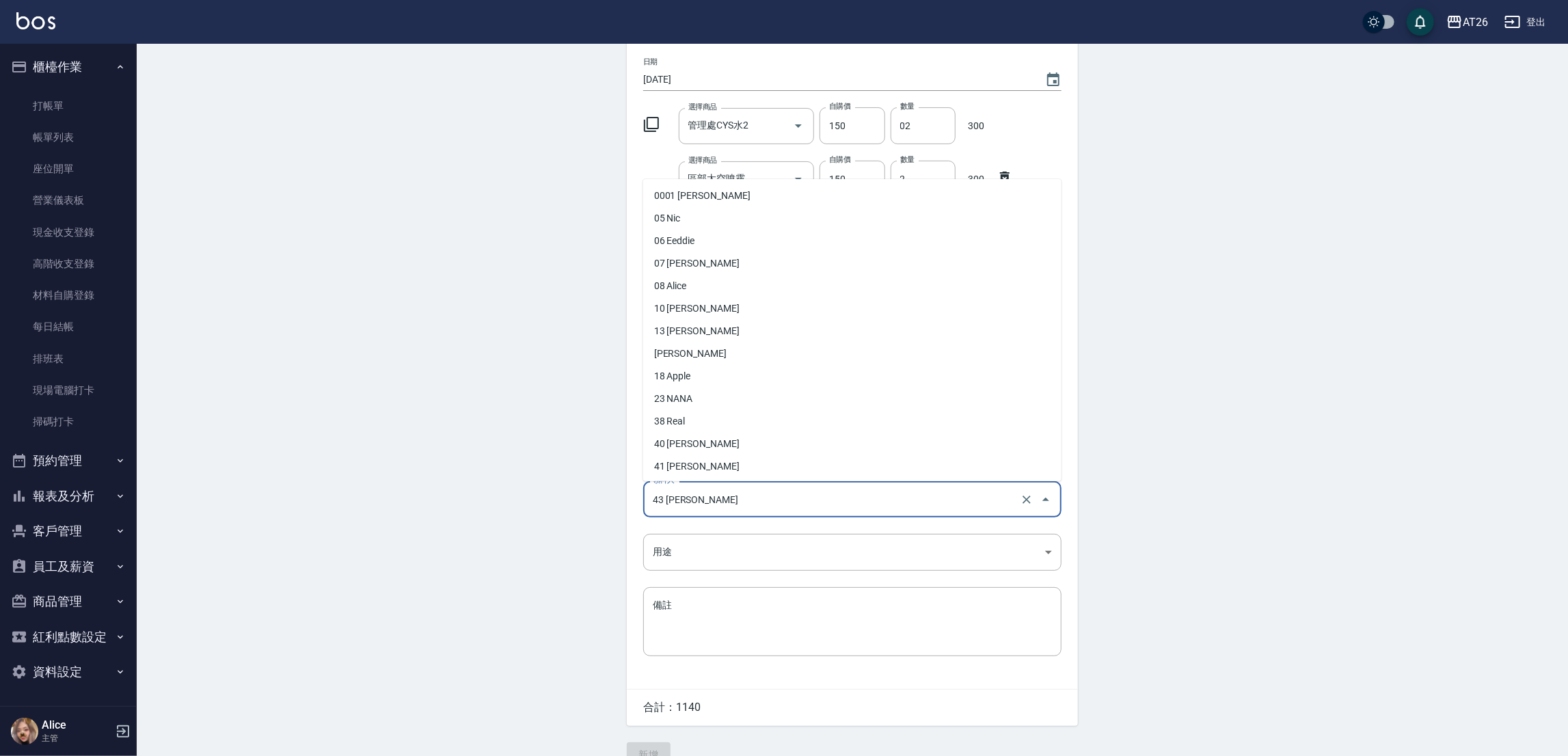
drag, startPoint x: 714, startPoint y: 503, endPoint x: 612, endPoint y: 510, distance: 102.2
click at [613, 510] on div "Employee Picking Create 新增材料自購 連續新增自購 領料資訊 日期 2025/09/20 選擇商品 管理處CYS水2 選擇商品 自購價…" at bounding box center [852, 361] width 479 height 840
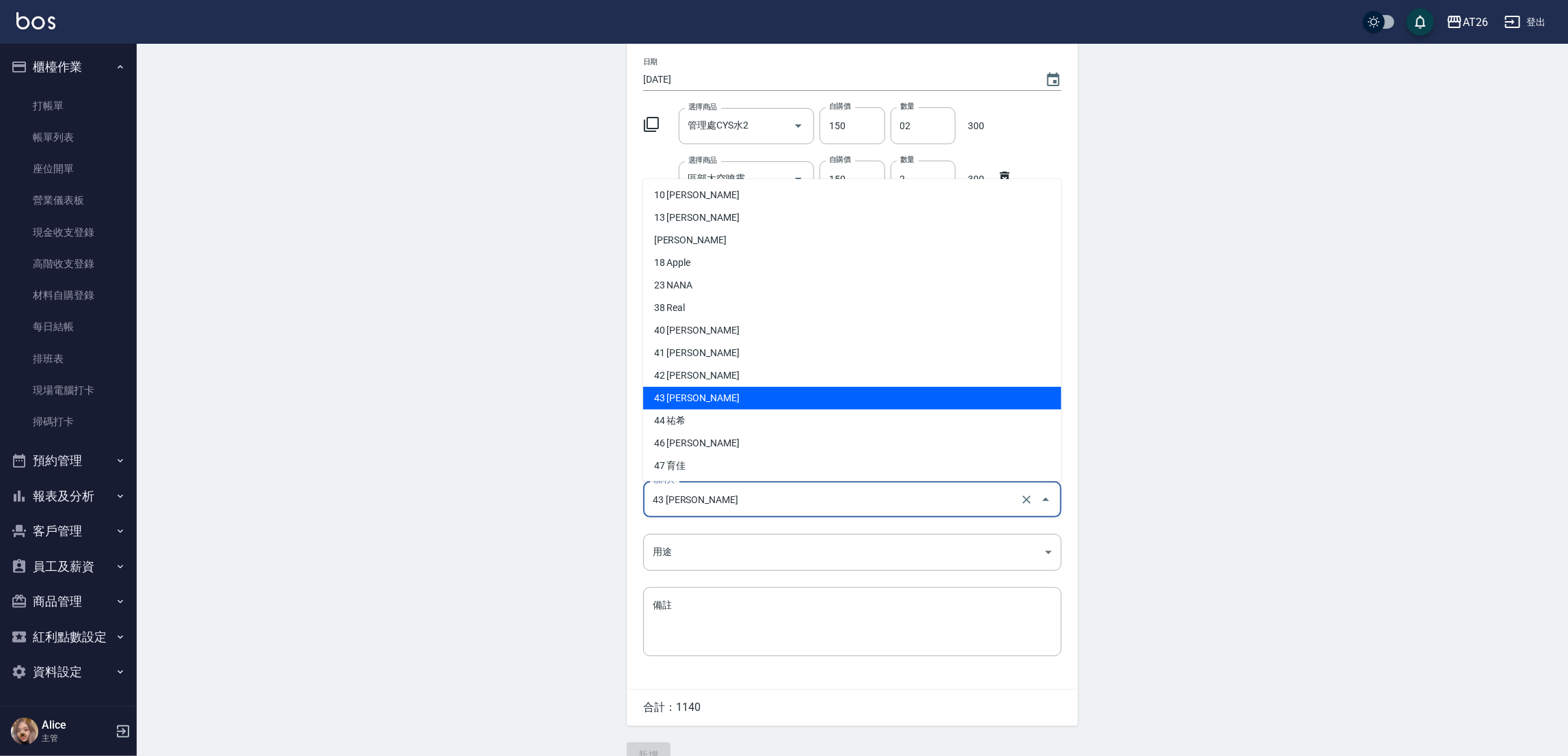
scroll to position [143, 0]
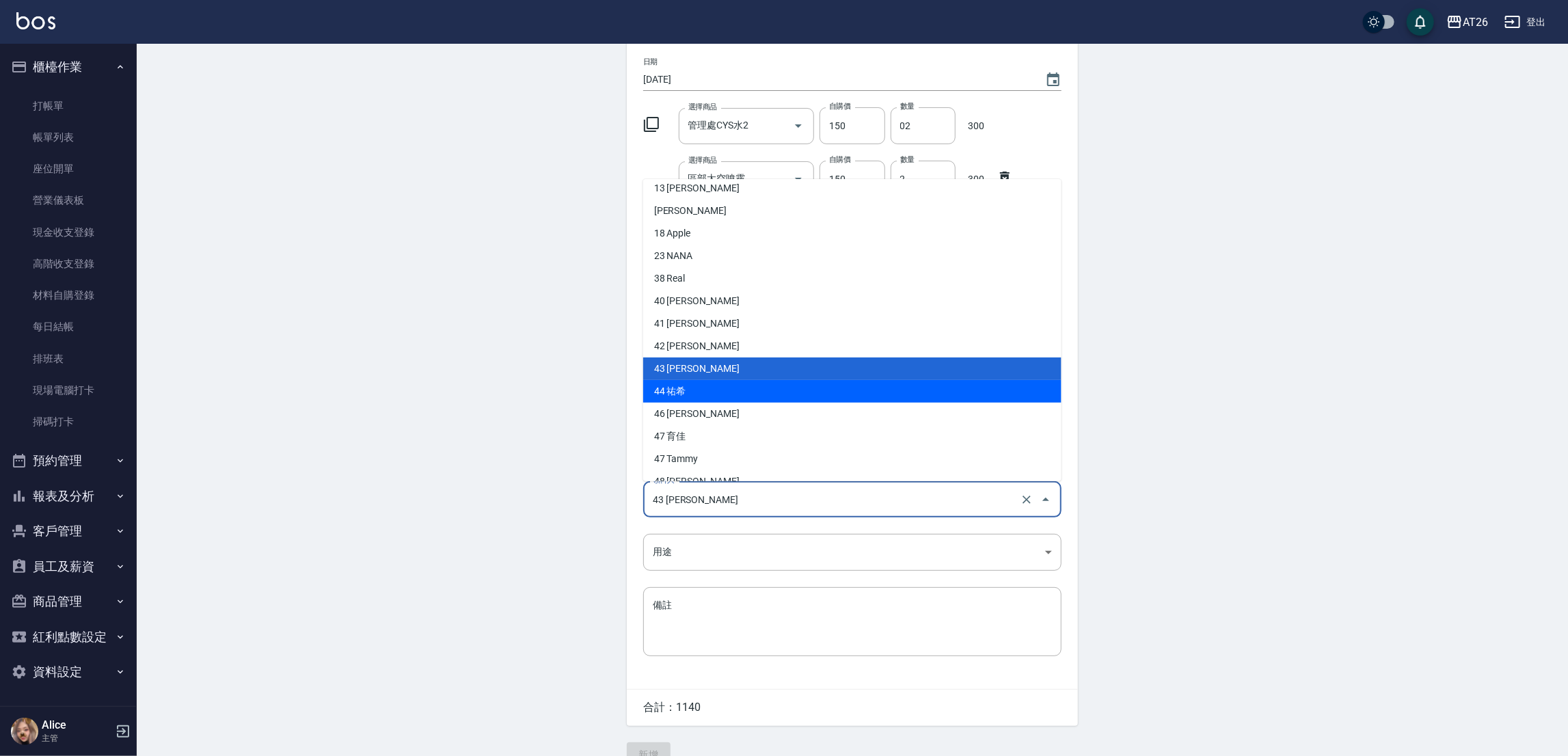
click at [709, 393] on li "44 祐希" at bounding box center [852, 391] width 419 height 22
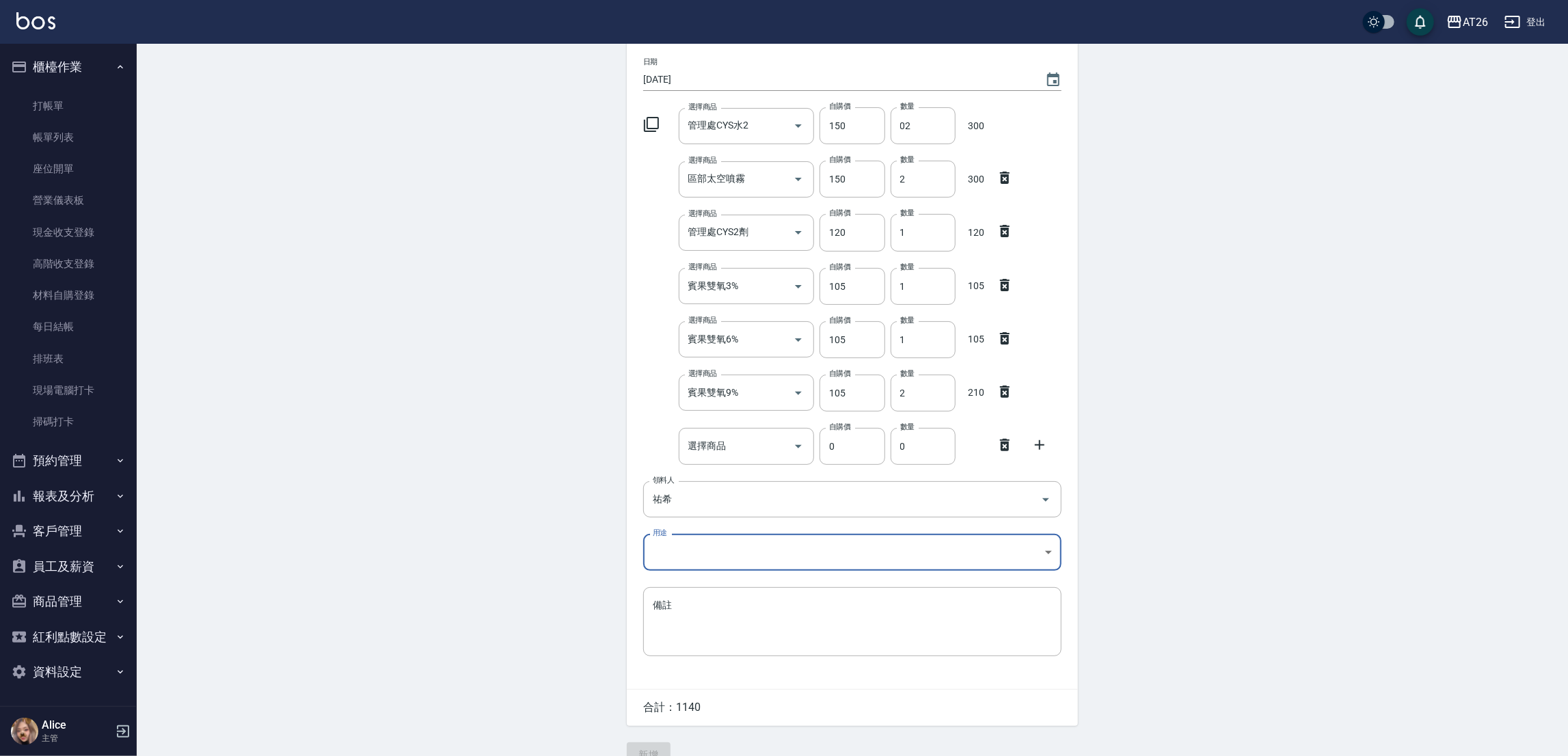
click at [698, 570] on body "AT26 登出 櫃檯作業 打帳單 帳單列表 座位開單 營業儀表板 現金收支登錄 高階收支登錄 材料自購登錄 每日結帳 排班表 現場電腦打卡 掃碼打卡 預約管理…" at bounding box center [784, 339] width 1568 height 884
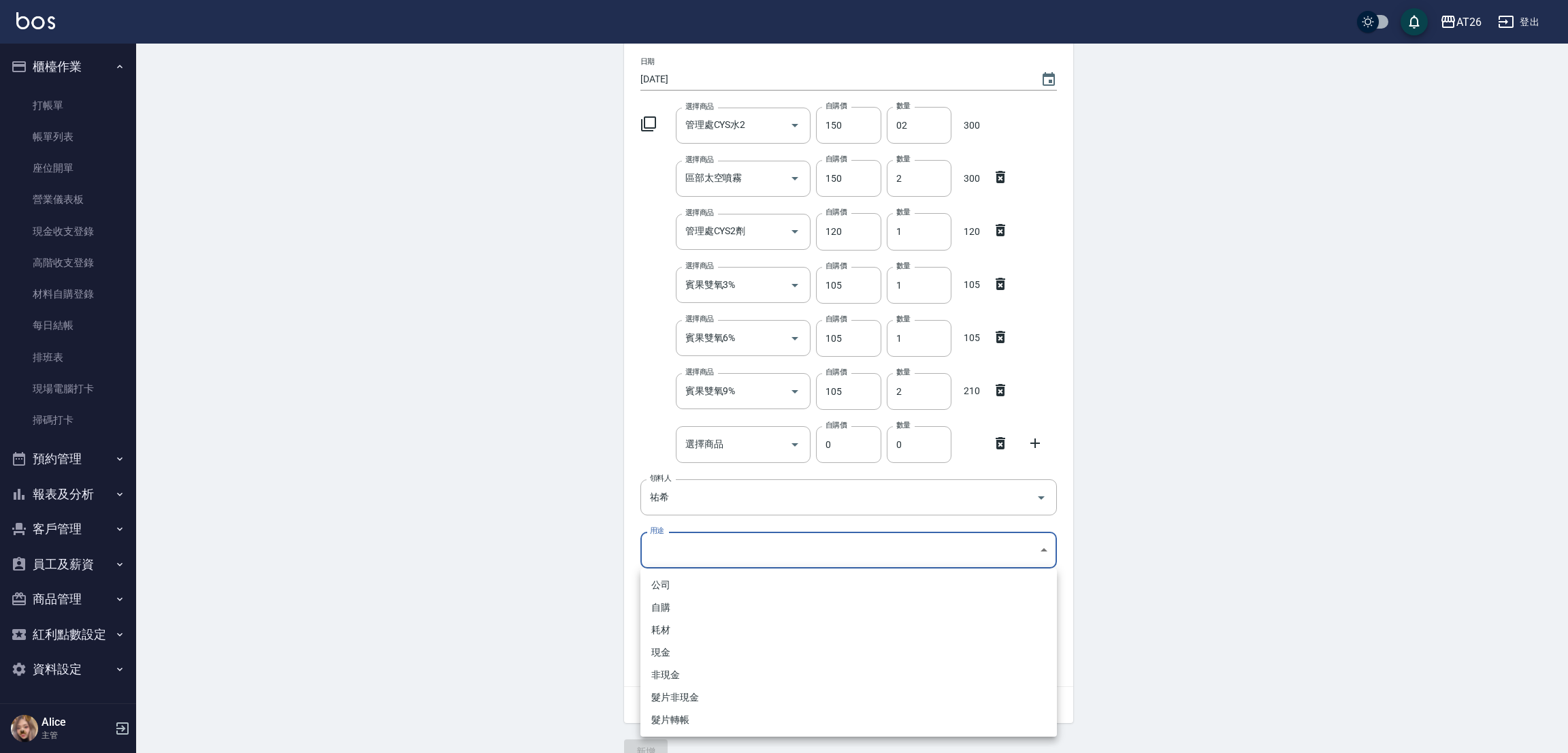
click at [703, 554] on div at bounding box center [784, 376] width 1568 height 753
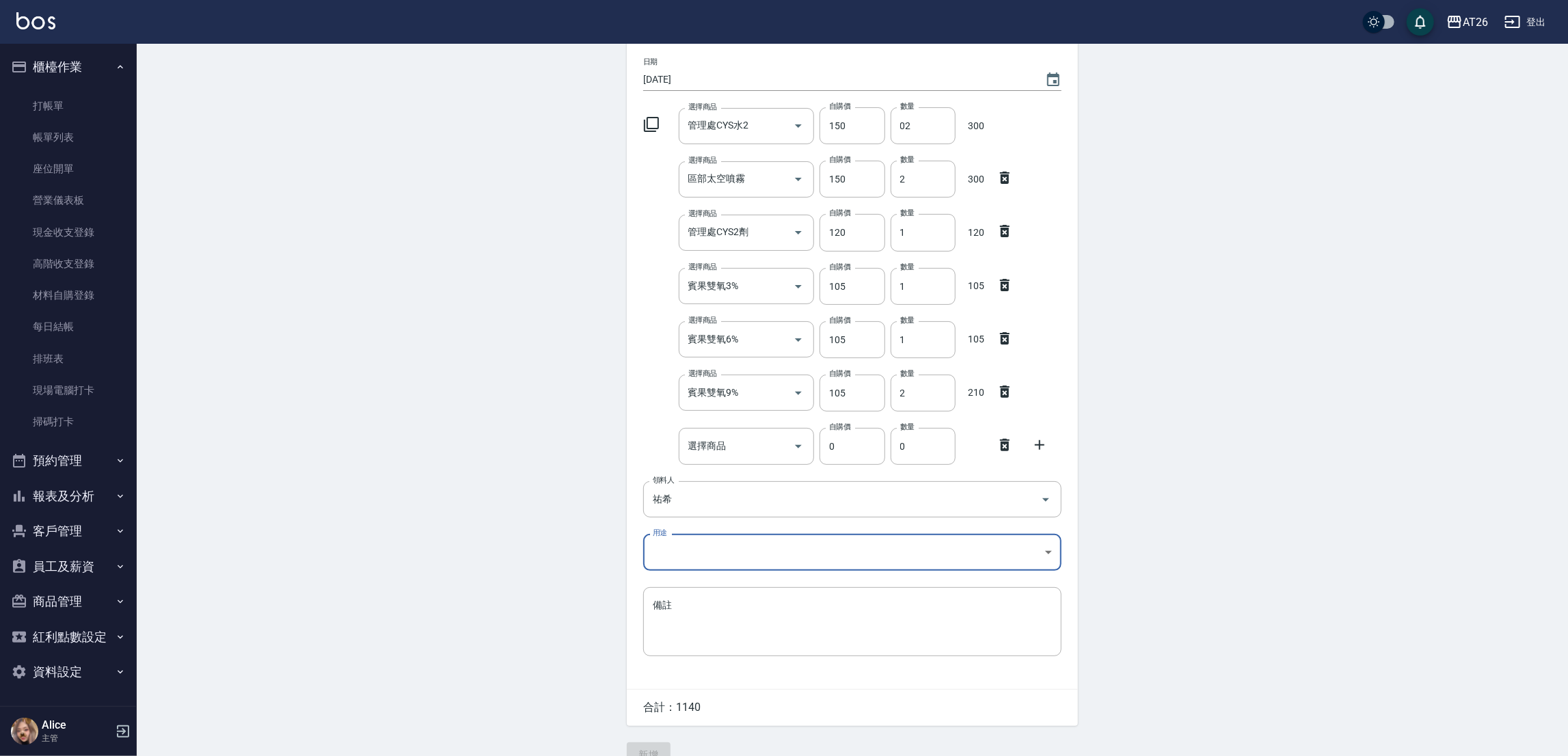
click at [701, 551] on body "AT26 登出 櫃檯作業 打帳單 帳單列表 座位開單 營業儀表板 現金收支登錄 高階收支登錄 材料自購登錄 每日結帳 排班表 現場電腦打卡 掃碼打卡 預約管理…" at bounding box center [784, 339] width 1568 height 884
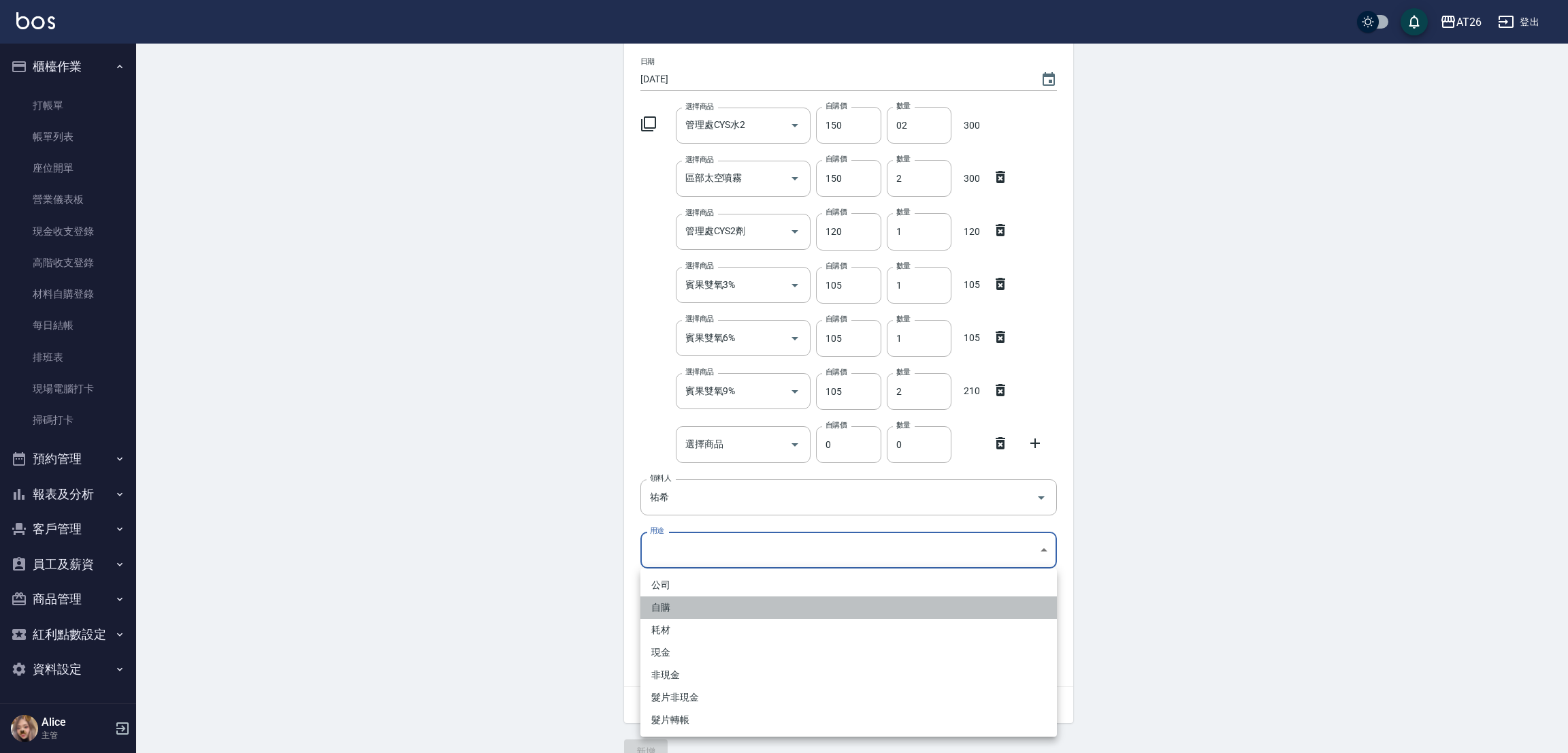
click at [680, 608] on li "自購" at bounding box center [848, 607] width 417 height 22
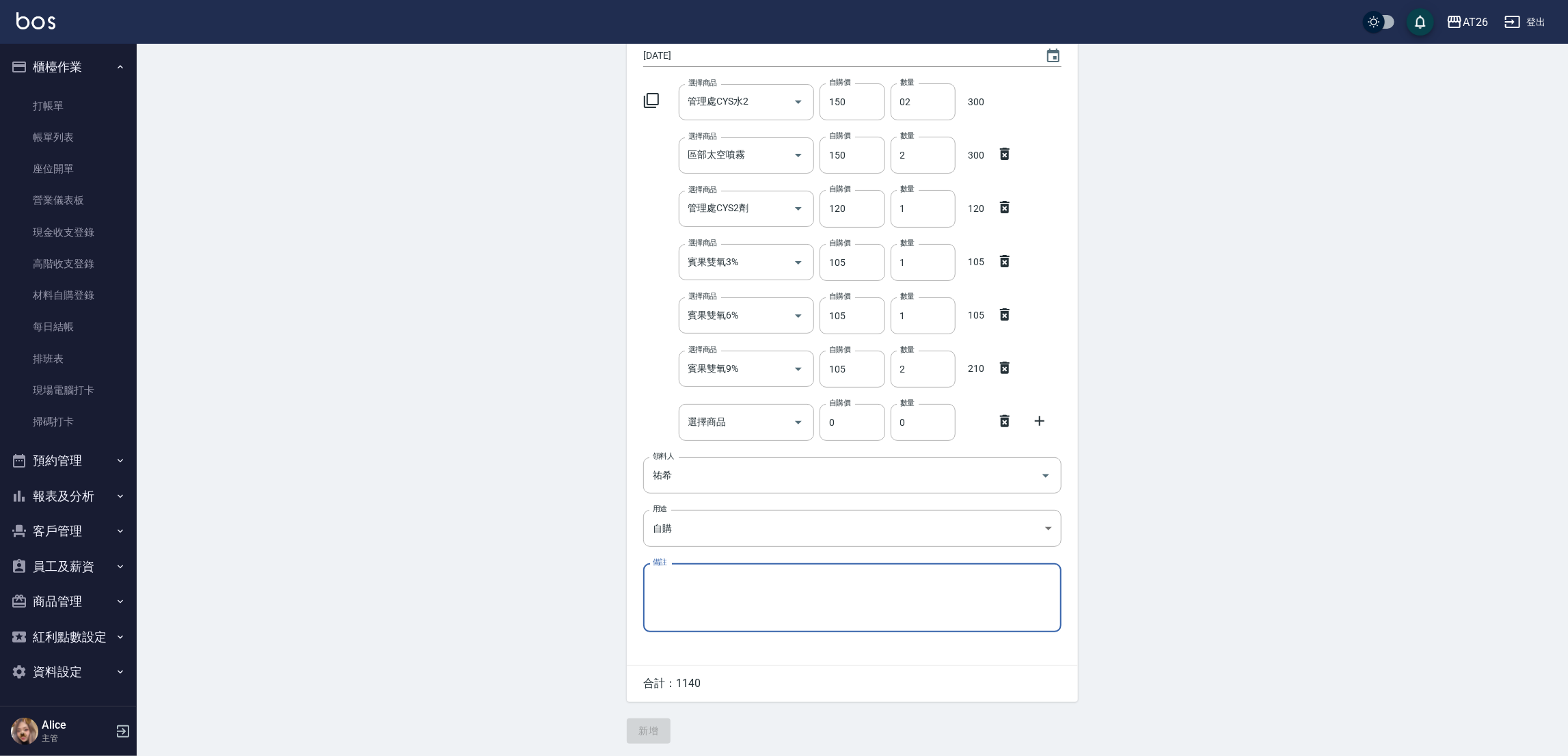
scroll to position [129, 0]
click at [1002, 420] on icon at bounding box center [1004, 420] width 10 height 13
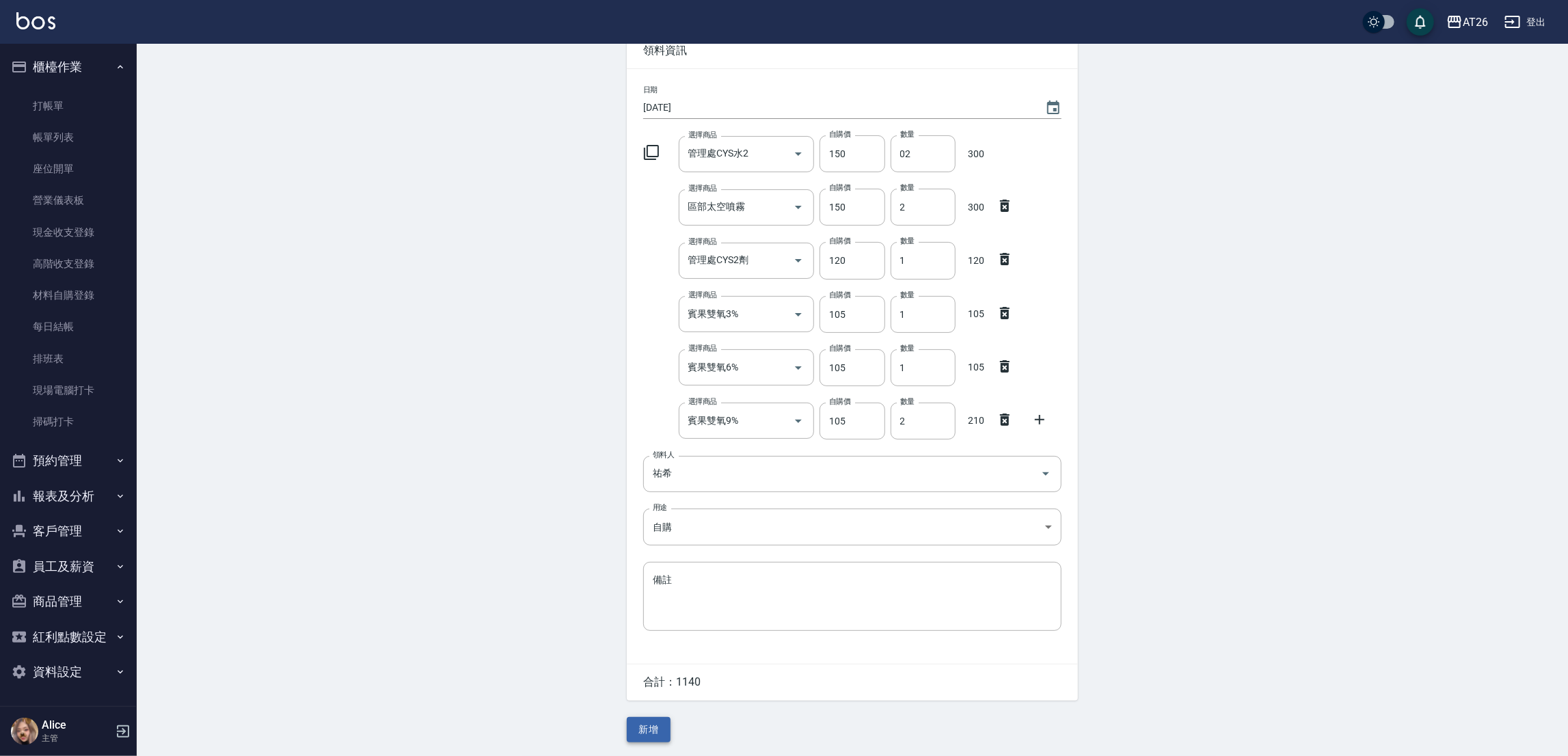
click at [663, 717] on button "新增" at bounding box center [648, 730] width 44 height 25
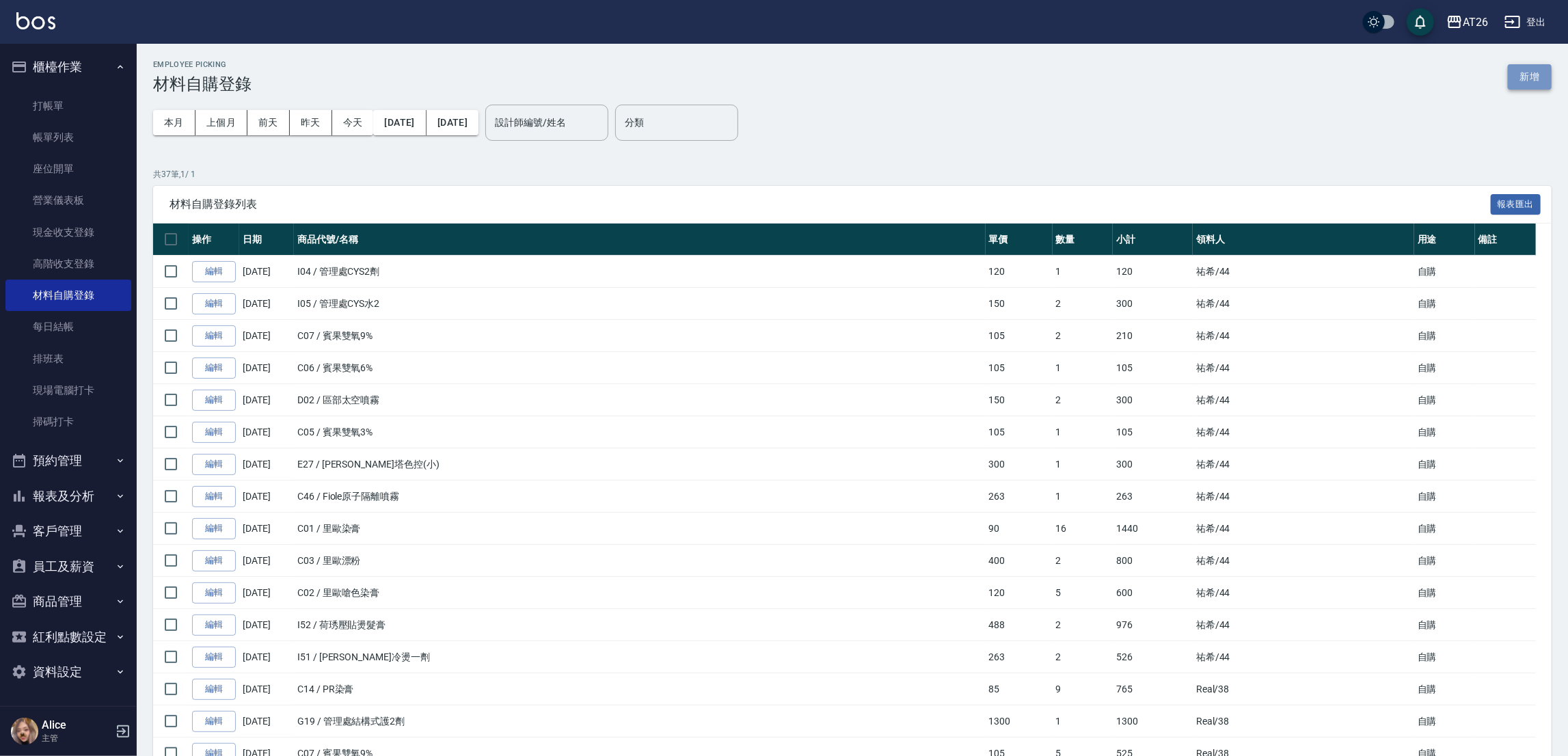
click at [1530, 75] on button "新增" at bounding box center [1528, 76] width 44 height 25
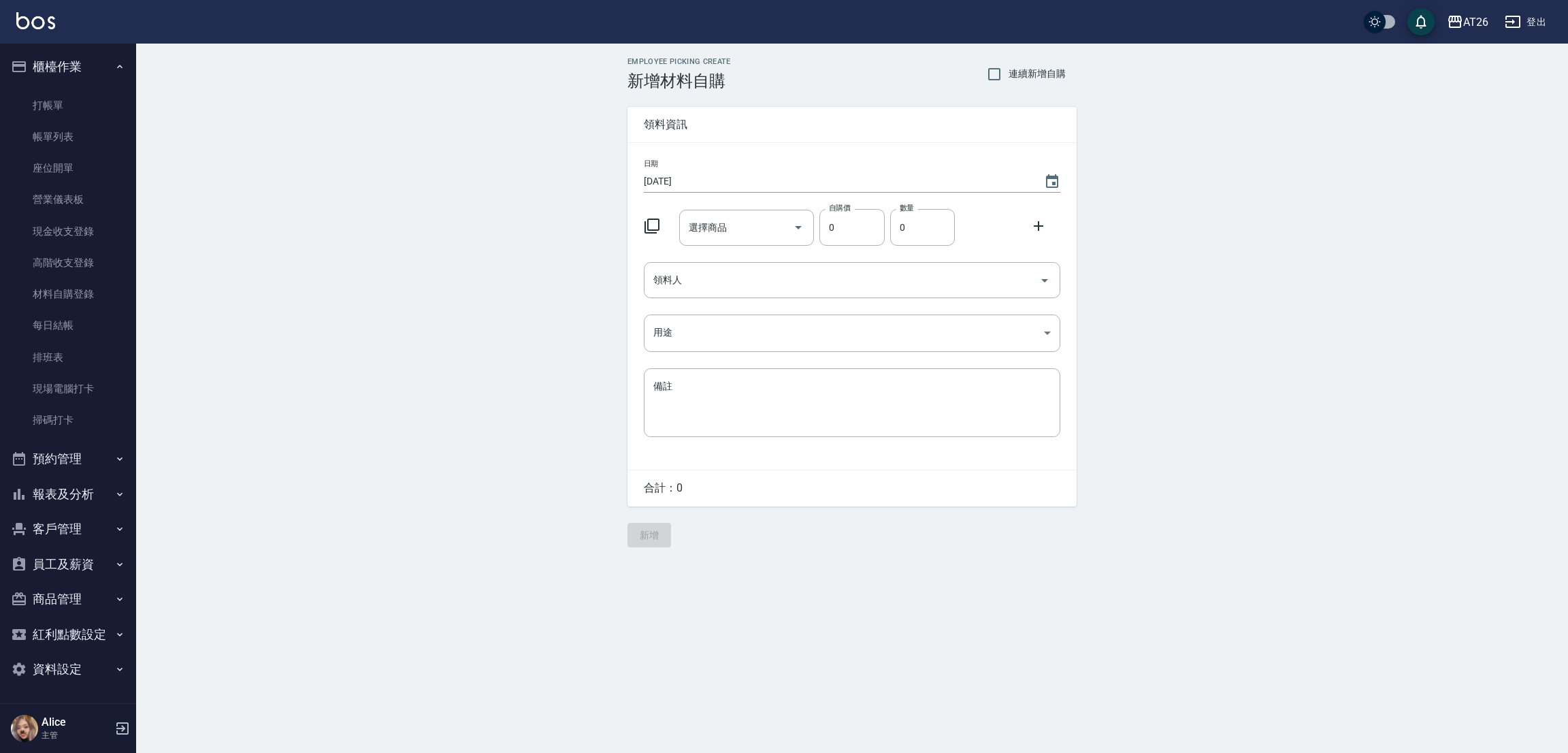
click at [704, 208] on div "選擇商品 選擇商品" at bounding box center [744, 224] width 141 height 41
click at [726, 242] on div "選擇商品" at bounding box center [746, 227] width 136 height 36
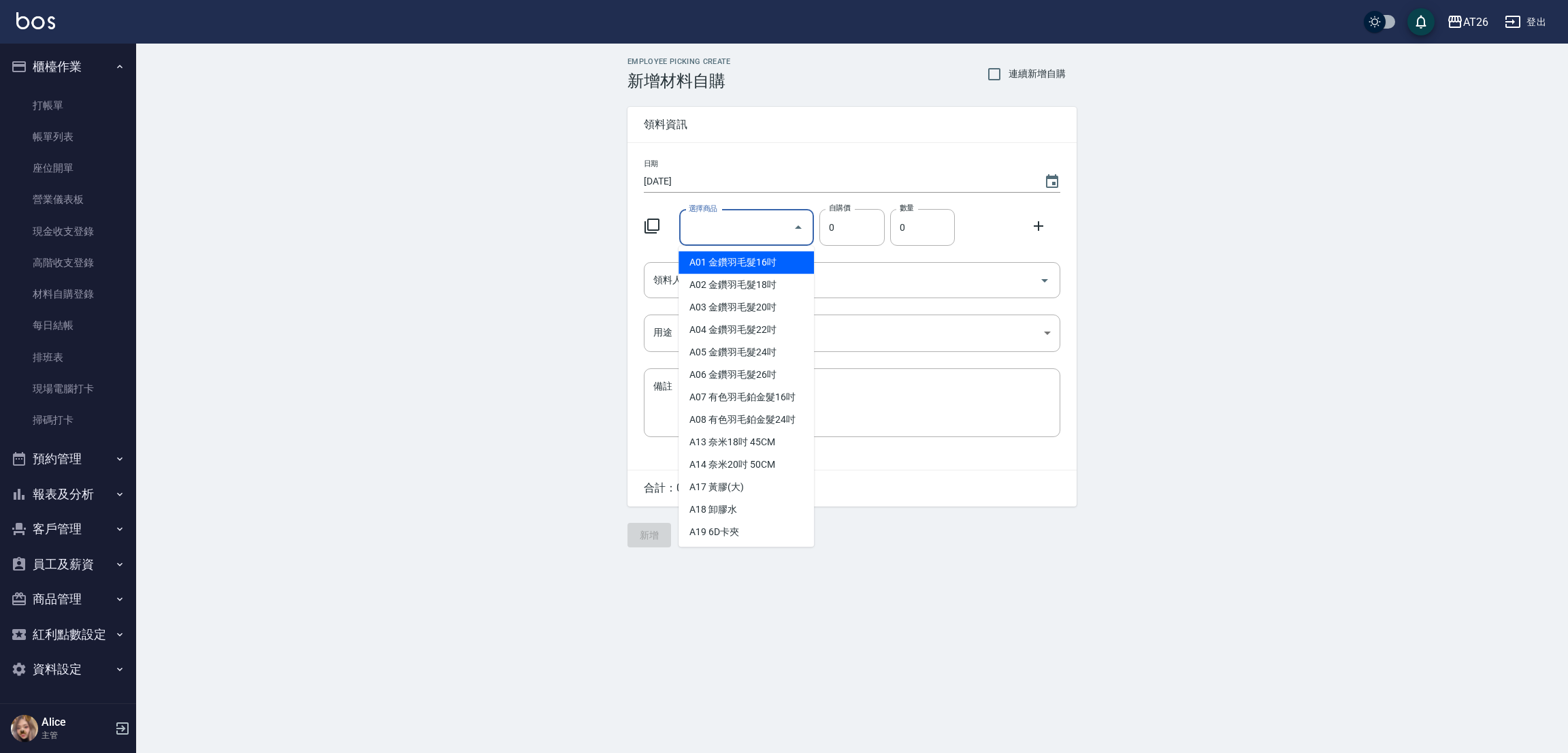
click at [726, 242] on div "選擇商品" at bounding box center [746, 227] width 136 height 36
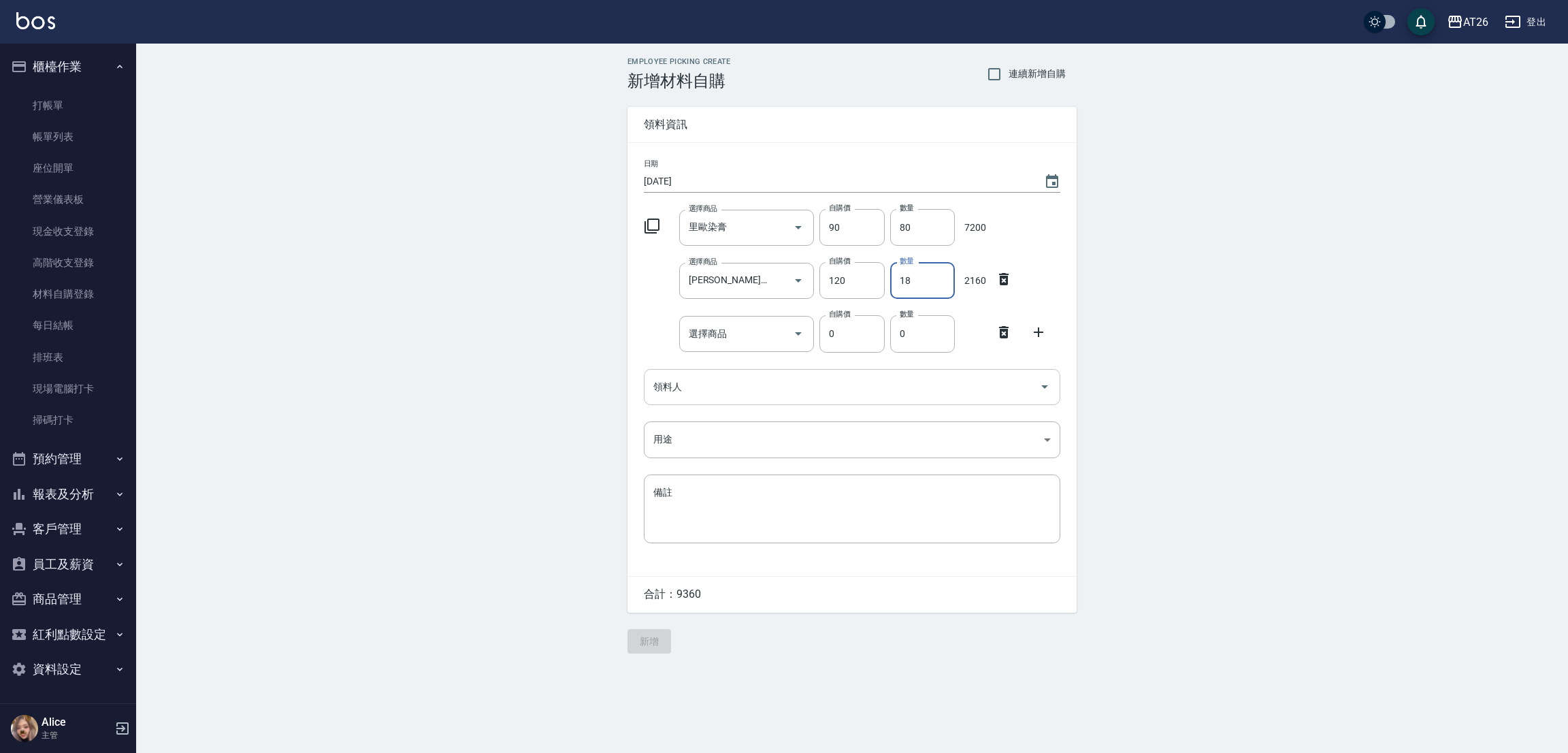
drag, startPoint x: 895, startPoint y: 275, endPoint x: 925, endPoint y: 380, distance: 109.2
click at [879, 275] on div "選擇商品 里歐嗆色染膏 選擇商品 自購價 120 自購價 數量 18 數量 2160" at bounding box center [849, 277] width 422 height 42
click at [699, 318] on div "選擇商品" at bounding box center [746, 333] width 136 height 36
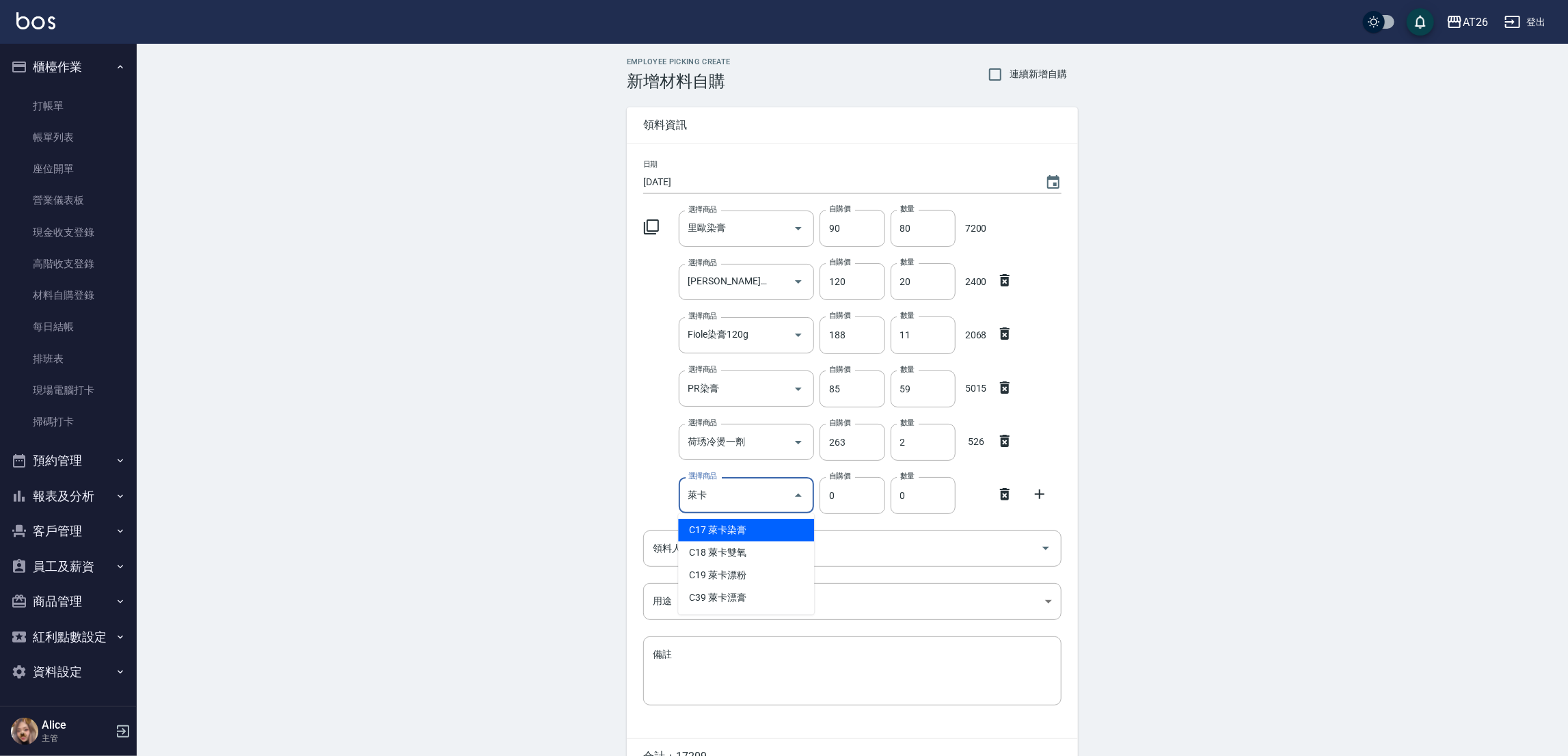
click at [731, 540] on ul "C17 萊卡染膏 C18 萊卡雙氧 C19 萊卡漂粉 C39 萊卡漂膏" at bounding box center [745, 564] width 136 height 102
click at [769, 531] on li "C17 萊卡染膏" at bounding box center [745, 530] width 136 height 22
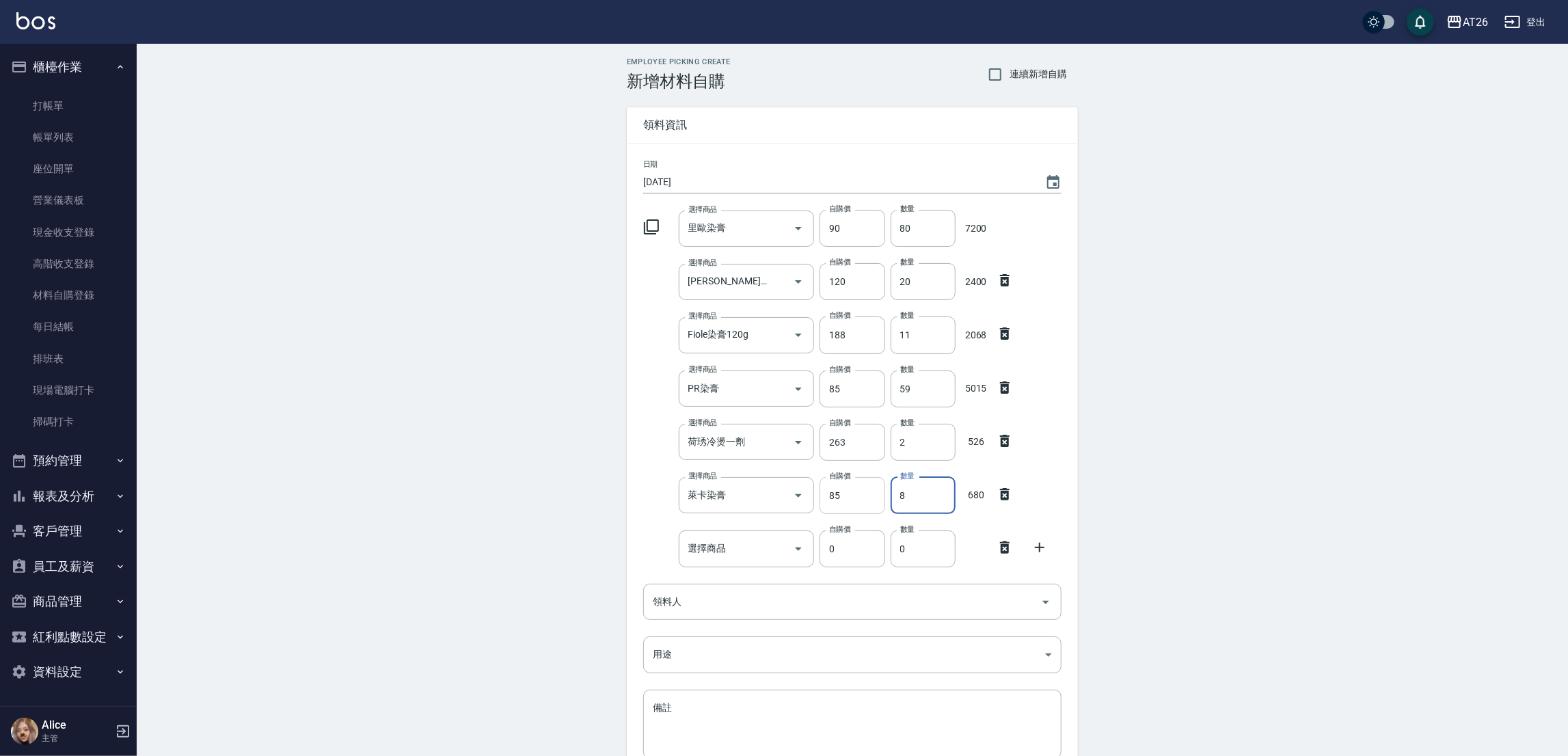
drag, startPoint x: 926, startPoint y: 490, endPoint x: 880, endPoint y: 504, distance: 48.1
click at [880, 504] on div "選擇商品 萊卡染膏 選擇商品 自購價 85 自購價 數量 8 數量 680" at bounding box center [850, 493] width 423 height 43
drag, startPoint x: 701, startPoint y: 547, endPoint x: 612, endPoint y: 522, distance: 92.4
click at [688, 549] on div "選擇商品 選擇商品" at bounding box center [746, 548] width 136 height 36
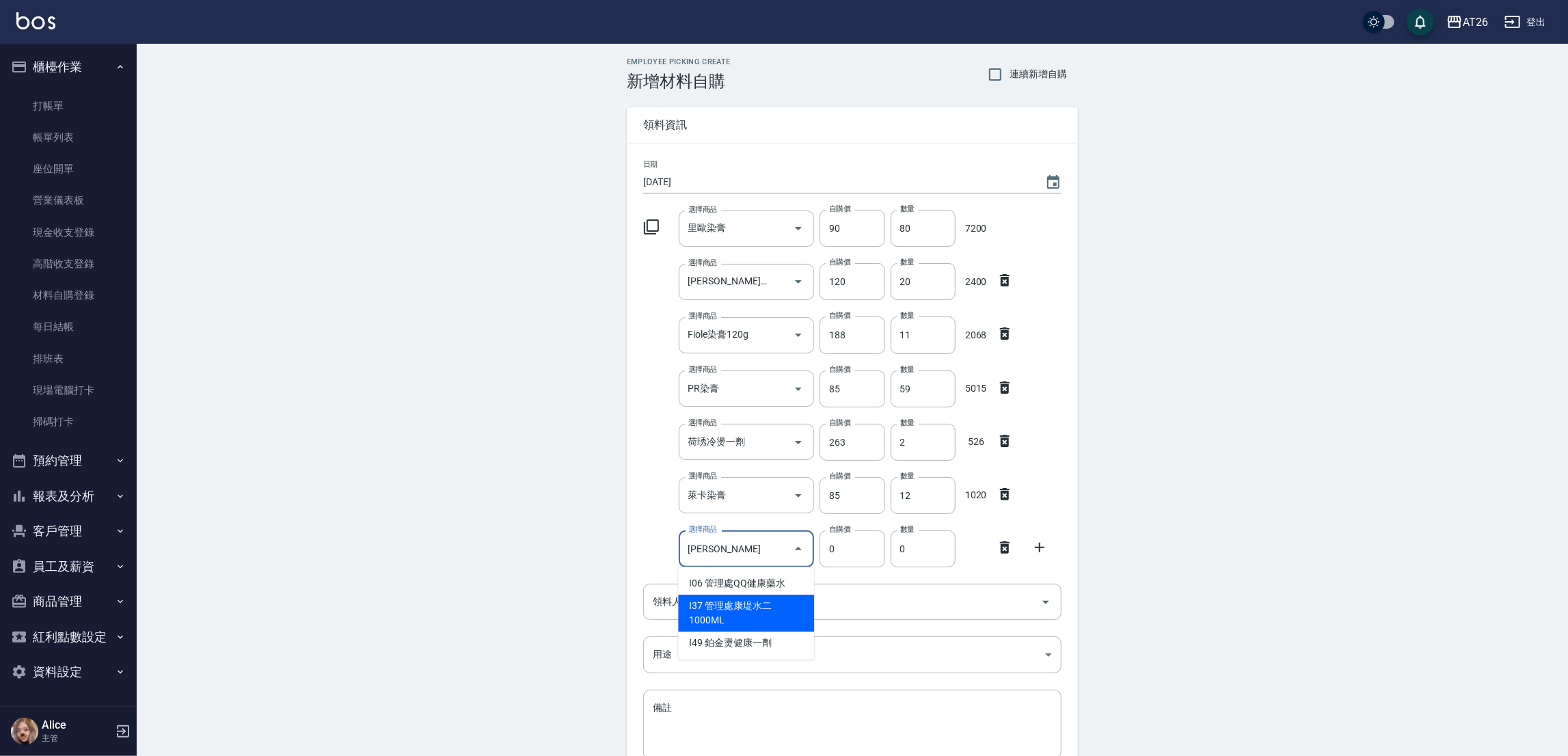
click at [792, 617] on li "I37 管理處康堤水二1000ML" at bounding box center [745, 613] width 136 height 37
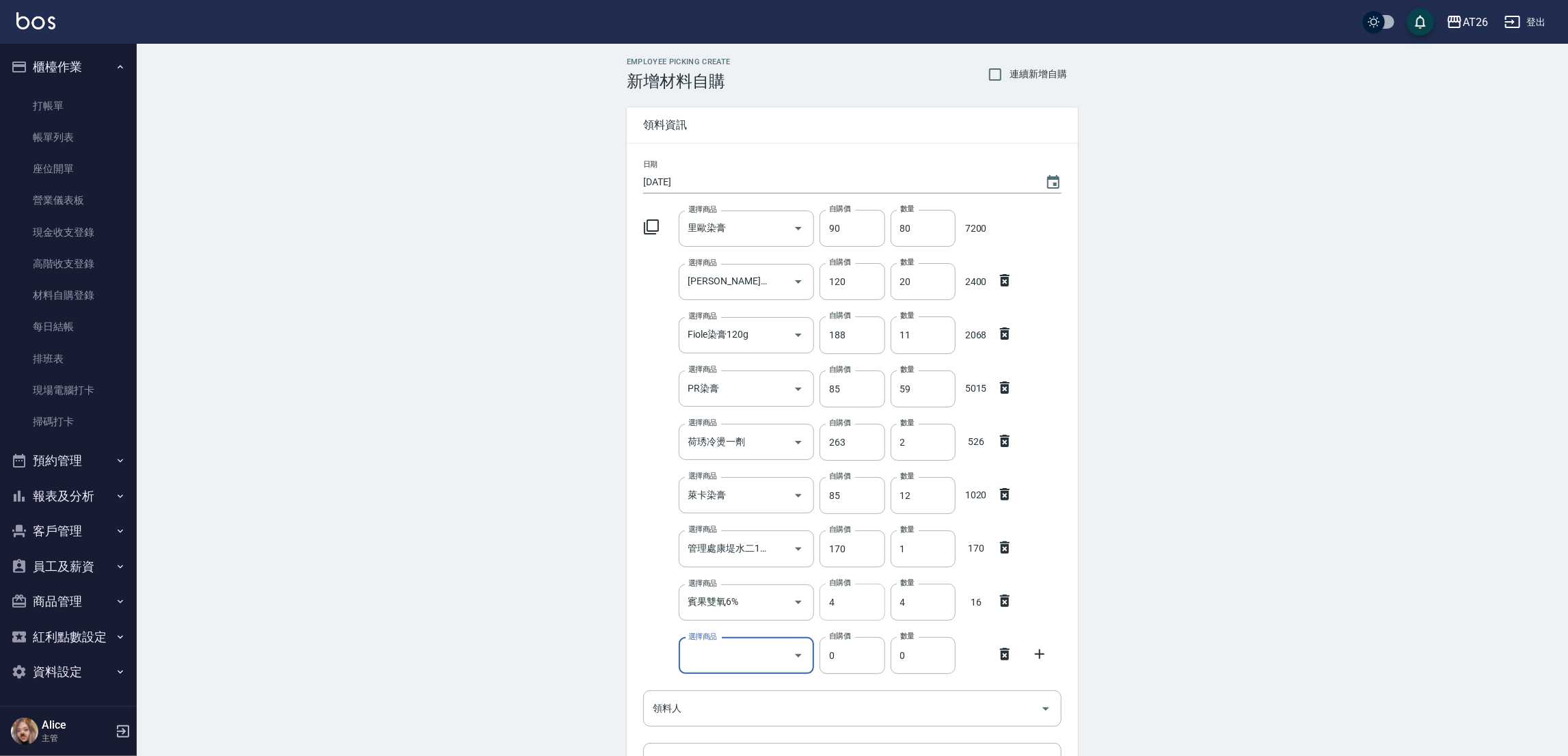
click at [840, 609] on input "4" at bounding box center [852, 602] width 65 height 37
click at [765, 605] on keeper-lock "Open Keeper Popup" at bounding box center [758, 601] width 16 height 16
click at [732, 604] on input "賓果雙氧6%" at bounding box center [727, 602] width 85 height 24
drag, startPoint x: 740, startPoint y: 608, endPoint x: 633, endPoint y: 598, distance: 107.5
click at [632, 598] on div "日期 2025/09/20 選擇商品 里歐染膏 選擇商品 自購價 90 自購價 數量 80 數量 7200 選擇商品 里歐嗆色染膏 選擇商品 自購價 120 …" at bounding box center [852, 520] width 451 height 755
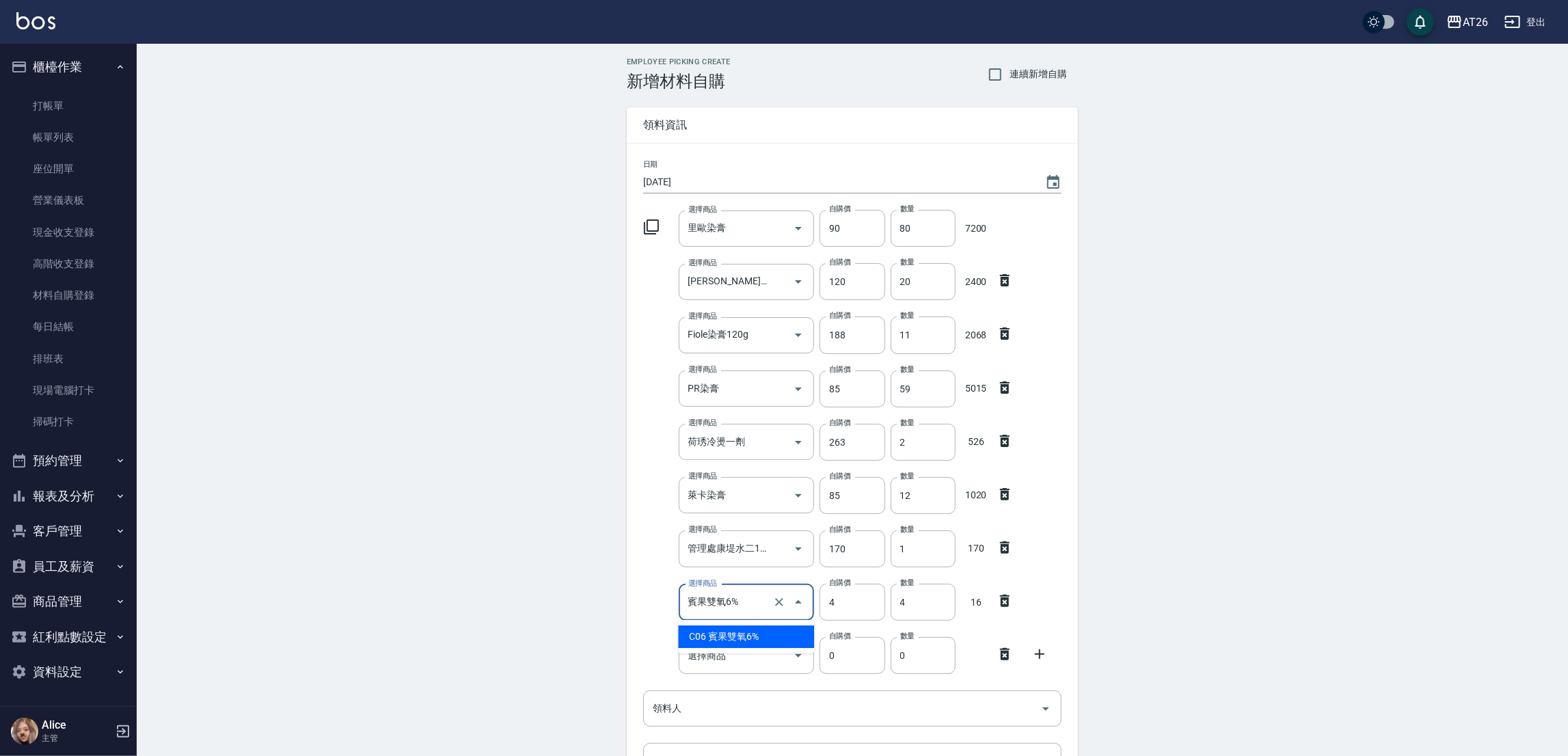
click at [722, 633] on ul "C06 賓果雙氧6%" at bounding box center [745, 636] width 136 height 34
click at [726, 629] on li "C06 賓果雙氧6%" at bounding box center [745, 636] width 136 height 22
click at [721, 602] on div "選擇商品 選擇商品" at bounding box center [746, 601] width 136 height 36
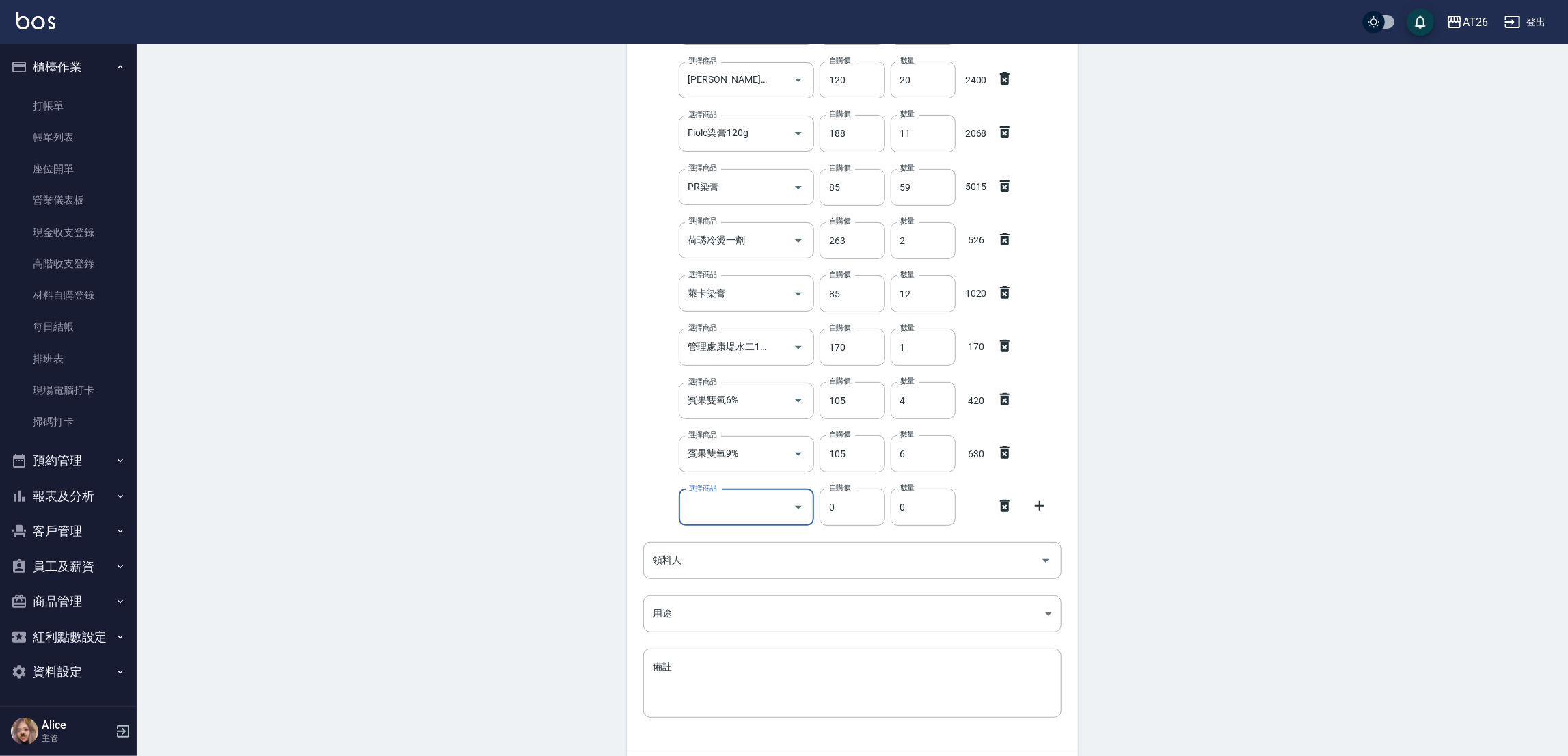
scroll to position [205, 0]
drag, startPoint x: 840, startPoint y: 572, endPoint x: 843, endPoint y: 563, distance: 9.5
click at [844, 566] on div "領料人" at bounding box center [852, 556] width 419 height 36
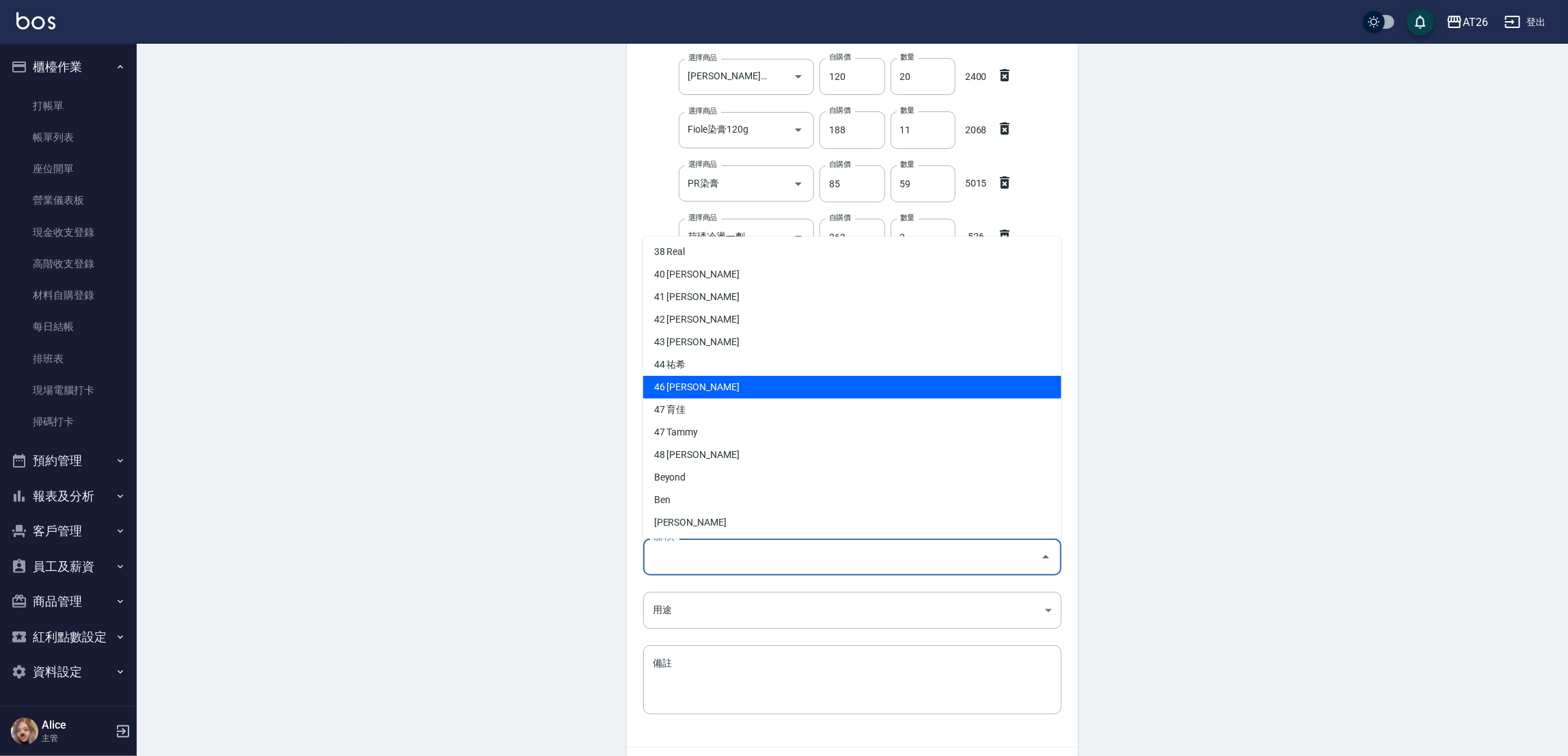
scroll to position [0, 0]
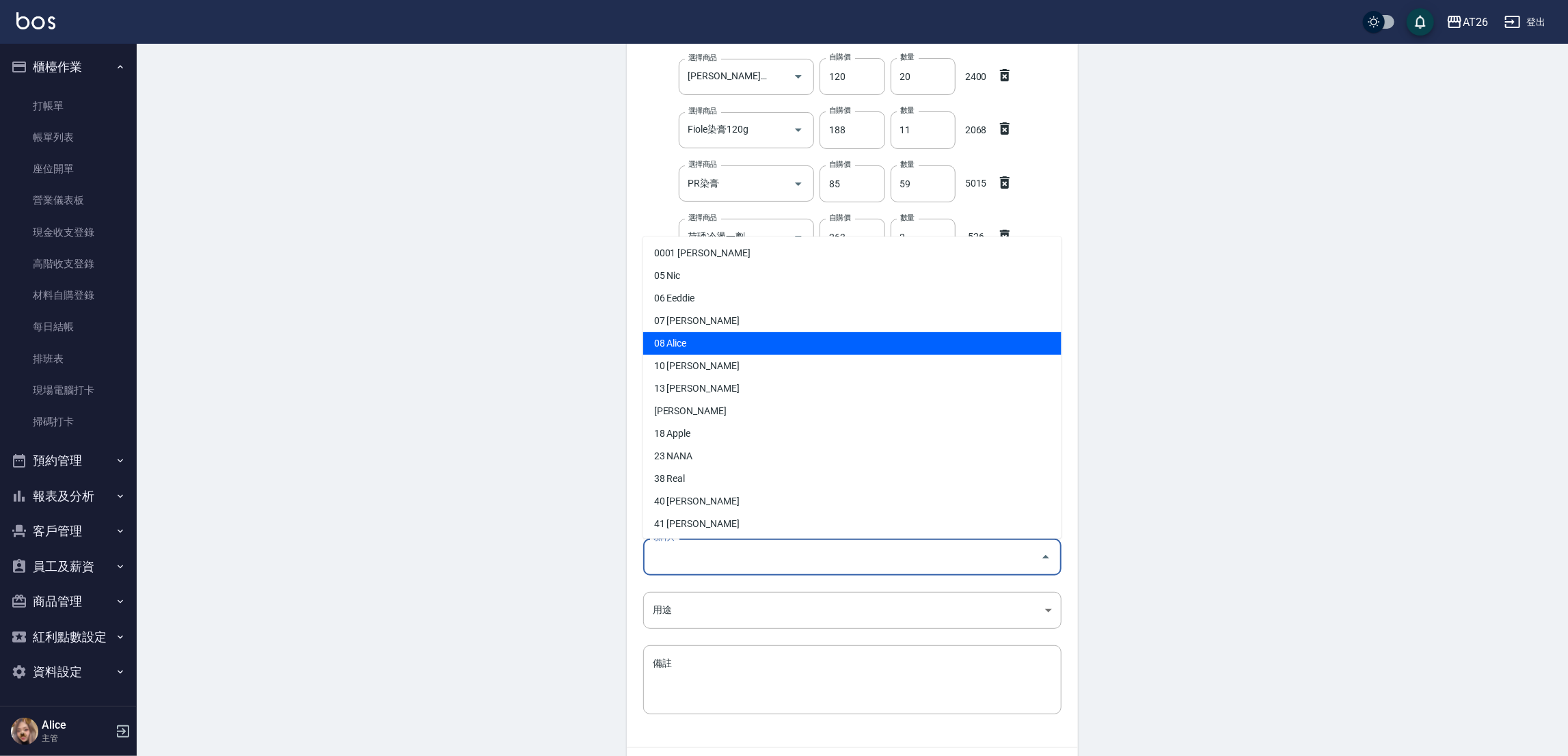
click at [718, 348] on li "08 Alice" at bounding box center [852, 343] width 419 height 22
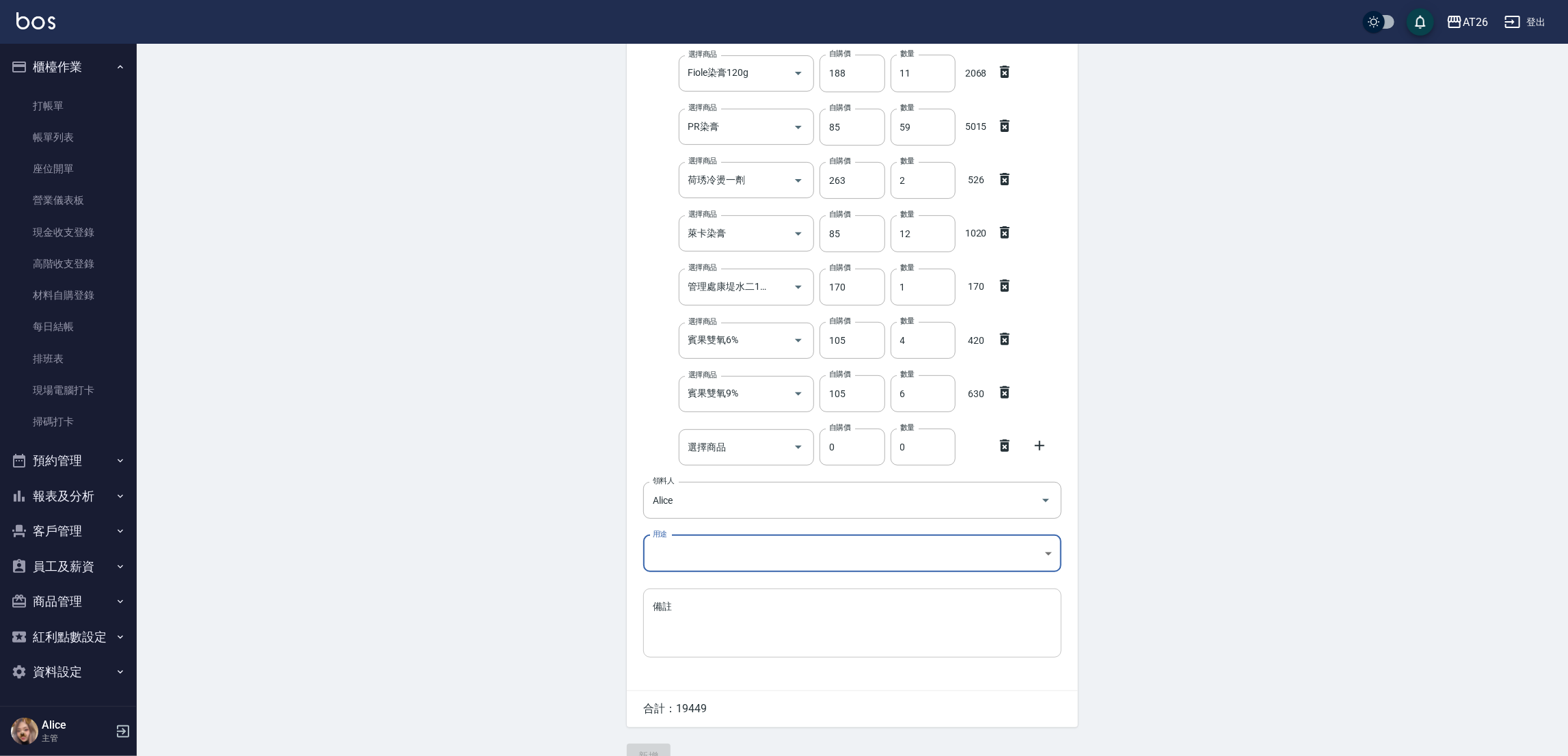
scroll to position [288, 0]
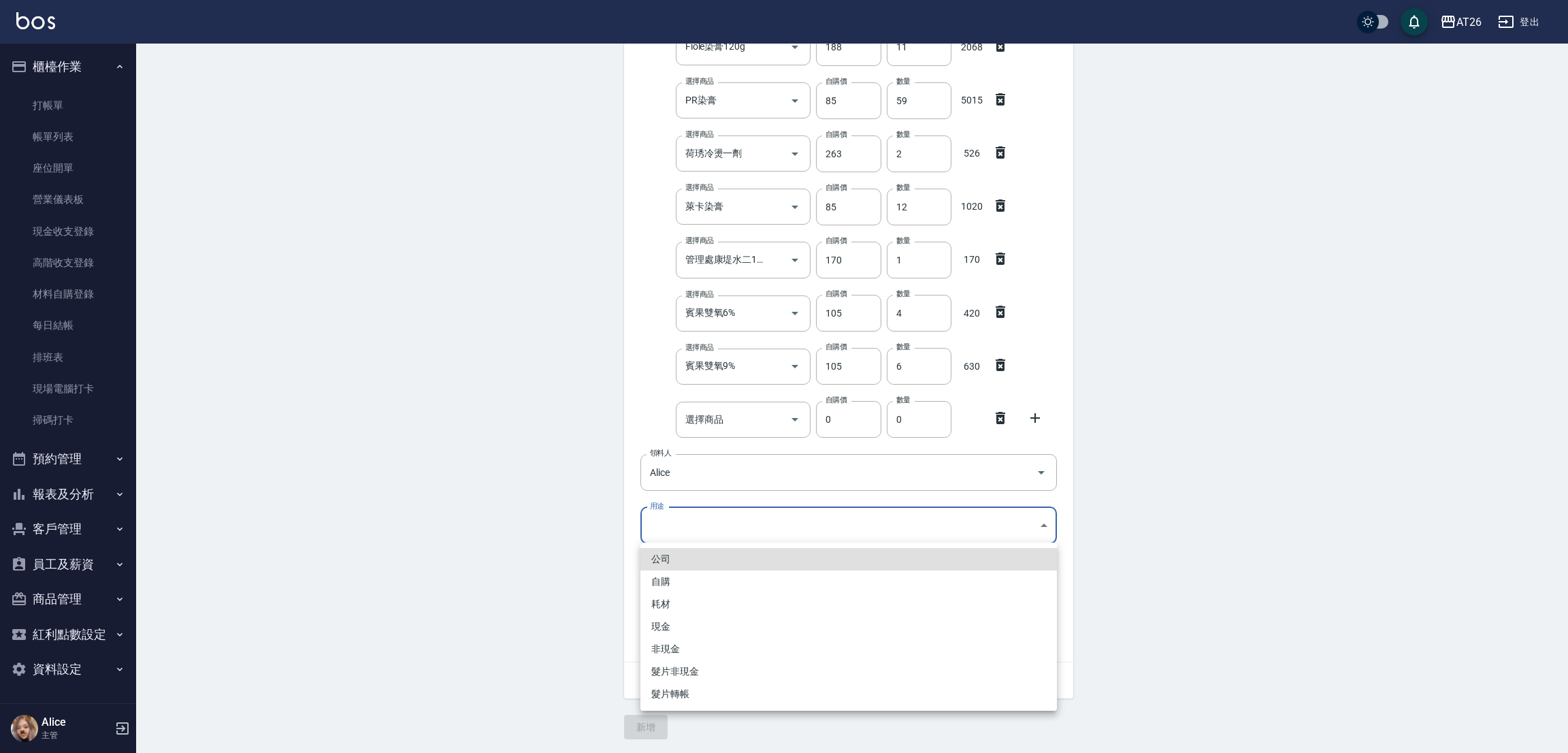
drag, startPoint x: 707, startPoint y: 524, endPoint x: 704, endPoint y: 531, distance: 7.6
click at [707, 525] on body "AT26 登出 櫃檯作業 打帳單 帳單列表 座位開單 營業儀表板 現金收支登錄 高階收支登錄 材料自購登錄 每日結帳 排班表 現場電腦打卡 掃碼打卡 預約管理…" at bounding box center [784, 232] width 1568 height 1039
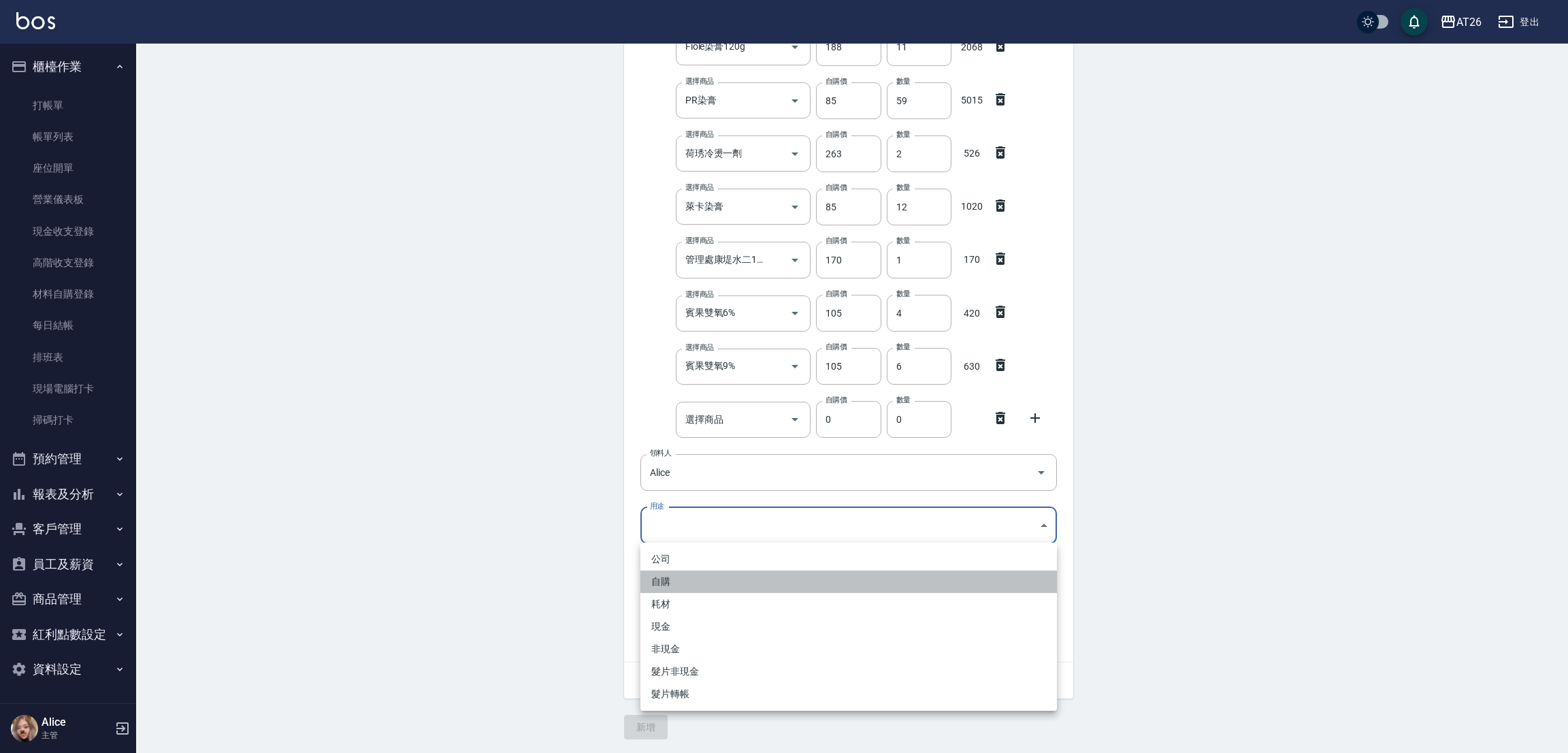
drag, startPoint x: 688, startPoint y: 578, endPoint x: 646, endPoint y: 653, distance: 86.0
click at [688, 580] on li "自購" at bounding box center [848, 581] width 417 height 22
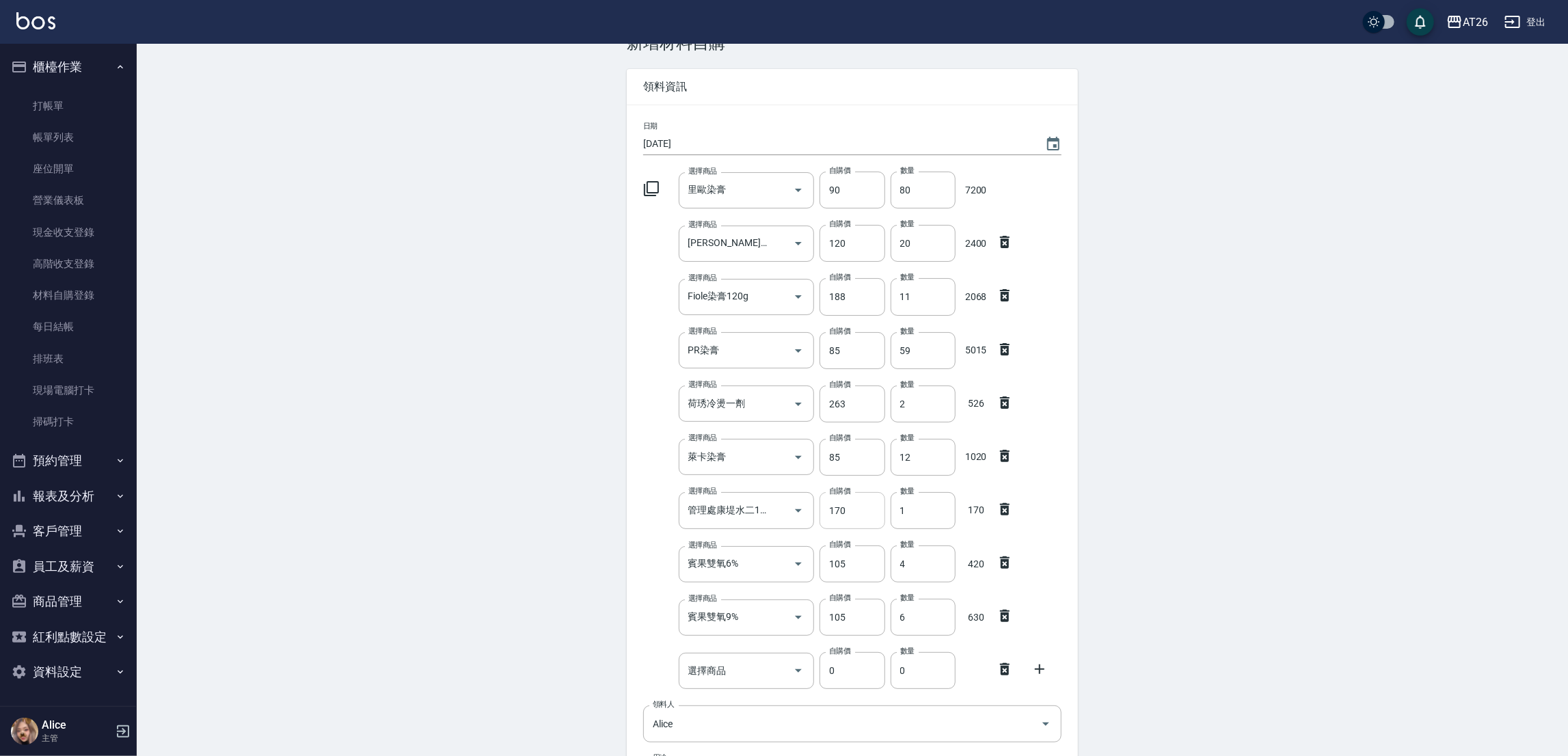
scroll to position [0, 0]
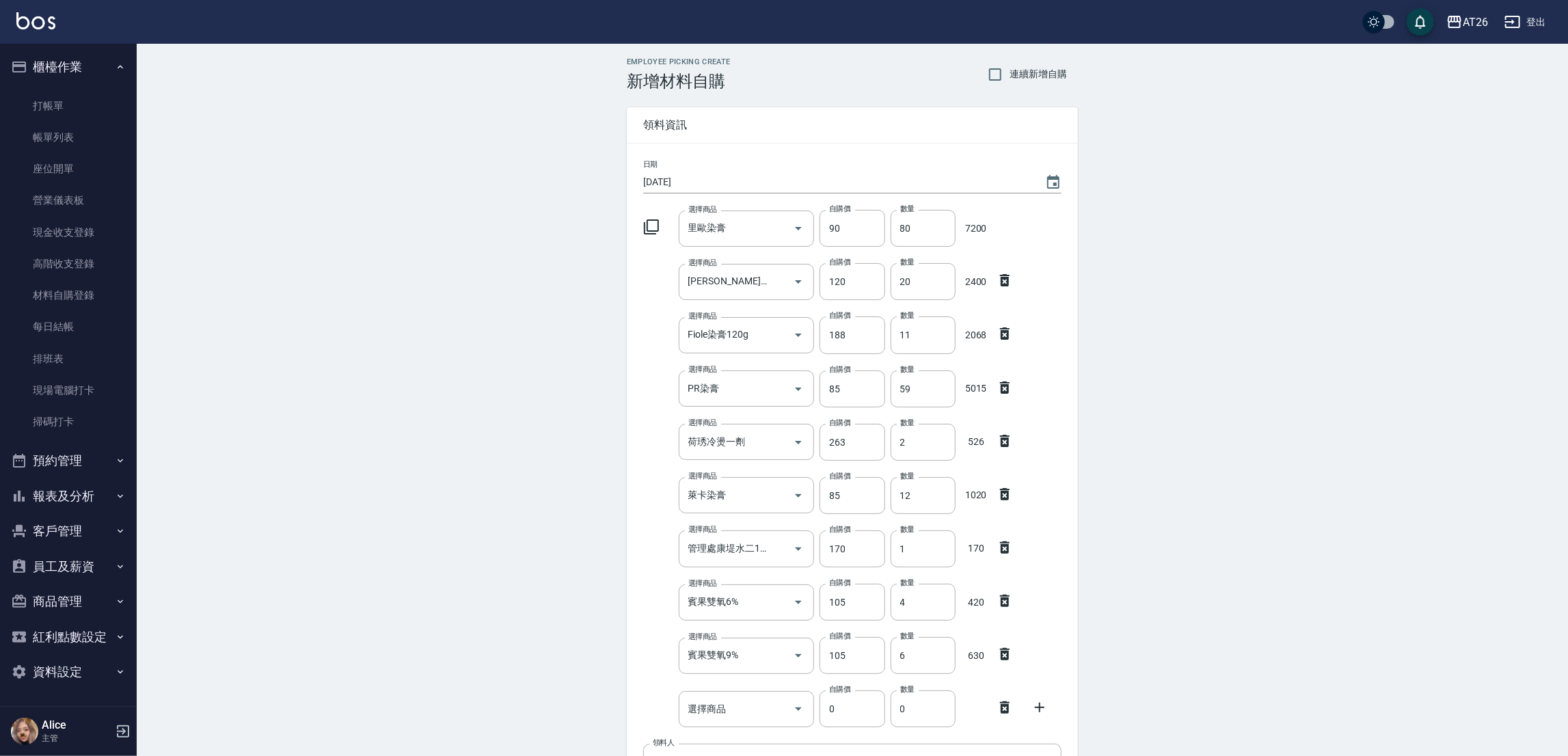
click at [999, 709] on icon at bounding box center [1004, 707] width 16 height 16
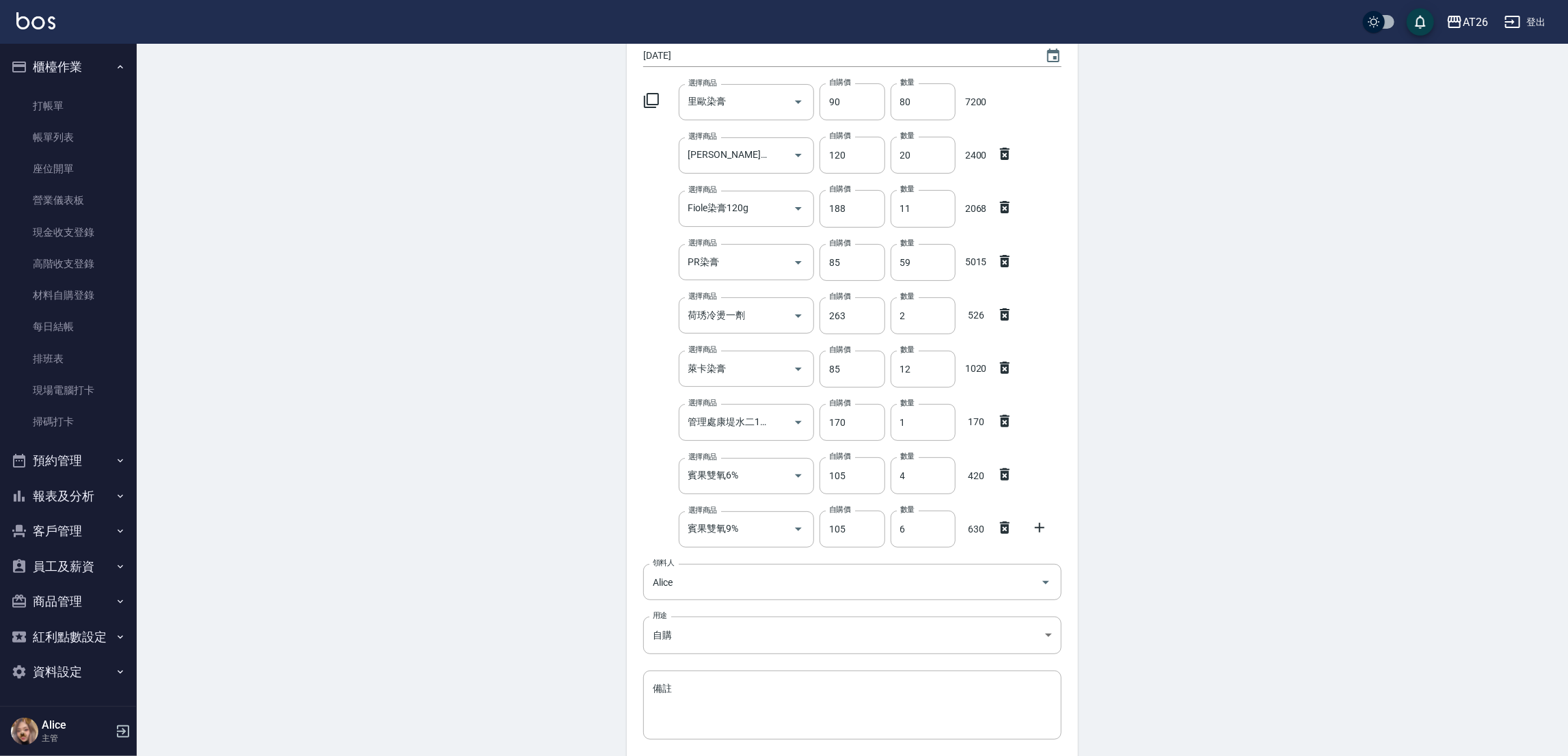
scroll to position [235, 0]
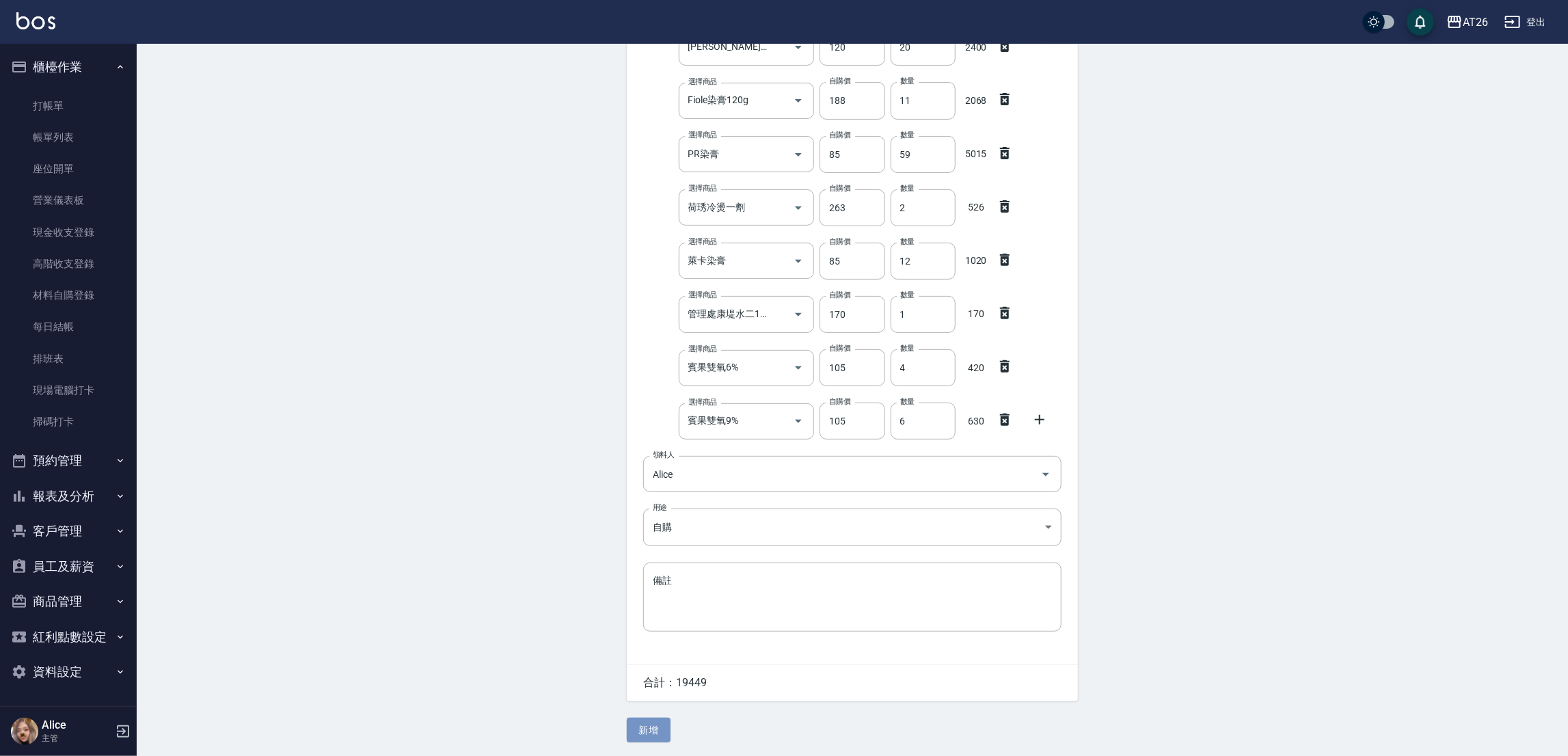
drag, startPoint x: 647, startPoint y: 738, endPoint x: 642, endPoint y: 743, distance: 7.1
click at [643, 743] on div "Employee Picking Create 新增材料自購 連續新增自購 領料資訊 日期 2025/09/20 選擇商品 里歐染膏 選擇商品 自購價 90 …" at bounding box center [852, 282] width 479 height 946
click at [656, 725] on button "新增" at bounding box center [648, 730] width 44 height 25
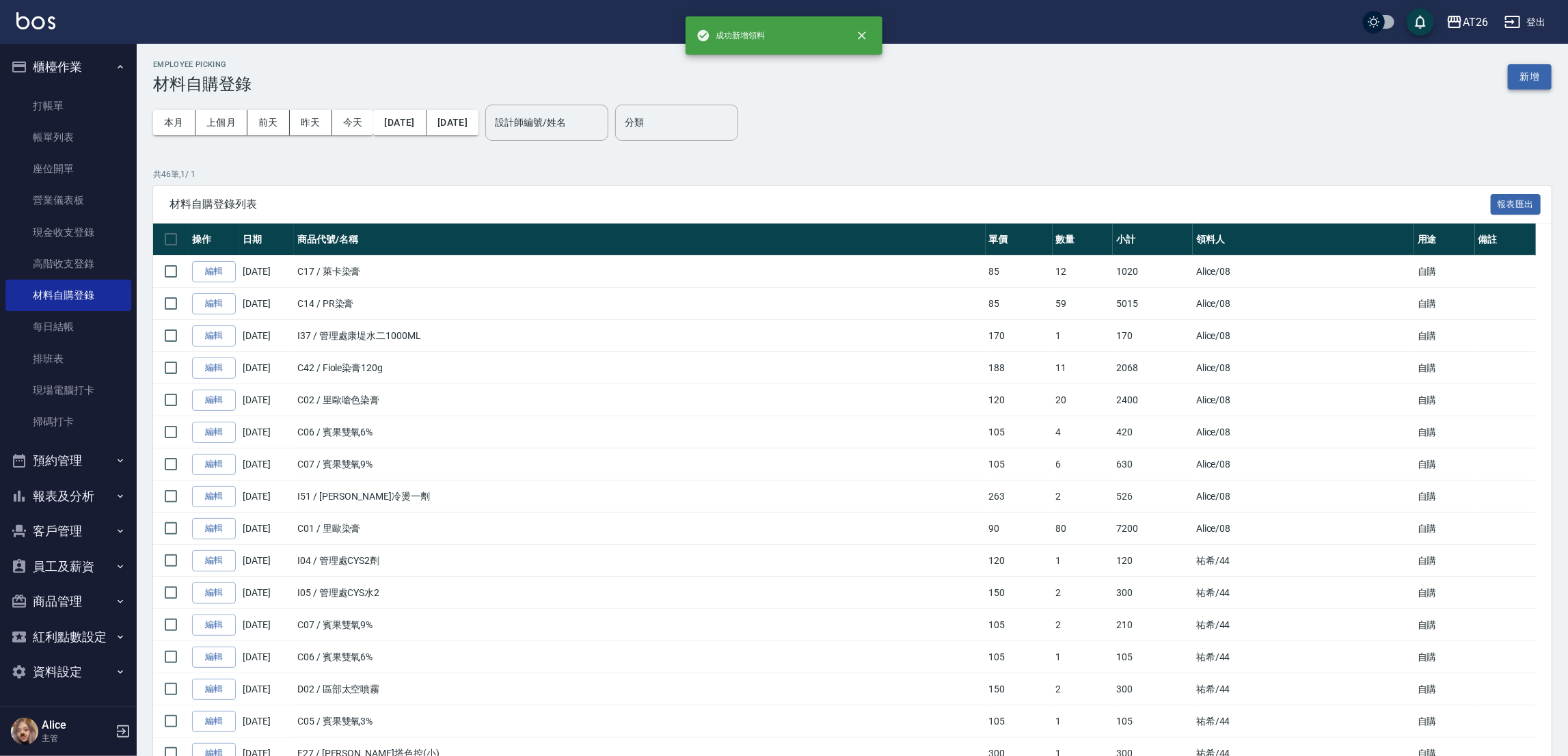
click at [1522, 79] on button "新增" at bounding box center [1528, 76] width 44 height 25
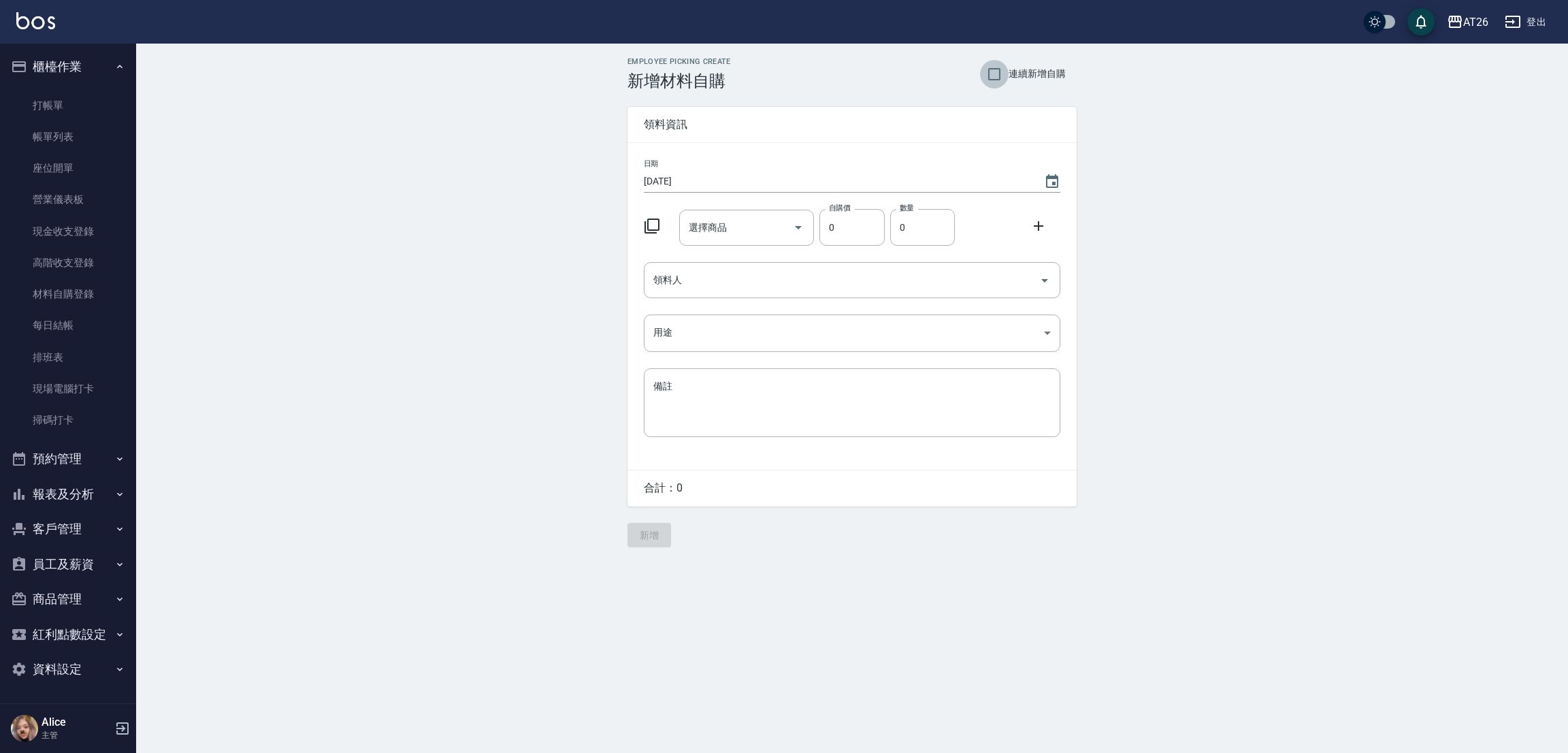
click at [995, 78] on input "連續新增自購" at bounding box center [994, 74] width 29 height 29
click at [700, 241] on div "選擇商品" at bounding box center [746, 227] width 136 height 36
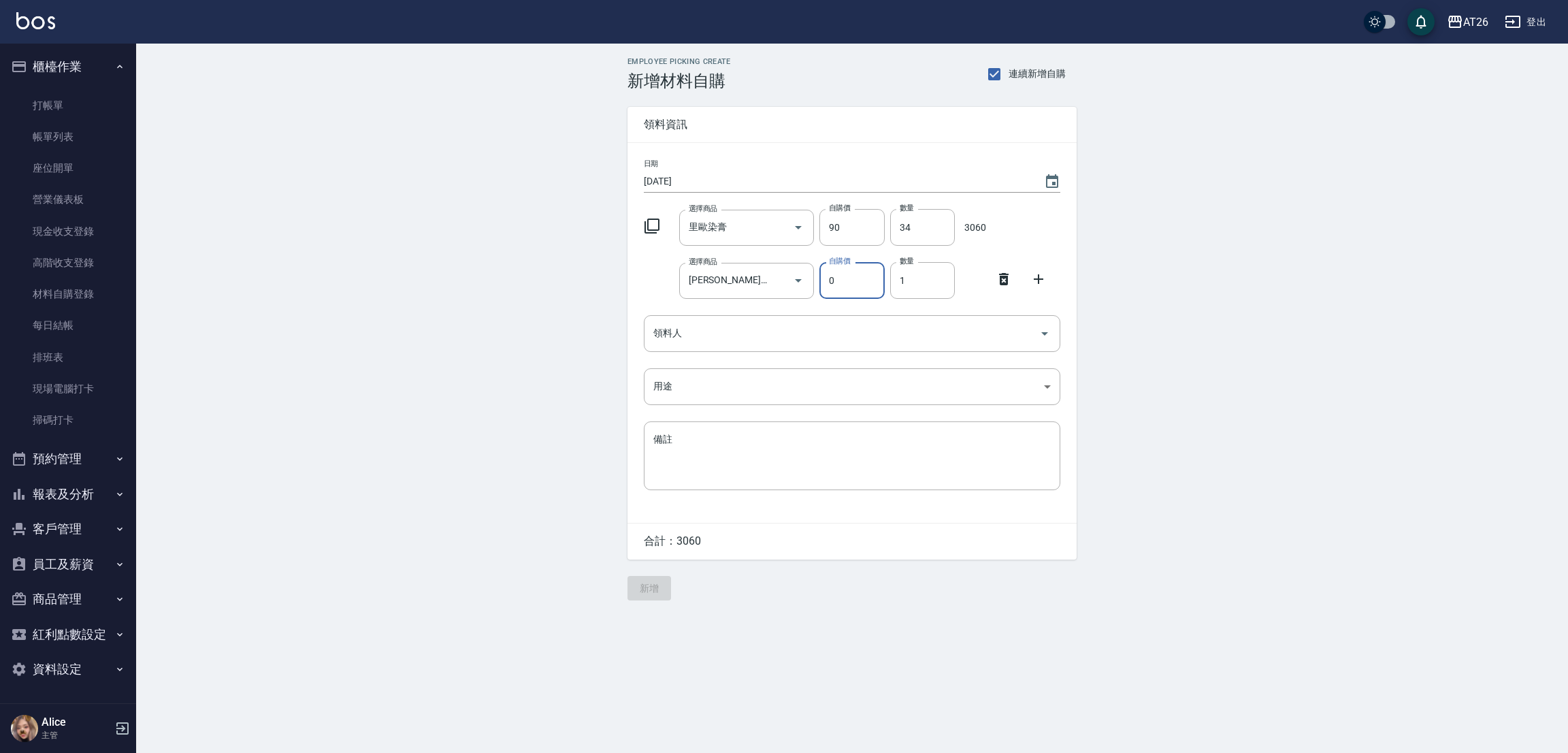
click at [847, 295] on input "0" at bounding box center [851, 280] width 64 height 37
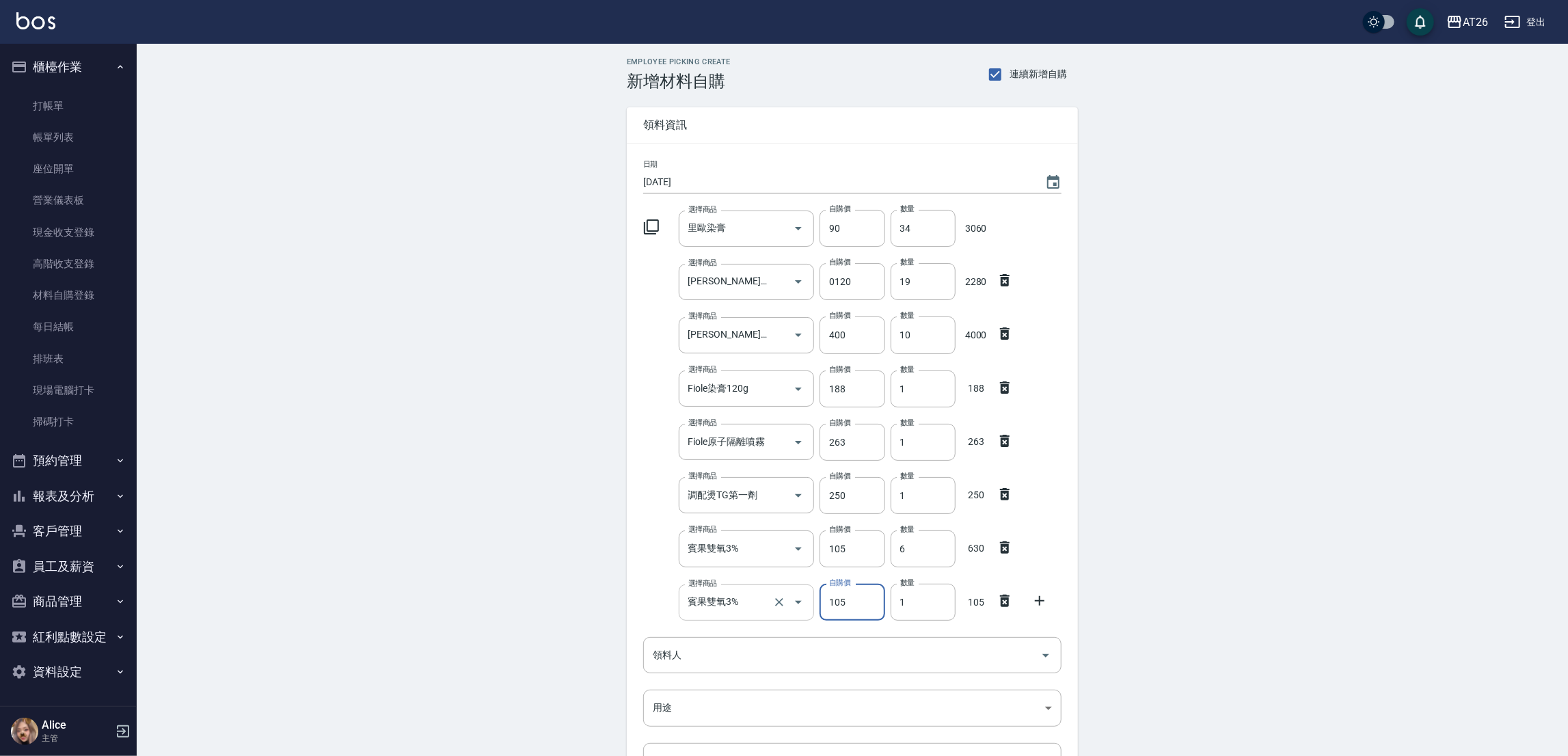
click at [740, 600] on input "賓果雙氧3%" at bounding box center [727, 602] width 85 height 24
click at [900, 661] on input "1" at bounding box center [922, 655] width 65 height 37
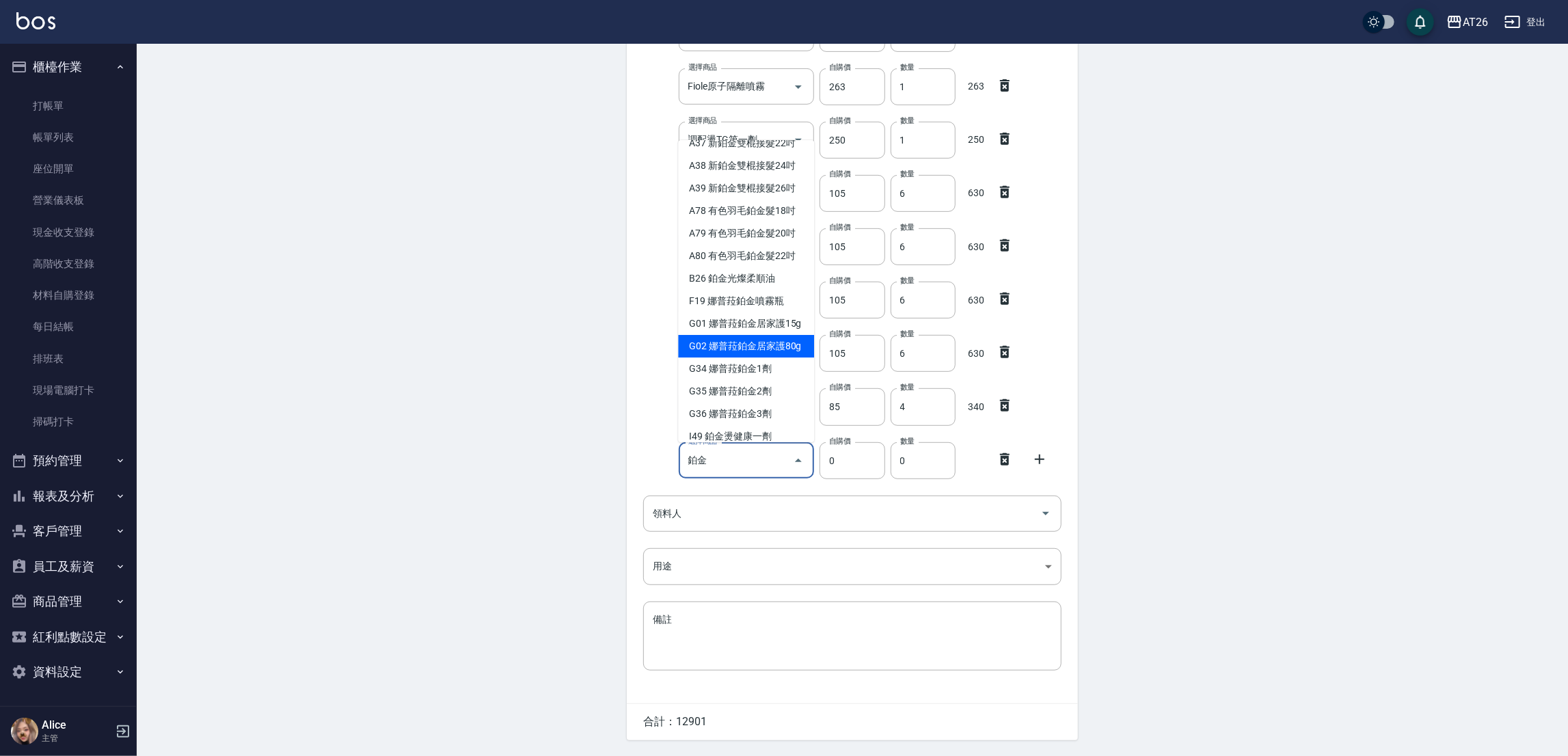
scroll to position [391, 0]
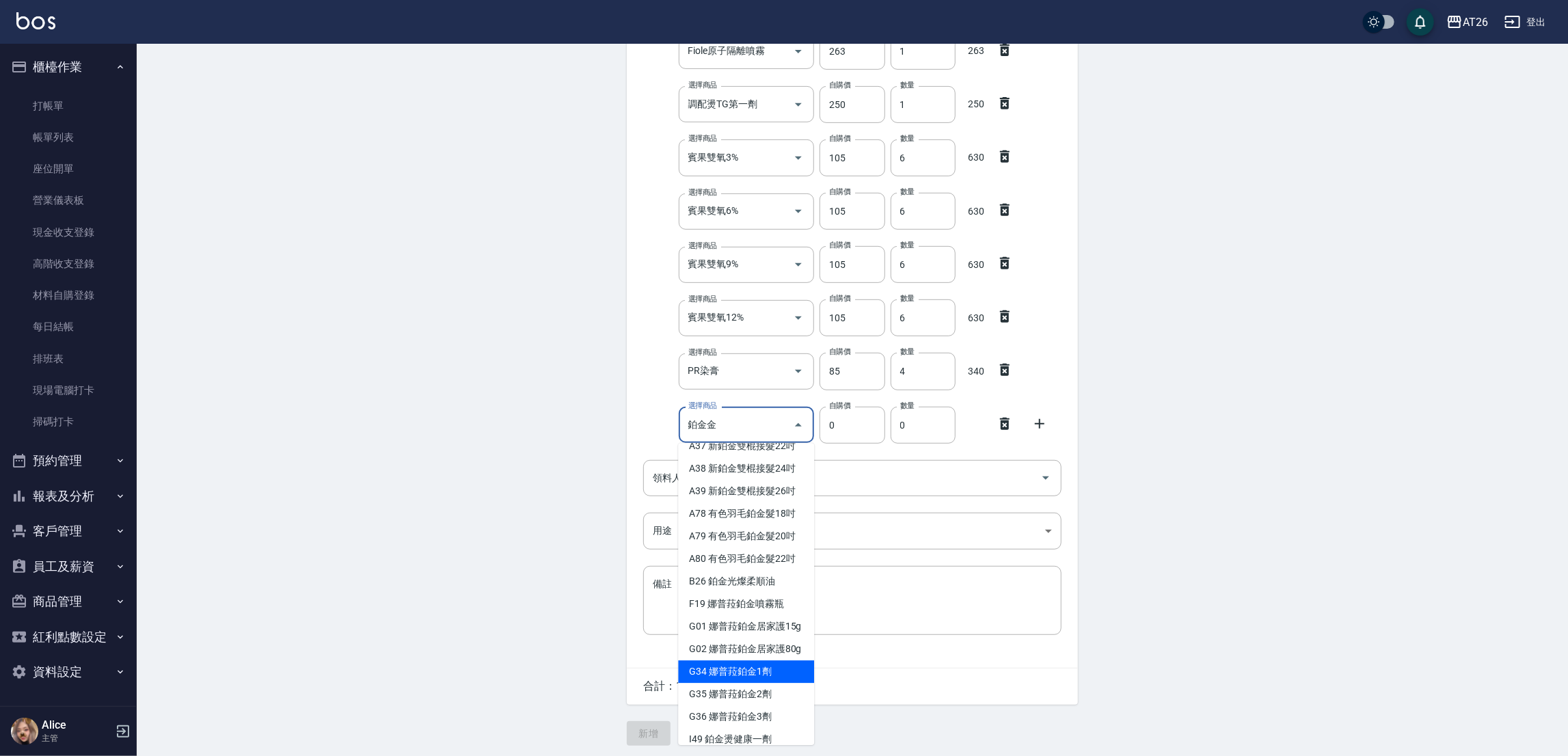
click at [733, 695] on div "合計： 12901" at bounding box center [852, 685] width 451 height 36
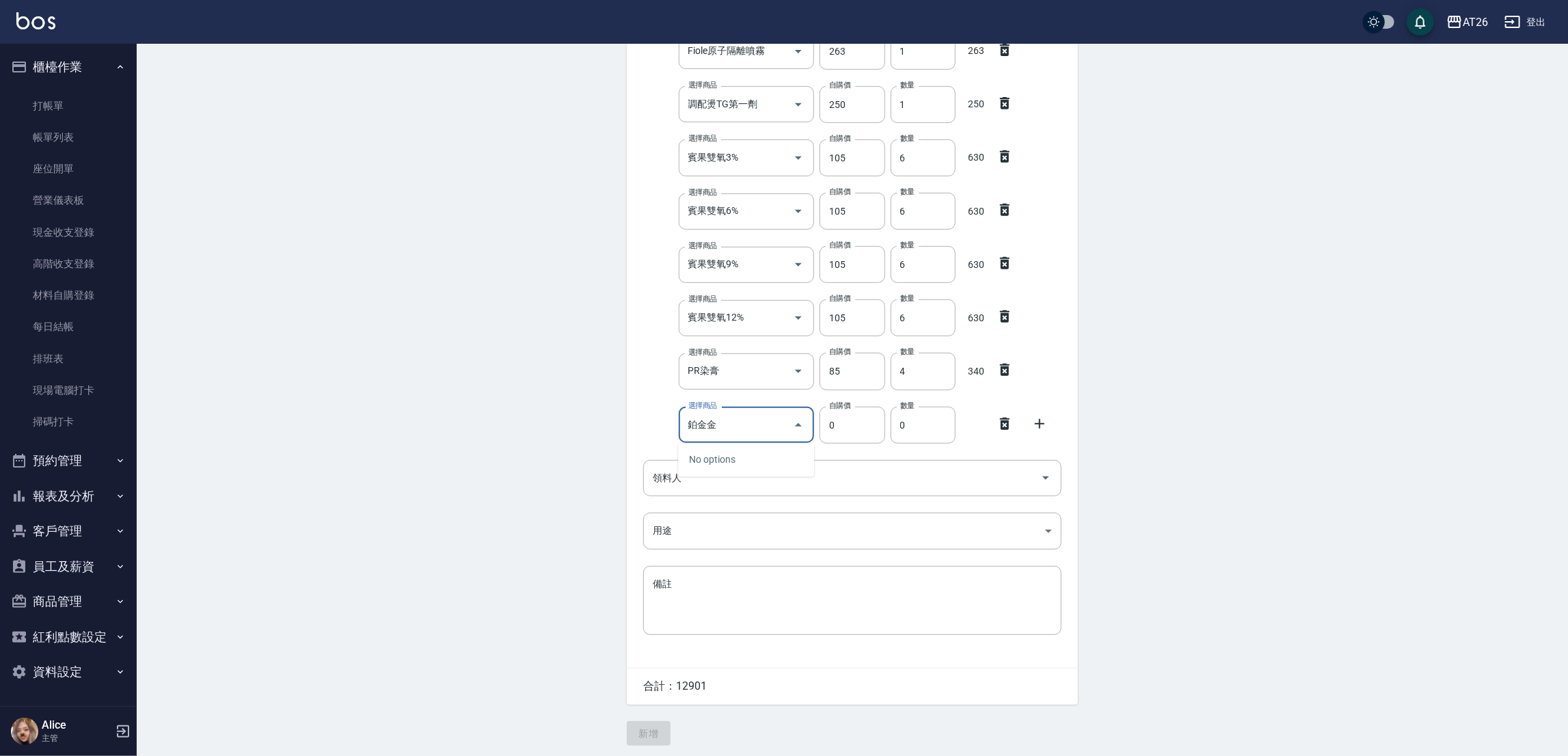
click at [743, 435] on input "鉑金金" at bounding box center [736, 424] width 103 height 24
click at [731, 432] on input "鉑金金" at bounding box center [736, 424] width 103 height 24
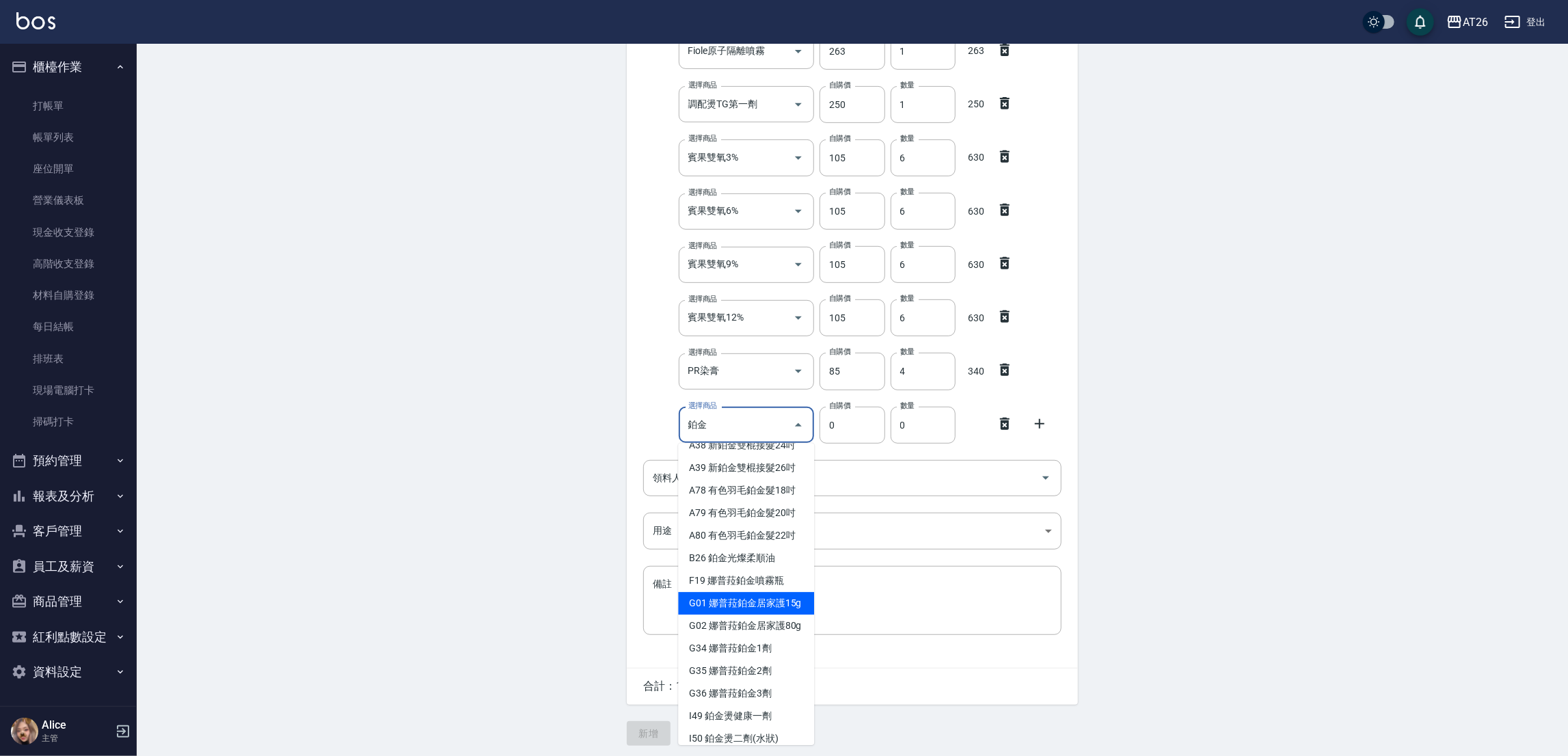
scroll to position [306, 0]
click at [747, 390] on li "A34 新鉑金雙棍接髮16吋" at bounding box center [745, 378] width 136 height 22
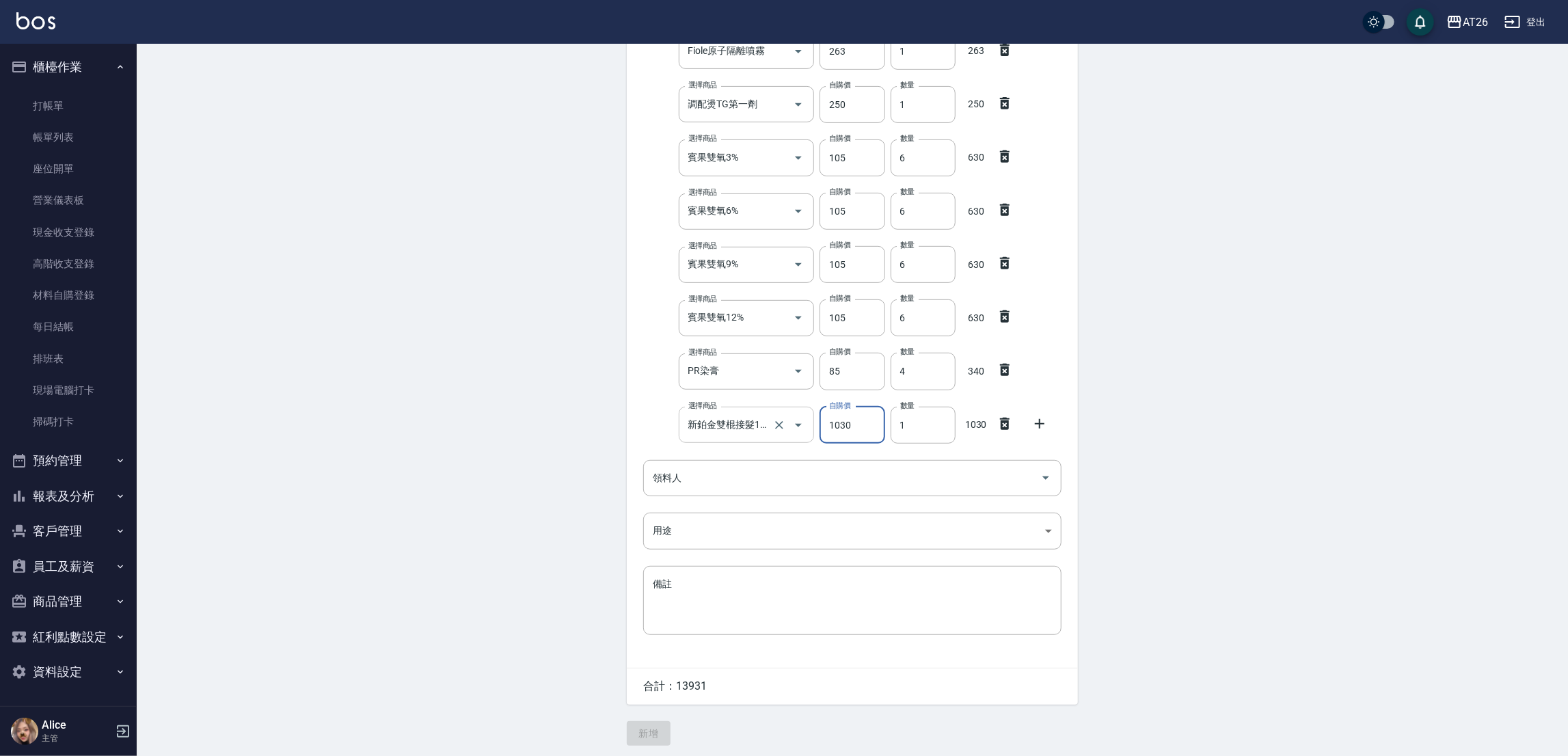
click at [752, 435] on div "新鉑金雙棍接髮16吋 選擇商品" at bounding box center [746, 424] width 136 height 36
click at [747, 423] on input "選擇商品" at bounding box center [736, 424] width 103 height 24
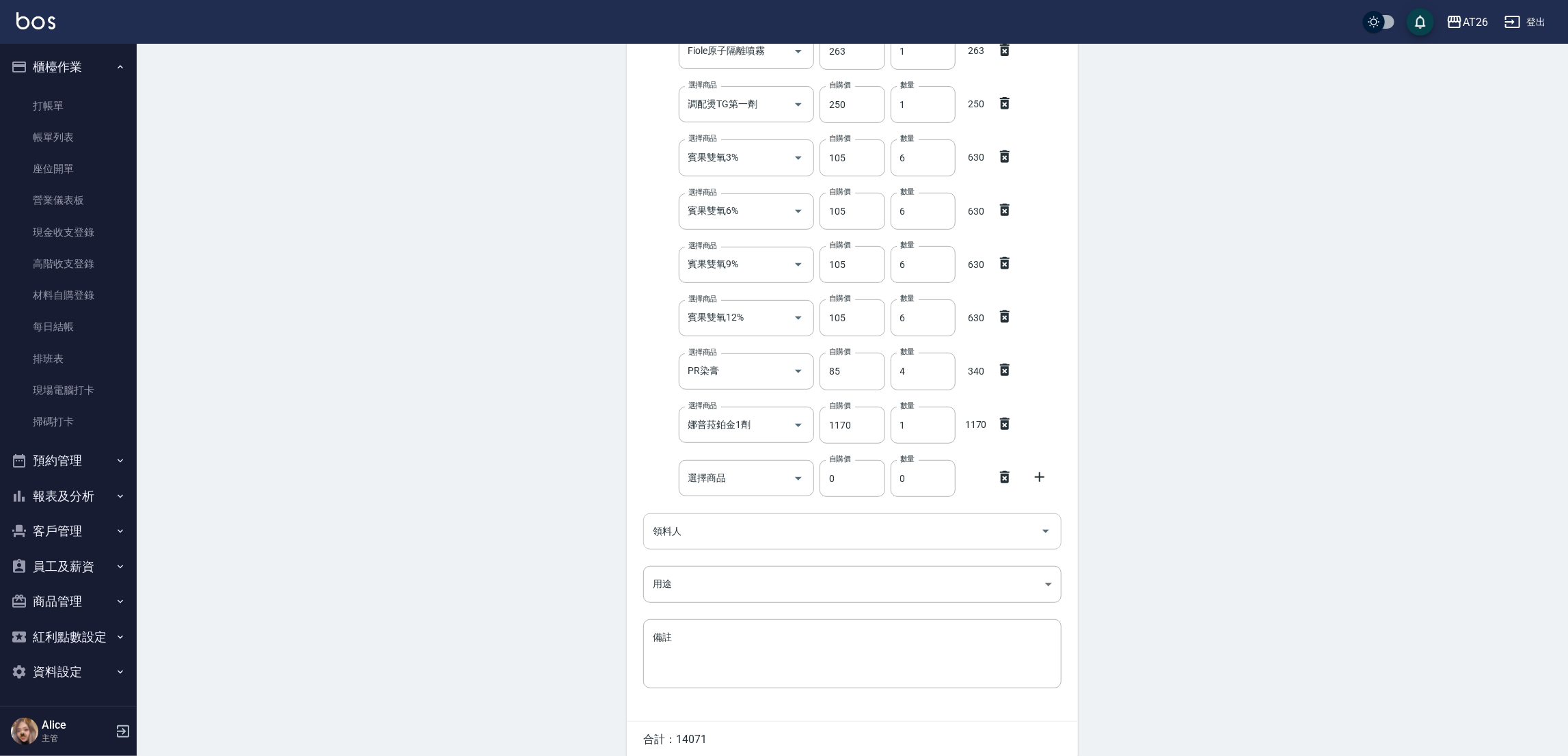
click at [997, 477] on icon at bounding box center [1004, 477] width 16 height 16
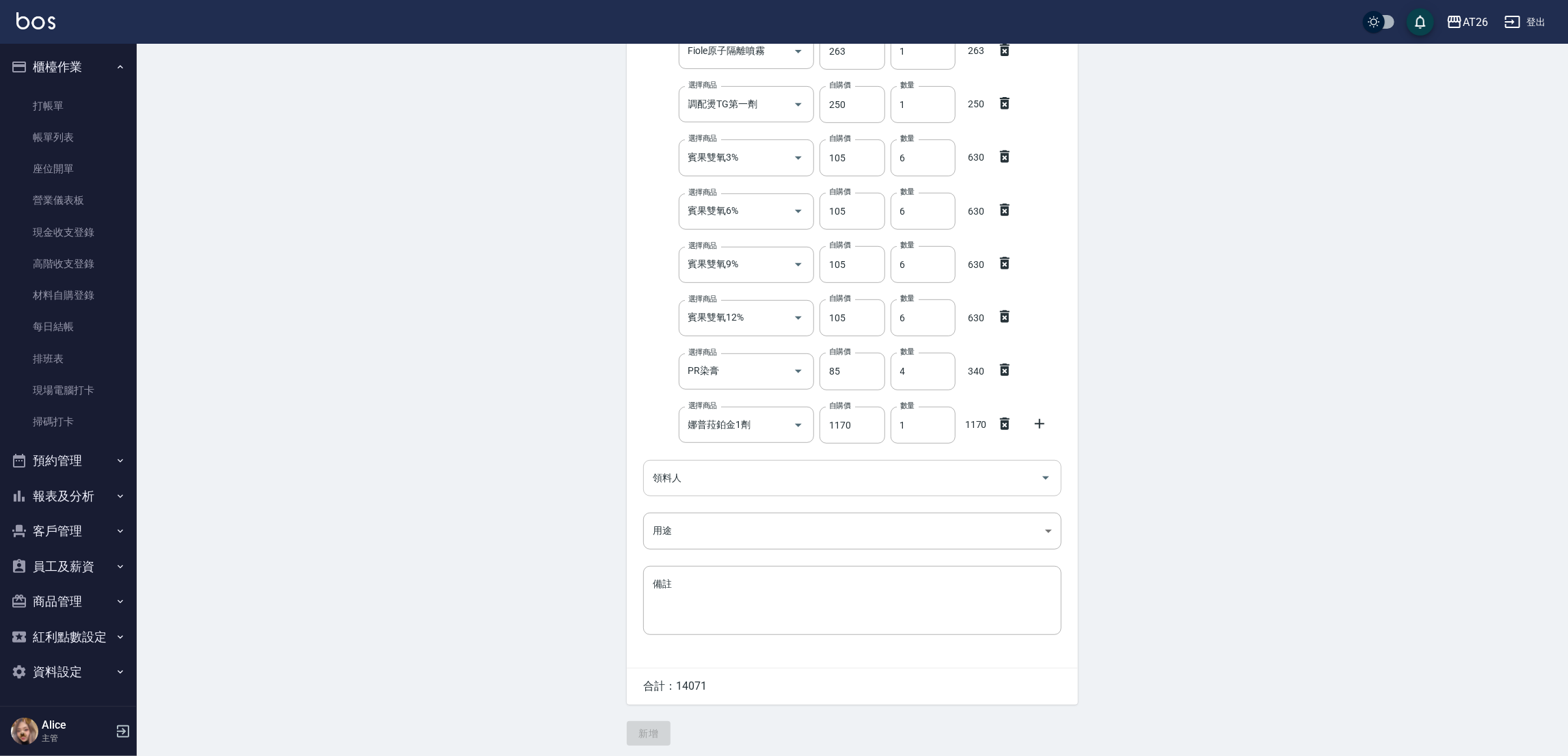
click at [880, 480] on input "領料人" at bounding box center [842, 478] width 386 height 24
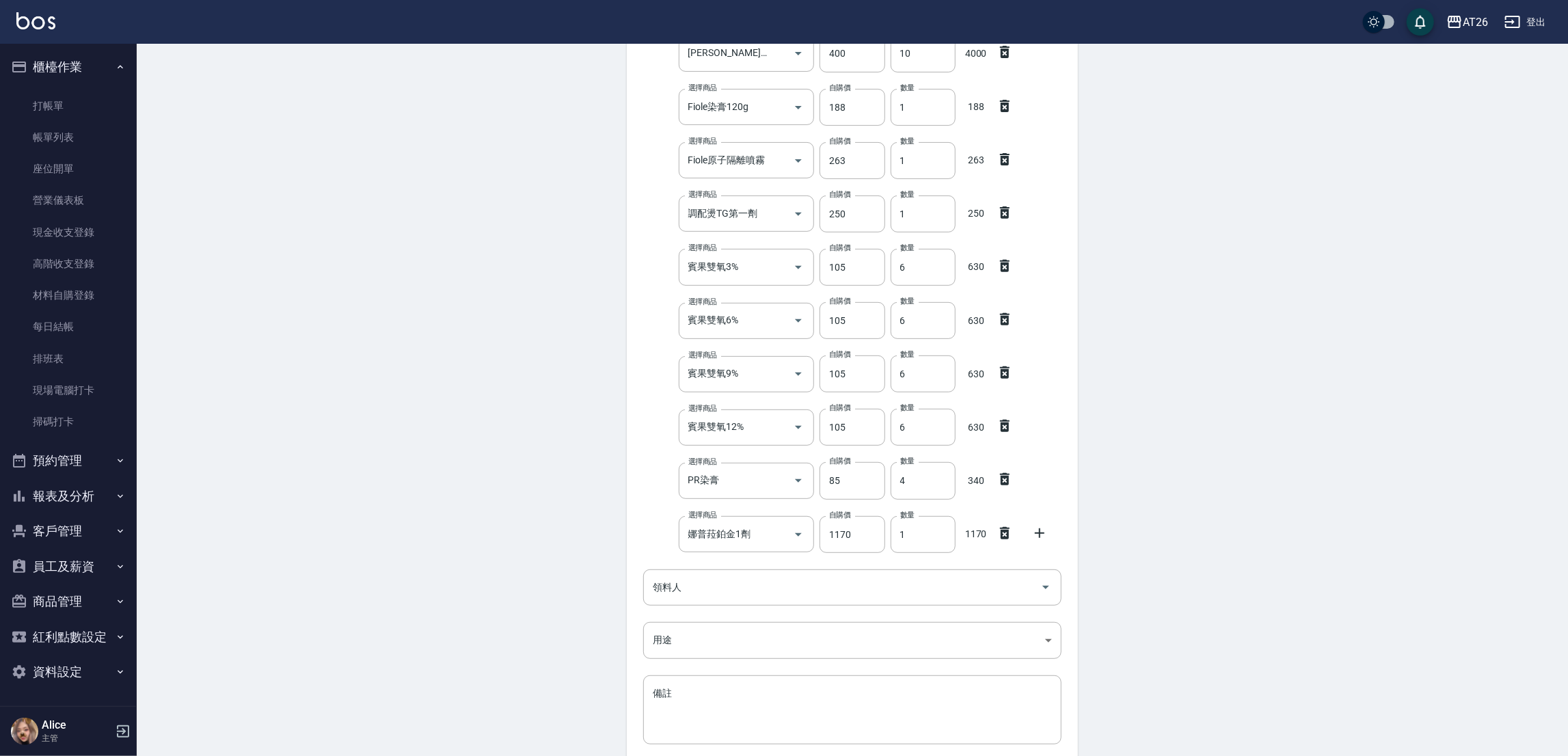
scroll to position [391, 0]
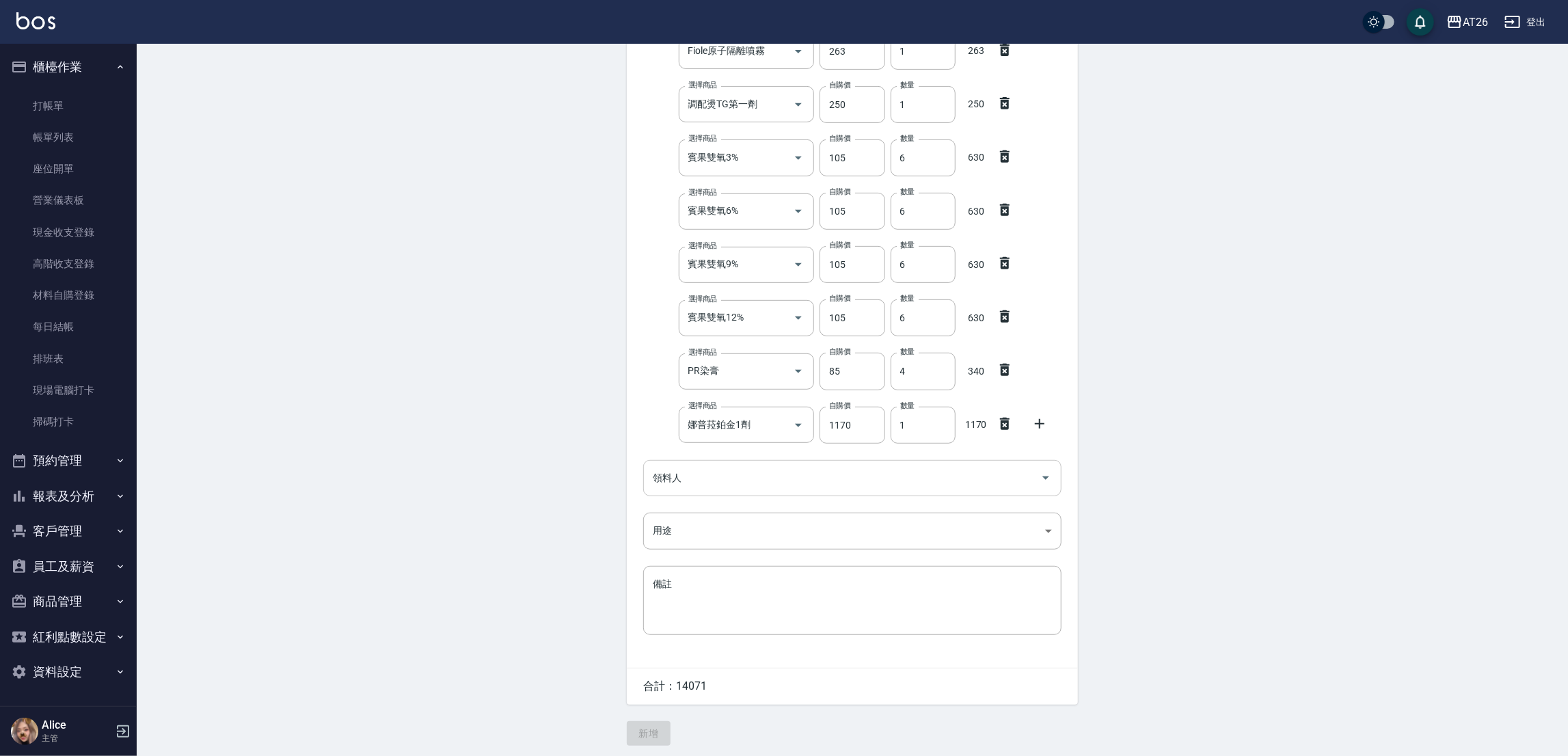
click at [761, 491] on div "領料人" at bounding box center [852, 478] width 419 height 36
drag, startPoint x: 714, startPoint y: 460, endPoint x: 716, endPoint y: 480, distance: 20.1
click at [712, 463] on div "領料人" at bounding box center [852, 478] width 419 height 36
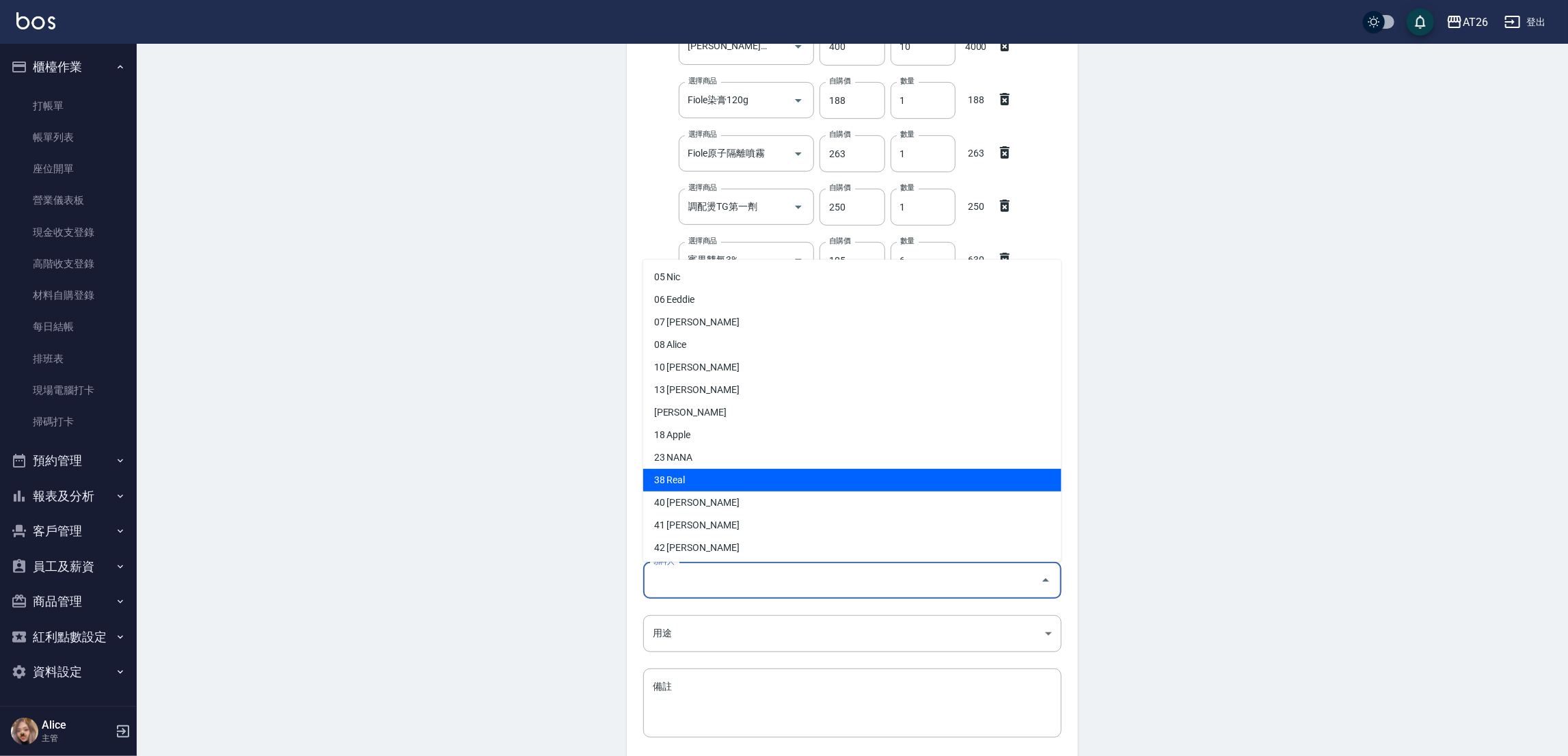
scroll to position [0, 0]
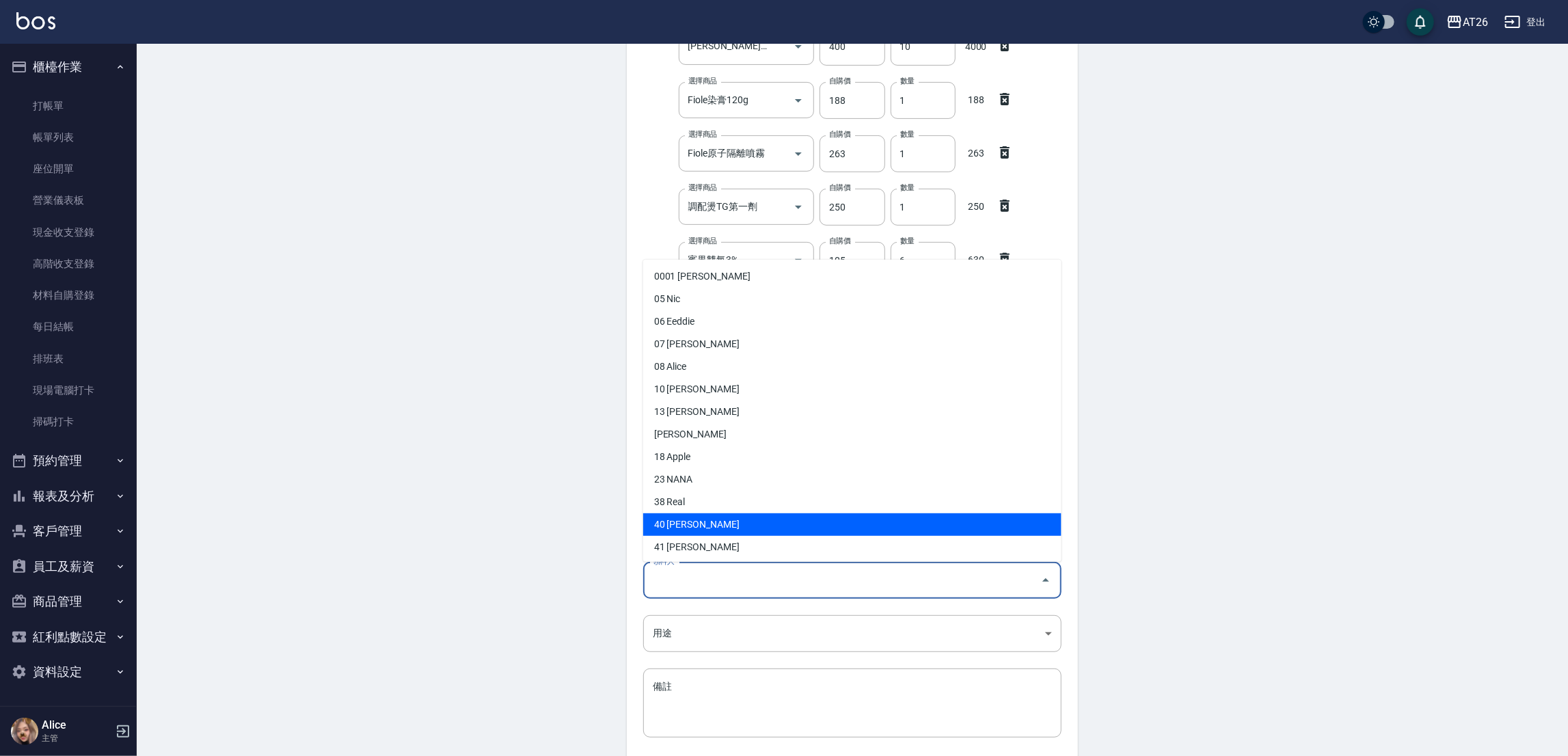
click at [889, 527] on li "40 小綾" at bounding box center [852, 524] width 419 height 22
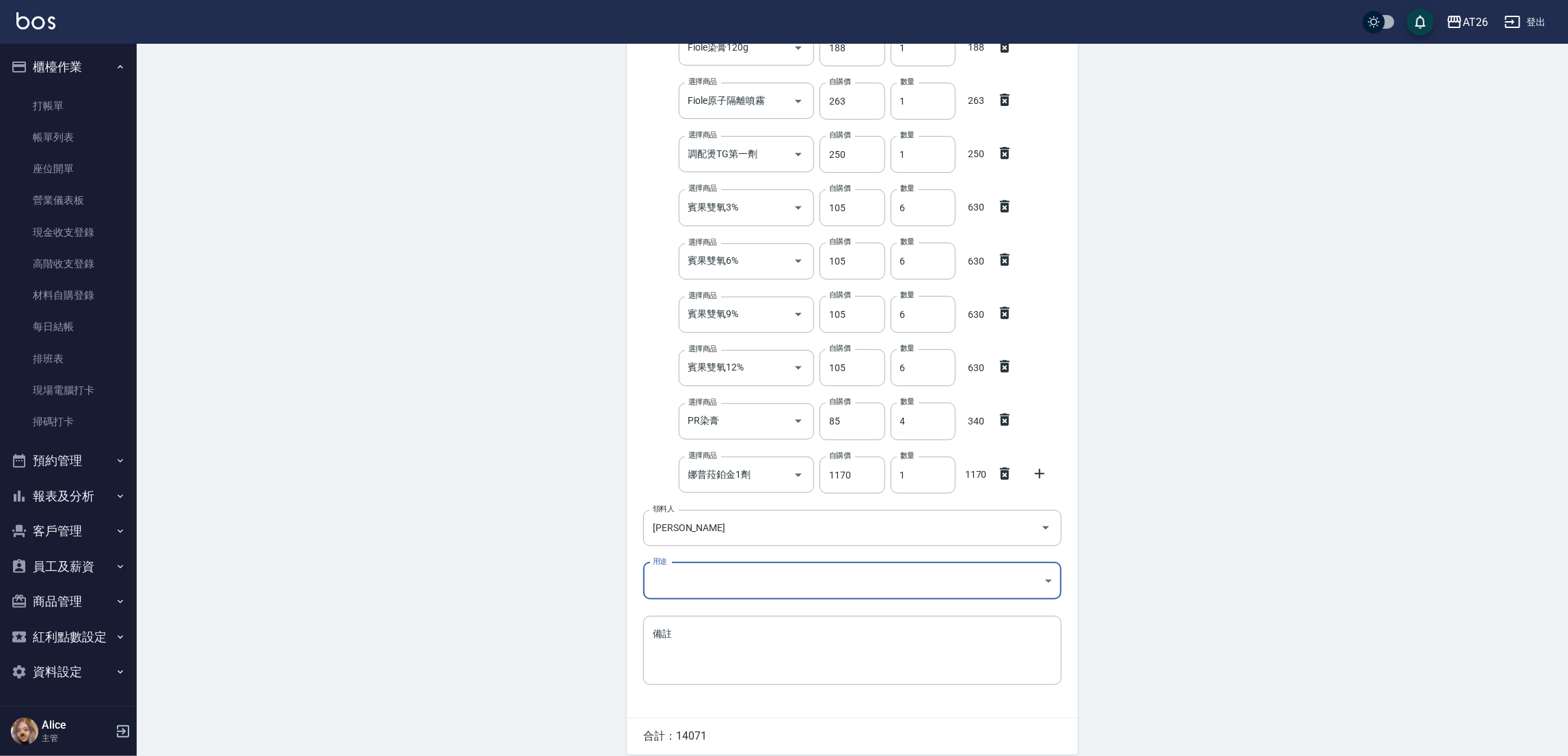
scroll to position [395, 0]
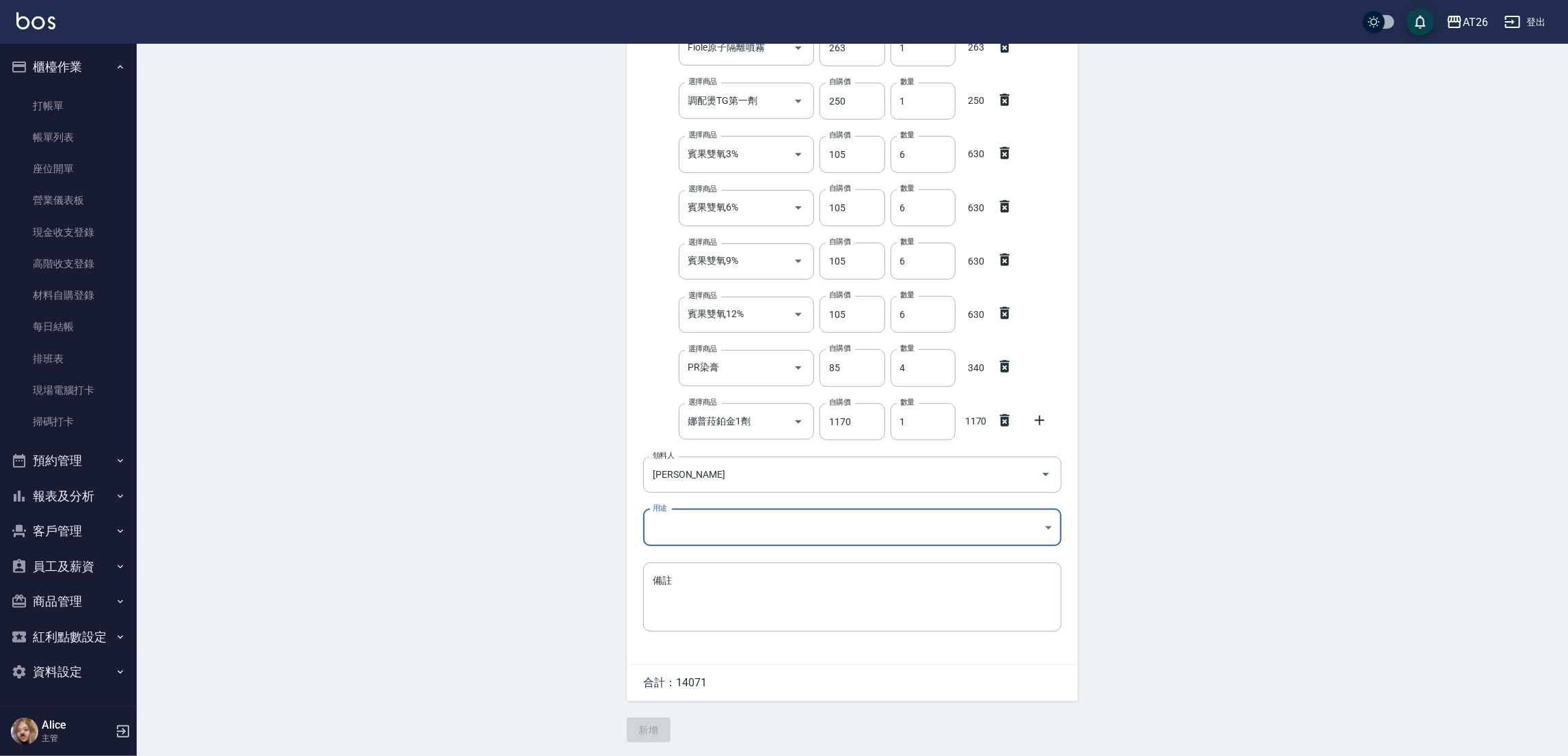
click at [852, 527] on body "AT26 登出 櫃檯作業 打帳單 帳單列表 座位開單 營業儀表板 現金收支登錄 高階收支登錄 材料自購登錄 每日結帳 排班表 現場電腦打卡 掃碼打卡 預約管理…" at bounding box center [784, 181] width 1568 height 1150
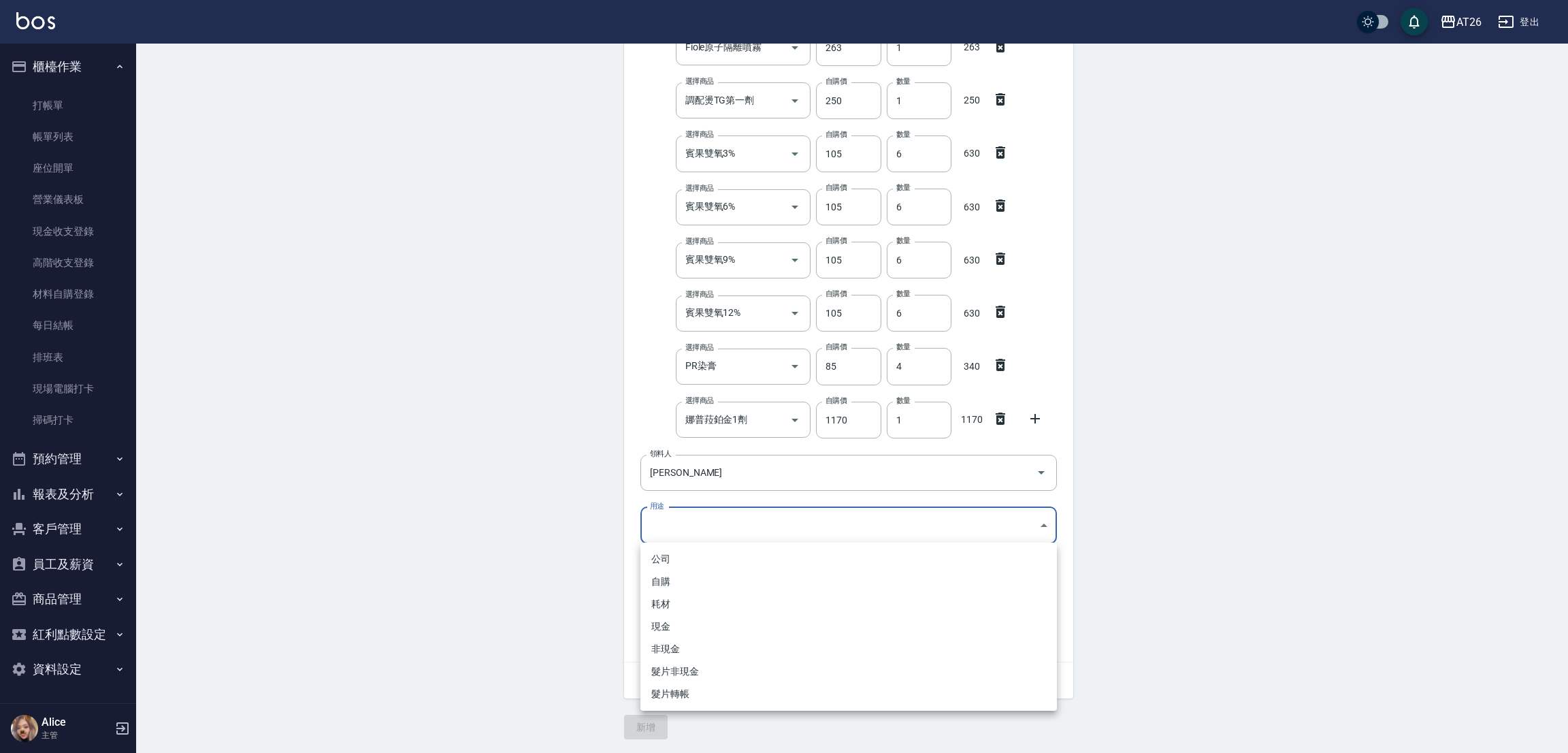
drag, startPoint x: 679, startPoint y: 582, endPoint x: 737, endPoint y: 547, distance: 67.7
click at [679, 582] on li "自購" at bounding box center [848, 581] width 417 height 22
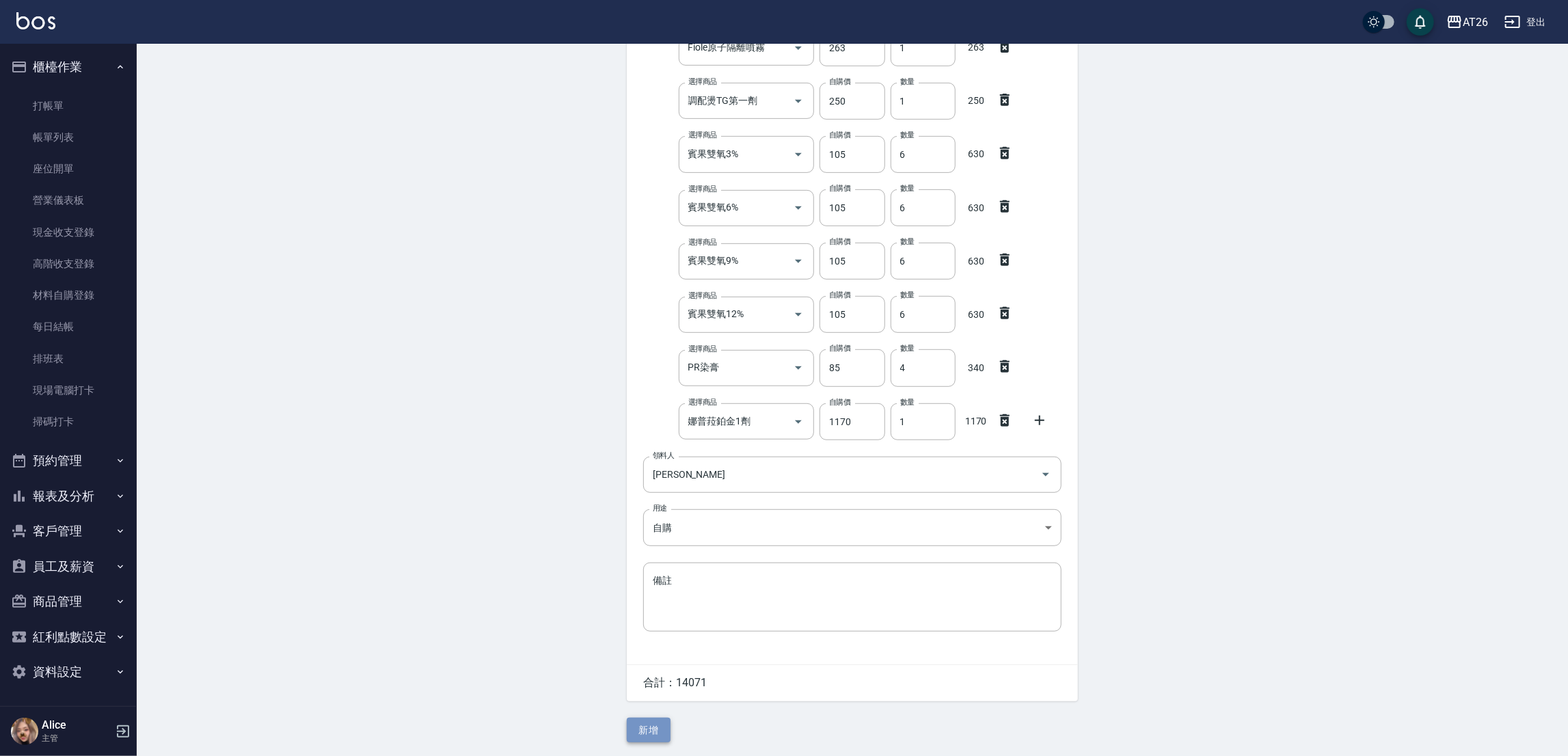
click at [665, 728] on button "新增" at bounding box center [648, 730] width 44 height 25
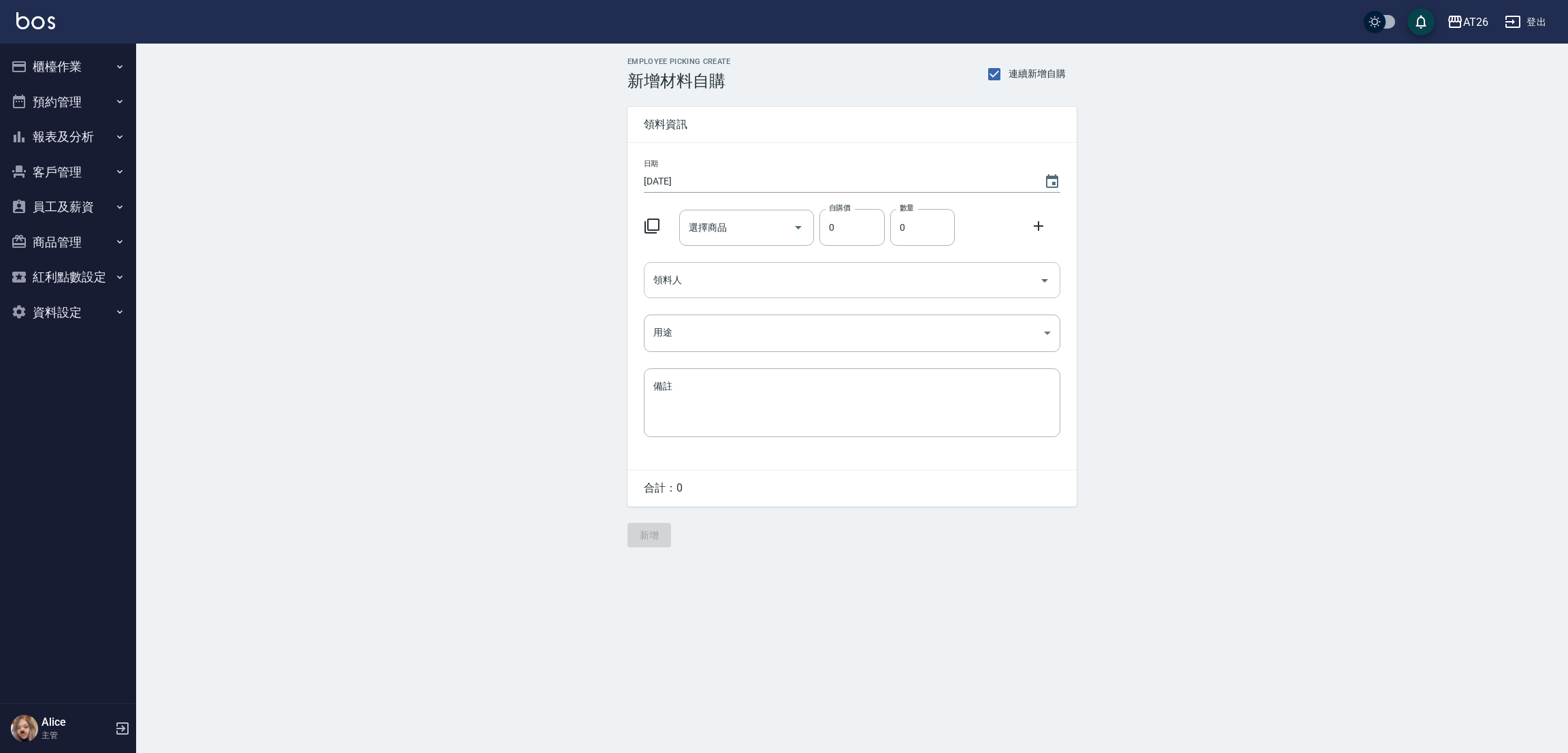
click at [773, 275] on input "領料人" at bounding box center [841, 280] width 384 height 24
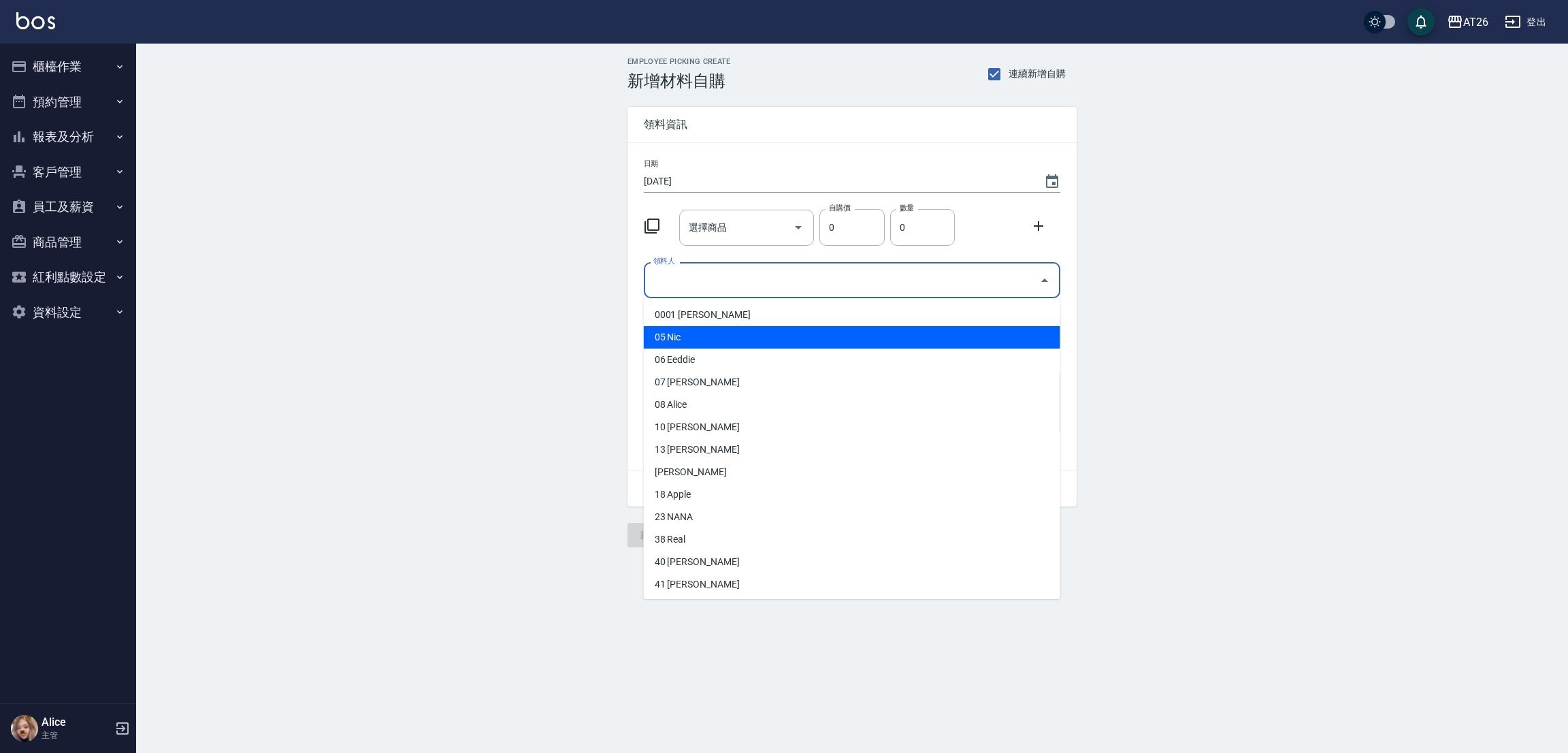
click at [732, 330] on li "05 Nic" at bounding box center [852, 337] width 417 height 22
type input "Nic"
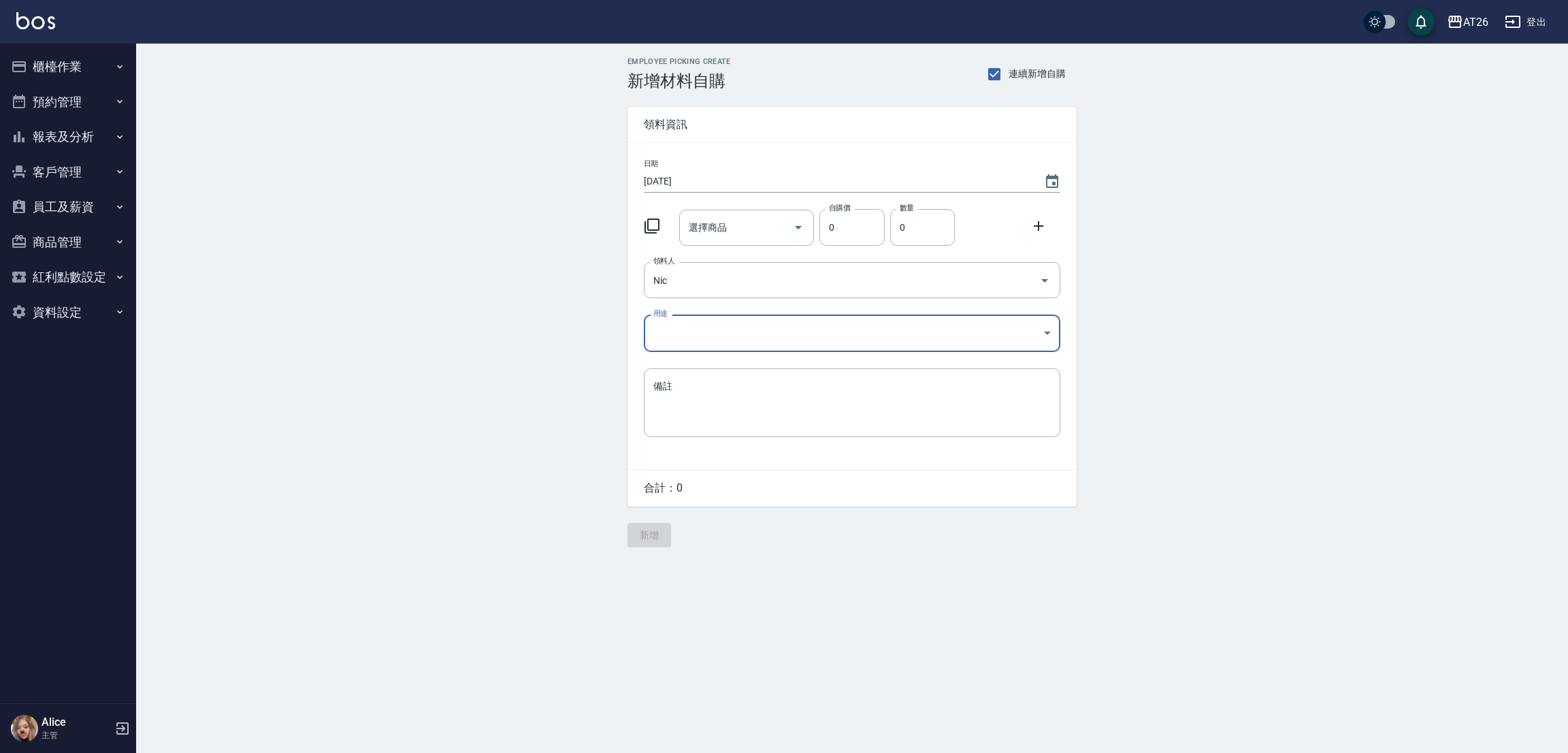
click at [736, 334] on body "AT26 登出 櫃檯作業 打帳單 帳單列表 座位開單 營業儀表板 現金收支登錄 高階收支登錄 材料自購登錄 每日結帳 排班表 現場電腦打卡 掃碼打卡 預約管理…" at bounding box center [784, 376] width 1568 height 753
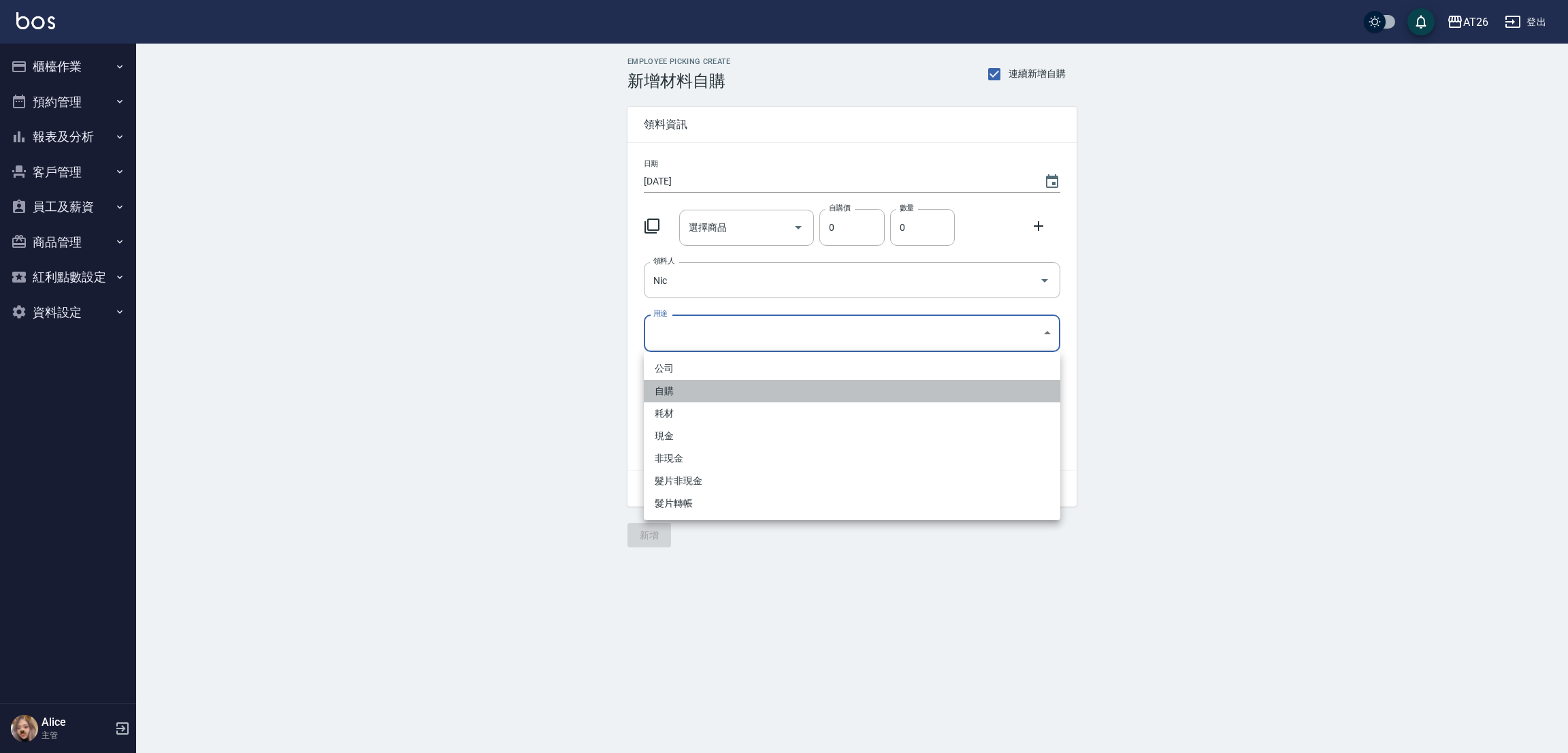
click at [728, 383] on li "自購" at bounding box center [852, 390] width 417 height 22
type input "自購"
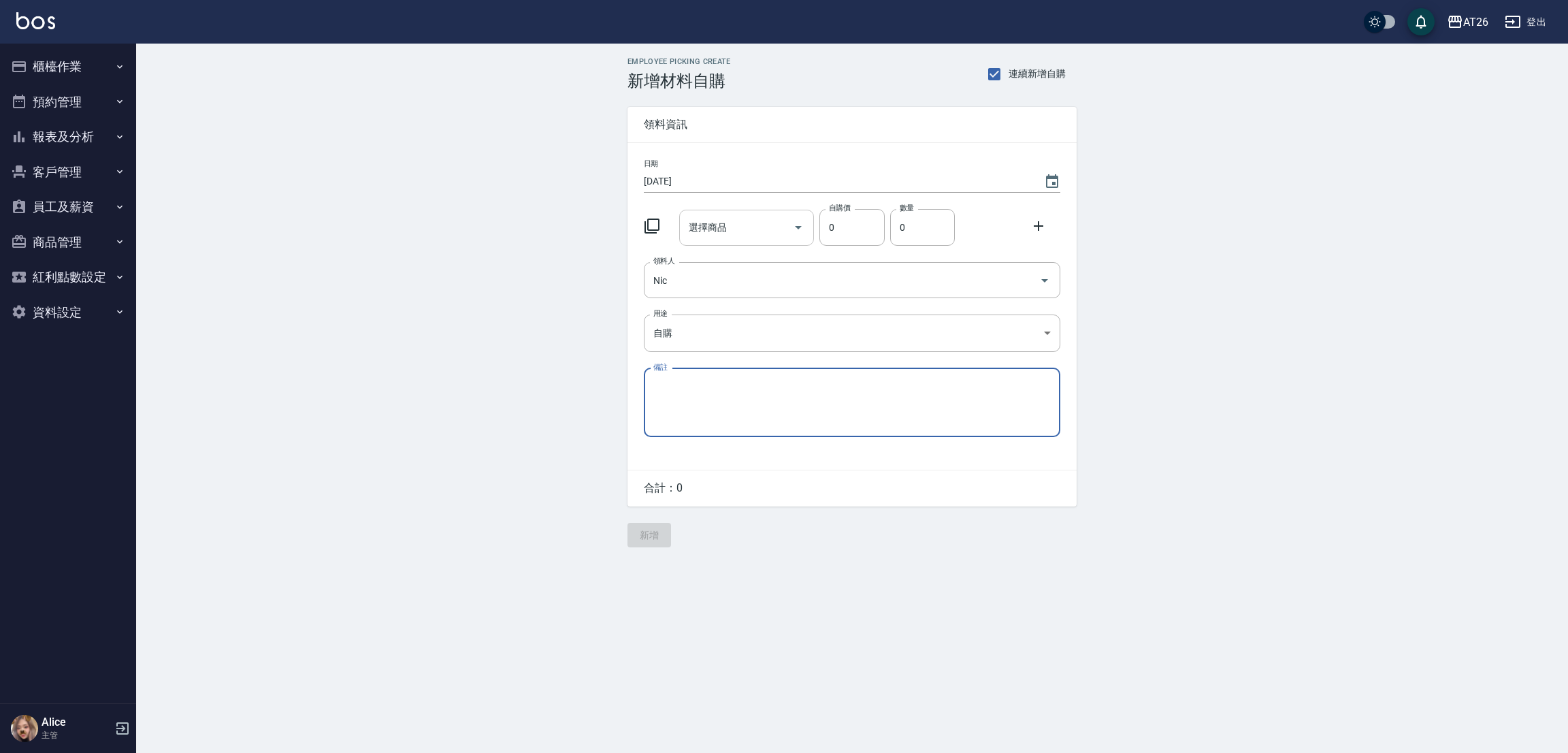
click at [742, 229] on input "選擇商品" at bounding box center [736, 227] width 103 height 24
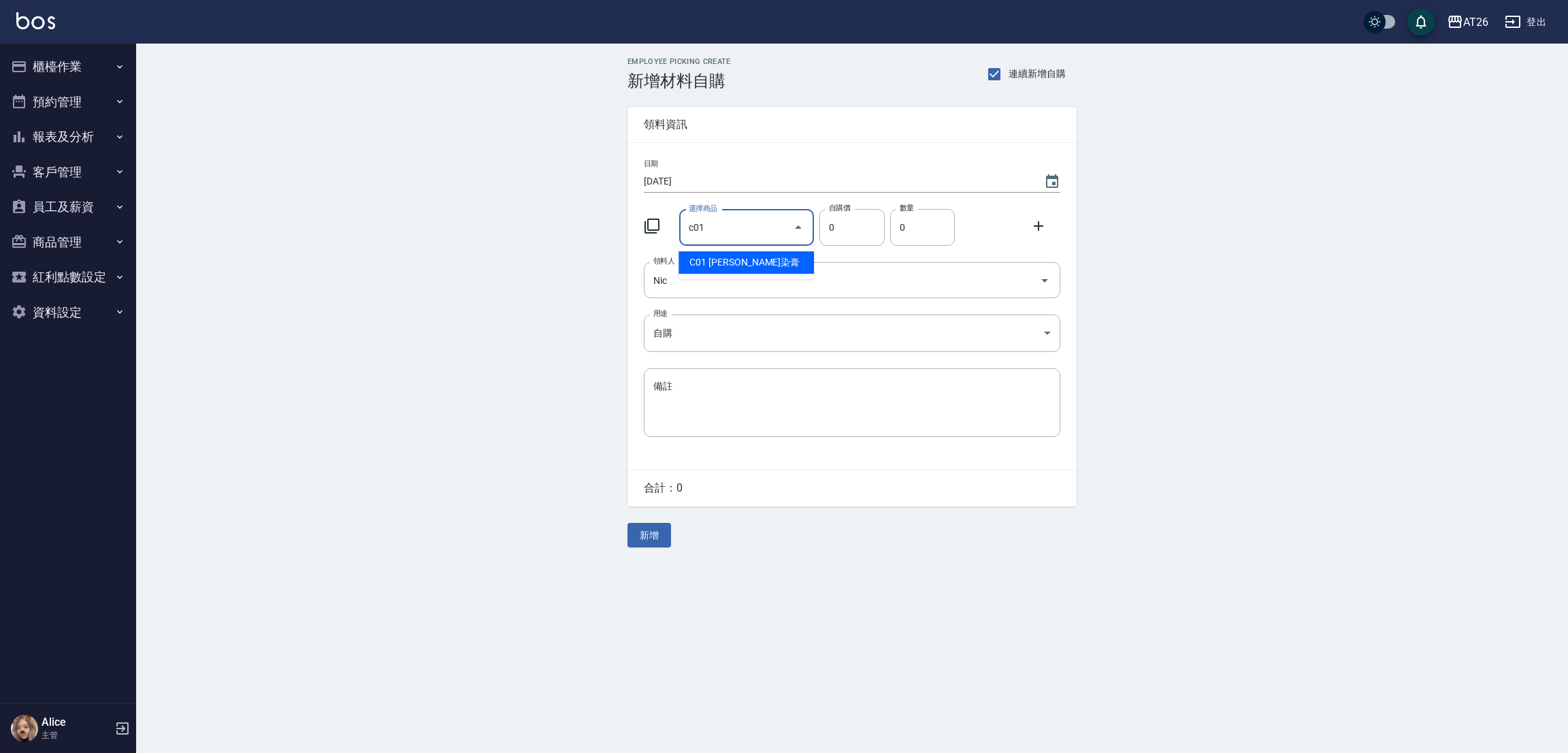
type input "里歐染膏"
type input "90"
type input "14"
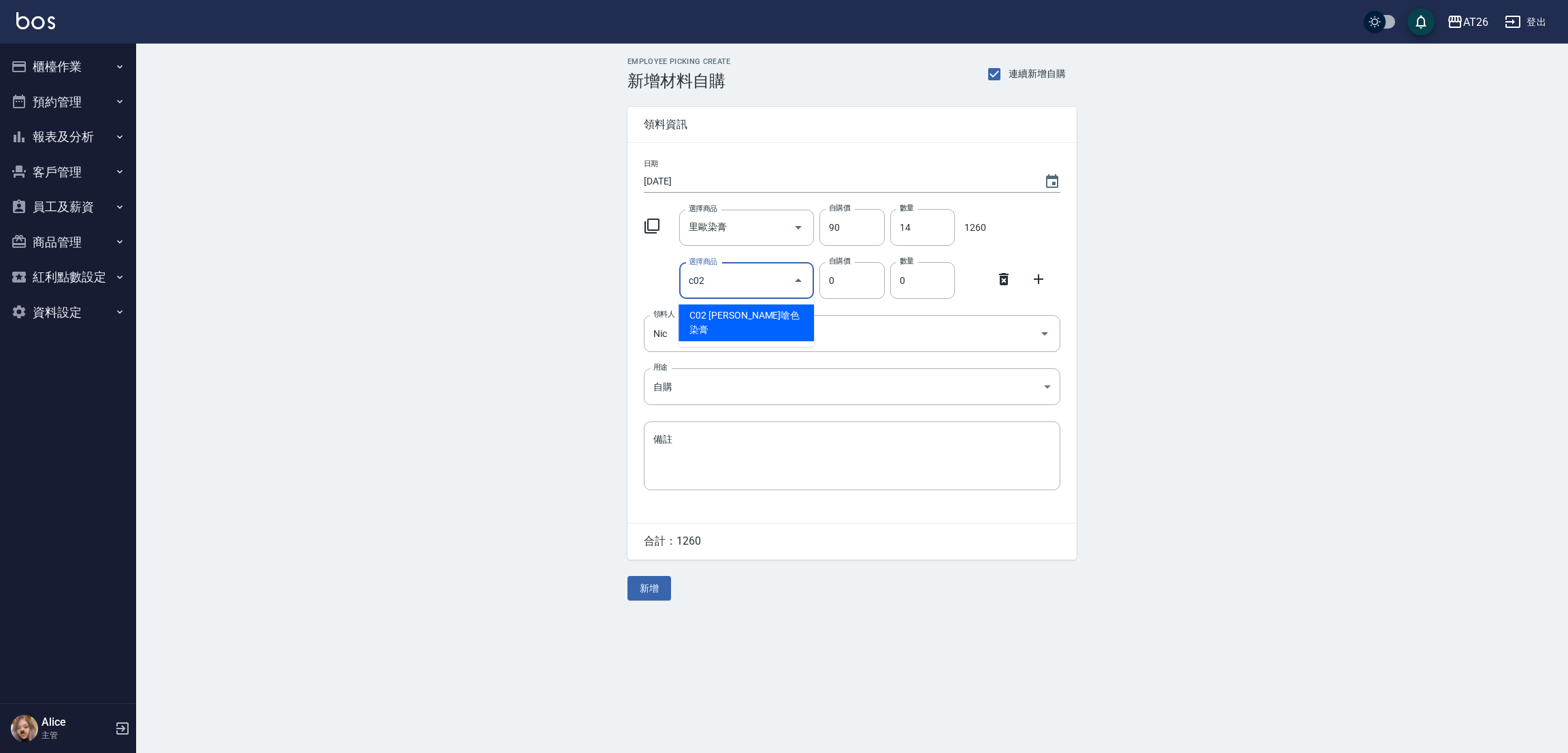
type input "[PERSON_NAME]嗆色染膏"
type input "120"
type input "10"
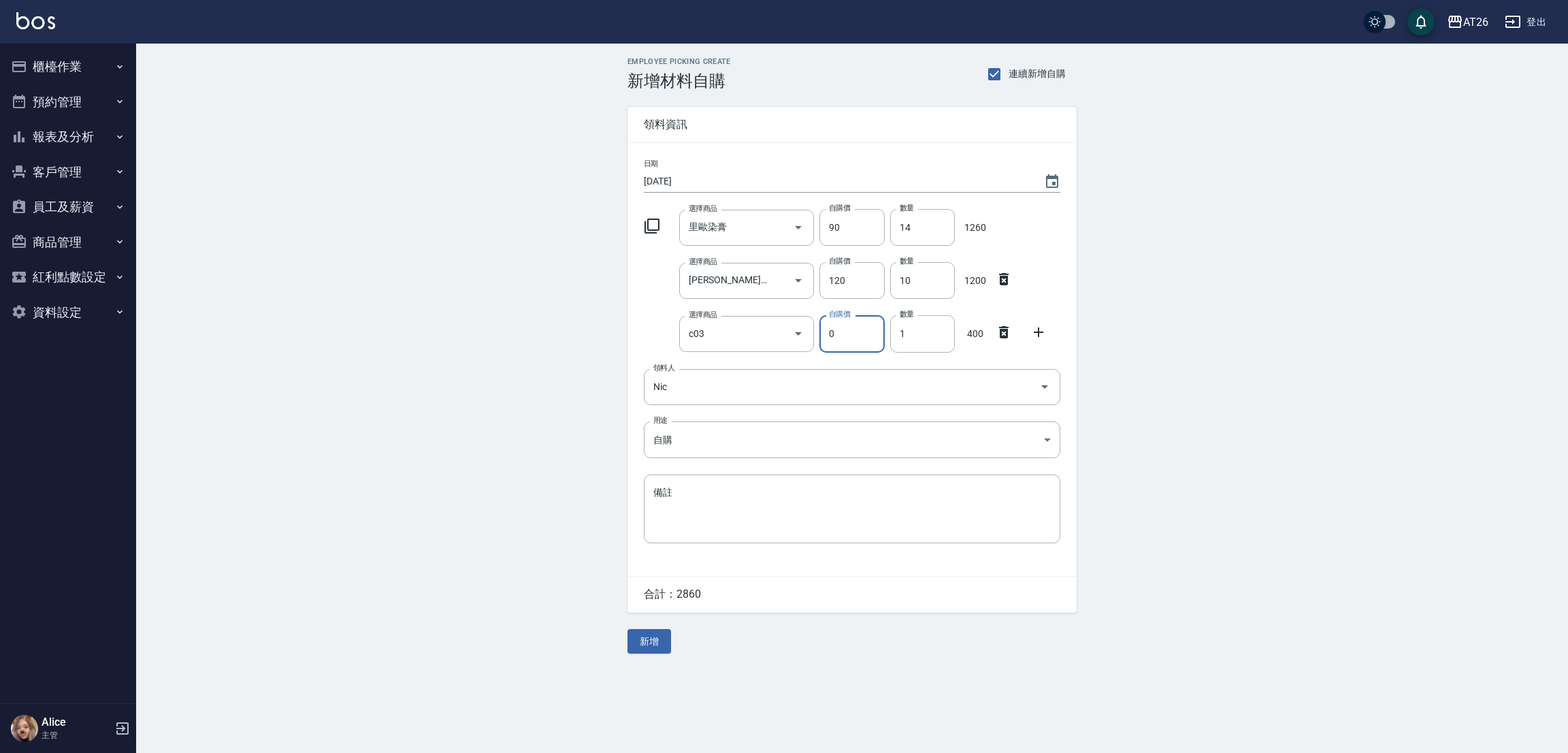
type input "[PERSON_NAME]漂粉"
type input "400"
type input "1"
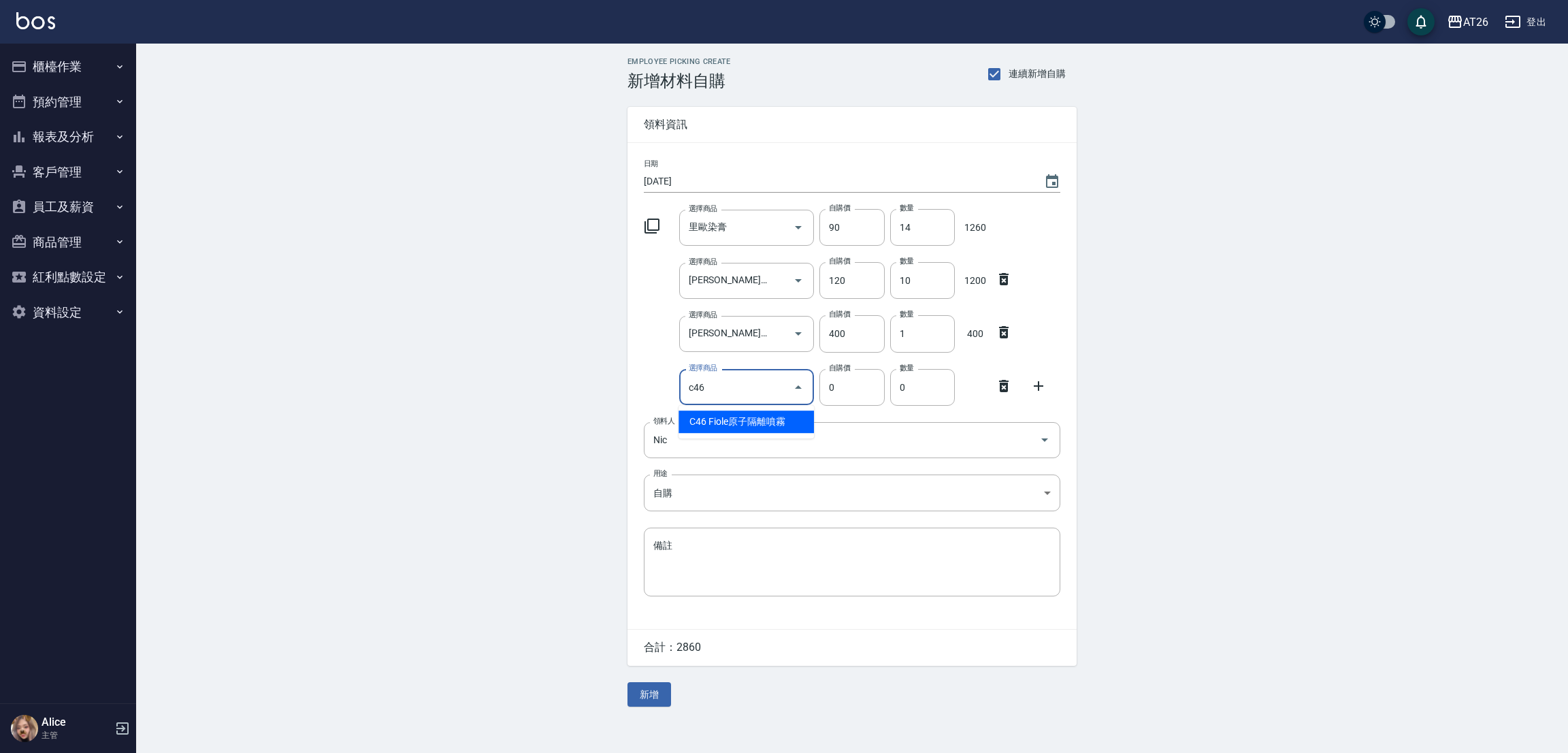
type input "c46"
type input "263"
type input "Fiole原子隔離噴霧"
type input "3"
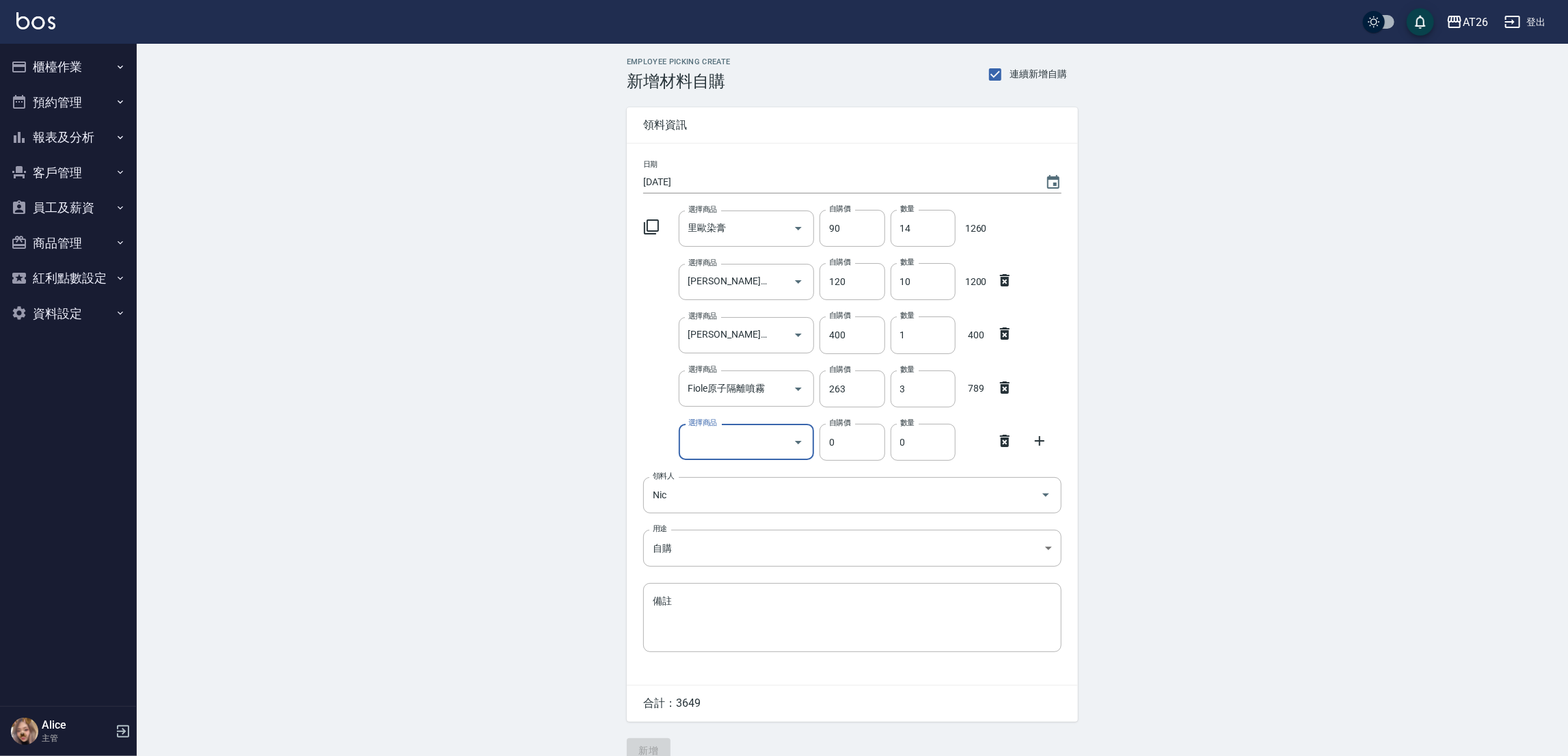
type input "f"
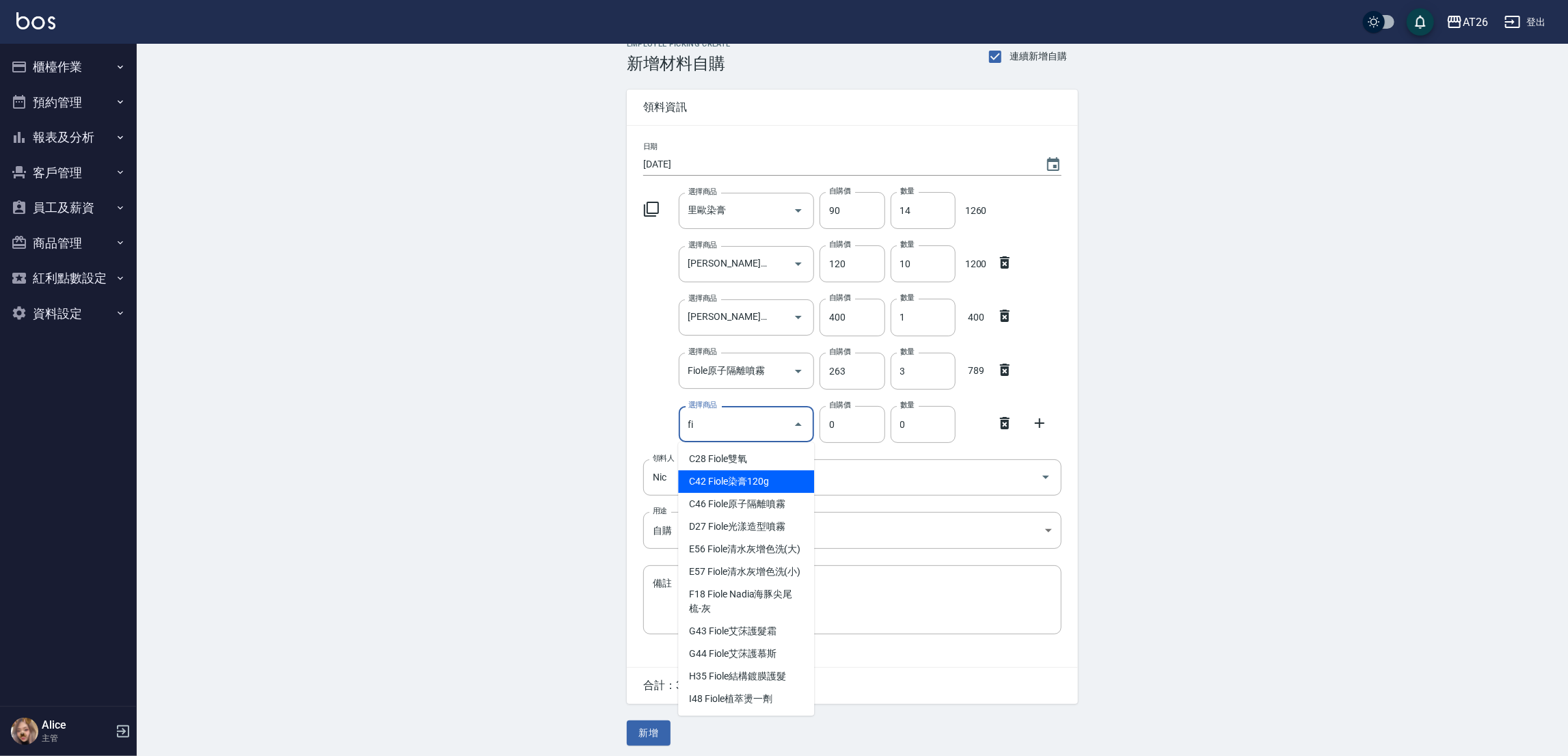
scroll to position [22, 0]
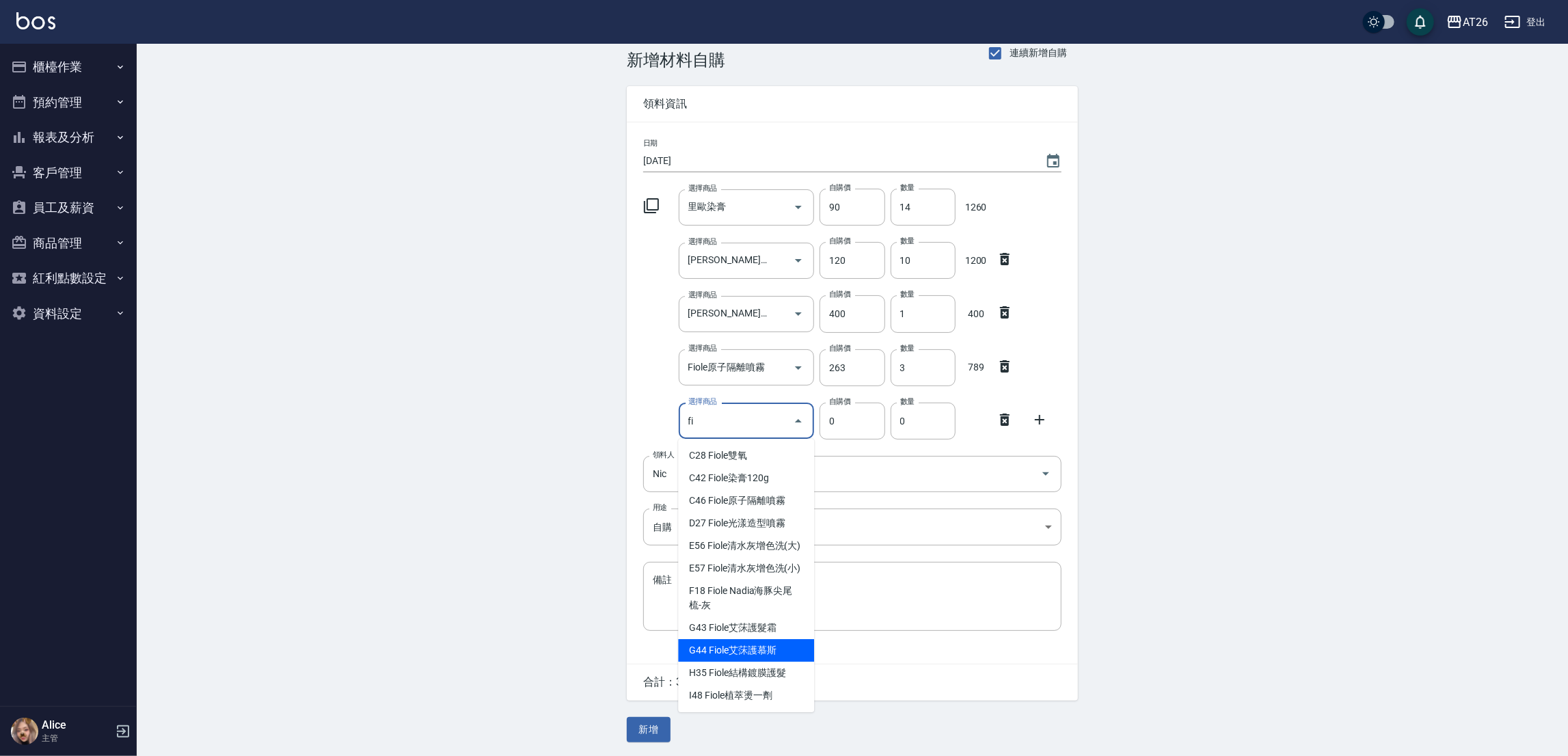
type input "f"
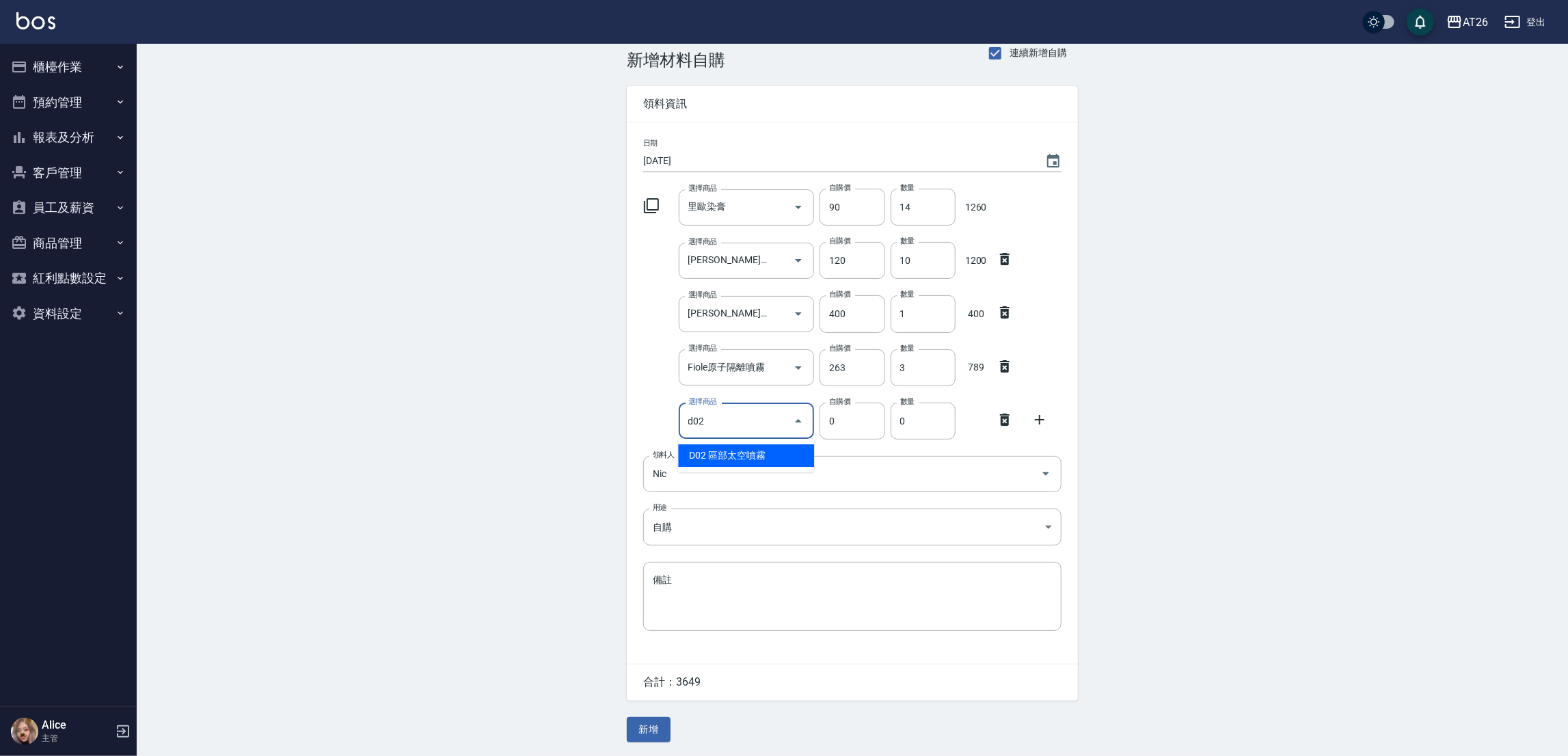
type input "區部太空噴霧"
type input "150"
type input "2"
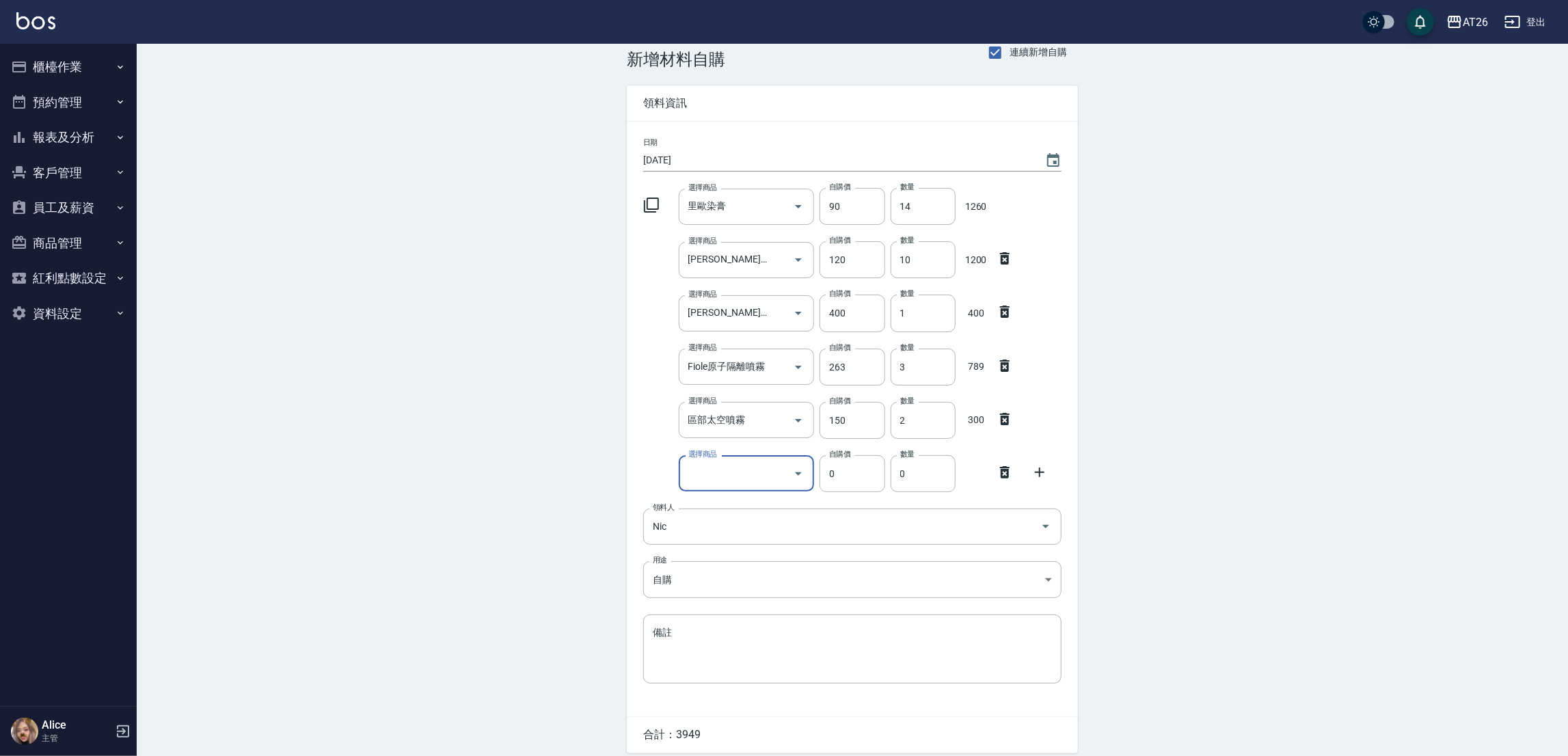
type input "6"
type input "q"
click at [755, 505] on li "D15 明佳麗6號泡沫" at bounding box center [745, 508] width 136 height 22
type input "明佳麗6號泡沫"
type input "327"
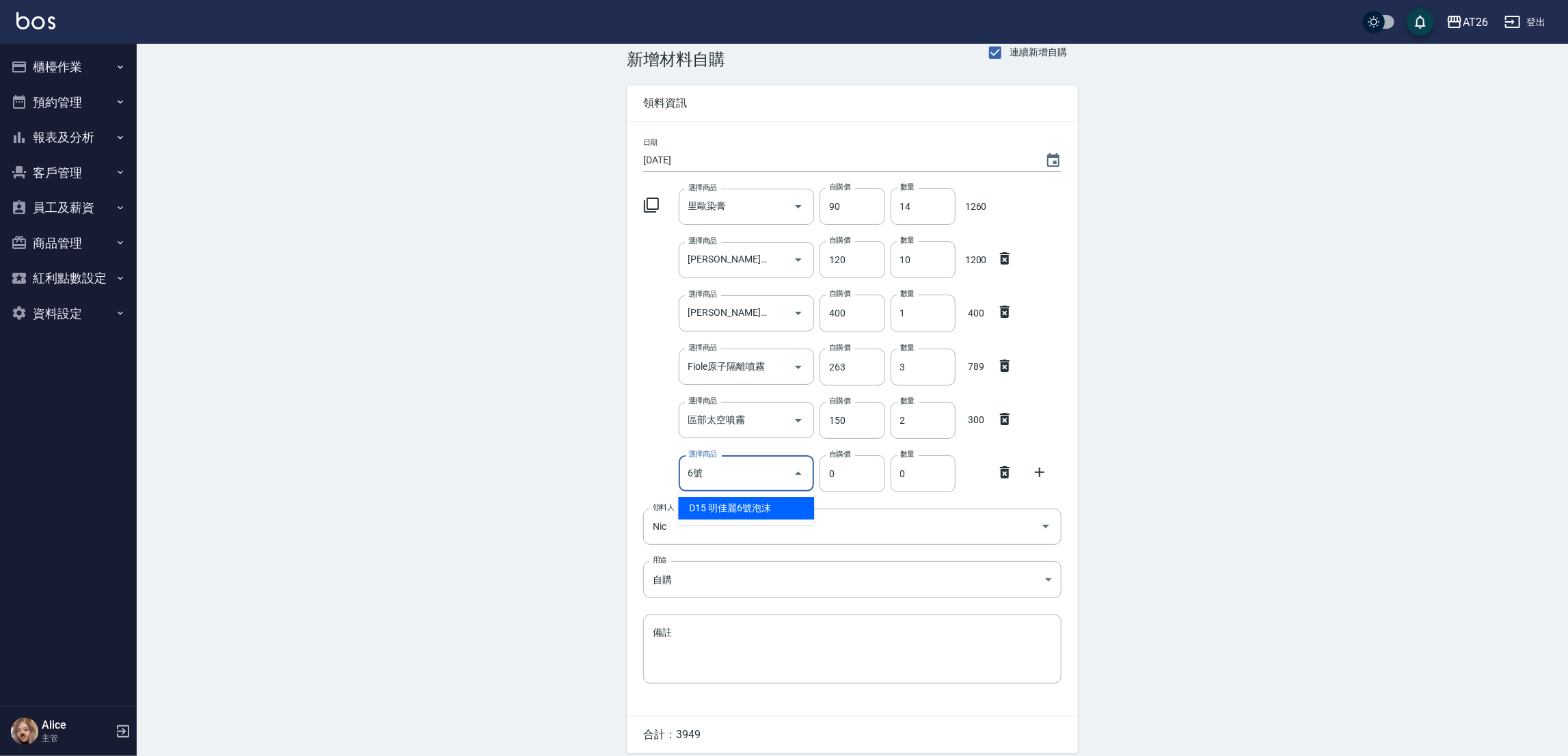
type input "1"
click at [724, 470] on input "明佳麗6號泡沫" at bounding box center [727, 473] width 85 height 24
click at [721, 509] on li "D15 明佳麗6號泡沫" at bounding box center [745, 508] width 136 height 22
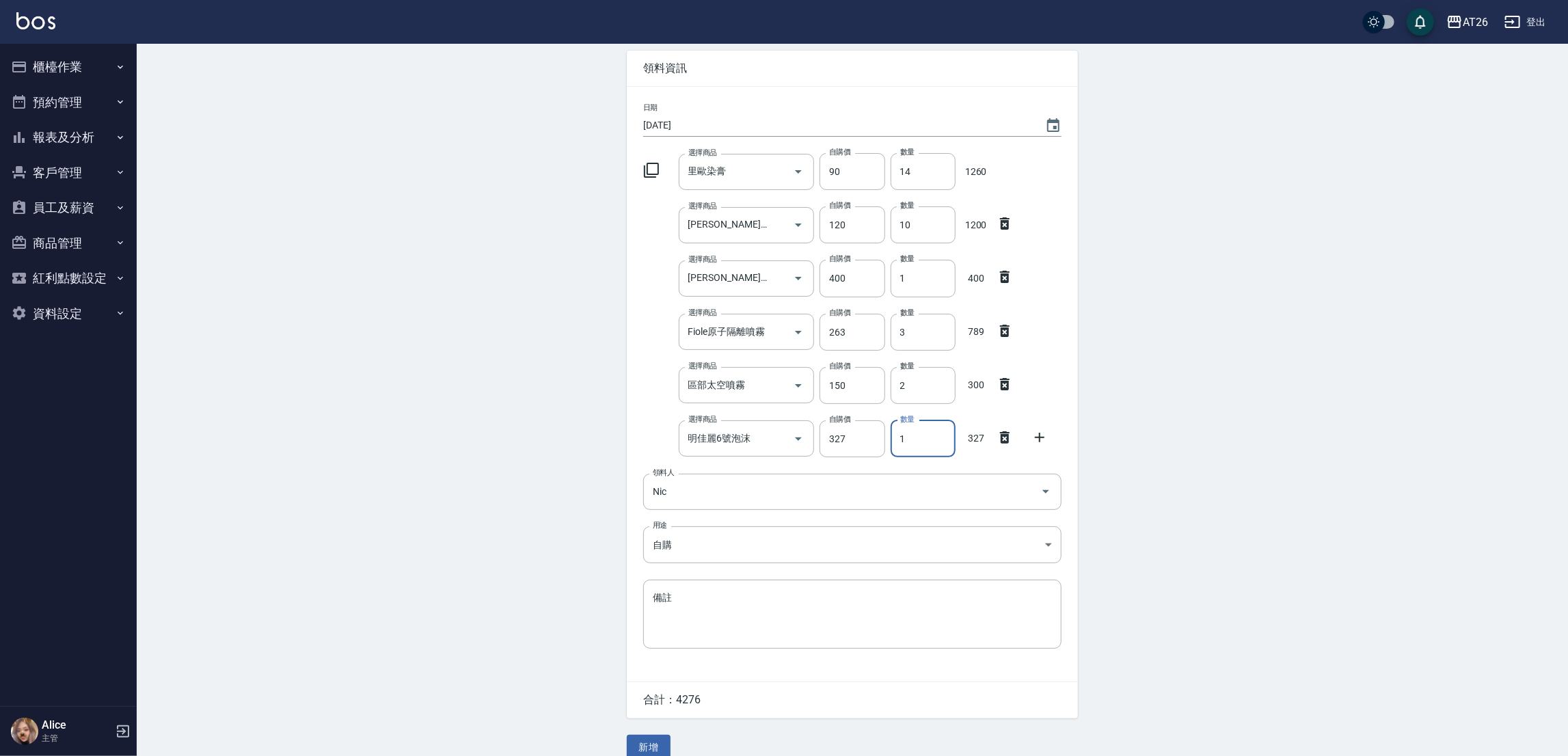
scroll to position [75, 0]
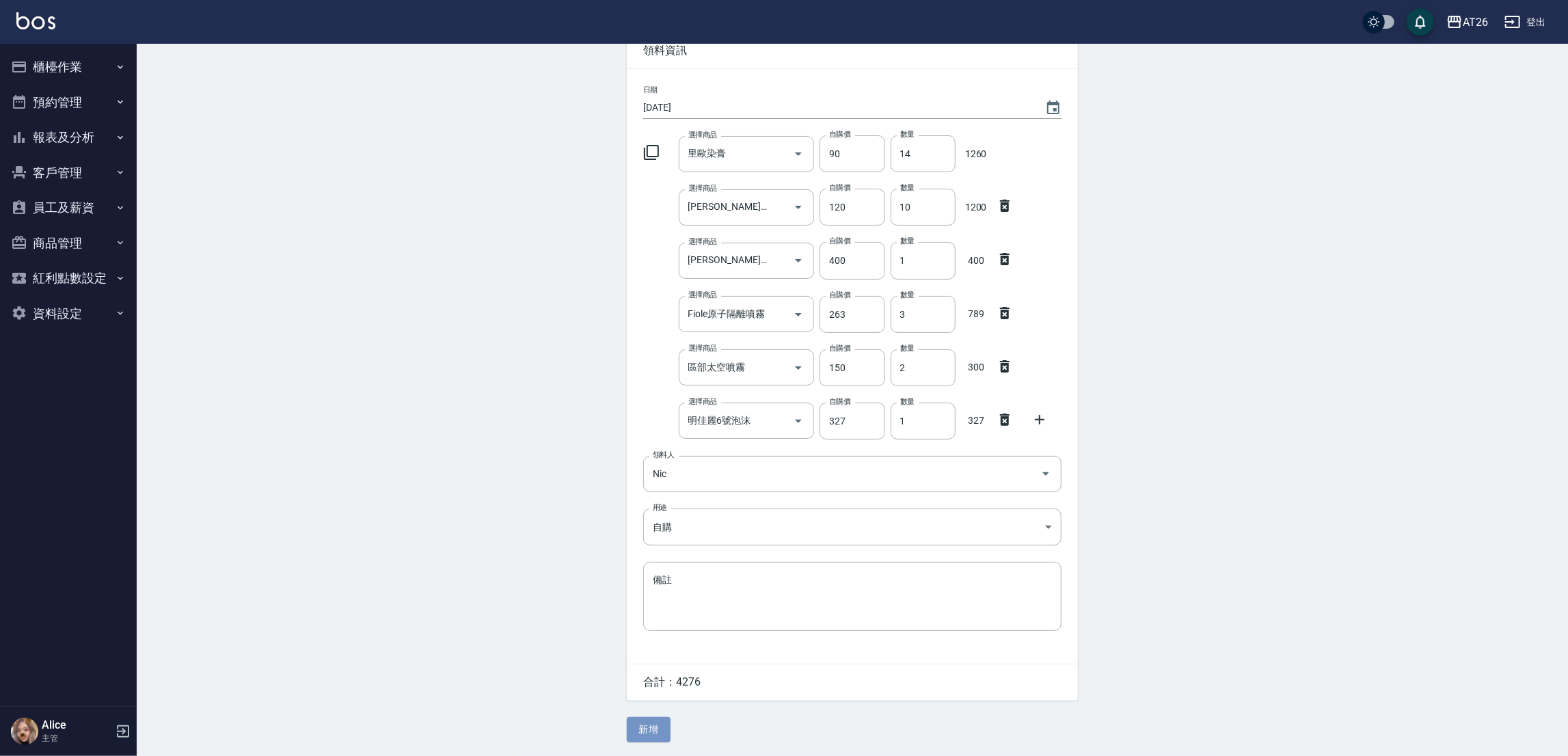
click at [634, 728] on button "新增" at bounding box center [648, 730] width 44 height 25
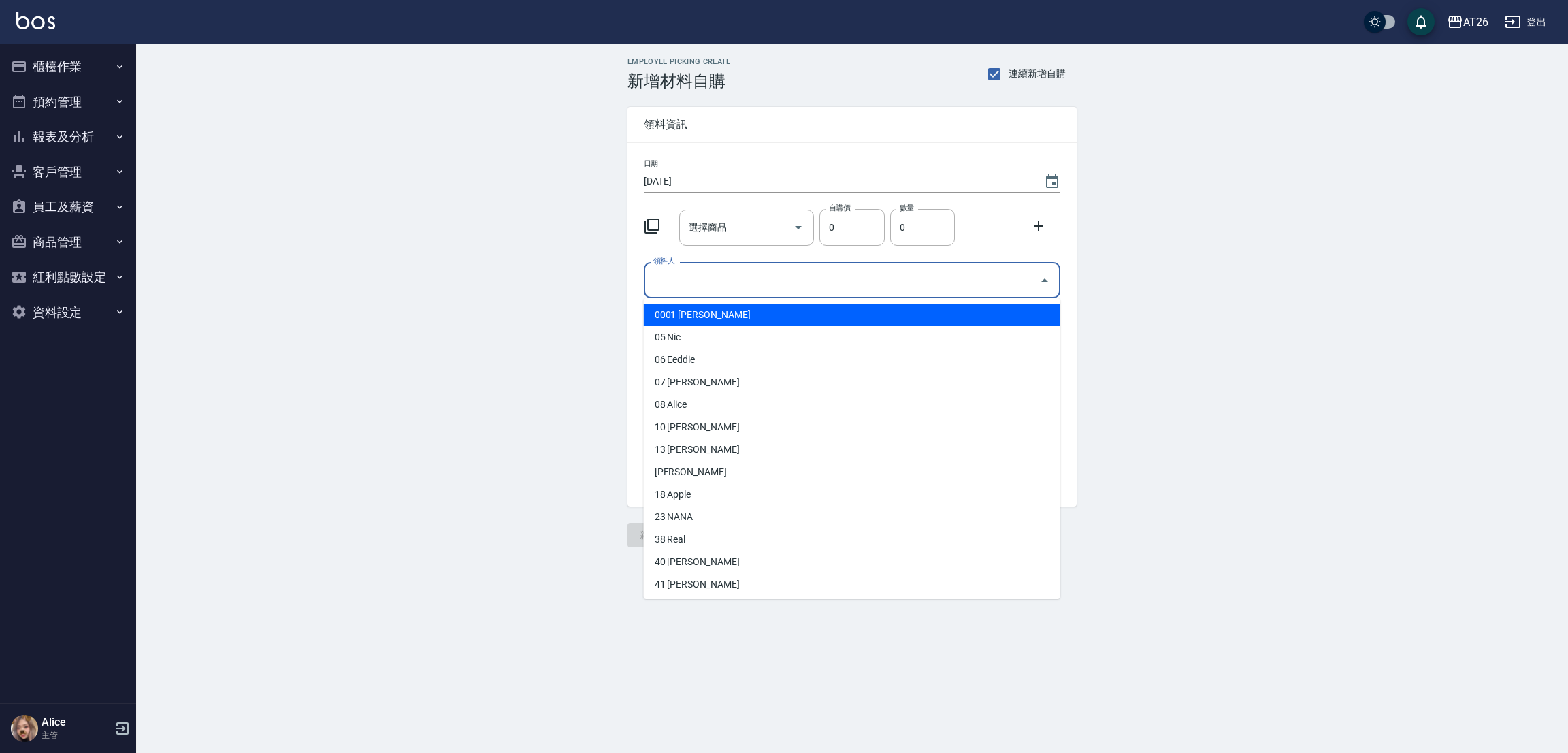
click at [758, 291] on input "領料人" at bounding box center [841, 280] width 384 height 24
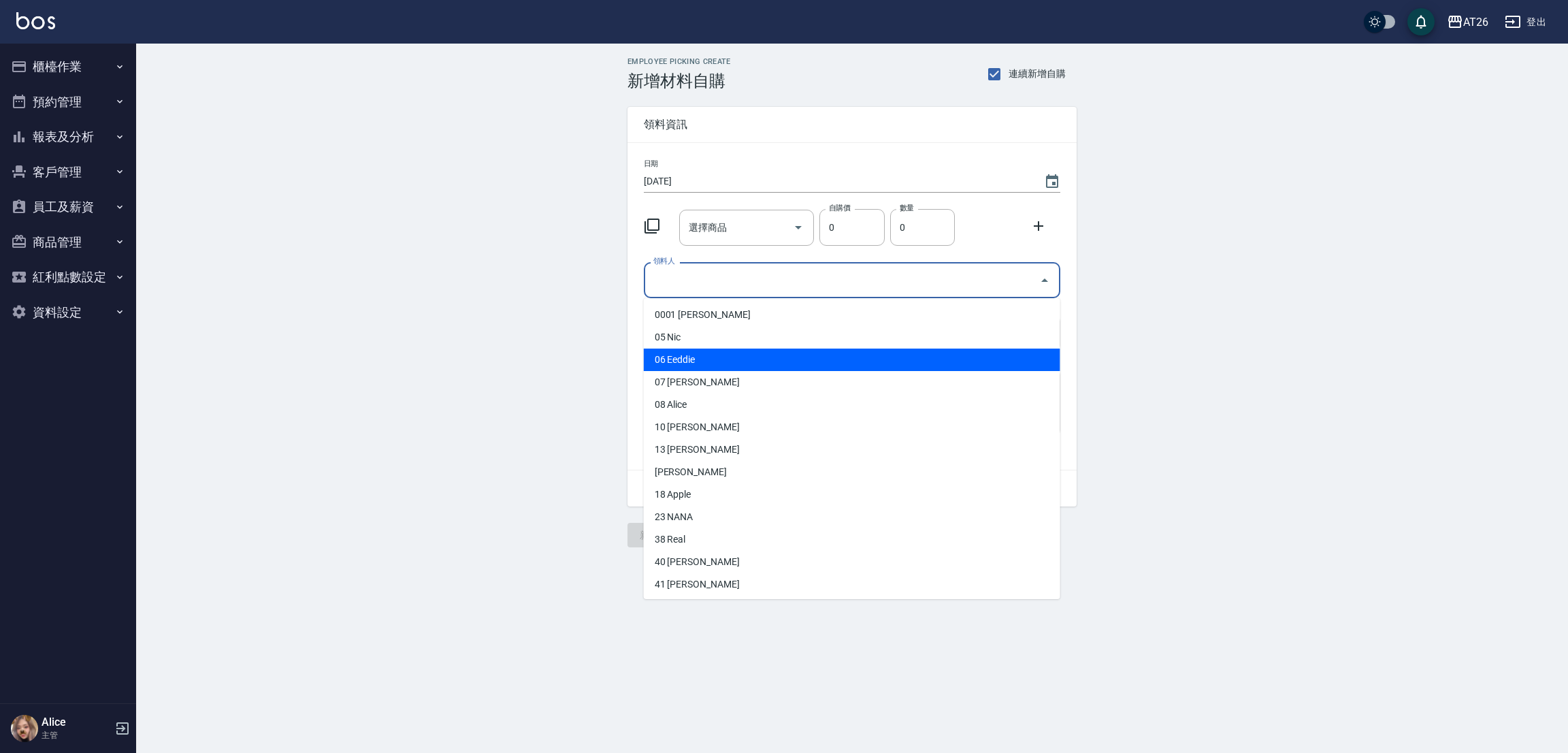
click at [698, 367] on li "06 Eeddie" at bounding box center [852, 359] width 417 height 22
type input "Eeddie"
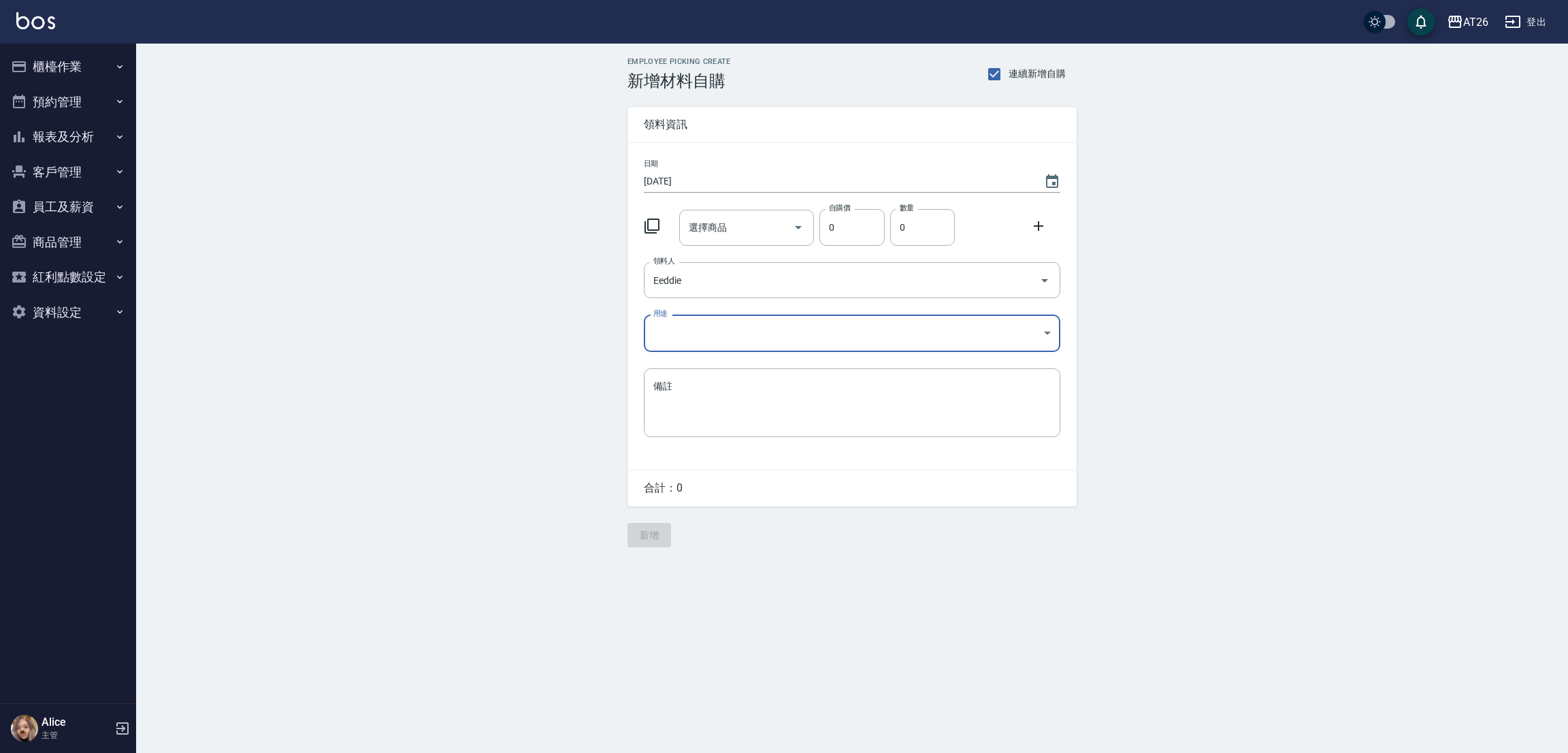
click at [708, 335] on body "AT26 登出 櫃檯作業 打帳單 帳單列表 座位開單 營業儀表板 現金收支登錄 高階收支登錄 材料自購登錄 每日結帳 排班表 現場電腦打卡 掃碼打卡 預約管理…" at bounding box center [784, 376] width 1568 height 753
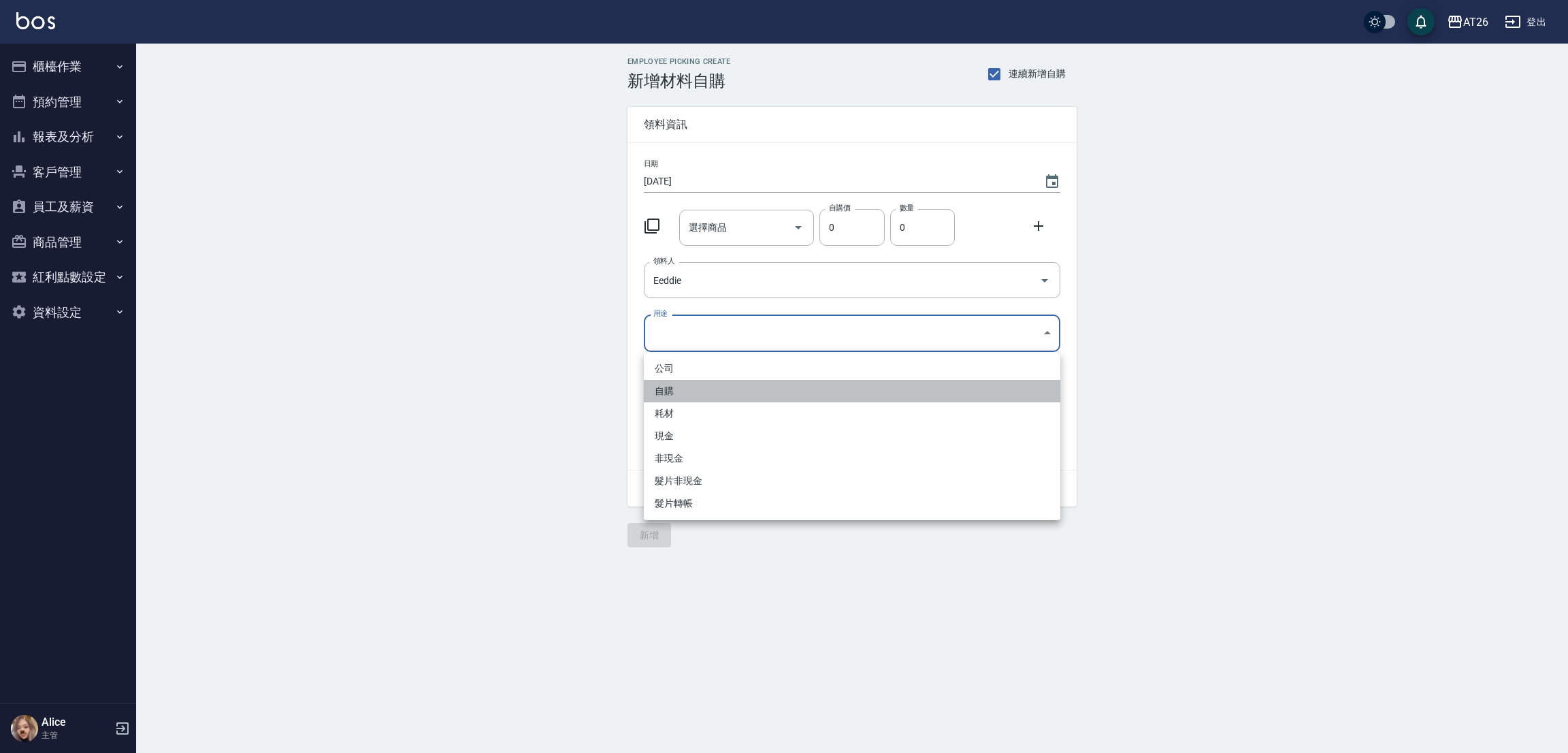
click at [689, 389] on li "自購" at bounding box center [852, 390] width 417 height 22
type input "自購"
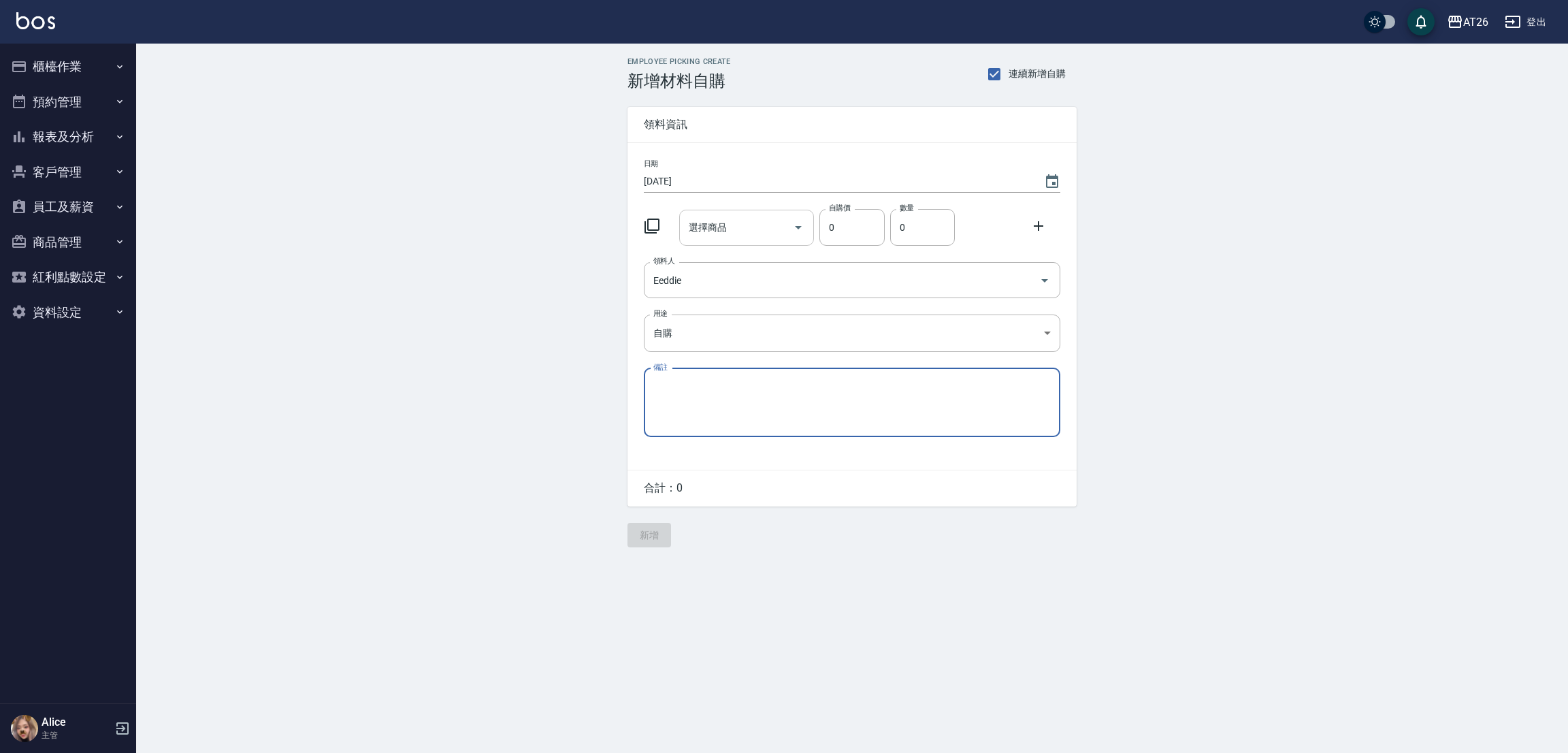
click at [702, 239] on div "選擇商品" at bounding box center [746, 227] width 136 height 36
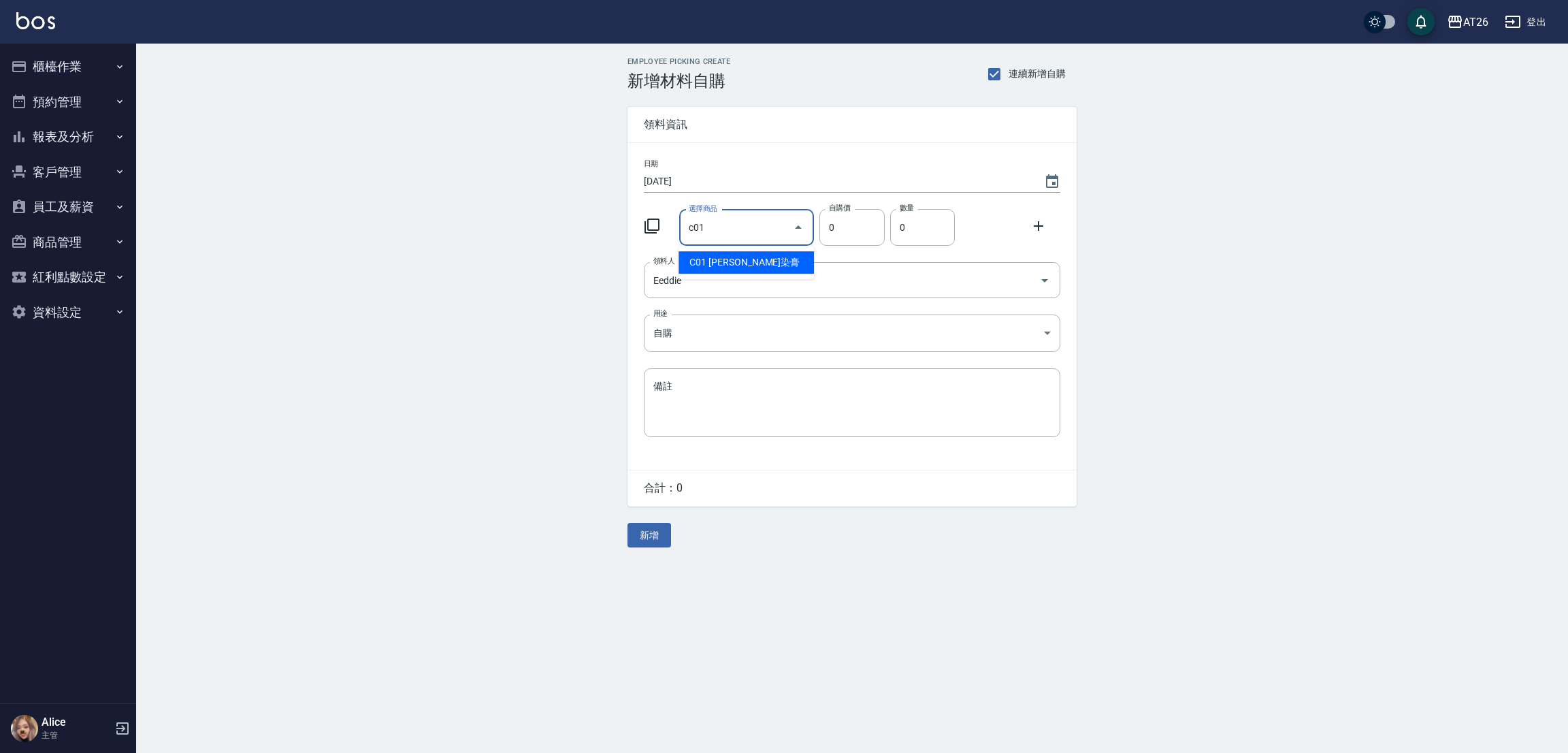
type input "里歐染膏"
type input "90"
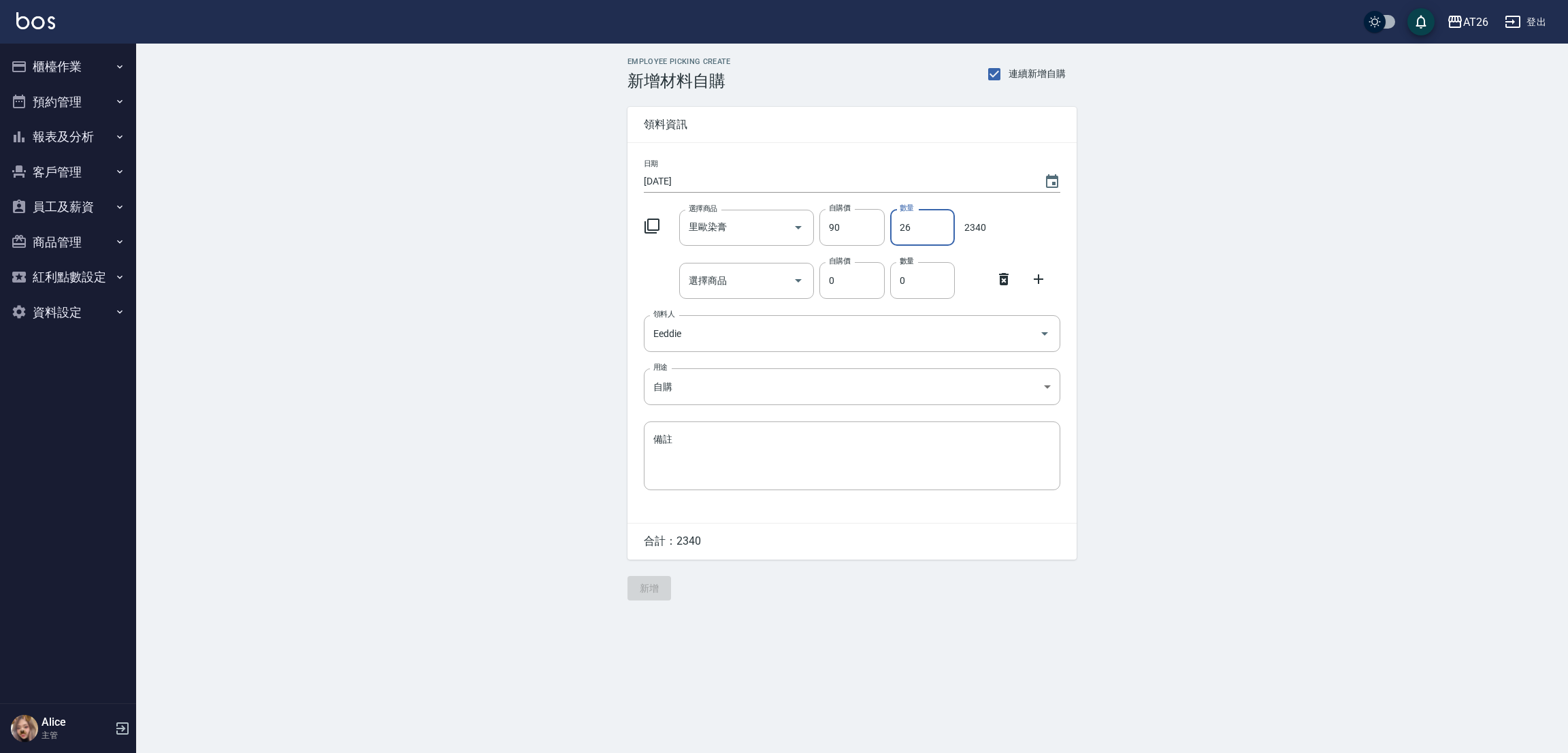
drag, startPoint x: 935, startPoint y: 229, endPoint x: 823, endPoint y: 176, distance: 123.9
click at [935, 228] on input "26" at bounding box center [922, 227] width 64 height 37
type input "29"
click at [730, 255] on div "日期 [DATE] 選擇商品 [PERSON_NAME]染膏 選擇商品 自購價 90 自購價 數量 29 數量 2610 選擇商品 選擇商品 自購價 0 自購…" at bounding box center [852, 332] width 450 height 379
drag, startPoint x: 728, startPoint y: 266, endPoint x: 604, endPoint y: 272, distance: 124.1
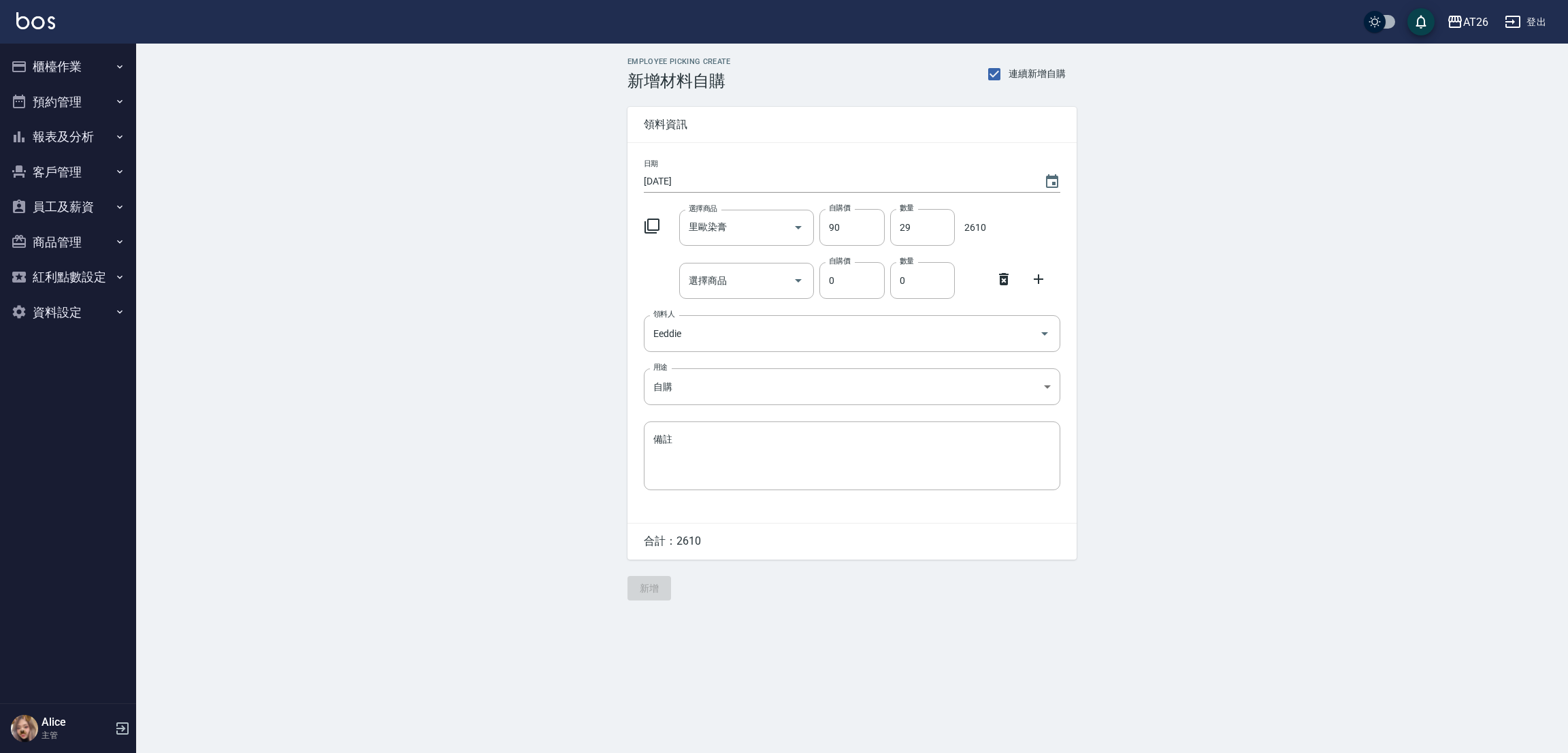
click at [728, 268] on div "選擇商品" at bounding box center [746, 280] width 136 height 36
type input "[PERSON_NAME]嗆色染膏"
type input "120"
type input "11"
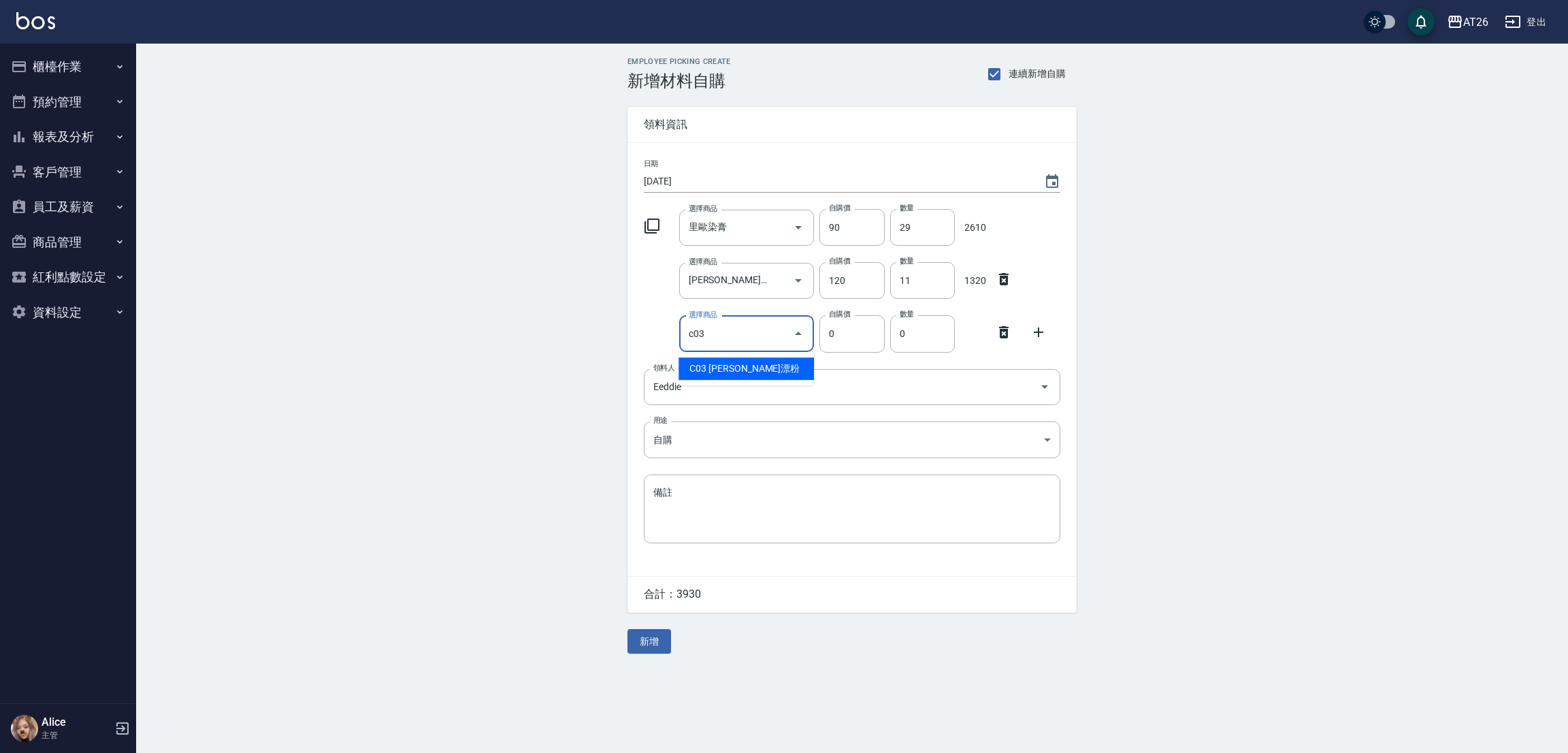
type input "c03"
type input "400"
type input "[PERSON_NAME]漂粉"
type input "8"
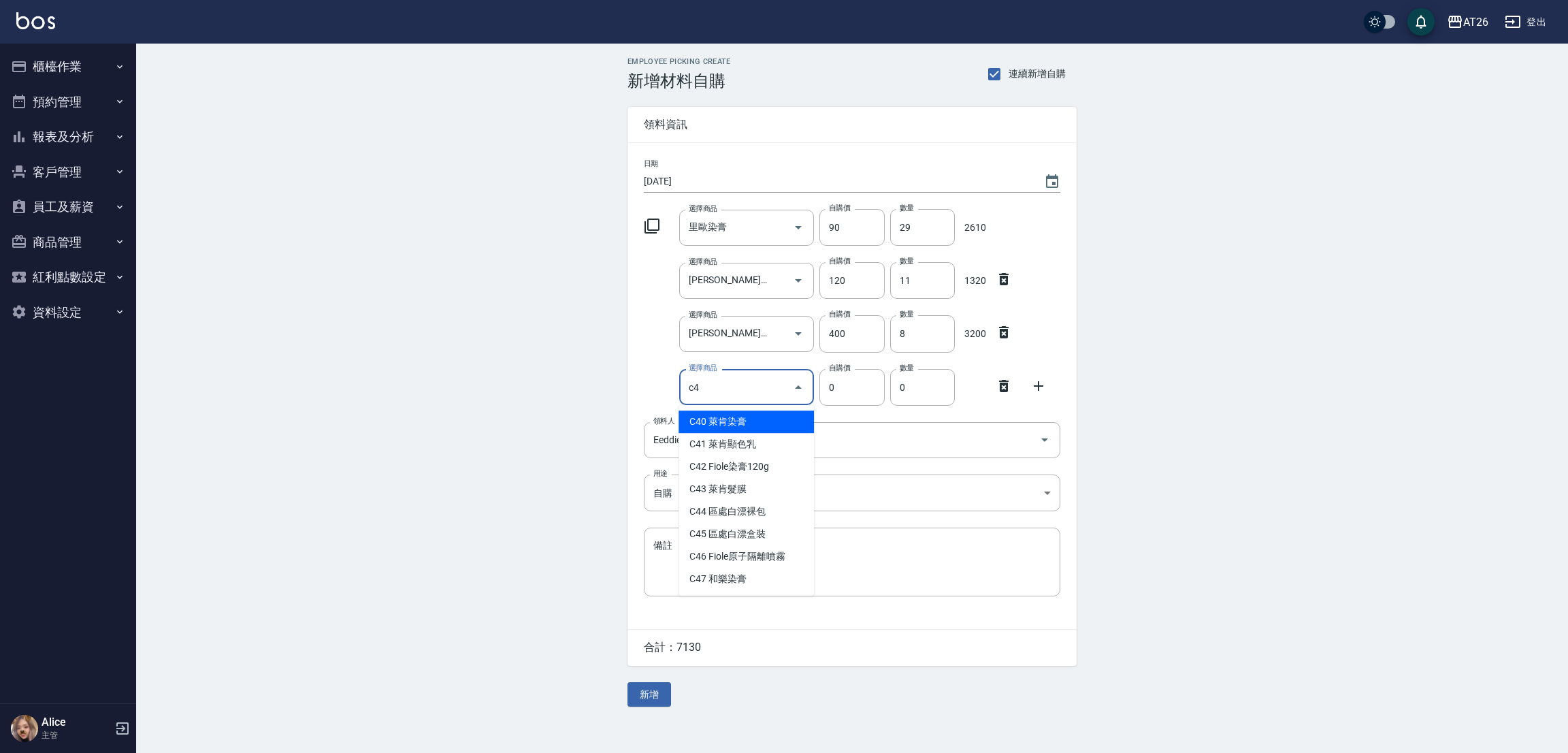
type input "萊肯染膏"
type input "170"
type input "1"
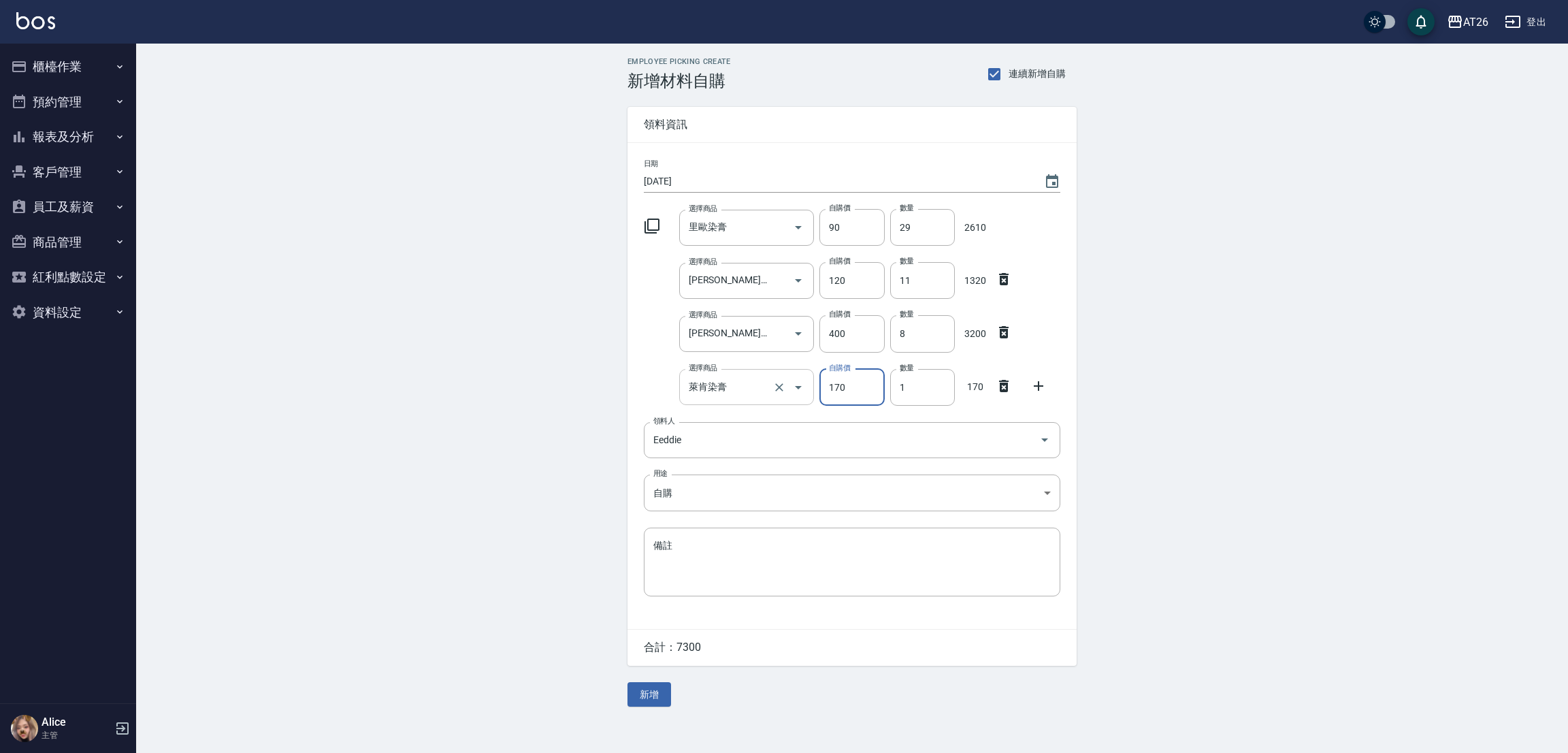
drag, startPoint x: 754, startPoint y: 382, endPoint x: 741, endPoint y: 382, distance: 13.0
click at [749, 382] on div "萊肯染膏 選擇商品" at bounding box center [746, 386] width 136 height 36
type input "萊肯髮膜"
type input "550"
drag, startPoint x: 728, startPoint y: 394, endPoint x: 662, endPoint y: 403, distance: 66.6
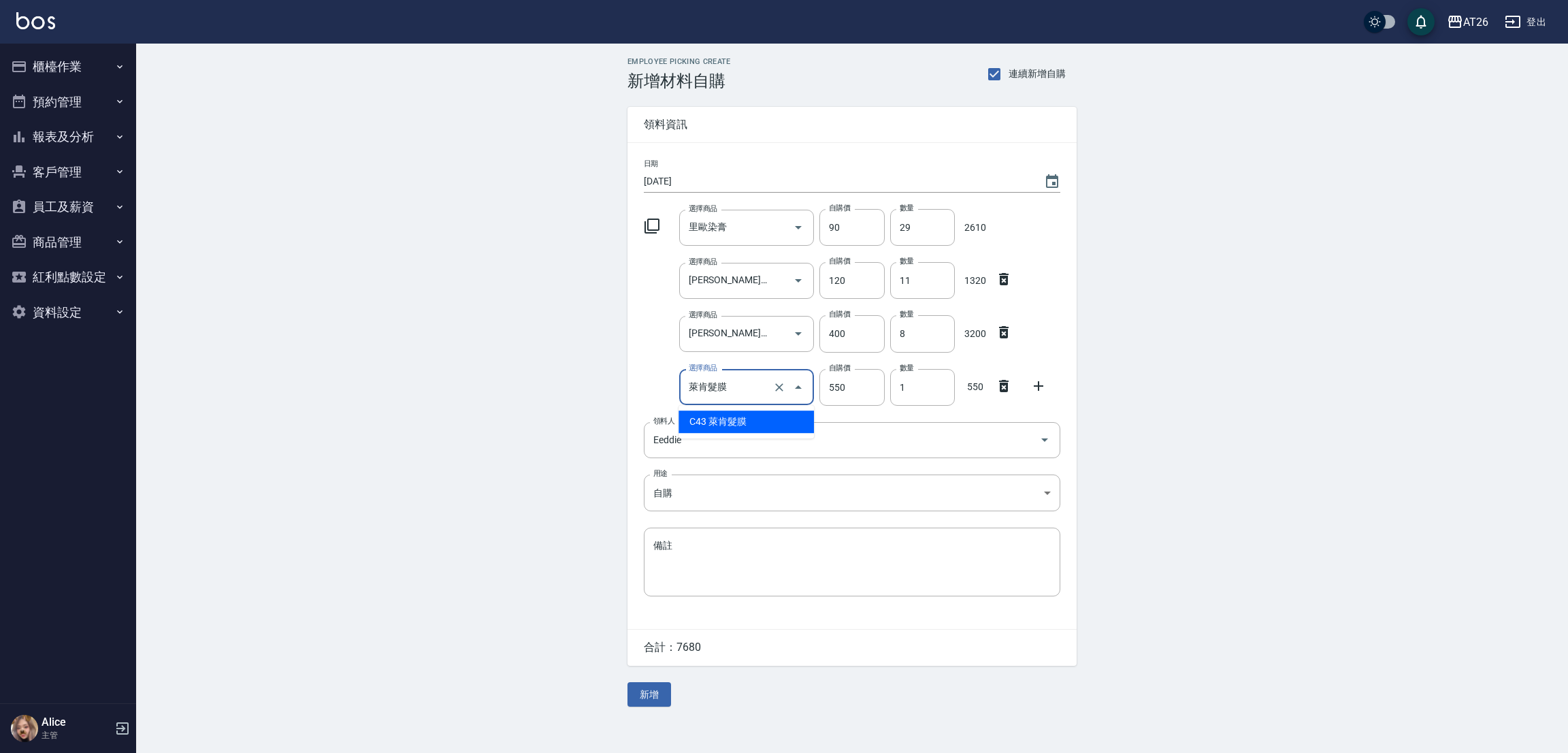
click at [662, 403] on div "選擇商品 萊肯髮膜 選擇商品 自購價 550 自購價 數量 1 數量 550" at bounding box center [849, 384] width 422 height 42
type input "g"
type input "55042"
click at [697, 394] on input "選擇商品" at bounding box center [736, 386] width 103 height 24
type input "Fiole染膏120g"
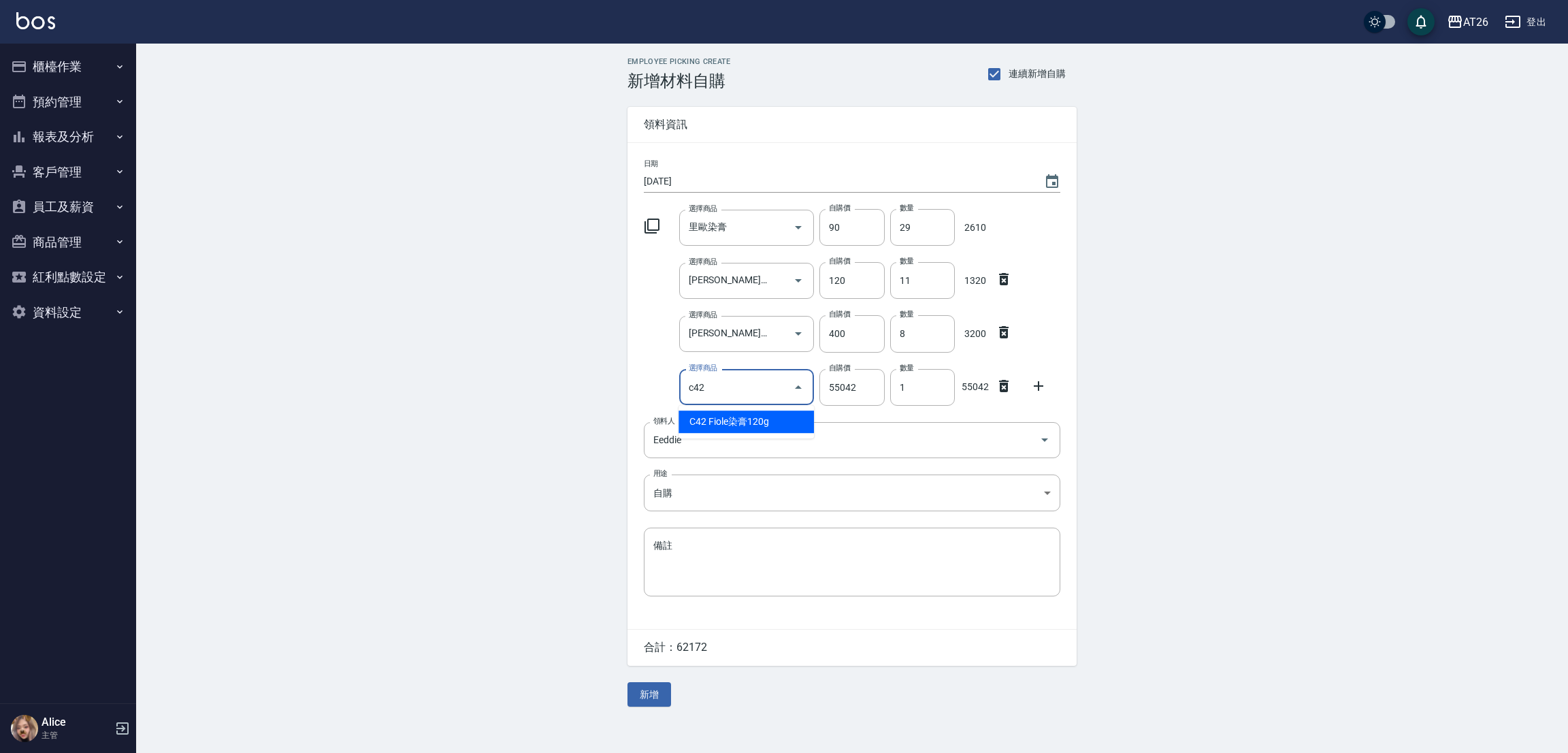
type input "188"
click at [761, 402] on div "Fiole染膏120g 選擇商品" at bounding box center [746, 386] width 136 height 36
click at [746, 388] on input "Fiole染膏120g" at bounding box center [728, 386] width 85 height 24
click at [778, 387] on icon "Clear" at bounding box center [779, 387] width 13 height 13
type input "0"
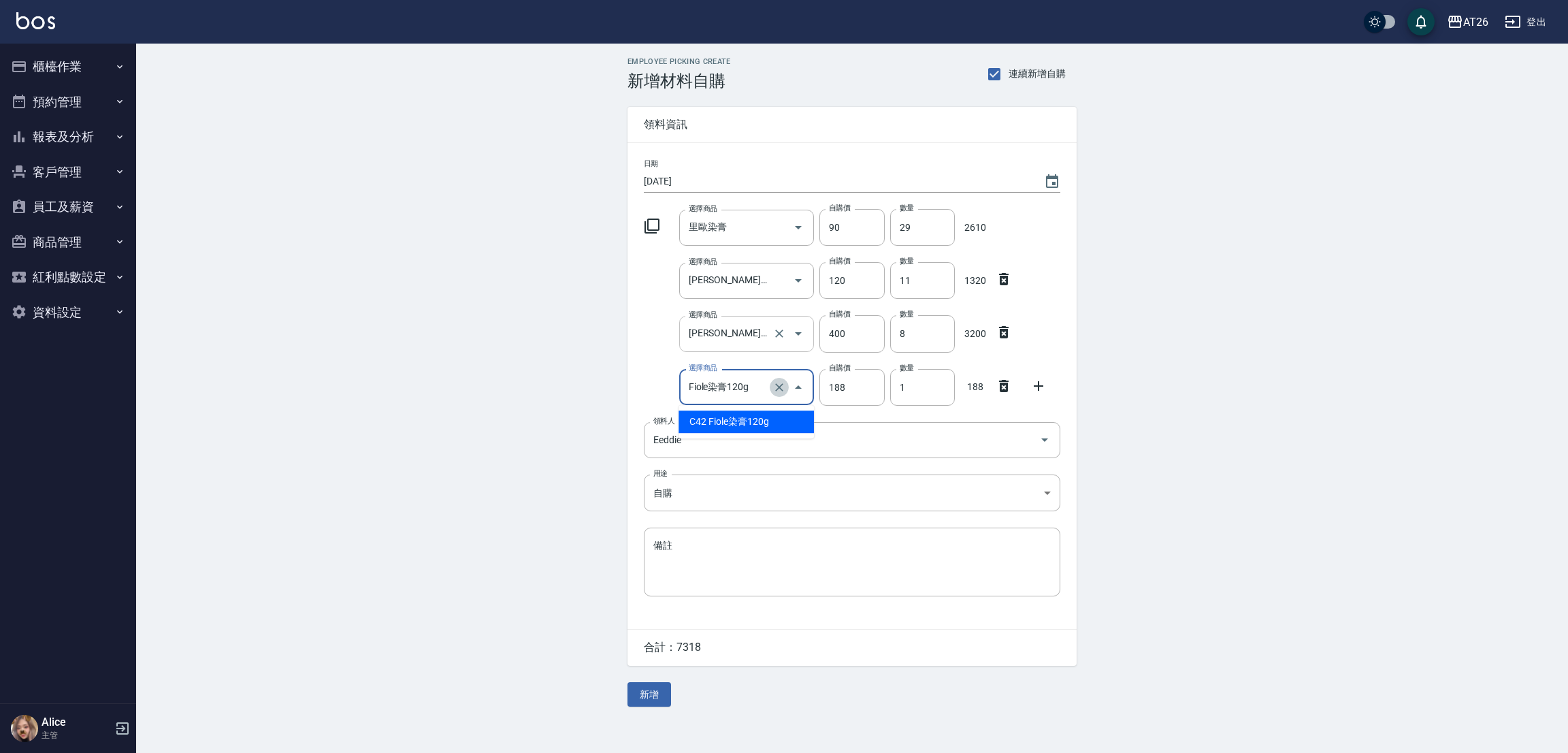
type input "0"
drag, startPoint x: 737, startPoint y: 379, endPoint x: 693, endPoint y: 384, distance: 44.3
click at [741, 377] on input "選擇商品" at bounding box center [736, 386] width 103 height 24
type input "c46"
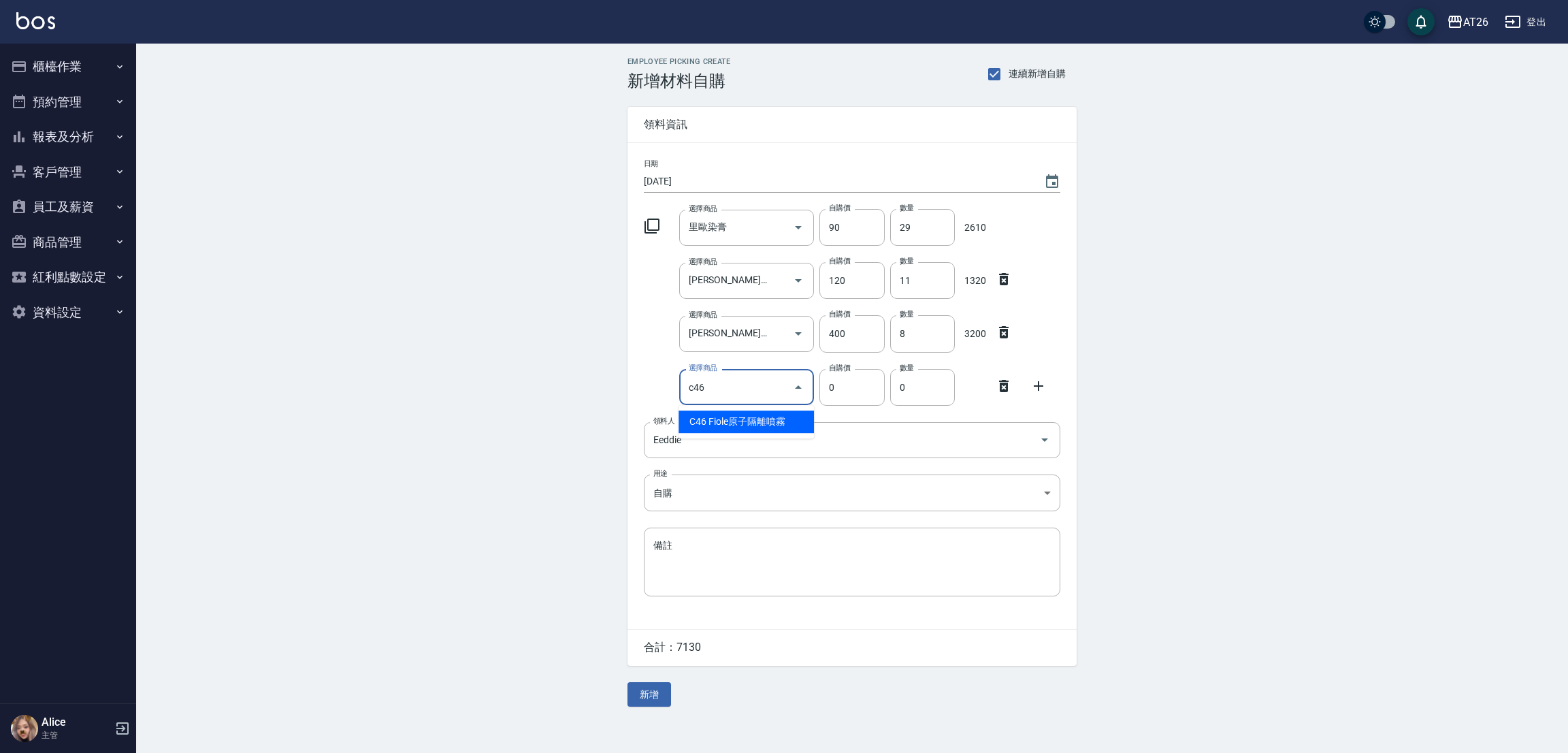
type input "263"
type input "Fiole原子隔離噴霧"
type input "1"
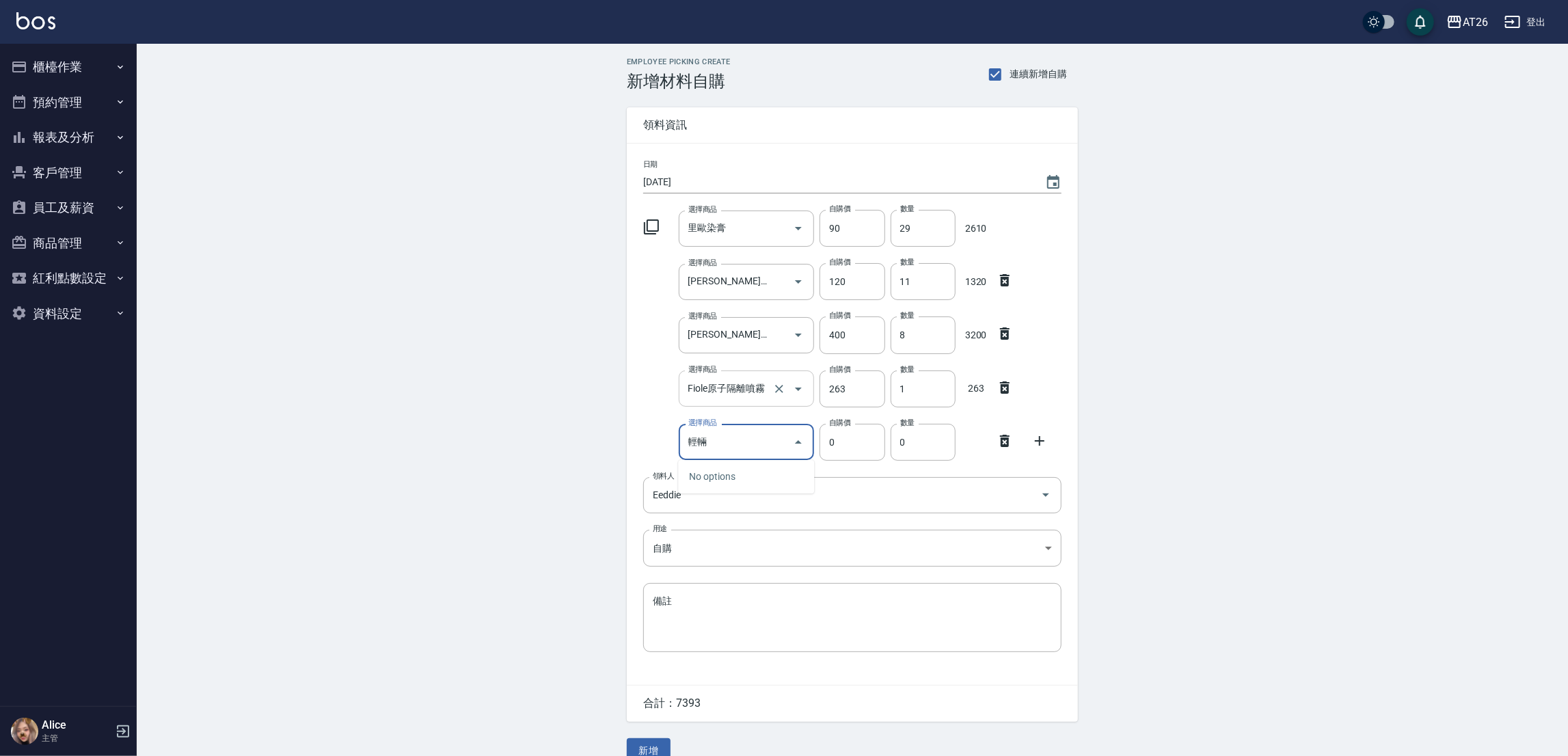
type input "輕"
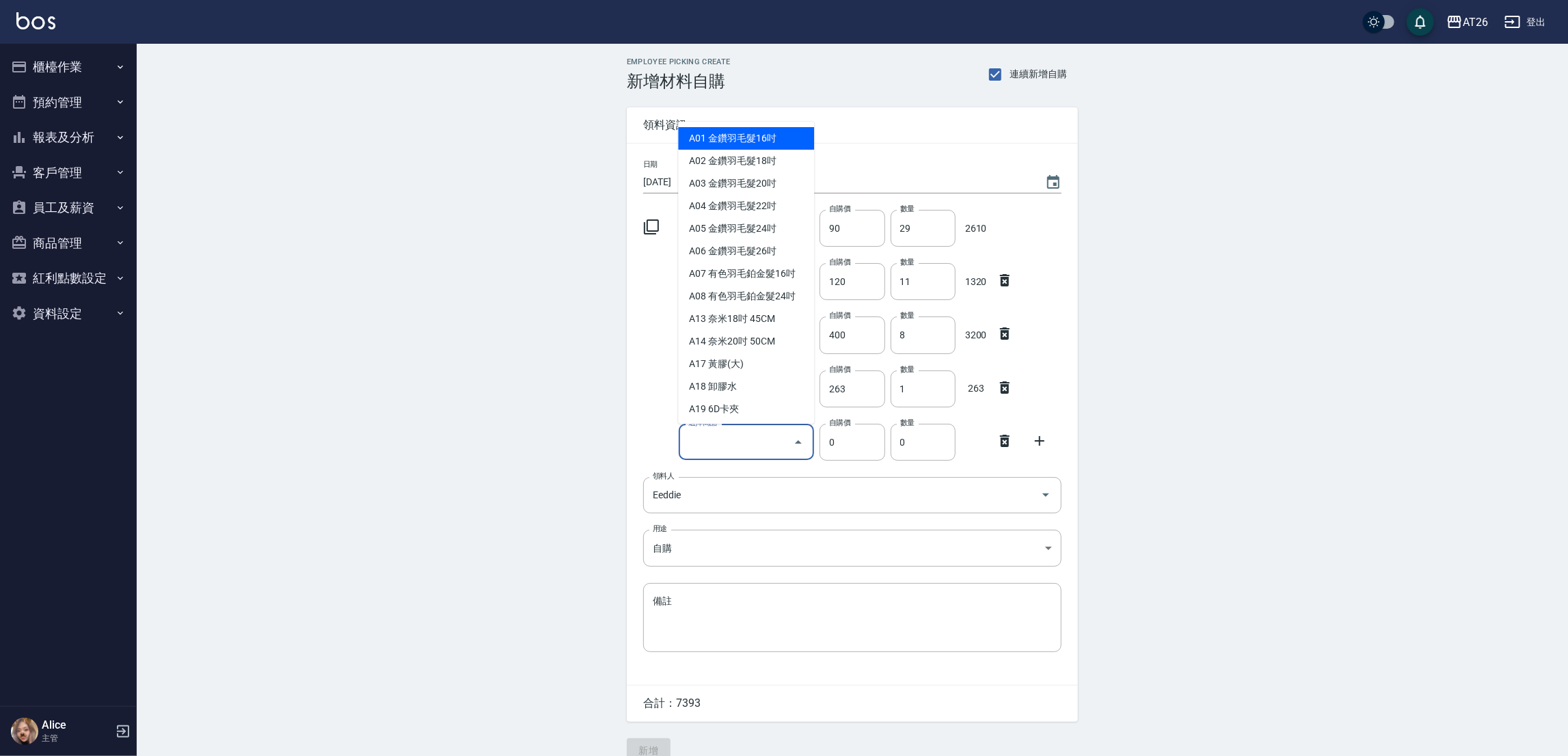
type input "]"
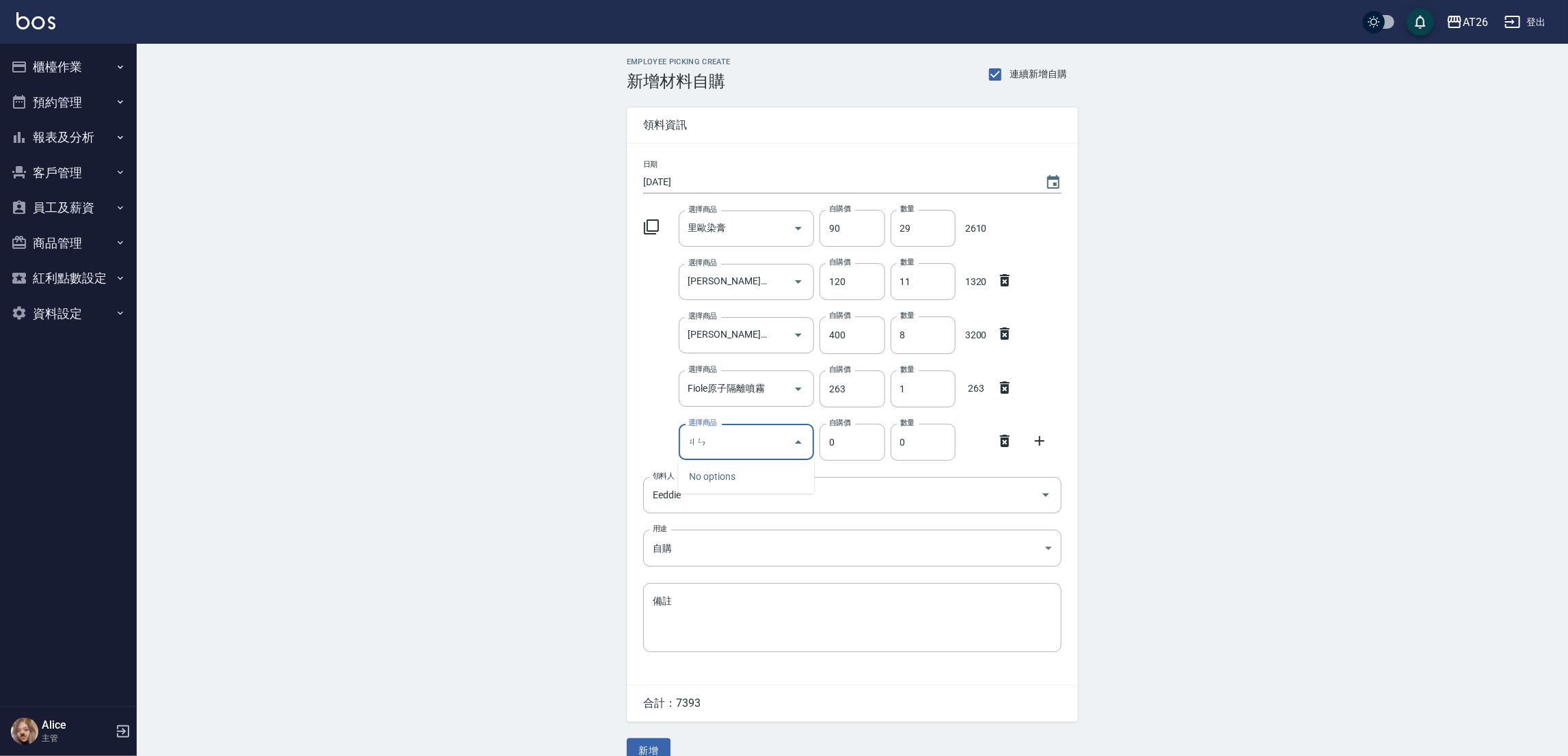
type input "ㄐ"
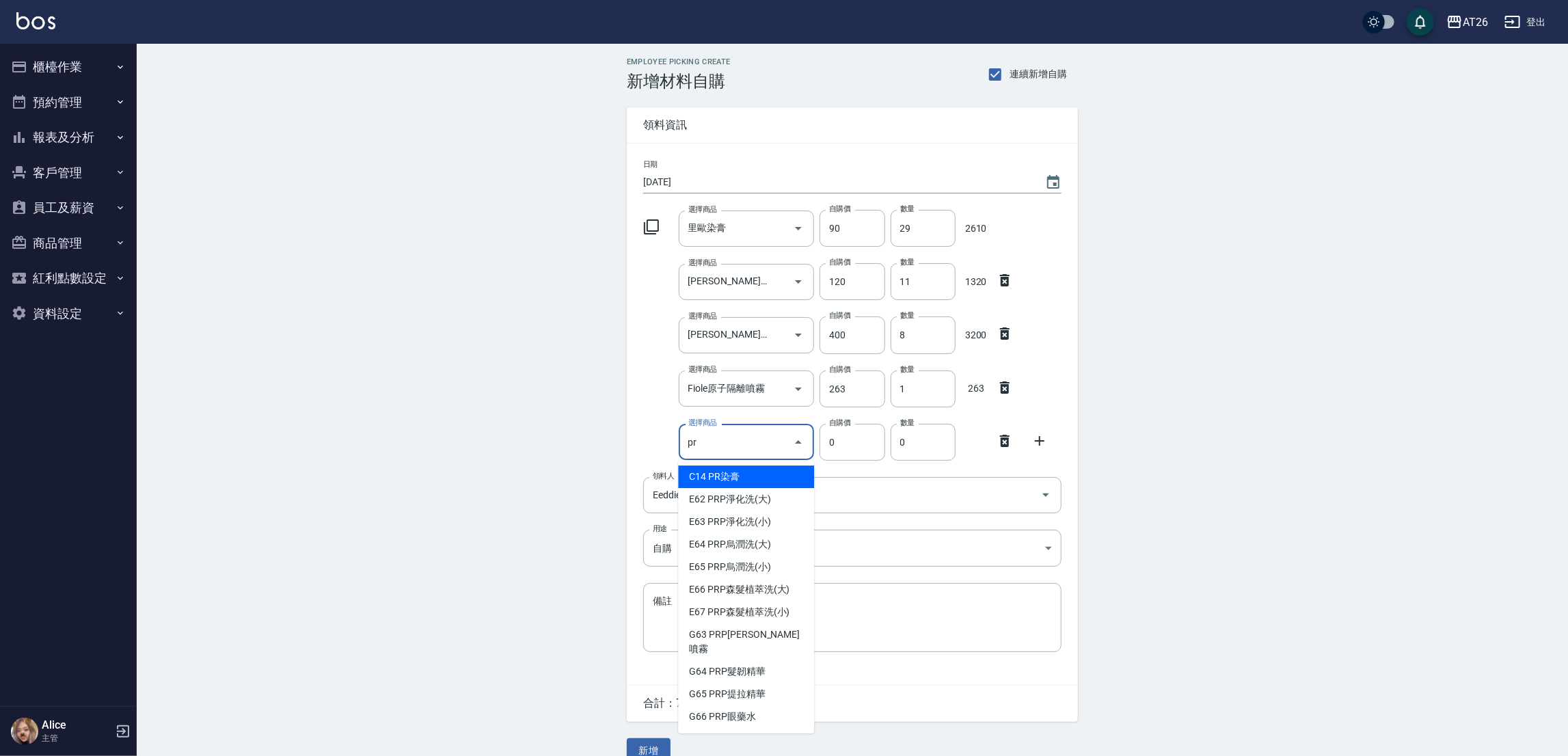
type input "PR染膏"
type input "85"
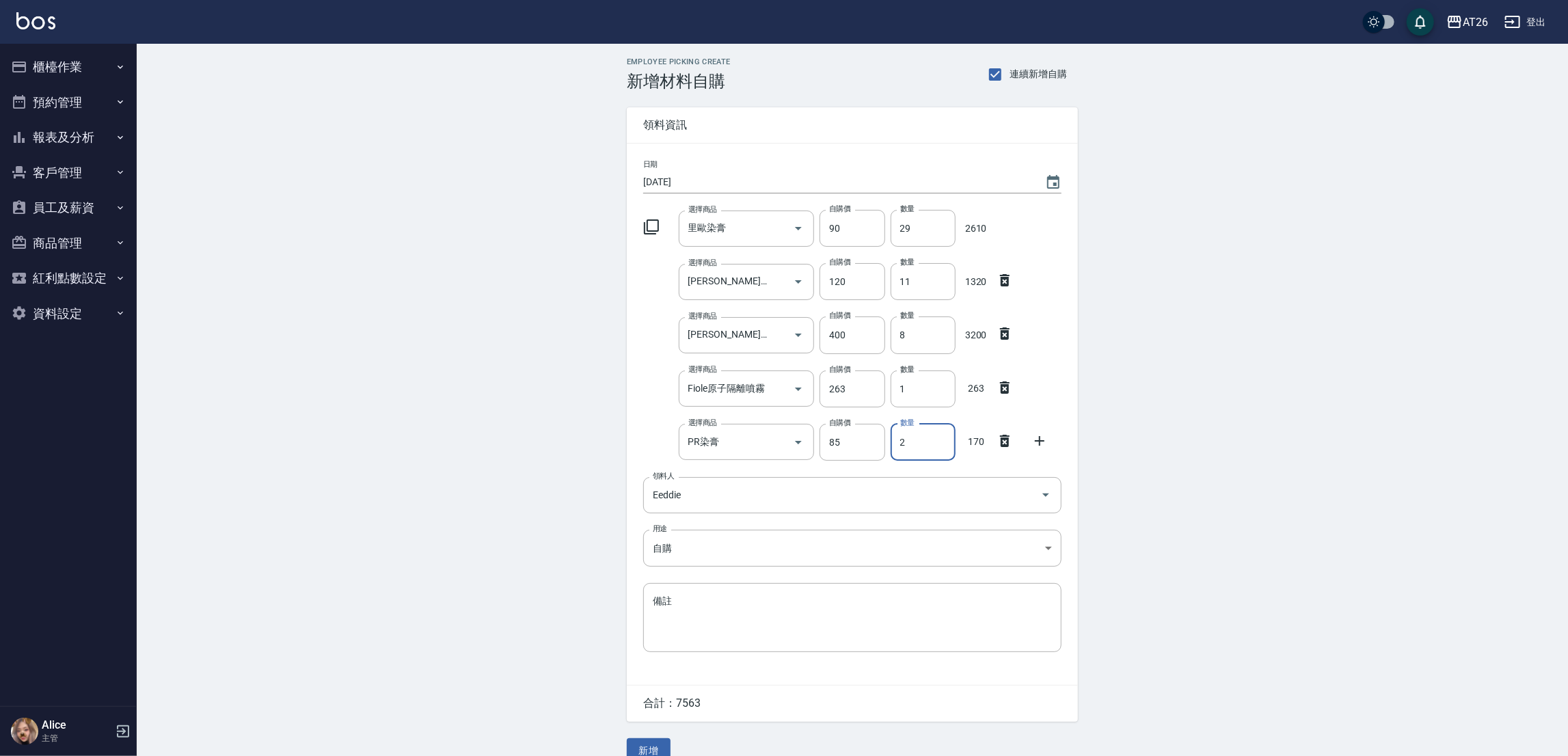
type input "2"
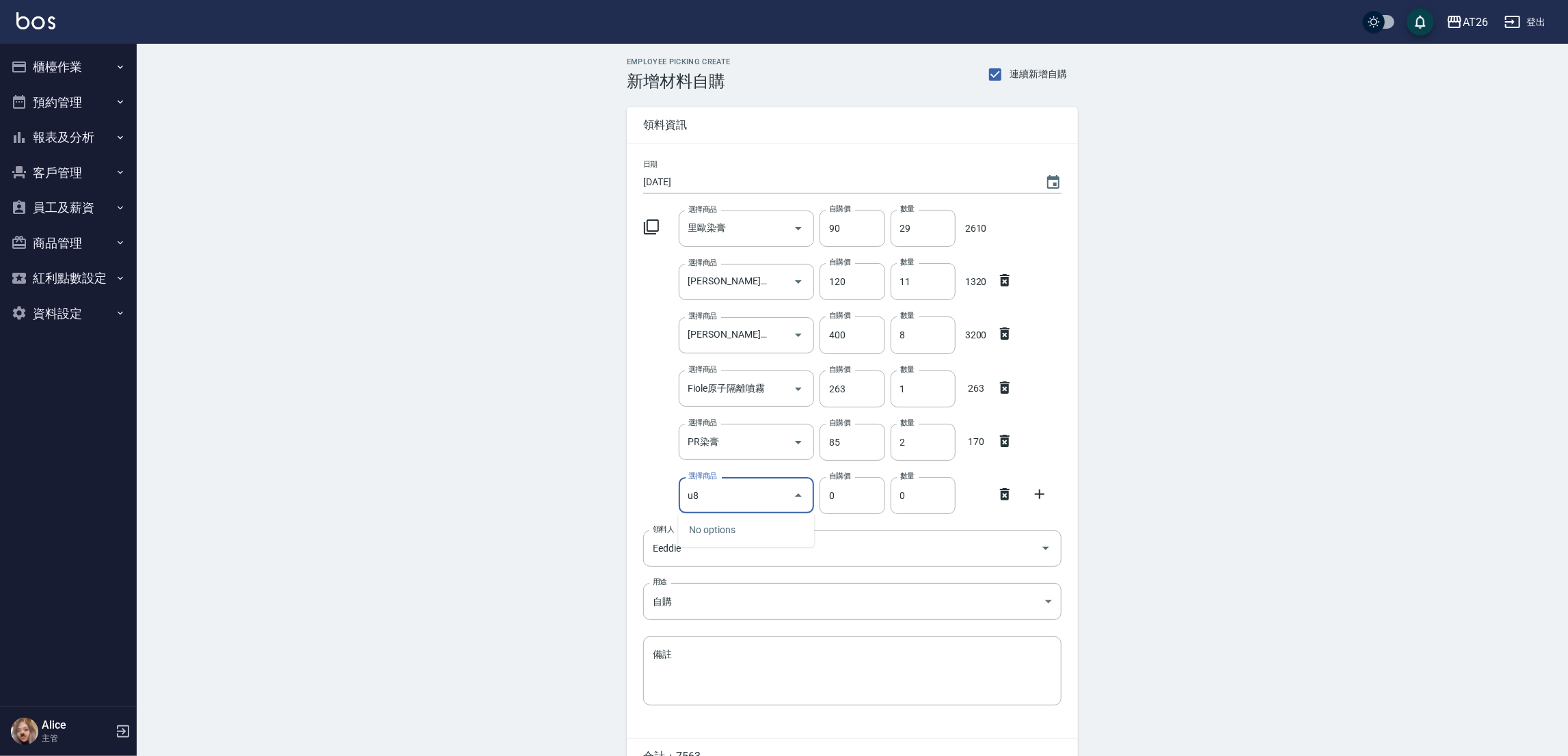
type input "u"
click at [762, 571] on div "日期 2025/09/20 選擇商品 里歐染膏 選擇商品 自購價 90 自購價 數量 29 數量 2610 選擇商品 里歐嗆色染膏 選擇商品 自購價 120 …" at bounding box center [852, 440] width 451 height 595
click at [745, 481] on div "亞亞 選擇商品" at bounding box center [746, 494] width 136 height 36
click at [754, 495] on input "亞亞" at bounding box center [736, 495] width 103 height 24
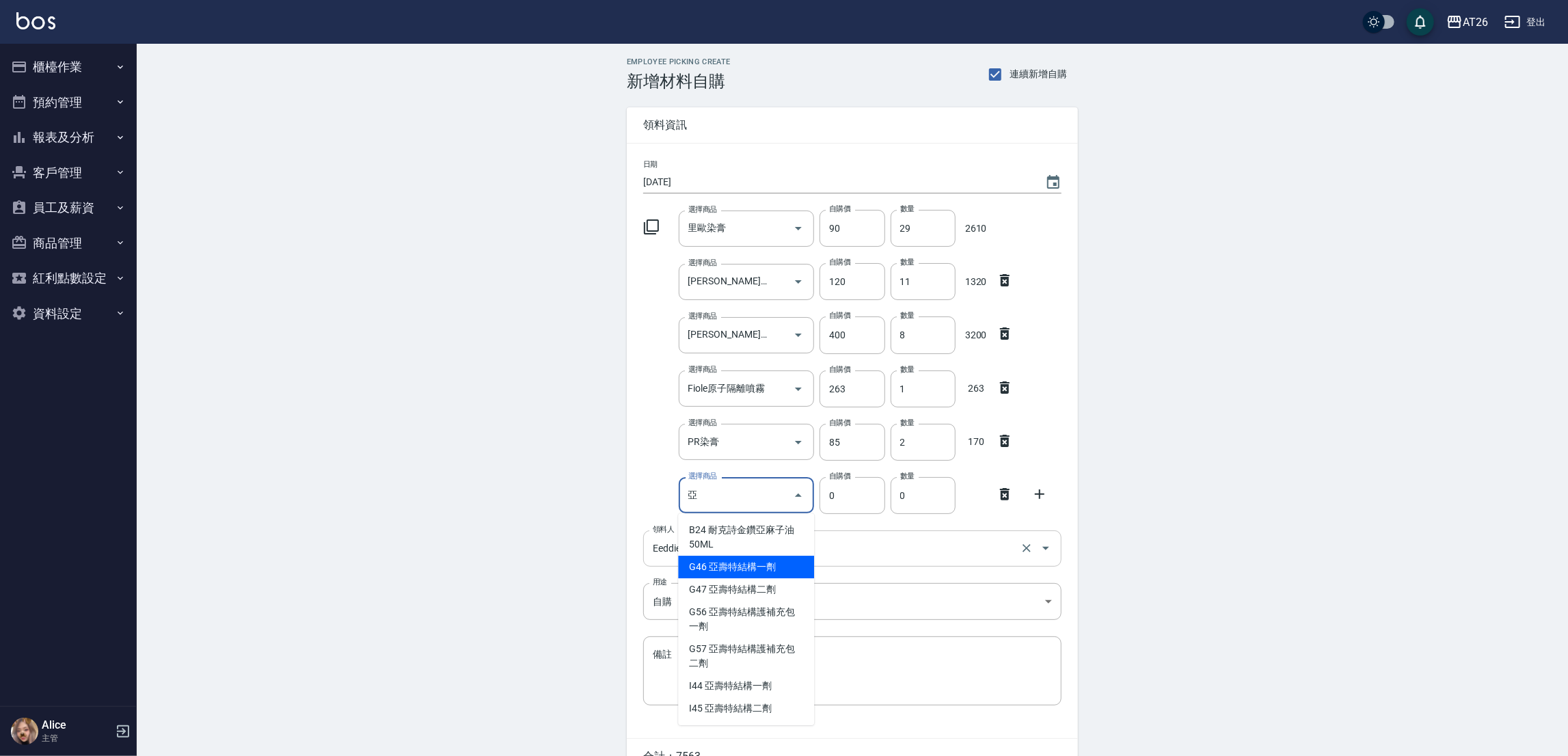
click at [738, 556] on li "G46 亞壽特結構一劑" at bounding box center [745, 567] width 136 height 22
type input "亞壽特結構一劑"
type input "1100"
type input "1"
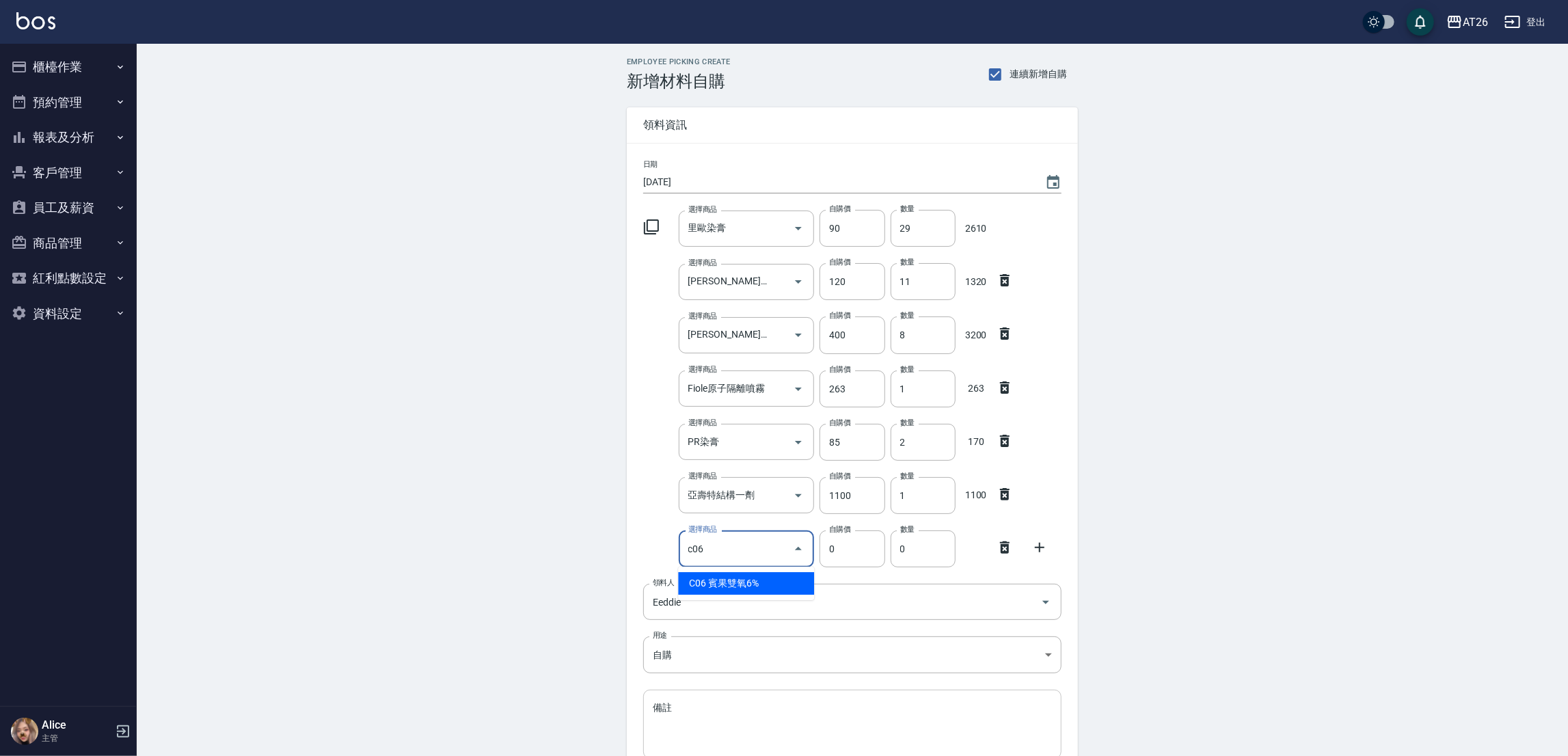
type input "賓果雙氧6%"
type input "105"
type input "4"
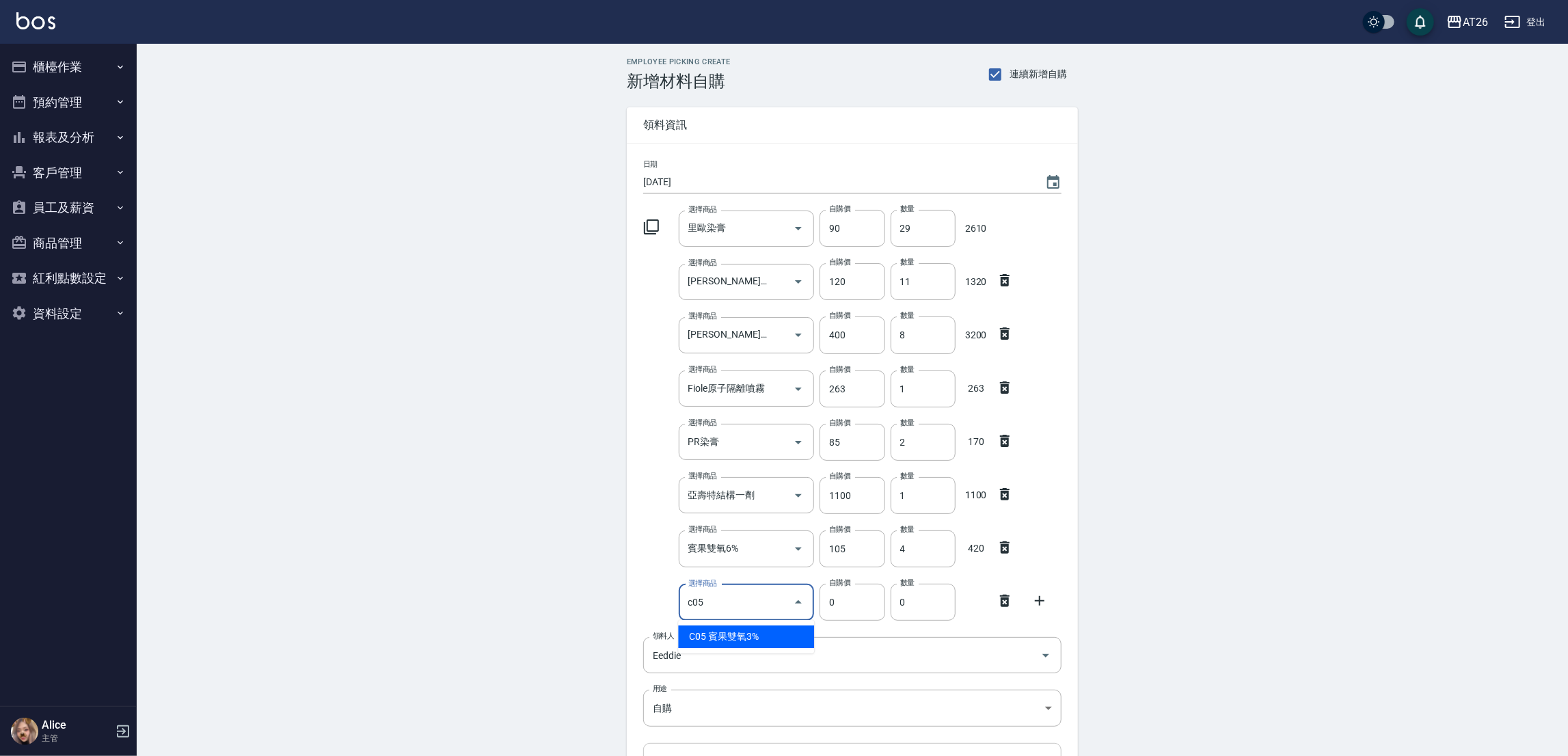
type input "賓果雙氧3%"
type input "105"
type input "4"
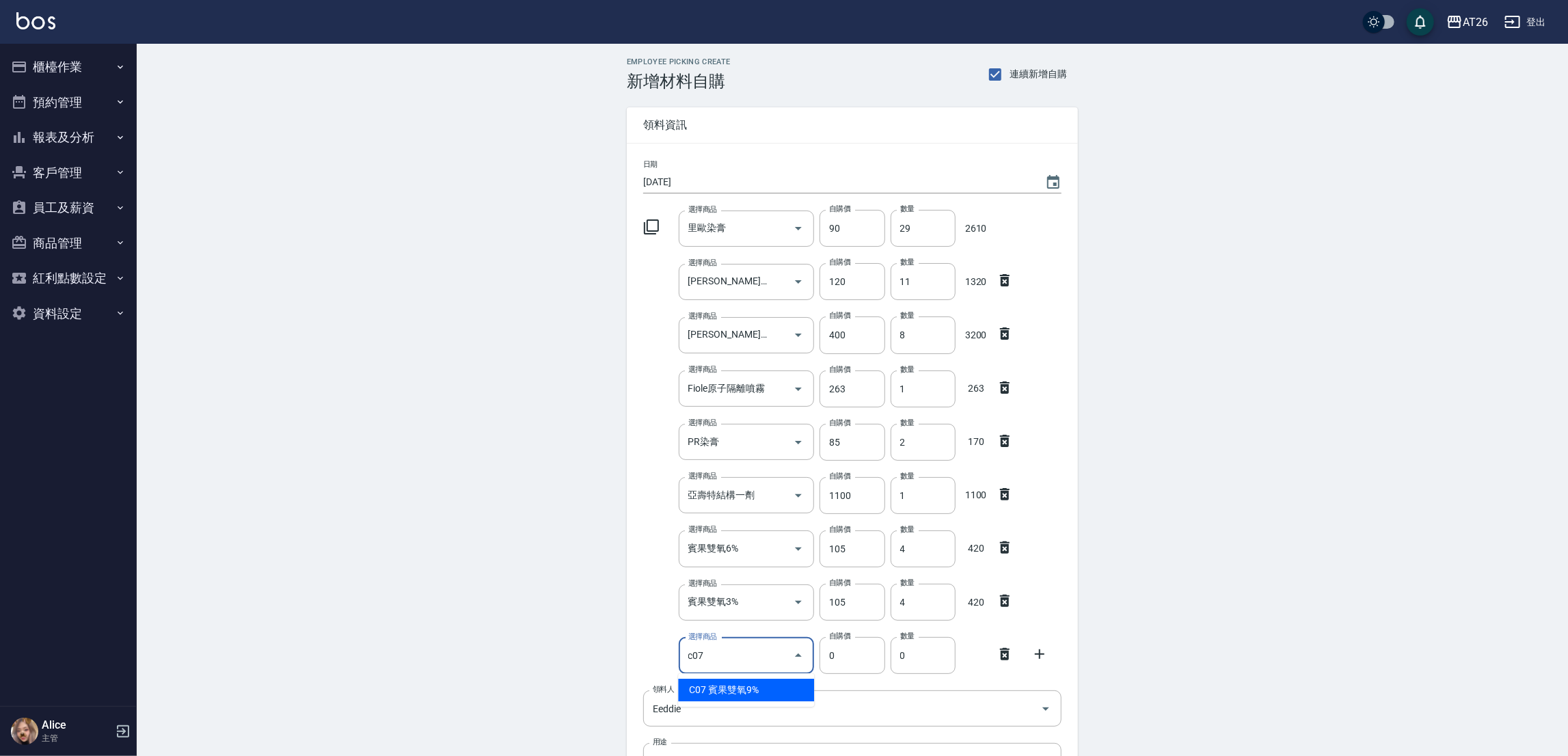
type input "賓果雙氧9%"
type input "105"
type input "6"
type input "賓果雙氧12%"
type input "105"
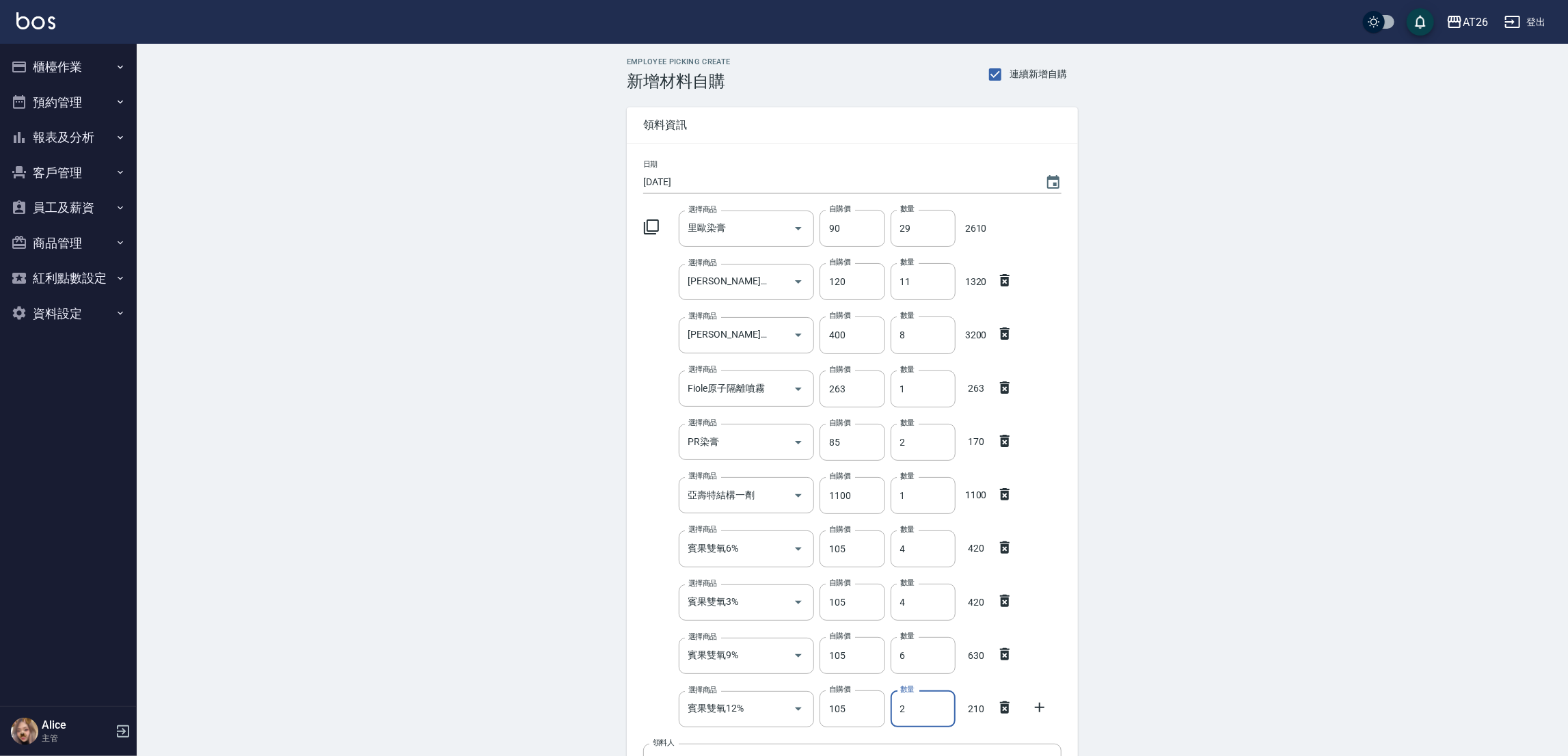
type input "2"
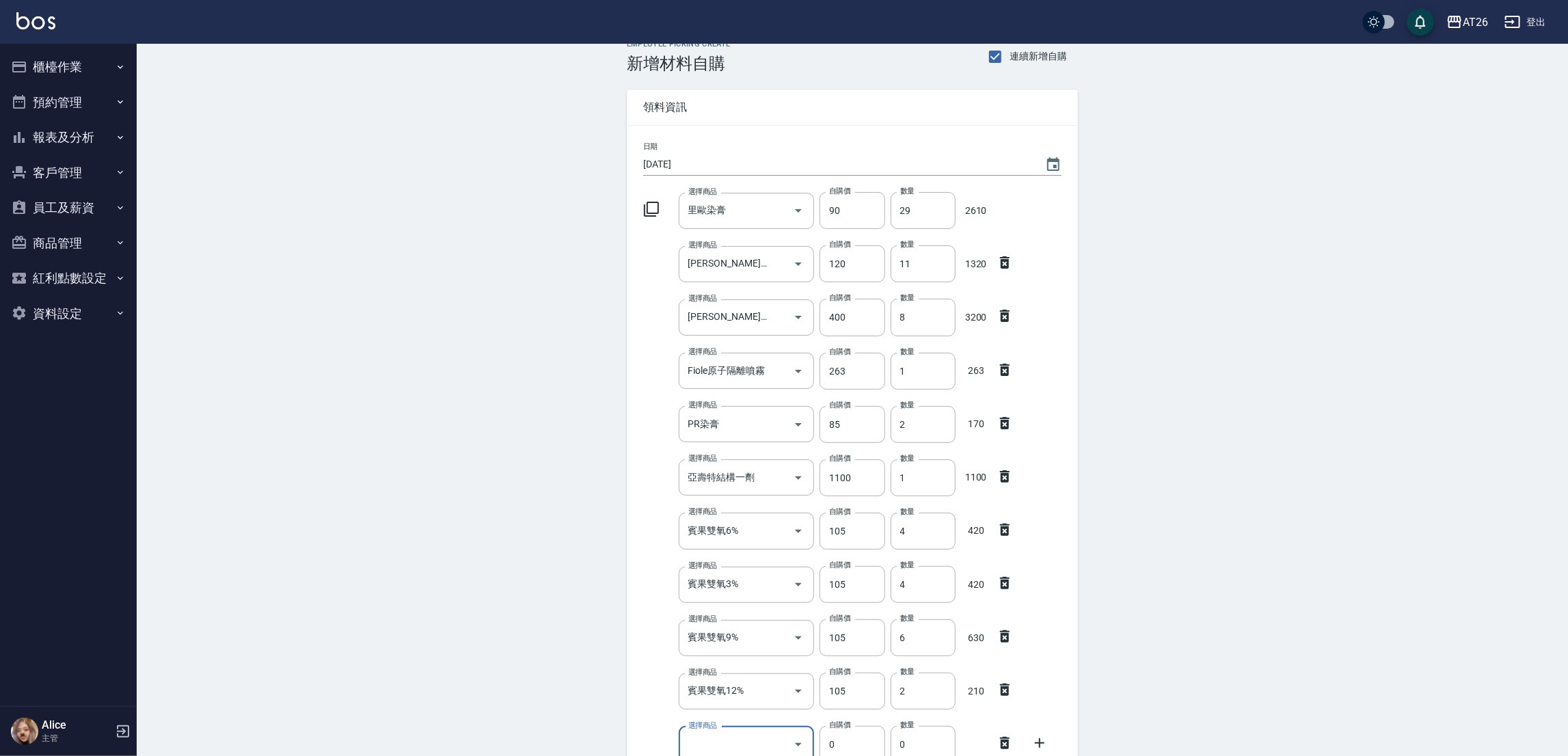
click at [1011, 735] on icon at bounding box center [1004, 742] width 16 height 16
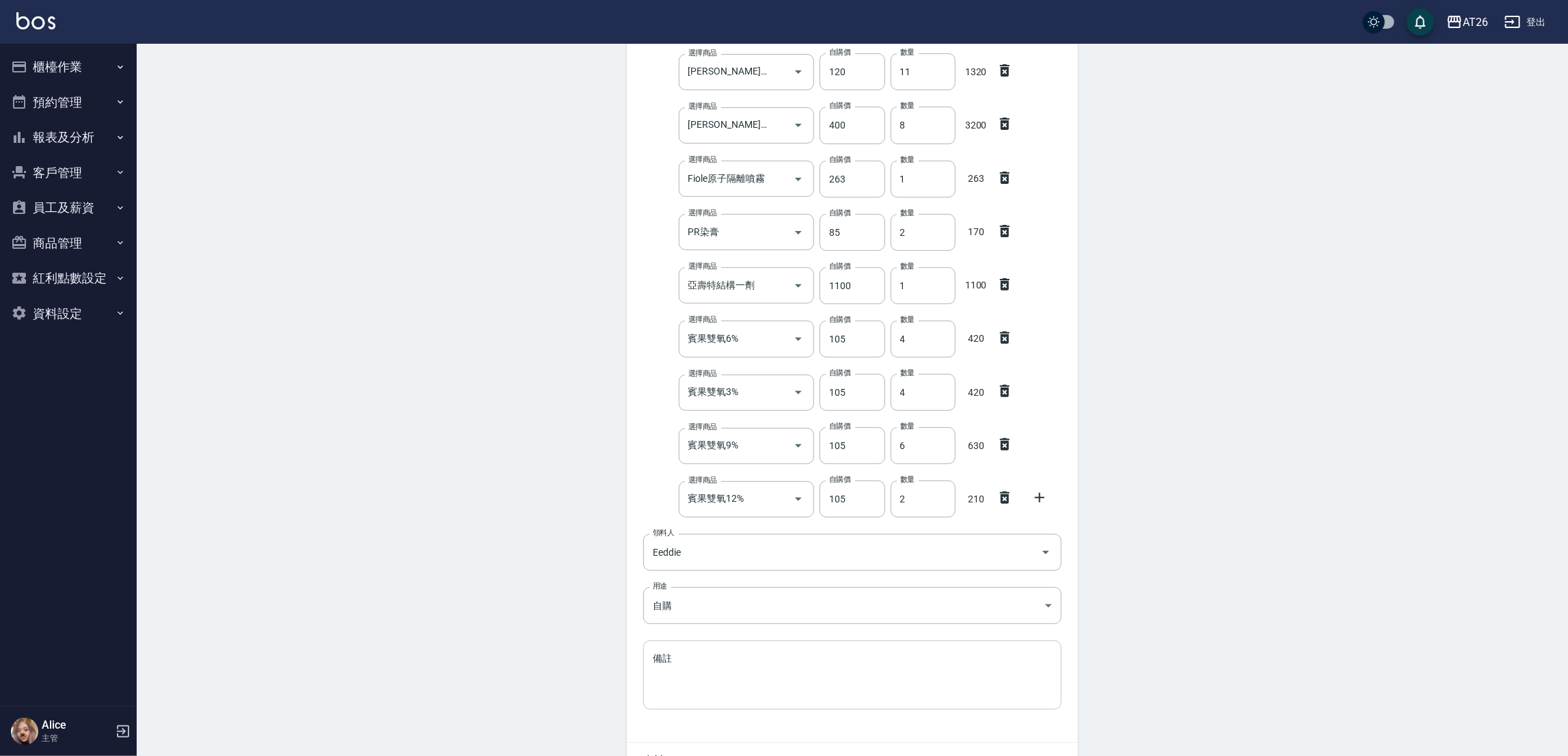
scroll to position [288, 0]
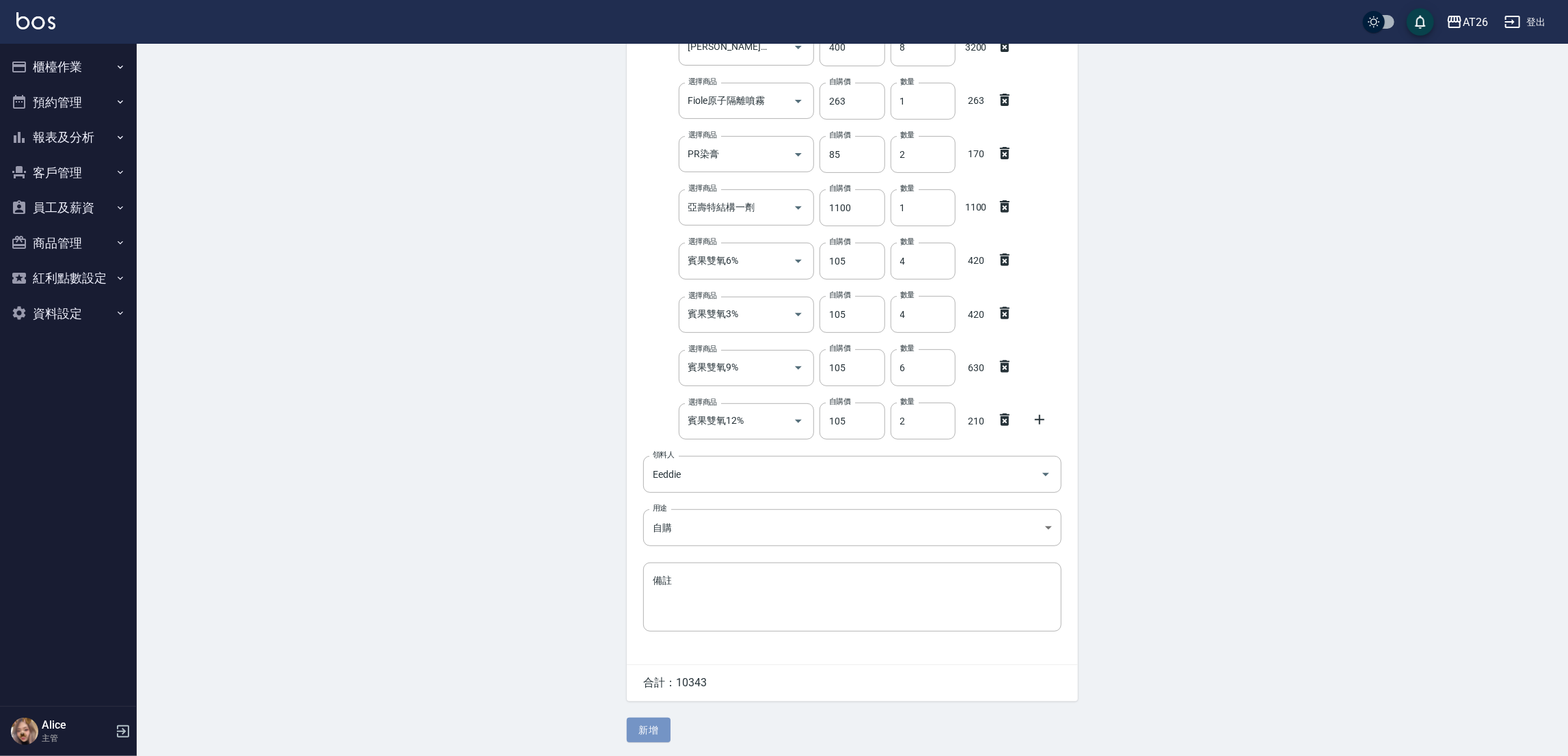
click at [655, 726] on button "新增" at bounding box center [648, 730] width 44 height 25
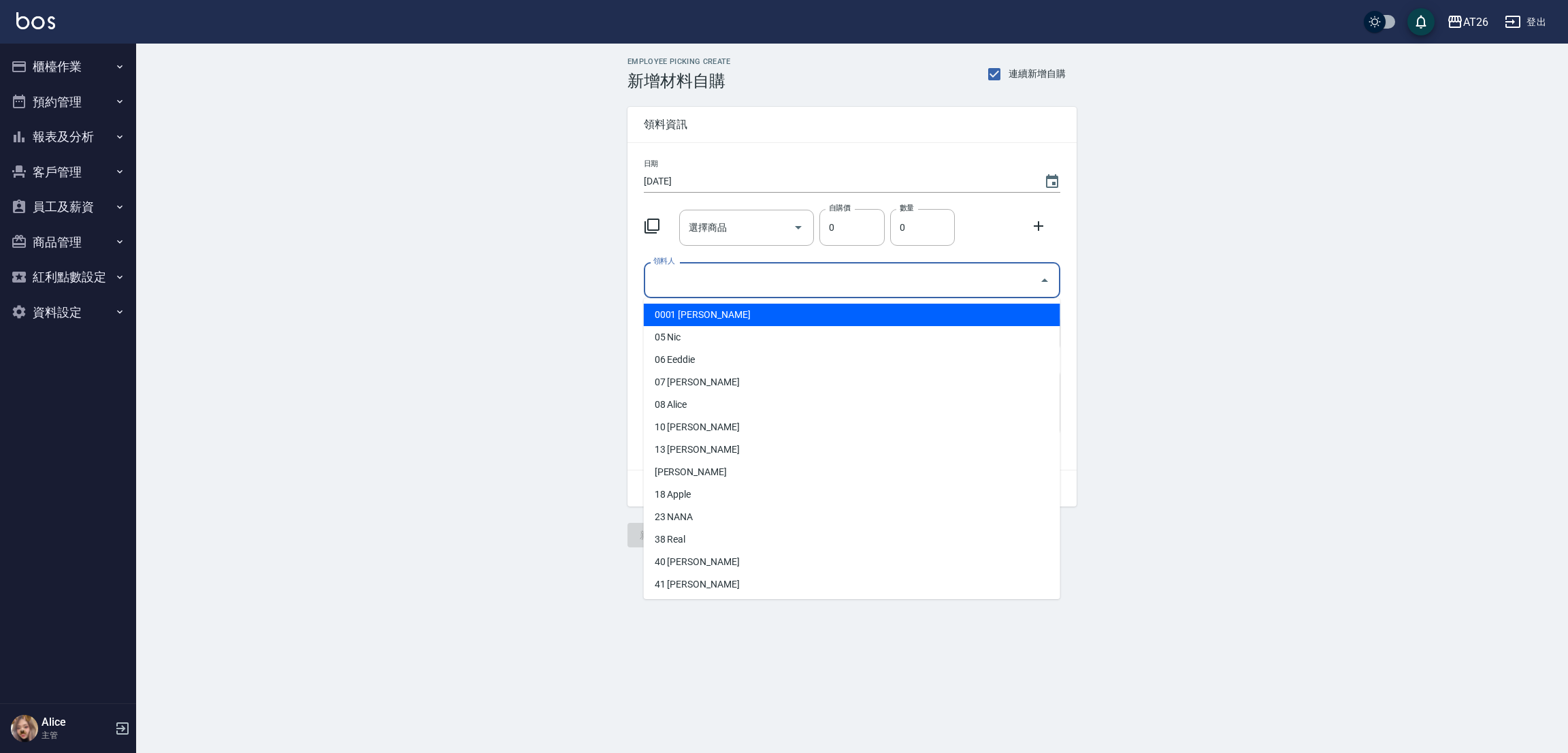
drag, startPoint x: 709, startPoint y: 273, endPoint x: 702, endPoint y: 282, distance: 11.4
click at [705, 277] on input "領料人" at bounding box center [841, 280] width 384 height 24
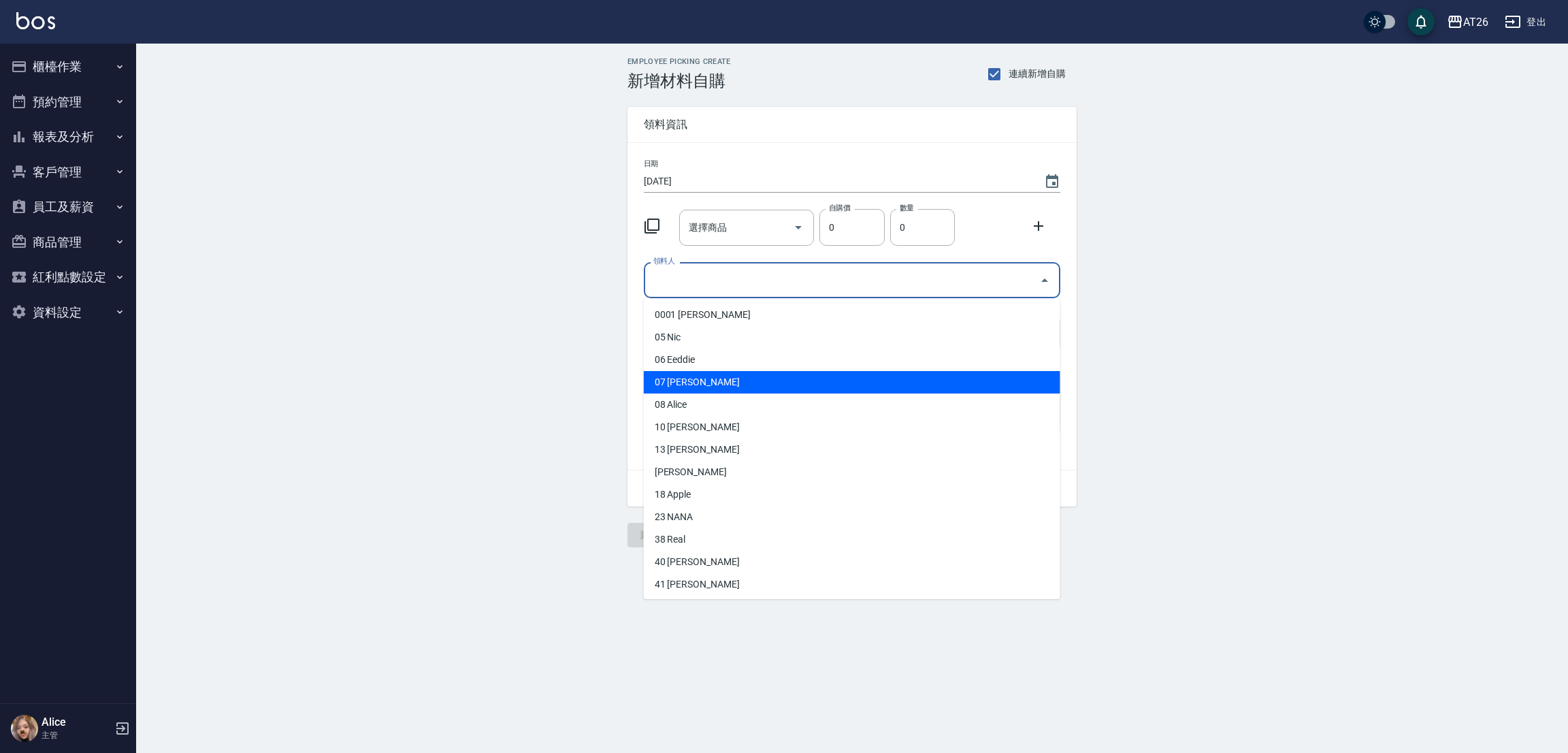
drag, startPoint x: 703, startPoint y: 385, endPoint x: 696, endPoint y: 389, distance: 8.1
click at [699, 387] on li "07 [PERSON_NAME]" at bounding box center [852, 381] width 417 height 22
type input "[PERSON_NAME]"
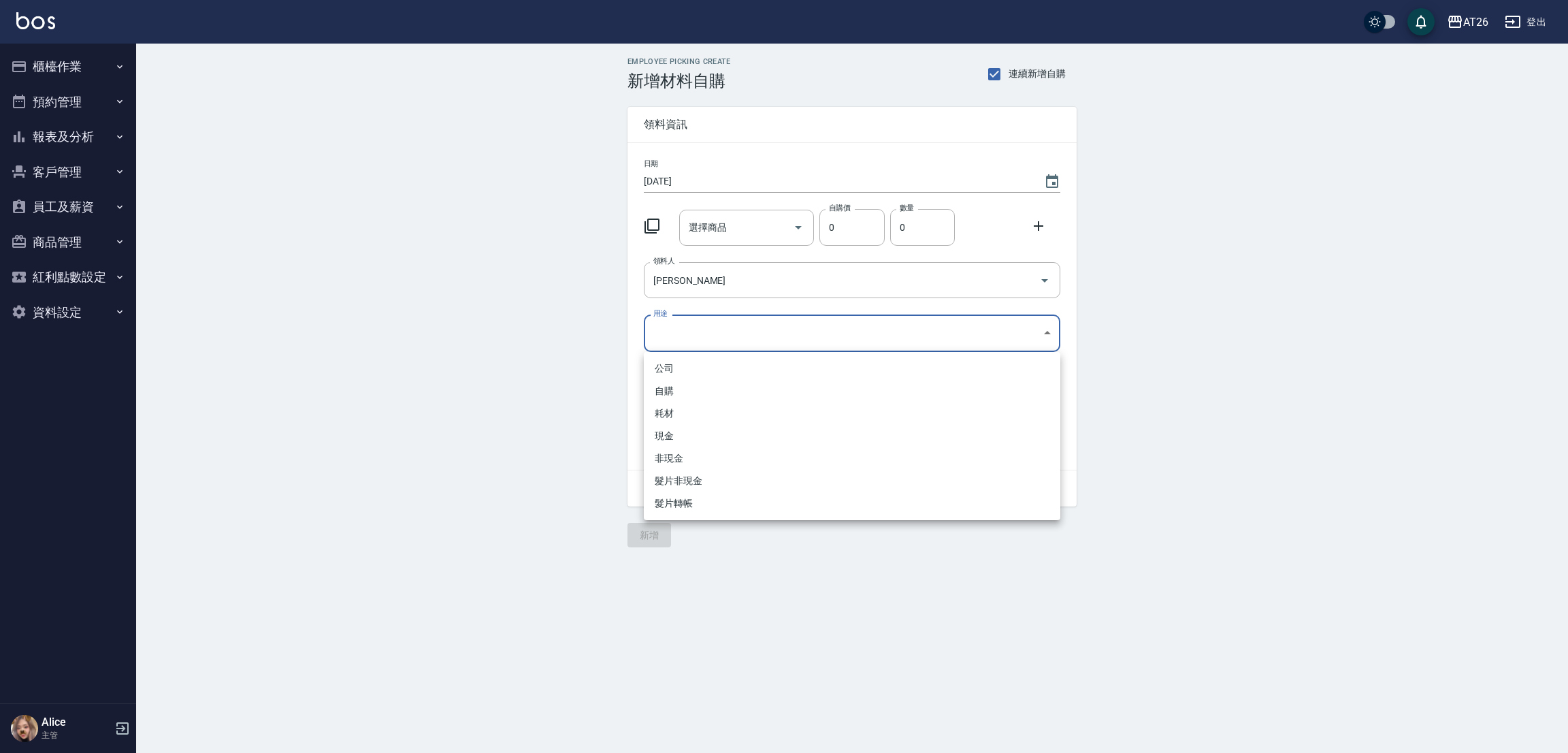
drag, startPoint x: 737, startPoint y: 324, endPoint x: 734, endPoint y: 331, distance: 7.6
click at [734, 331] on body "AT26 登出 櫃檯作業 打帳單 帳單列表 座位開單 營業儀表板 現金收支登錄 高階收支登錄 材料自購登錄 每日結帳 排班表 現場電腦打卡 掃碼打卡 預約管理…" at bounding box center [784, 376] width 1568 height 753
click at [700, 385] on li "自購" at bounding box center [852, 390] width 417 height 22
type input "自購"
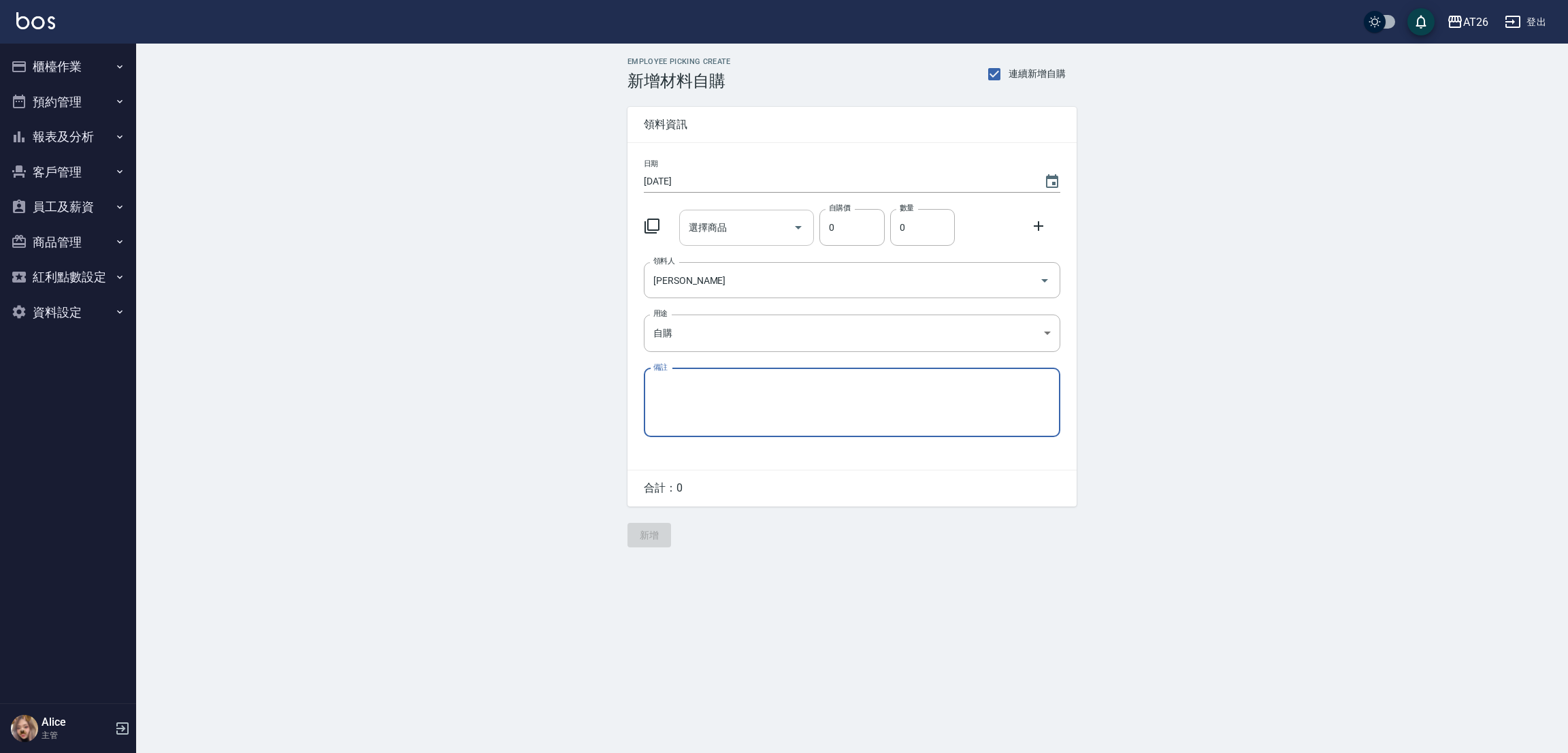
click at [736, 238] on div "選擇商品" at bounding box center [746, 227] width 136 height 36
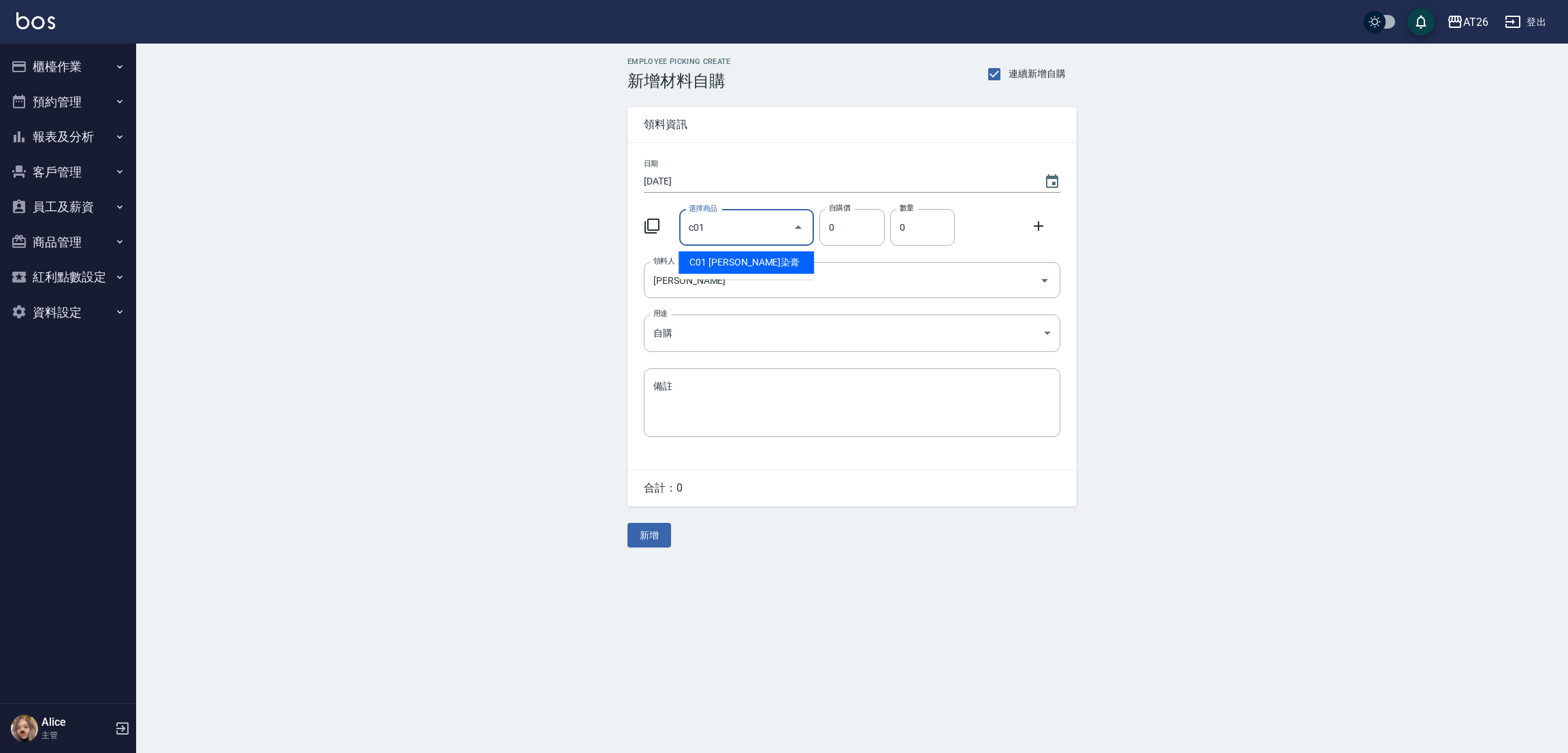
type input "里歐染膏"
type input "90"
type input "11"
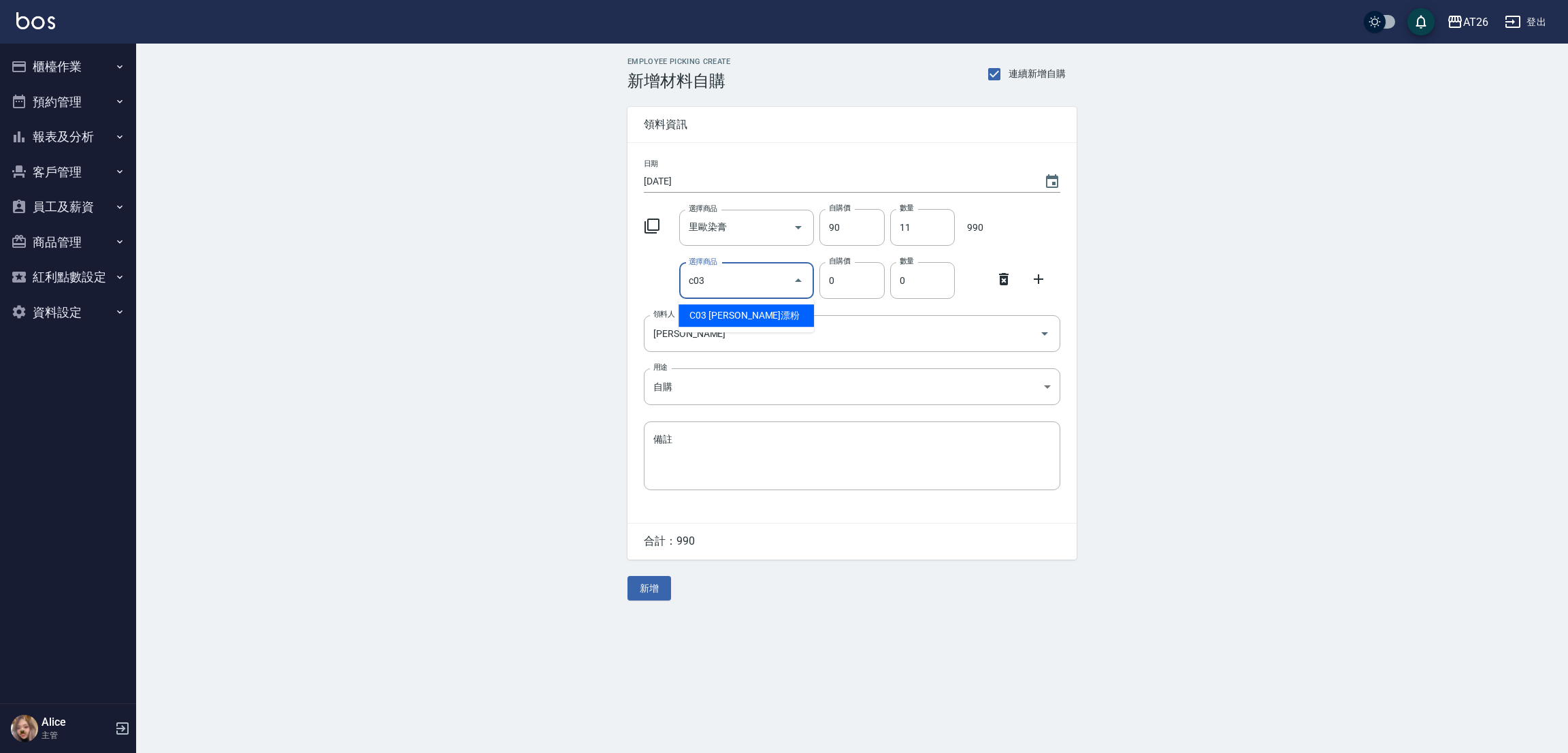
type input "[PERSON_NAME]漂粉"
type input "400"
type input "1"
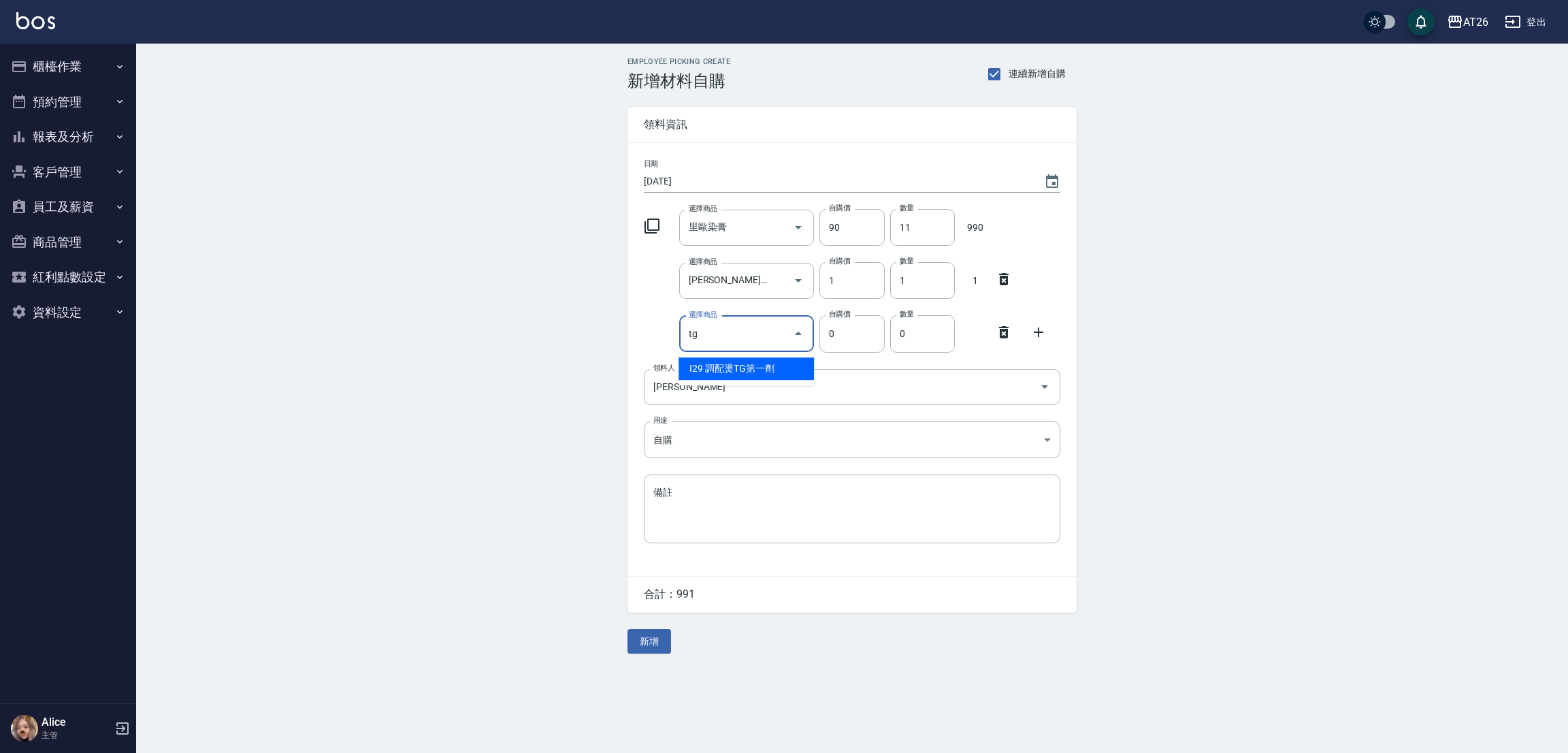
type input "調配燙TG第一劑"
type input "250"
type input "2"
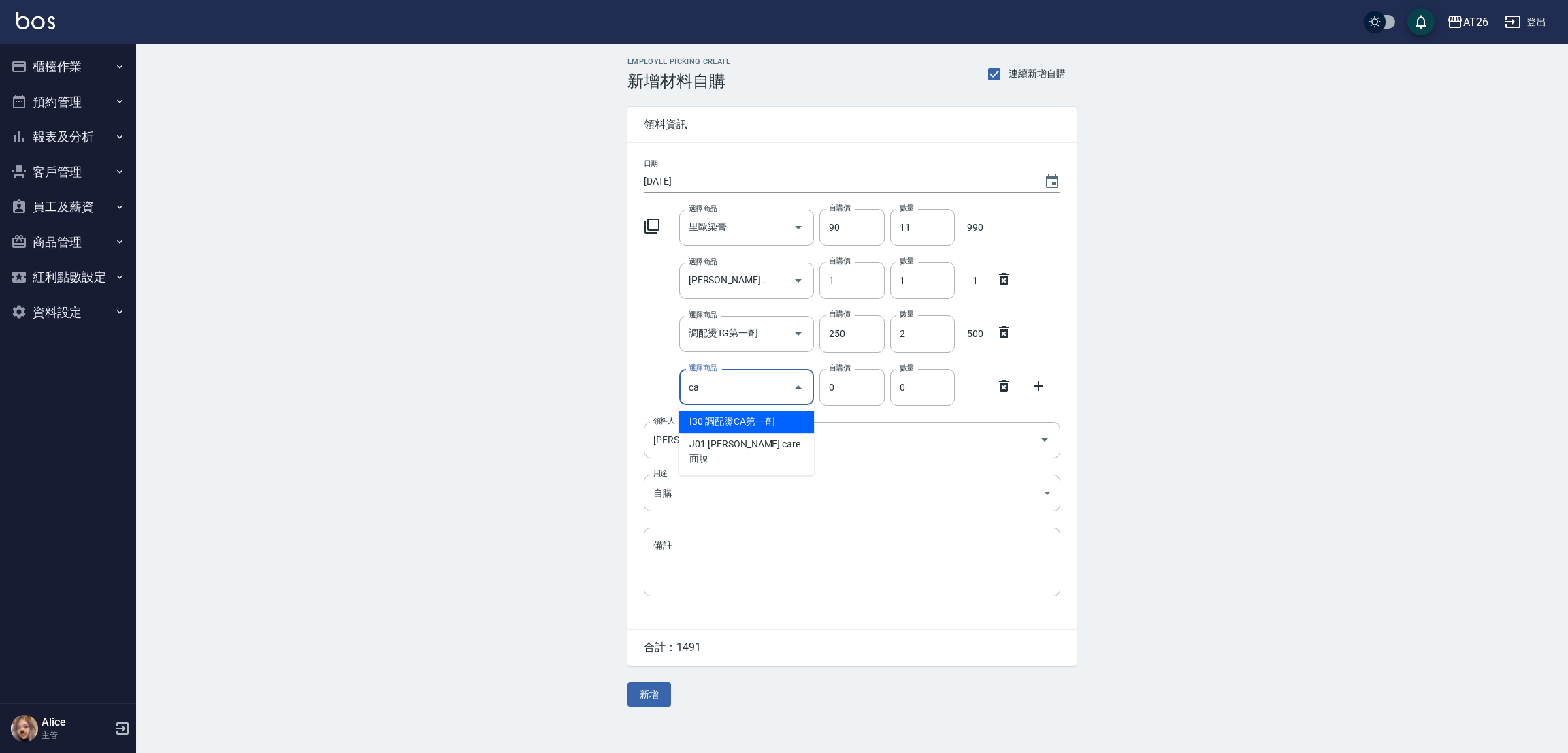
type input "調配燙CA第一劑"
type input "250"
type input "2"
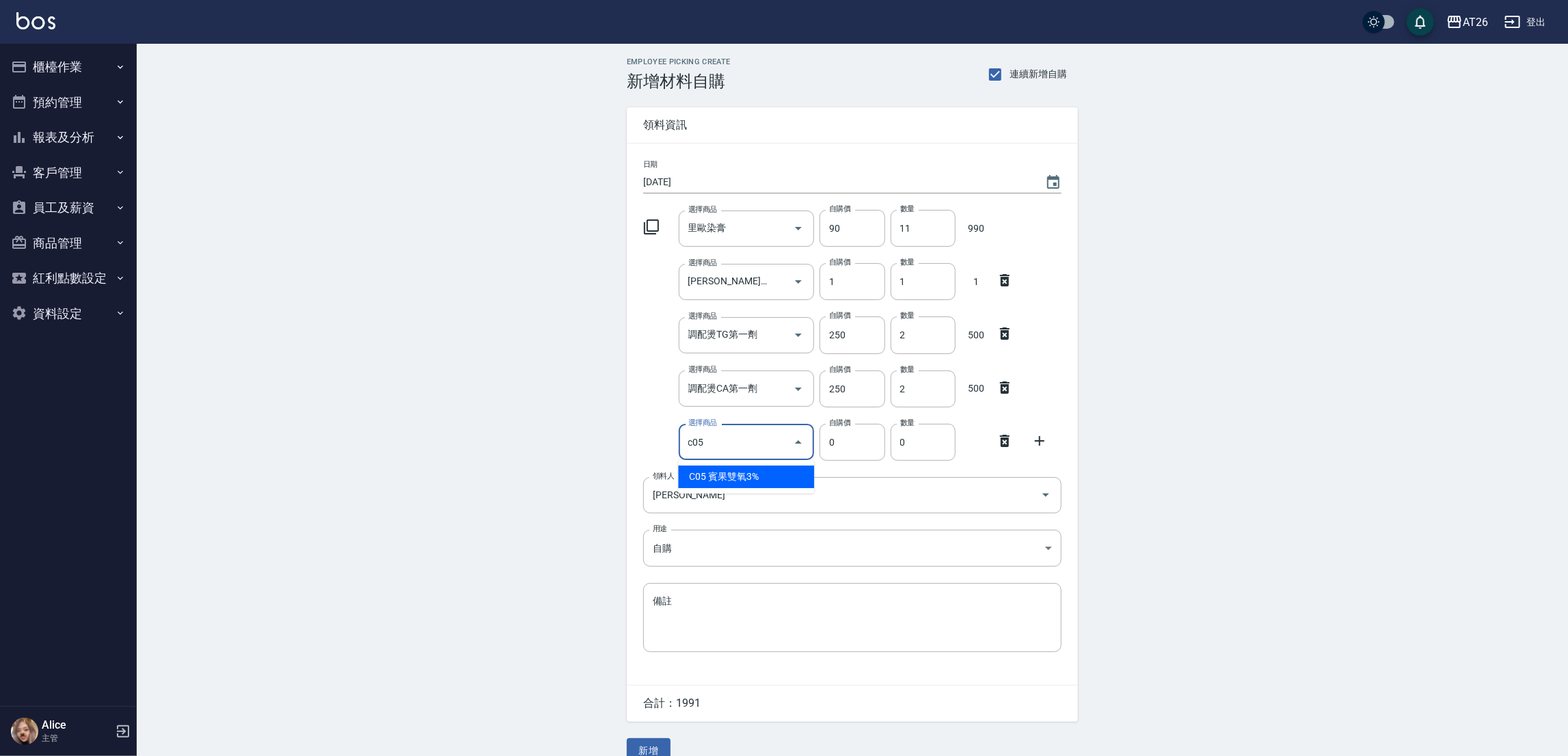
type input "賓果雙氧3%"
type input "105"
type input "2"
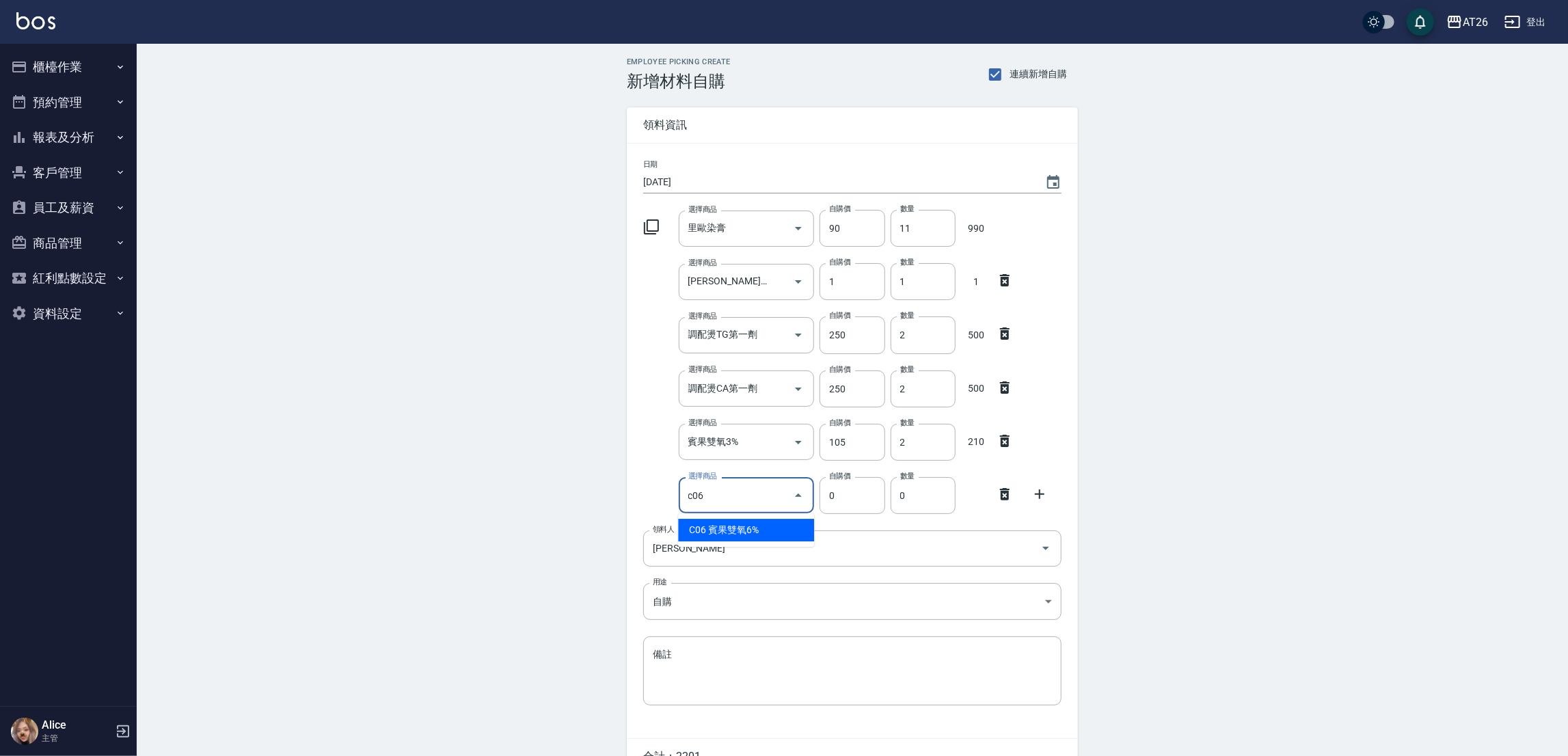
type input "c06"
type input "105"
type input "賓果雙氧6%"
type input "2"
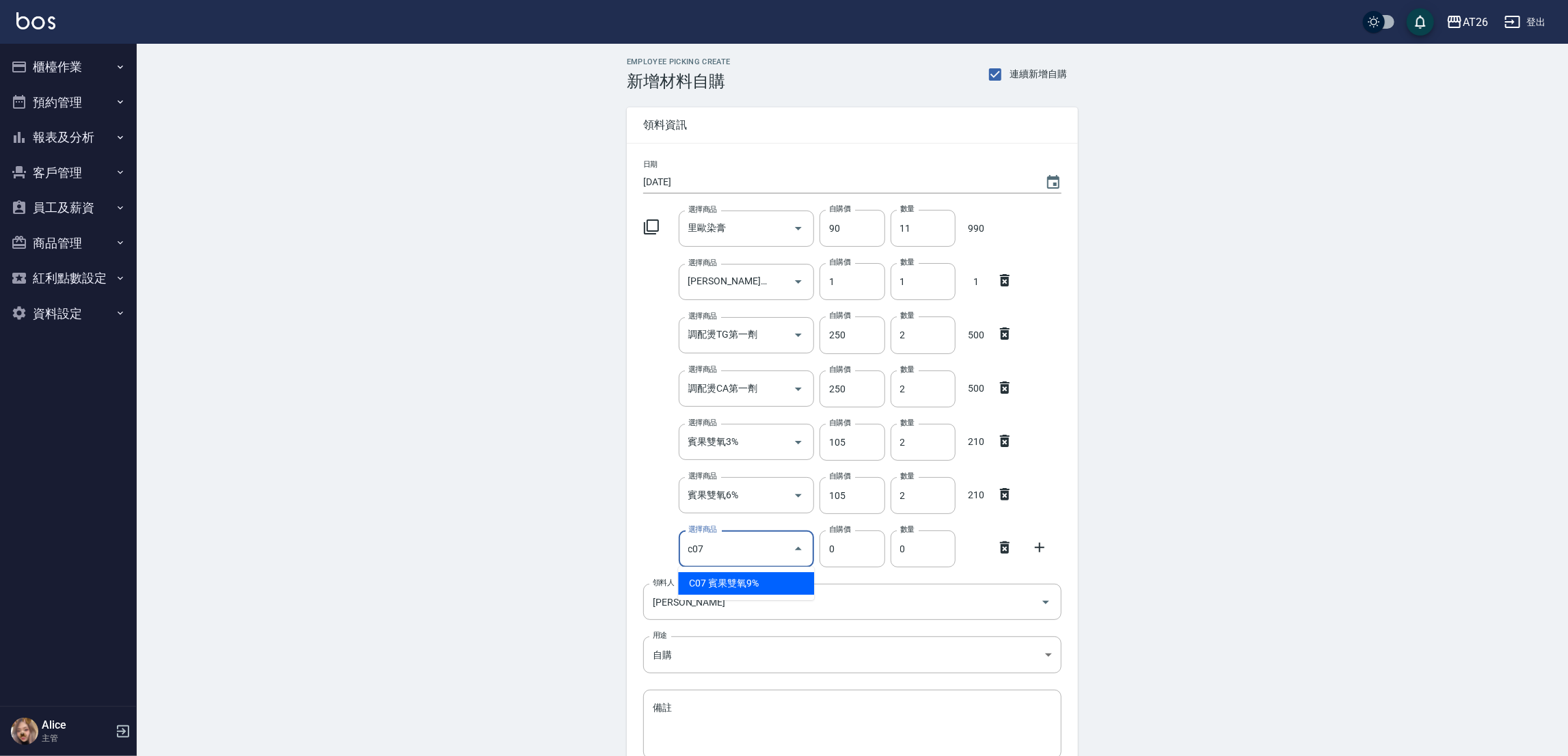
type input "c07"
type input "105"
type input "賓果雙氧9%"
type input "2"
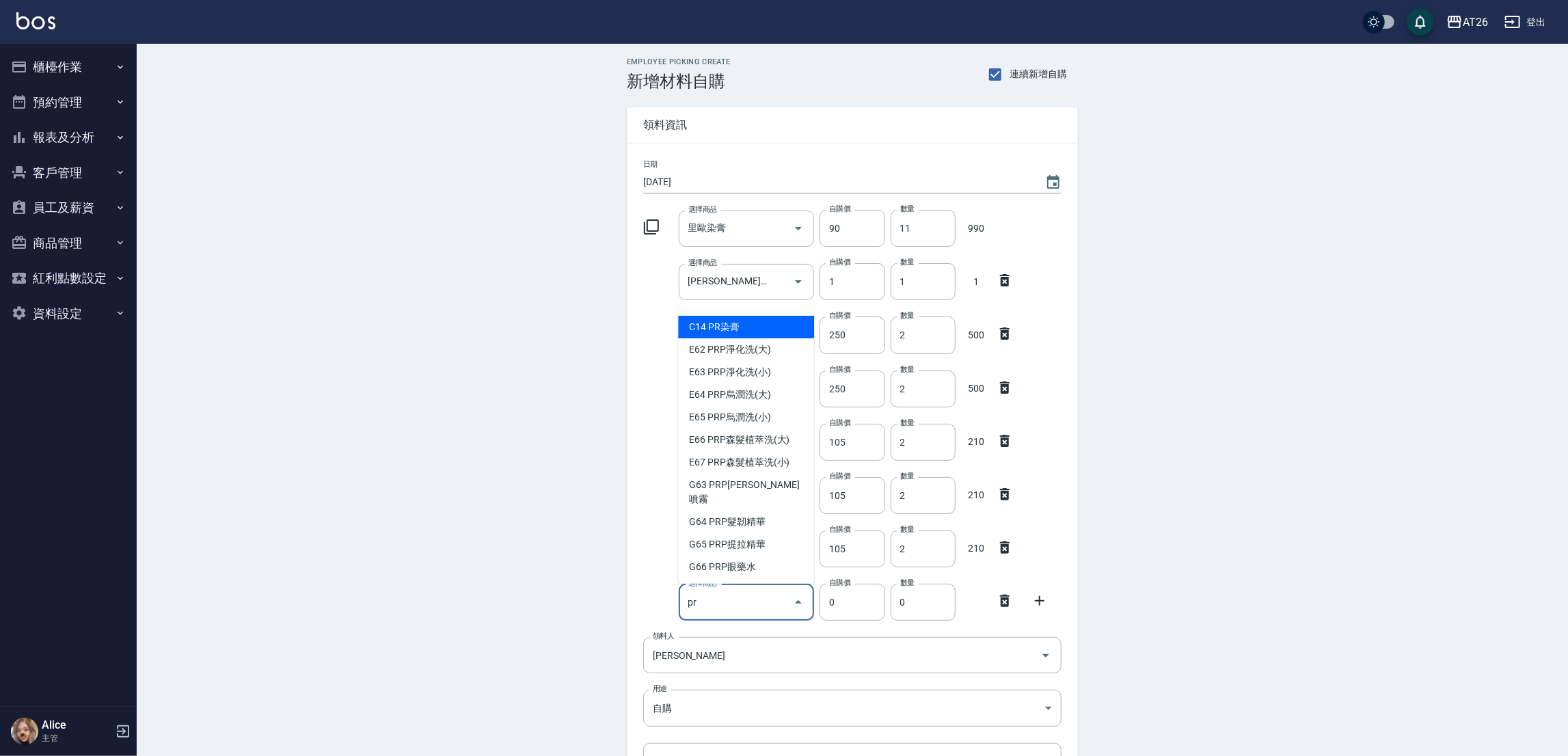
type input "pr"
type input "85"
type input "PR染膏"
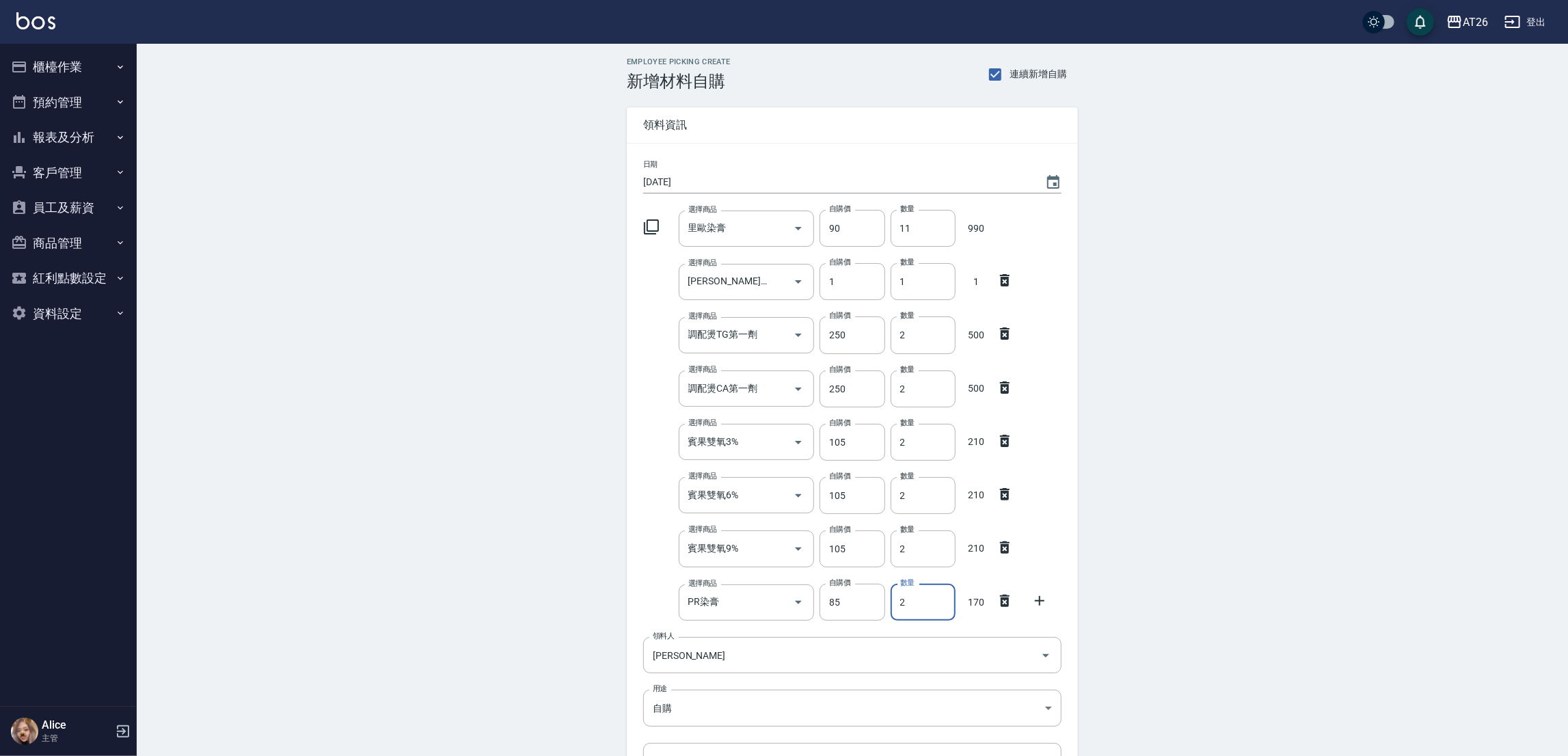
type input "2"
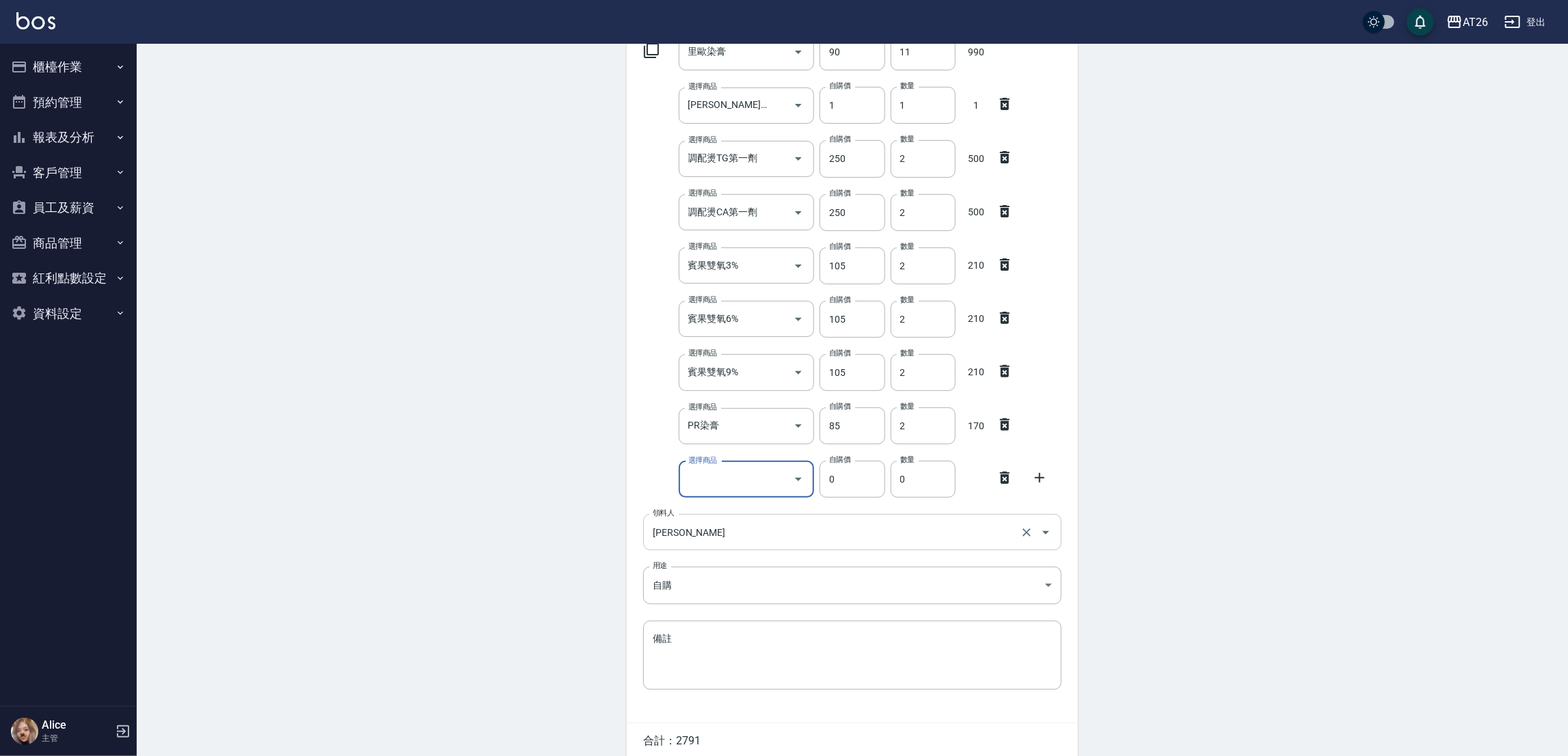
scroll to position [205, 0]
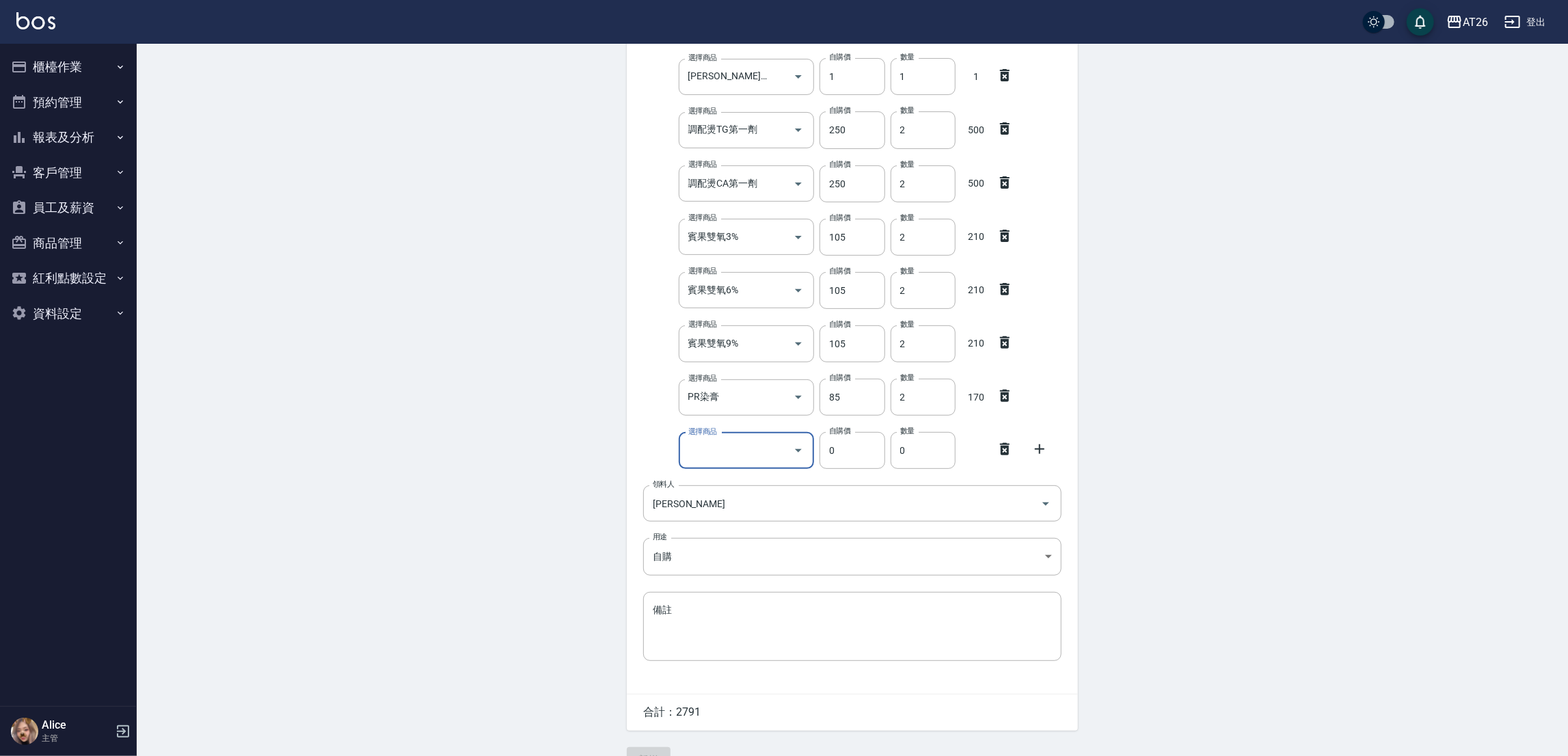
click at [997, 441] on icon at bounding box center [1004, 449] width 16 height 16
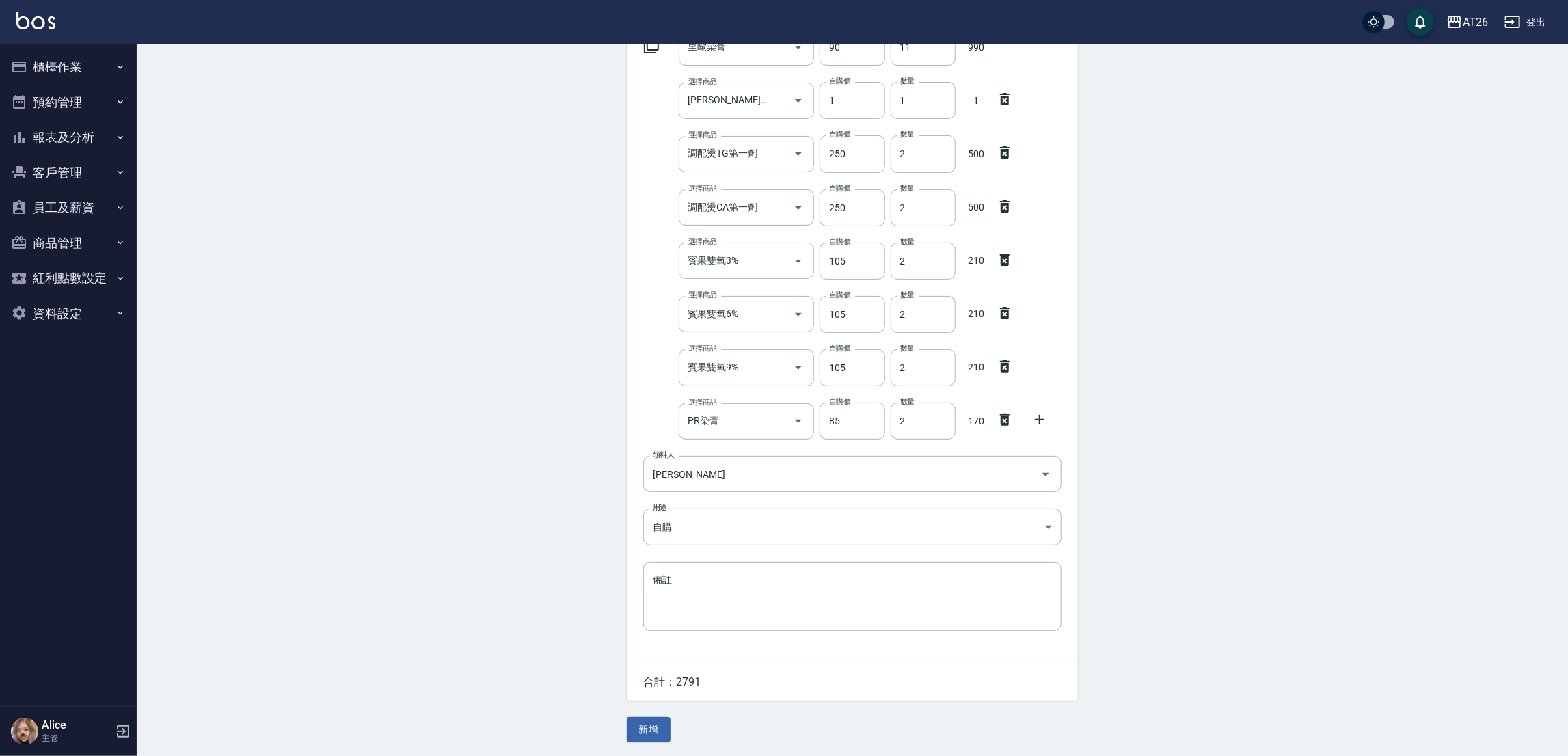
scroll to position [182, 0]
click at [650, 735] on button "新增" at bounding box center [648, 730] width 44 height 25
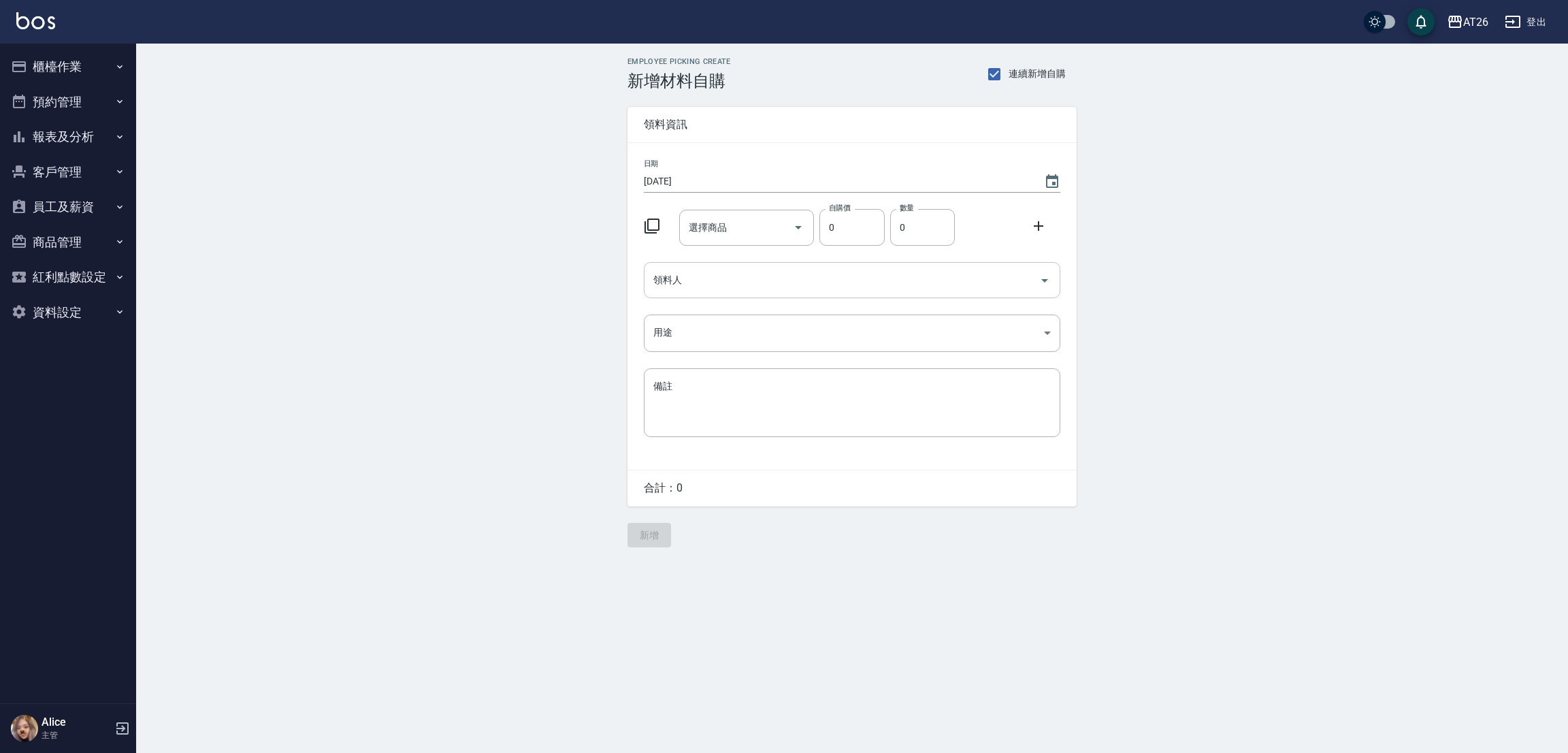
drag, startPoint x: 781, startPoint y: 264, endPoint x: 777, endPoint y: 271, distance: 8.1
click at [782, 264] on div "領料人" at bounding box center [852, 279] width 417 height 36
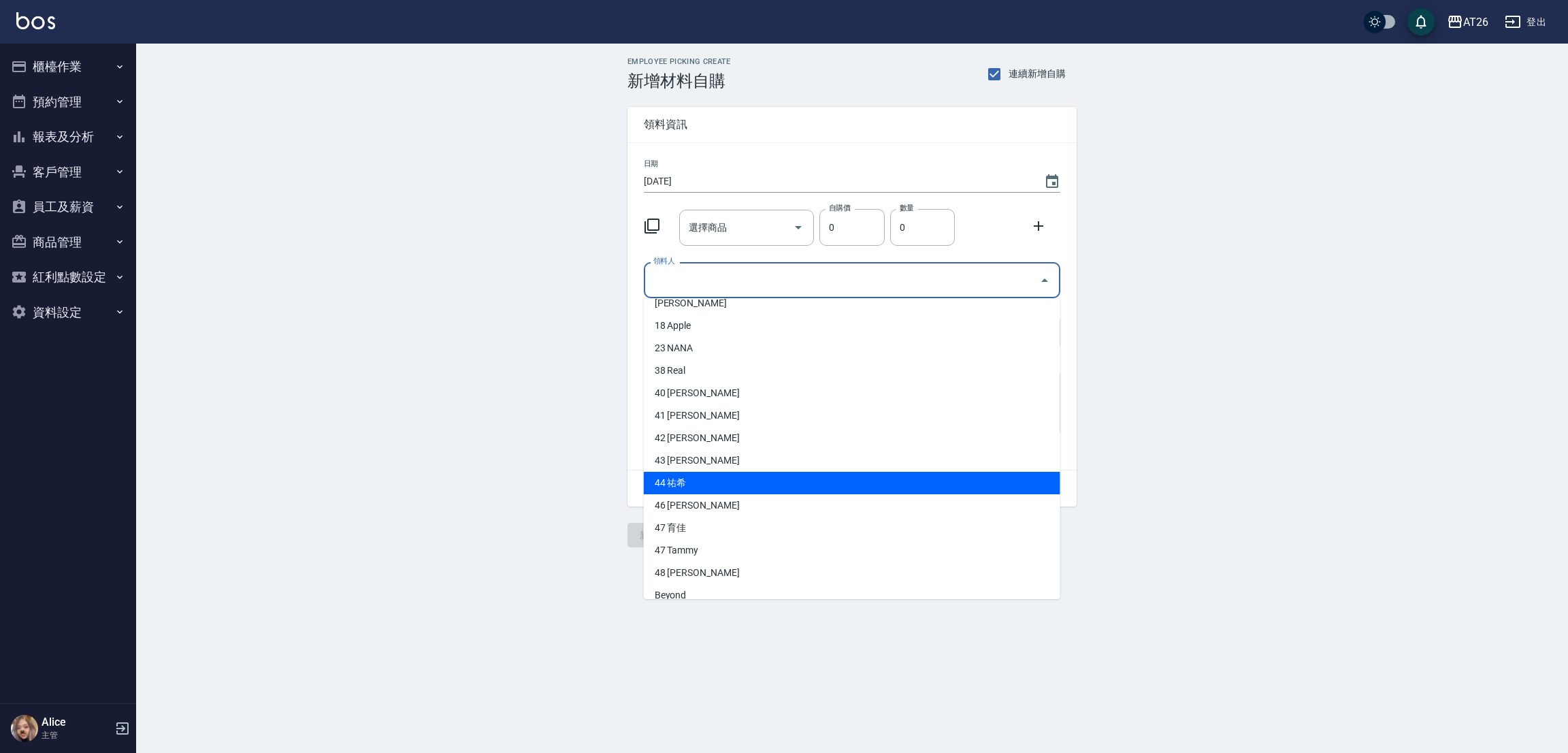
scroll to position [204, 0]
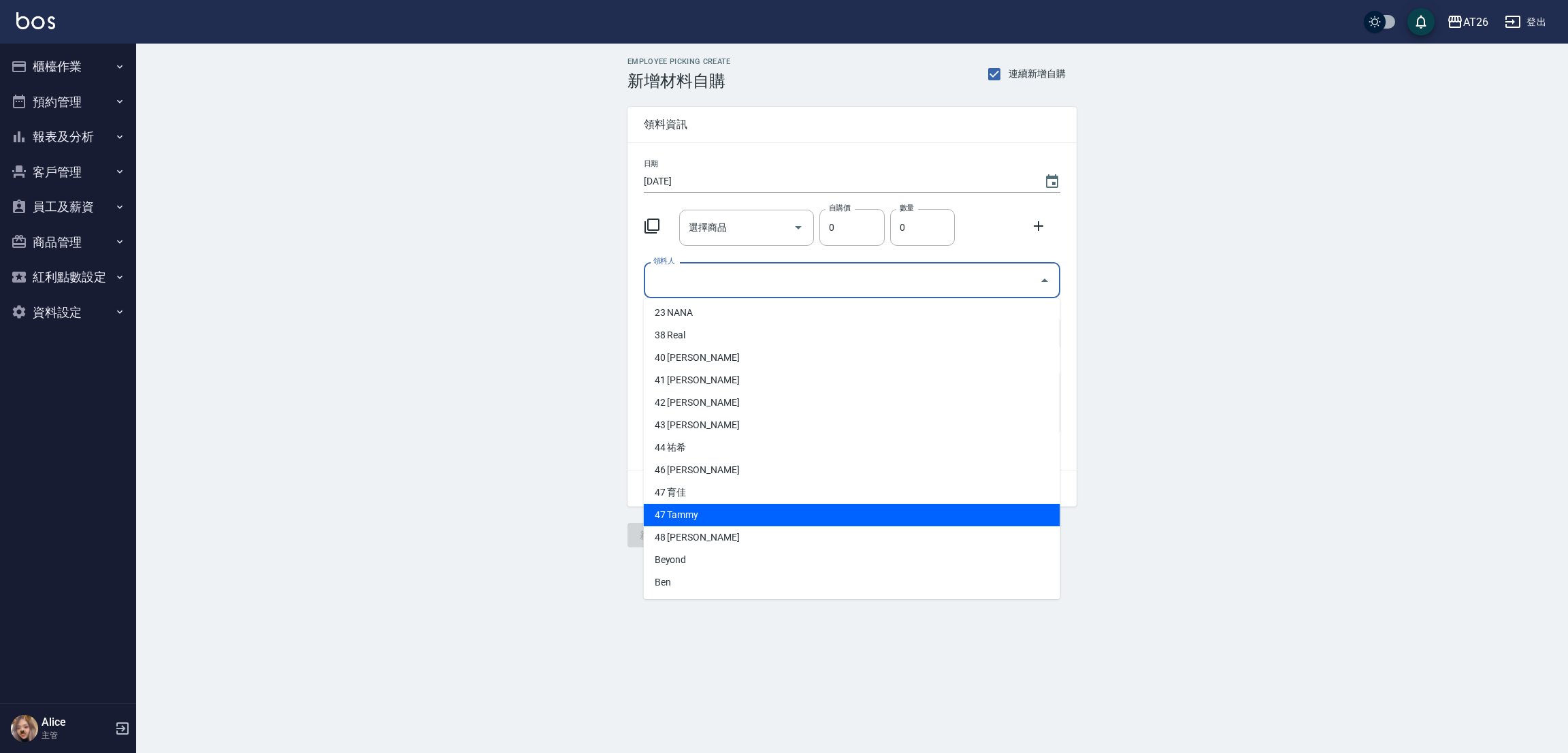
click at [716, 512] on li "47 Tammy" at bounding box center [852, 514] width 417 height 22
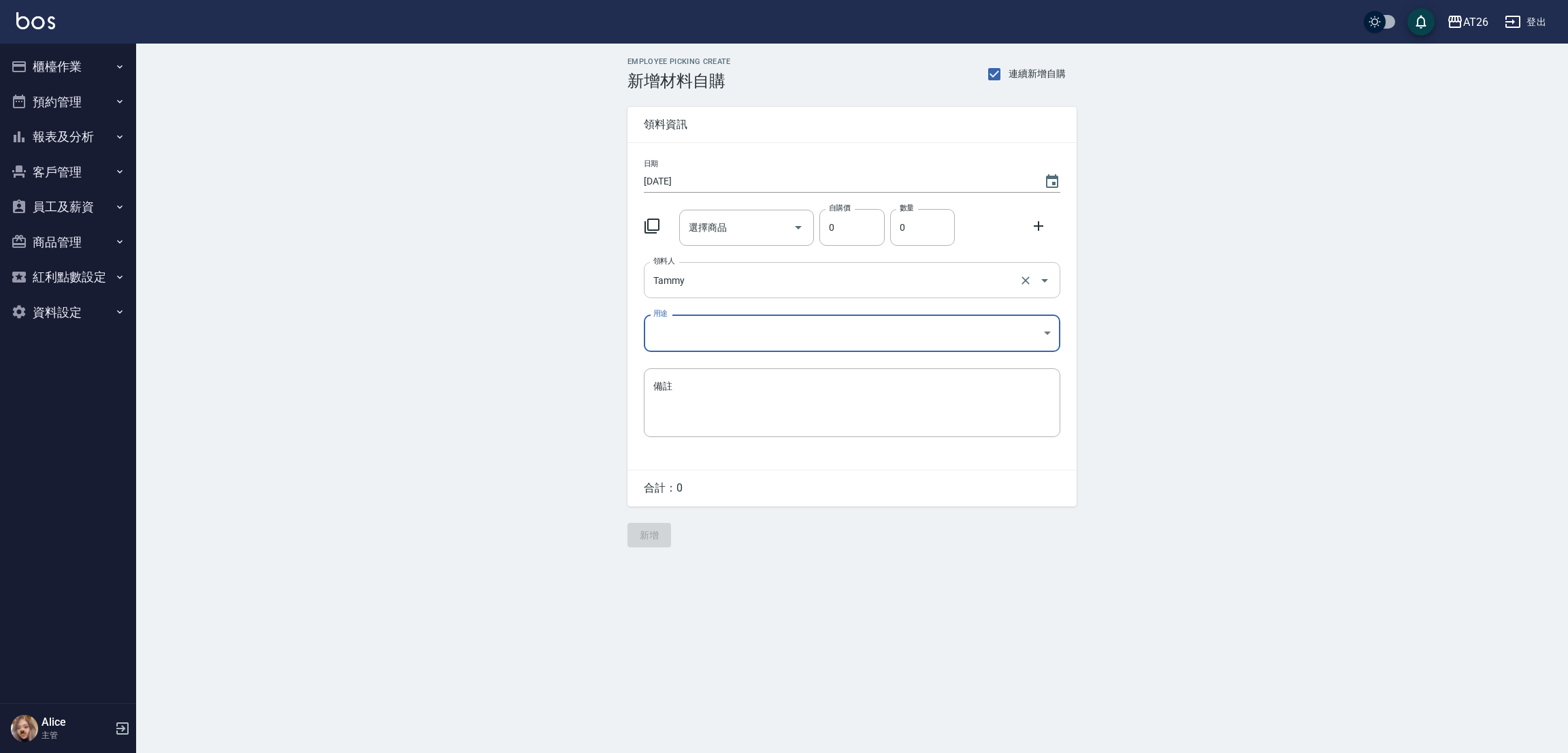
click at [728, 277] on input "Tammy" at bounding box center [833, 280] width 366 height 24
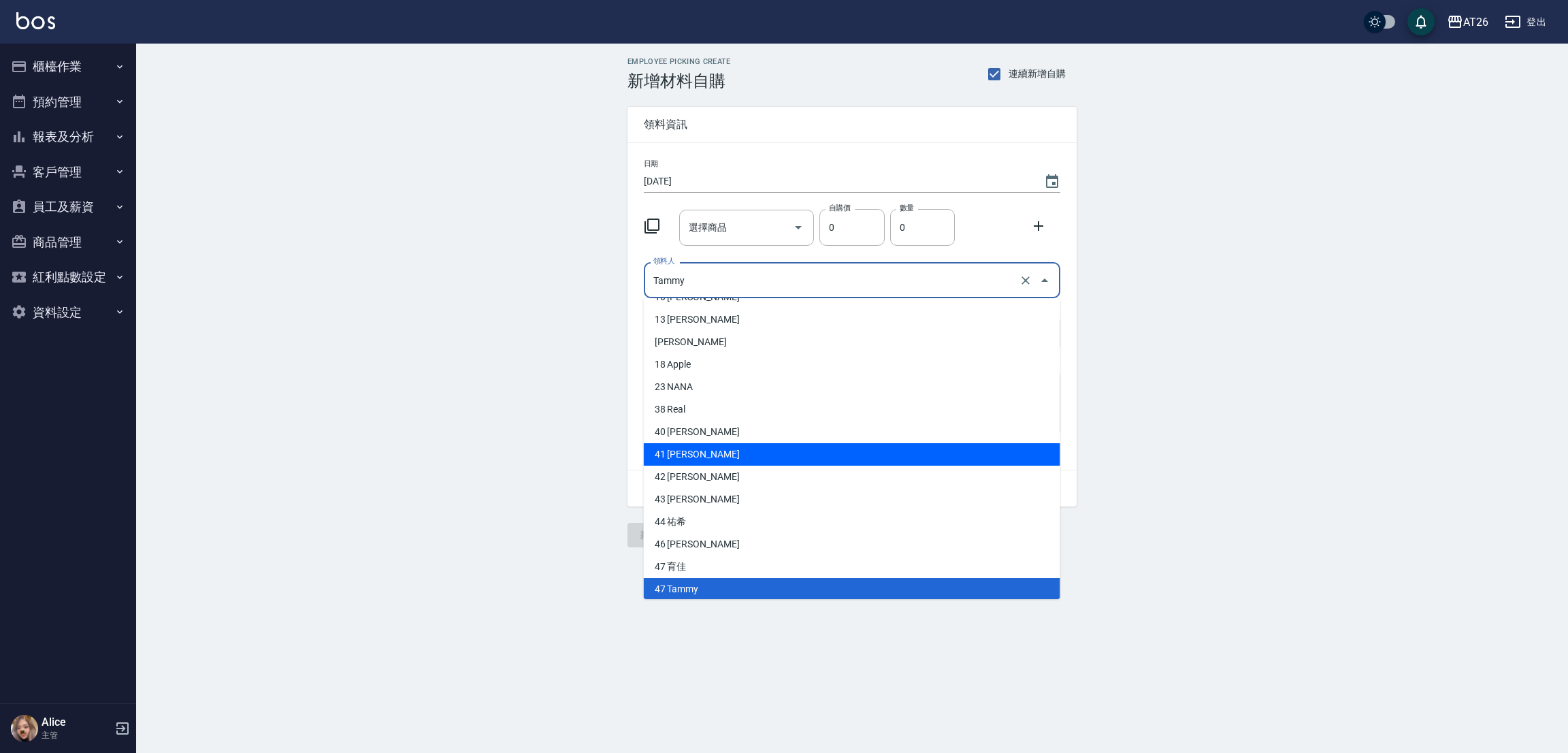
scroll to position [226, 0]
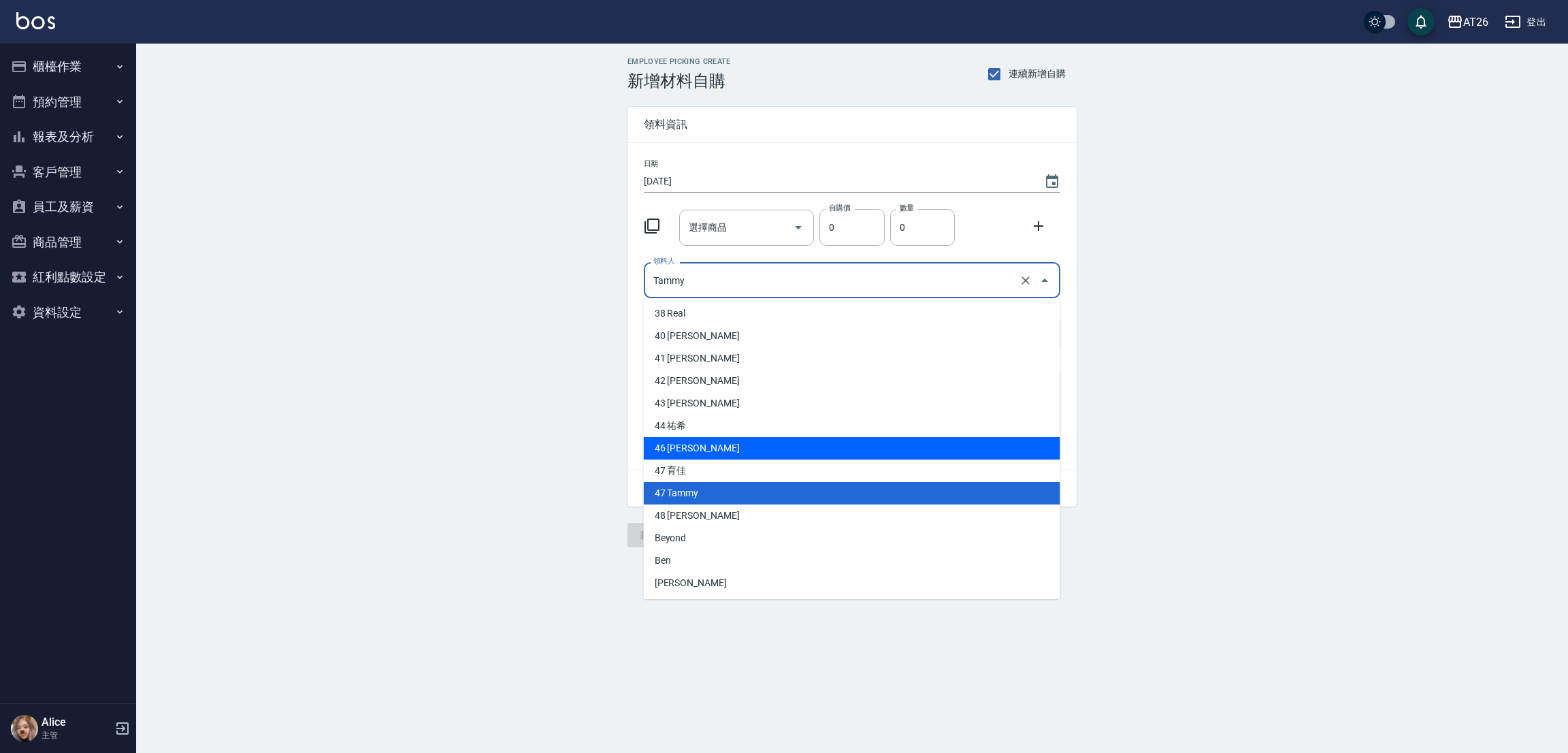
click at [711, 453] on li "46 [PERSON_NAME]" at bounding box center [852, 448] width 417 height 22
type input "[PERSON_NAME]"
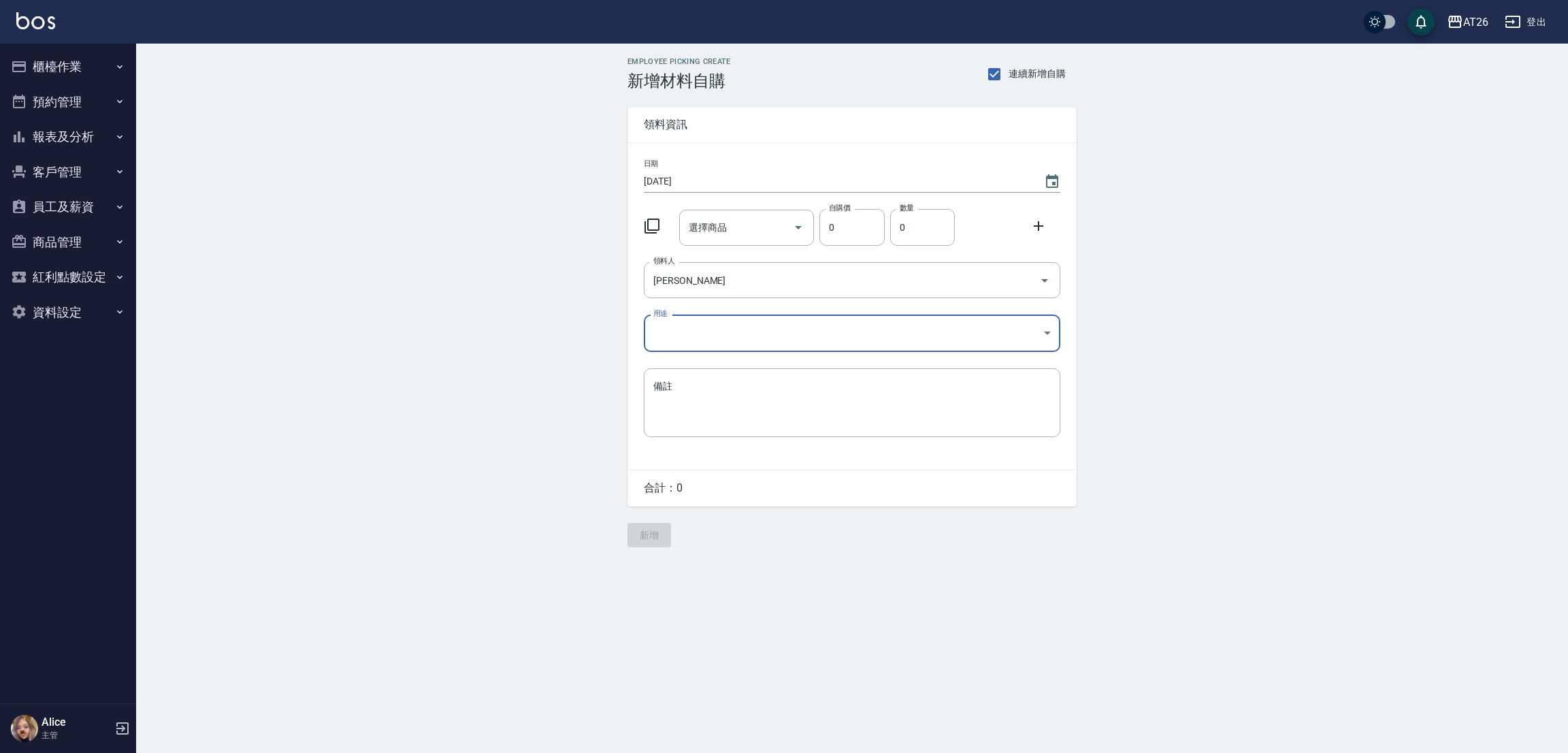
click at [760, 340] on body "AT26 登出 櫃檯作業 打帳單 帳單列表 座位開單 營業儀表板 現金收支登錄 高階收支登錄 材料自購登錄 每日結帳 排班表 現場電腦打卡 掃碼打卡 預約管理…" at bounding box center [784, 376] width 1568 height 753
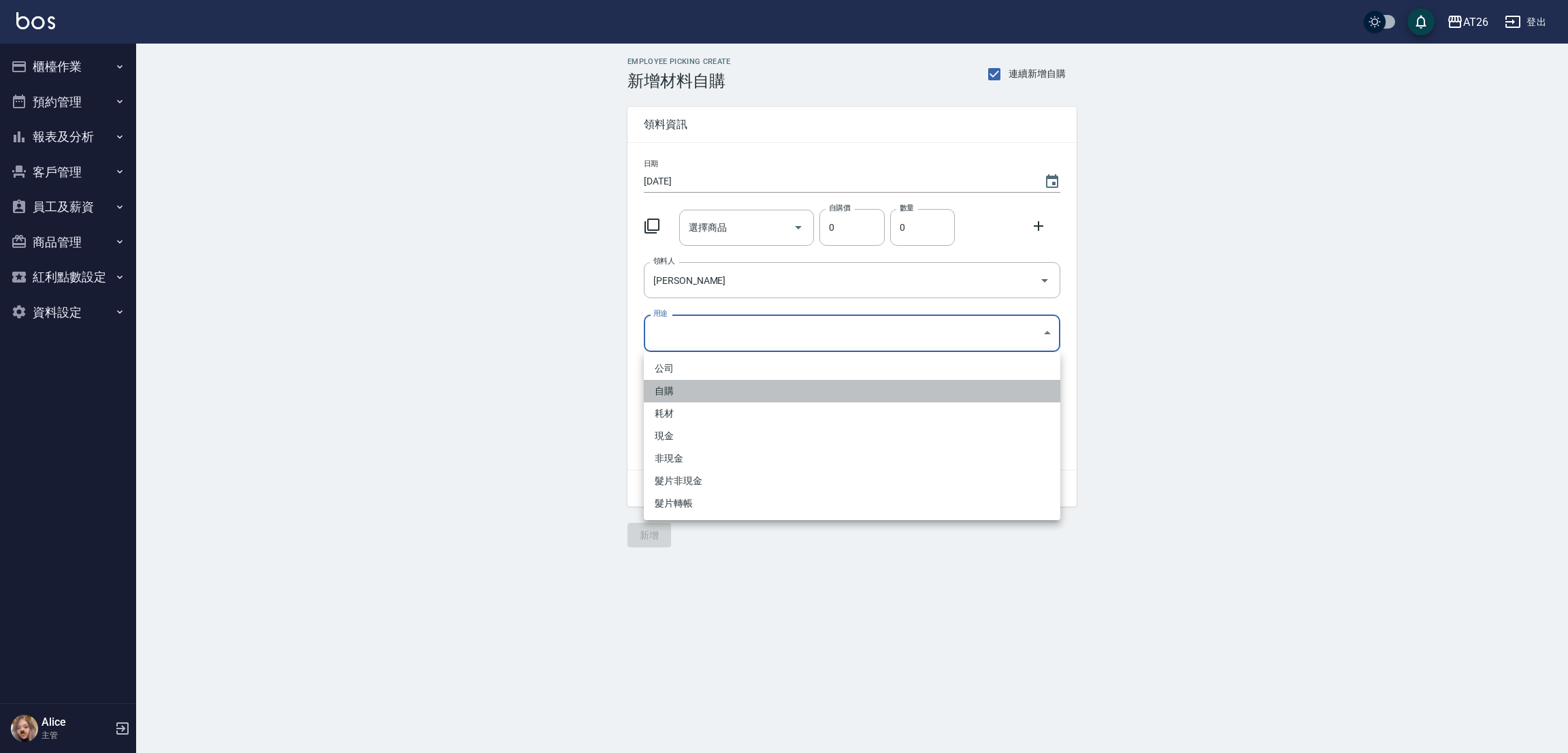
click at [680, 390] on li "自購" at bounding box center [852, 390] width 417 height 22
type input "自購"
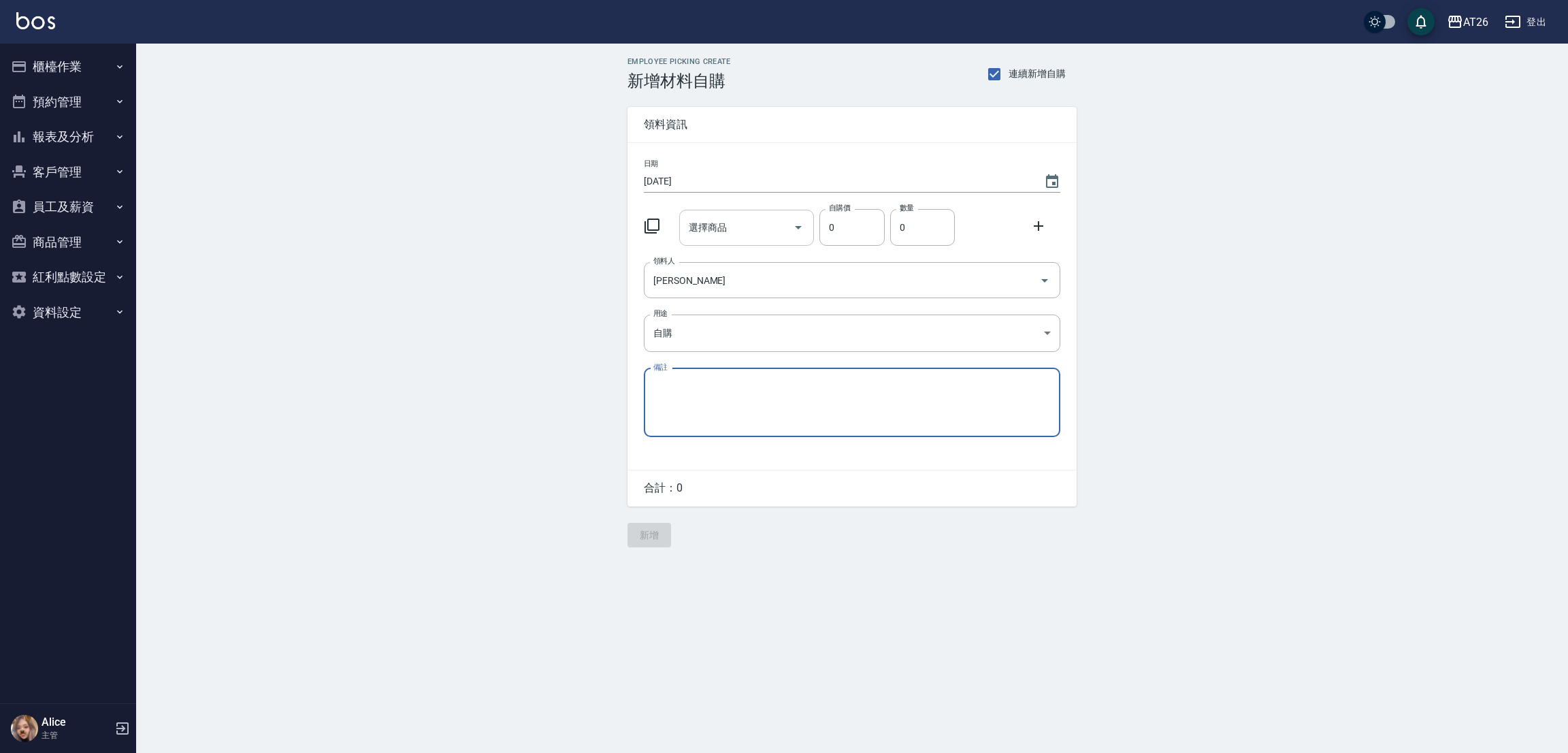
click at [726, 235] on input "選擇商品" at bounding box center [736, 227] width 103 height 24
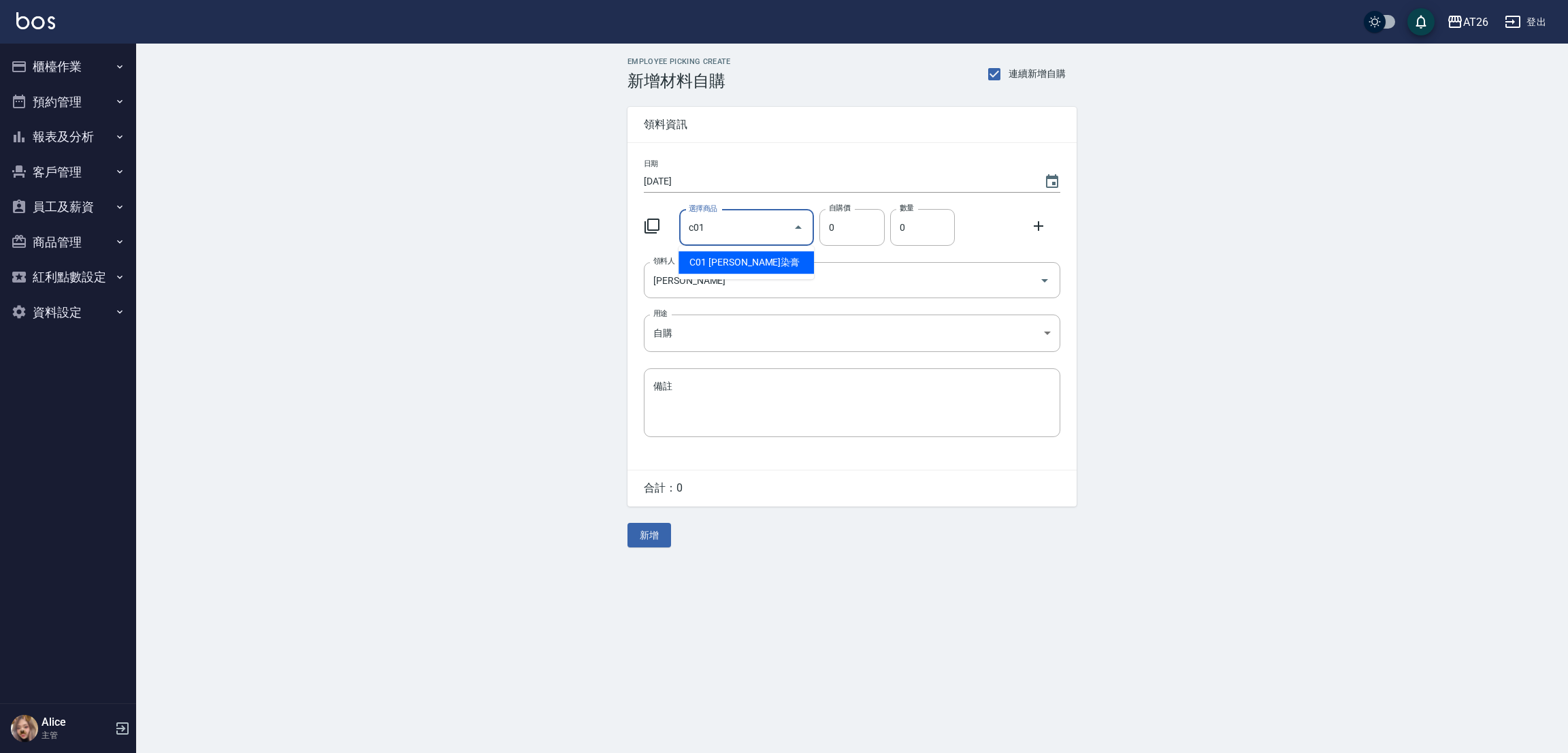
type input "c01"
type input "90"
type input "里歐染膏"
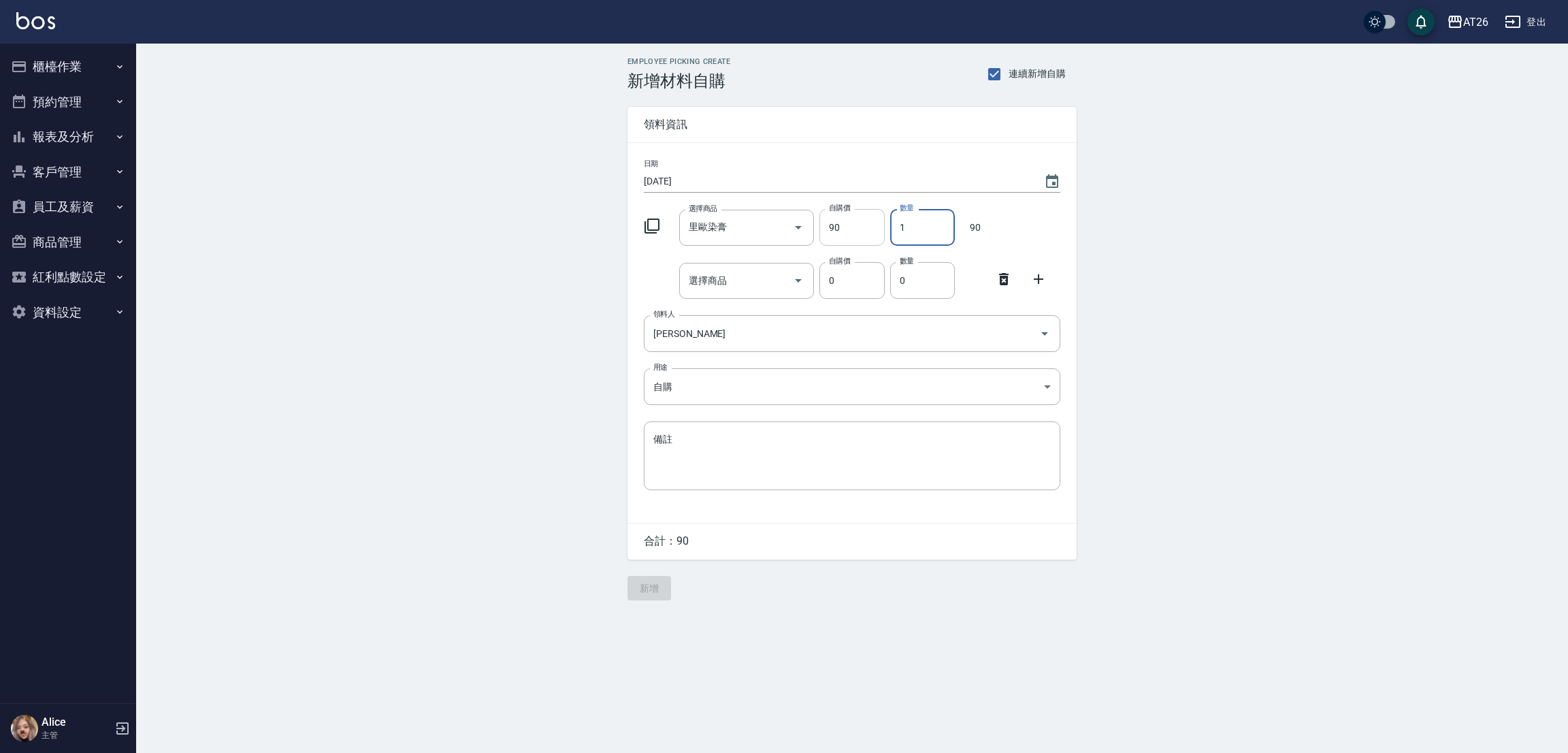
drag, startPoint x: 904, startPoint y: 233, endPoint x: 876, endPoint y: 234, distance: 28.0
click at [876, 234] on div "選擇商品 [PERSON_NAME]染膏 選擇商品 自購價 90 自購價 數量 1 數量 90" at bounding box center [849, 224] width 422 height 42
type input "7"
click at [729, 296] on div "選擇商品" at bounding box center [746, 280] width 136 height 36
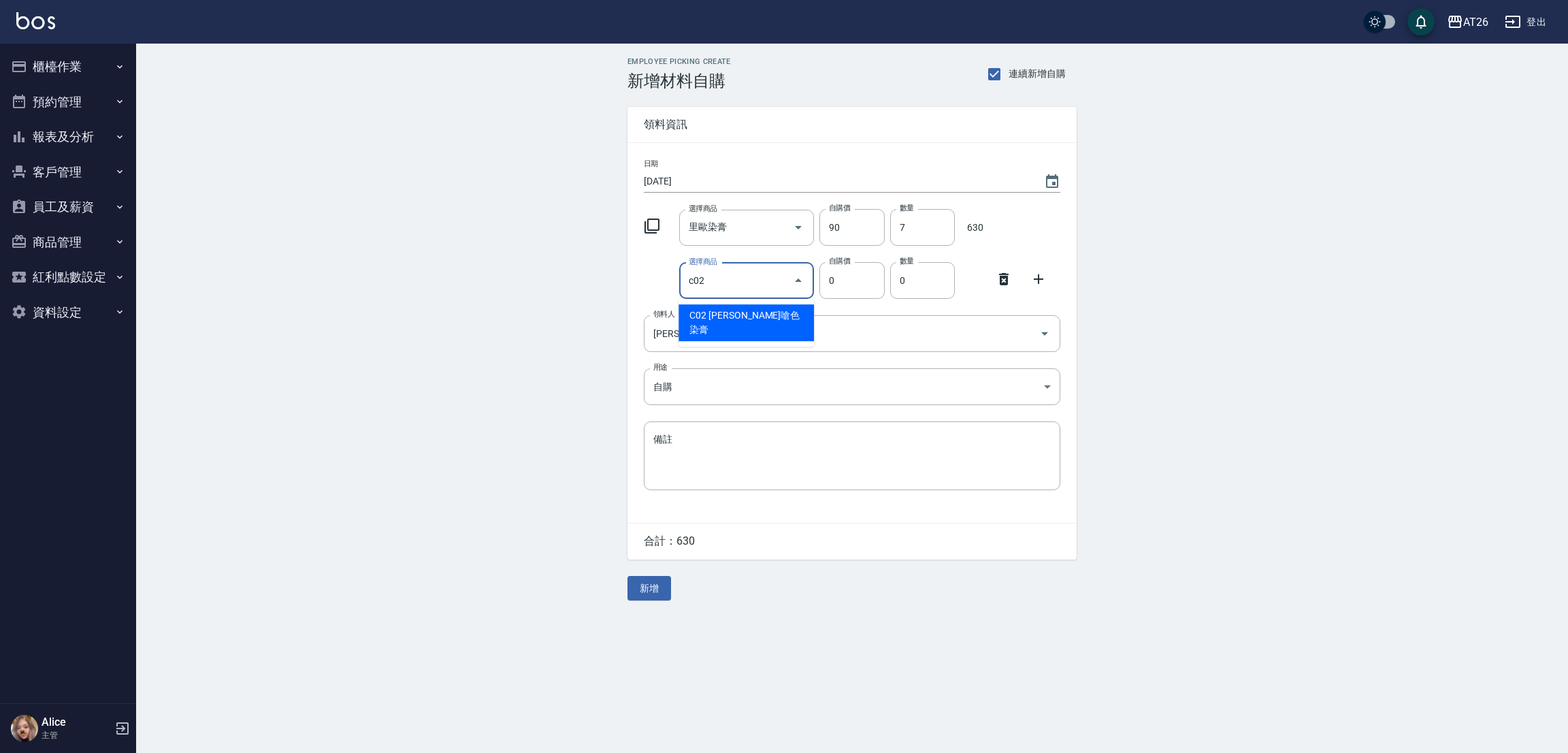
type input "c02"
type input "120"
type input "[PERSON_NAME]嗆色染膏"
type input "11"
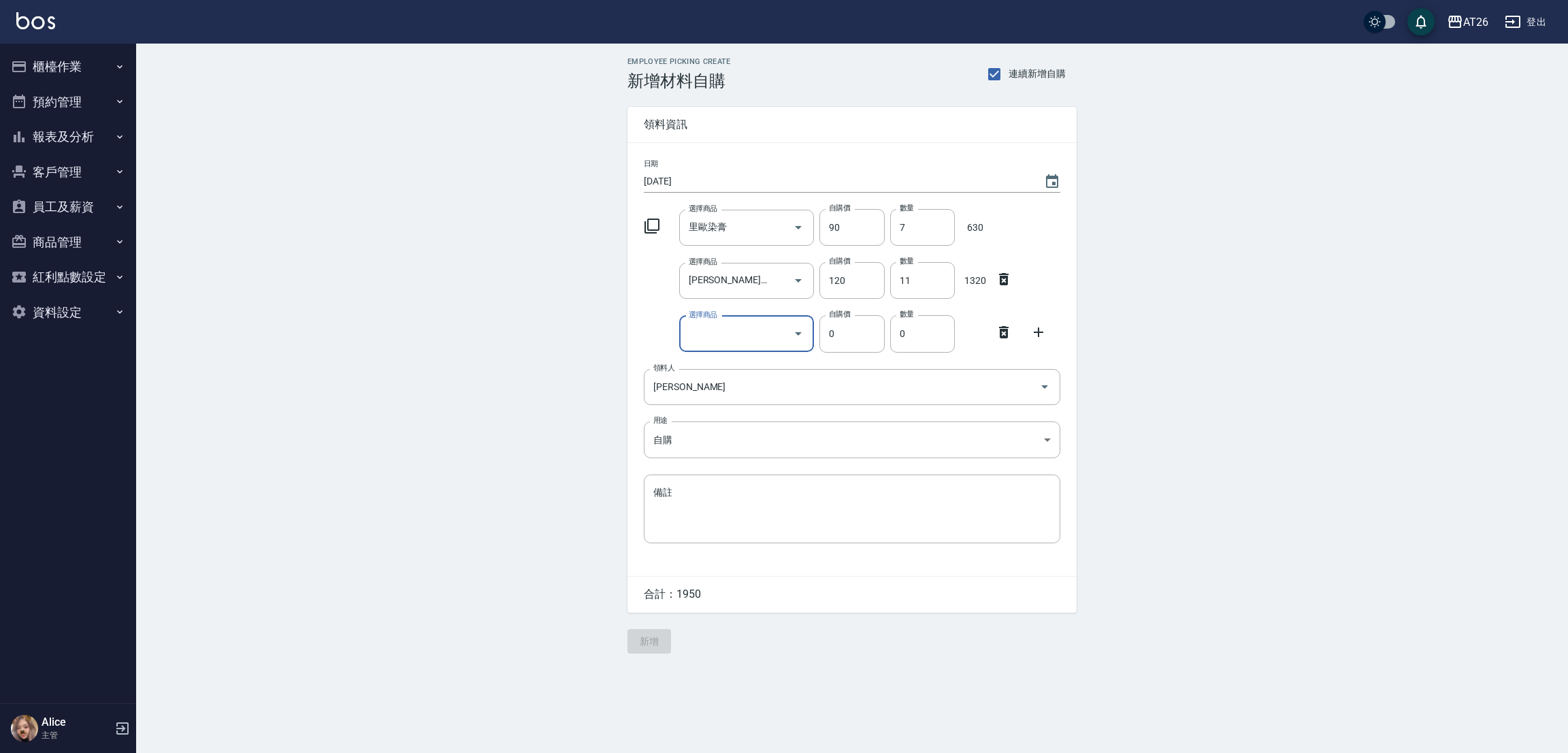
click at [1003, 331] on icon at bounding box center [1004, 332] width 10 height 13
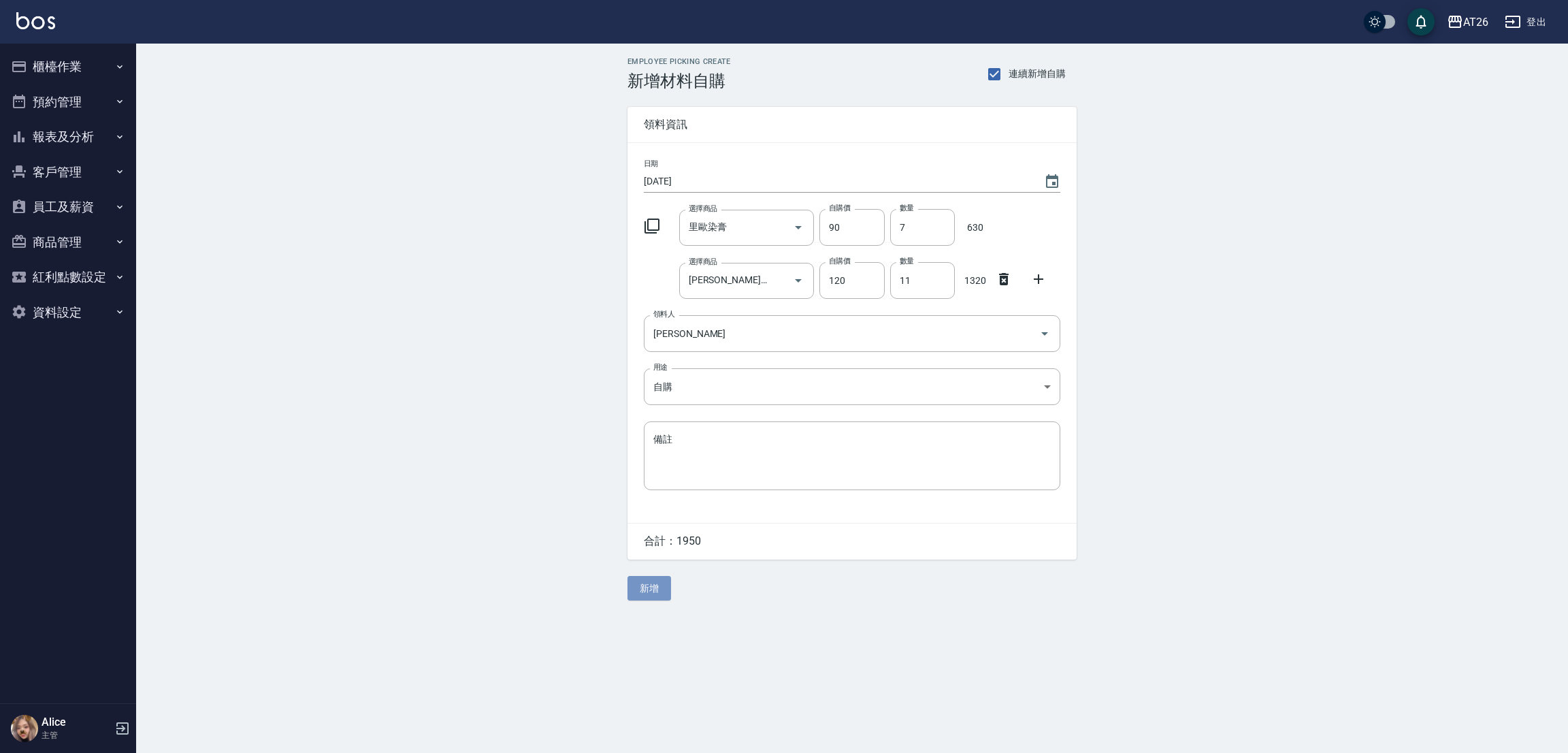
click at [646, 596] on button "新增" at bounding box center [649, 588] width 43 height 25
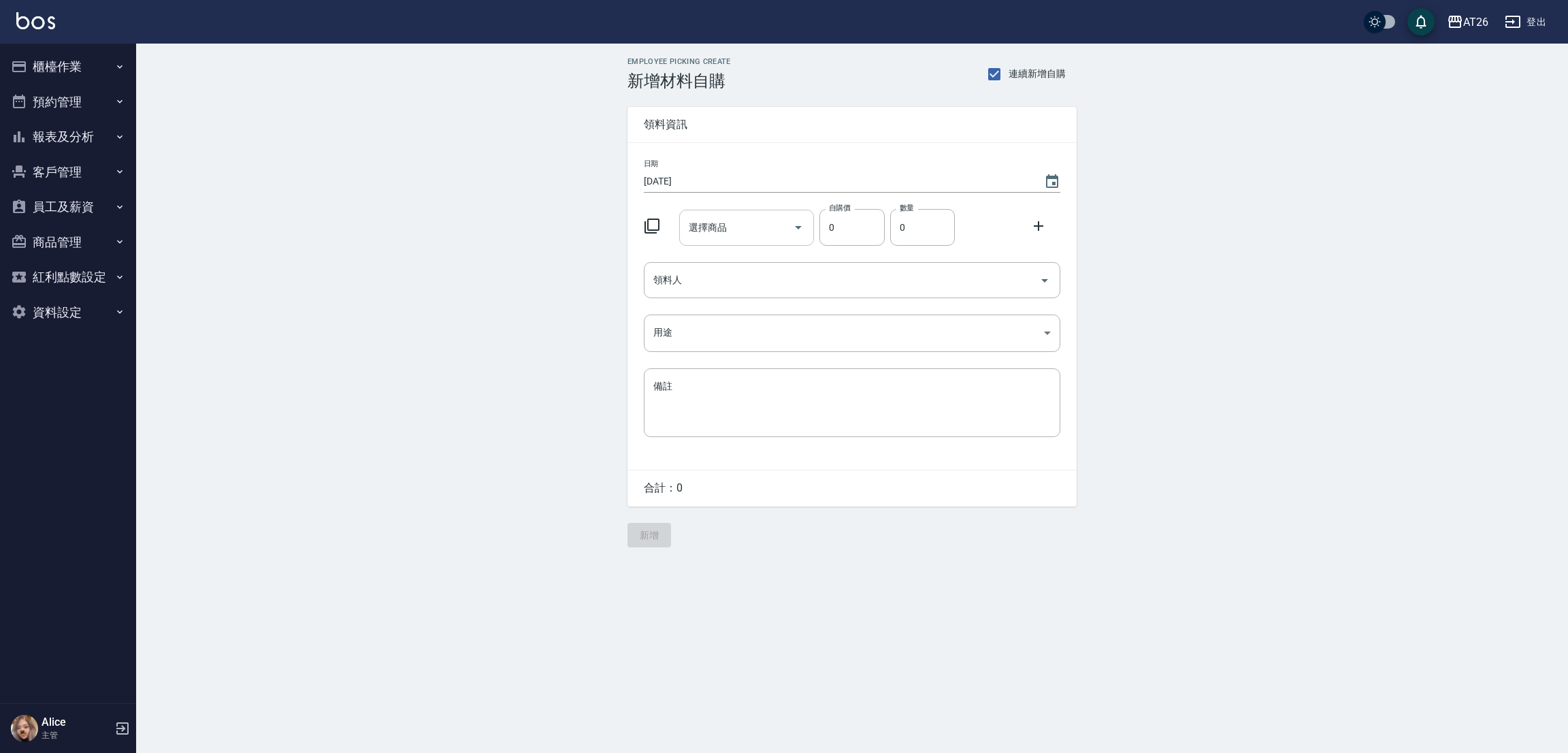
click at [733, 224] on input "選擇商品" at bounding box center [736, 227] width 103 height 24
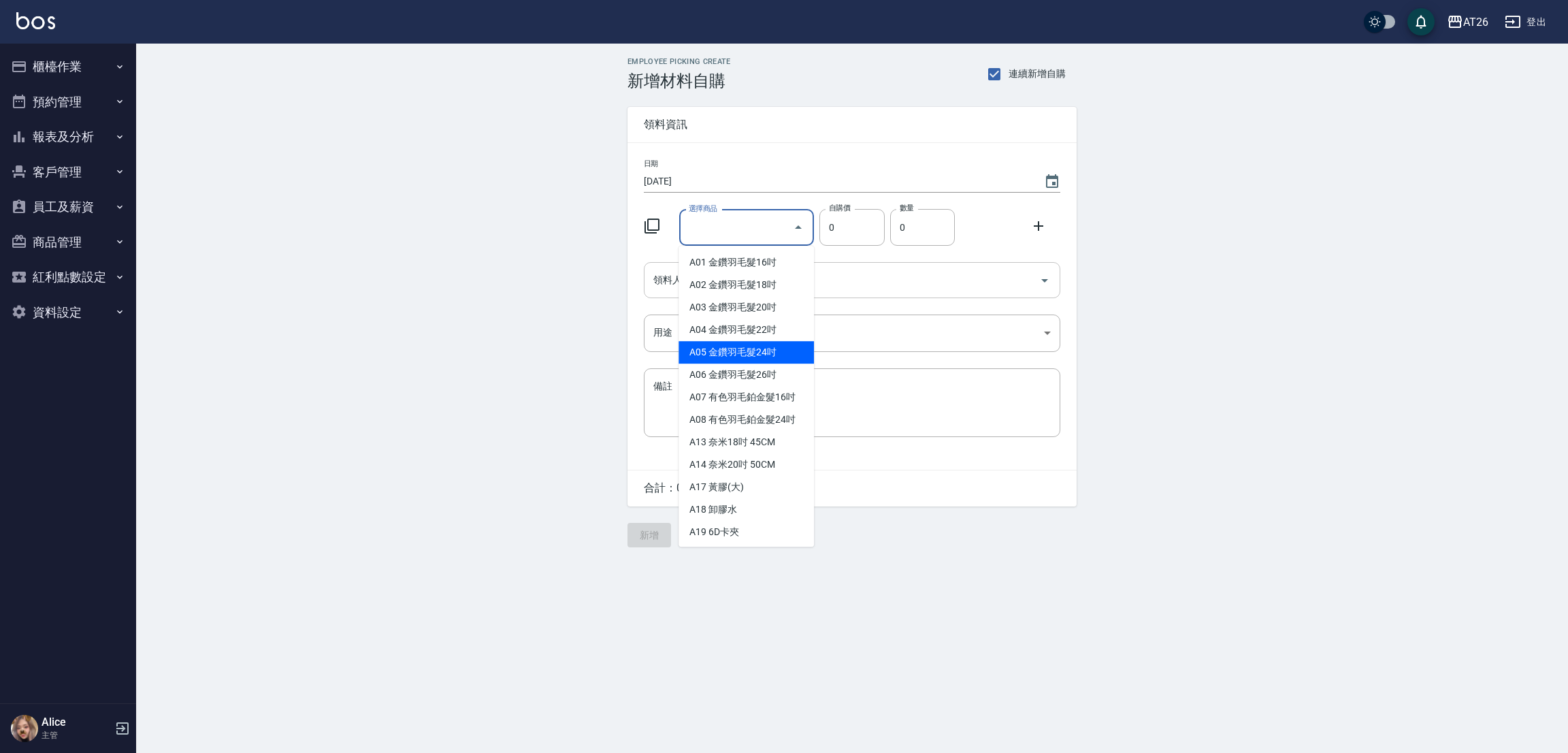
drag, startPoint x: 644, startPoint y: 282, endPoint x: 648, endPoint y: 288, distance: 7.2
click at [644, 283] on div "領料人" at bounding box center [852, 279] width 417 height 36
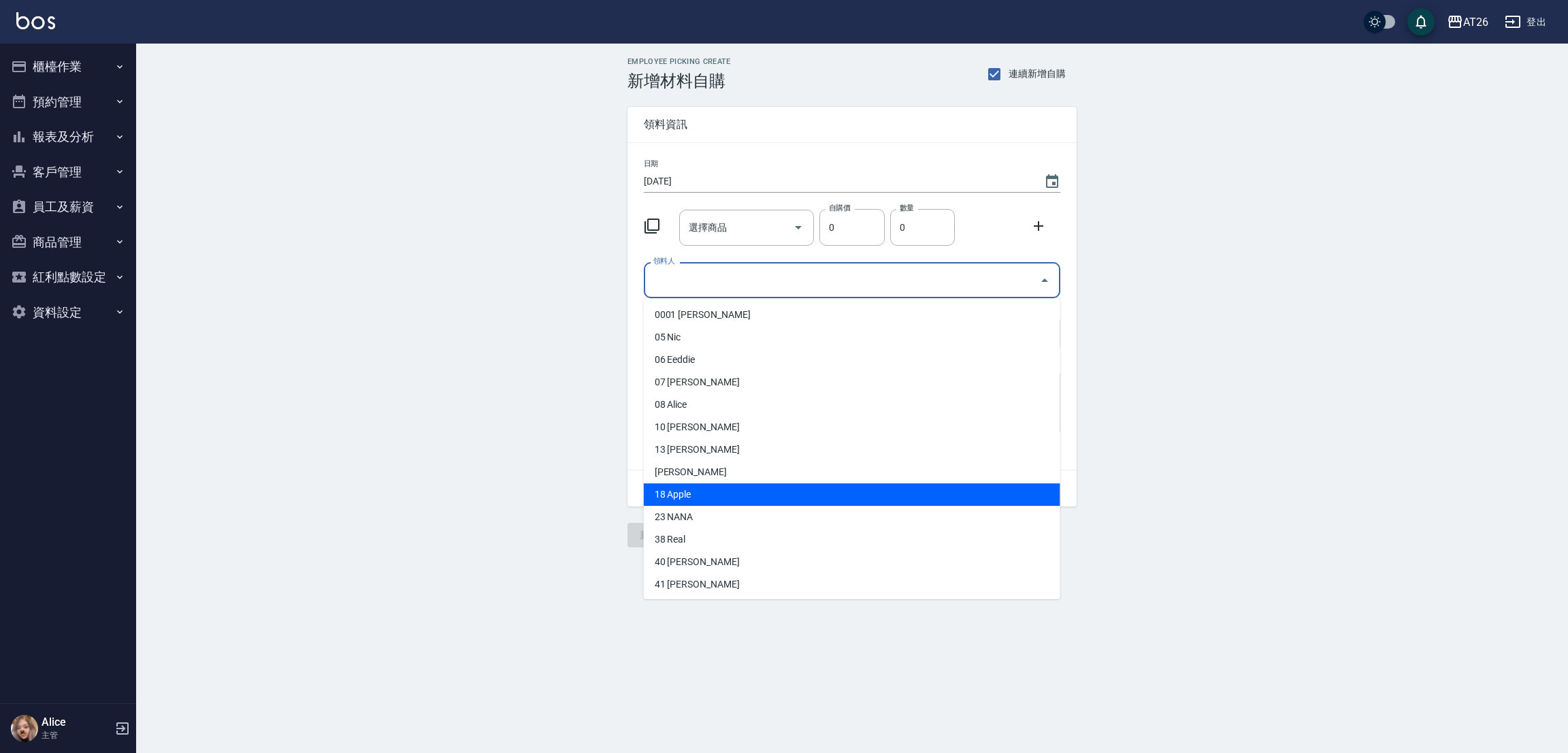
click at [728, 503] on li "18 Apple" at bounding box center [852, 494] width 417 height 22
type input "Apple"
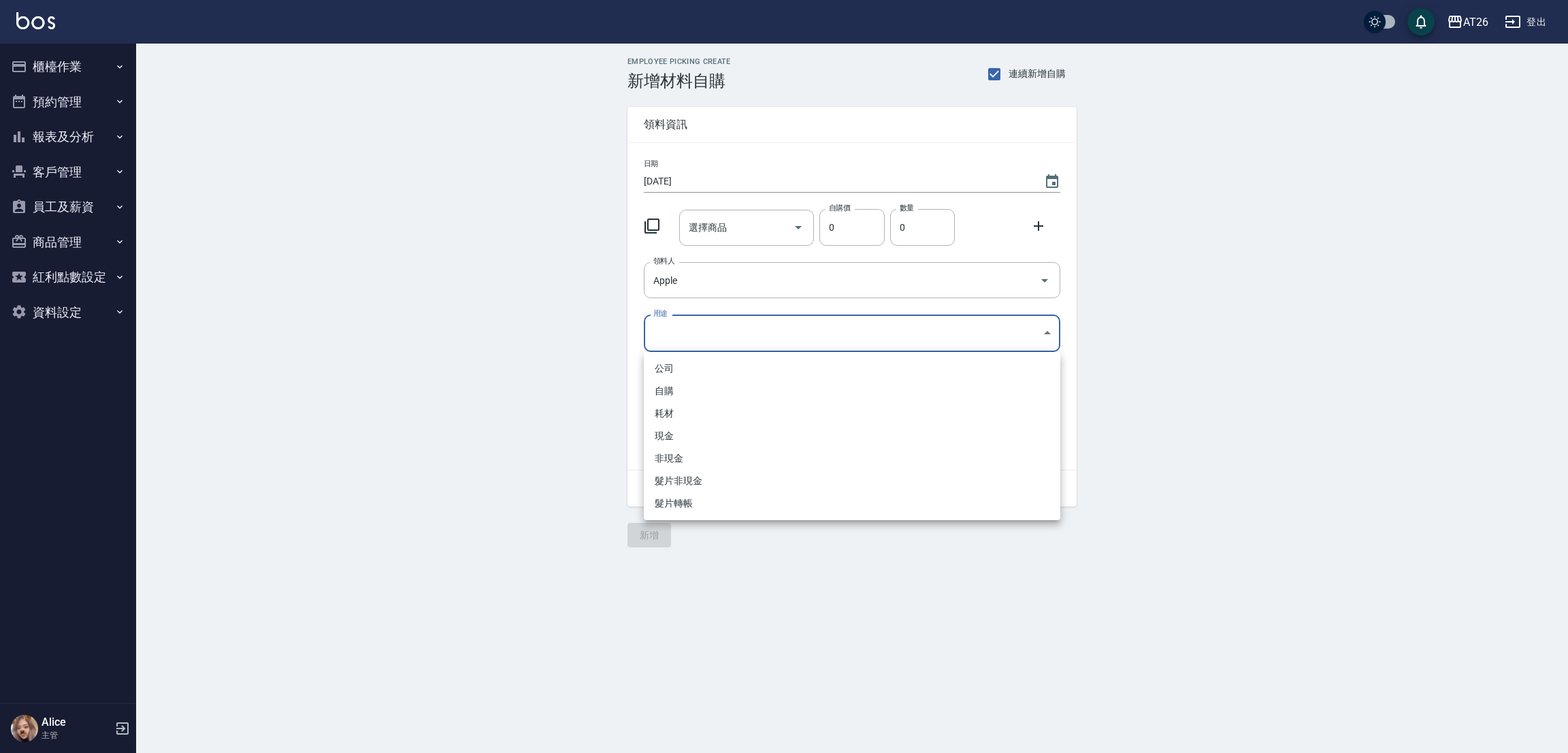
drag, startPoint x: 744, startPoint y: 328, endPoint x: 726, endPoint y: 345, distance: 24.8
click at [742, 328] on body "AT26 登出 櫃檯作業 打帳單 帳單列表 座位開單 營業儀表板 現金收支登錄 高階收支登錄 材料自購登錄 每日結帳 排班表 現場電腦打卡 掃碼打卡 預約管理…" at bounding box center [784, 376] width 1568 height 753
click at [655, 394] on li "自購" at bounding box center [852, 390] width 417 height 22
type input "自購"
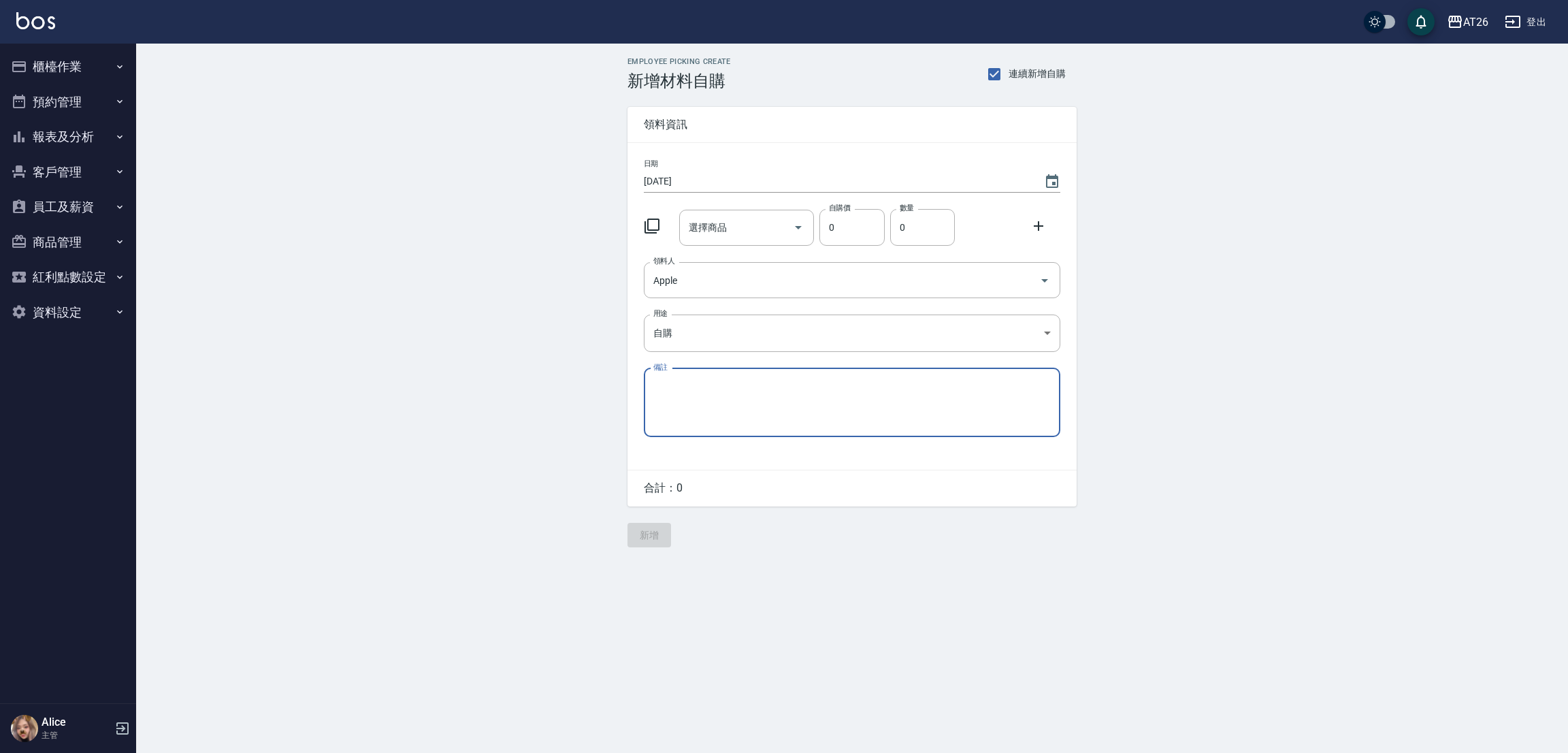
click at [715, 221] on div "選擇商品 選擇商品" at bounding box center [746, 227] width 136 height 36
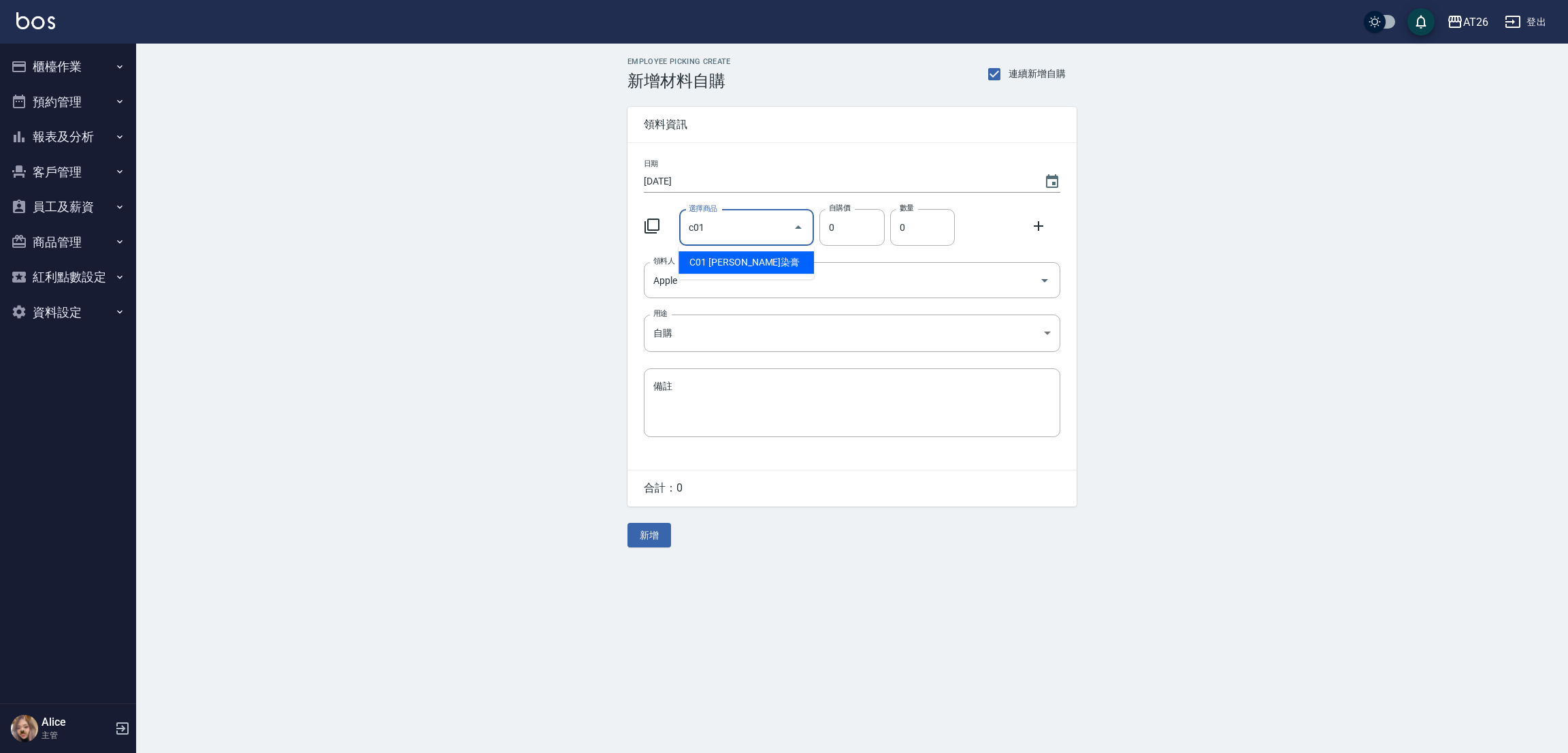
type input "里歐染膏"
type input "90"
type input "1"
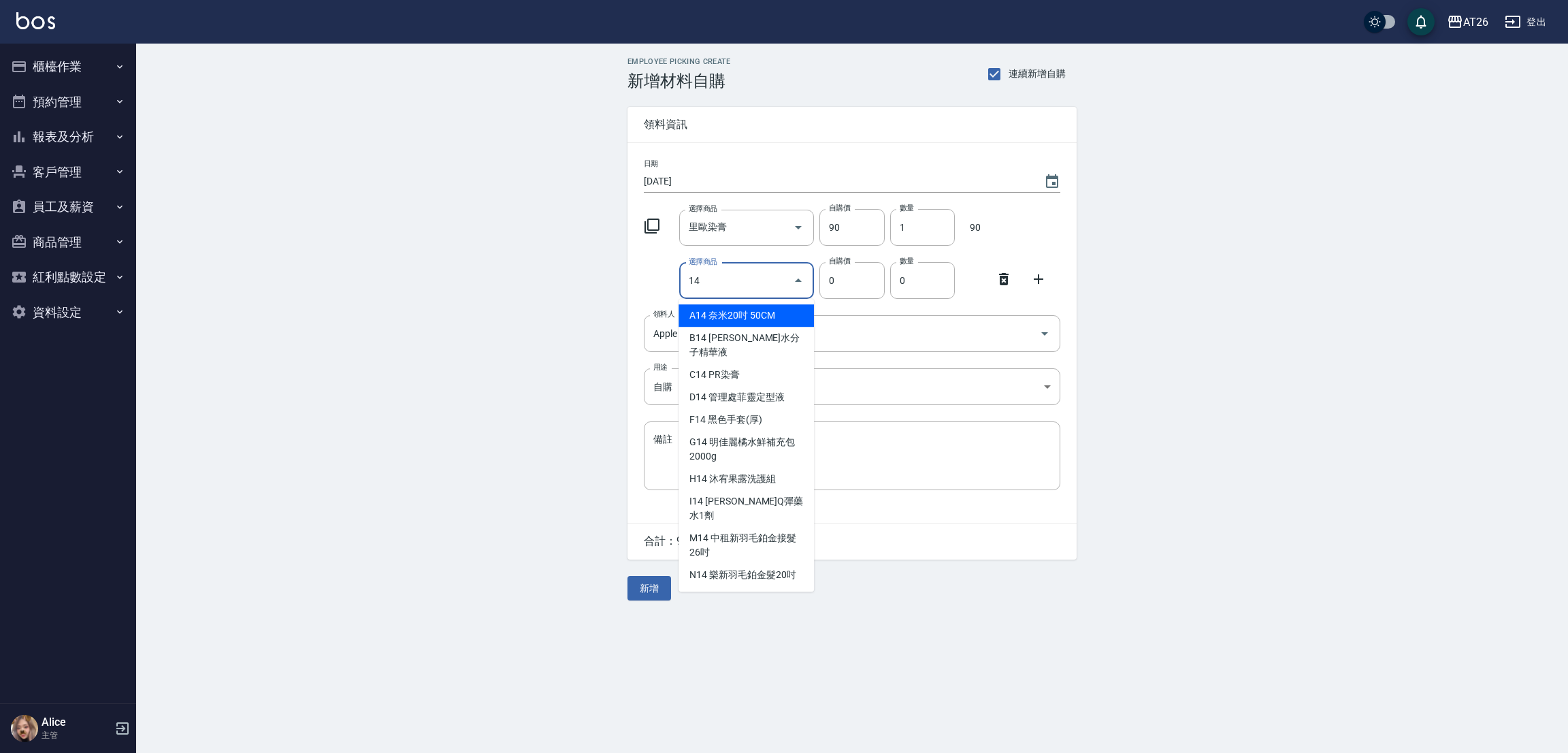
type input "1"
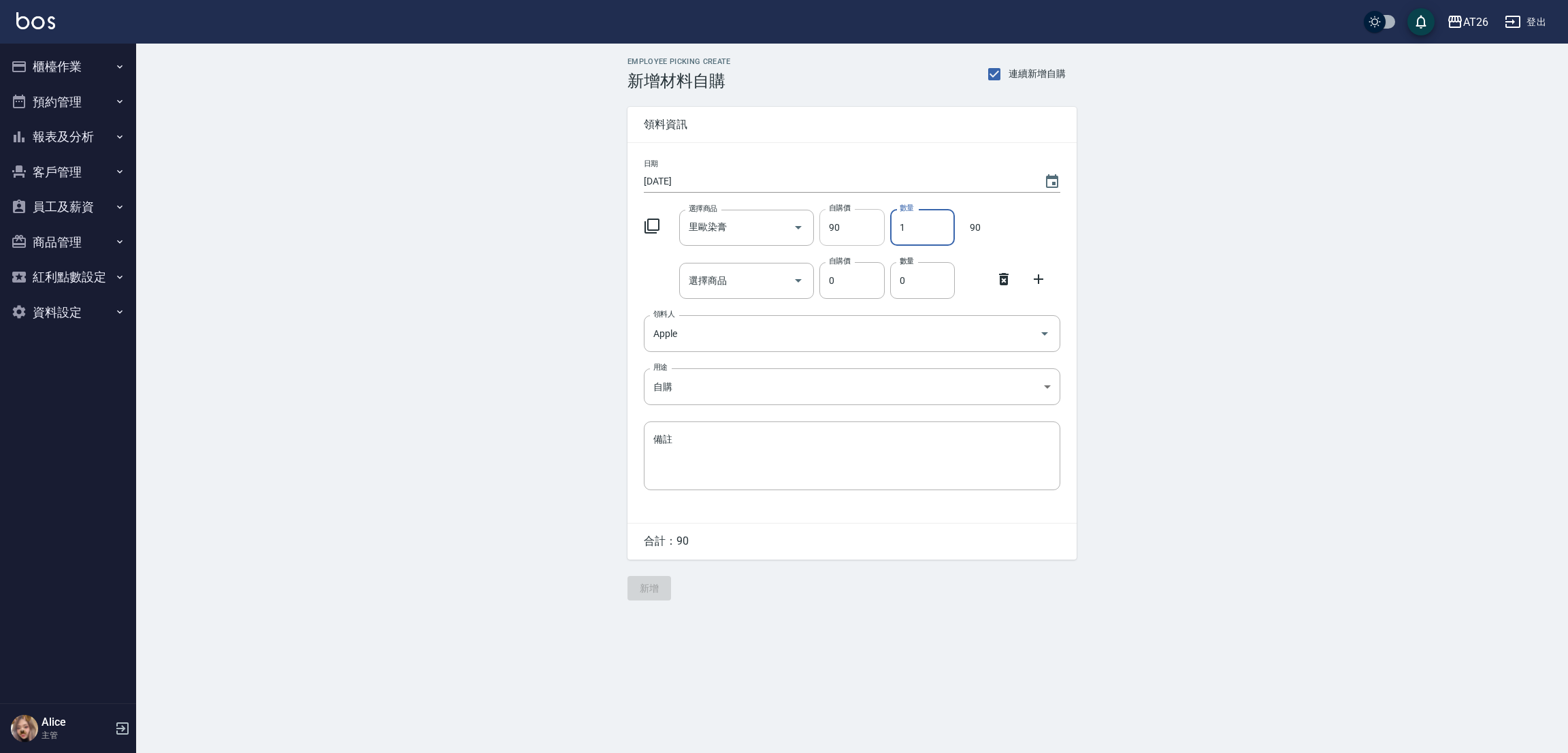
drag, startPoint x: 913, startPoint y: 221, endPoint x: 876, endPoint y: 229, distance: 37.9
click at [874, 239] on div "選擇商品 里歐染膏 選擇商品 自購價 90 自購價 數量 1 數量 90" at bounding box center [849, 224] width 422 height 42
type input "14"
click at [702, 290] on input "選擇商品" at bounding box center [736, 280] width 103 height 24
type input "1"
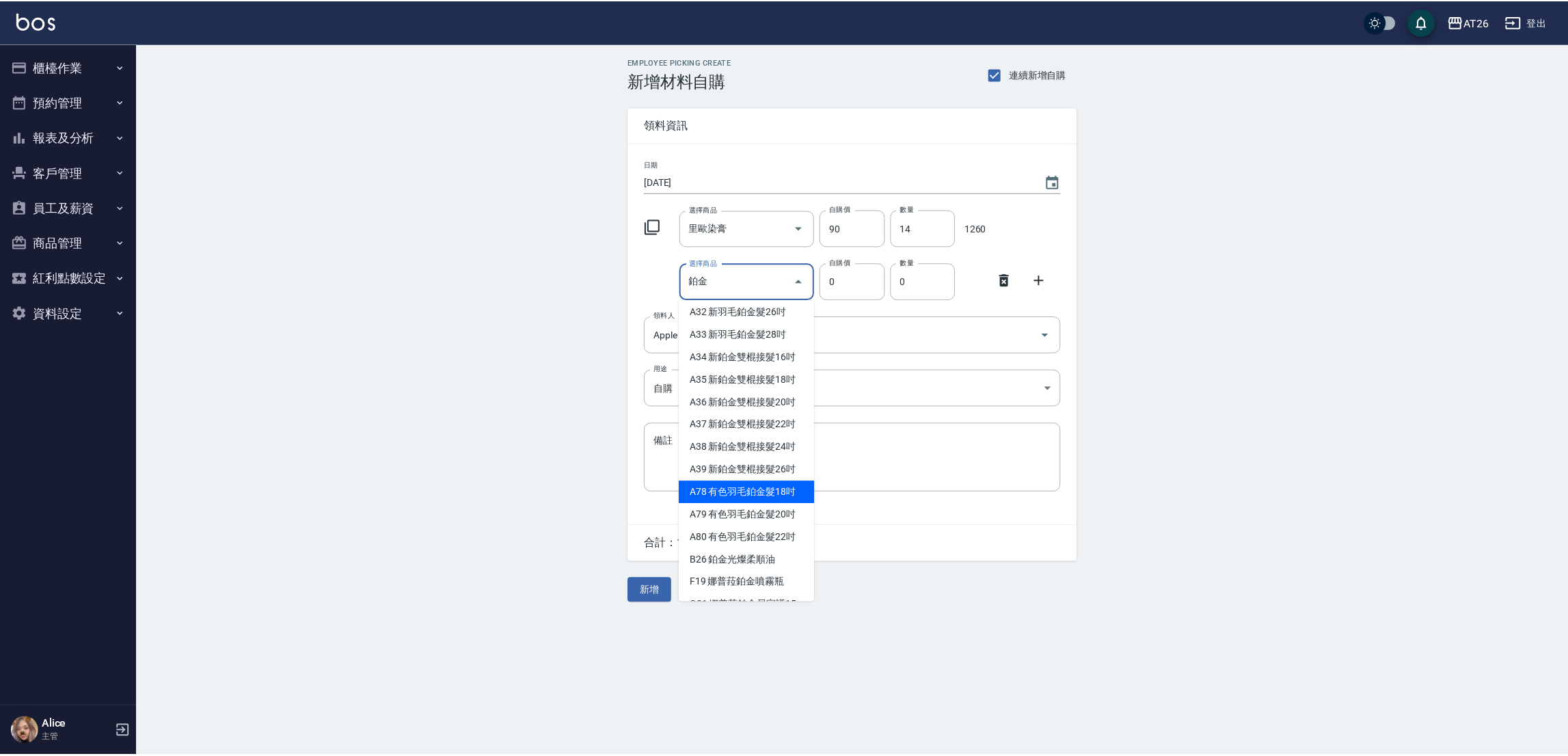
scroll to position [306, 0]
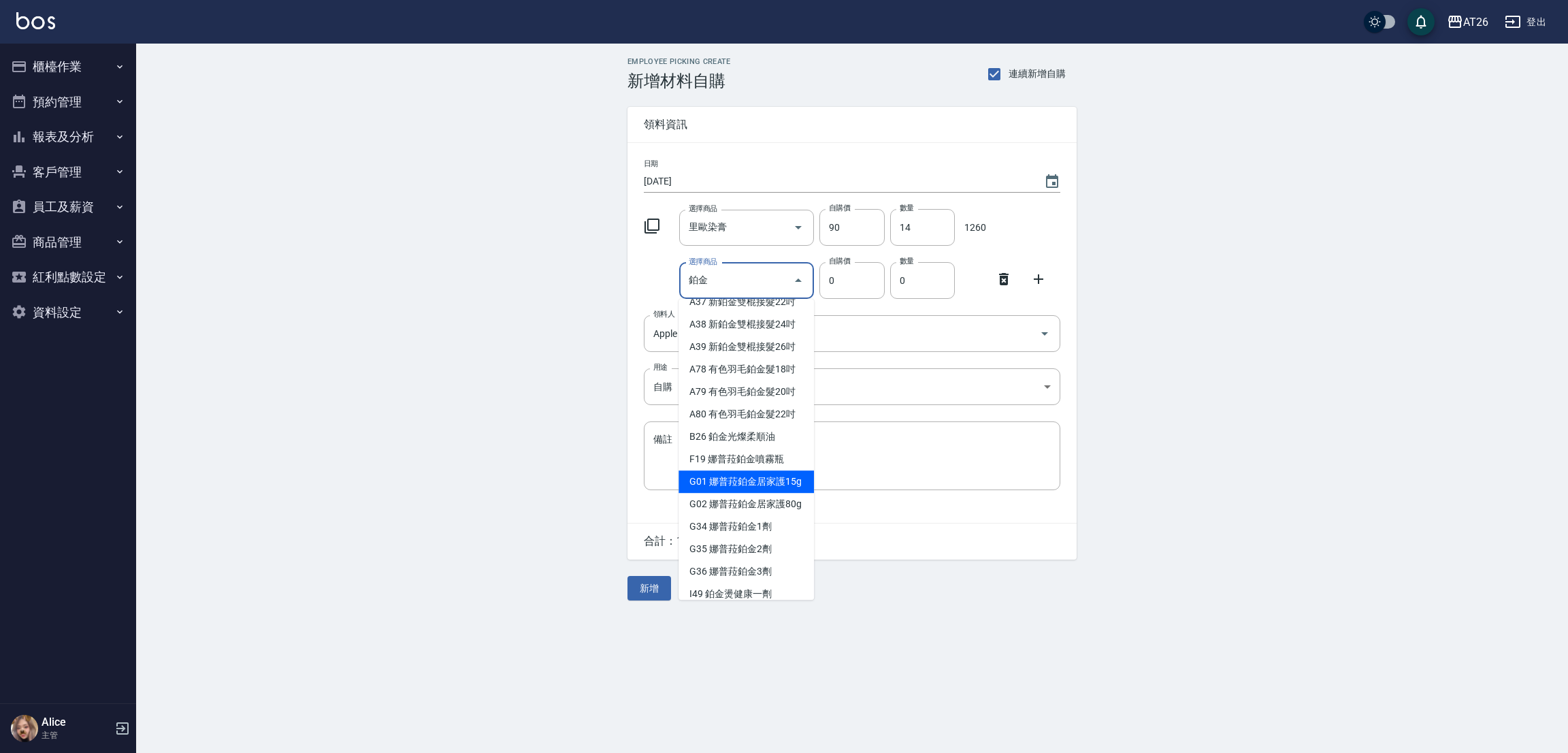
click at [760, 201] on li "A32 新羽毛鉑金髮26吋" at bounding box center [746, 189] width 136 height 22
type input "新羽毛鉑金髮26吋"
type input "2780"
type input "1"
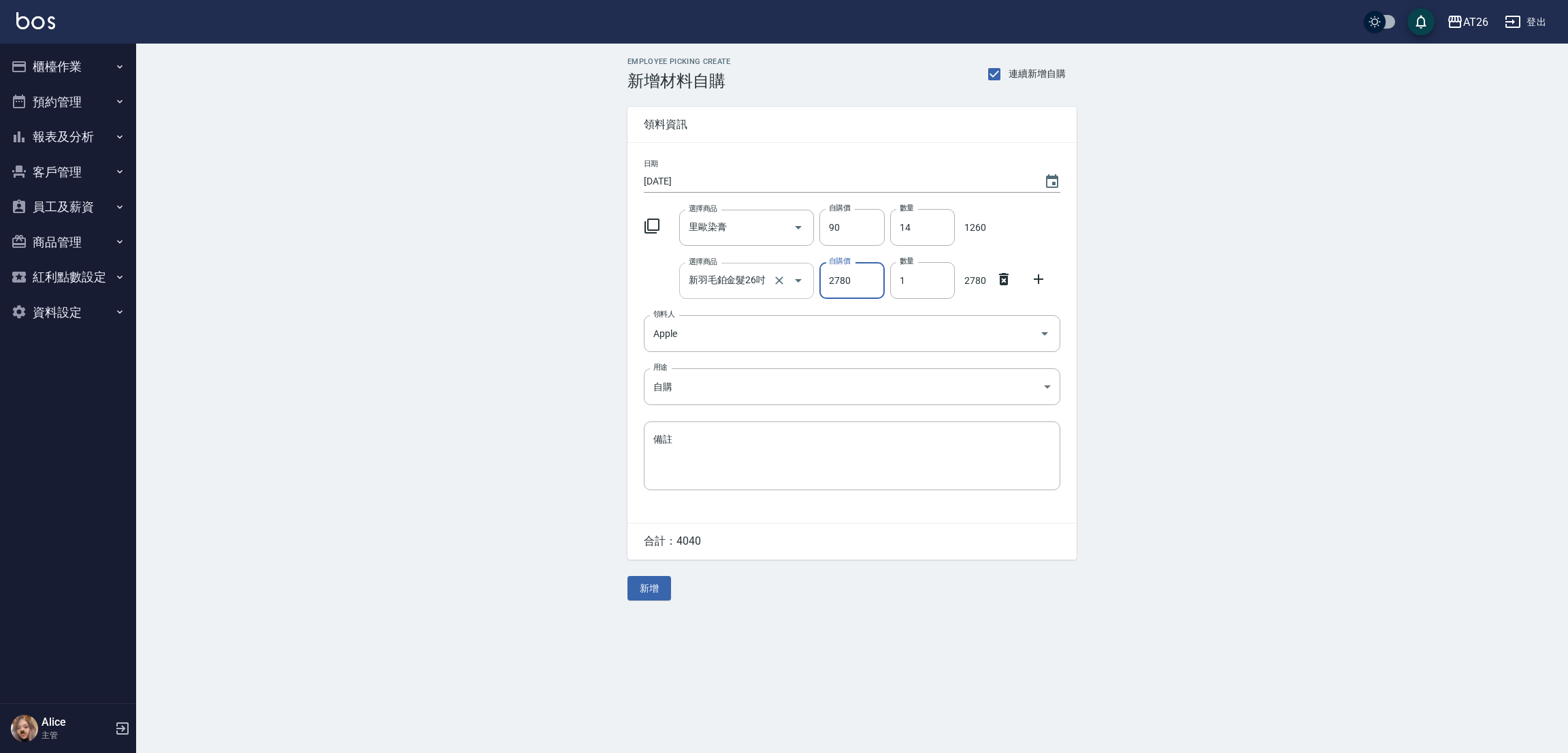
drag, startPoint x: 744, startPoint y: 289, endPoint x: 722, endPoint y: 287, distance: 22.1
click at [642, 299] on div "日期 2025/09/20 選擇商品 里歐染膏 選擇商品 自購價 90 自購價 數量 14 數量 1260 選擇商品 新羽毛鉑金髮26吋 選擇商品 自購價 2…" at bounding box center [852, 332] width 450 height 379
drag, startPoint x: 714, startPoint y: 277, endPoint x: 667, endPoint y: 289, distance: 48.5
click at [667, 289] on div "選擇商品 新羽毛鉑金髮26吋 選擇商品 自購價 2780 自購價 數量 1 數量 2780" at bounding box center [849, 277] width 422 height 42
click at [732, 277] on input "鉑金髮26吋" at bounding box center [728, 280] width 85 height 24
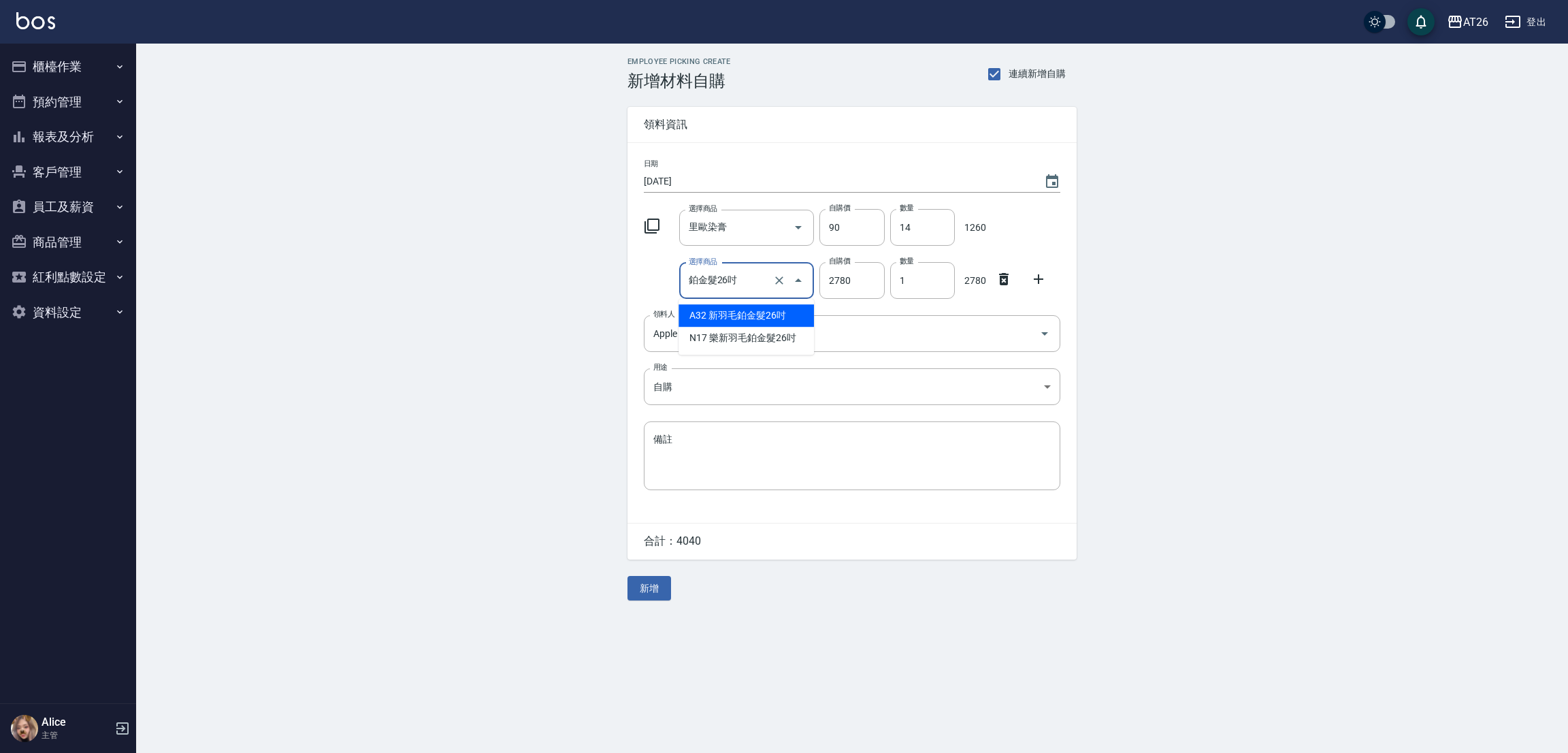
click at [734, 283] on input "鉑金髮26吋" at bounding box center [728, 280] width 85 height 24
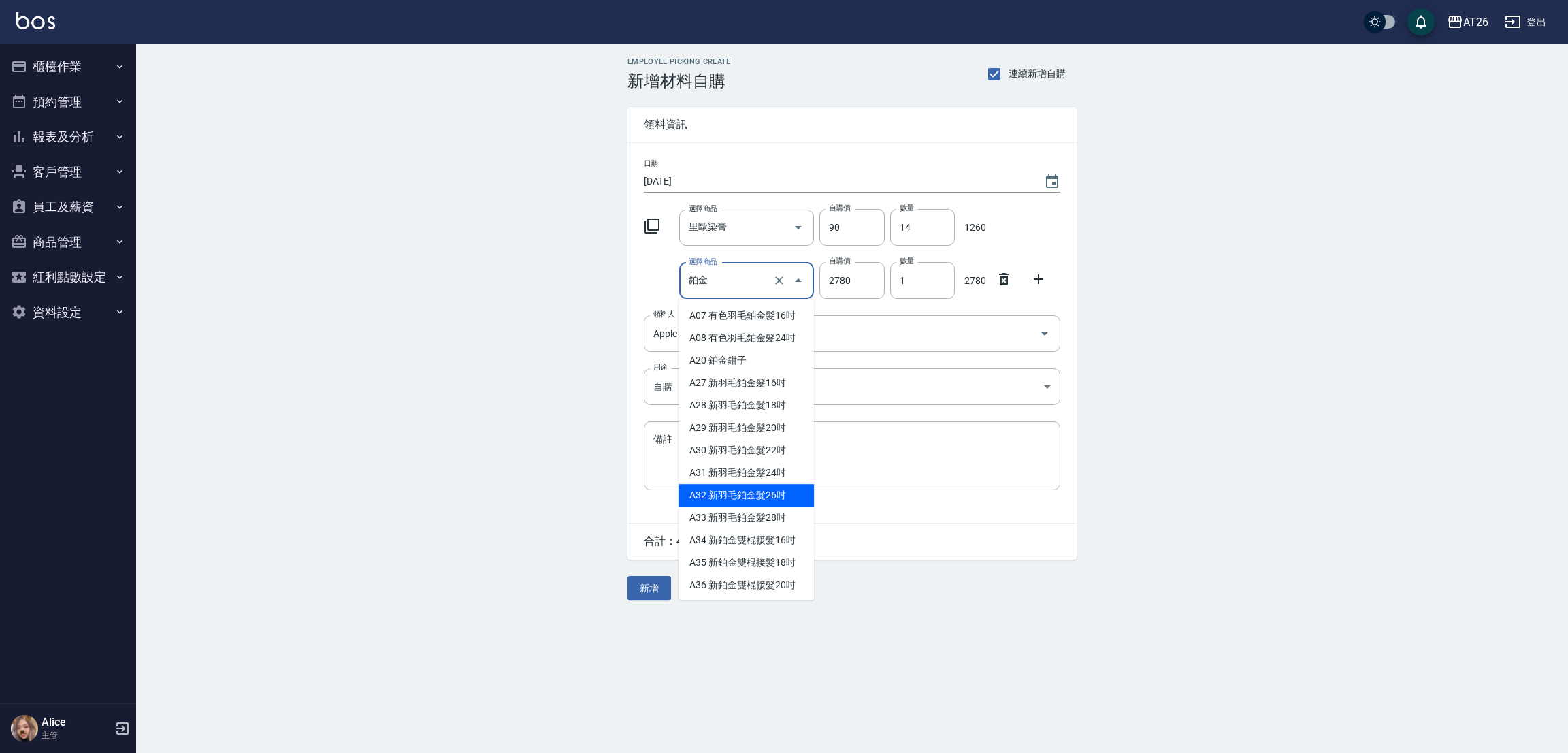
type input "鉑金光燦柔順油"
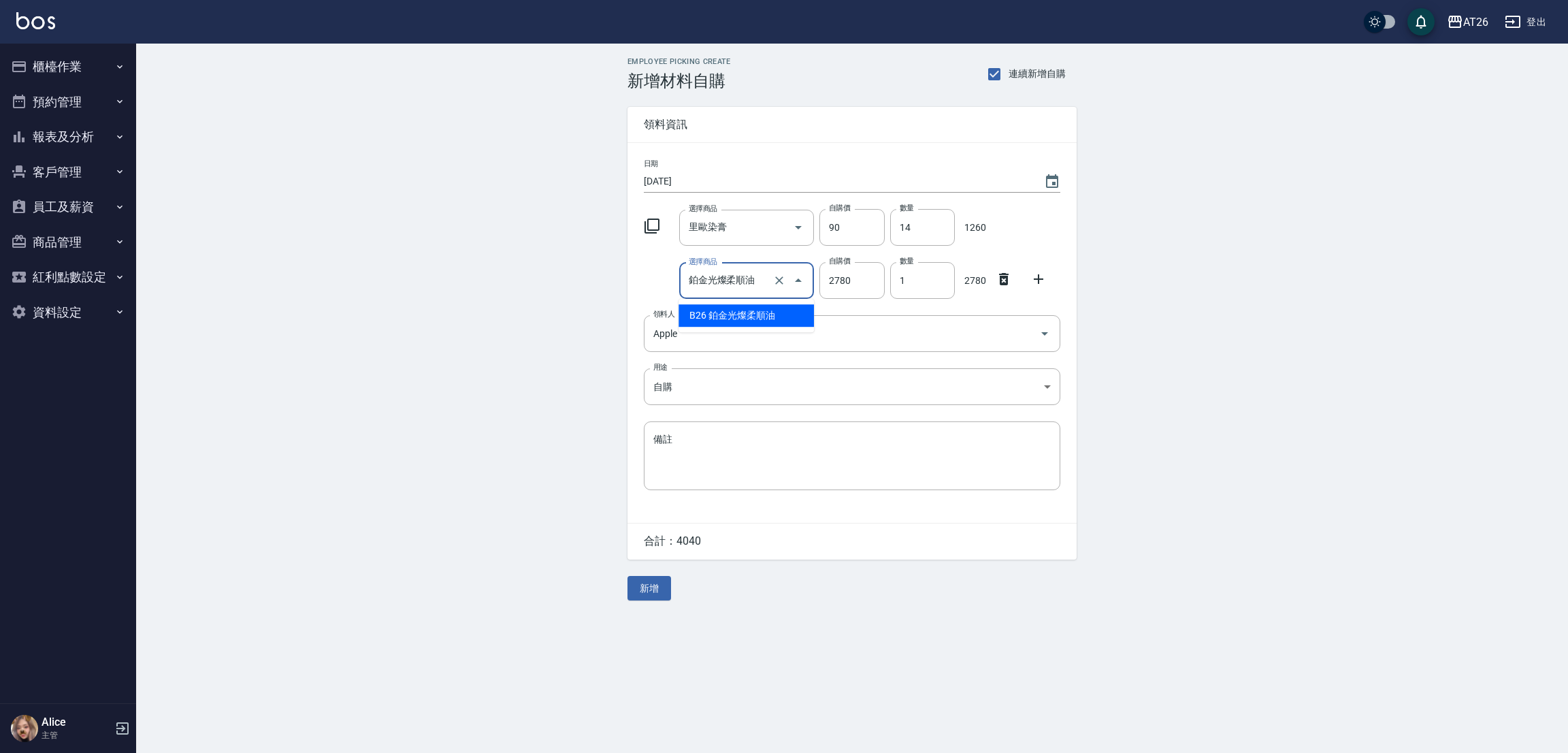
click at [754, 308] on li "B26 鉑金光燦柔順油" at bounding box center [746, 315] width 136 height 22
type input "50"
click at [728, 284] on input "鉑金光燦柔順油" at bounding box center [728, 280] width 85 height 24
drag, startPoint x: 935, startPoint y: 267, endPoint x: 879, endPoint y: 279, distance: 57.3
click at [879, 279] on div "選擇商品 鉑金光燦柔順油 選擇商品 自購價 50 自購價 數量 1 數量 50" at bounding box center [849, 277] width 422 height 42
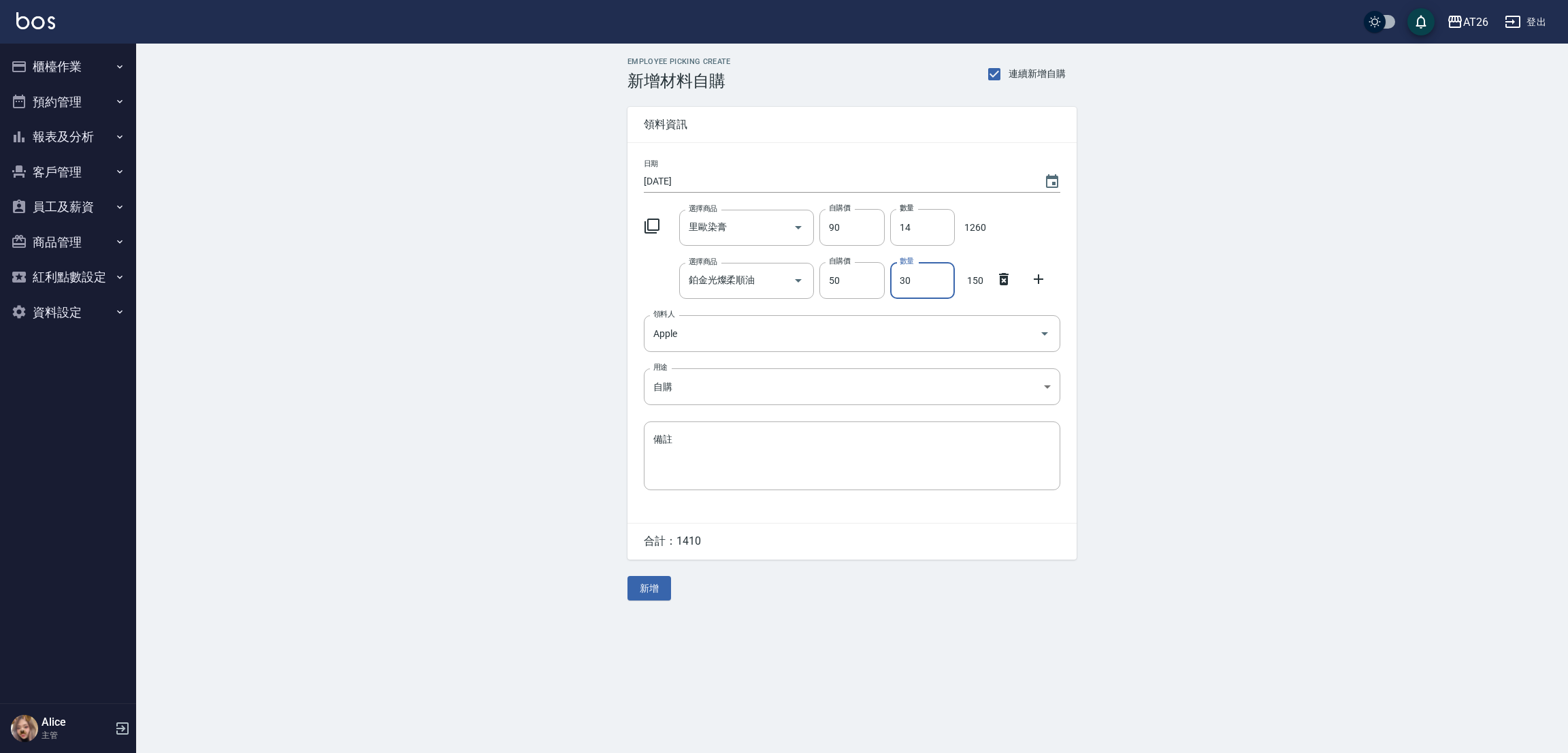
type input "30"
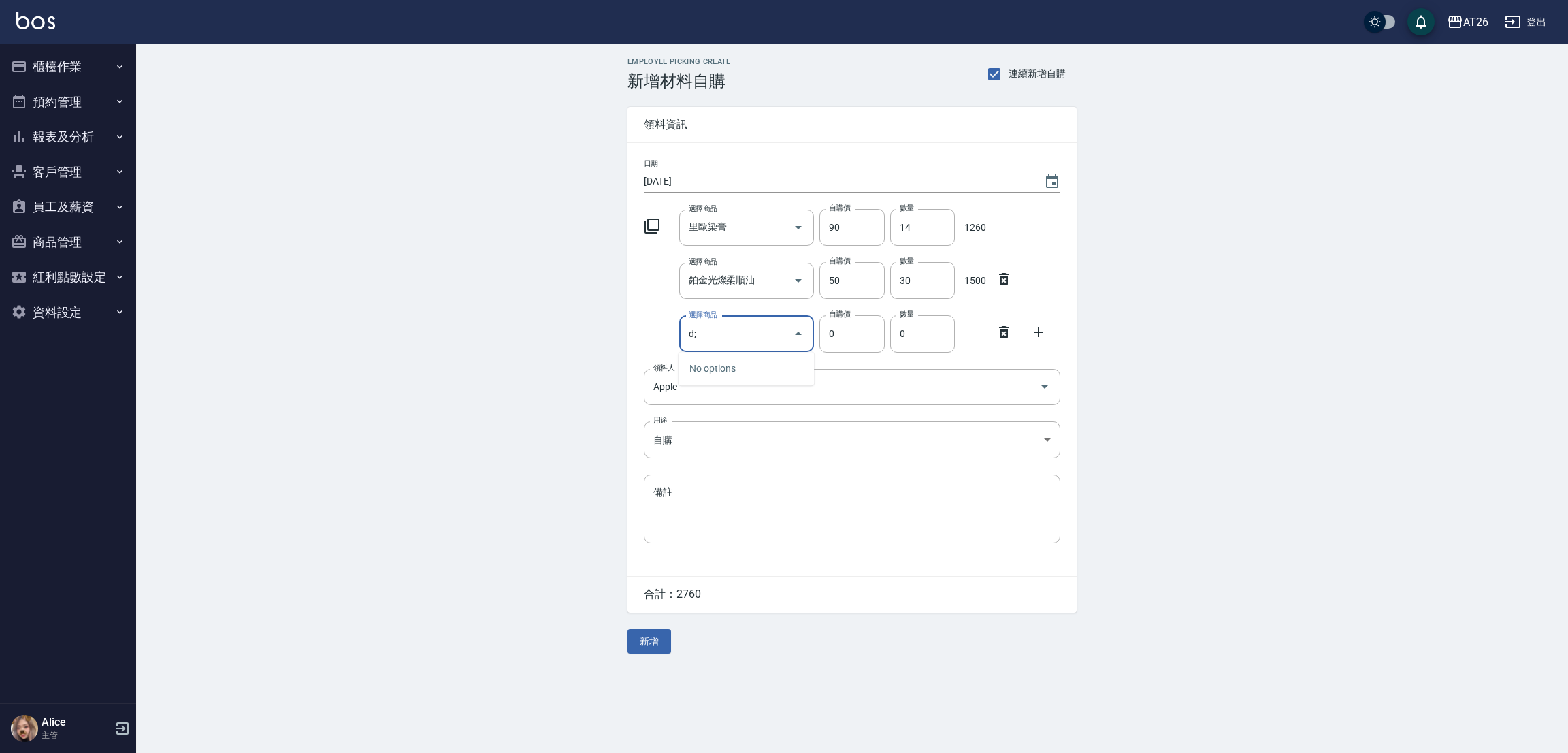
type input "d"
click at [767, 391] on li "I37 管理處康堤水二1000ML" at bounding box center [746, 398] width 136 height 37
type input "管理處康堤水二1000ML"
type input "170"
type input "1"
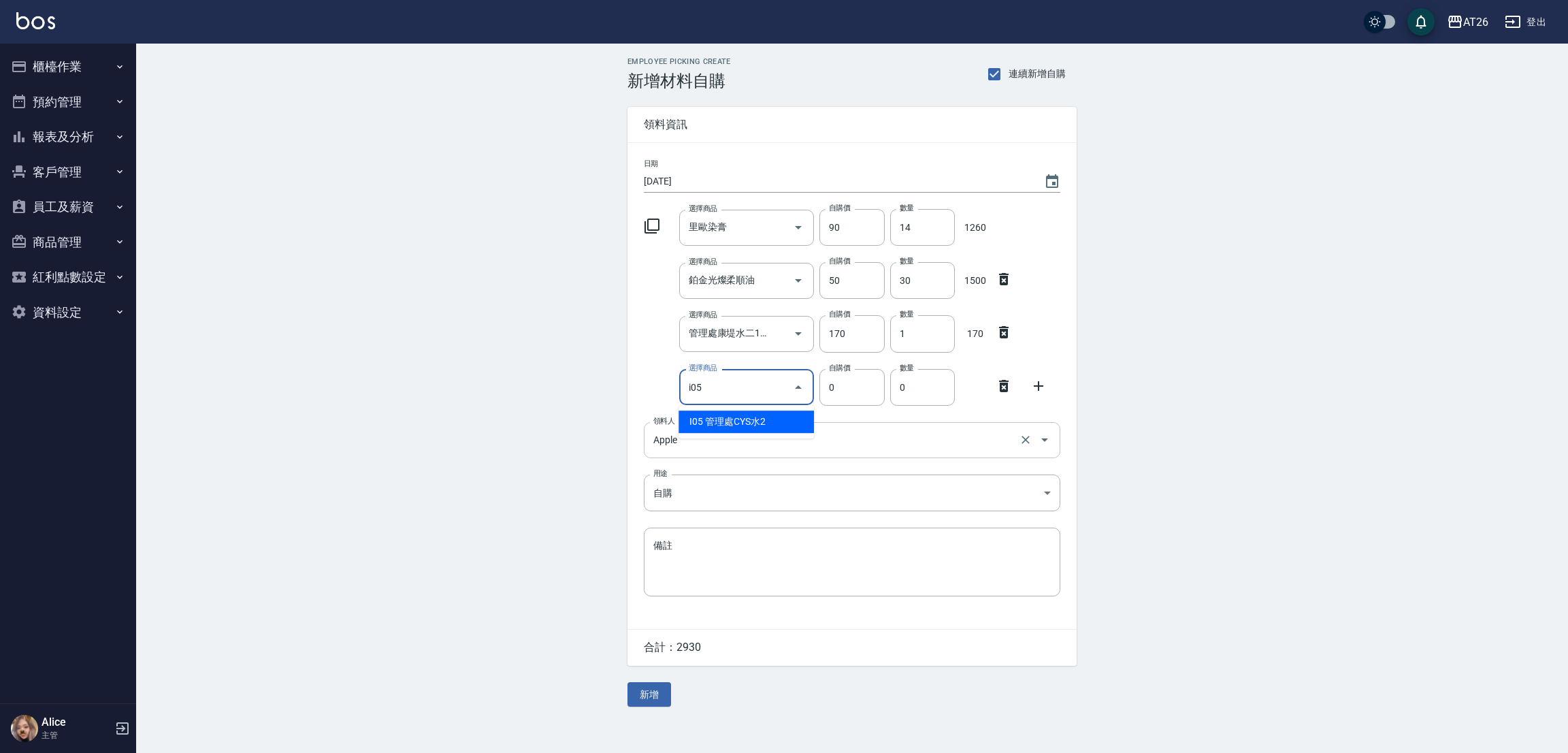
type input "i05"
type input "150"
type input "管理處CYS水2"
type input "1"
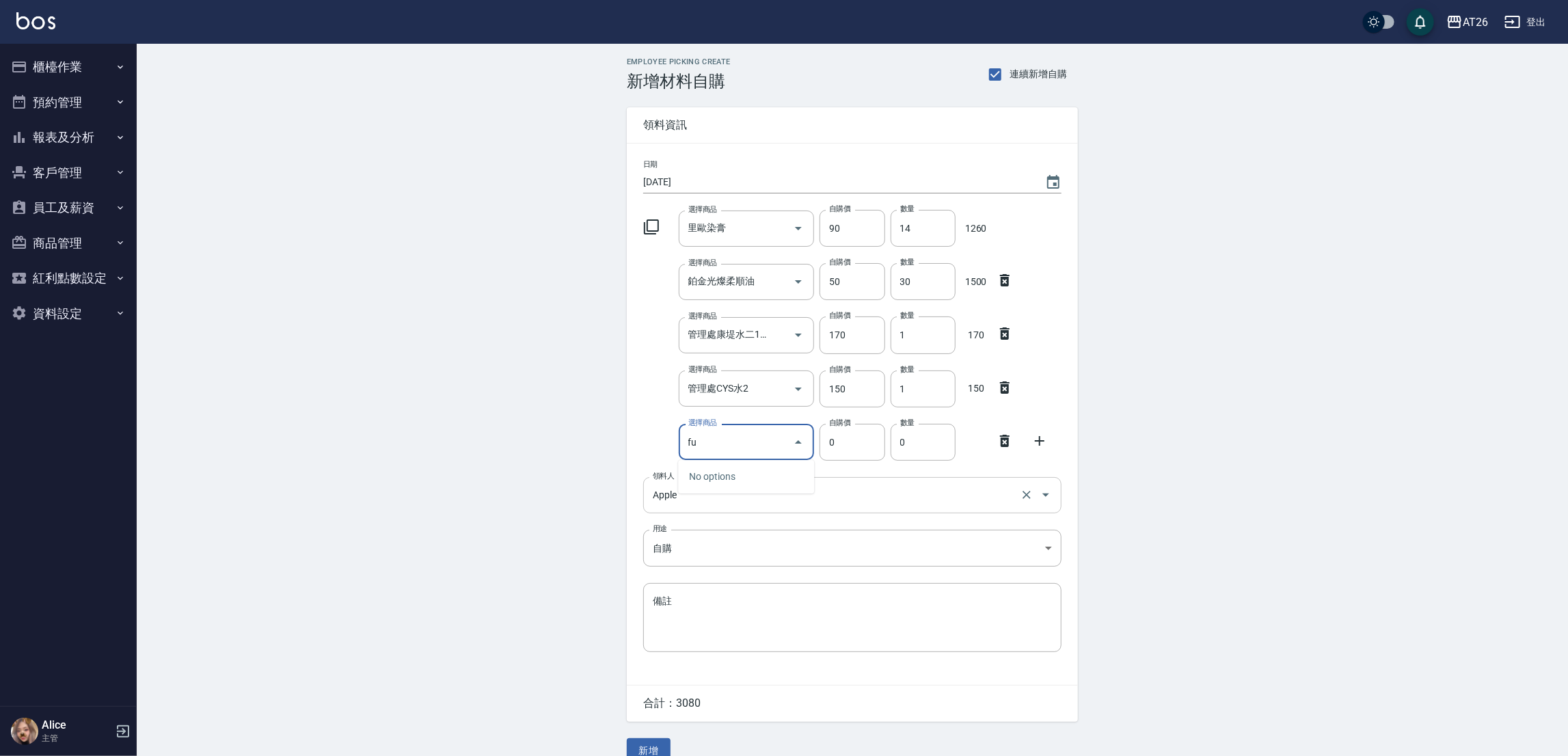
type input "f"
click at [757, 493] on li "H36 喬娜斯新品玻尿酸洗護組500ML" at bounding box center [745, 483] width 136 height 37
type input "喬娜斯新品玻尿酸洗護組500ML"
type input "330"
type input "1"
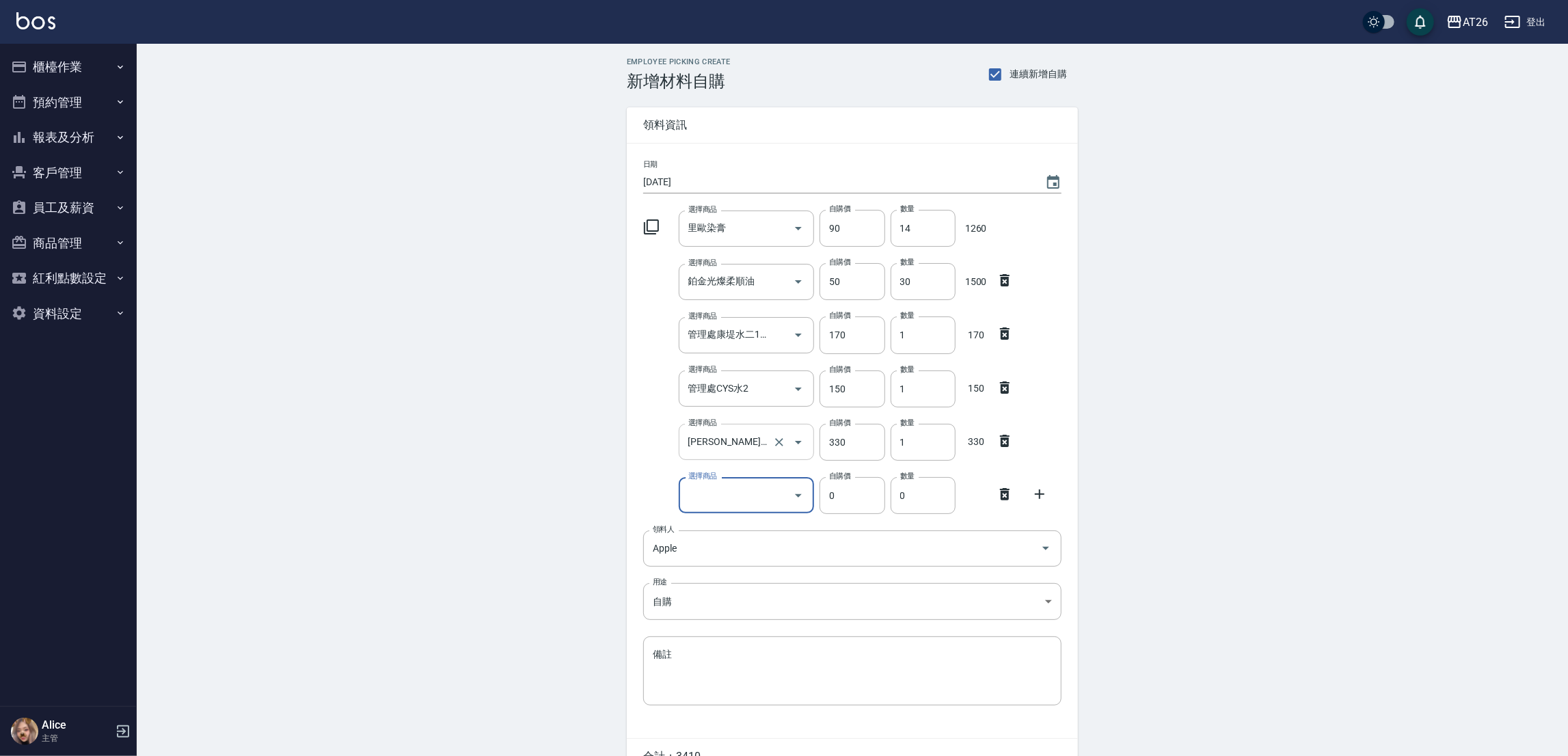
click at [707, 447] on input "喬娜斯新品玻尿酸洗護組500ML" at bounding box center [727, 442] width 85 height 24
click at [794, 447] on icon "Close" at bounding box center [798, 442] width 16 height 16
click at [799, 447] on icon "Open" at bounding box center [798, 442] width 16 height 16
click at [768, 456] on div "選擇商品" at bounding box center [746, 441] width 136 height 36
type input "0"
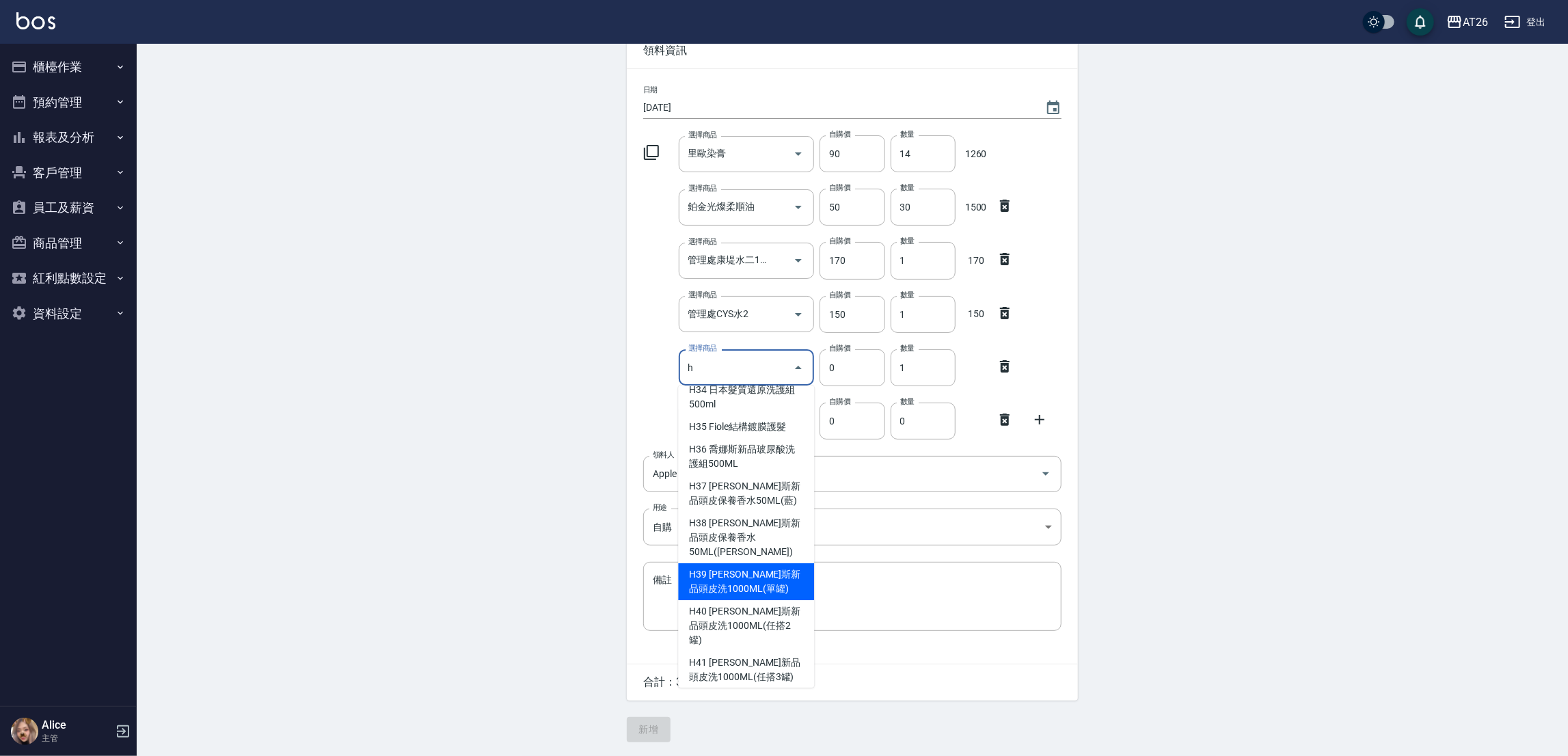
scroll to position [731, 0]
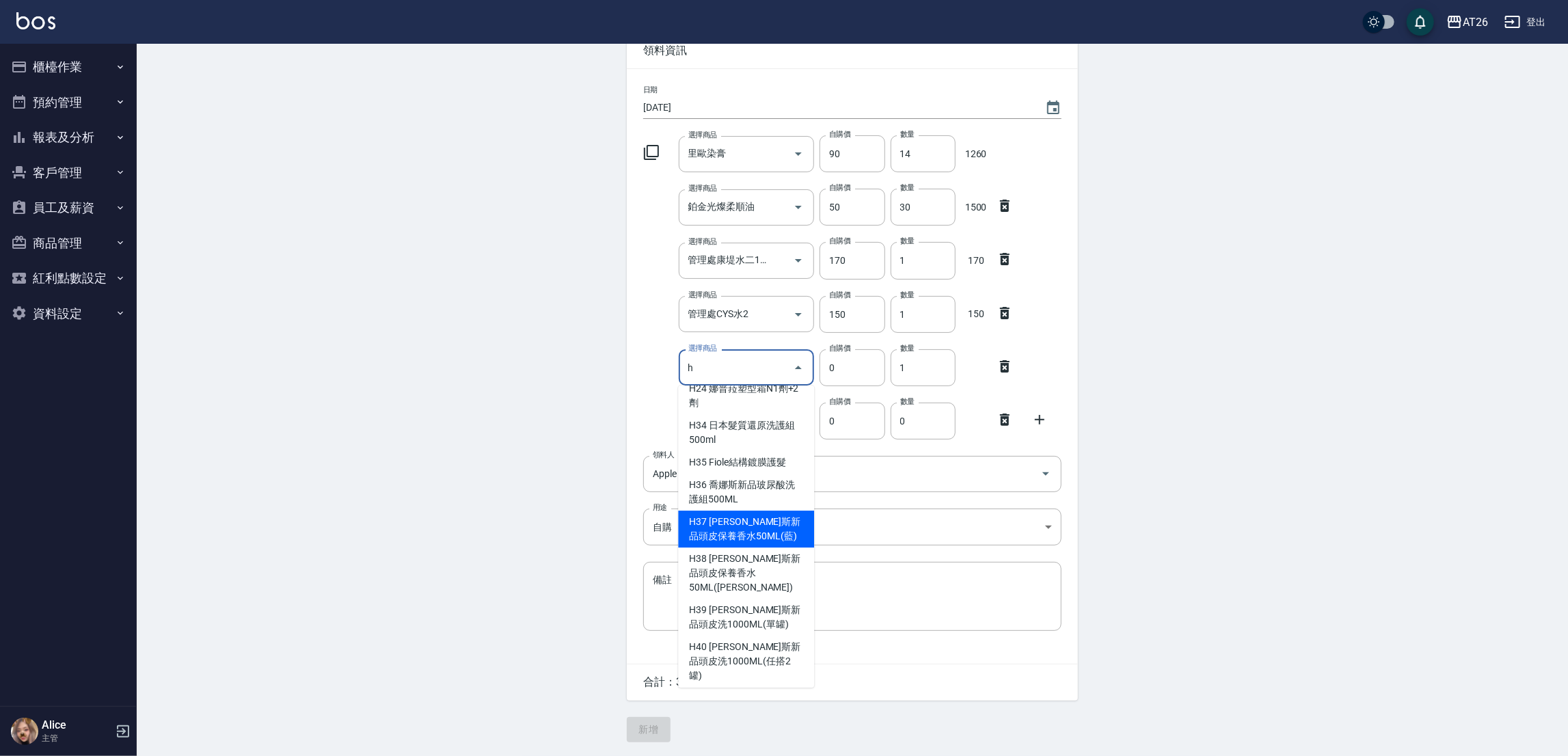
click at [777, 520] on li "H37 喬娜斯新品頭皮保養香水50ML(藍)" at bounding box center [745, 529] width 136 height 37
type input "喬娜斯新品頭皮保養香水50ML(藍)"
type input "220"
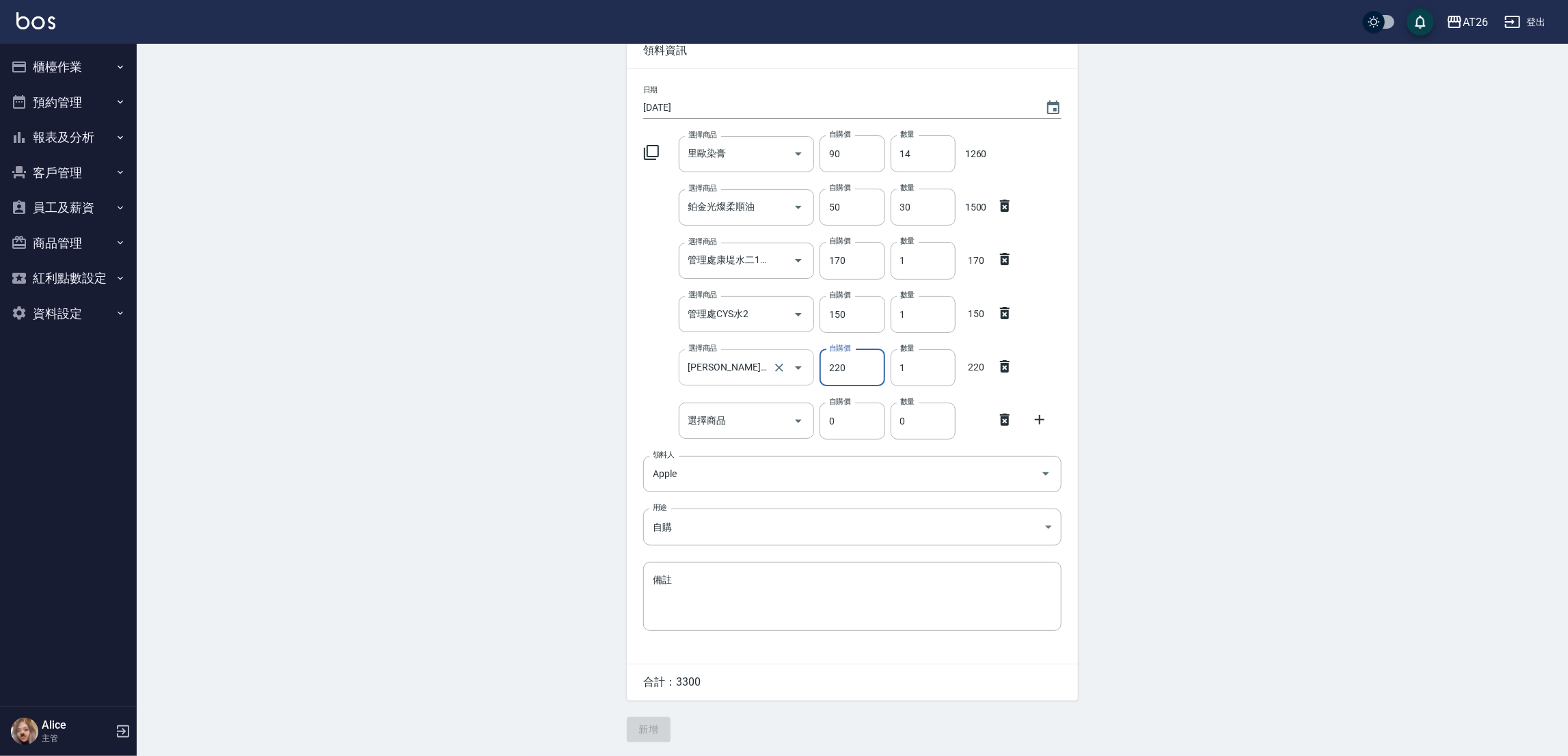
click at [798, 371] on icon "Open" at bounding box center [798, 367] width 16 height 16
click at [747, 412] on li "H37 喬娜斯新品頭皮保養香水50ML(藍)" at bounding box center [745, 409] width 136 height 37
click at [735, 421] on input "選擇商品" at bounding box center [736, 421] width 103 height 24
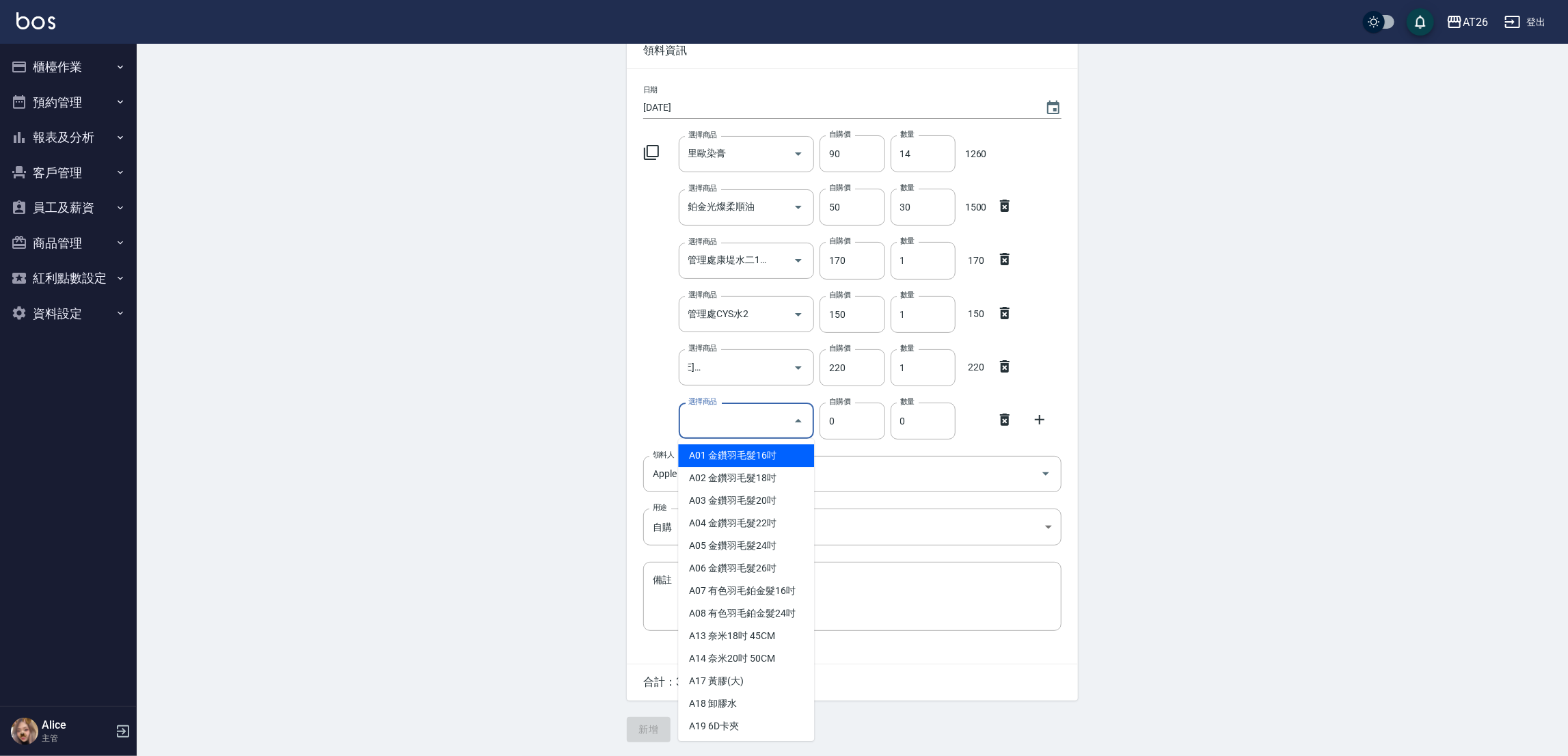
scroll to position [0, 0]
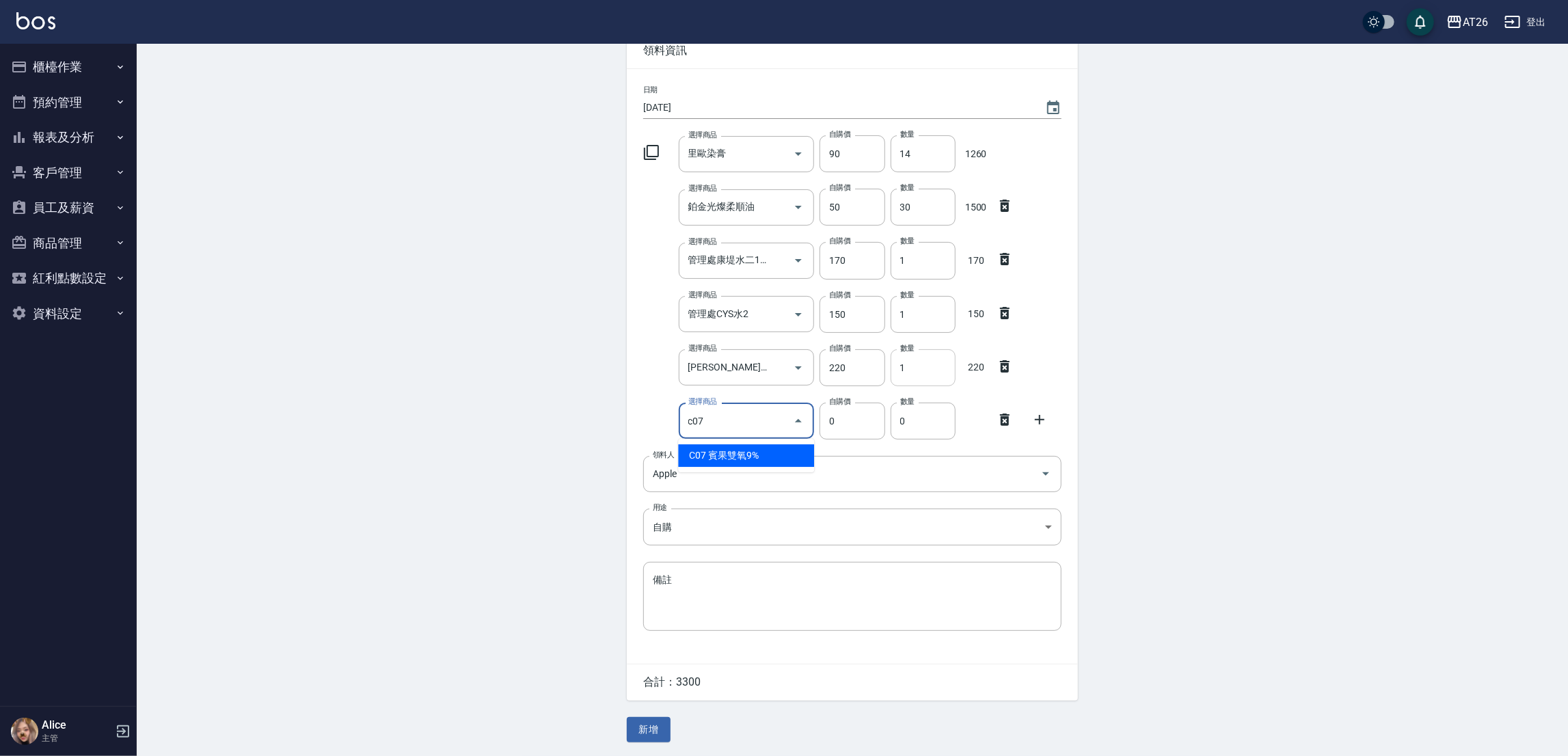
type input "c07"
type input "105"
type input "賓果雙氧9%"
type input "2"
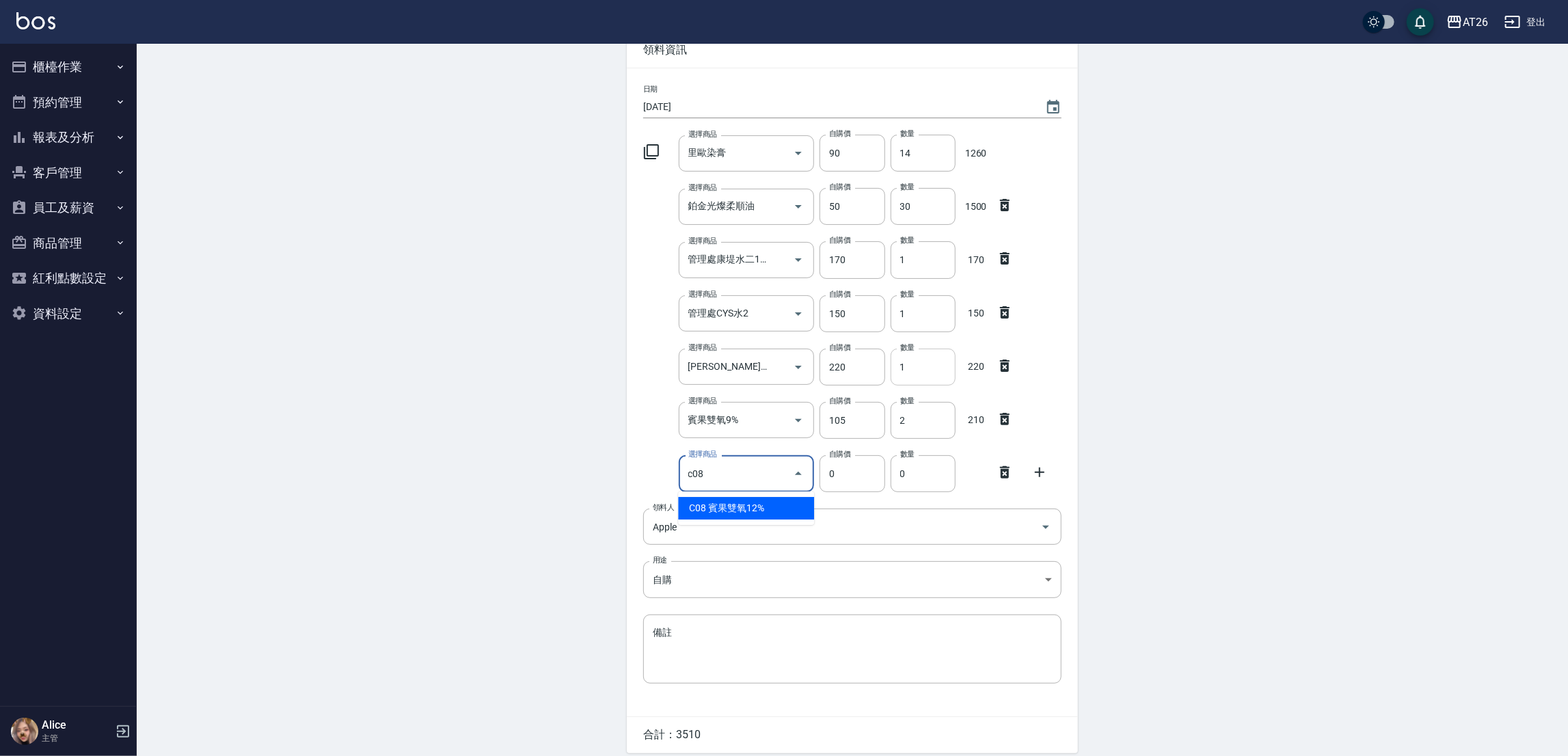
type input "c08"
type input "105"
type input "賓果雙氧12%"
type input "1"
click at [999, 530] on icon at bounding box center [1004, 525] width 16 height 16
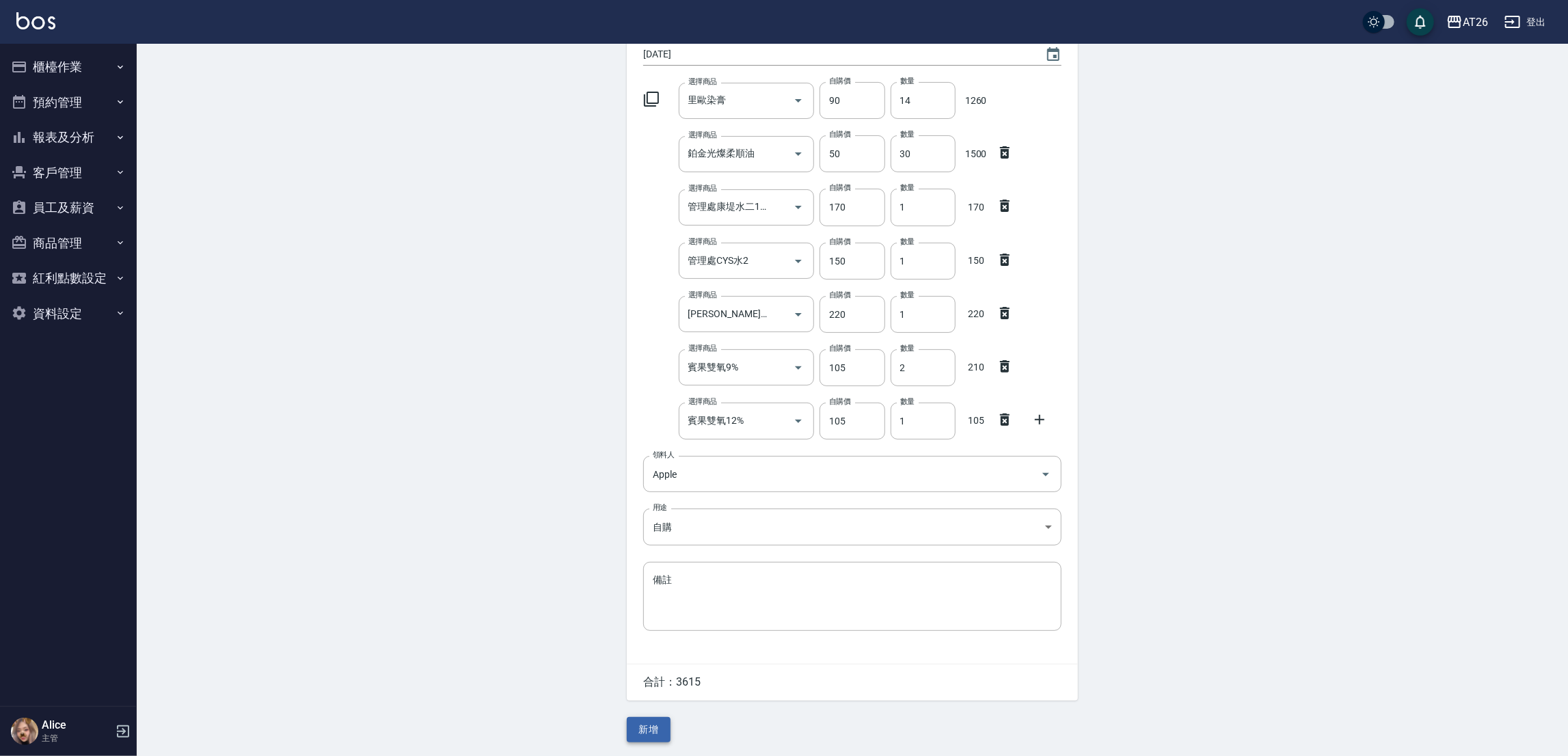
scroll to position [129, 0]
click at [650, 729] on button "新增" at bounding box center [648, 730] width 44 height 25
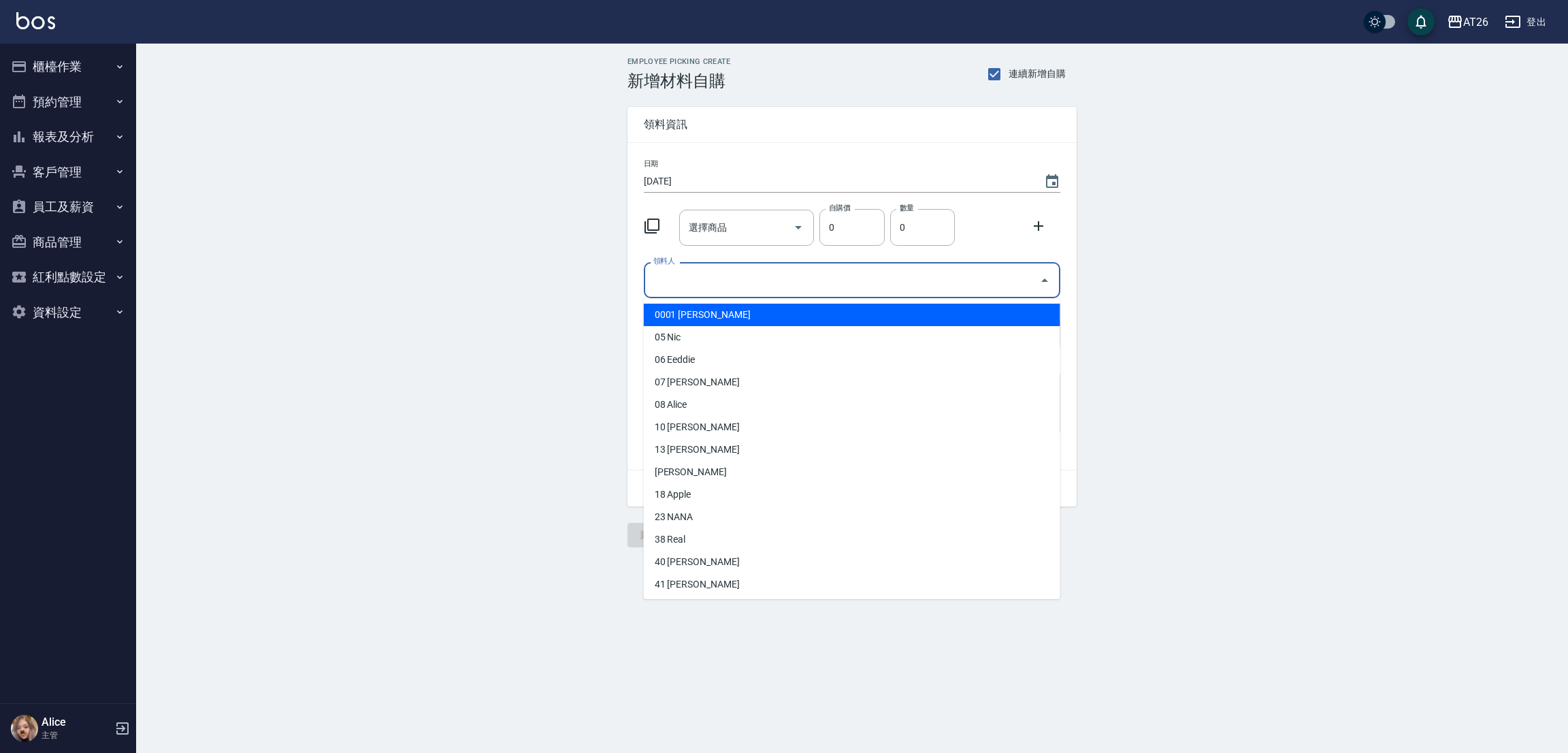
drag, startPoint x: 713, startPoint y: 283, endPoint x: 702, endPoint y: 290, distance: 13.0
click at [713, 283] on input "領料人" at bounding box center [841, 280] width 384 height 24
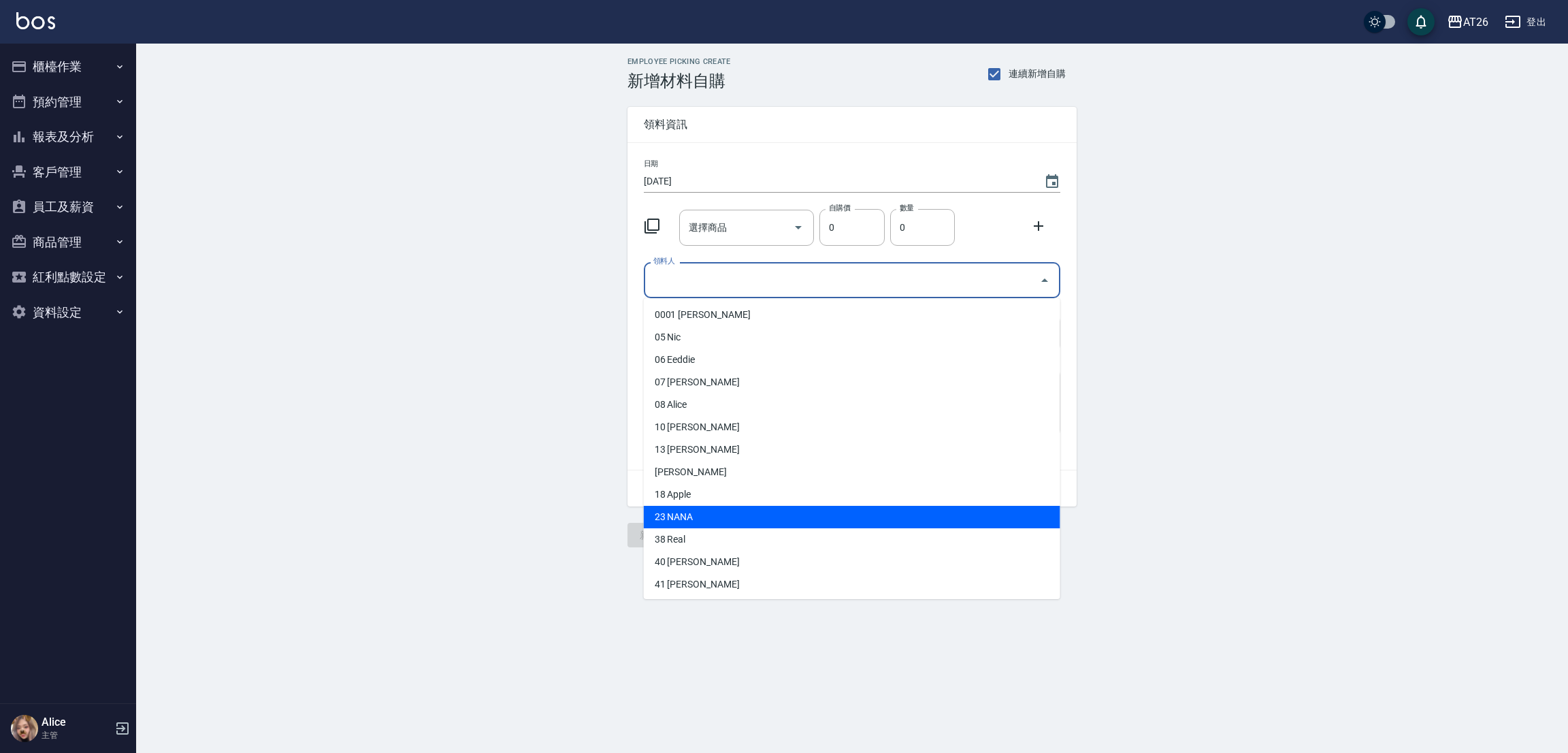
click at [690, 519] on li "23 NANA" at bounding box center [852, 516] width 417 height 22
type input "NANA"
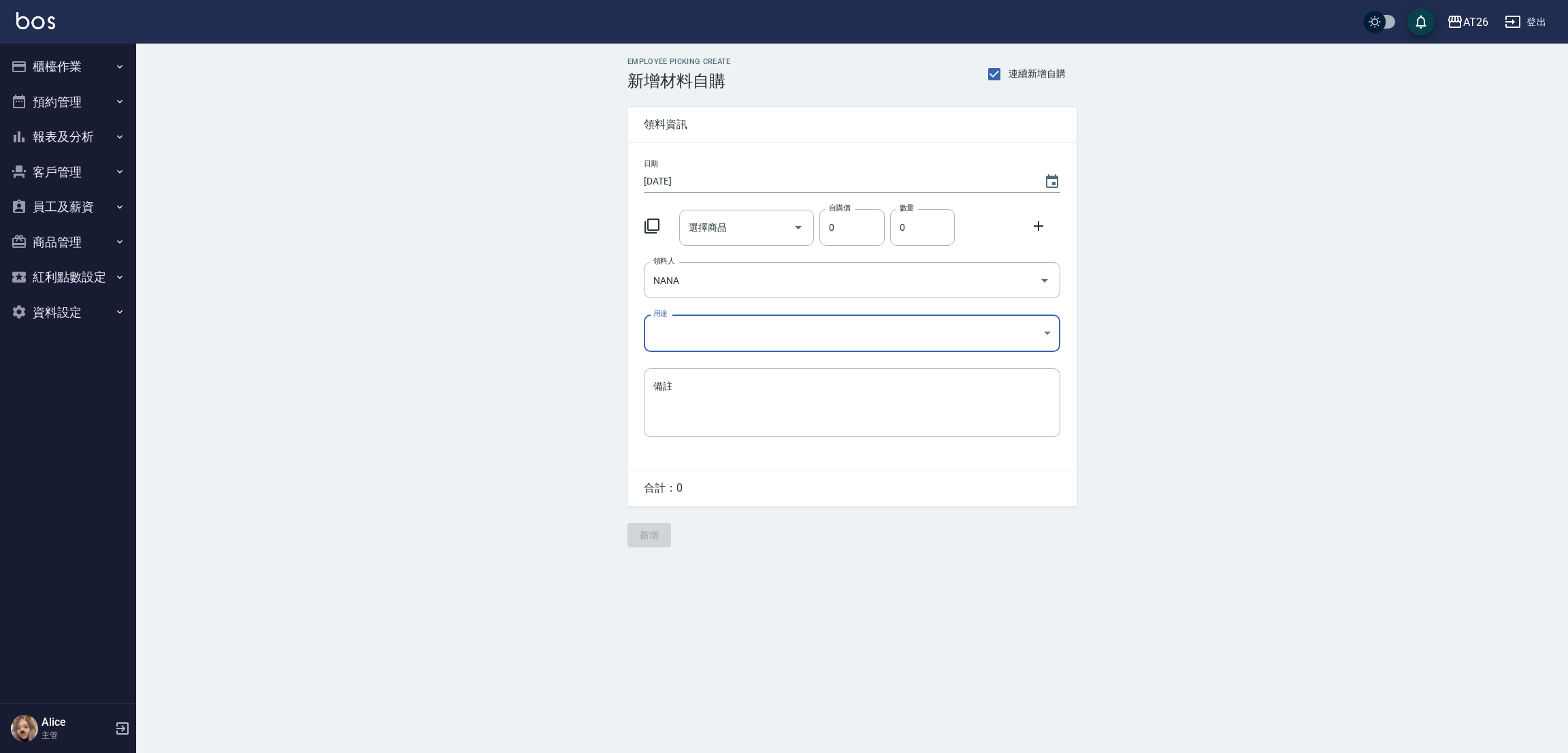
click at [699, 331] on body "AT26 登出 櫃檯作業 打帳單 帳單列表 座位開單 營業儀表板 現金收支登錄 高階收支登錄 材料自購登錄 每日結帳 排班表 現場電腦打卡 掃碼打卡 預約管理…" at bounding box center [784, 376] width 1568 height 753
click at [679, 394] on li "自購" at bounding box center [852, 390] width 417 height 22
type input "自購"
click at [730, 205] on div "選擇商品 選擇商品" at bounding box center [744, 224] width 141 height 41
click at [707, 226] on div "選擇商品 選擇商品" at bounding box center [746, 227] width 136 height 36
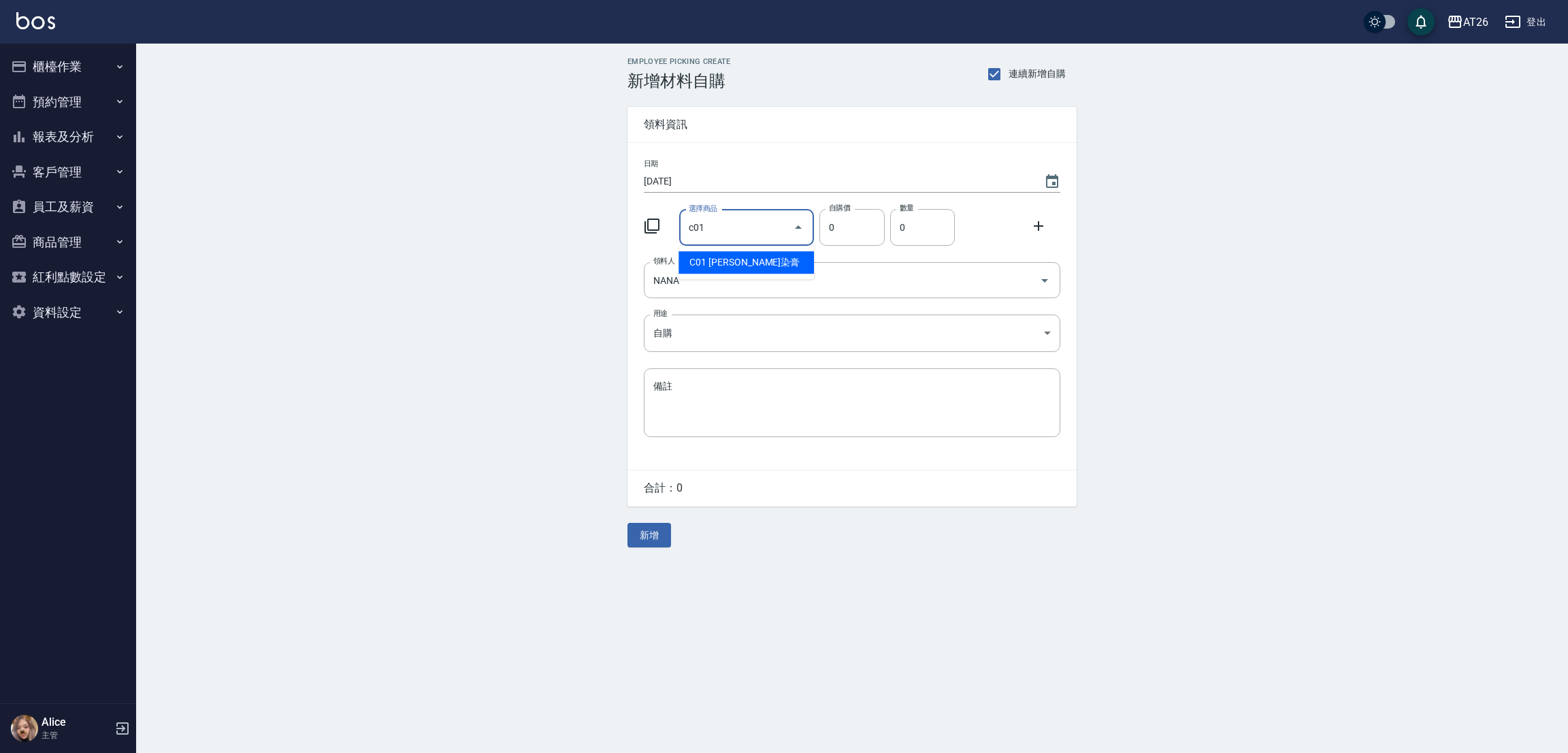
type input "里歐染膏"
type input "90"
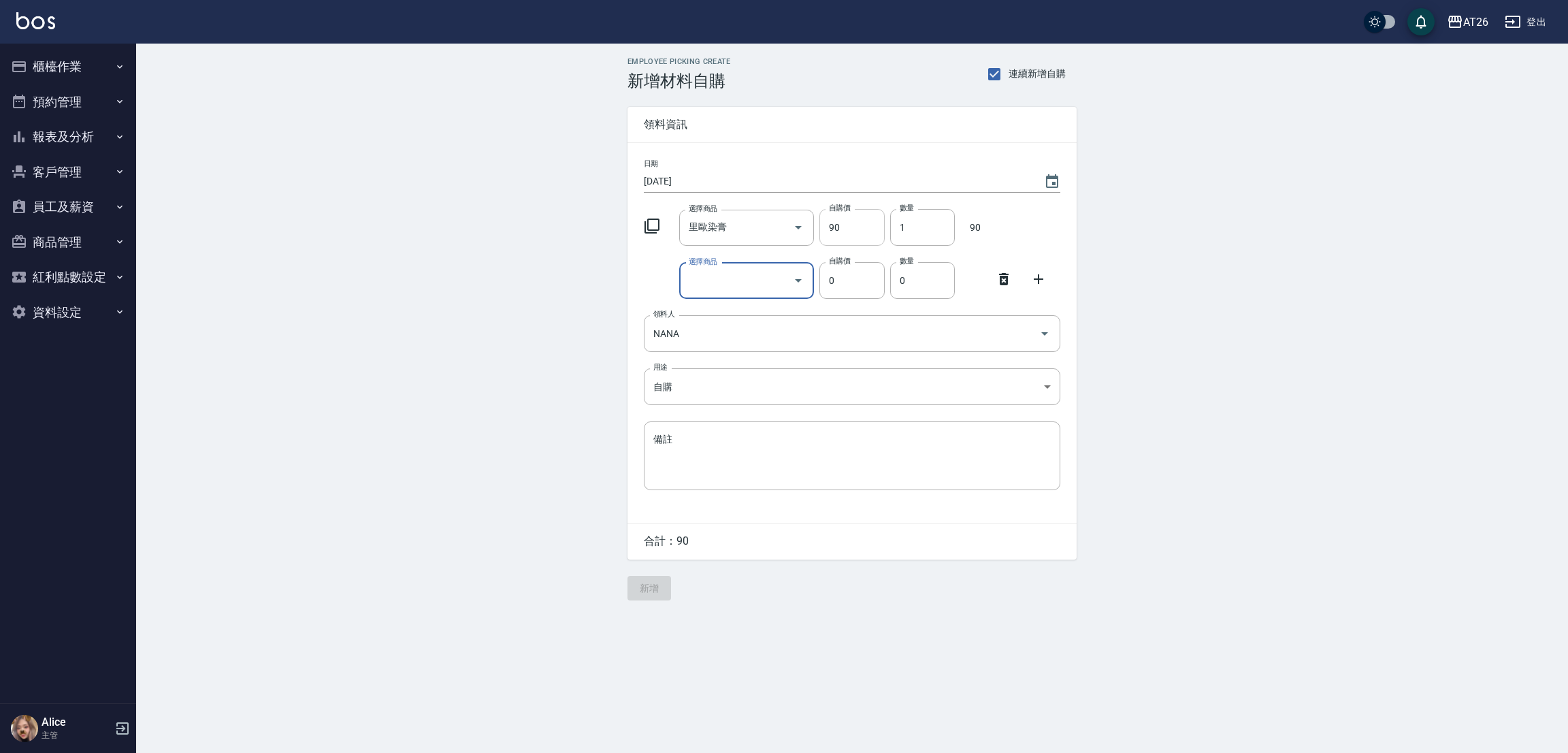
drag, startPoint x: 915, startPoint y: 228, endPoint x: 881, endPoint y: 224, distance: 34.2
click at [881, 224] on div "選擇商品 [PERSON_NAME]染膏 選擇商品 自購價 90 自購價 數量 1 數量 90" at bounding box center [849, 224] width 422 height 42
type input "06"
type input "[PERSON_NAME]嗆色染膏"
type input "120"
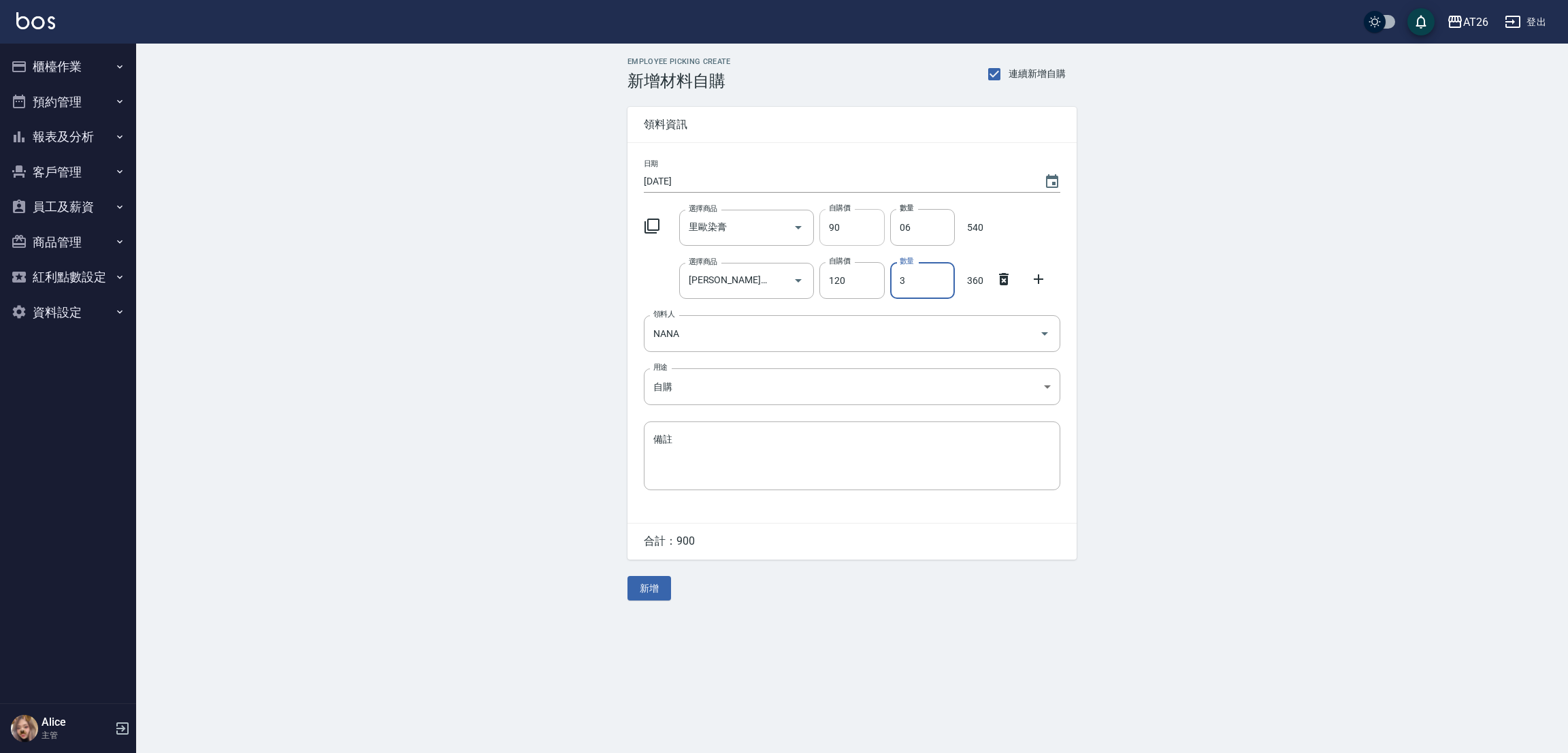
type input "3"
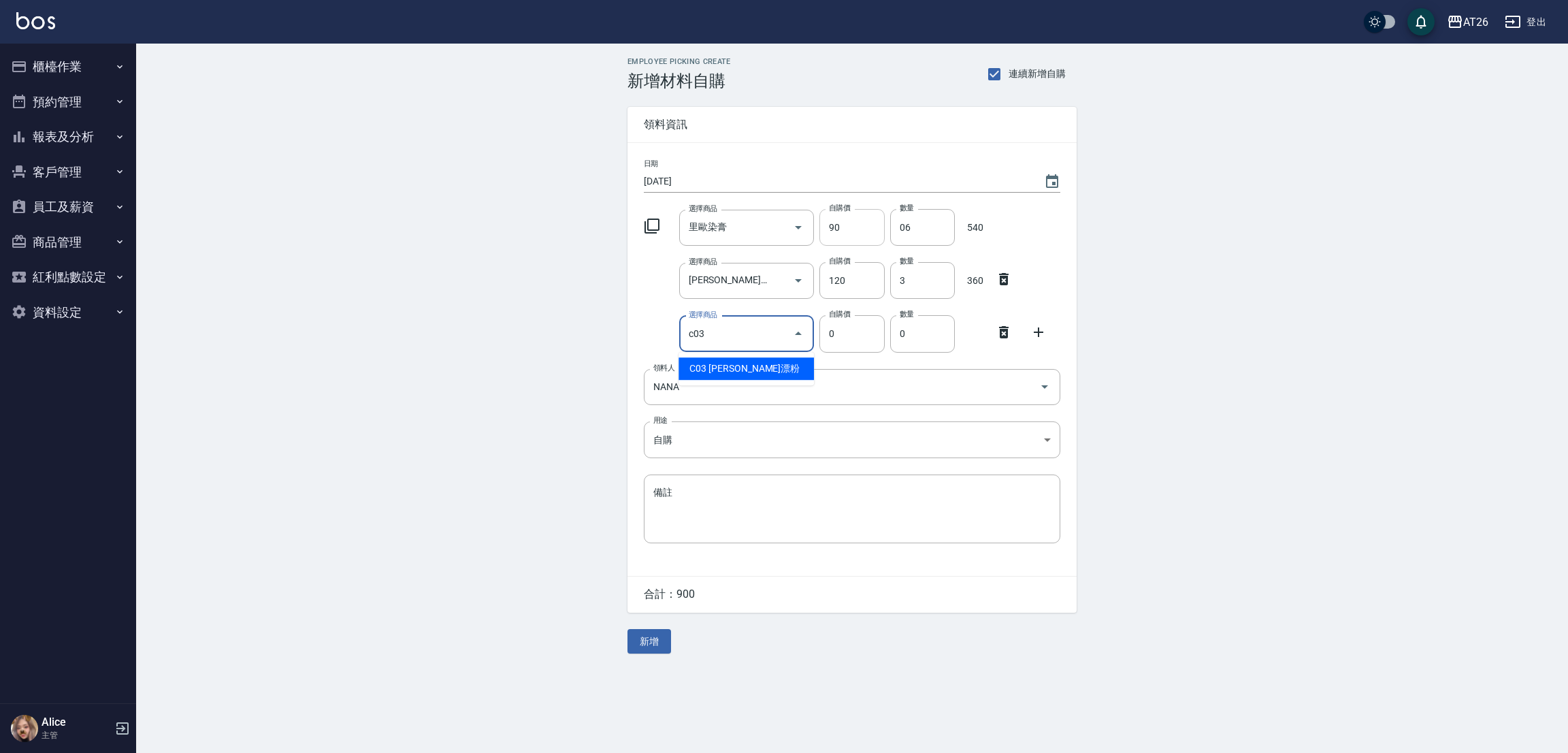
type input "c03"
type input "400"
type input "[PERSON_NAME]漂粉"
type input "2"
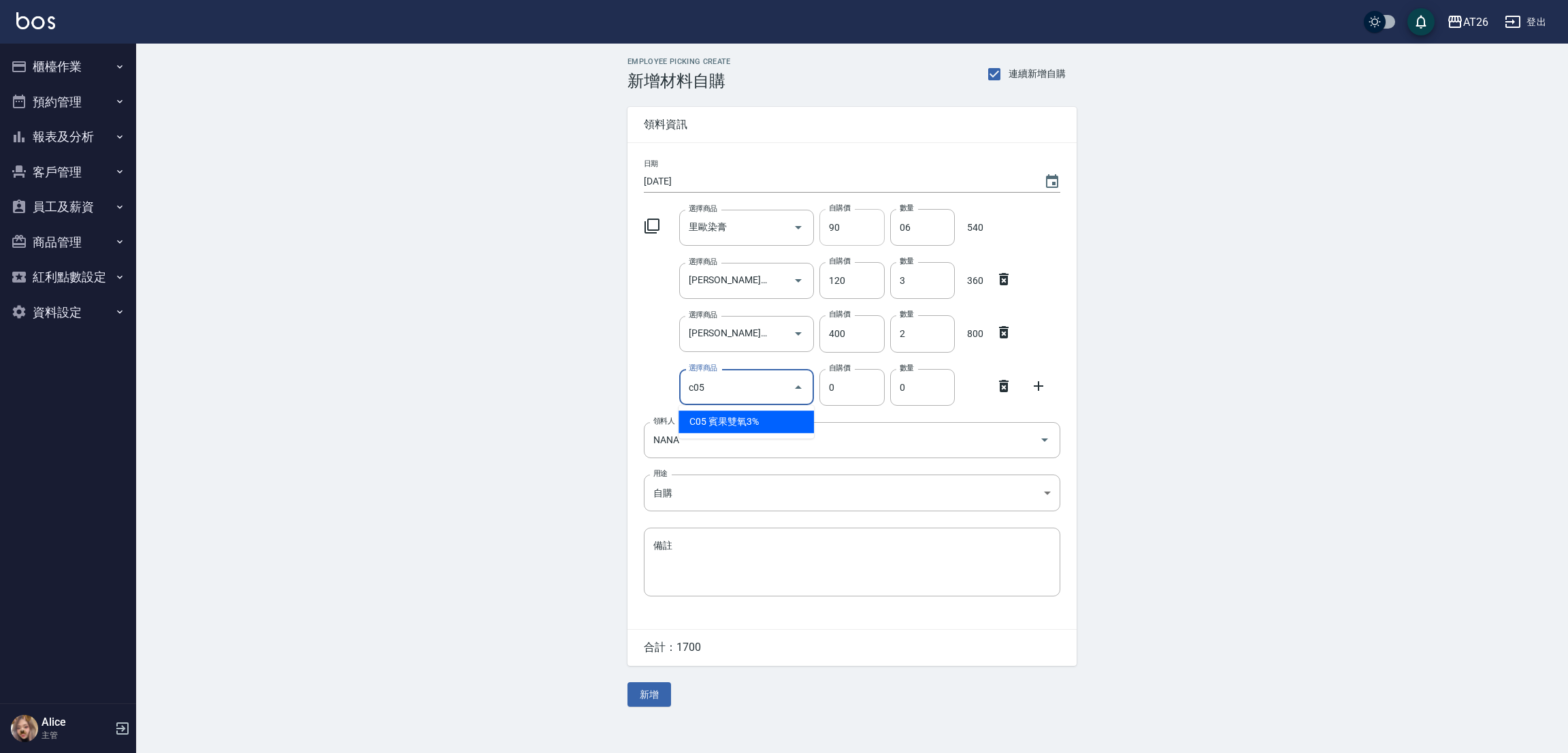
type input "賓果雙氧3%"
type input "105"
type input "1"
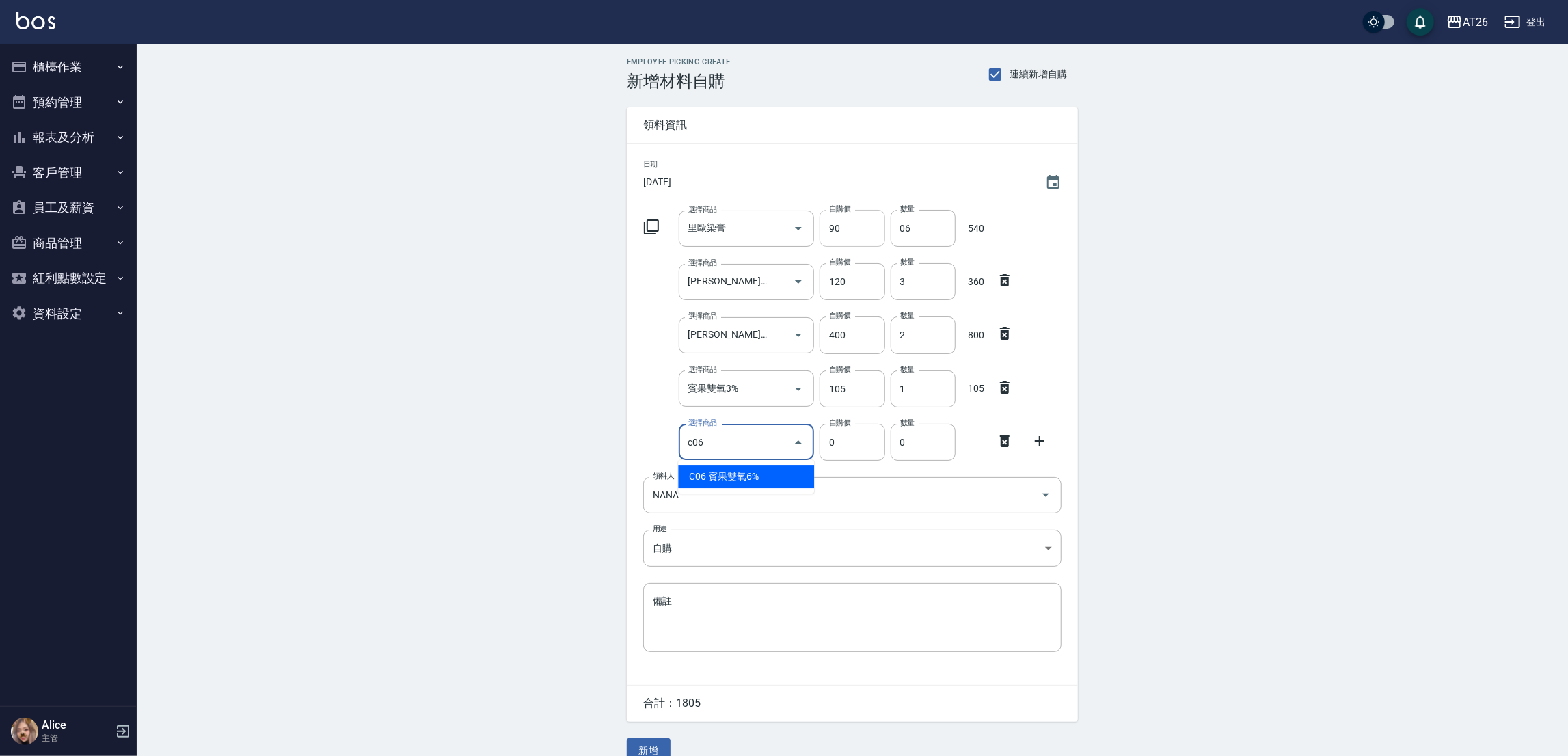
type input "賓果雙氧6%"
type input "105"
type input "1"
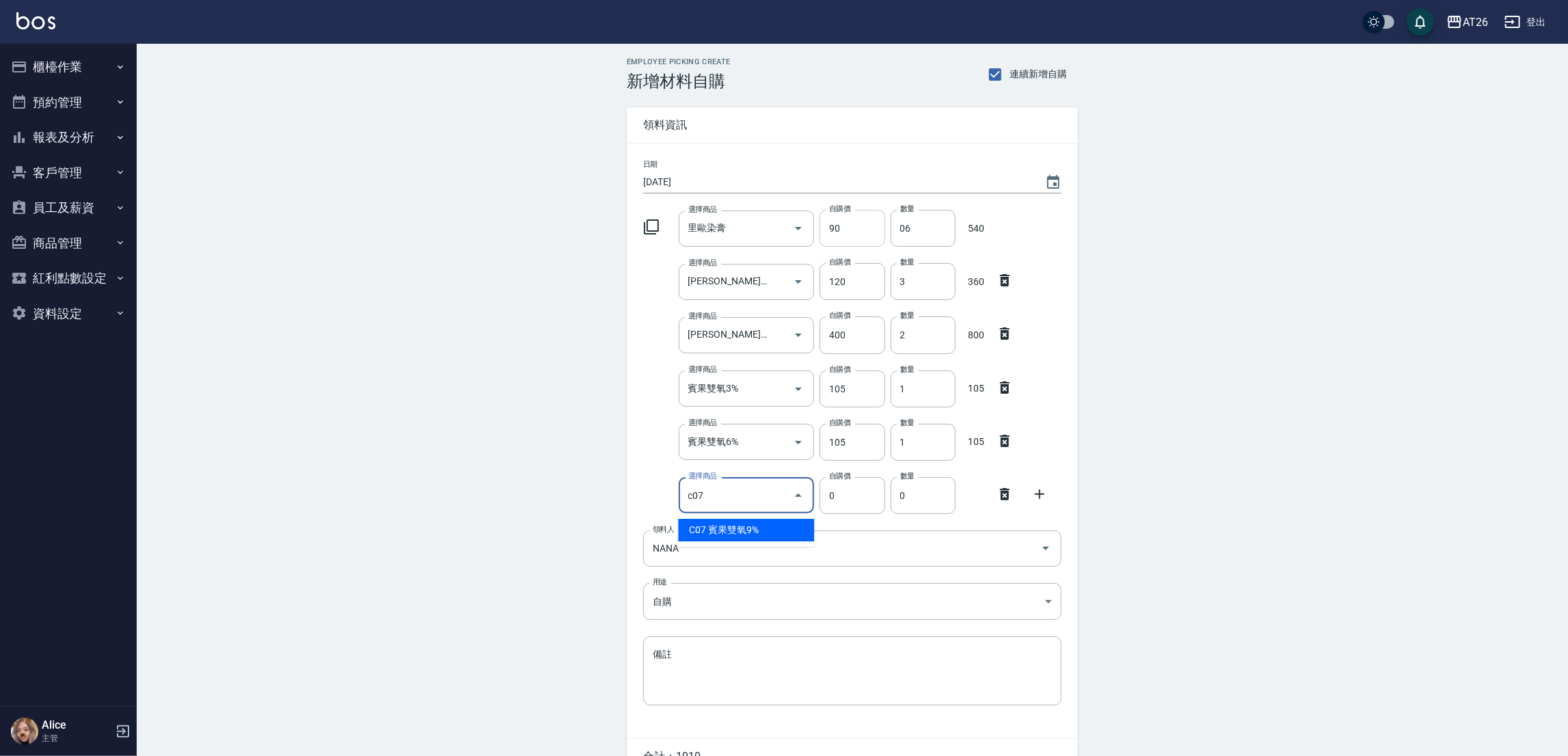
type input "賓果雙氧9%"
type input "105"
type input "2"
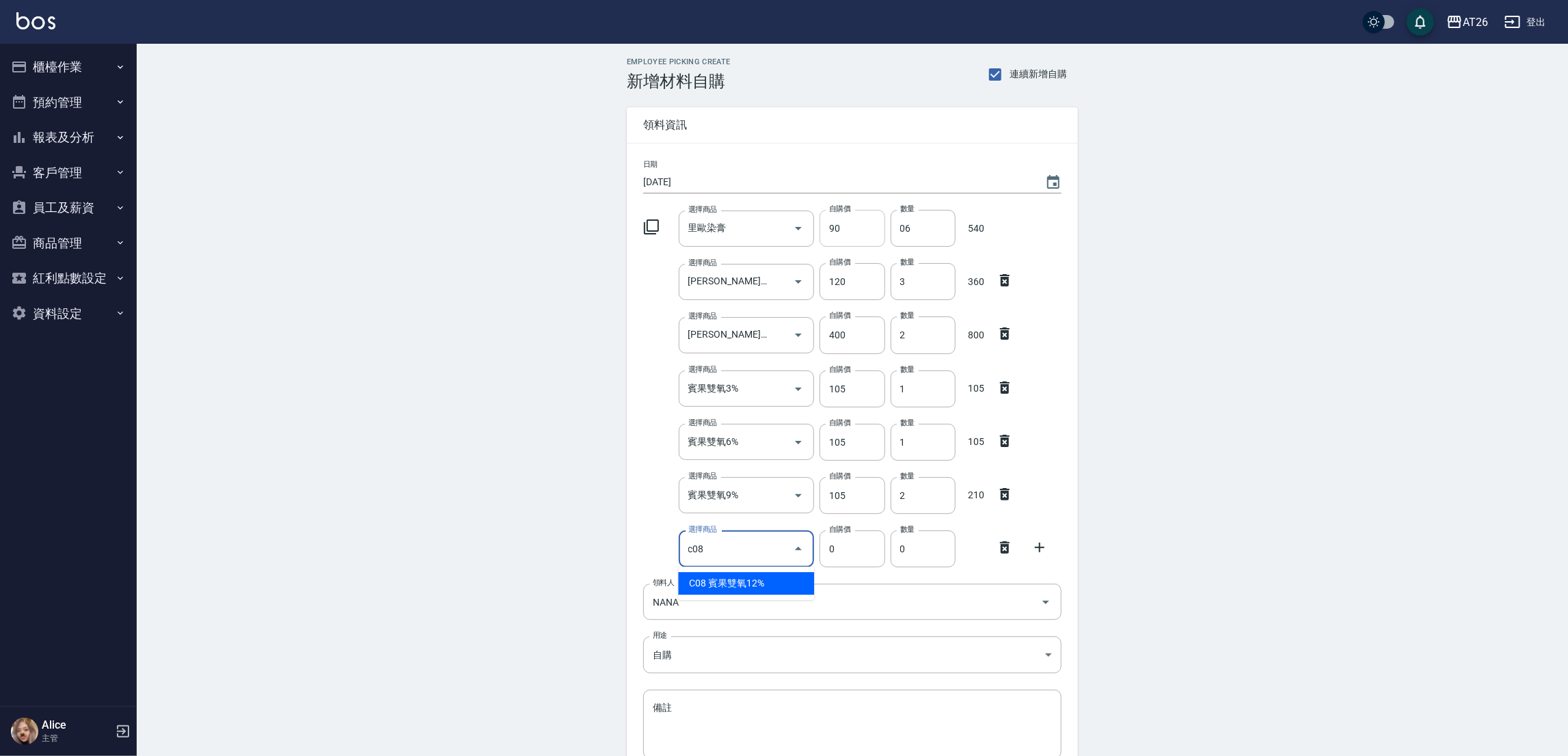
type input "c08"
type input "105"
type input "賓果雙氧12%"
type input "1"
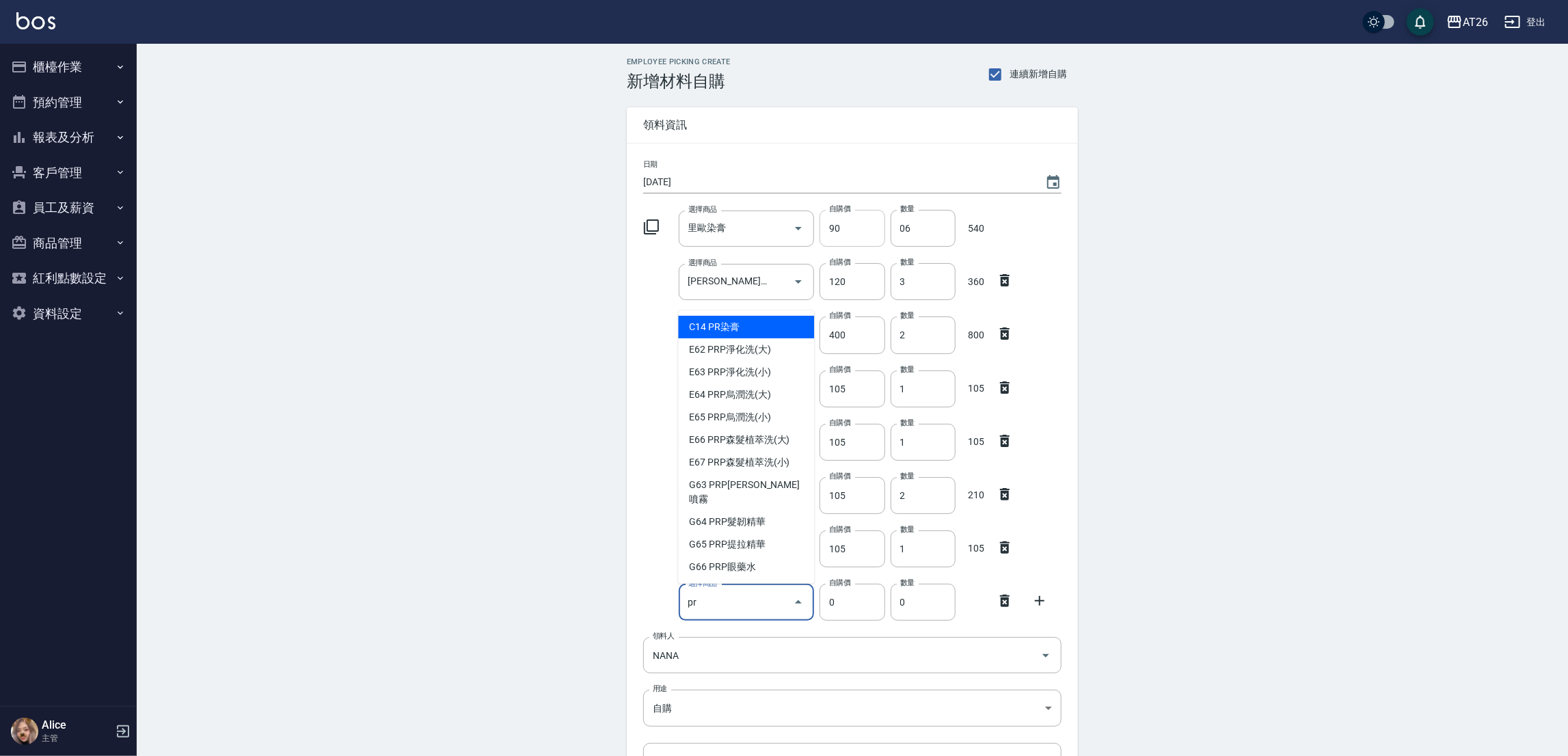
type input "pr"
type input "85"
type input "PR染膏"
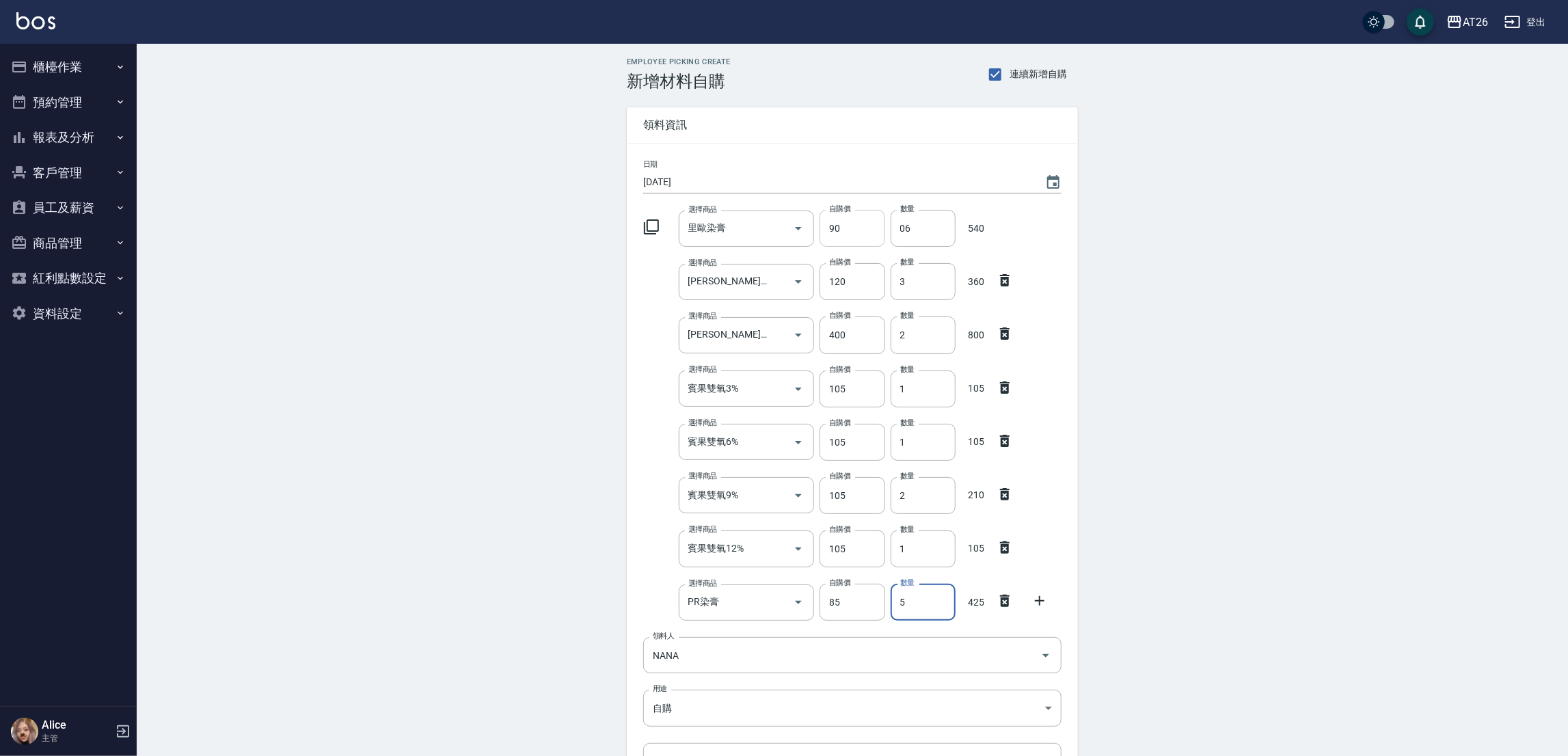
type input "5"
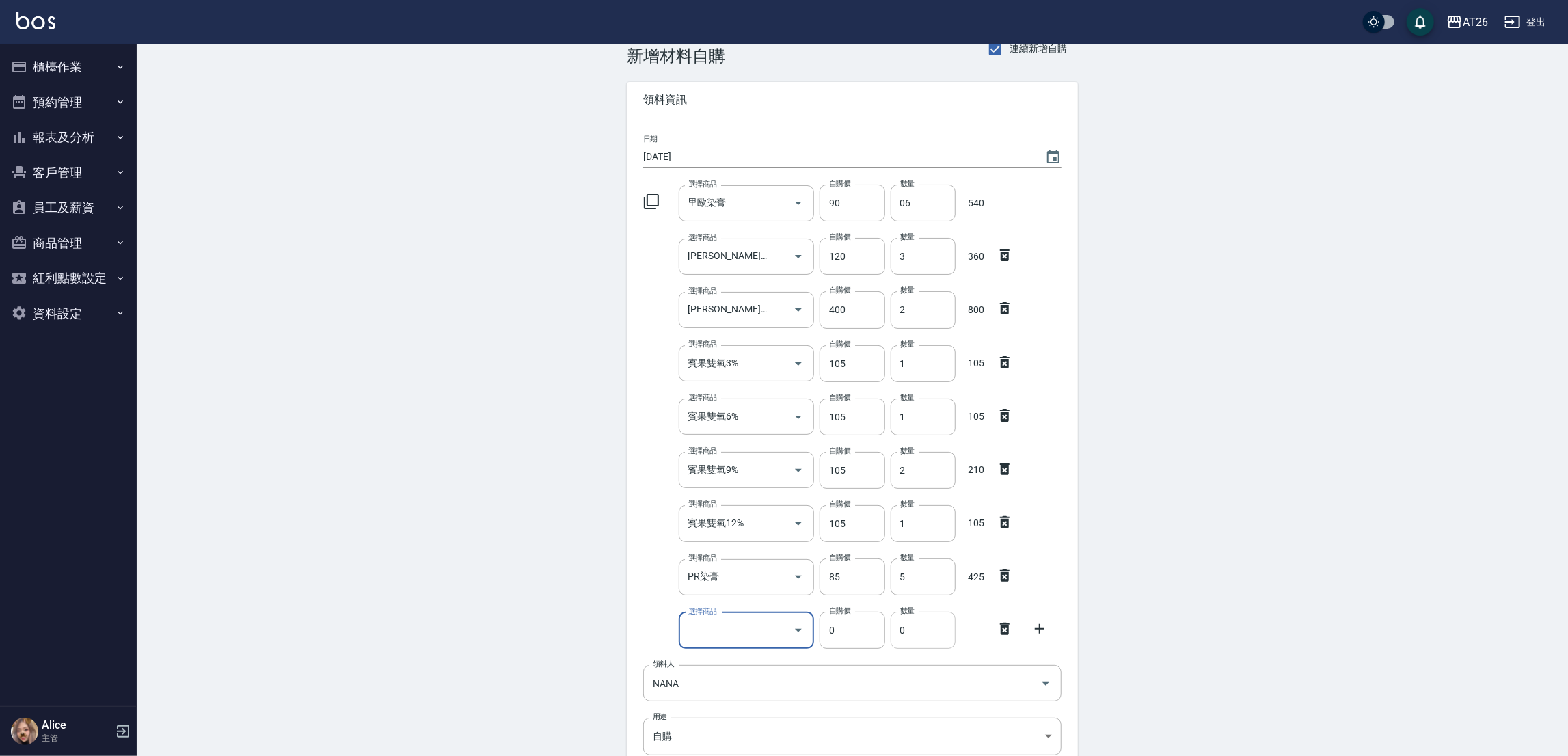
scroll to position [205, 0]
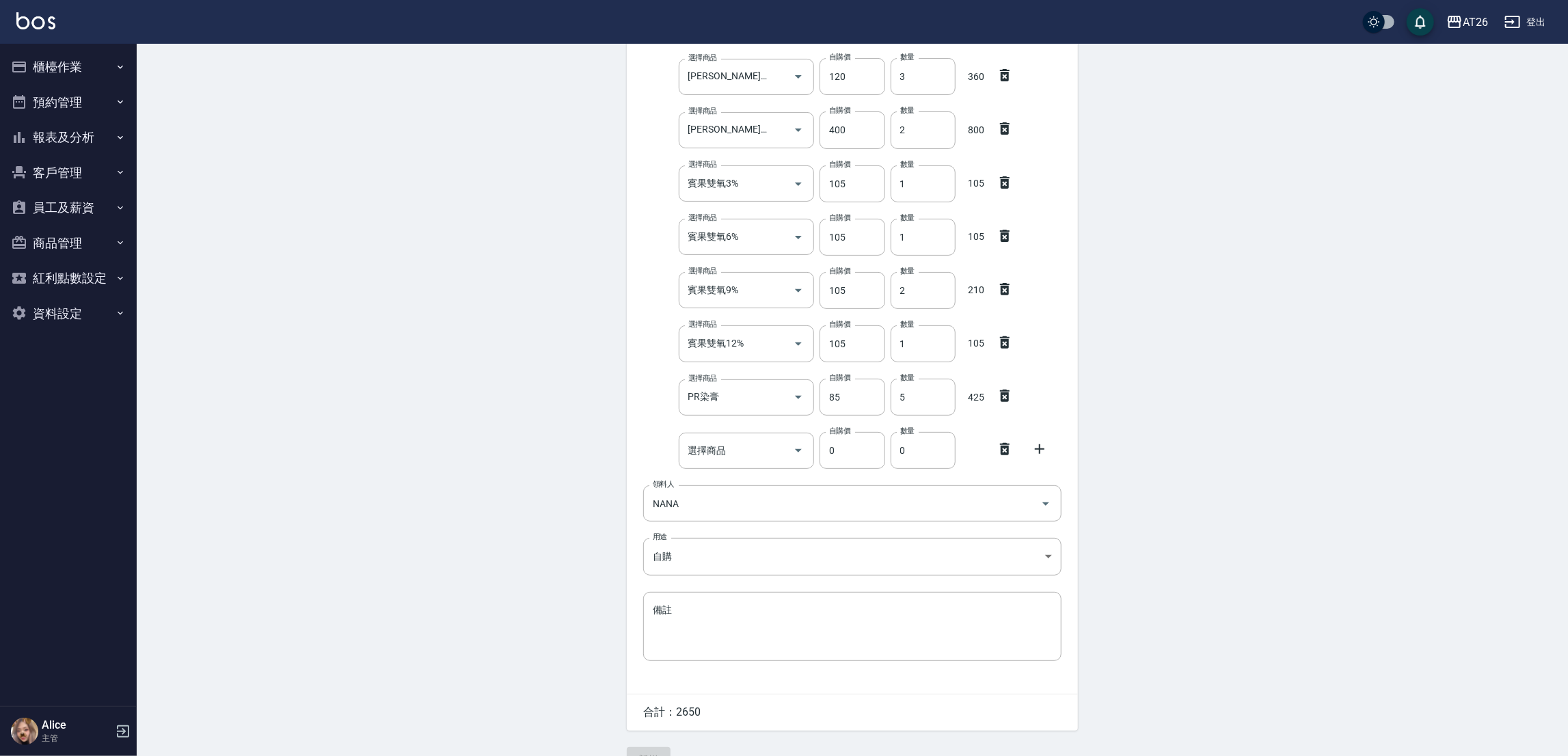
click at [1002, 451] on icon at bounding box center [1004, 449] width 16 height 16
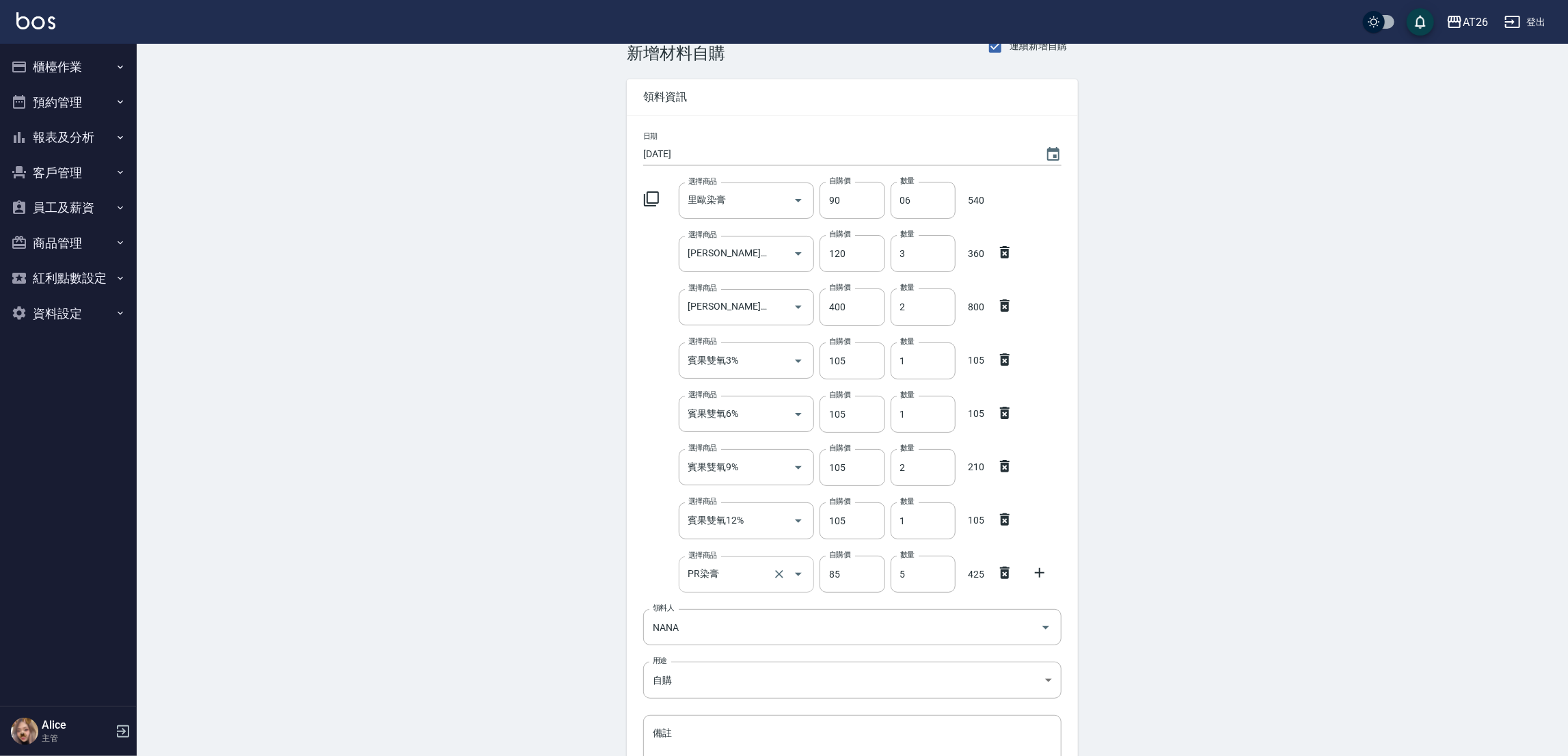
scroll to position [182, 0]
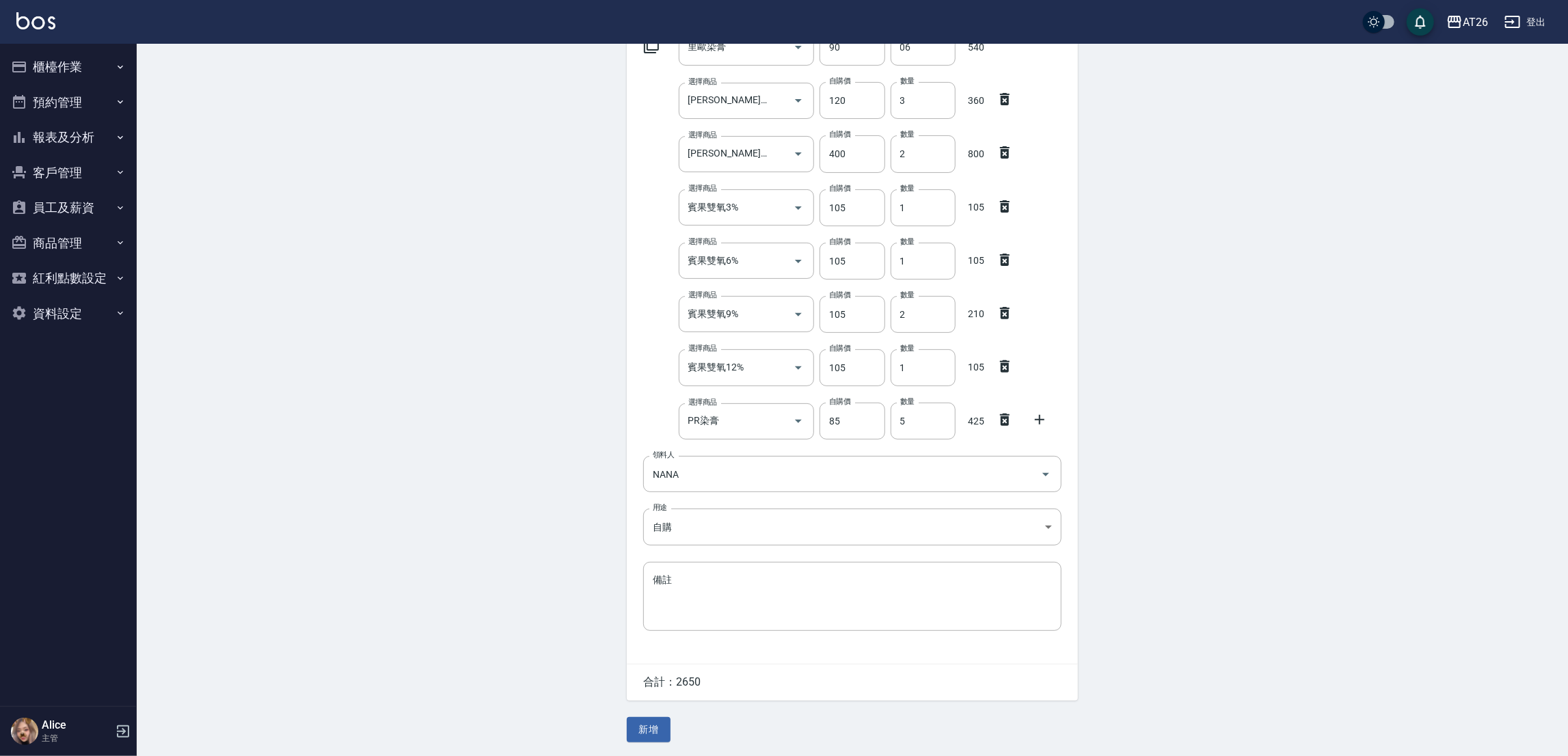
click at [666, 731] on button "新增" at bounding box center [648, 730] width 44 height 25
